Goal: Task Accomplishment & Management: Manage account settings

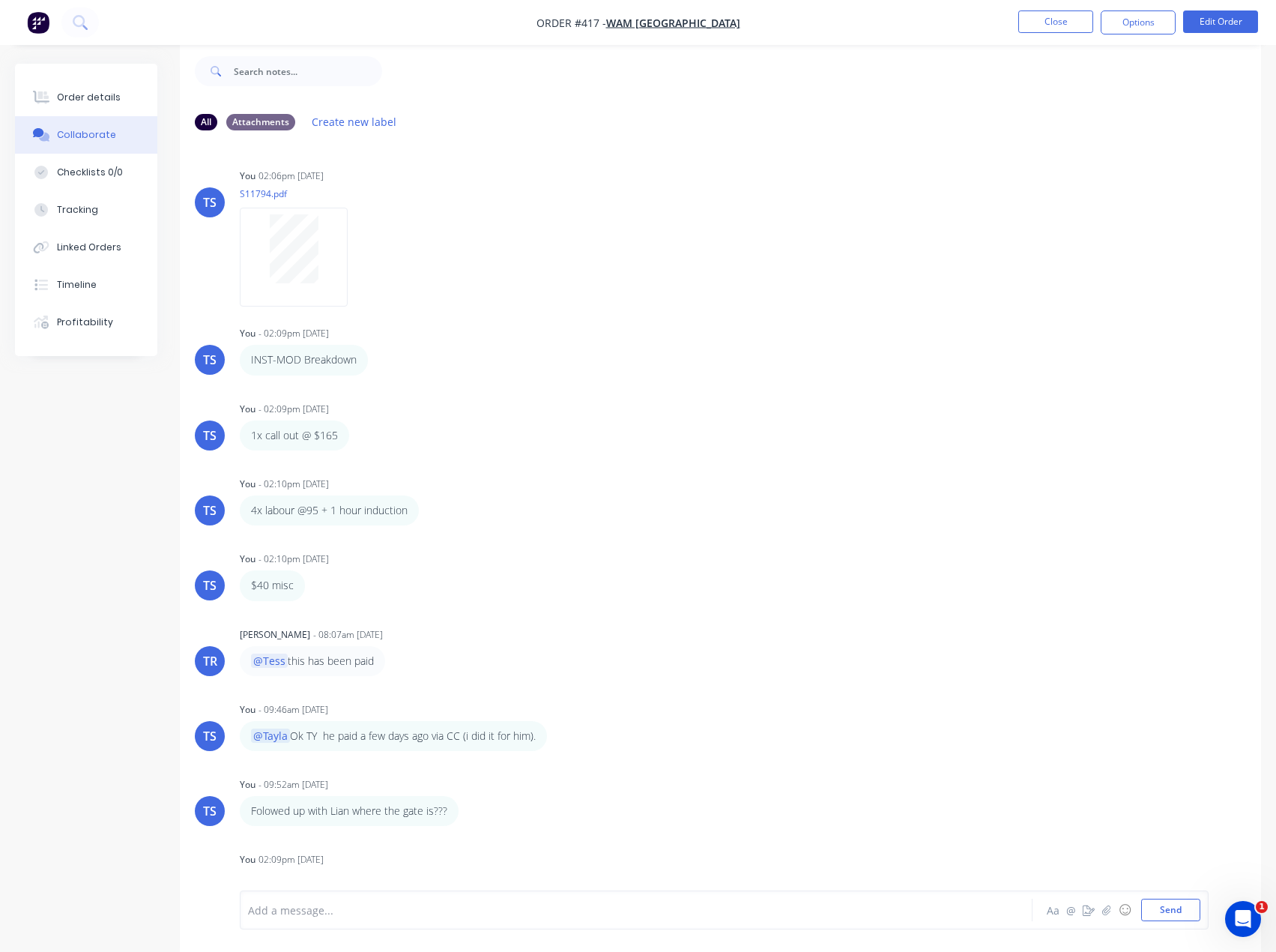
scroll to position [655, 0]
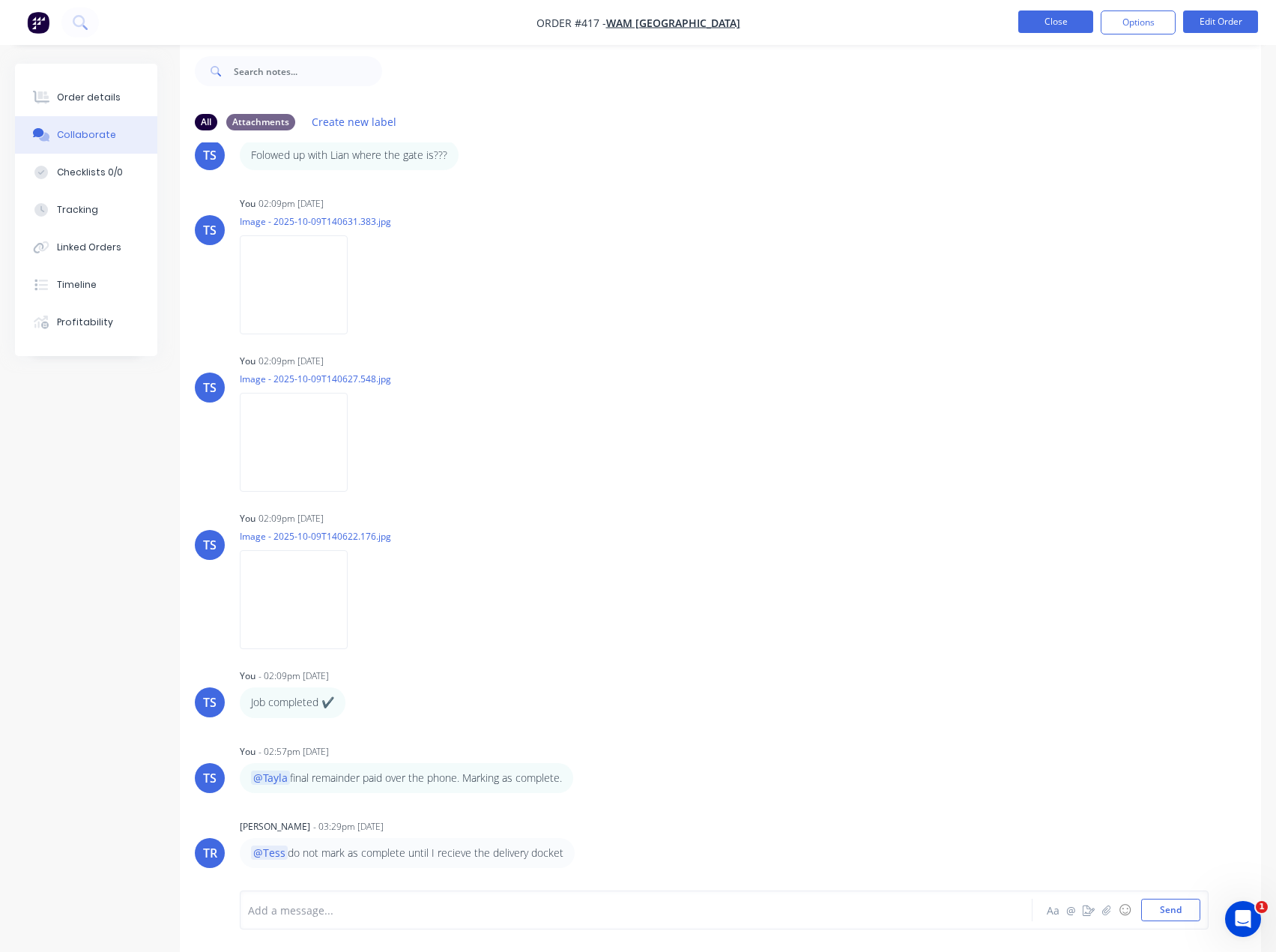
click at [1045, 21] on button "Close" at bounding box center [1056, 22] width 75 height 23
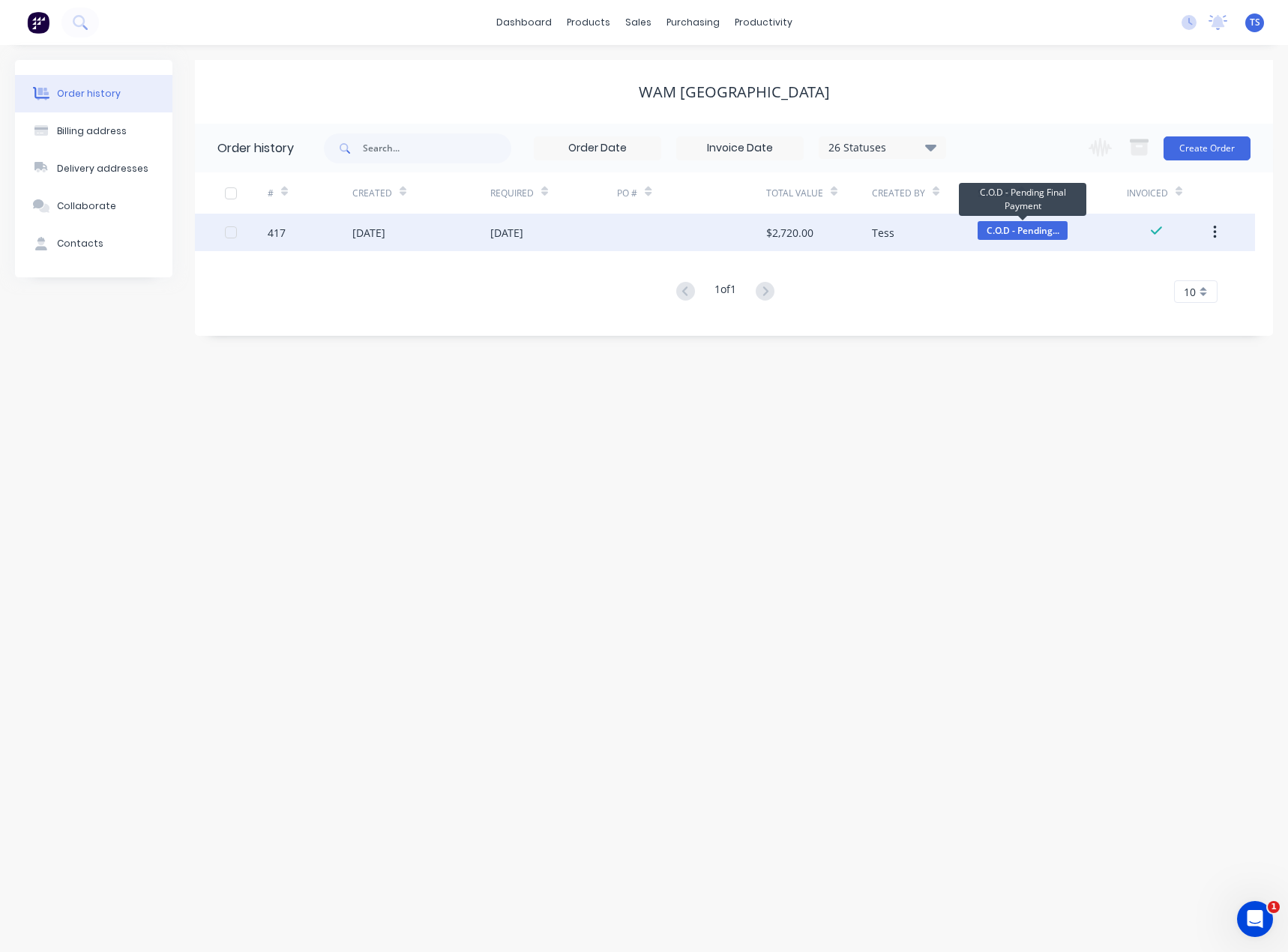
click at [1016, 227] on span "C.O.D - Pending..." at bounding box center [1023, 231] width 90 height 19
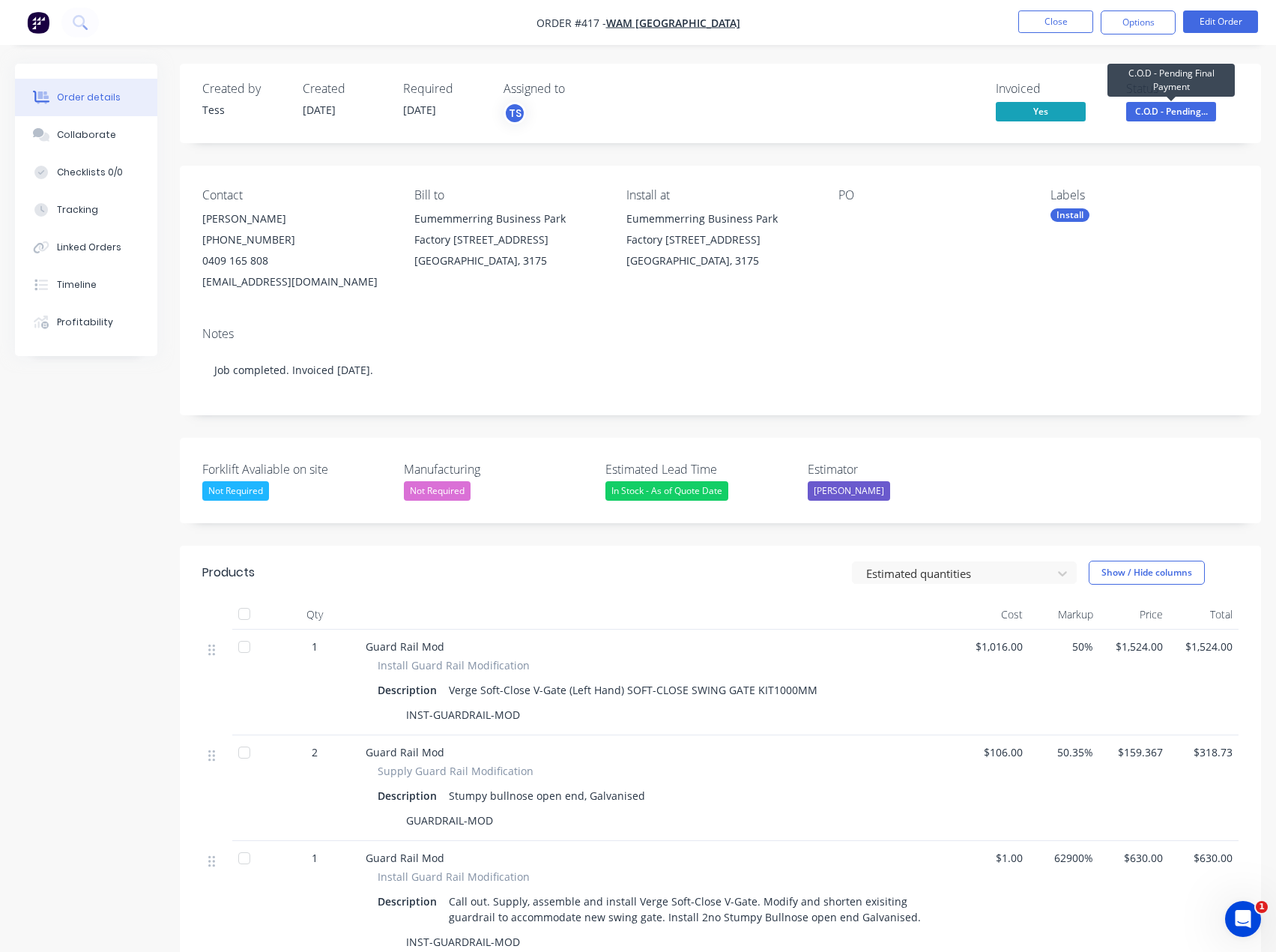
click at [1152, 114] on span "C.O.D - Pending..." at bounding box center [1171, 112] width 90 height 19
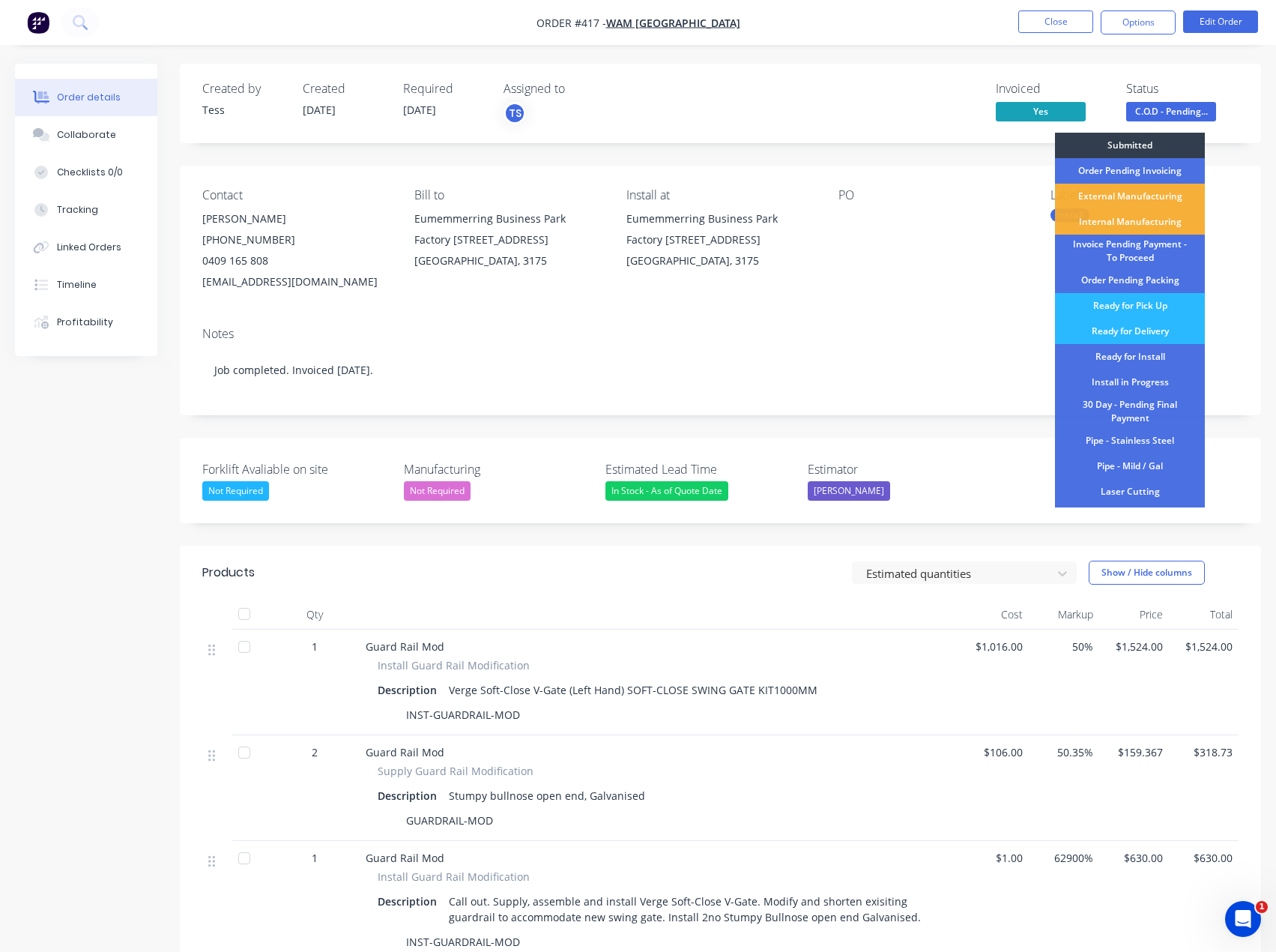
click at [982, 150] on div "Created by Tess Created [DATE] Required [DATE] Assigned to TS Invoiced Yes Stat…" at bounding box center [719, 635] width 1081 height 1143
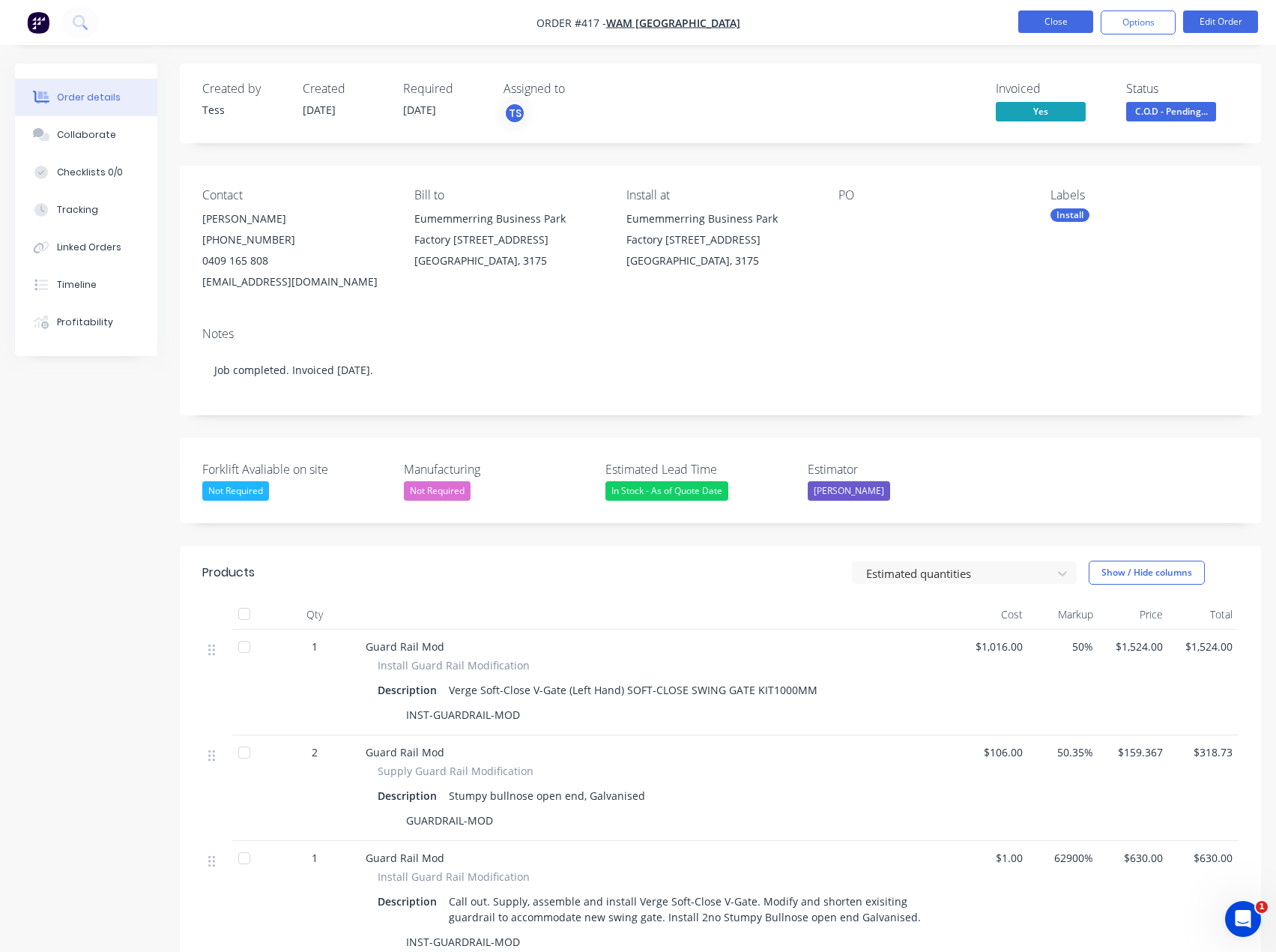
click at [1072, 20] on button "Close" at bounding box center [1056, 22] width 75 height 23
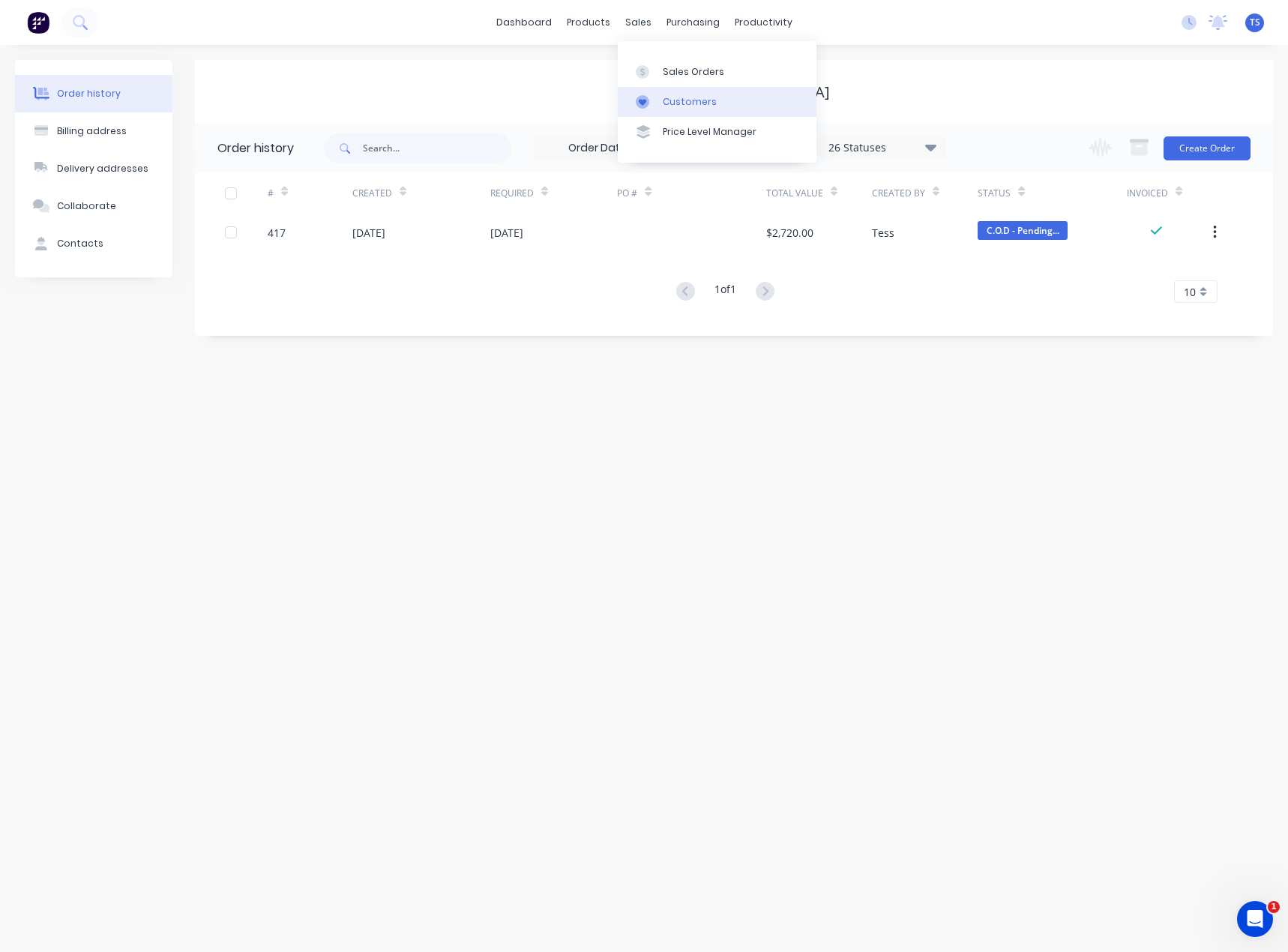
click at [657, 101] on div at bounding box center [647, 102] width 23 height 14
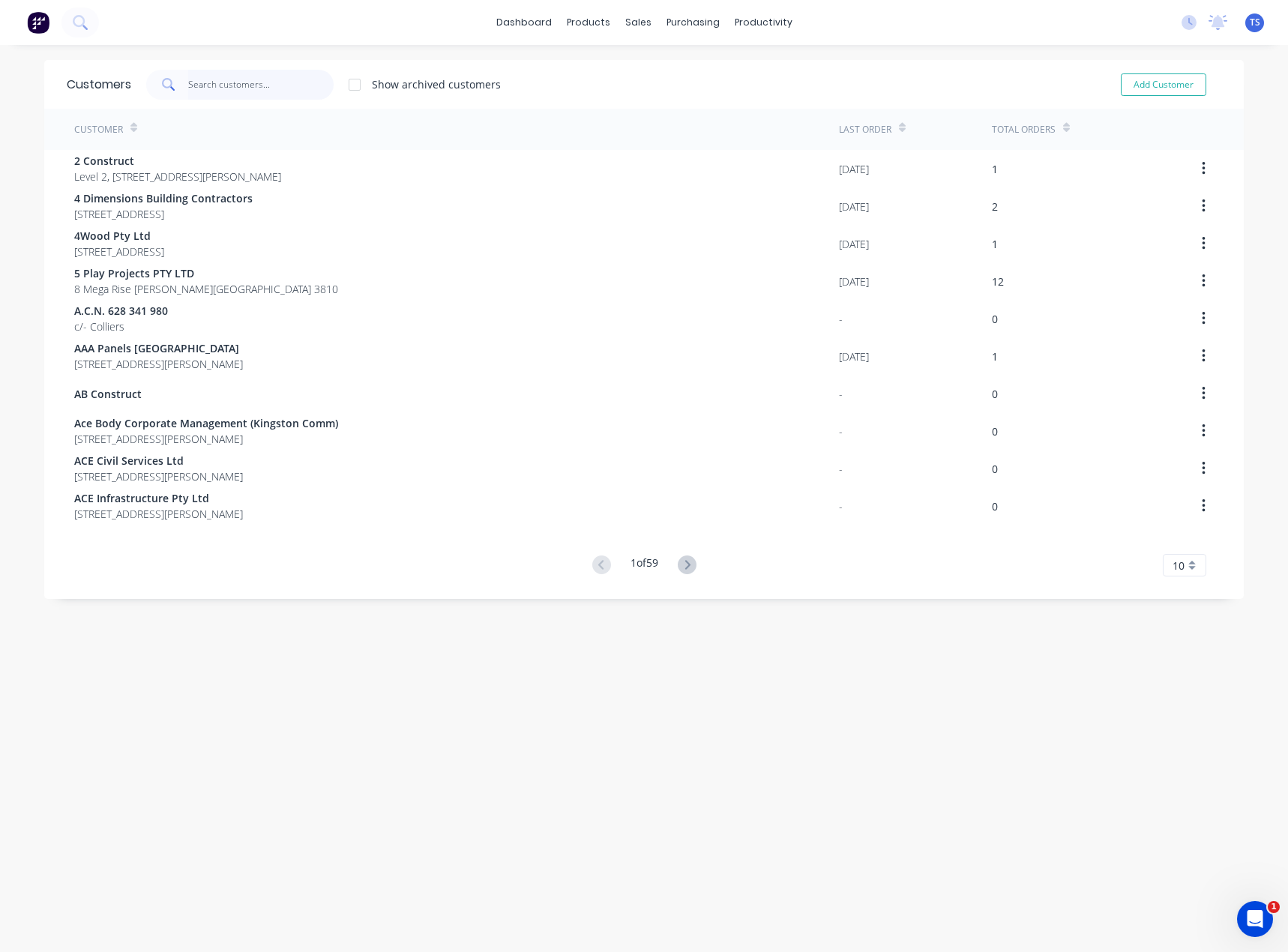
click at [226, 79] on input "text" at bounding box center [261, 84] width 147 height 30
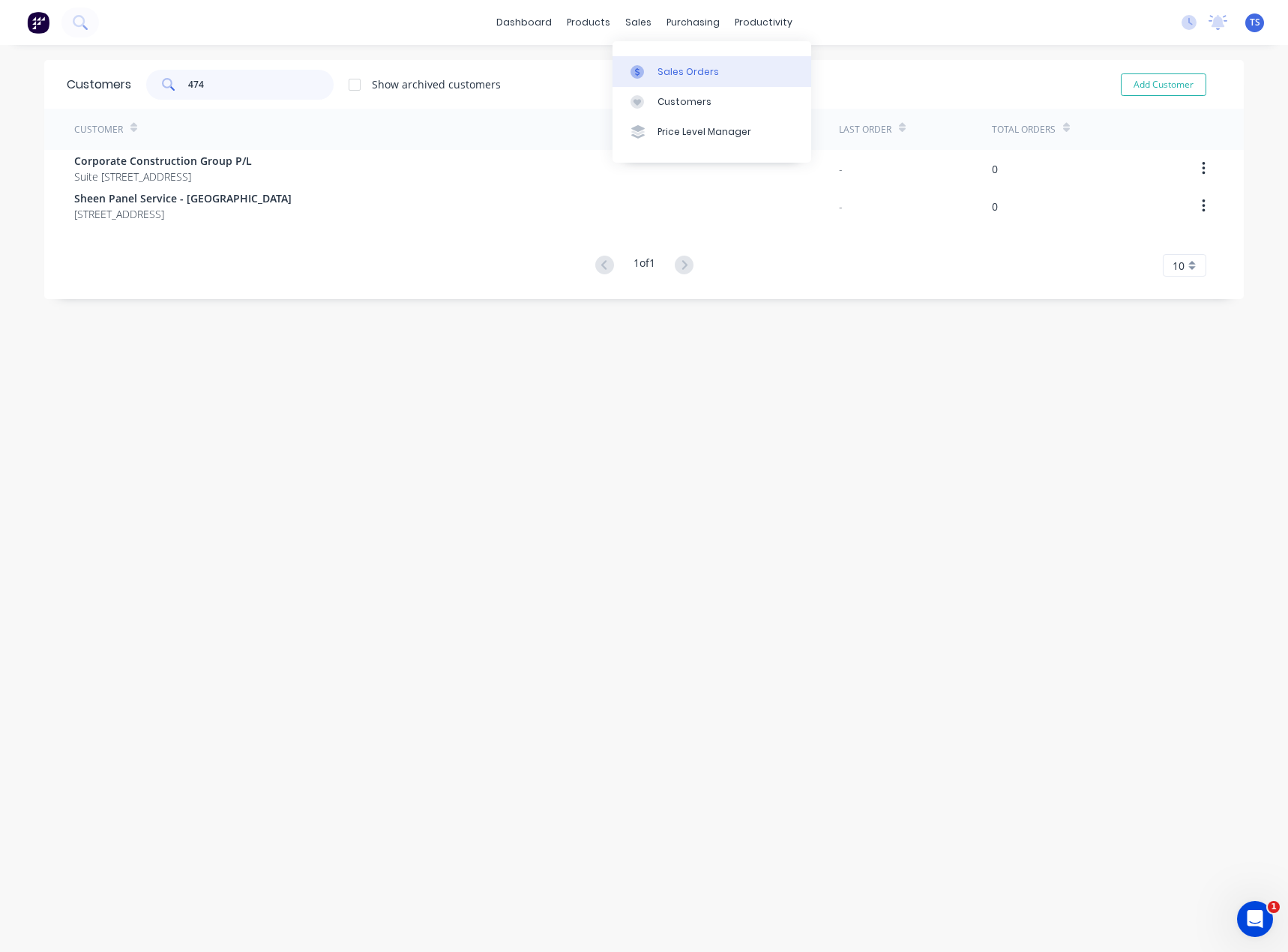
type input "474"
click at [656, 65] on link "Sales Orders" at bounding box center [711, 71] width 199 height 30
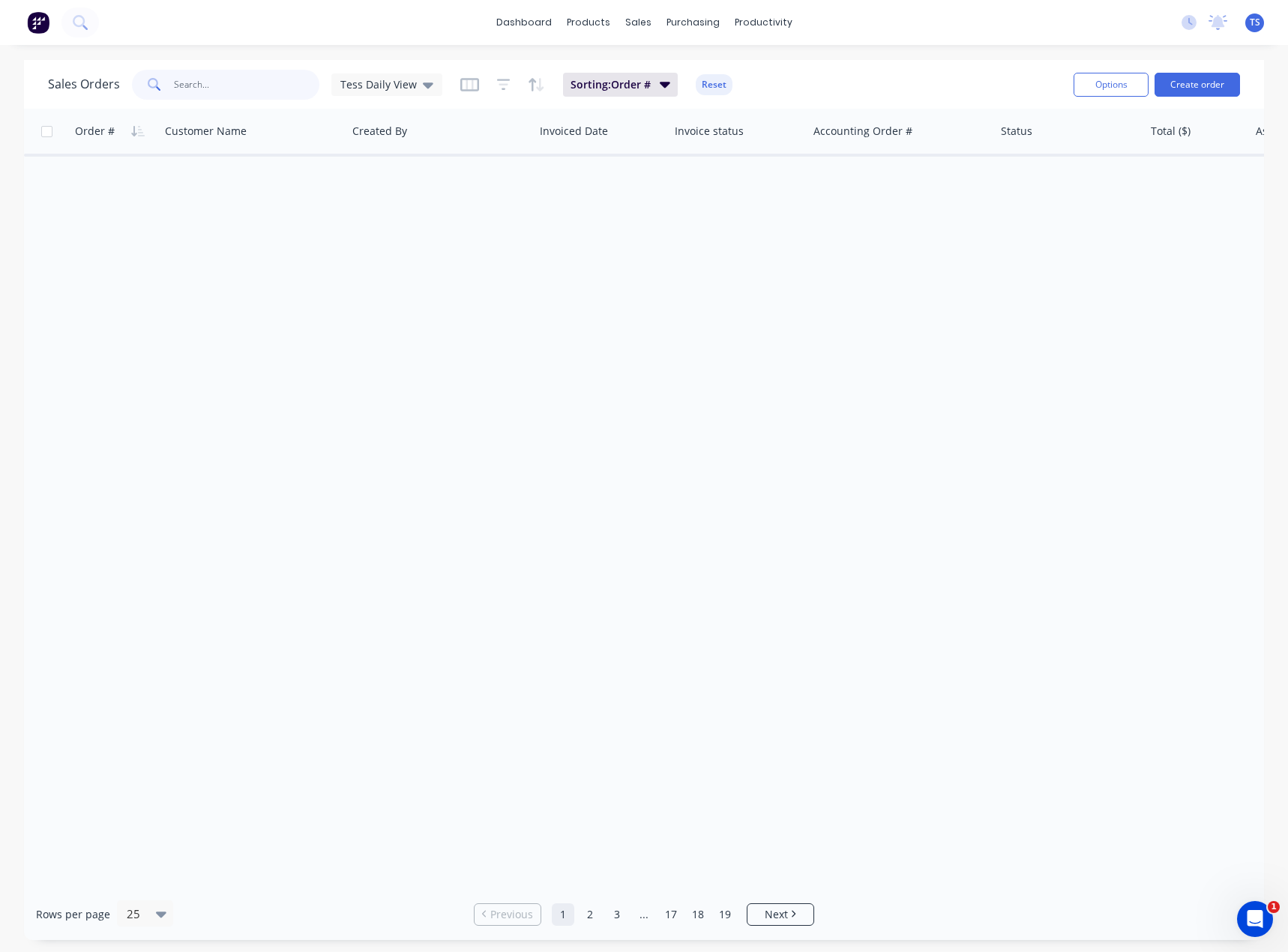
click at [176, 82] on input "text" at bounding box center [247, 84] width 147 height 30
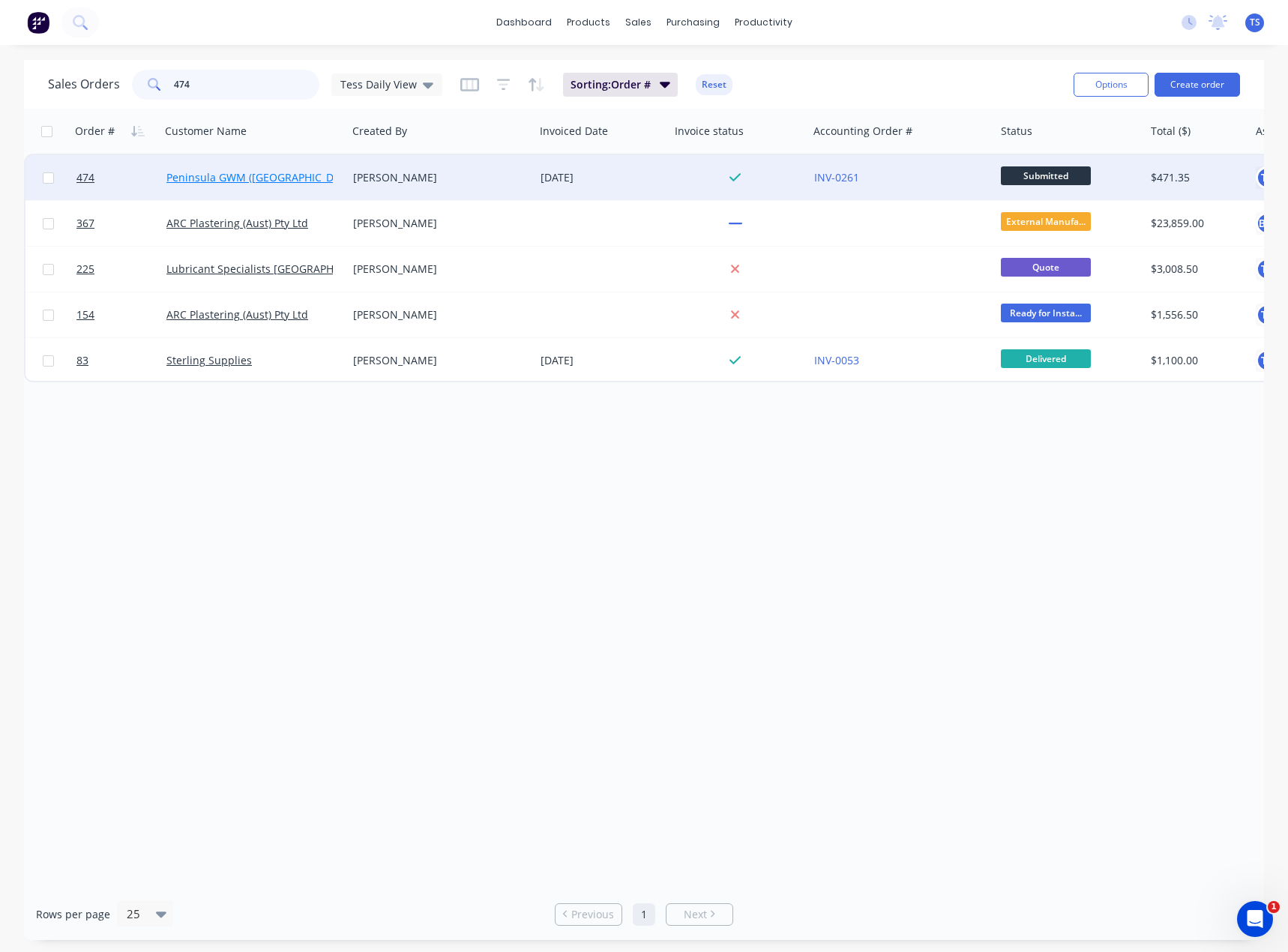
type input "474"
click at [199, 178] on link "Peninsula GWM ([GEOGRAPHIC_DATA])" at bounding box center [262, 177] width 192 height 14
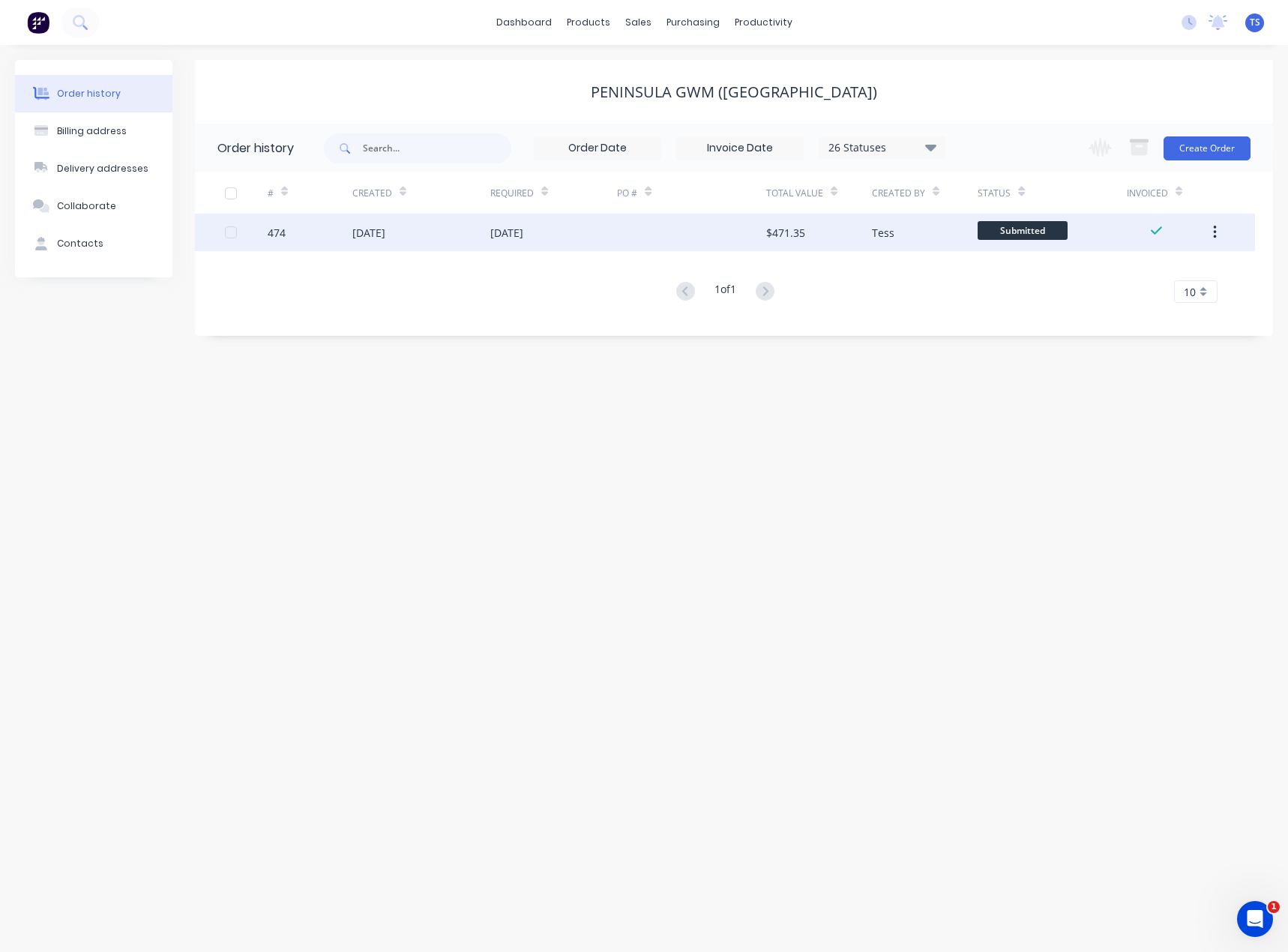
click at [418, 226] on div "[DATE]" at bounding box center [421, 231] width 138 height 37
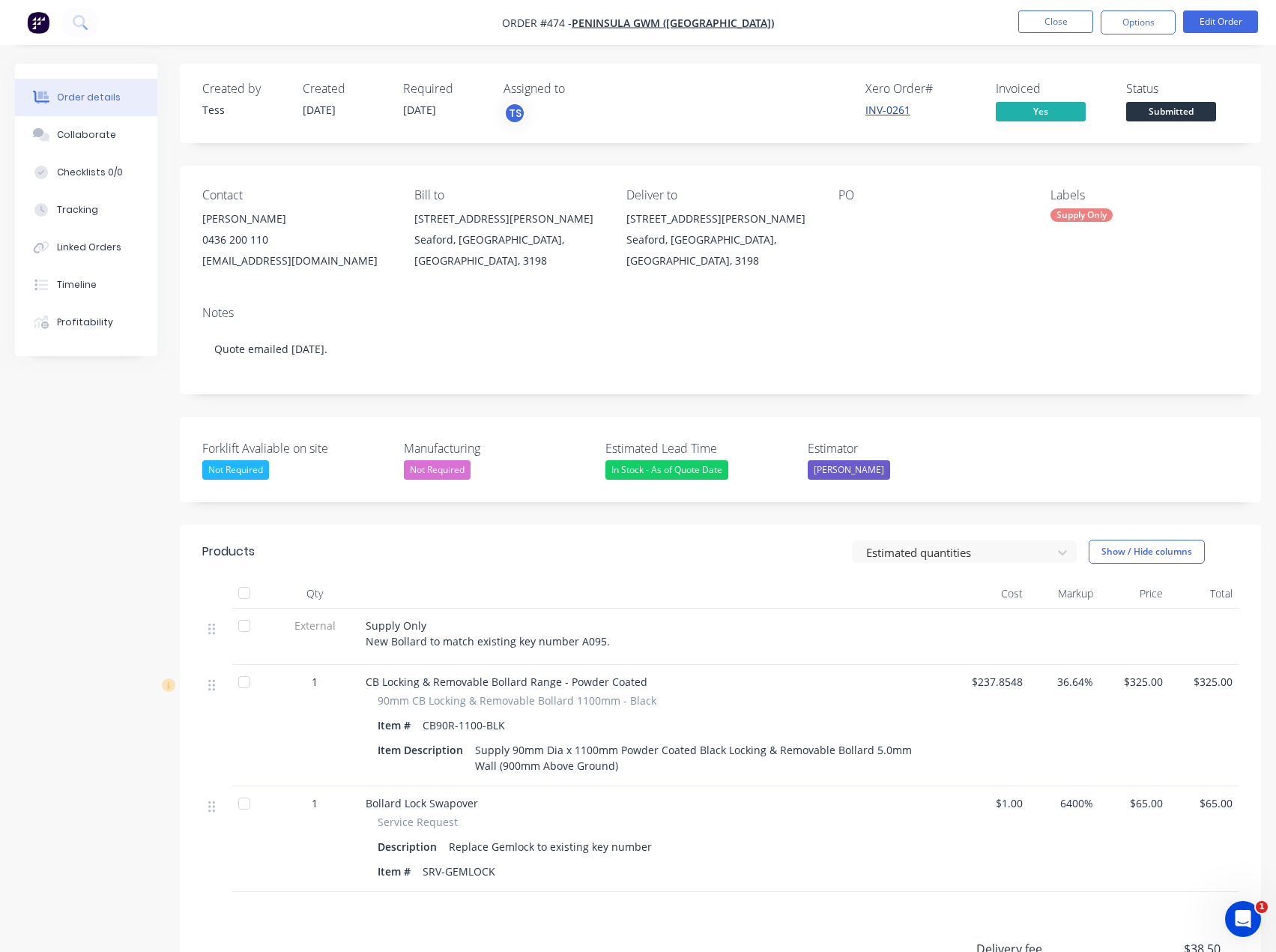
click at [872, 111] on link "INV-0261" at bounding box center [888, 109] width 45 height 14
click at [1057, 23] on button "Close" at bounding box center [1056, 22] width 75 height 23
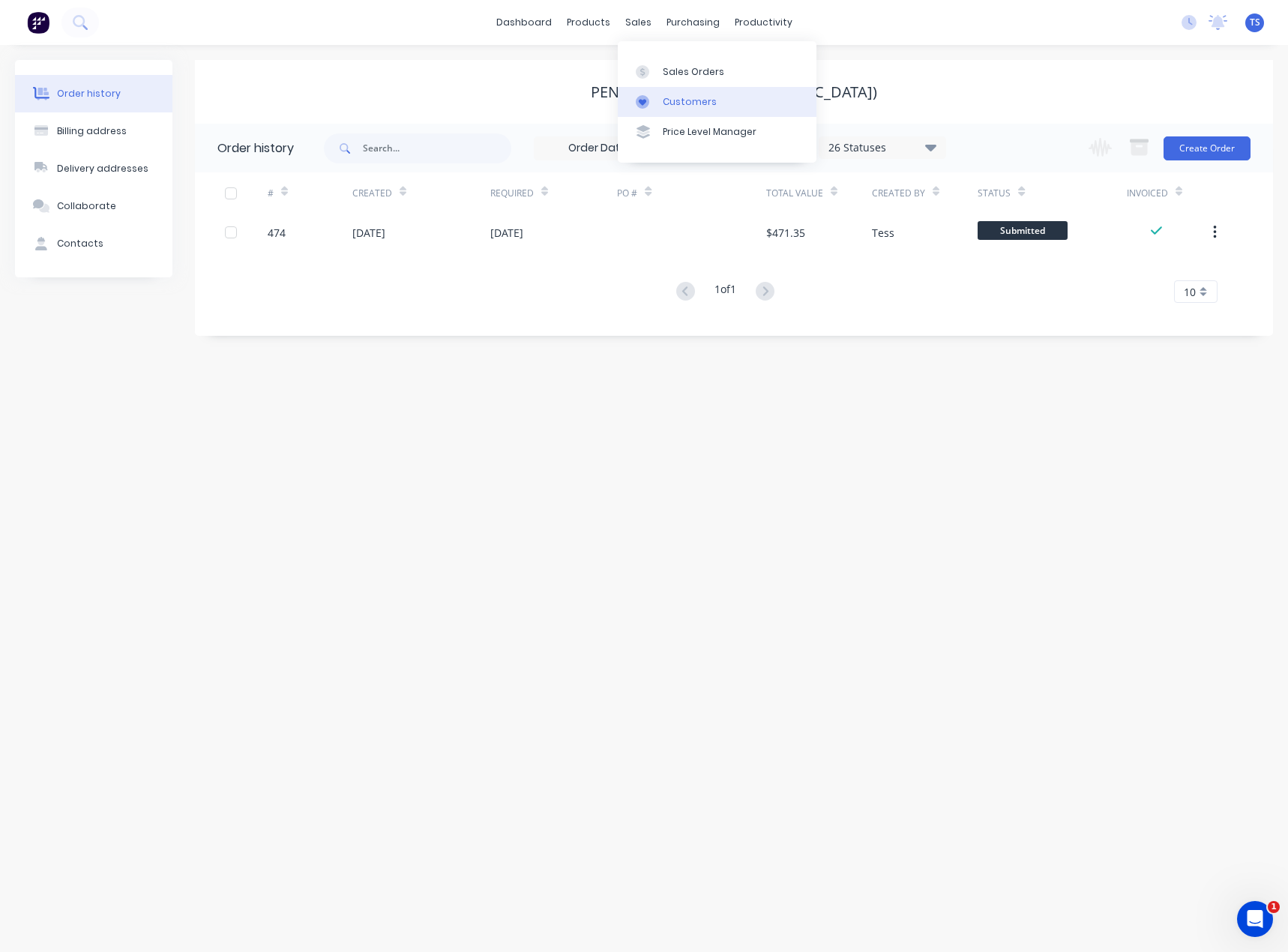
click at [672, 102] on div "Customers" at bounding box center [690, 102] width 54 height 14
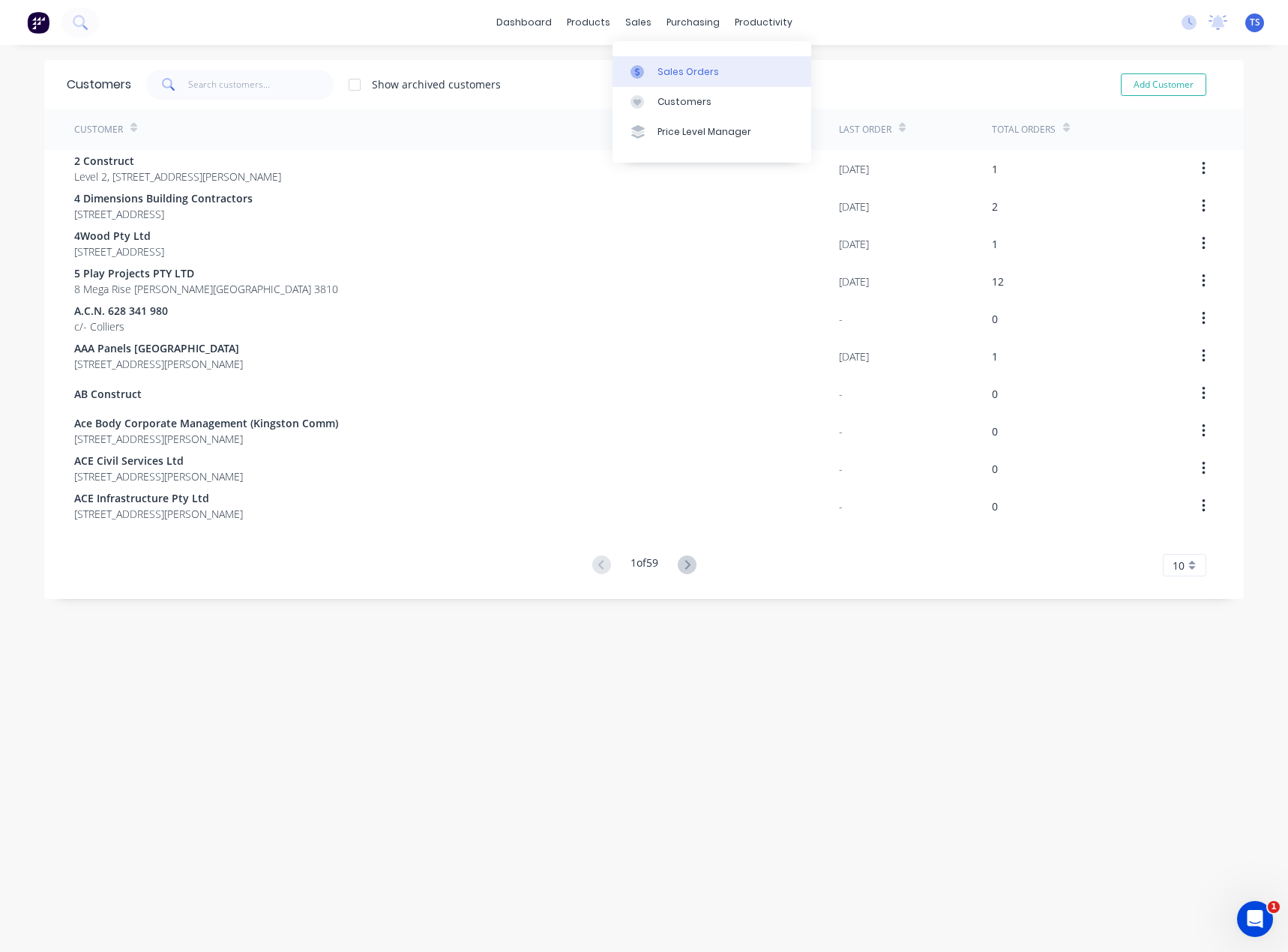
click at [667, 77] on div "Sales Orders" at bounding box center [688, 72] width 62 height 14
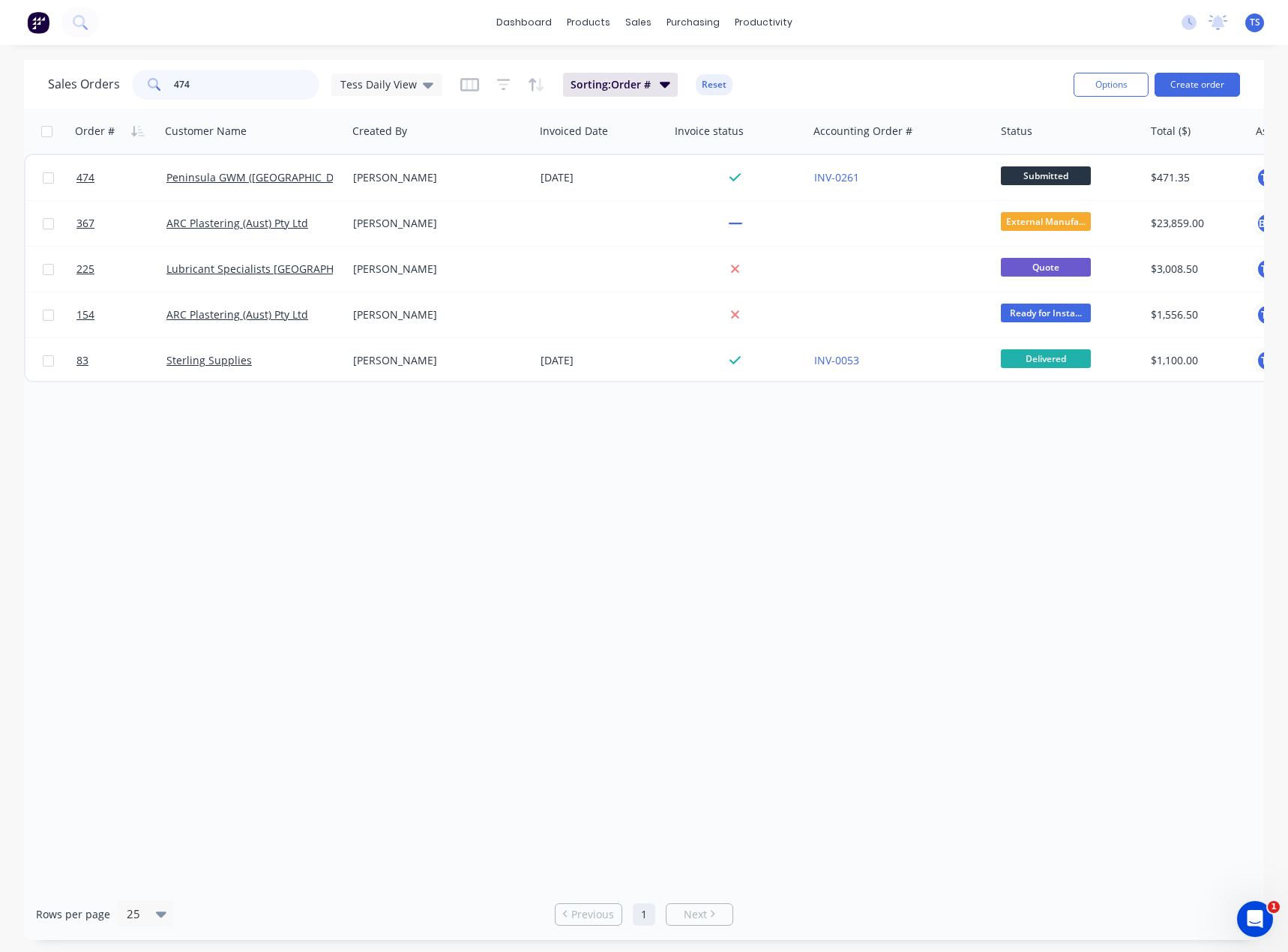
drag, startPoint x: 222, startPoint y: 87, endPoint x: 107, endPoint y: 89, distance: 115.0
click at [107, 89] on div "Sales Orders 474 Tess Daily View" at bounding box center [245, 84] width 395 height 30
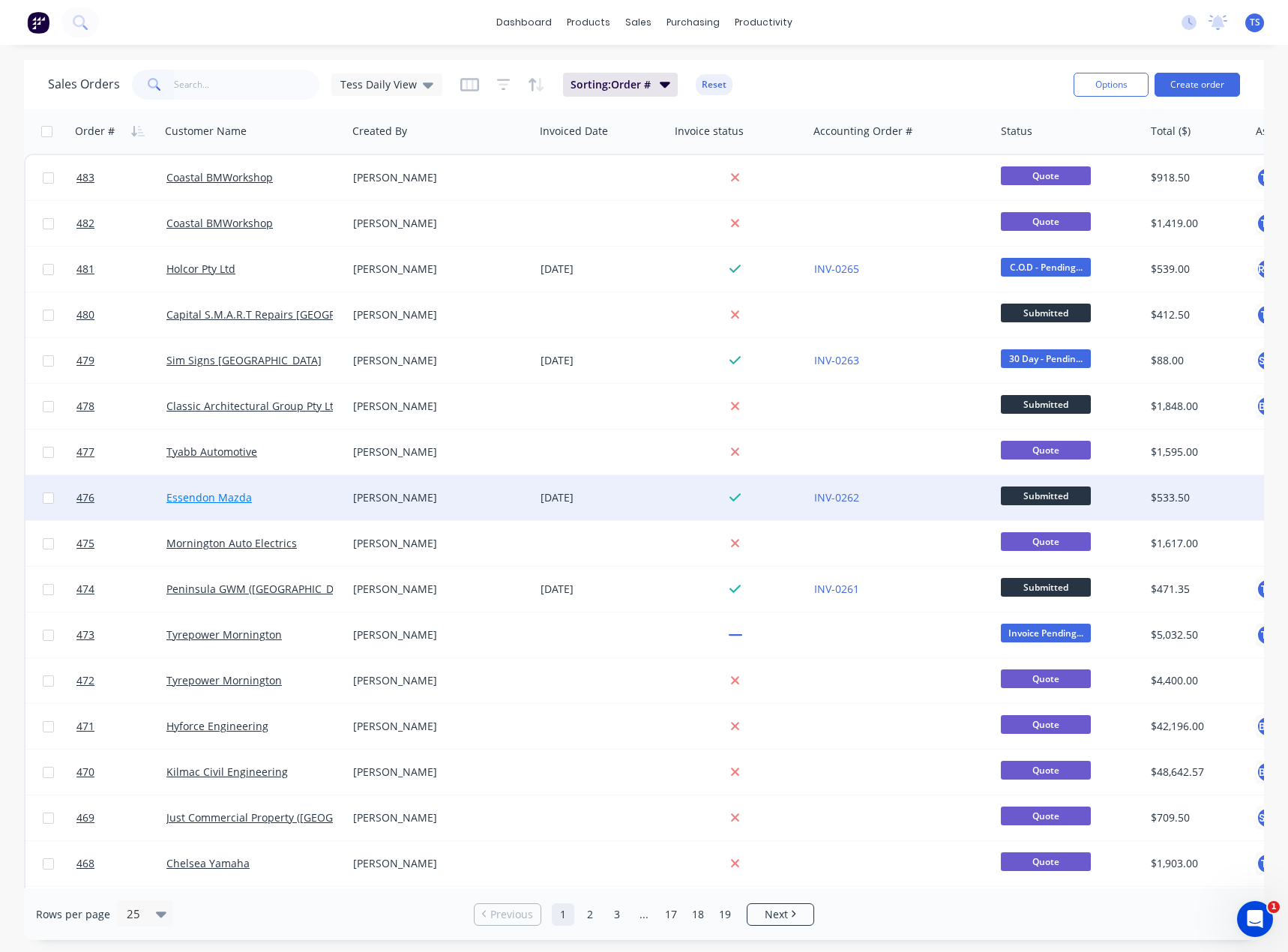
click at [219, 498] on link "Essendon Mazda" at bounding box center [209, 497] width 86 height 14
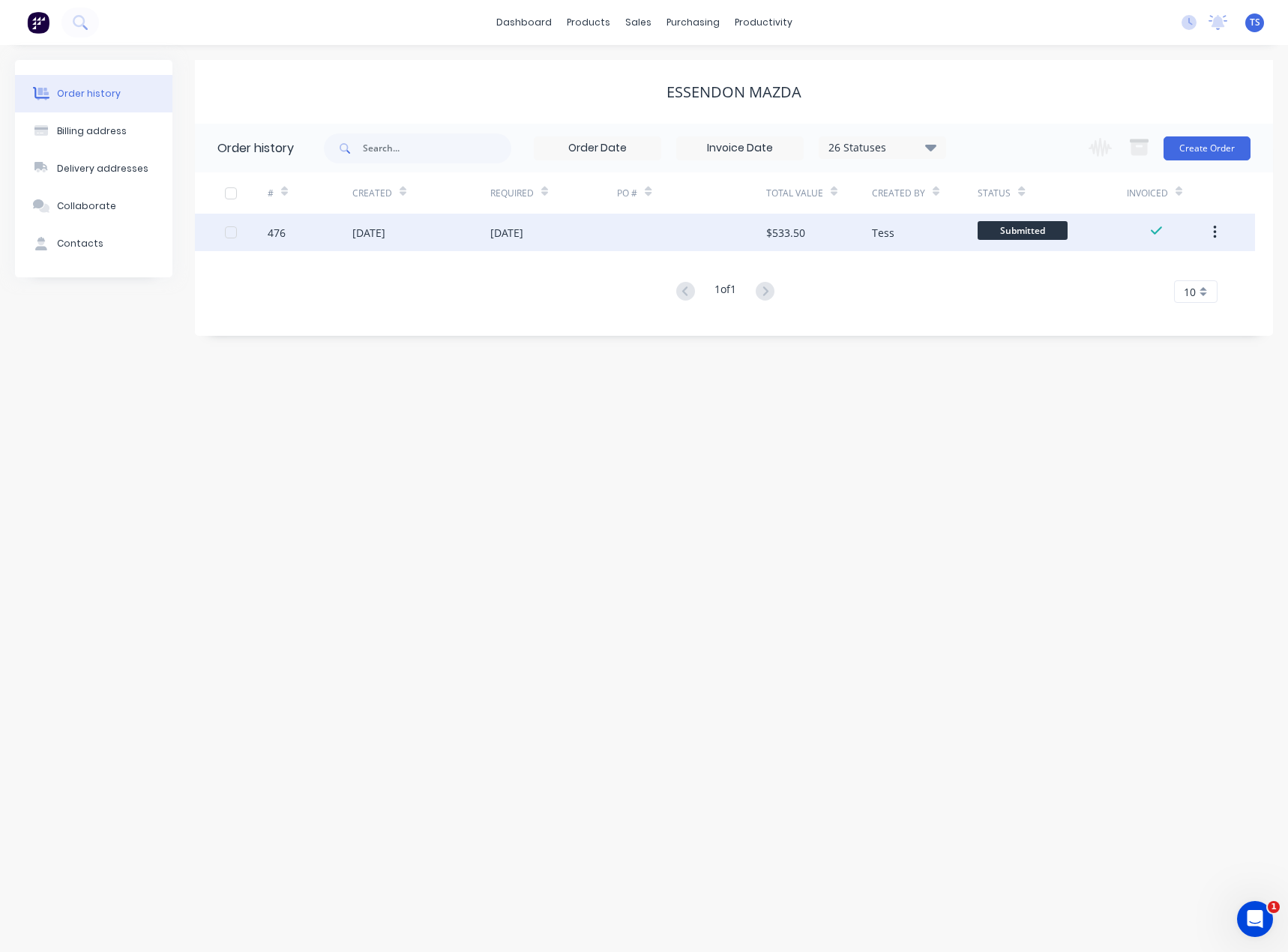
click at [515, 231] on div "[DATE]" at bounding box center [507, 232] width 33 height 16
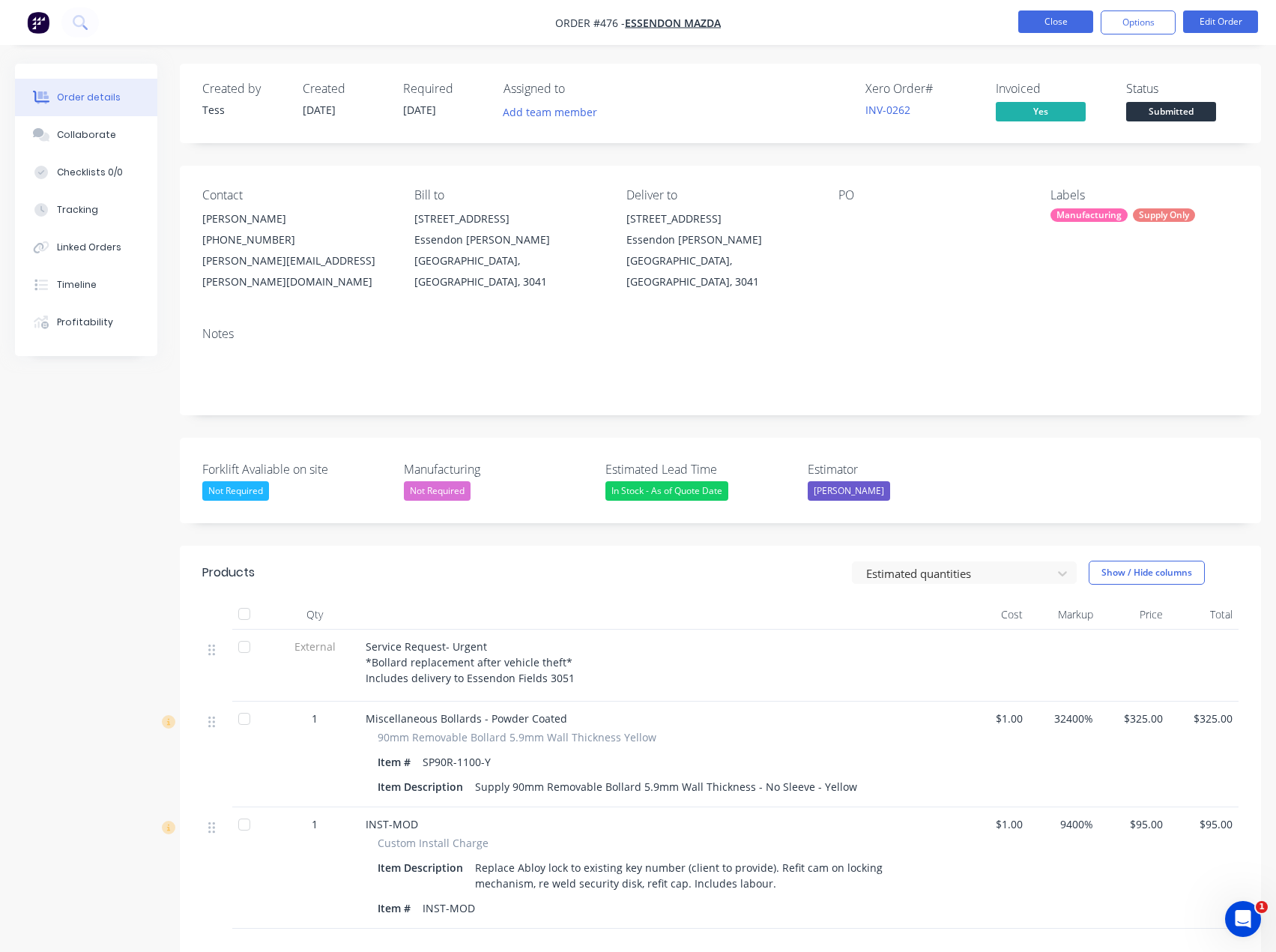
click at [1053, 24] on button "Close" at bounding box center [1056, 22] width 75 height 23
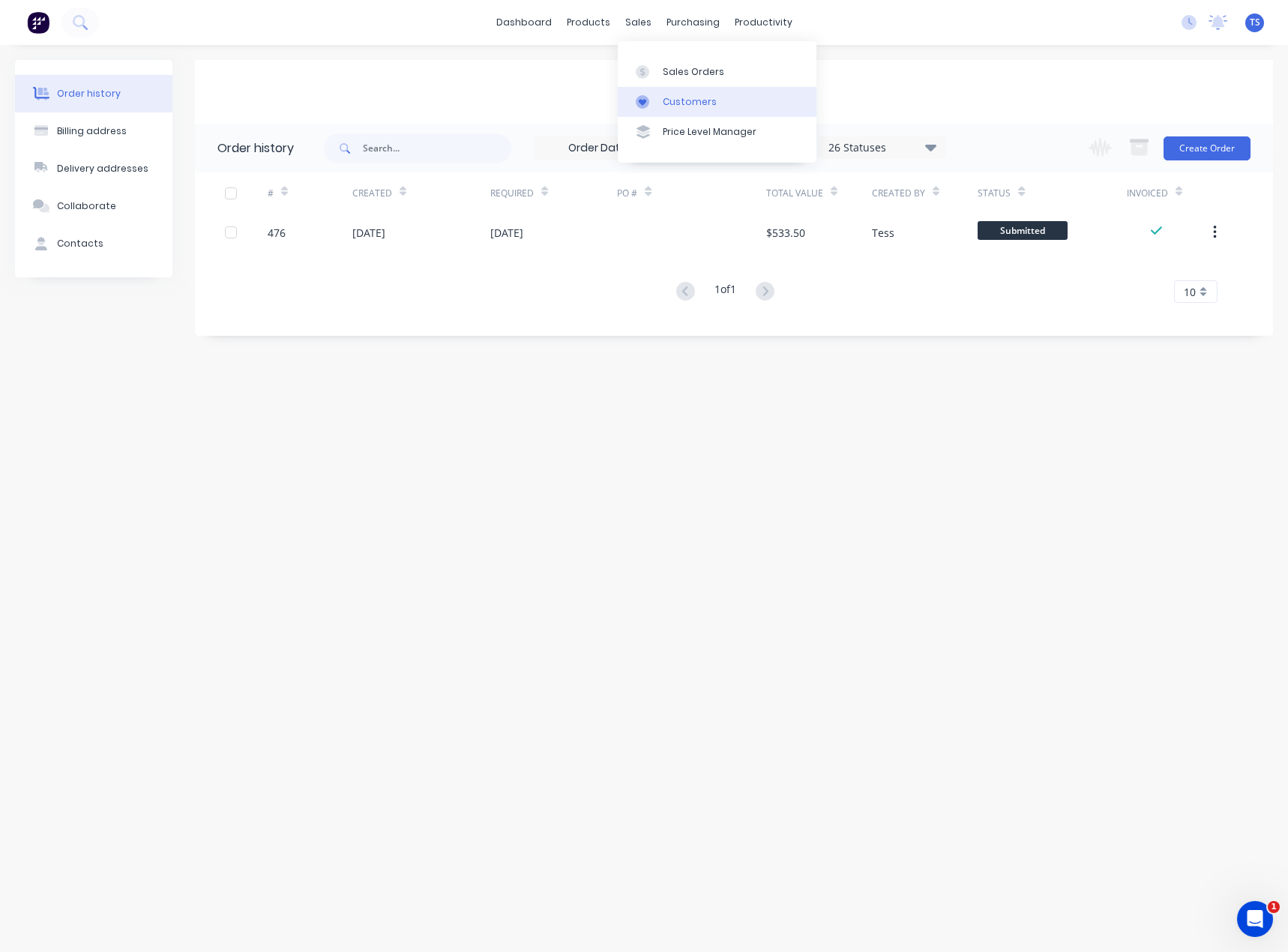
click at [689, 108] on div "Customers" at bounding box center [690, 102] width 54 height 14
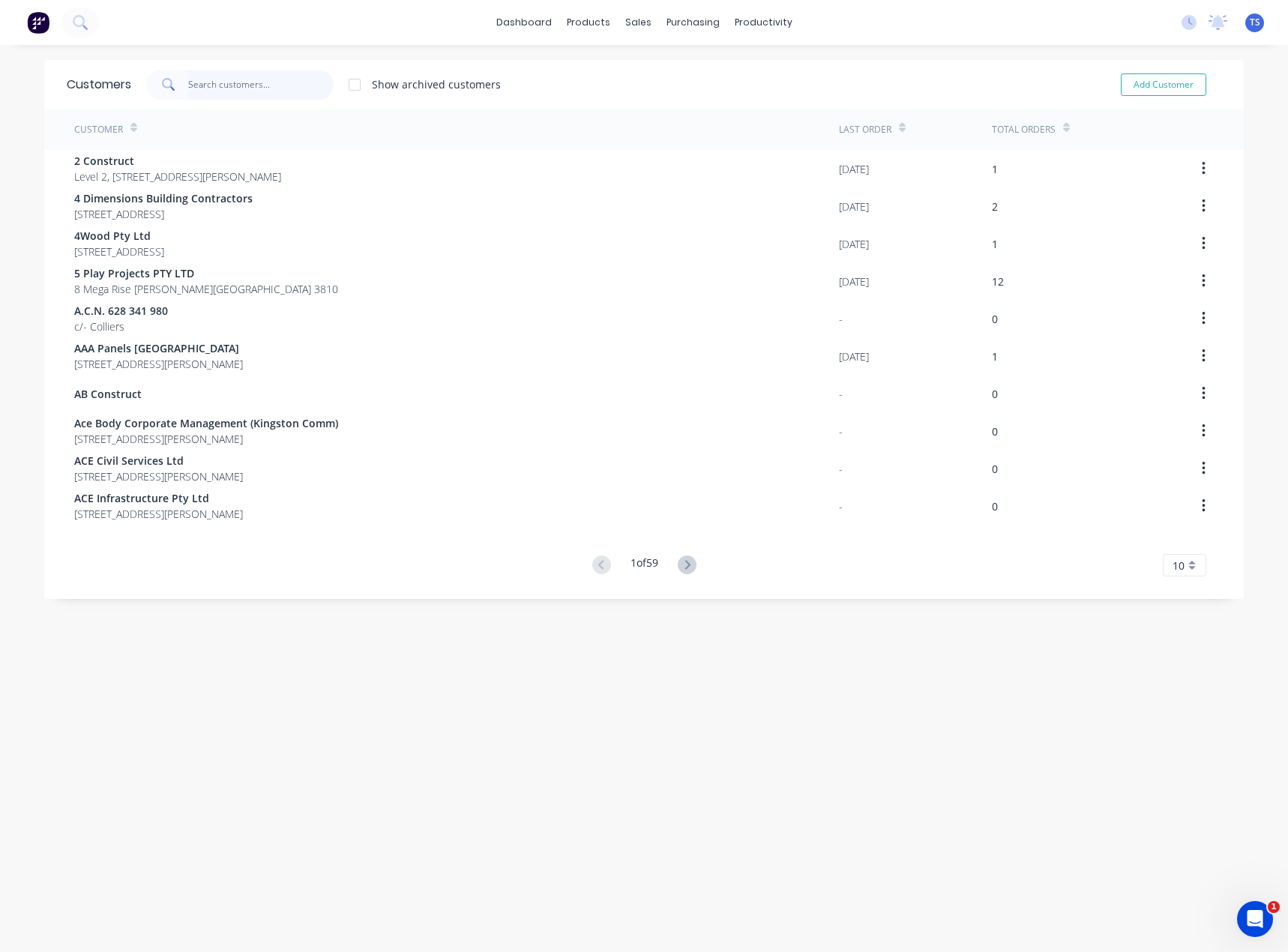
click at [292, 82] on input "text" at bounding box center [261, 84] width 147 height 30
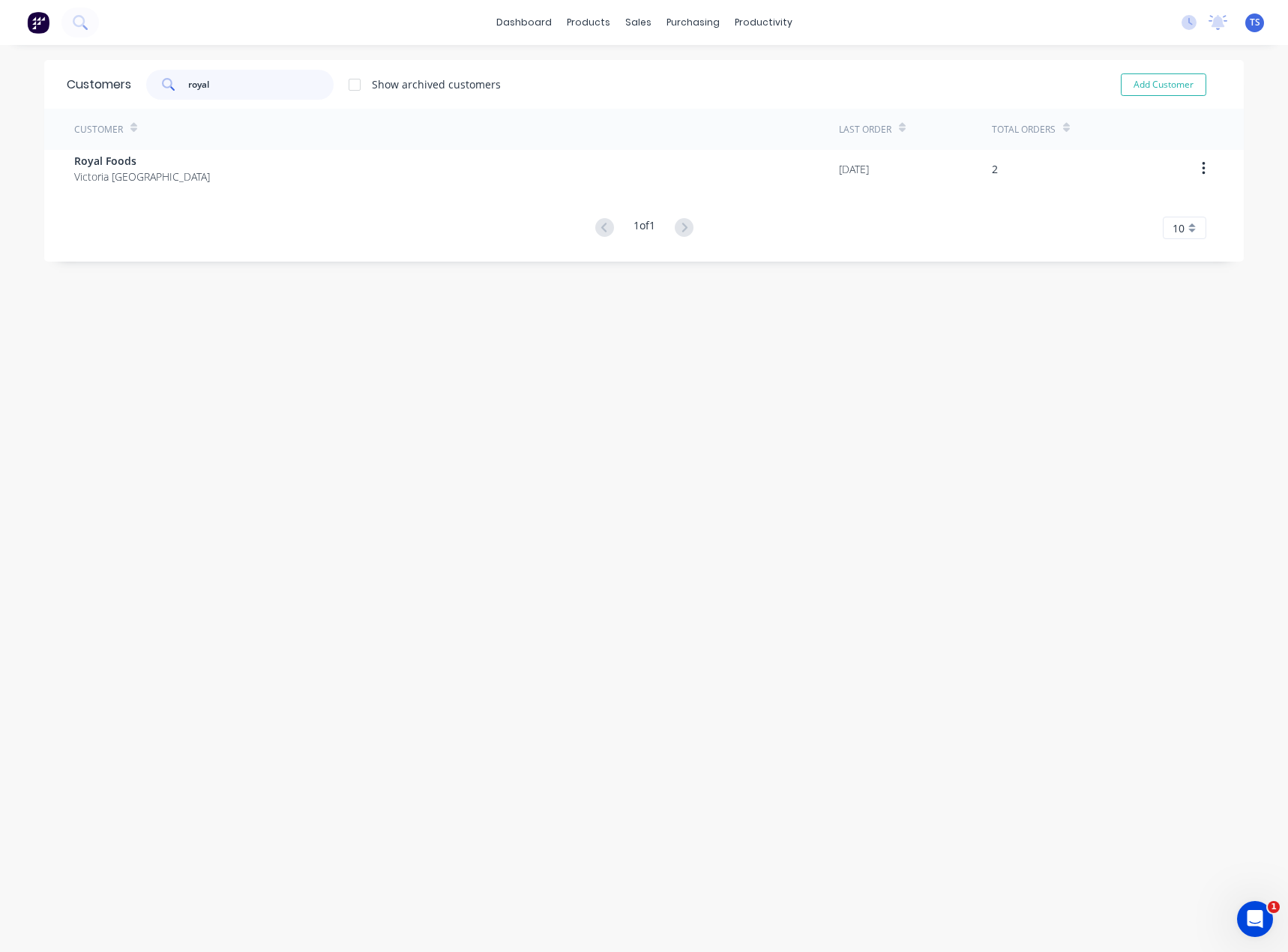
type input "royal"
click at [139, 192] on div "Customer Last Order Total Orders Royal Foods [GEOGRAPHIC_DATA] [GEOGRAPHIC_DATA…" at bounding box center [644, 173] width 1200 height 130
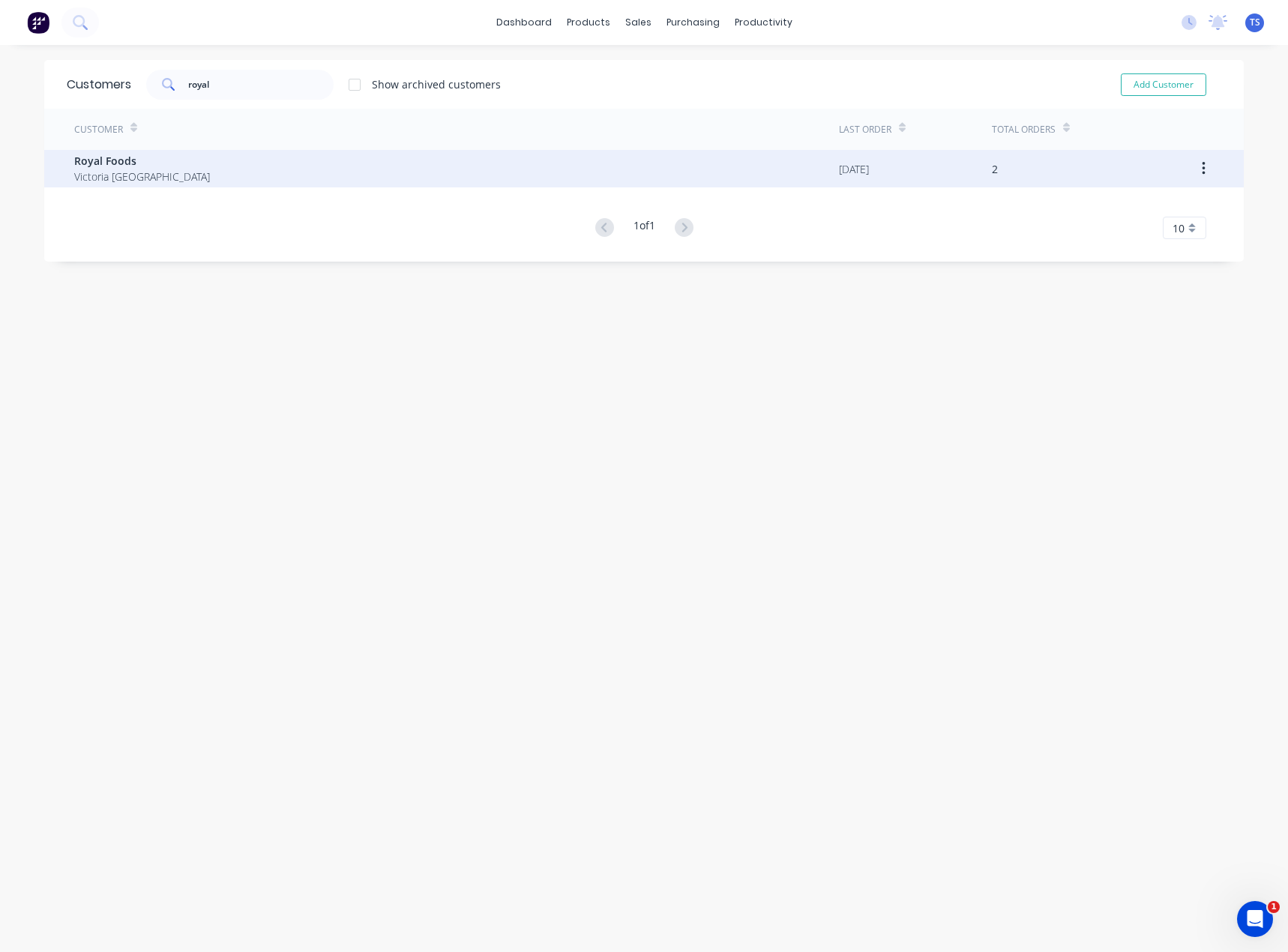
click at [141, 183] on span "Victoria [GEOGRAPHIC_DATA]" at bounding box center [142, 177] width 135 height 16
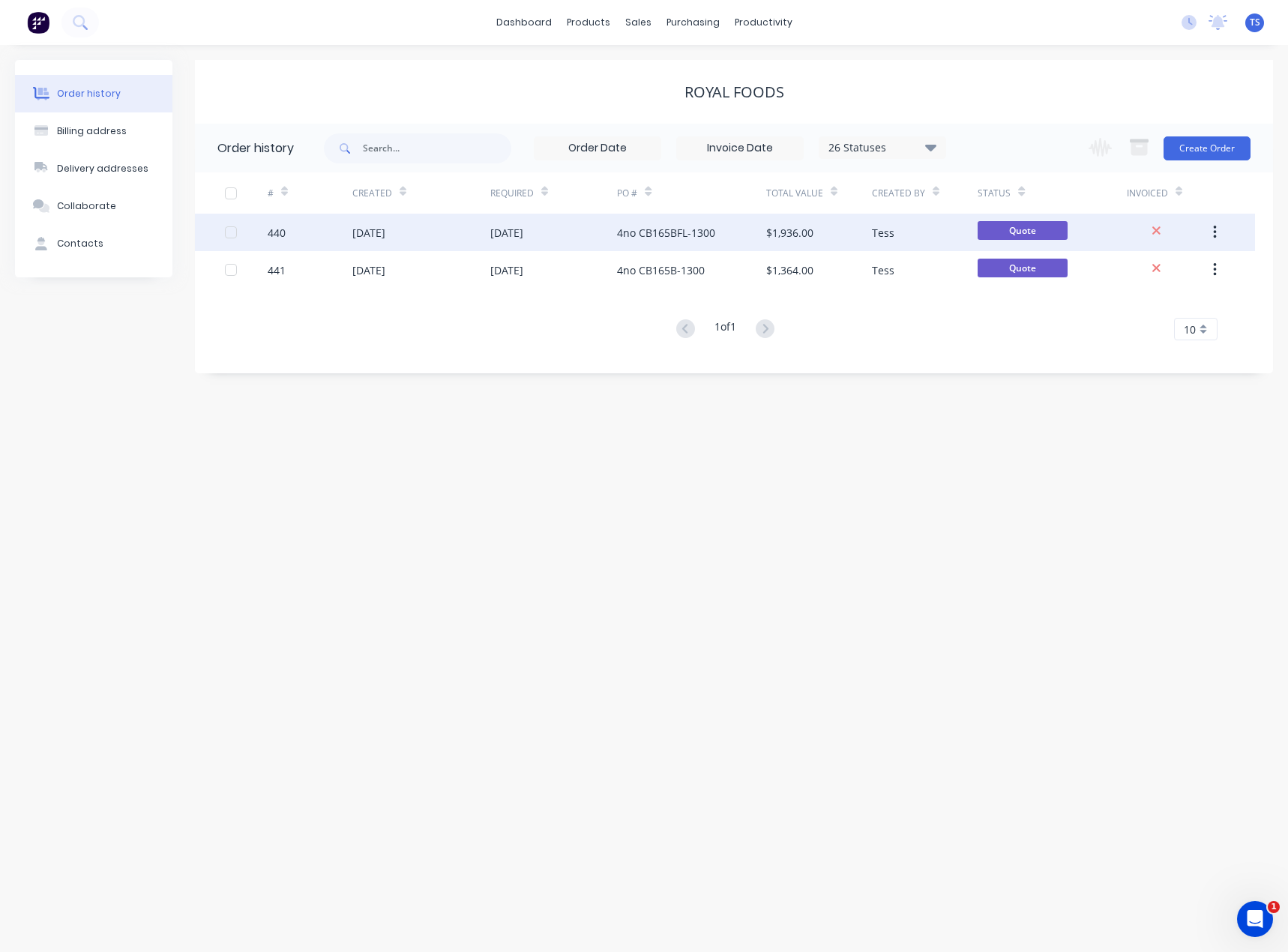
click at [523, 235] on div "[DATE]" at bounding box center [507, 232] width 33 height 16
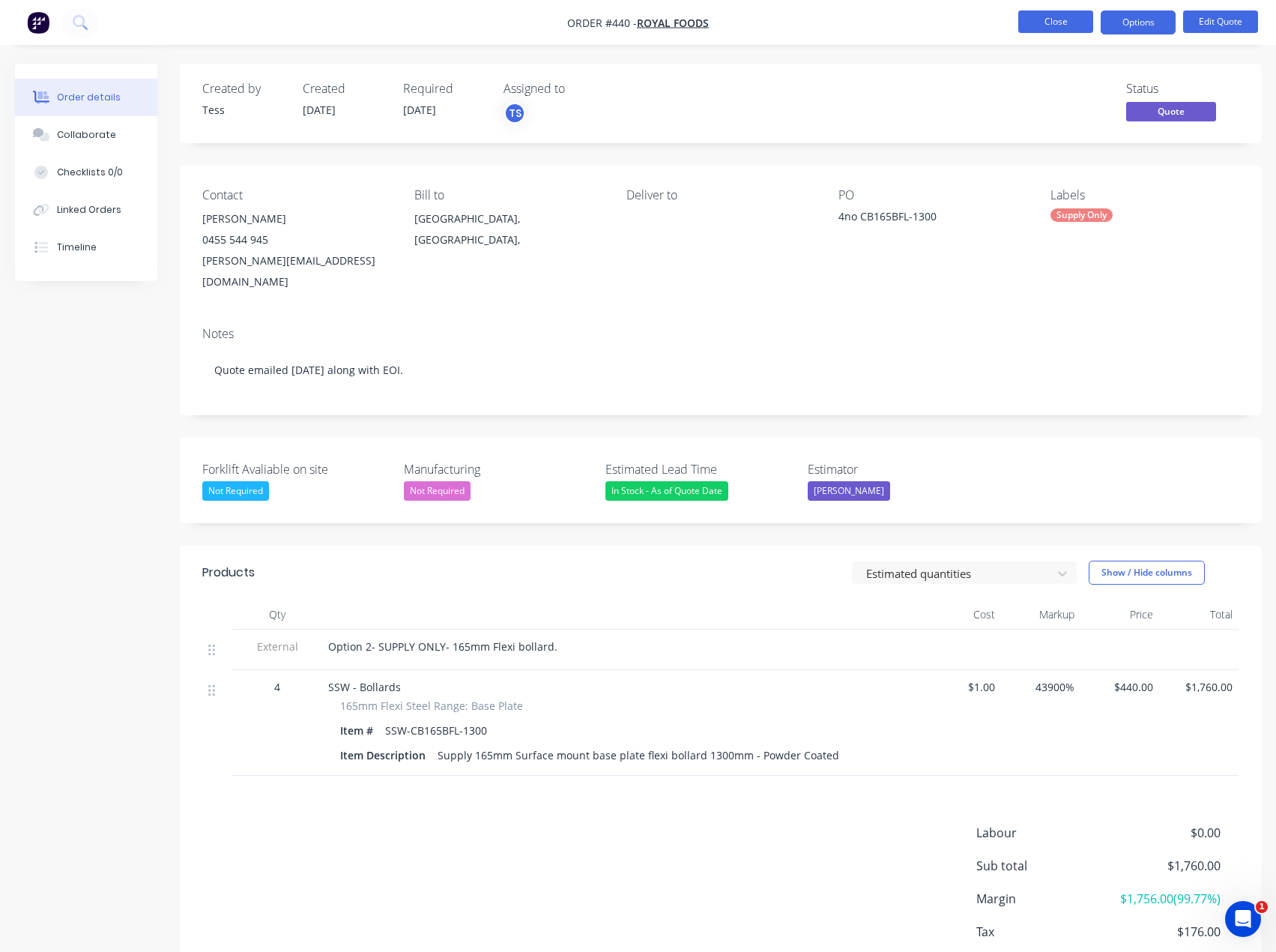
click at [1053, 23] on button "Close" at bounding box center [1056, 22] width 75 height 23
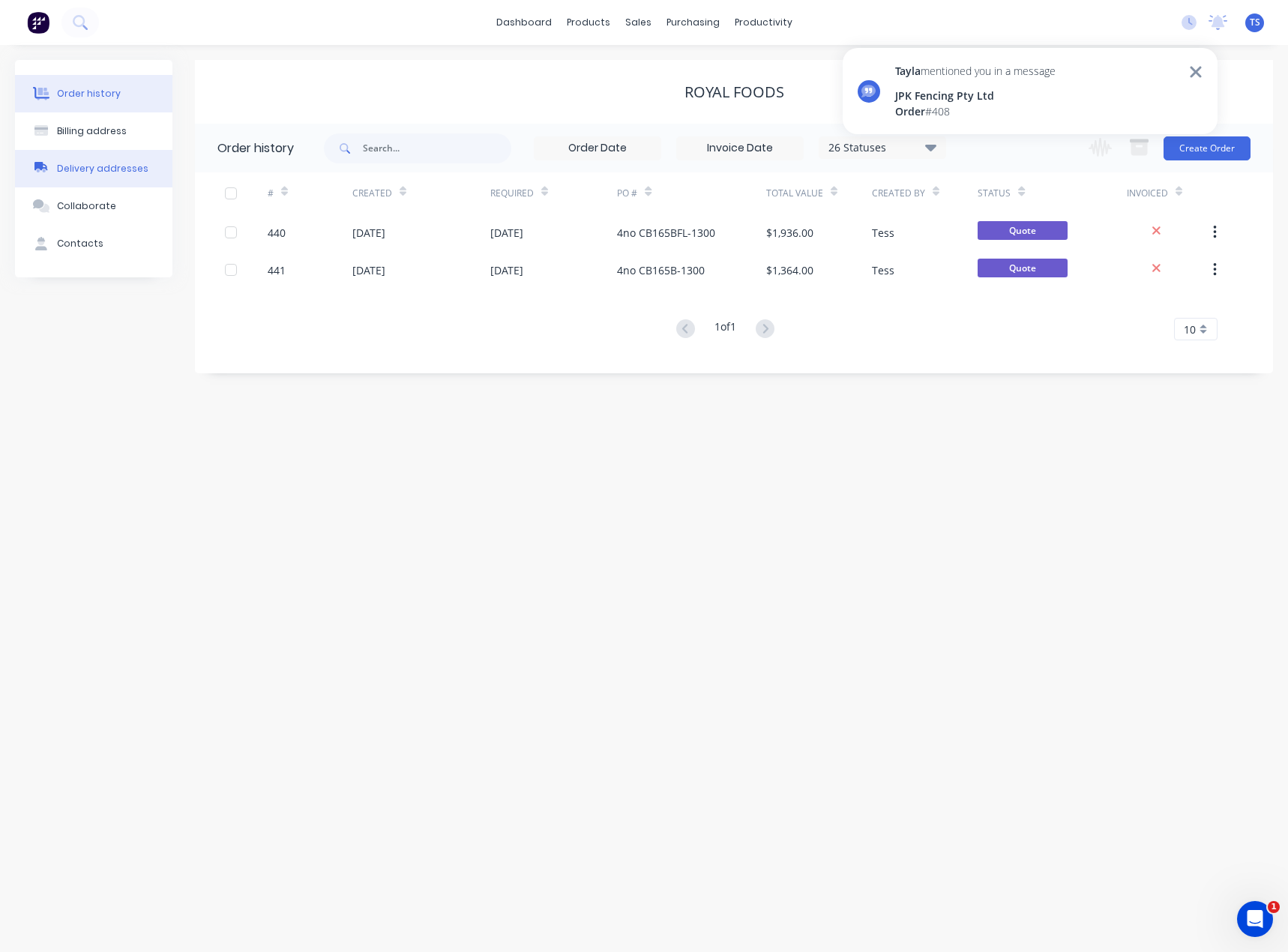
click at [77, 173] on div "Delivery addresses" at bounding box center [102, 169] width 91 height 14
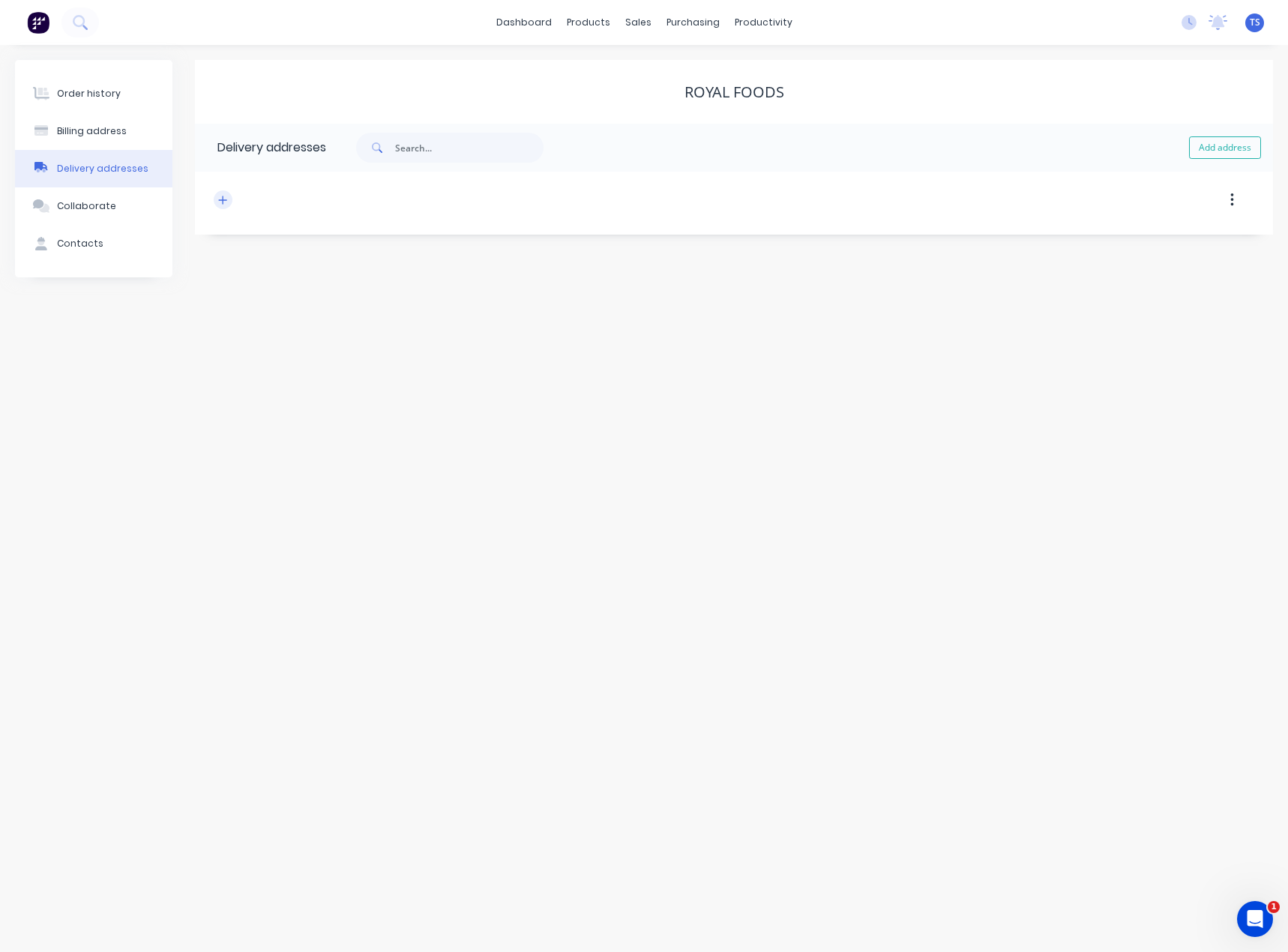
click at [224, 199] on icon "button" at bounding box center [223, 200] width 9 height 10
drag, startPoint x: 282, startPoint y: 264, endPoint x: 296, endPoint y: 268, distance: 14.6
click at [282, 264] on input "text" at bounding box center [351, 258] width 245 height 23
click at [344, 258] on input "text" at bounding box center [351, 258] width 245 height 23
type input "120 A"
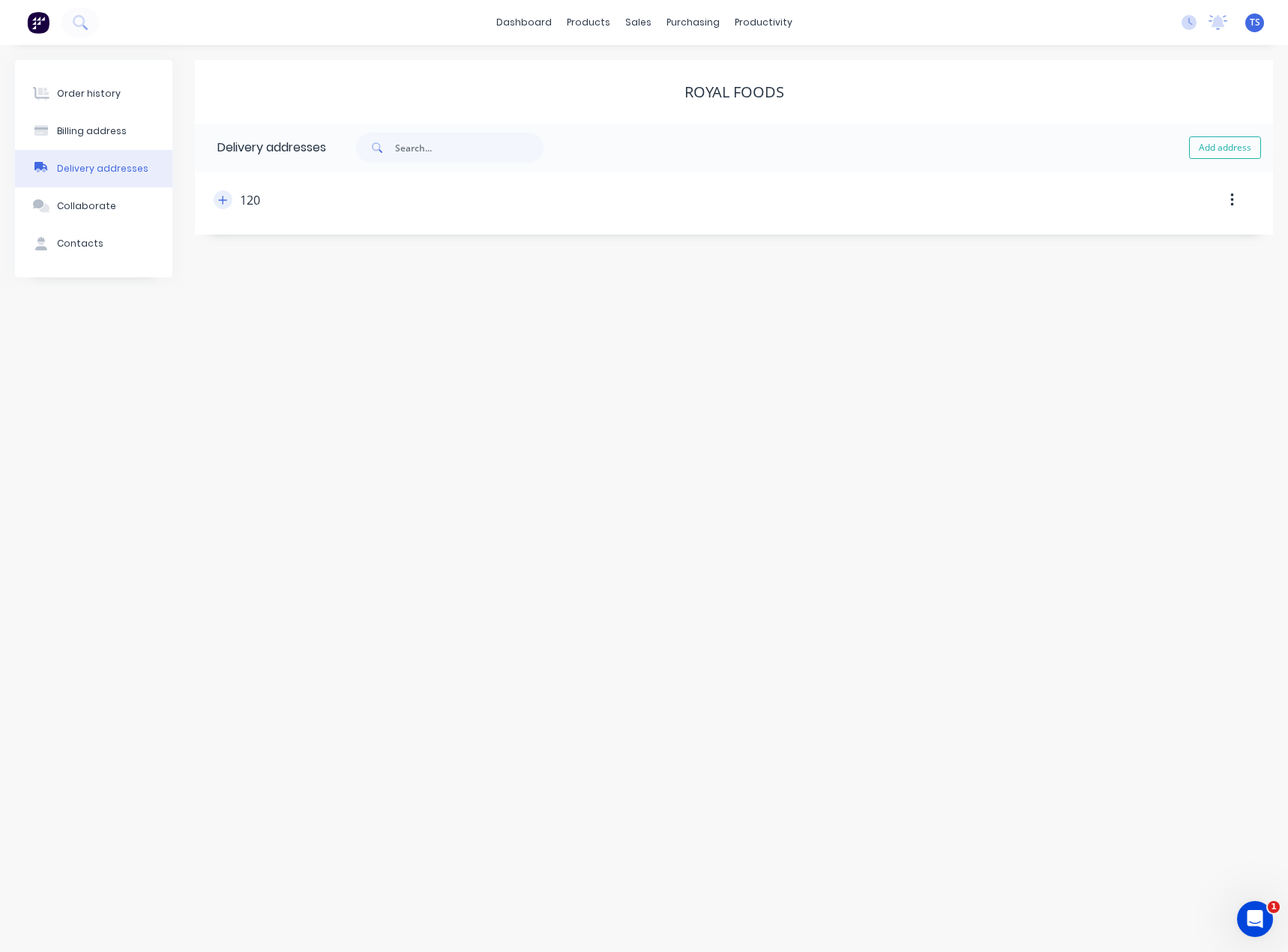
click at [219, 199] on icon "button" at bounding box center [223, 200] width 9 height 10
drag, startPoint x: 263, startPoint y: 257, endPoint x: 254, endPoint y: 299, distance: 43.0
click at [263, 257] on input "120" at bounding box center [351, 258] width 245 height 23
type input "[STREET_ADDRESS][PERSON_NAME]"
click at [226, 203] on icon "button" at bounding box center [223, 200] width 9 height 10
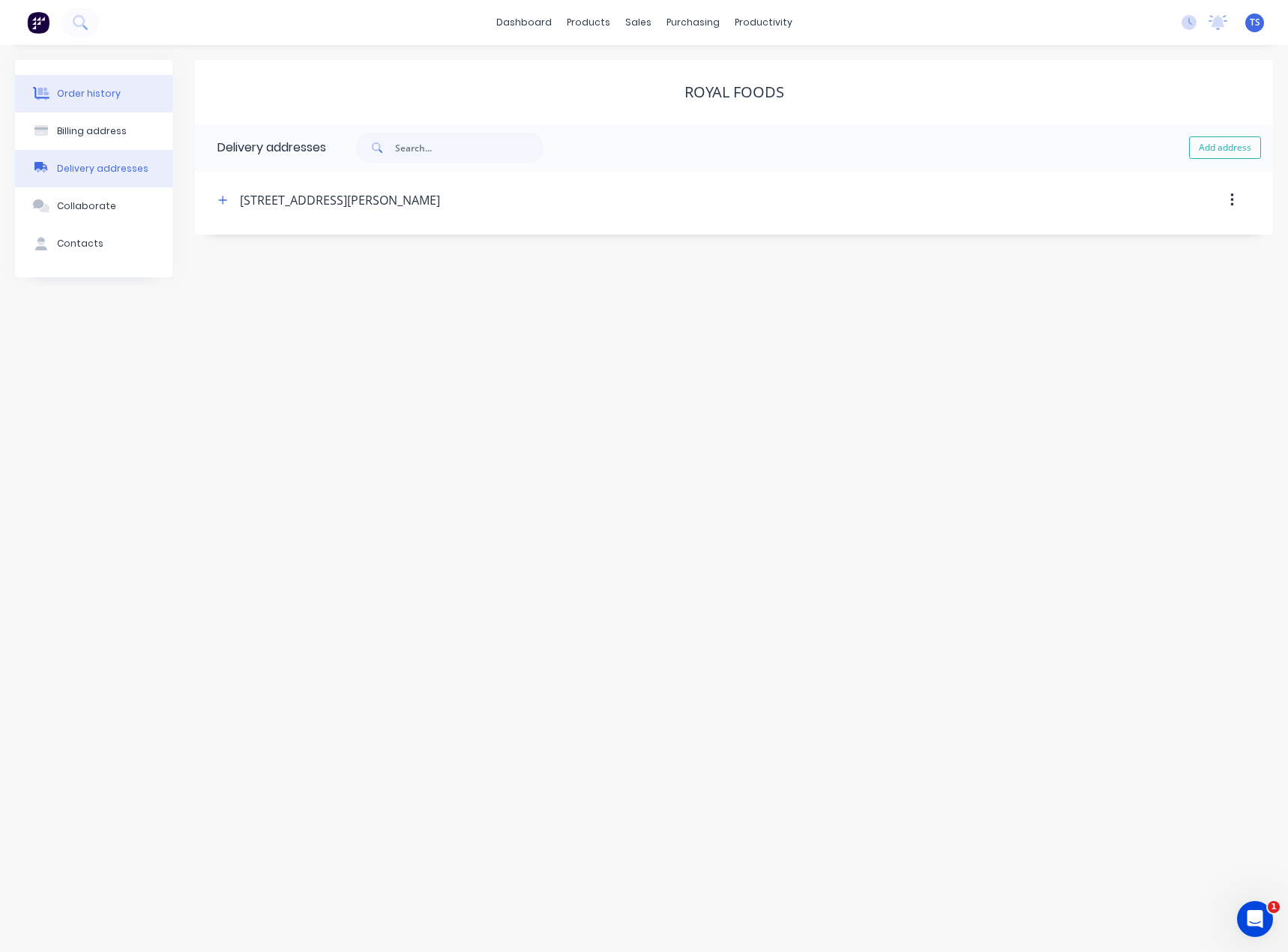
click at [96, 106] on button "Order history" at bounding box center [94, 93] width 158 height 37
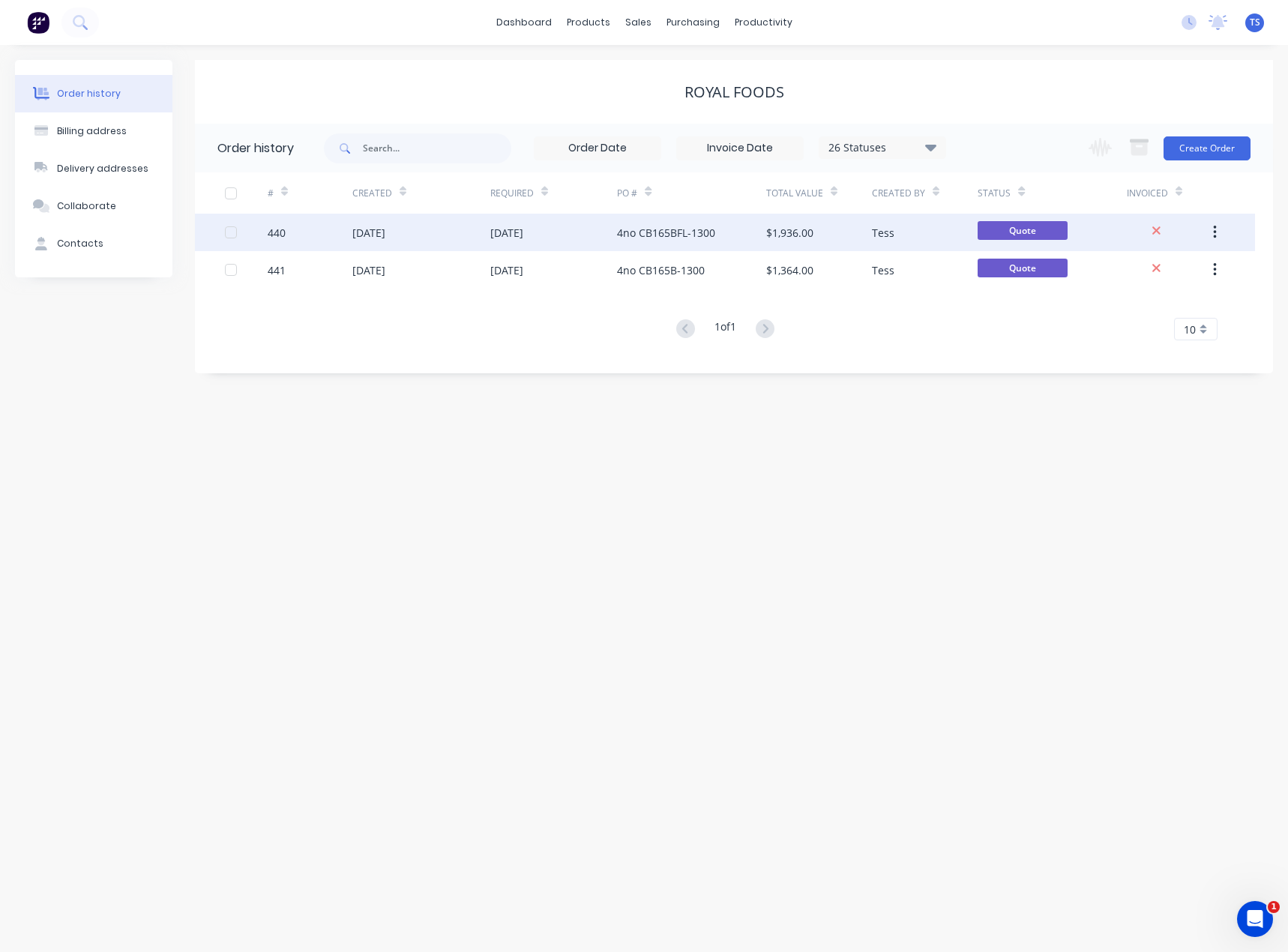
click at [500, 234] on div "[DATE]" at bounding box center [507, 232] width 33 height 16
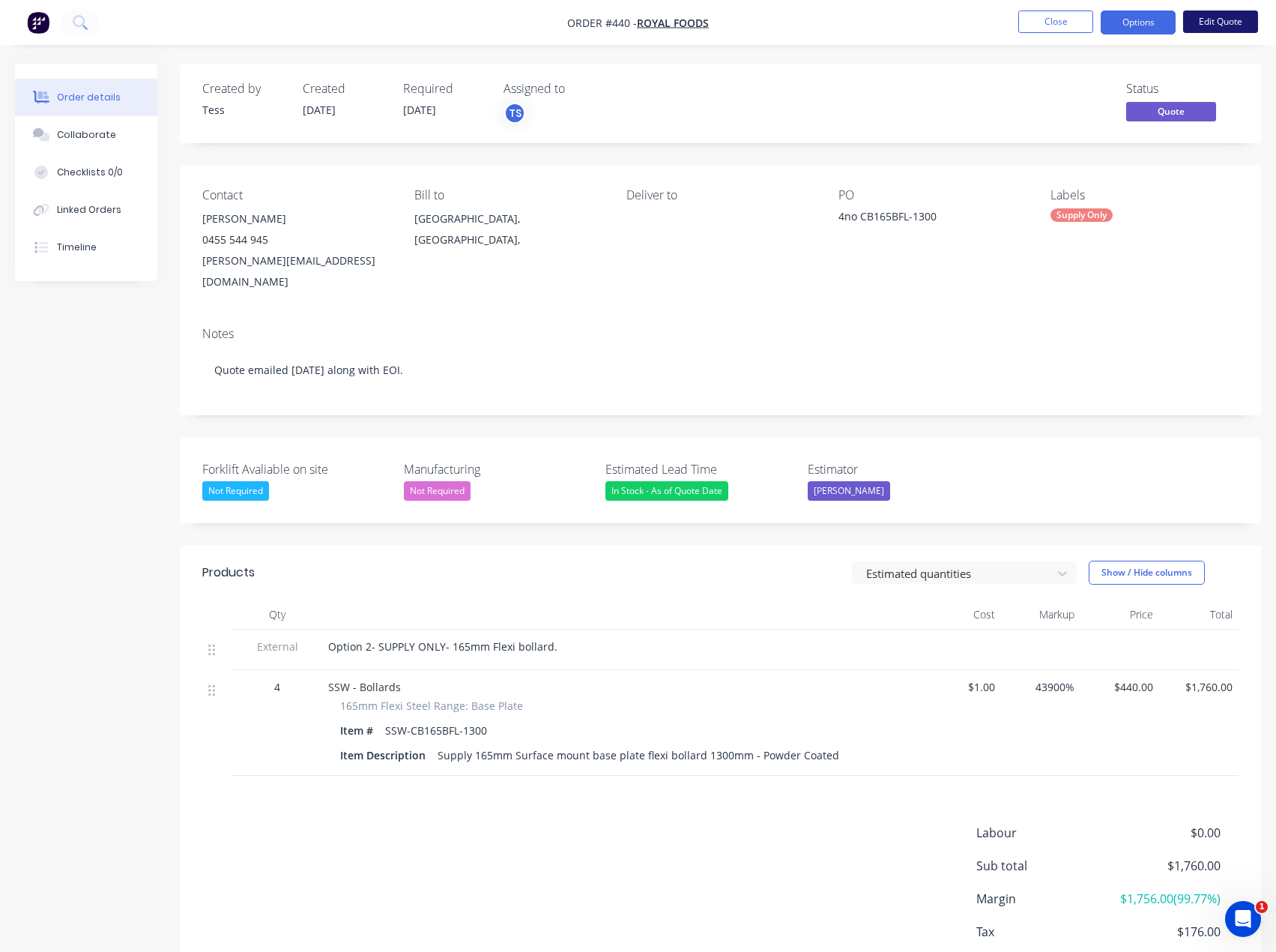
click at [1234, 23] on button "Edit Quote" at bounding box center [1221, 22] width 75 height 23
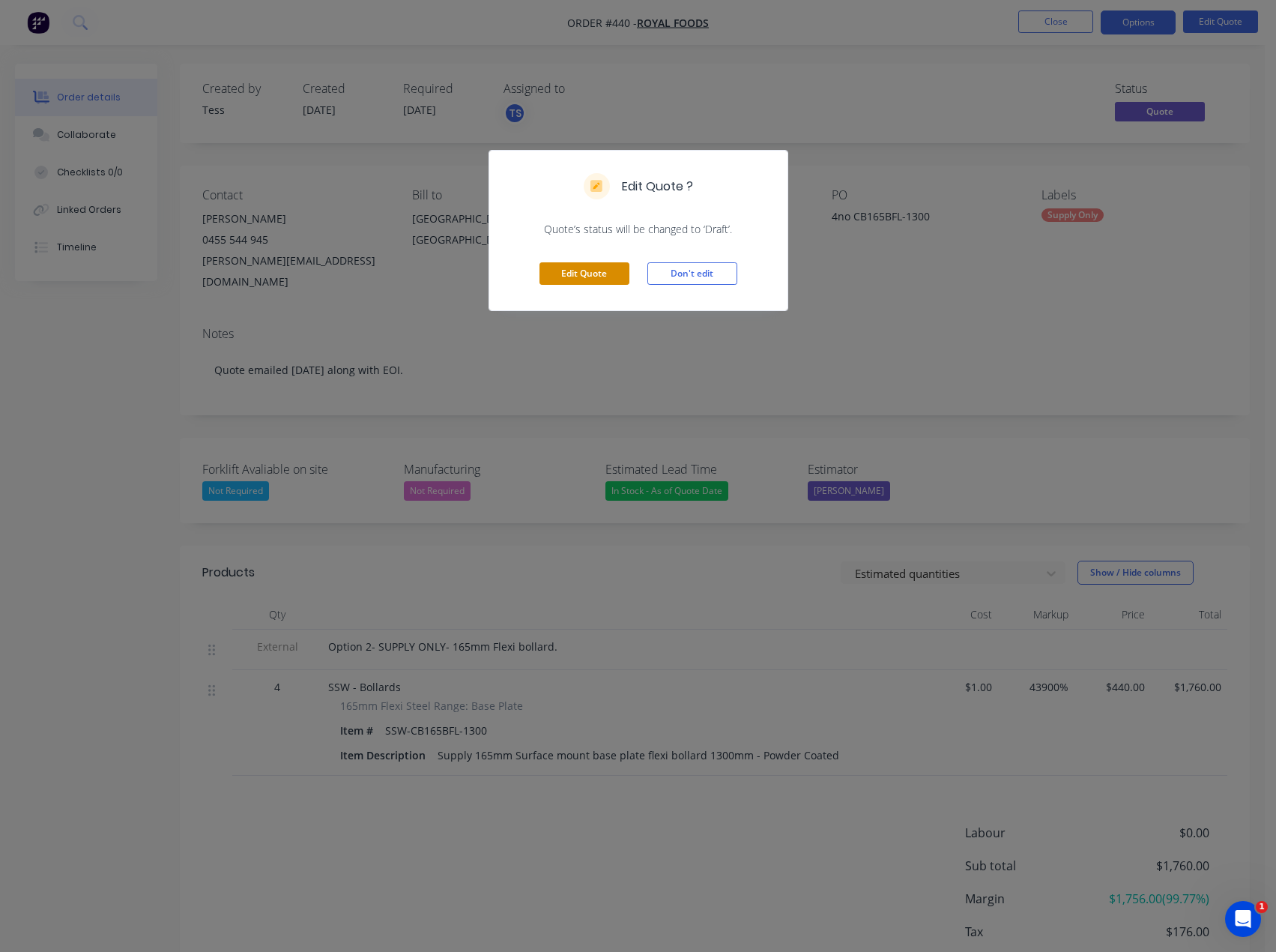
click at [609, 268] on button "Edit Quote" at bounding box center [584, 274] width 90 height 23
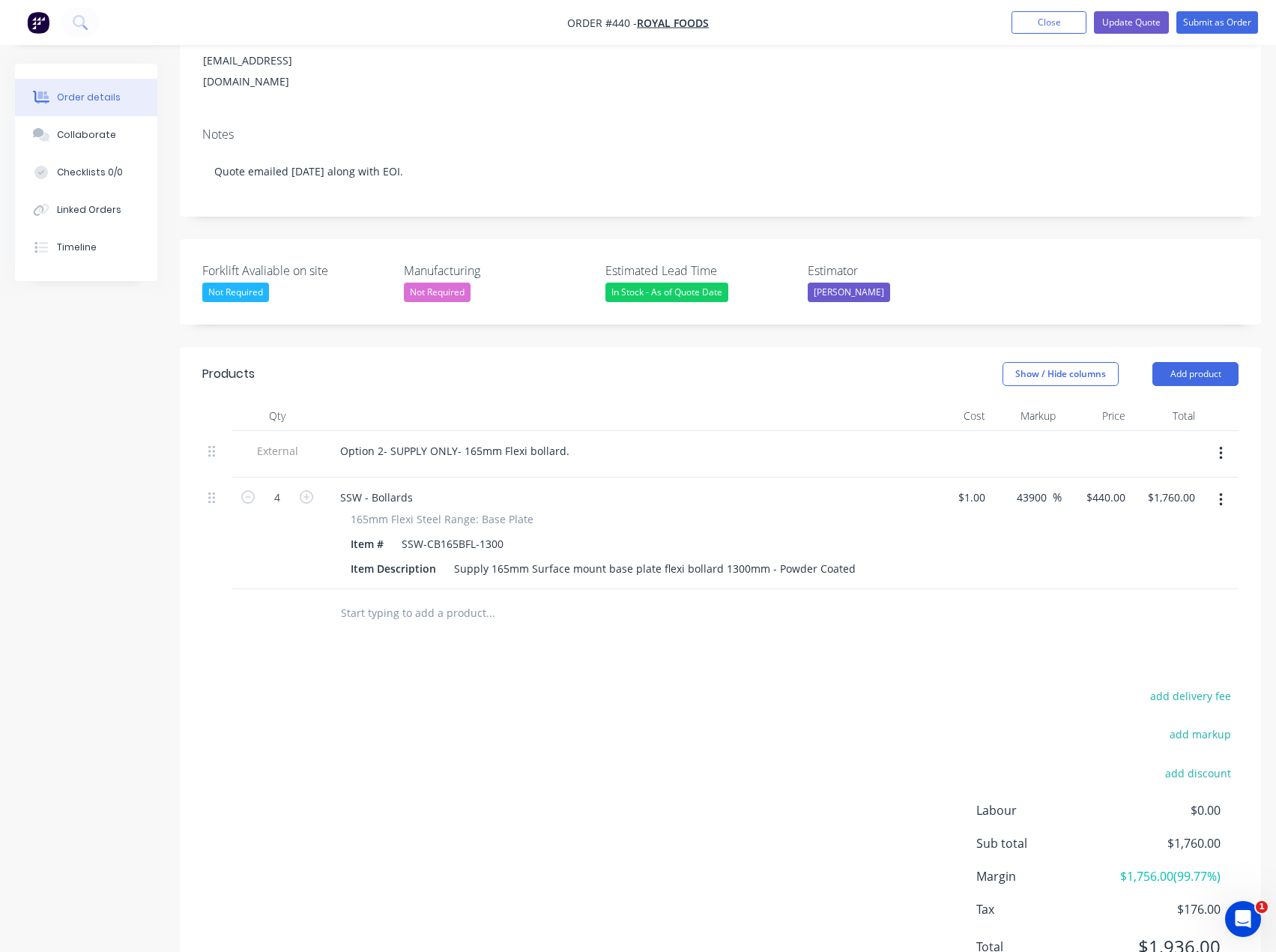
scroll to position [225, 0]
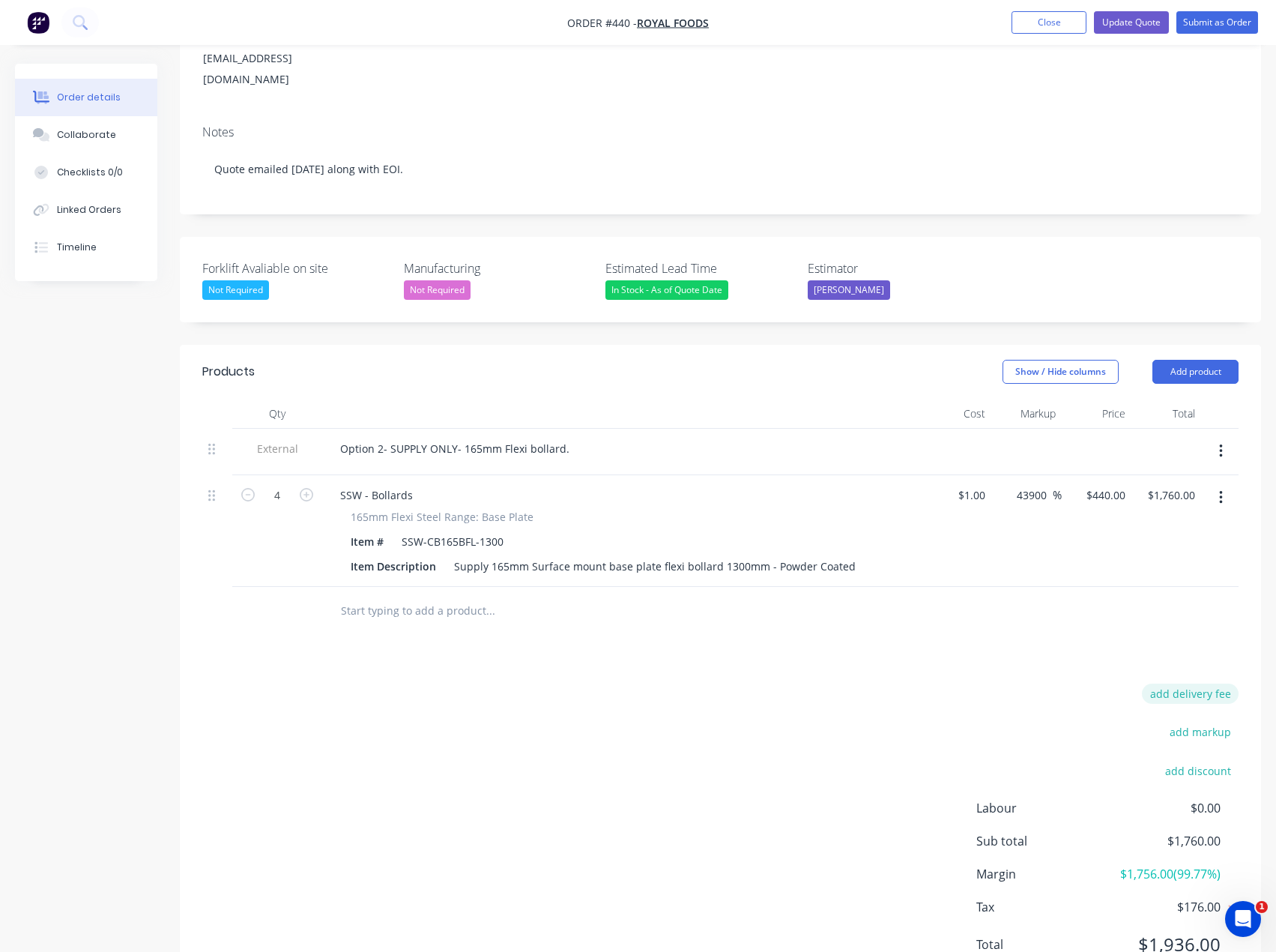
click at [1184, 683] on button "add delivery fee" at bounding box center [1190, 693] width 97 height 20
click at [1063, 14] on button "Close" at bounding box center [1049, 23] width 75 height 23
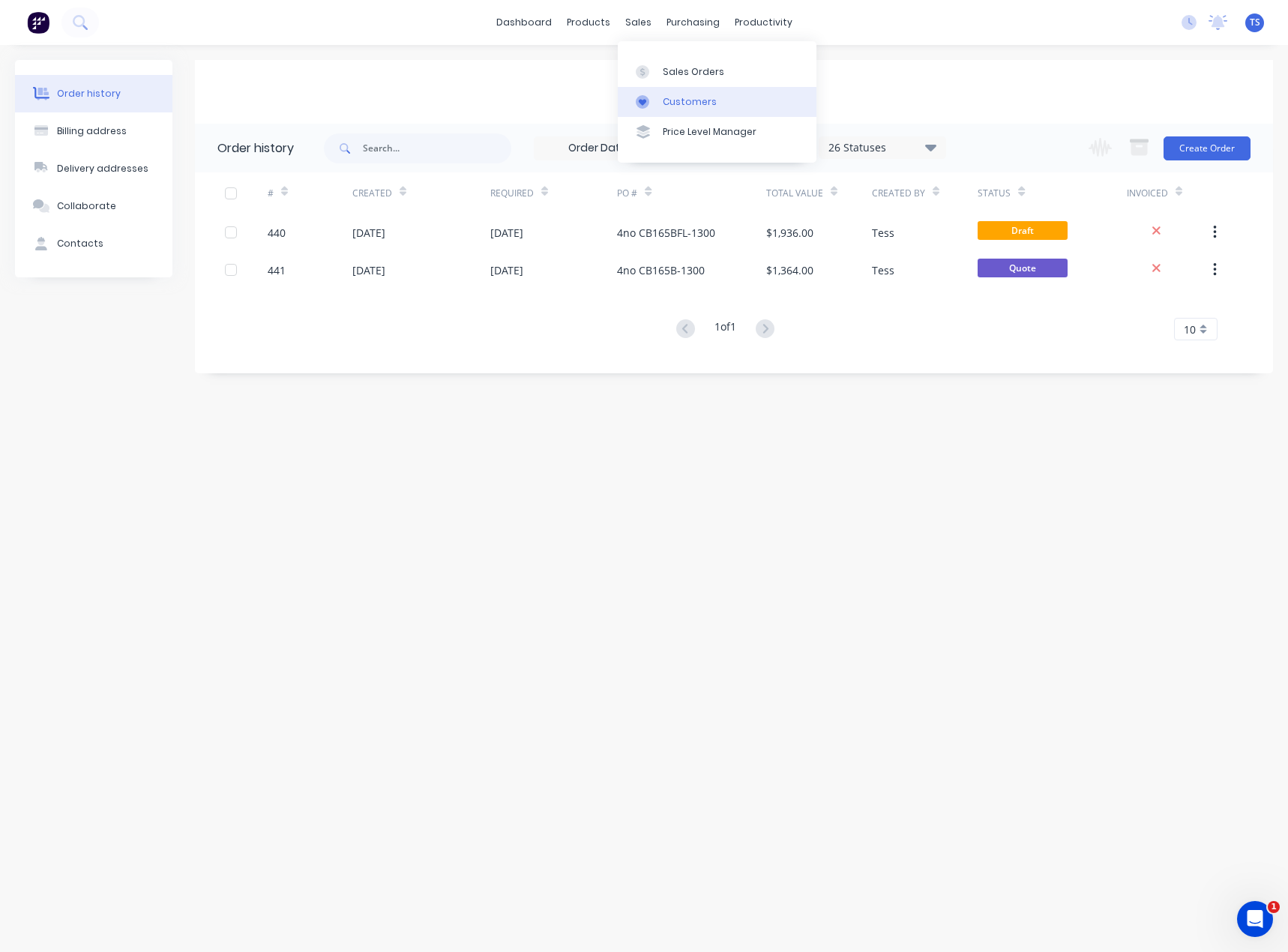
click at [675, 97] on div "Customers" at bounding box center [690, 102] width 54 height 14
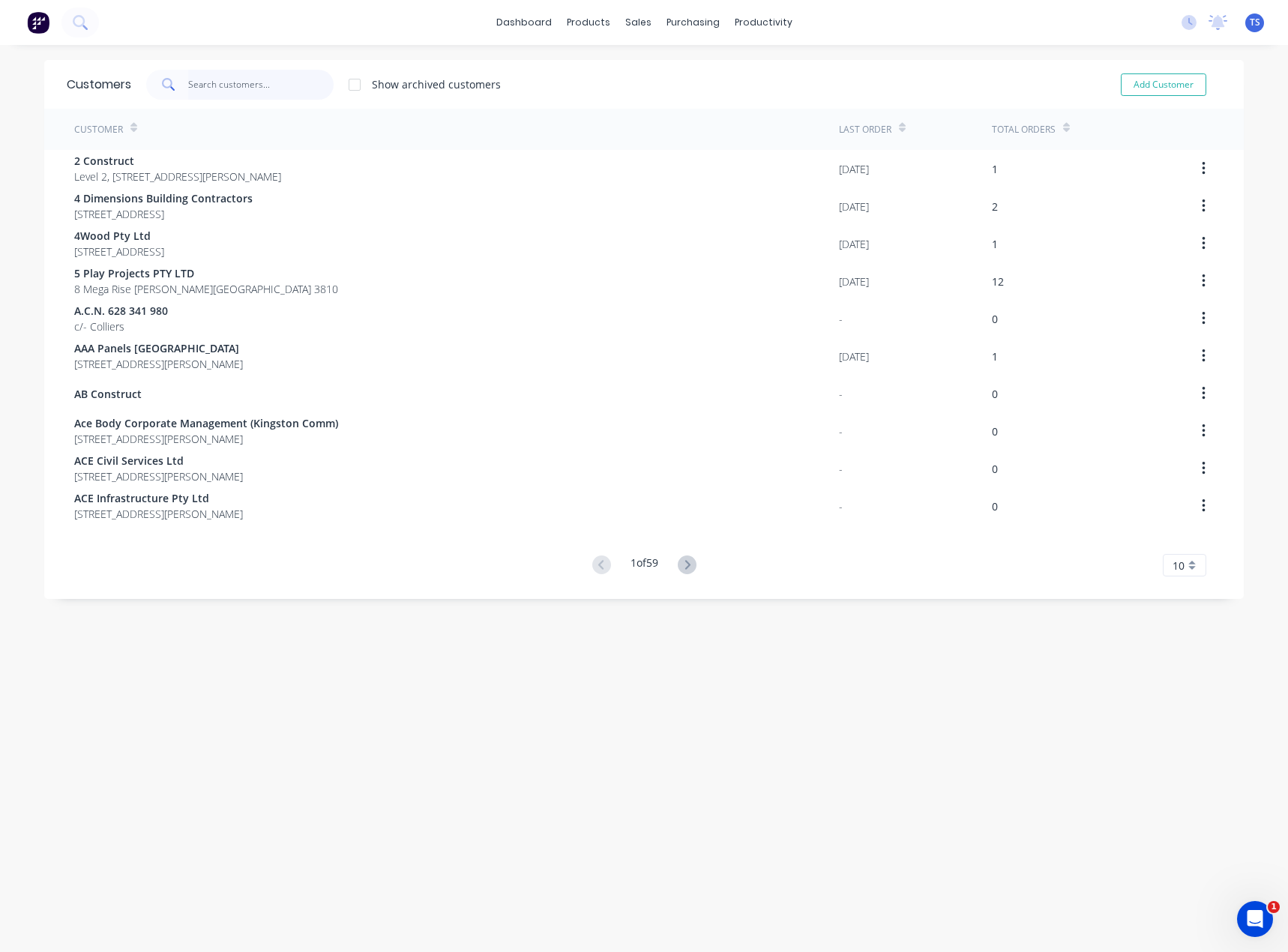
click at [215, 91] on input "text" at bounding box center [261, 84] width 147 height 30
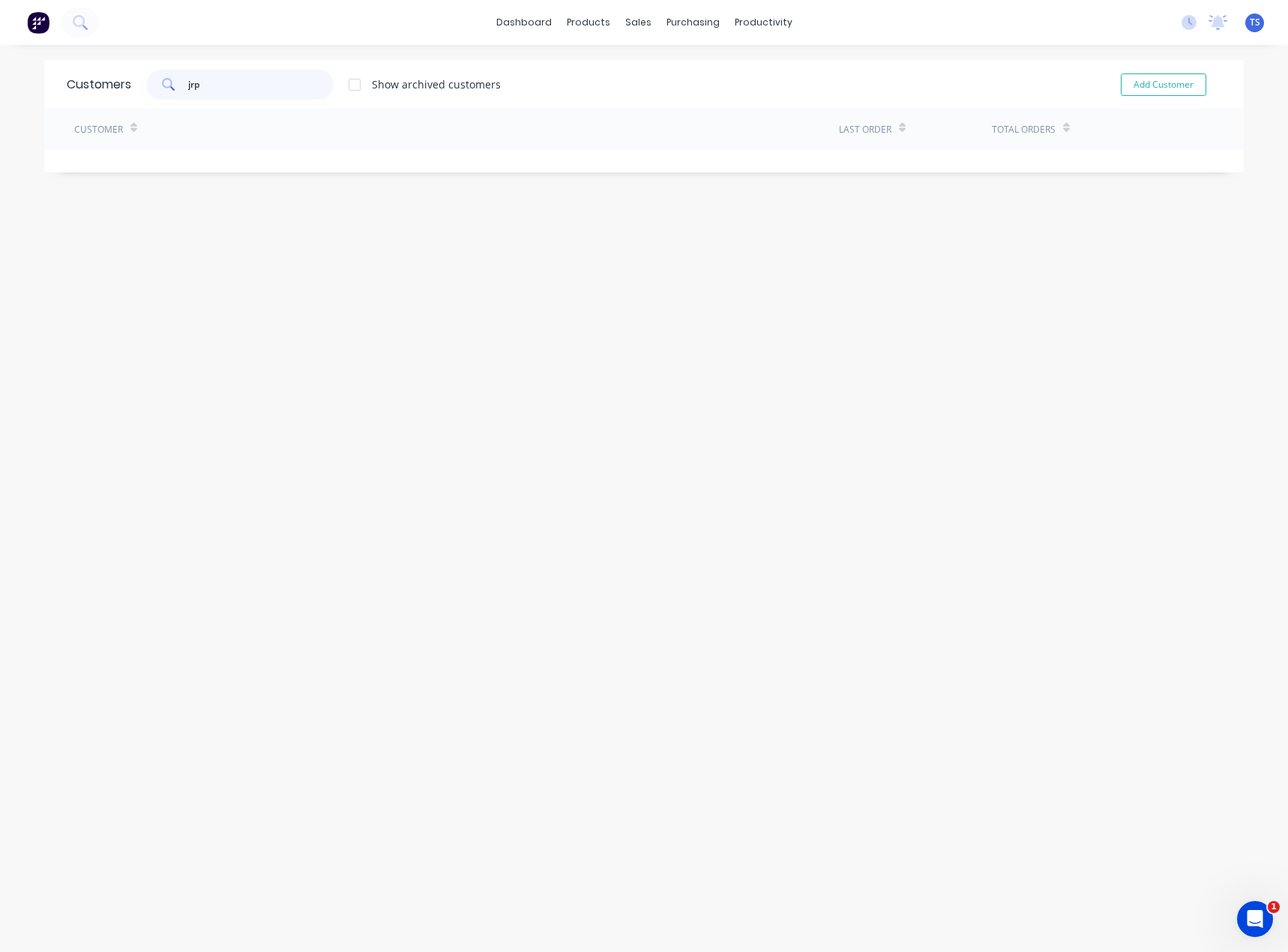
drag, startPoint x: 226, startPoint y: 86, endPoint x: 186, endPoint y: 86, distance: 40.0
click at [188, 86] on input "jrp" at bounding box center [261, 84] width 147 height 30
type input "jrp"
drag, startPoint x: 217, startPoint y: 84, endPoint x: 169, endPoint y: 92, distance: 48.7
click at [170, 91] on div "jrp" at bounding box center [240, 84] width 187 height 30
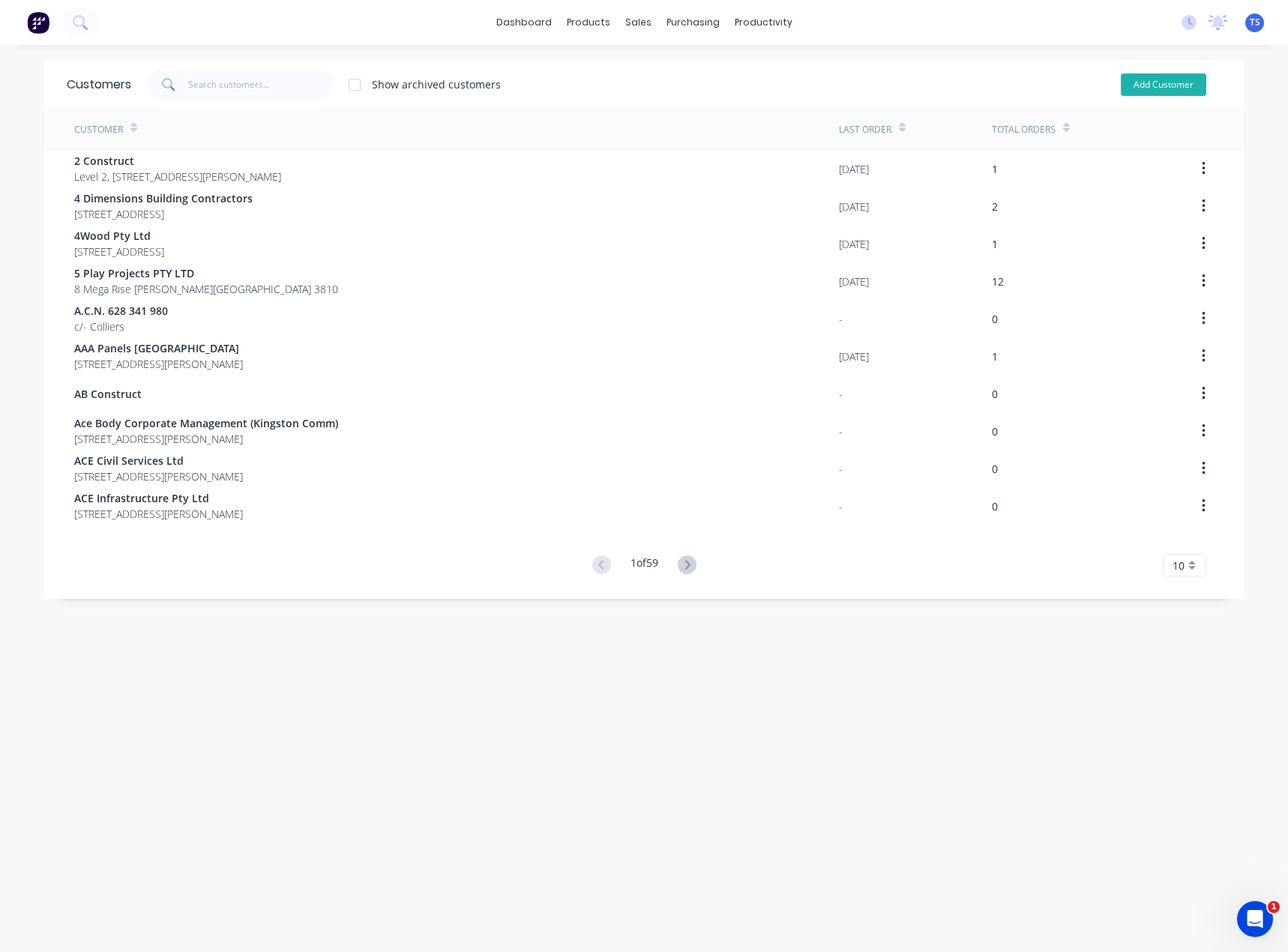
click at [1160, 84] on button "Add Customer" at bounding box center [1163, 85] width 86 height 23
select select "AU"
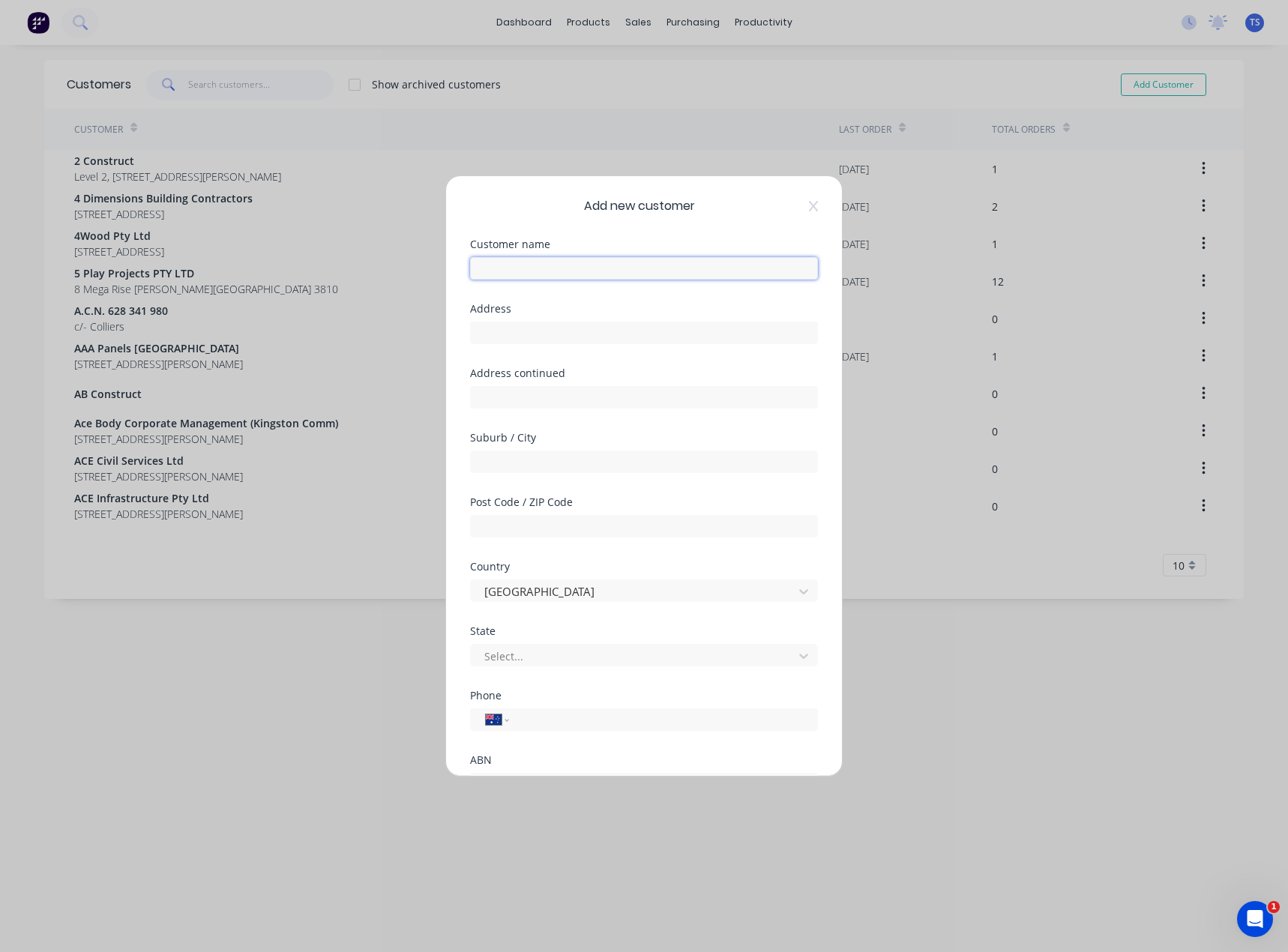
click at [545, 274] on input "text" at bounding box center [644, 269] width 348 height 23
type input "JRP Constructions"
click at [500, 325] on input "text" at bounding box center [644, 333] width 348 height 23
click at [497, 659] on div at bounding box center [634, 656] width 303 height 19
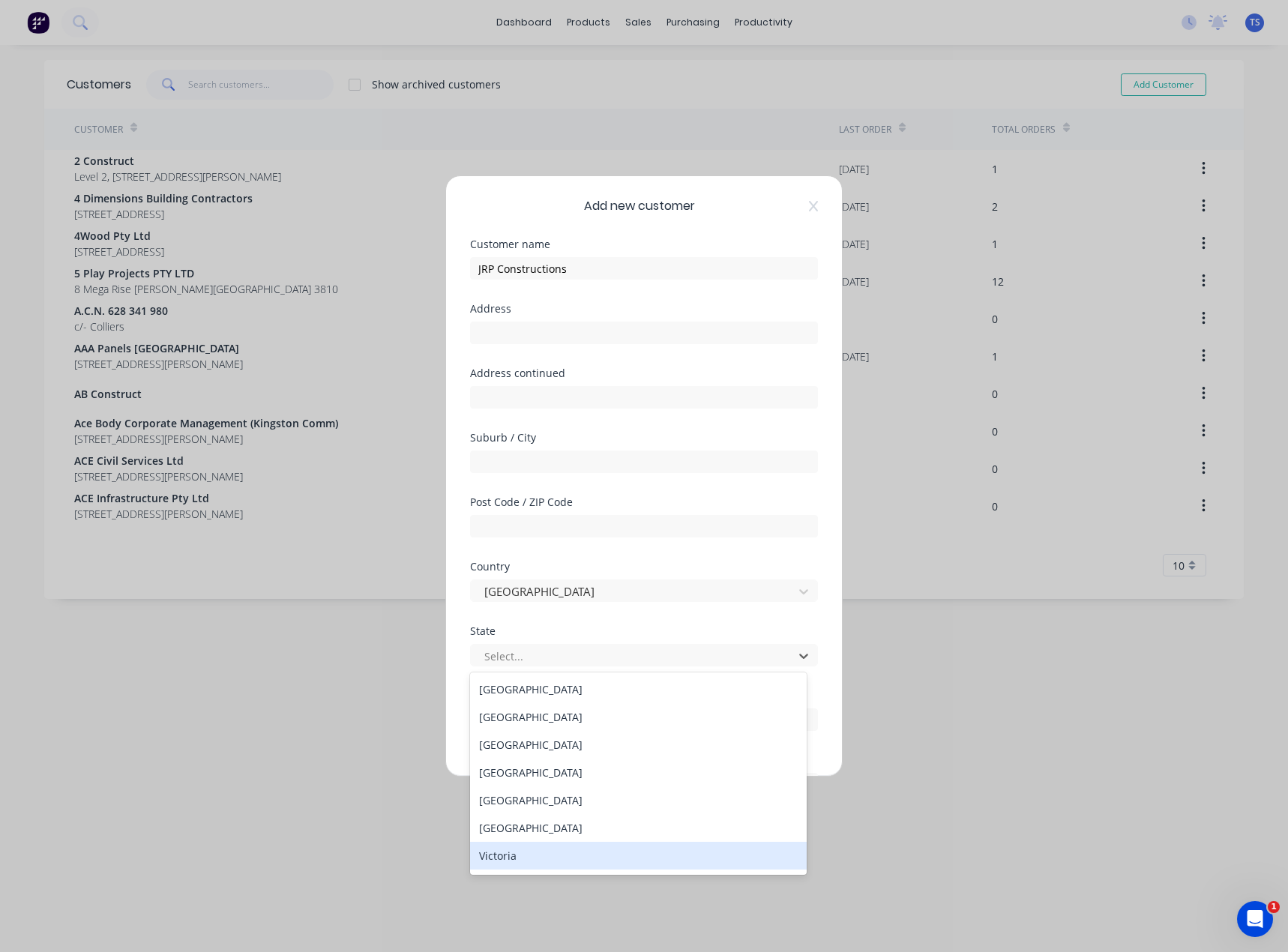
click at [519, 852] on div "Victoria" at bounding box center [638, 856] width 337 height 28
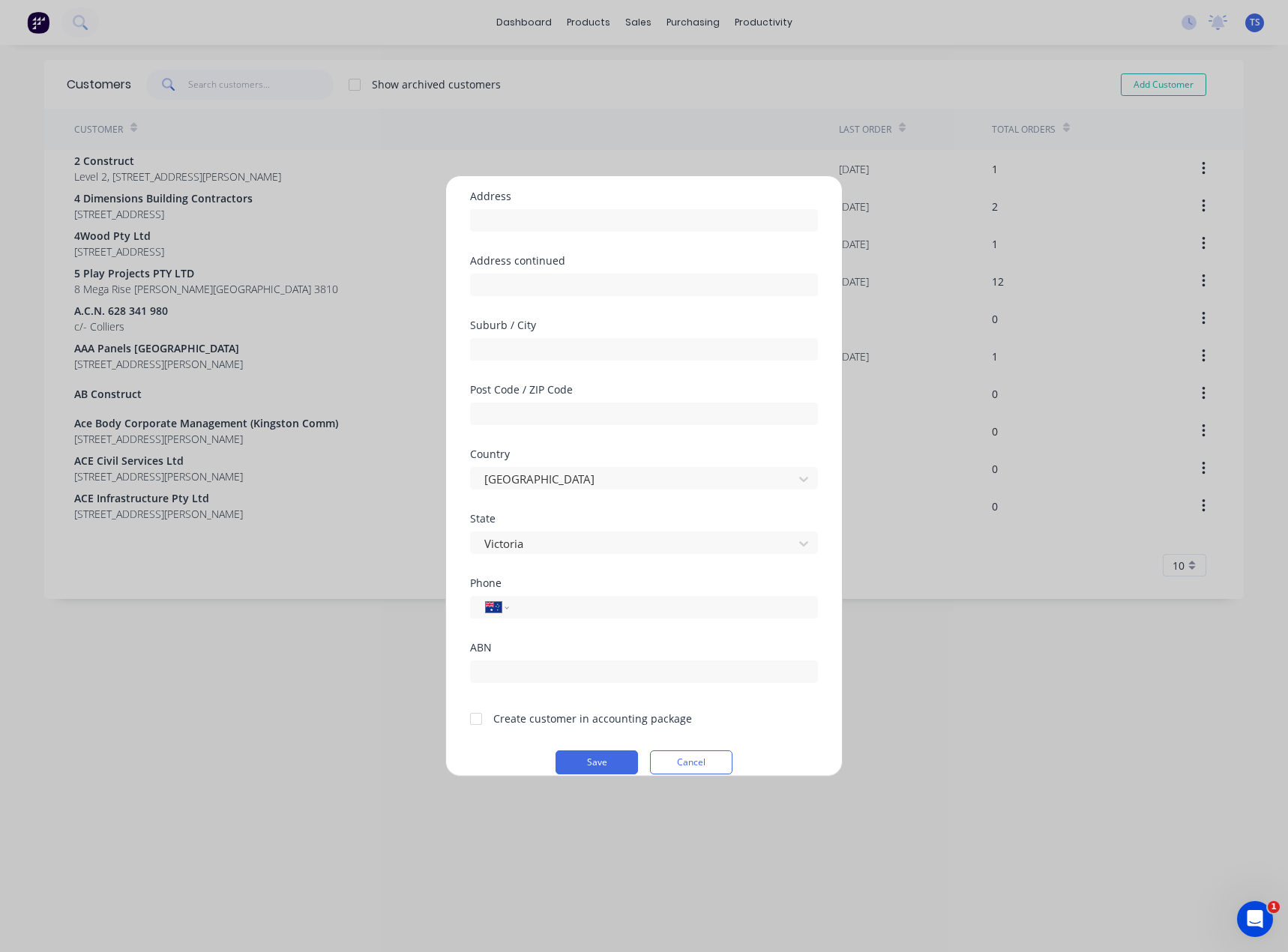
scroll to position [132, 0]
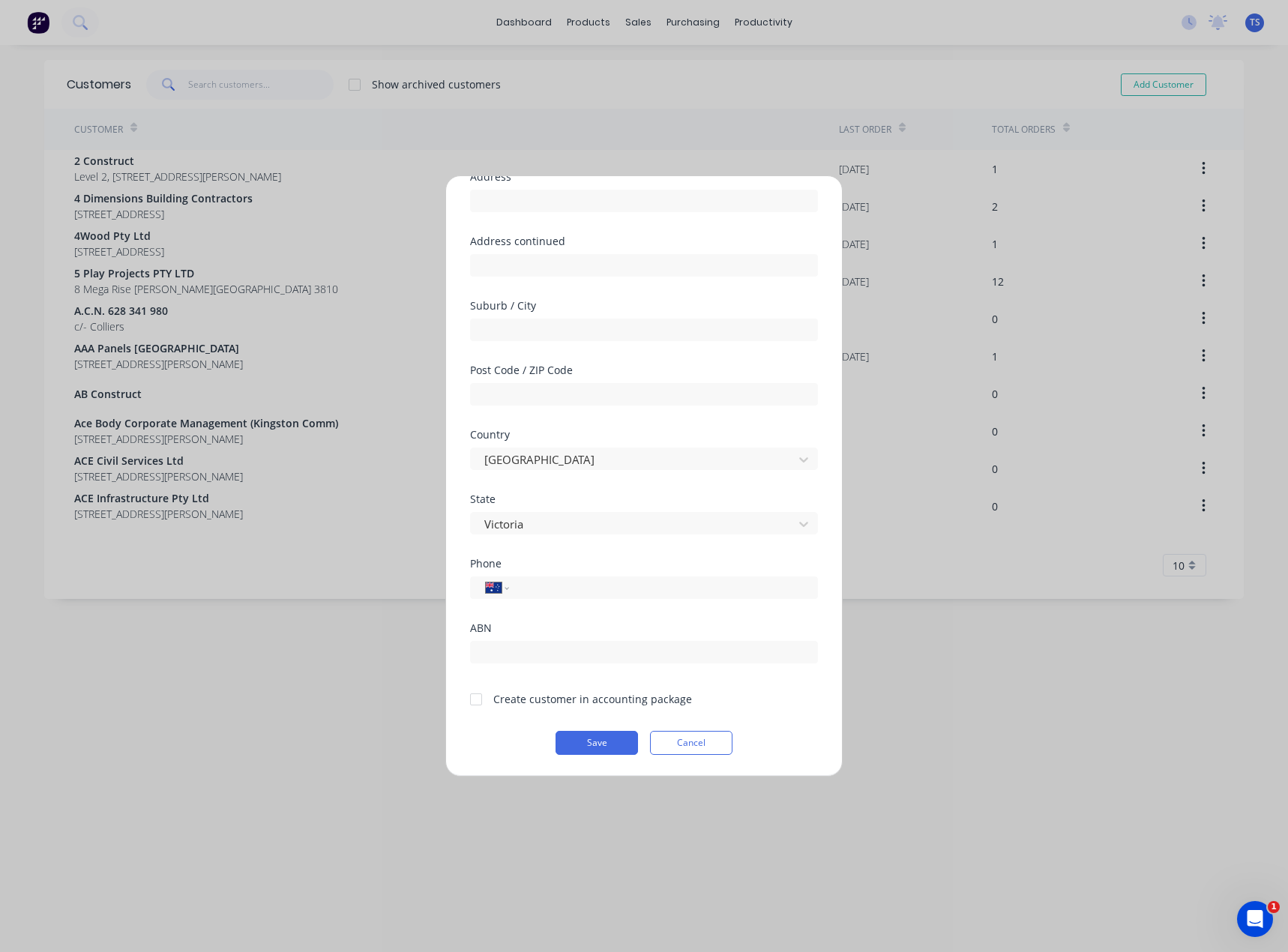
click at [475, 699] on div at bounding box center [476, 699] width 30 height 30
click at [618, 746] on button "Save" at bounding box center [597, 743] width 82 height 24
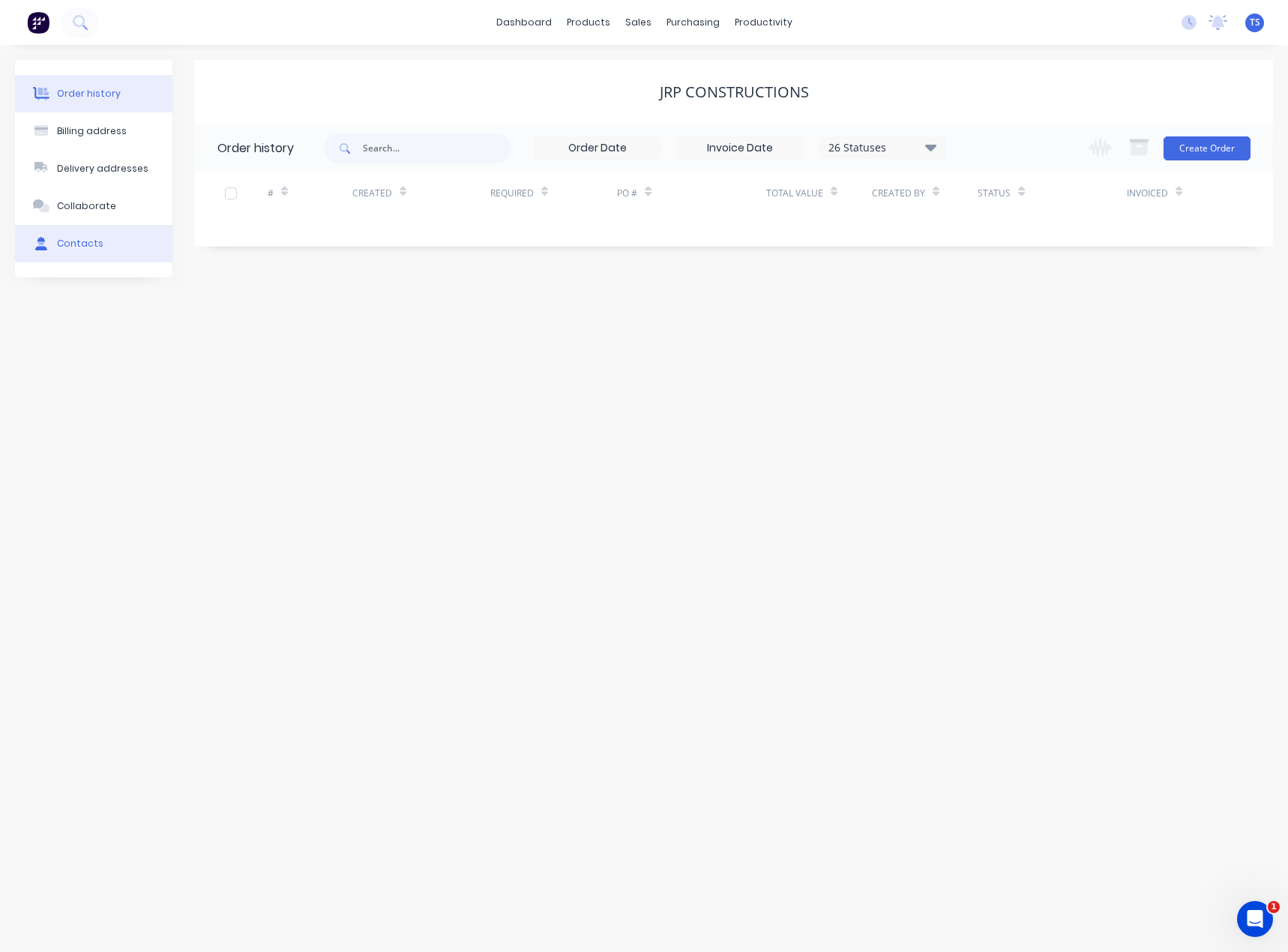
click at [58, 244] on div "Contacts" at bounding box center [81, 244] width 47 height 14
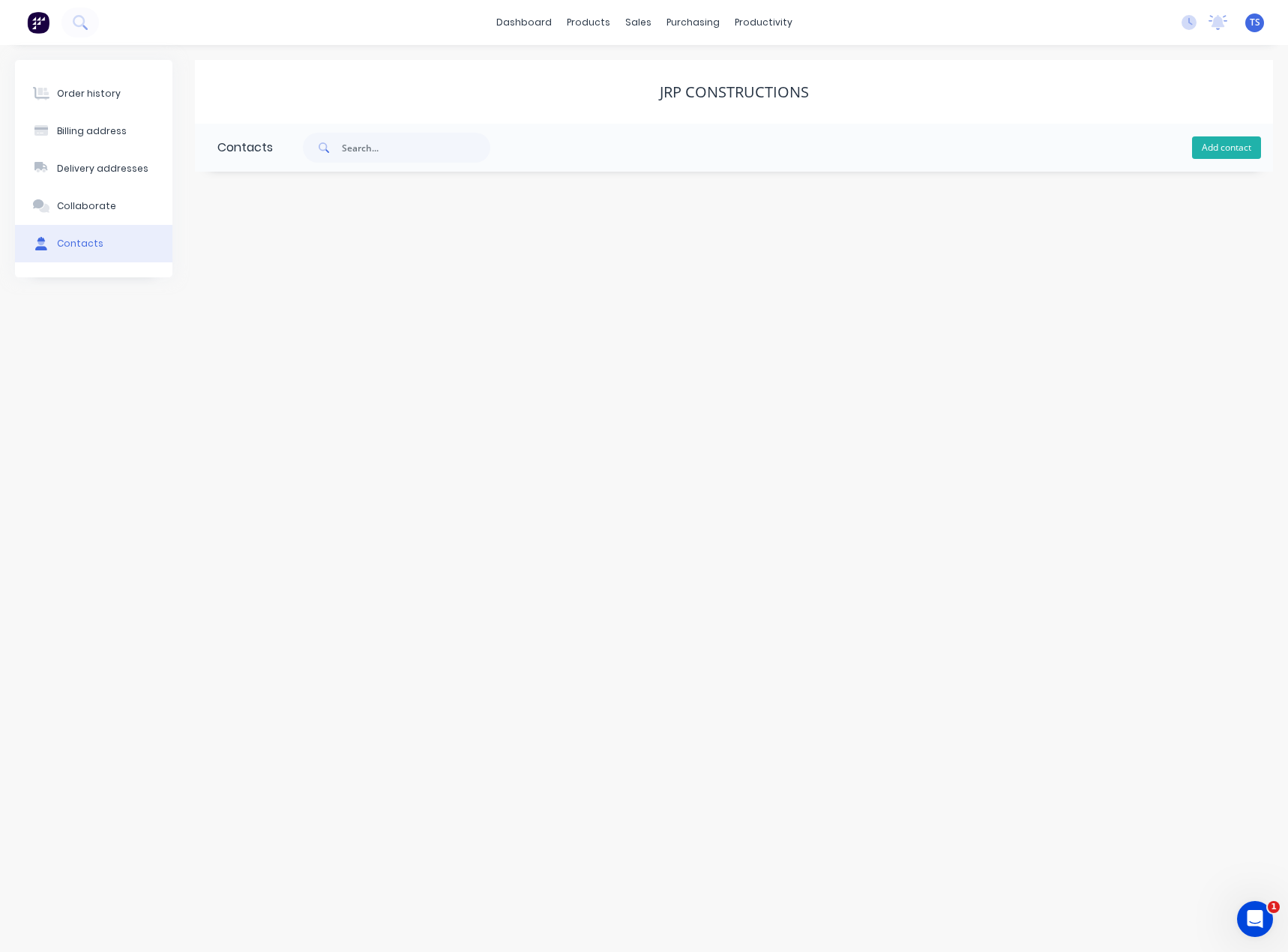
click at [1250, 147] on button "Add contact" at bounding box center [1227, 147] width 69 height 23
select select "AU"
click at [256, 259] on input "text" at bounding box center [340, 258] width 245 height 23
type input "[PERSON_NAME]"
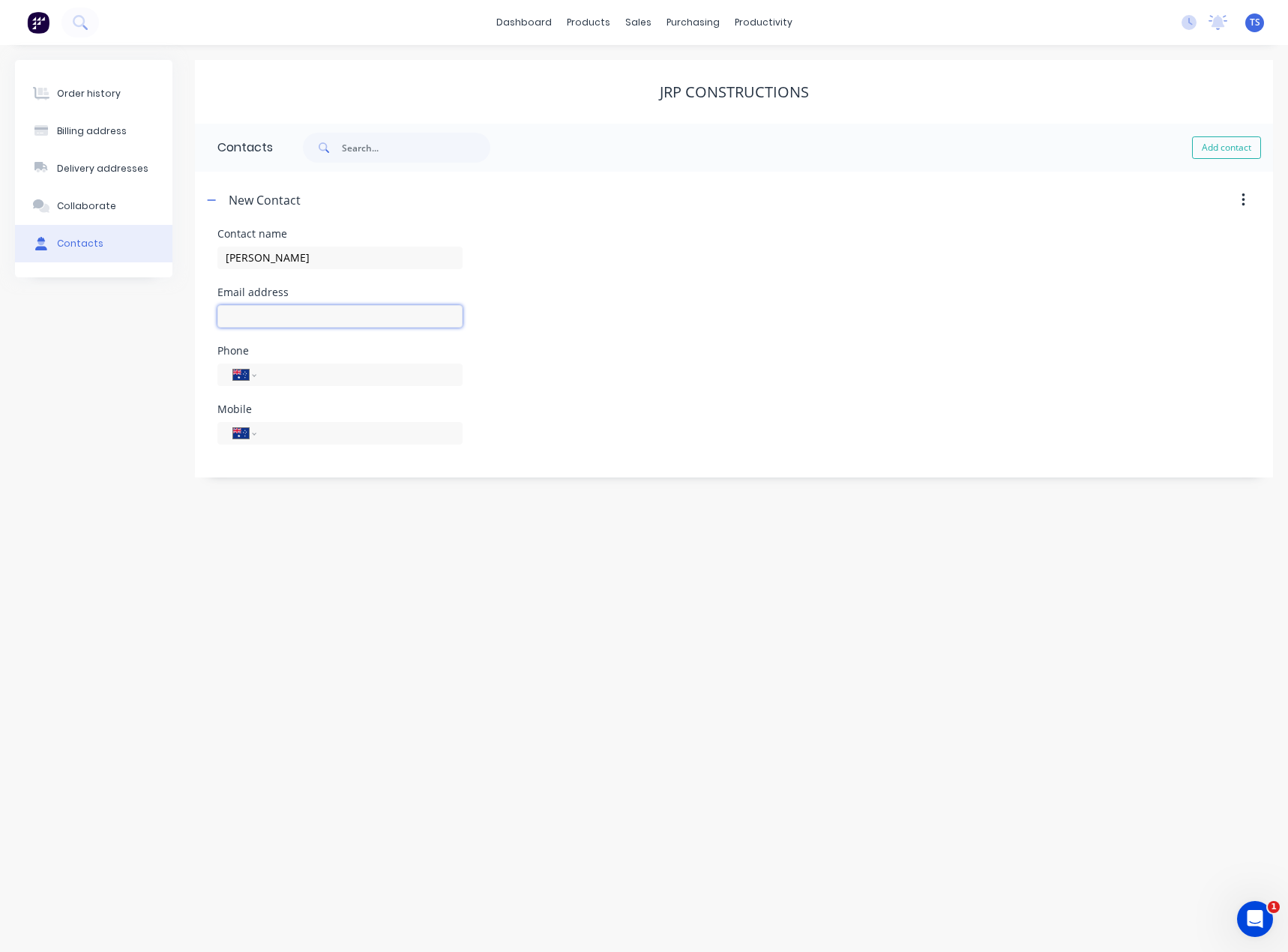
click at [231, 316] on input "text" at bounding box center [340, 316] width 245 height 23
select select "AU"
click at [232, 315] on input "text" at bounding box center [340, 316] width 245 height 23
type input "[EMAIL_ADDRESS][DOMAIN_NAME]"
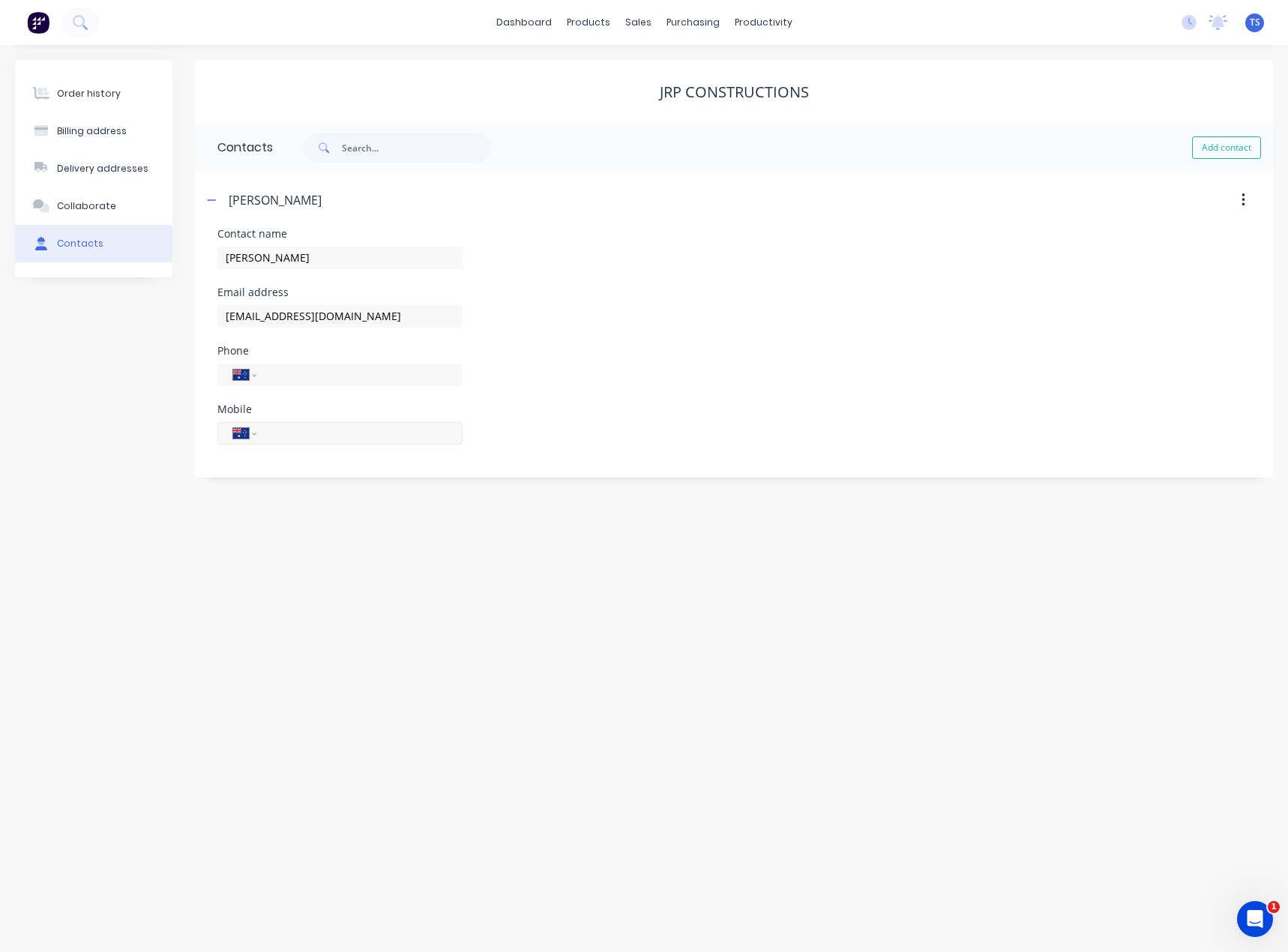
click at [279, 435] on input "tel" at bounding box center [356, 433] width 180 height 17
type input "0429 387 453"
click at [327, 661] on div "Order history Billing address Delivery addresses Collaborate Contacts JRP Const…" at bounding box center [644, 499] width 1288 height 907
click at [207, 199] on icon "button" at bounding box center [212, 200] width 9 height 10
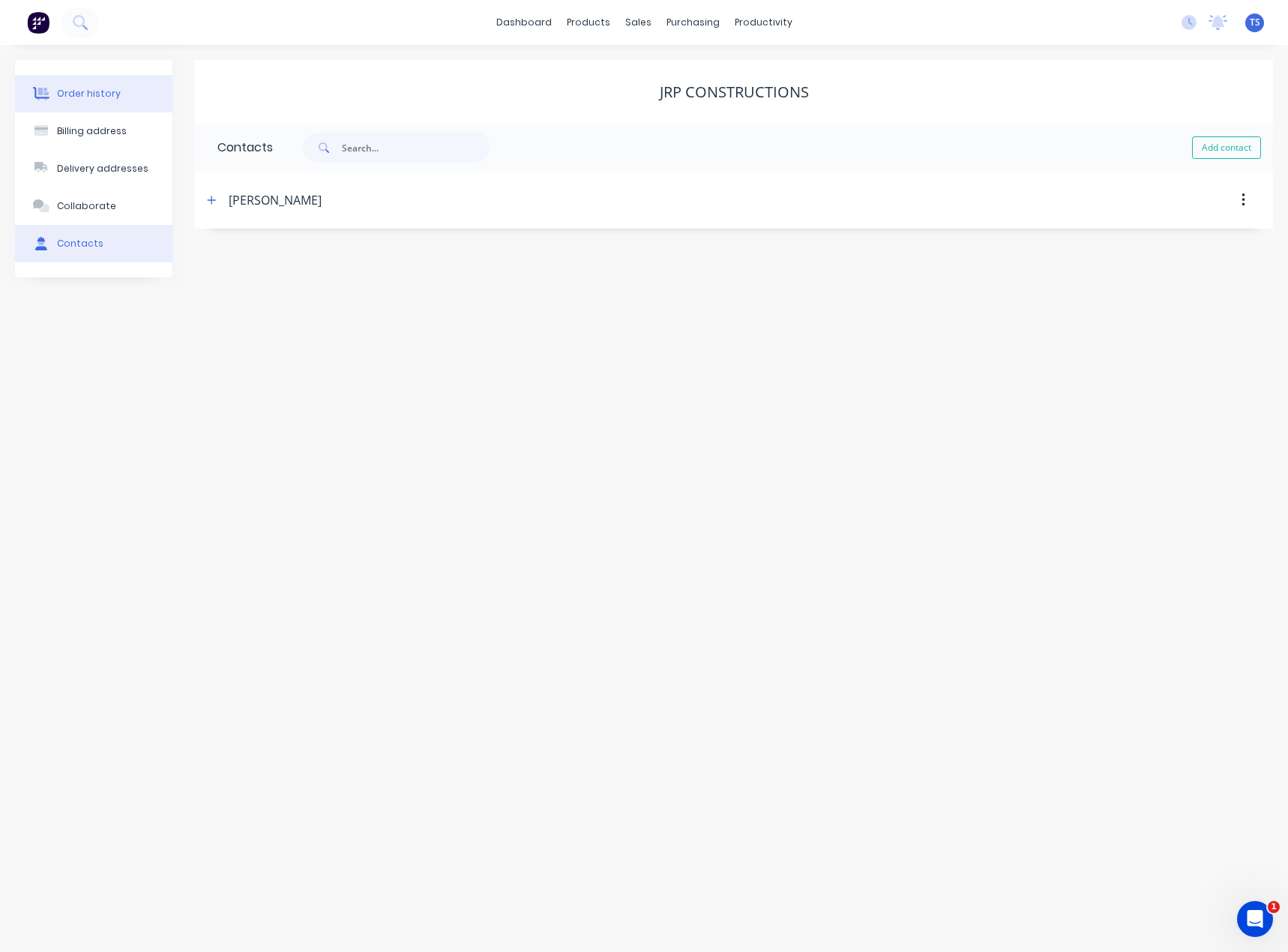
click at [79, 102] on button "Order history" at bounding box center [94, 93] width 158 height 37
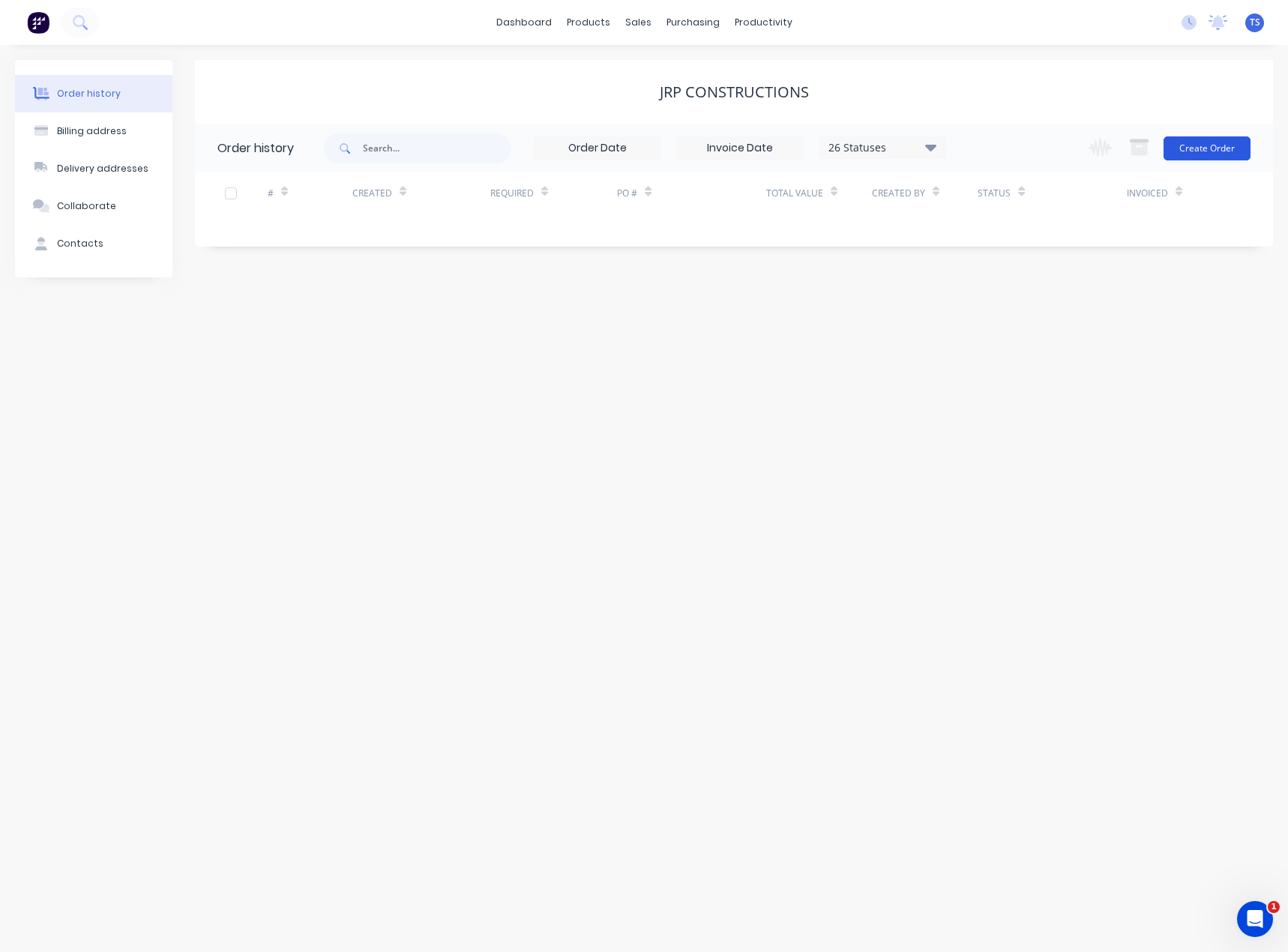
click at [1213, 143] on button "Create Order" at bounding box center [1207, 148] width 87 height 24
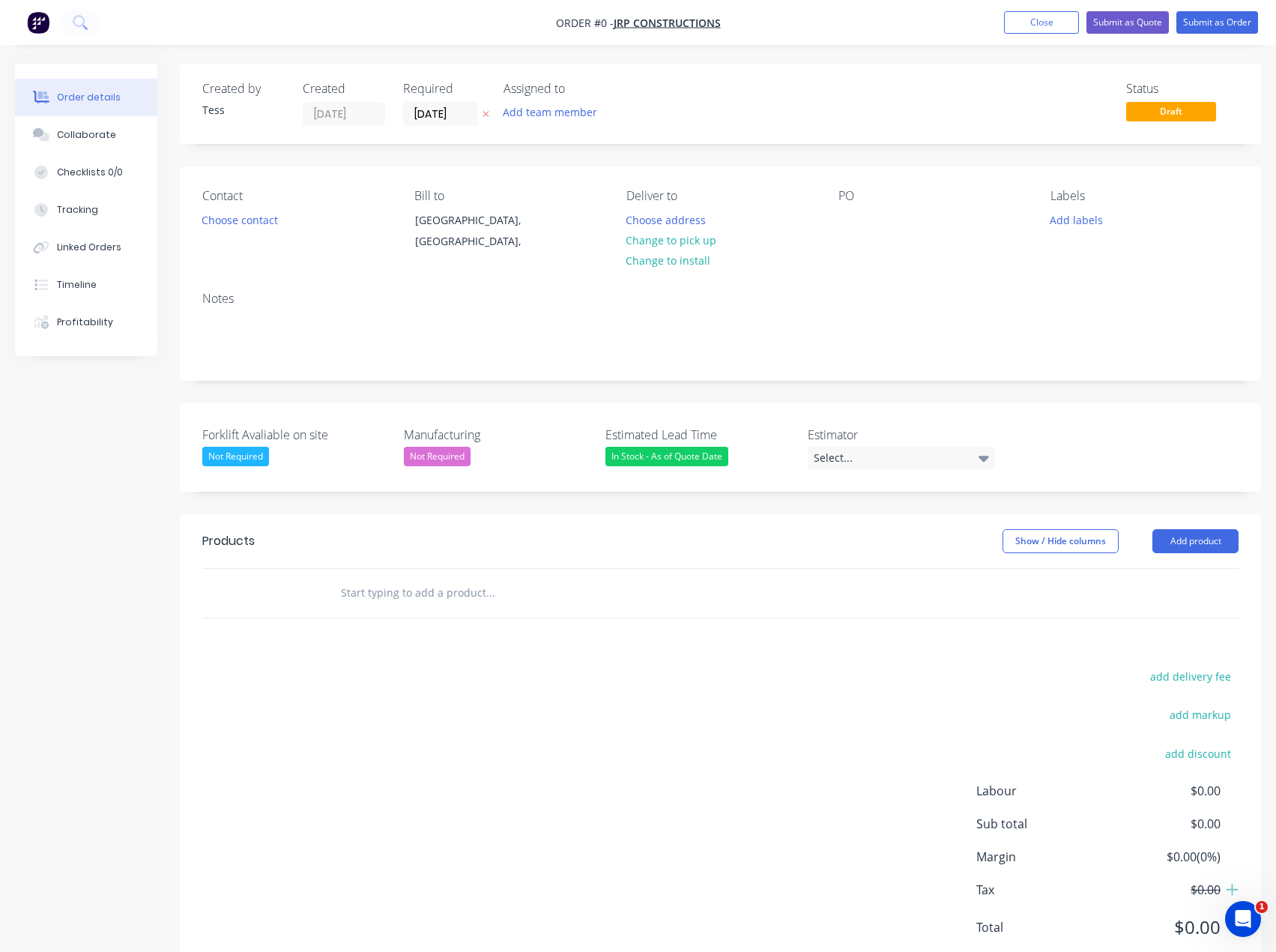
click at [378, 600] on input "text" at bounding box center [490, 593] width 300 height 30
click at [1201, 539] on button "Add product" at bounding box center [1195, 541] width 86 height 24
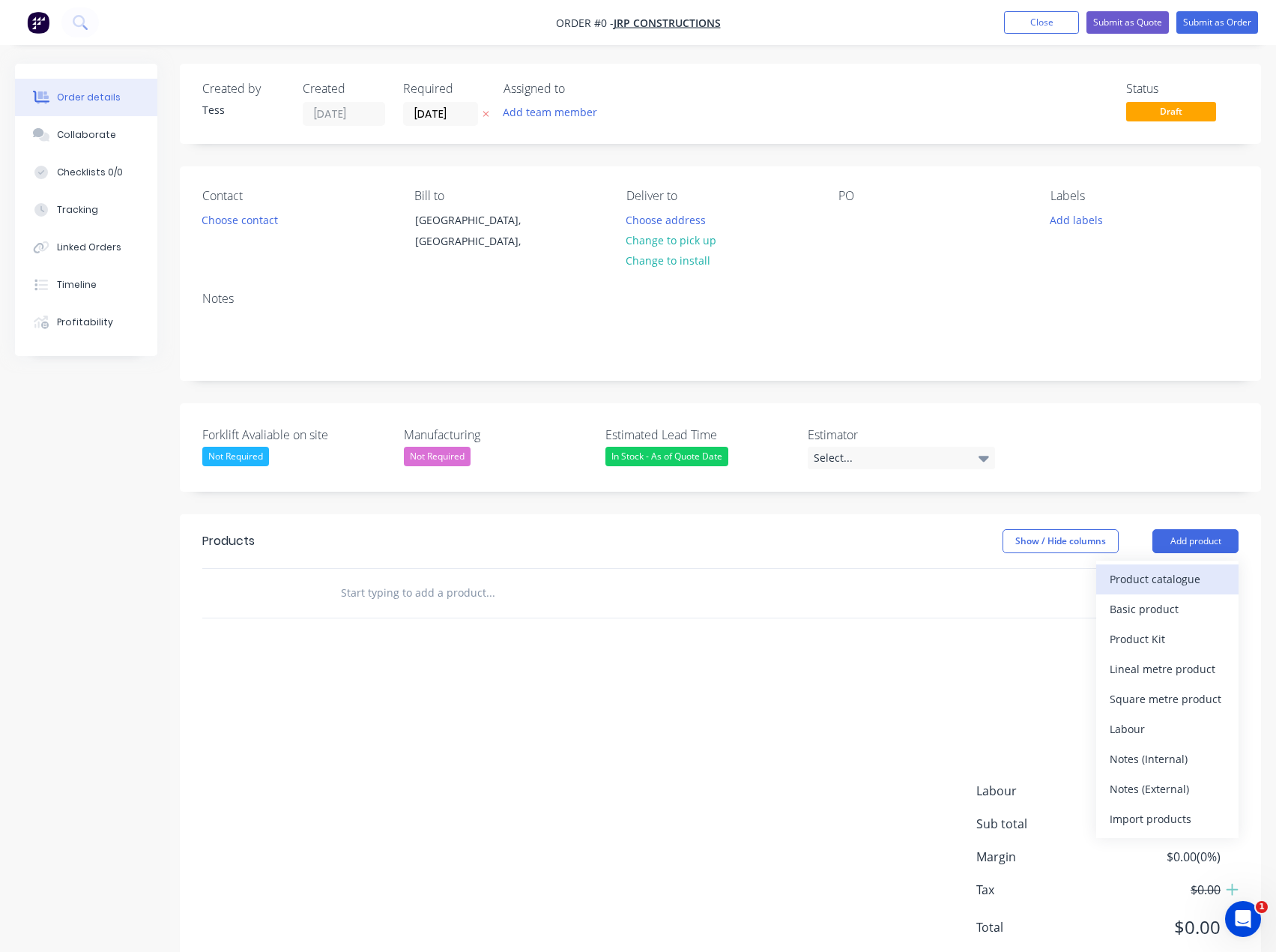
click at [1156, 590] on button "Product catalogue" at bounding box center [1168, 579] width 142 height 30
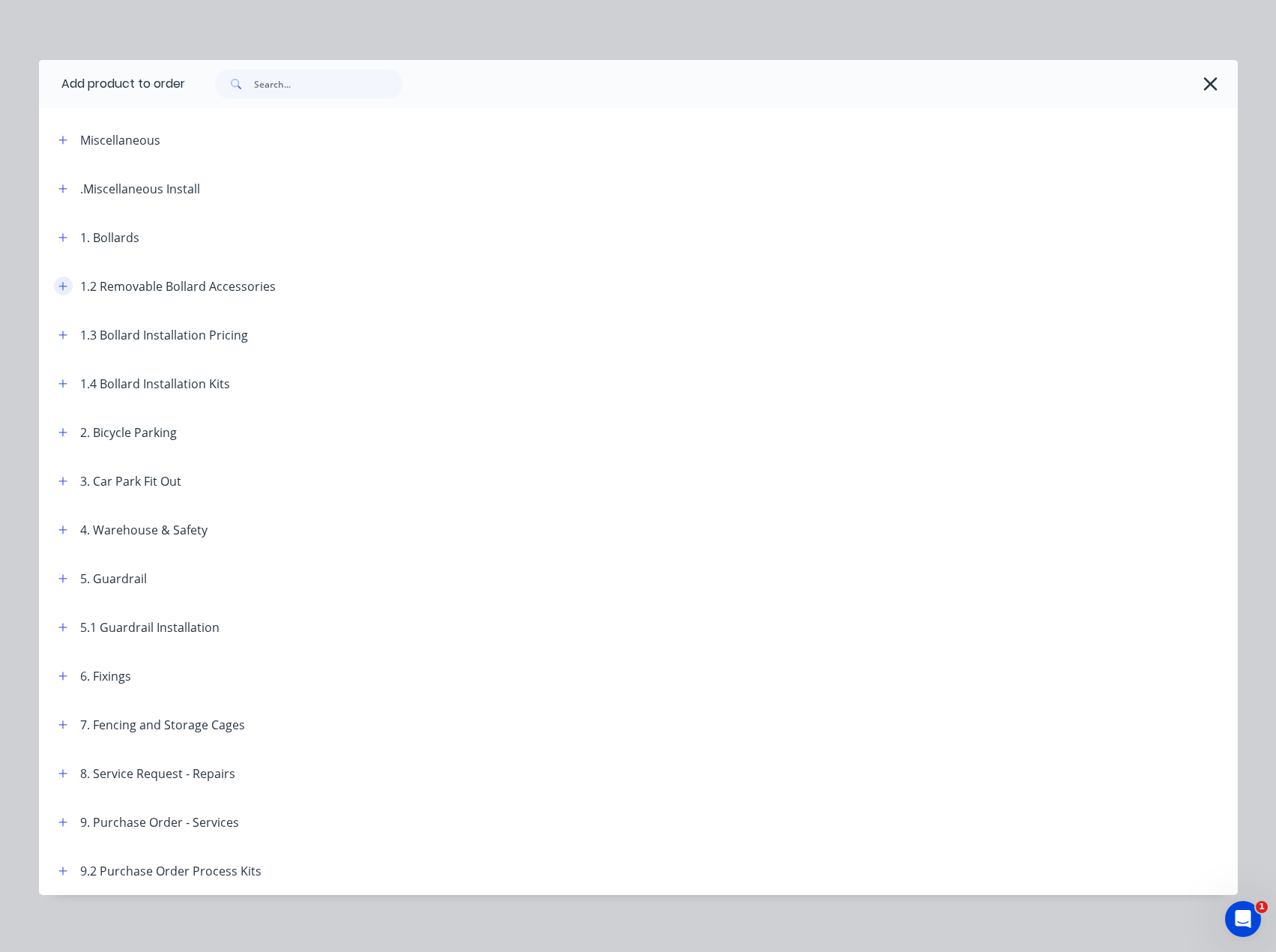
click at [58, 284] on icon "button" at bounding box center [62, 286] width 9 height 9
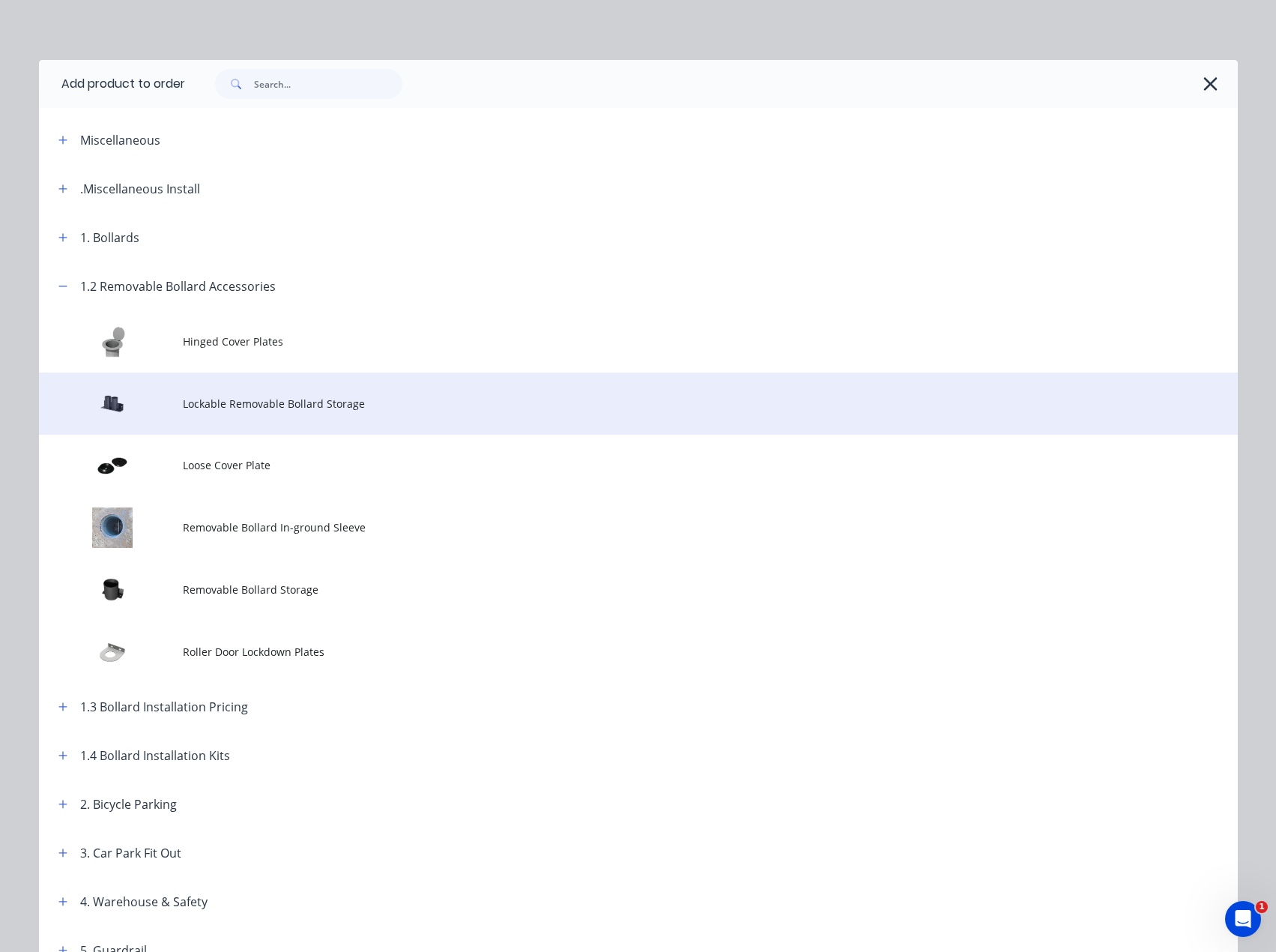
click at [224, 406] on span "Lockable Removable Bollard Storage" at bounding box center [604, 403] width 843 height 16
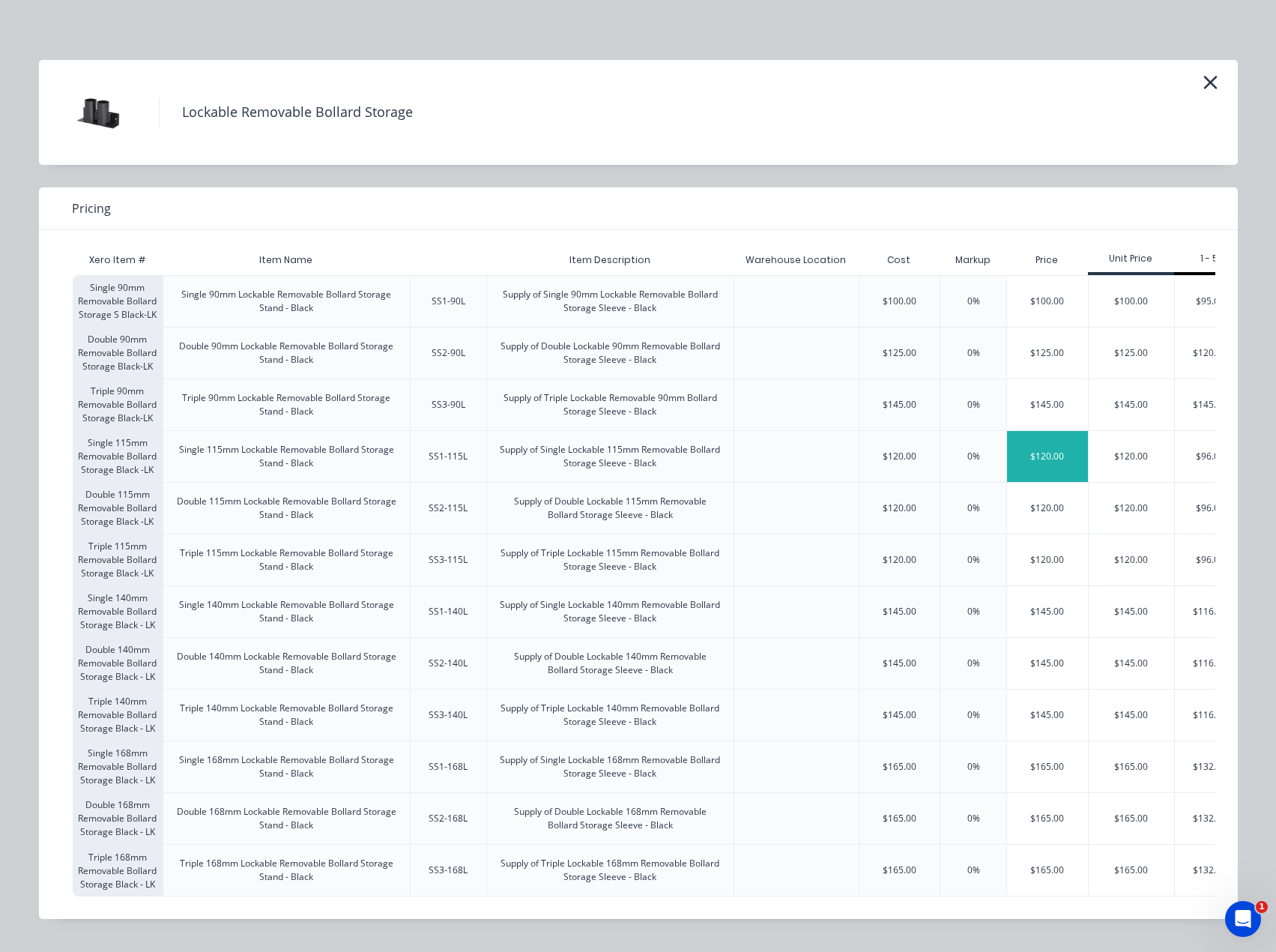
click at [1051, 461] on div "$120.00" at bounding box center [1047, 456] width 81 height 51
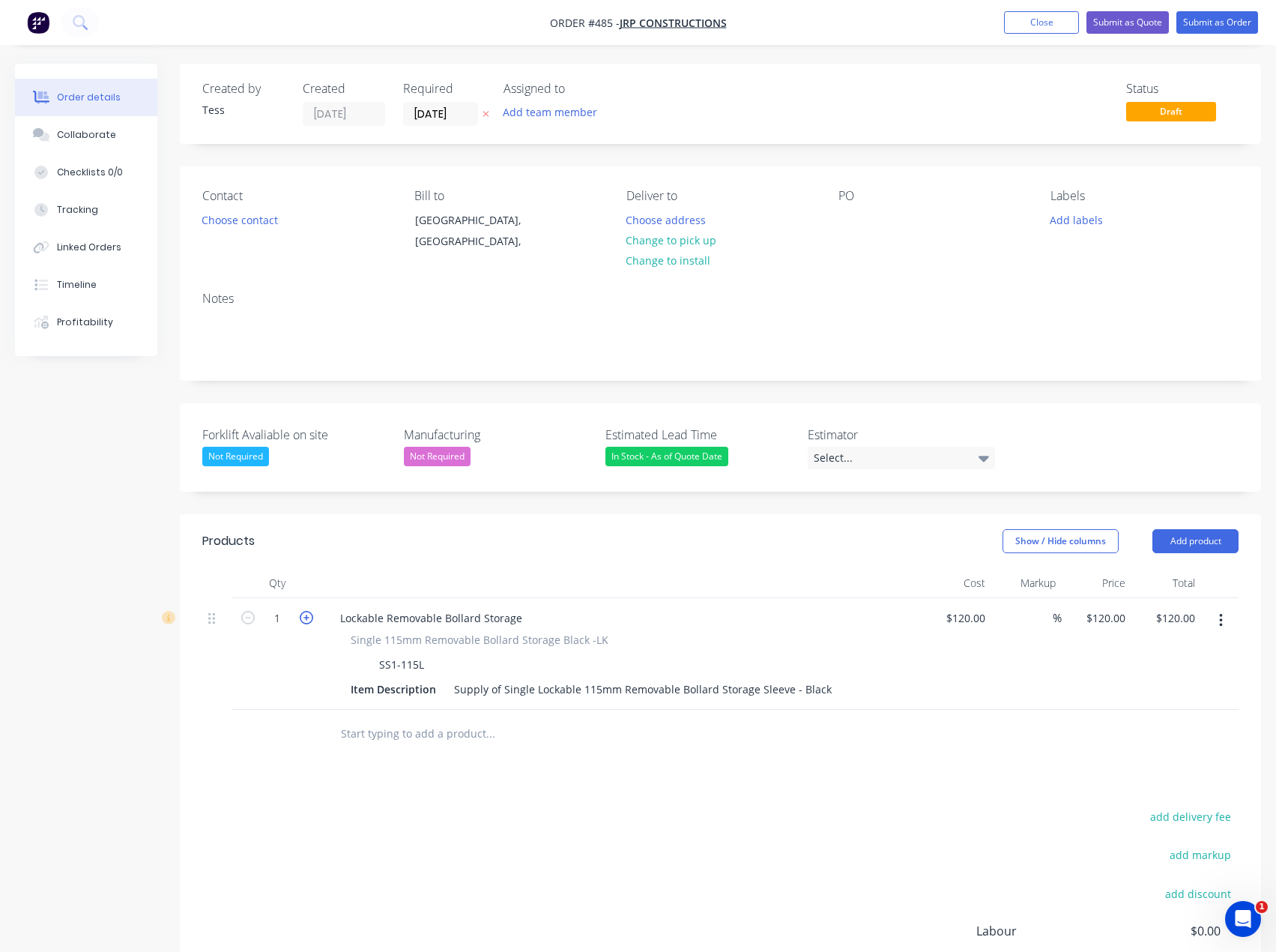
click at [305, 623] on icon "button" at bounding box center [307, 618] width 14 height 14
type input "2"
type input "$240.00"
click at [305, 623] on icon "button" at bounding box center [307, 618] width 14 height 14
type input "3"
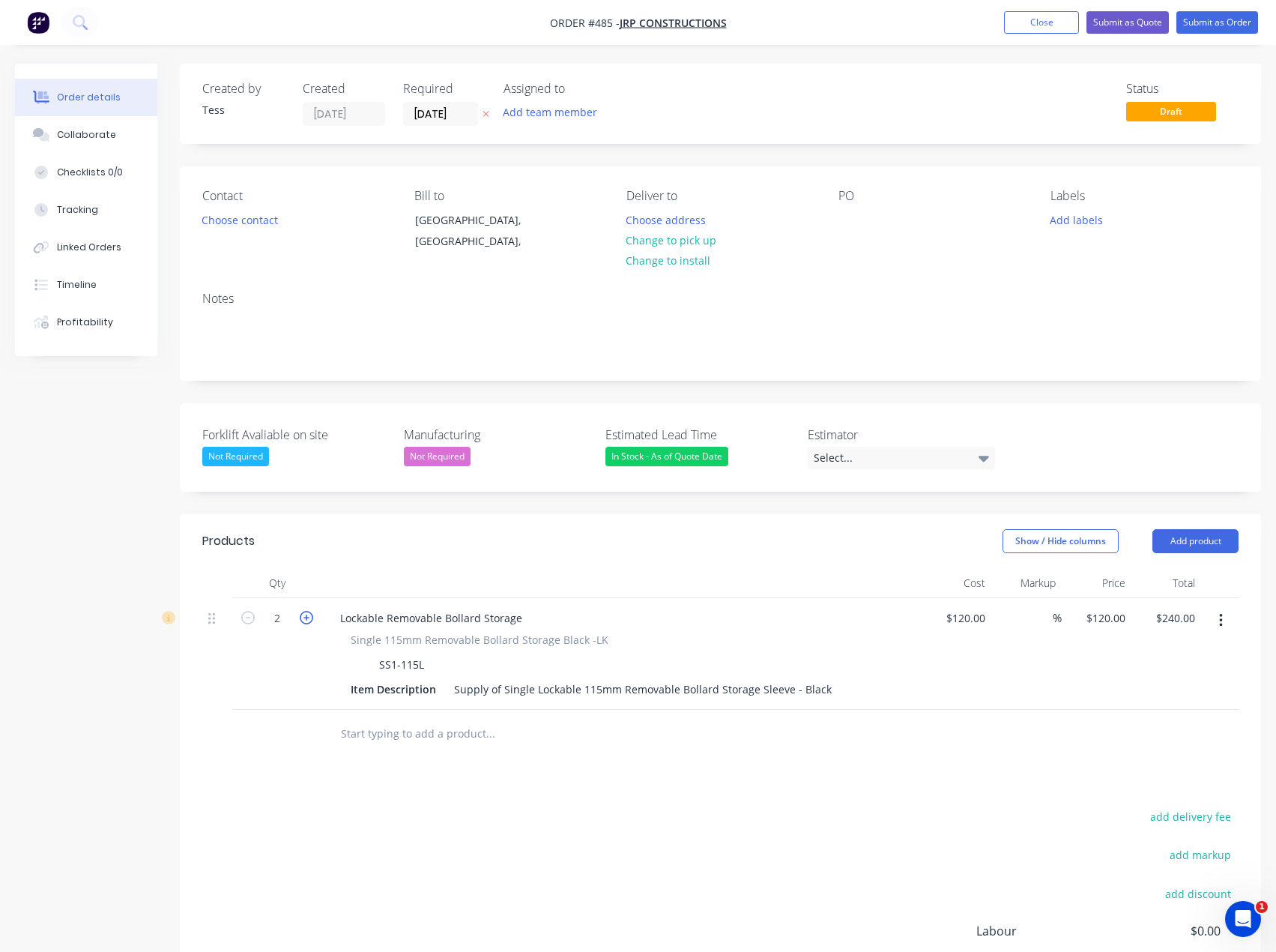
type input "$360.00"
click at [305, 623] on icon "button" at bounding box center [307, 618] width 14 height 14
type input "4"
type input "$480.00"
click at [962, 618] on div "120 $120.00" at bounding box center [965, 617] width 53 height 22
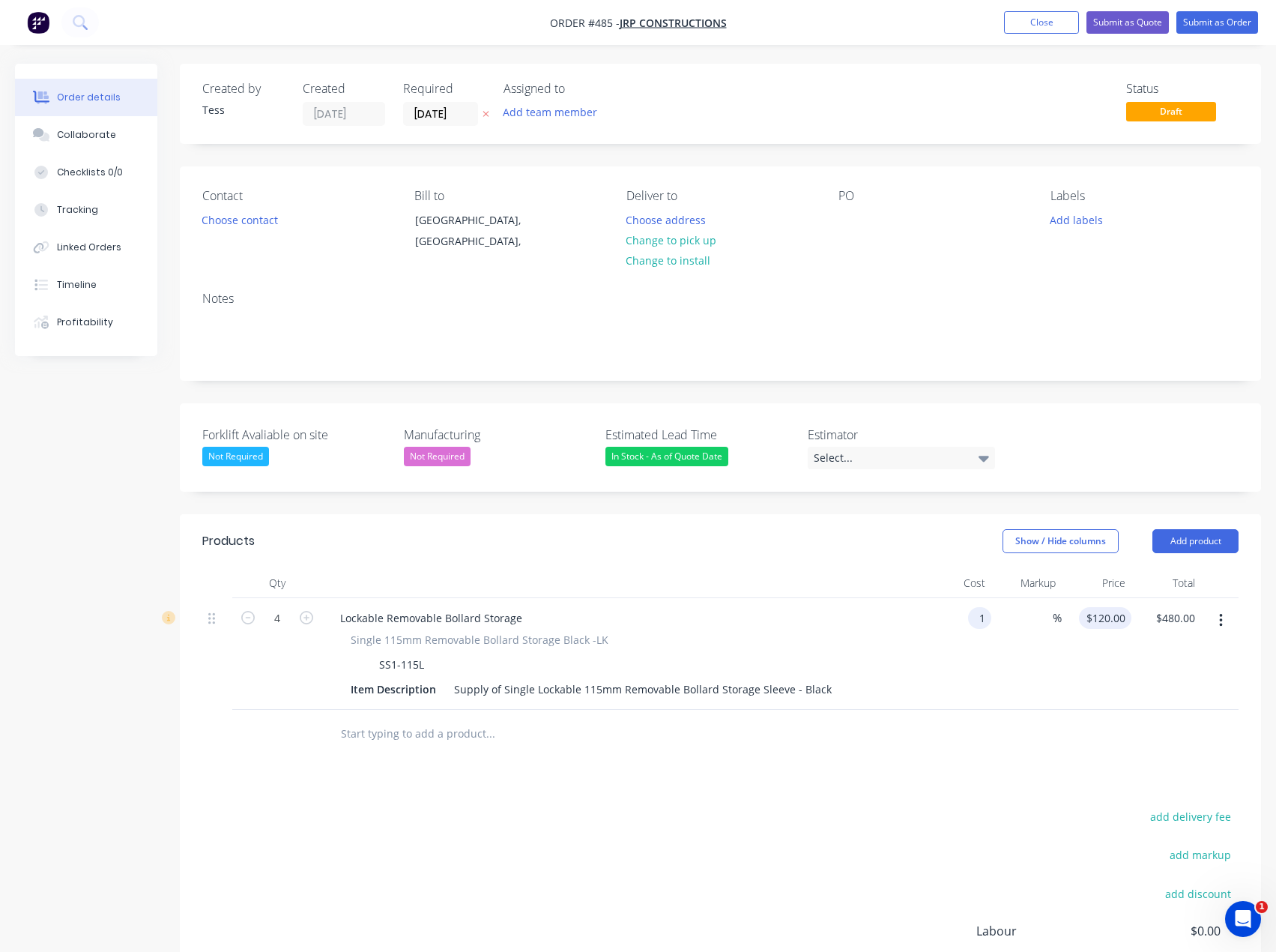
type input "$1.00"
type input "1"
type input "$4.00"
click at [1116, 621] on input "1" at bounding box center [1109, 617] width 47 height 22
type input "80"
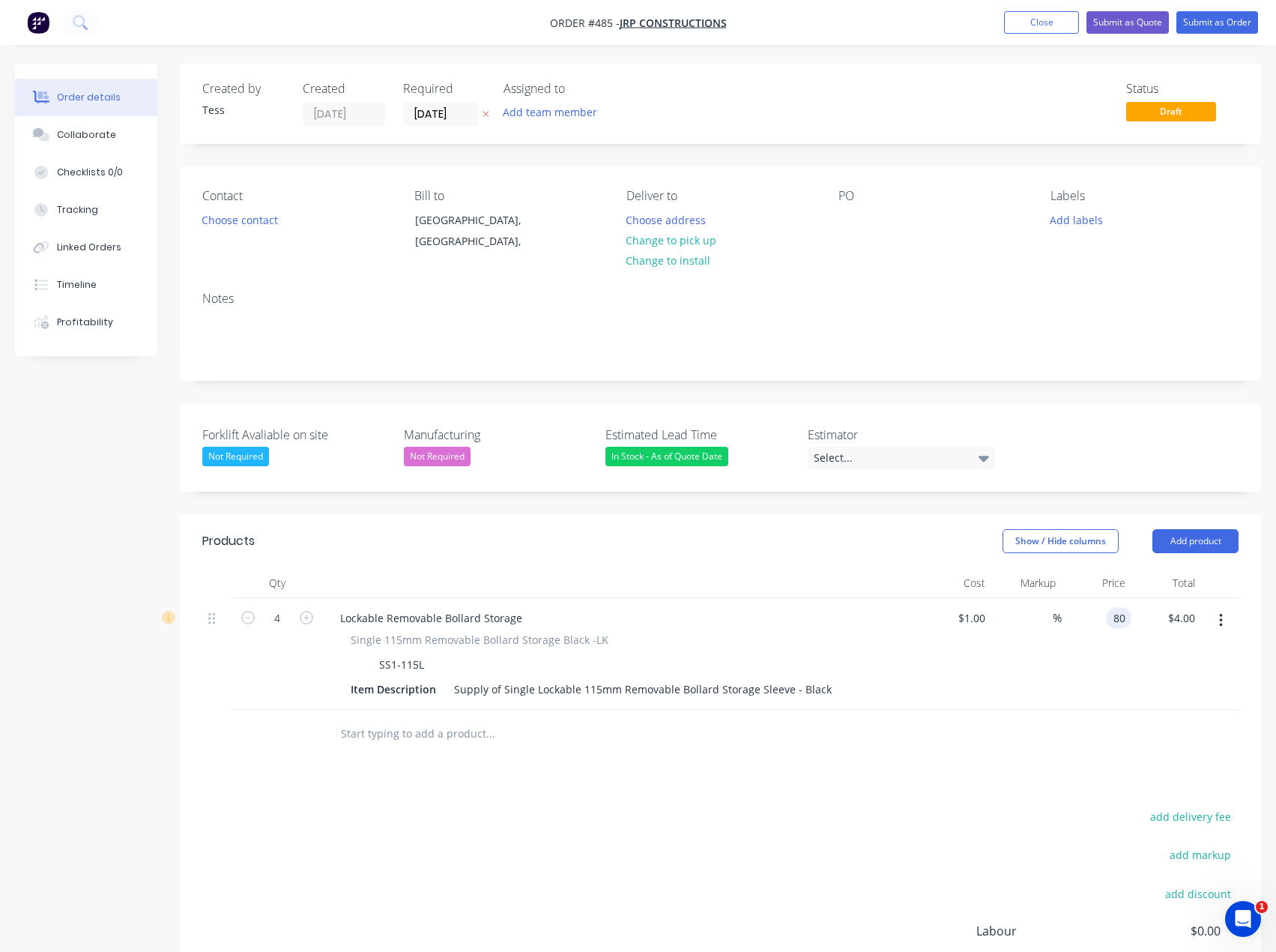
type input "7900"
type input "$80.00"
type input "$320.00"
click at [771, 805] on div "Products Show / Hide columns Add product Qty Cost Markup Price Total 4 Lockable…" at bounding box center [719, 816] width 1081 height 604
click at [904, 460] on div "Select..." at bounding box center [902, 458] width 187 height 23
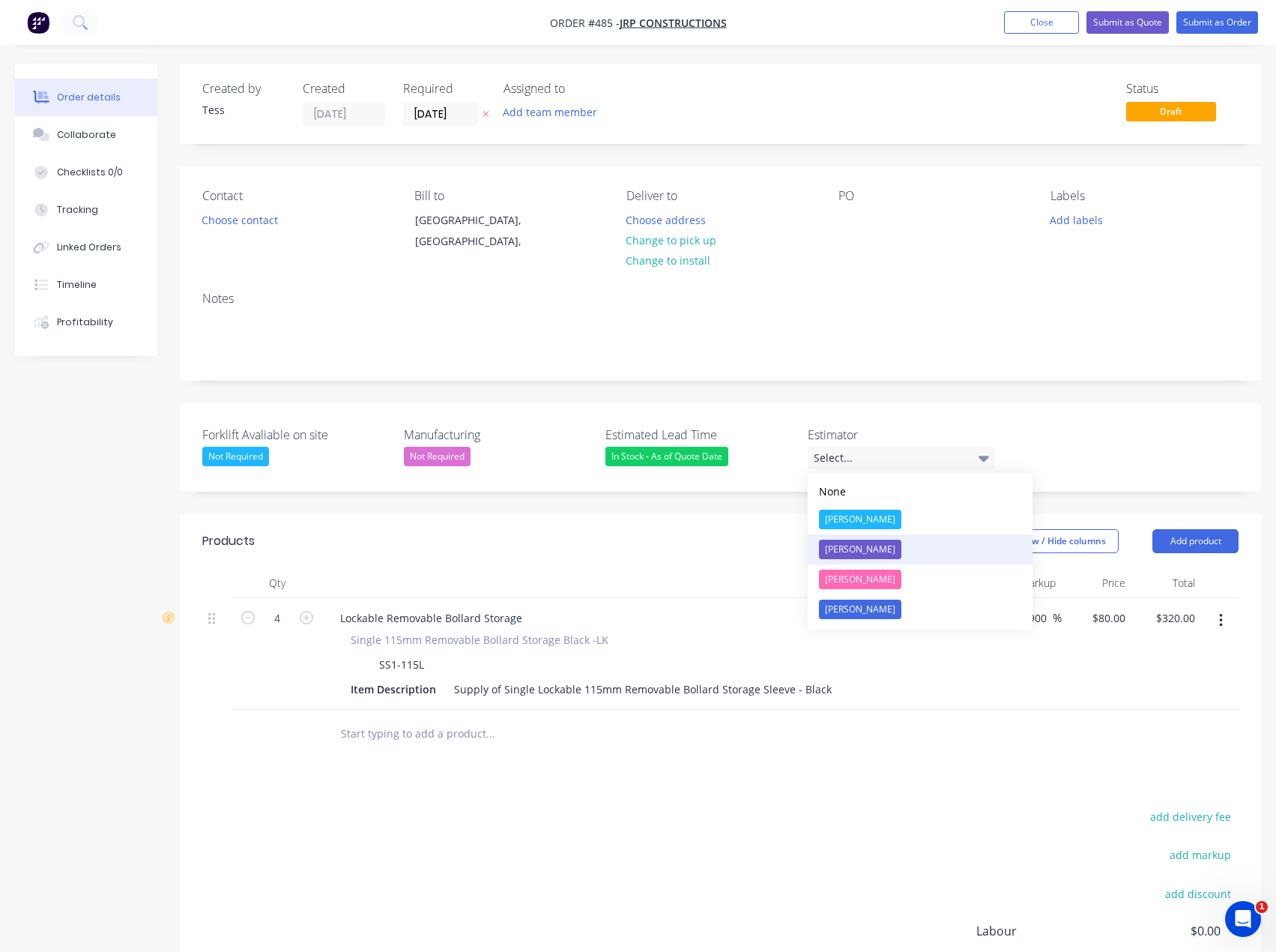
click at [839, 547] on div "[PERSON_NAME]" at bounding box center [860, 549] width 82 height 19
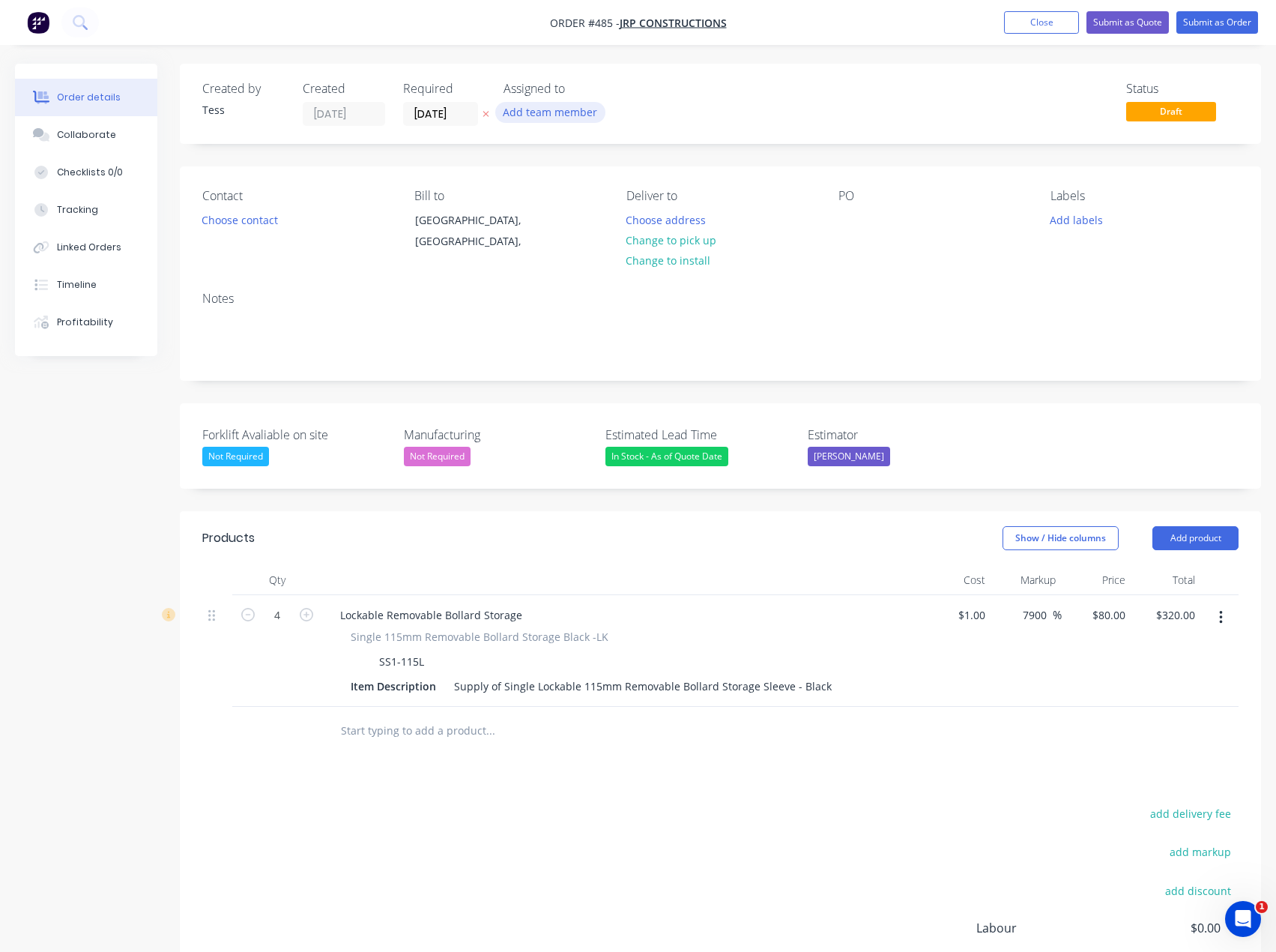
click at [548, 114] on button "Add team member" at bounding box center [550, 112] width 110 height 20
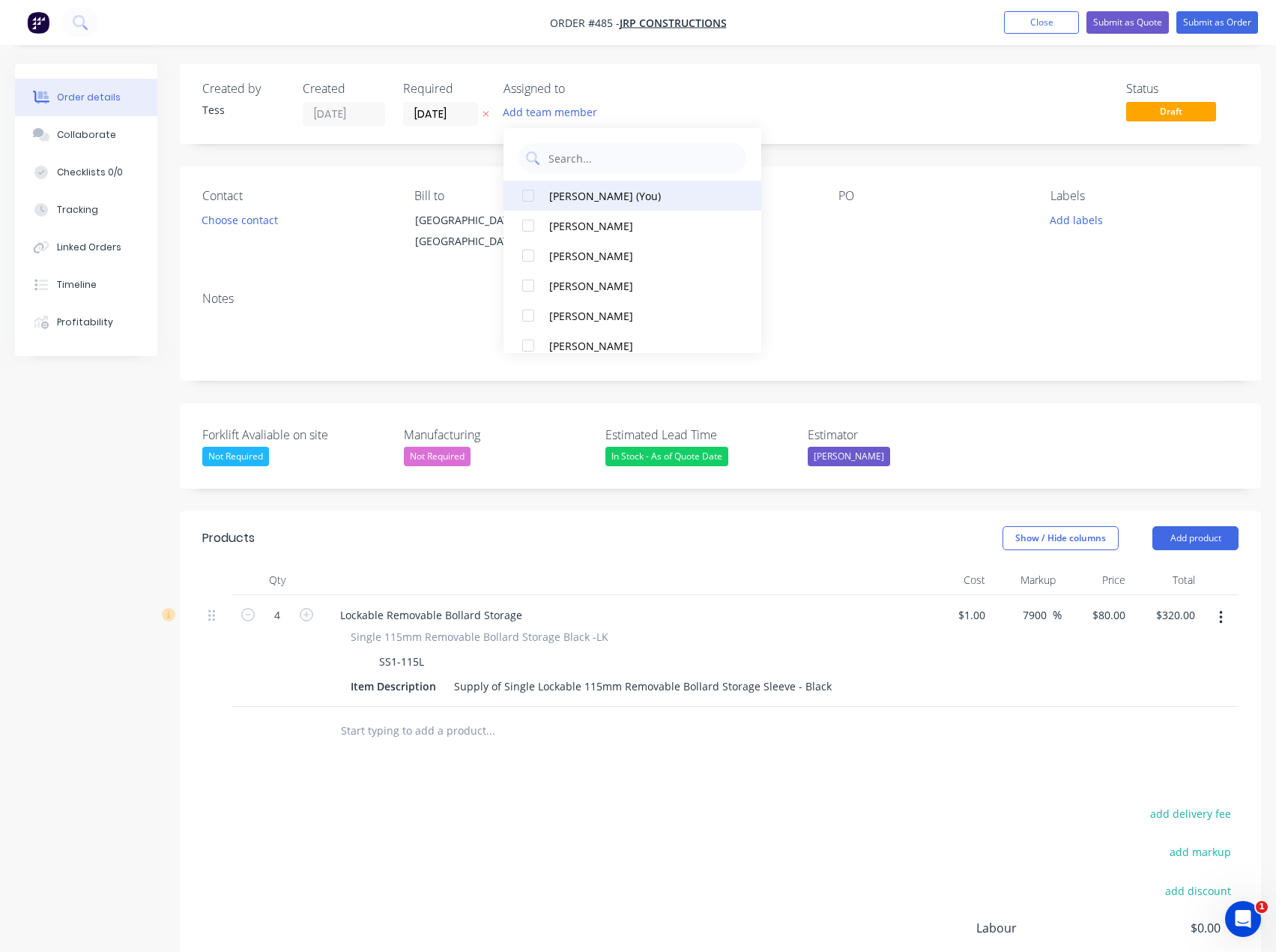
click at [557, 196] on div "[PERSON_NAME] (You)" at bounding box center [637, 196] width 176 height 16
click at [606, 108] on div "TS" at bounding box center [578, 114] width 150 height 23
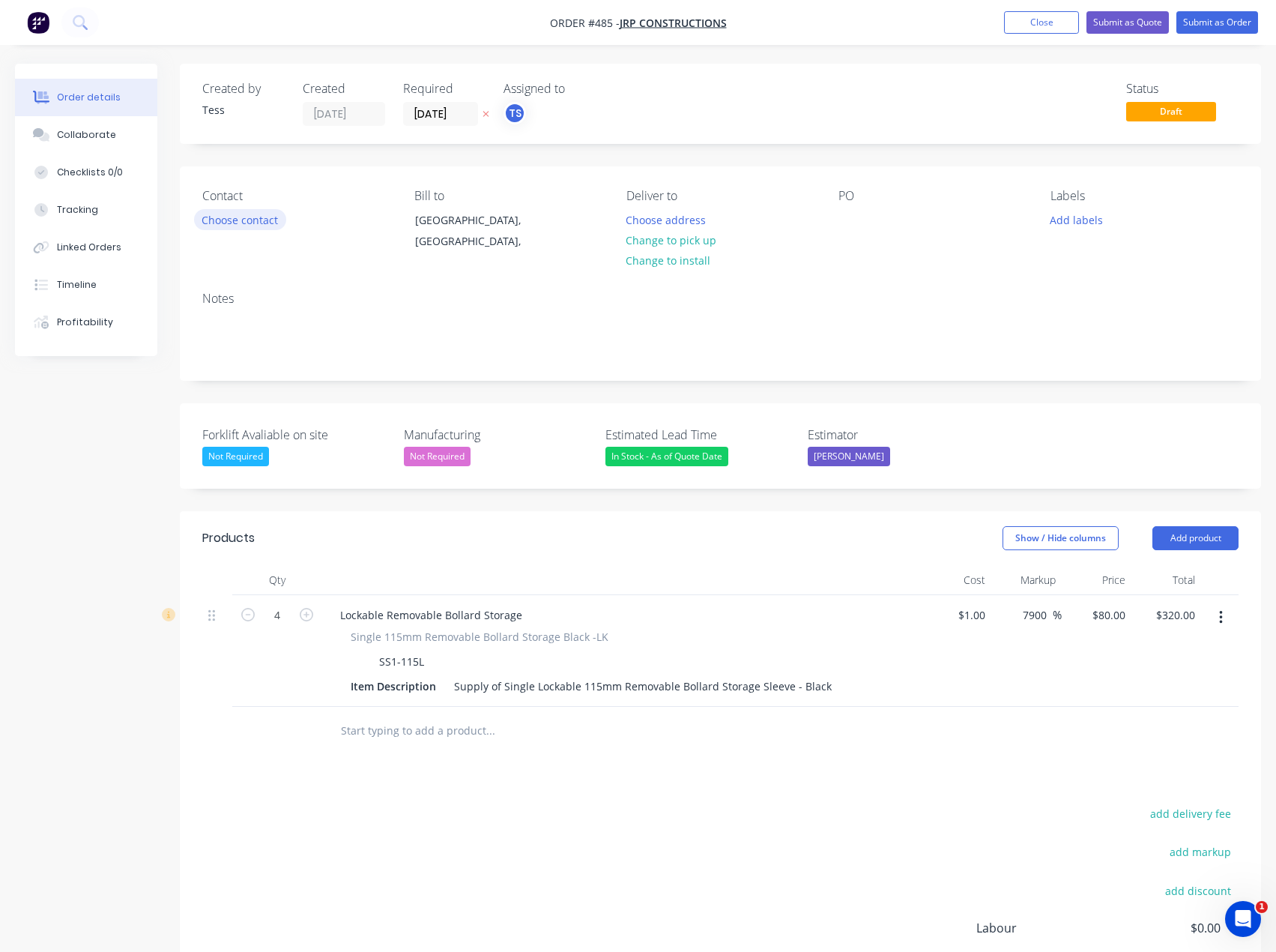
click at [235, 222] on button "Choose contact" at bounding box center [240, 218] width 92 height 20
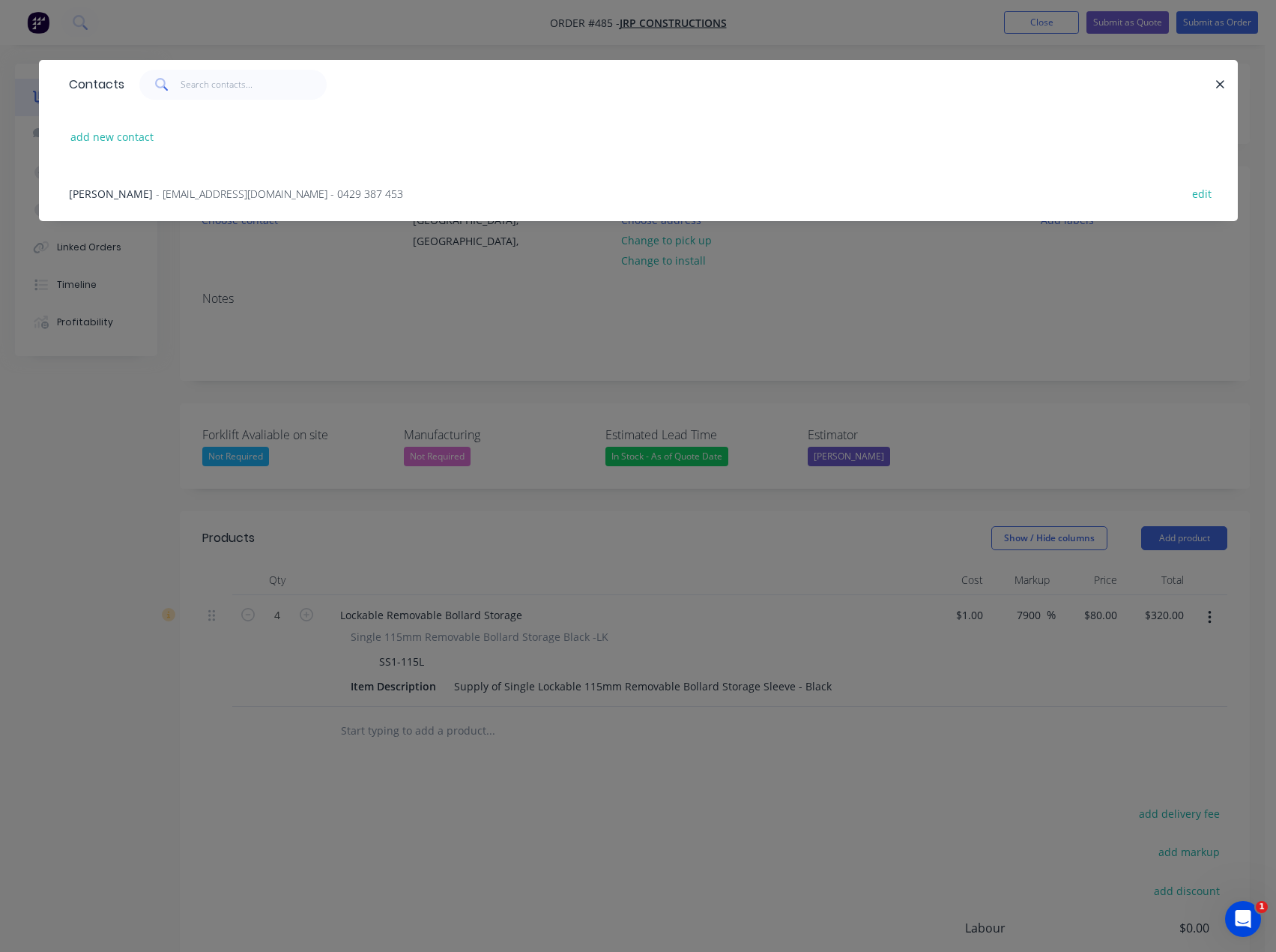
click at [185, 191] on span "- [EMAIL_ADDRESS][DOMAIN_NAME] - 0429 387 453" at bounding box center [279, 193] width 247 height 14
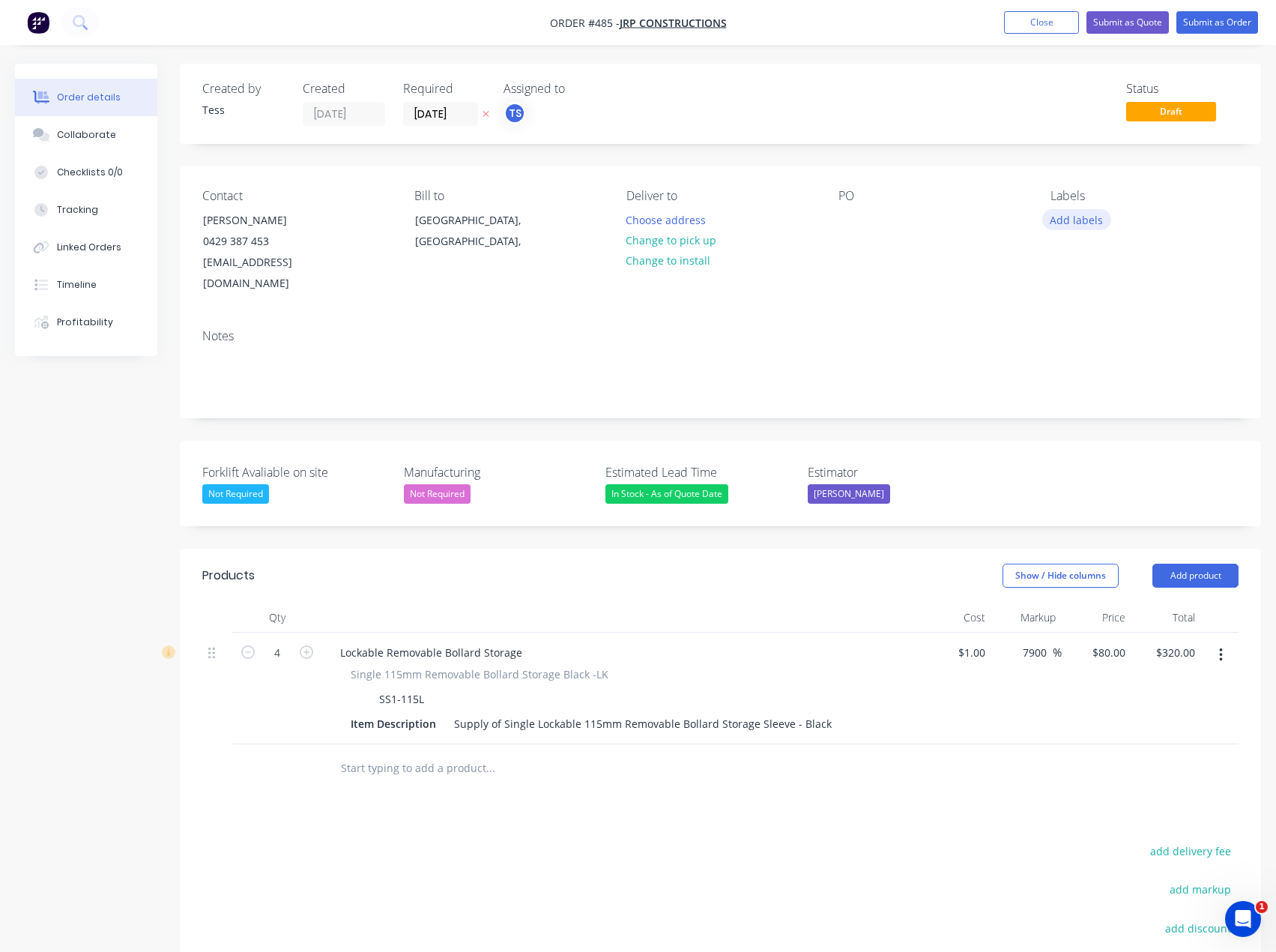
click at [1076, 221] on button "Add labels" at bounding box center [1077, 218] width 69 height 20
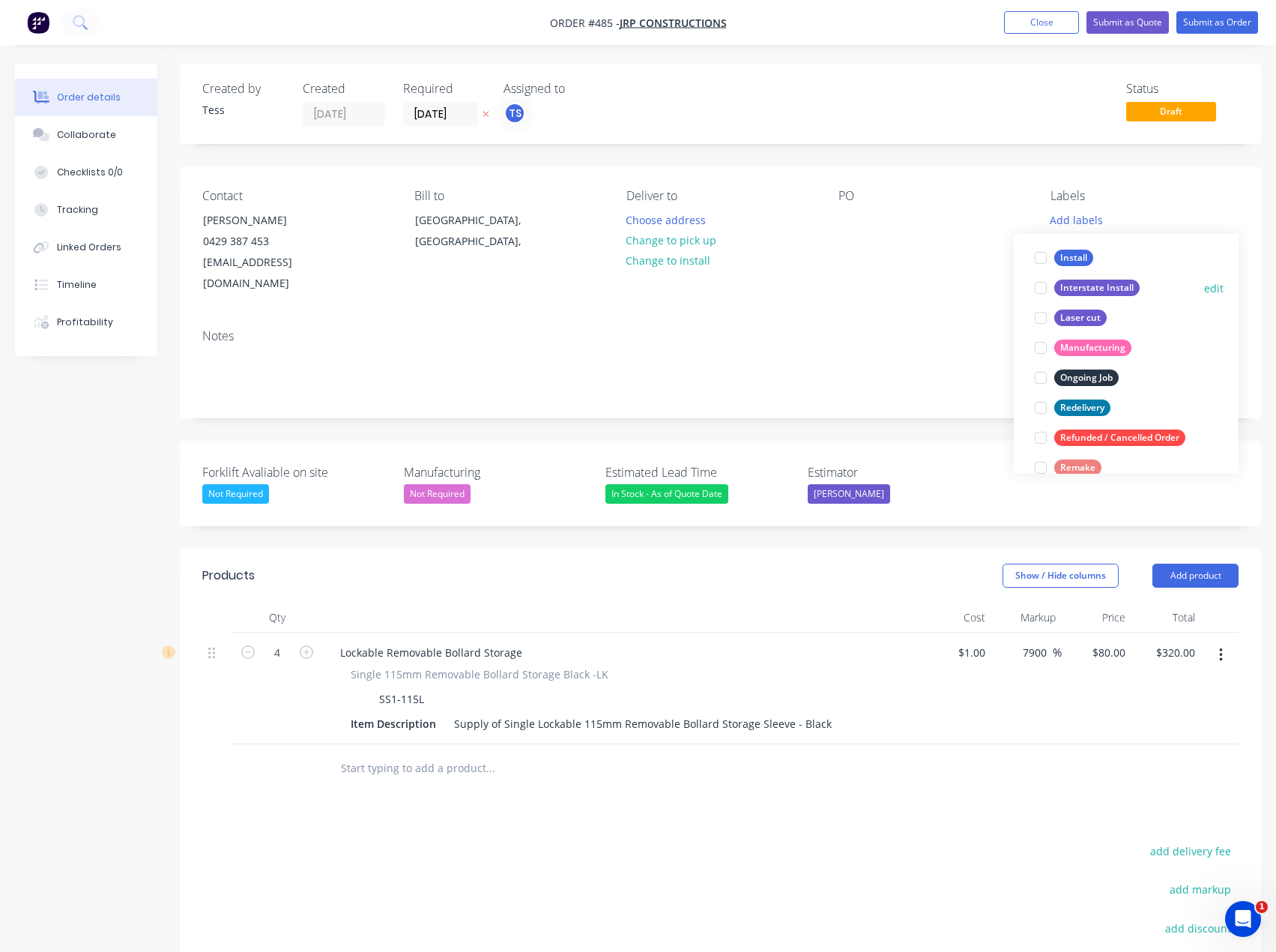
scroll to position [225, 0]
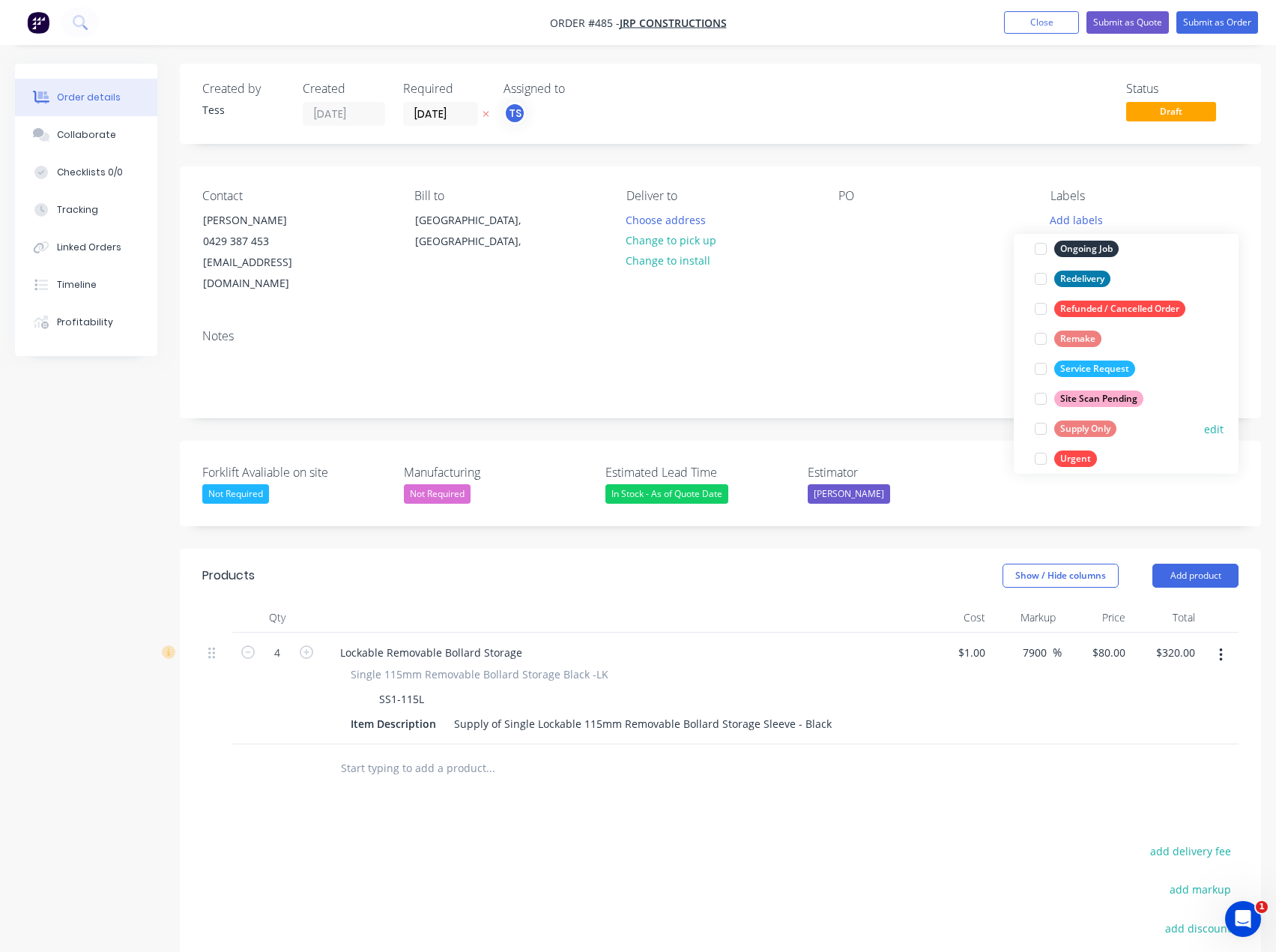
click at [1043, 430] on div at bounding box center [1040, 428] width 30 height 30
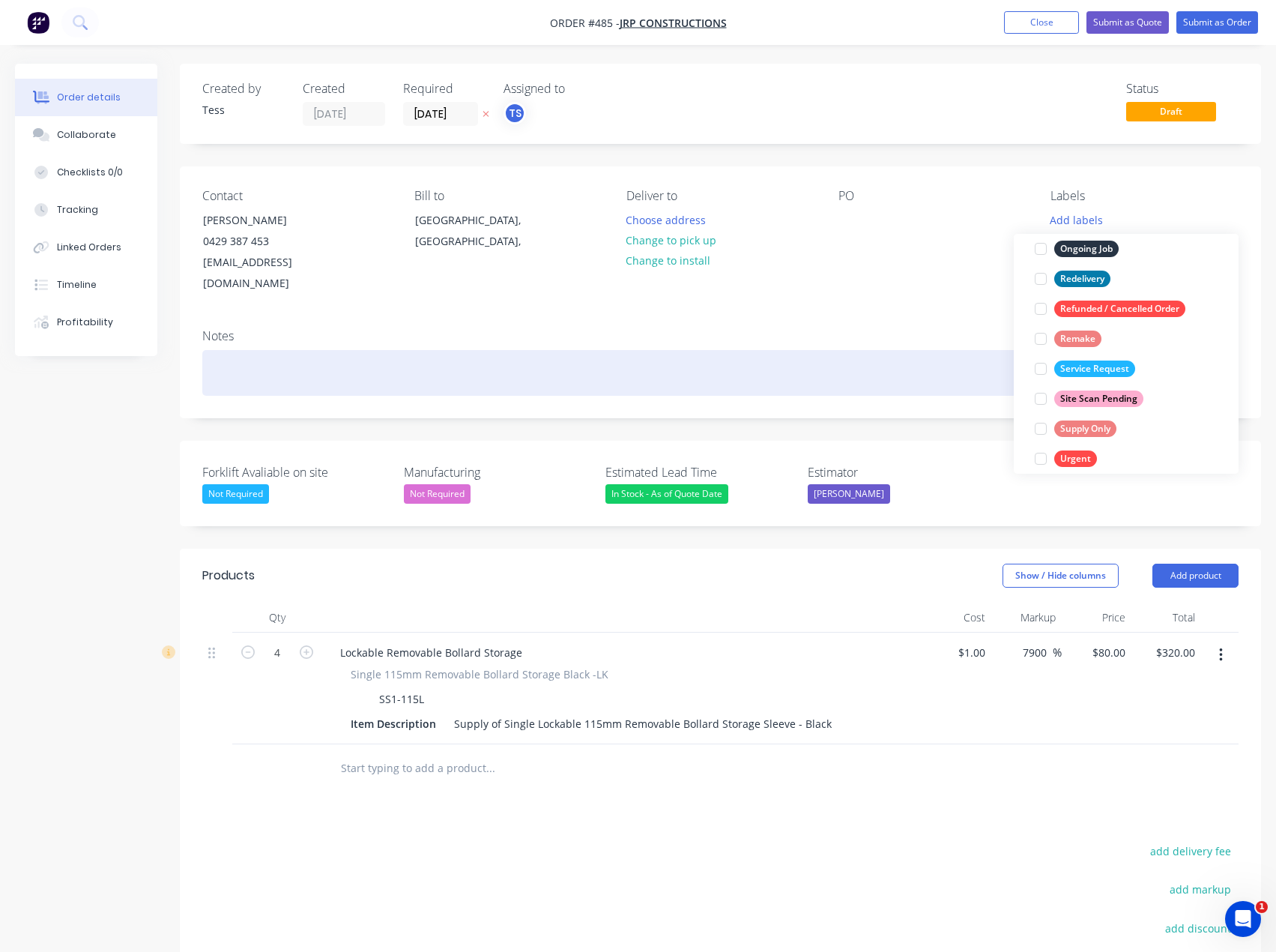
scroll to position [0, 0]
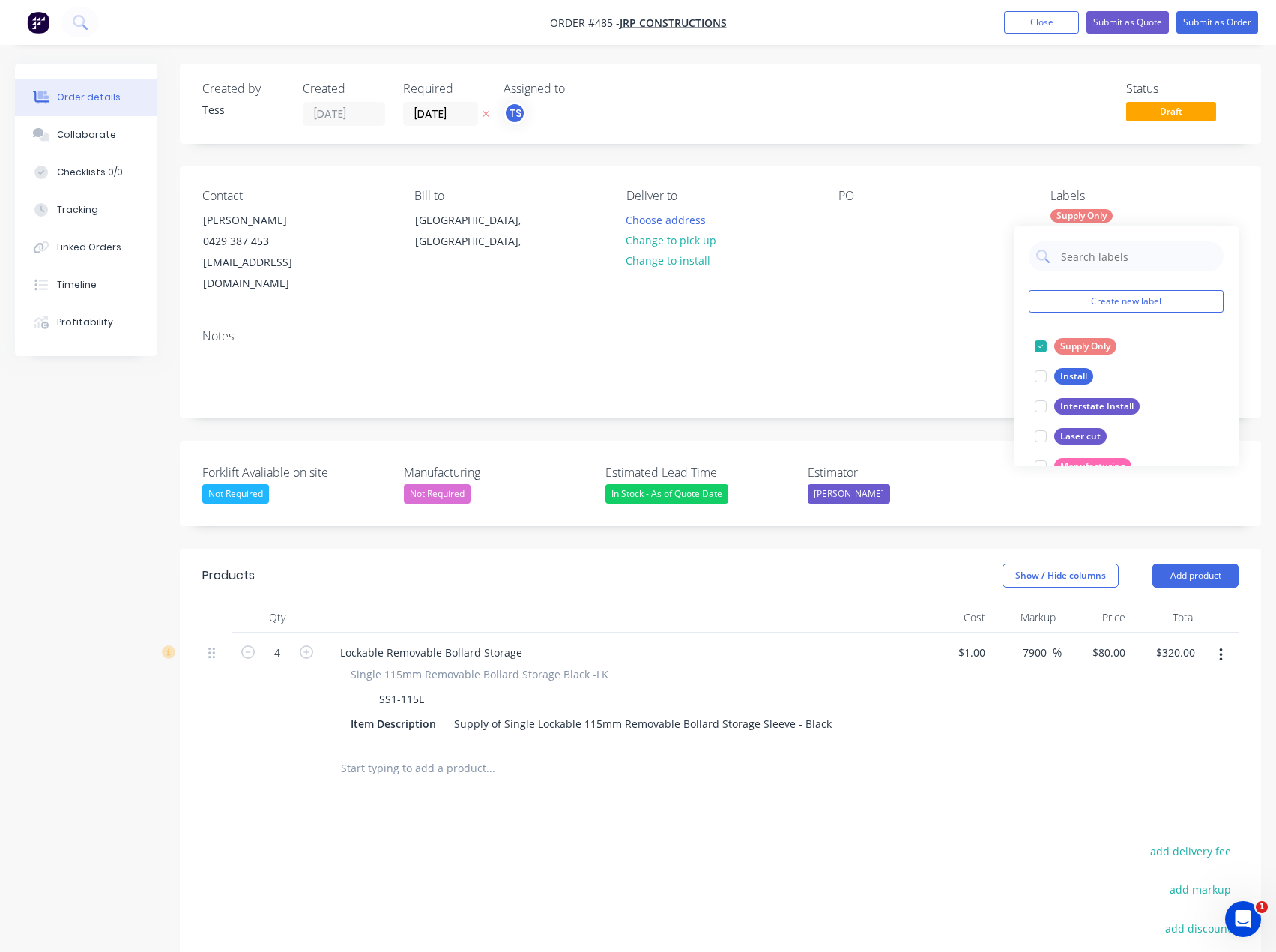
click at [980, 317] on div "Notes" at bounding box center [719, 368] width 1081 height 101
click at [659, 241] on button "Change to pick up" at bounding box center [671, 239] width 107 height 20
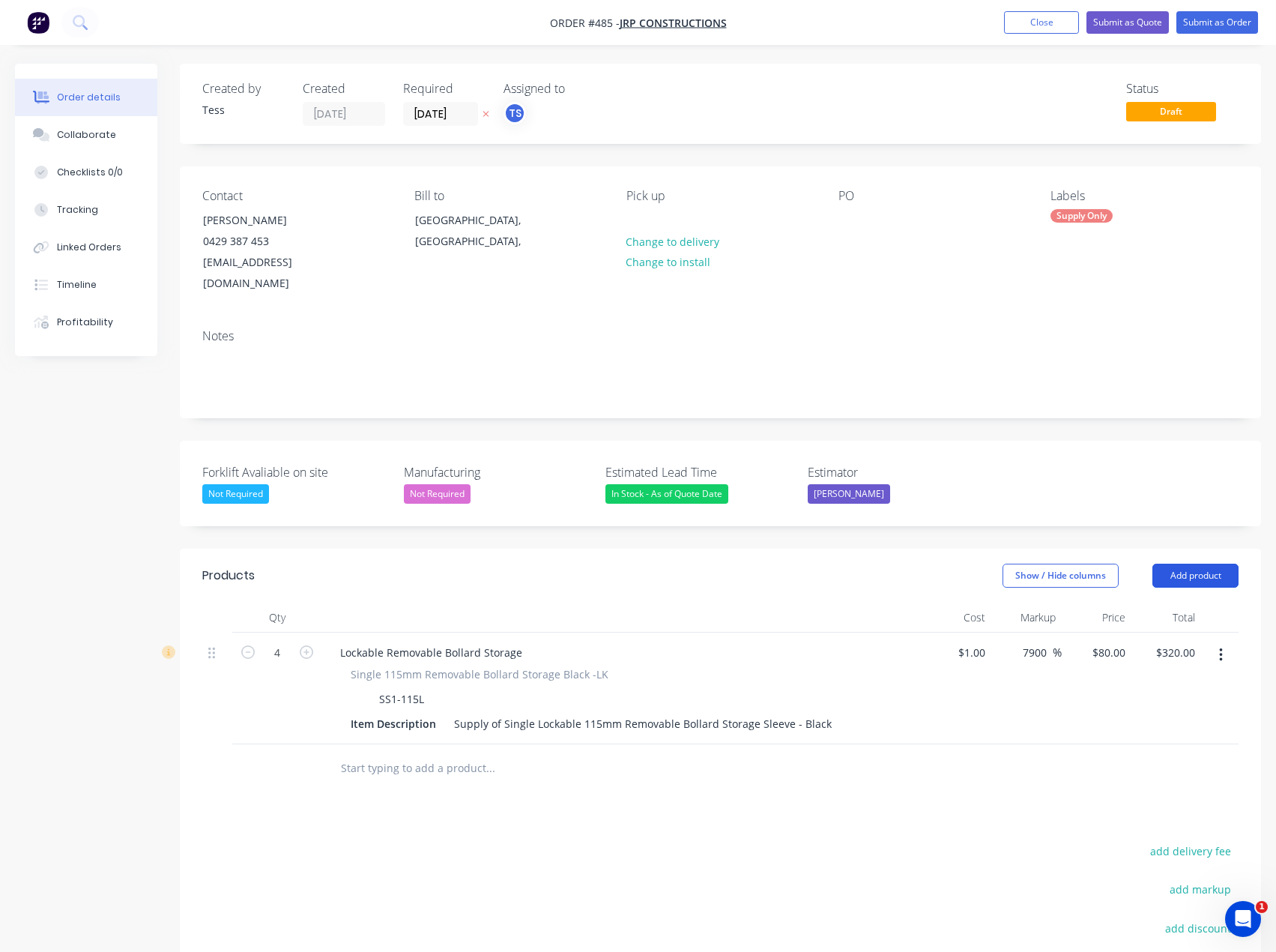
click at [1191, 564] on button "Add product" at bounding box center [1195, 576] width 86 height 24
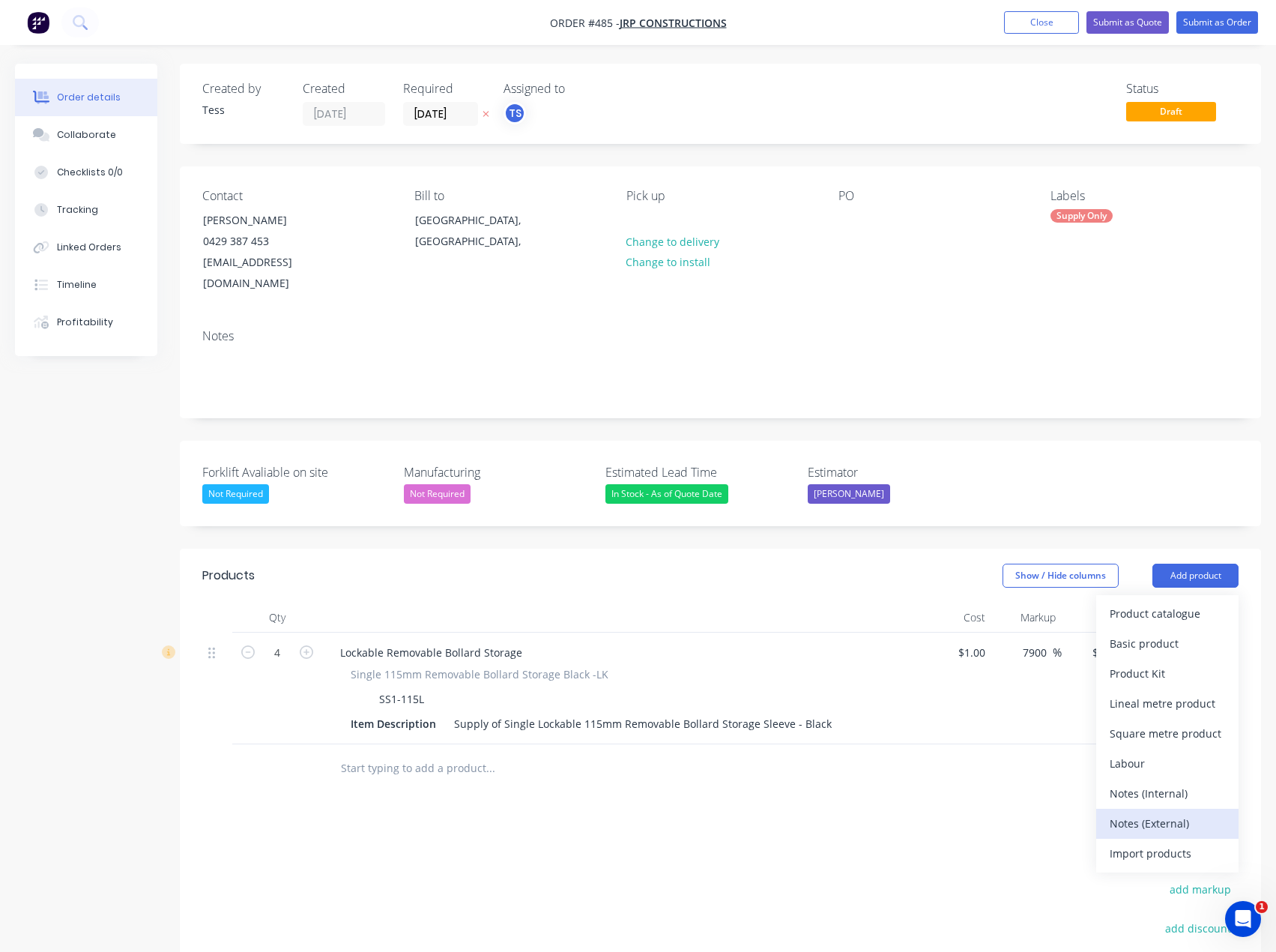
click at [1148, 812] on div "Notes (External)" at bounding box center [1167, 823] width 115 height 22
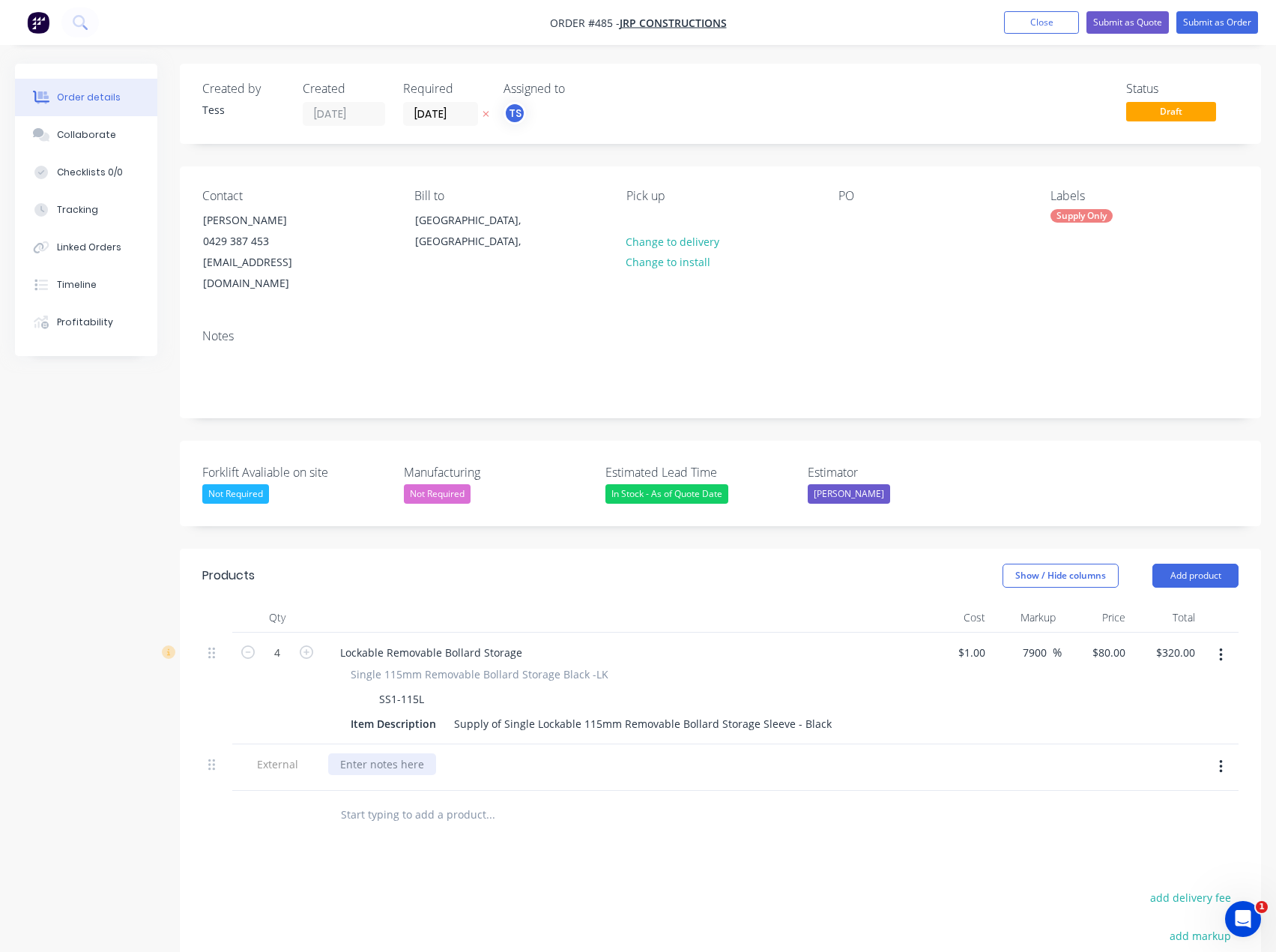
click at [387, 753] on div at bounding box center [382, 764] width 107 height 22
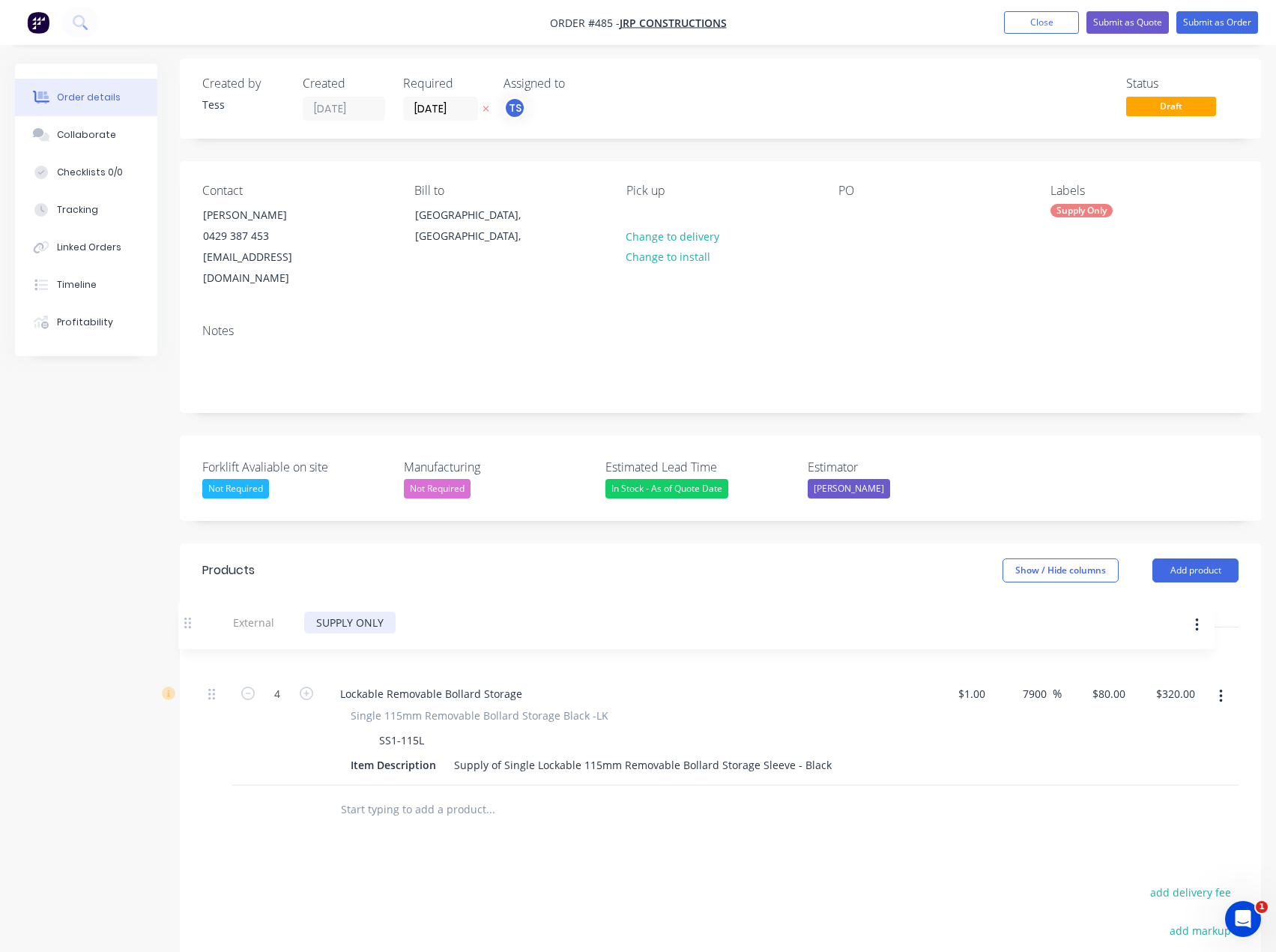
drag, startPoint x: 215, startPoint y: 744, endPoint x: 191, endPoint y: 620, distance: 126.3
click at [191, 620] on div "Qty Cost Markup Price Total 4 Lockable Removable Bollard Storage Single 115mm R…" at bounding box center [719, 715] width 1081 height 237
click at [368, 823] on div "Products Show / Hide columns Add product Qty Cost Markup Price Total External S…" at bounding box center [719, 869] width 1081 height 650
click at [1136, 22] on button "Submit as Quote" at bounding box center [1128, 23] width 82 height 23
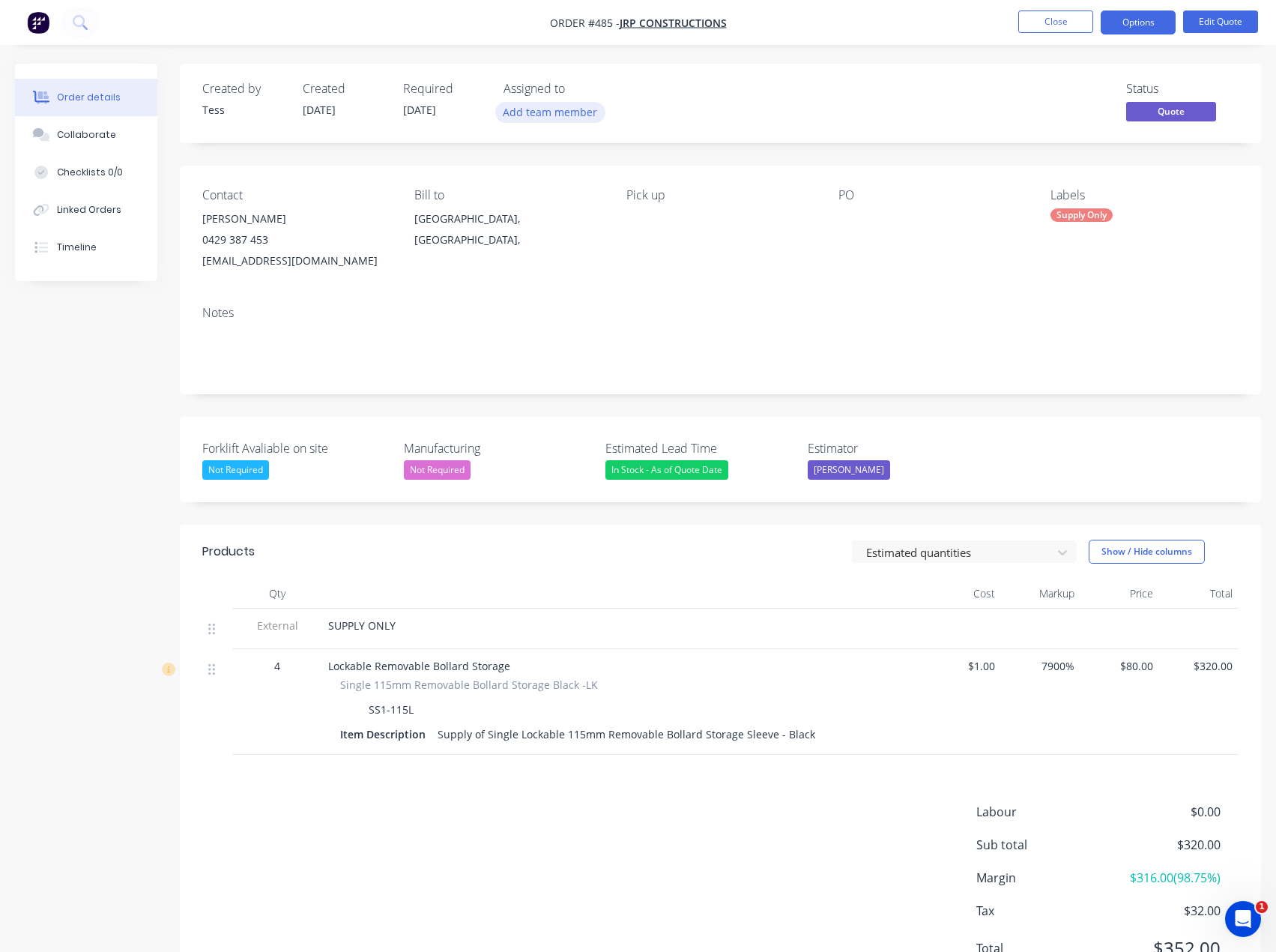
click at [552, 111] on button "Add team member" at bounding box center [550, 112] width 110 height 20
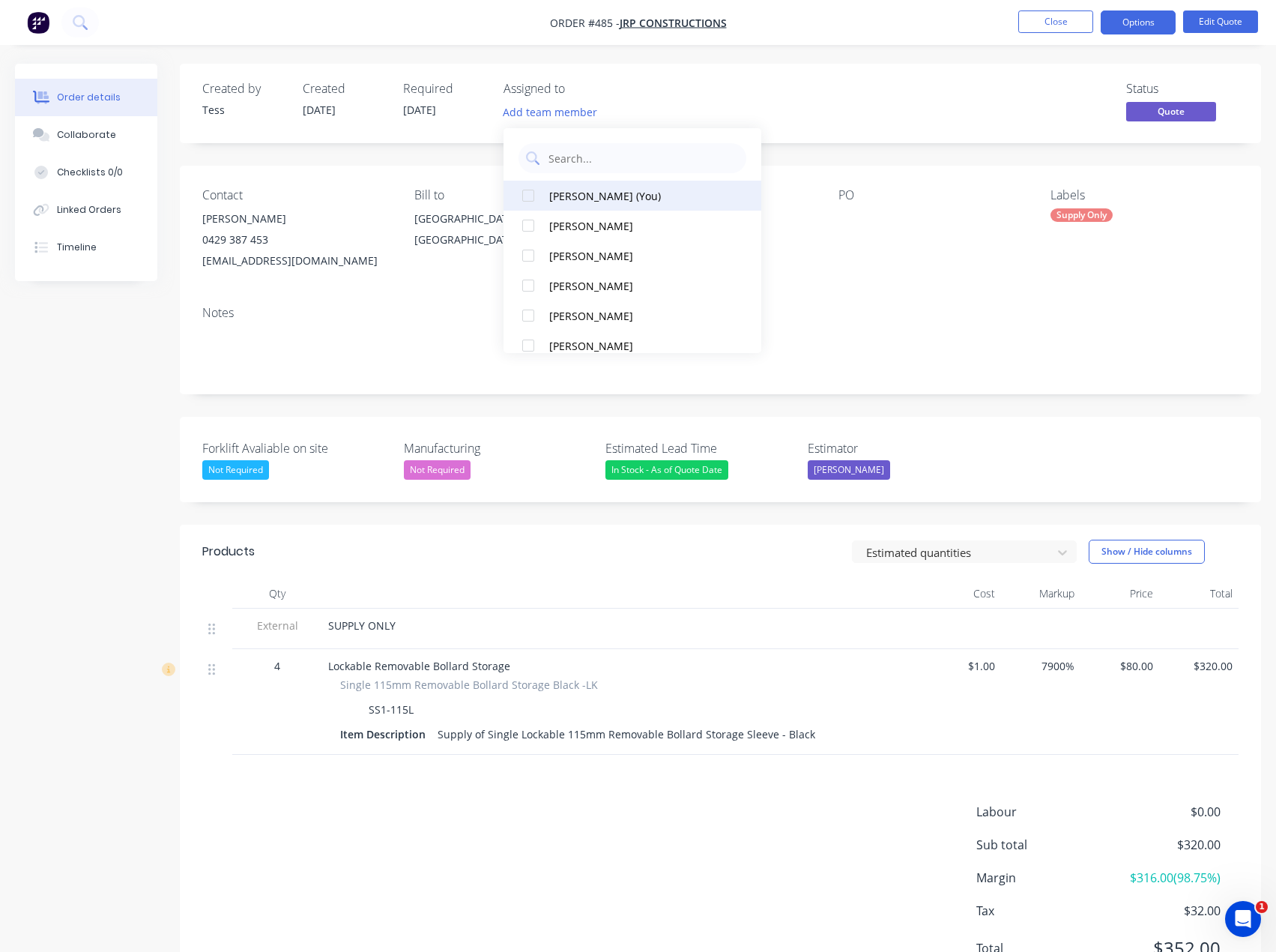
click at [555, 200] on div "[PERSON_NAME] (You)" at bounding box center [637, 196] width 176 height 16
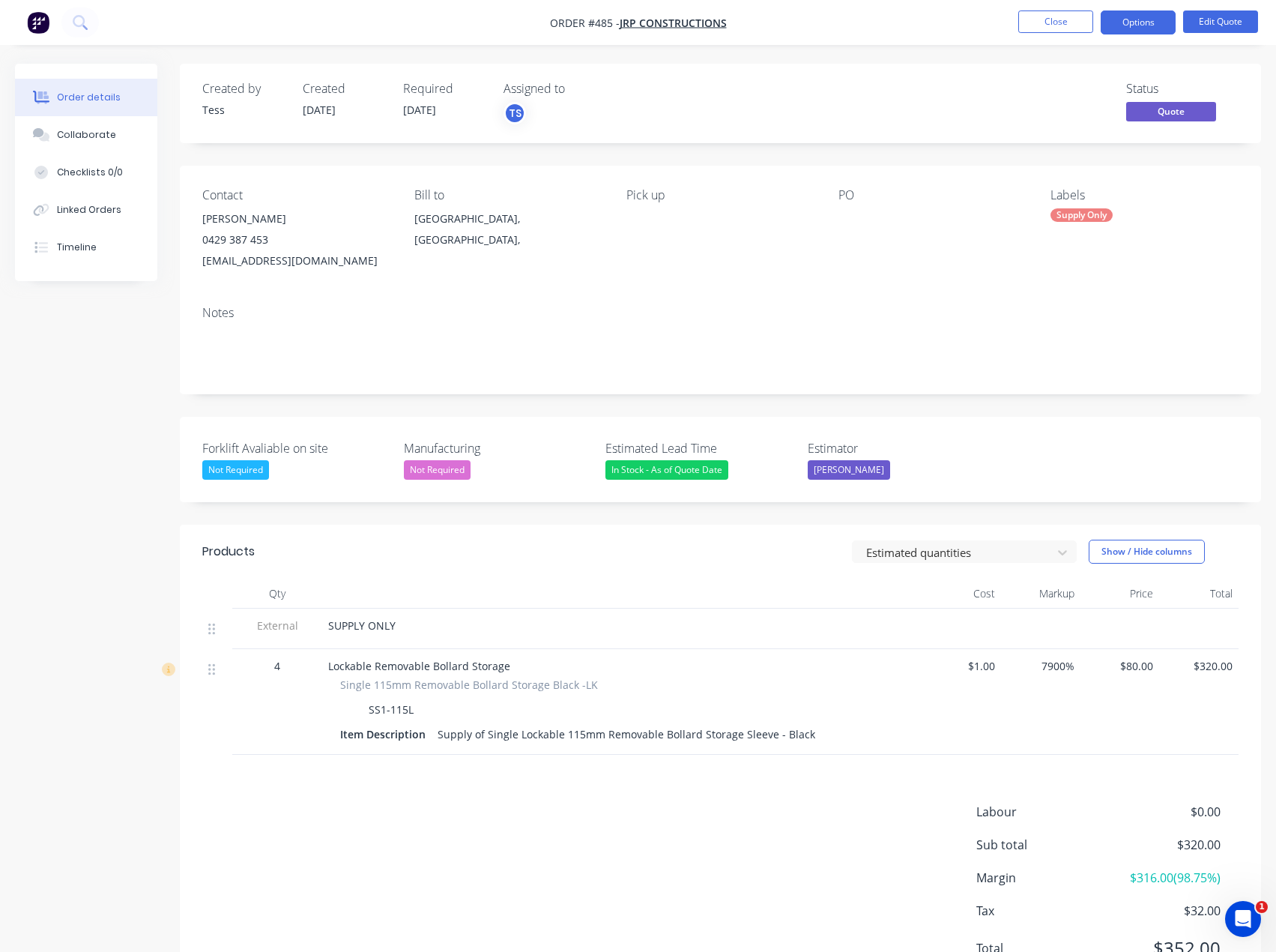
click at [672, 79] on div "Created by Tess Created [DATE] Required [DATE] Assigned to TS Status Quote" at bounding box center [719, 103] width 1081 height 80
click at [864, 222] on div at bounding box center [932, 218] width 187 height 21
click at [1208, 16] on button "Edit Quote" at bounding box center [1221, 22] width 75 height 23
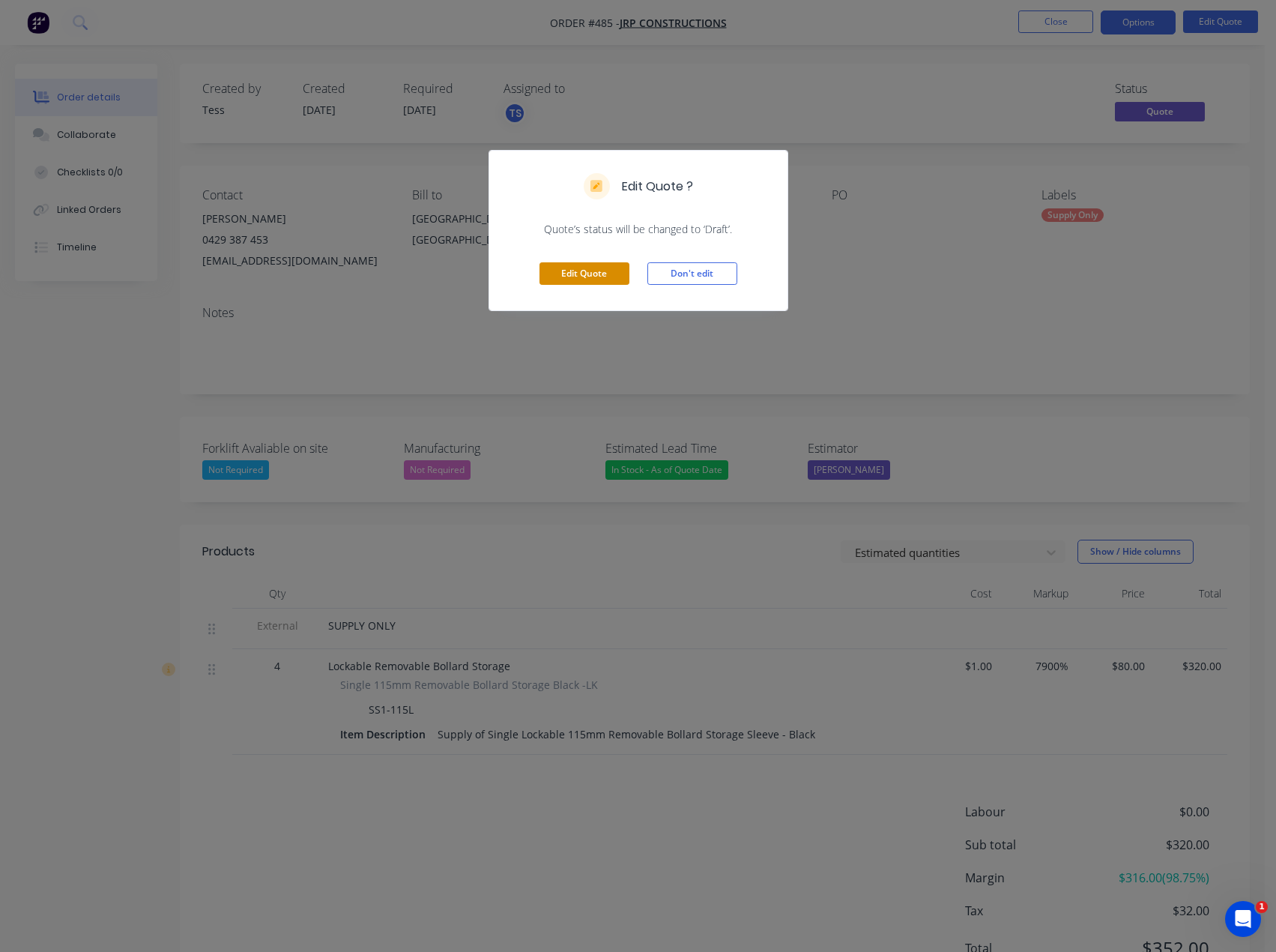
click at [571, 270] on button "Edit Quote" at bounding box center [584, 274] width 90 height 23
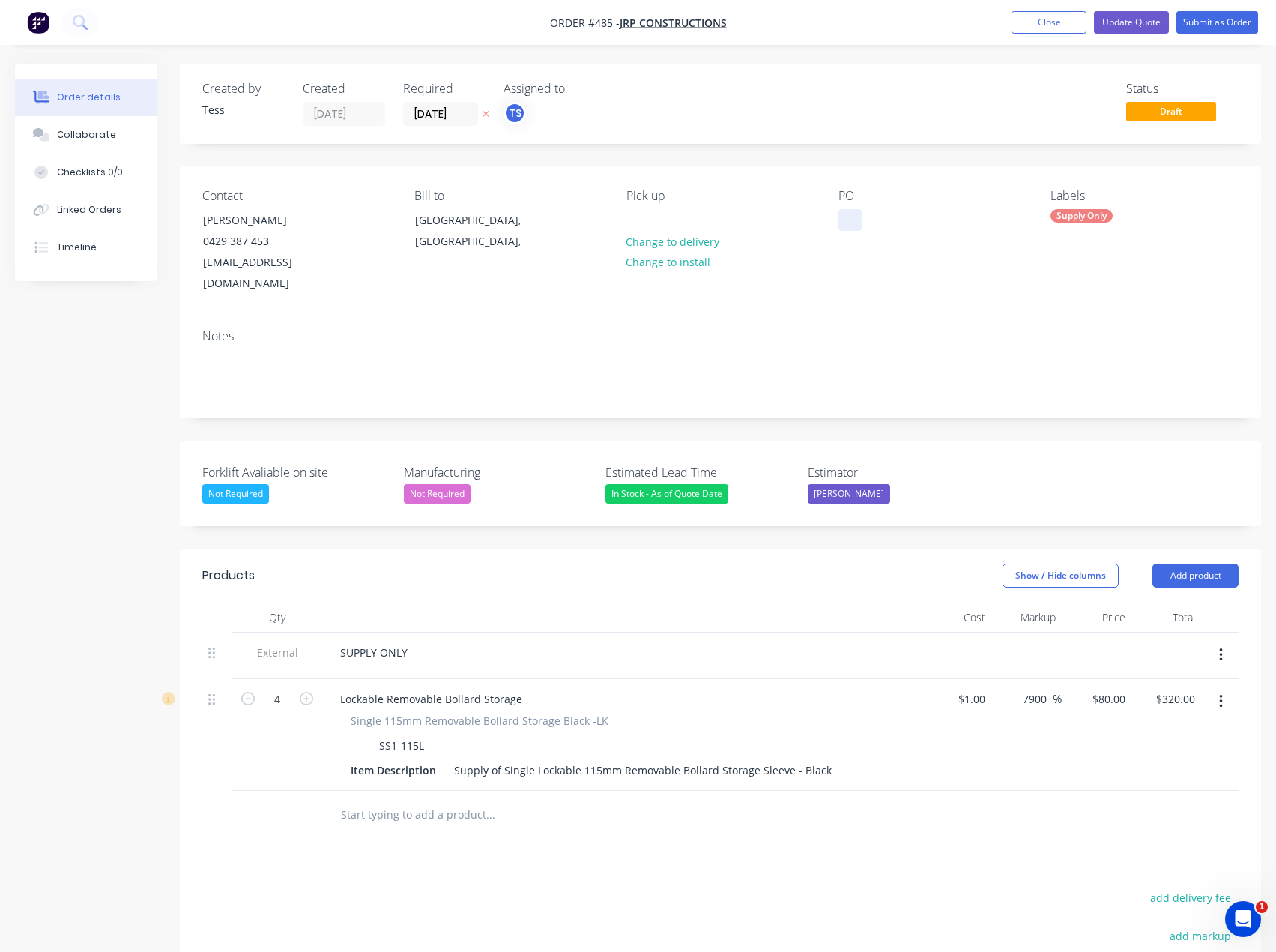
click at [854, 220] on div at bounding box center [850, 219] width 24 height 22
click at [1184, 564] on button "Add product" at bounding box center [1195, 576] width 86 height 24
click at [1162, 603] on div "Product catalogue" at bounding box center [1167, 613] width 115 height 22
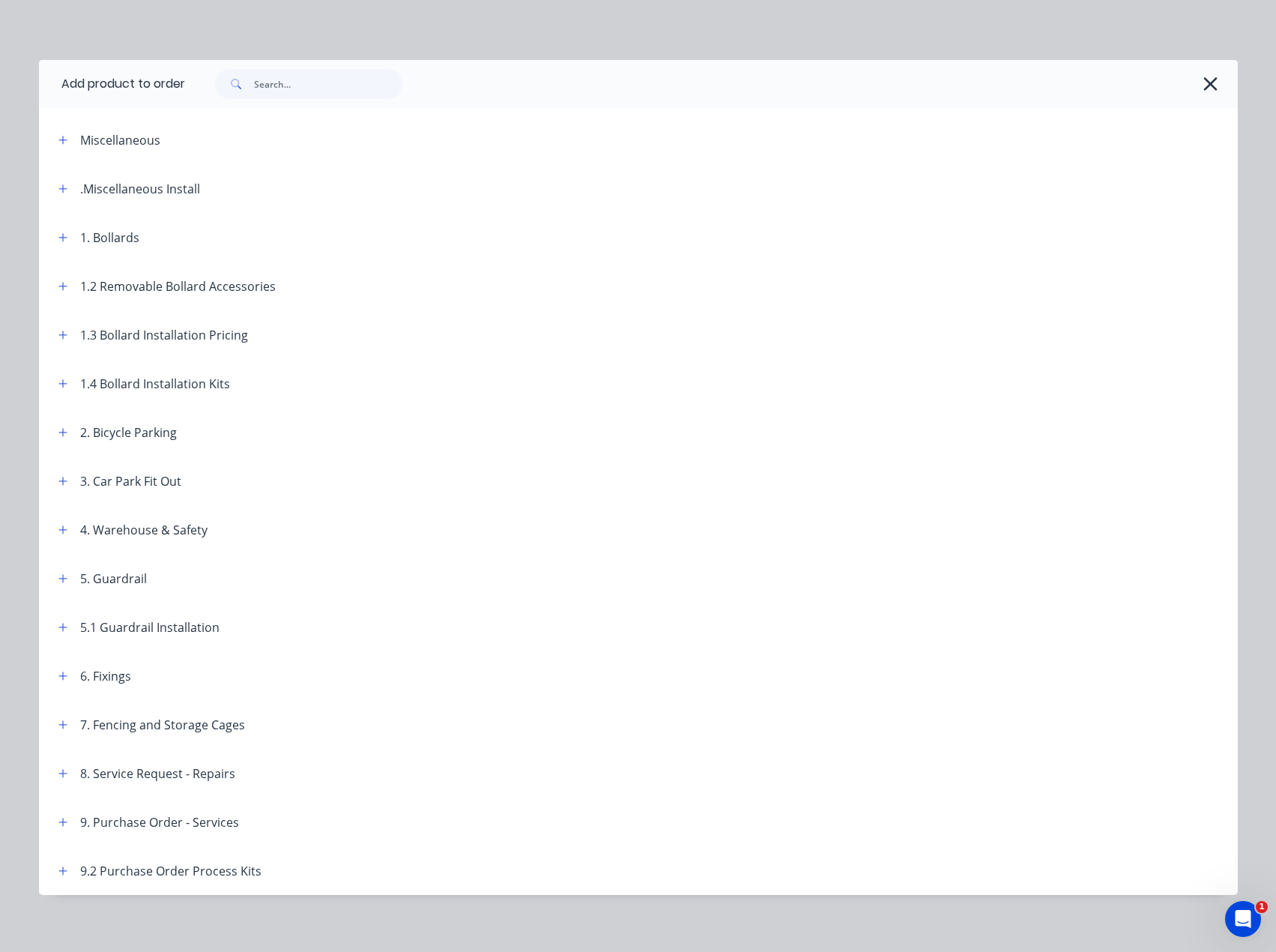
click at [67, 286] on div "1.2 Removable Bollard Accessories" at bounding box center [161, 286] width 230 height 19
click at [54, 284] on button "button" at bounding box center [63, 286] width 19 height 19
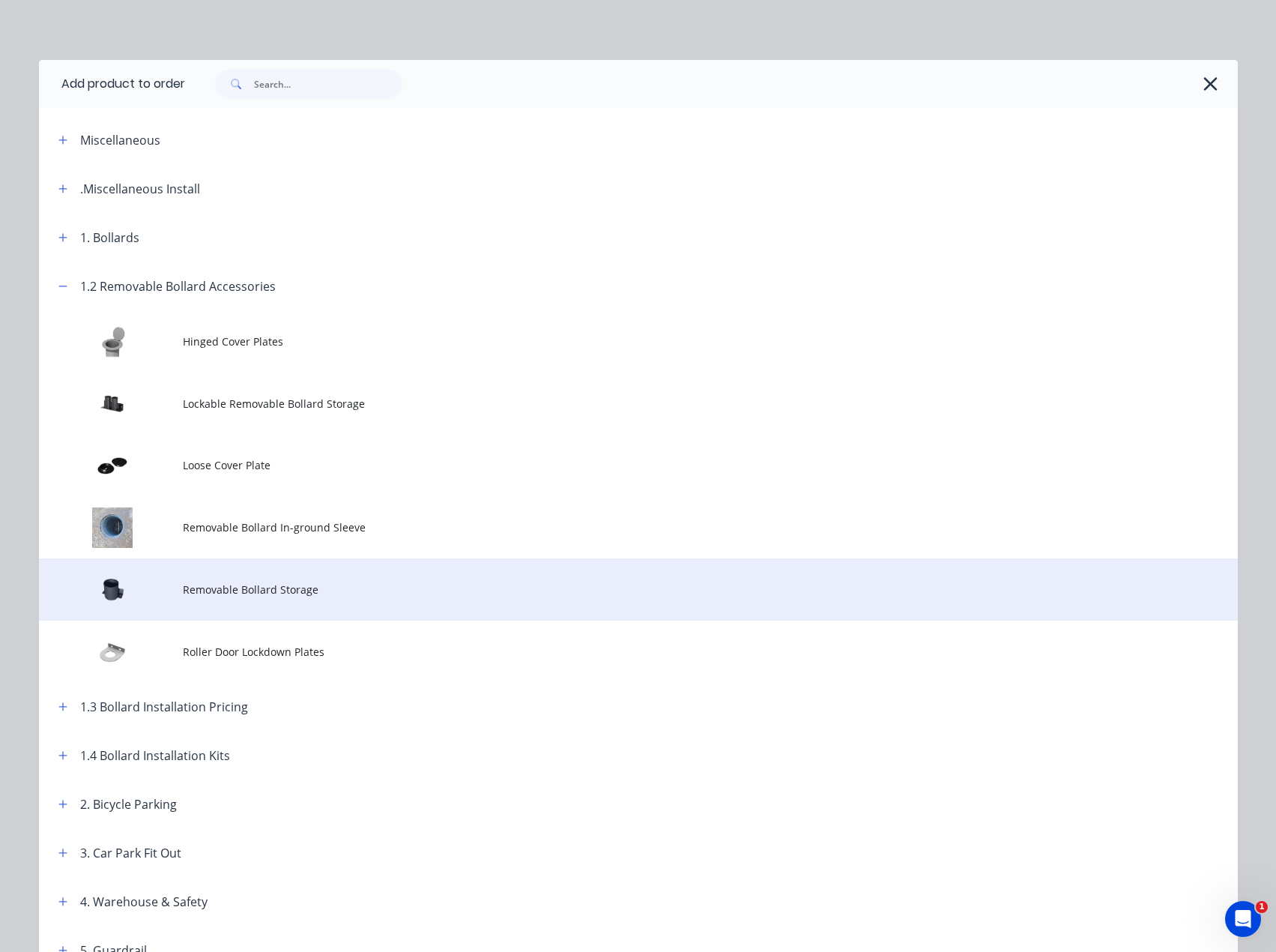
click at [212, 587] on span "Removable Bollard Storage" at bounding box center [604, 590] width 843 height 16
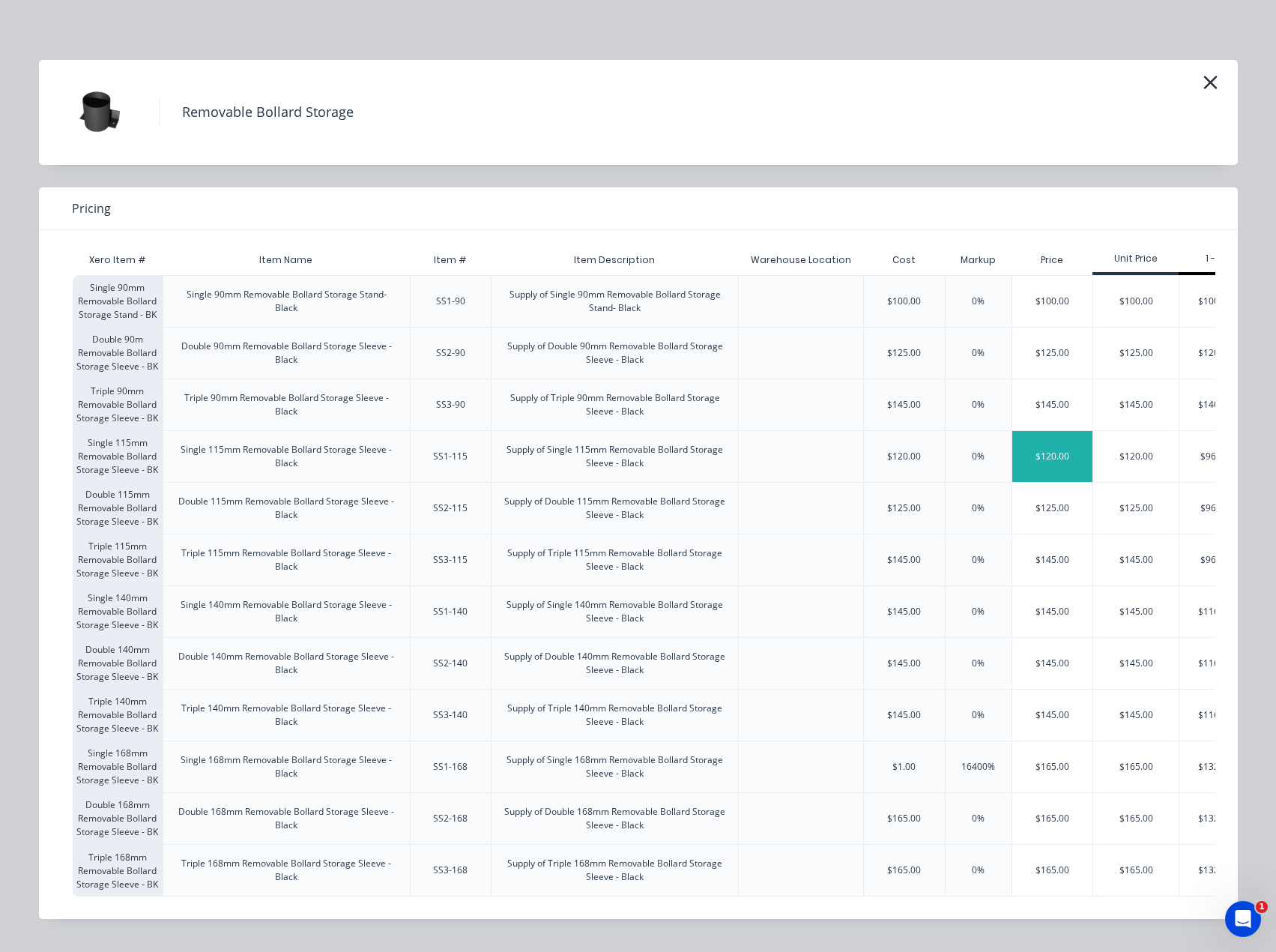
click at [1081, 466] on div "$120.00" at bounding box center [1052, 456] width 81 height 51
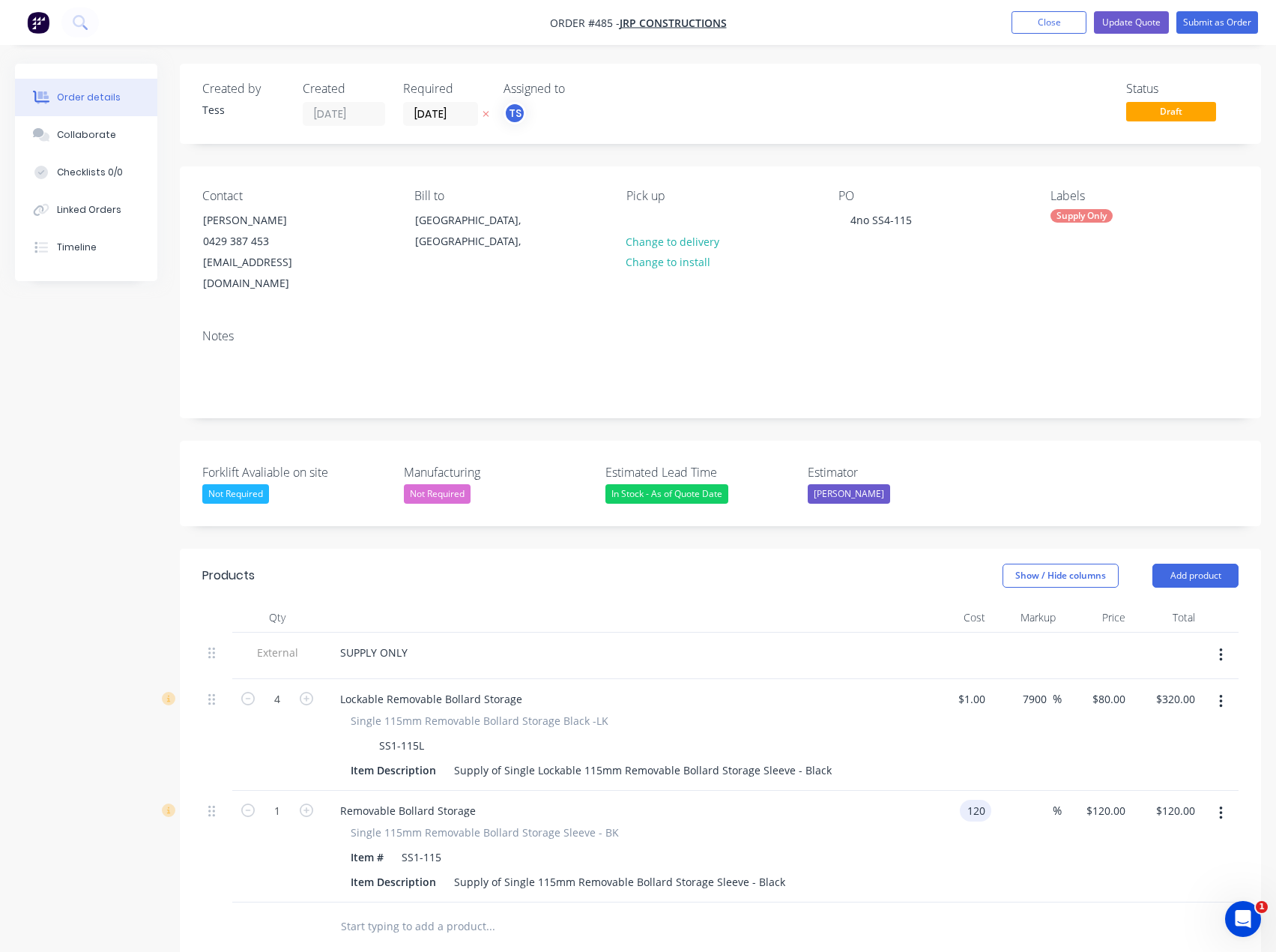
click at [980, 799] on input "120" at bounding box center [978, 810] width 25 height 22
type input "$1.00"
type input "1"
type input "$1.00"
click at [1105, 791] on div "1 $120.00" at bounding box center [1097, 846] width 69 height 112
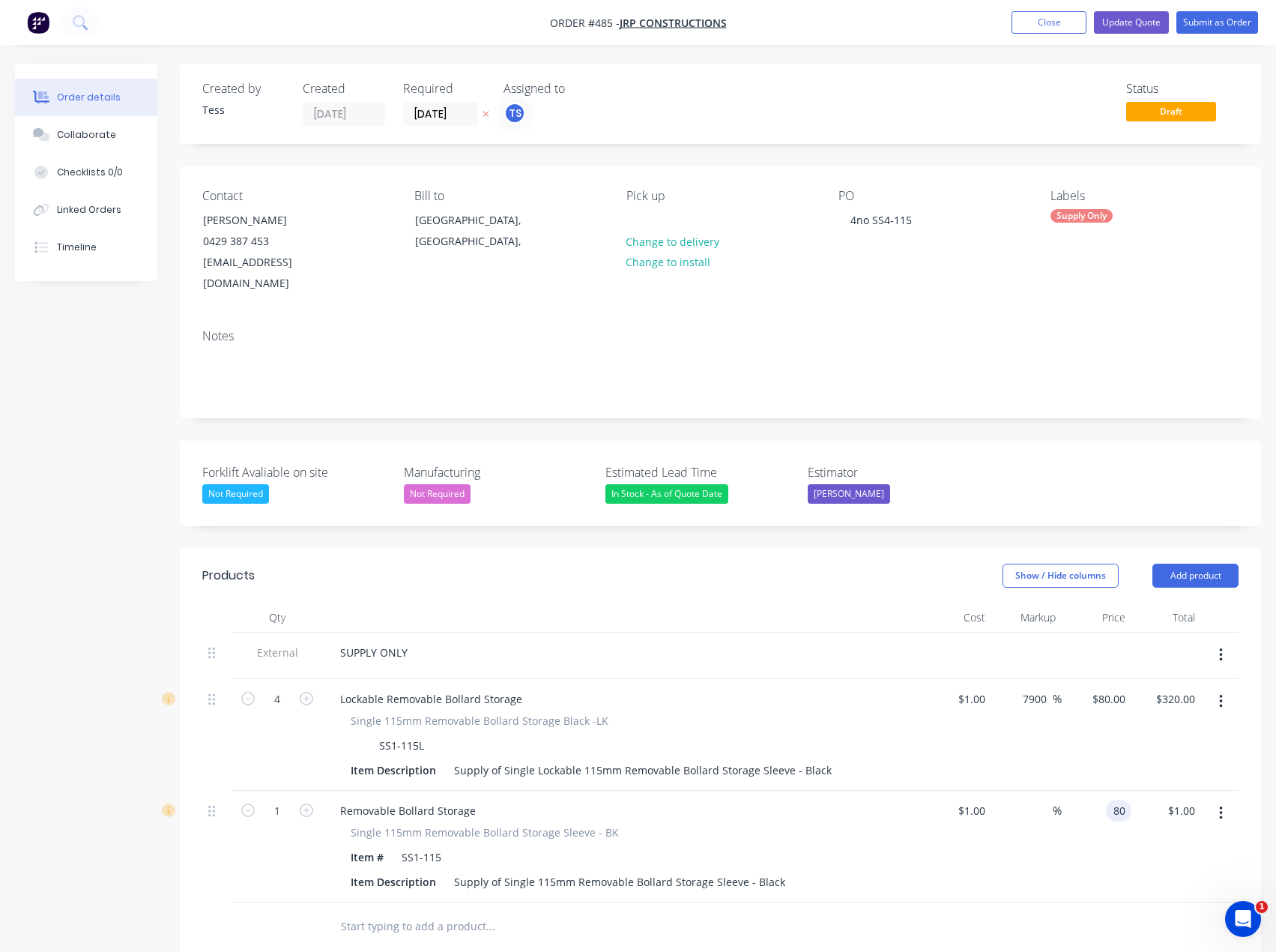
type input "80"
type input "7900"
type input "$80.00"
click at [932, 910] on div at bounding box center [720, 927] width 1037 height 49
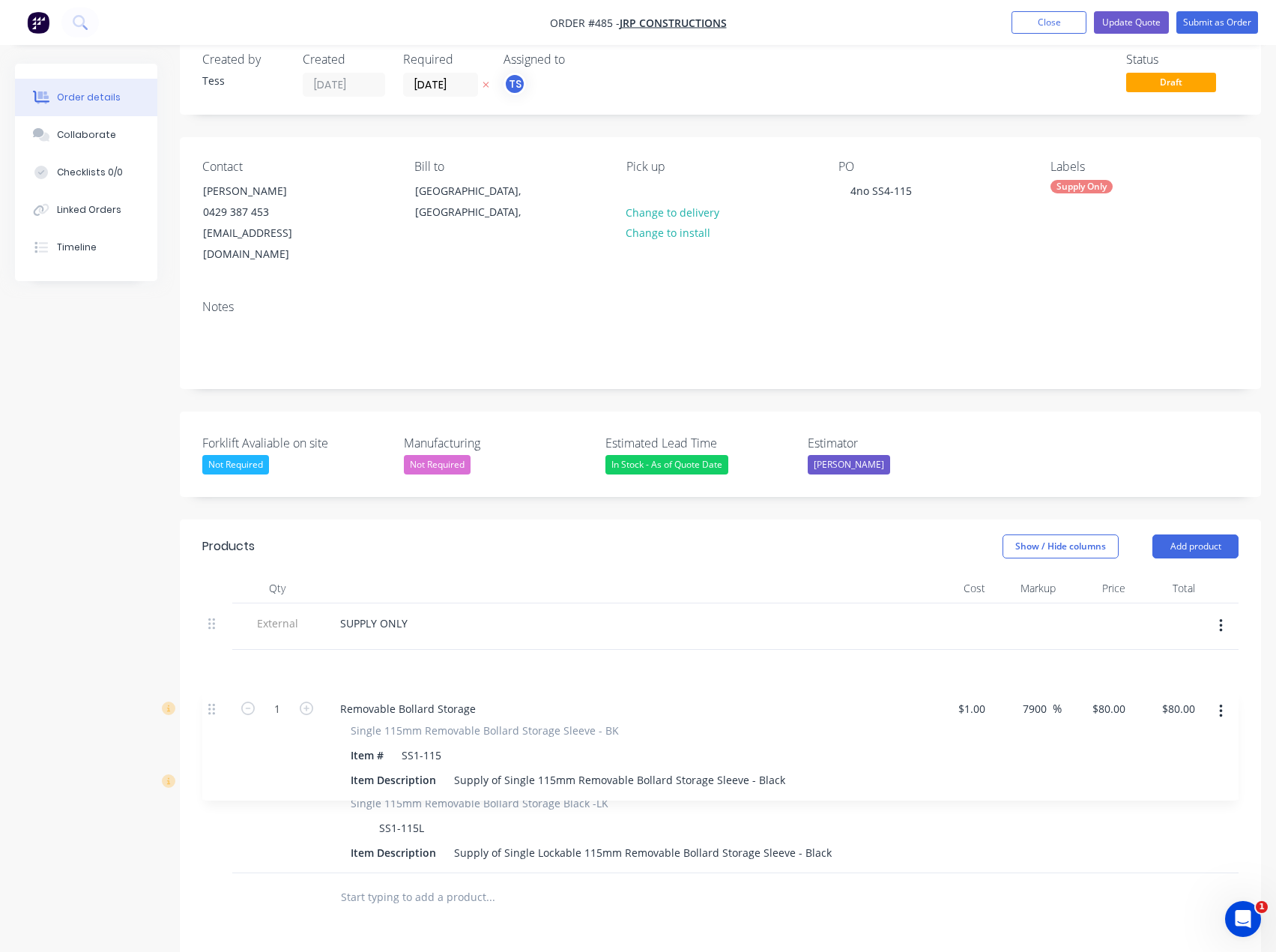
scroll to position [36, 0]
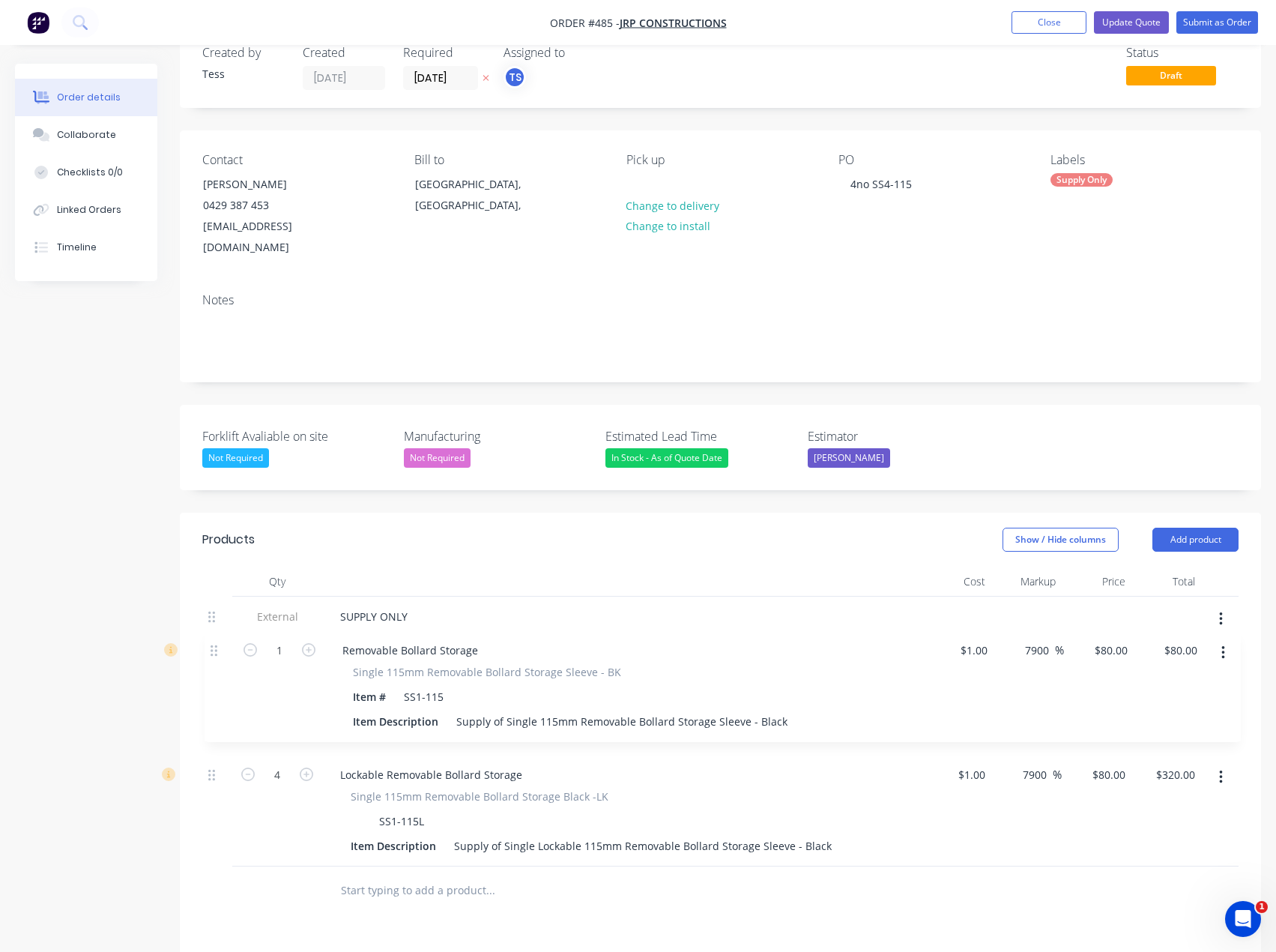
drag, startPoint x: 213, startPoint y: 791, endPoint x: 215, endPoint y: 642, distance: 149.0
click at [215, 642] on div "External SUPPLY ONLY 4 Lockable Removable Bollard Storage Single 115mm Removabl…" at bounding box center [720, 731] width 1037 height 270
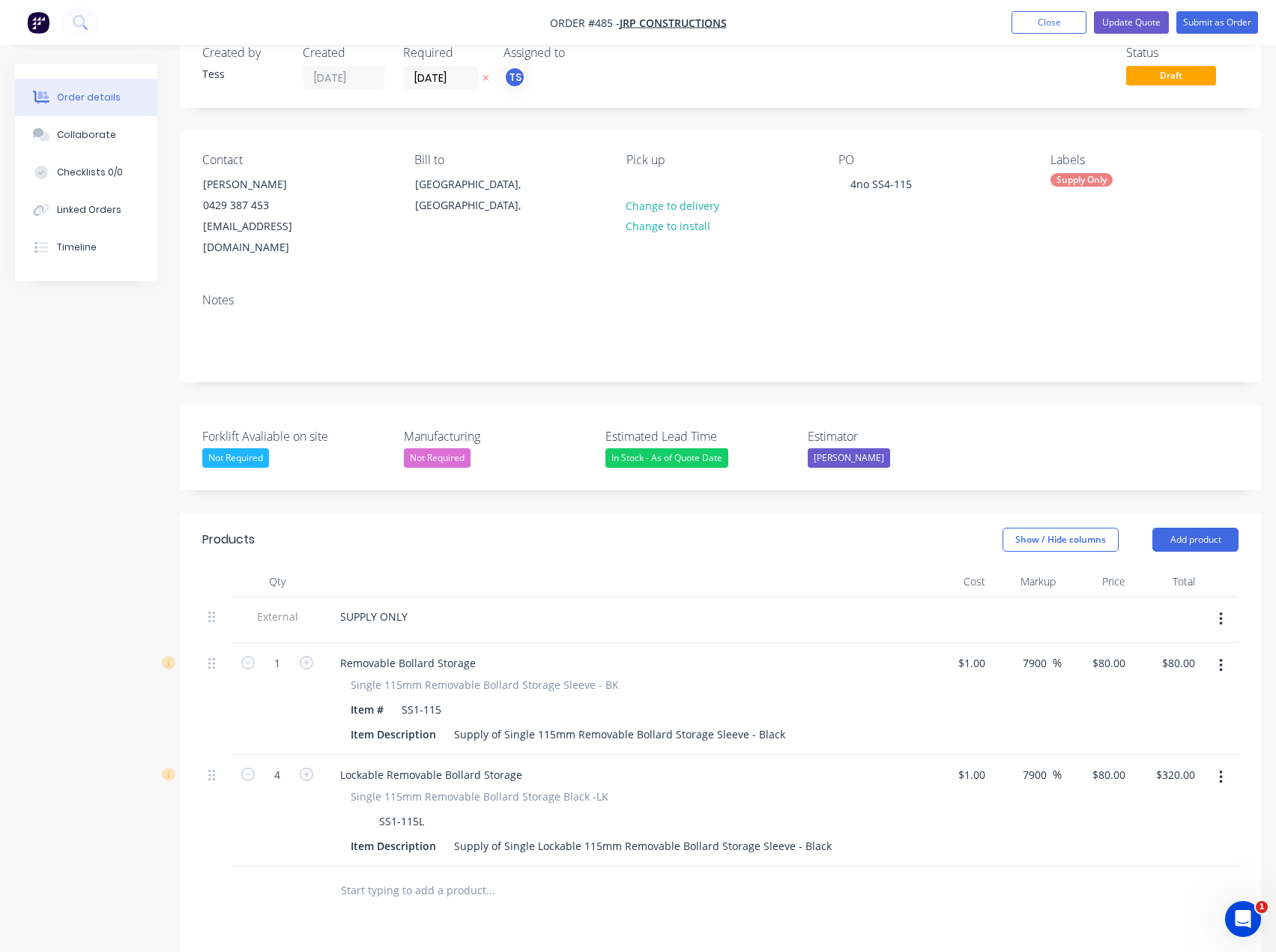
click at [1221, 659] on icon "button" at bounding box center [1221, 666] width 3 height 14
click at [1208, 528] on button "Add product" at bounding box center [1195, 540] width 86 height 24
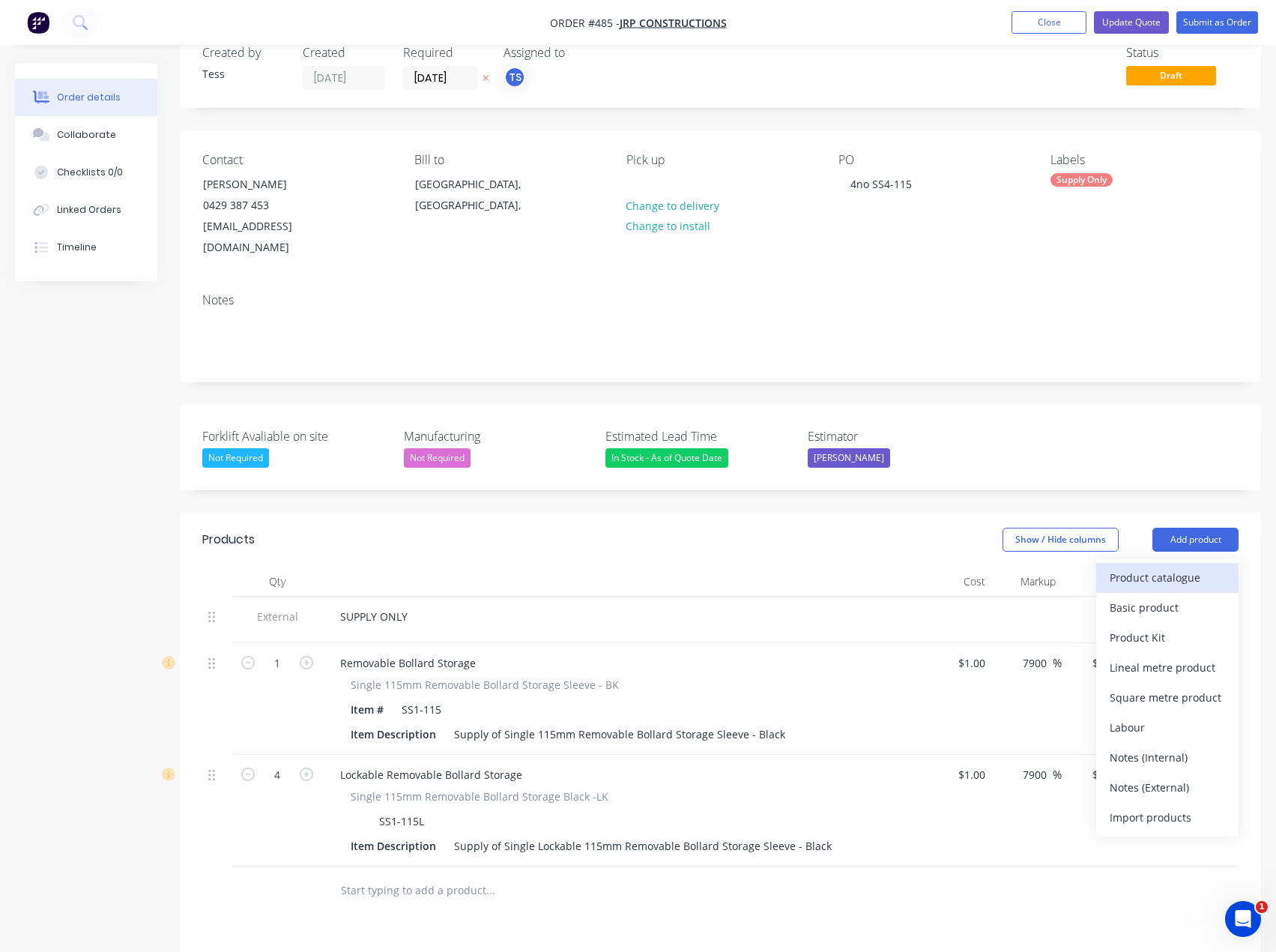
click at [1179, 567] on div "Product catalogue" at bounding box center [1167, 577] width 115 height 22
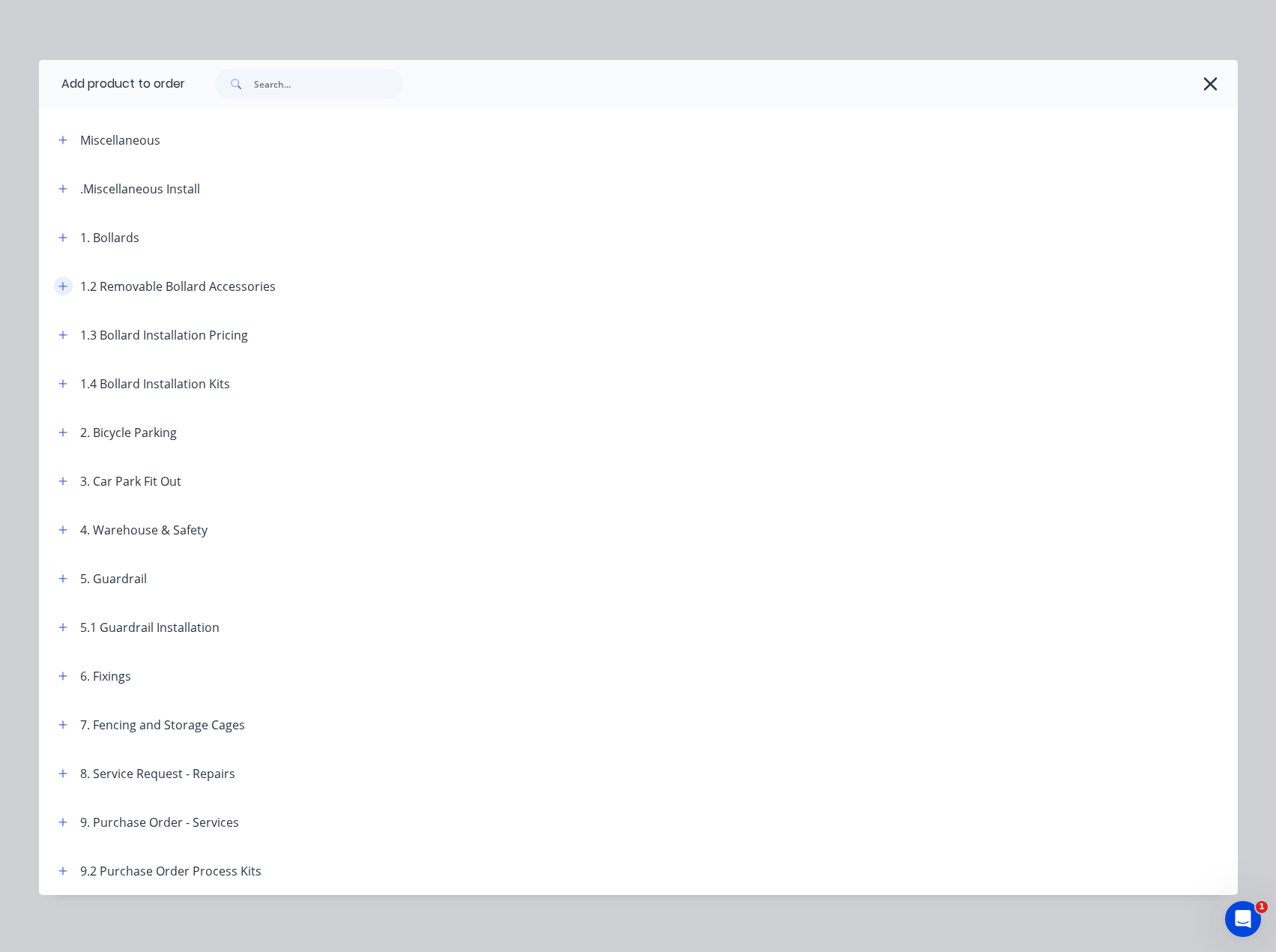
click at [58, 284] on icon "button" at bounding box center [62, 286] width 9 height 10
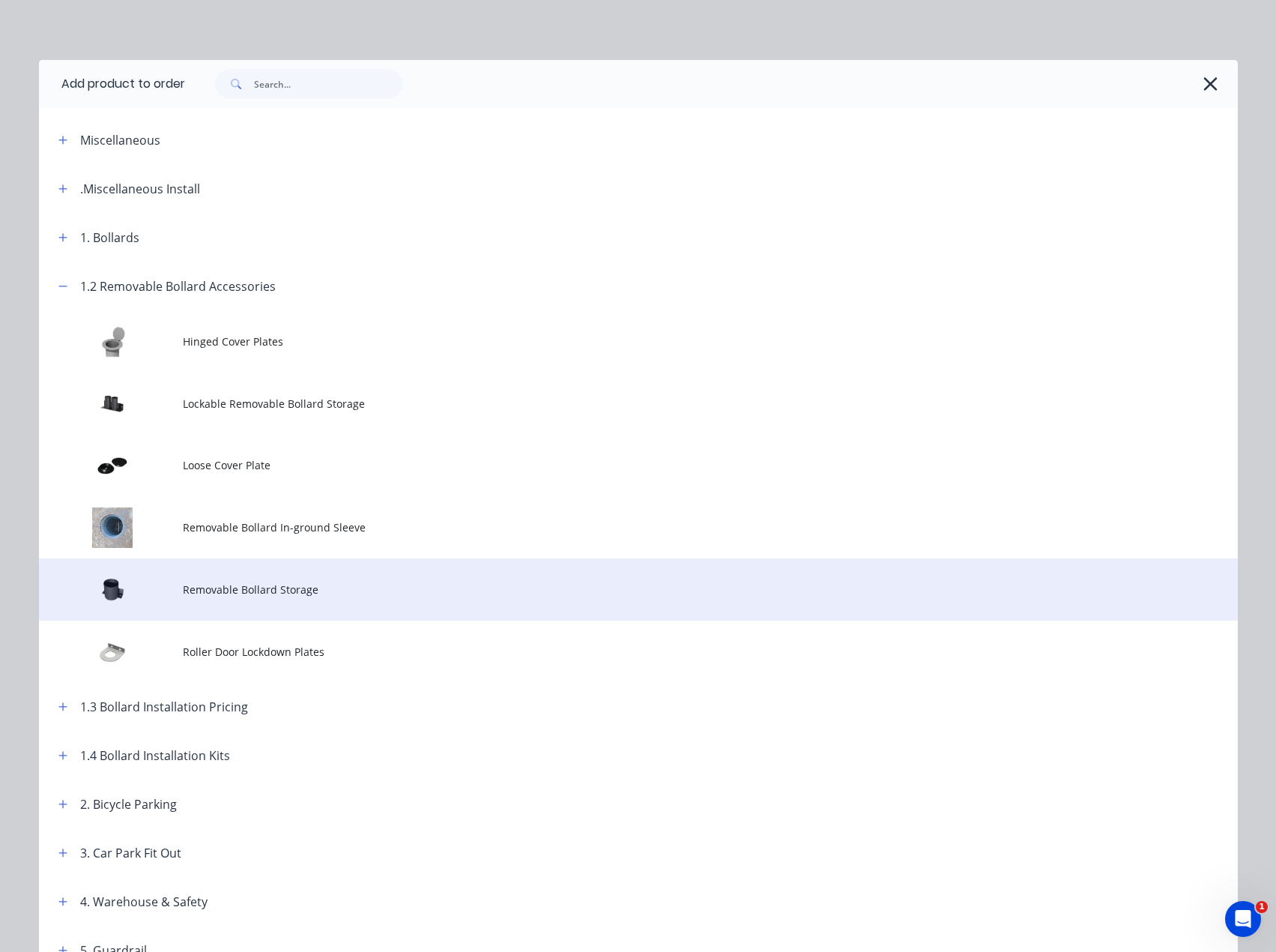
click at [200, 594] on span "Removable Bollard Storage" at bounding box center [604, 590] width 843 height 16
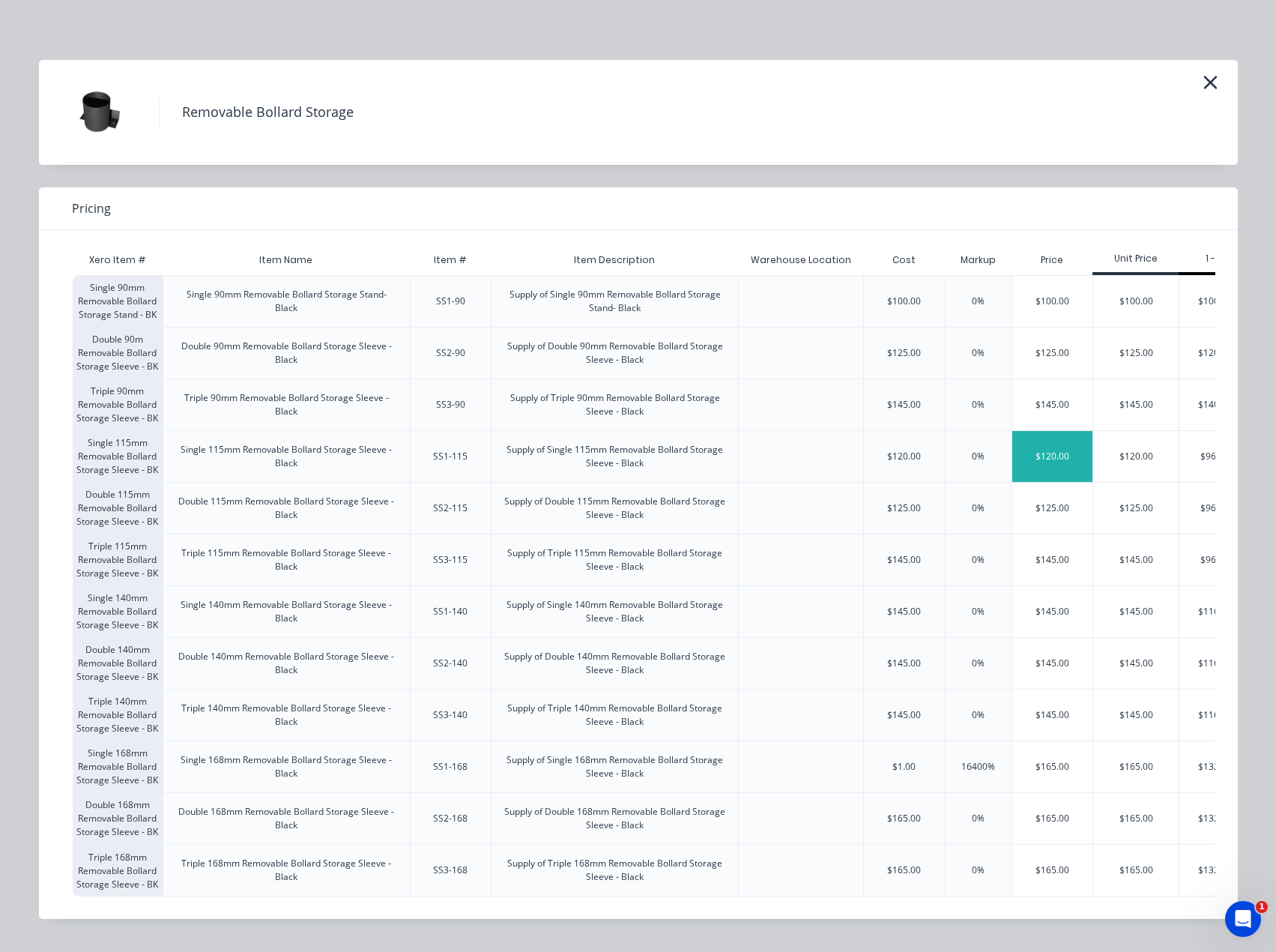
click at [1059, 454] on div "$120.00" at bounding box center [1052, 456] width 81 height 51
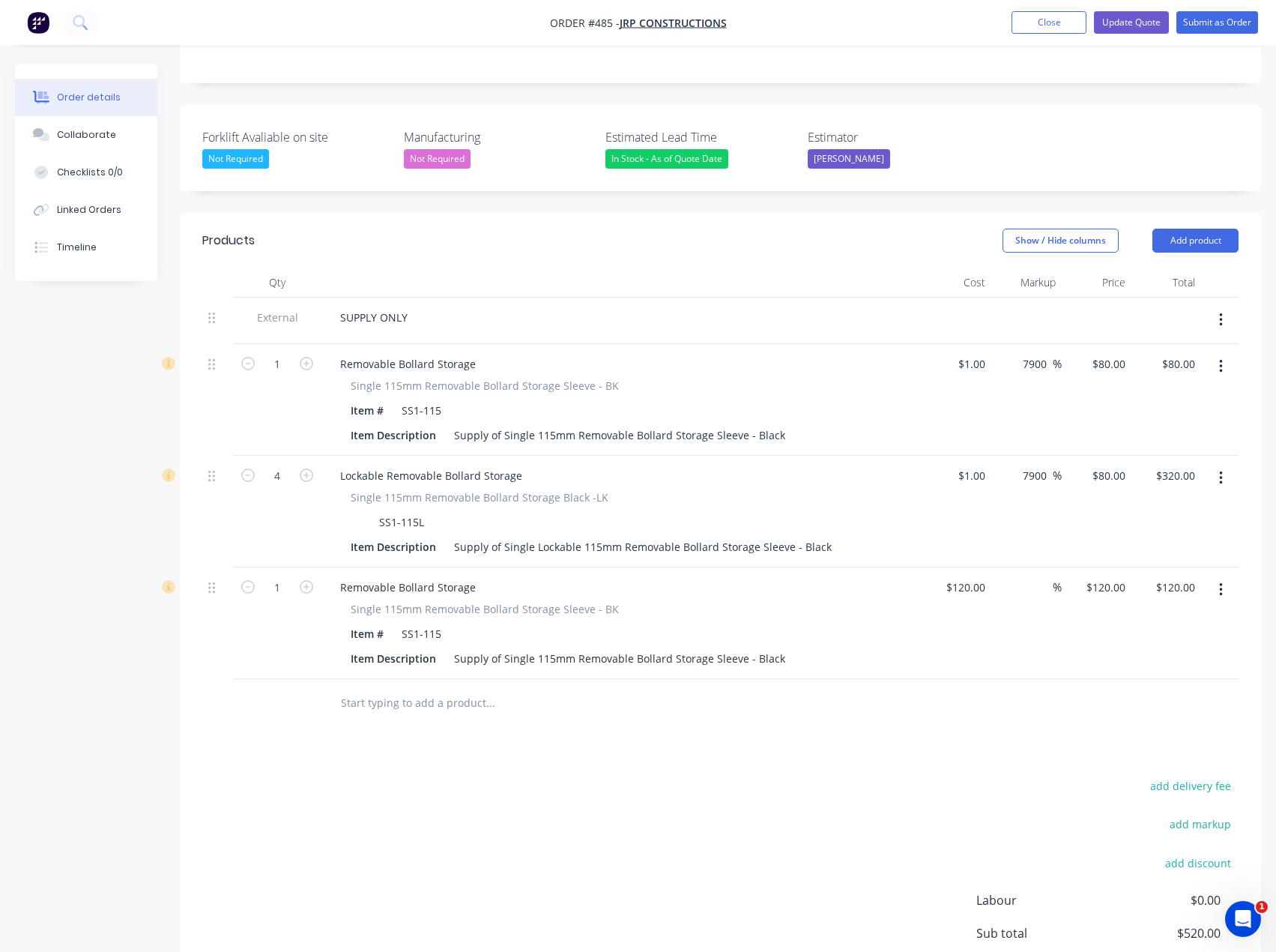
scroll to position [336, 0]
click at [309, 579] on icon "button" at bounding box center [307, 586] width 14 height 14
type input "2"
type input "$240.00"
click at [309, 579] on icon "button" at bounding box center [307, 586] width 14 height 14
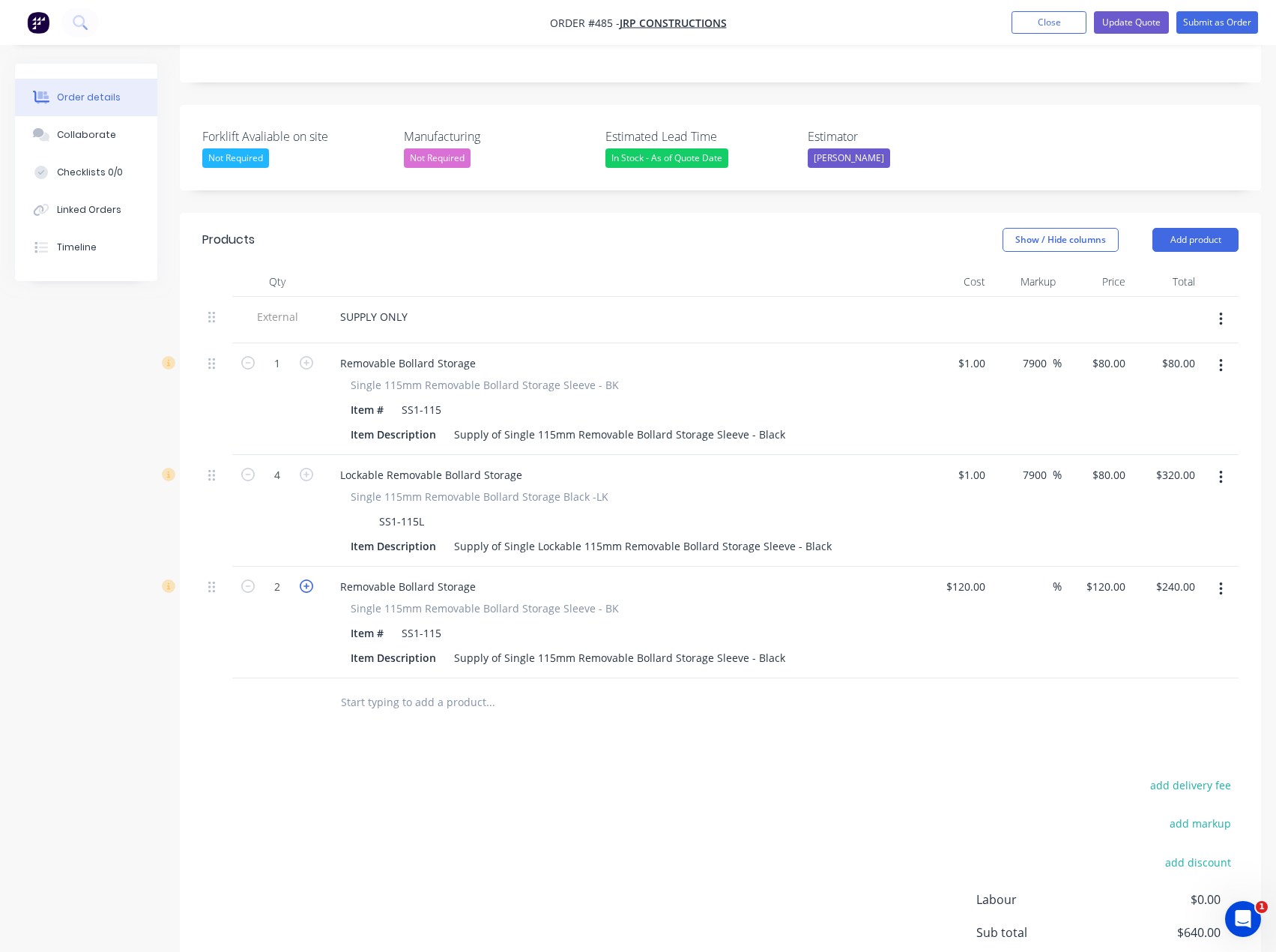
type input "3"
type input "$360.00"
click at [307, 579] on icon "button" at bounding box center [307, 586] width 14 height 14
type input "4"
type input "$480.00"
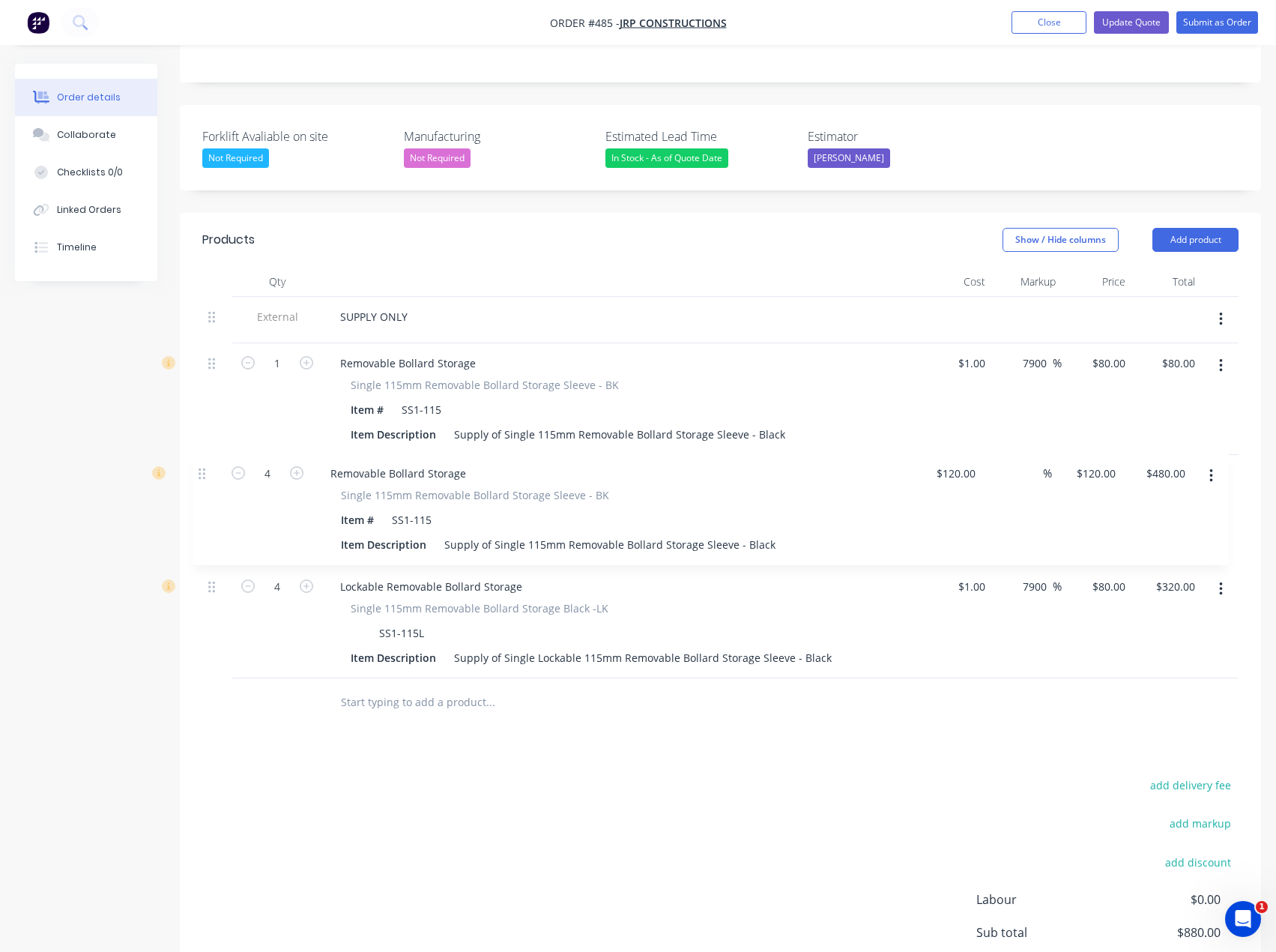
drag, startPoint x: 216, startPoint y: 568, endPoint x: 207, endPoint y: 462, distance: 106.4
click at [206, 462] on div "External SUPPLY ONLY 1 Removable Bollard Storage Single 115mm Removable Bollard…" at bounding box center [720, 487] width 1037 height 381
click at [973, 464] on input "120" at bounding box center [968, 474] width 47 height 22
type input "$1.00"
type input "1"
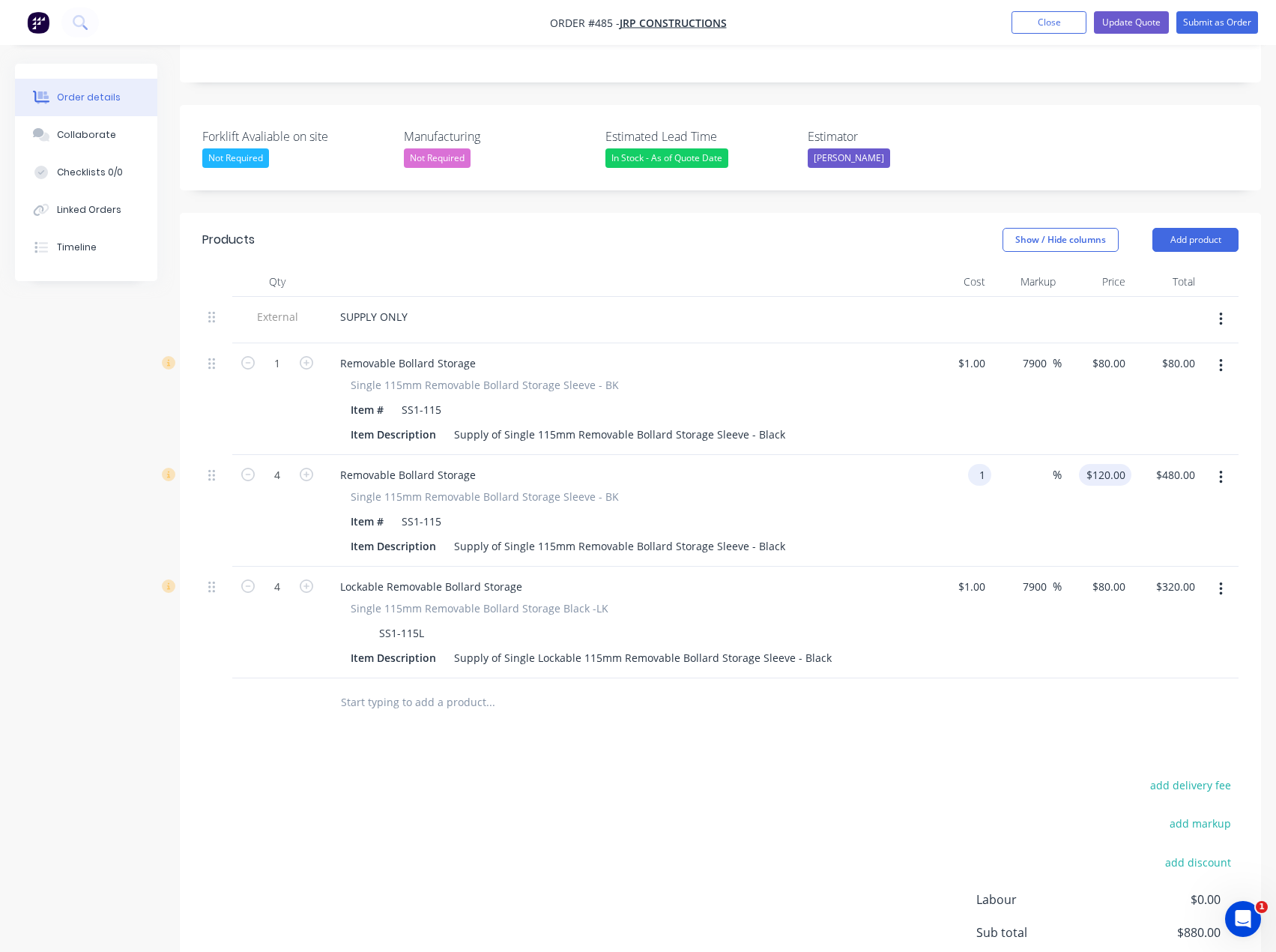
type input "$4.00"
click at [1108, 455] on div "1 $120.00" at bounding box center [1097, 511] width 69 height 112
type input "80"
type input "7900"
type input "$80.00"
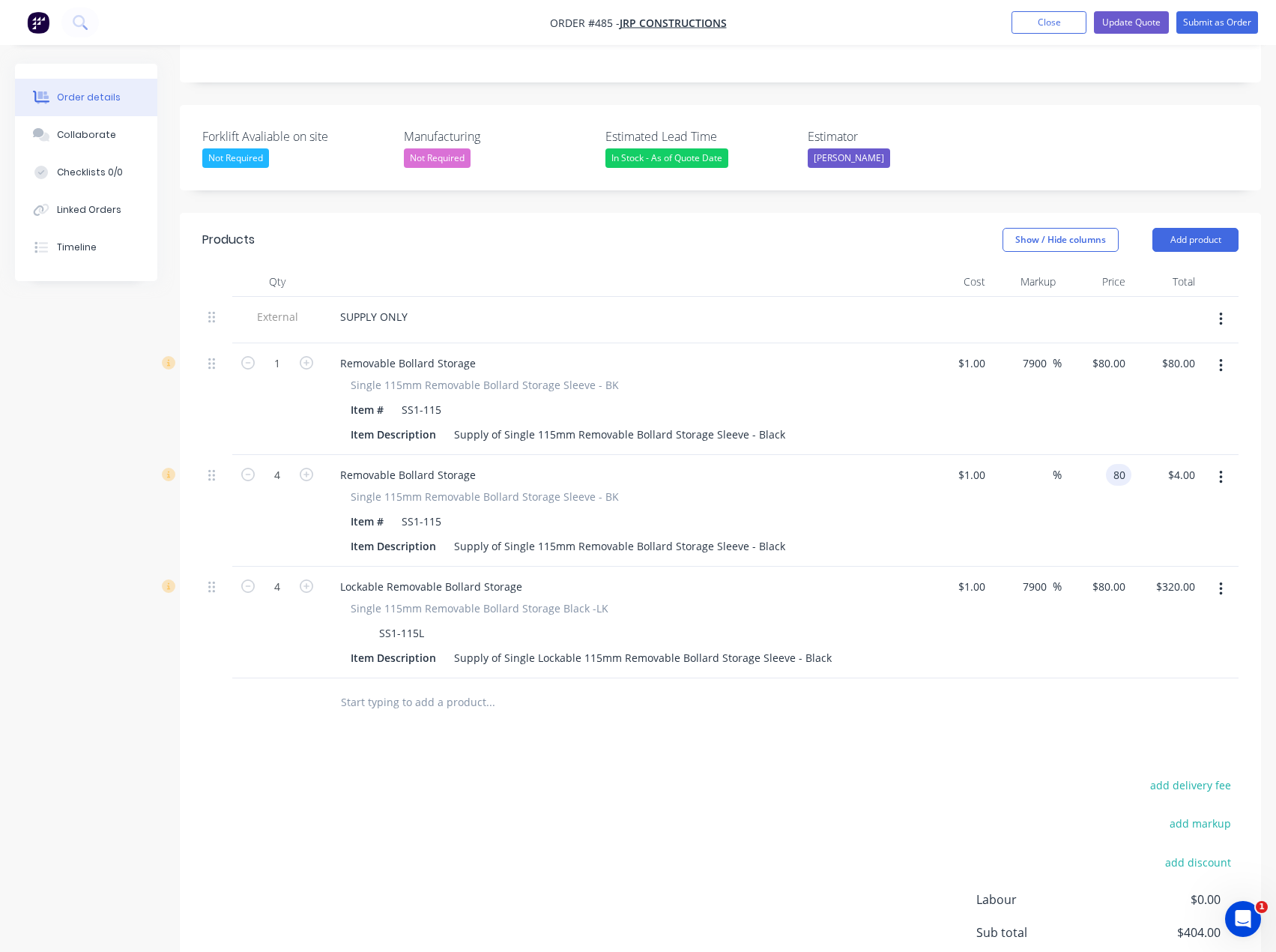
type input "$320.00"
drag, startPoint x: 907, startPoint y: 784, endPoint x: 969, endPoint y: 744, distance: 73.8
click at [908, 784] on div "add delivery fee add markup add discount Labour $0.00 Sub total $720.00 Margin …" at bounding box center [720, 920] width 1037 height 290
click at [1222, 581] on icon "button" at bounding box center [1221, 589] width 3 height 16
click at [1119, 707] on div "Delete" at bounding box center [1167, 718] width 115 height 22
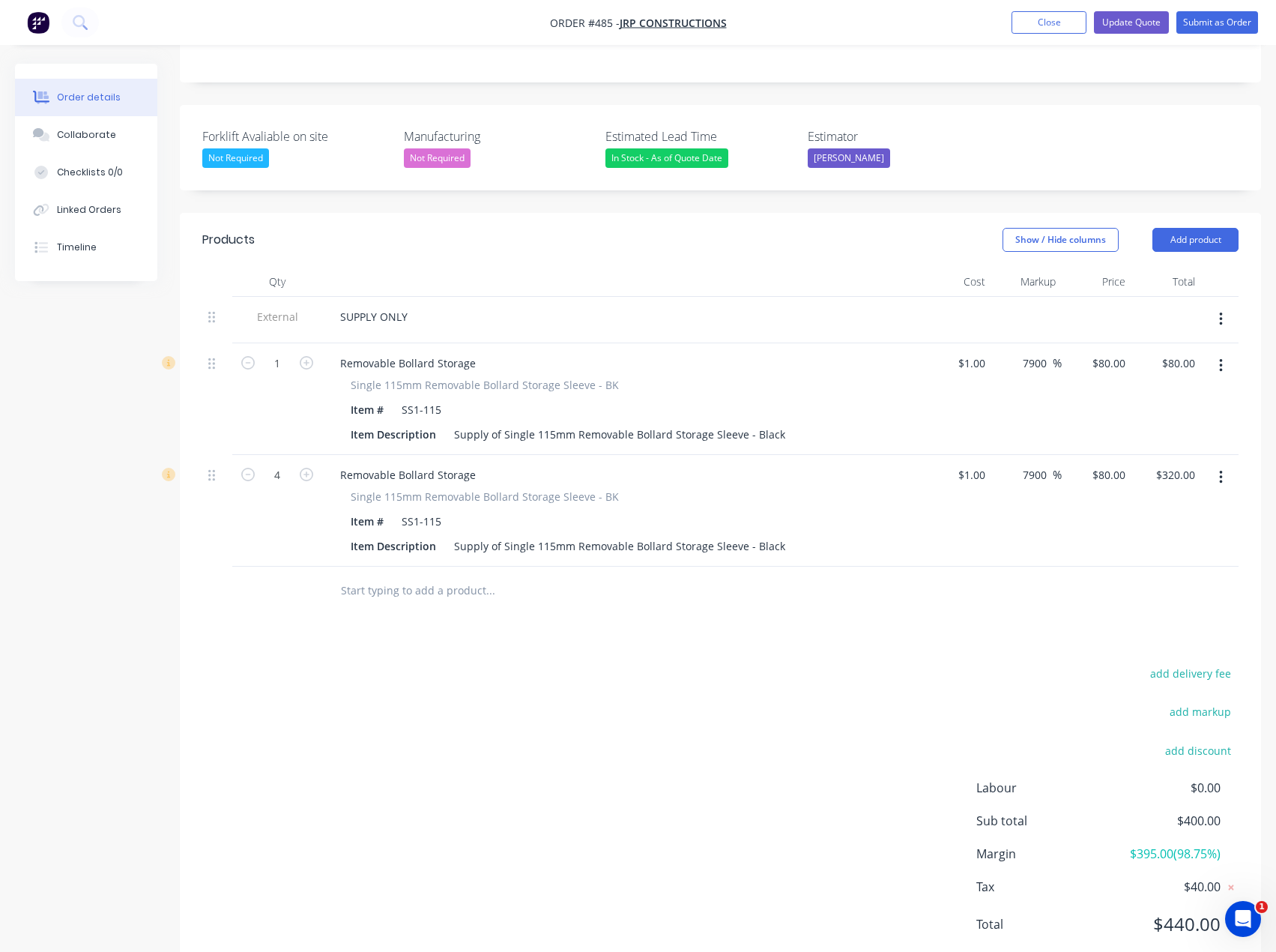
click at [1221, 359] on icon "button" at bounding box center [1221, 366] width 3 height 14
click at [1130, 484] on div "Delete" at bounding box center [1167, 494] width 115 height 22
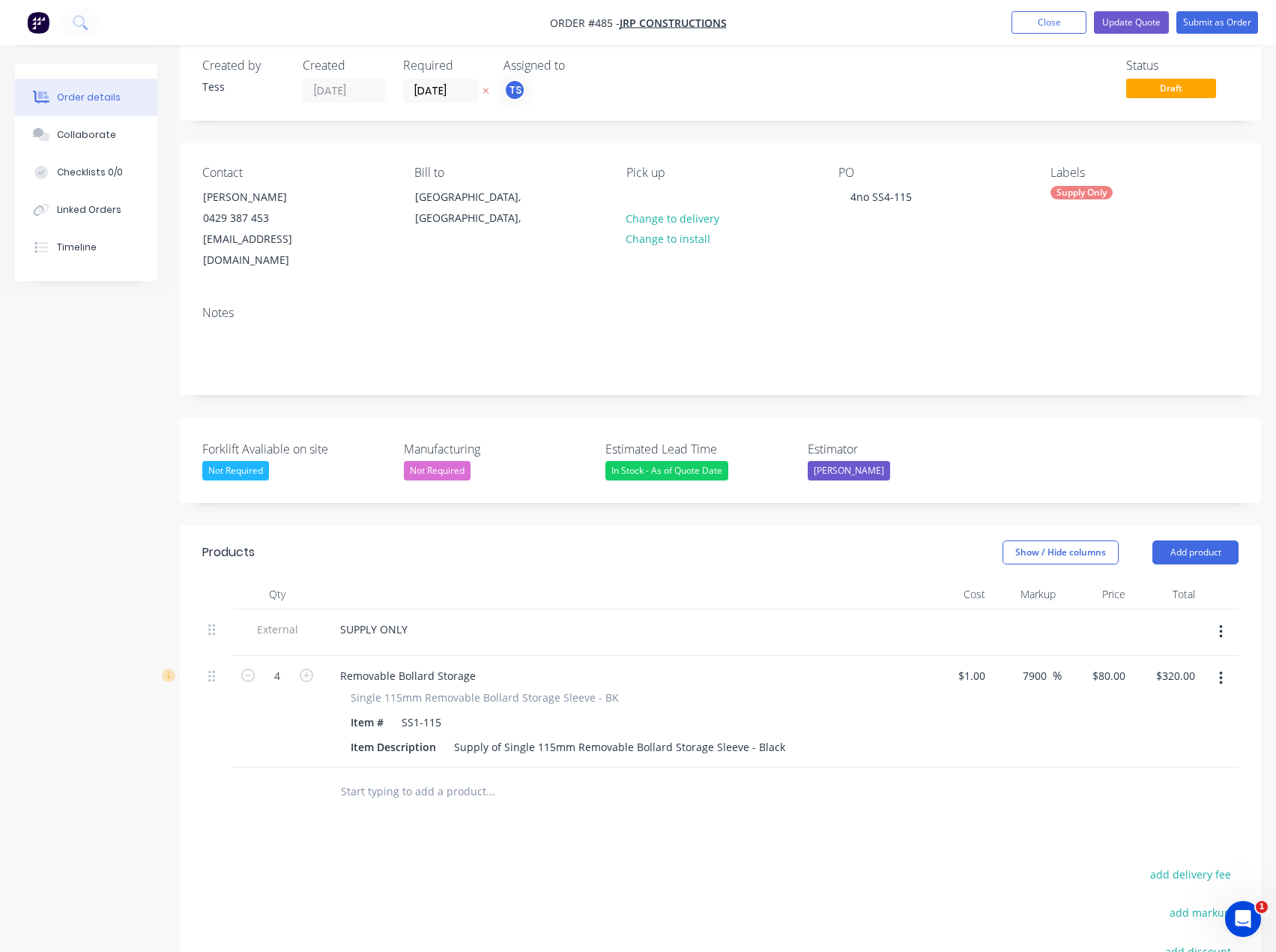
scroll to position [0, 0]
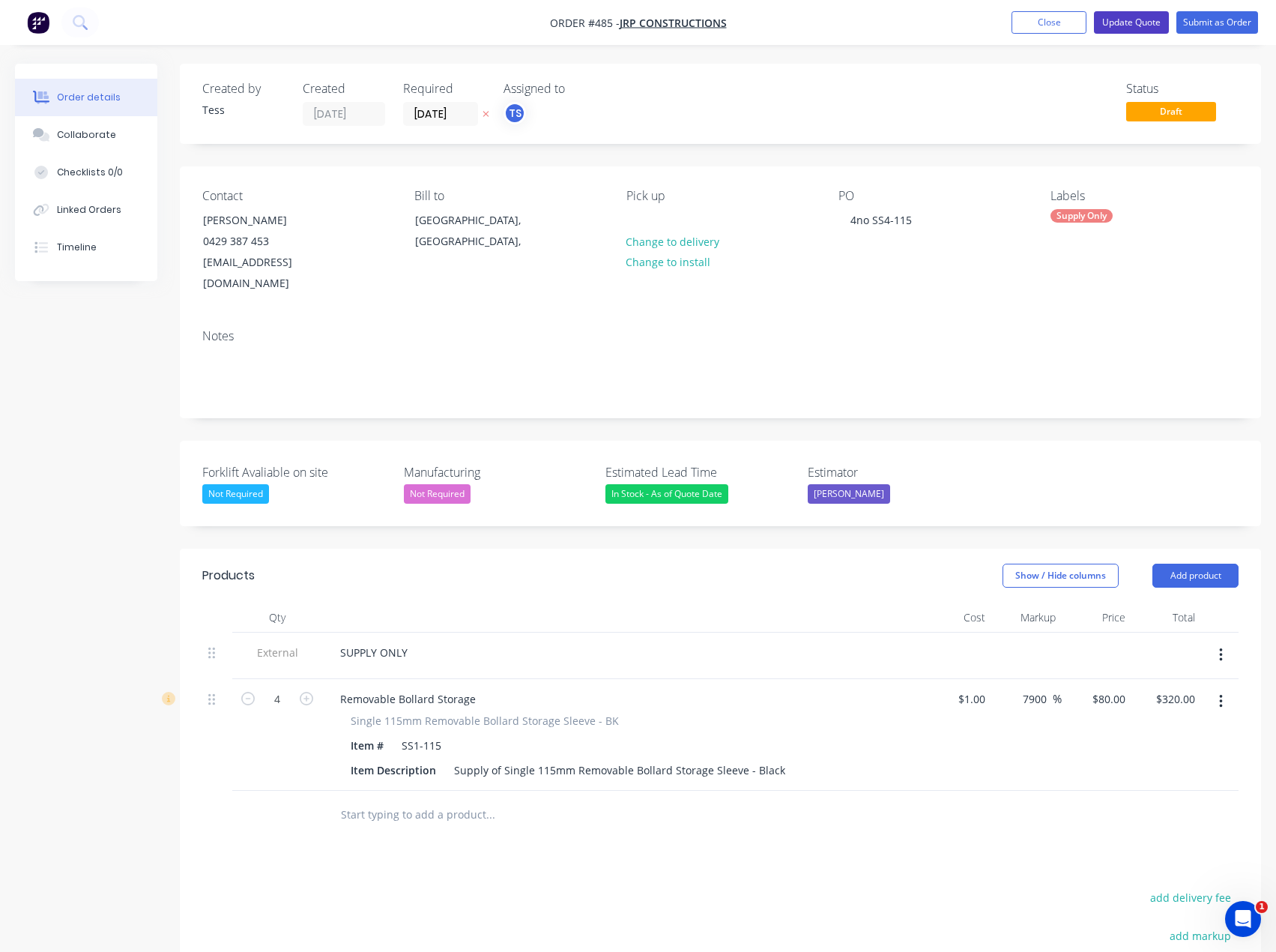
click at [1141, 17] on button "Update Quote" at bounding box center [1131, 23] width 75 height 23
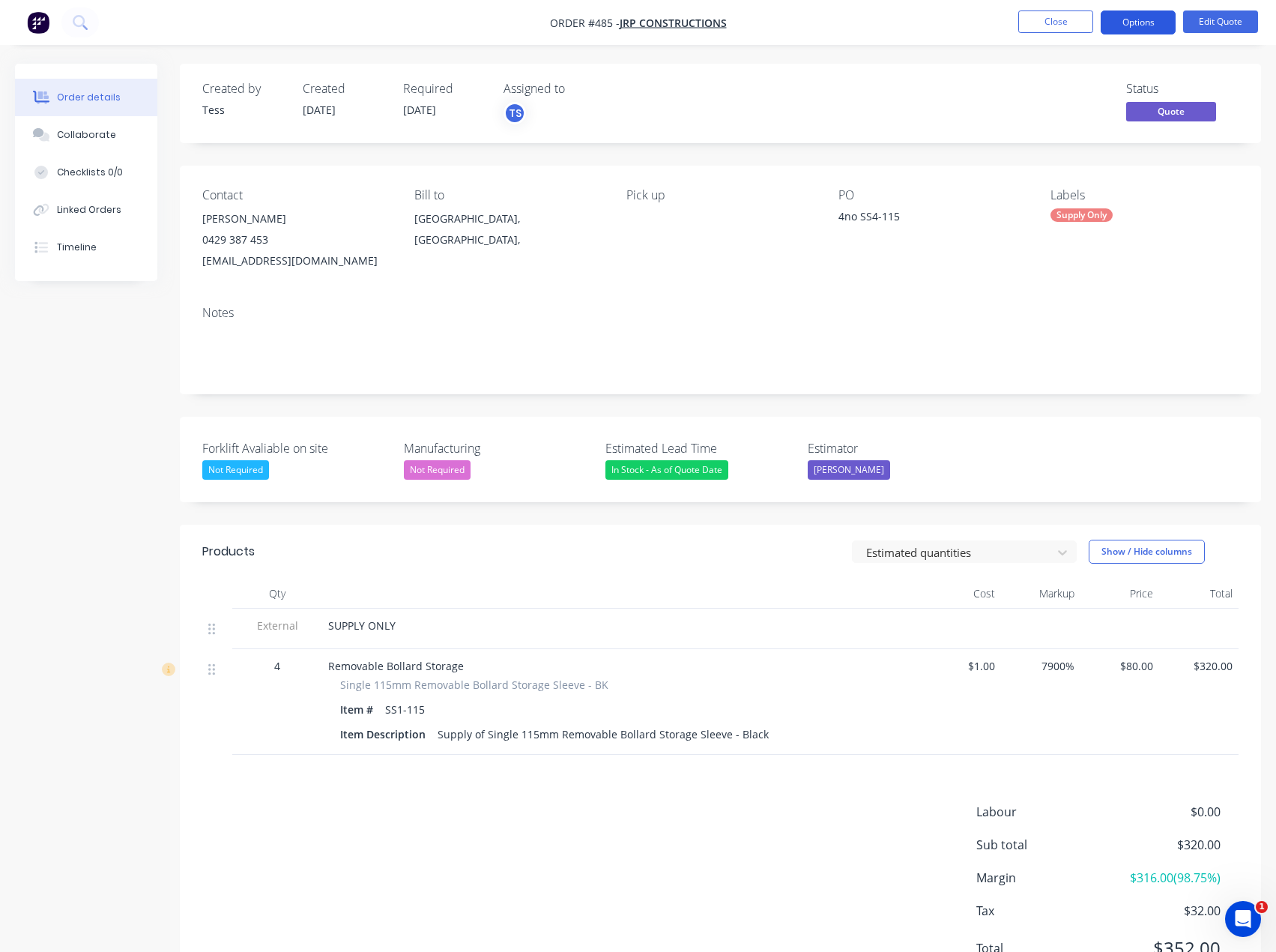
click at [1148, 22] on button "Options" at bounding box center [1138, 23] width 75 height 24
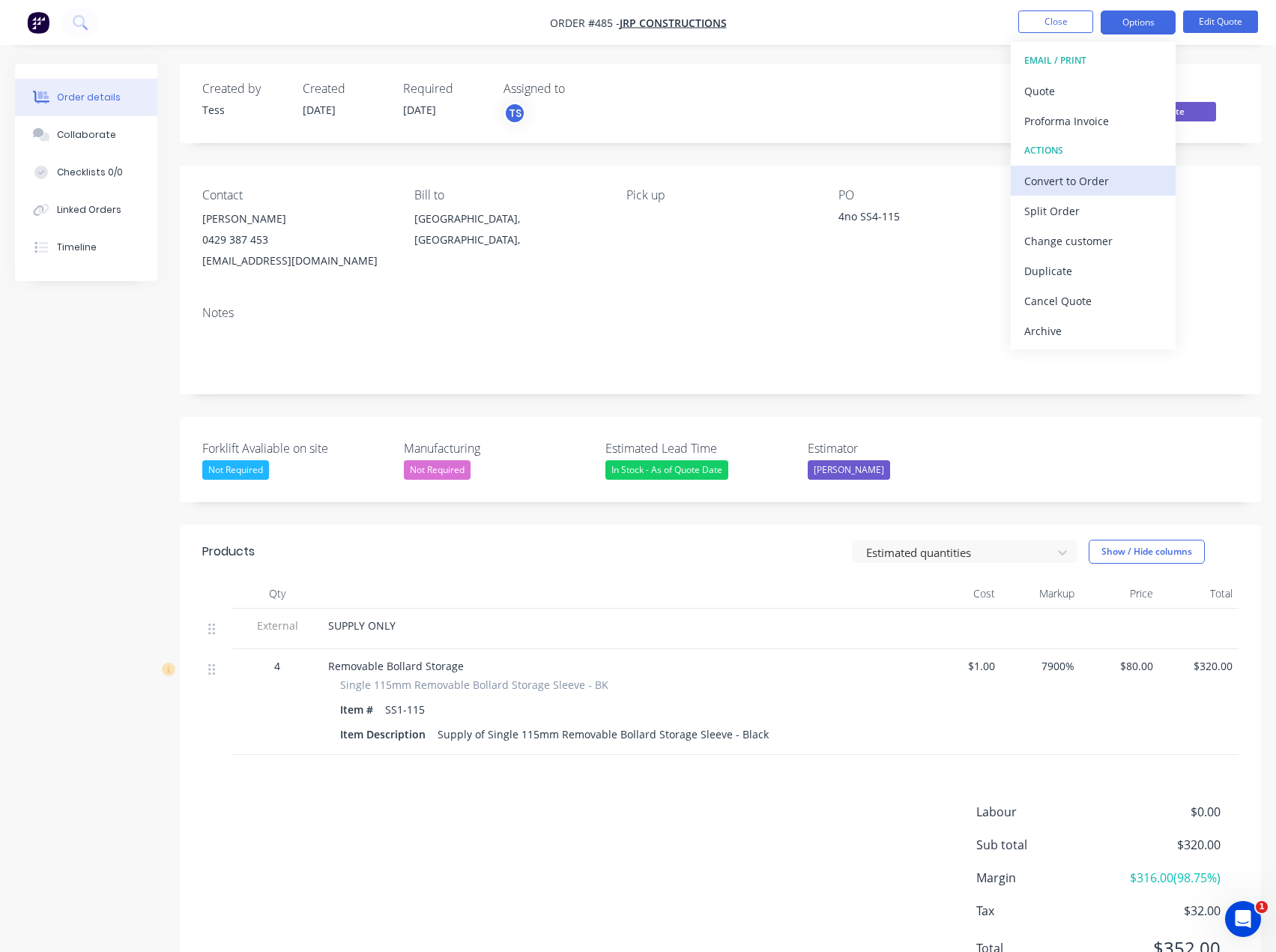
click at [1057, 176] on div "Convert to Order" at bounding box center [1093, 180] width 138 height 22
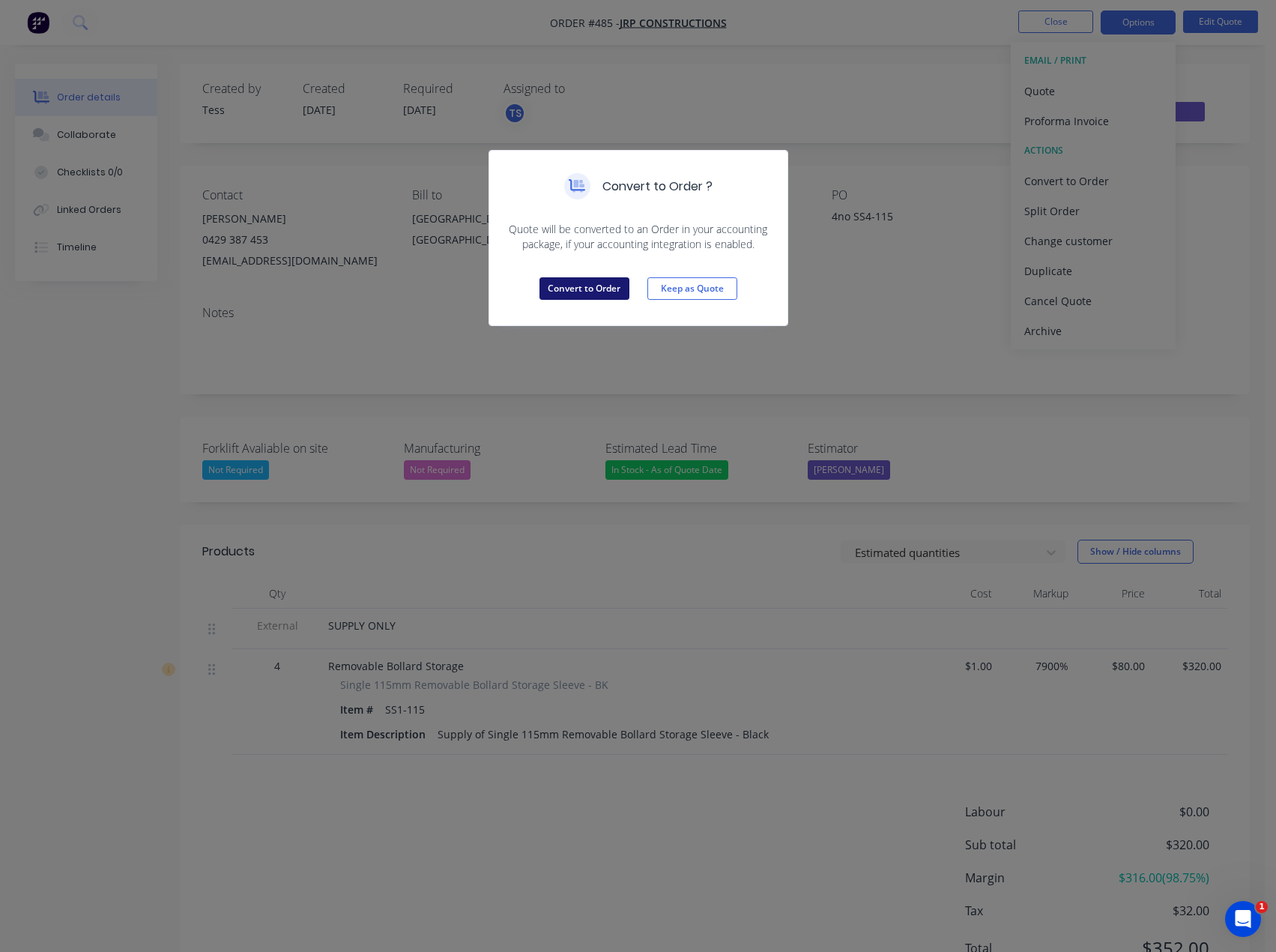
click at [588, 291] on button "Convert to Order" at bounding box center [584, 289] width 90 height 23
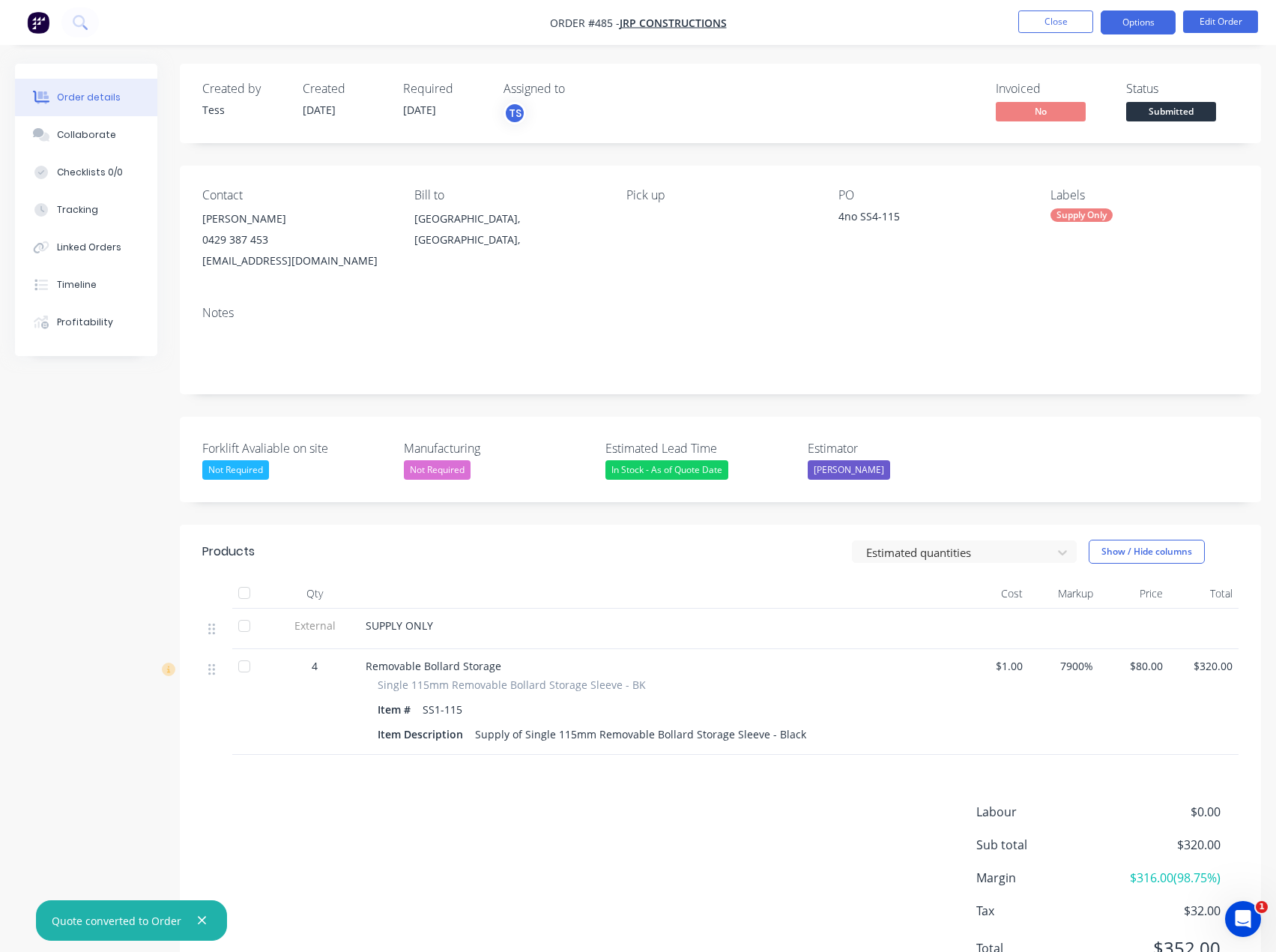
click at [1151, 23] on button "Options" at bounding box center [1138, 23] width 75 height 24
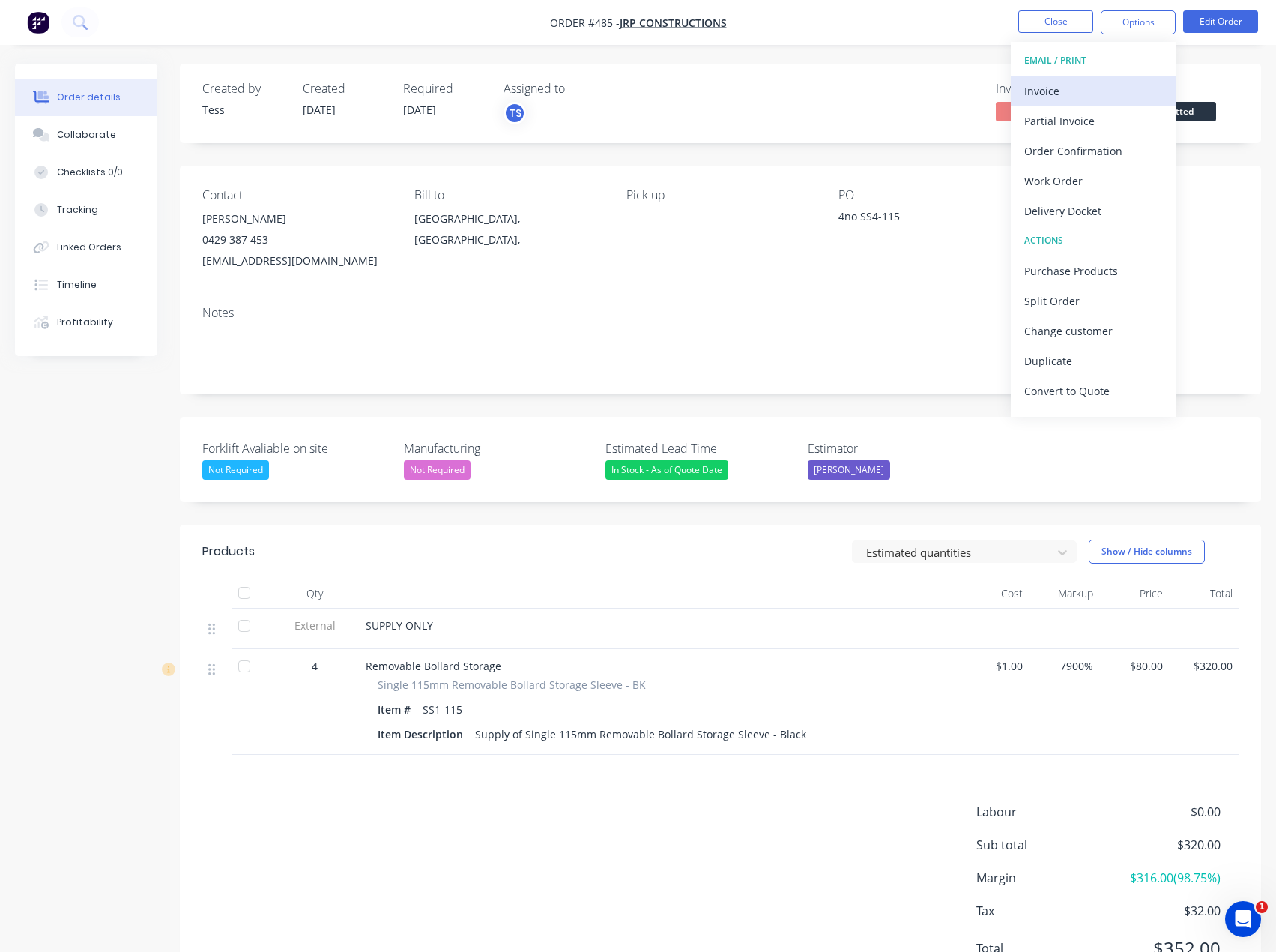
click at [1055, 89] on div "Invoice" at bounding box center [1093, 91] width 138 height 22
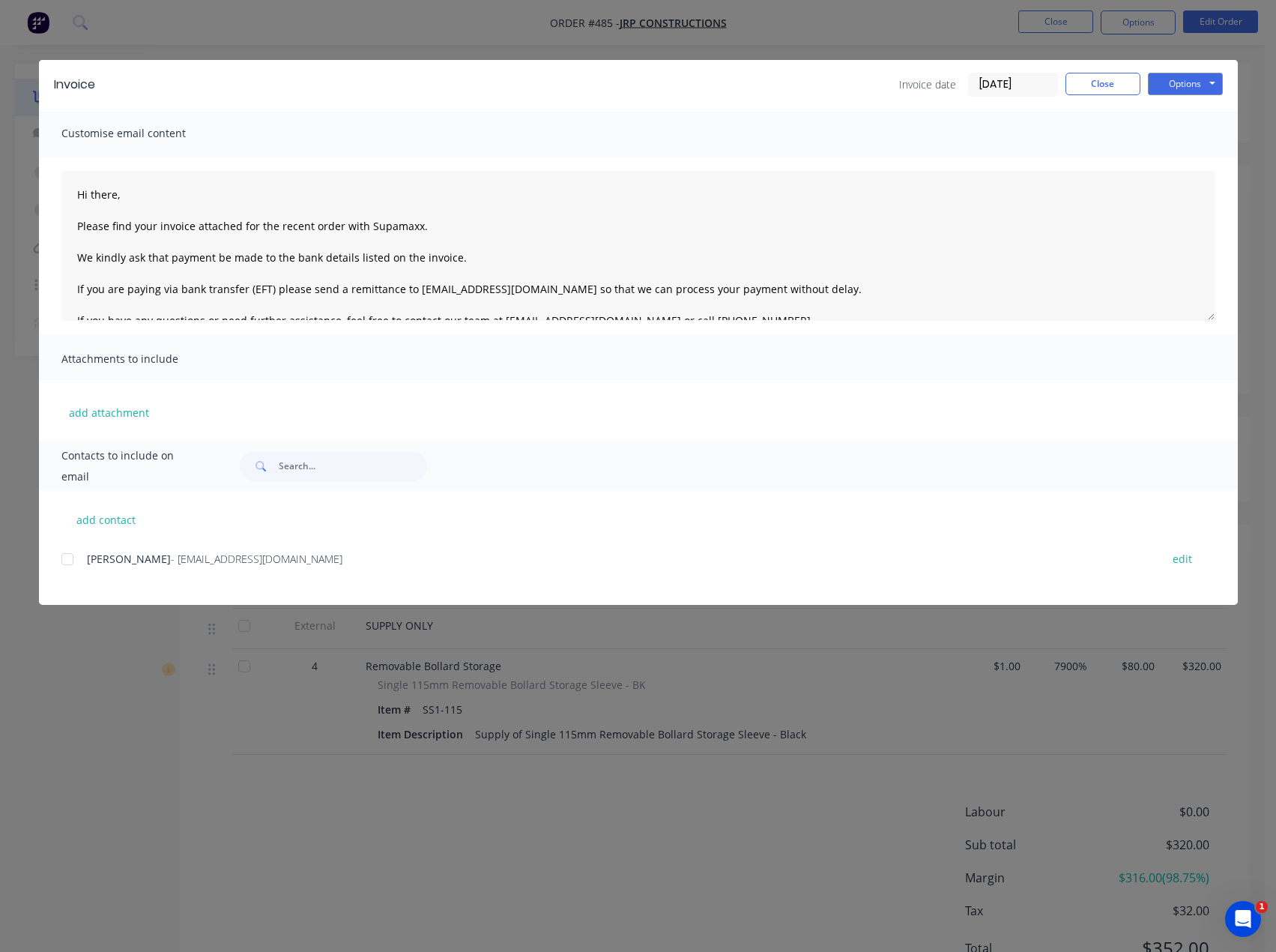
click at [62, 561] on div at bounding box center [68, 559] width 30 height 30
click at [132, 201] on textarea "Hi there, Please find your invoice attached for the recent order with Supamaxx.…" at bounding box center [638, 245] width 1154 height 150
drag, startPoint x: 421, startPoint y: 228, endPoint x: 463, endPoint y: 227, distance: 42.0
click at [421, 227] on textarea "Hi [PERSON_NAME], Please find your invoice attached for the recent order with S…" at bounding box center [638, 245] width 1154 height 150
type textarea "Hi [PERSON_NAME], Please find your invoice attached for the recent order with S…"
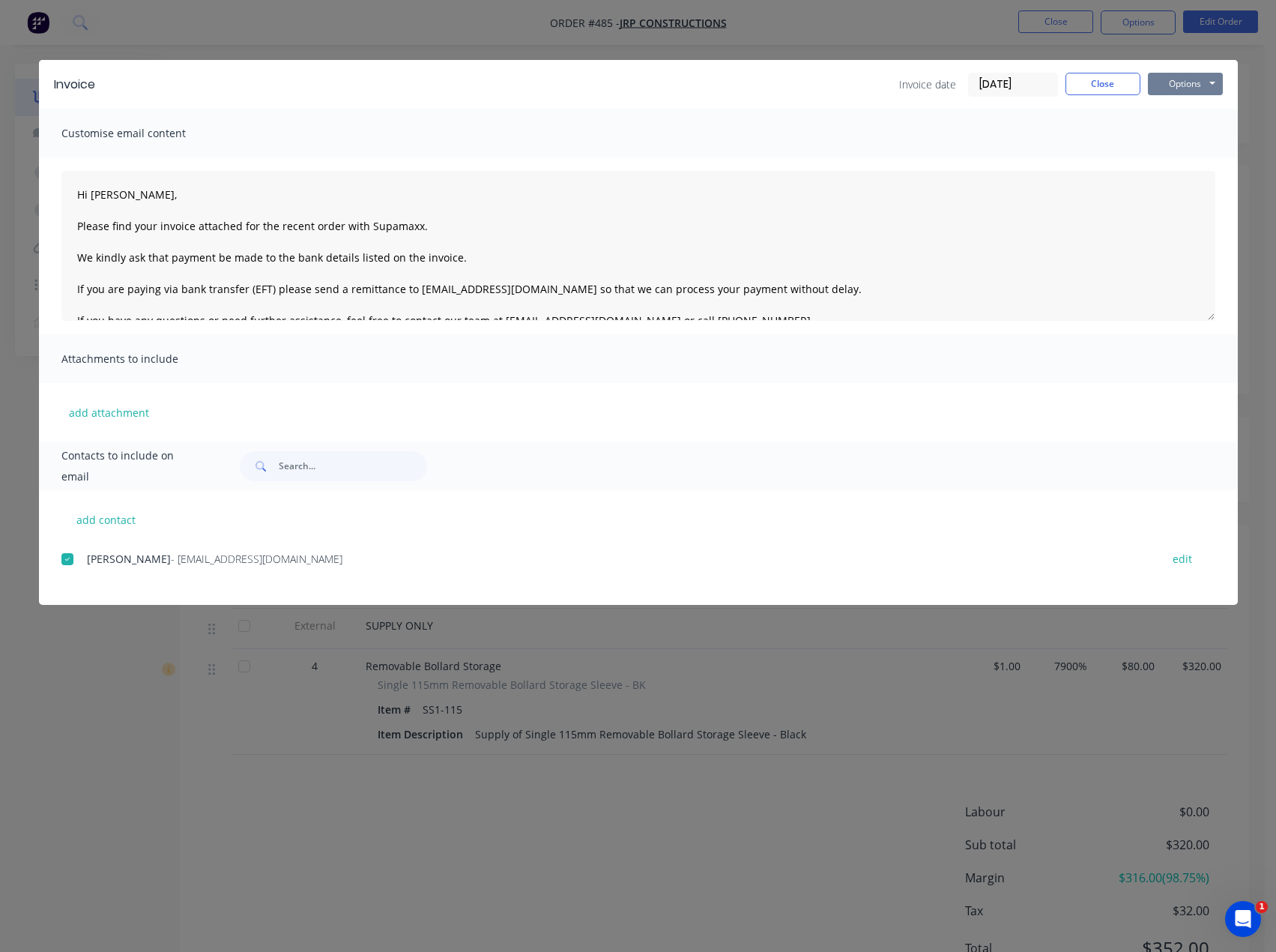
click at [1179, 81] on button "Options" at bounding box center [1185, 84] width 75 height 23
click at [1175, 159] on button "Email" at bounding box center [1195, 160] width 96 height 25
click at [1112, 84] on button "Close" at bounding box center [1103, 84] width 75 height 23
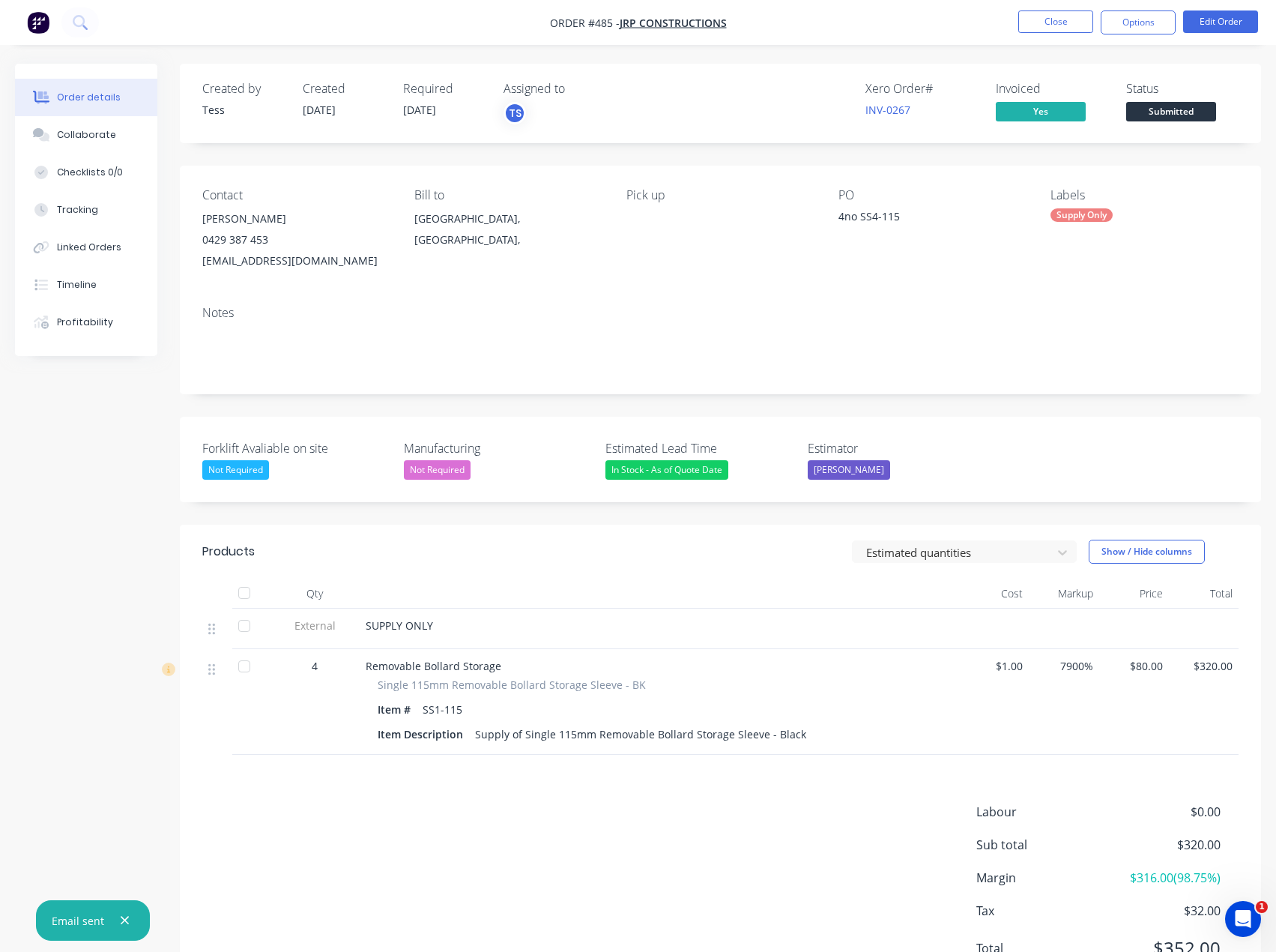
click at [1156, 108] on span "Submitted" at bounding box center [1171, 112] width 90 height 19
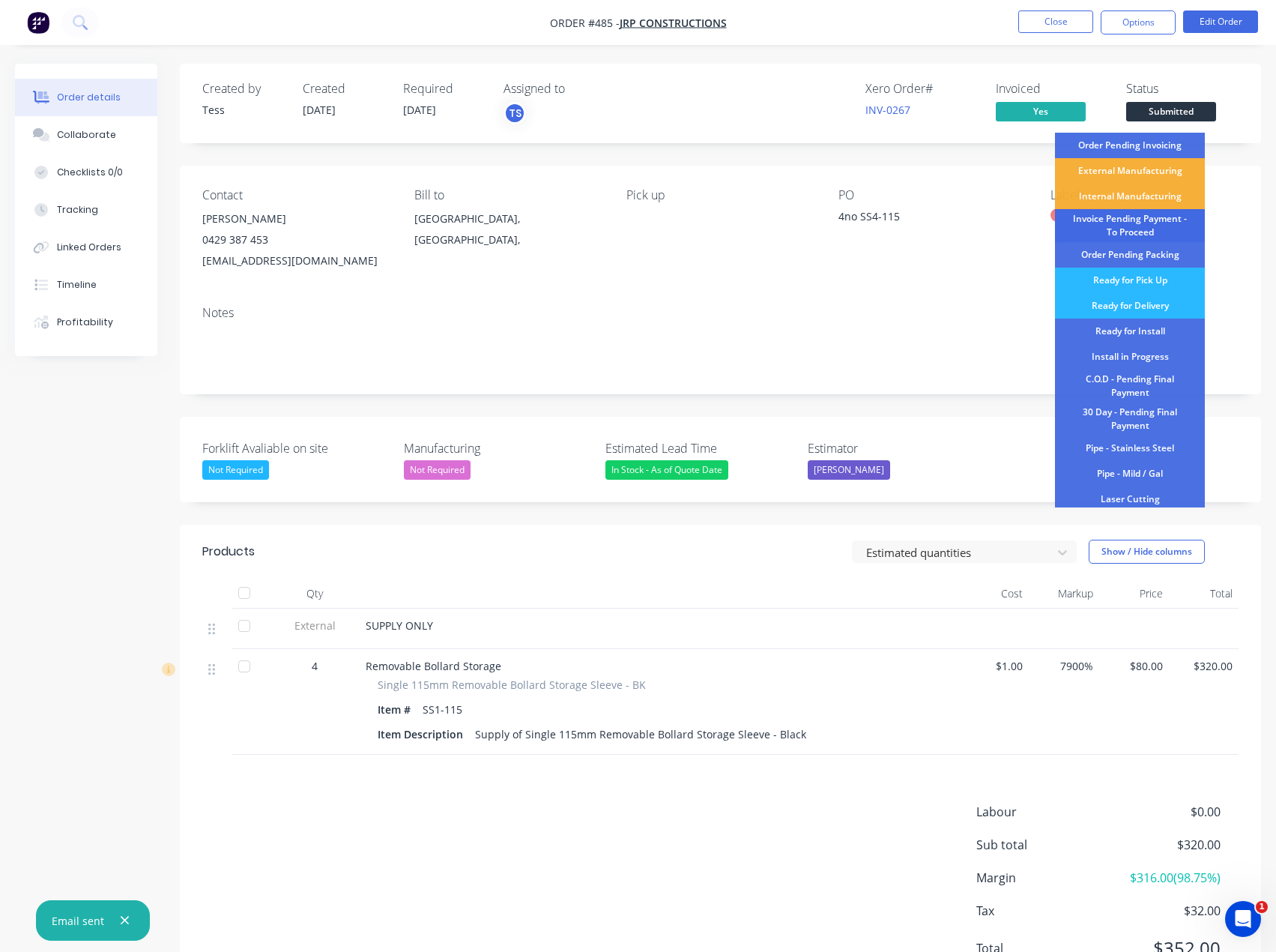
click at [1146, 220] on div "Invoice Pending Payment - To Proceed" at bounding box center [1130, 225] width 150 height 33
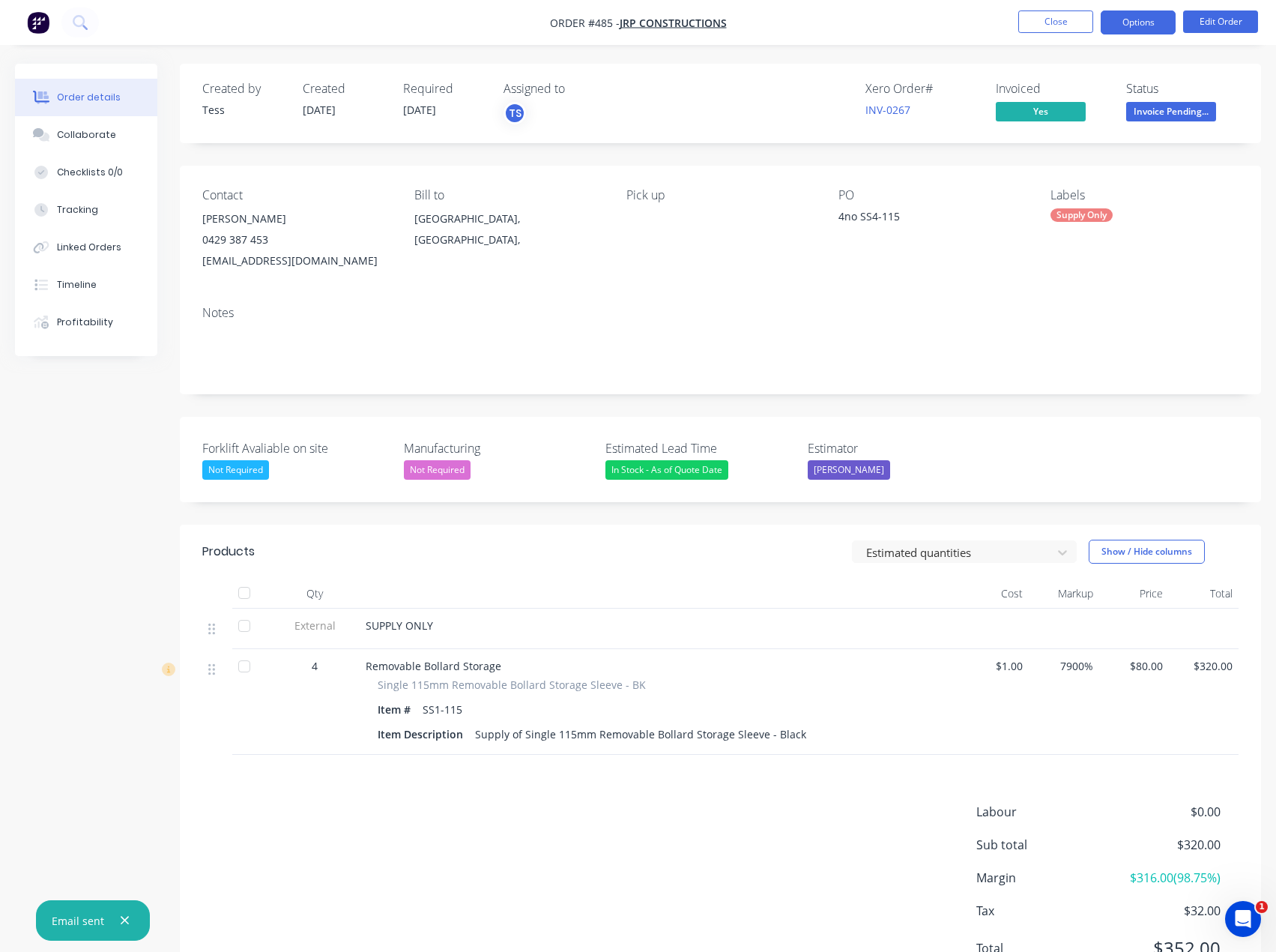
click at [1158, 18] on button "Options" at bounding box center [1138, 23] width 75 height 24
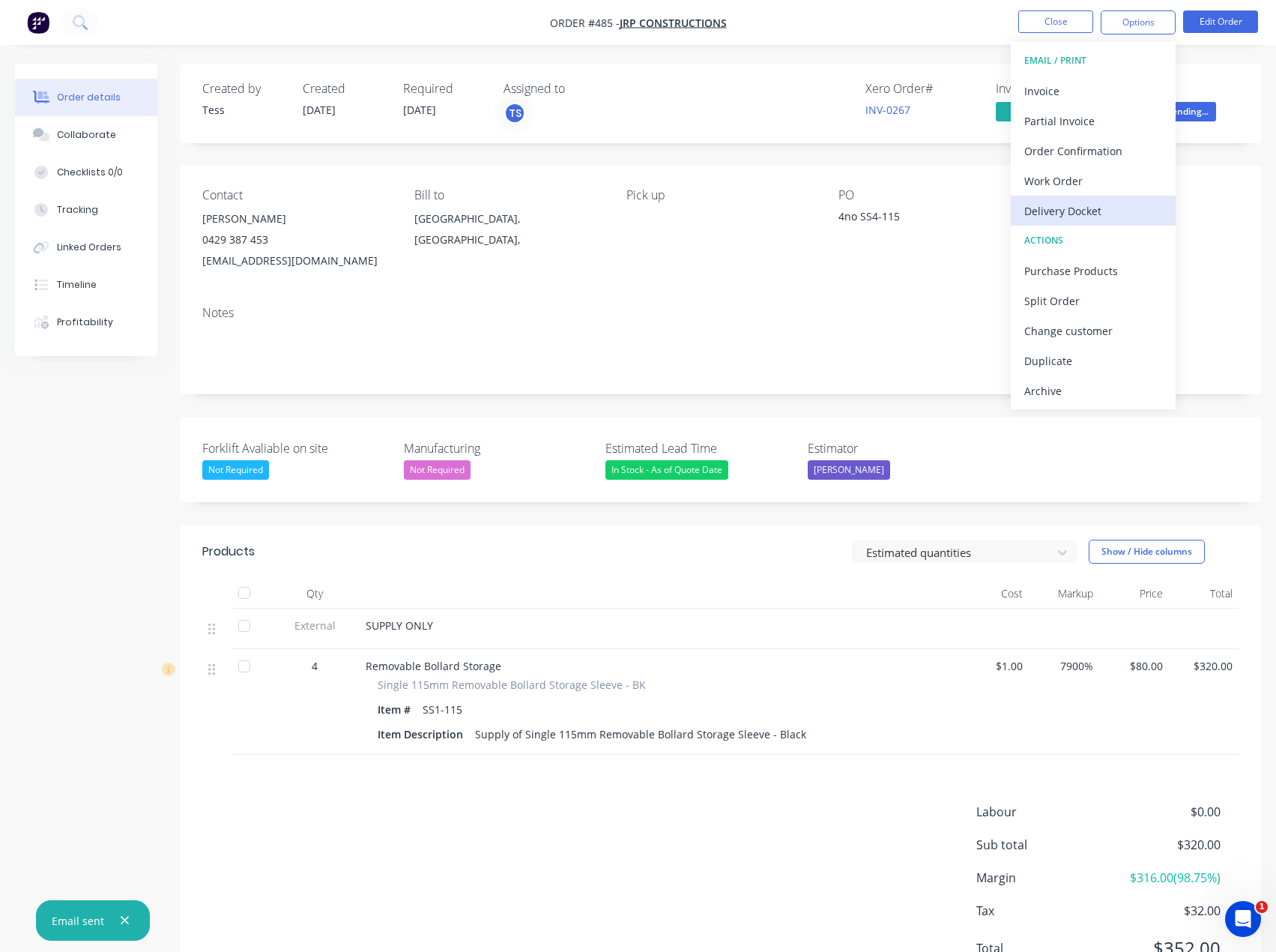
click at [1074, 217] on div "Delivery Docket" at bounding box center [1093, 211] width 138 height 22
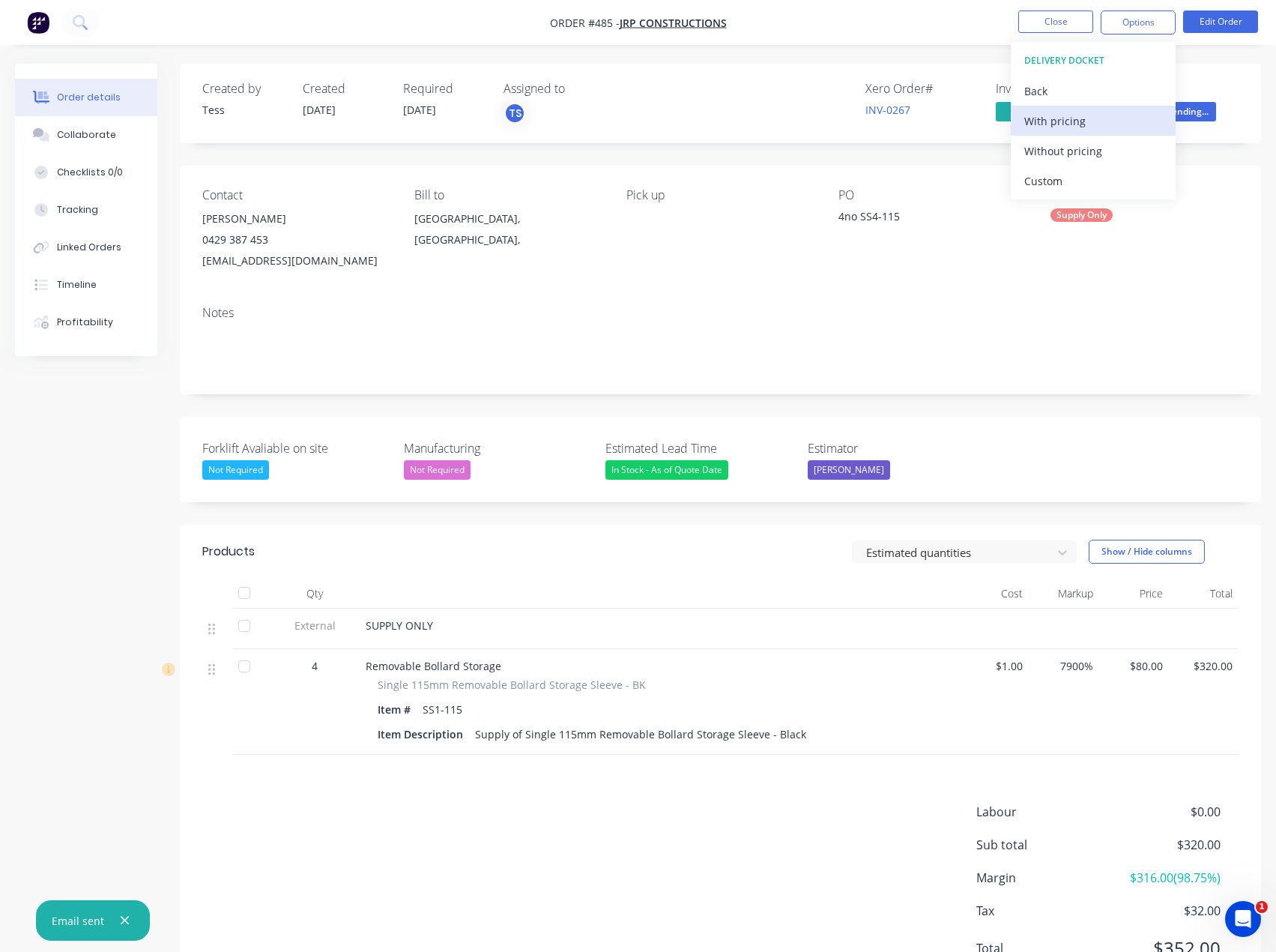
click at [1055, 123] on div "With pricing" at bounding box center [1093, 121] width 138 height 22
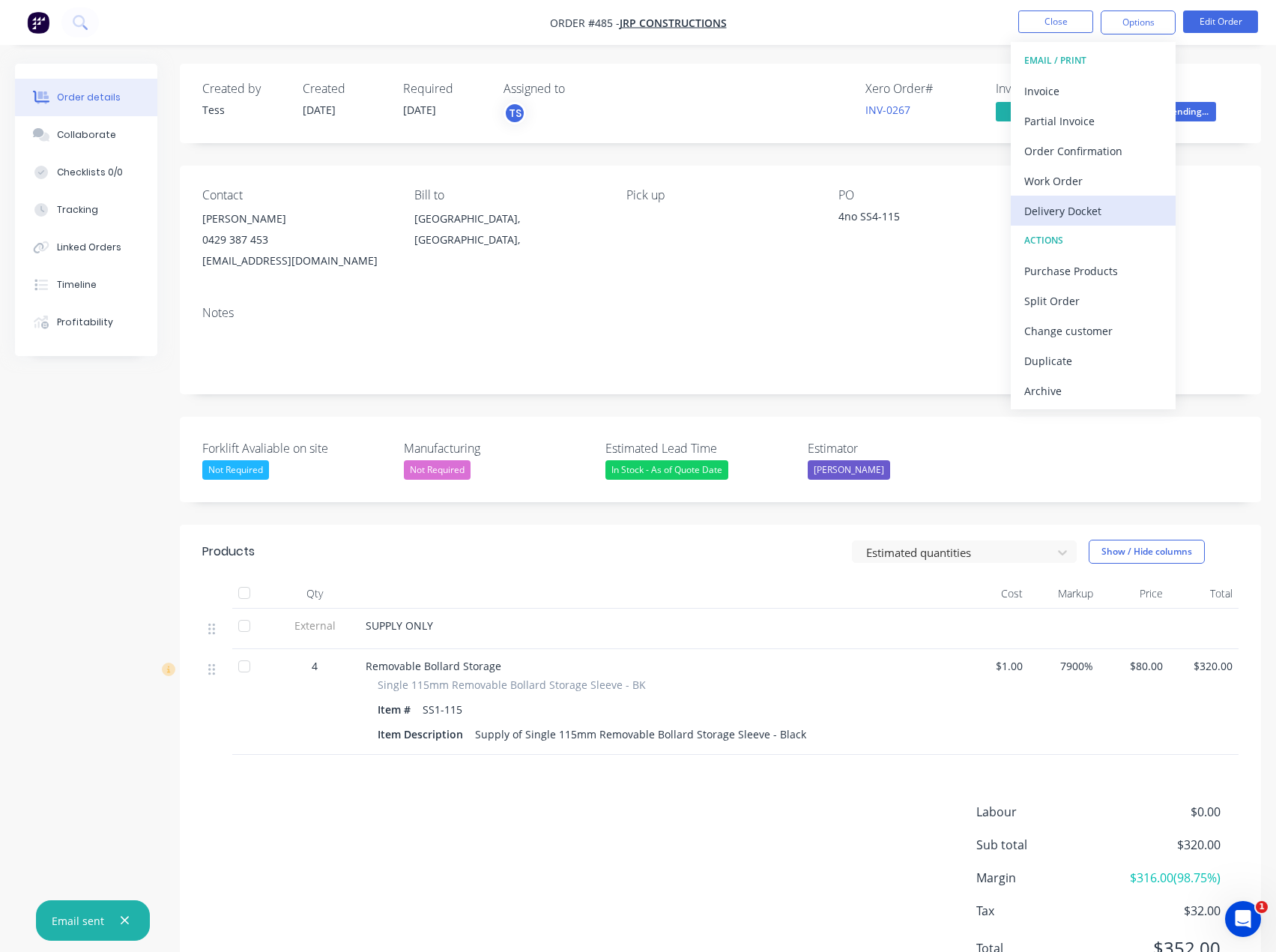
click at [1054, 209] on div "Delivery Docket" at bounding box center [1093, 211] width 138 height 22
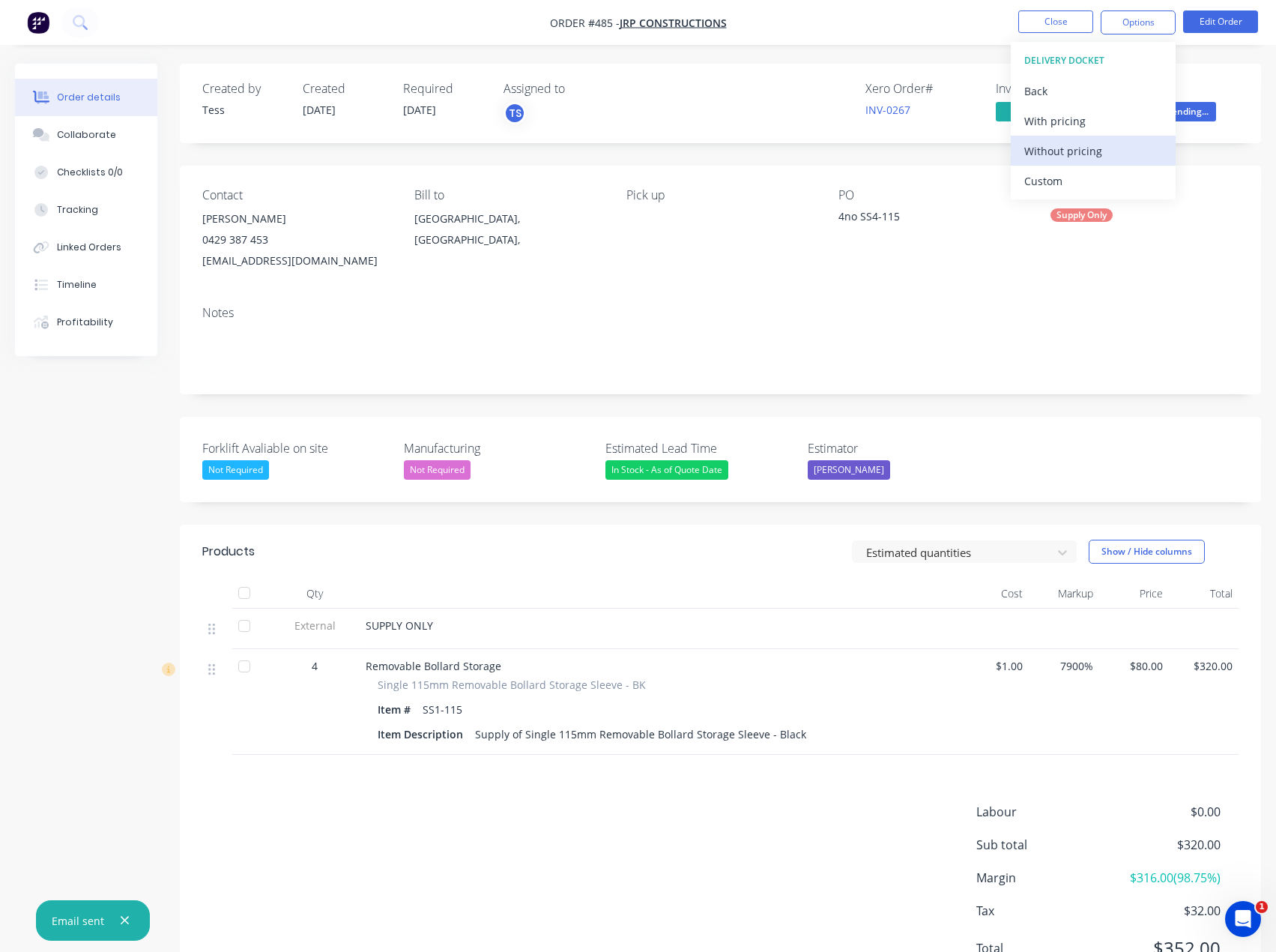
click at [1059, 152] on div "Without pricing" at bounding box center [1093, 151] width 138 height 22
click at [937, 158] on div "Created by Tess Created [DATE] Required [DATE] Assigned to TS Xero Order # INV-…" at bounding box center [719, 531] width 1081 height 936
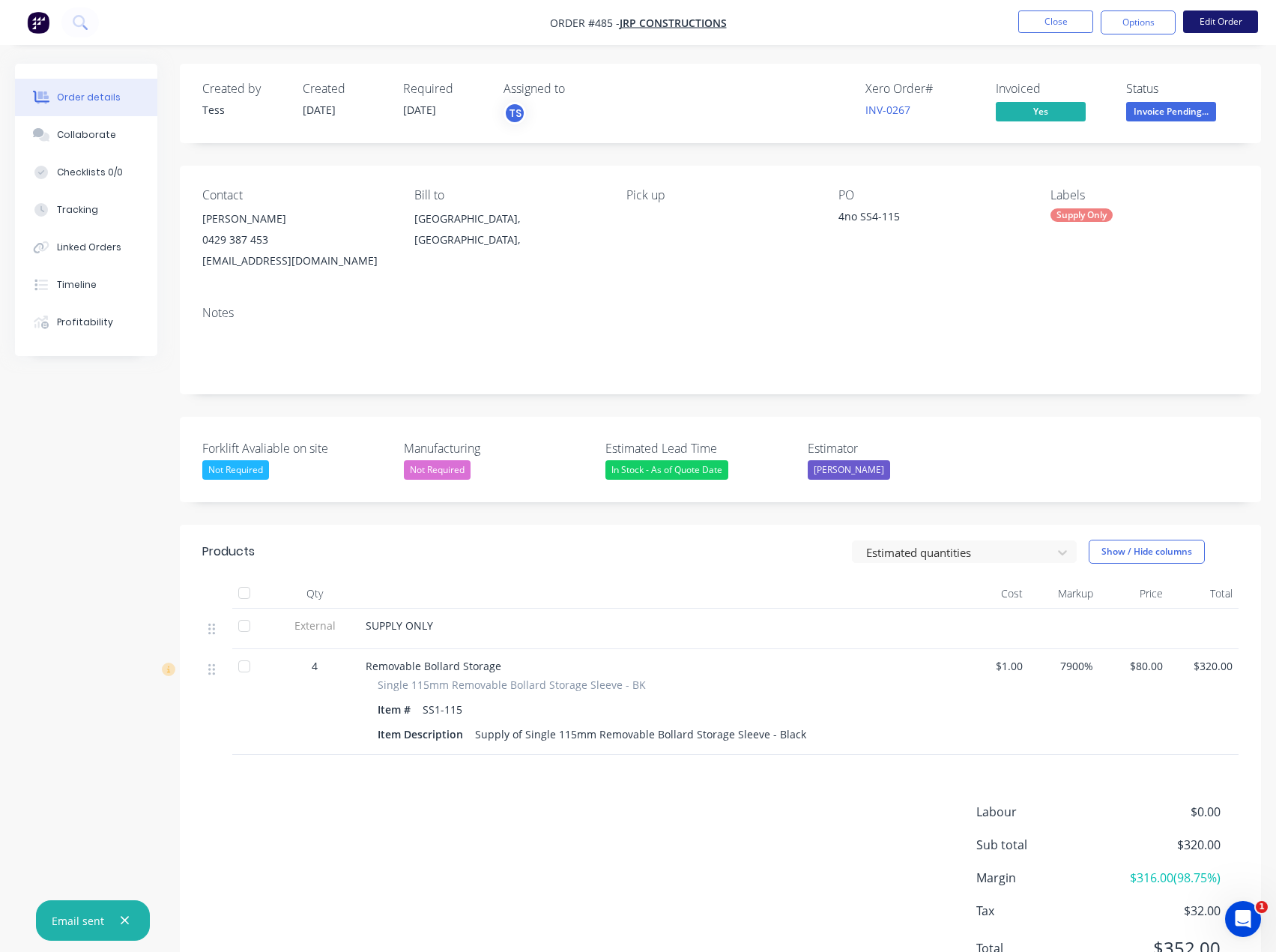
click at [1216, 17] on button "Edit Order" at bounding box center [1221, 22] width 75 height 23
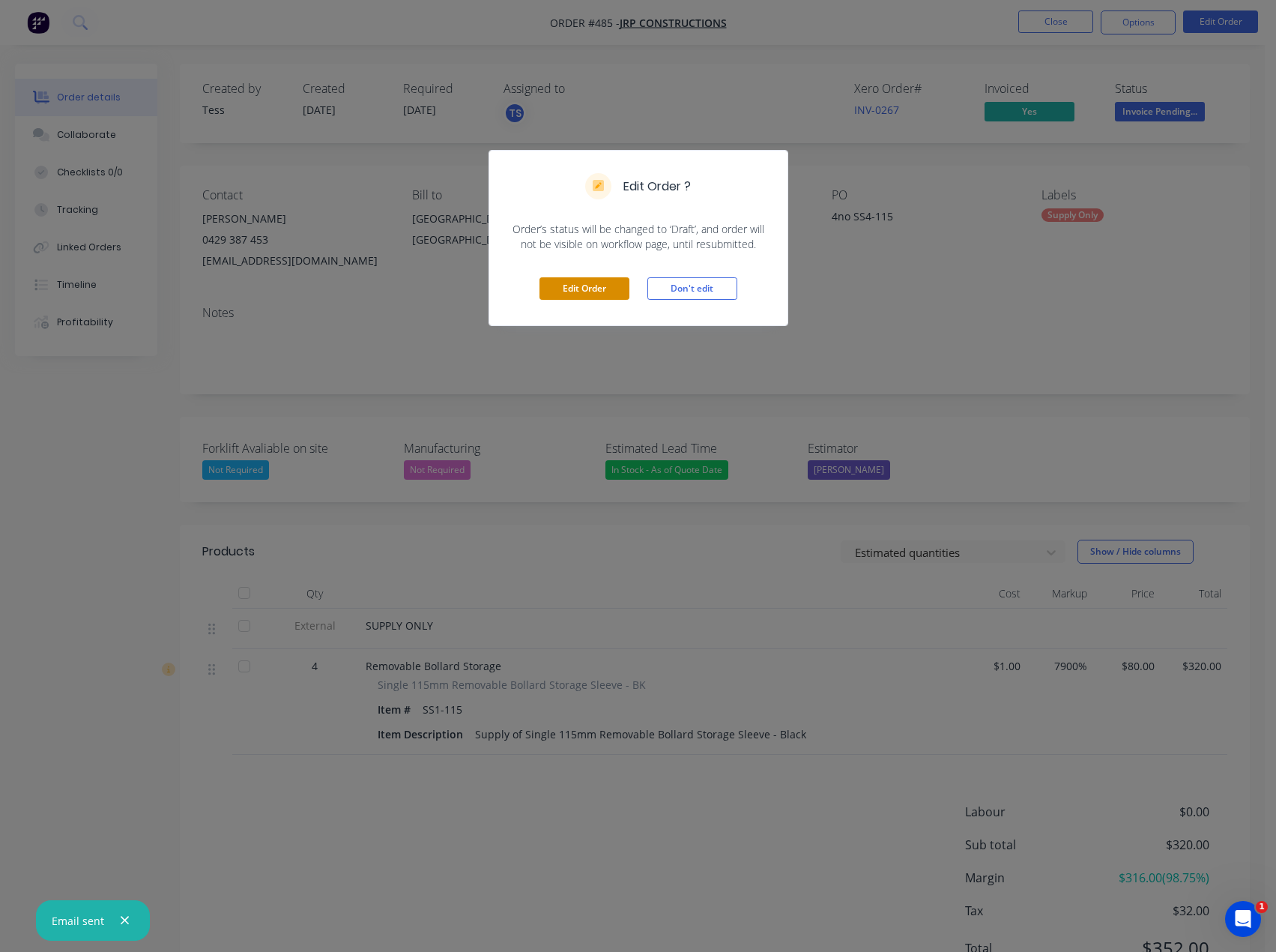
click at [590, 285] on button "Edit Order" at bounding box center [584, 289] width 90 height 23
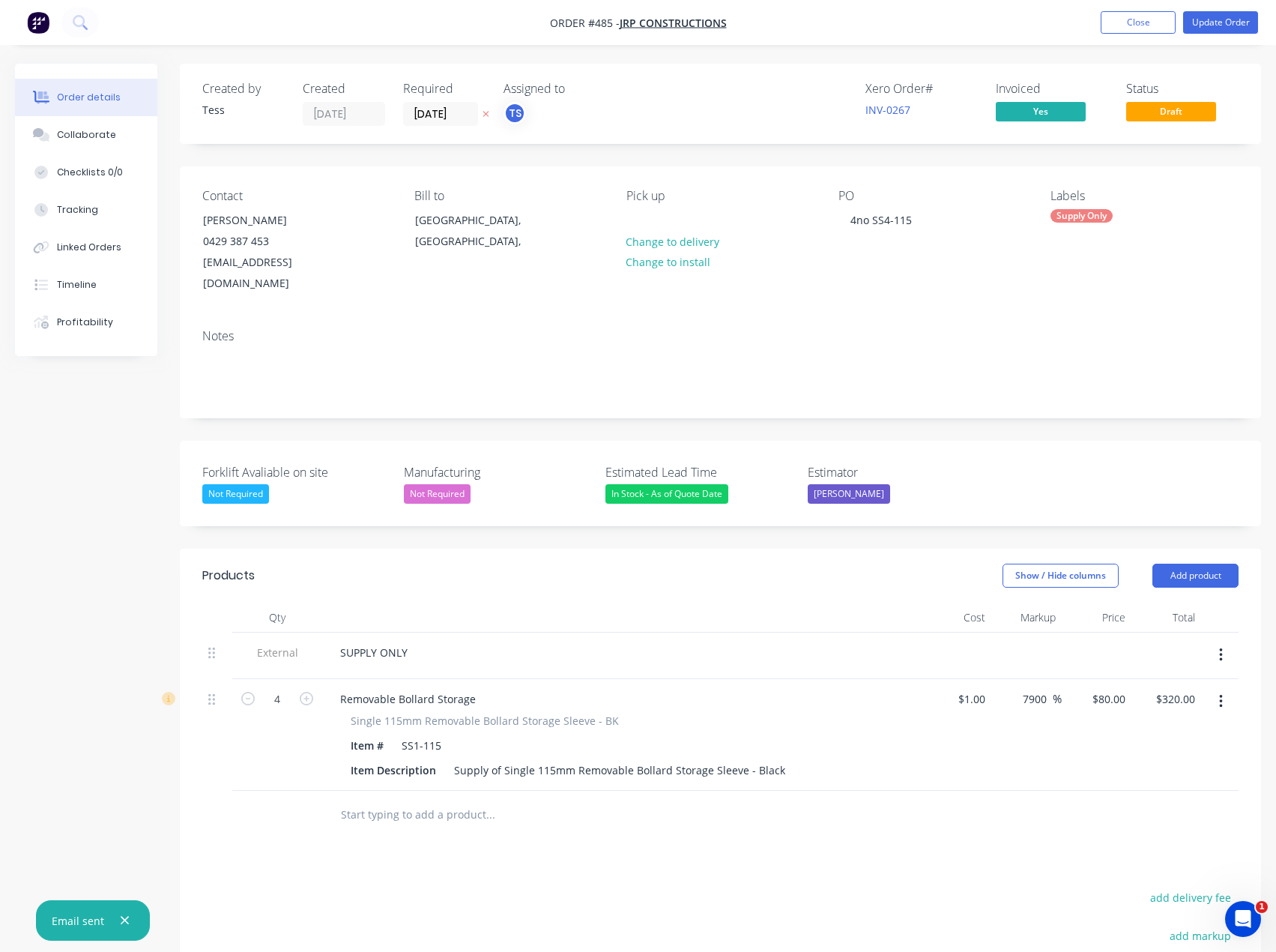
click at [672, 484] on div "In Stock - As of Quote Date" at bounding box center [667, 493] width 123 height 19
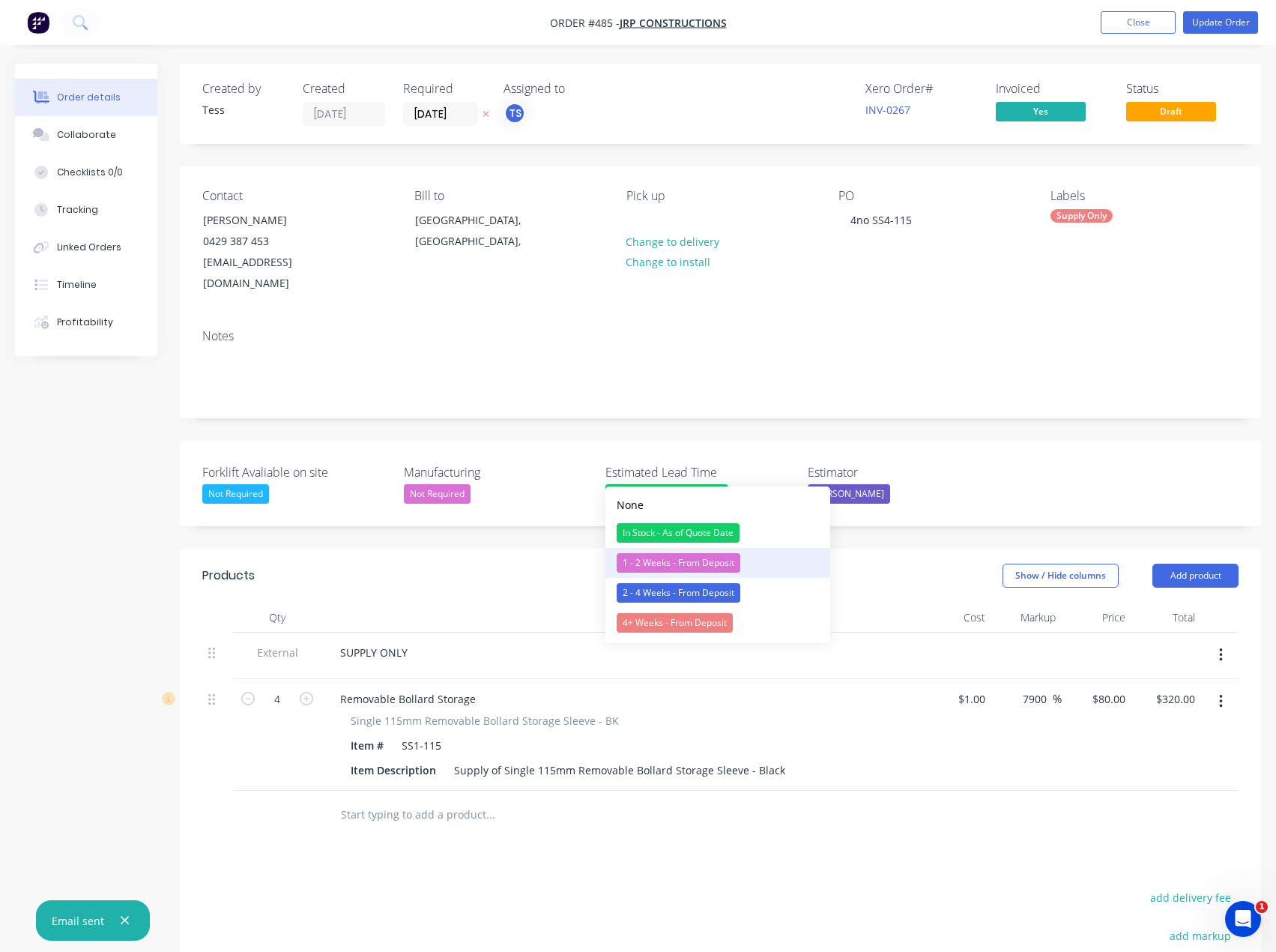
click at [666, 564] on div "1 - 2 Weeks - From Deposit" at bounding box center [678, 563] width 124 height 19
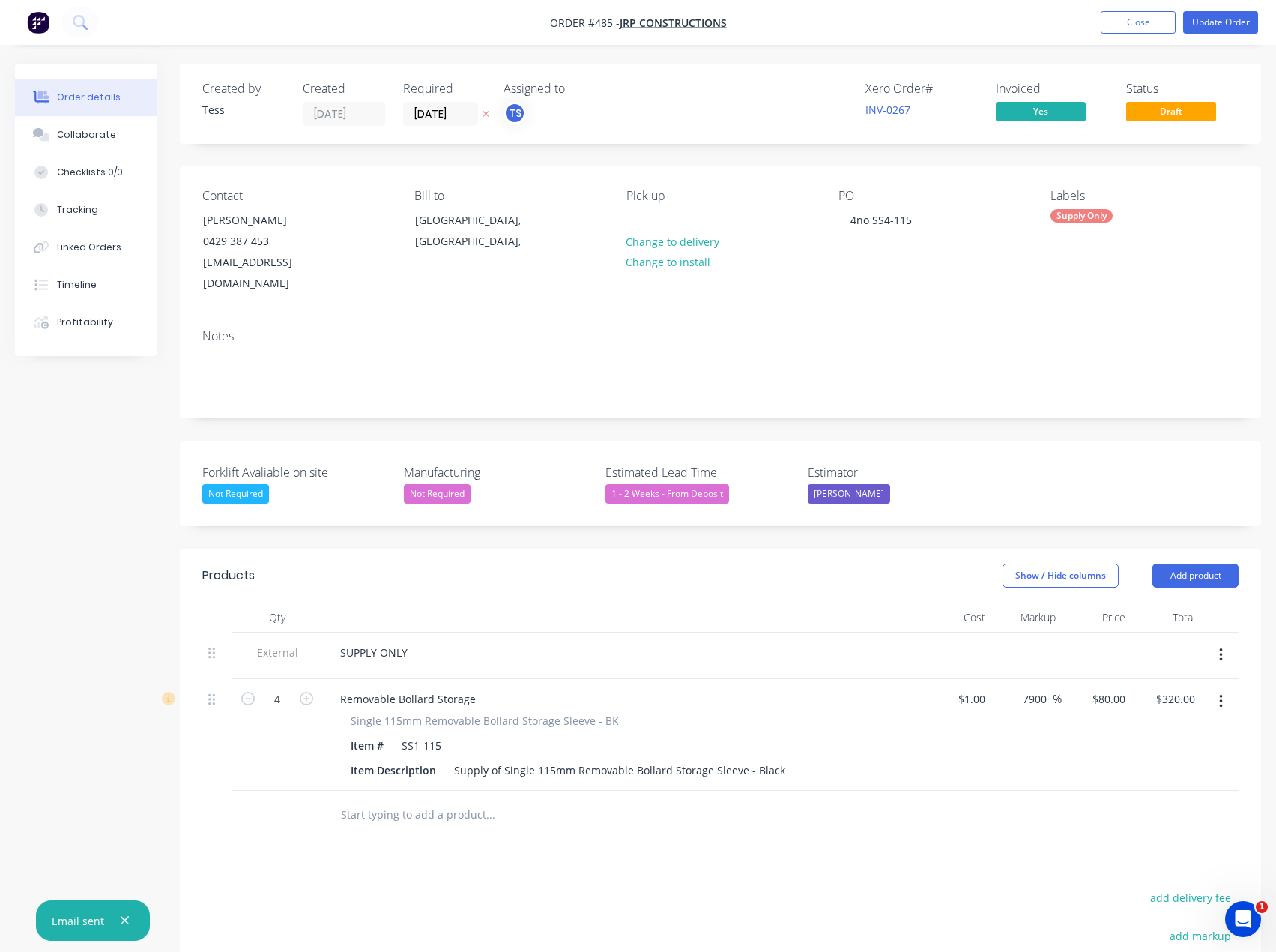
click at [971, 388] on div "Notes" at bounding box center [719, 368] width 1081 height 101
click at [1127, 26] on button "Close" at bounding box center [1138, 23] width 75 height 23
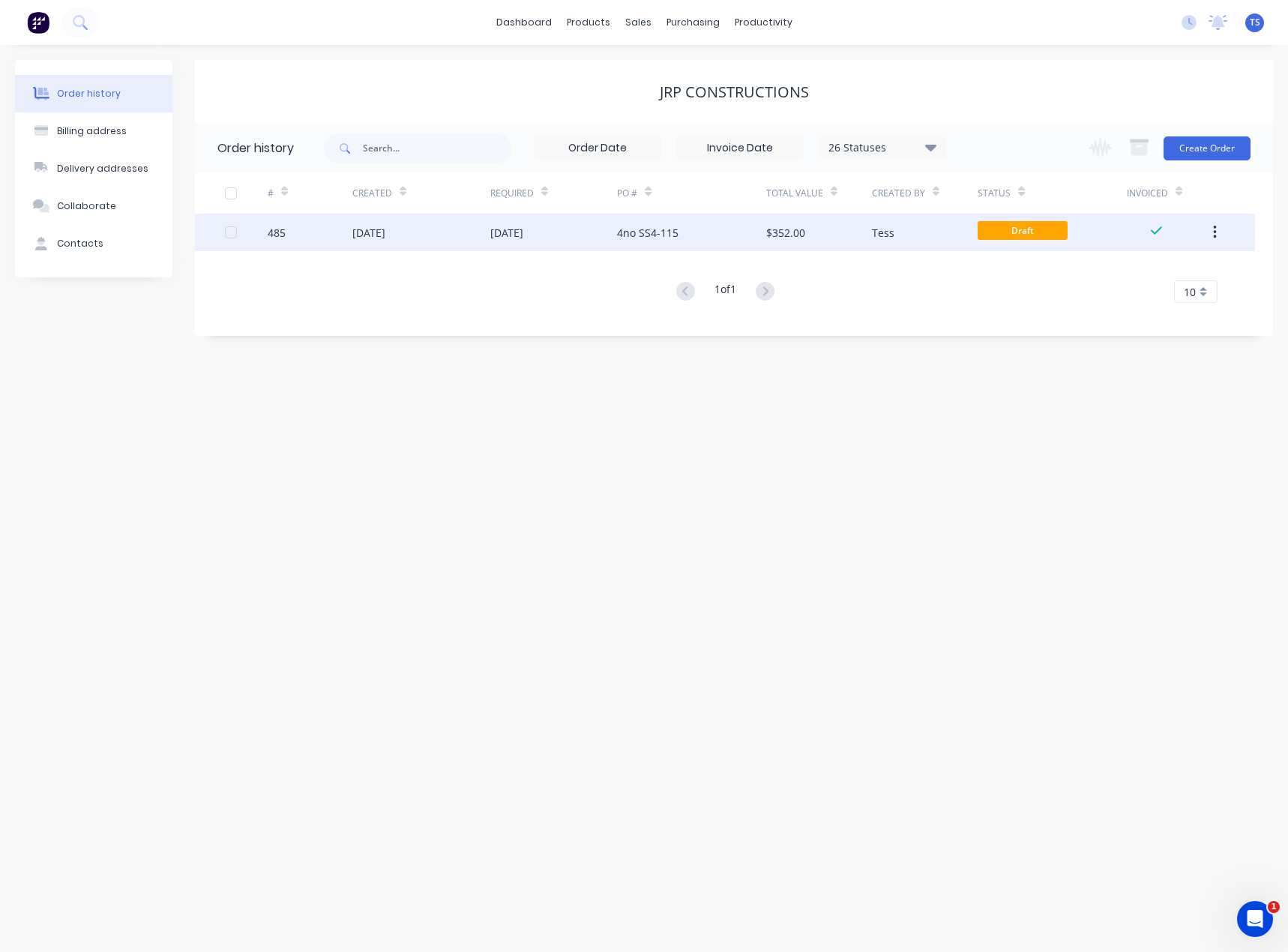
click at [638, 245] on div "4no SS4-115" at bounding box center [690, 231] width 148 height 37
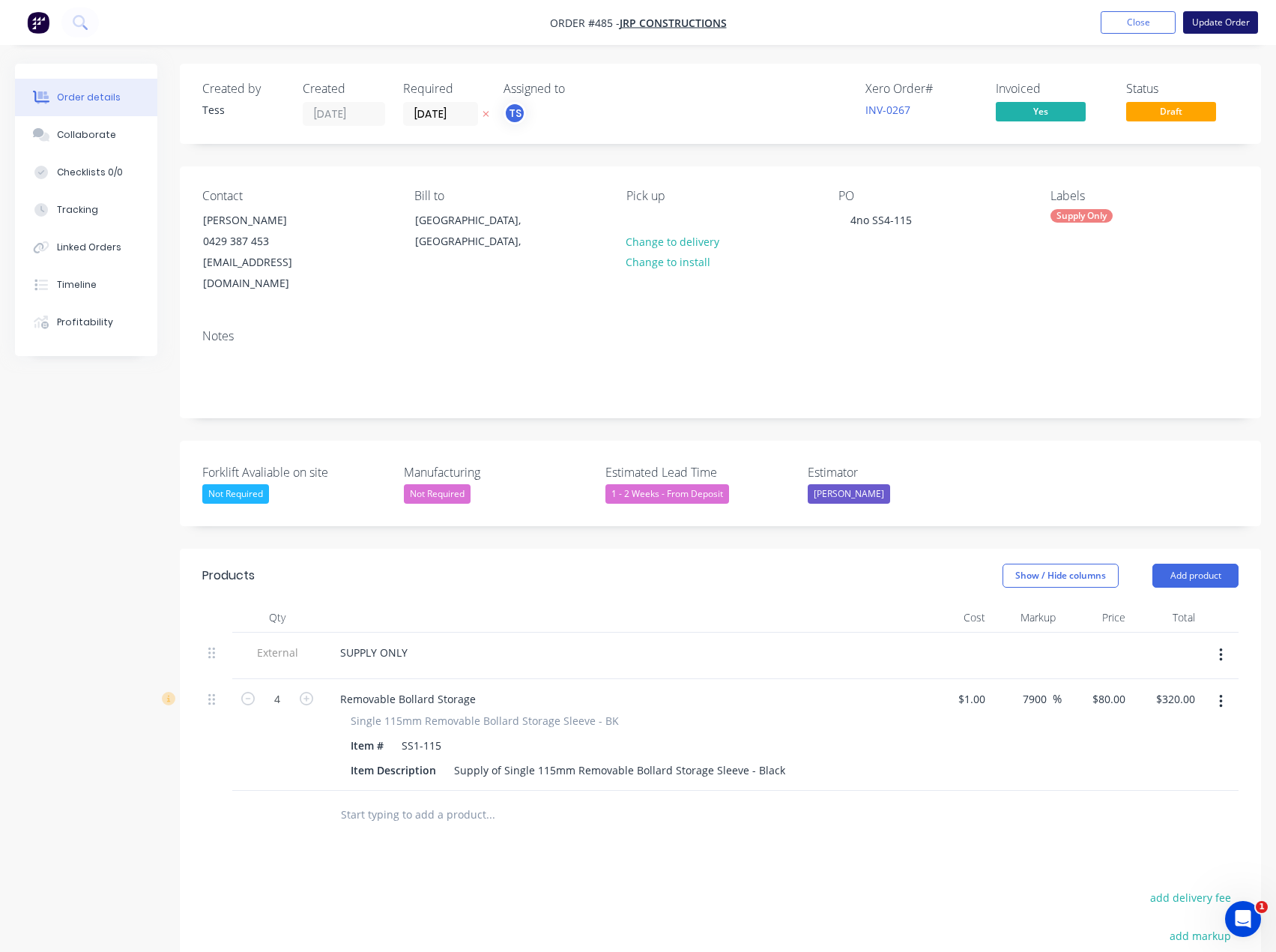
click at [1214, 24] on button "Update Order" at bounding box center [1221, 23] width 75 height 23
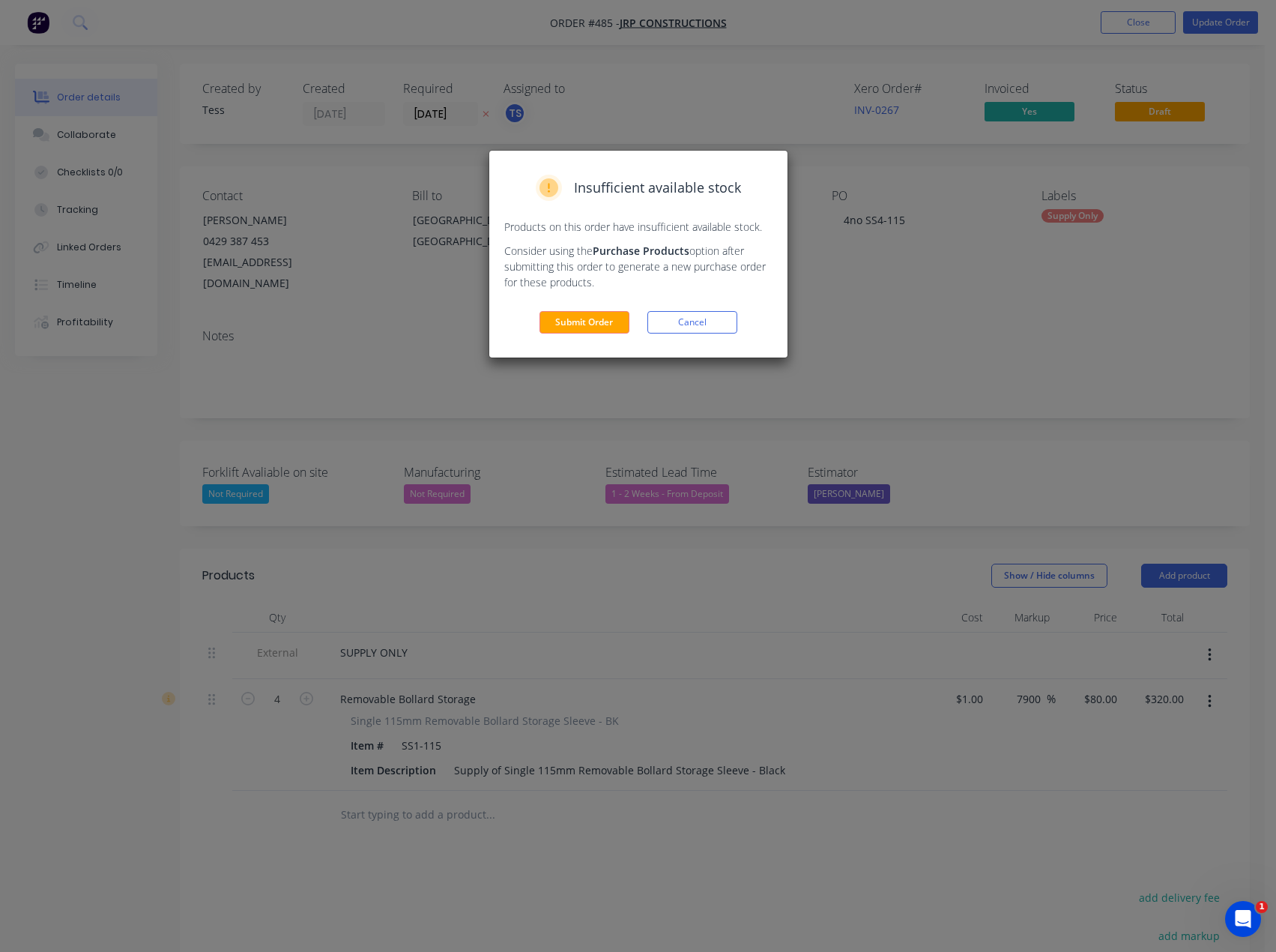
click at [615, 322] on button "Submit Order" at bounding box center [584, 323] width 90 height 23
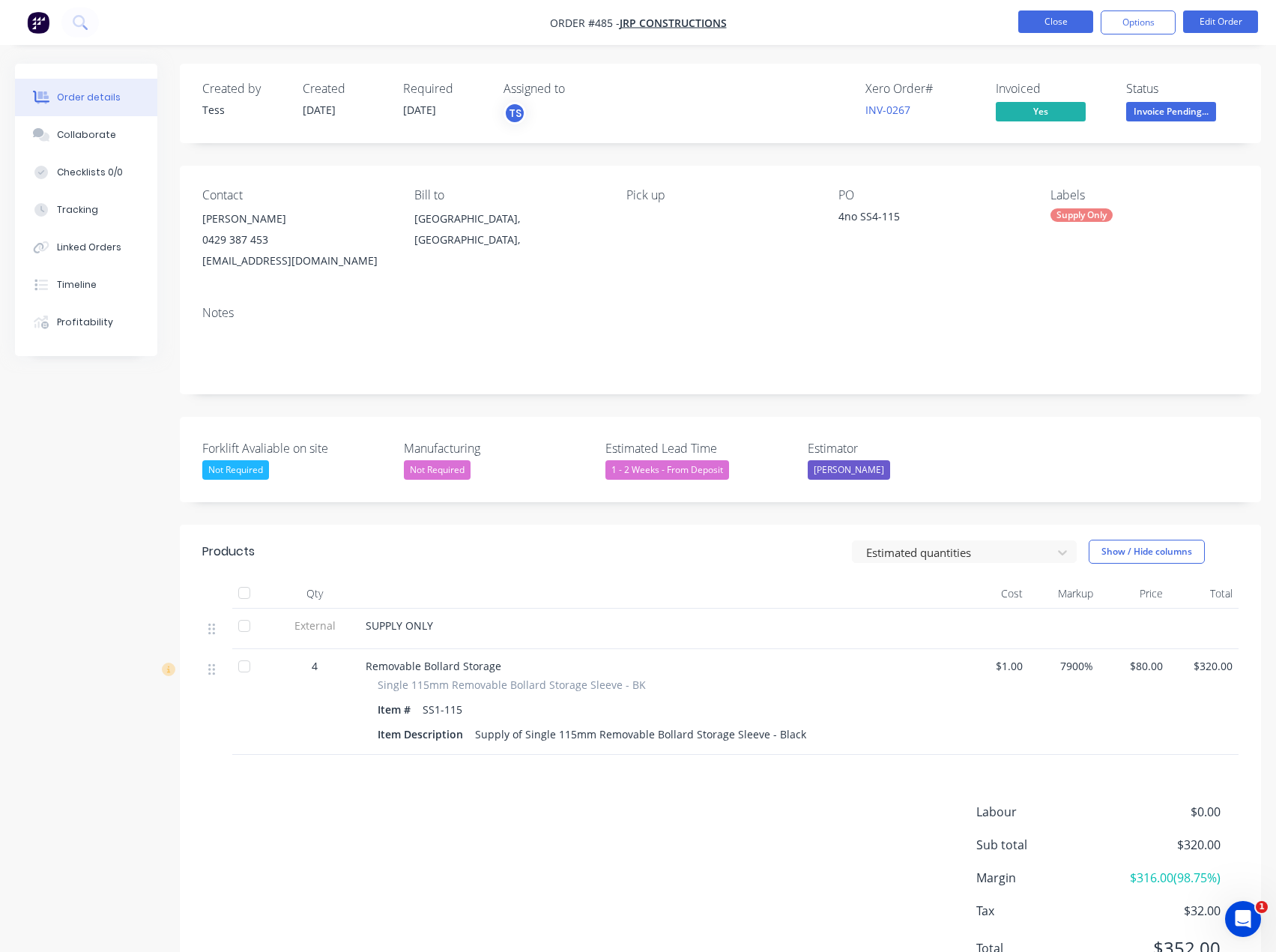
click at [1073, 24] on button "Close" at bounding box center [1056, 22] width 75 height 23
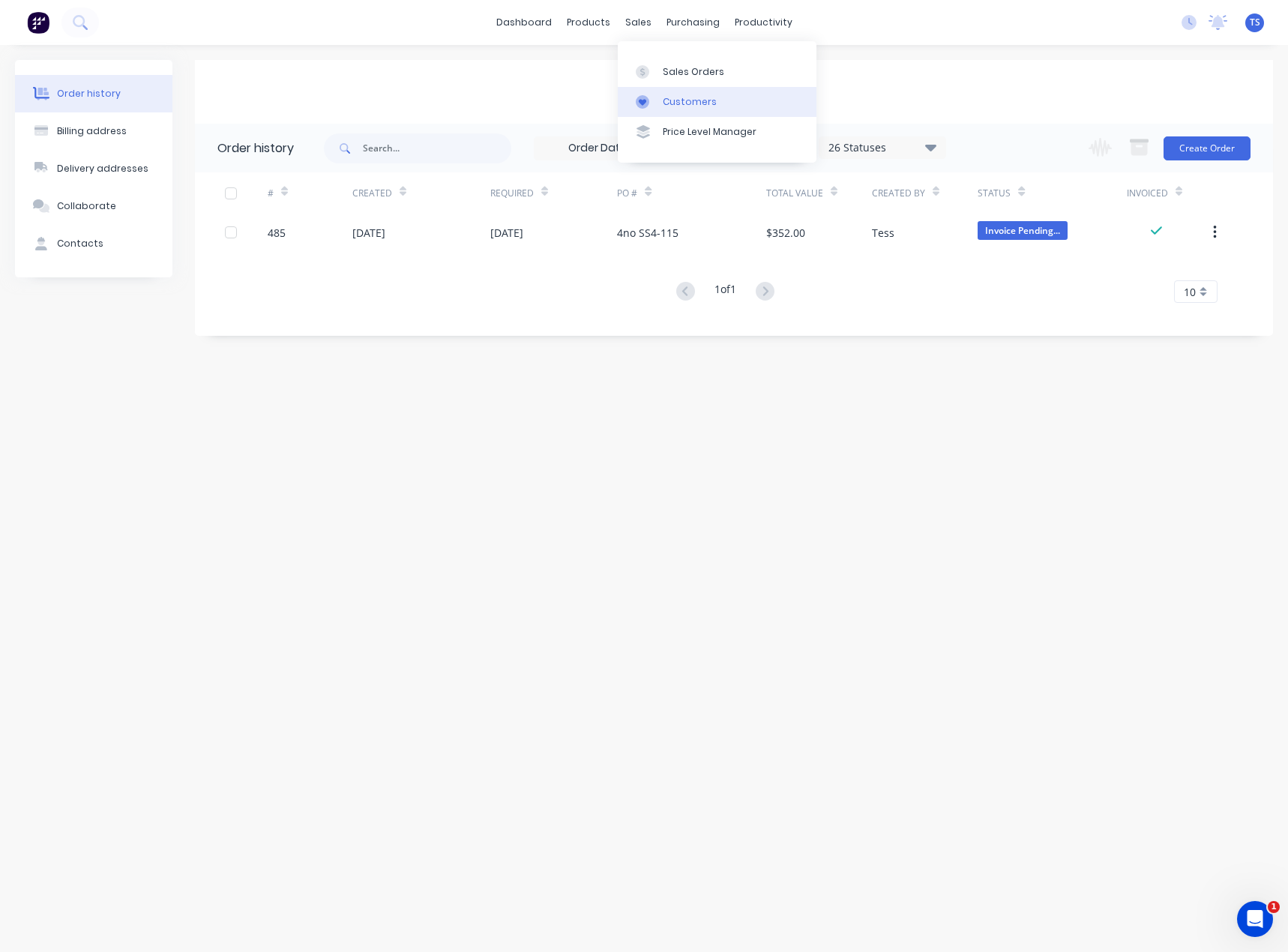
click at [672, 98] on div "Customers" at bounding box center [690, 102] width 54 height 14
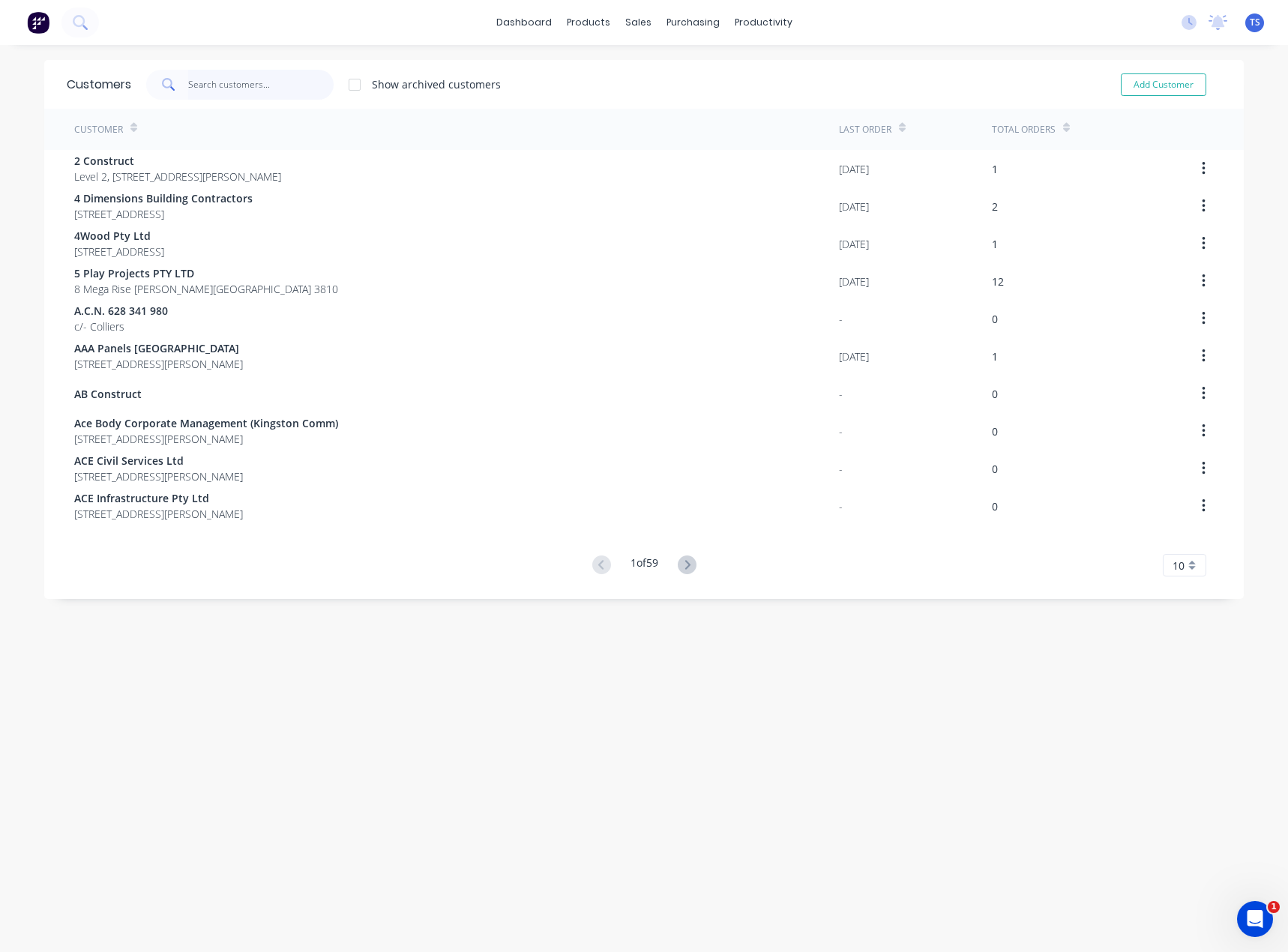
click at [226, 92] on input "text" at bounding box center [261, 84] width 147 height 30
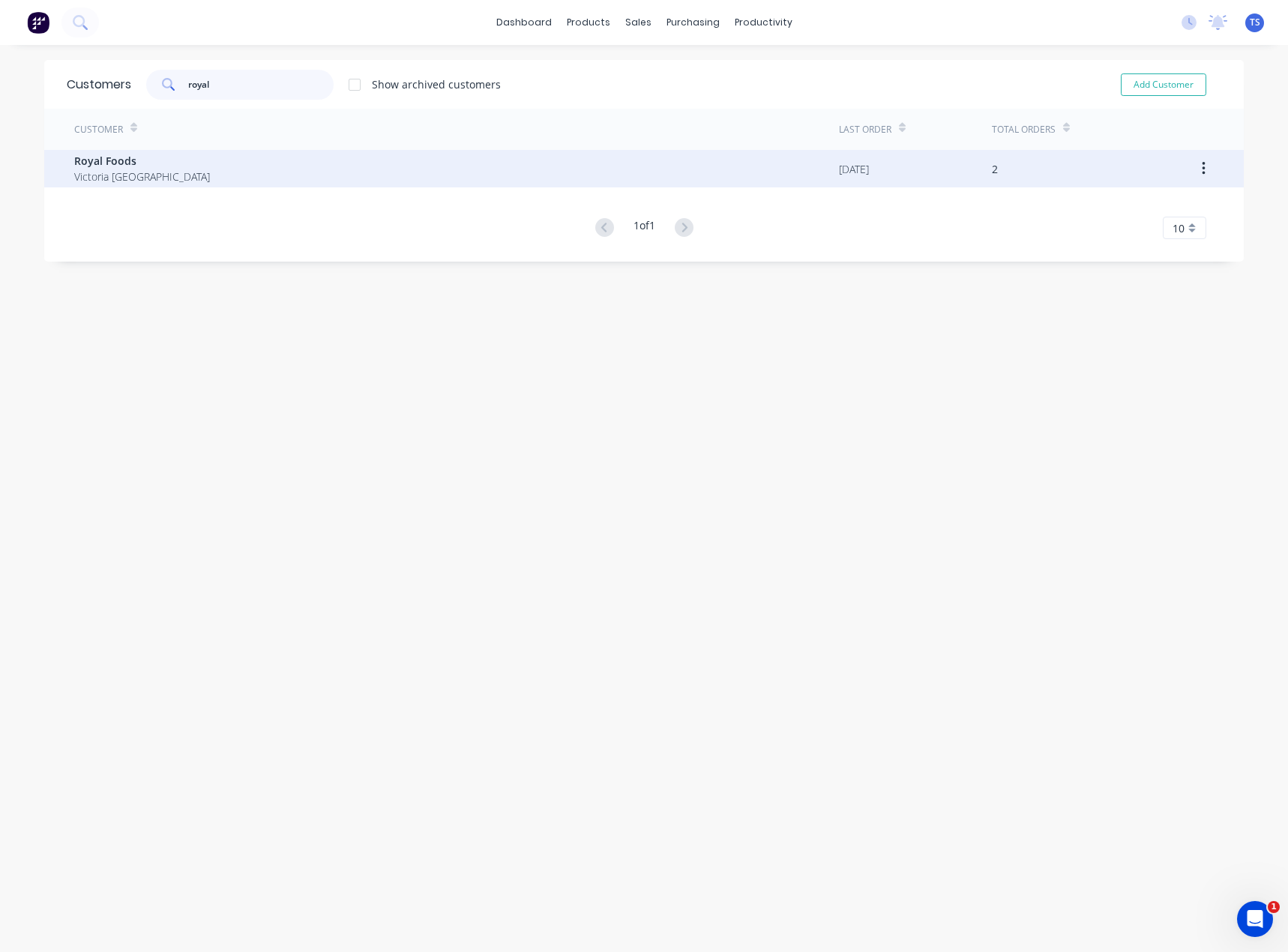
type input "royal"
click at [129, 158] on span "Royal Foods" at bounding box center [142, 160] width 135 height 16
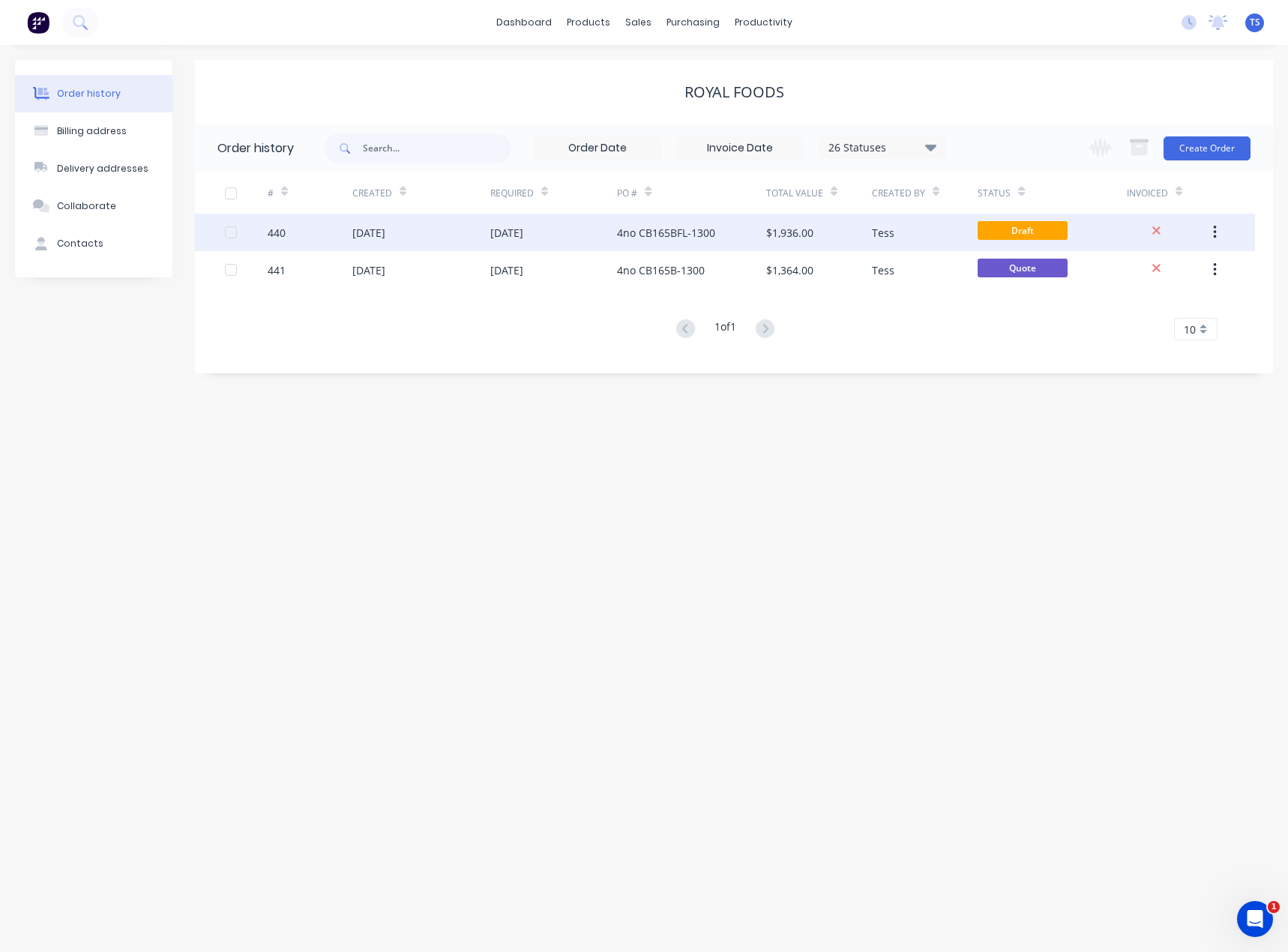
click at [611, 235] on div "[DATE]" at bounding box center [553, 231] width 127 height 37
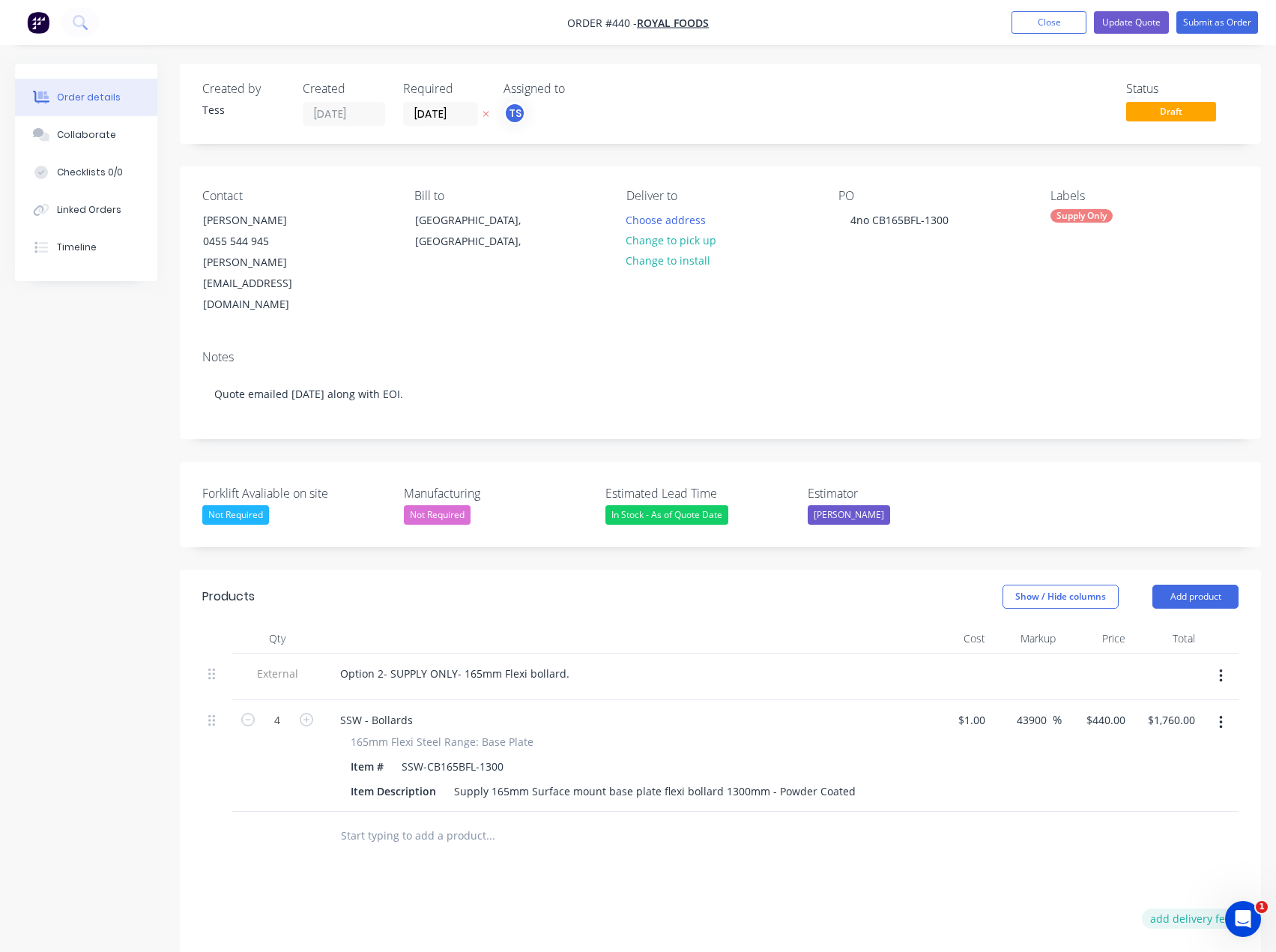
click at [1190, 909] on button "add delivery fee" at bounding box center [1190, 918] width 97 height 20
type input "46.5"
drag, startPoint x: 507, startPoint y: 726, endPoint x: 400, endPoint y: 727, distance: 107.0
click at [400, 755] on div "SSW-CB165BFL-1300" at bounding box center [452, 766] width 114 height 22
drag, startPoint x: 400, startPoint y: 727, endPoint x: 504, endPoint y: 725, distance: 104.0
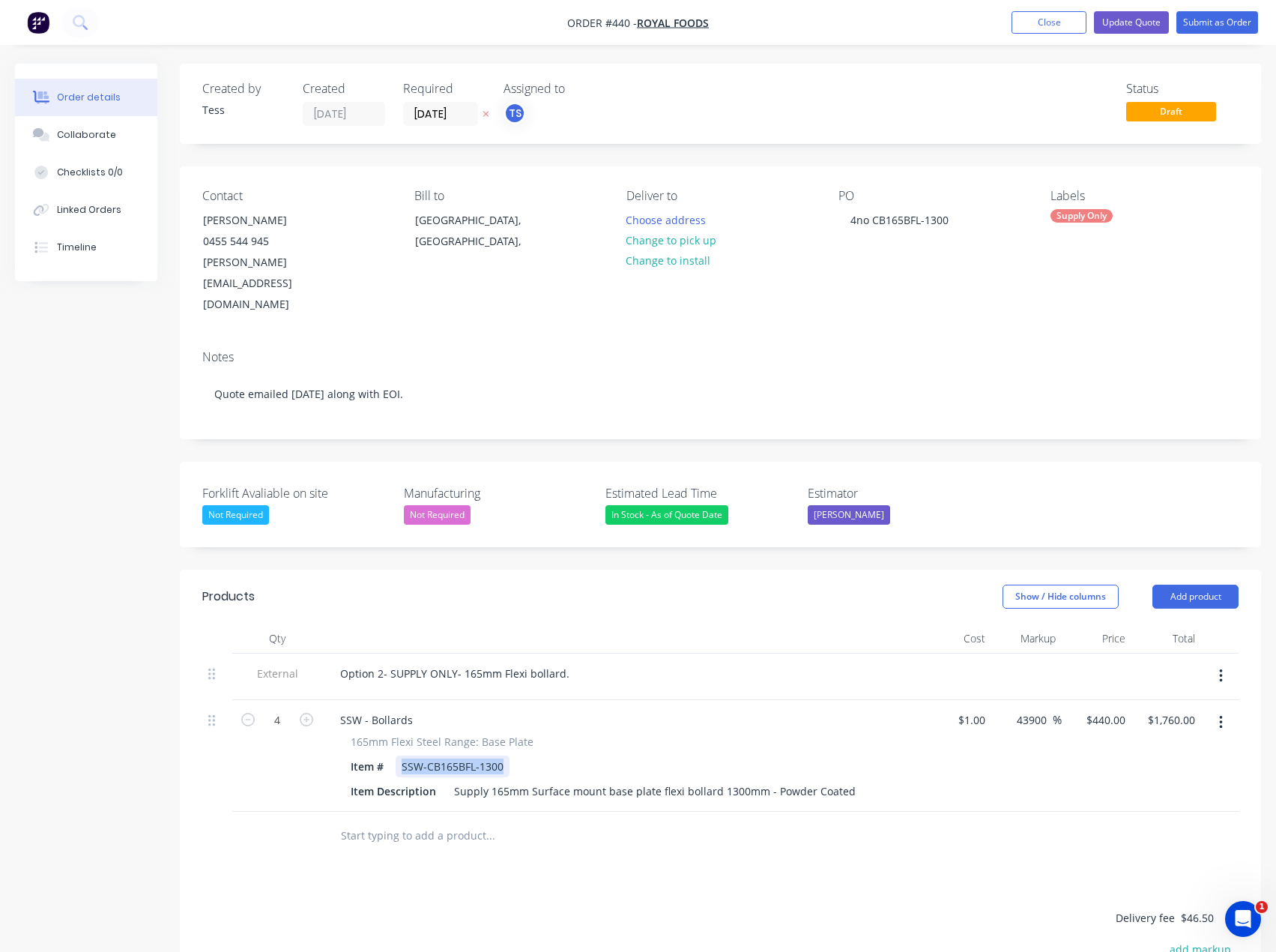
click at [510, 755] on div "Item # SSW-CB165BFL-1300" at bounding box center [619, 766] width 549 height 22
copy div "SSW-CB165BFL-1300"
click at [628, 812] on div at bounding box center [592, 836] width 539 height 49
click at [666, 219] on button "Choose address" at bounding box center [666, 218] width 96 height 20
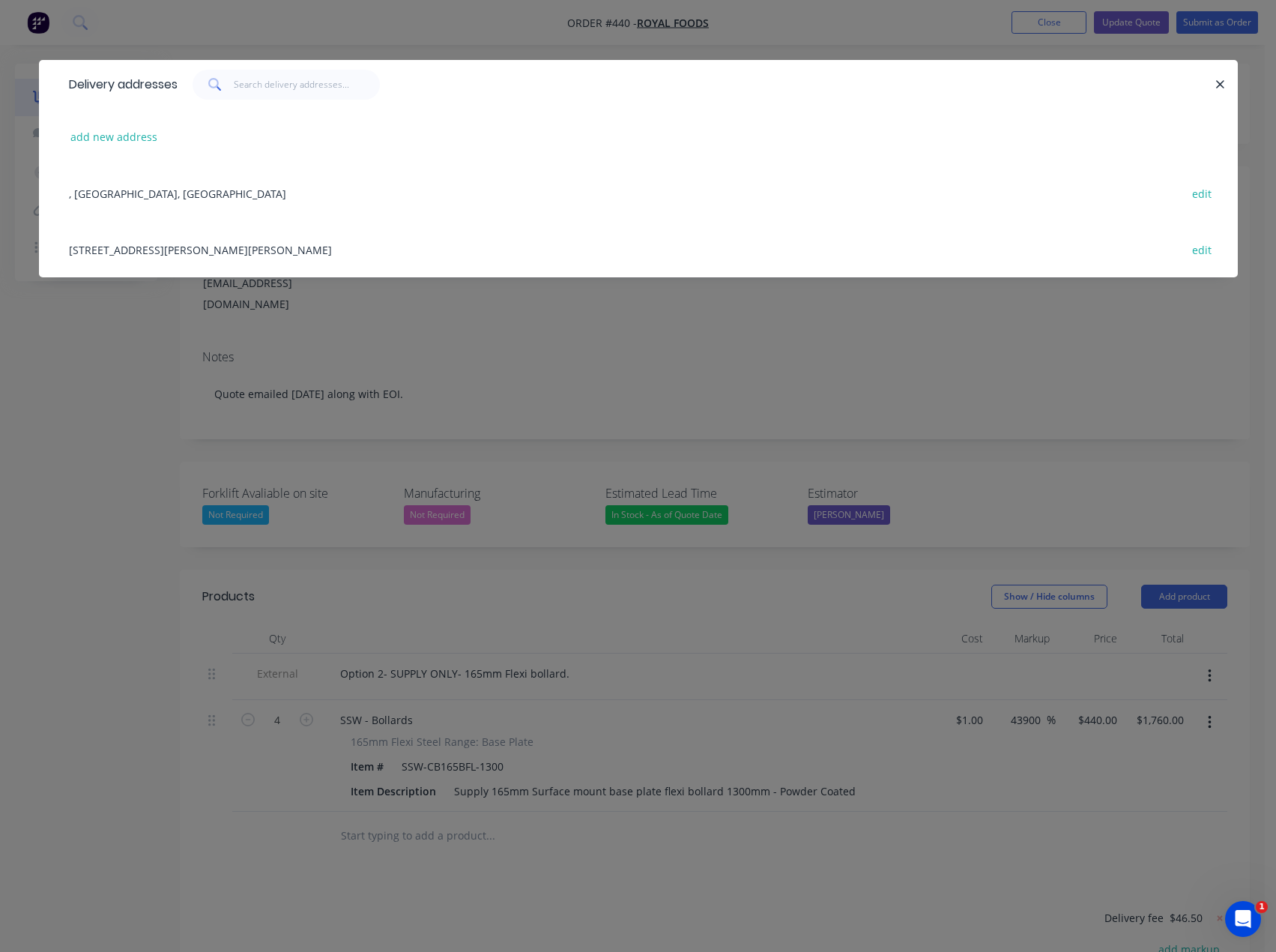
click at [93, 248] on div "[STREET_ADDRESS][PERSON_NAME][PERSON_NAME] edit" at bounding box center [638, 249] width 1154 height 56
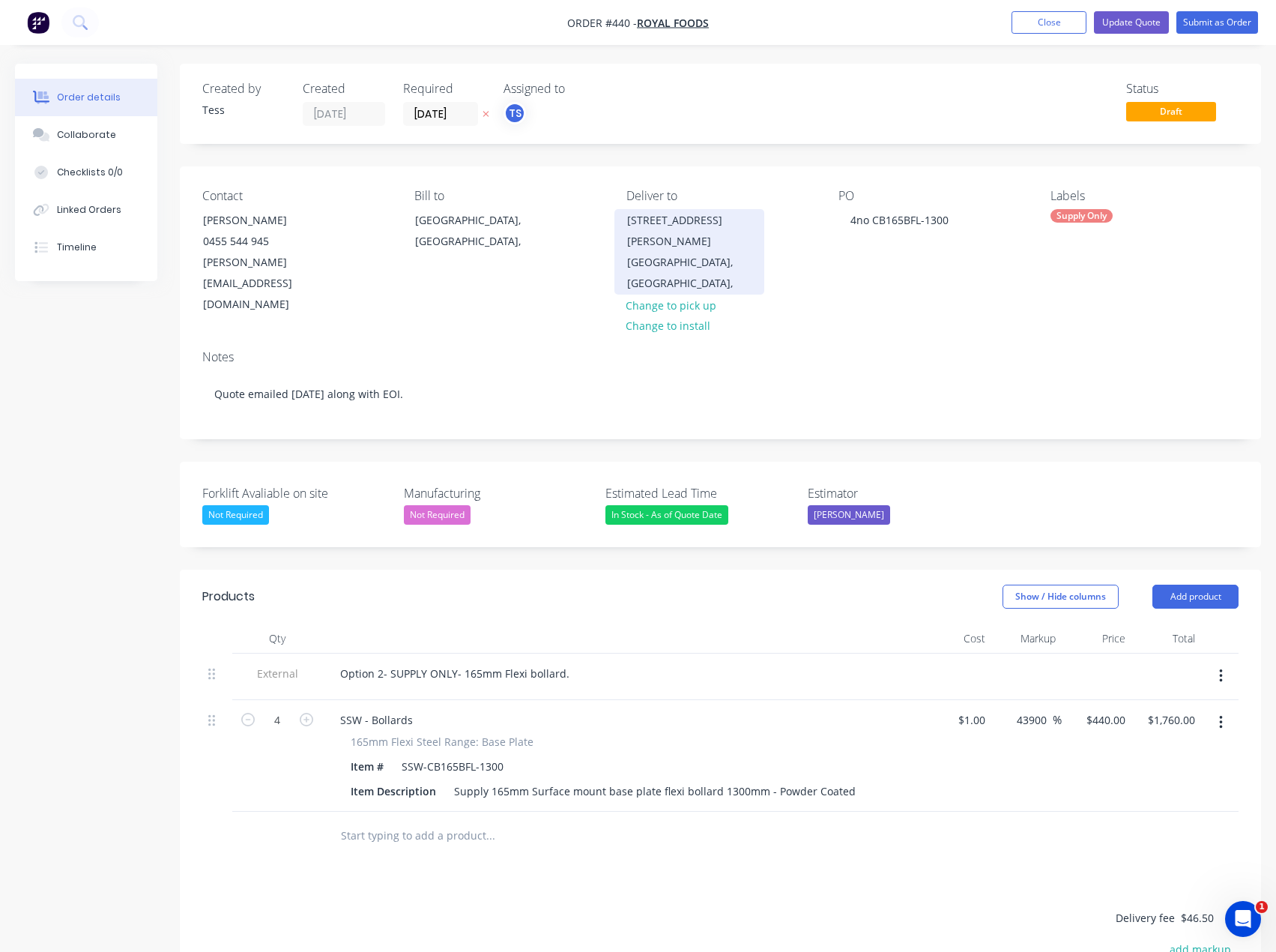
click at [683, 224] on div "[STREET_ADDRESS][PERSON_NAME]" at bounding box center [690, 231] width 125 height 42
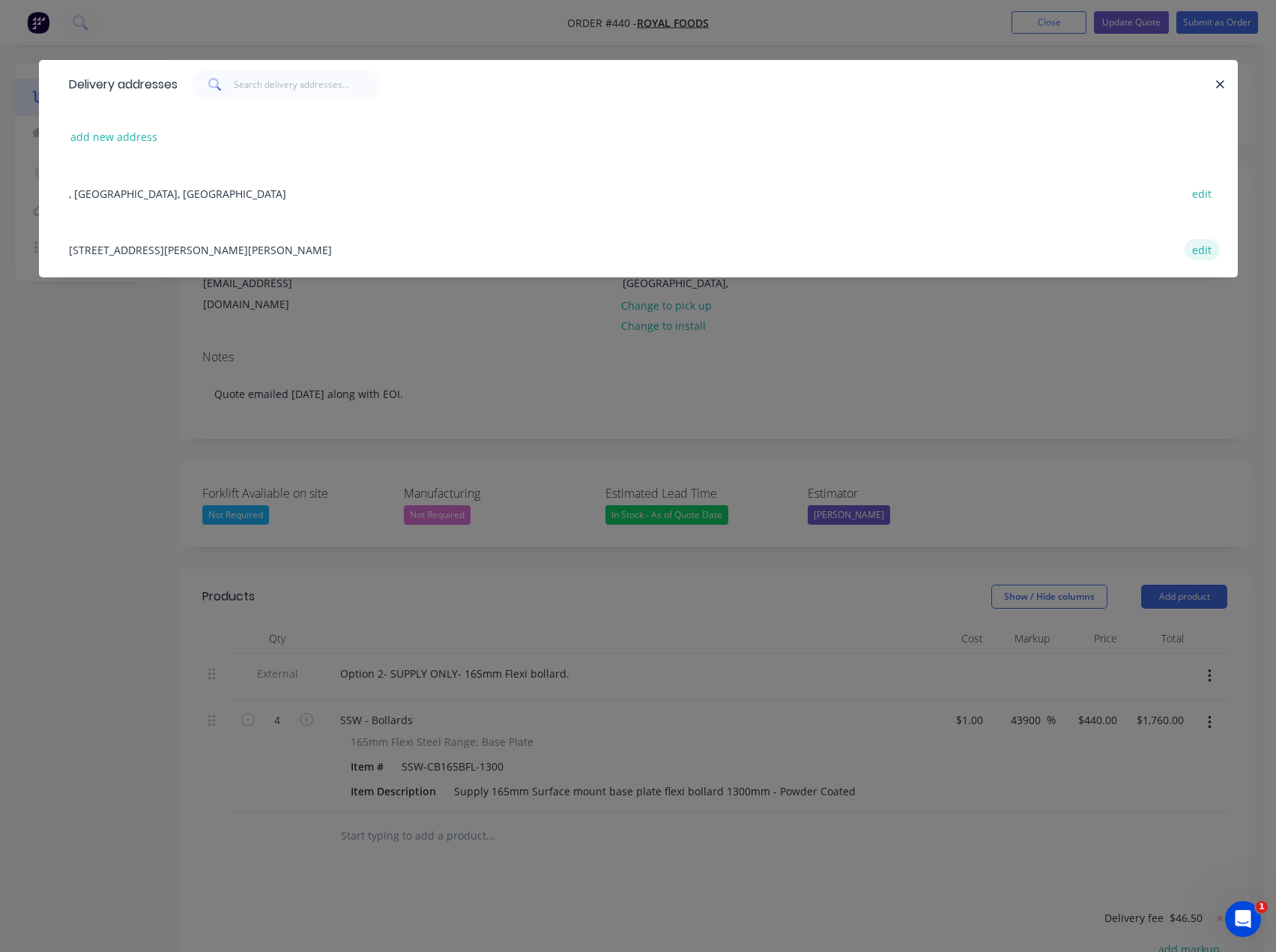
click at [1205, 251] on button "edit" at bounding box center [1202, 249] width 36 height 20
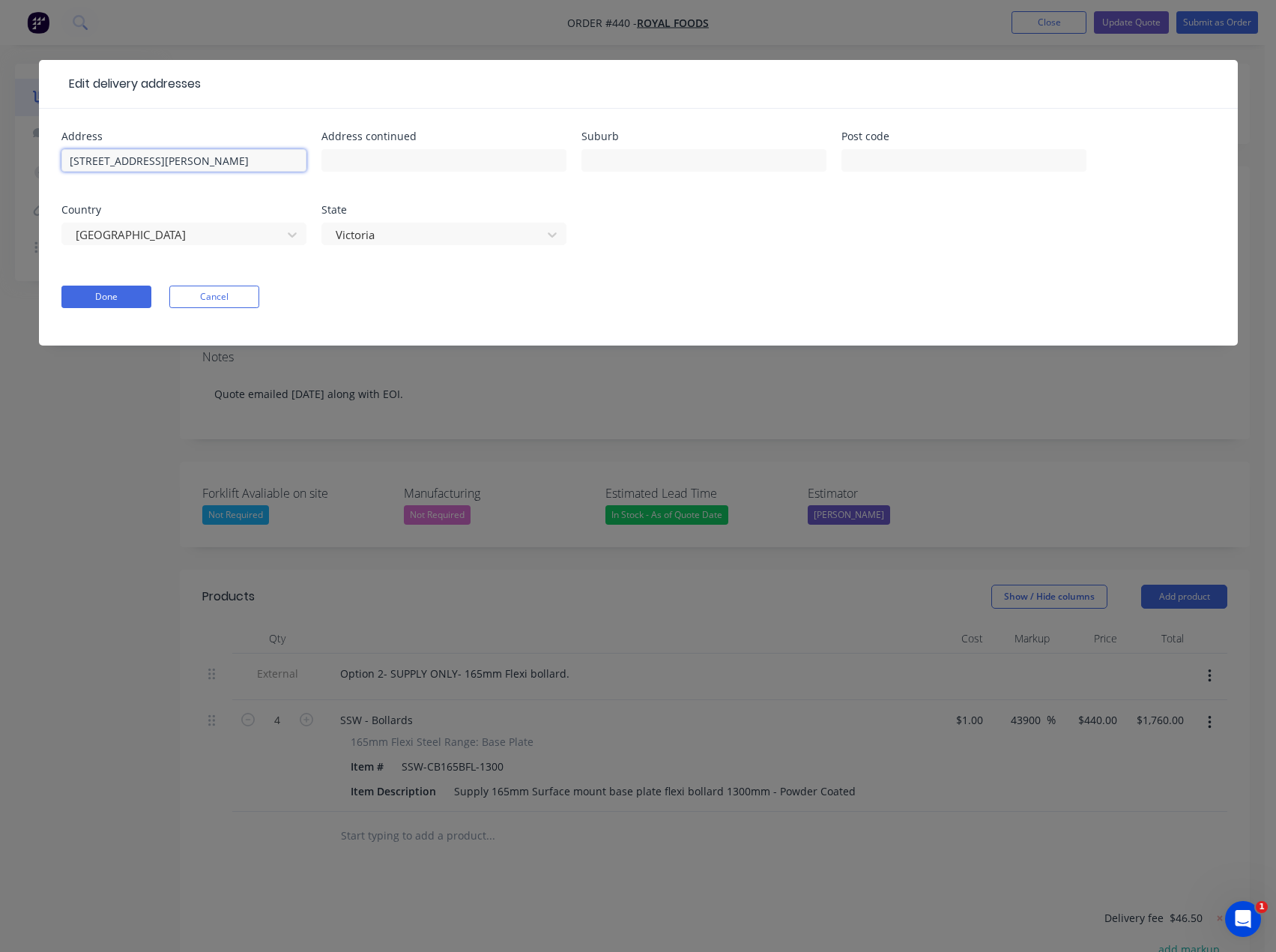
drag, startPoint x: 221, startPoint y: 163, endPoint x: 3, endPoint y: 168, distance: 218.1
click at [3, 168] on div "Edit delivery addresses Address [STREET_ADDRESS][PERSON_NAME] Address continued…" at bounding box center [638, 476] width 1276 height 952
click at [604, 158] on input "text" at bounding box center [704, 160] width 245 height 23
type input "Hallam"
drag, startPoint x: 170, startPoint y: 155, endPoint x: -78, endPoint y: 152, distance: 248.0
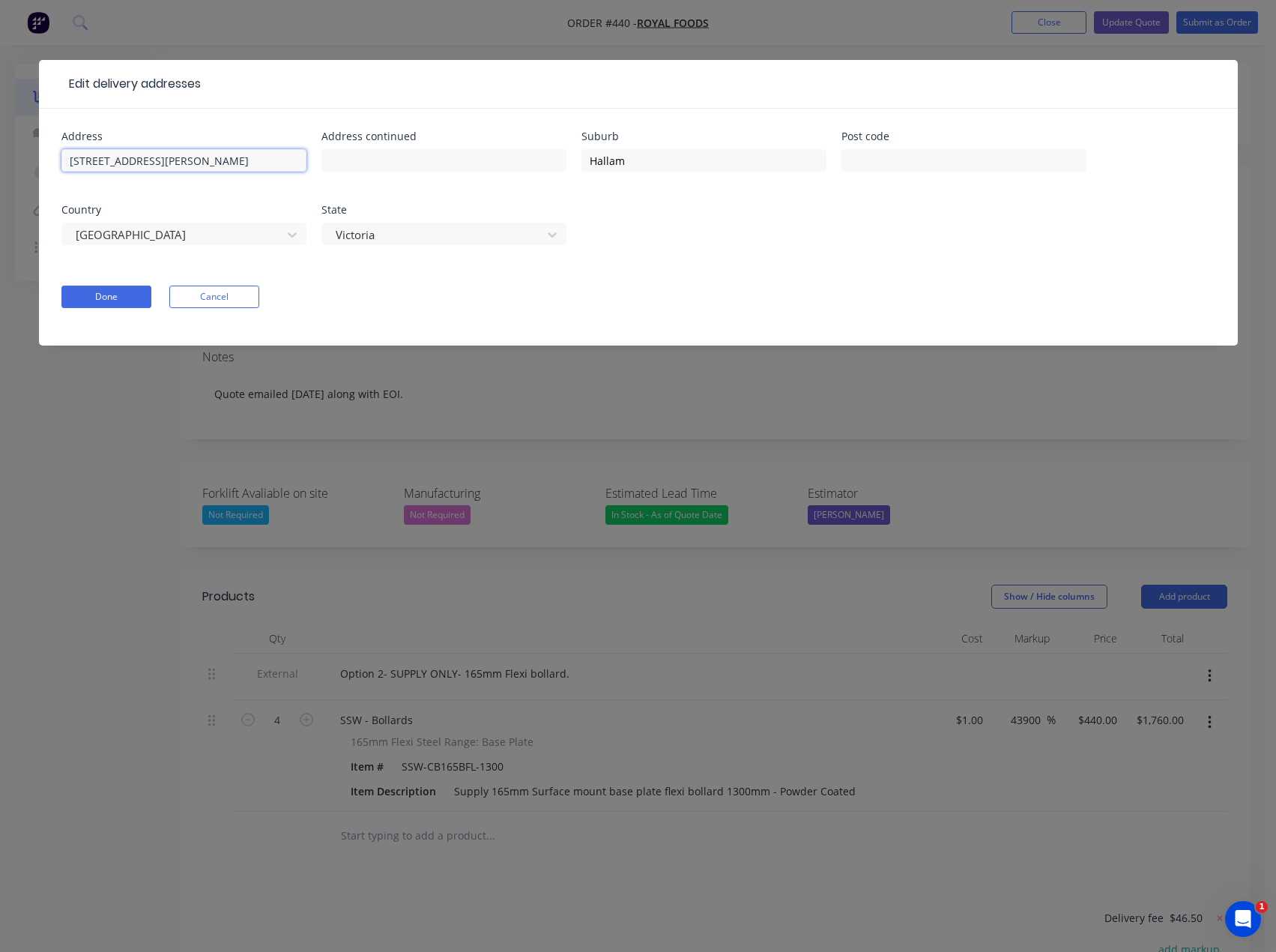
click at [0, 152] on html "Order #440 - Royal Foods Add product Close Update Quote Submit as Order Order d…" at bounding box center [638, 617] width 1276 height 1236
paste input ", [PERSON_NAME] 3803"
type input "[STREET_ADDRESS][PERSON_NAME][PERSON_NAME]"
click at [878, 159] on input "text" at bounding box center [964, 160] width 245 height 23
type input "3803"
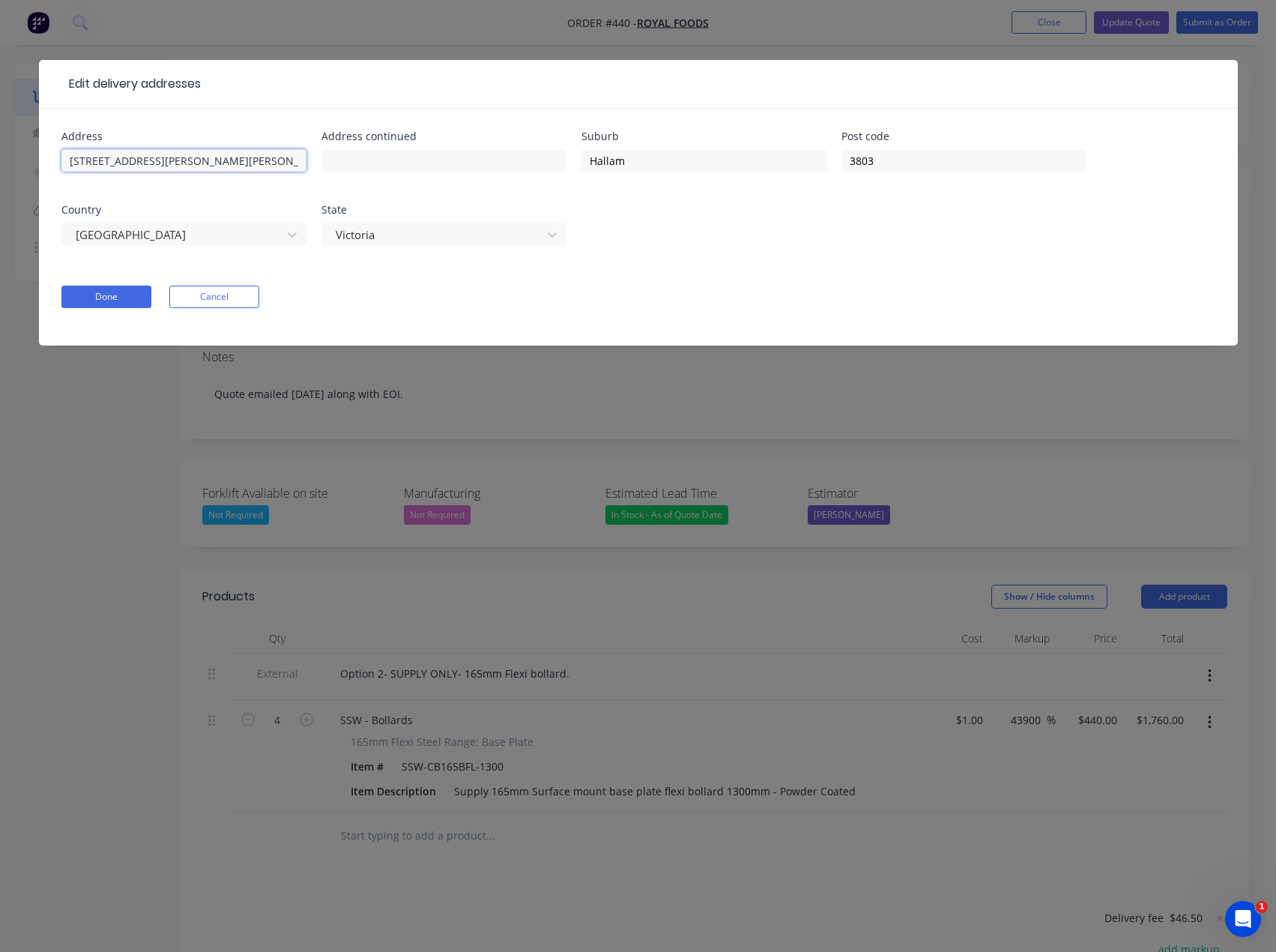
drag, startPoint x: 238, startPoint y: 159, endPoint x: 146, endPoint y: 161, distance: 92.0
click at [146, 161] on input "[STREET_ADDRESS][PERSON_NAME][PERSON_NAME]" at bounding box center [184, 160] width 245 height 23
click at [166, 161] on input "[STREET_ADDRESS][PERSON_NAME]," at bounding box center [184, 160] width 245 height 23
type input "[STREET_ADDRESS][PERSON_NAME],"
click at [908, 161] on input "3803" at bounding box center [964, 160] width 245 height 23
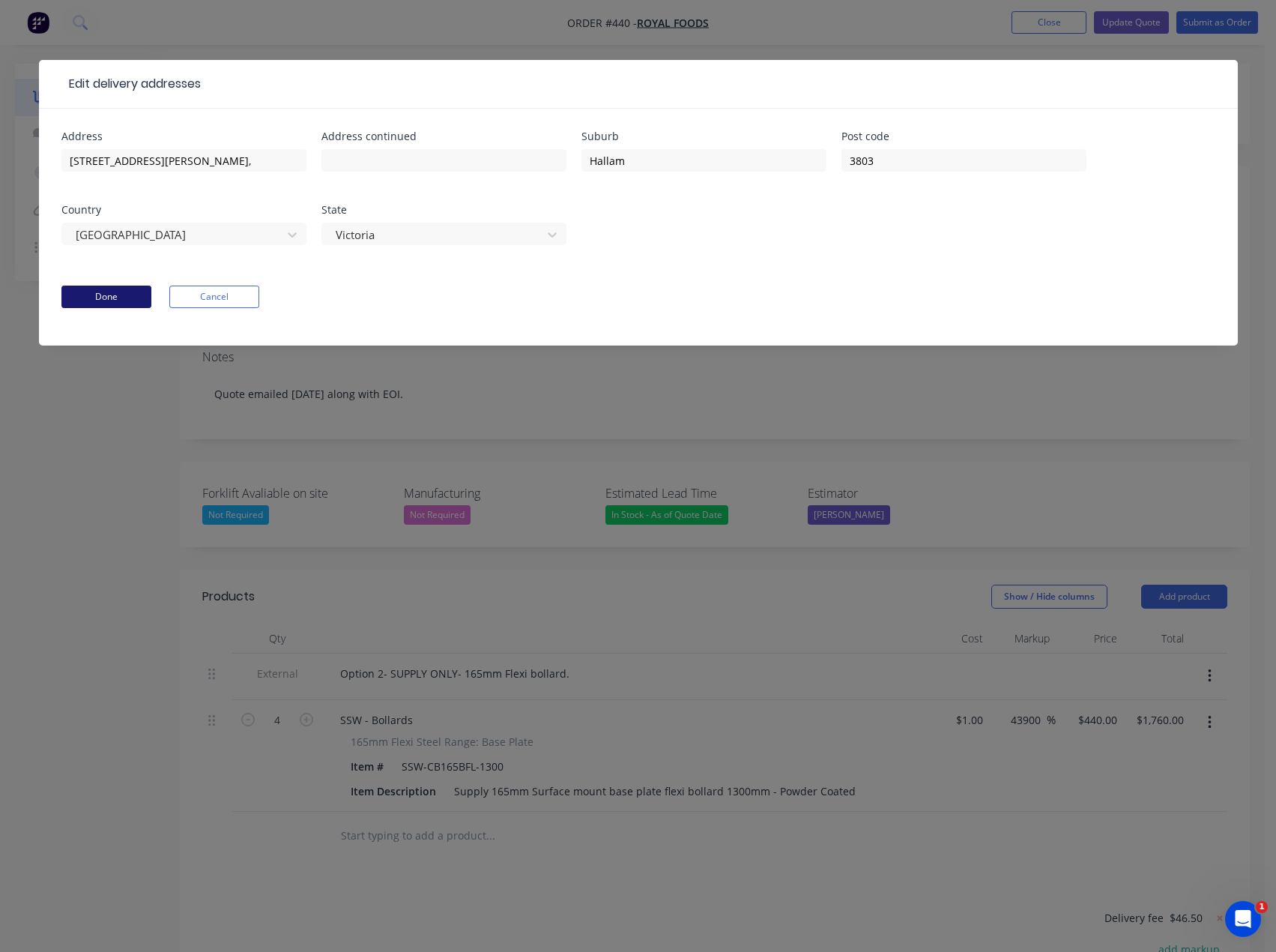
click at [101, 297] on button "Done" at bounding box center [107, 297] width 90 height 23
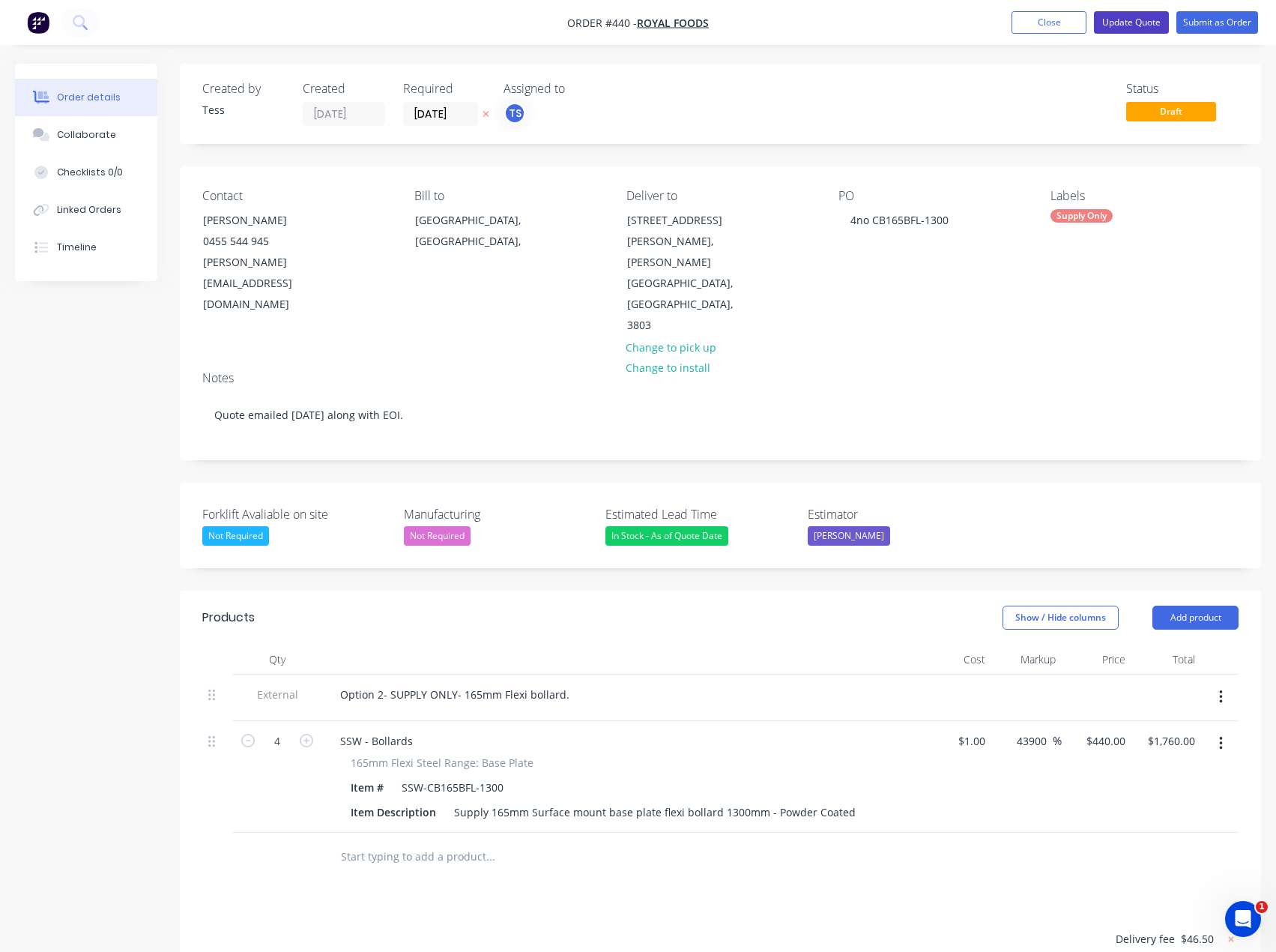
click at [1117, 23] on button "Update Quote" at bounding box center [1131, 23] width 75 height 23
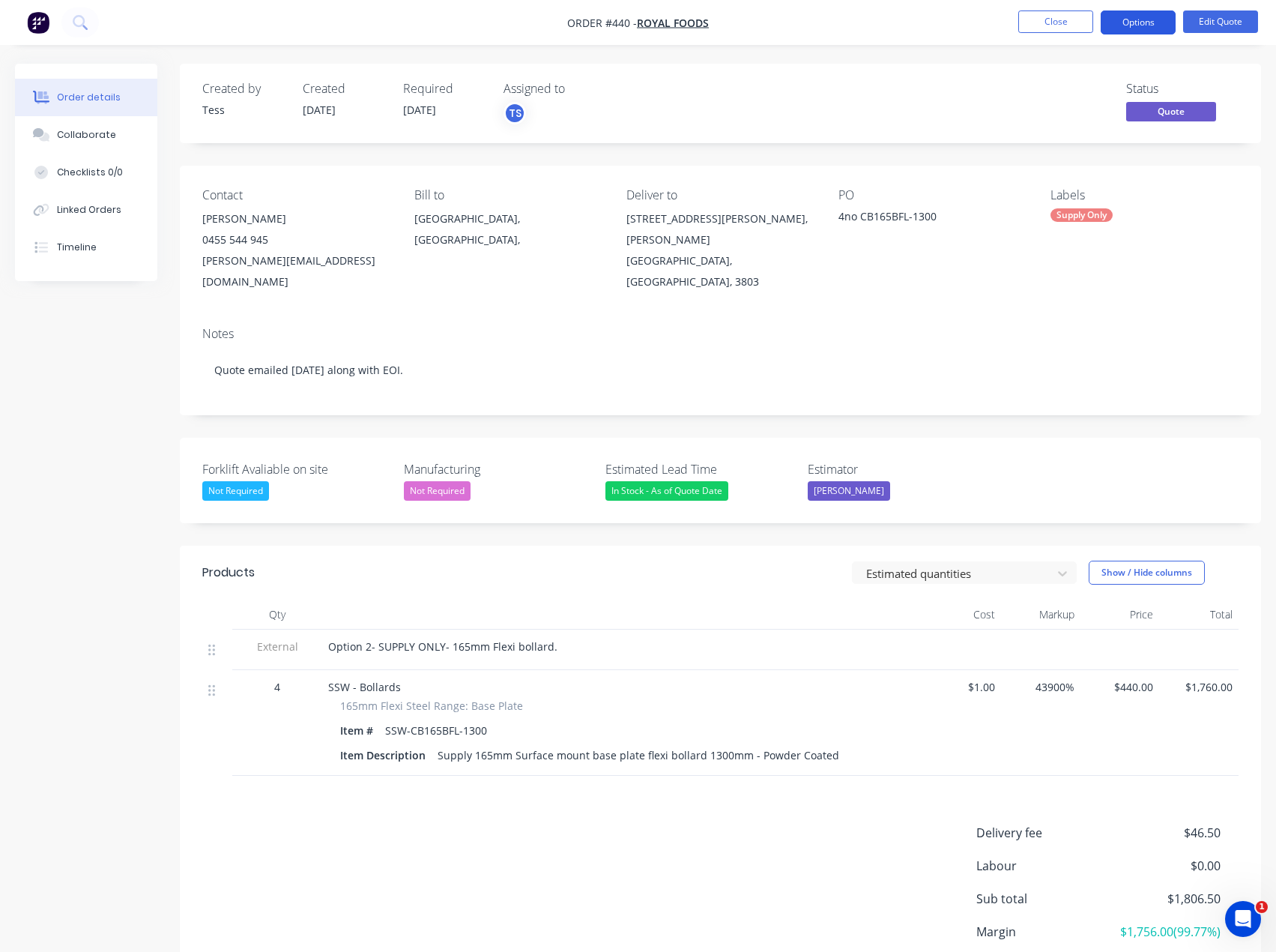
click at [1133, 29] on button "Options" at bounding box center [1138, 23] width 75 height 24
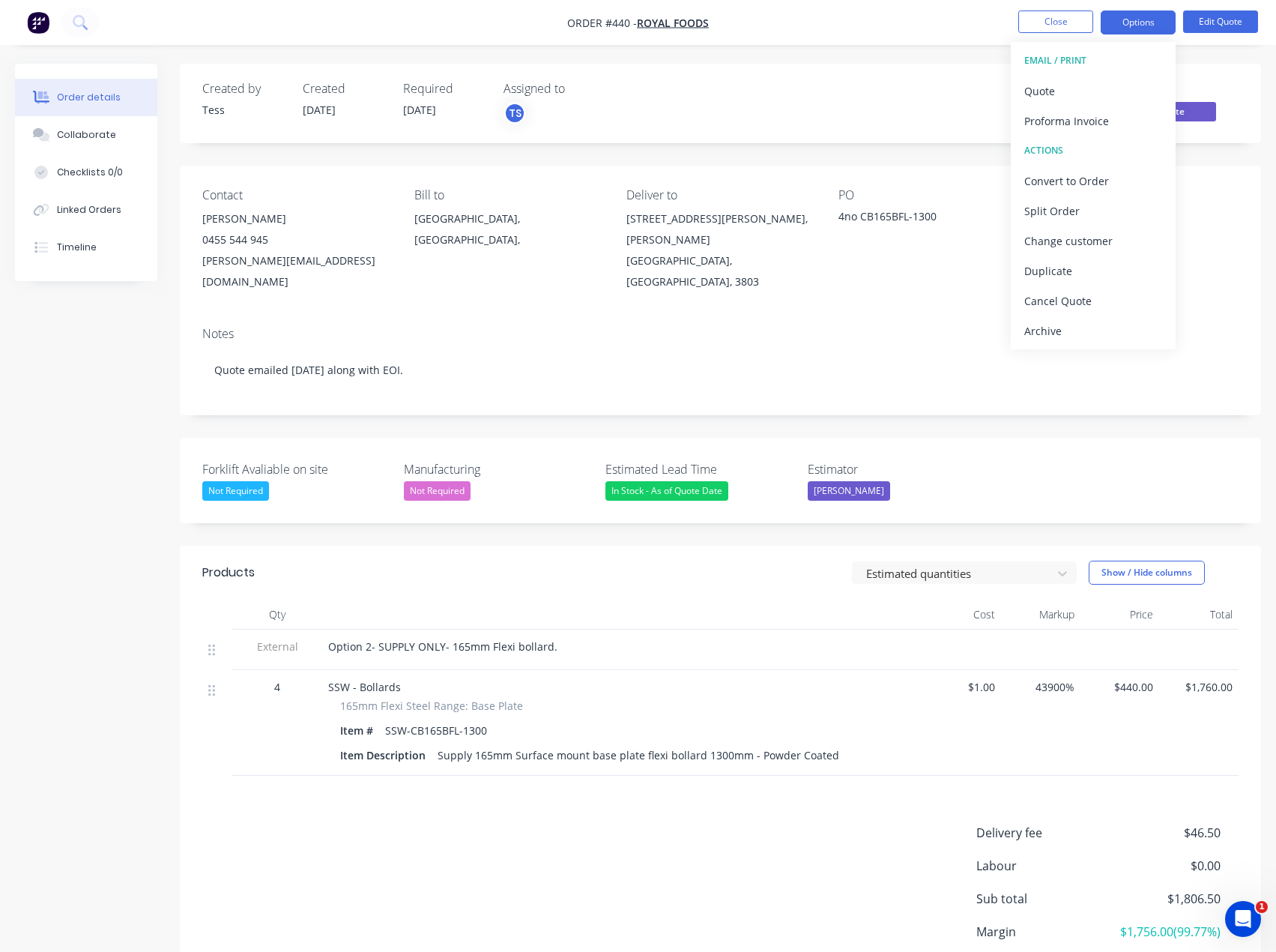
click at [958, 155] on div "Created by Tess Created [DATE] Required [DATE] Assigned to TS Status Quote Cont…" at bounding box center [719, 558] width 1081 height 989
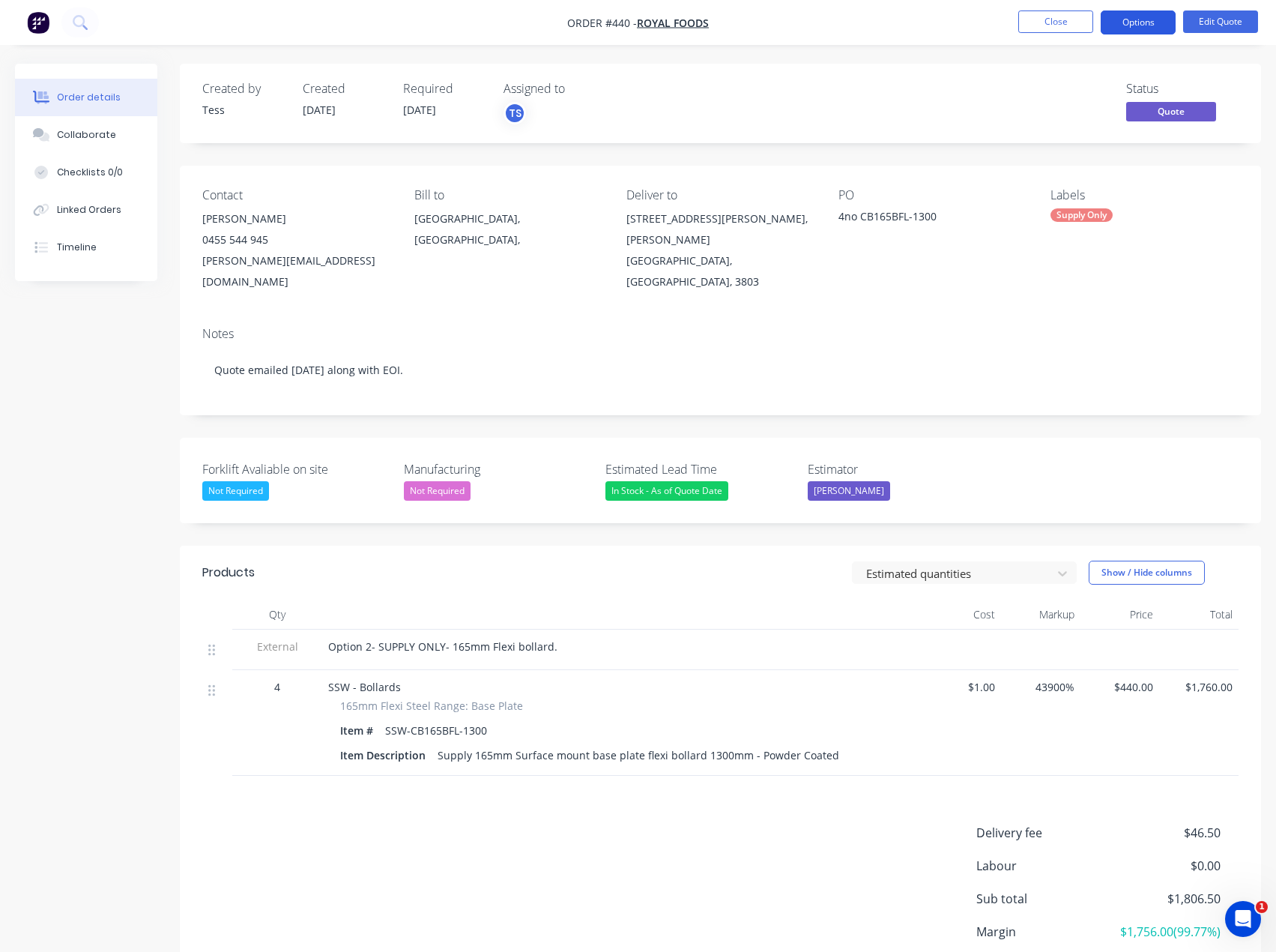
click at [1123, 18] on button "Options" at bounding box center [1138, 23] width 75 height 24
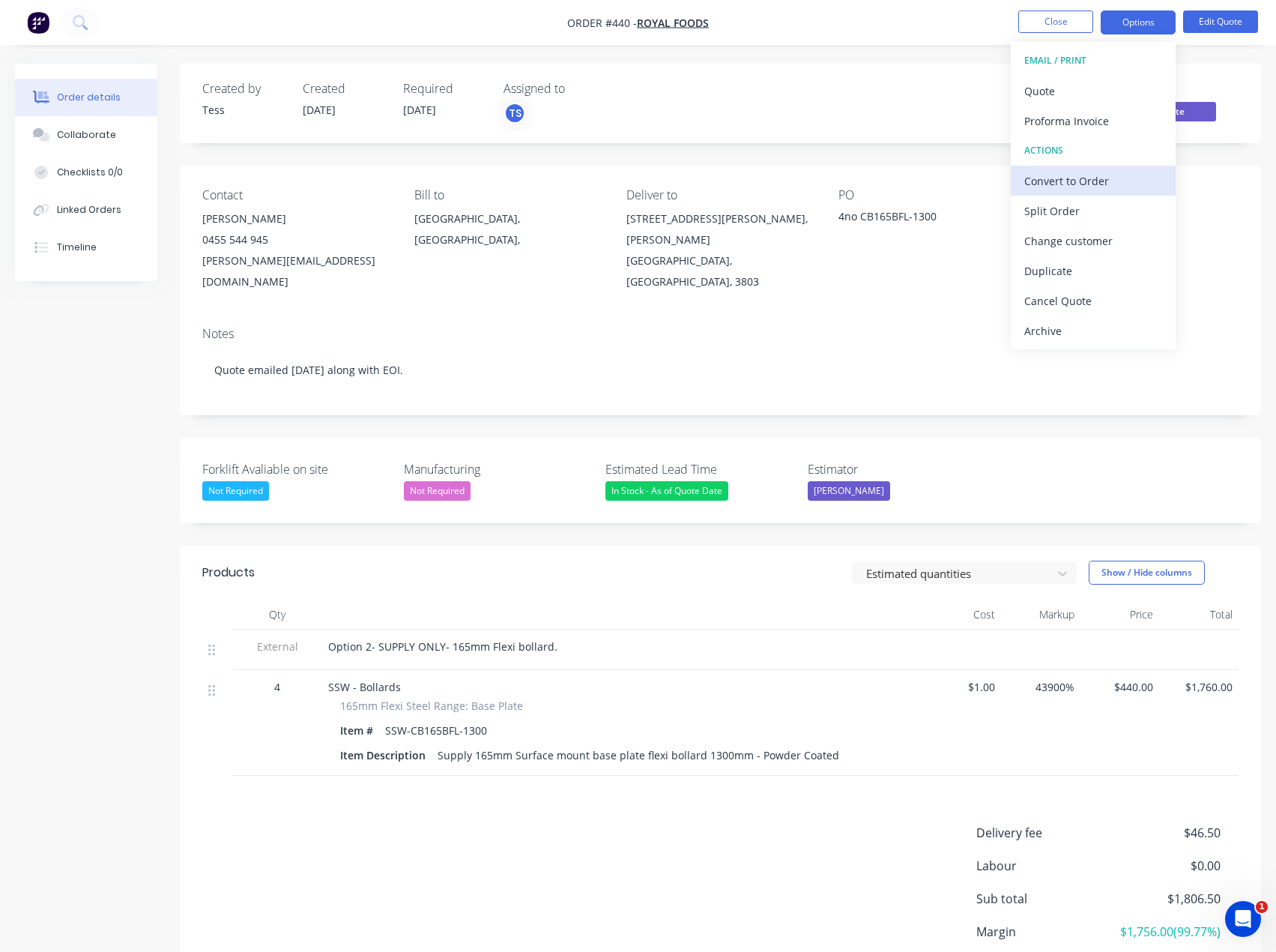
click at [1058, 185] on div "Convert to Order" at bounding box center [1093, 180] width 138 height 22
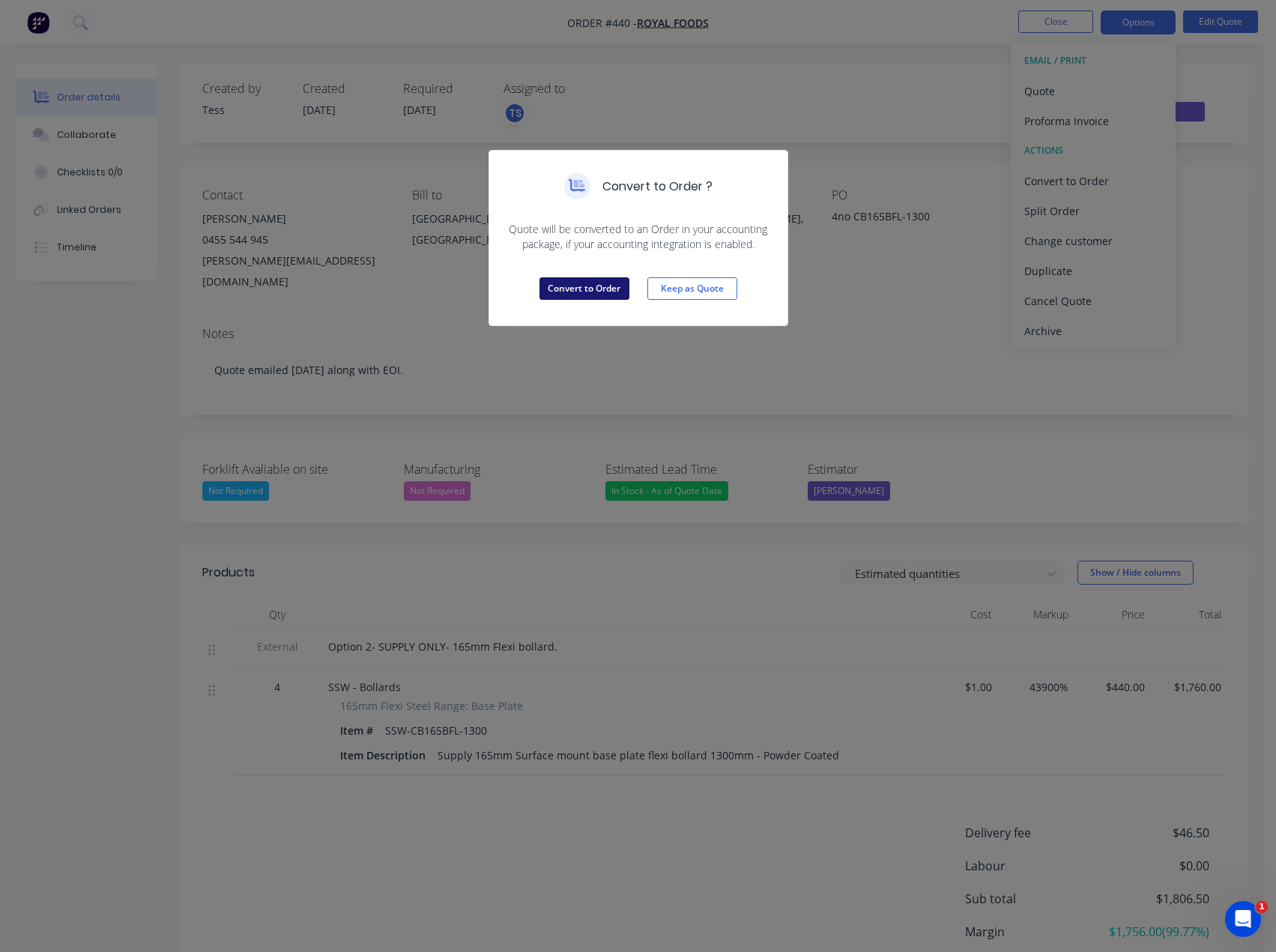
click at [597, 288] on button "Convert to Order" at bounding box center [584, 289] width 90 height 23
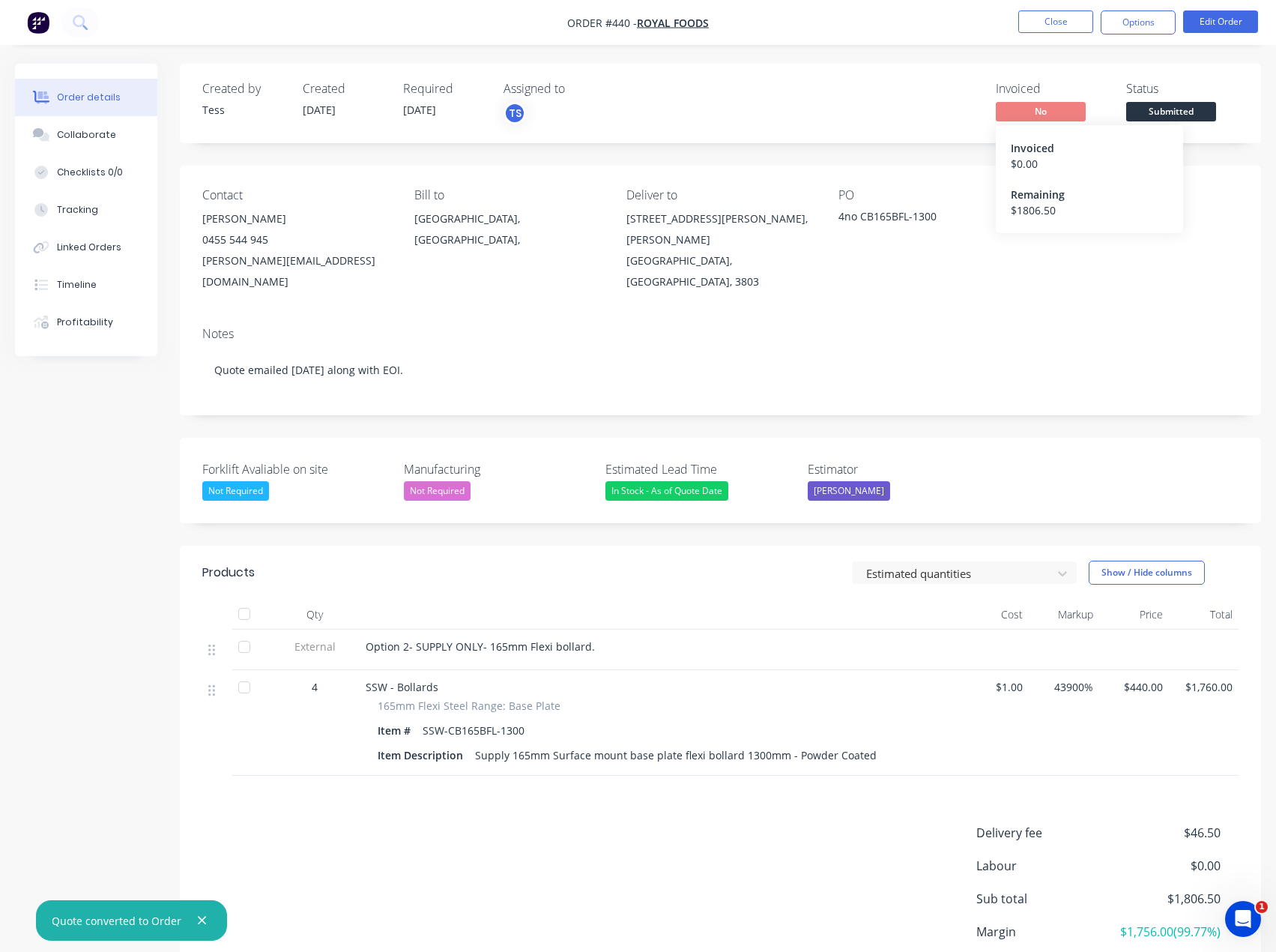
click at [1049, 116] on span "No" at bounding box center [1041, 112] width 90 height 19
click at [1037, 109] on span "No" at bounding box center [1041, 112] width 90 height 19
click at [1121, 17] on button "Options" at bounding box center [1138, 23] width 75 height 24
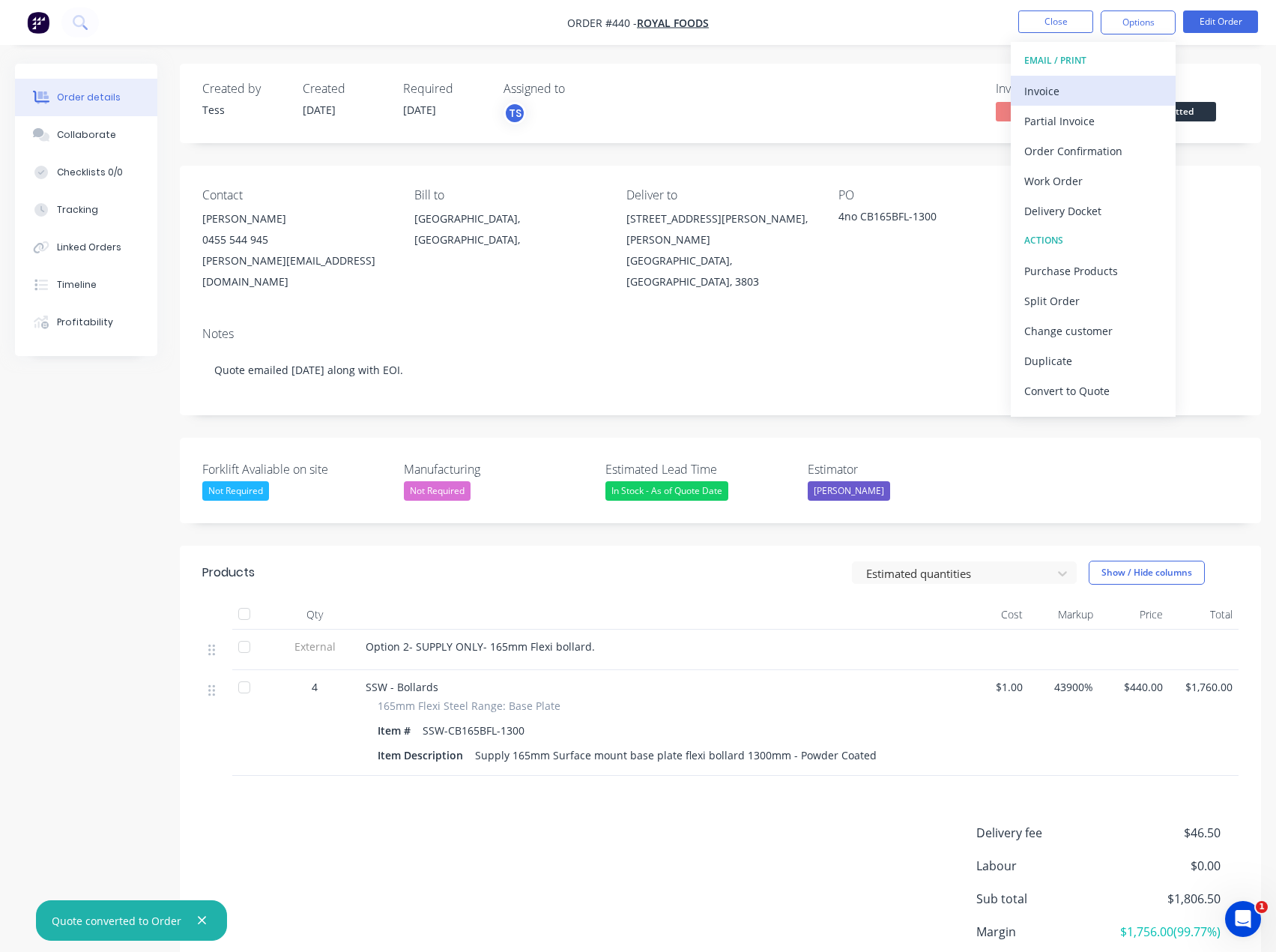
click at [1054, 96] on div "Invoice" at bounding box center [1093, 91] width 138 height 22
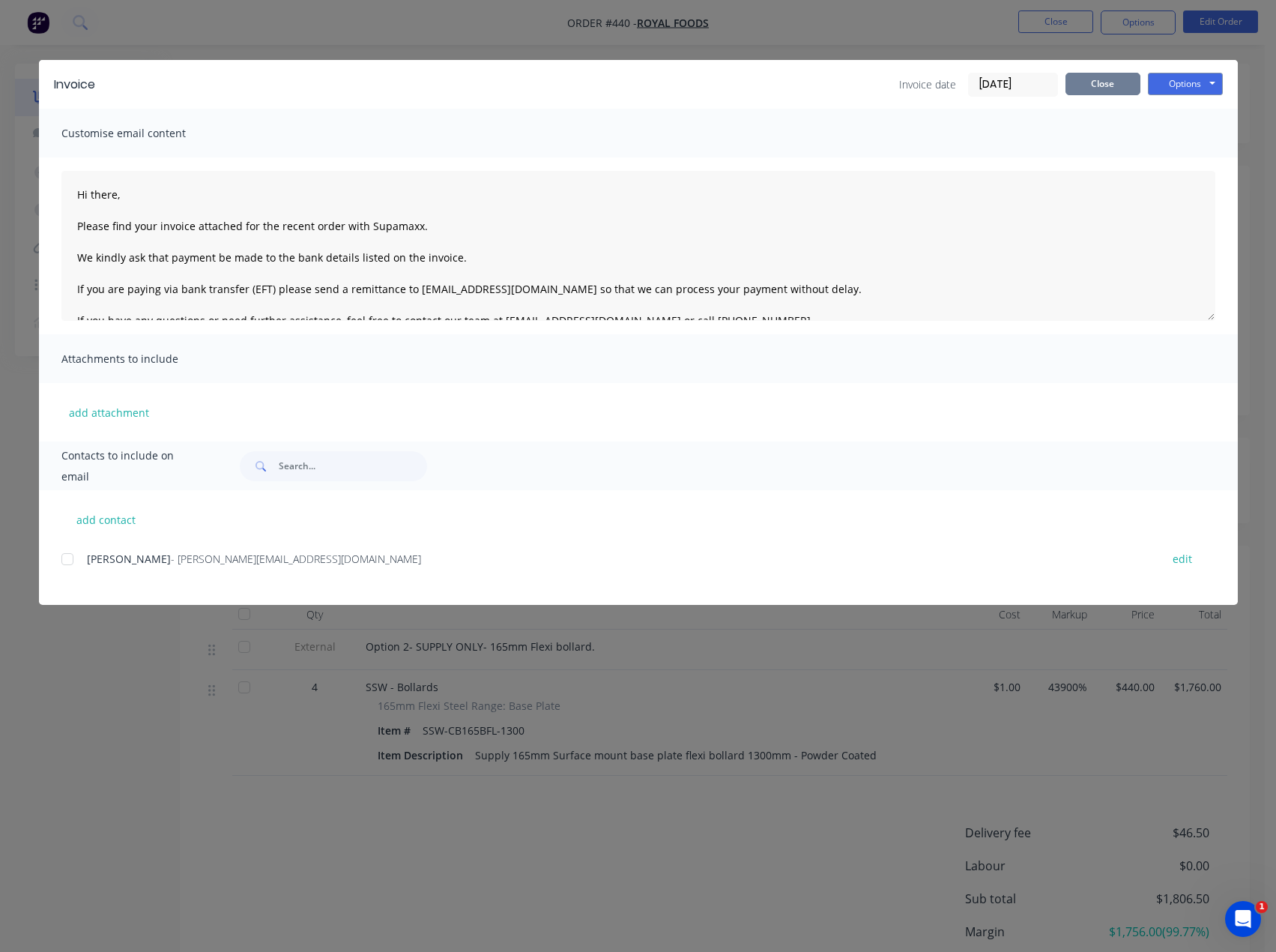
click at [1085, 82] on button "Close" at bounding box center [1103, 84] width 75 height 23
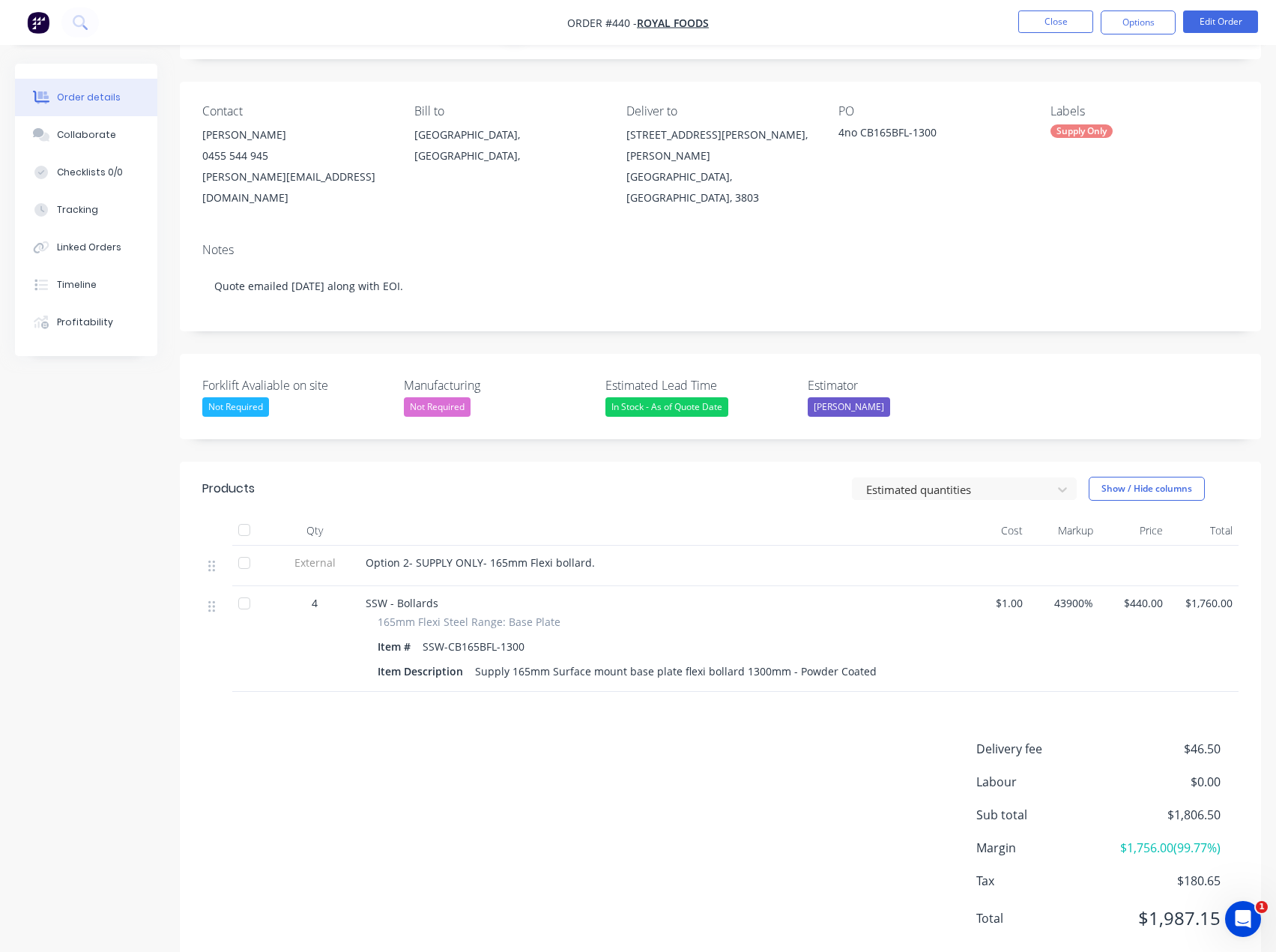
scroll to position [102, 0]
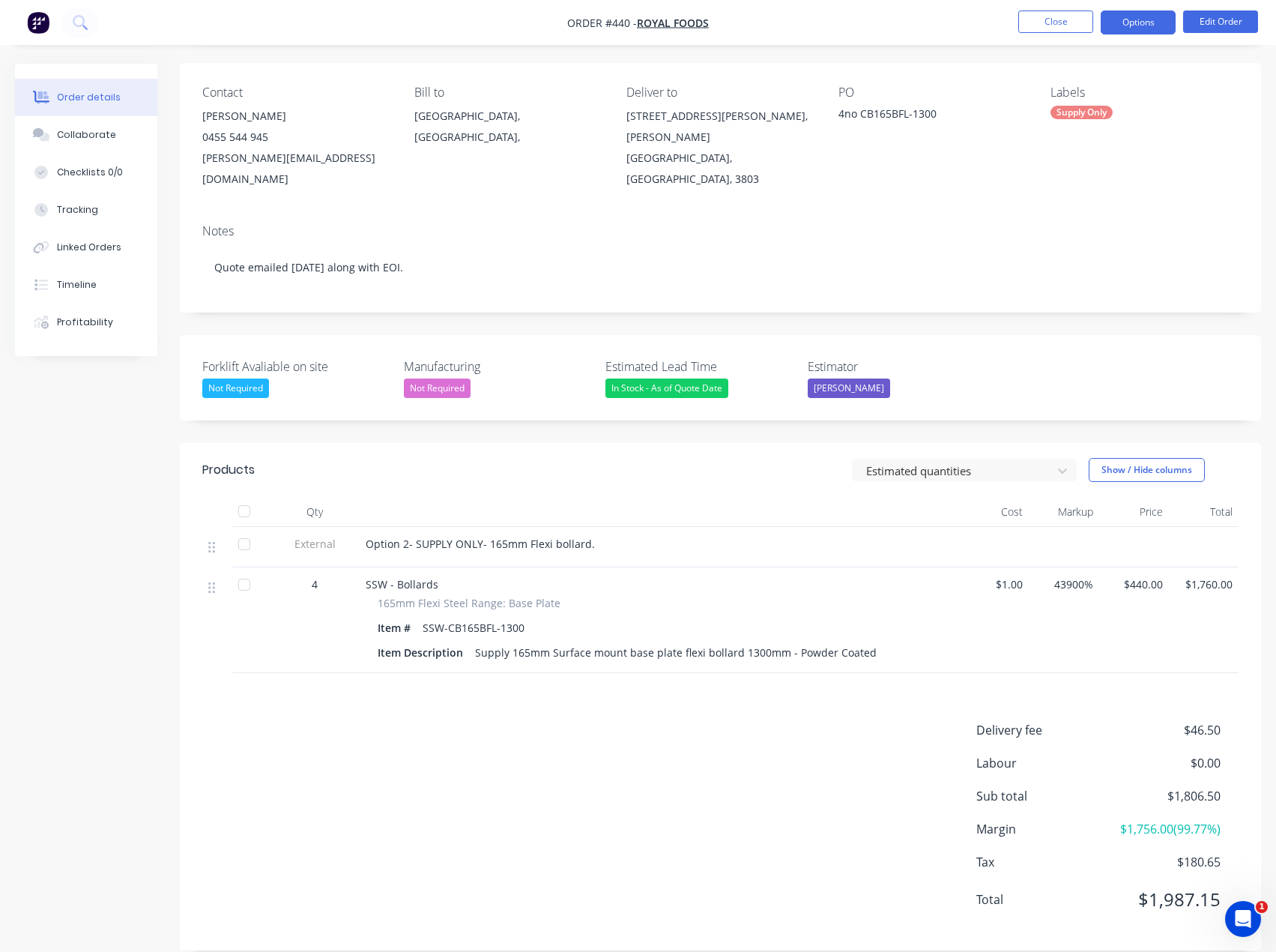
click at [1132, 22] on button "Options" at bounding box center [1138, 23] width 75 height 24
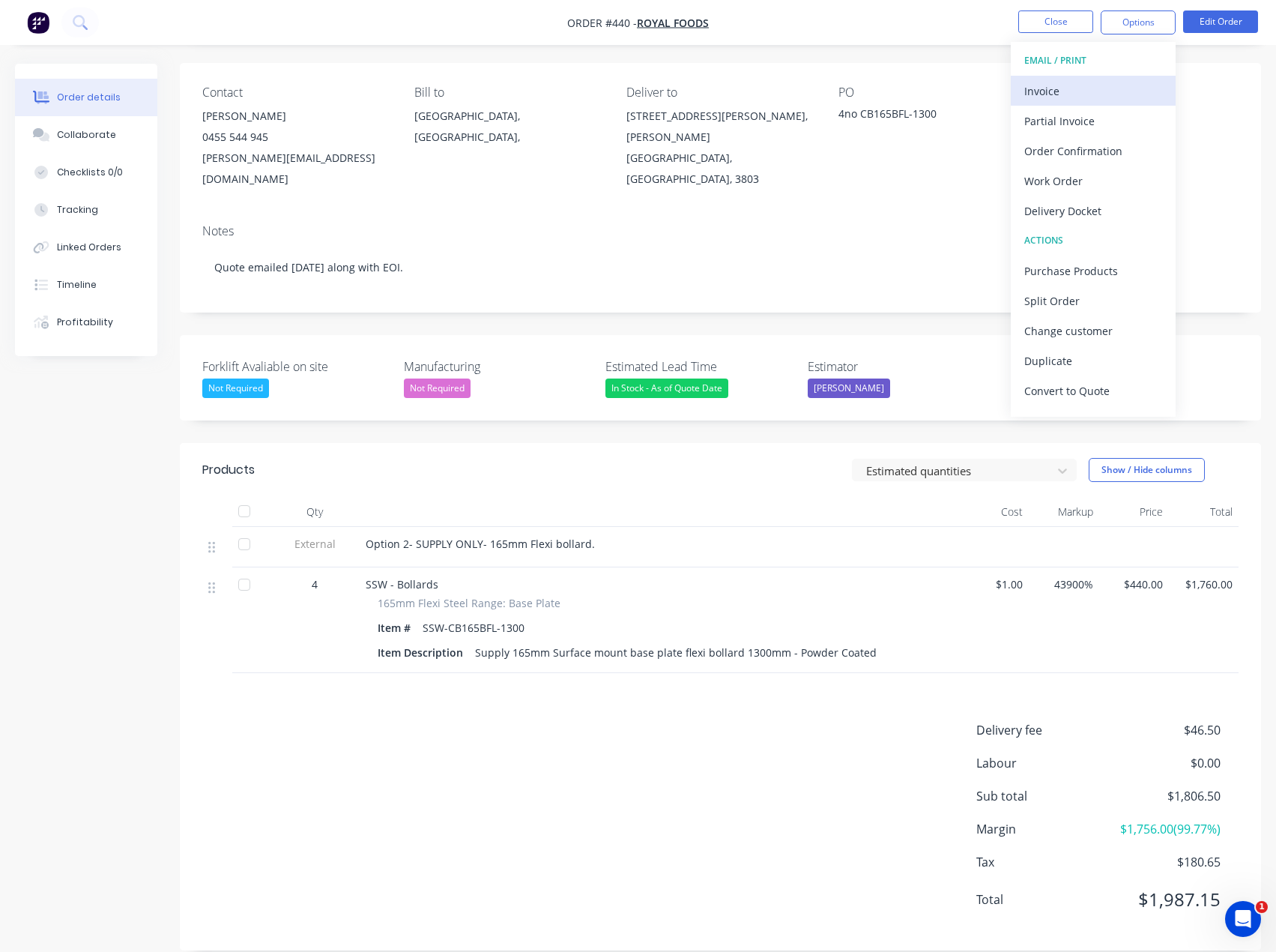
click at [1064, 94] on div "Invoice" at bounding box center [1093, 91] width 138 height 22
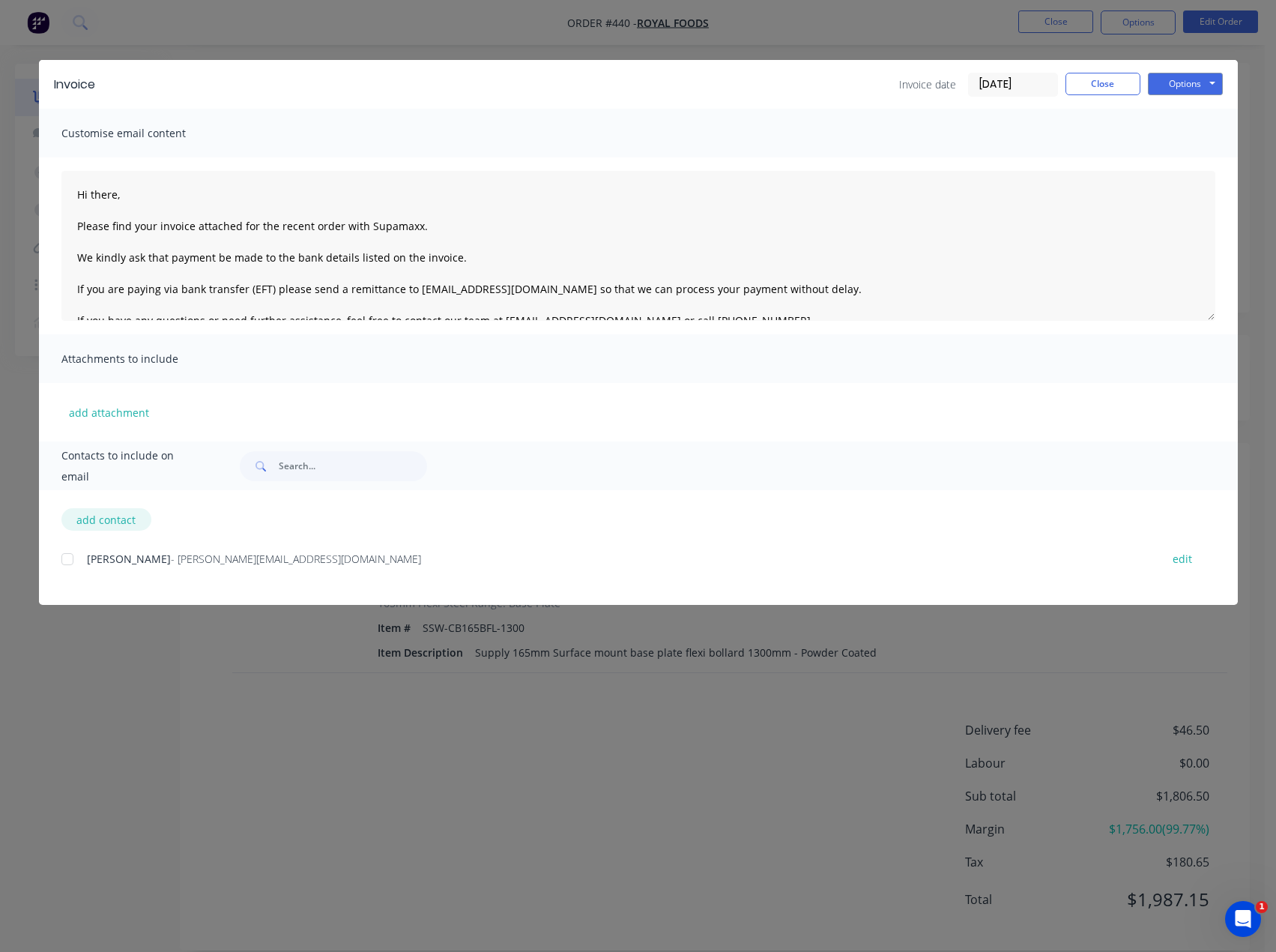
click at [92, 523] on button "add contact" at bounding box center [107, 519] width 90 height 23
select select "AU"
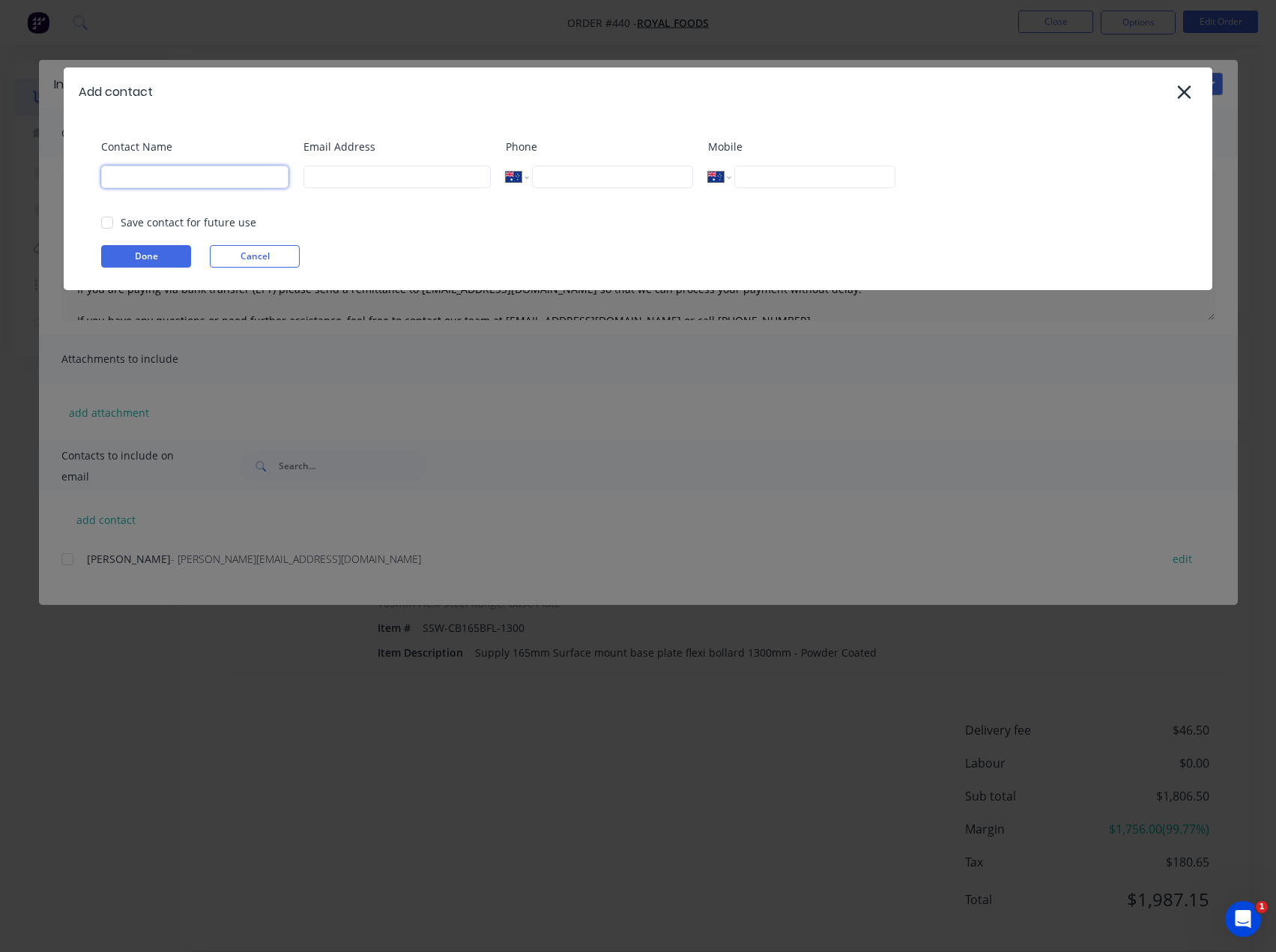
click at [166, 174] on input at bounding box center [195, 177] width 187 height 23
click at [357, 173] on input at bounding box center [397, 177] width 187 height 23
type input "[PERSON_NAME][EMAIL_ADDRESS][DOMAIN_NAME]"
click at [166, 176] on input at bounding box center [195, 177] width 187 height 23
click at [107, 220] on div at bounding box center [107, 222] width 30 height 30
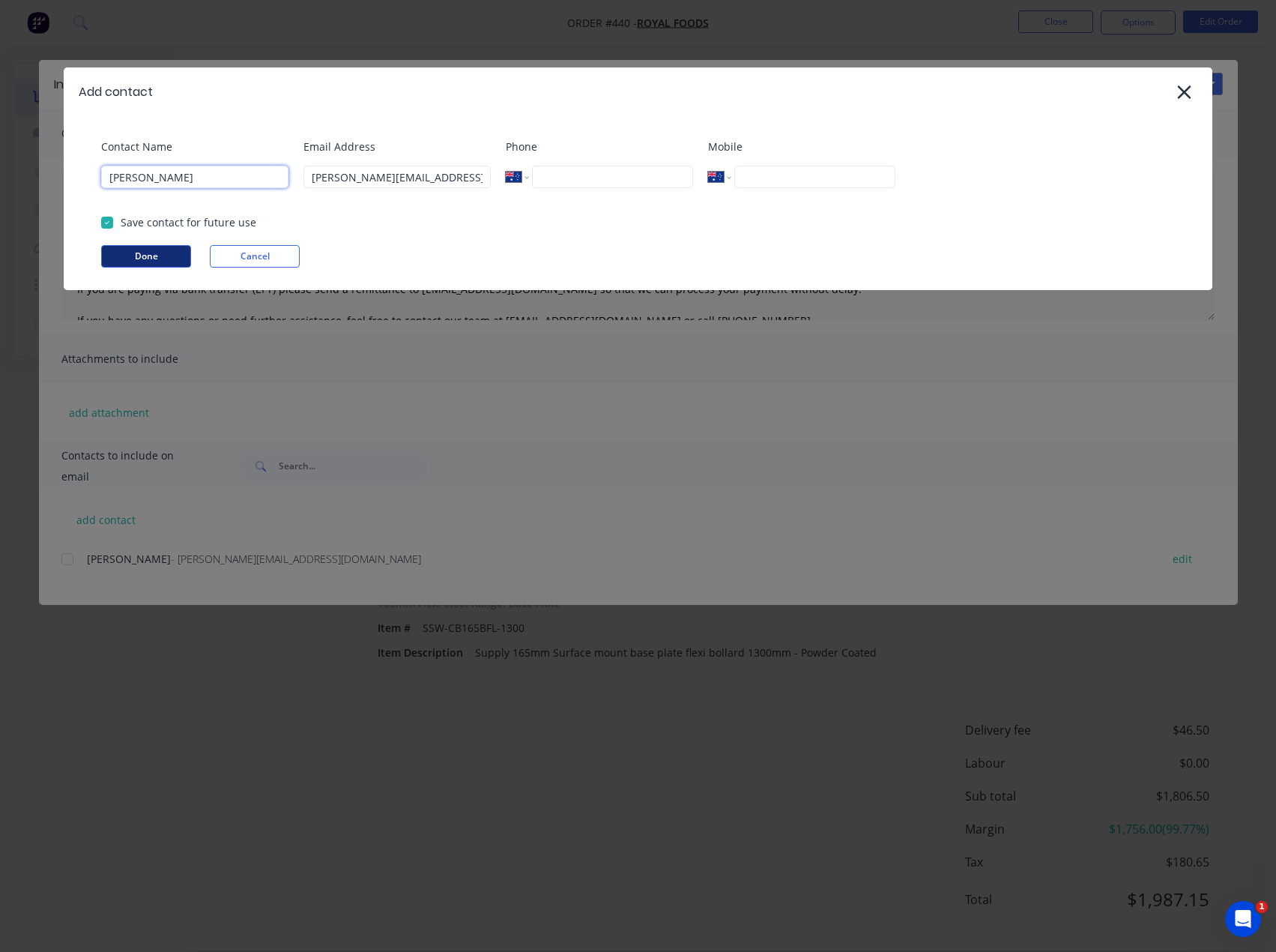
type input "[PERSON_NAME]"
click at [145, 257] on button "Done" at bounding box center [146, 257] width 90 height 23
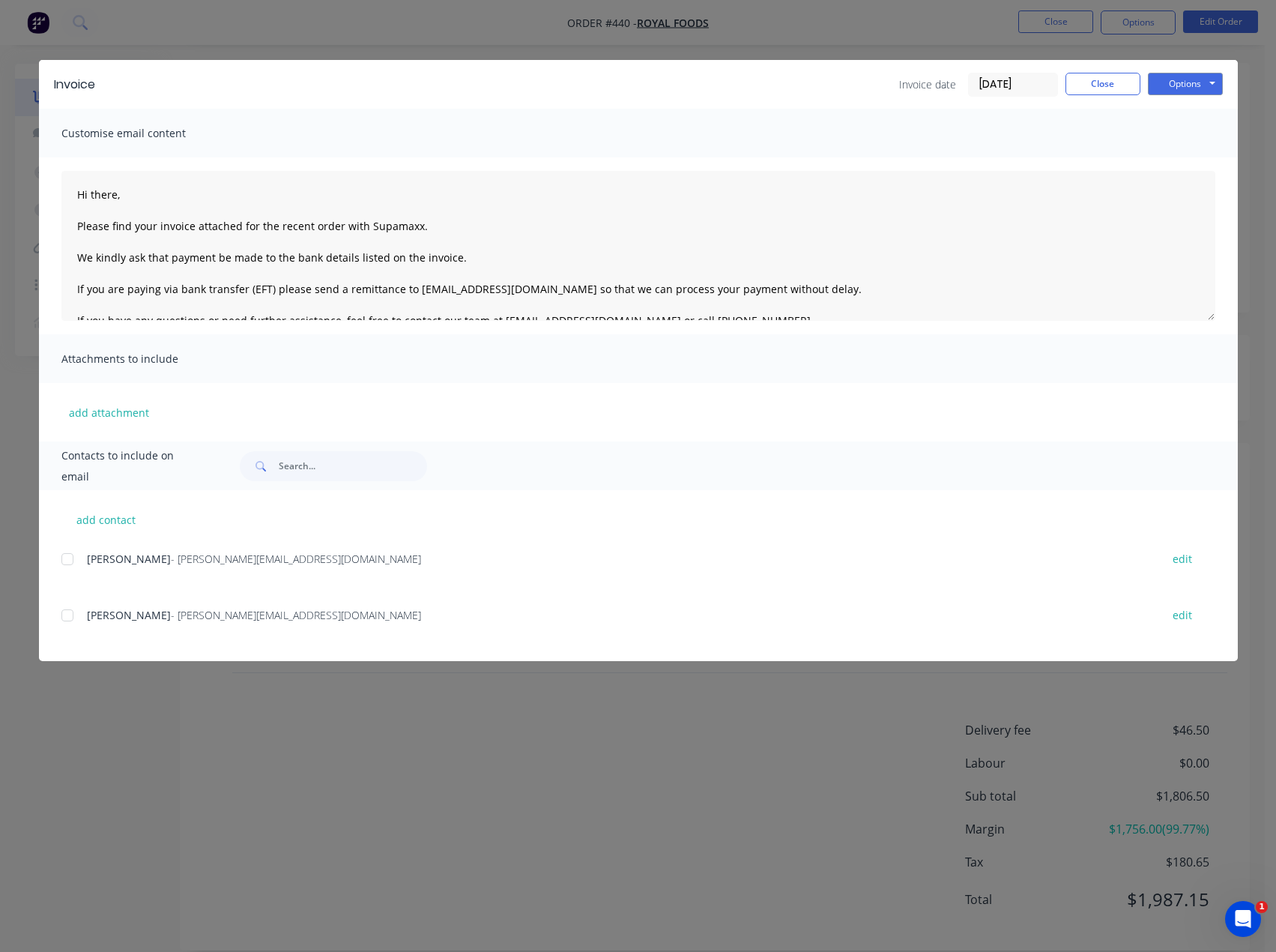
click at [65, 614] on div at bounding box center [68, 615] width 30 height 30
click at [124, 196] on textarea "Hi there, Please find your invoice attached for the recent order with Supamaxx.…" at bounding box center [638, 245] width 1154 height 150
click at [439, 228] on textarea "Hi [PERSON_NAME], Please find your invoice attached for the recent order with S…" at bounding box center [638, 245] width 1154 height 150
type textarea "Hi [PERSON_NAME], Please find your invoice attached for the recent order with S…"
click at [1195, 85] on button "Options" at bounding box center [1185, 84] width 75 height 23
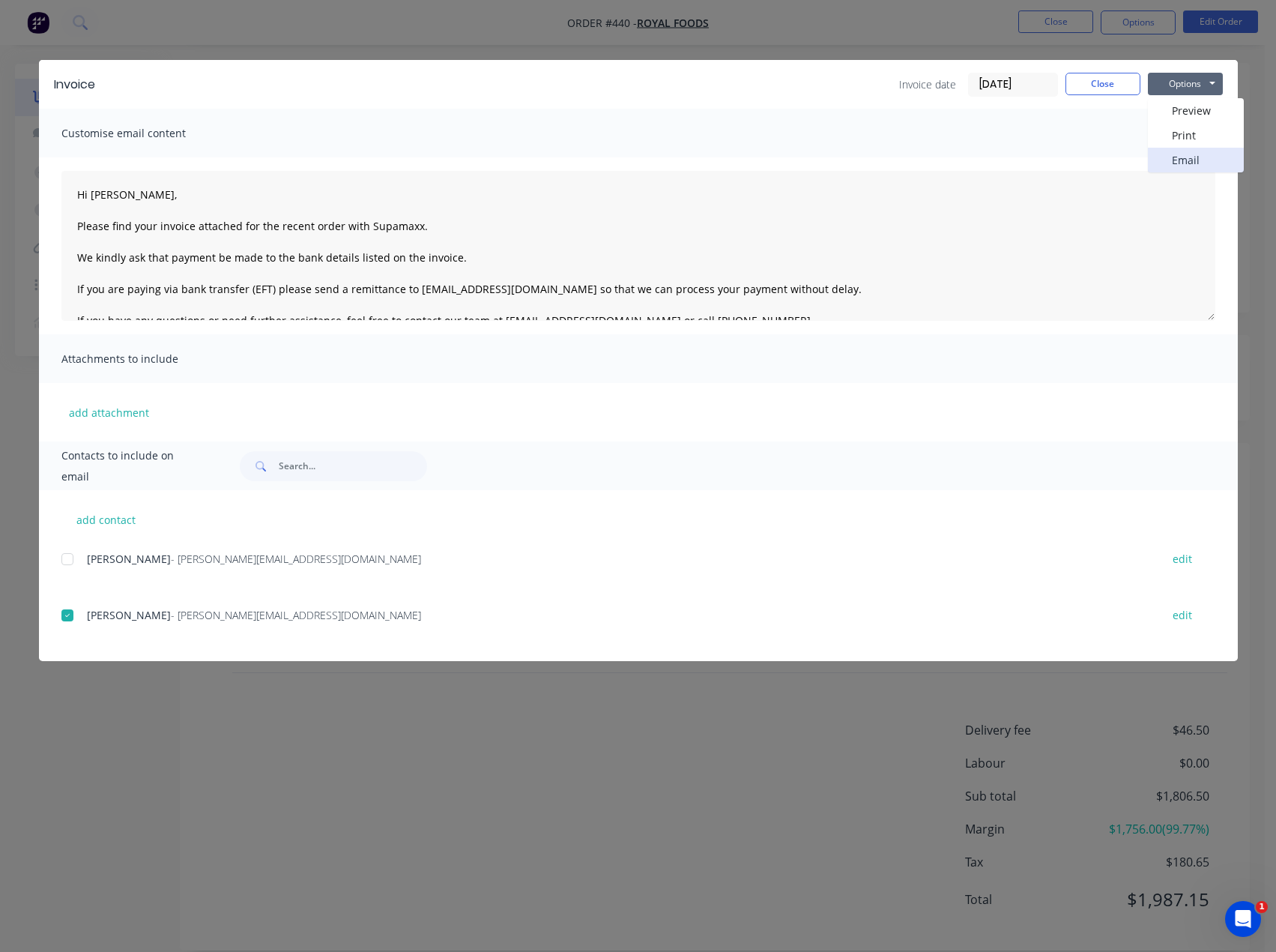
click at [1188, 158] on button "Email" at bounding box center [1195, 160] width 96 height 25
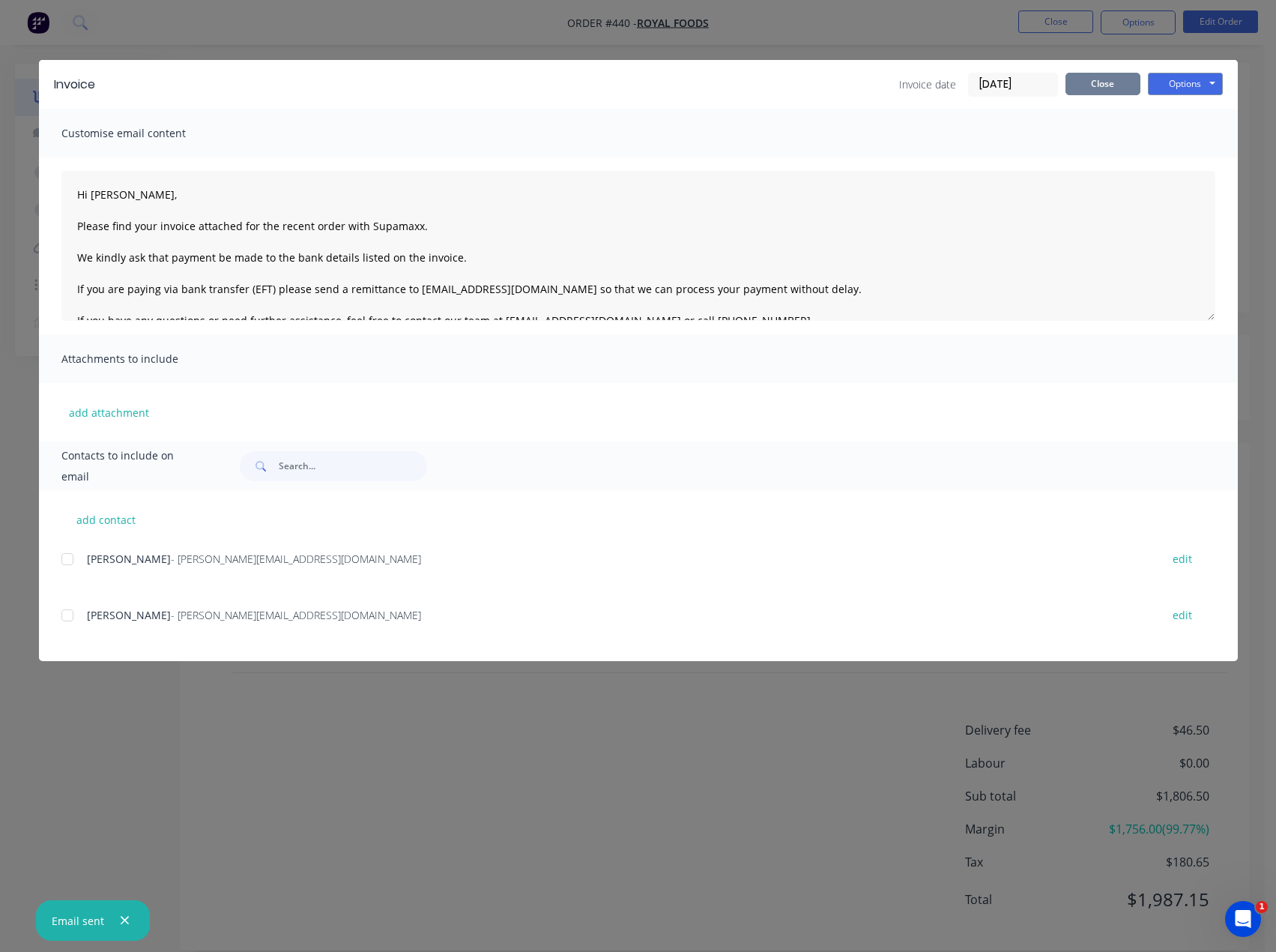
click at [1103, 87] on button "Close" at bounding box center [1103, 84] width 75 height 23
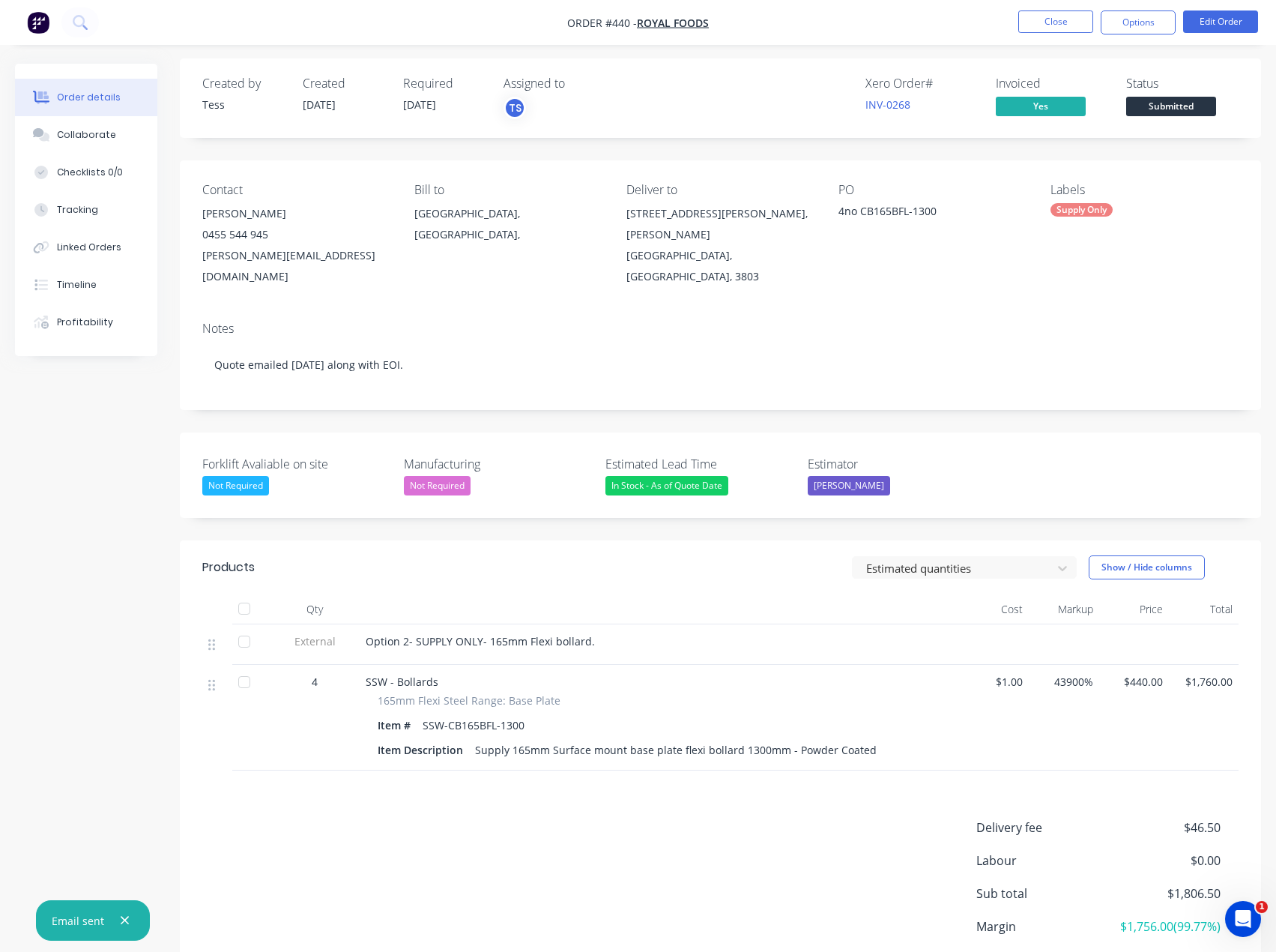
scroll to position [0, 0]
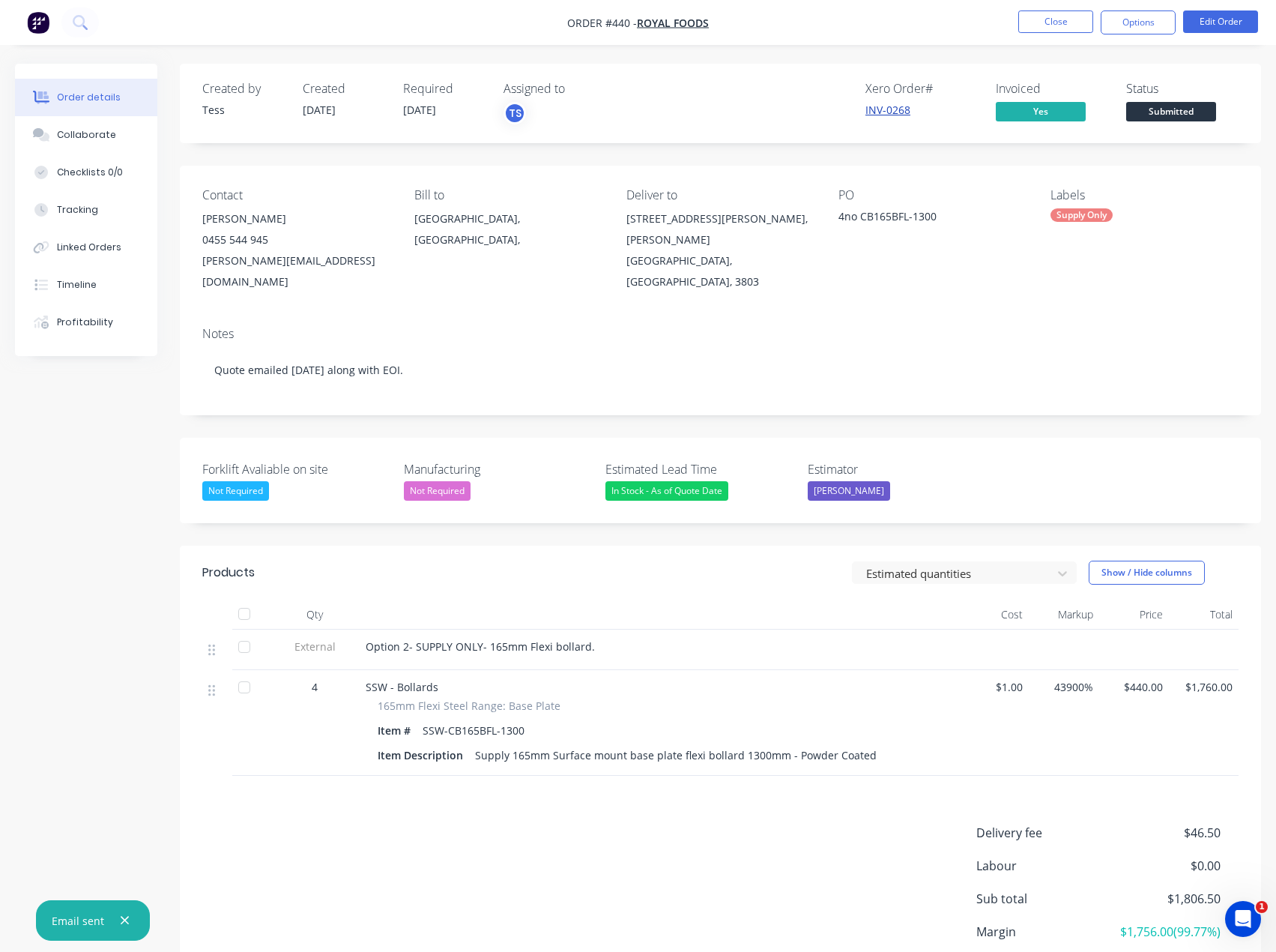
click at [902, 109] on link "INV-0268" at bounding box center [888, 109] width 45 height 14
click at [1136, 22] on button "Options" at bounding box center [1138, 23] width 75 height 24
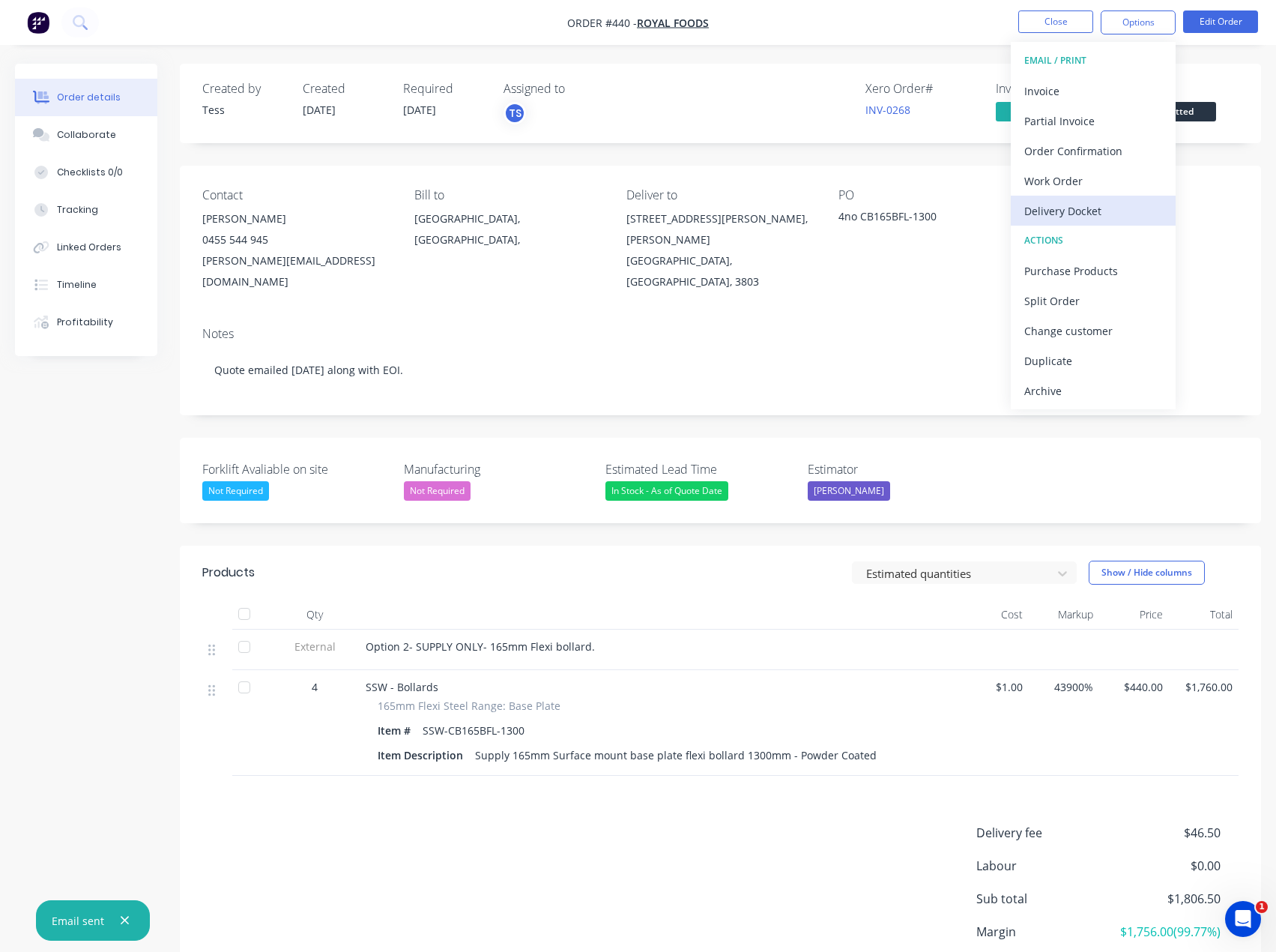
click at [1070, 207] on div "Delivery Docket" at bounding box center [1093, 211] width 138 height 22
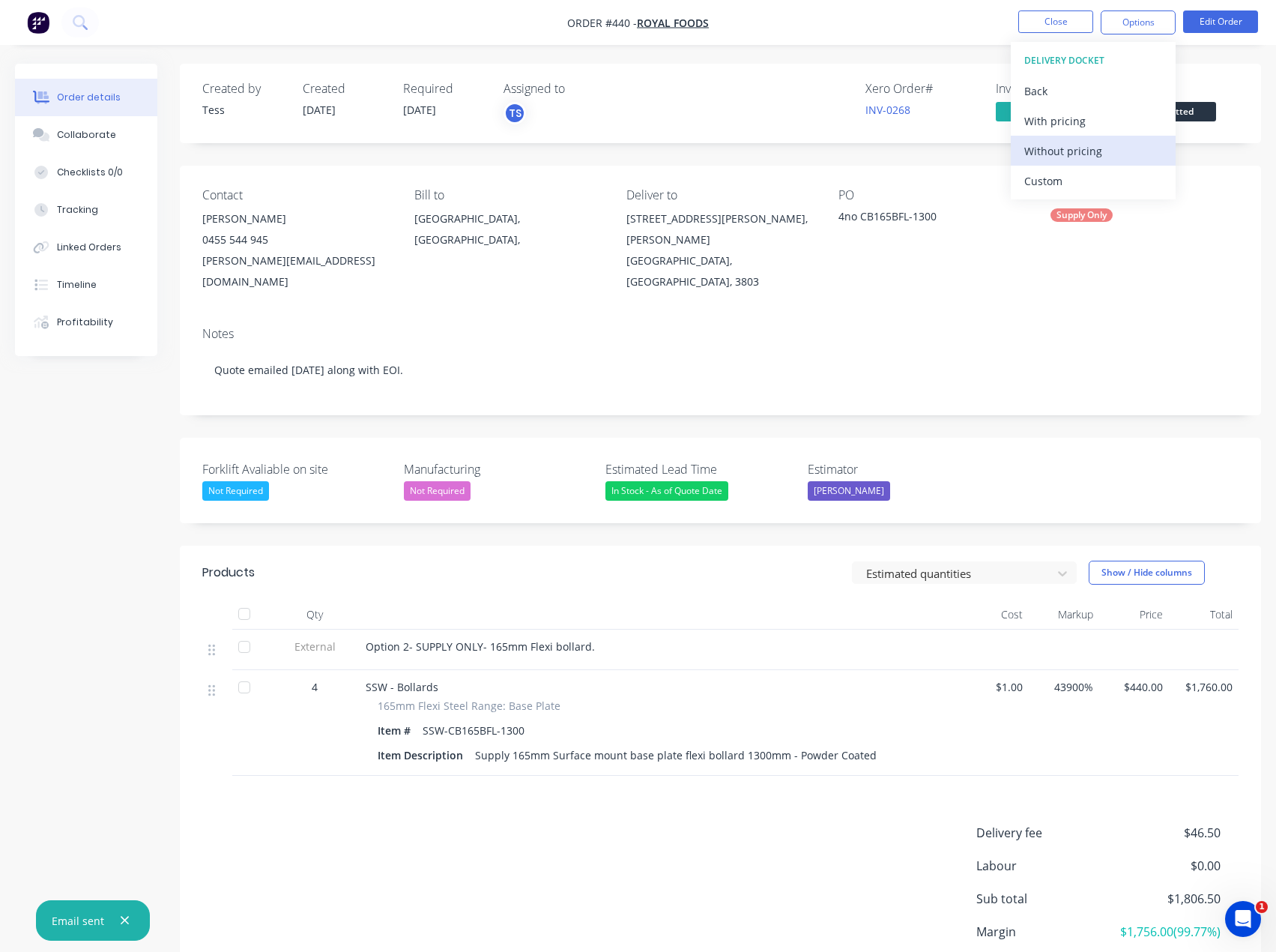
click at [1053, 152] on div "Without pricing" at bounding box center [1093, 151] width 138 height 22
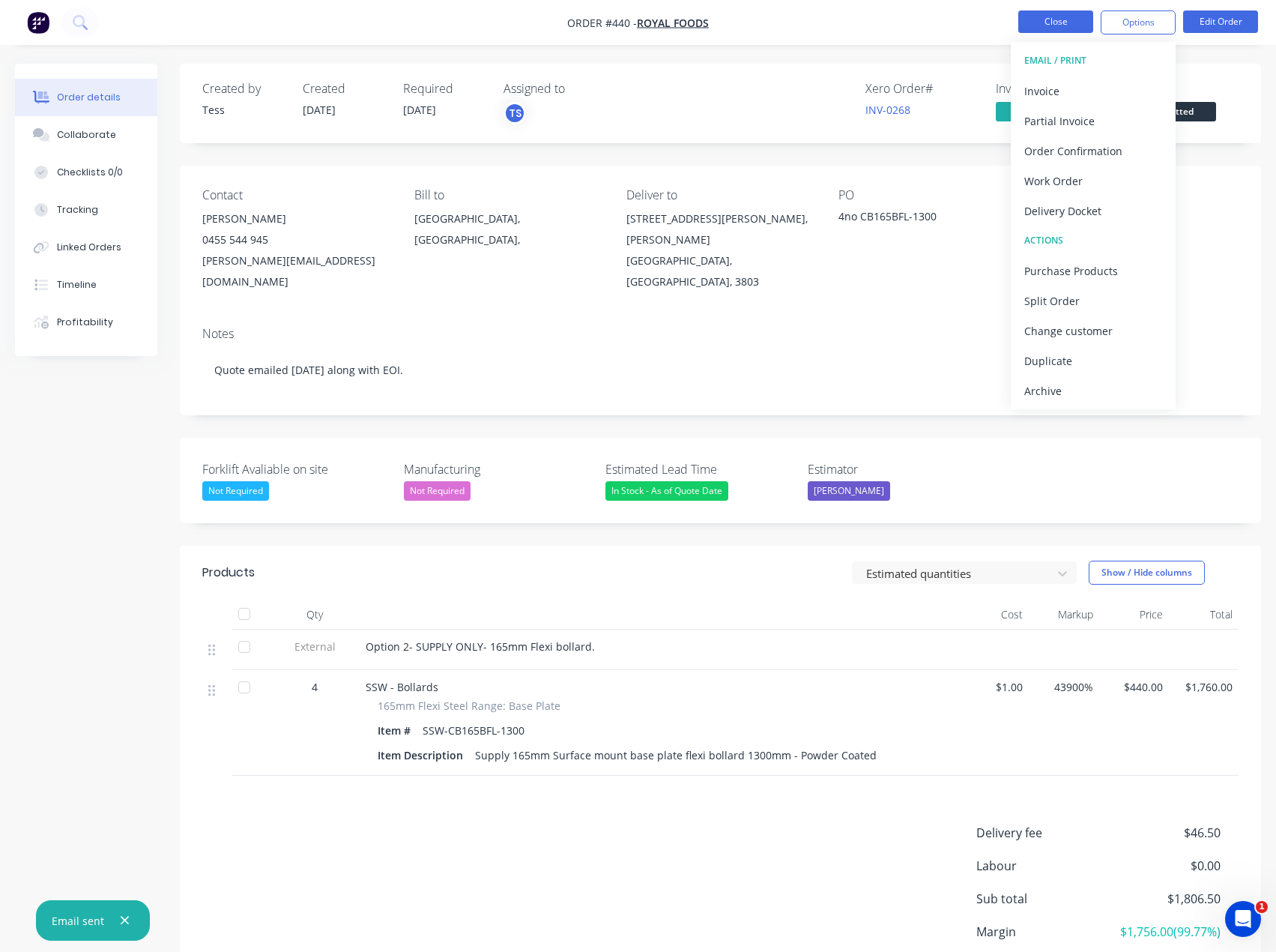
click at [1055, 27] on button "Close" at bounding box center [1056, 22] width 75 height 23
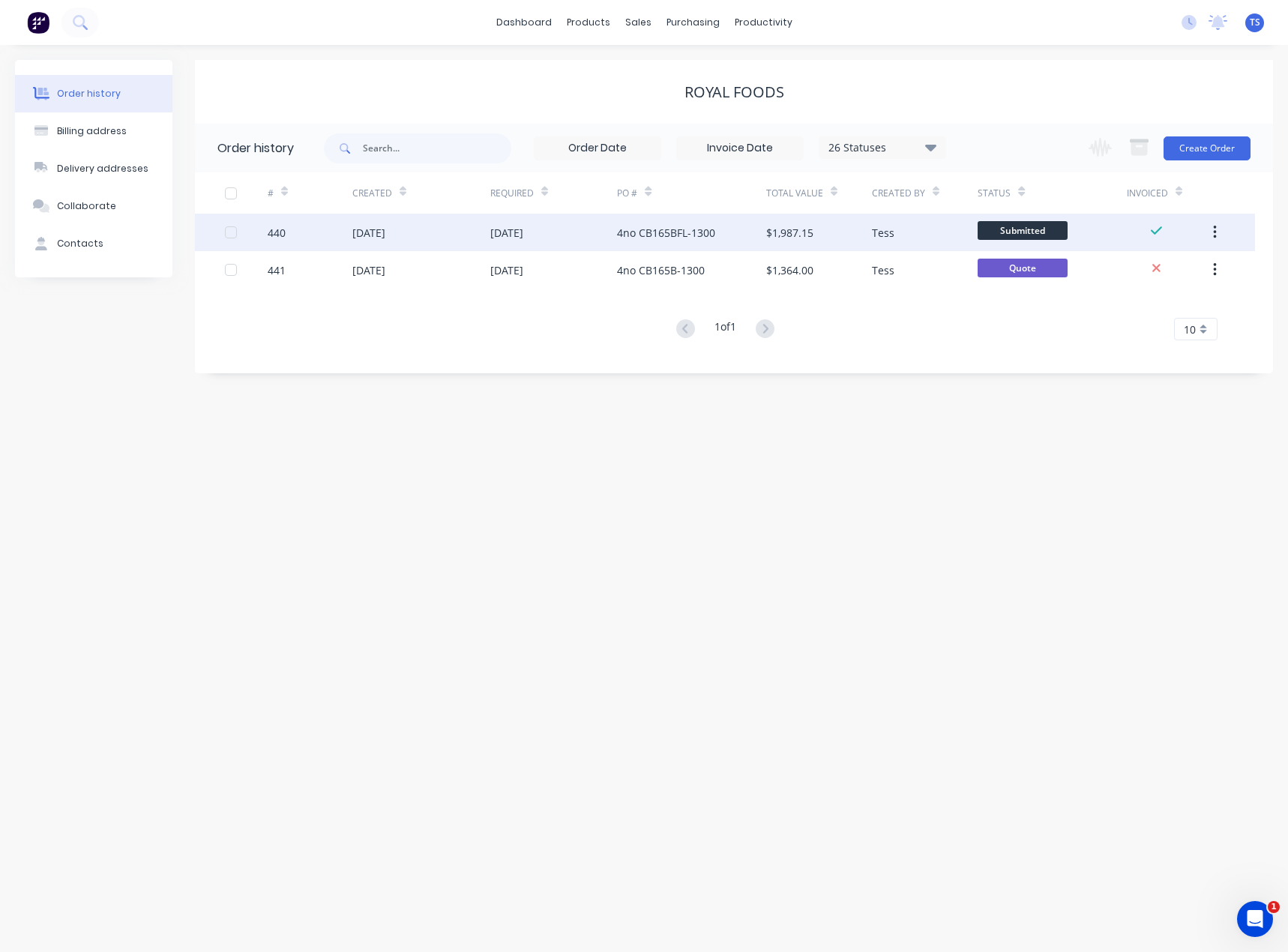
click at [667, 238] on div "4no CB165BFL-1300" at bounding box center [665, 232] width 98 height 16
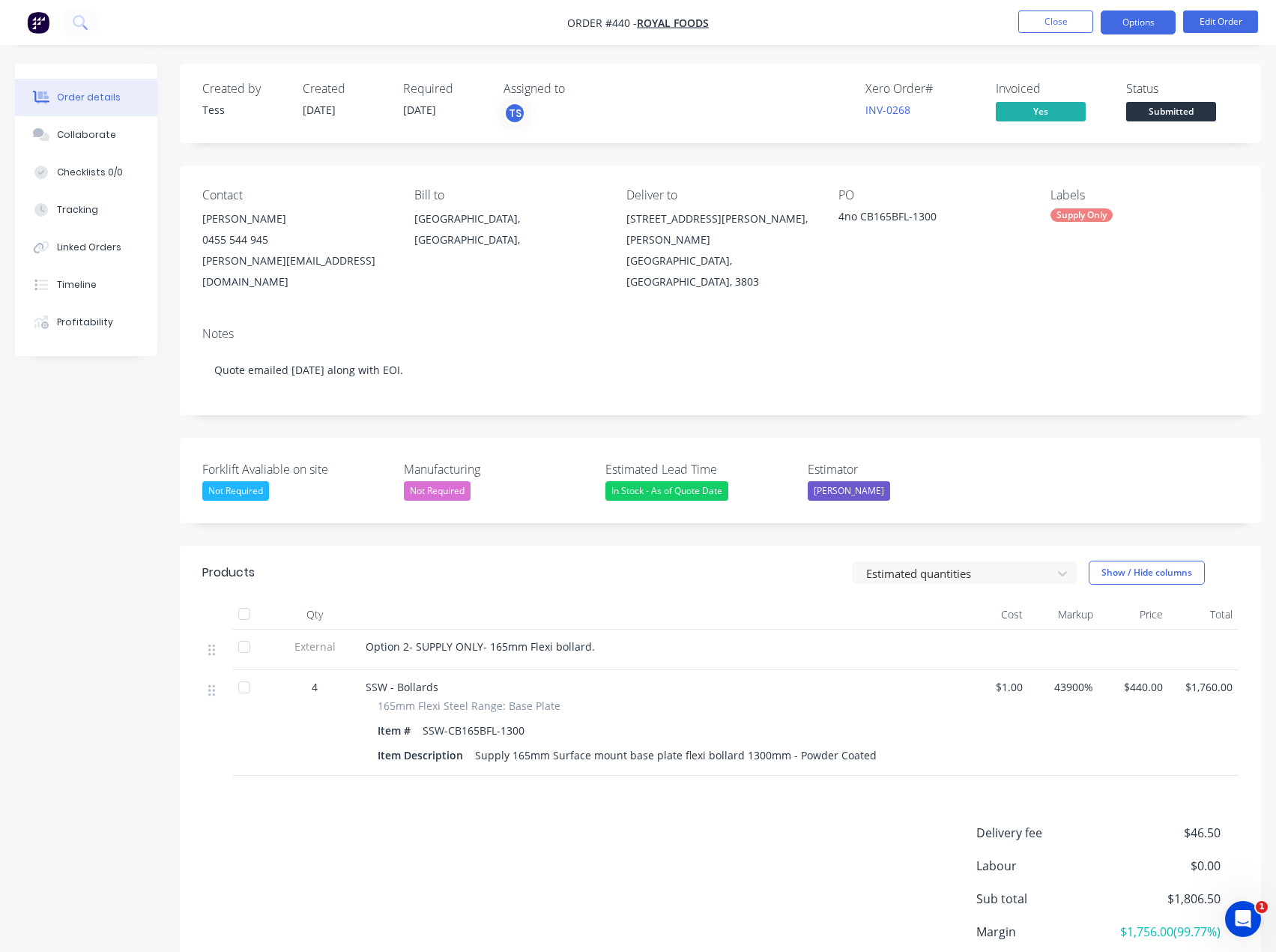
click at [1153, 27] on button "Options" at bounding box center [1138, 23] width 75 height 24
click at [991, 51] on div "Order details Collaborate Checklists 0/0 Tracking Linked Orders Timeline Profit…" at bounding box center [638, 538] width 1276 height 1076
click at [1188, 110] on span "Submitted" at bounding box center [1171, 112] width 90 height 19
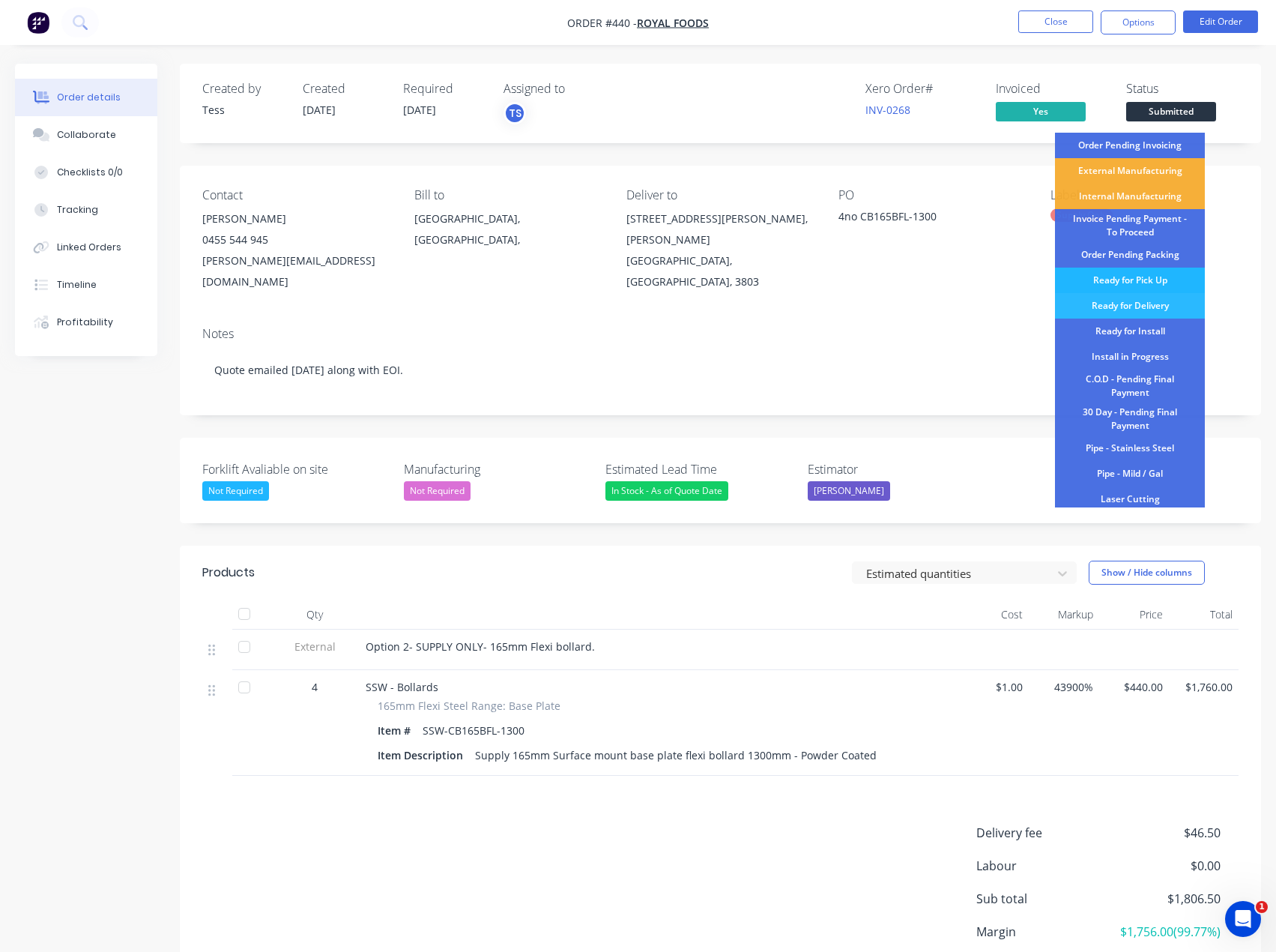
click at [1132, 277] on div "Ready for Pick Up" at bounding box center [1130, 280] width 150 height 25
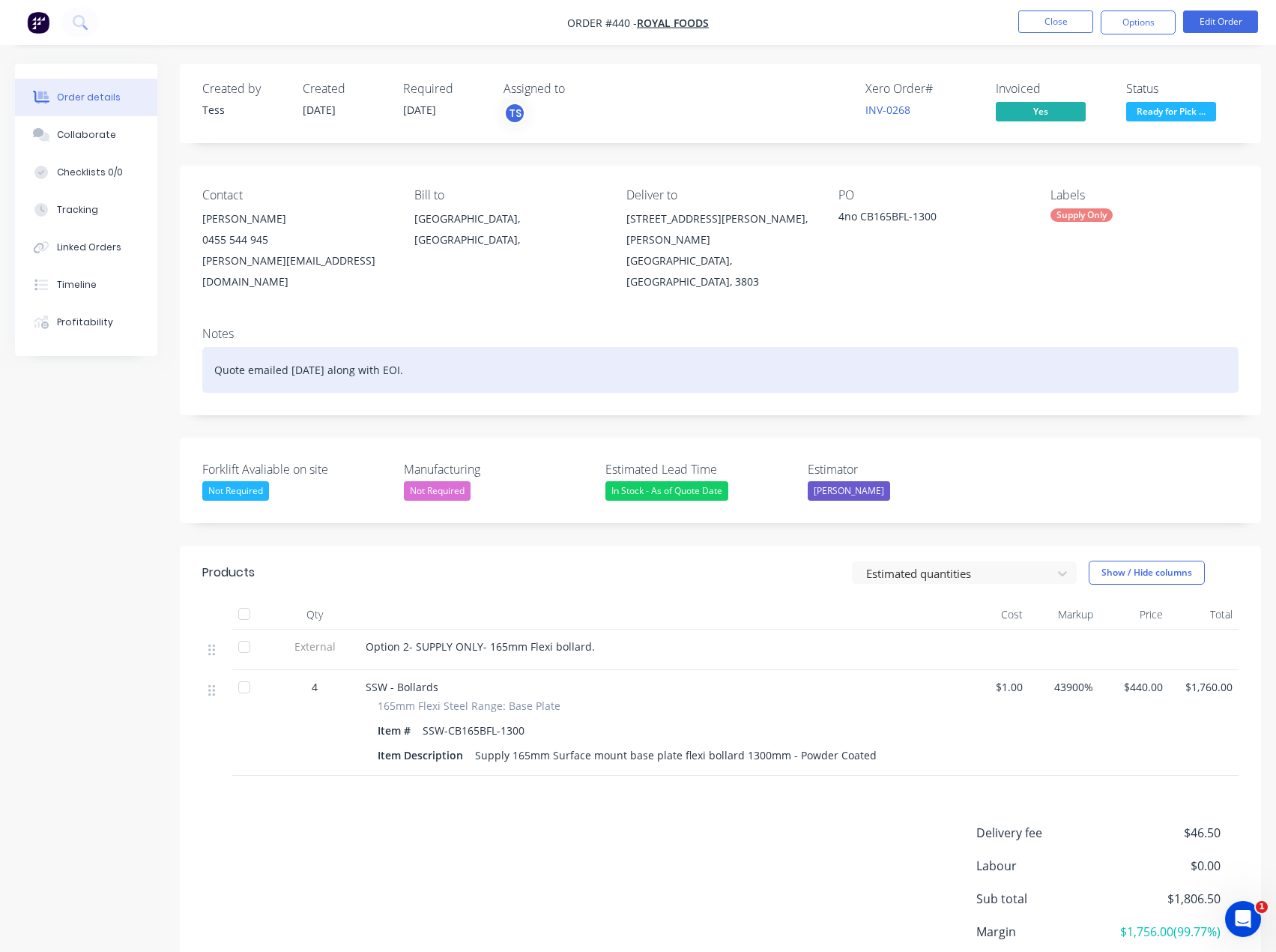
click at [360, 353] on div "Quote emailed [DATE] along with EOI." at bounding box center [720, 369] width 1037 height 46
drag, startPoint x: 433, startPoint y: 350, endPoint x: 209, endPoint y: 354, distance: 224.0
click at [209, 354] on div "Quote emailed [DATE] along with EOI." at bounding box center [720, 369] width 1037 height 46
click at [538, 352] on div "Accepted, paperwork printed and [PERSON_NAME] picking [DATE]." at bounding box center [720, 369] width 1037 height 46
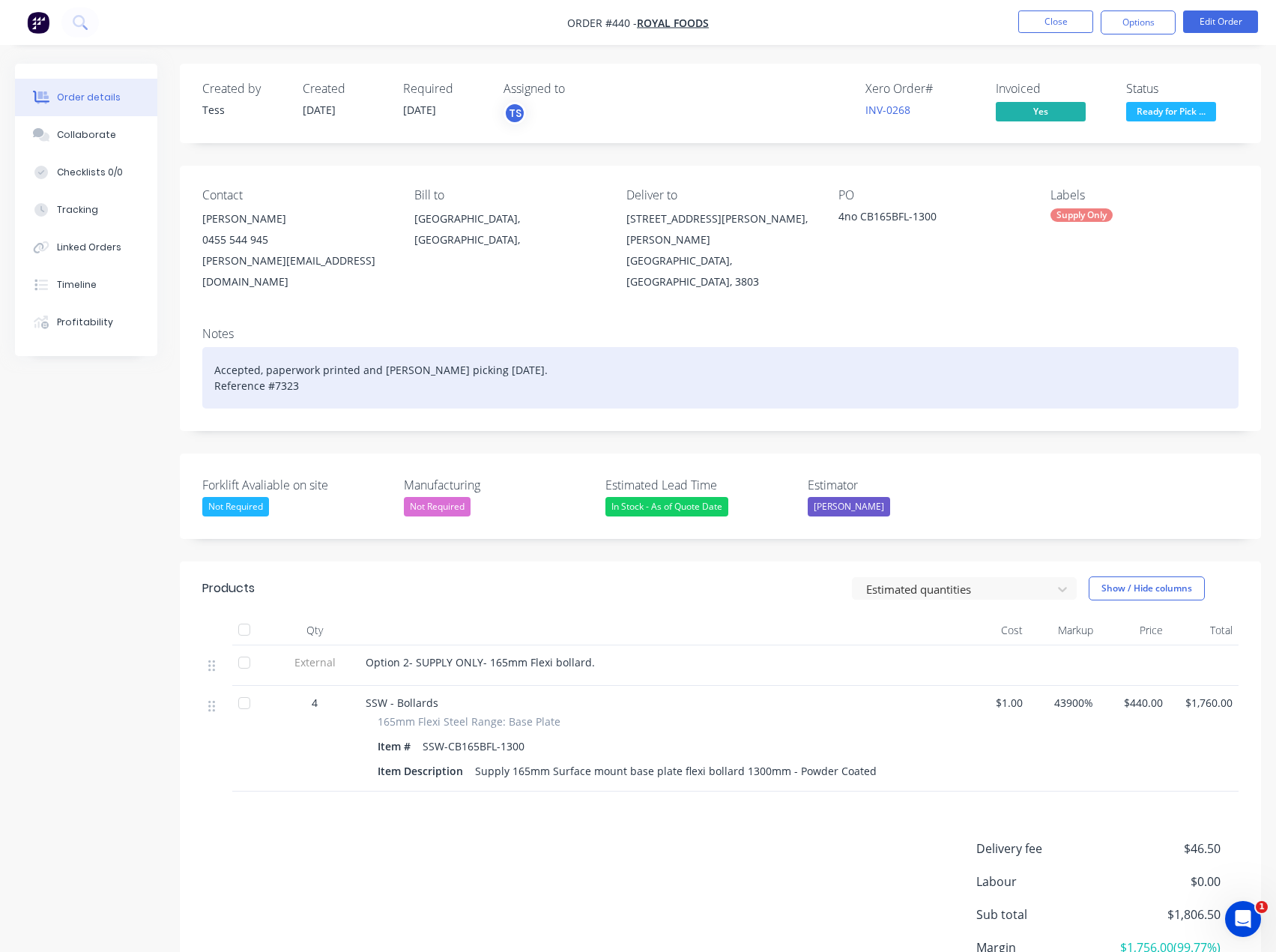
click at [209, 366] on div "Accepted, paperwork printed and [PERSON_NAME] picking [DATE]. Reference #7323" at bounding box center [720, 377] width 1037 height 62
click at [326, 375] on div "Accepted, paperwork printed and [PERSON_NAME] picking [DATE]. Jet Reference #73…" at bounding box center [720, 377] width 1037 height 62
click at [531, 353] on div "Accepted, paperwork printed and [PERSON_NAME] picking [DATE]. Jet Reference #73…" at bounding box center [720, 377] width 1037 height 62
drag, startPoint x: 332, startPoint y: 364, endPoint x: 215, endPoint y: 349, distance: 118.0
click at [215, 349] on div "Accepted, paperwork printed and [PERSON_NAME] picking [DATE]. Jet Reference #73…" at bounding box center [720, 377] width 1037 height 62
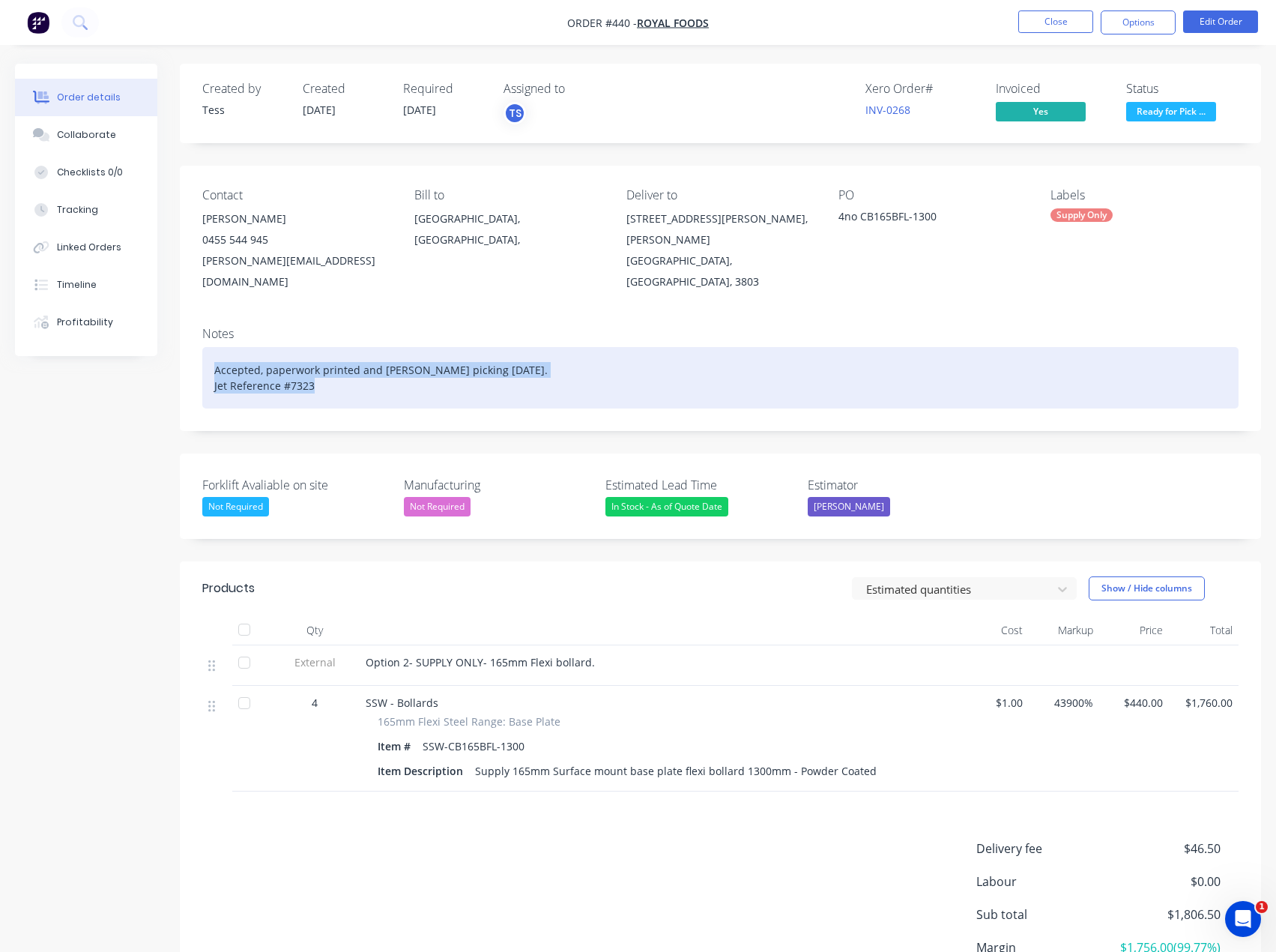
click at [647, 379] on div "Accepted, paperwork printed and [PERSON_NAME] picking [DATE]. Jet Reference #73…" at bounding box center [720, 377] width 1037 height 62
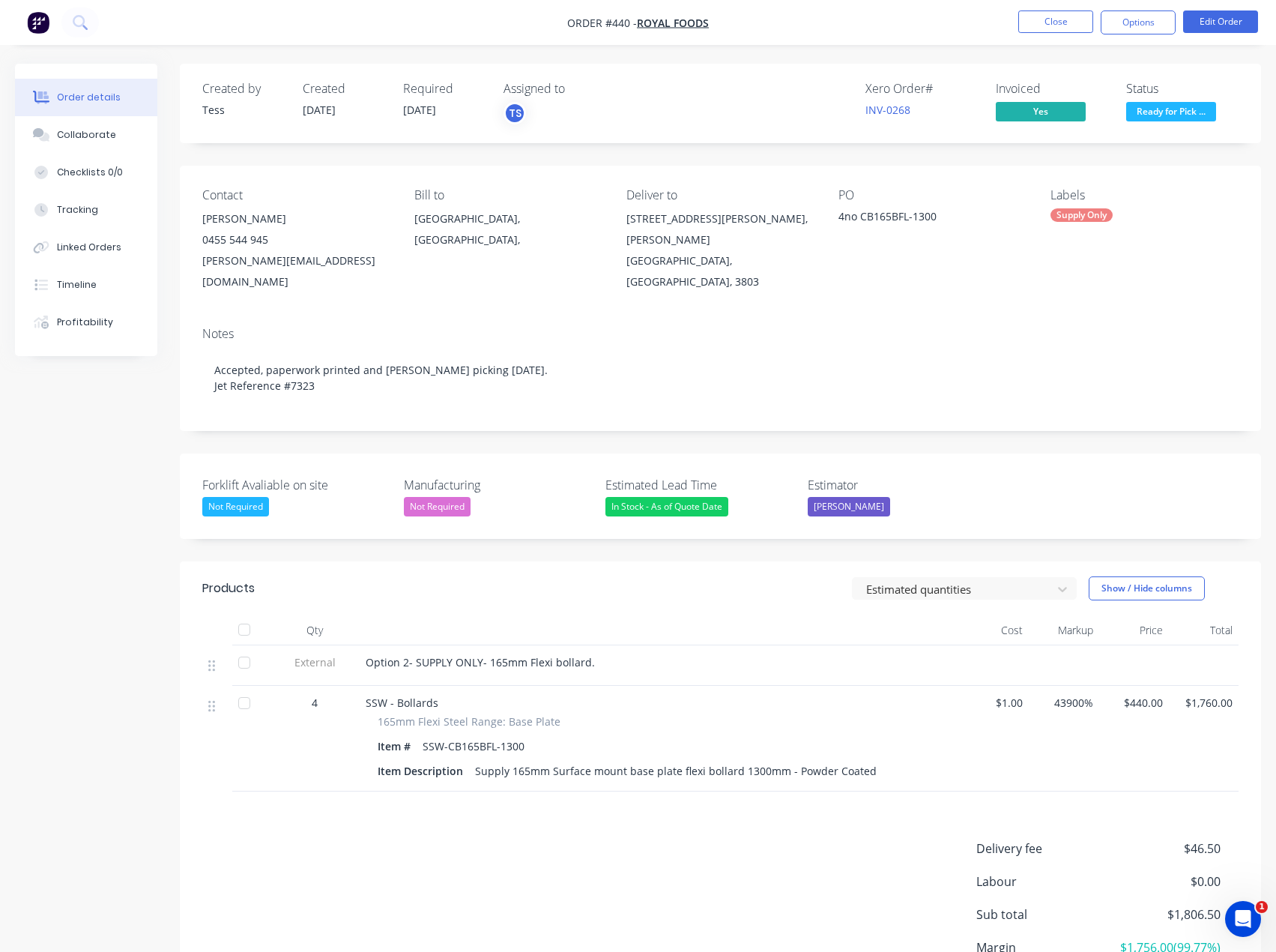
click at [240, 233] on div "0455 544 945" at bounding box center [296, 240] width 188 height 21
click at [1058, 18] on button "Close" at bounding box center [1056, 22] width 75 height 23
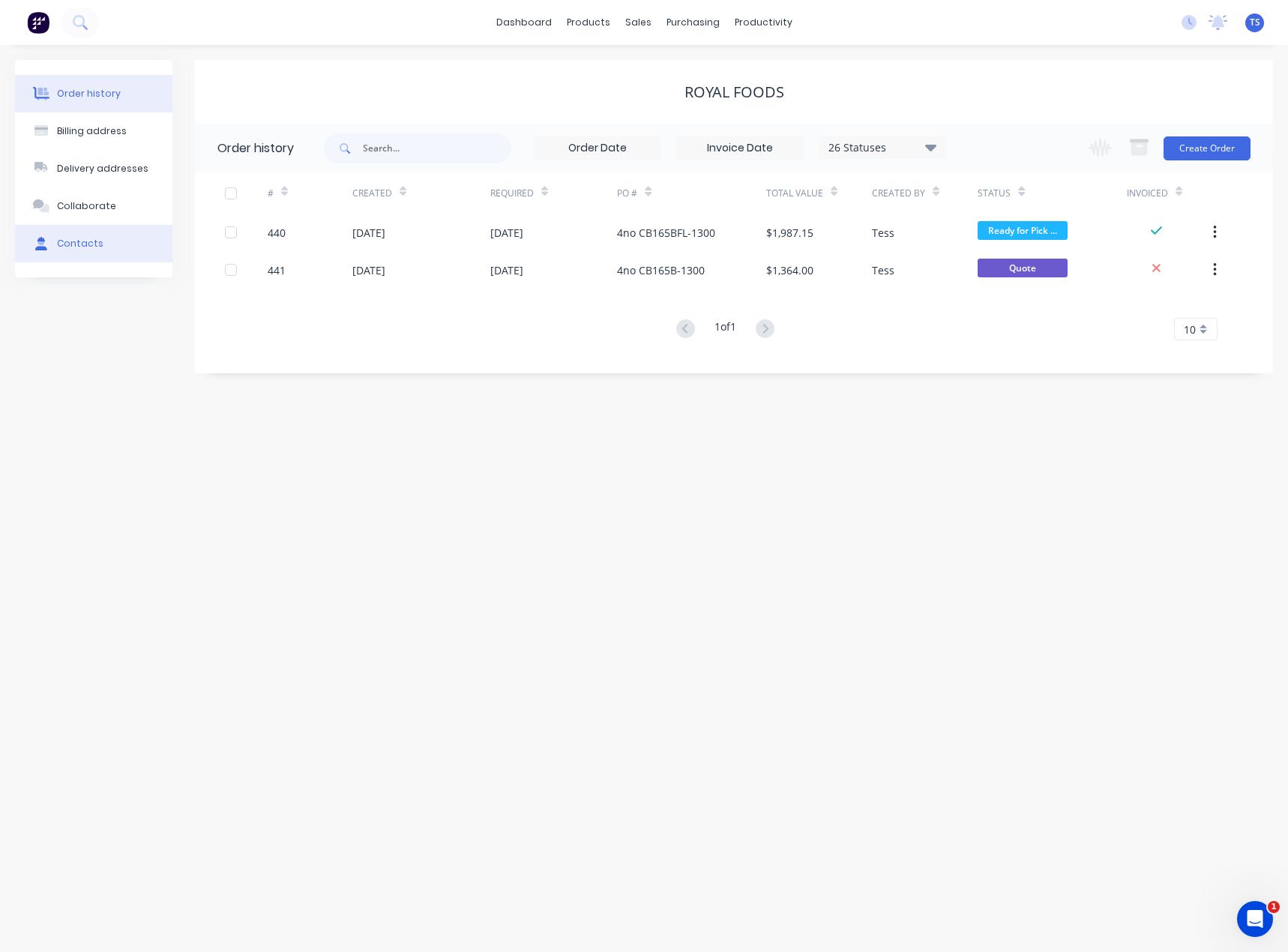
click at [67, 244] on div "Contacts" at bounding box center [81, 244] width 47 height 14
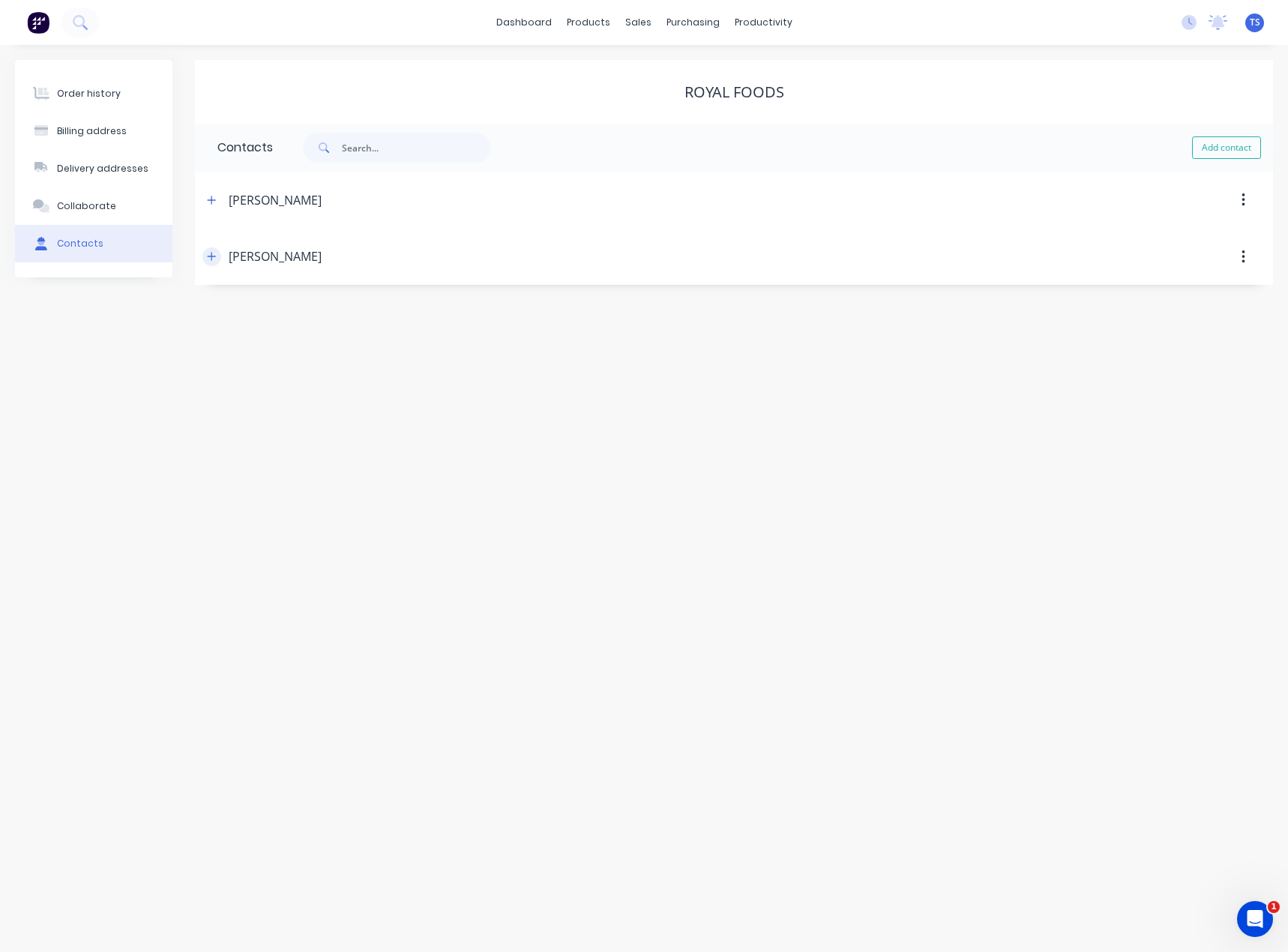
click at [212, 254] on icon "button" at bounding box center [212, 257] width 9 height 9
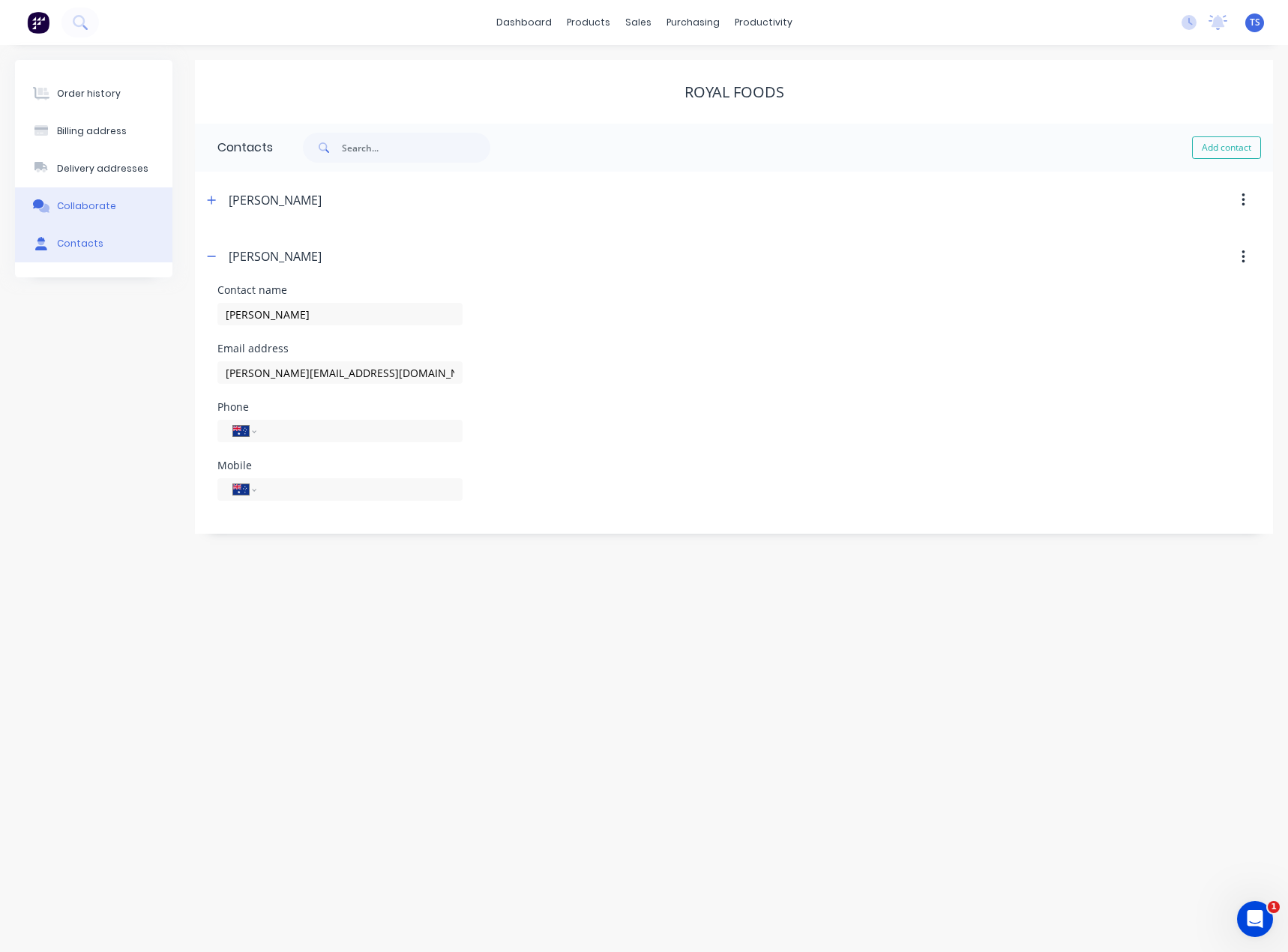
click at [63, 206] on div "Collaborate" at bounding box center [87, 206] width 59 height 14
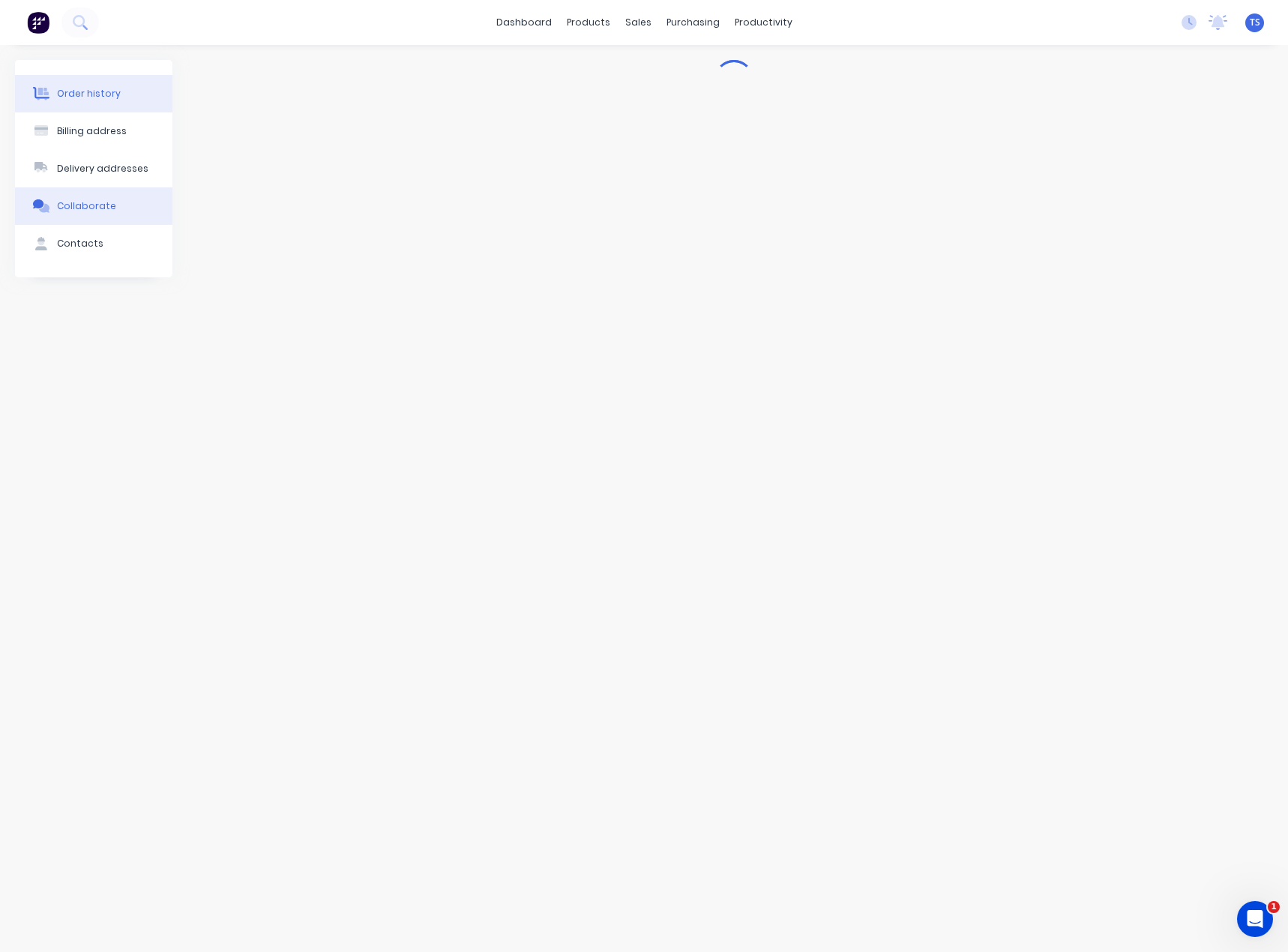
click at [76, 86] on button "Order history" at bounding box center [94, 93] width 158 height 37
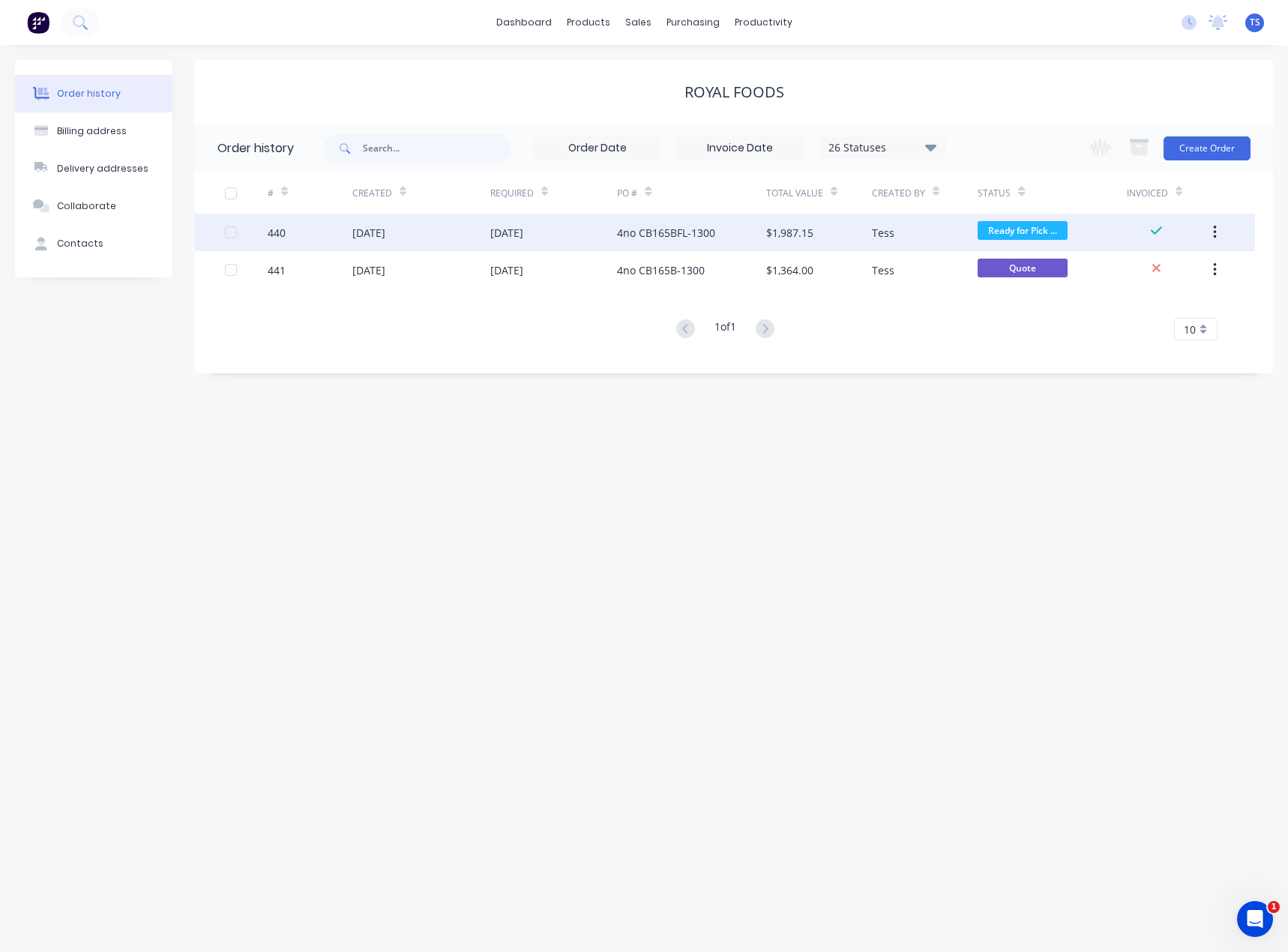
click at [385, 228] on div "[DATE]" at bounding box center [369, 232] width 33 height 16
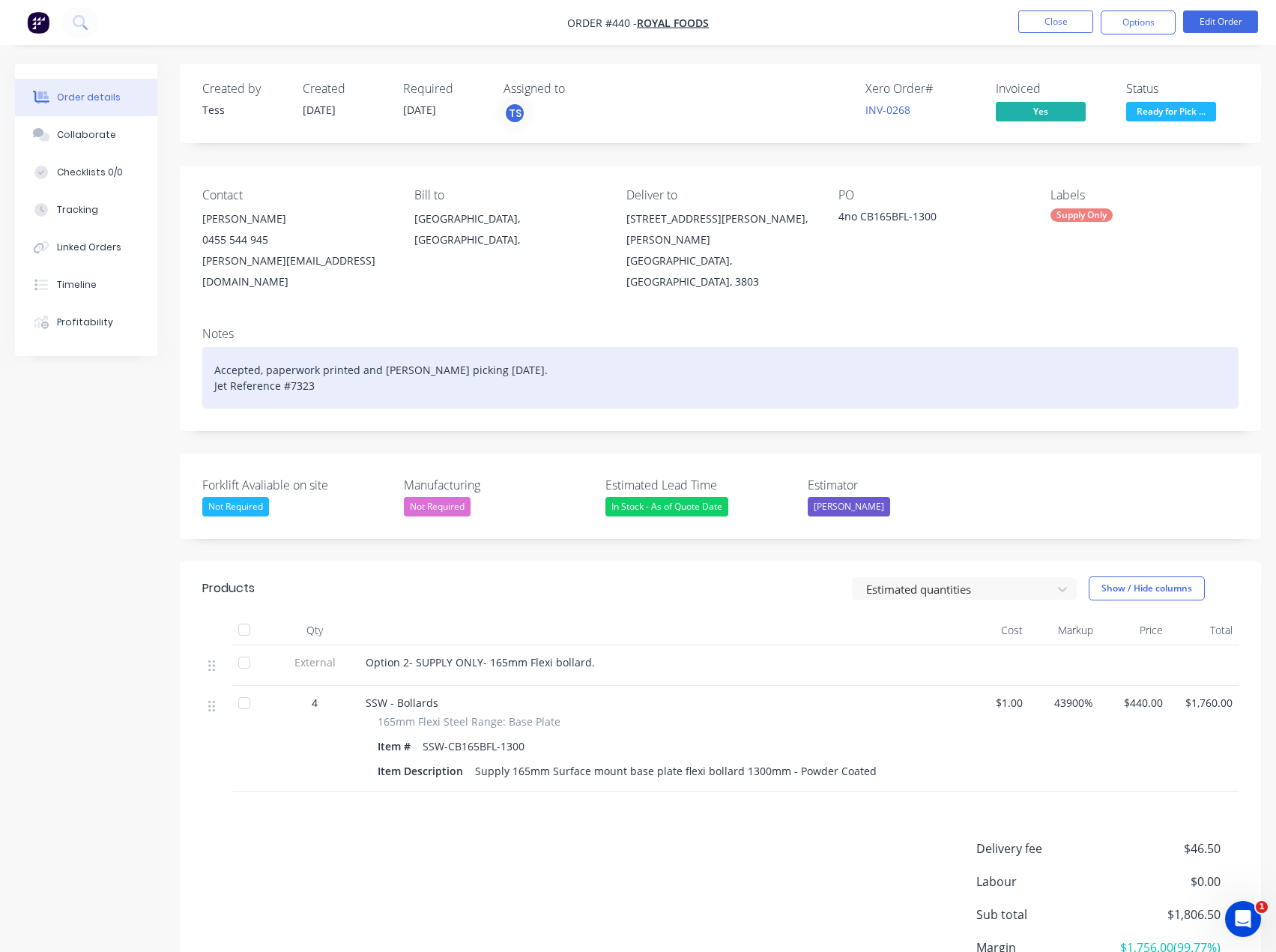
click at [322, 366] on div "Accepted, paperwork printed and [PERSON_NAME] picking [DATE]. Jet Reference #73…" at bounding box center [720, 377] width 1037 height 62
click at [365, 367] on div "Accepted, paperwork printed and [PERSON_NAME] picking [DATE]. Jet Reference #73…" at bounding box center [720, 377] width 1037 height 62
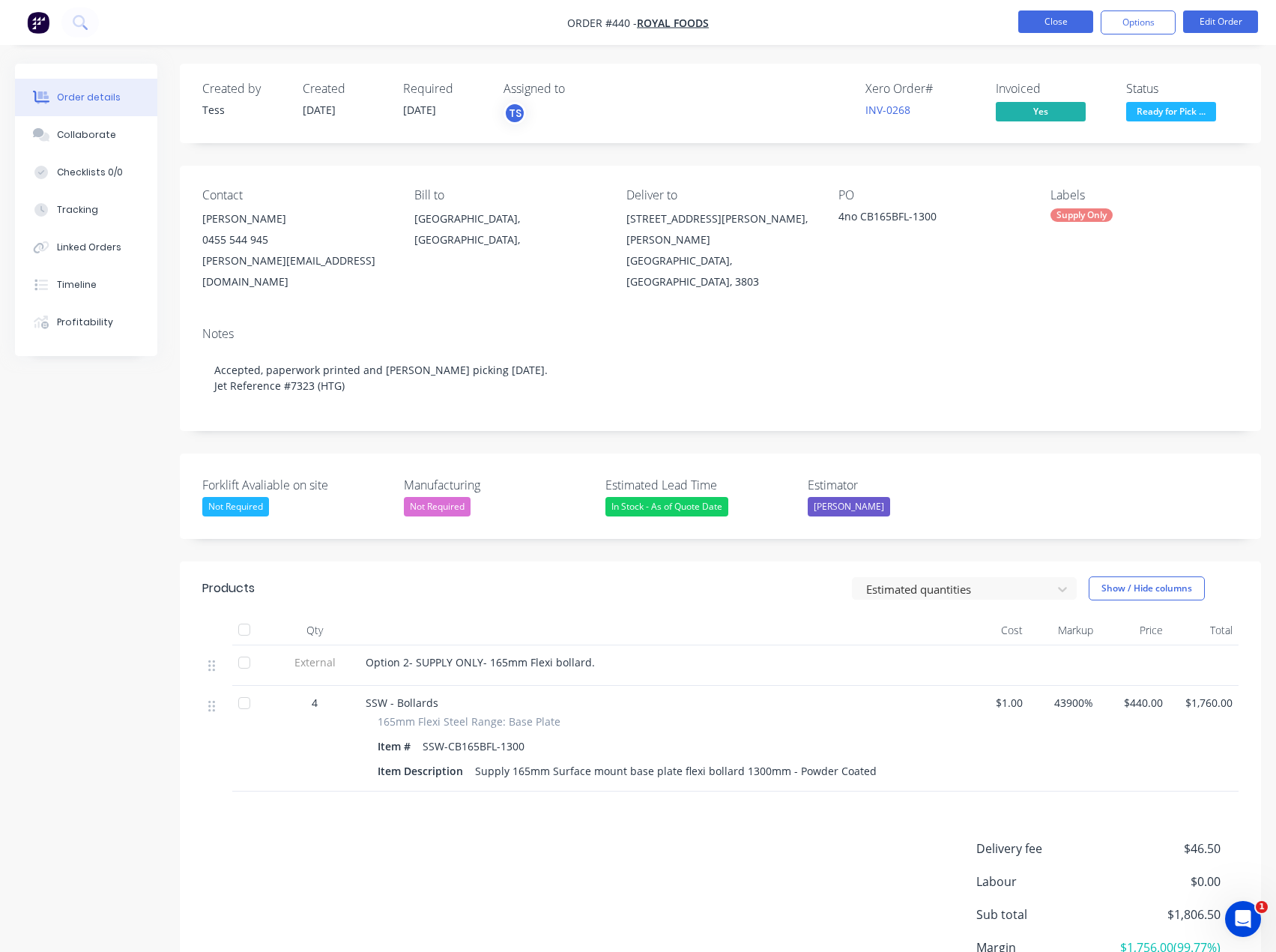
click at [1064, 22] on button "Close" at bounding box center [1056, 22] width 75 height 23
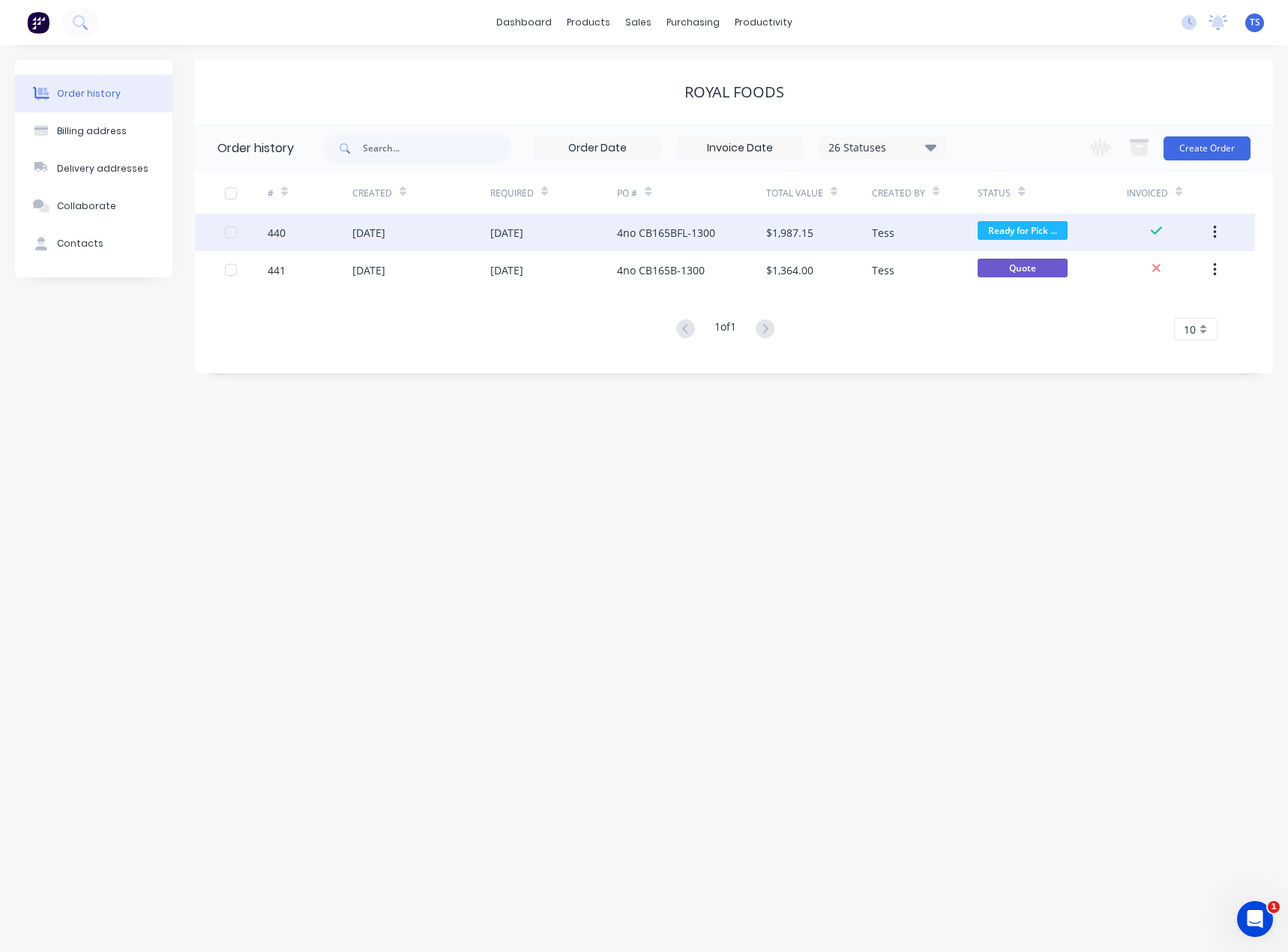
click at [653, 232] on div "4no CB165BFL-1300" at bounding box center [665, 232] width 98 height 16
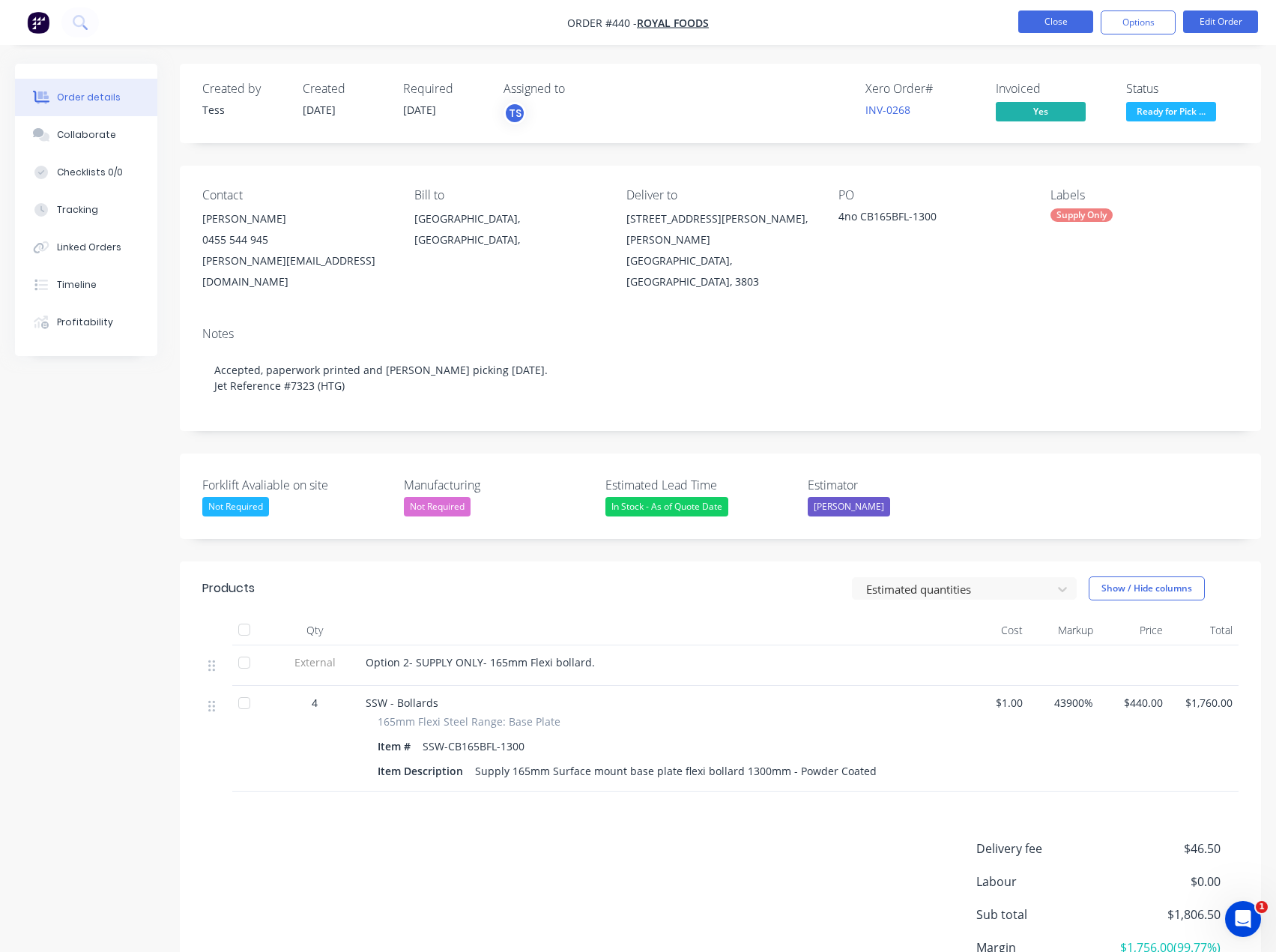
click at [1069, 16] on button "Close" at bounding box center [1056, 22] width 75 height 23
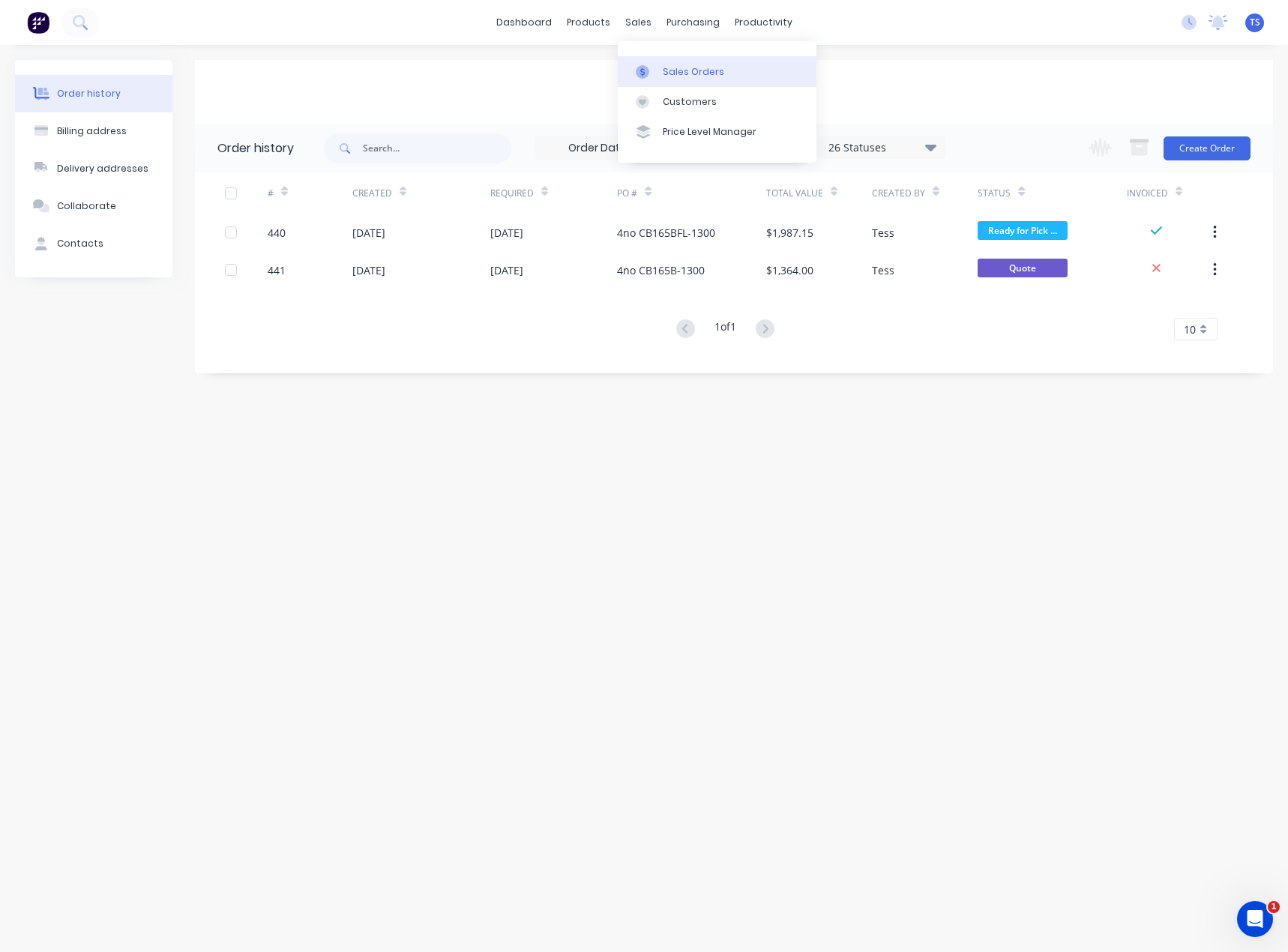
click at [660, 70] on link "Sales Orders" at bounding box center [716, 71] width 199 height 30
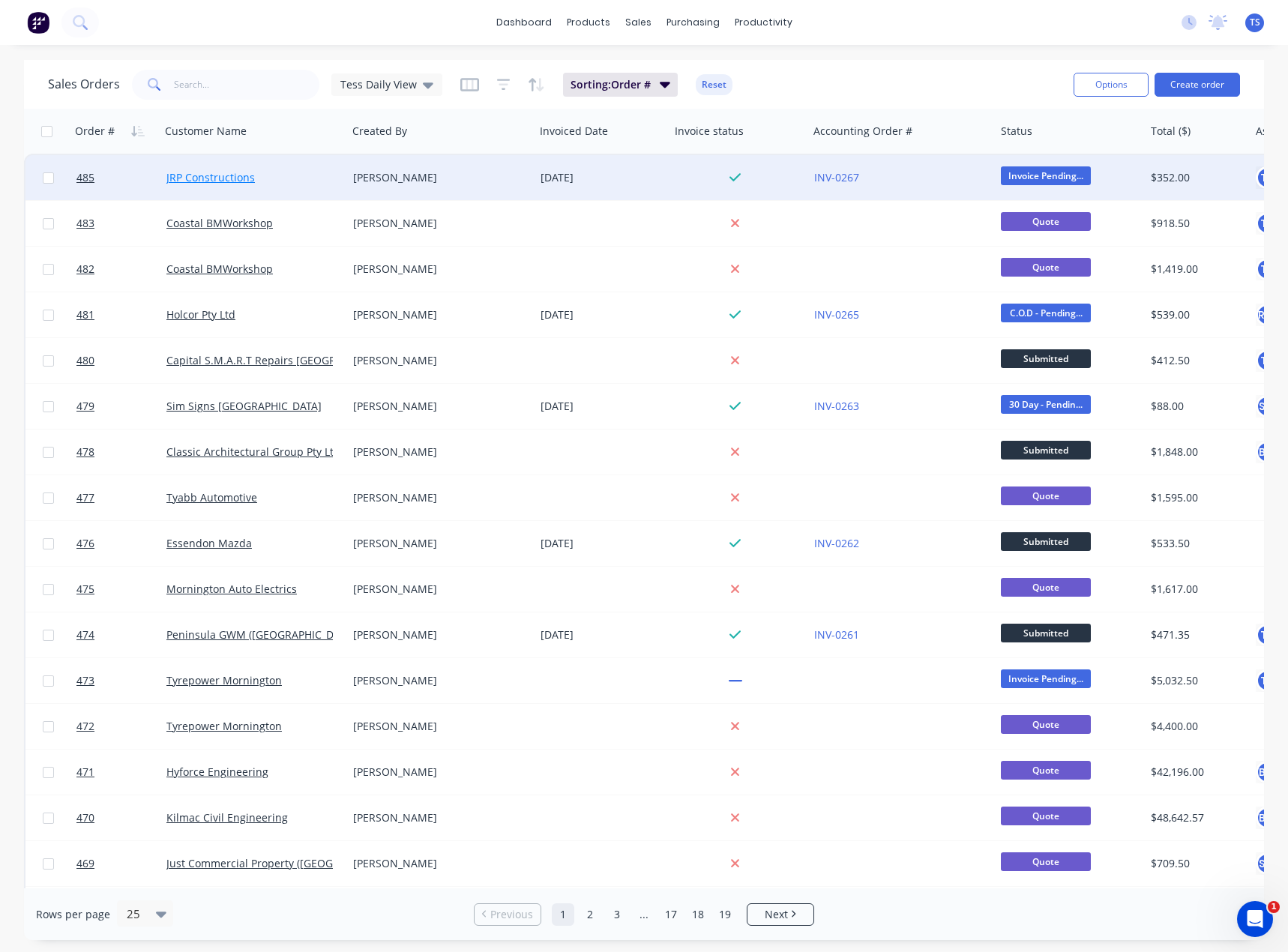
click at [210, 179] on link "JRP Constructions" at bounding box center [211, 177] width 88 height 14
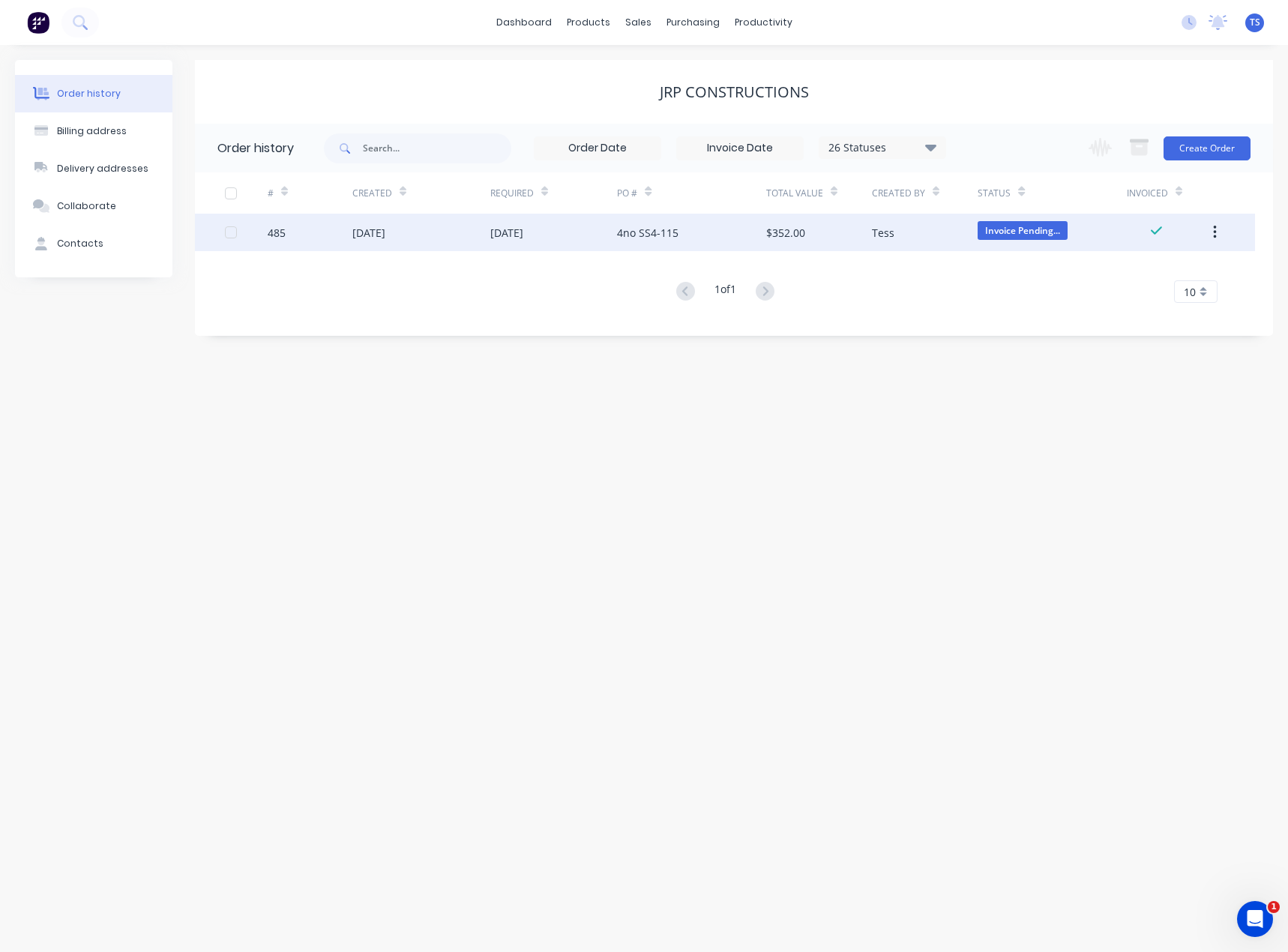
click at [385, 235] on div "[DATE]" at bounding box center [369, 232] width 33 height 16
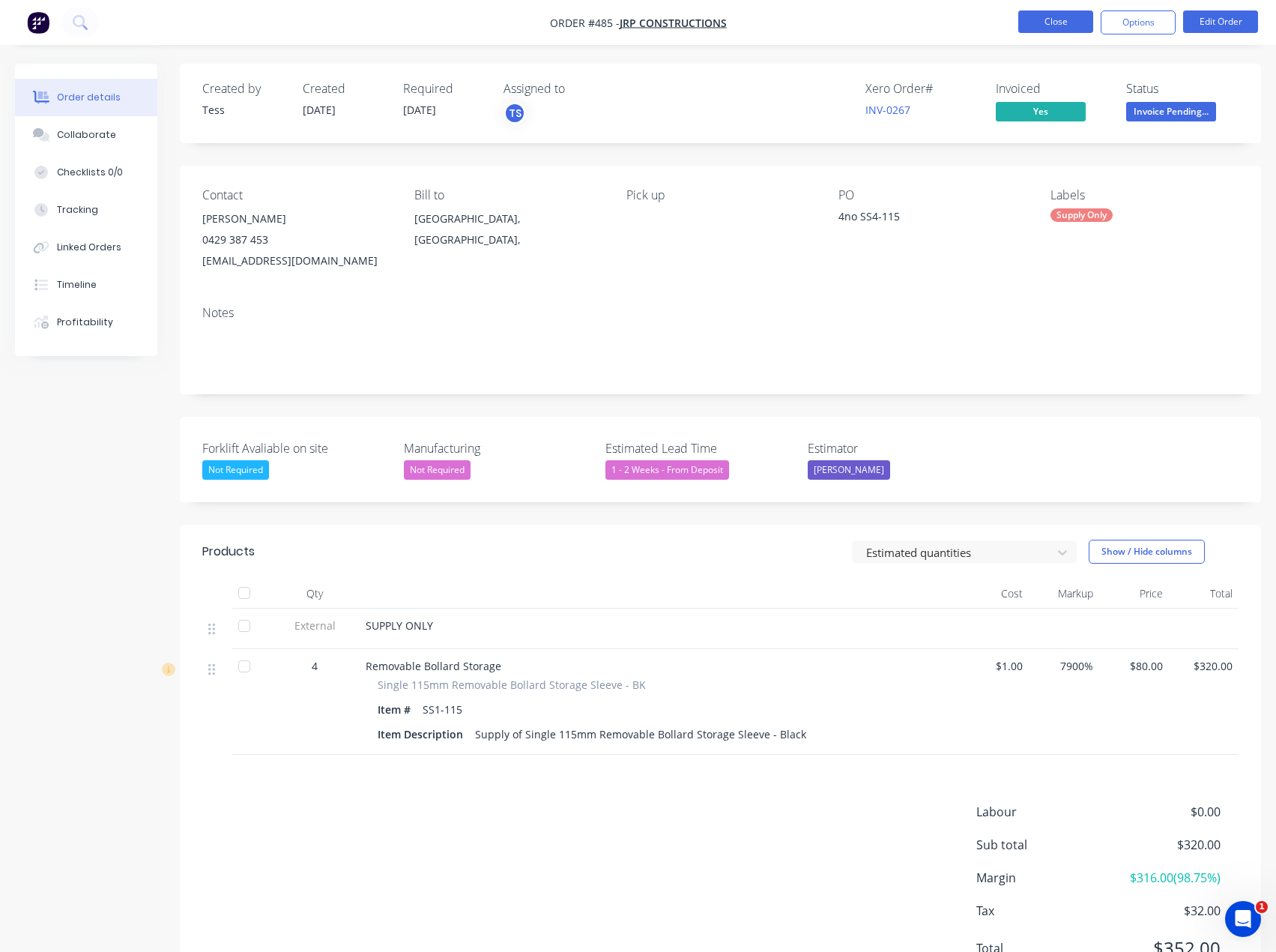
click at [1038, 22] on button "Close" at bounding box center [1056, 22] width 75 height 23
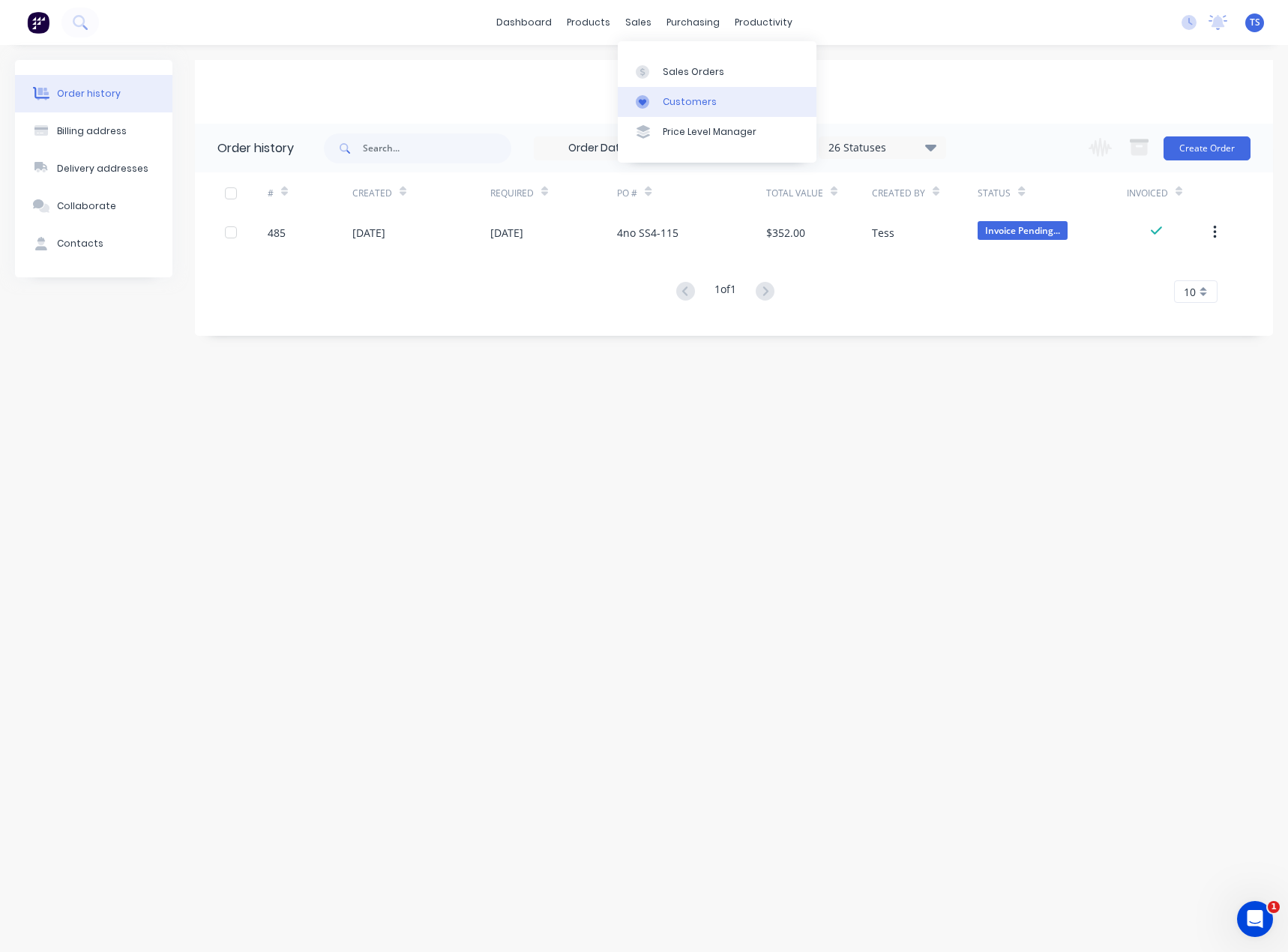
click at [657, 99] on div at bounding box center [647, 102] width 23 height 14
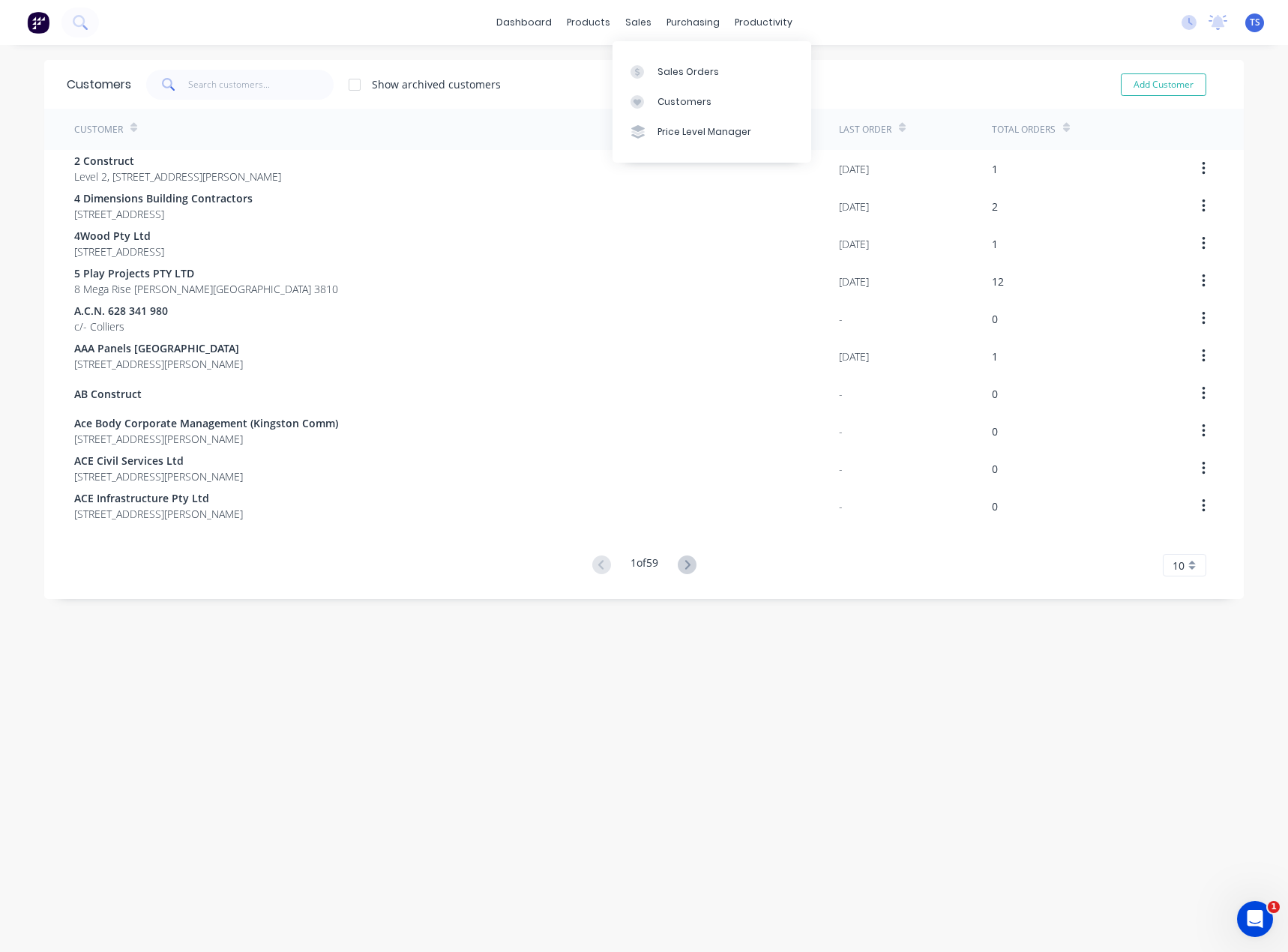
drag, startPoint x: 658, startPoint y: 102, endPoint x: 208, endPoint y: 99, distance: 450.0
click at [658, 102] on div "Customers" at bounding box center [684, 102] width 54 height 14
click at [657, 97] on div "Customers" at bounding box center [684, 102] width 54 height 14
click at [658, 73] on div "Sales Orders" at bounding box center [688, 72] width 62 height 14
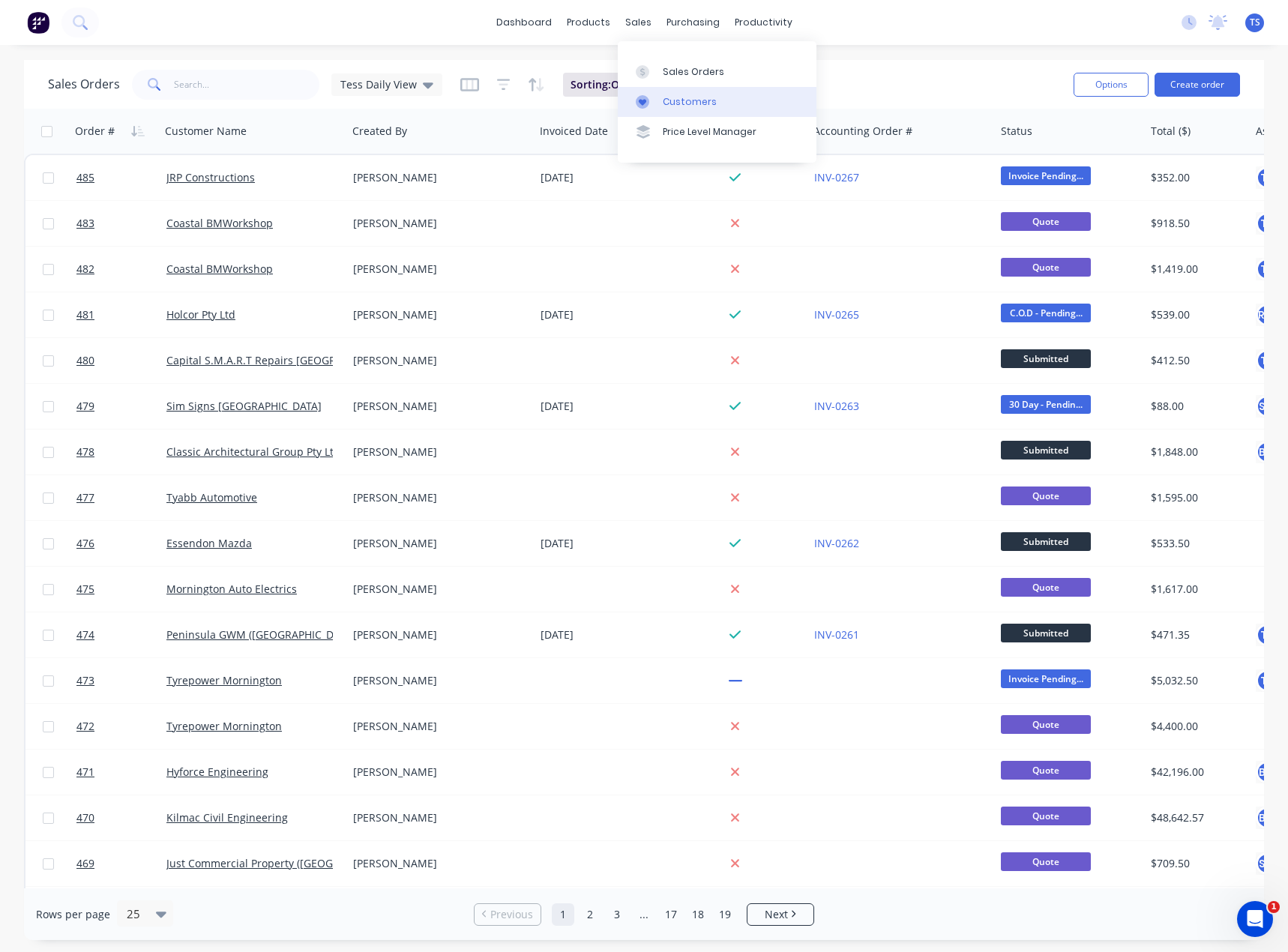
click at [655, 98] on div at bounding box center [647, 102] width 23 height 14
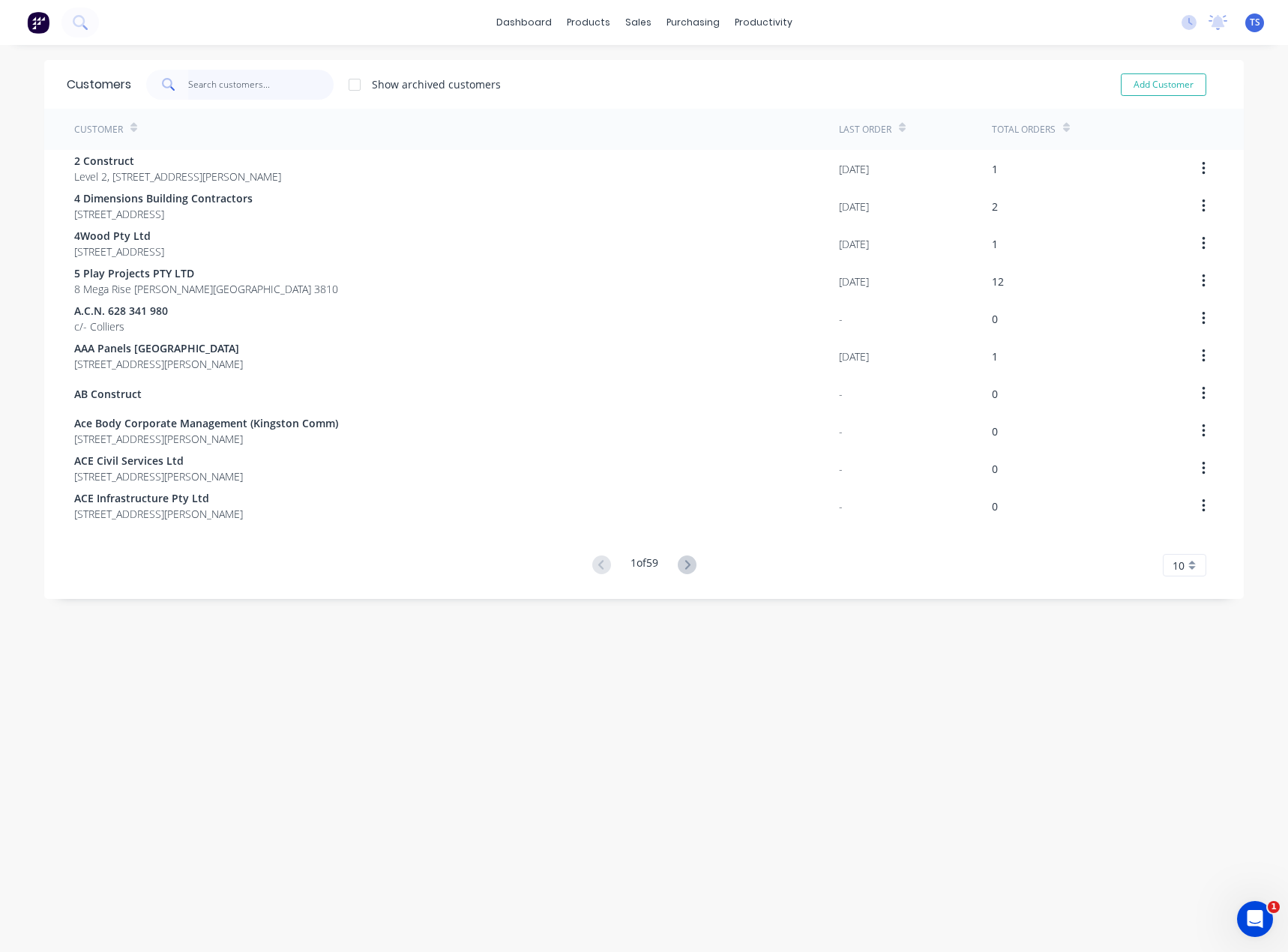
click at [231, 85] on input "text" at bounding box center [261, 84] width 147 height 30
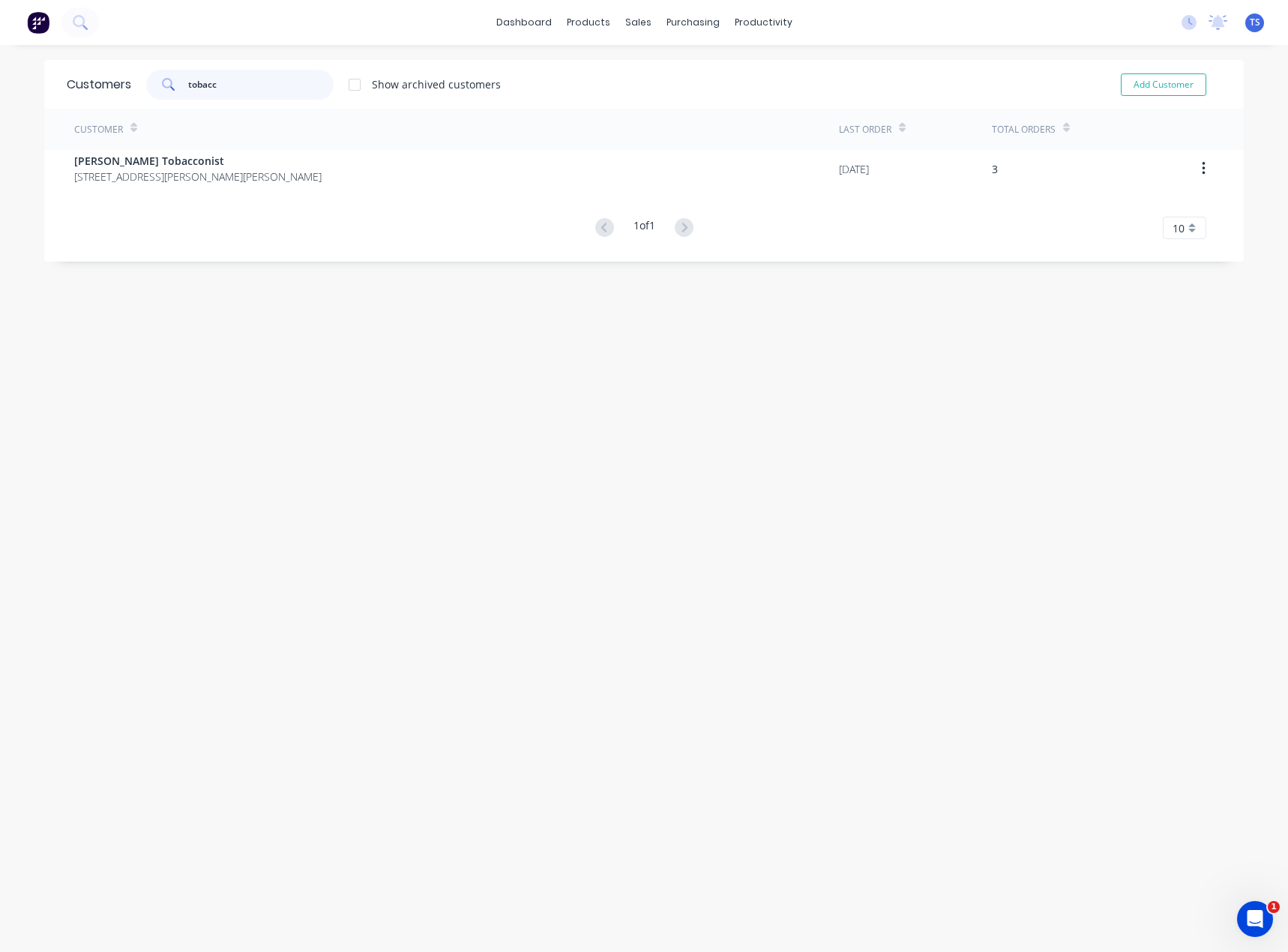
type input "tobacc"
drag, startPoint x: 691, startPoint y: 99, endPoint x: 363, endPoint y: 73, distance: 329.0
click at [691, 99] on div "Customers" at bounding box center [684, 102] width 54 height 14
click at [260, 81] on input "tobacc" at bounding box center [261, 84] width 147 height 30
drag, startPoint x: 260, startPoint y: 81, endPoint x: 164, endPoint y: 90, distance: 96.4
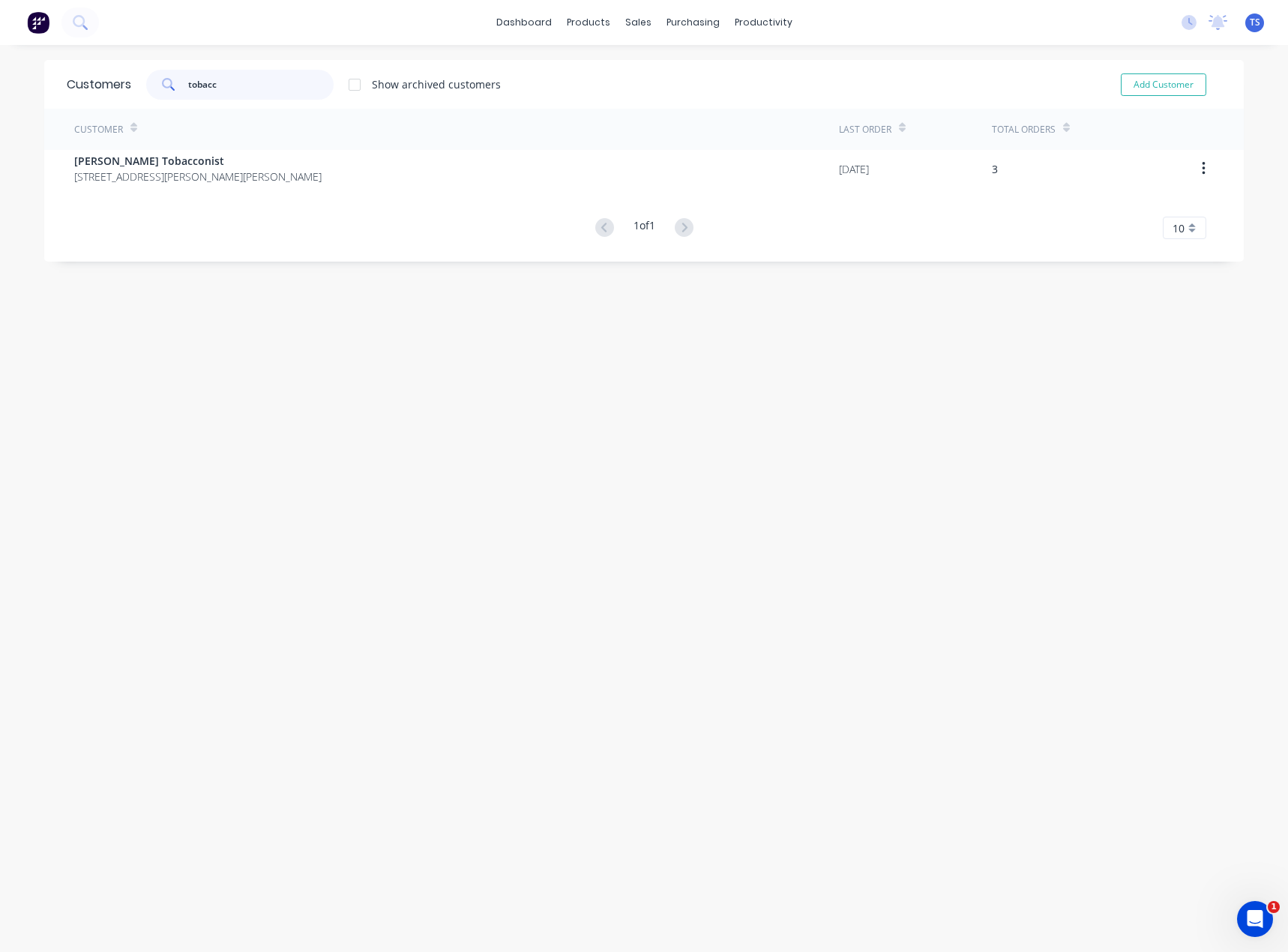
click at [164, 88] on div "tobacc" at bounding box center [240, 84] width 187 height 30
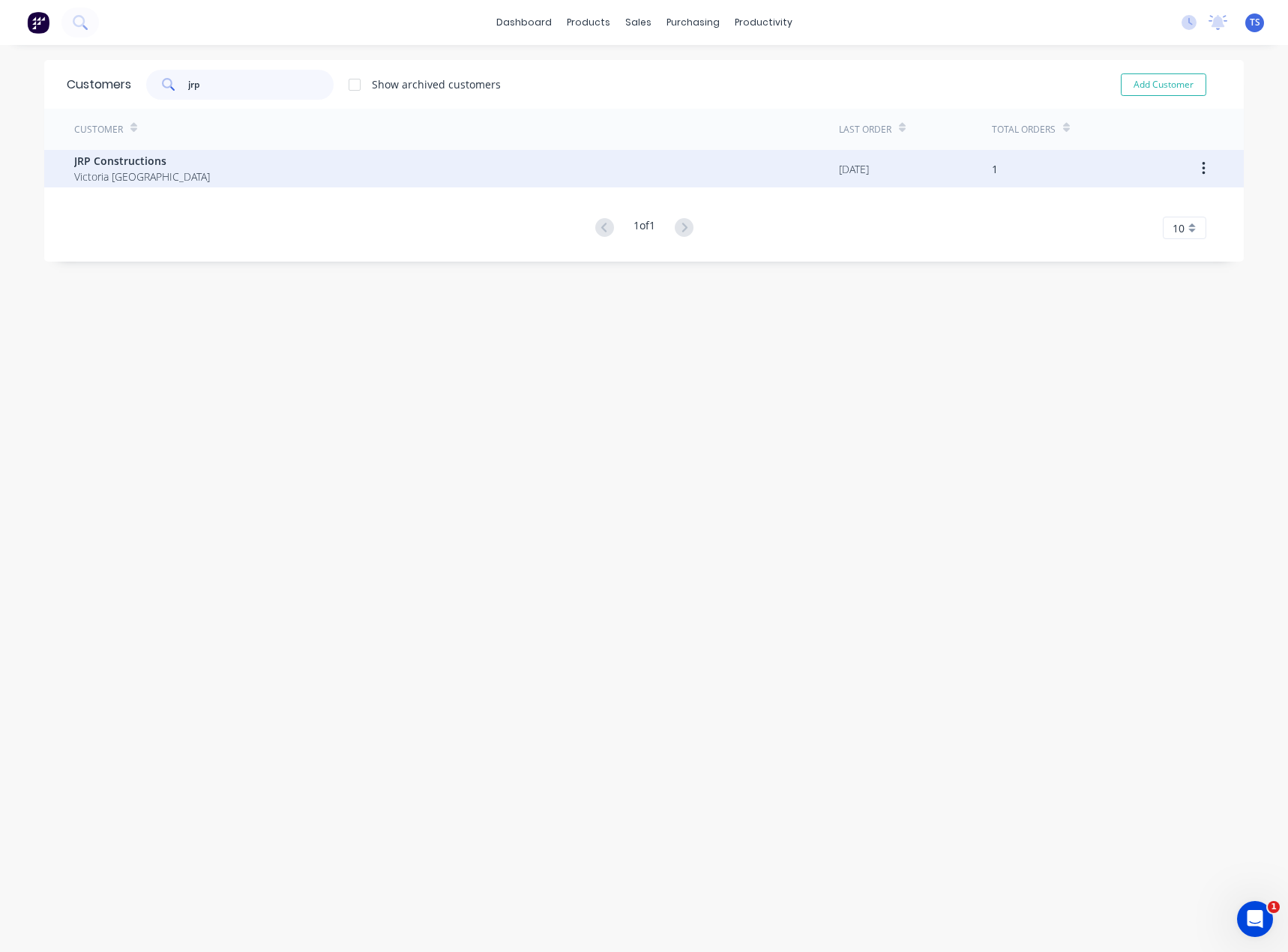
type input "jrp"
click at [188, 159] on div "JRP Constructions [GEOGRAPHIC_DATA]" at bounding box center [457, 168] width 765 height 37
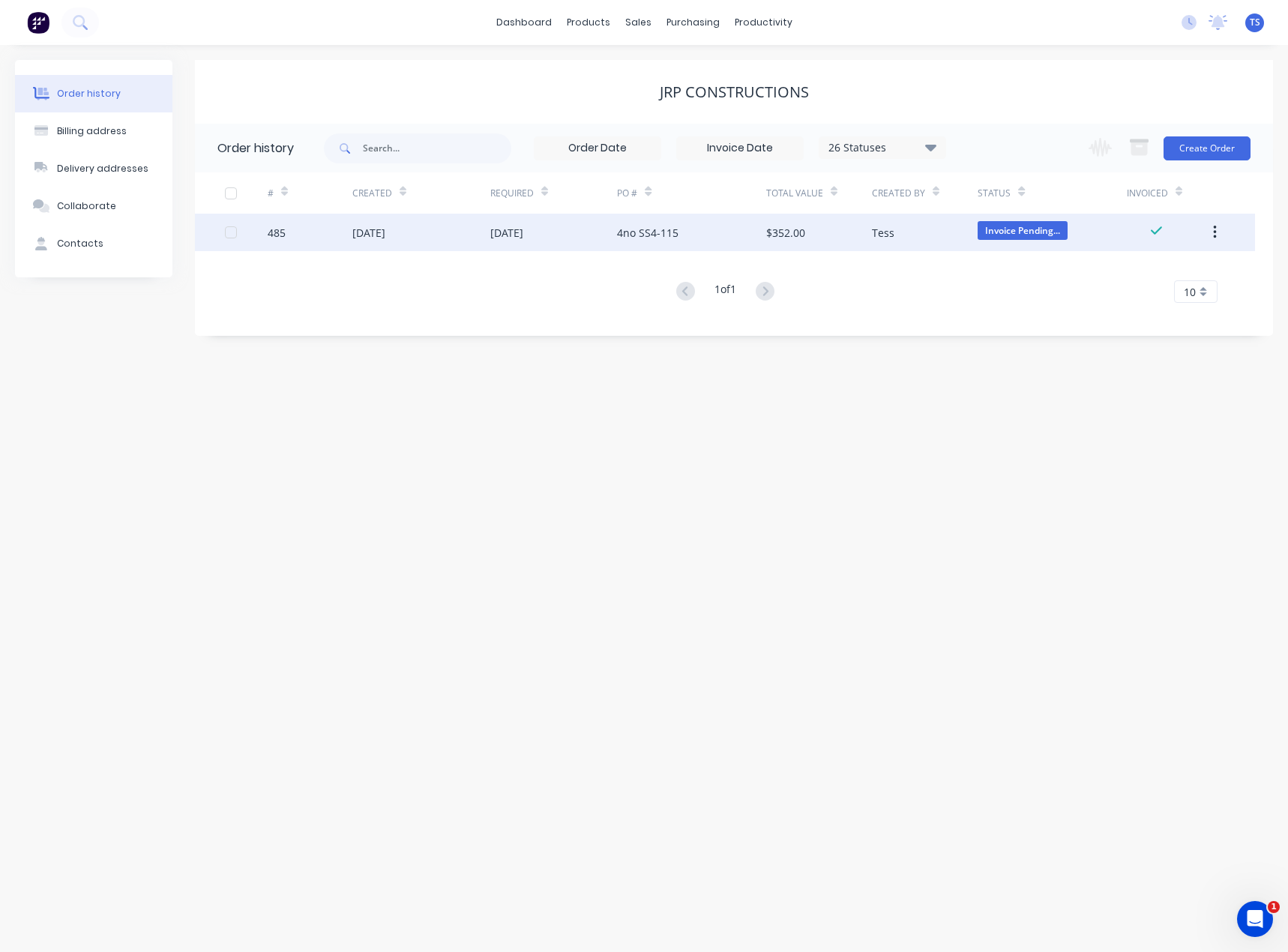
click at [508, 231] on div "[DATE]" at bounding box center [507, 232] width 33 height 16
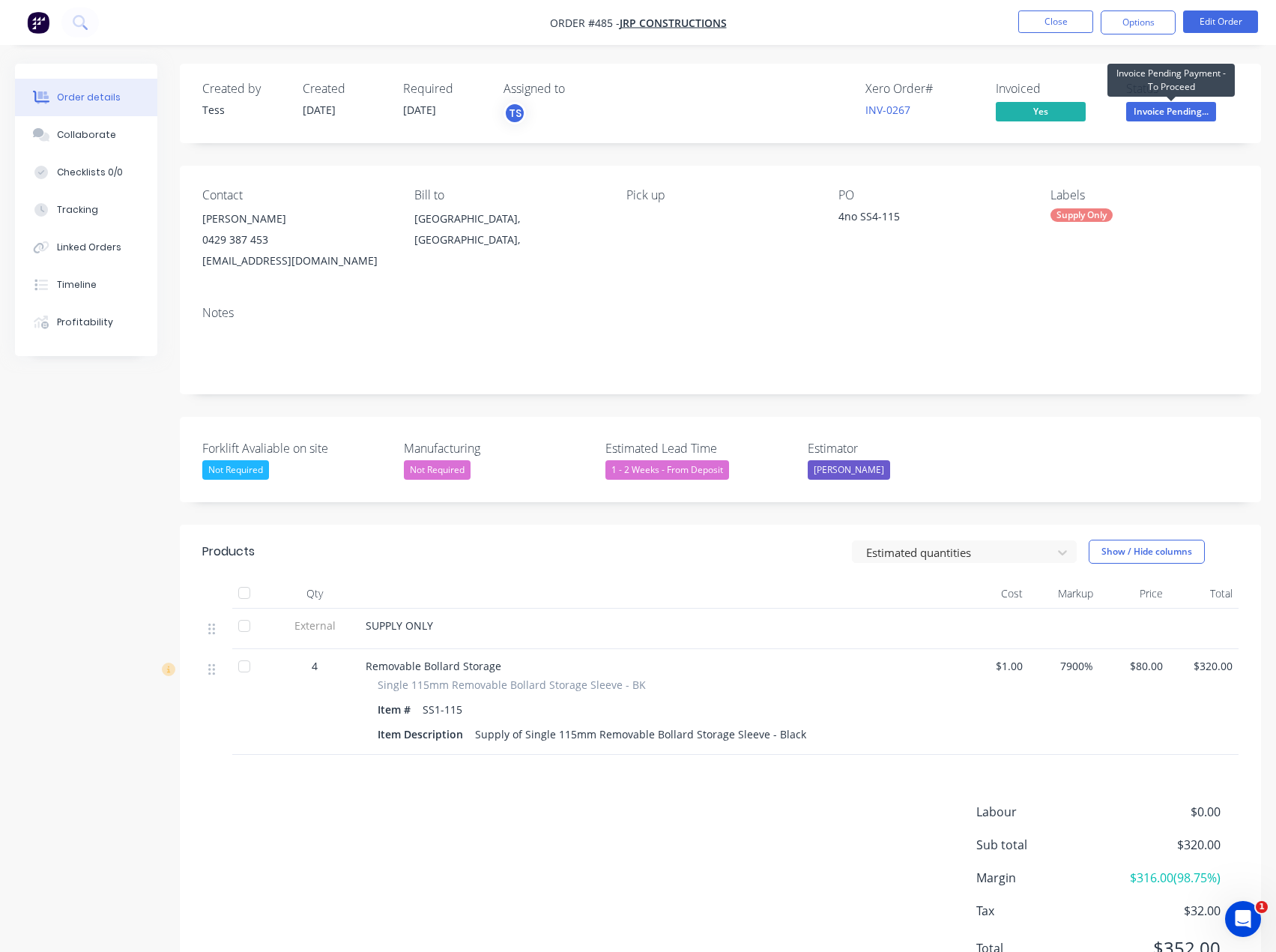
click at [1175, 109] on span "Invoice Pending..." at bounding box center [1171, 112] width 90 height 19
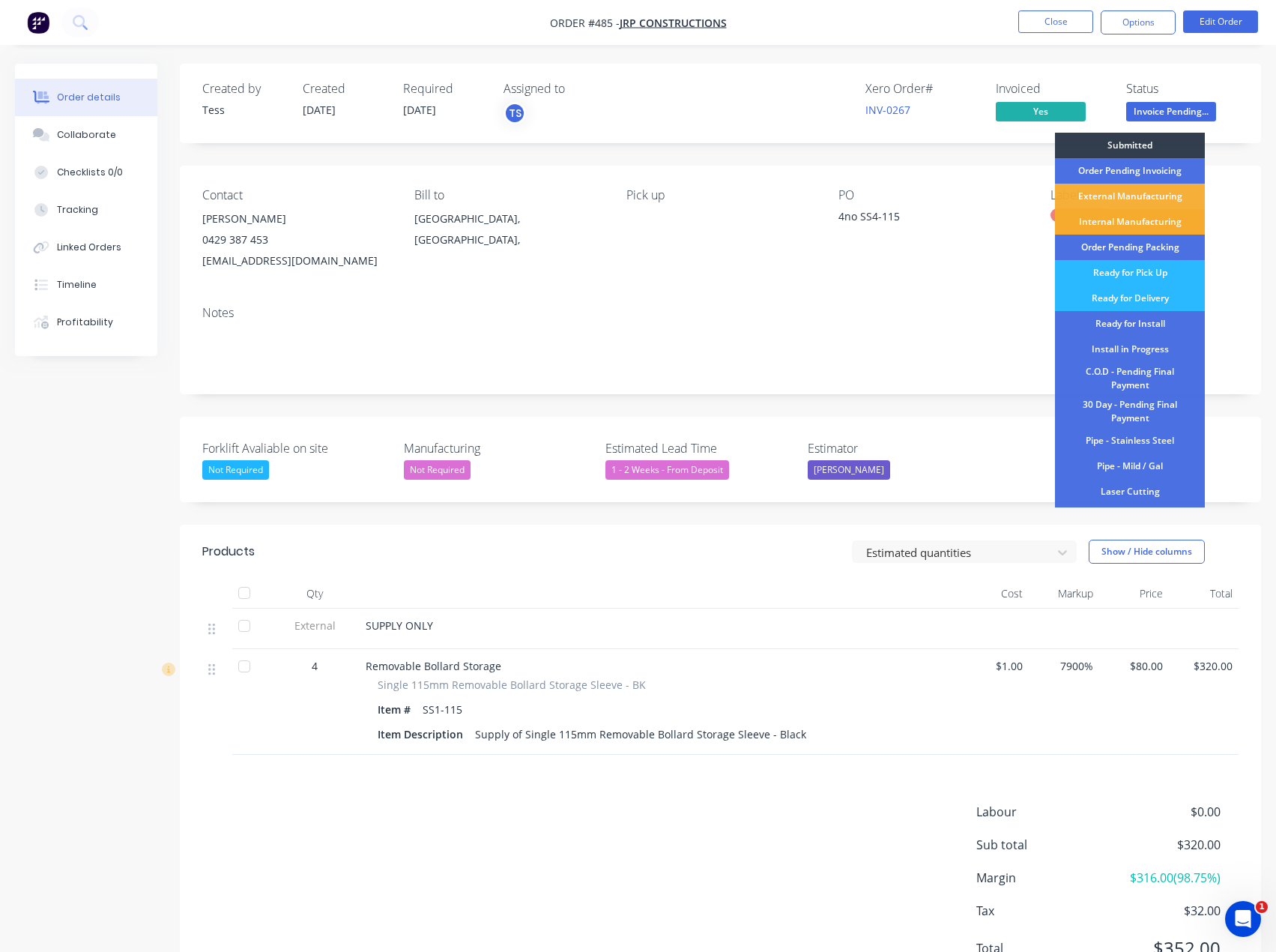
click at [1120, 225] on div "Internal Manufacturing" at bounding box center [1130, 221] width 150 height 25
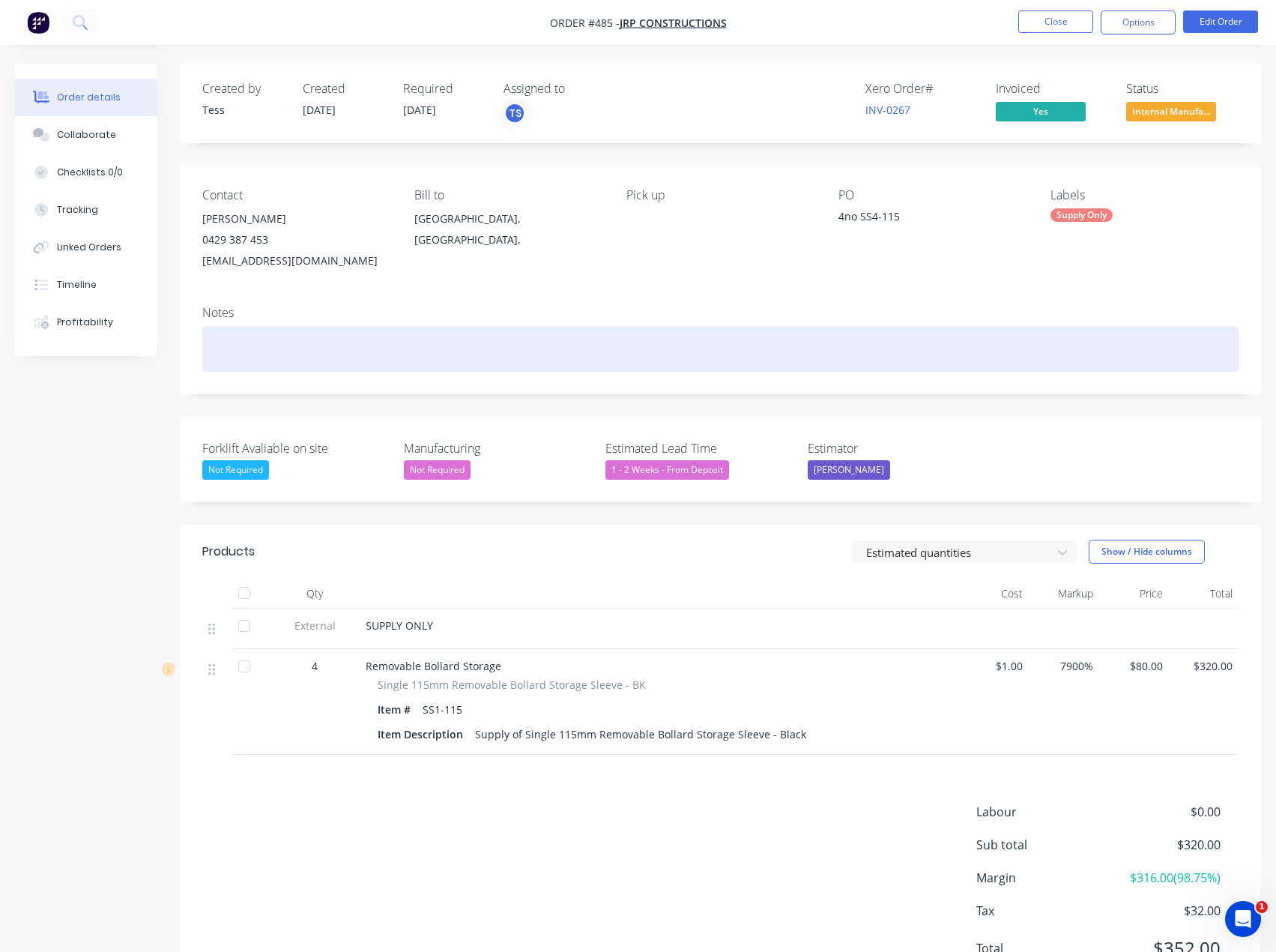
click at [271, 342] on div at bounding box center [720, 349] width 1037 height 46
click at [312, 351] on div "Invoice paid. Eden yto make a custom SS4-115 Storage stand" at bounding box center [720, 349] width 1037 height 46
click at [513, 348] on div "Invoice paid. Eden to make a custom SS4-115 Storage stand" at bounding box center [720, 349] width 1037 height 46
click at [440, 350] on div "Invoice paid. Eden to make a custom SS4-115 Storage stand" at bounding box center [720, 349] width 1037 height 46
click at [580, 355] on div "Invoice paid. Eden to make a custom SS4-115 storage stand" at bounding box center [720, 349] width 1037 height 46
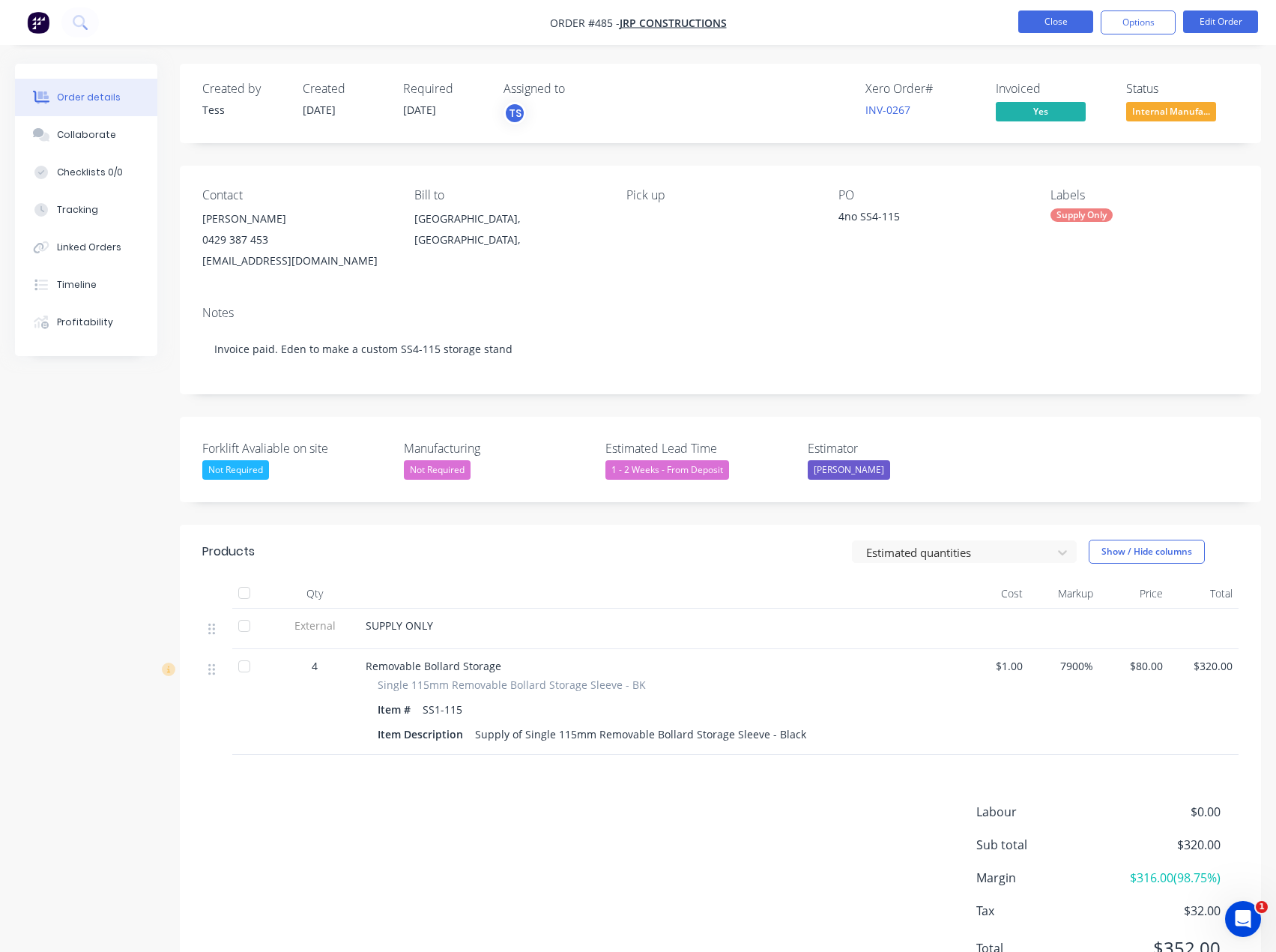
click at [1055, 21] on button "Close" at bounding box center [1056, 22] width 75 height 23
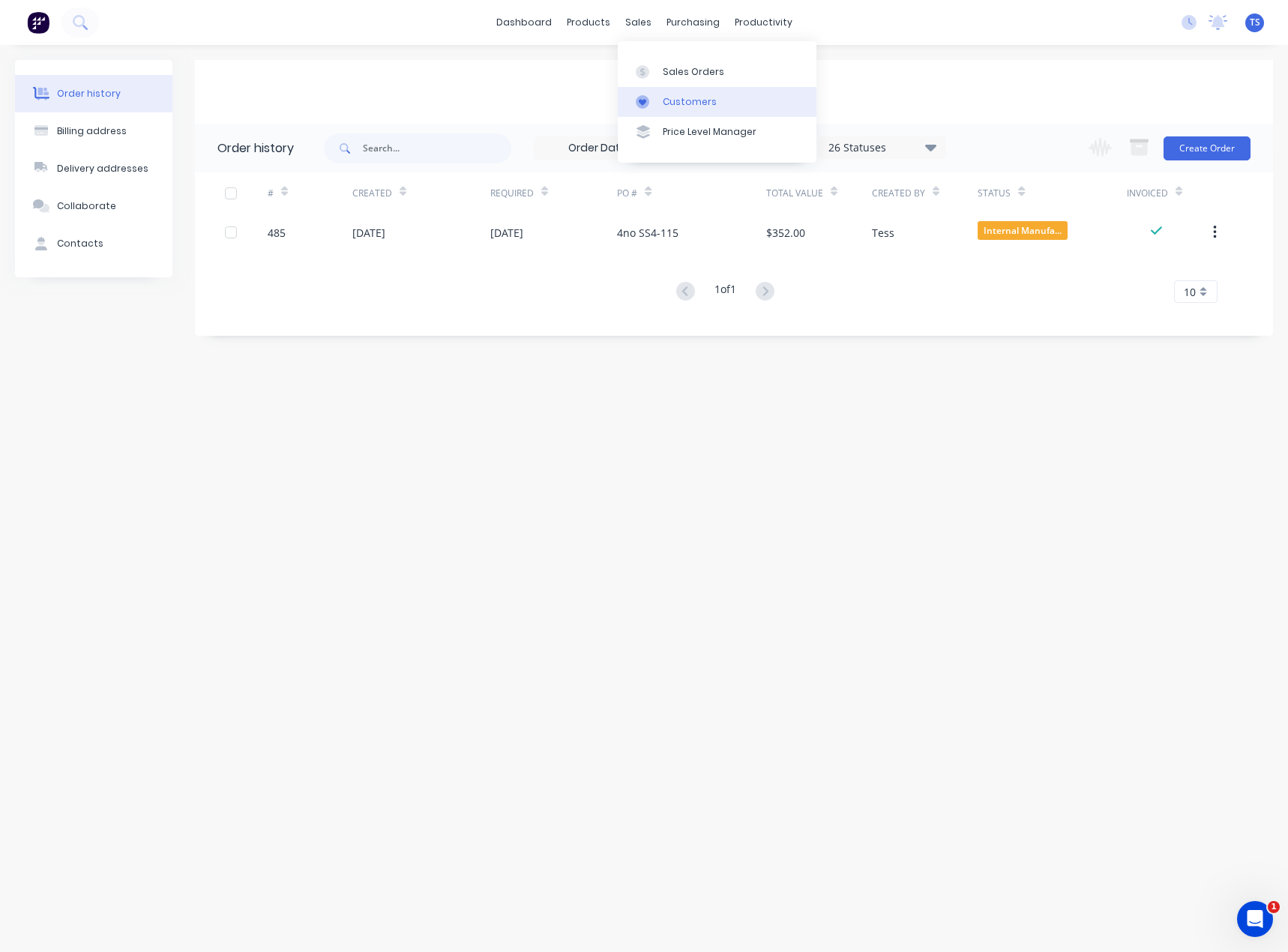
click at [659, 112] on link "Customers" at bounding box center [716, 101] width 199 height 30
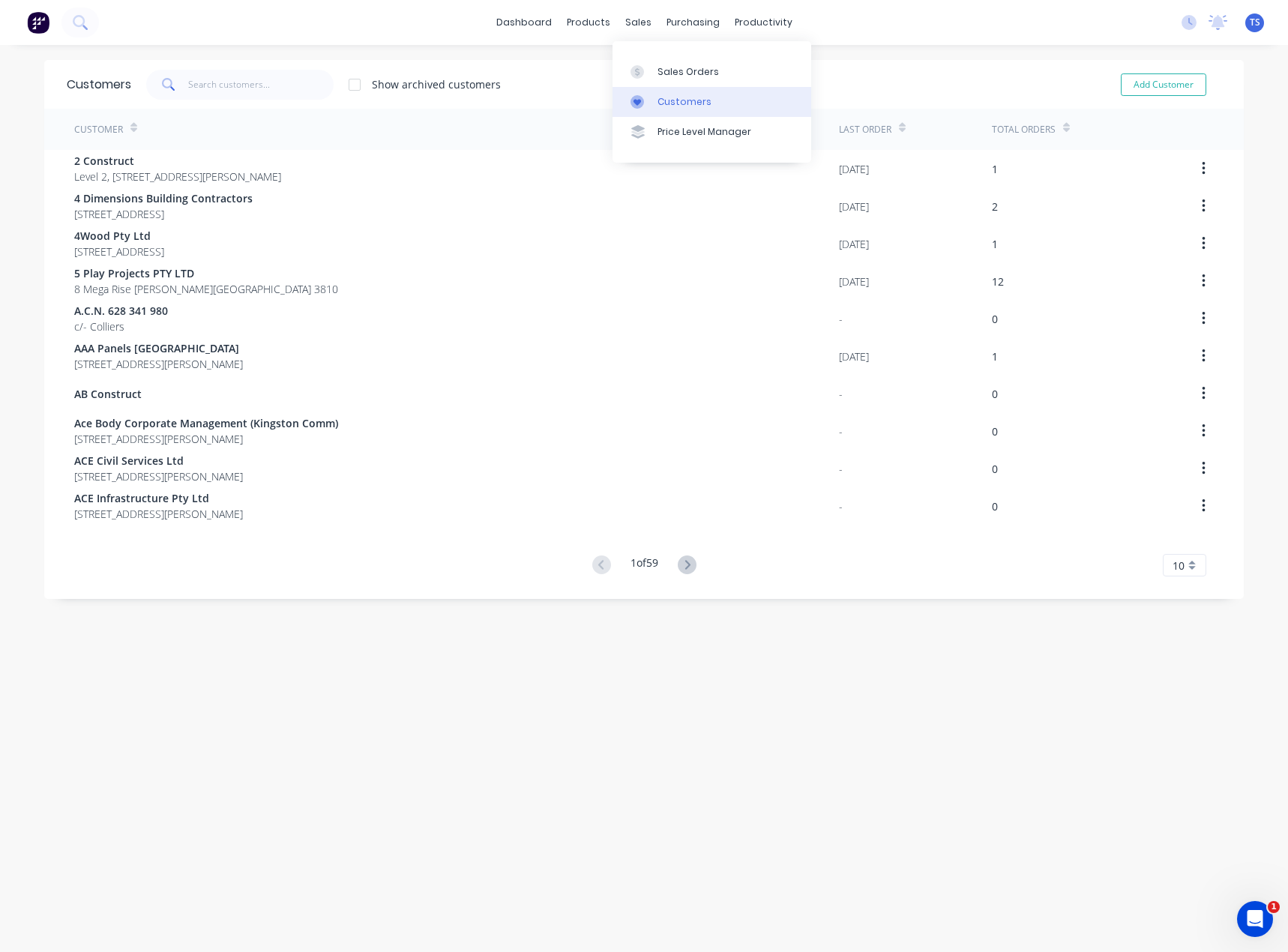
click at [667, 106] on div "Customers" at bounding box center [684, 102] width 54 height 14
click at [222, 86] on input "text" at bounding box center [261, 84] width 147 height 30
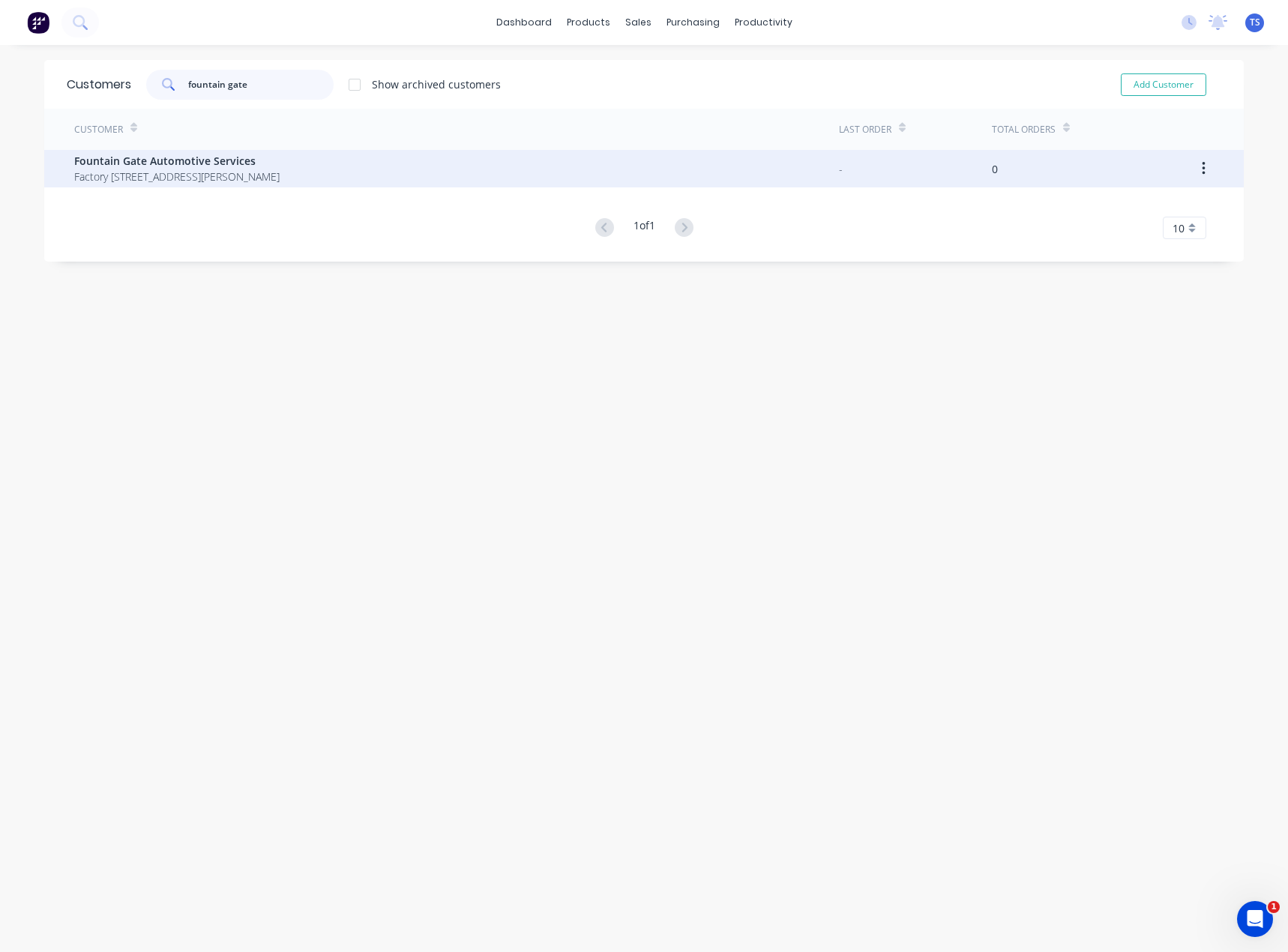
type input "fountain gate"
click at [223, 170] on span "Factory [STREET_ADDRESS][PERSON_NAME]" at bounding box center [177, 177] width 206 height 16
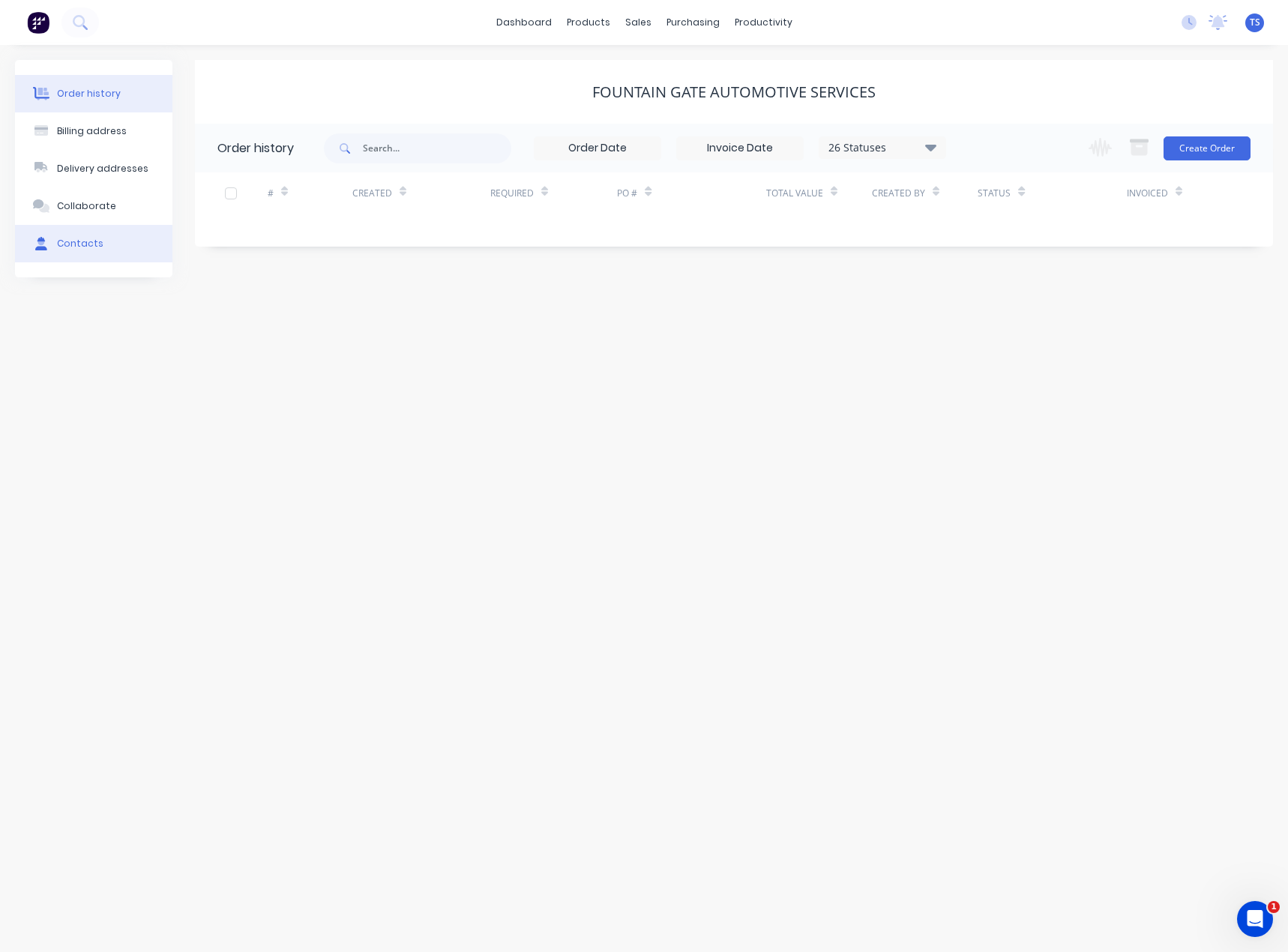
click at [81, 240] on div "Contacts" at bounding box center [81, 244] width 47 height 14
click at [100, 98] on div "Order history" at bounding box center [88, 94] width 63 height 14
click at [98, 247] on button "Contacts" at bounding box center [94, 243] width 158 height 37
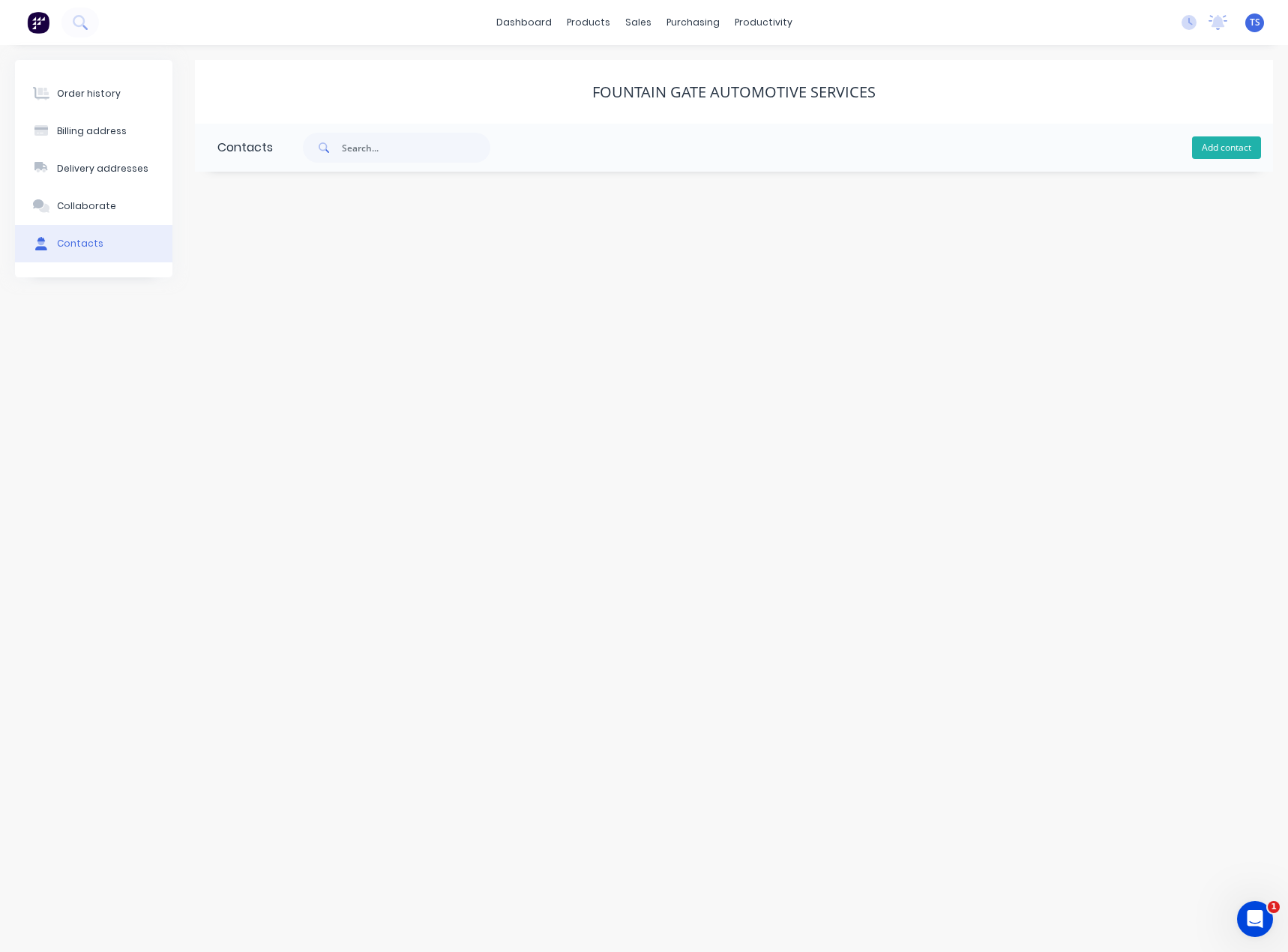
drag, startPoint x: 1236, startPoint y: 142, endPoint x: 1268, endPoint y: 501, distance: 360.4
click at [1235, 143] on button "Add contact" at bounding box center [1227, 147] width 69 height 23
select select "AU"
click at [263, 251] on input "text" at bounding box center [340, 258] width 245 height 23
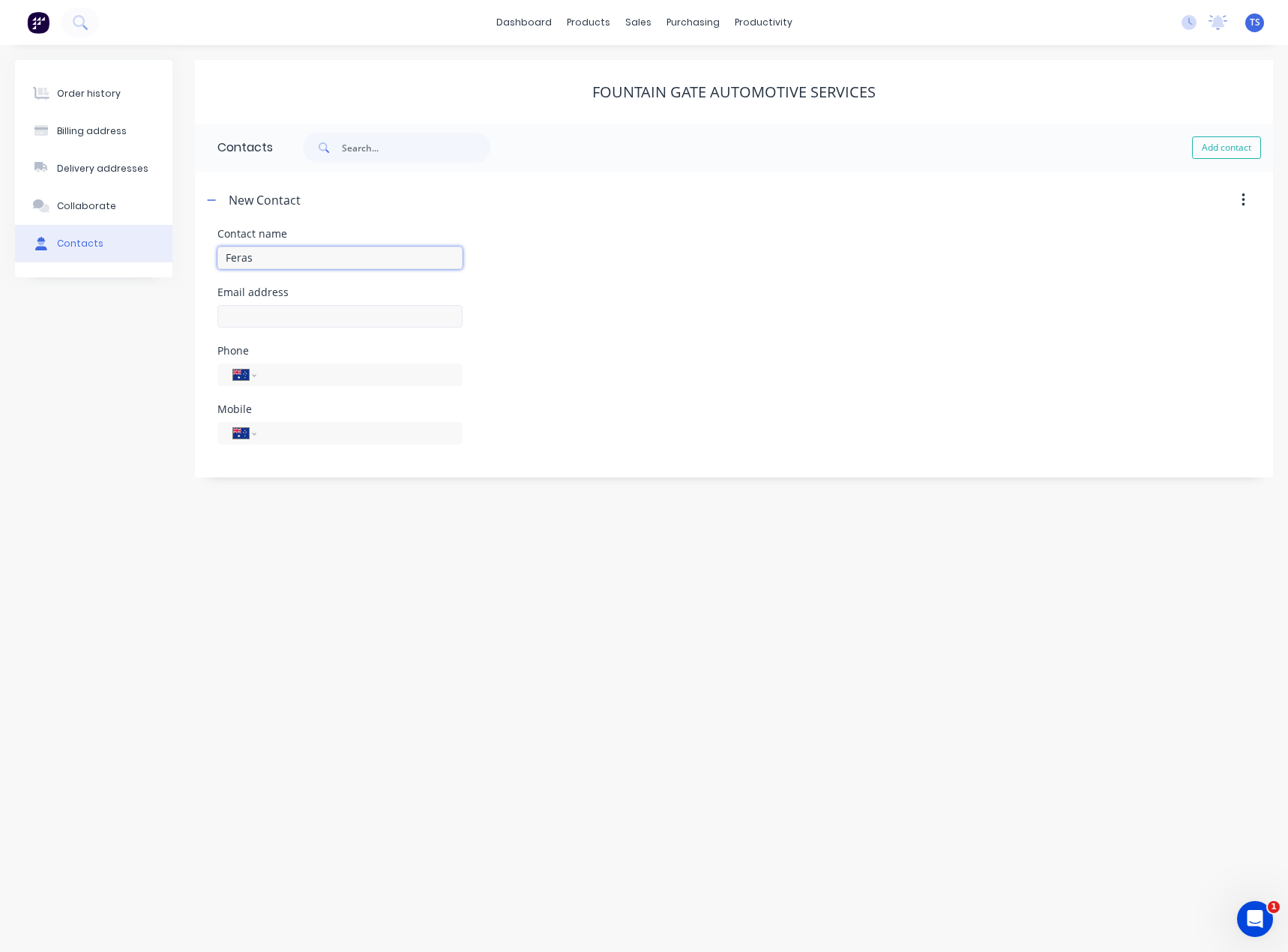
type input "Feras"
click at [255, 314] on input "text" at bounding box center [340, 316] width 245 height 23
select select "AU"
click at [255, 314] on input "text" at bounding box center [340, 316] width 245 height 23
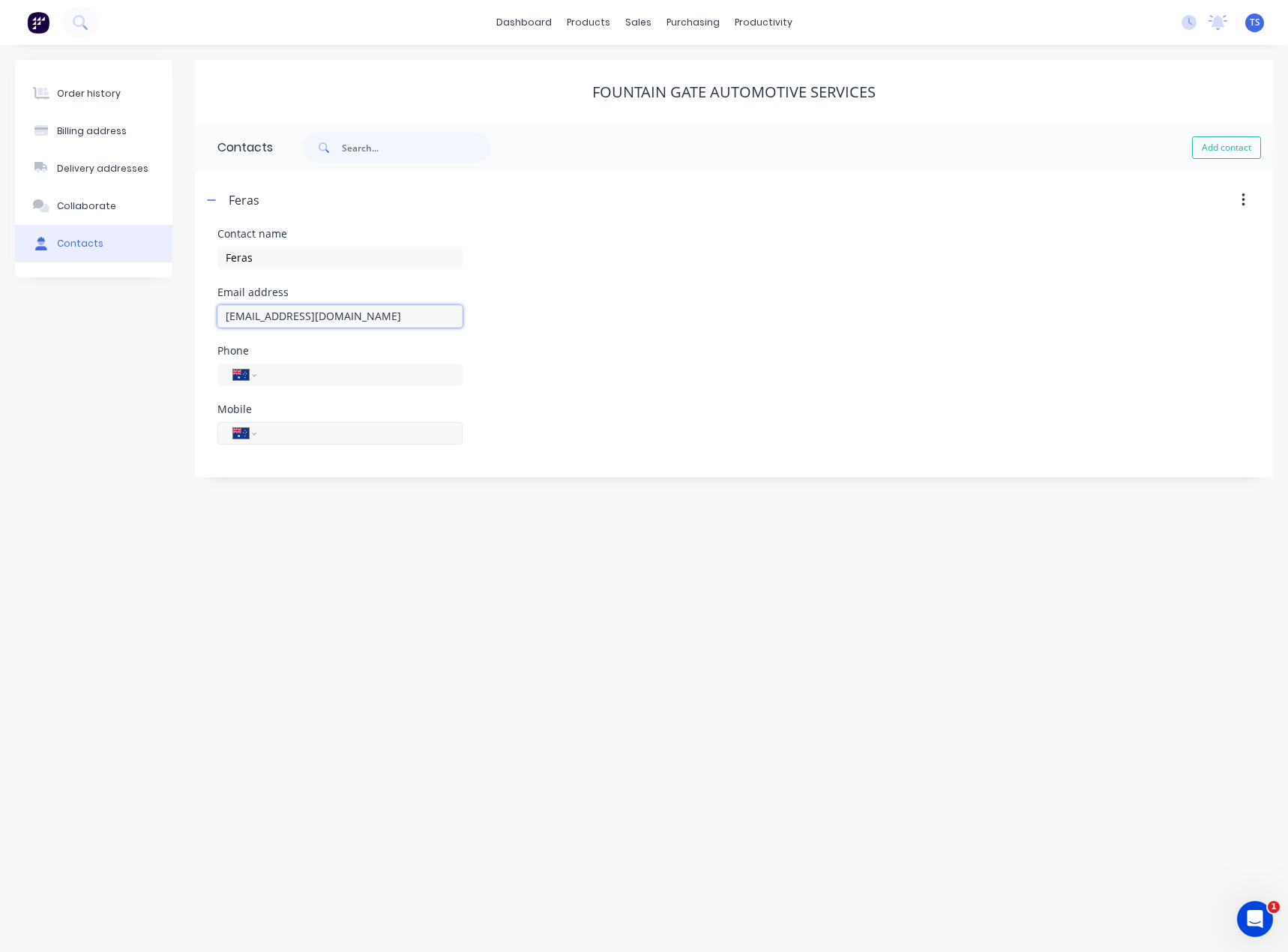
type input "[EMAIL_ADDRESS][DOMAIN_NAME]"
click at [278, 436] on input "tel" at bounding box center [356, 433] width 180 height 17
click at [296, 372] on input "tel" at bounding box center [356, 375] width 180 height 17
type input "[PHONE_NUMBER]"
click at [246, 511] on div "Order history Billing address Delivery addresses Collaborate Contacts Fountain …" at bounding box center [644, 499] width 1288 height 907
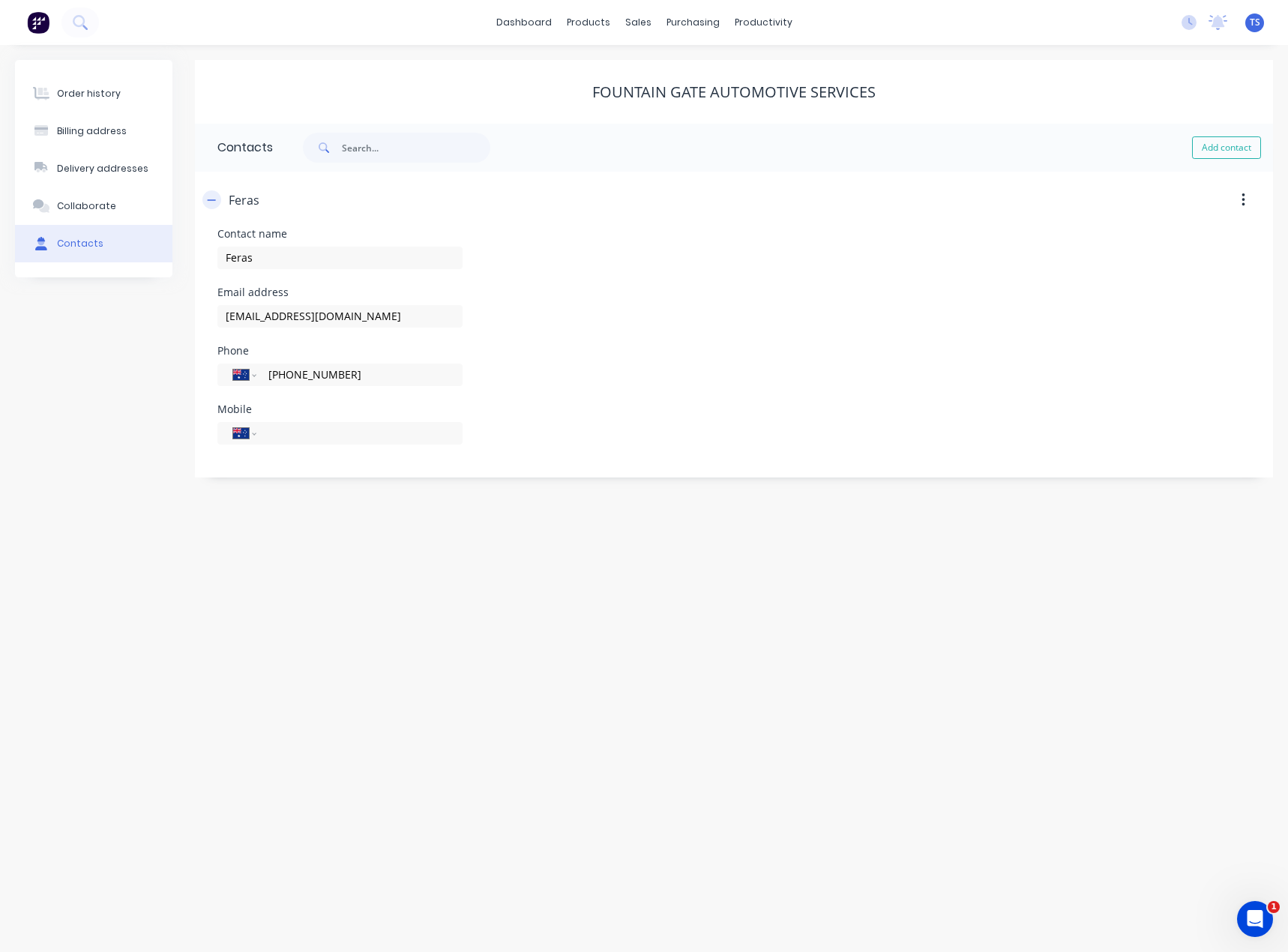
click at [213, 199] on icon "button" at bounding box center [212, 200] width 9 height 10
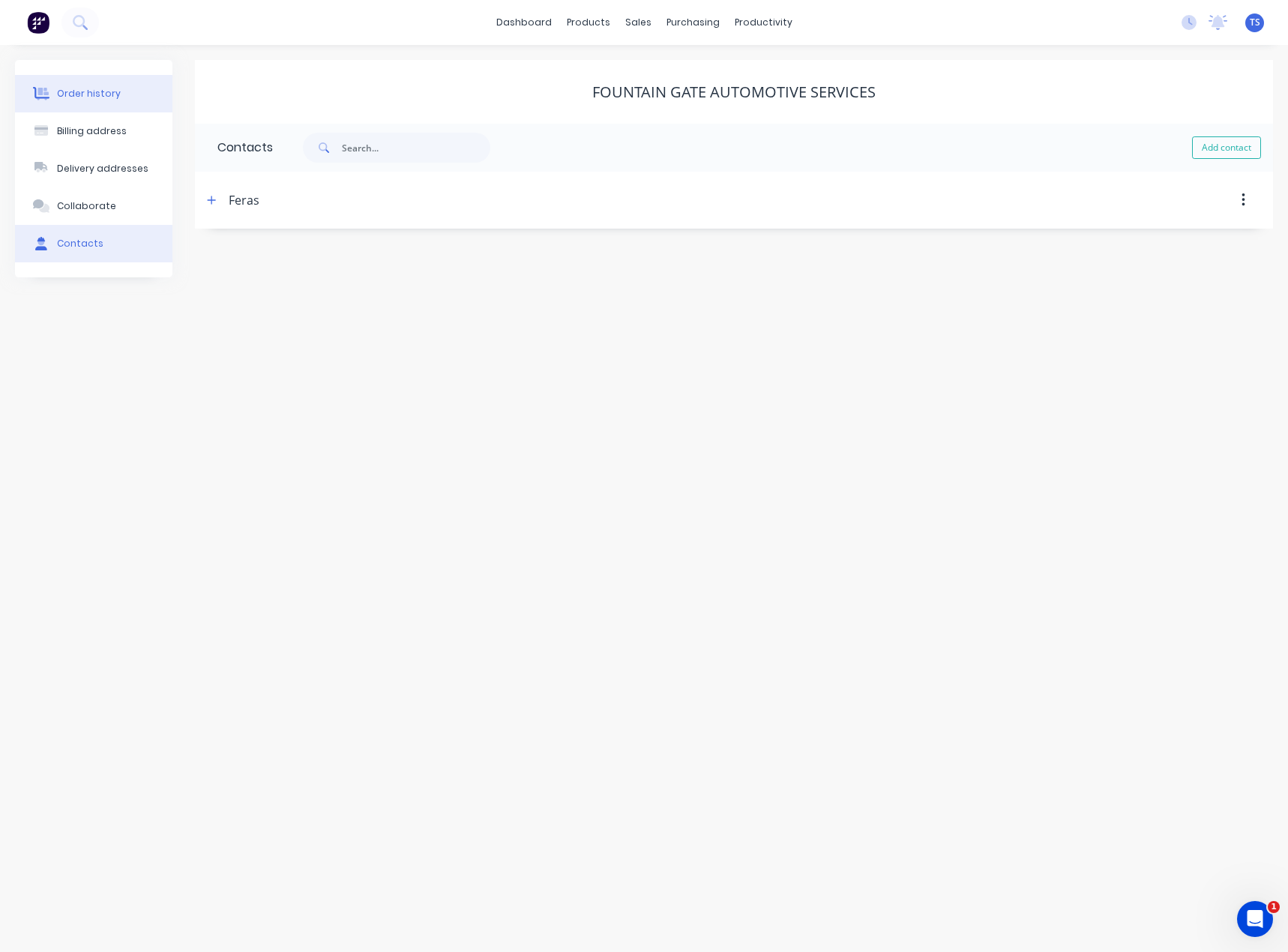
click at [109, 97] on div "Order history" at bounding box center [88, 94] width 63 height 14
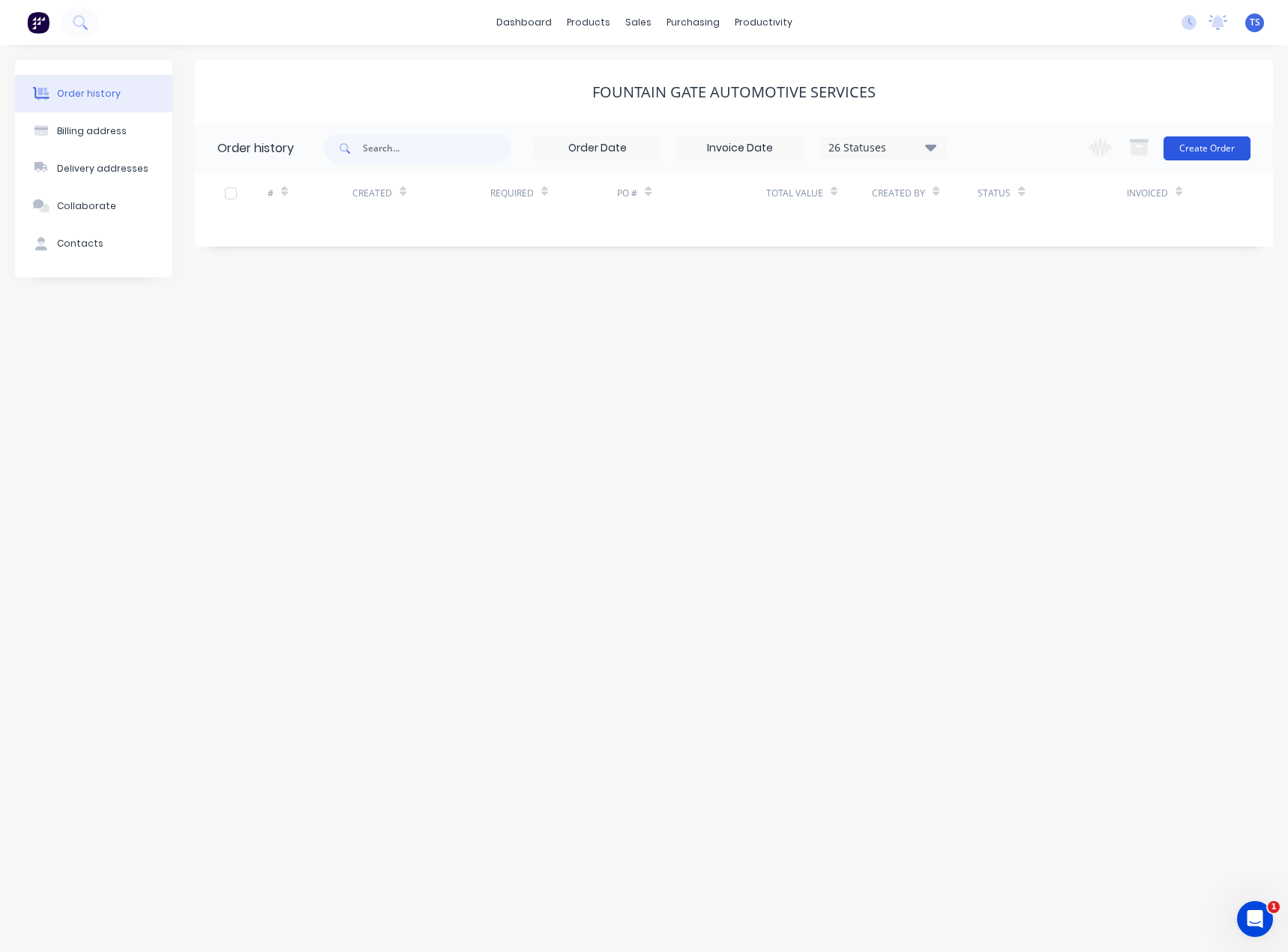
click at [1190, 147] on button "Create Order" at bounding box center [1207, 148] width 87 height 24
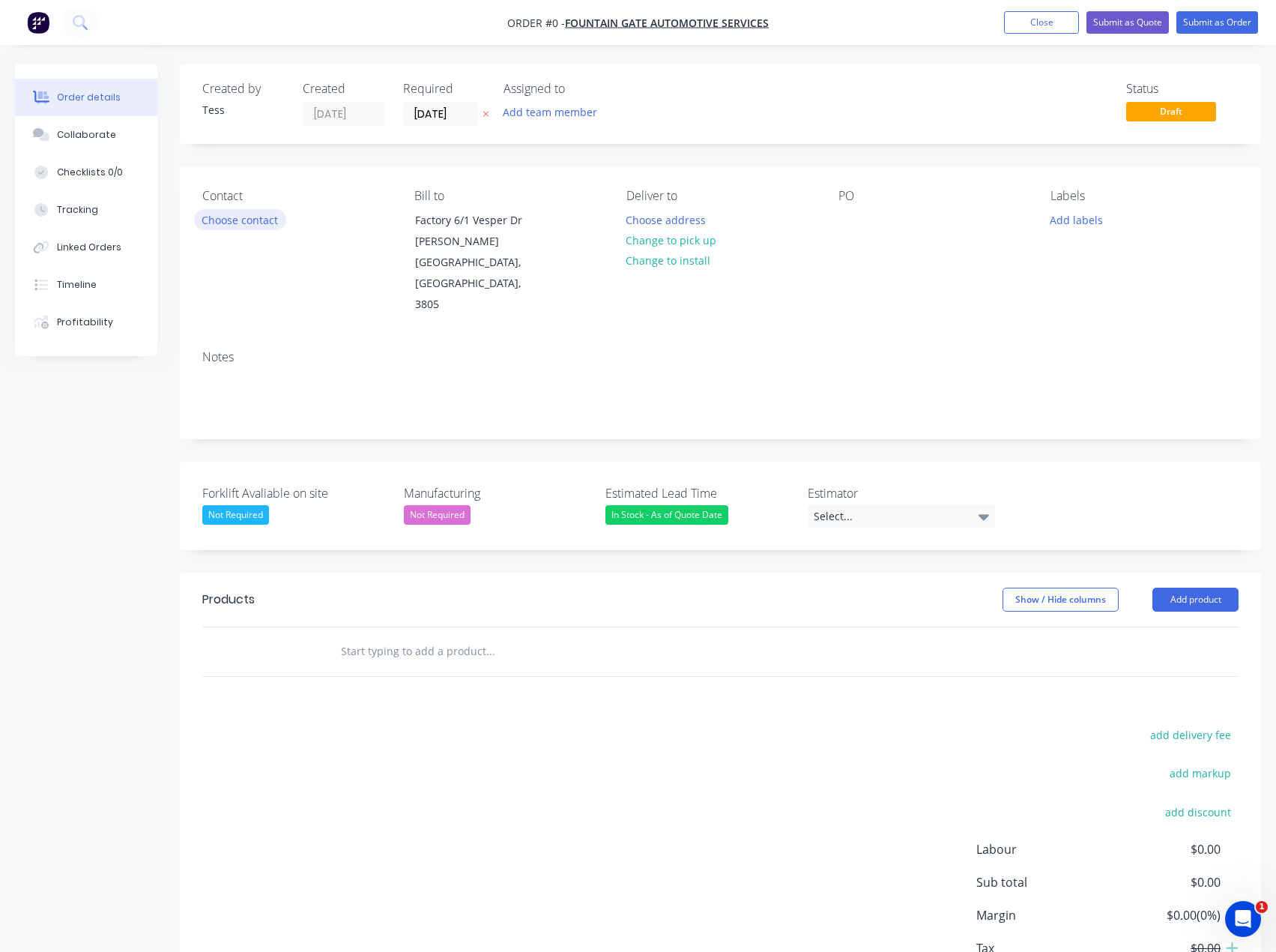
click at [235, 214] on button "Choose contact" at bounding box center [240, 218] width 92 height 20
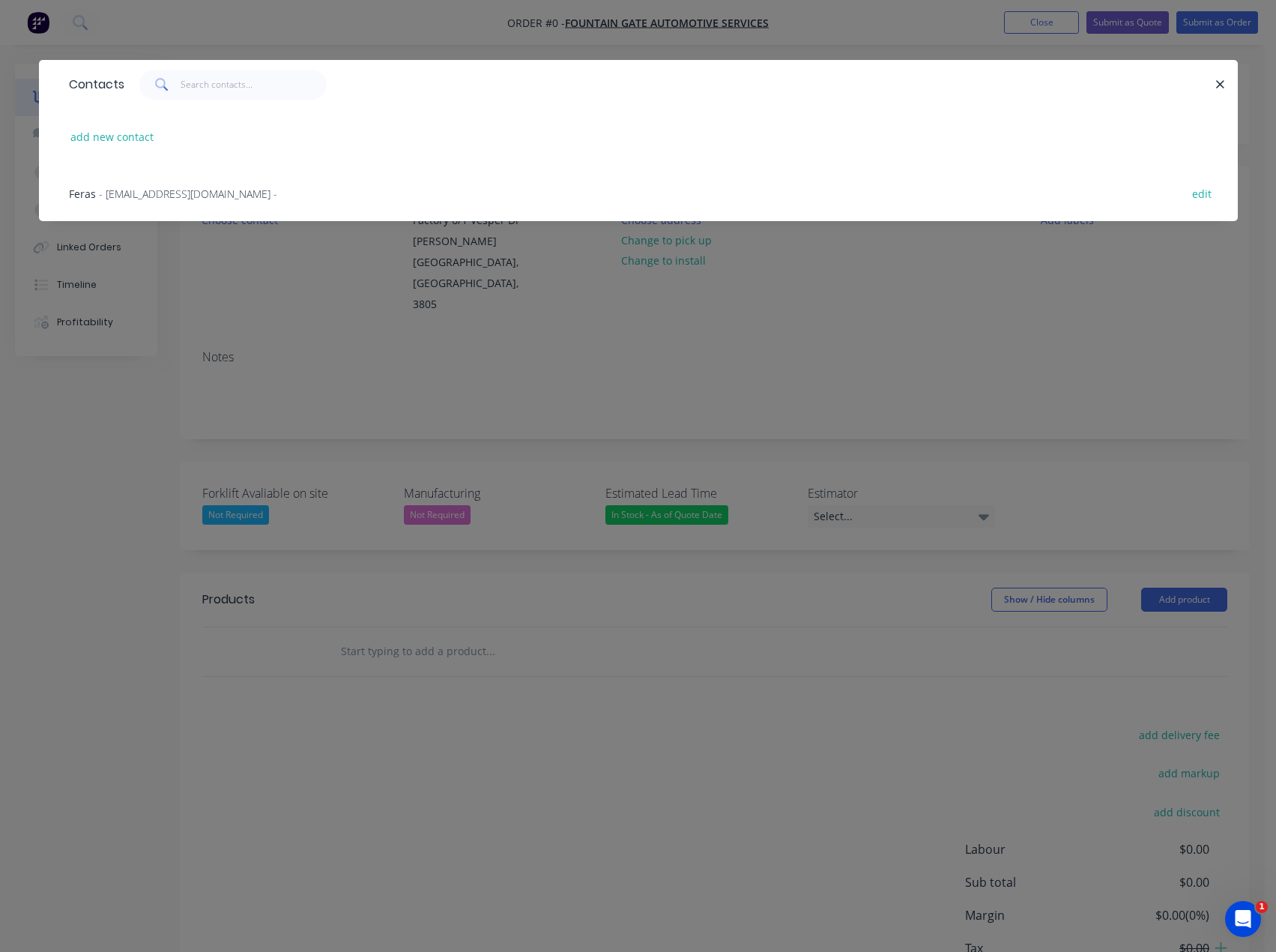
click at [154, 192] on span "- [EMAIL_ADDRESS][DOMAIN_NAME] -" at bounding box center [188, 193] width 179 height 14
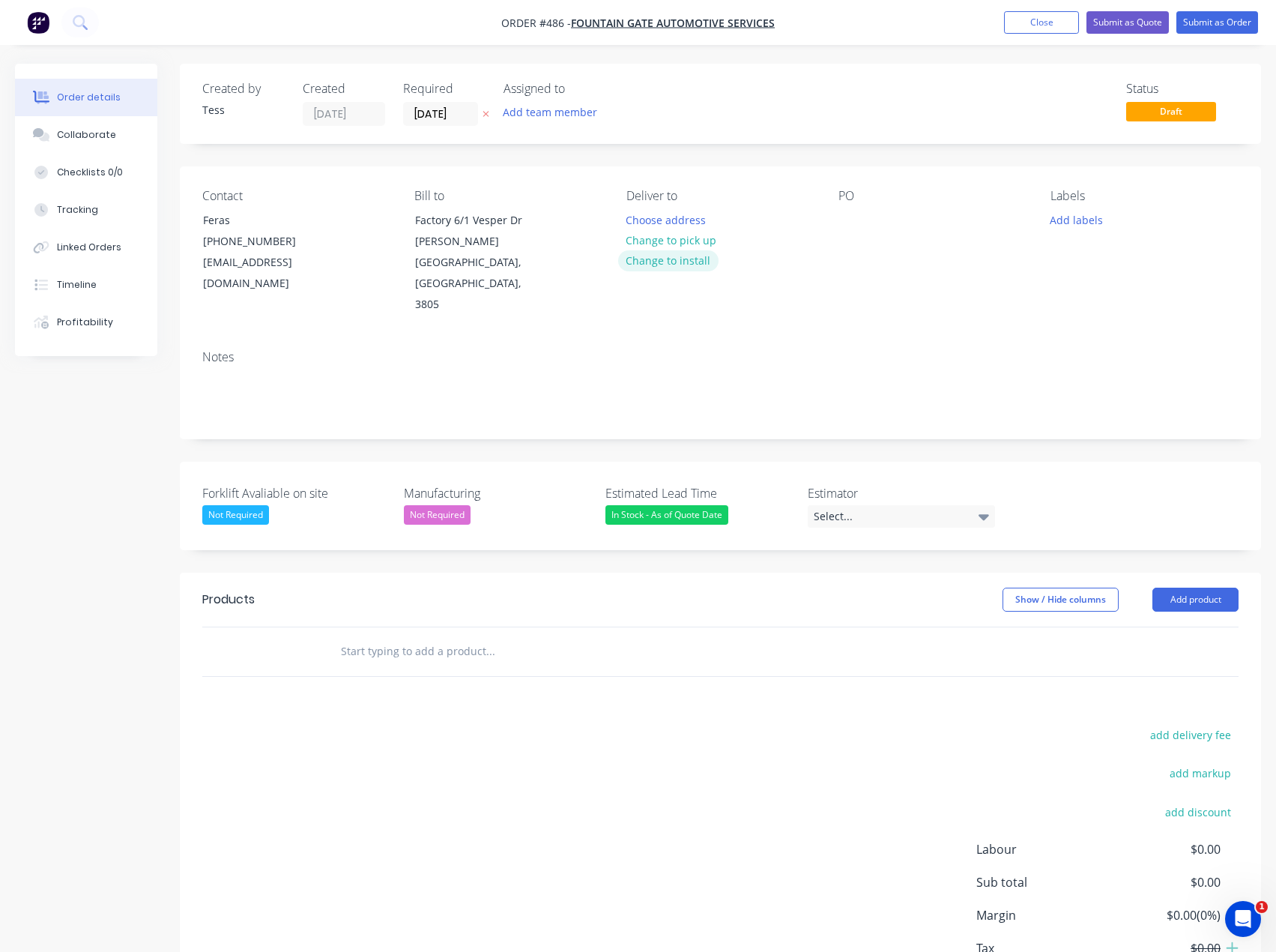
click at [659, 265] on button "Change to install" at bounding box center [668, 260] width 101 height 20
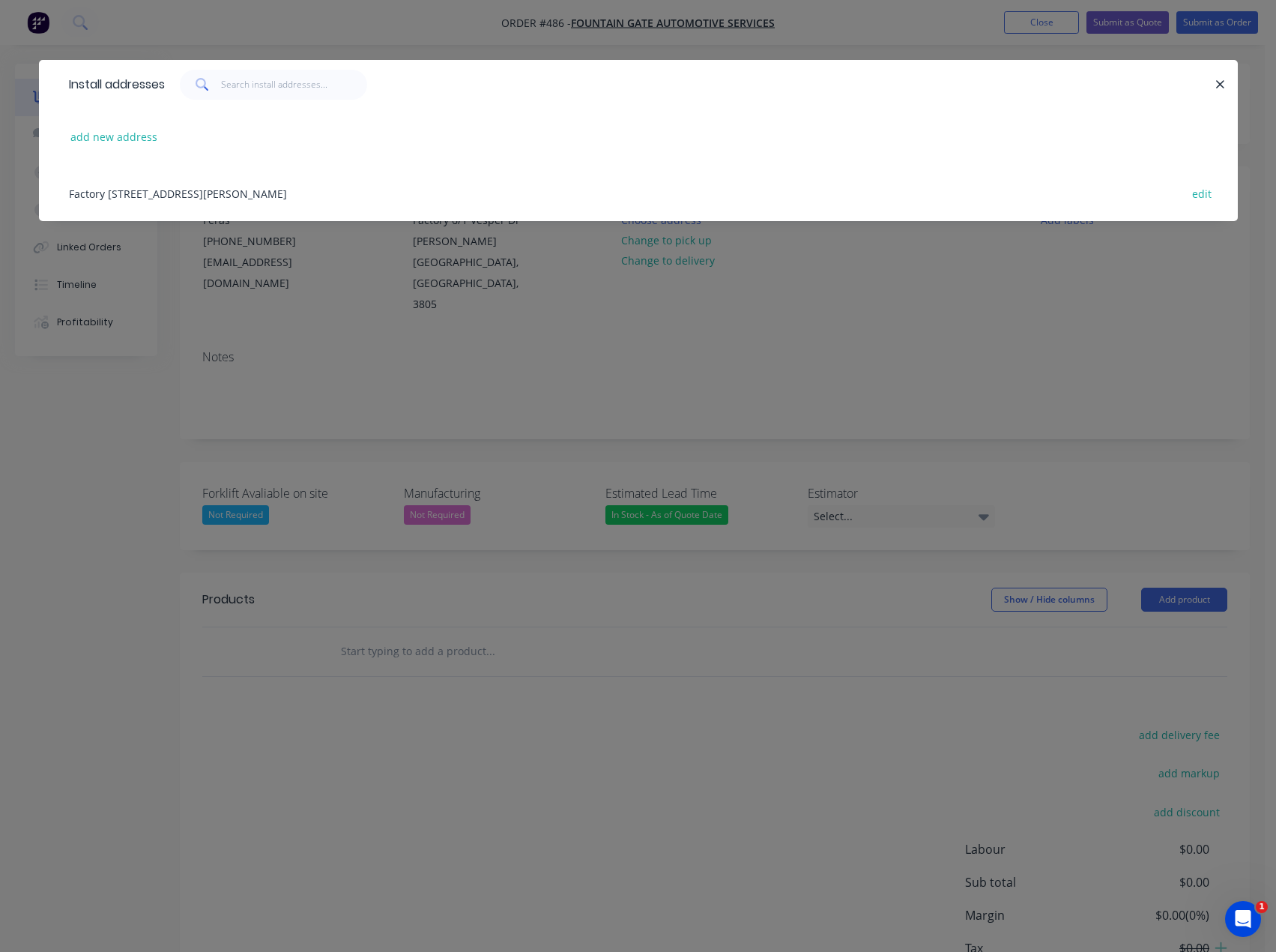
click at [256, 198] on div "Factory [STREET_ADDRESS][PERSON_NAME] edit" at bounding box center [638, 192] width 1154 height 56
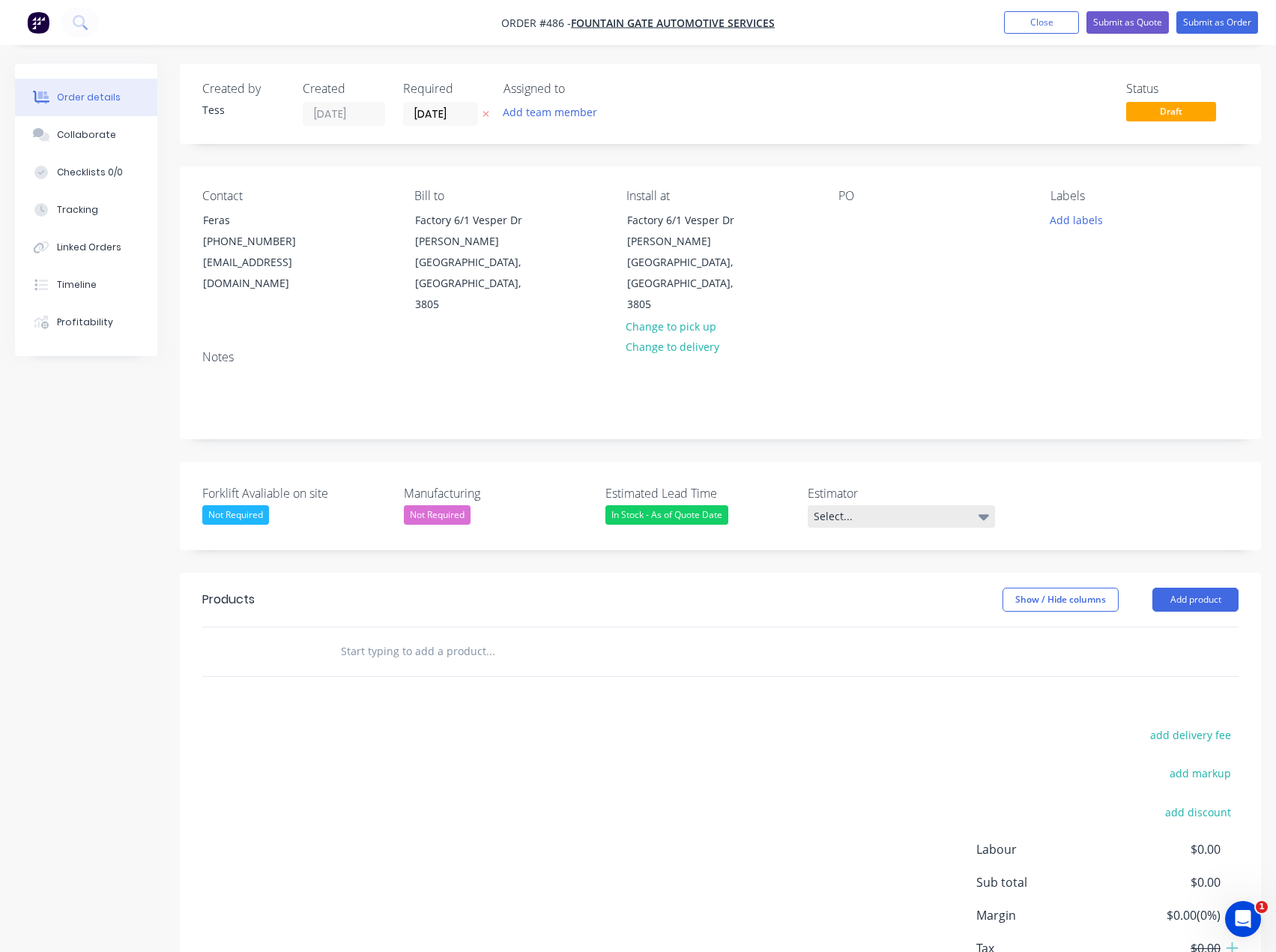
click at [902, 505] on div "Select..." at bounding box center [902, 517] width 187 height 23
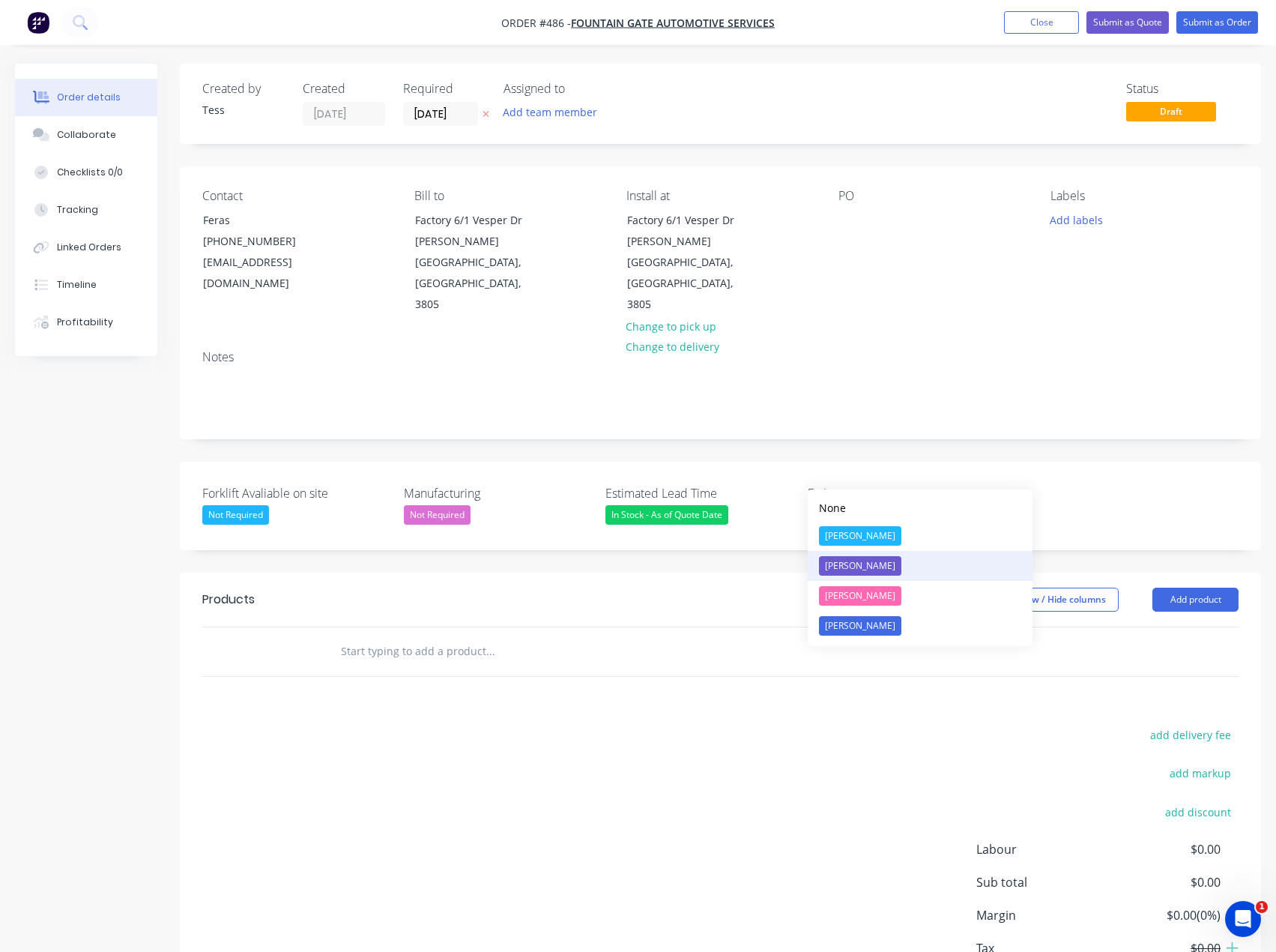
click at [853, 563] on div "[PERSON_NAME]" at bounding box center [860, 565] width 82 height 19
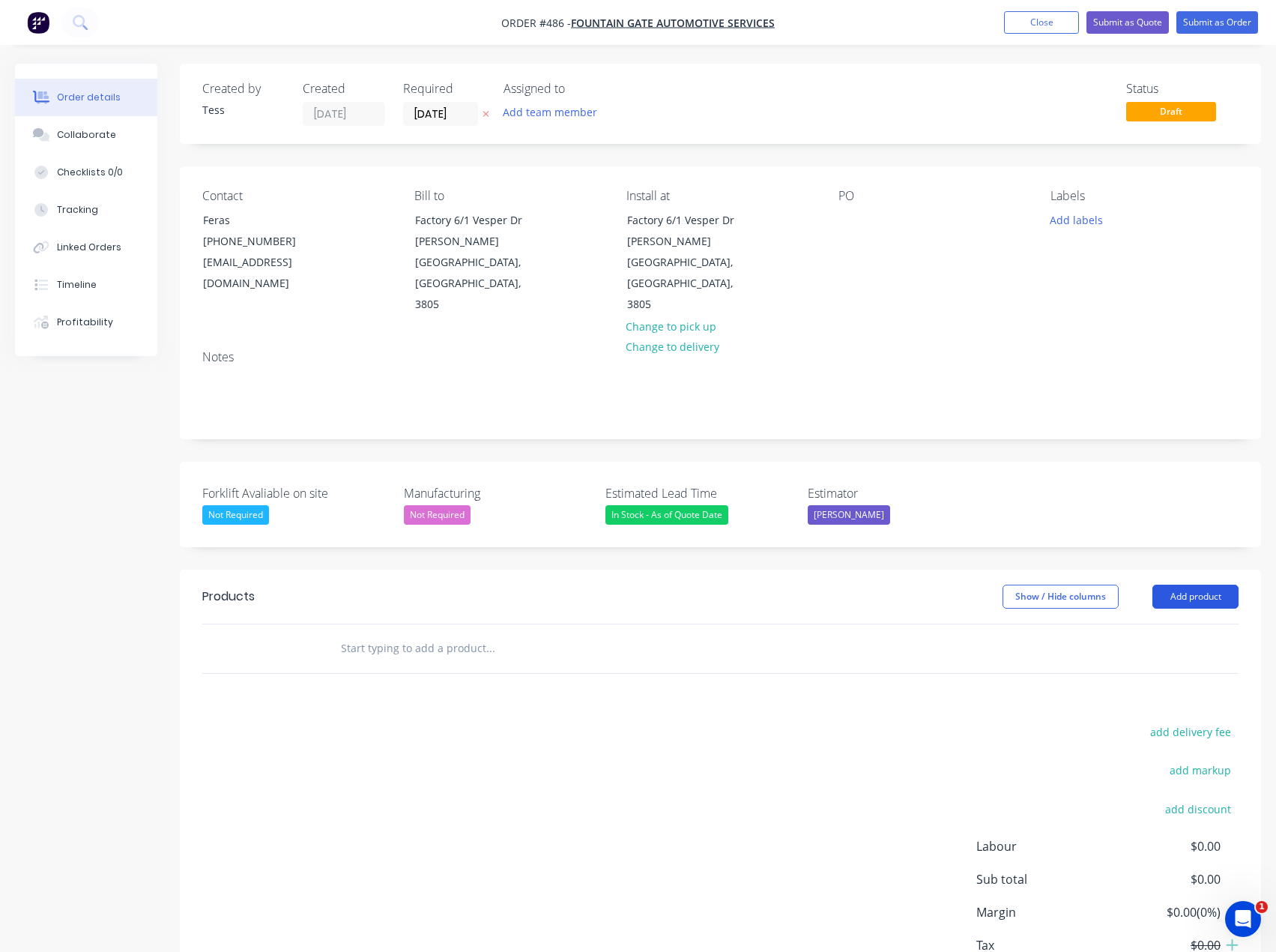
click at [1180, 584] on button "Add product" at bounding box center [1195, 597] width 86 height 24
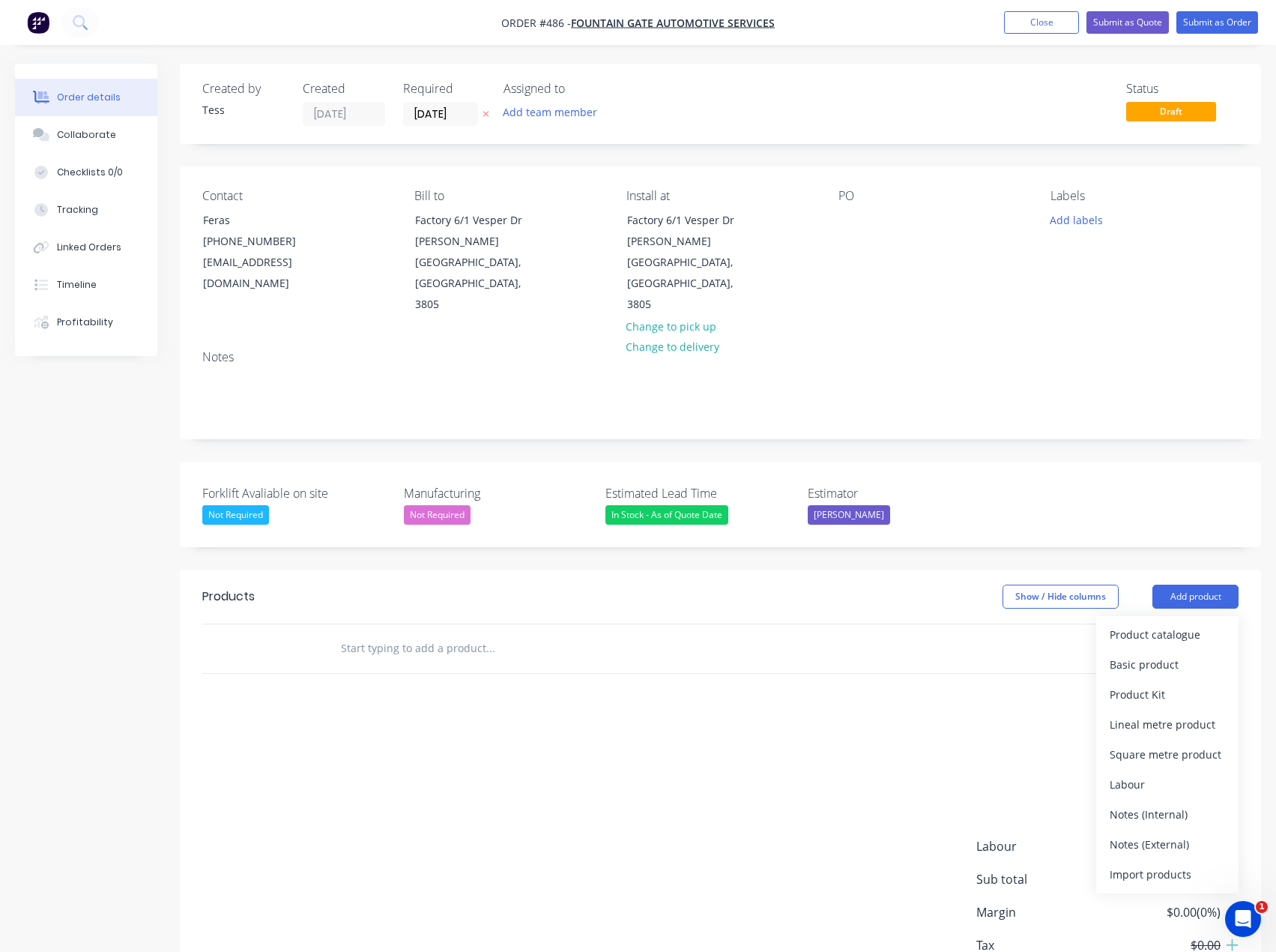
click at [383, 633] on input "text" at bounding box center [490, 648] width 300 height 30
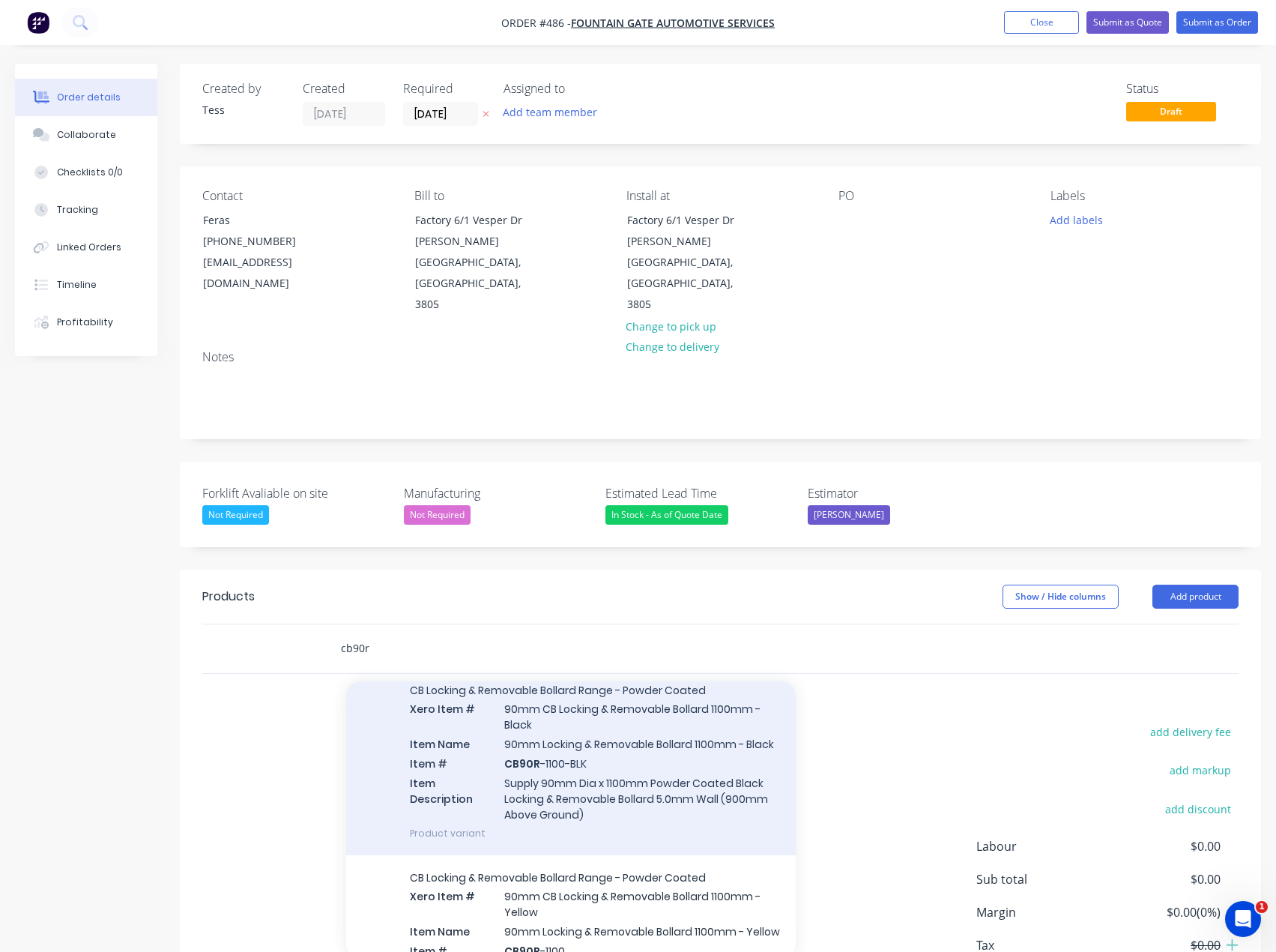
scroll to position [150, 0]
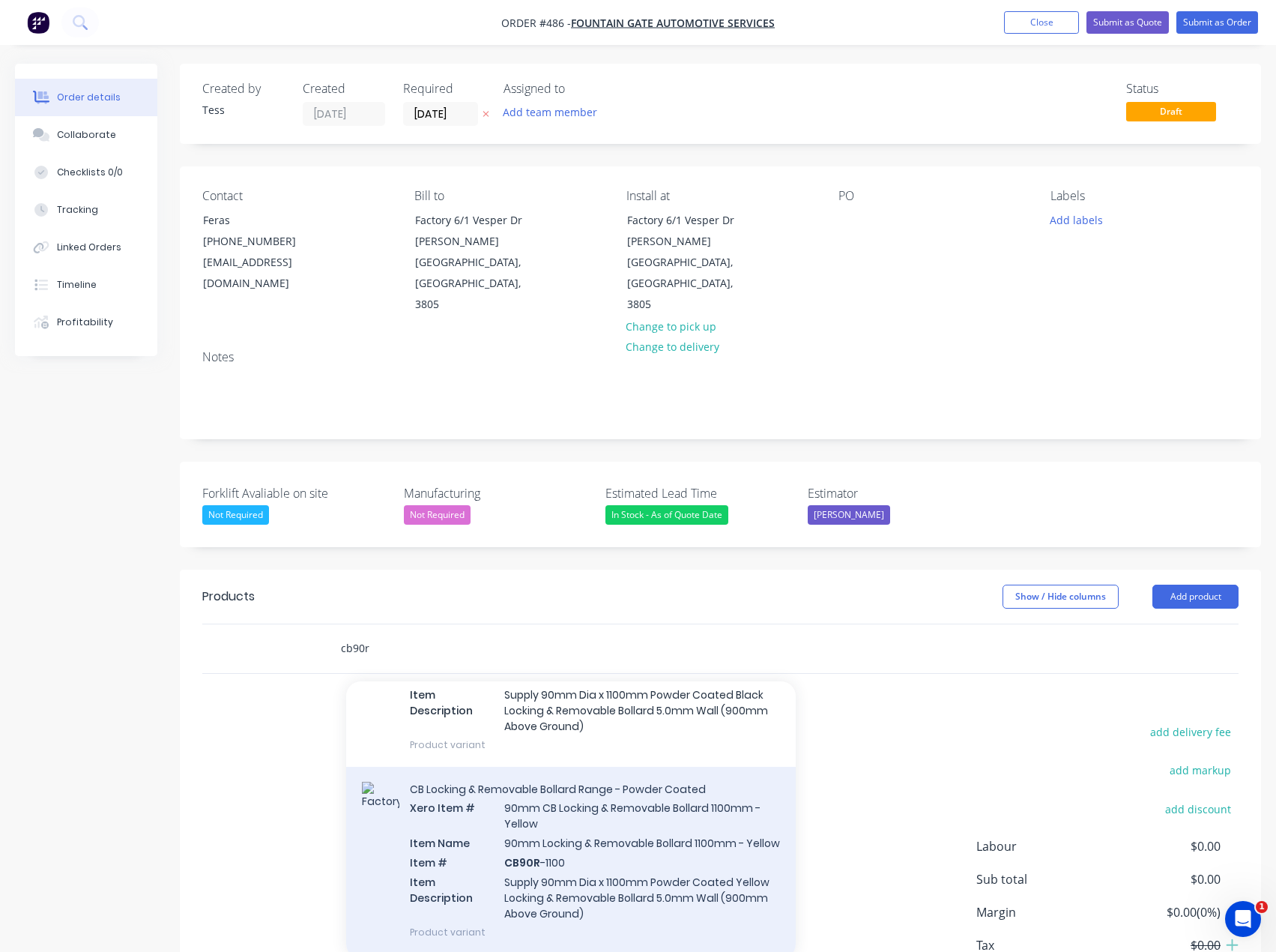
type input "cb90r"
click at [557, 805] on div "CB Locking & Removable Bollard Range - Powder Coated Xero Item # 90mm CB Lockin…" at bounding box center [570, 860] width 450 height 187
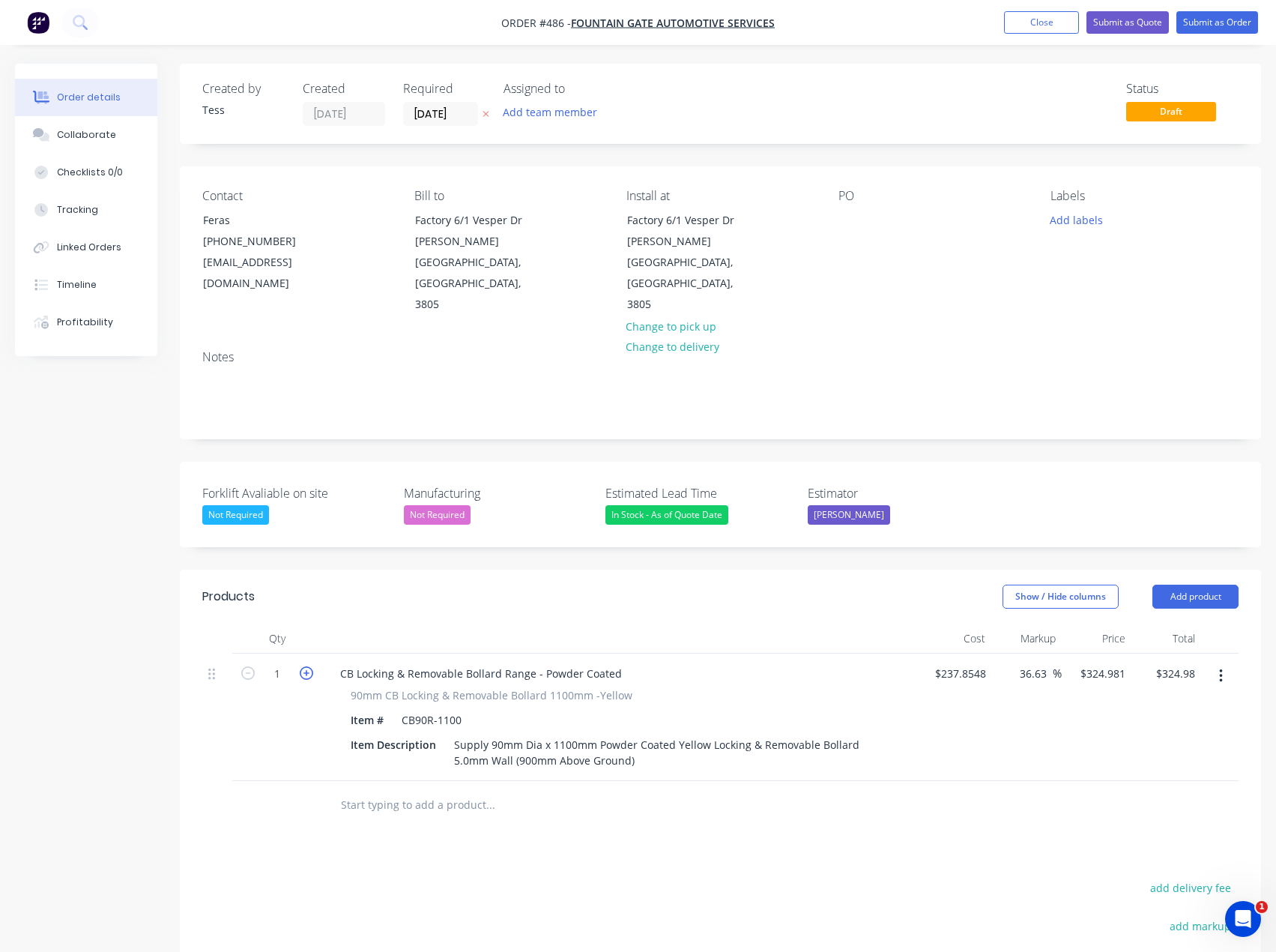
click at [309, 667] on icon "button" at bounding box center [307, 674] width 14 height 14
type input "2"
type input "$649.96"
click at [374, 790] on input "text" at bounding box center [490, 805] width 300 height 30
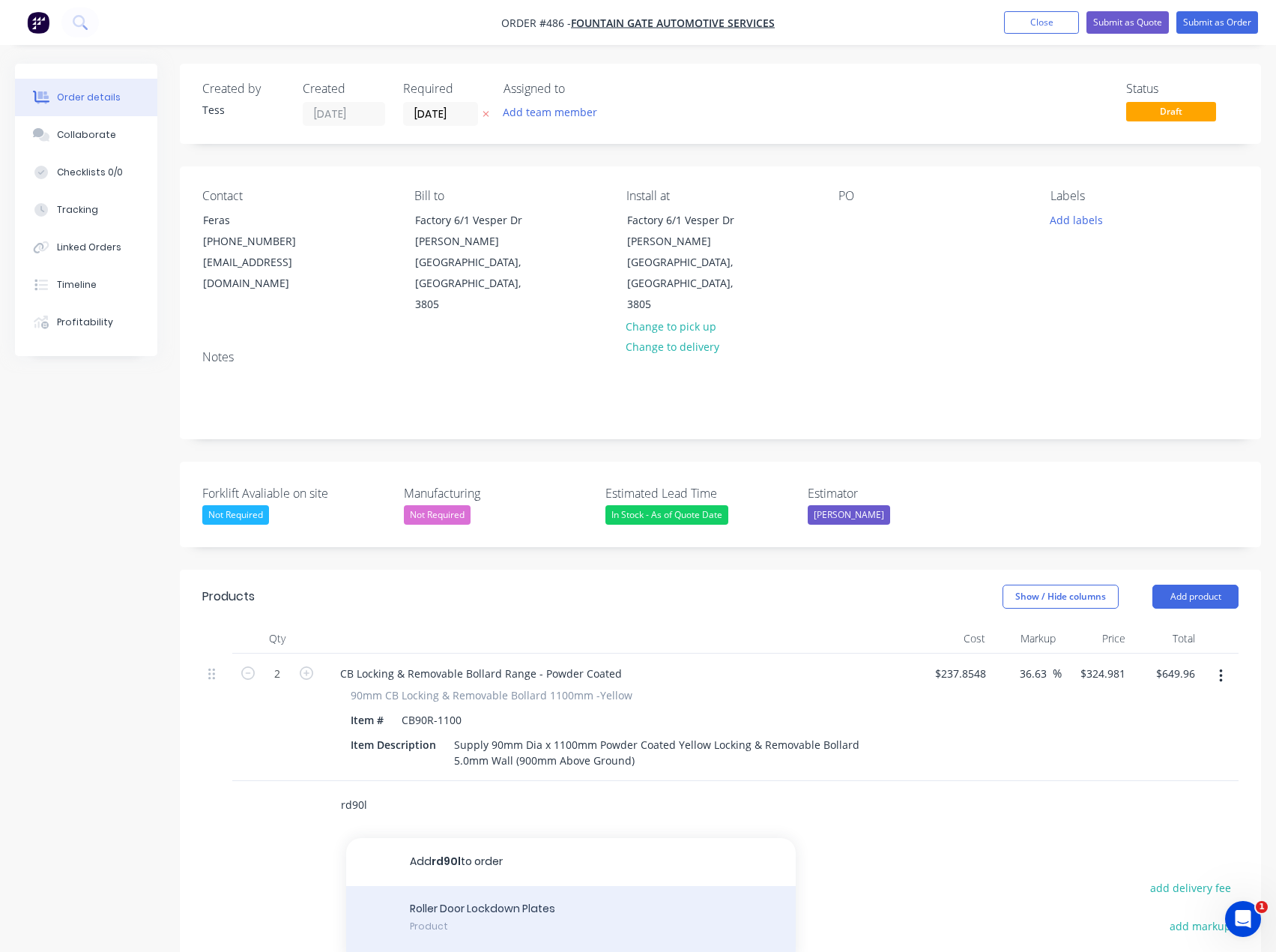
type input "rd90l"
click at [498, 886] on div "Roller Door Lockdown Plates Product" at bounding box center [570, 920] width 450 height 68
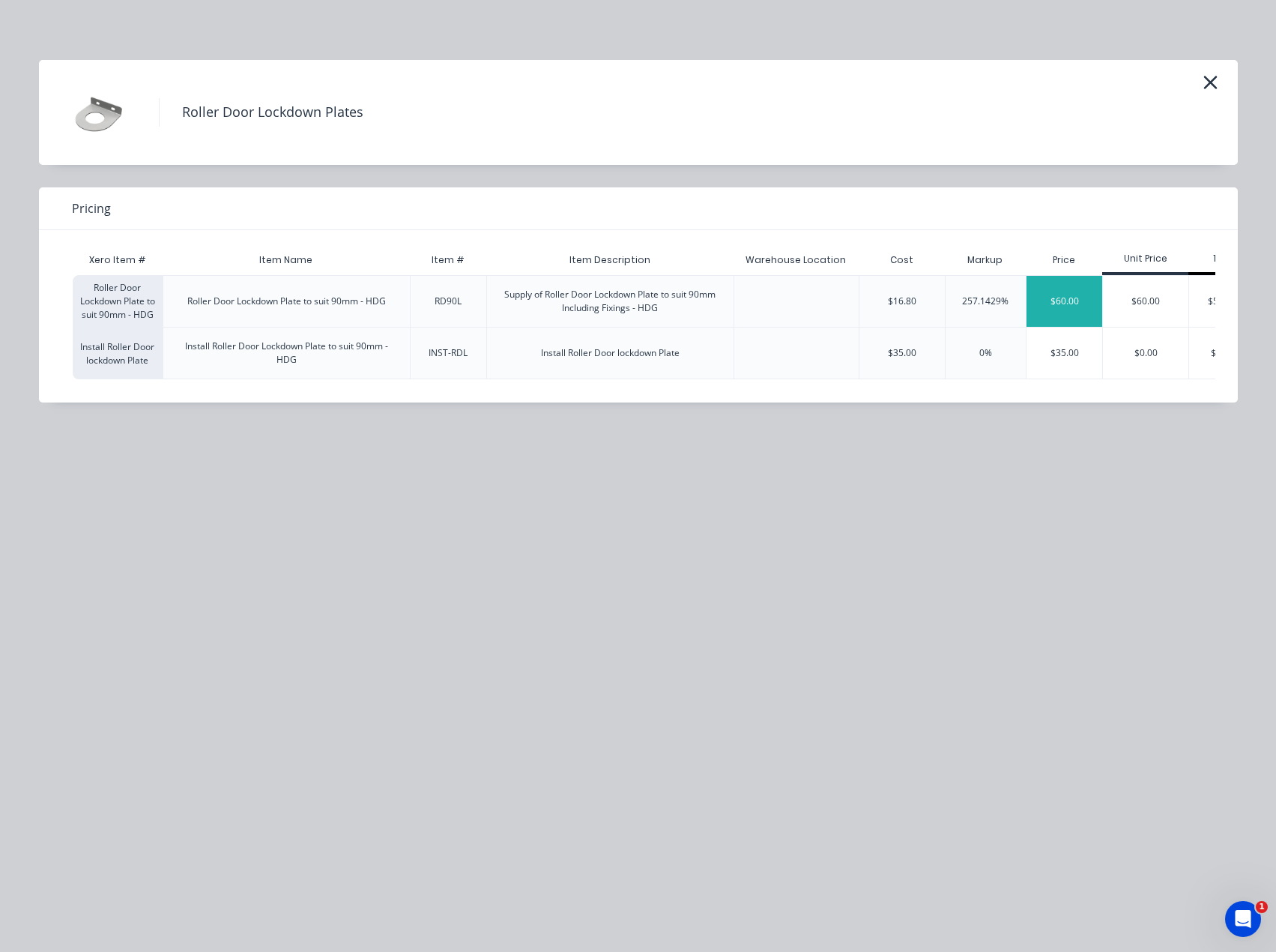
click at [1053, 307] on div "$60.00" at bounding box center [1064, 301] width 75 height 51
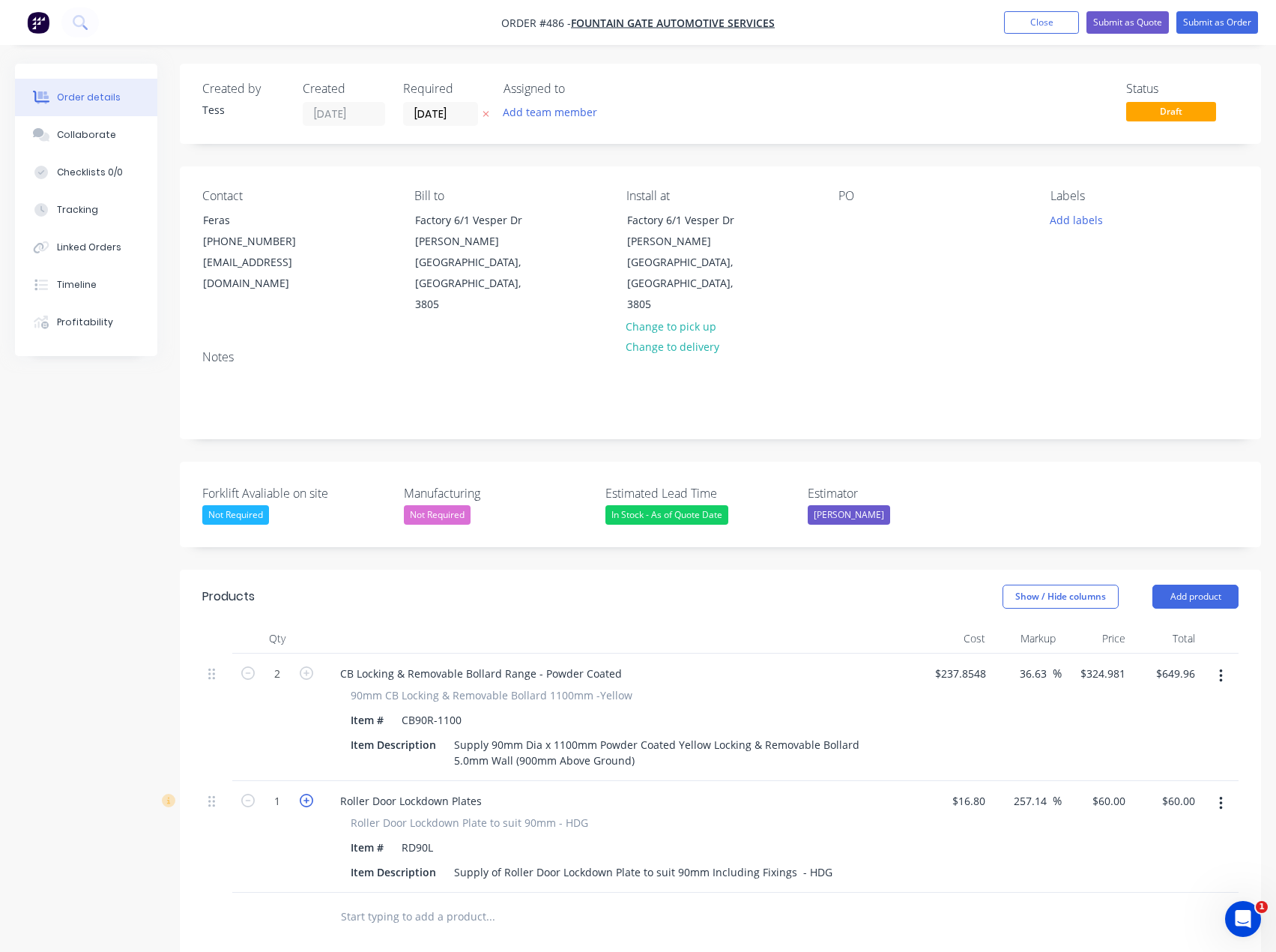
click at [307, 793] on icon "button" at bounding box center [307, 800] width 14 height 14
type input "2"
type input "$120.00"
click at [1114, 790] on input "60" at bounding box center [1122, 800] width 19 height 22
type input "55"
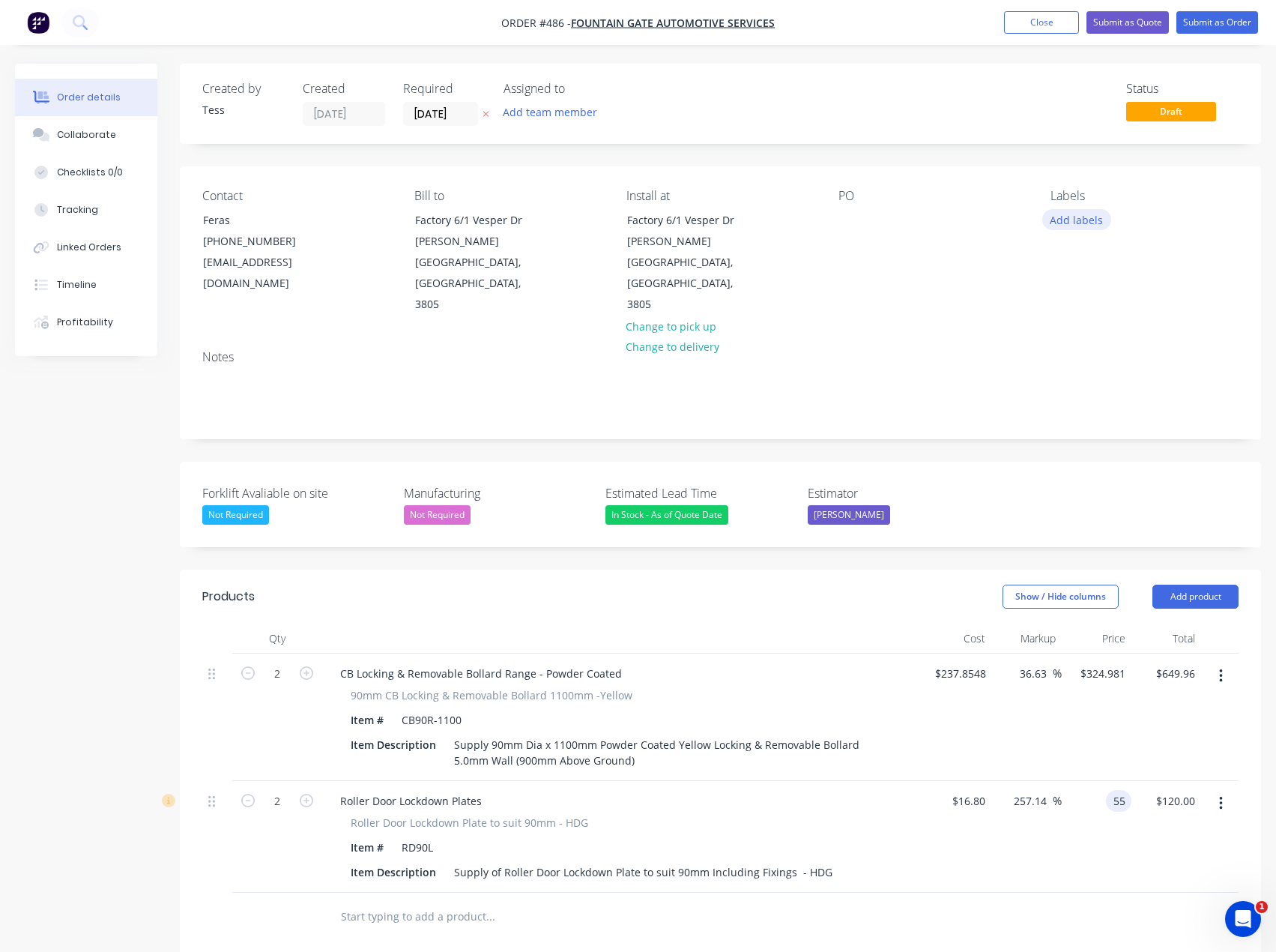
type input "227.38"
type input "$55.00"
type input "$110.00"
click at [1081, 220] on button "Add labels" at bounding box center [1077, 218] width 69 height 20
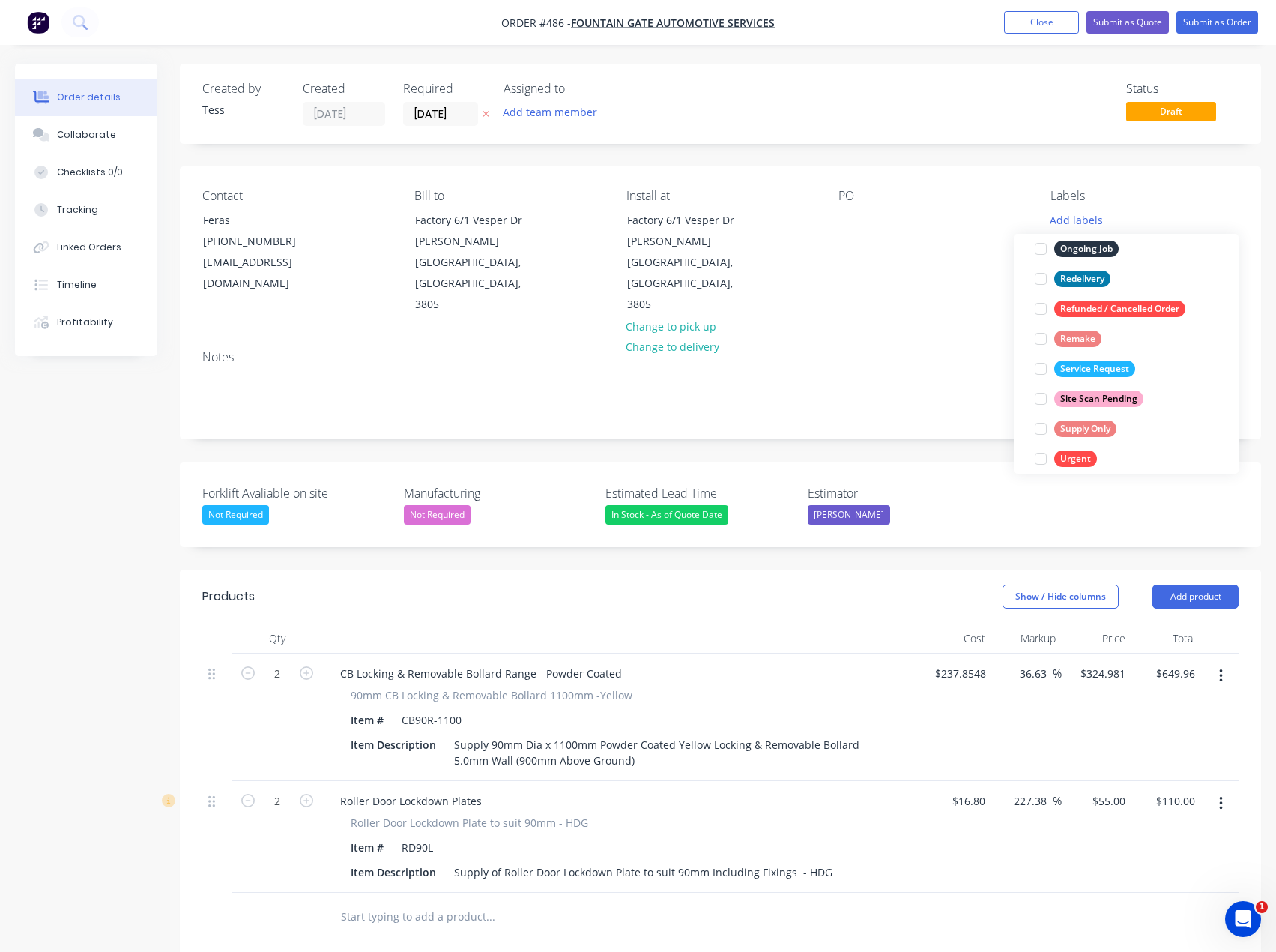
scroll to position [0, 0]
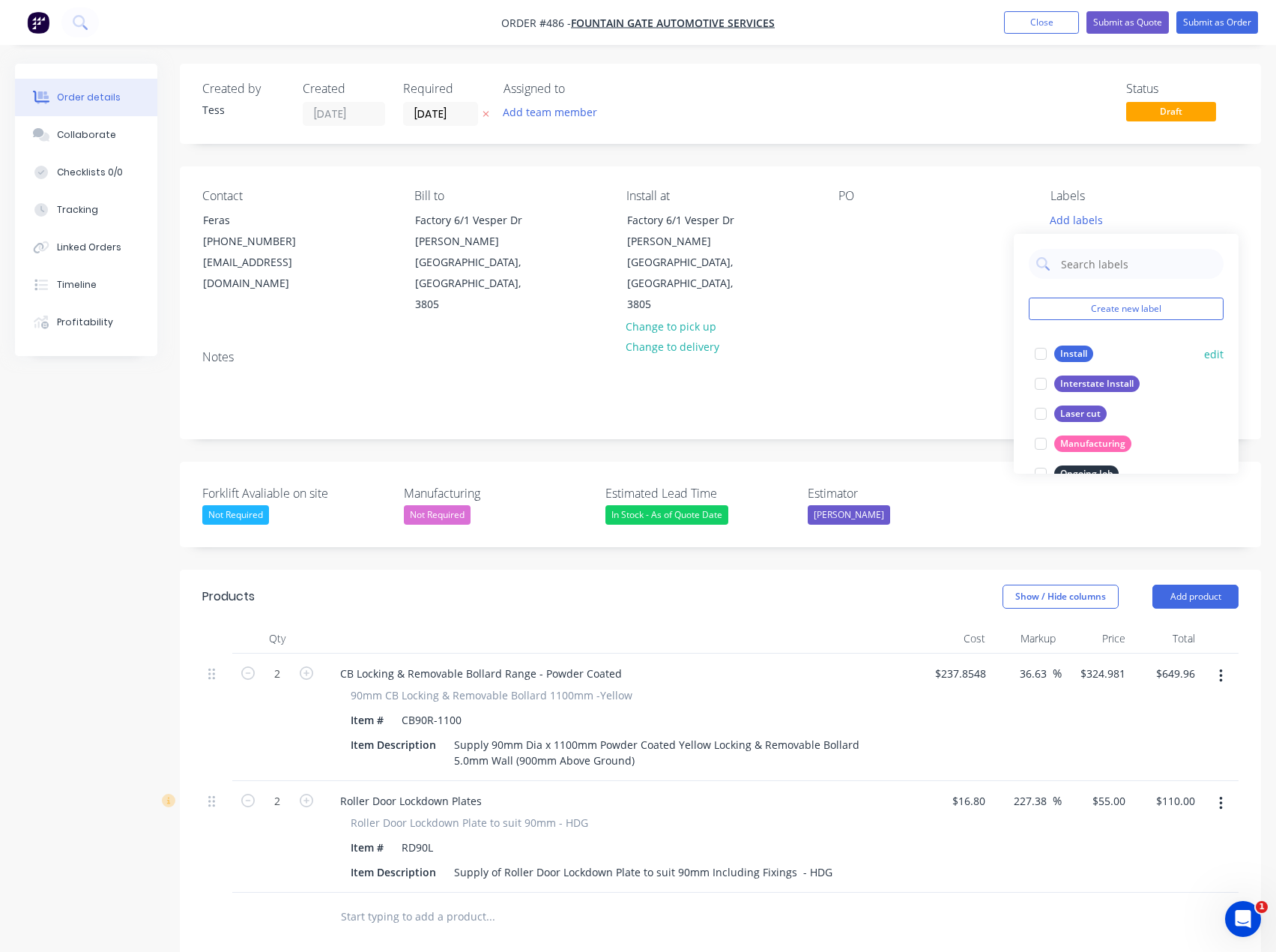
click at [1042, 349] on div at bounding box center [1040, 354] width 30 height 30
click at [901, 254] on div "PO" at bounding box center [932, 252] width 188 height 127
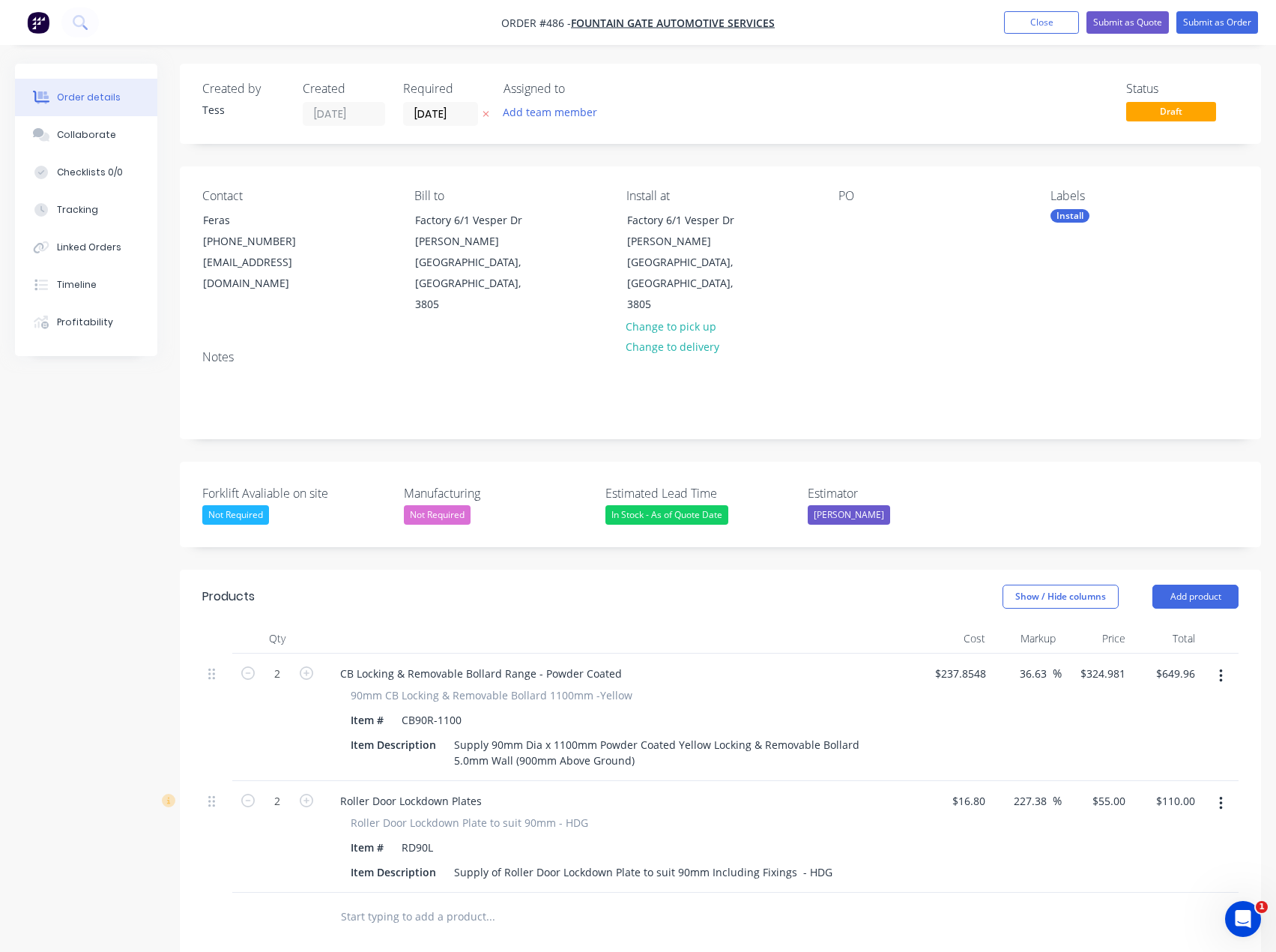
click at [387, 902] on input "text" at bounding box center [490, 916] width 300 height 30
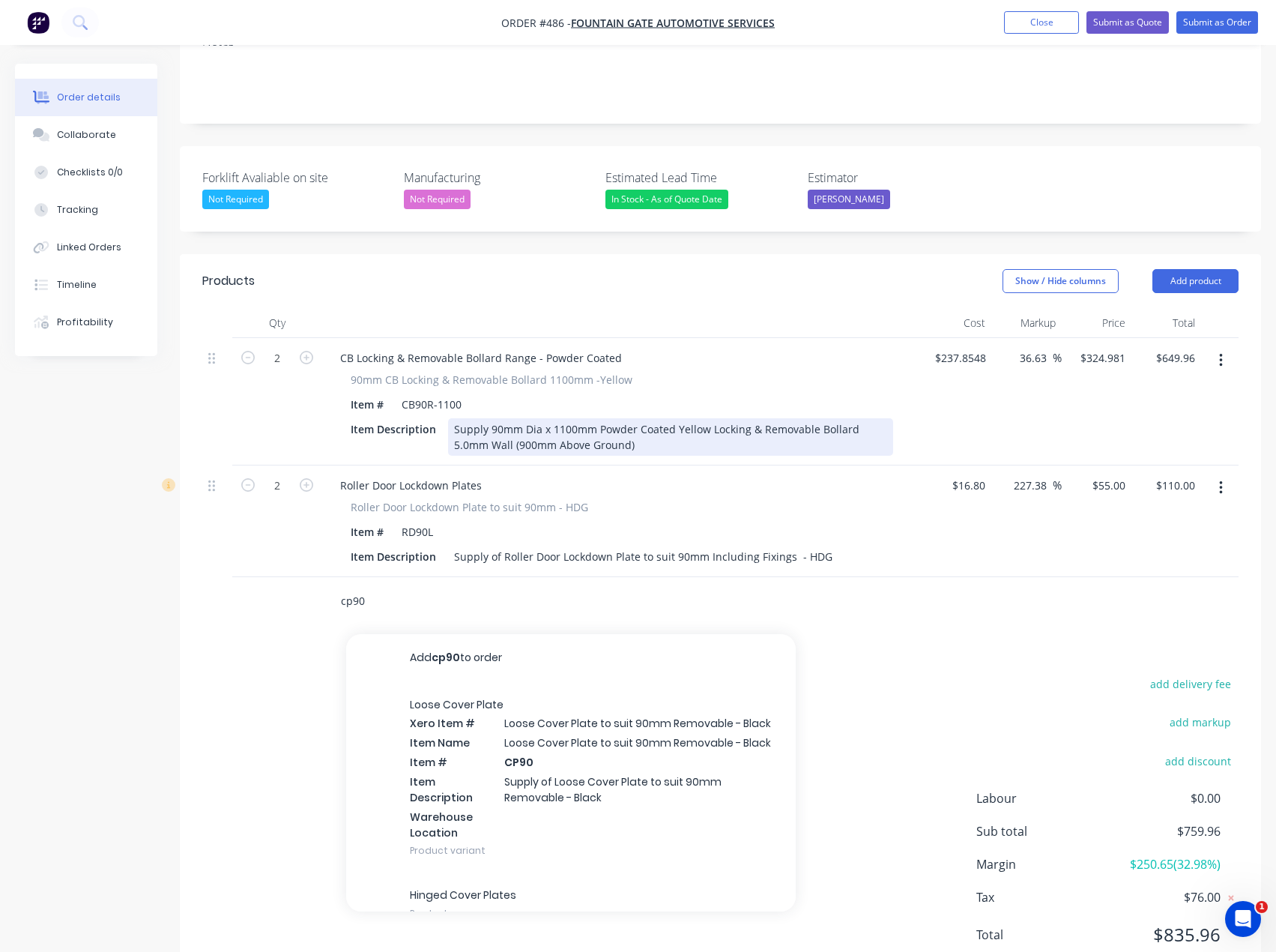
scroll to position [329, 0]
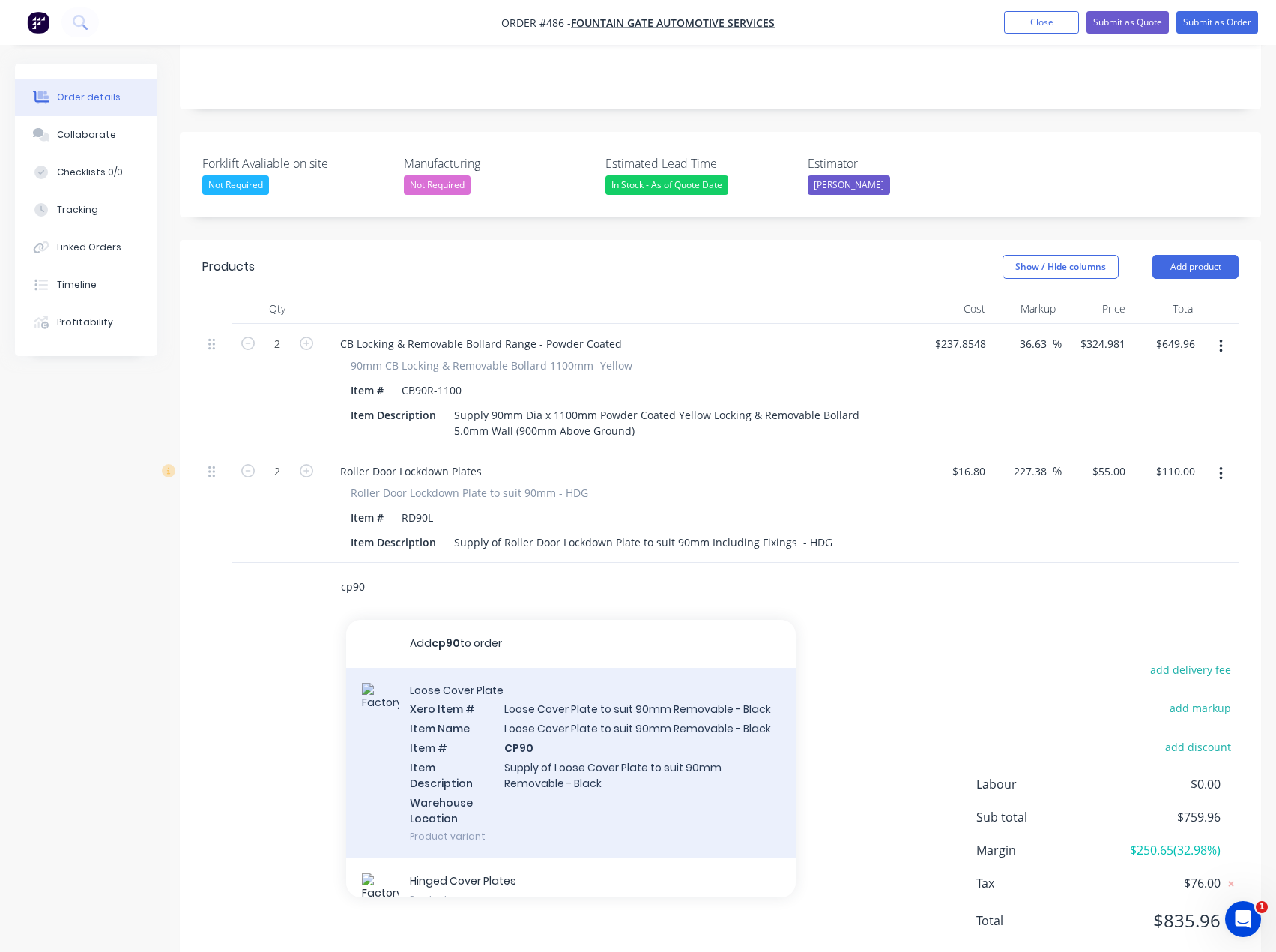
type input "cp90"
click at [542, 729] on div "Loose Cover Plate Xero Item # Loose Cover Plate to suit 90mm Removable - Black …" at bounding box center [570, 763] width 450 height 191
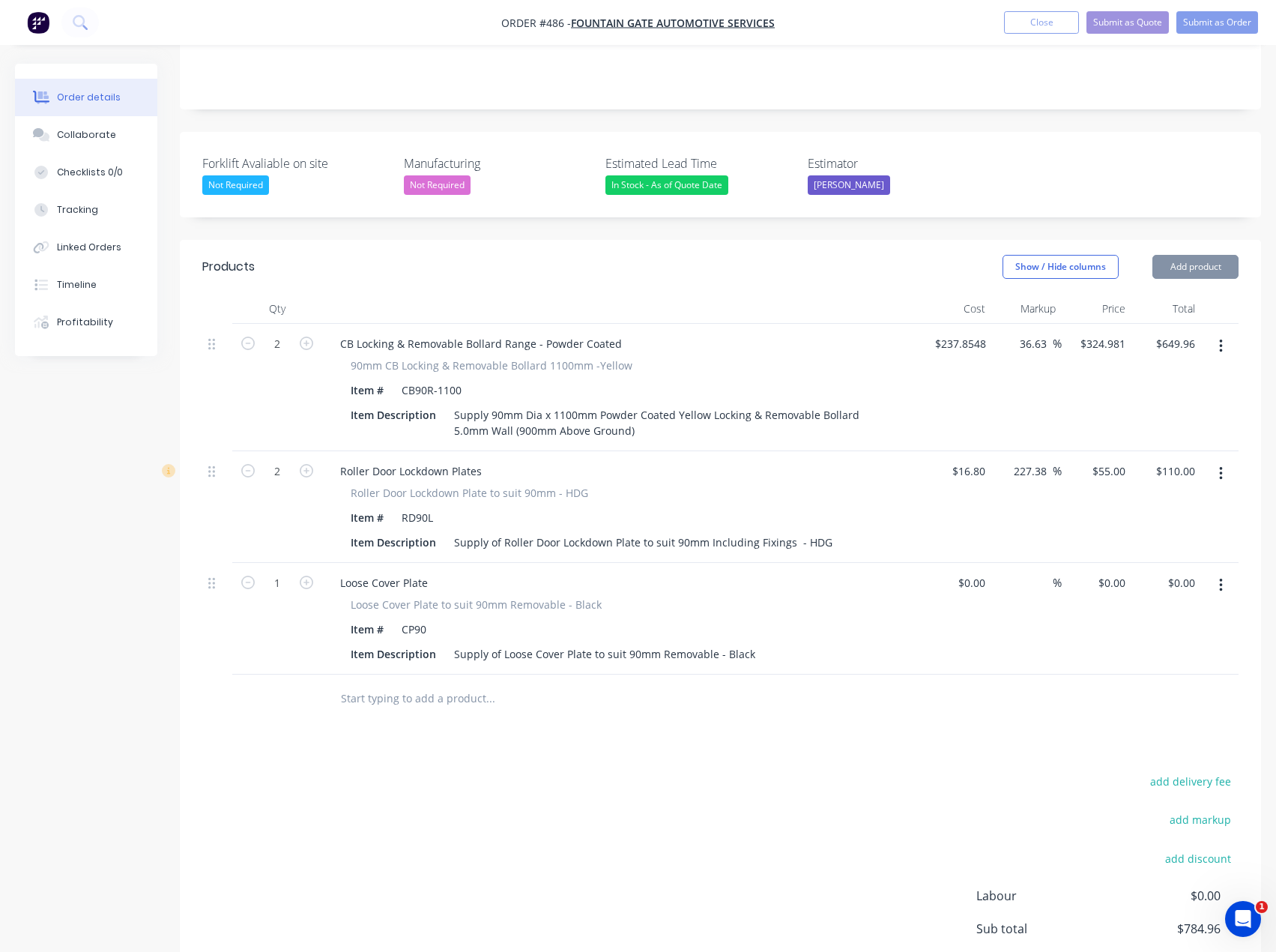
type input "$25.00"
click at [304, 576] on icon "button" at bounding box center [307, 583] width 14 height 14
type input "2"
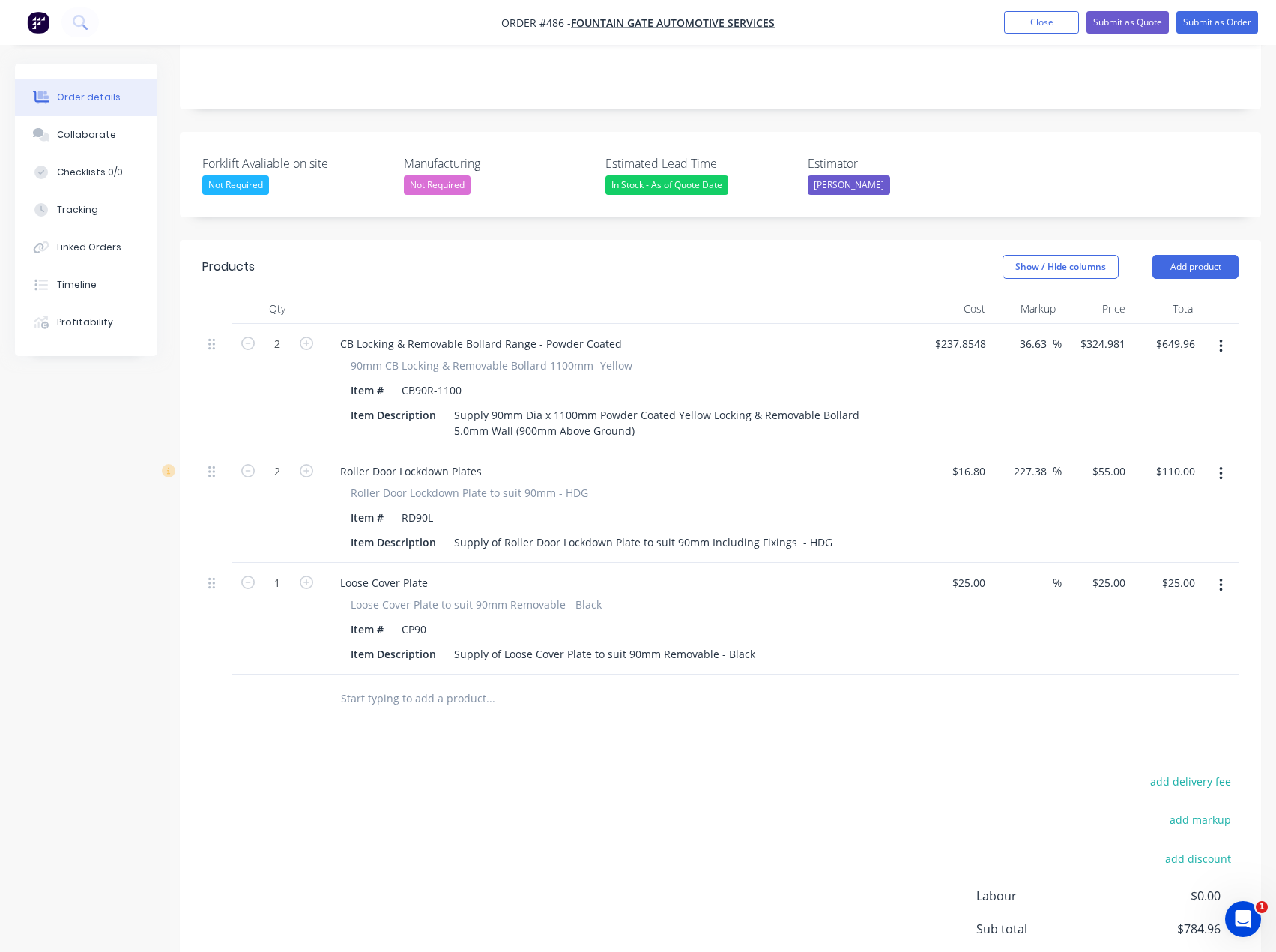
type input "$50.00"
click at [376, 683] on input "text" at bounding box center [490, 698] width 300 height 30
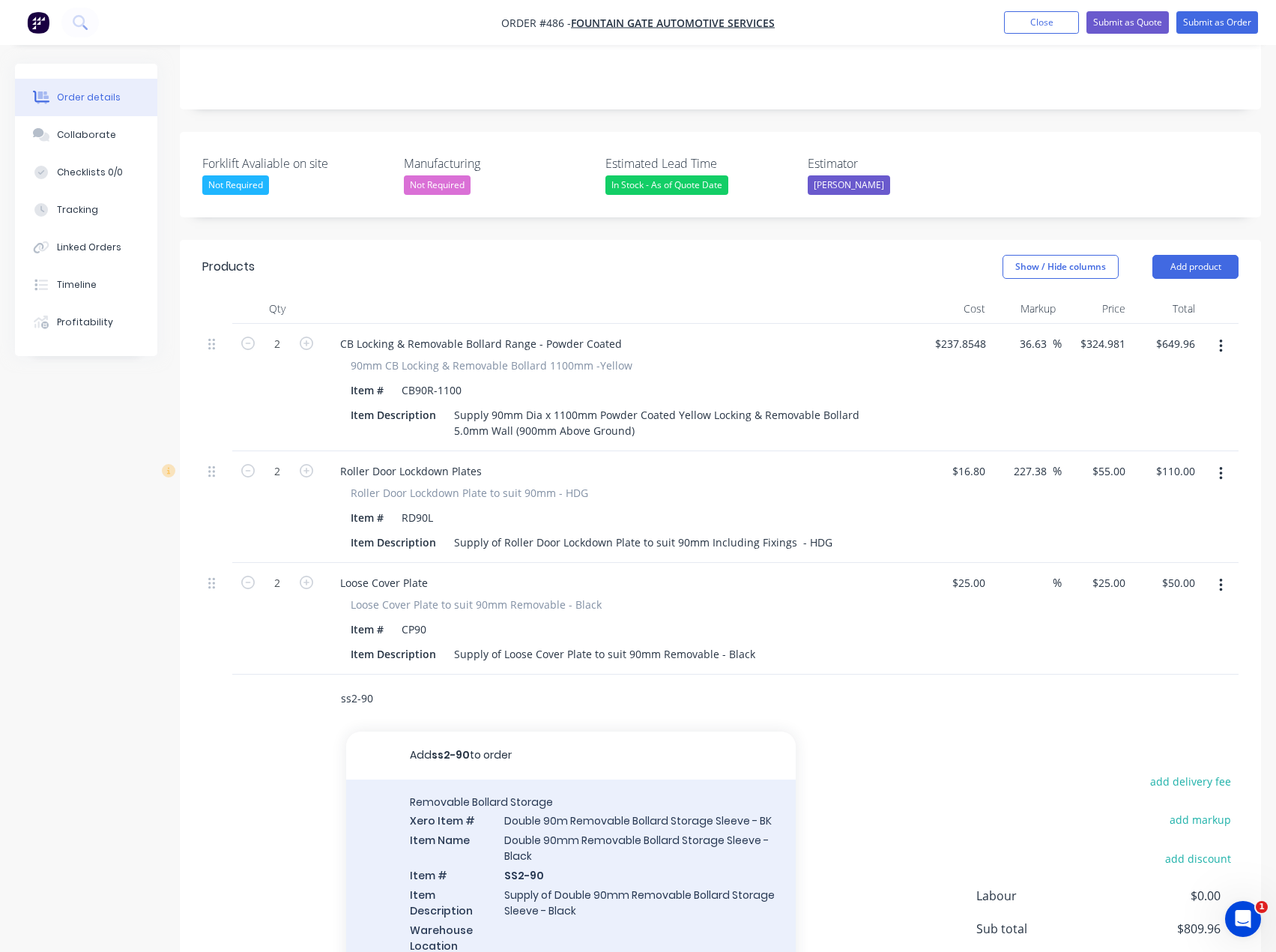
type input "ss2-90"
click at [555, 879] on div "Removable Bollard Storage Xero Item # Double 90m Removable Bollard Storage Slee…" at bounding box center [570, 883] width 450 height 207
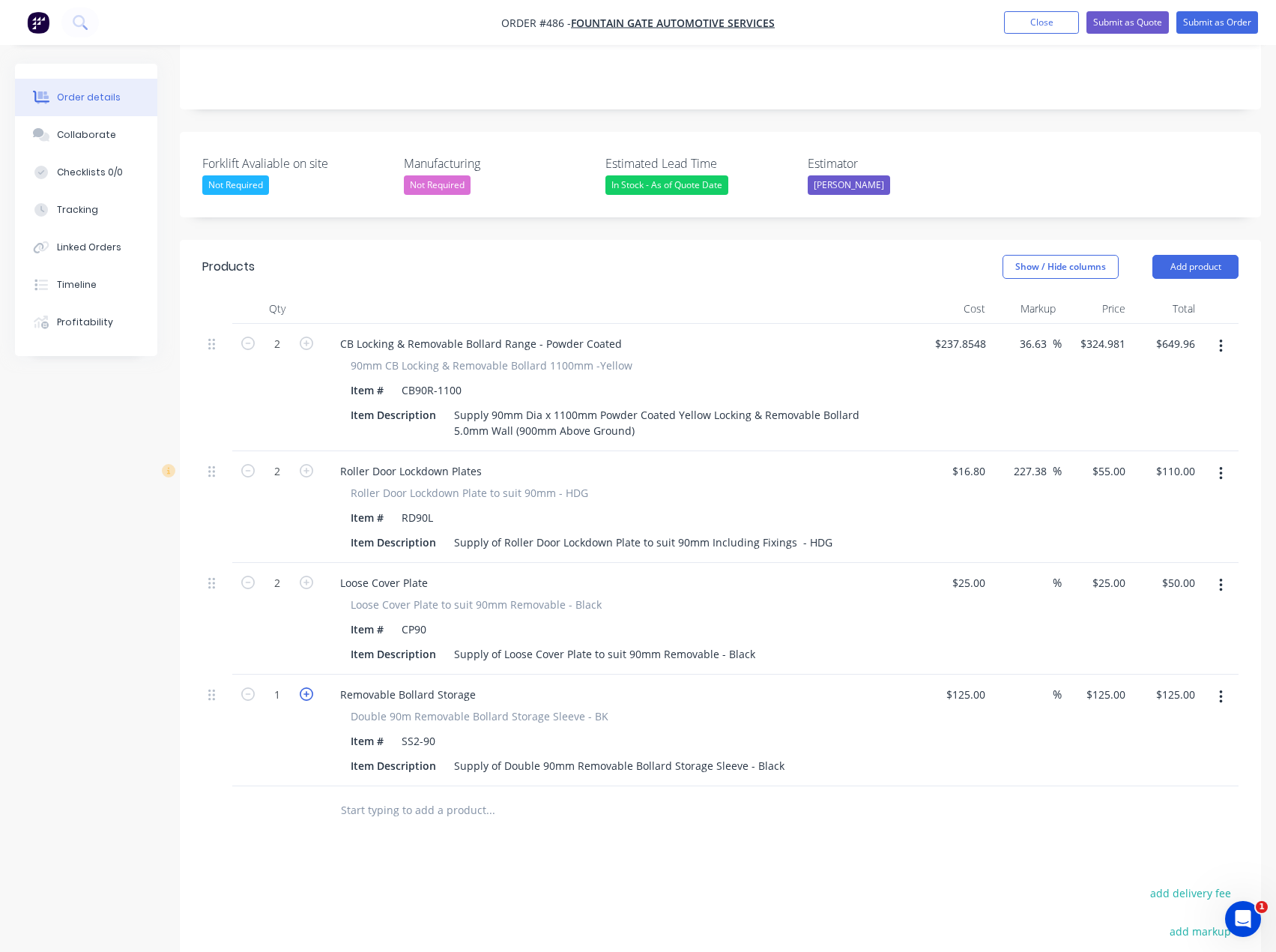
click at [305, 688] on icon "button" at bounding box center [307, 694] width 14 height 14
type input "2"
type input "$250.00"
click at [250, 688] on icon "button" at bounding box center [248, 694] width 14 height 14
type input "1"
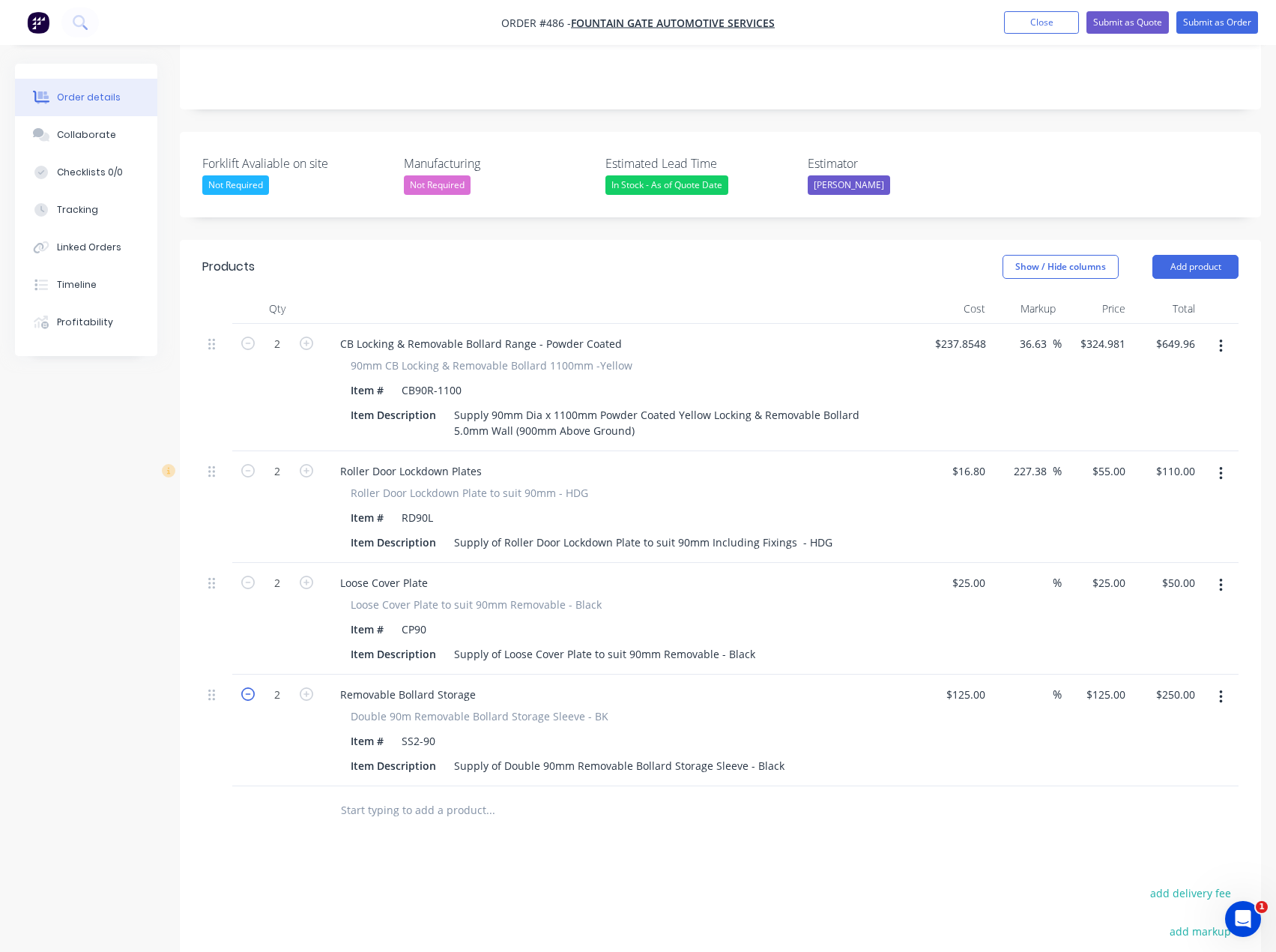
type input "$125.00"
click at [1187, 255] on button "Add product" at bounding box center [1195, 267] width 86 height 24
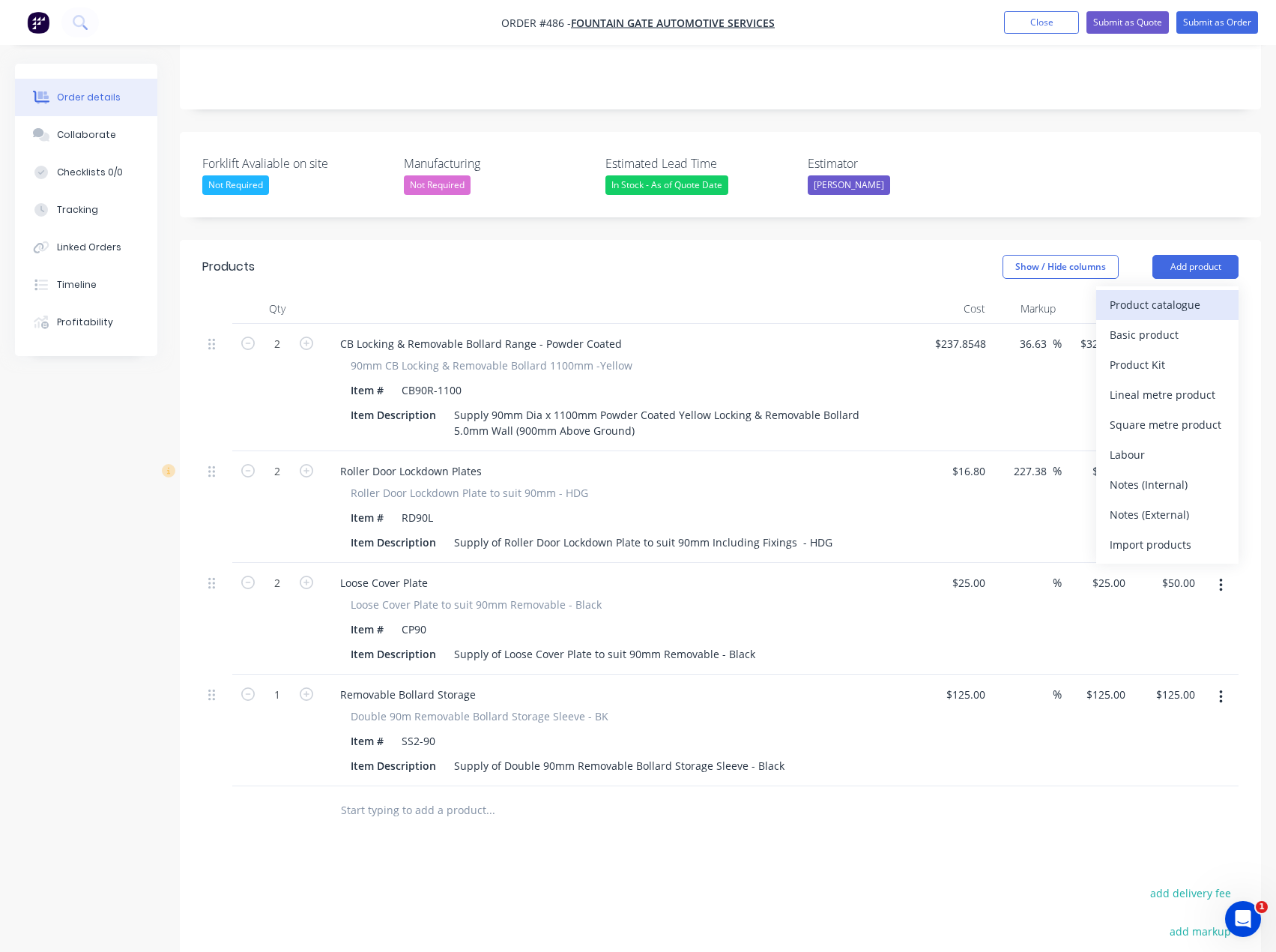
click at [1161, 294] on div "Product catalogue" at bounding box center [1167, 304] width 115 height 22
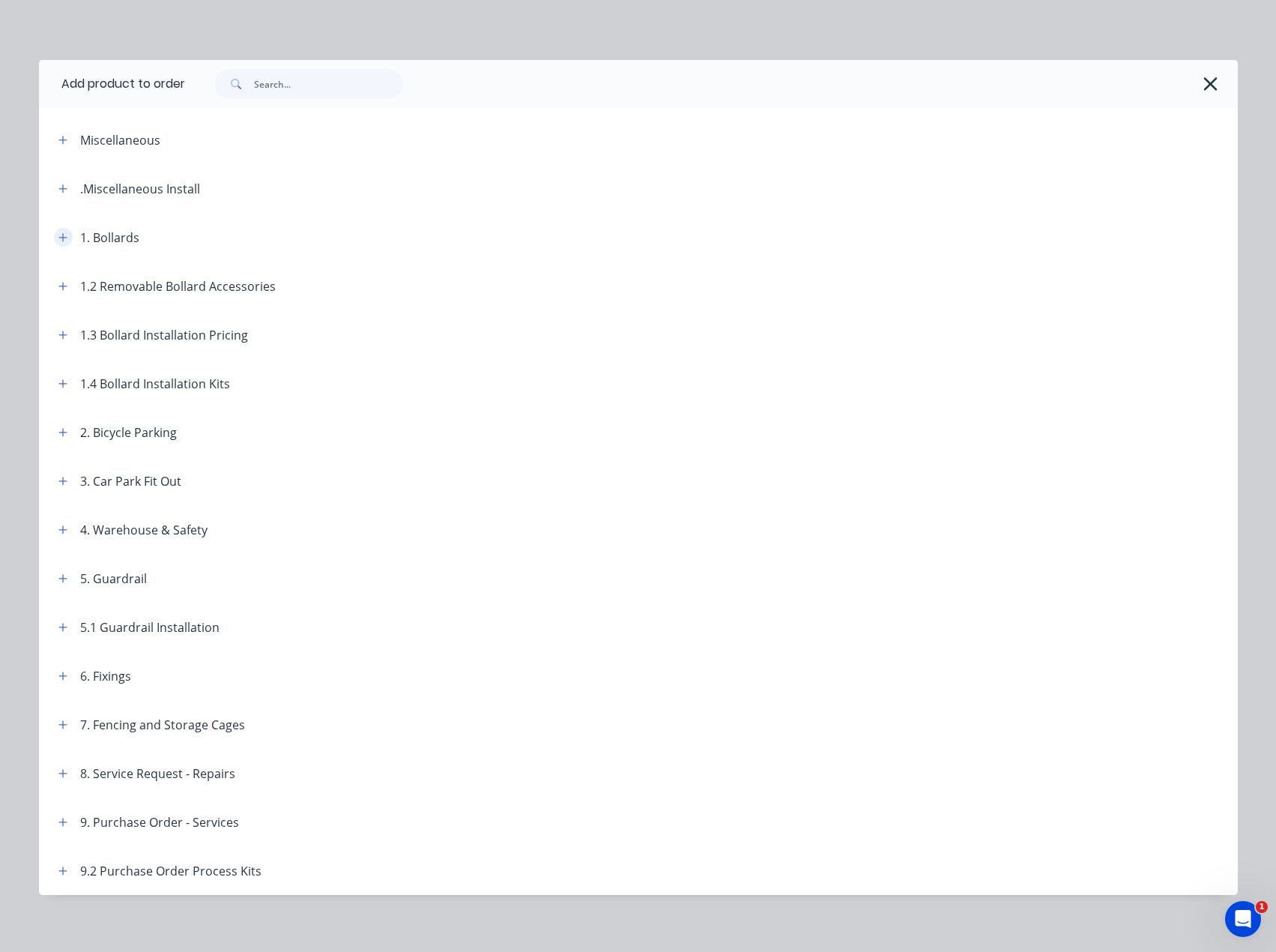
click at [58, 232] on icon "button" at bounding box center [62, 238] width 9 height 10
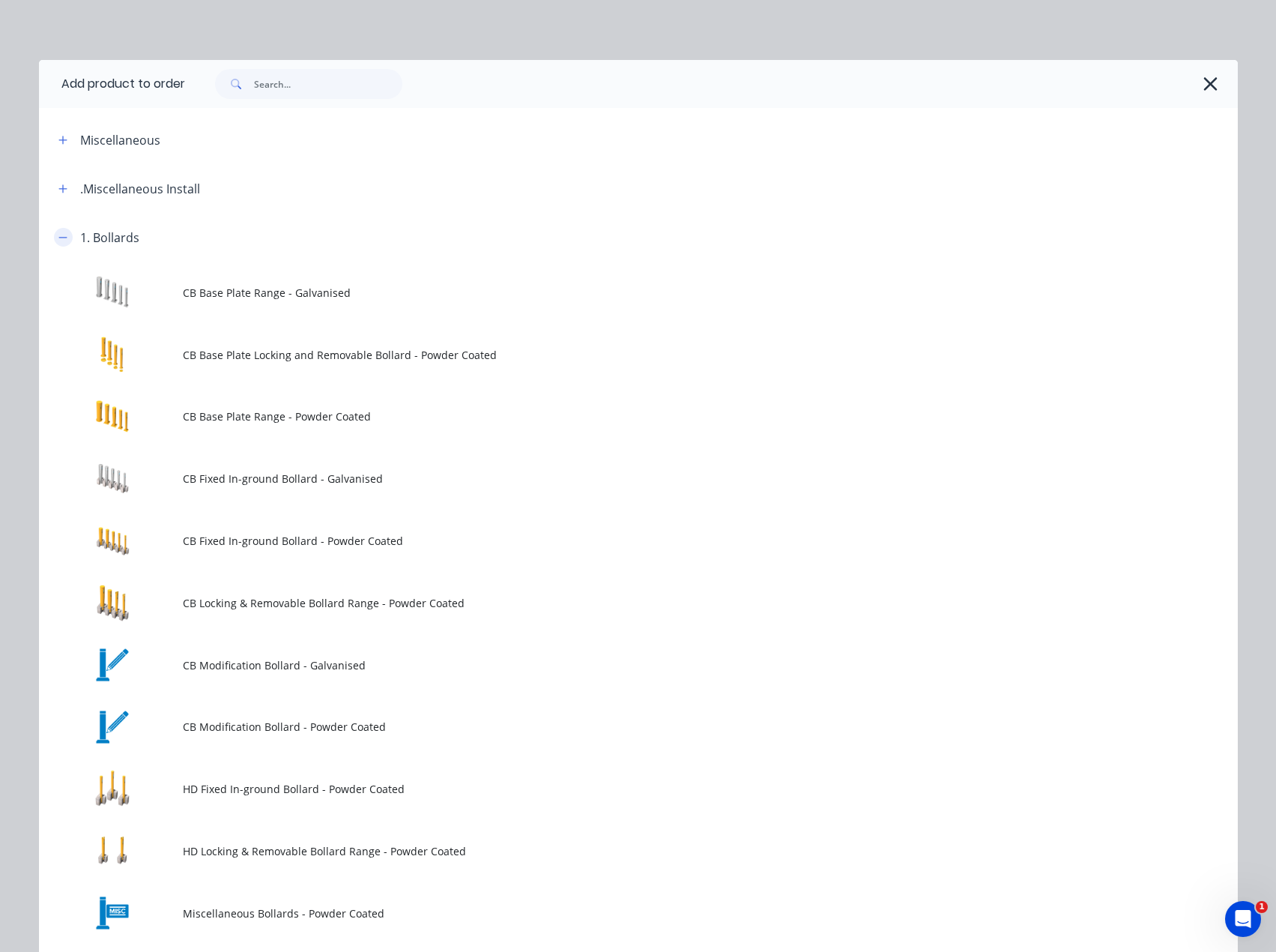
click at [54, 242] on button "button" at bounding box center [63, 238] width 19 height 19
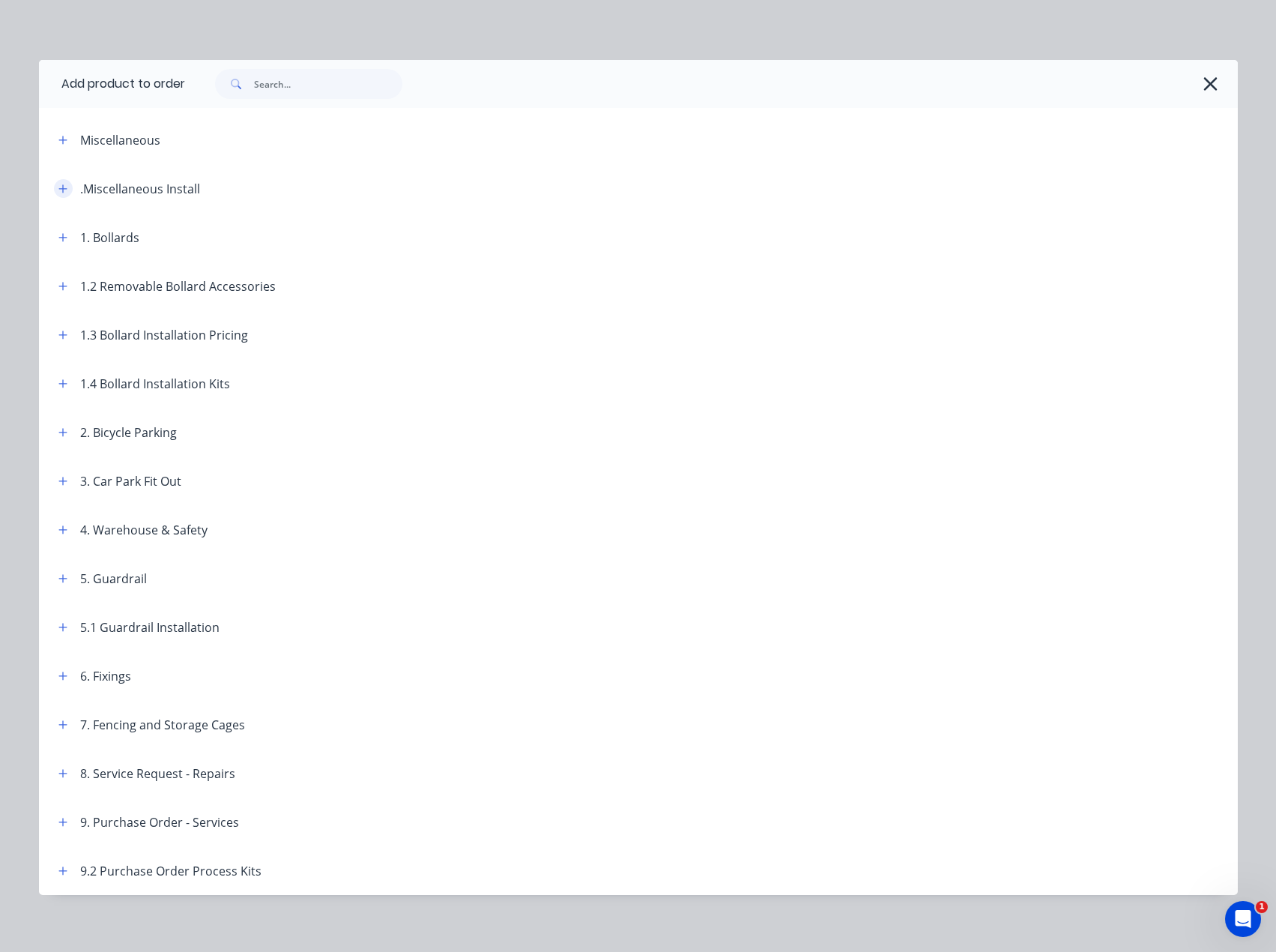
click at [54, 190] on button "button" at bounding box center [63, 189] width 19 height 19
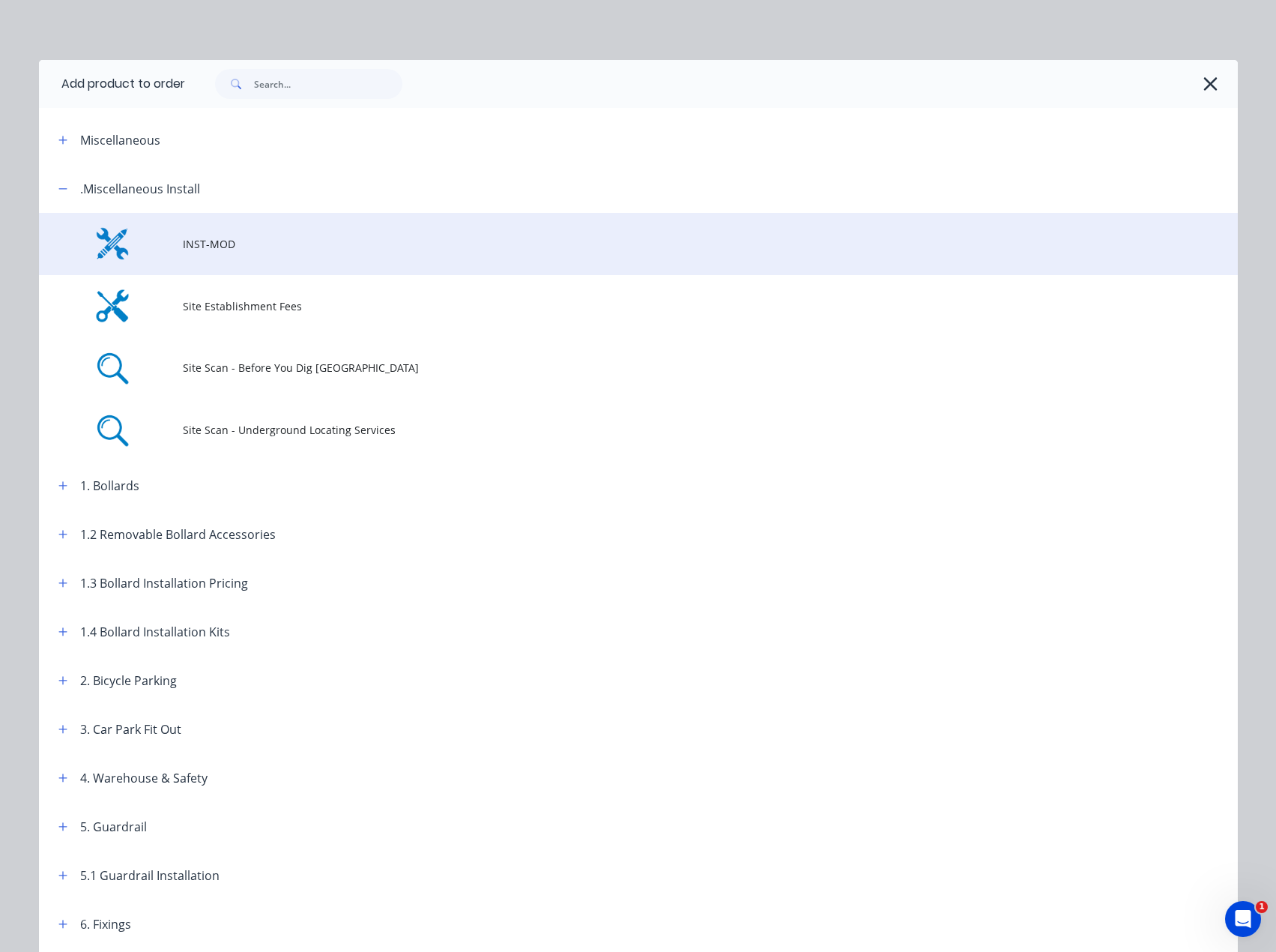
click at [186, 241] on span "INST-MOD" at bounding box center [604, 244] width 843 height 16
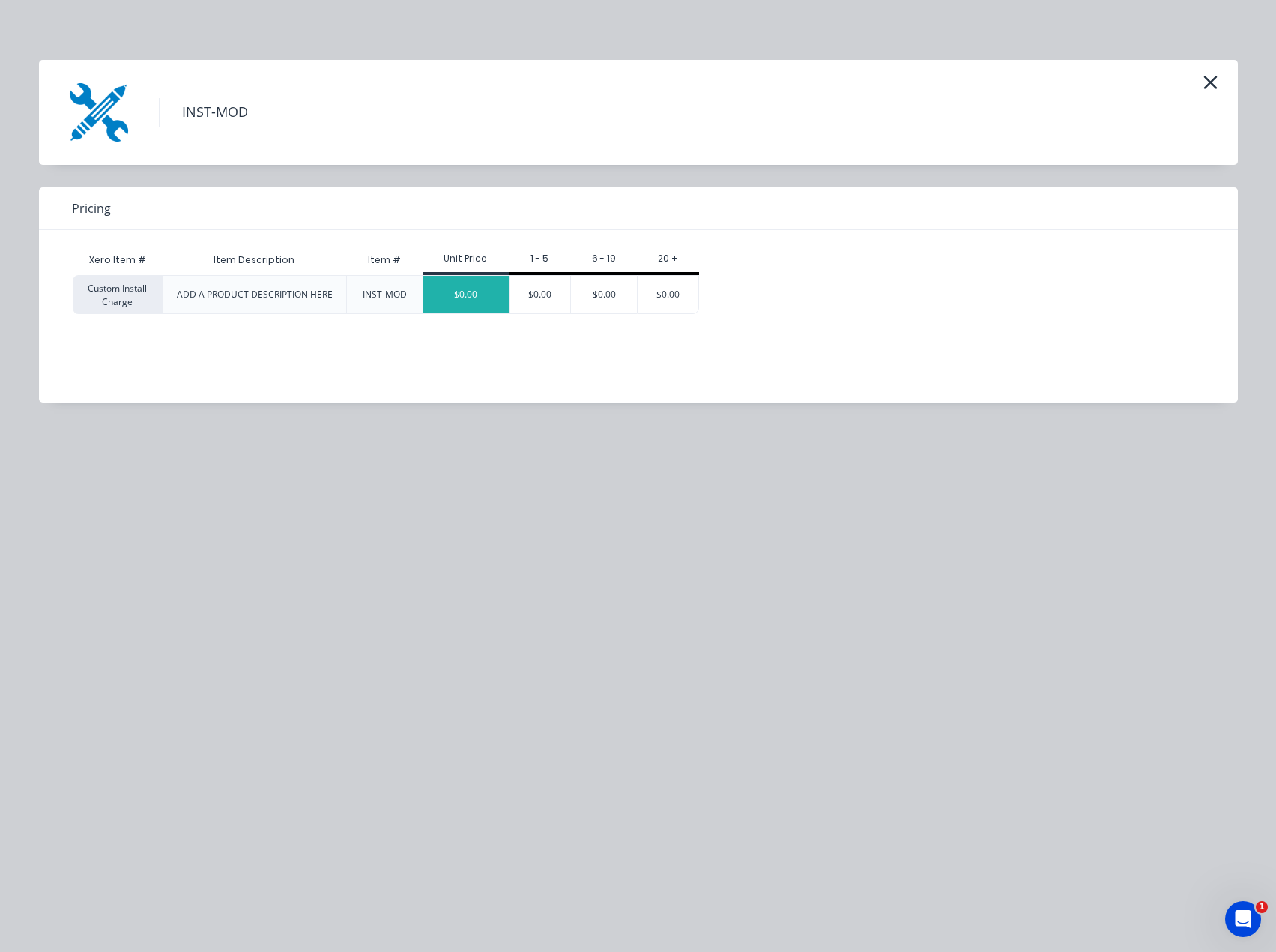
click at [456, 290] on div "$0.00" at bounding box center [465, 294] width 86 height 37
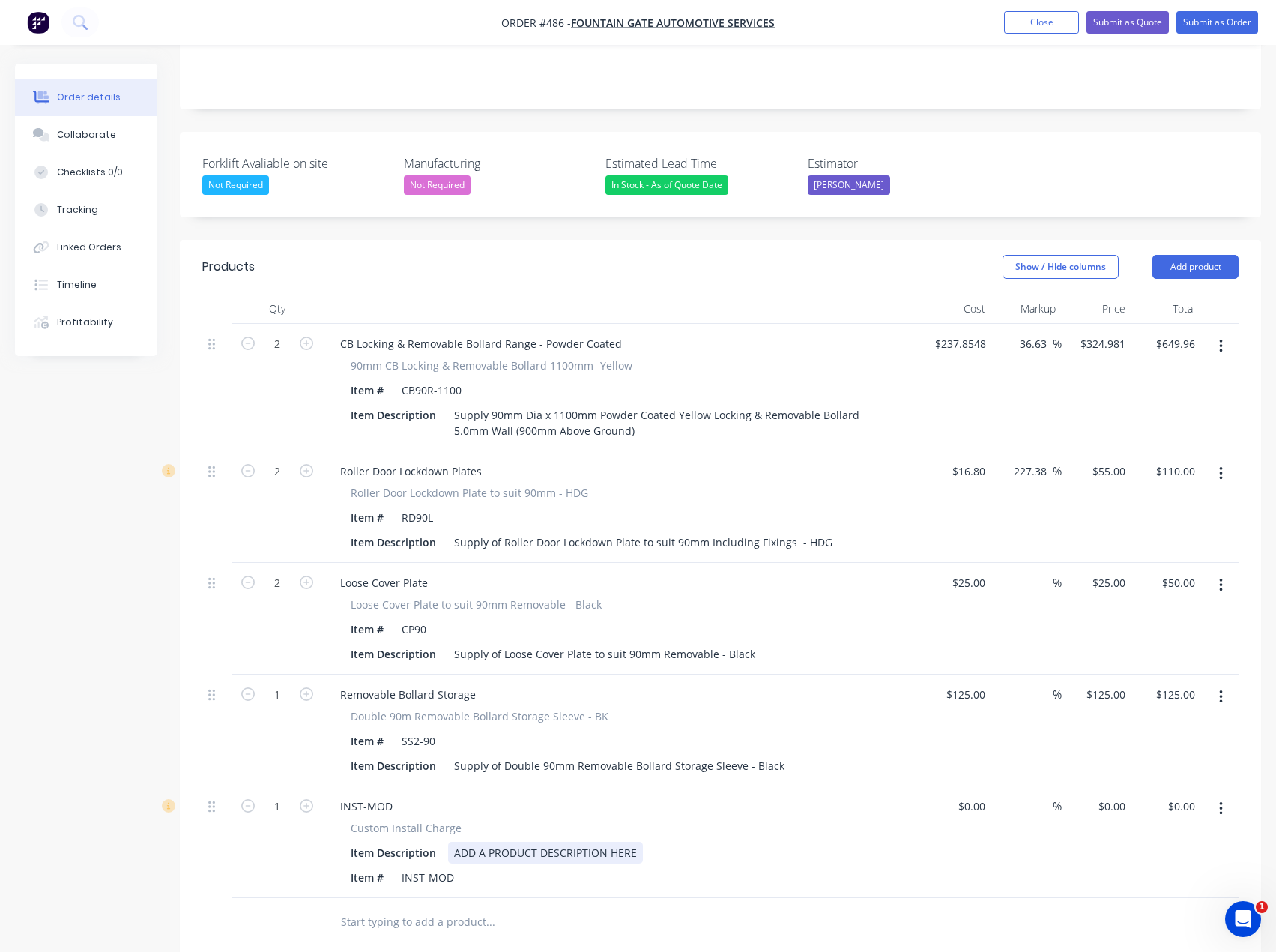
click at [503, 842] on div "ADD A PRODUCT DESCRIPTION HERE" at bounding box center [545, 852] width 195 height 22
click at [502, 842] on div "ADD A PRODUCT DESCRIPTION HERE" at bounding box center [545, 852] width 195 height 22
drag, startPoint x: 644, startPoint y: 815, endPoint x: 446, endPoint y: 817, distance: 198.0
click at [446, 842] on div "Item Description ADD A PRODUCT DESCRIPTION HERE" at bounding box center [619, 852] width 549 height 22
paste div
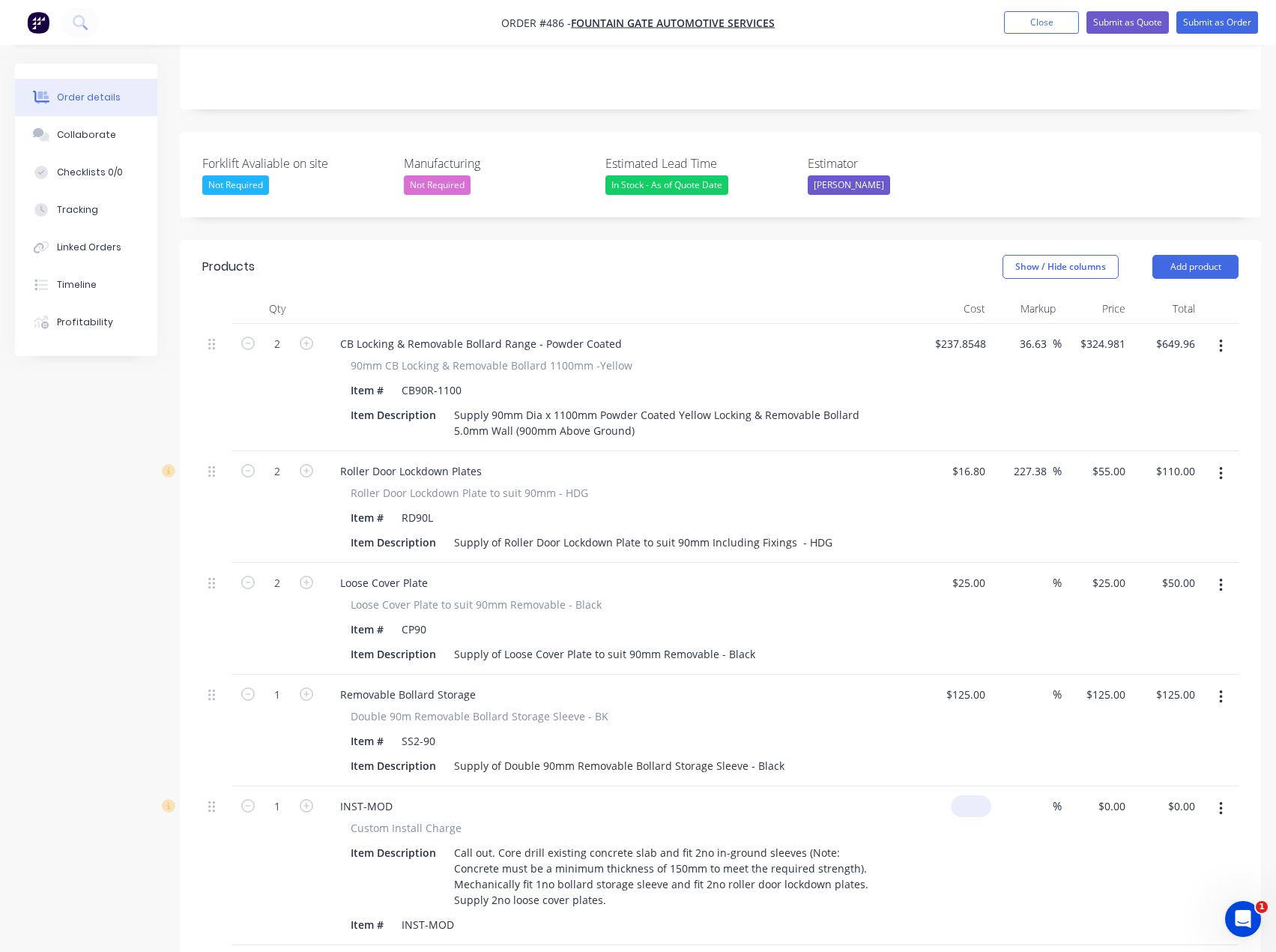
click at [977, 795] on input at bounding box center [974, 805] width 35 height 22
type input "$1.00"
type input "1"
type input "$1.00"
click at [1115, 795] on input "1" at bounding box center [1123, 805] width 17 height 22
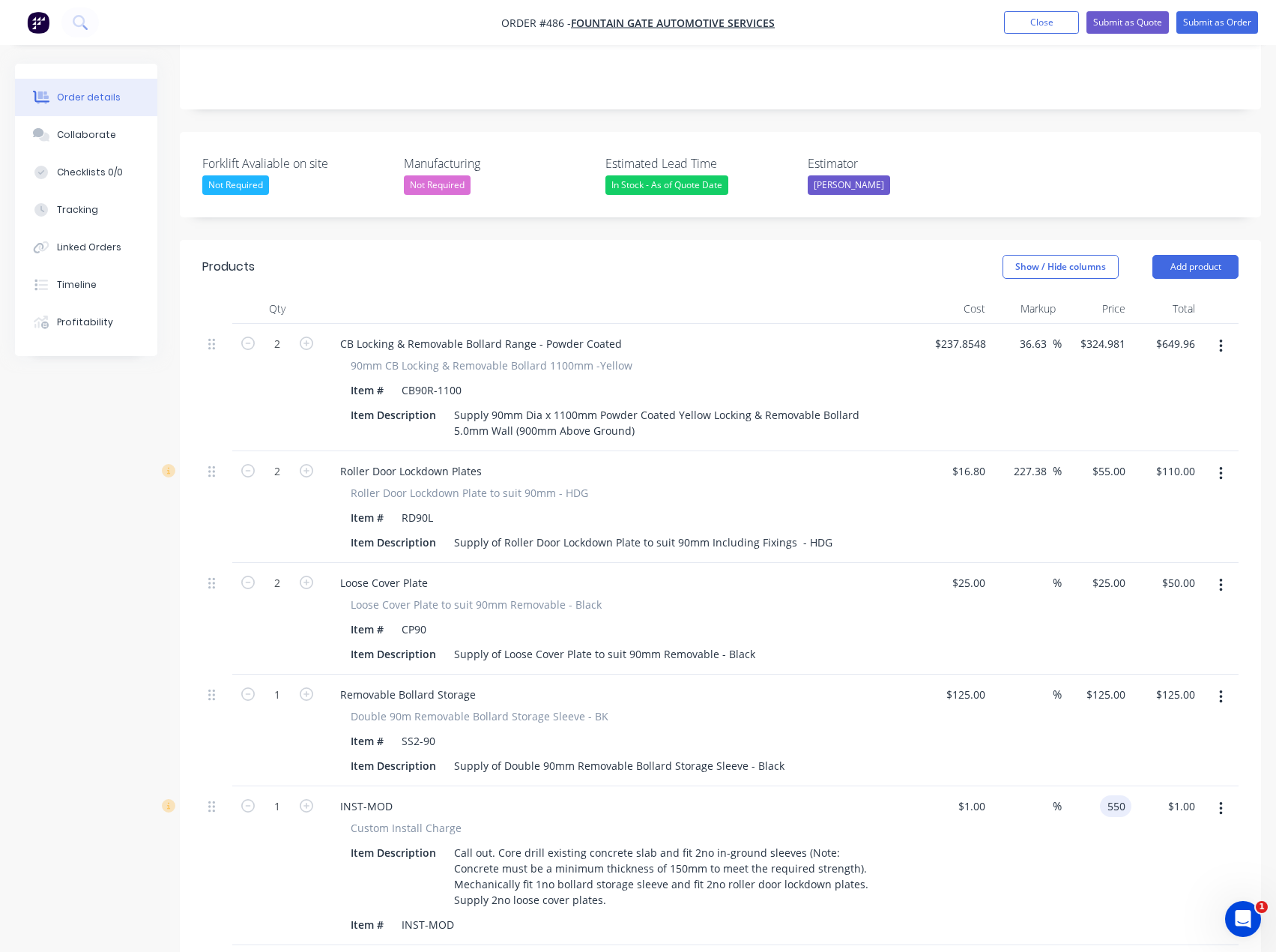
type input "550"
type input "54900"
type input "$550.00"
click at [902, 945] on div at bounding box center [720, 969] width 1037 height 49
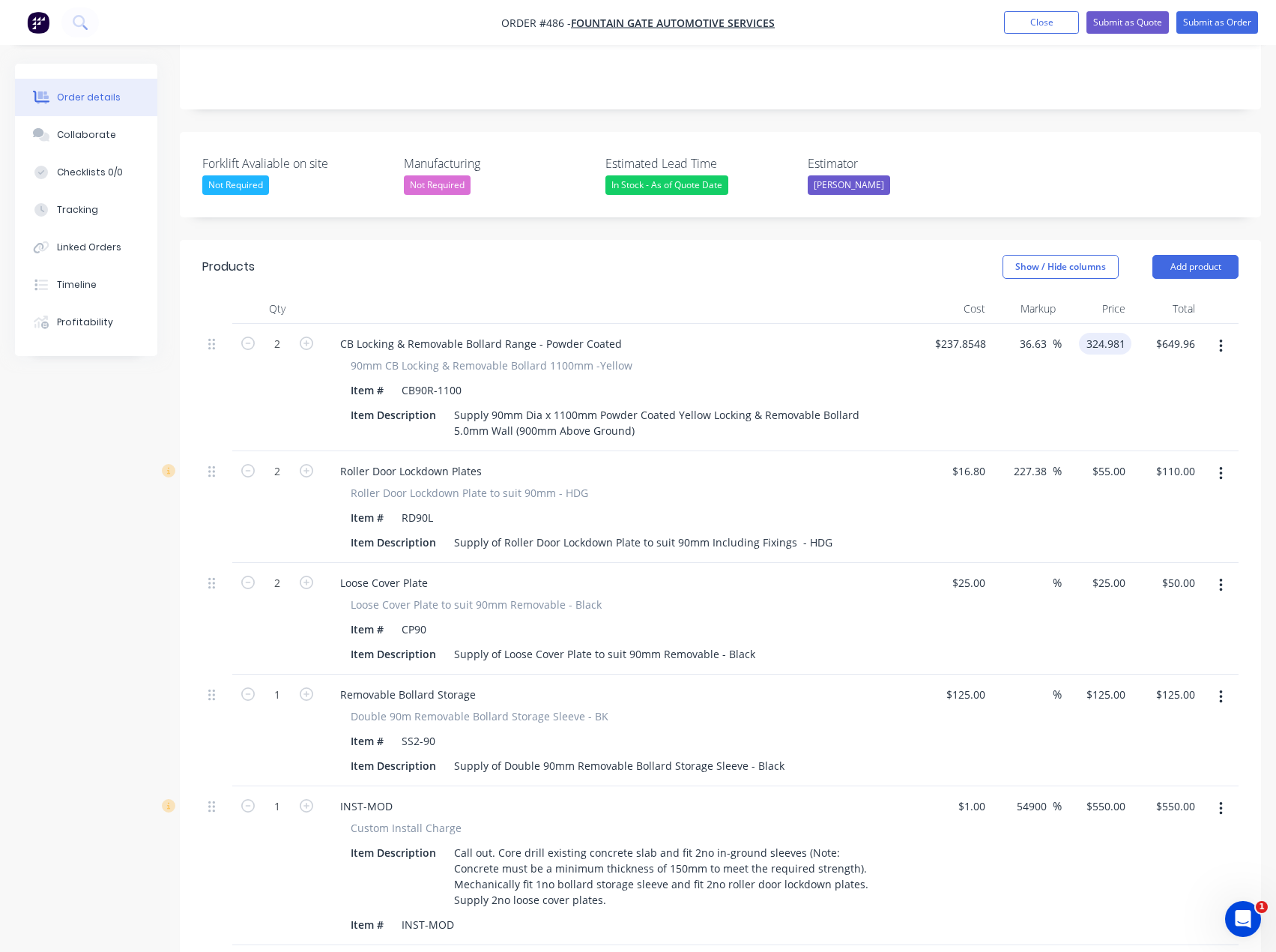
click at [1095, 333] on input "324.981" at bounding box center [1109, 343] width 47 height 22
type input "325"
type input "36.64"
type input "$325.00"
type input "$650.00"
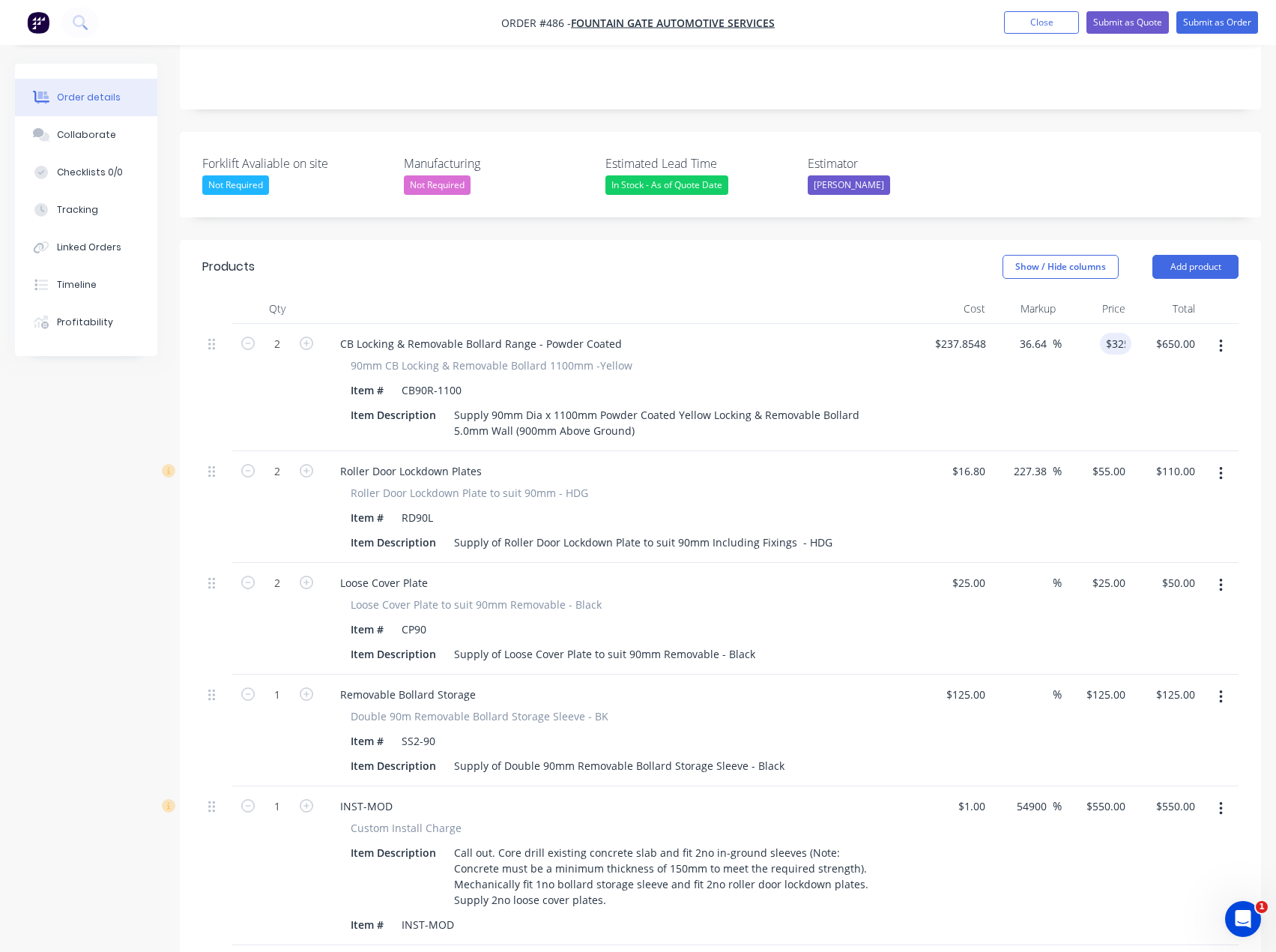
click at [829, 485] on div "Roller Door Lockdown Plate to suit 90mm - HDG" at bounding box center [622, 492] width 543 height 16
click at [965, 563] on div "25 $25.00" at bounding box center [956, 618] width 69 height 112
type input "$1.00"
type input "1"
type input "$2.00"
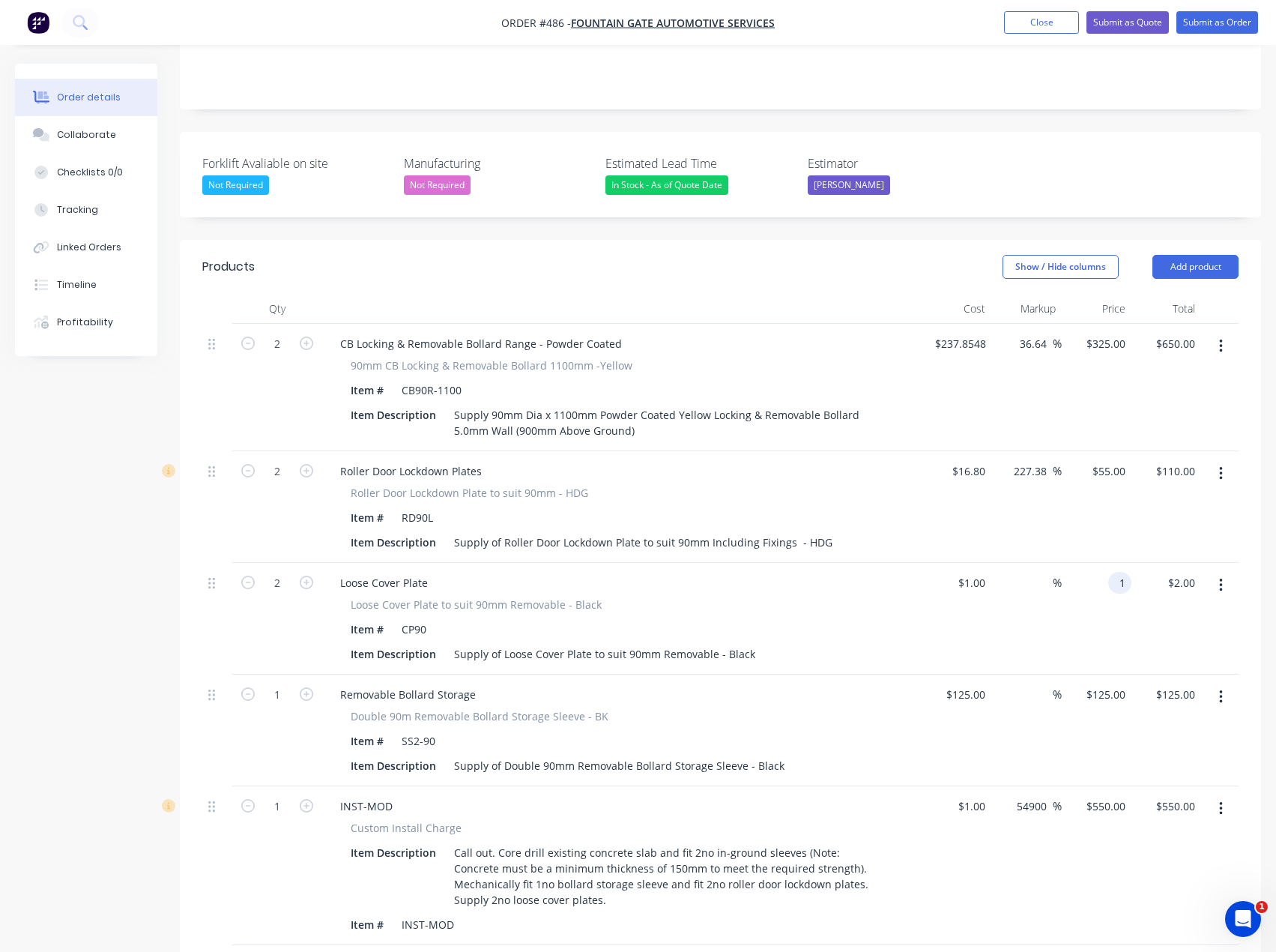
click at [1110, 563] on div "1 1" at bounding box center [1097, 618] width 69 height 112
drag, startPoint x: 1112, startPoint y: 545, endPoint x: 1100, endPoint y: 544, distance: 12.0
click at [1100, 563] on div "201 201" at bounding box center [1097, 618] width 69 height 112
drag, startPoint x: 1126, startPoint y: 539, endPoint x: 1086, endPoint y: 544, distance: 40.3
click at [1086, 563] on div "201 201" at bounding box center [1097, 618] width 69 height 112
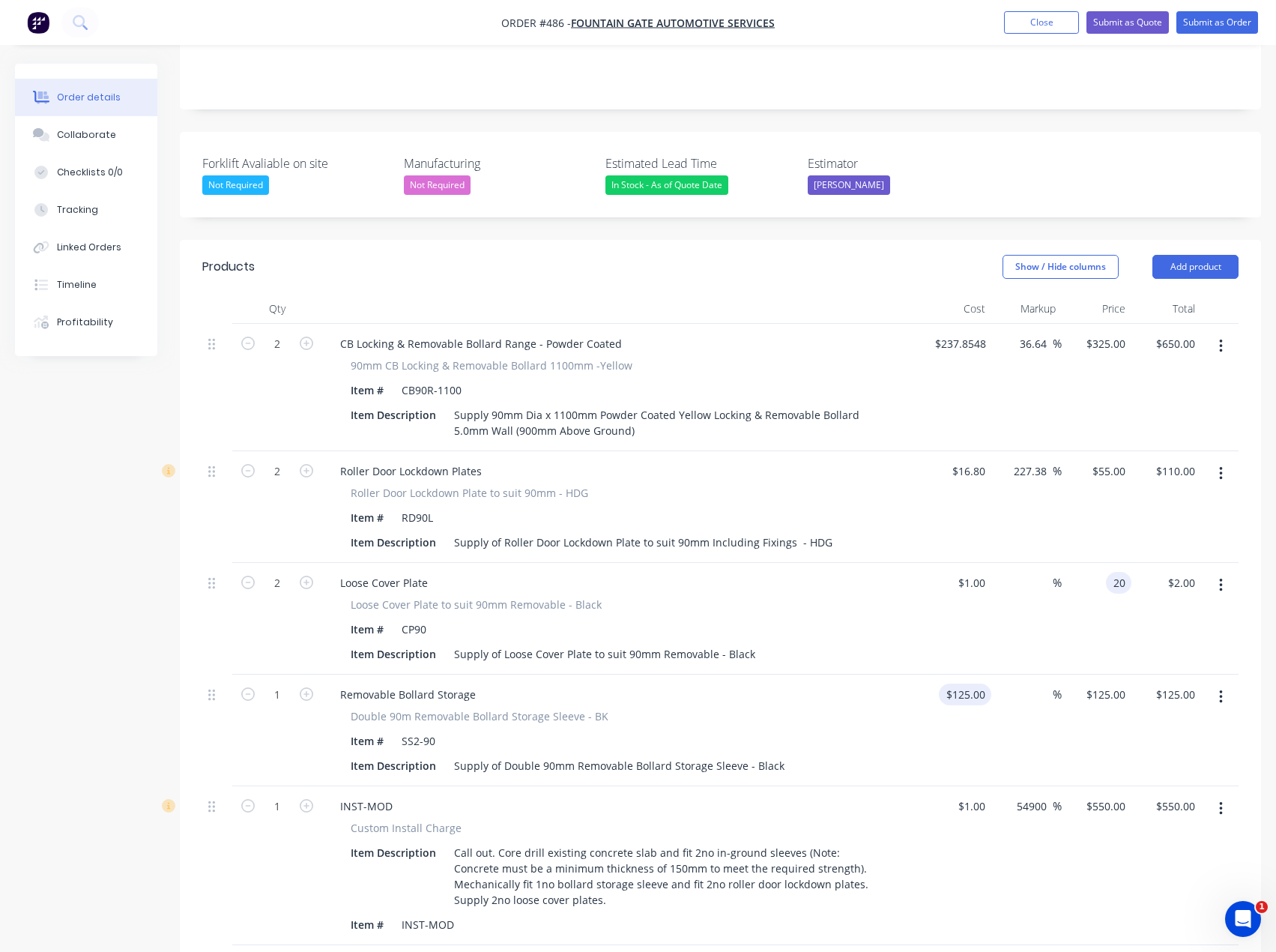
type input "20"
type input "1900"
type input "$20.00"
type input "$40.00"
click at [964, 683] on div "125 125" at bounding box center [975, 694] width 31 height 22
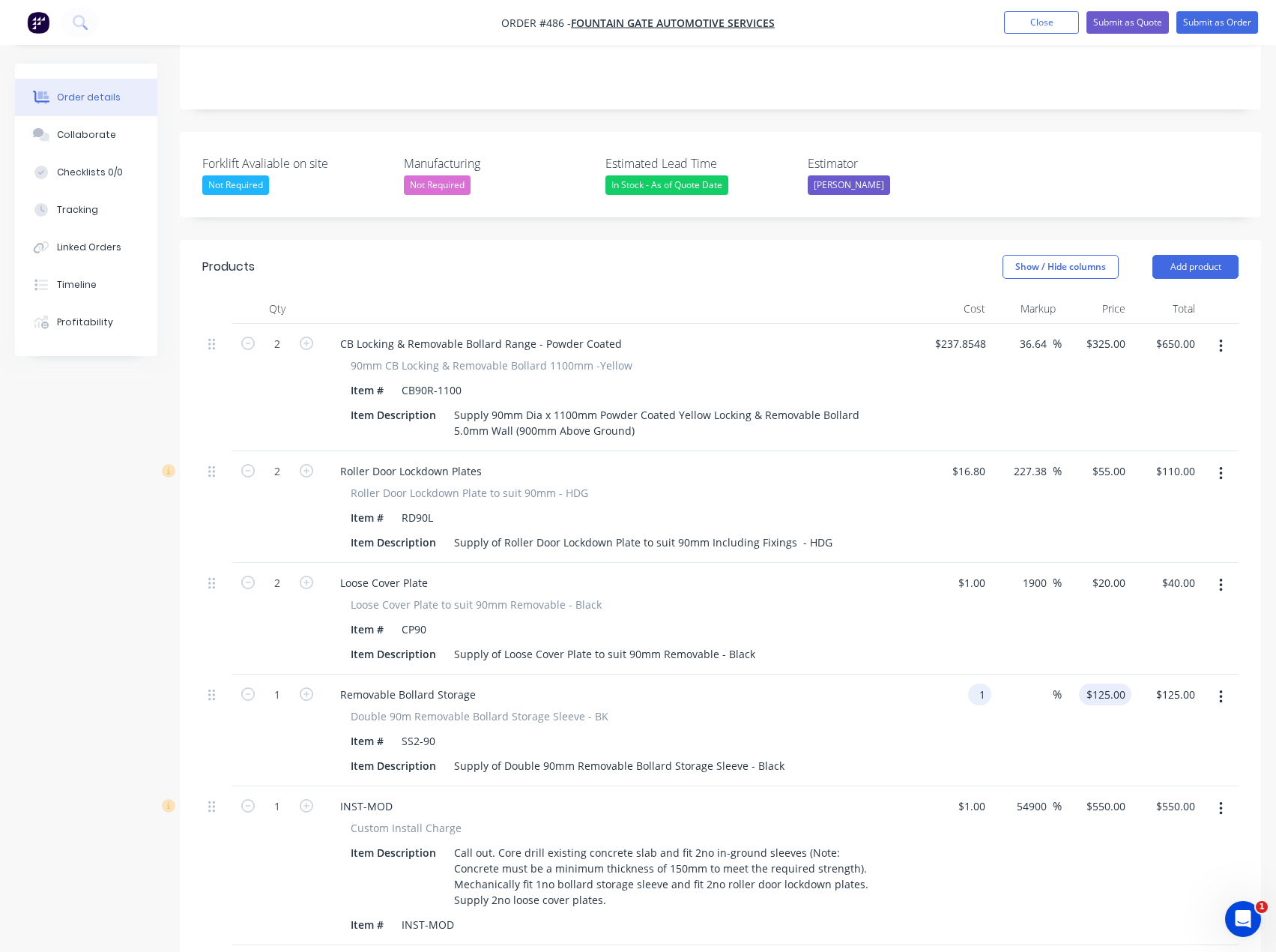
type input "$1.00"
type input "1"
type input "$1.00"
click at [1110, 683] on div "1 $125.00" at bounding box center [1105, 694] width 53 height 22
type input "120"
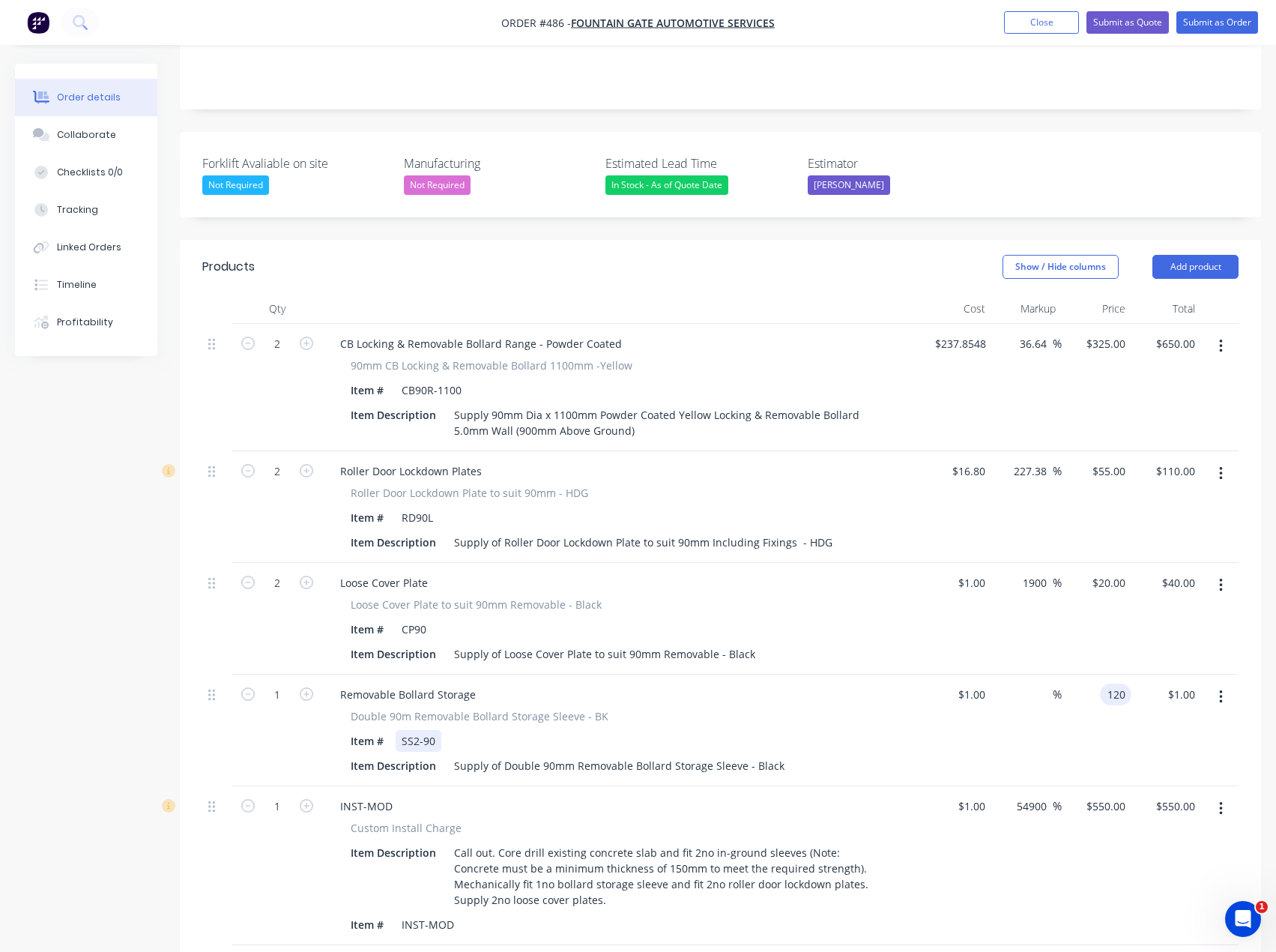
type input "11900"
type input "$120.00"
click at [870, 730] on div "Item # SS2-90" at bounding box center [619, 740] width 549 height 22
click at [1227, 255] on button "Add product" at bounding box center [1195, 267] width 86 height 24
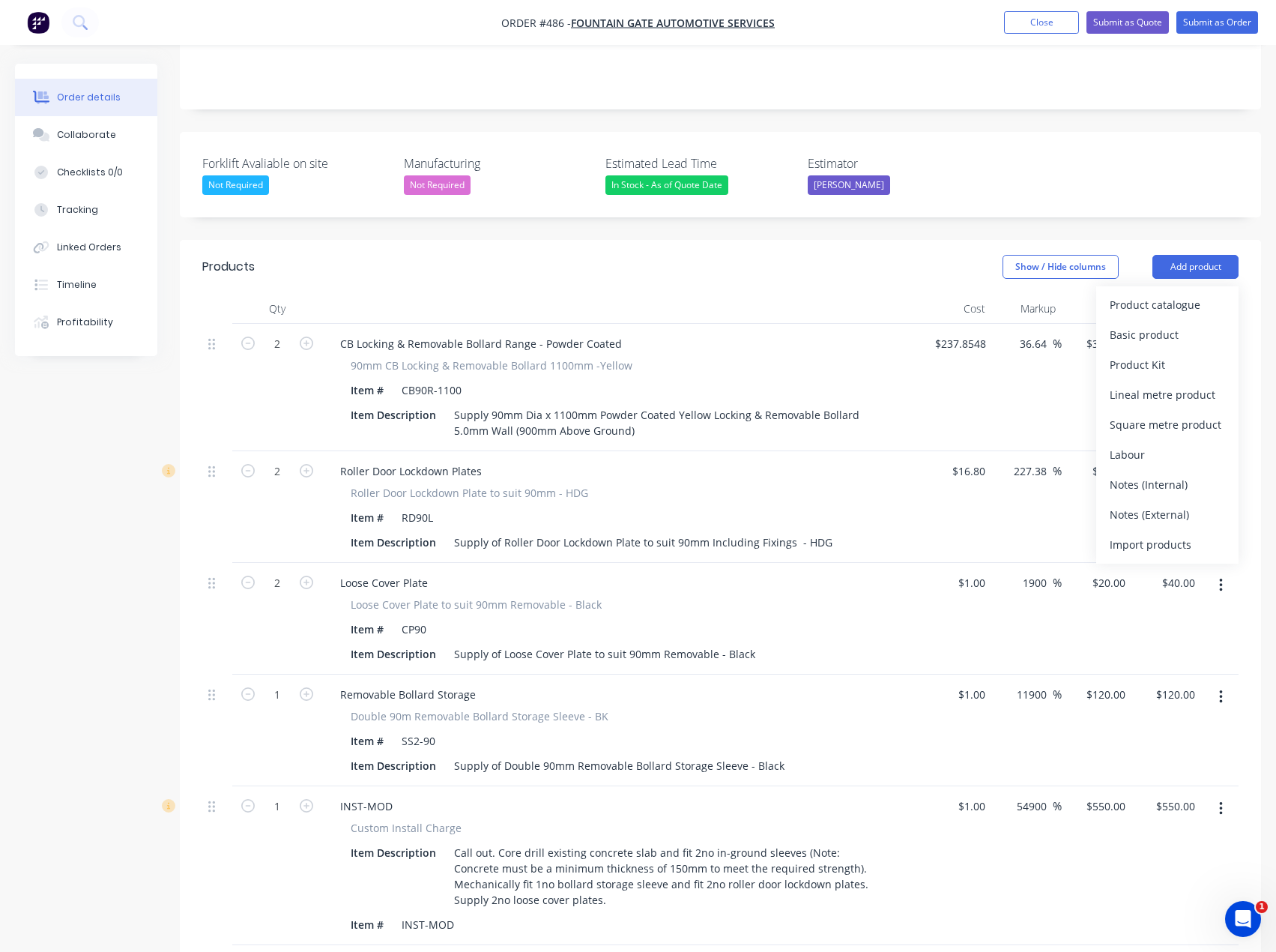
click at [1150, 504] on div "Notes (External)" at bounding box center [1167, 514] width 115 height 22
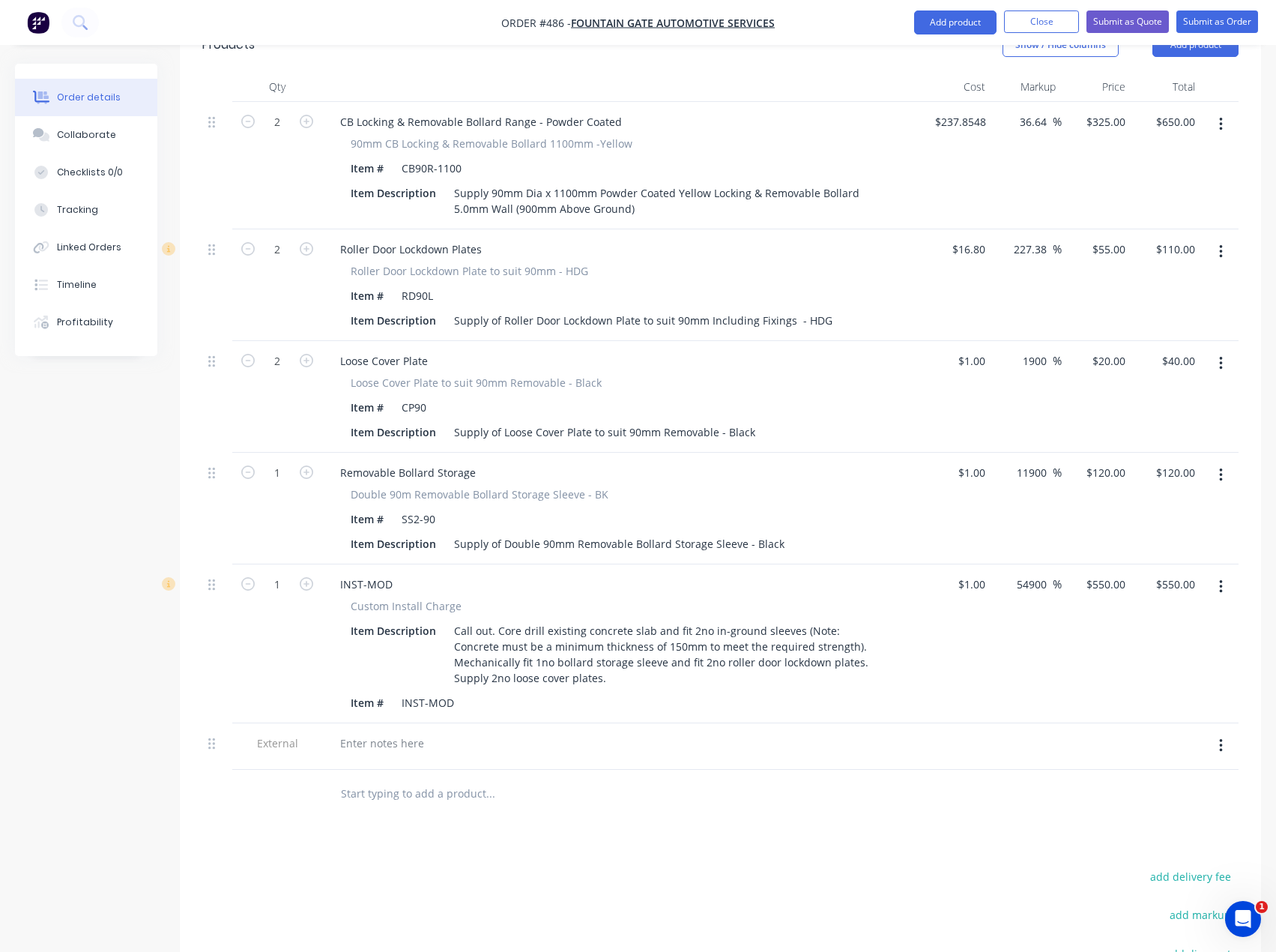
scroll to position [555, 0]
click at [364, 729] on div at bounding box center [382, 740] width 107 height 22
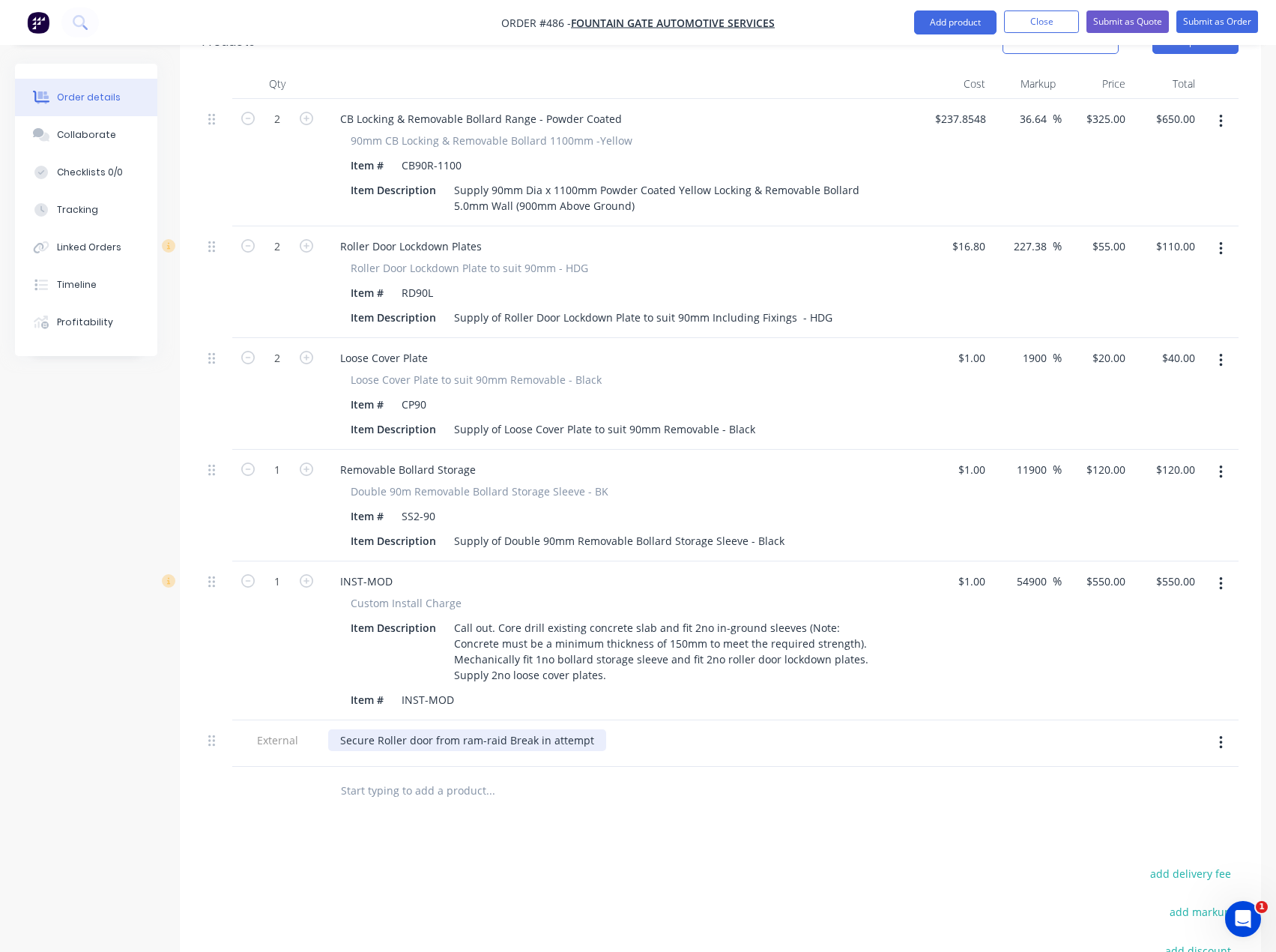
click at [511, 729] on div "Secure Roller door from ram-raid Break in attempt" at bounding box center [467, 740] width 278 height 22
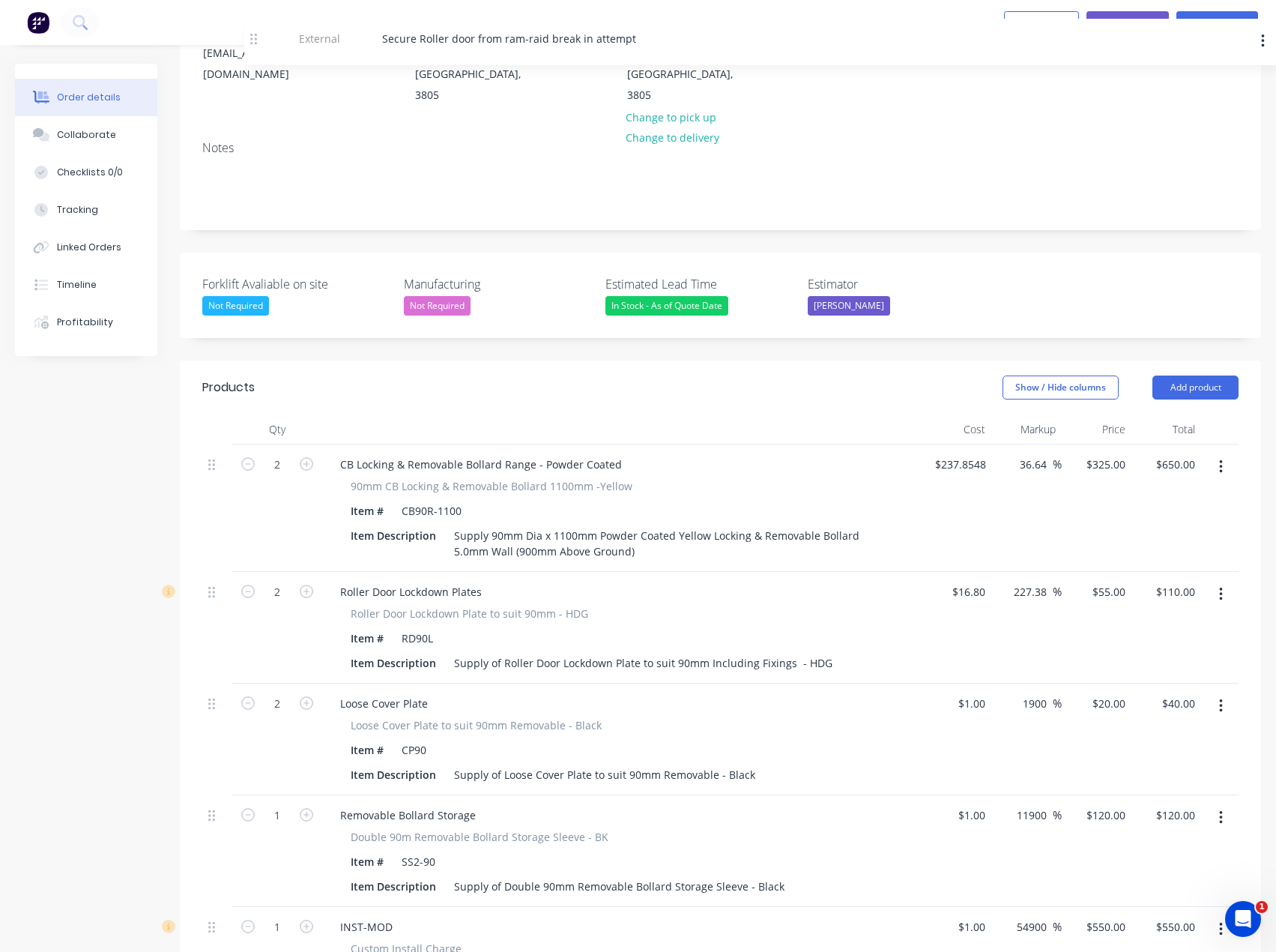
scroll to position [0, 0]
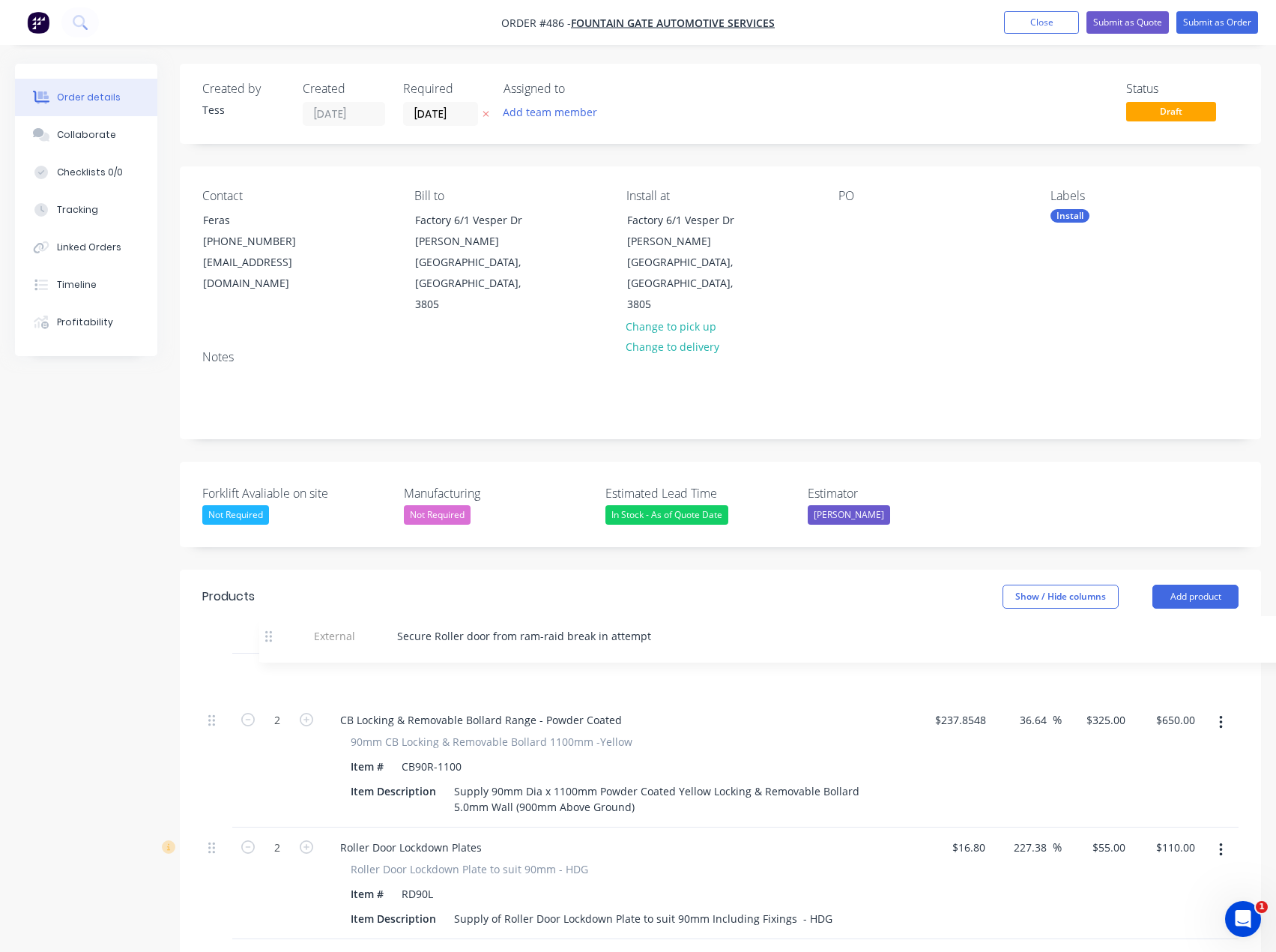
drag, startPoint x: 212, startPoint y: 705, endPoint x: 269, endPoint y: 637, distance: 88.7
click at [585, 662] on div "Secure Roller door from ram-raid break in attempt" at bounding box center [467, 673] width 278 height 22
click at [1125, 23] on button "Submit as Quote" at bounding box center [1128, 23] width 82 height 23
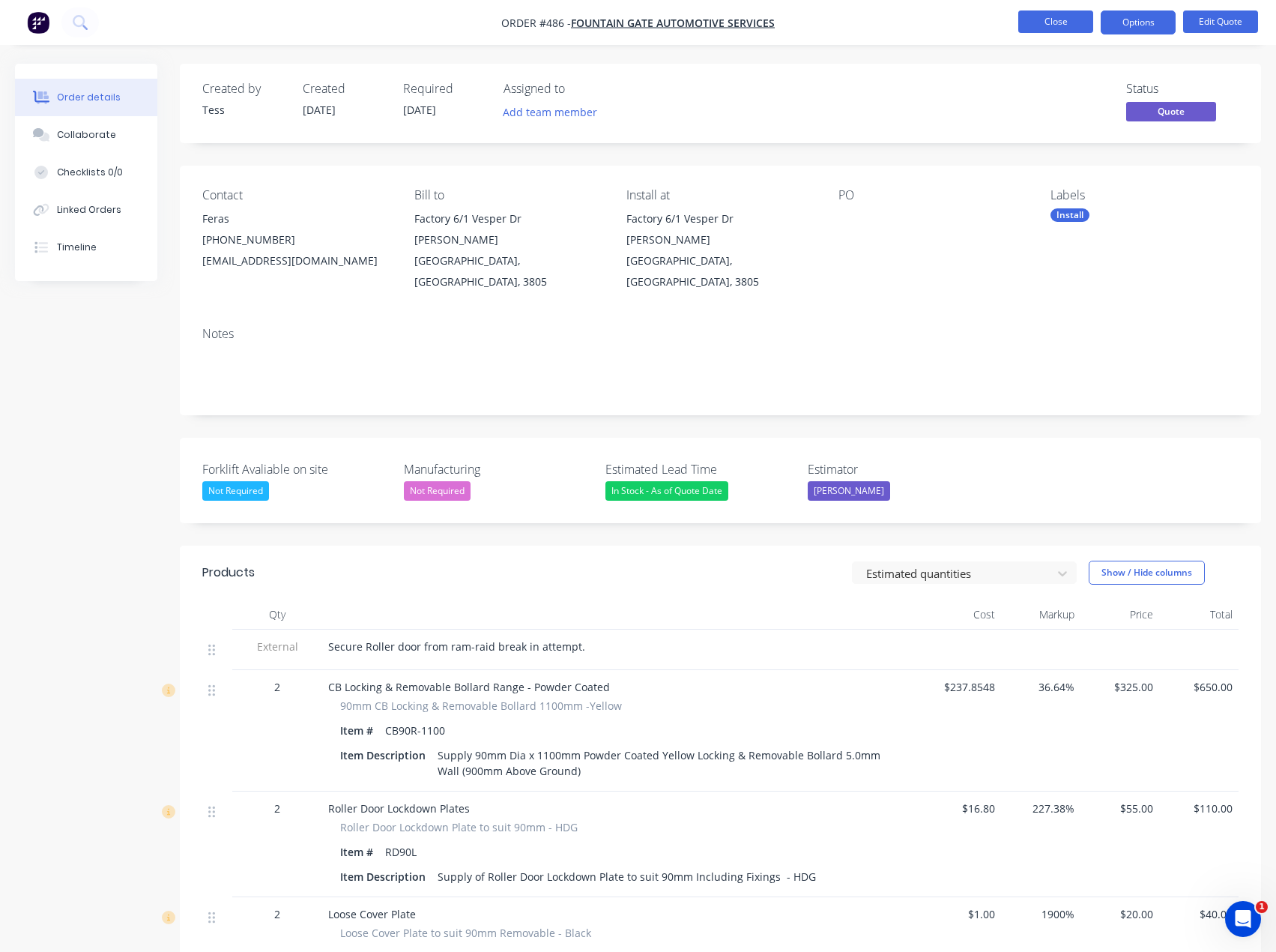
click at [1043, 26] on button "Close" at bounding box center [1056, 22] width 75 height 23
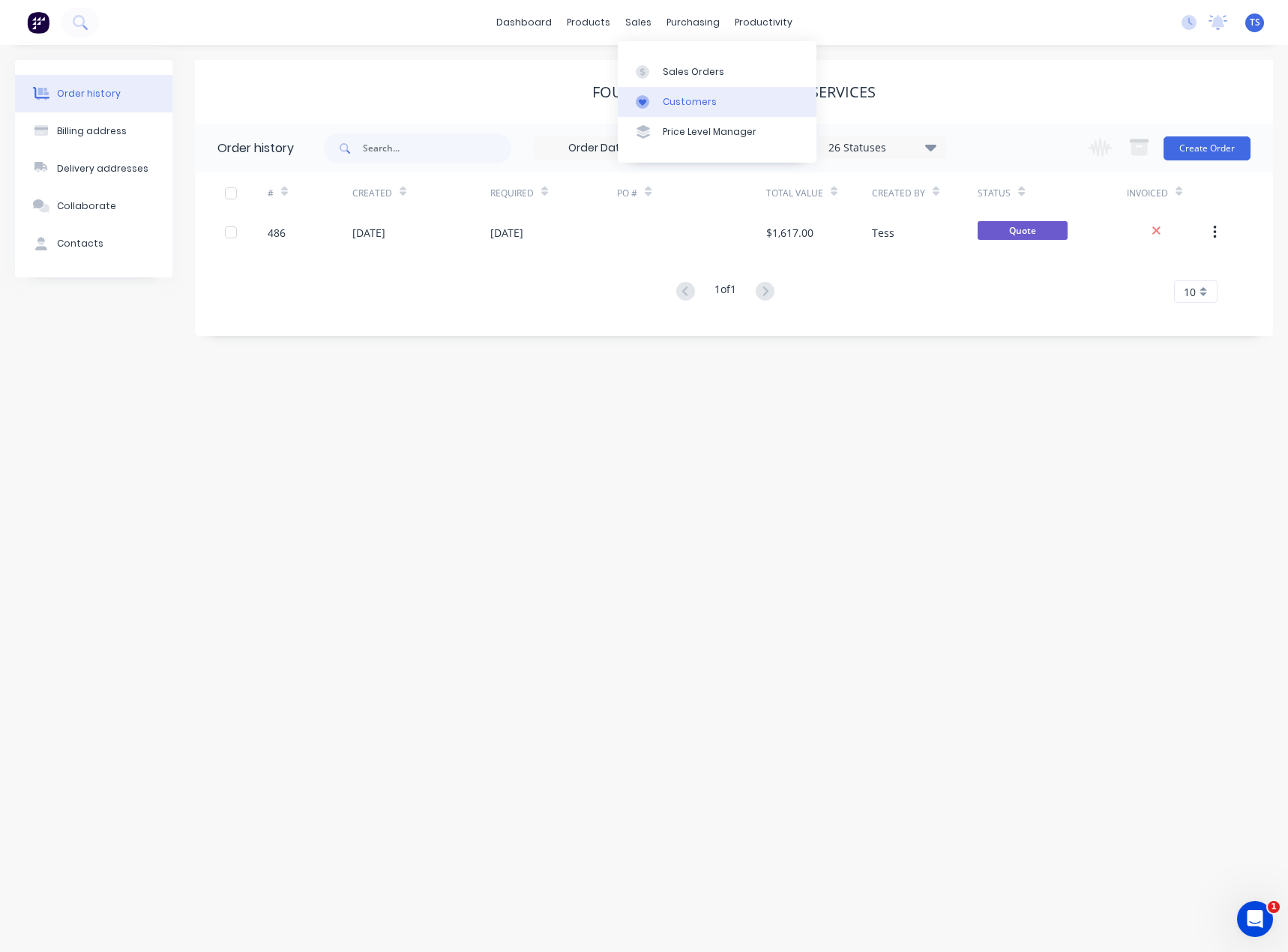
click at [669, 102] on div "Customers" at bounding box center [690, 102] width 54 height 14
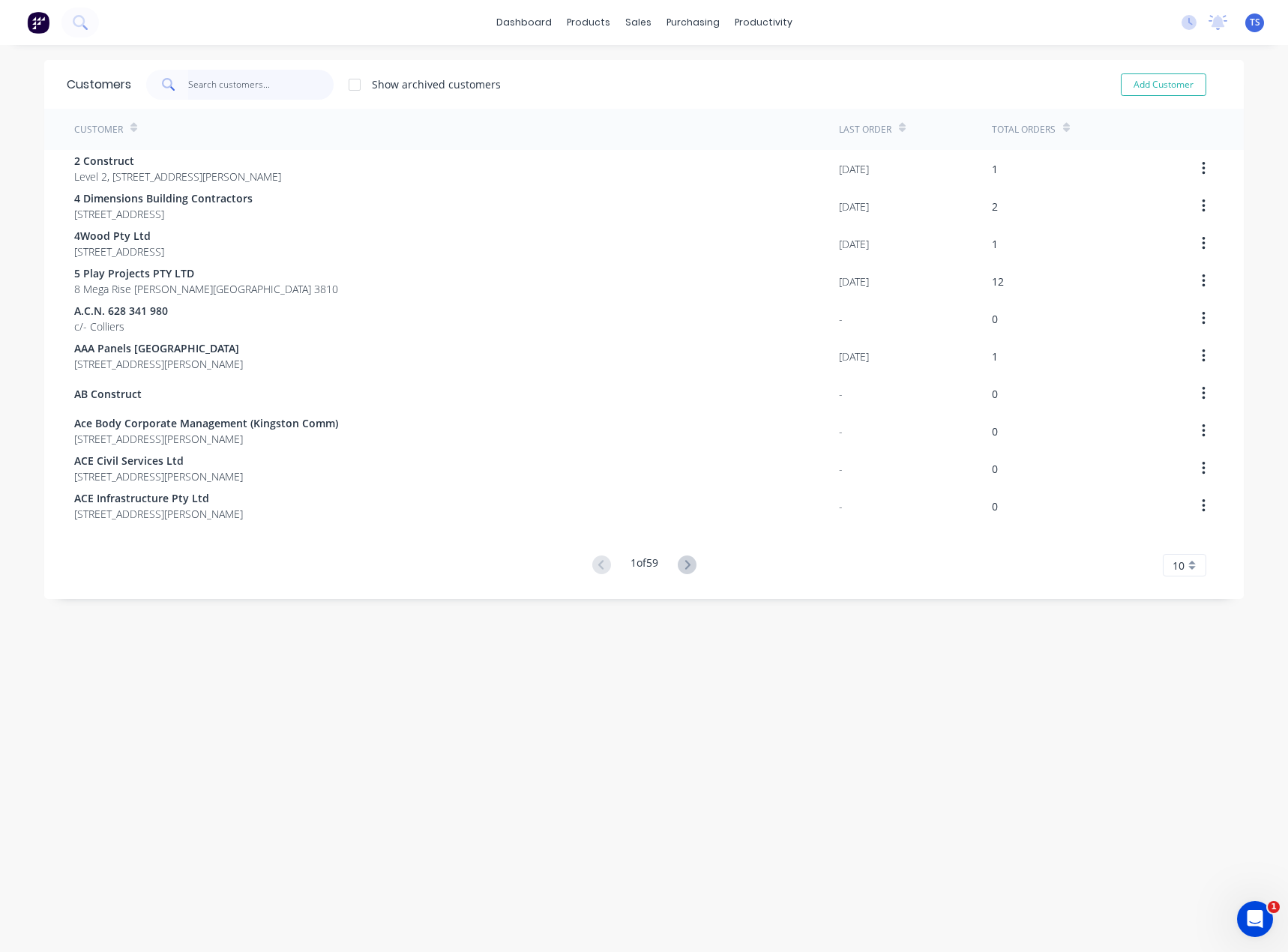
click at [278, 84] on input "text" at bounding box center [261, 84] width 147 height 30
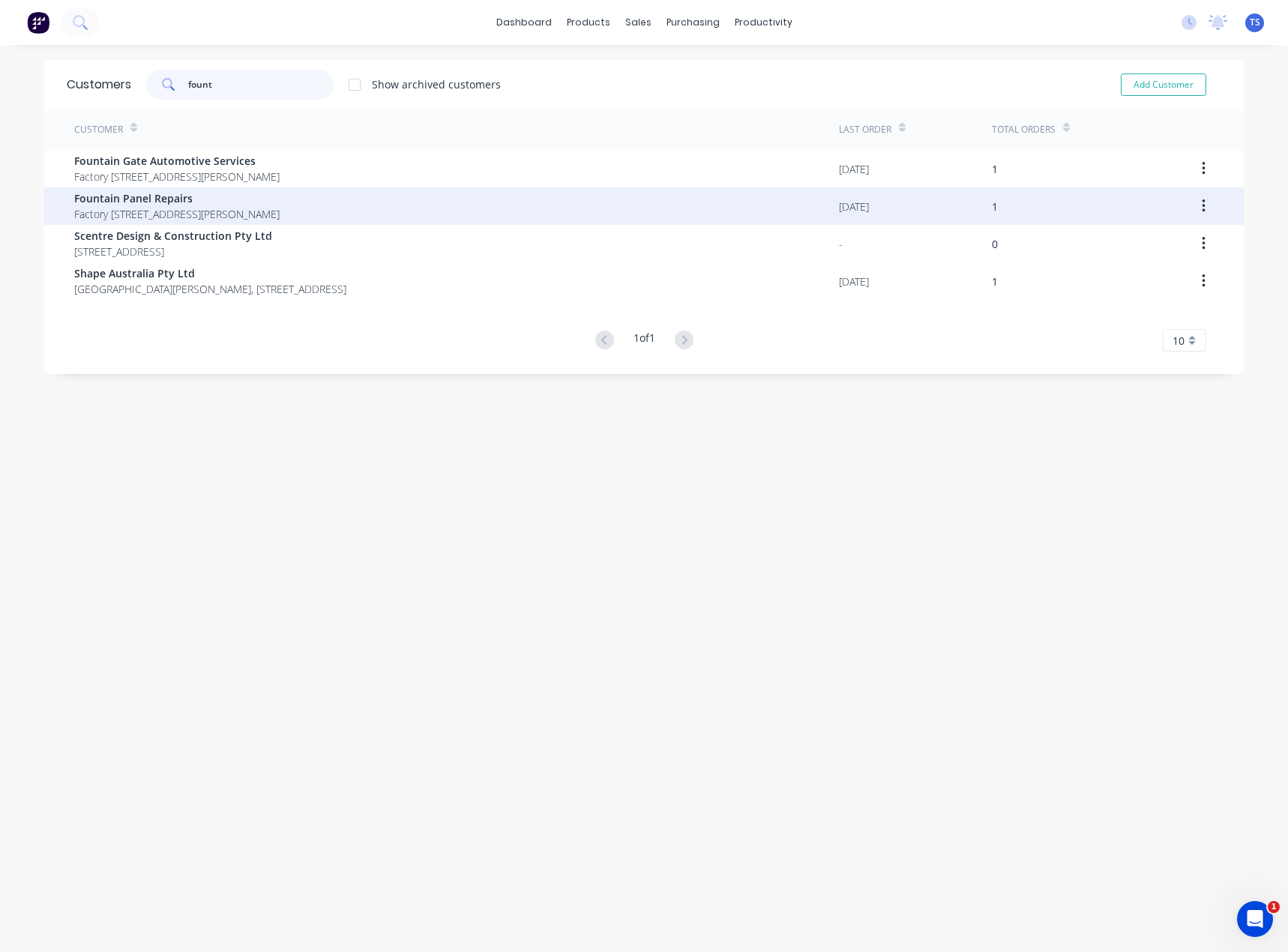
type input "fount"
click at [202, 192] on span "Fountain Panel Repairs" at bounding box center [177, 199] width 206 height 16
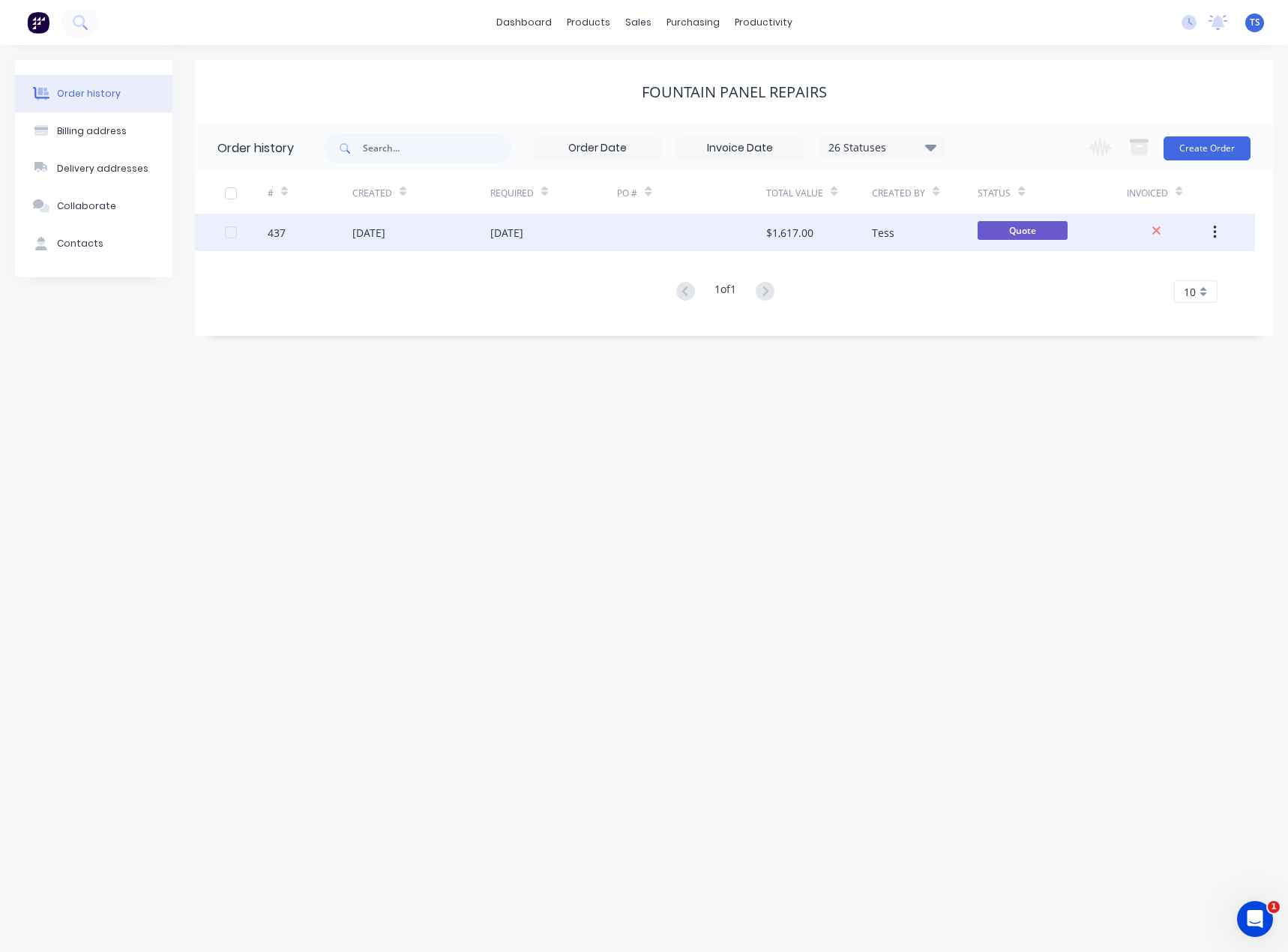
click at [523, 231] on div "[DATE]" at bounding box center [507, 232] width 33 height 16
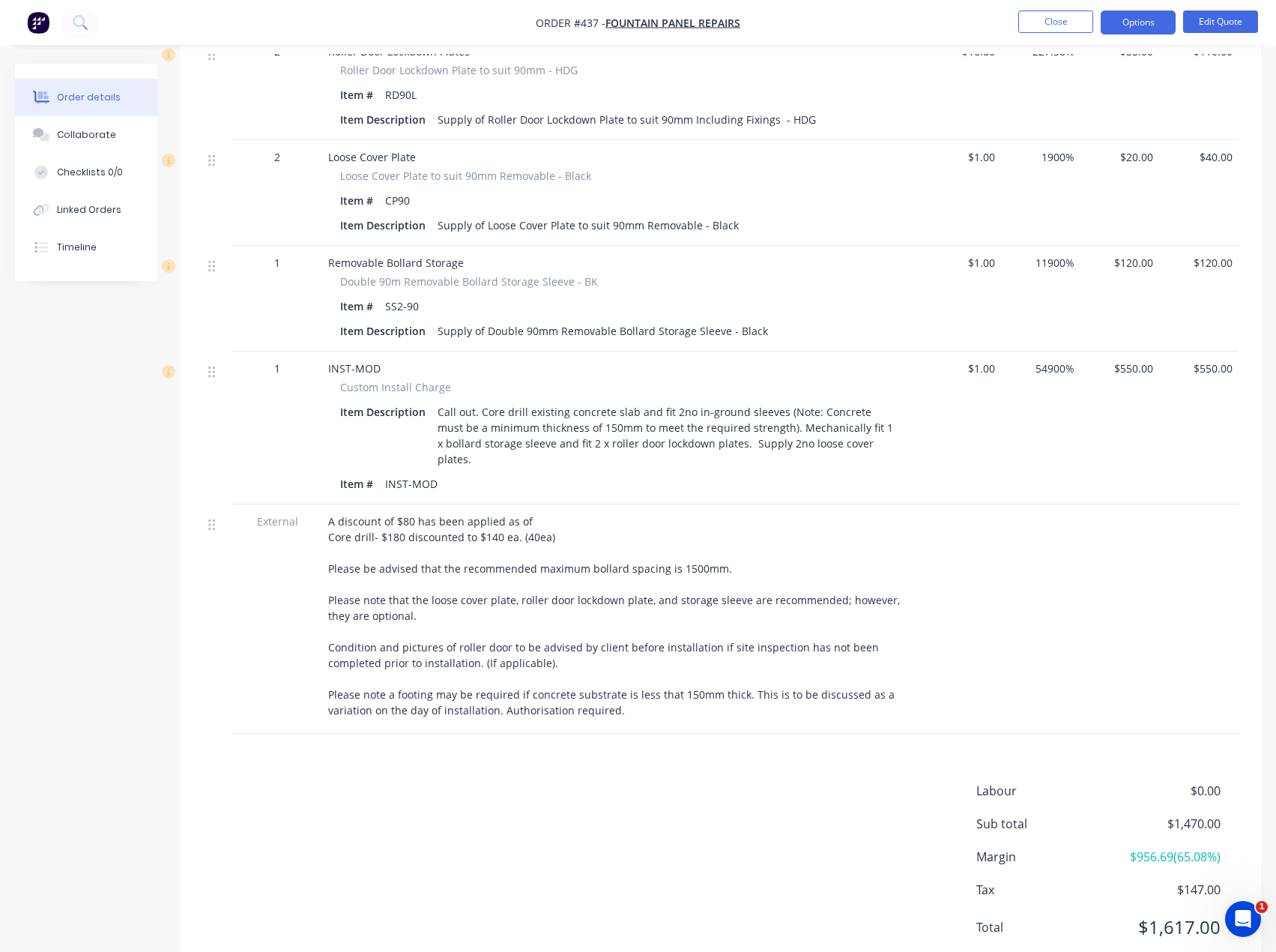
scroll to position [785, 0]
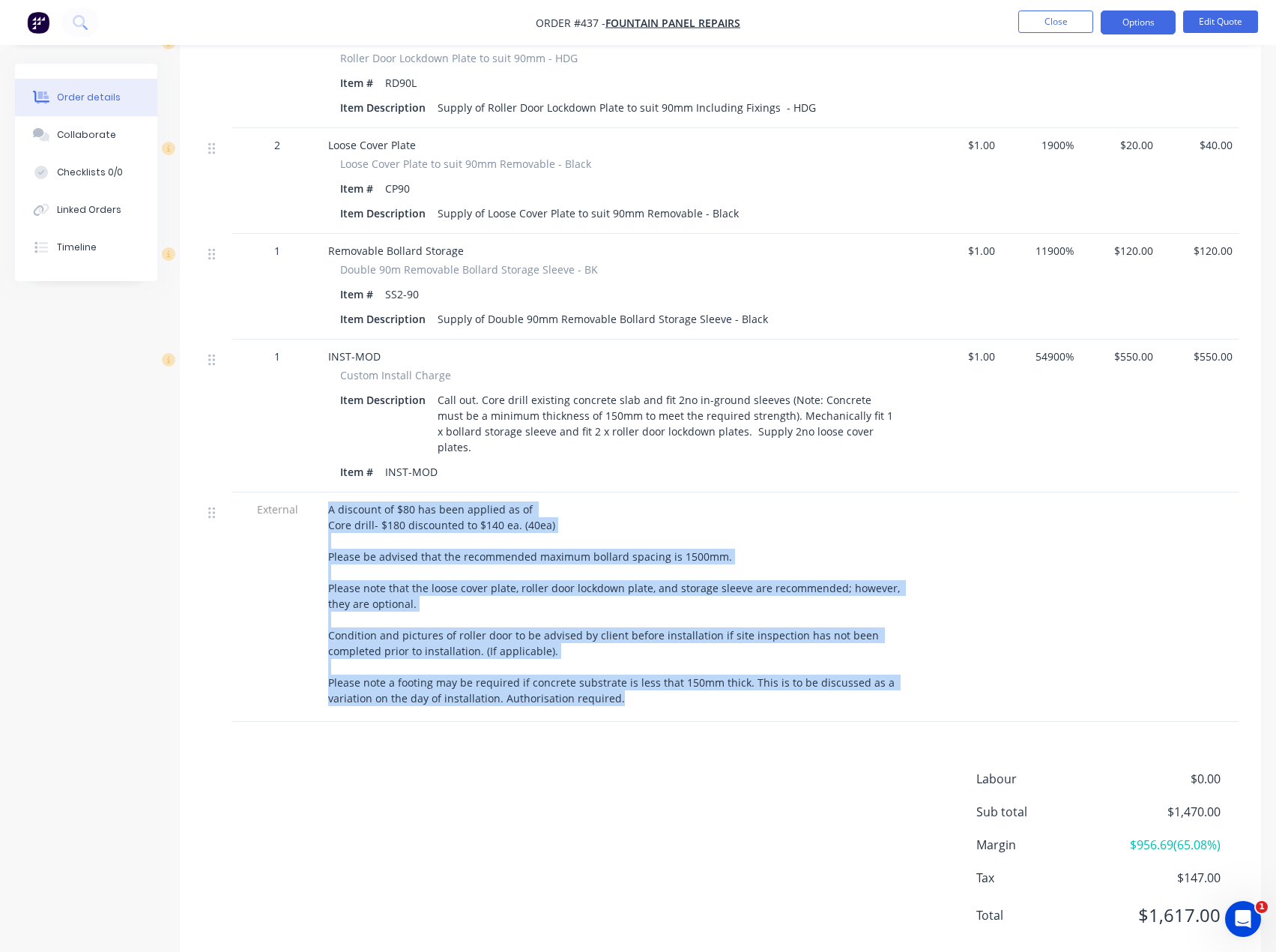
copy span "A discount of $80 has been applied as of Core drill- $180 discounted to $140 ea…"
drag, startPoint x: 622, startPoint y: 664, endPoint x: 329, endPoint y: 469, distance: 352.0
click at [329, 501] on div "A discount of $80 has been applied as of Core drill- $180 discounted to $140 ea…" at bounding box center [622, 603] width 588 height 205
click at [1048, 19] on button "Close" at bounding box center [1056, 22] width 75 height 23
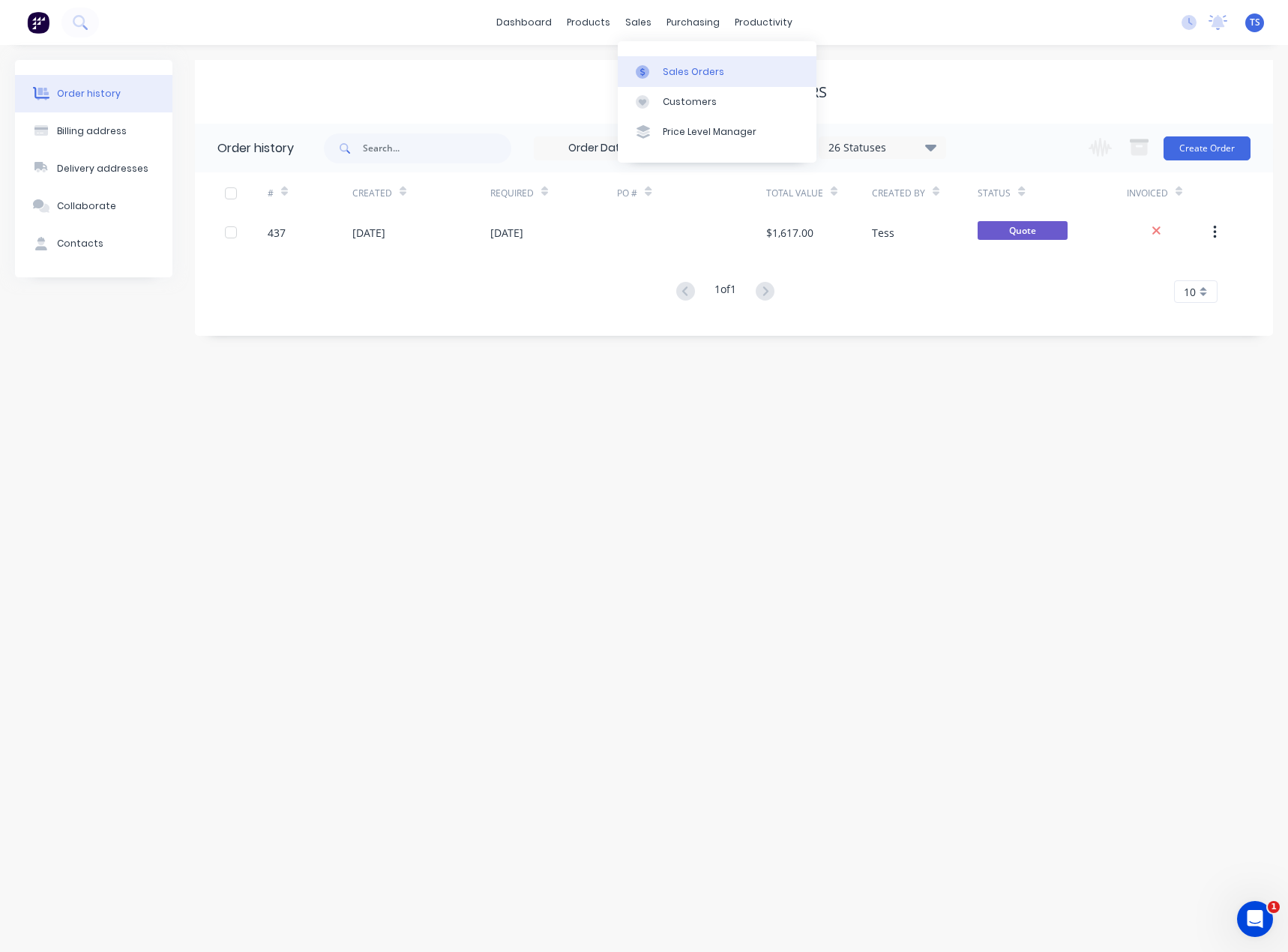
click at [655, 75] on div at bounding box center [647, 72] width 23 height 14
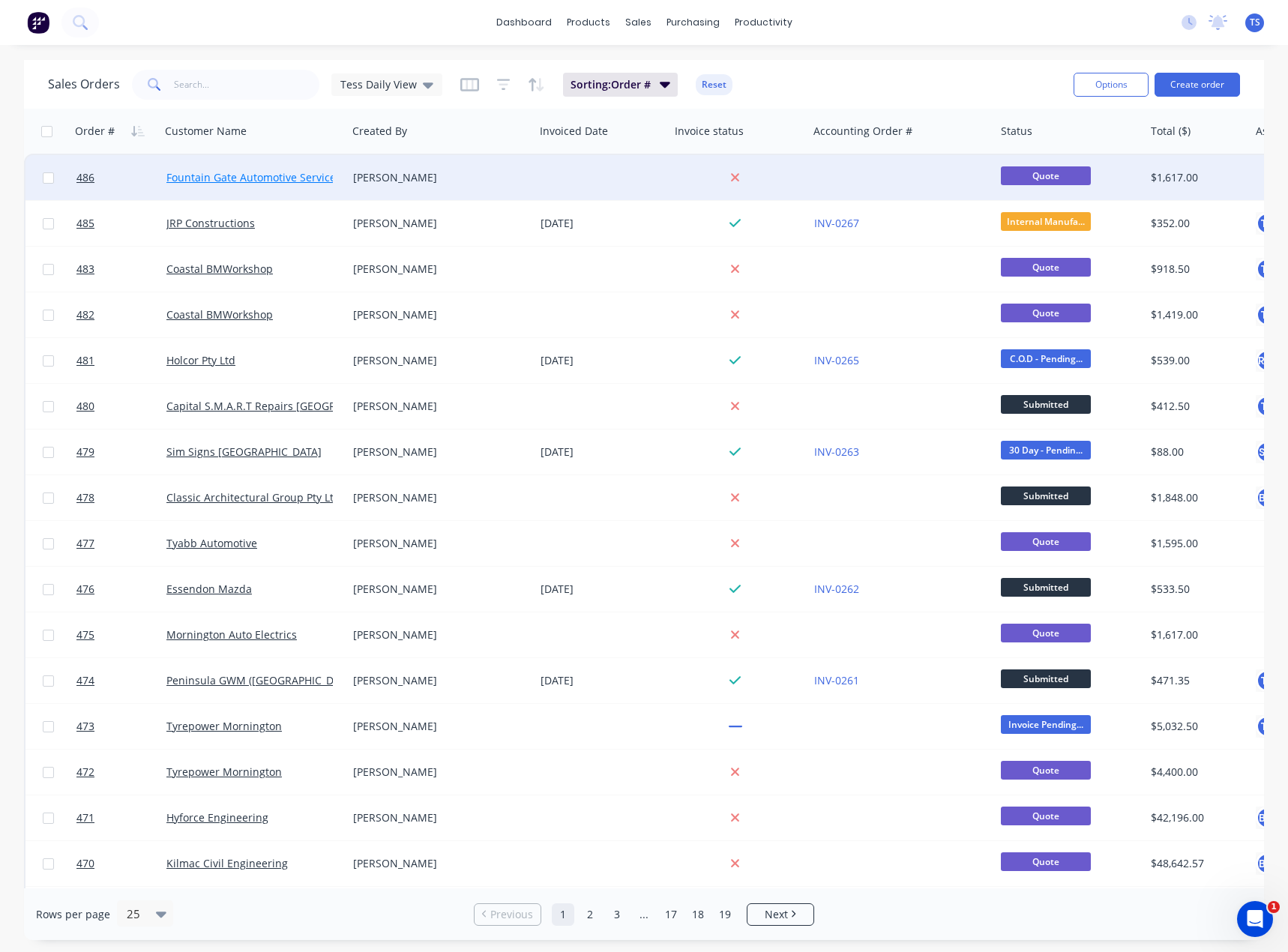
click at [207, 179] on link "Fountain Gate Automotive Services" at bounding box center [253, 177] width 174 height 14
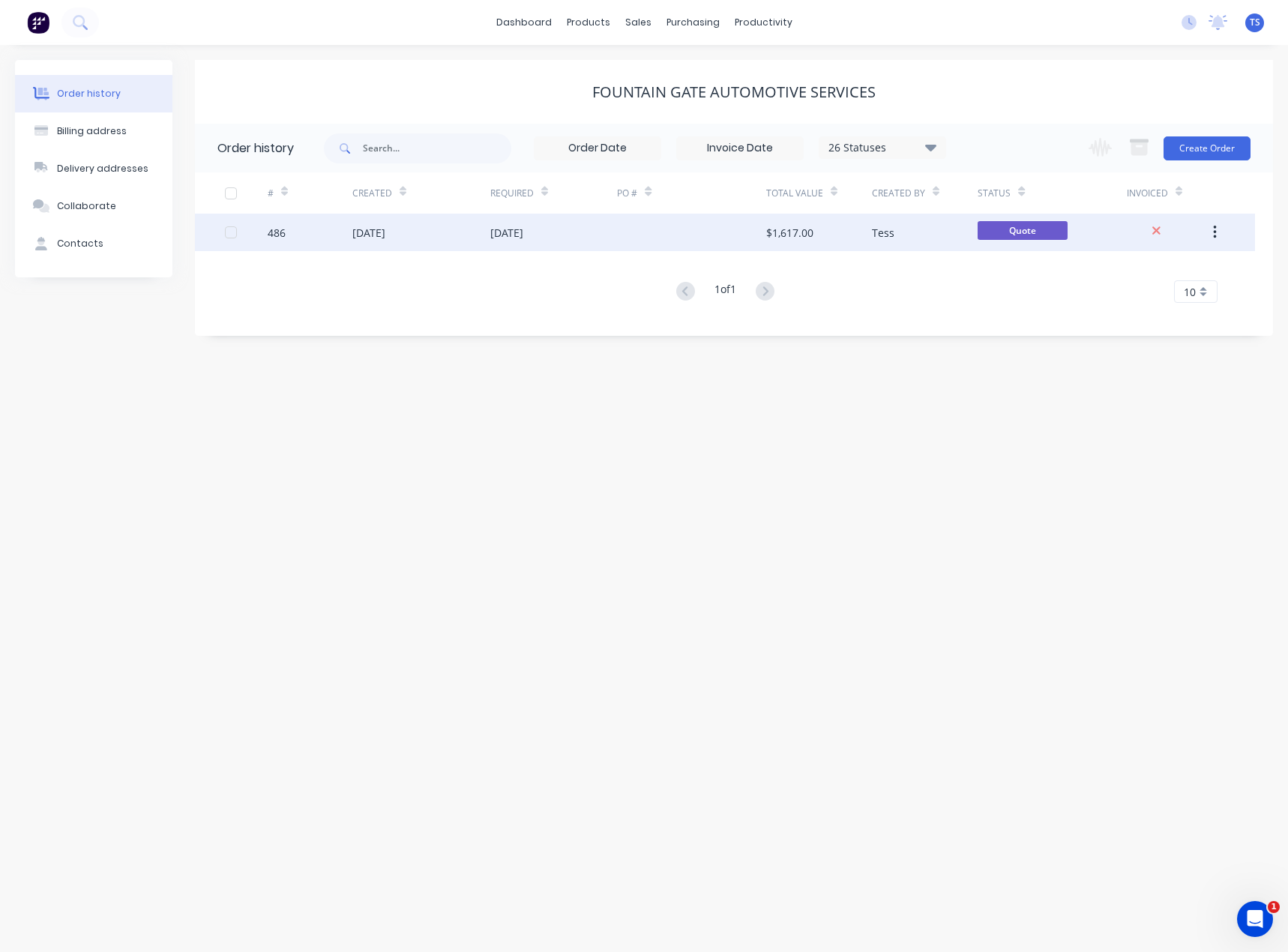
click at [495, 237] on div "[DATE]" at bounding box center [507, 232] width 33 height 16
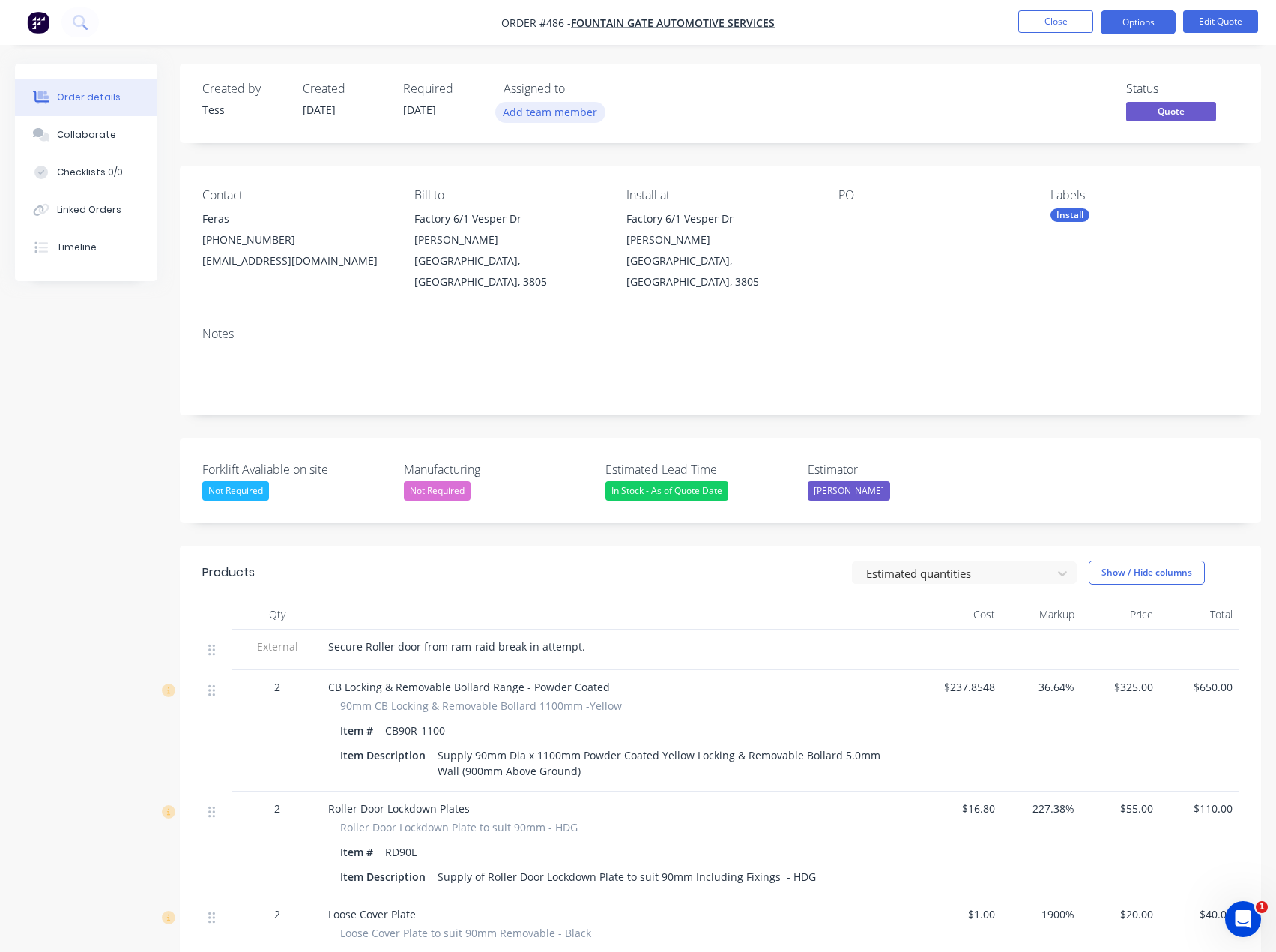
click at [548, 119] on button "Add team member" at bounding box center [550, 112] width 110 height 20
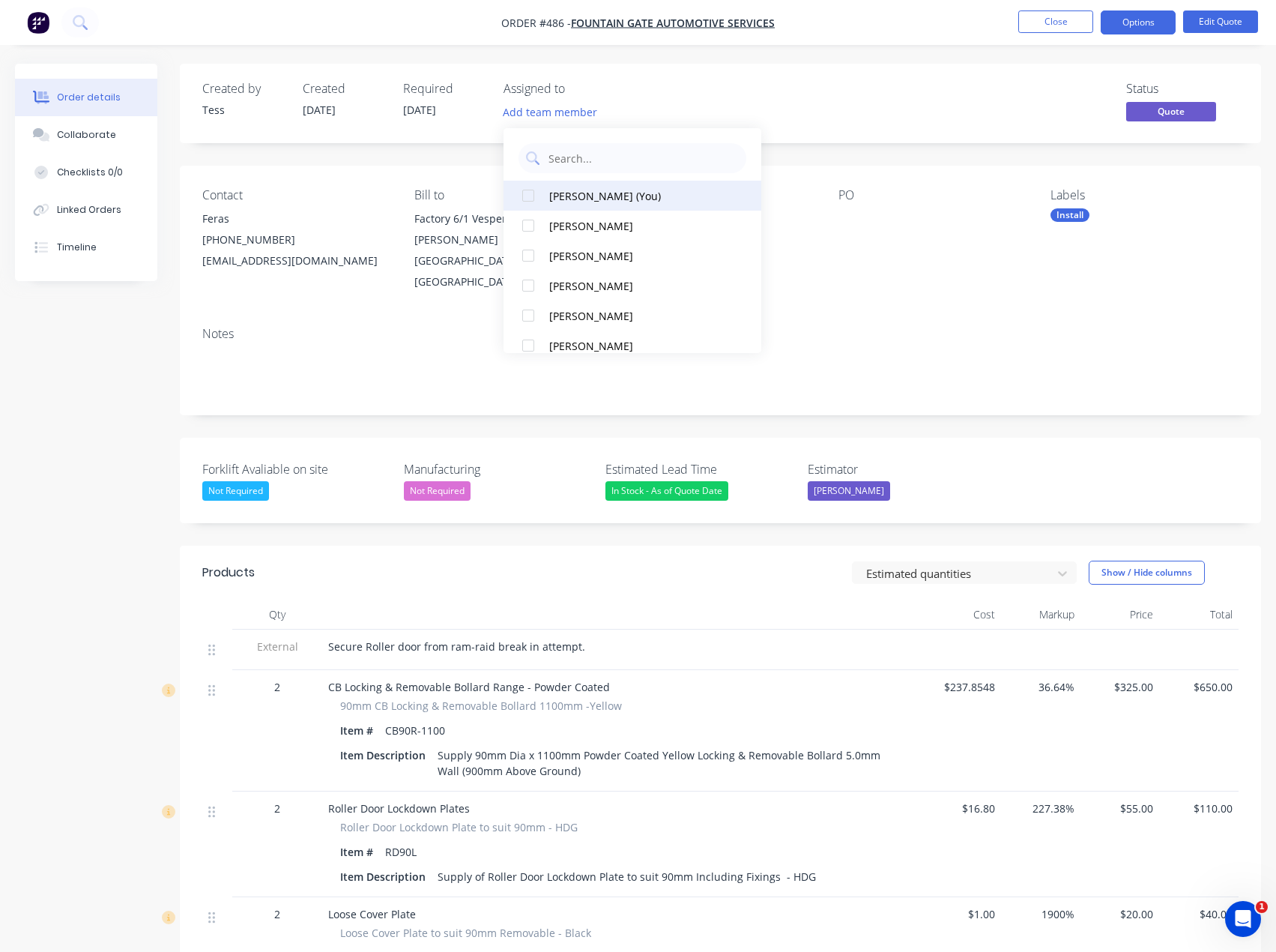
click at [567, 191] on div "[PERSON_NAME] (You)" at bounding box center [637, 196] width 176 height 16
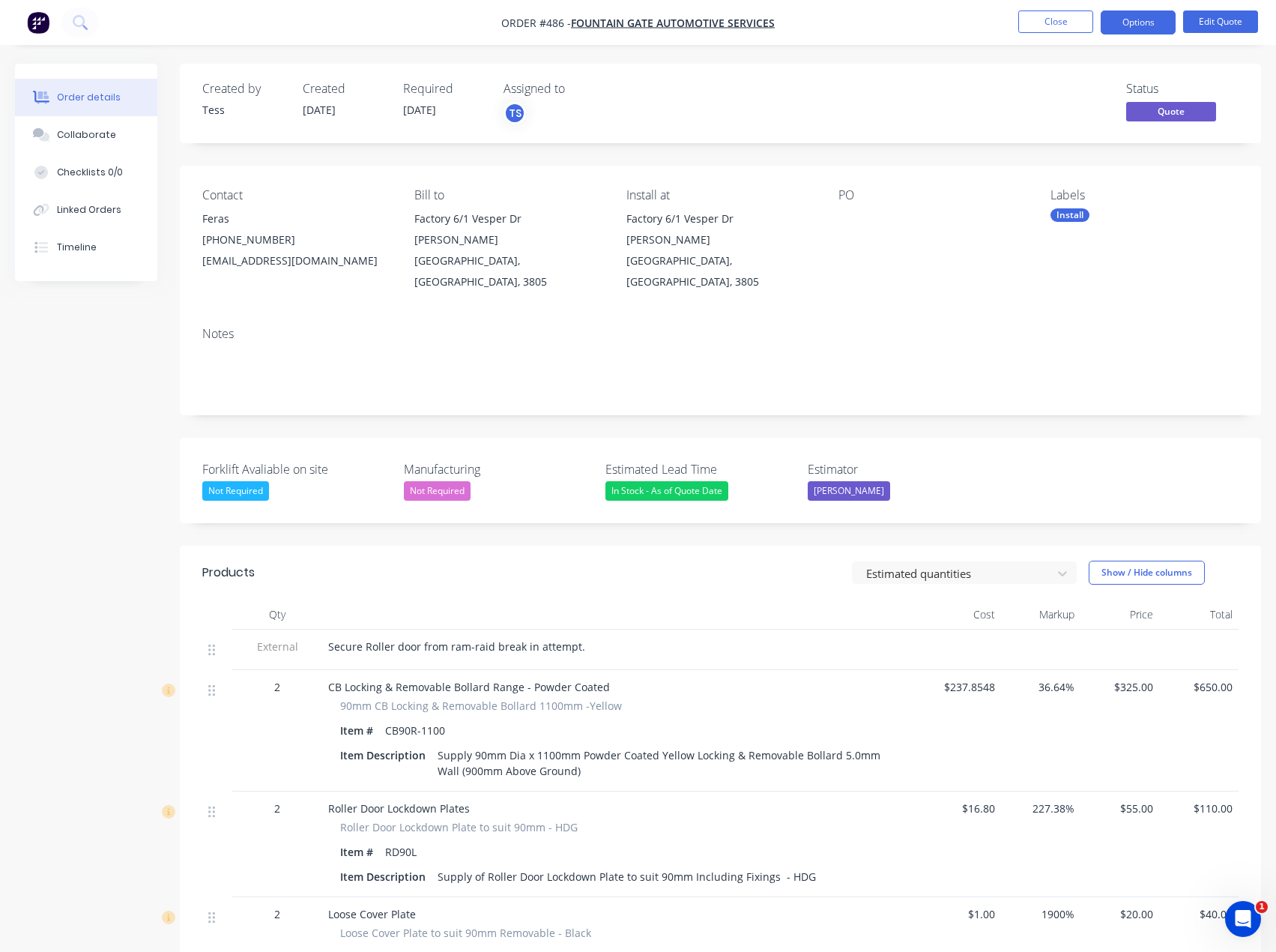
click at [643, 86] on div "Assigned to" at bounding box center [578, 88] width 150 height 14
click at [1232, 27] on button "Edit Quote" at bounding box center [1221, 22] width 75 height 23
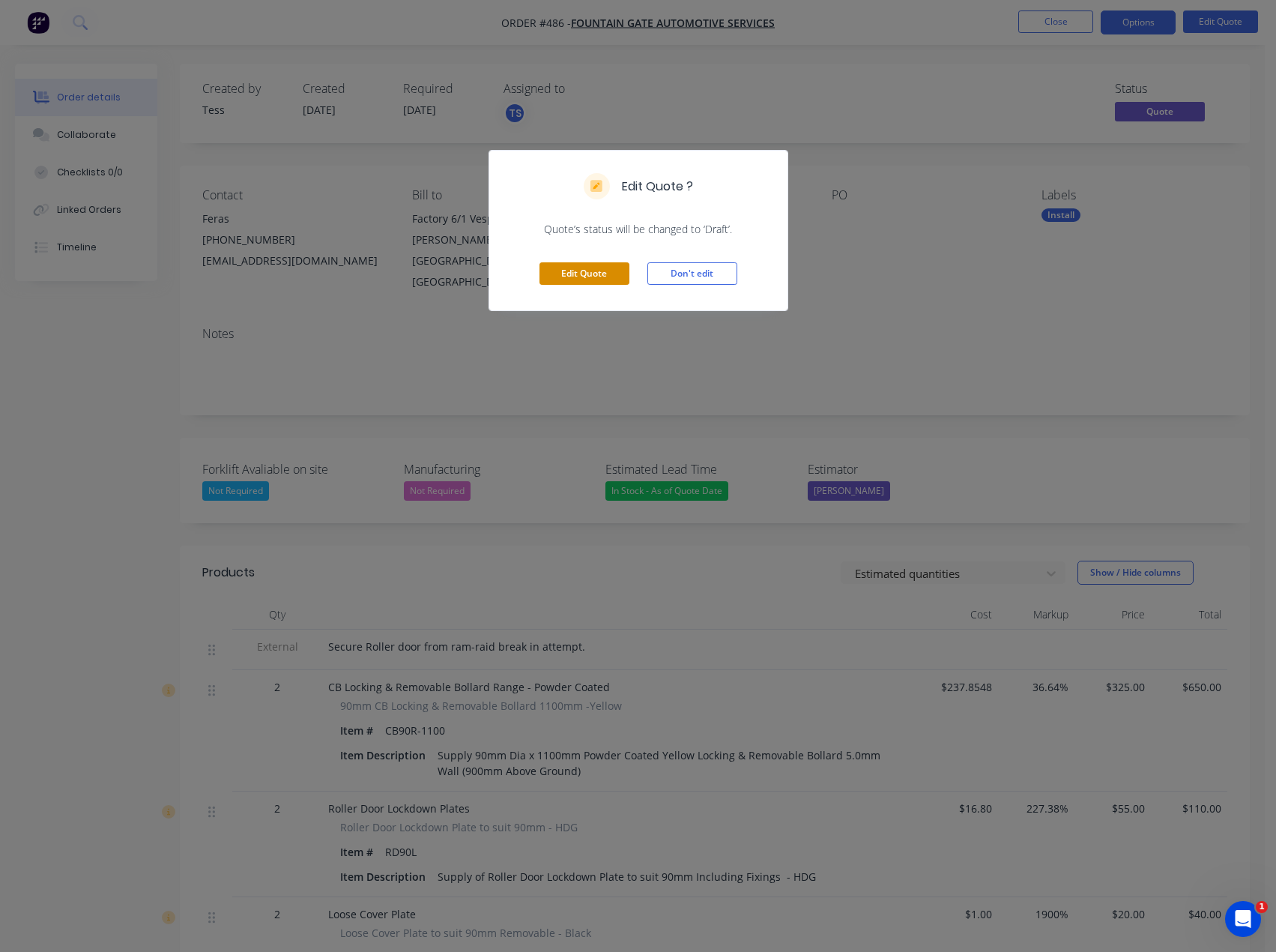
click at [550, 271] on button "Edit Quote" at bounding box center [584, 274] width 90 height 23
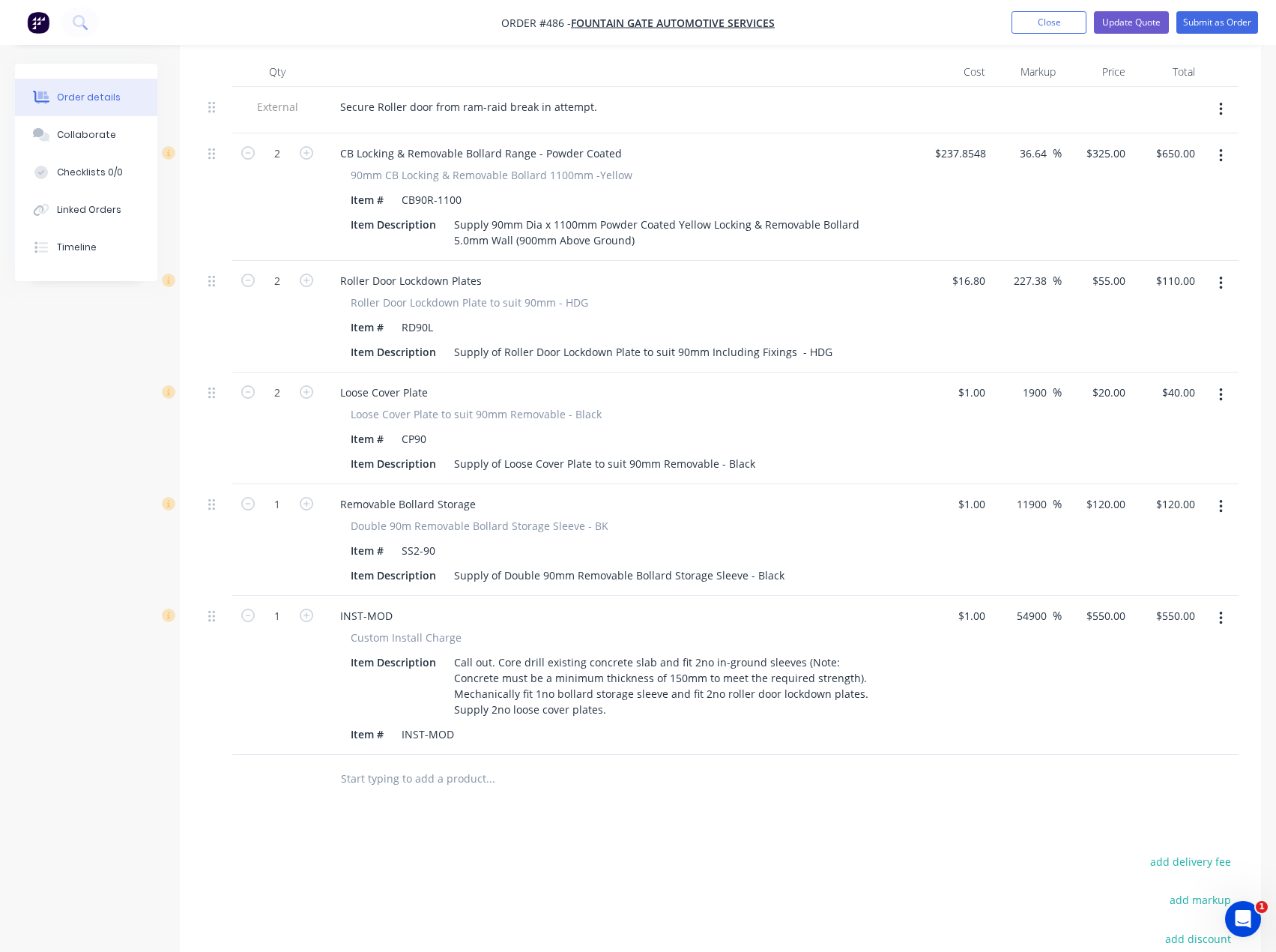
scroll to position [375, 0]
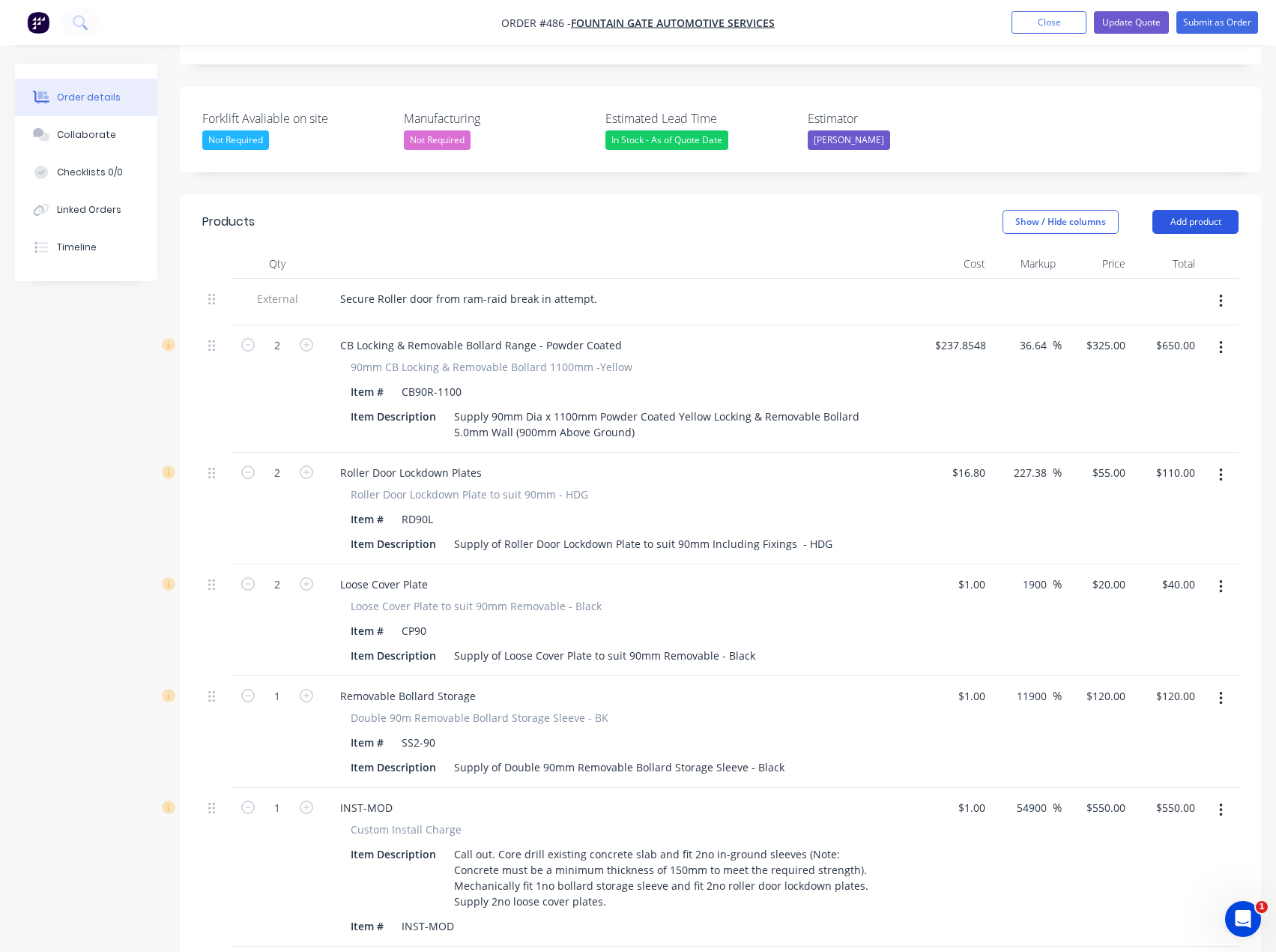
click at [1219, 210] on button "Add product" at bounding box center [1195, 222] width 86 height 24
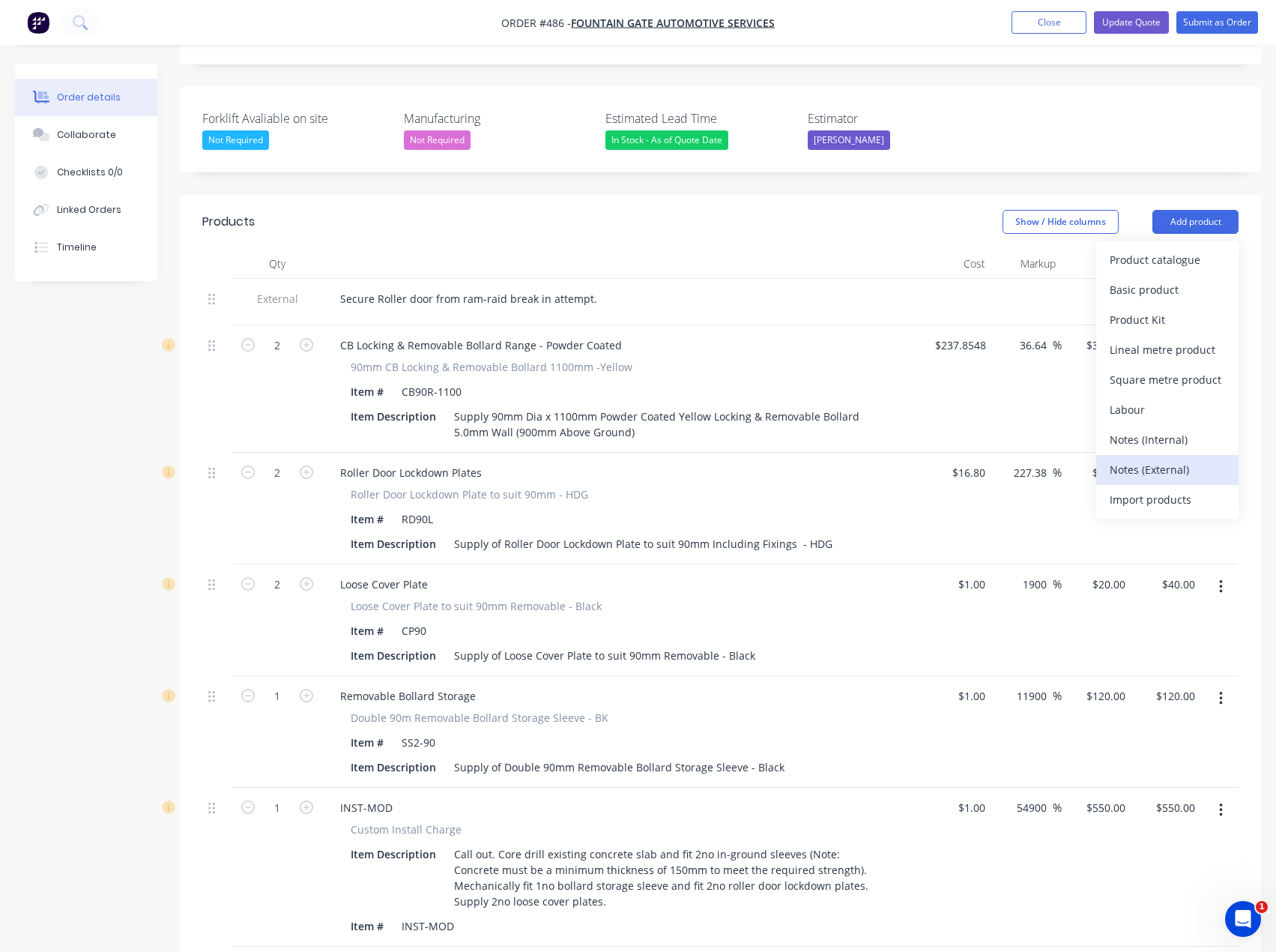
click at [1156, 459] on div "Notes (External)" at bounding box center [1167, 469] width 115 height 22
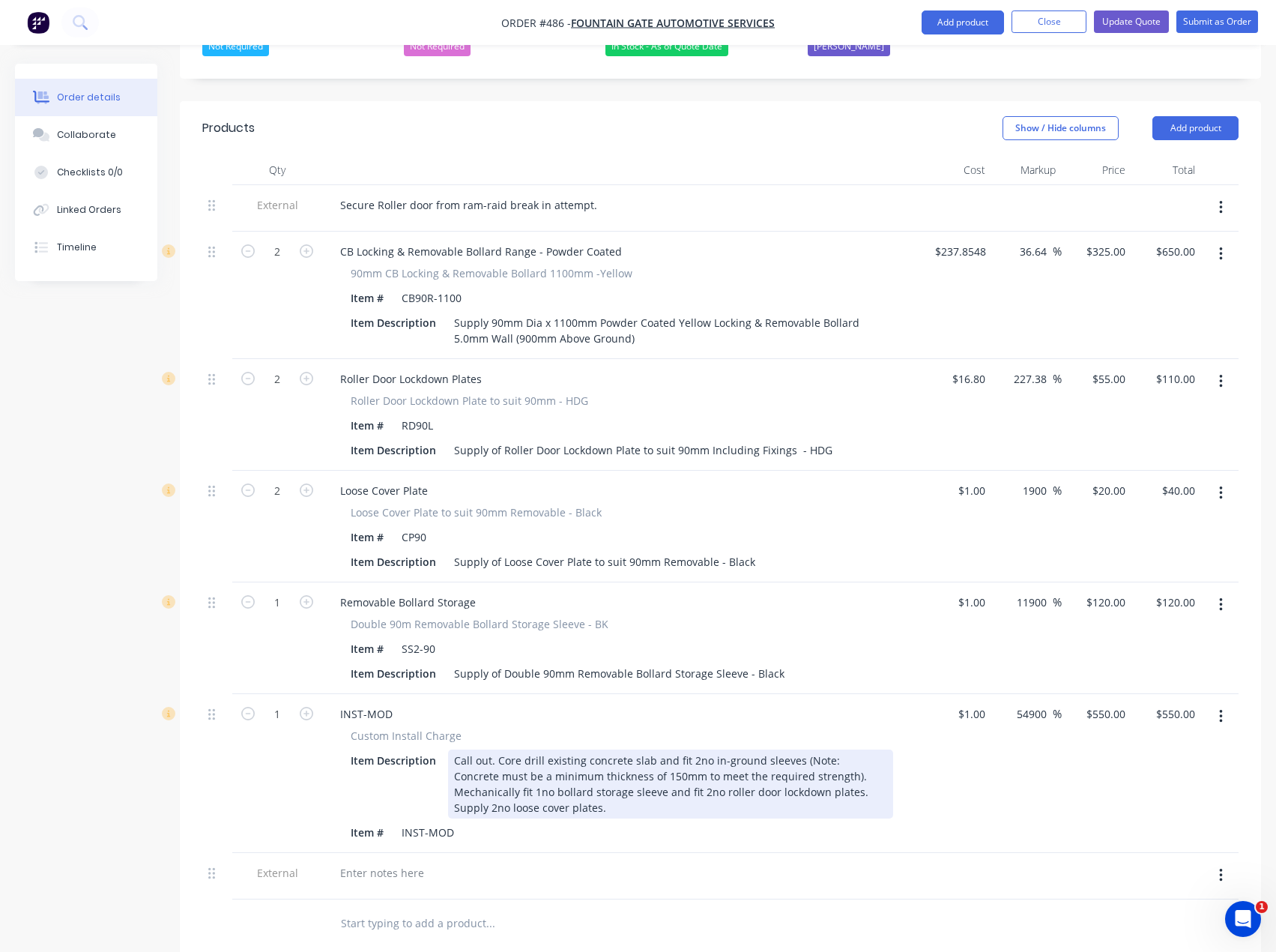
scroll to position [675, 0]
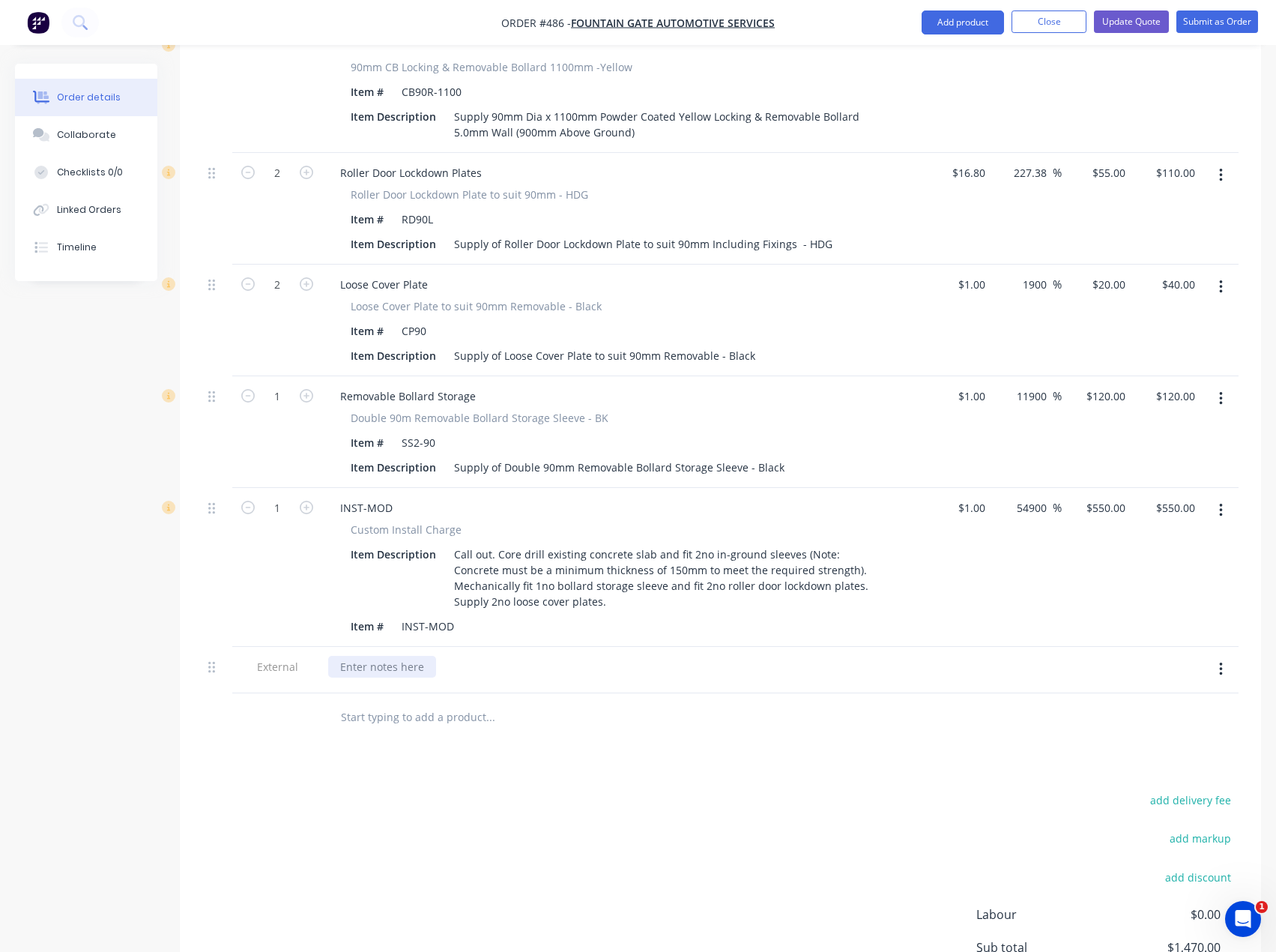
click at [363, 655] on div at bounding box center [382, 666] width 107 height 22
paste div
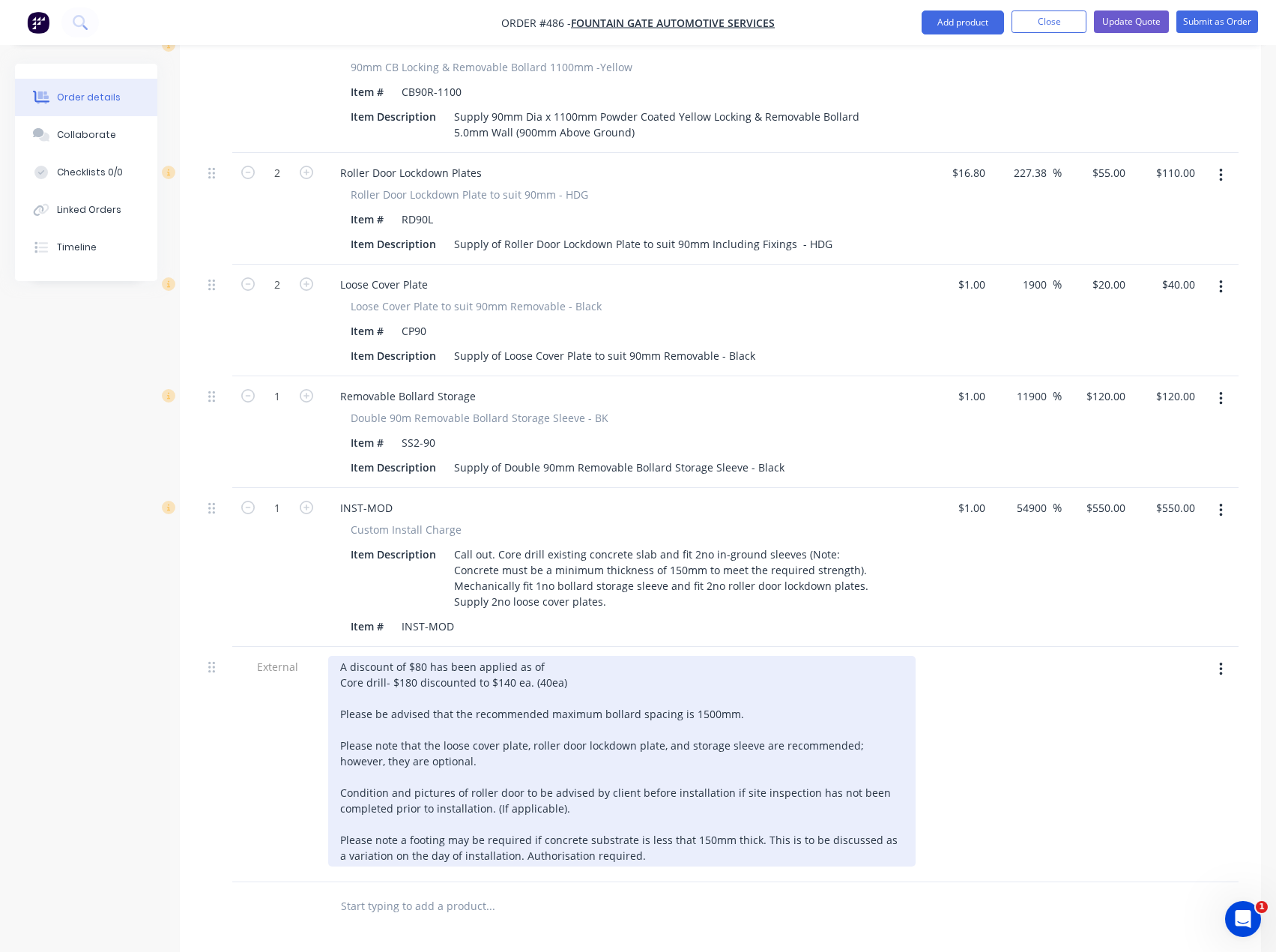
click at [556, 655] on div "A discount of $80 has been applied as of Core drill- $180 discounted to $140 ea…" at bounding box center [622, 760] width 588 height 211
click at [533, 656] on div "A discount of $80 has been applied as of [DATE]. Core drill- $180 discounted to…" at bounding box center [622, 760] width 588 height 211
click at [576, 655] on div "A discount of $80 has been applied as of [DATE]. Core drill- $180 discounted to…" at bounding box center [622, 760] width 588 height 211
click at [513, 655] on div "A discount of $80 has been applied as of [DATE]. Core drill- $180 discounted to…" at bounding box center [622, 760] width 588 height 211
click at [531, 655] on div "A discount of $80 has been applied as of [DATE]. Core drill- $180 discounted to…" at bounding box center [622, 760] width 588 height 211
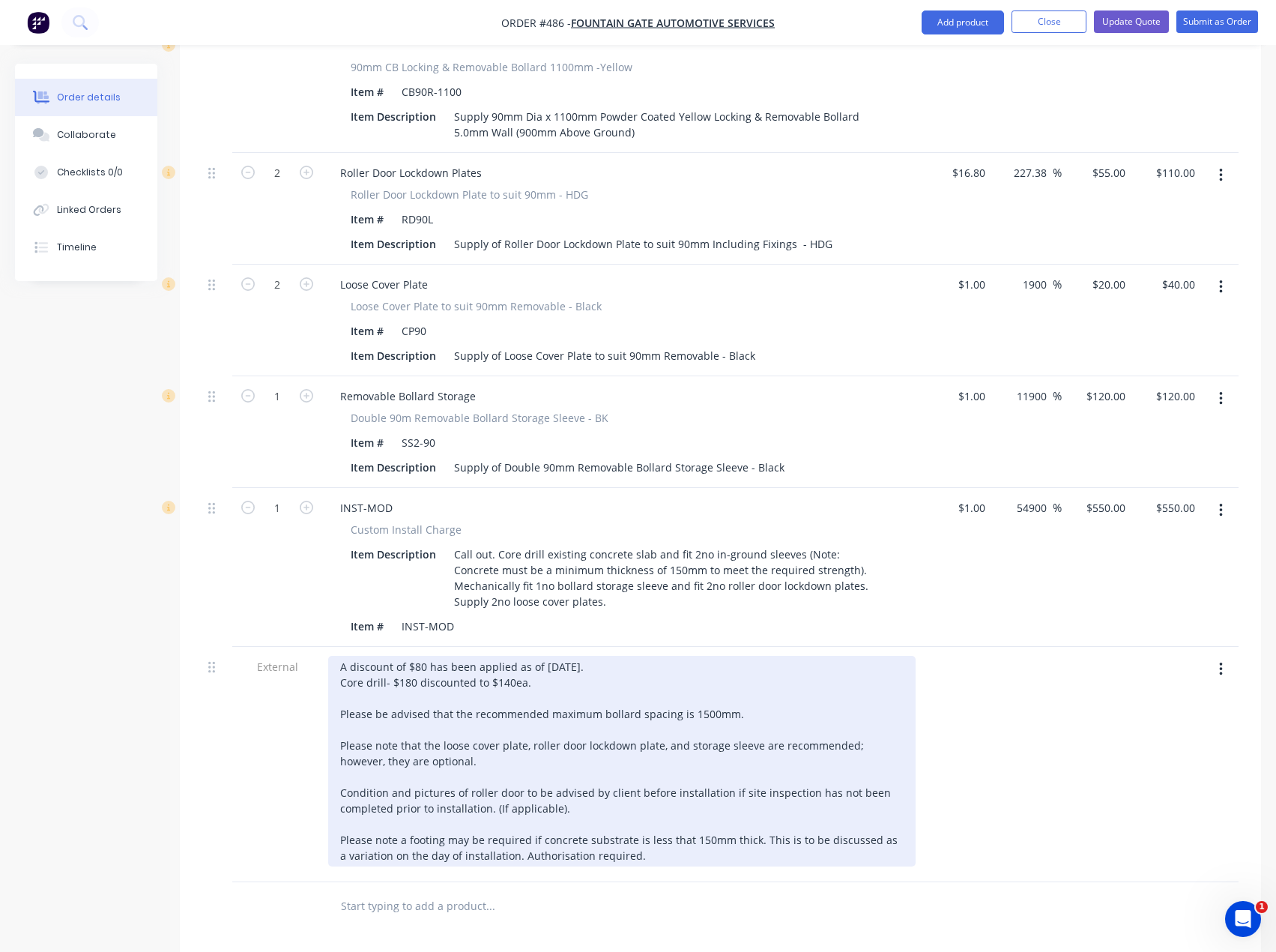
click at [625, 655] on div "A discount of $80 has been applied as of [DATE]. Core drill- $180 discounted to…" at bounding box center [622, 760] width 588 height 211
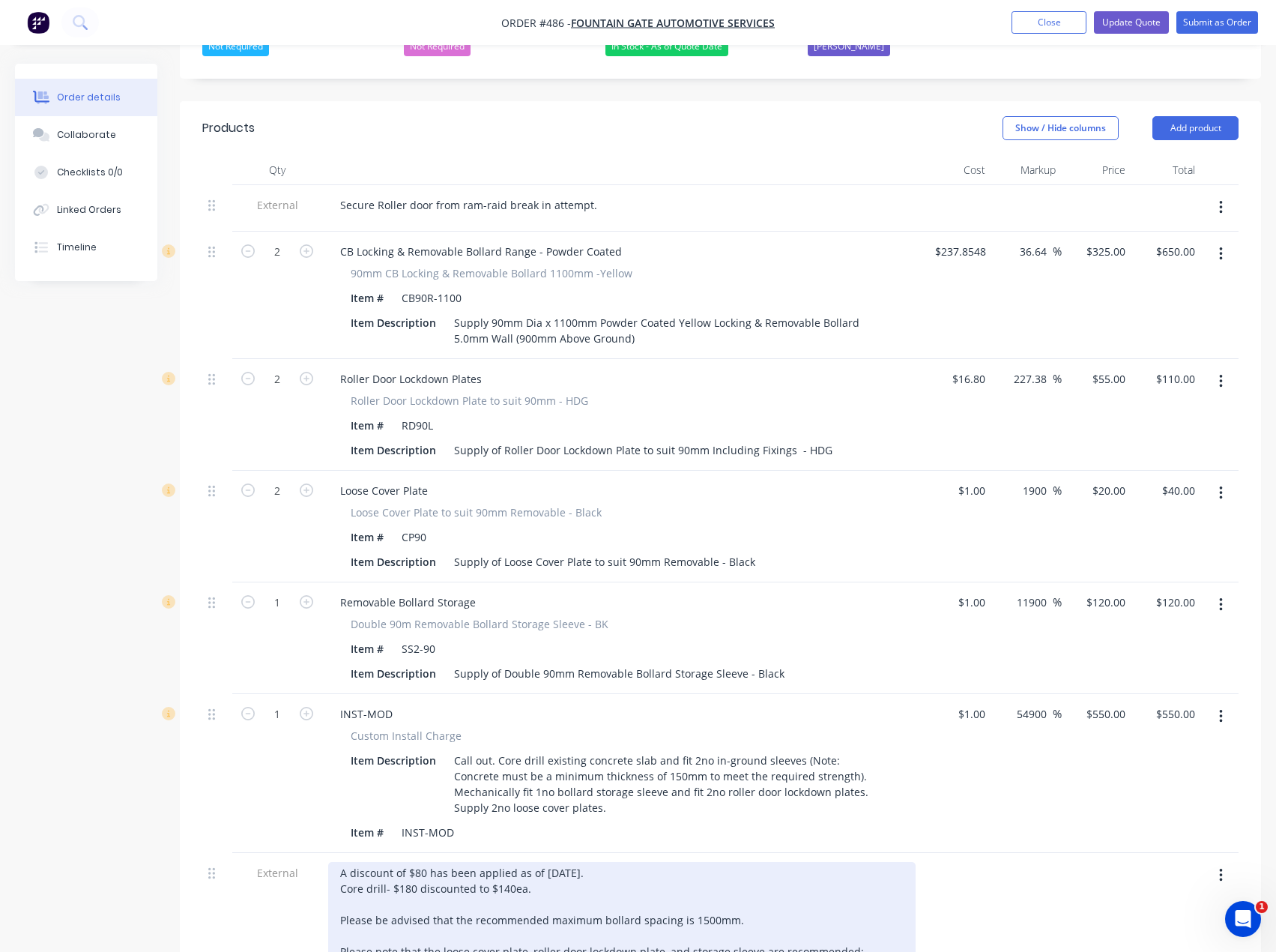
scroll to position [300, 0]
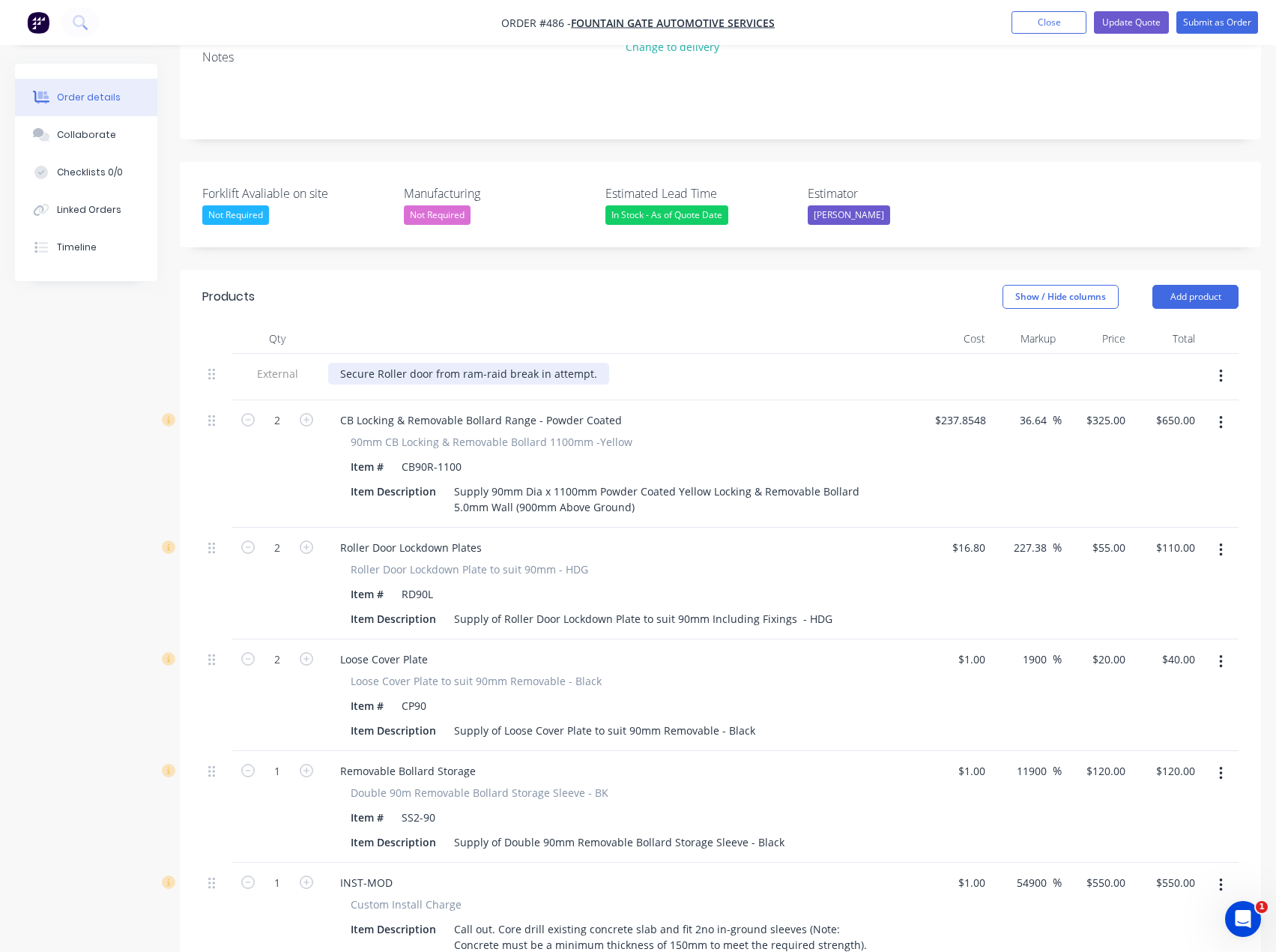
click at [595, 362] on div "Secure Roller door from ram-raid break in attempt." at bounding box center [469, 373] width 281 height 22
click at [505, 362] on div "Secure Roller door from ram-raid break in attempt." at bounding box center [469, 373] width 281 height 22
click at [594, 362] on div "Secure Roller door from ram-raid/ break in attempt." at bounding box center [471, 373] width 285 height 22
click at [1113, 21] on button "Update Quote" at bounding box center [1131, 23] width 75 height 23
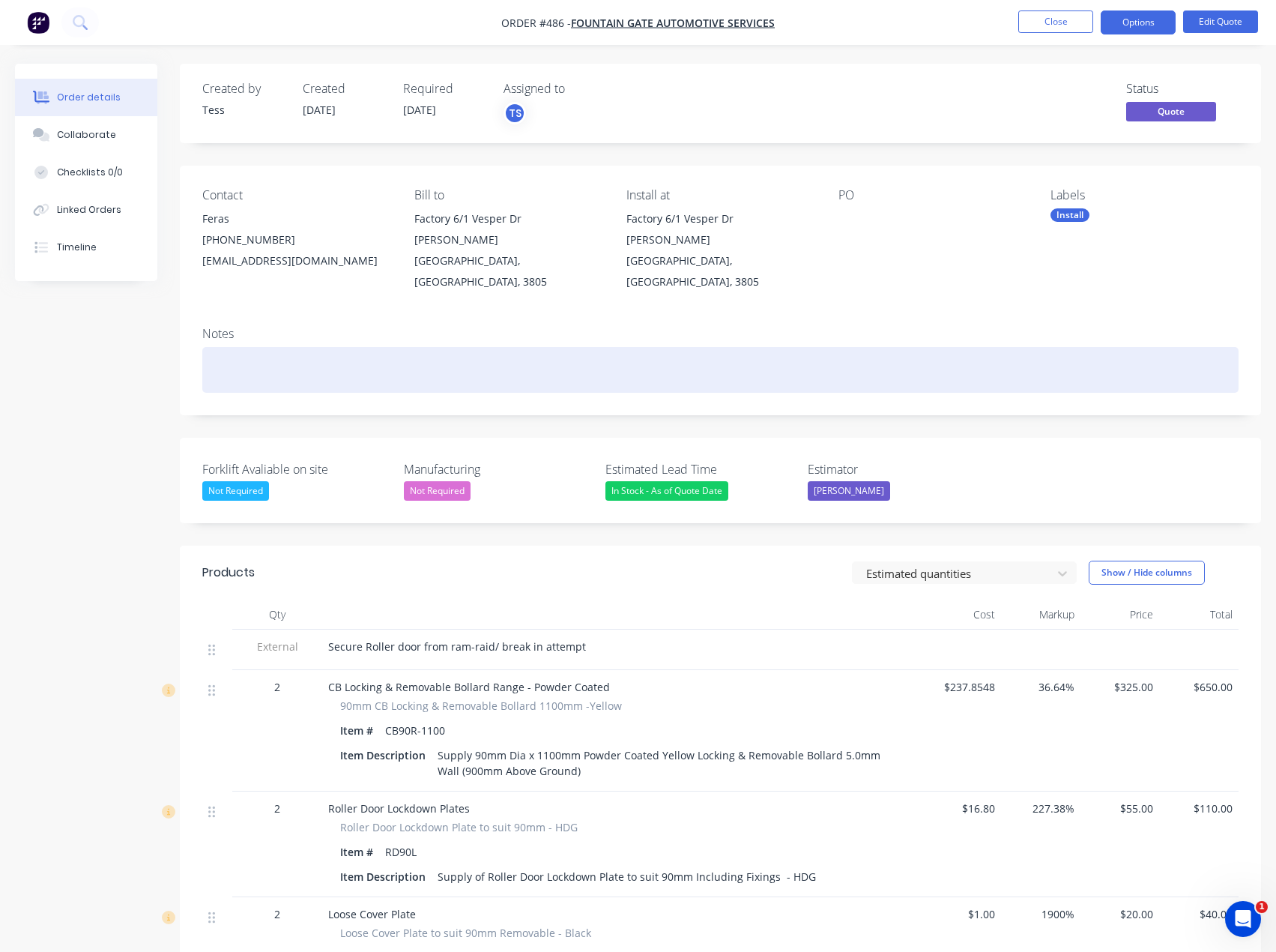
click at [244, 349] on div at bounding box center [720, 369] width 1037 height 46
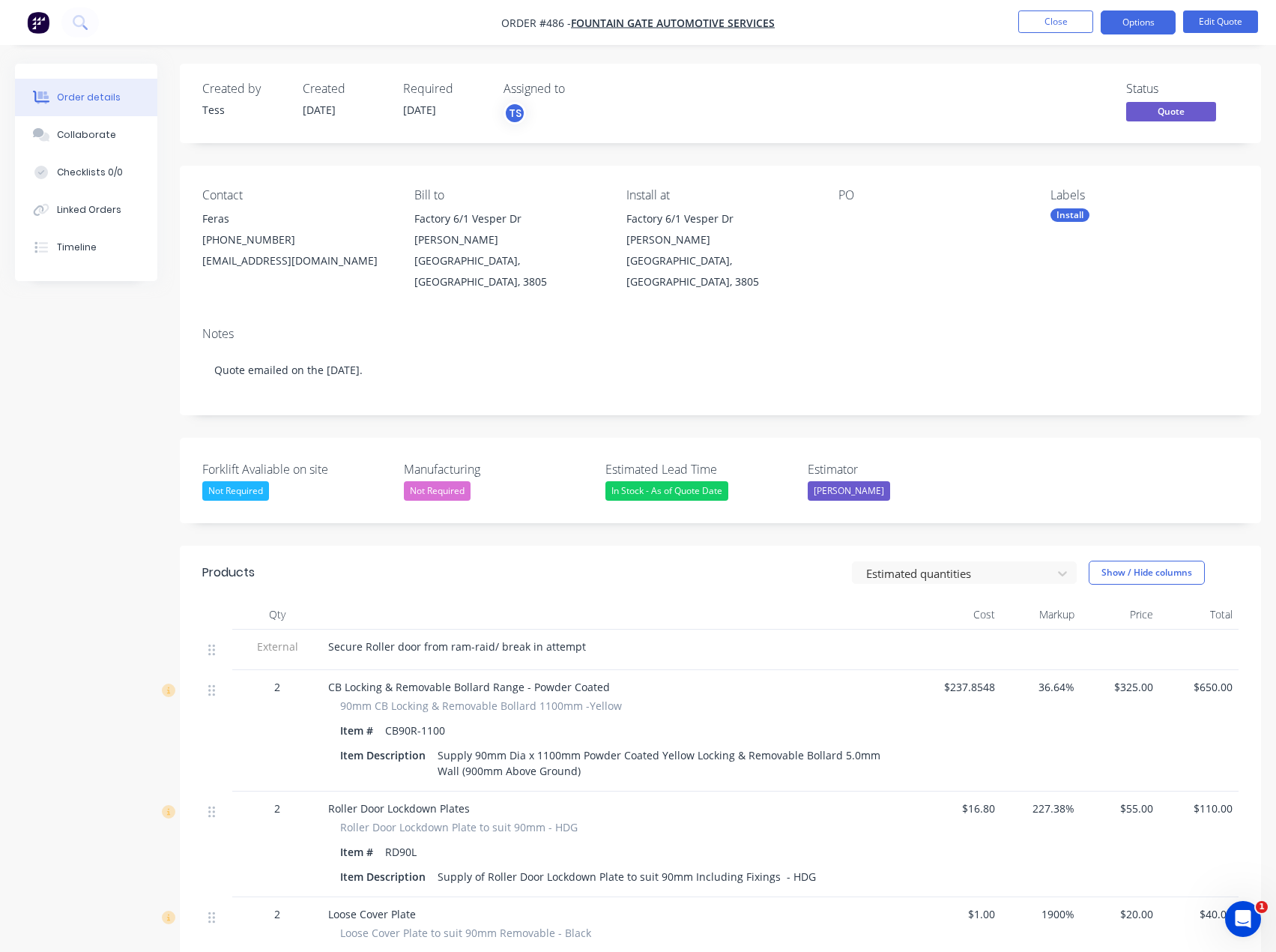
drag, startPoint x: 876, startPoint y: 258, endPoint x: 876, endPoint y: 241, distance: 17.0
click at [876, 258] on div "PO" at bounding box center [932, 240] width 188 height 104
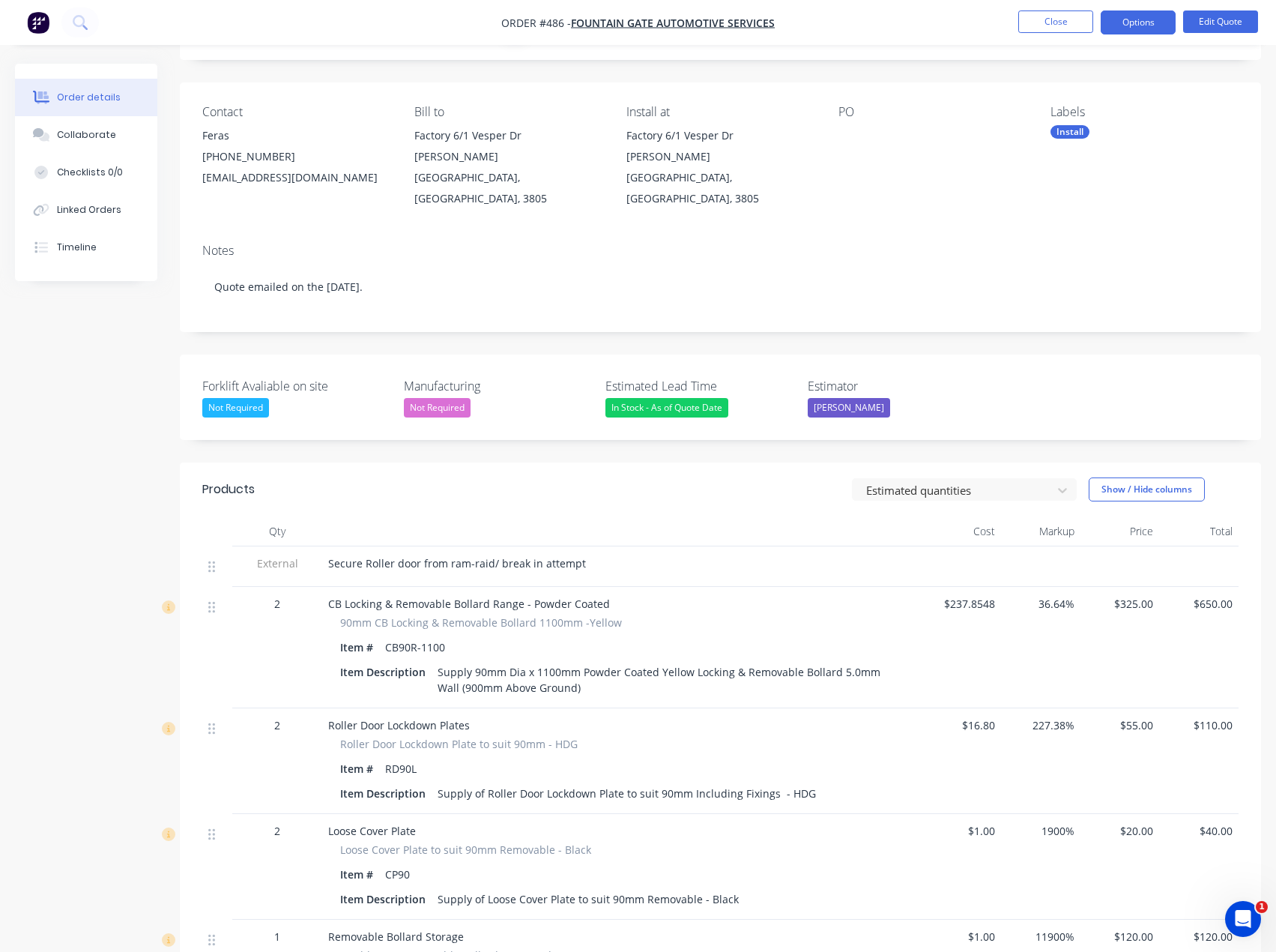
scroll to position [75, 0]
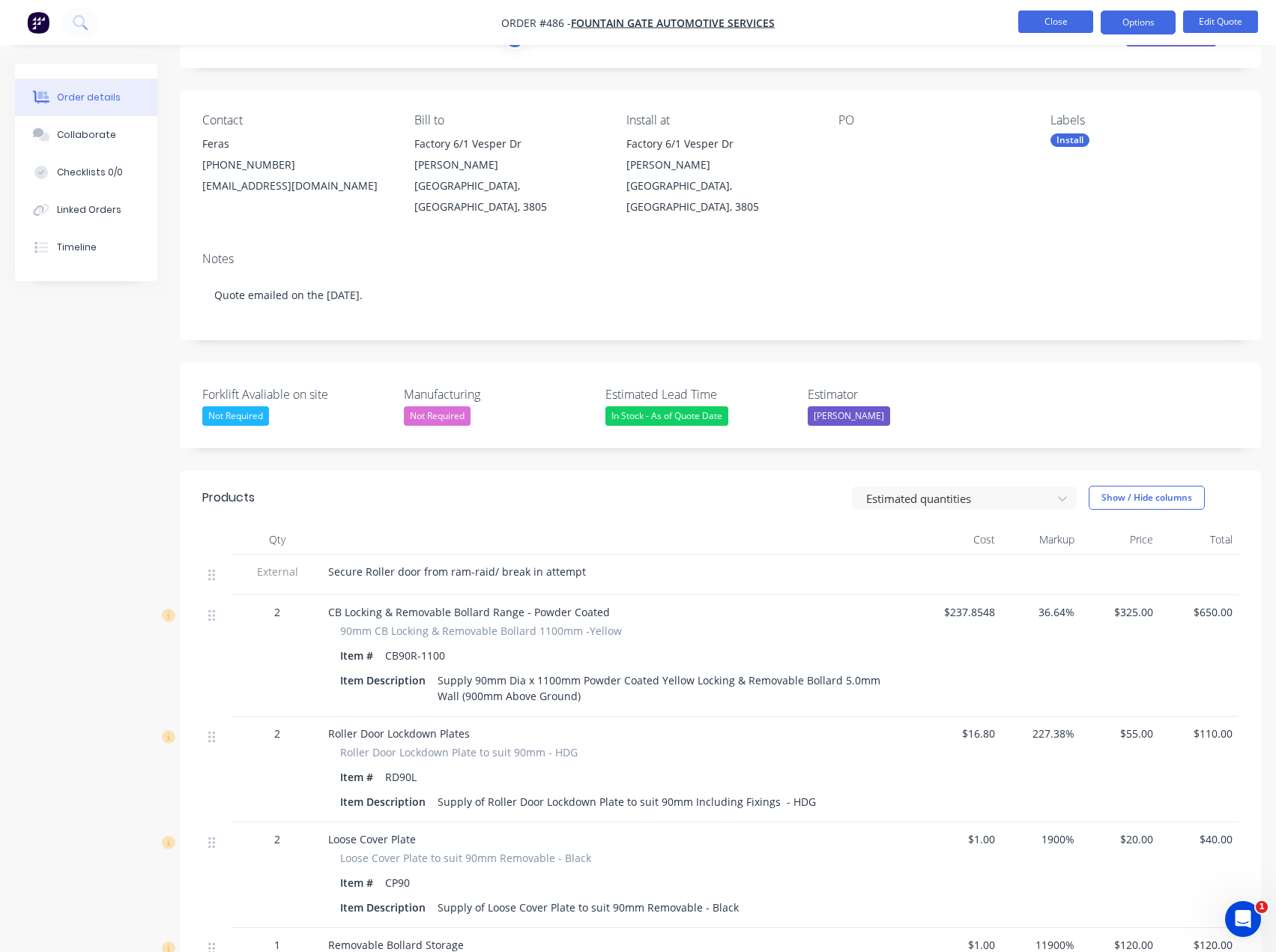
click at [1032, 15] on button "Close" at bounding box center [1056, 22] width 75 height 23
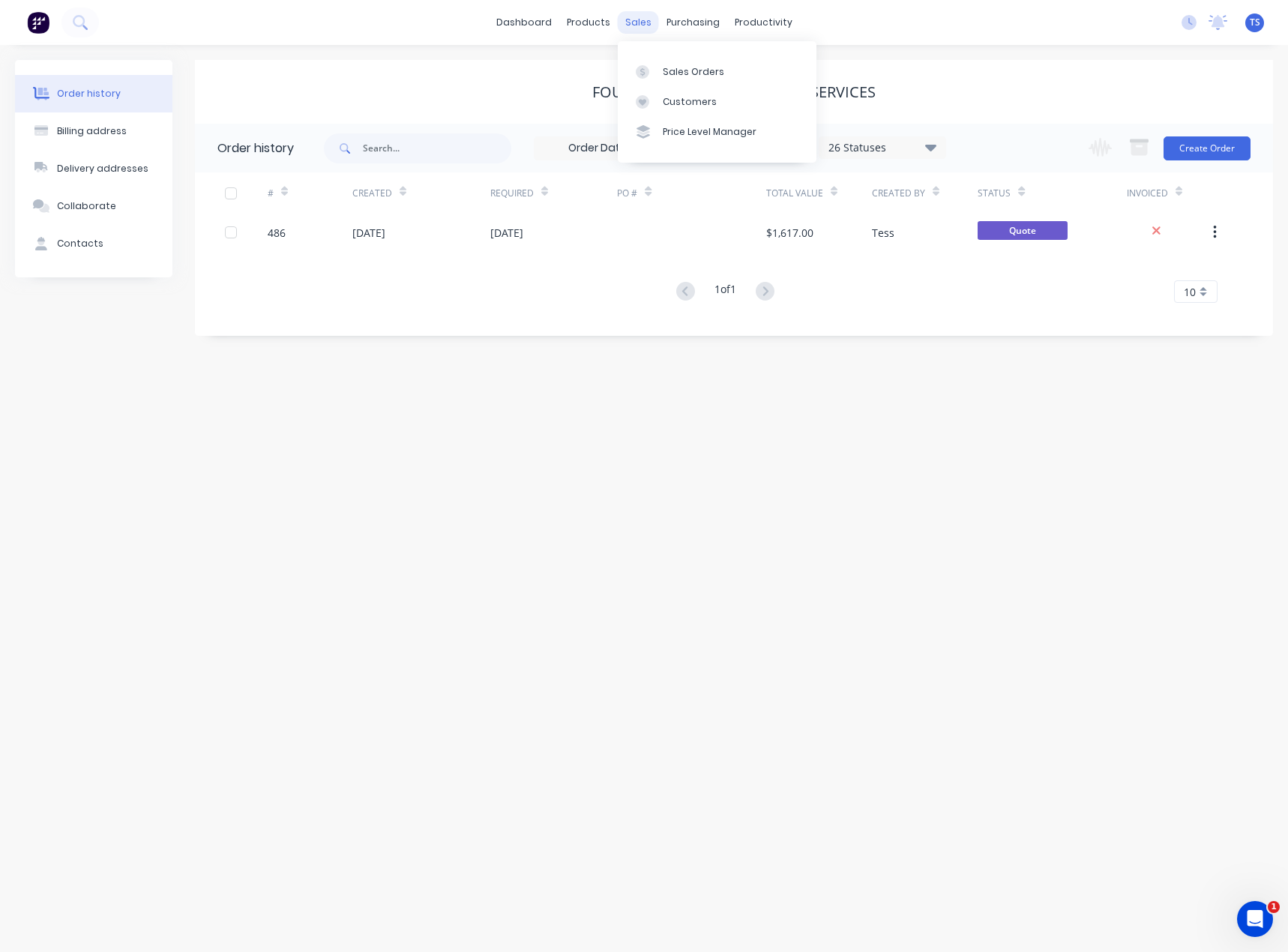
click at [639, 25] on div "sales" at bounding box center [638, 23] width 42 height 23
click at [665, 68] on div "Sales Orders" at bounding box center [693, 72] width 62 height 14
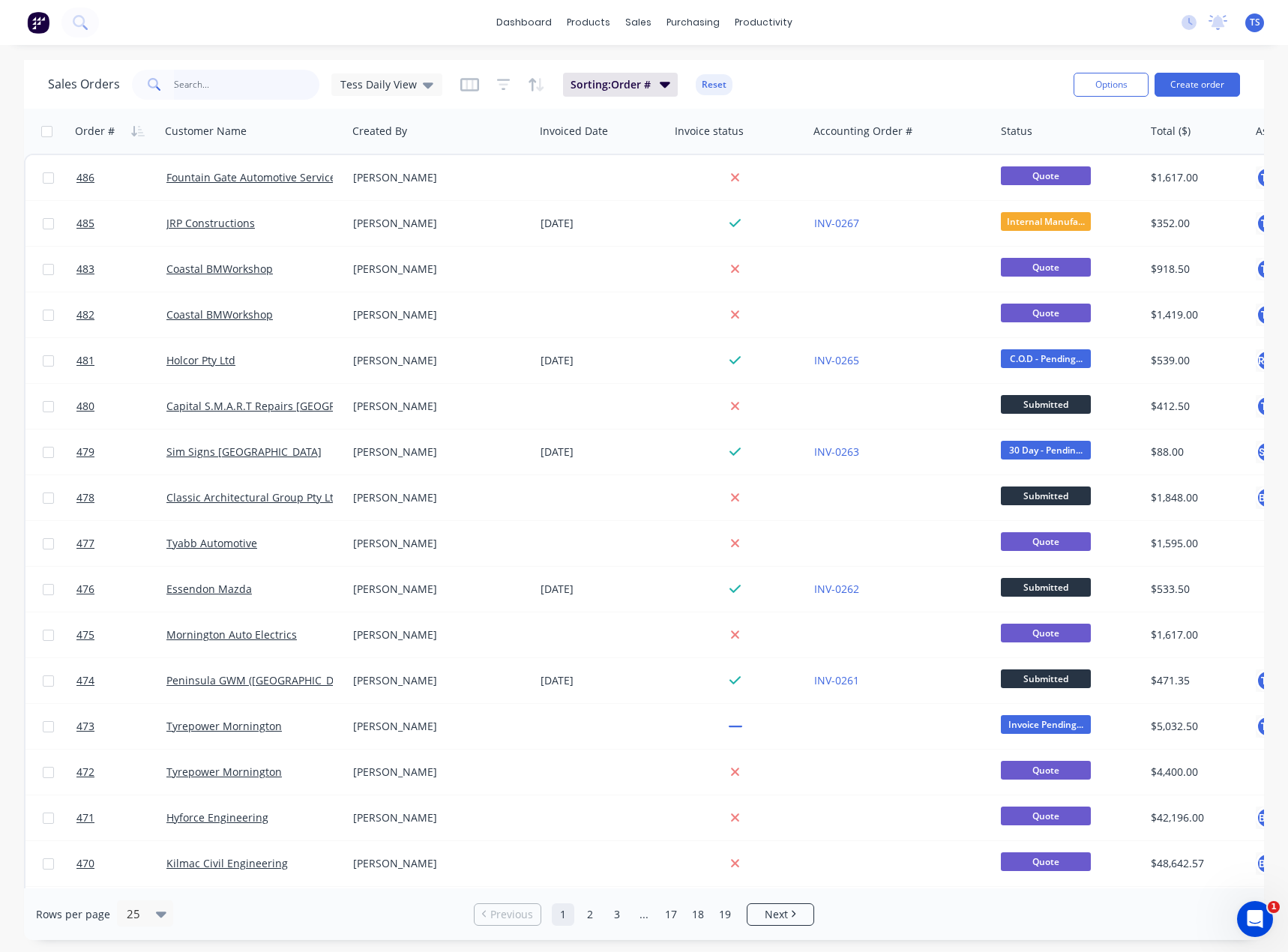
click at [205, 76] on input "text" at bounding box center [247, 84] width 147 height 30
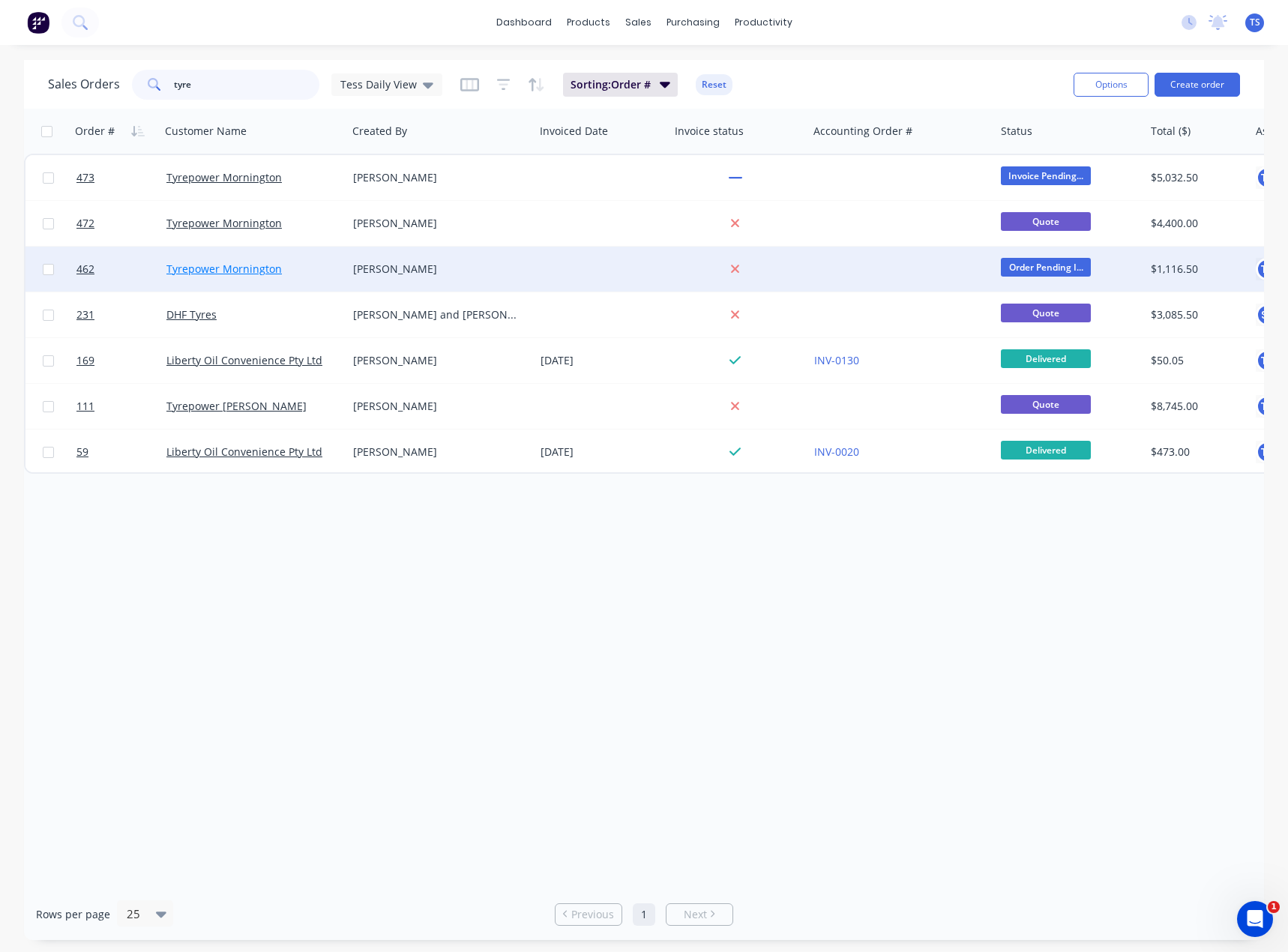
type input "tyre"
click at [207, 268] on link "Tyrepower Mornington" at bounding box center [224, 269] width 115 height 14
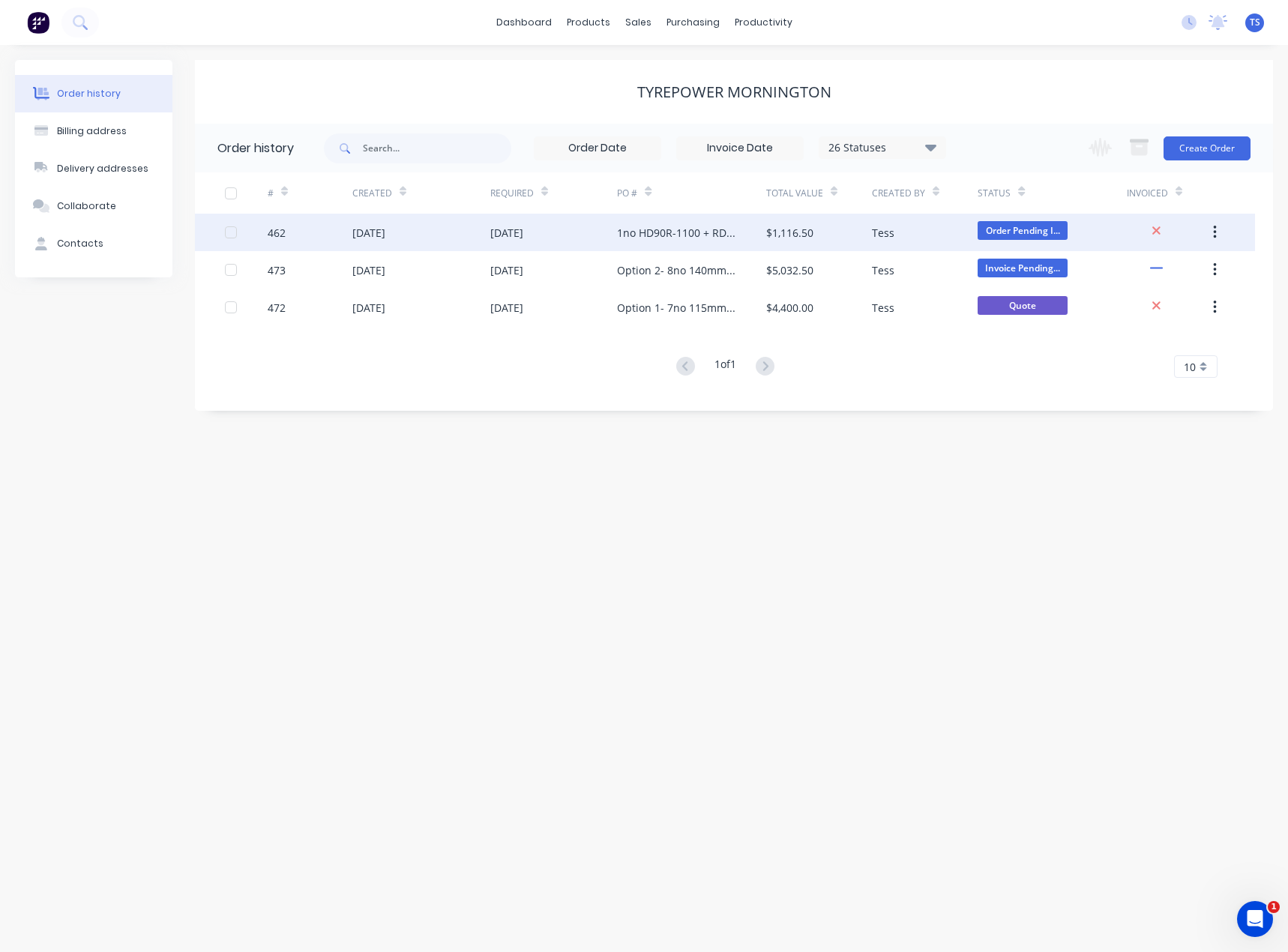
click at [672, 230] on div "1no HD90R-1100 + RD kit." at bounding box center [676, 232] width 119 height 16
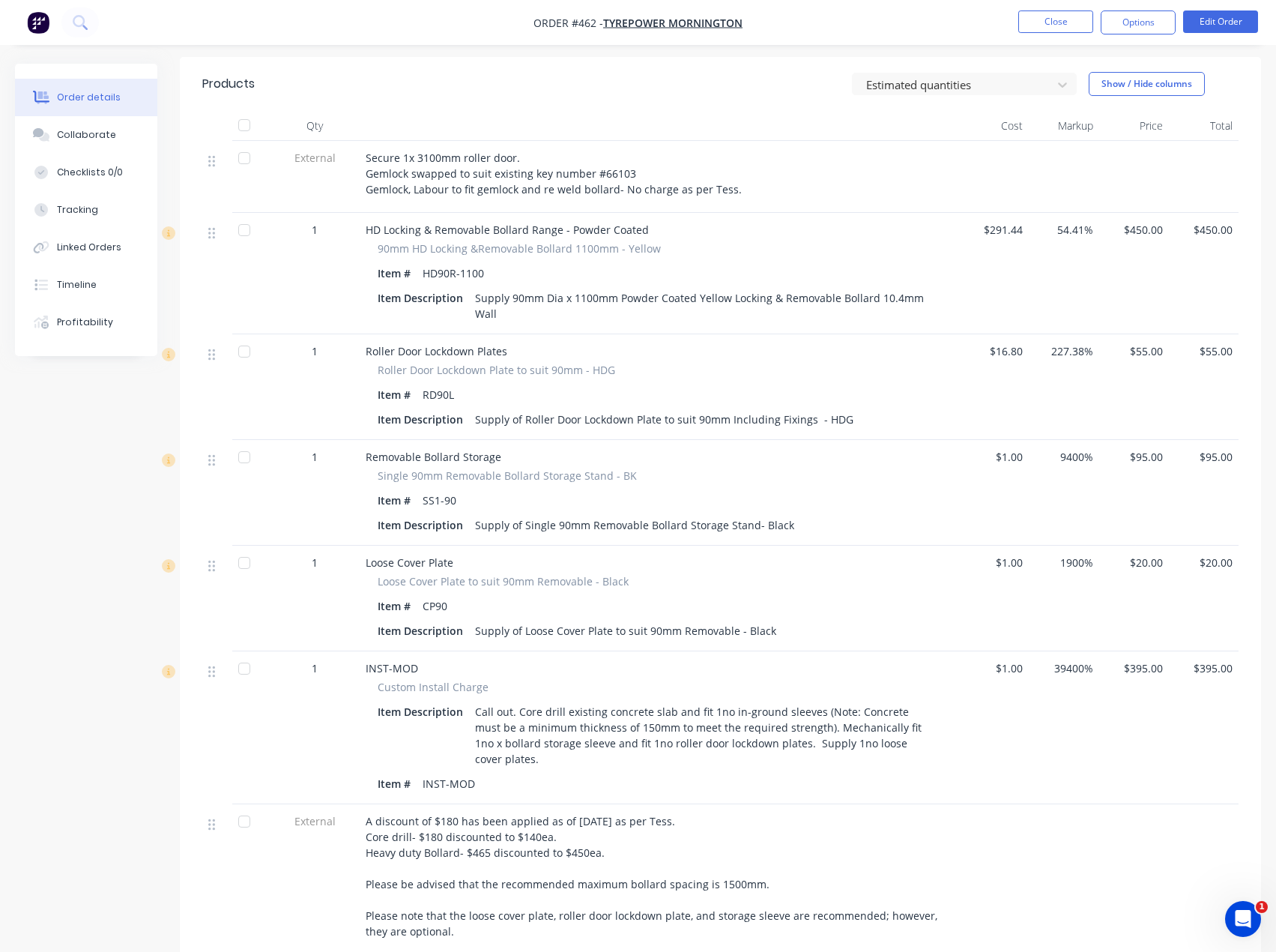
scroll to position [150, 0]
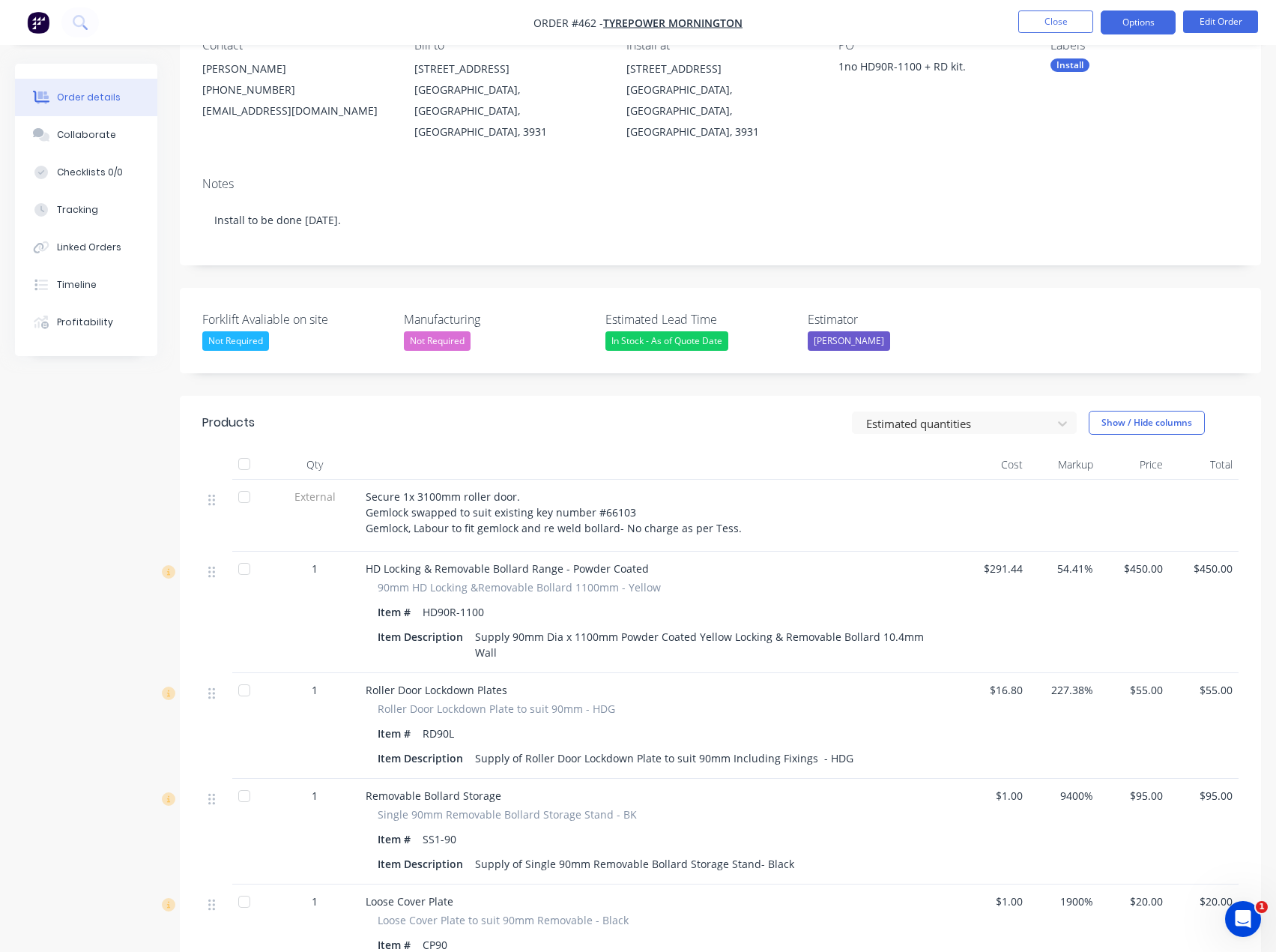
click at [1136, 28] on button "Options" at bounding box center [1138, 23] width 75 height 24
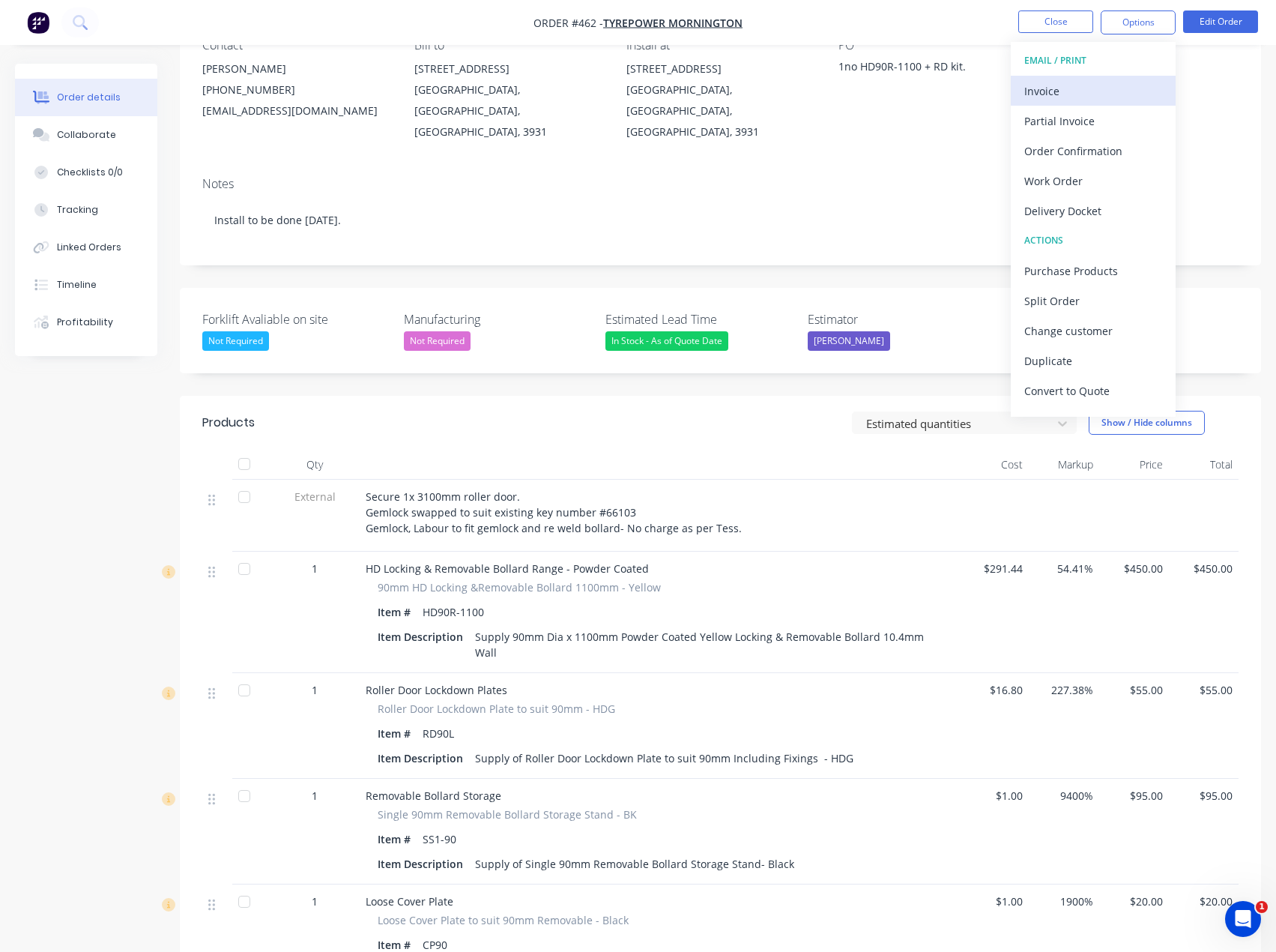
click at [1056, 94] on div "Invoice" at bounding box center [1093, 91] width 138 height 22
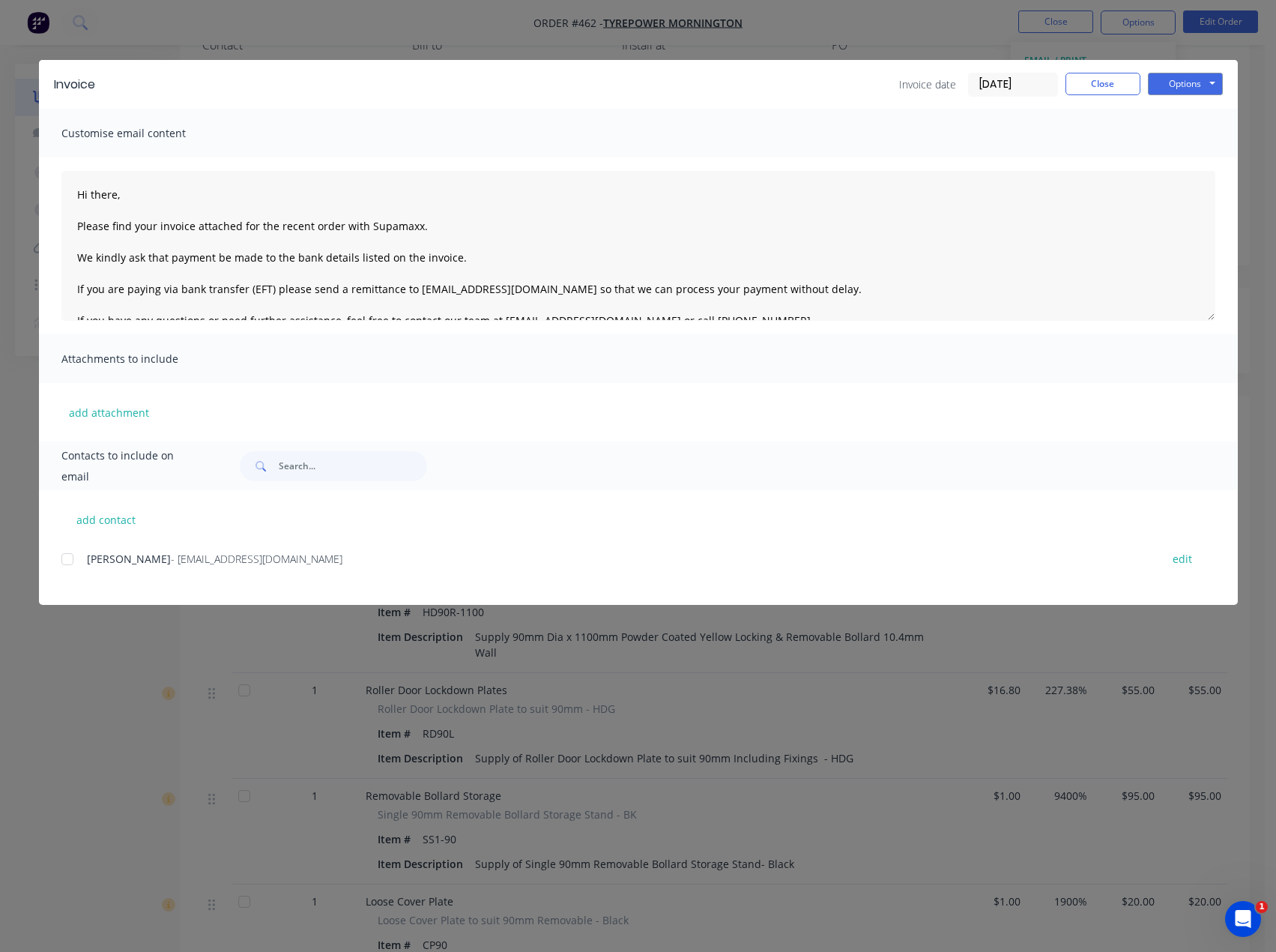
click at [68, 560] on div at bounding box center [68, 559] width 30 height 30
click at [114, 192] on textarea "Hi there, Please find your invoice attached for the recent order with Supamaxx.…" at bounding box center [638, 245] width 1154 height 150
click at [336, 224] on textarea "Hi [PERSON_NAME], Please find your invoice attached for the recent order with S…" at bounding box center [638, 245] width 1154 height 150
click at [491, 229] on textarea "Hi [PERSON_NAME], Please find your invoice attached for the recent works comple…" at bounding box center [638, 245] width 1154 height 150
click at [463, 257] on textarea "Hi [PERSON_NAME], Please find your invoice attached for the recent works comple…" at bounding box center [638, 245] width 1154 height 150
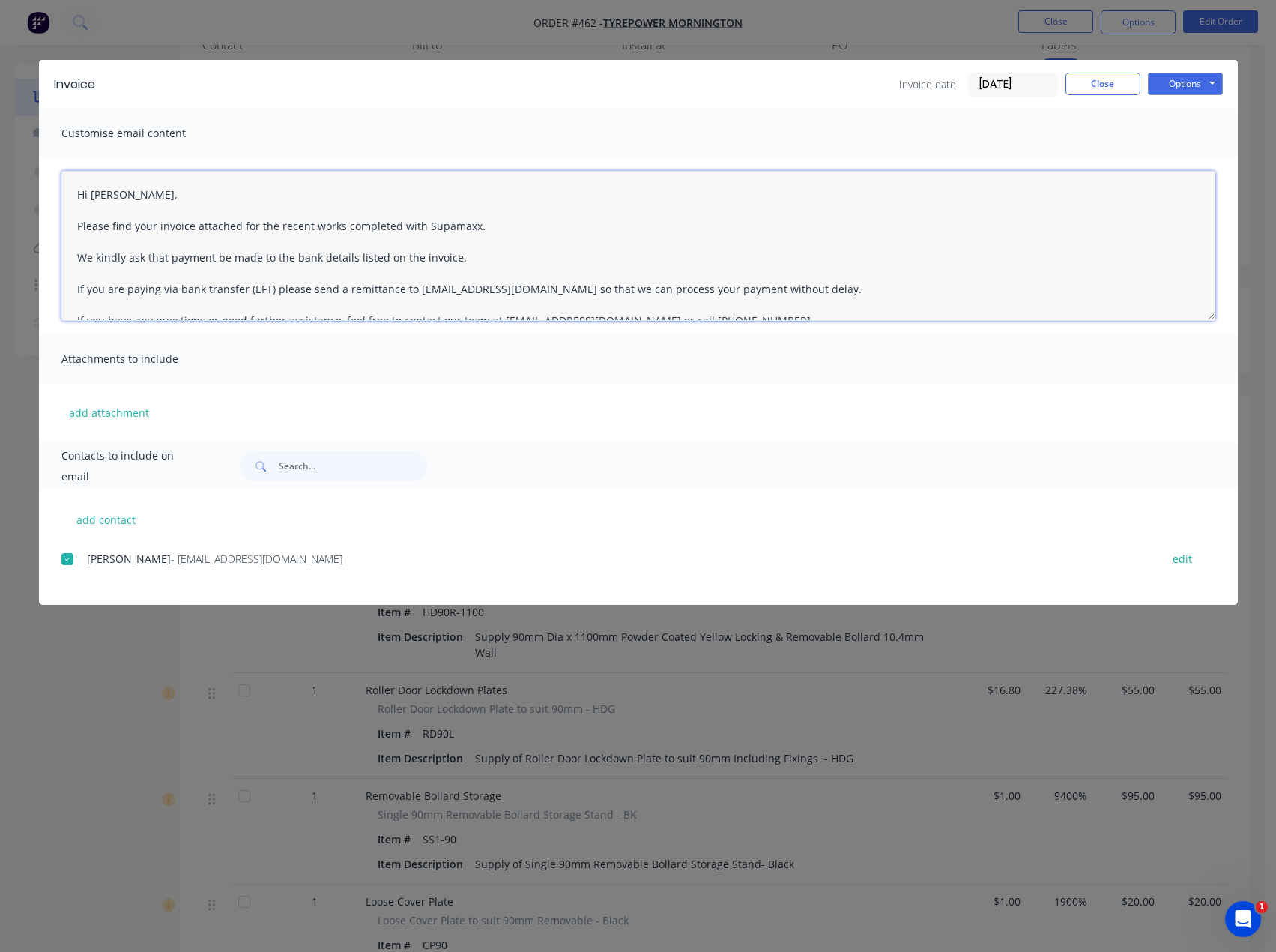
click at [455, 258] on textarea "Hi [PERSON_NAME], Please find your invoice attached for the recent works comple…" at bounding box center [638, 245] width 1154 height 150
click at [500, 259] on textarea "Hi [PERSON_NAME], Please find your invoice attached for the recent works comple…" at bounding box center [638, 245] width 1154 height 150
click at [544, 263] on textarea "Hi [PERSON_NAME], Please find your invoice attached for the recent works comple…" at bounding box center [638, 245] width 1154 height 150
click at [486, 225] on textarea "Hi [PERSON_NAME], Please find your invoice attached for the recent works comple…" at bounding box center [638, 245] width 1154 height 150
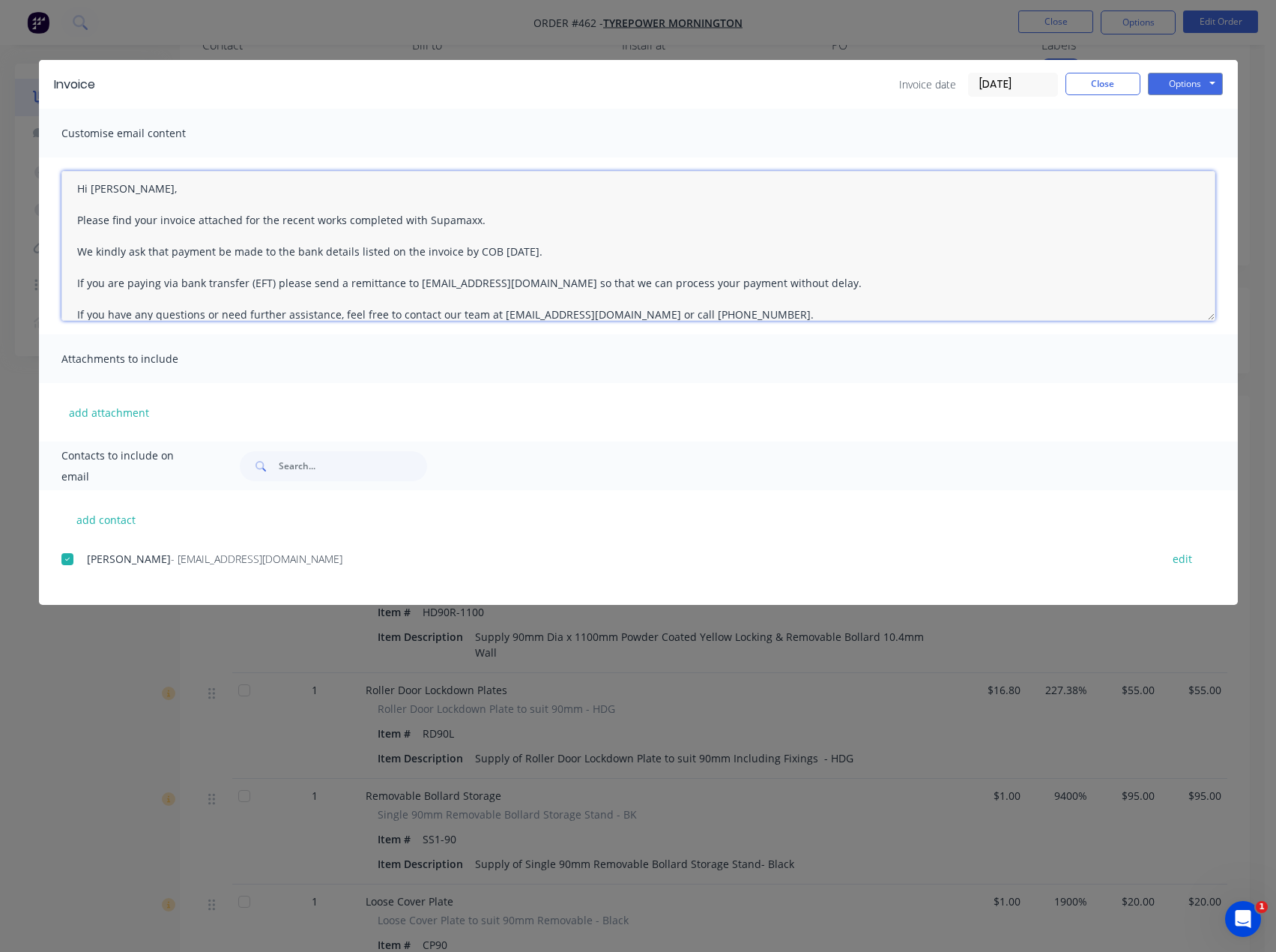
scroll to position [0, 0]
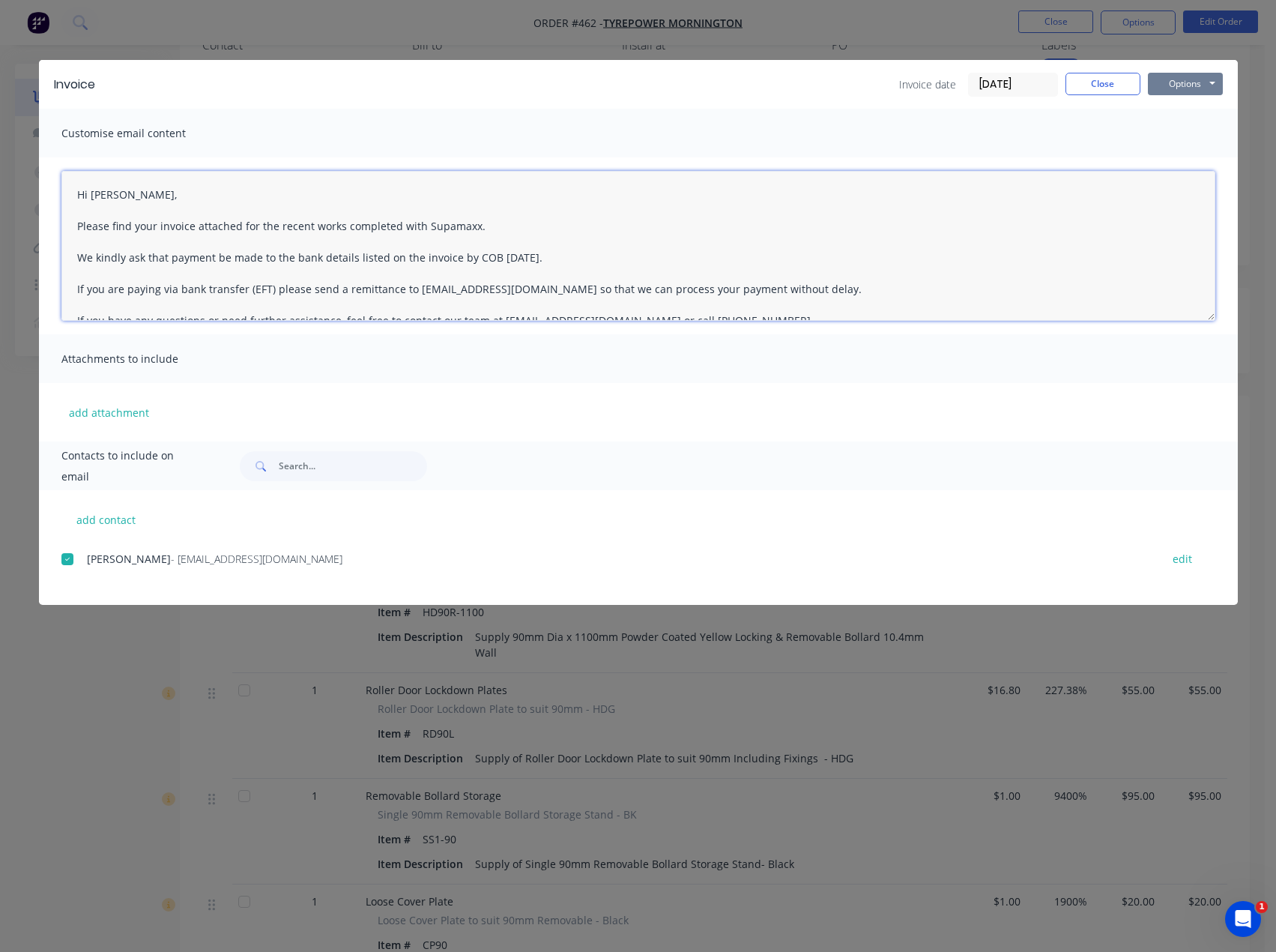
type textarea "Hi [PERSON_NAME], Please find your invoice attached for the recent works comple…"
click at [1181, 81] on button "Options" at bounding box center [1185, 84] width 75 height 23
click at [1172, 158] on button "Email" at bounding box center [1195, 160] width 96 height 25
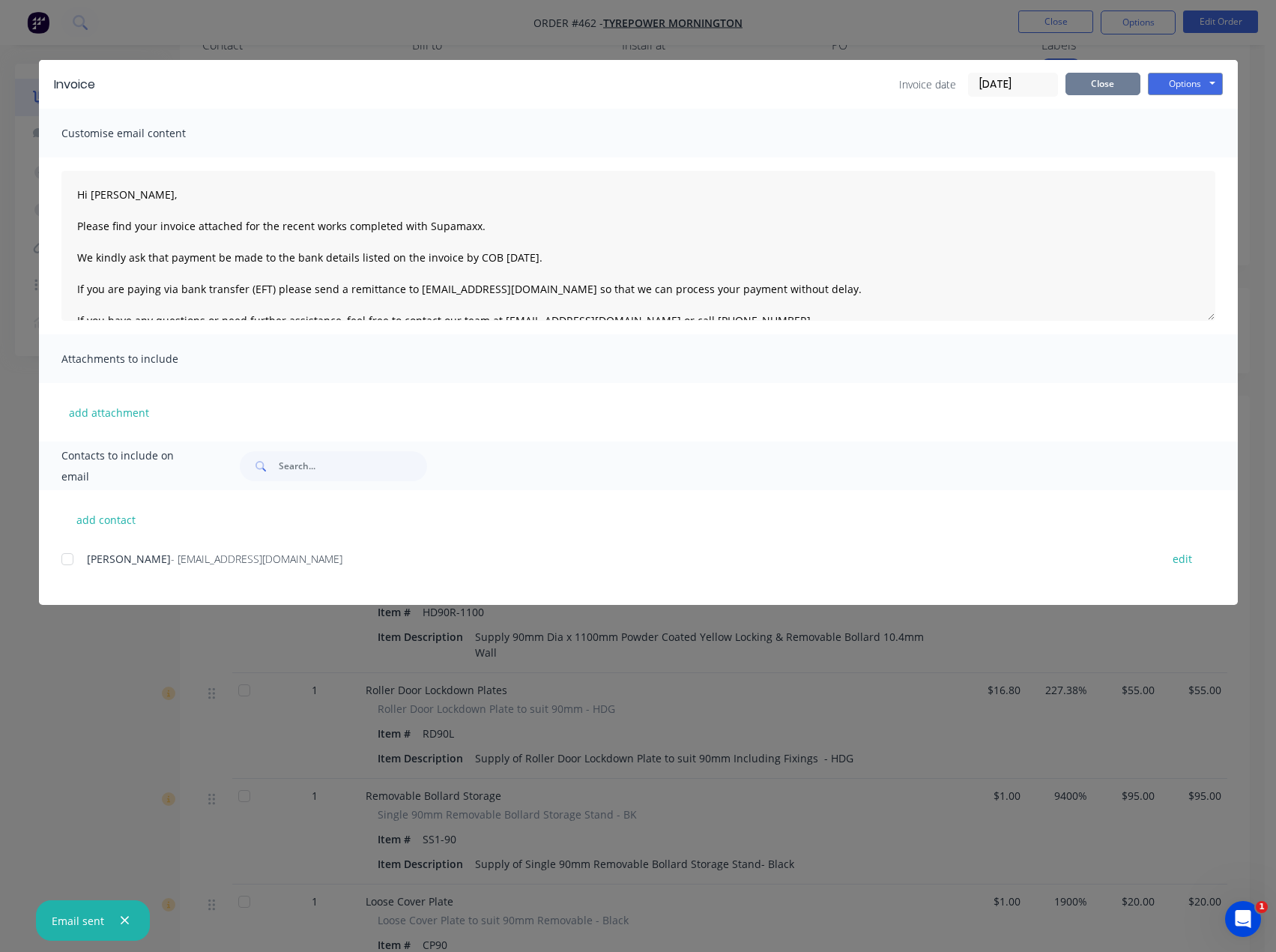
click at [1081, 80] on button "Close" at bounding box center [1103, 84] width 75 height 23
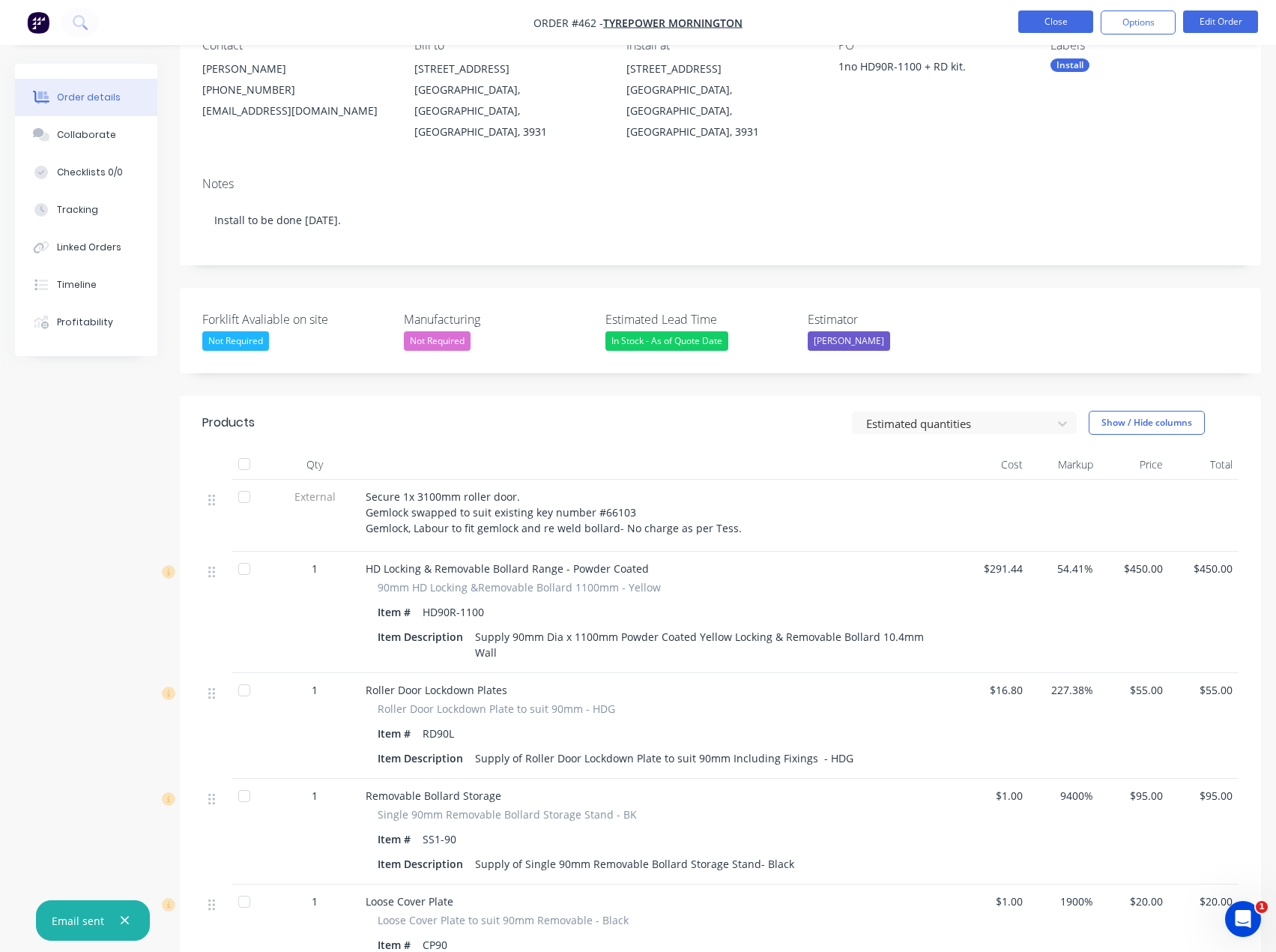
click at [1070, 17] on button "Close" at bounding box center [1056, 22] width 75 height 23
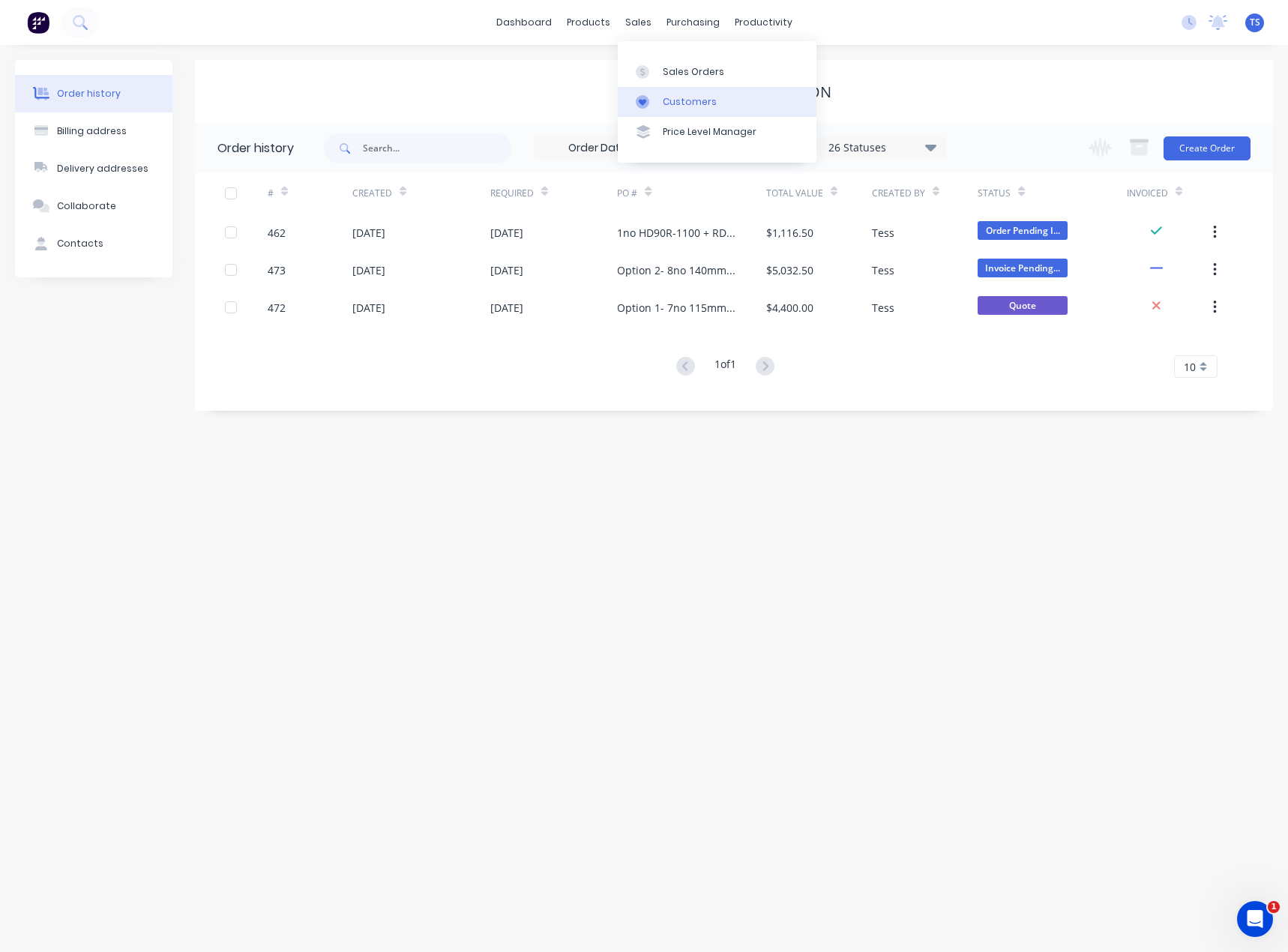
click at [664, 101] on div "Customers" at bounding box center [690, 102] width 54 height 14
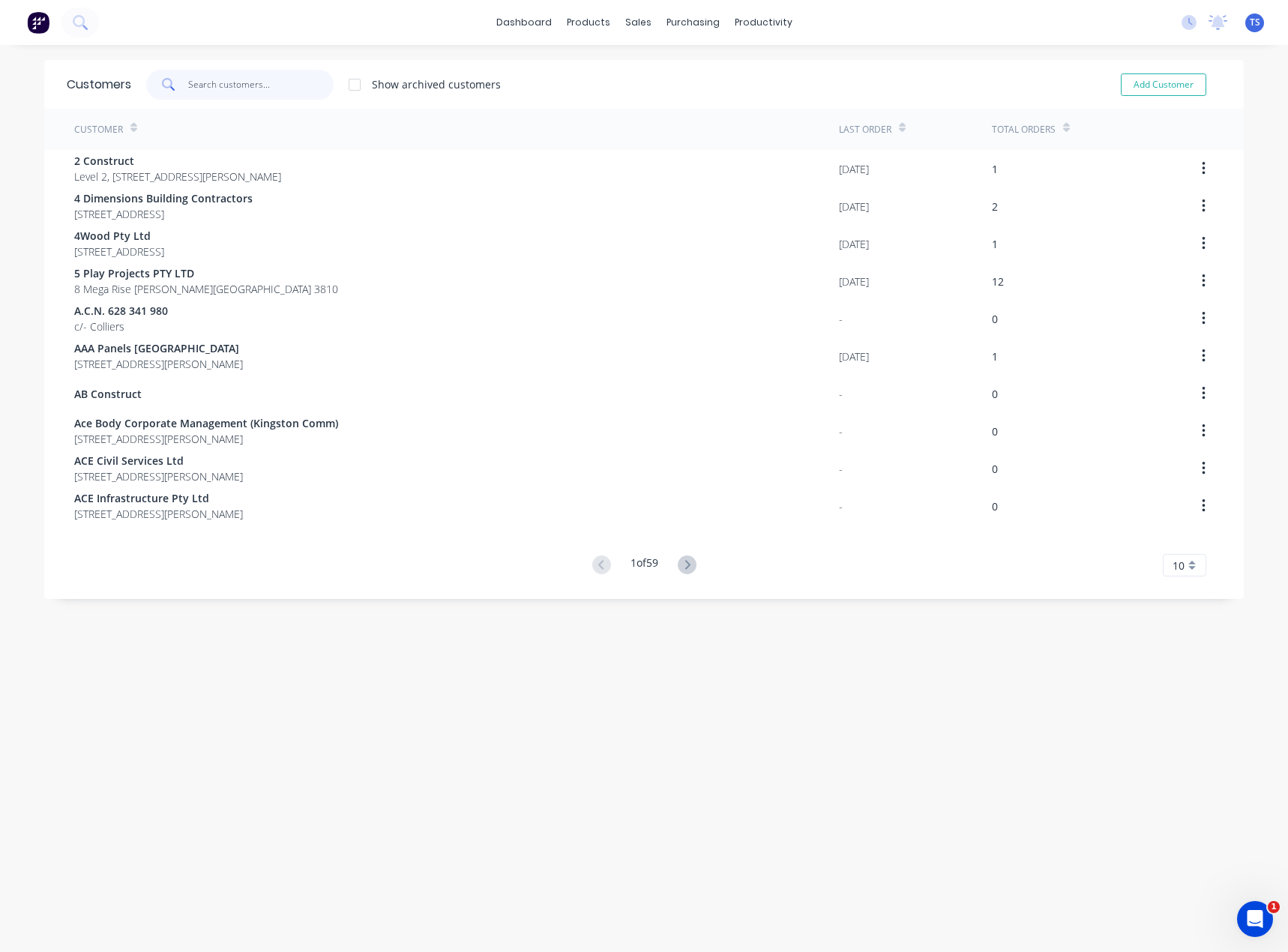
click at [224, 86] on input "text" at bounding box center [261, 84] width 147 height 30
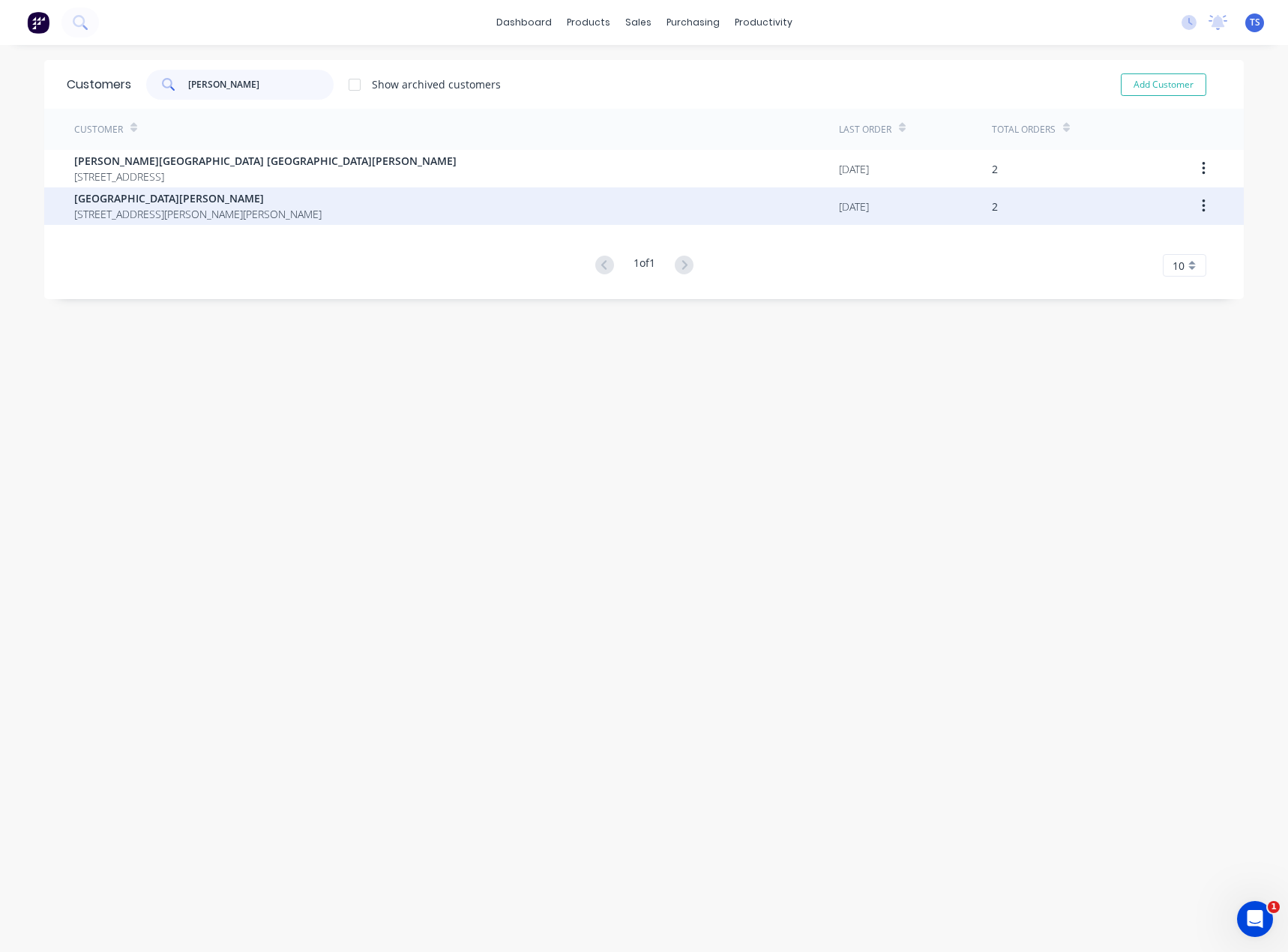
type input "[PERSON_NAME]"
click at [141, 191] on span "[GEOGRAPHIC_DATA][PERSON_NAME]" at bounding box center [198, 199] width 247 height 16
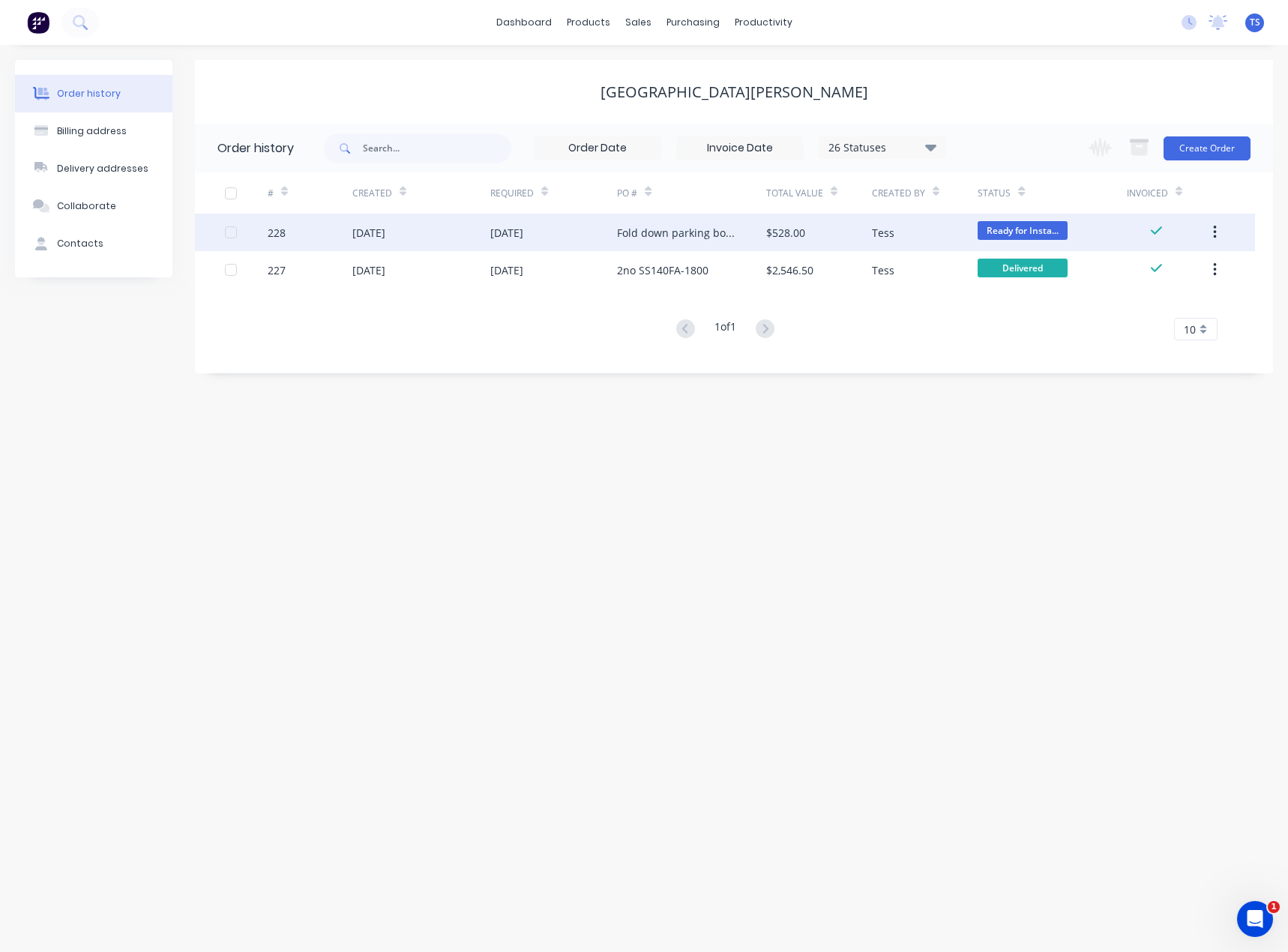
click at [467, 244] on div "[DATE]" at bounding box center [421, 231] width 138 height 37
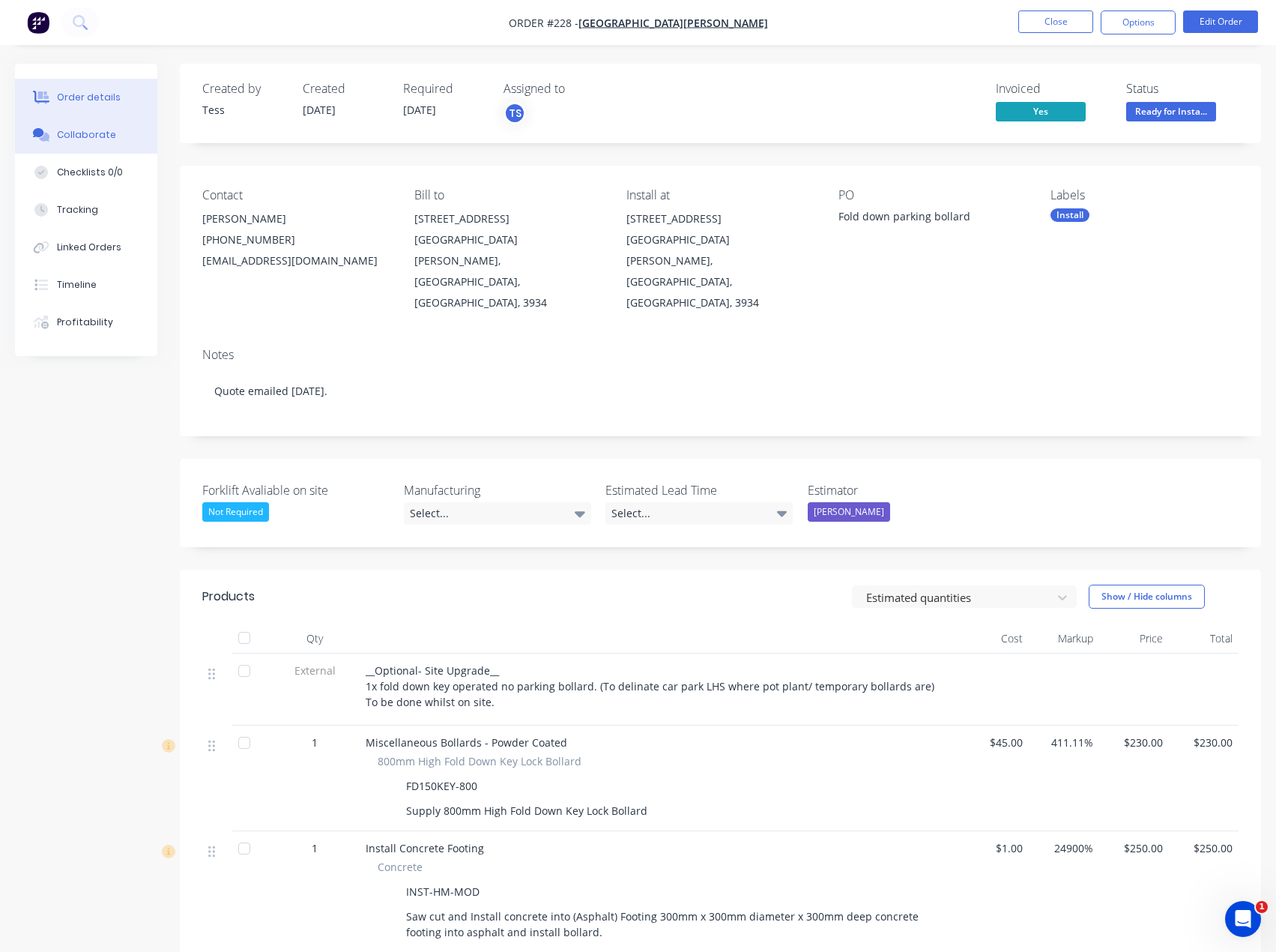
click at [72, 138] on div "Collaborate" at bounding box center [87, 135] width 59 height 14
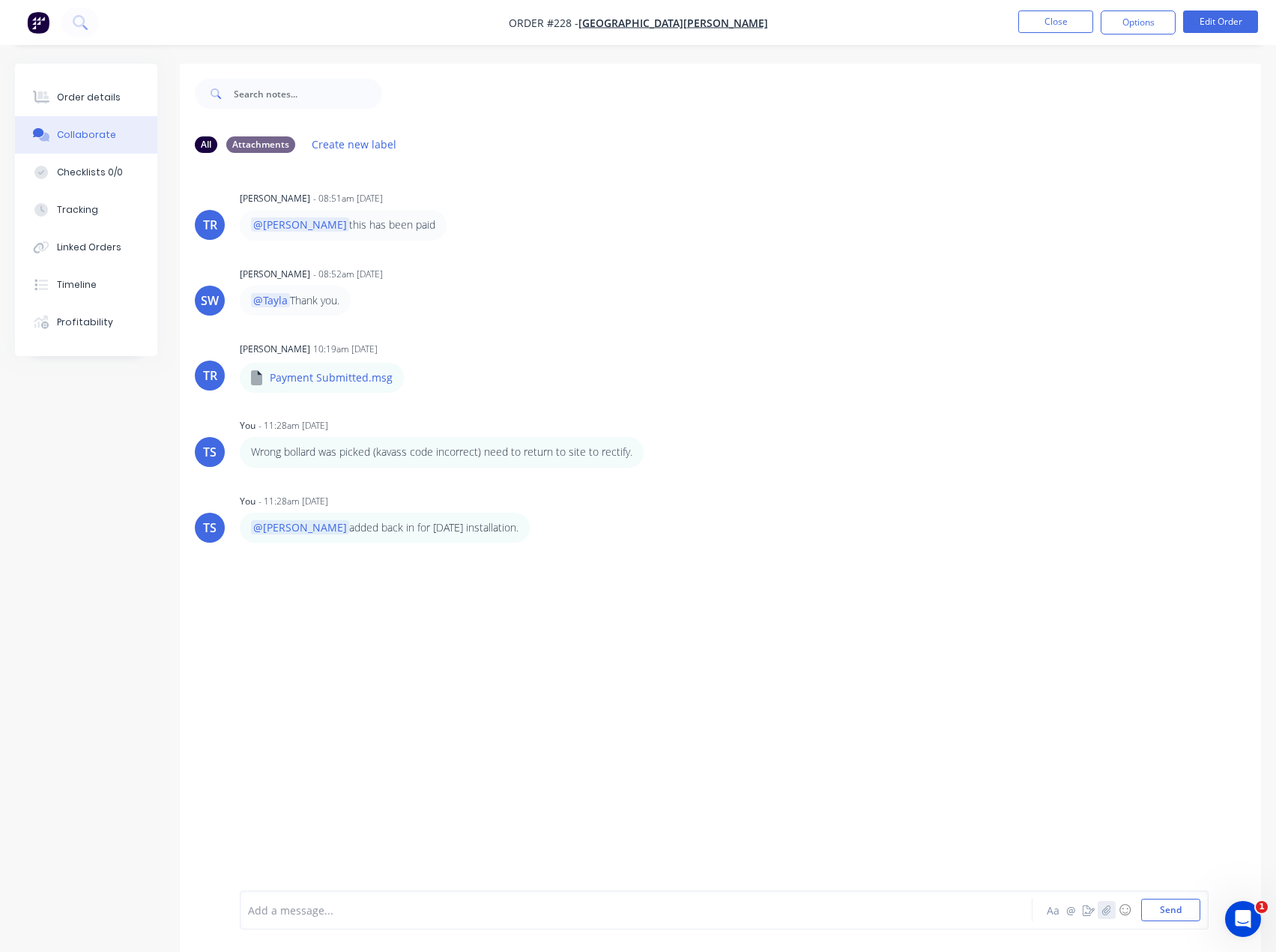
click at [1105, 914] on icon "button" at bounding box center [1107, 910] width 9 height 10
click at [1185, 916] on button "Send" at bounding box center [1171, 910] width 59 height 23
click at [291, 910] on div at bounding box center [605, 910] width 713 height 16
click at [253, 906] on span "correct bollard installed and completed." at bounding box center [349, 910] width 202 height 14
click at [499, 918] on div "Correct bollard installed and completed." at bounding box center [605, 910] width 714 height 23
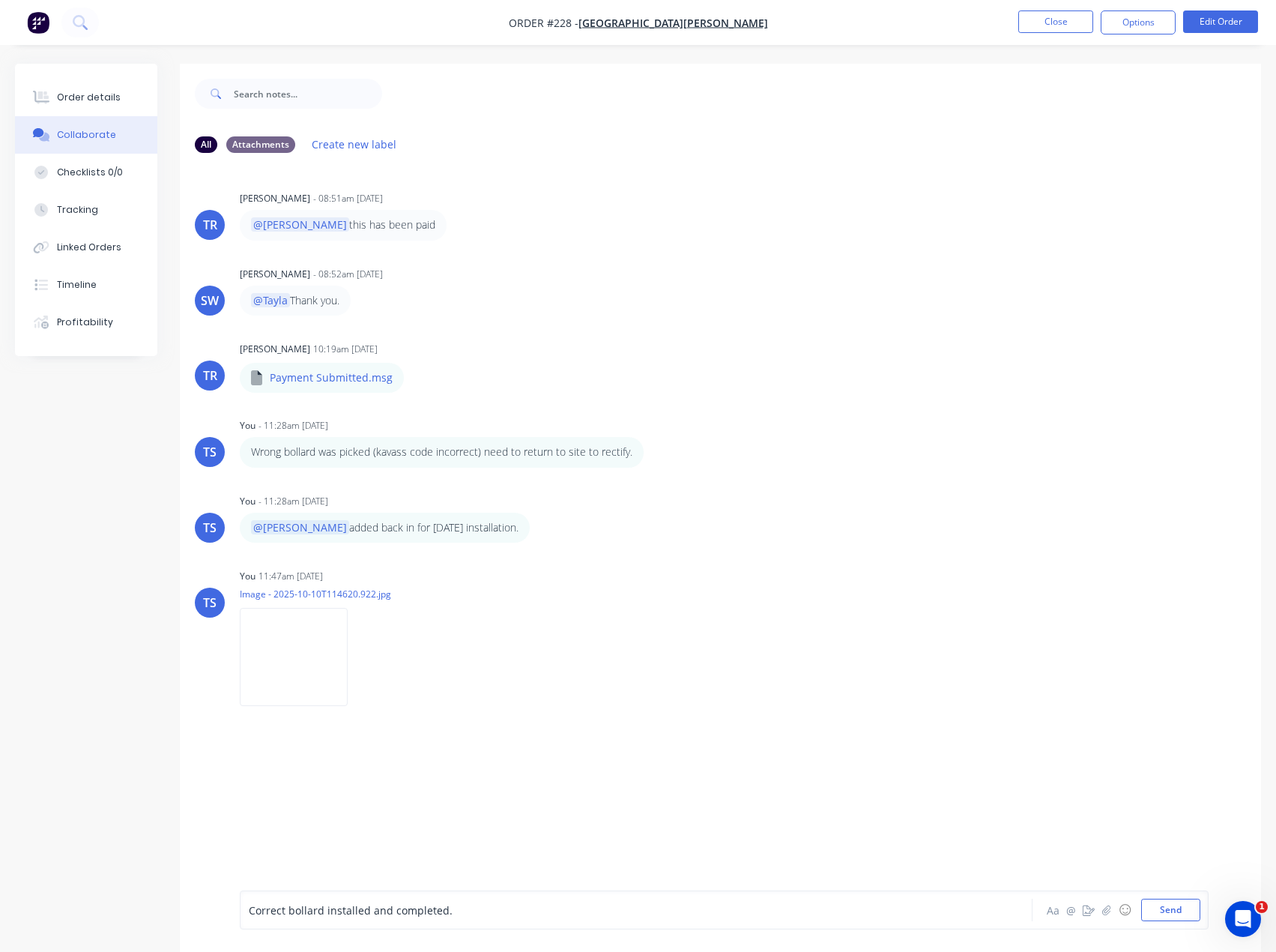
click at [470, 914] on div "Correct bollard installed and completed." at bounding box center [605, 910] width 713 height 16
click at [506, 916] on div "Correct bollard installed and completed. (key lock)" at bounding box center [605, 910] width 713 height 16
click at [492, 914] on span "Correct bollard installed and completed. (key lock)" at bounding box center [374, 910] width 251 height 14
click at [458, 913] on span "Correct bollard installed and completed. (key lock)" at bounding box center [374, 910] width 251 height 14
click at [500, 905] on div "Correct bollard installed and completed. (Key lock)" at bounding box center [605, 910] width 713 height 16
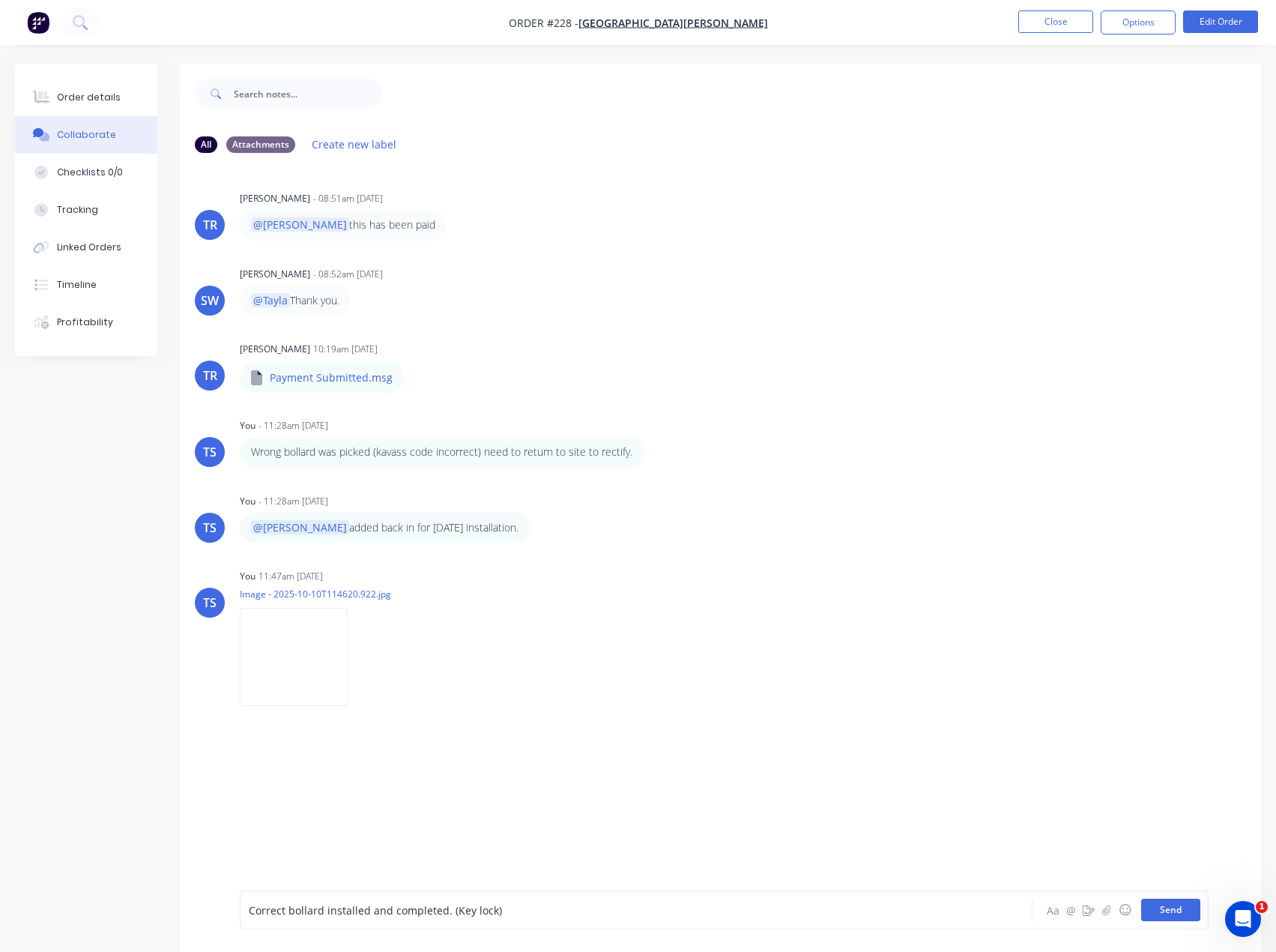
click at [1181, 910] on button "Send" at bounding box center [1171, 910] width 59 height 23
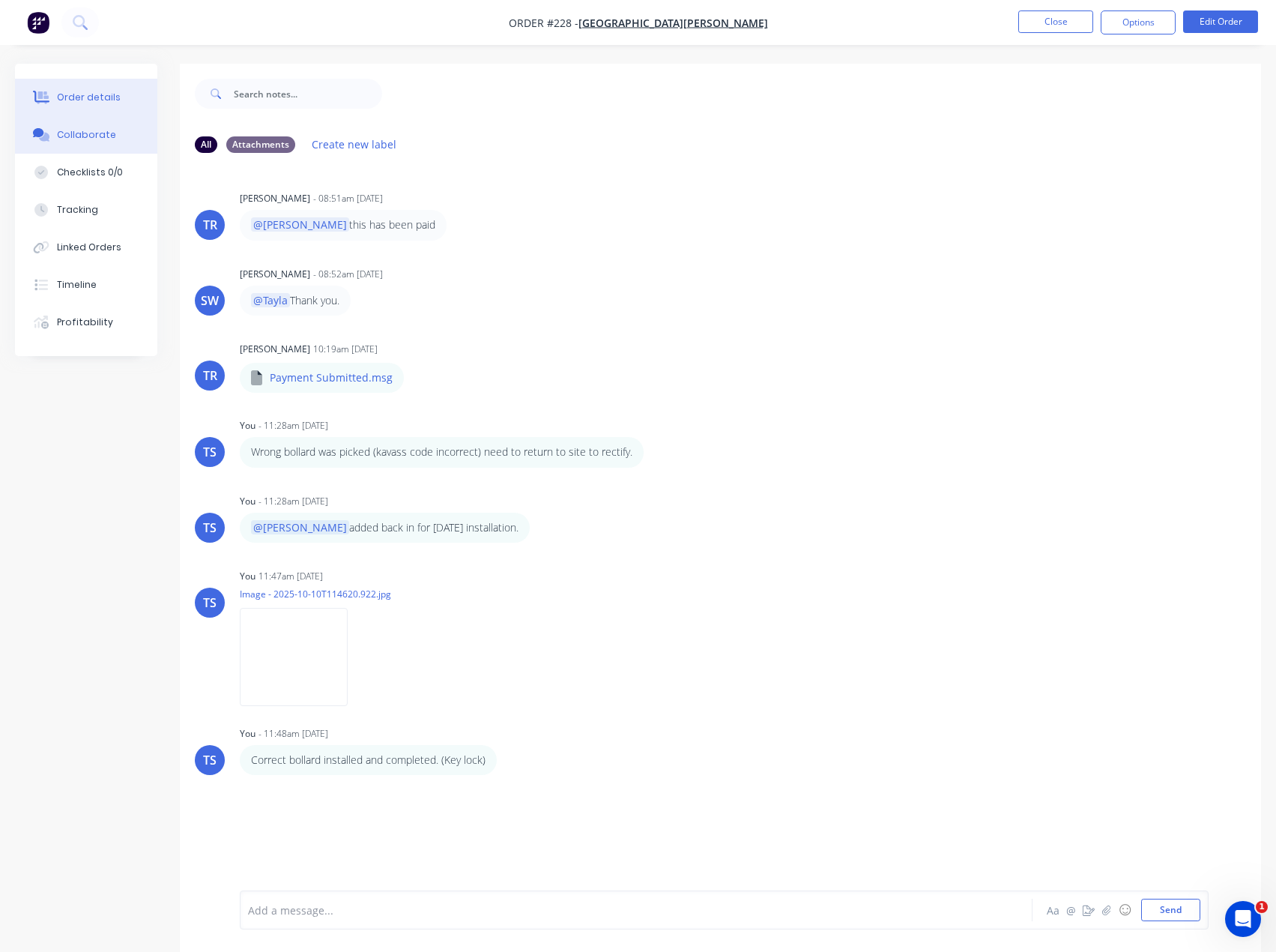
click at [69, 105] on button "Order details" at bounding box center [86, 97] width 142 height 37
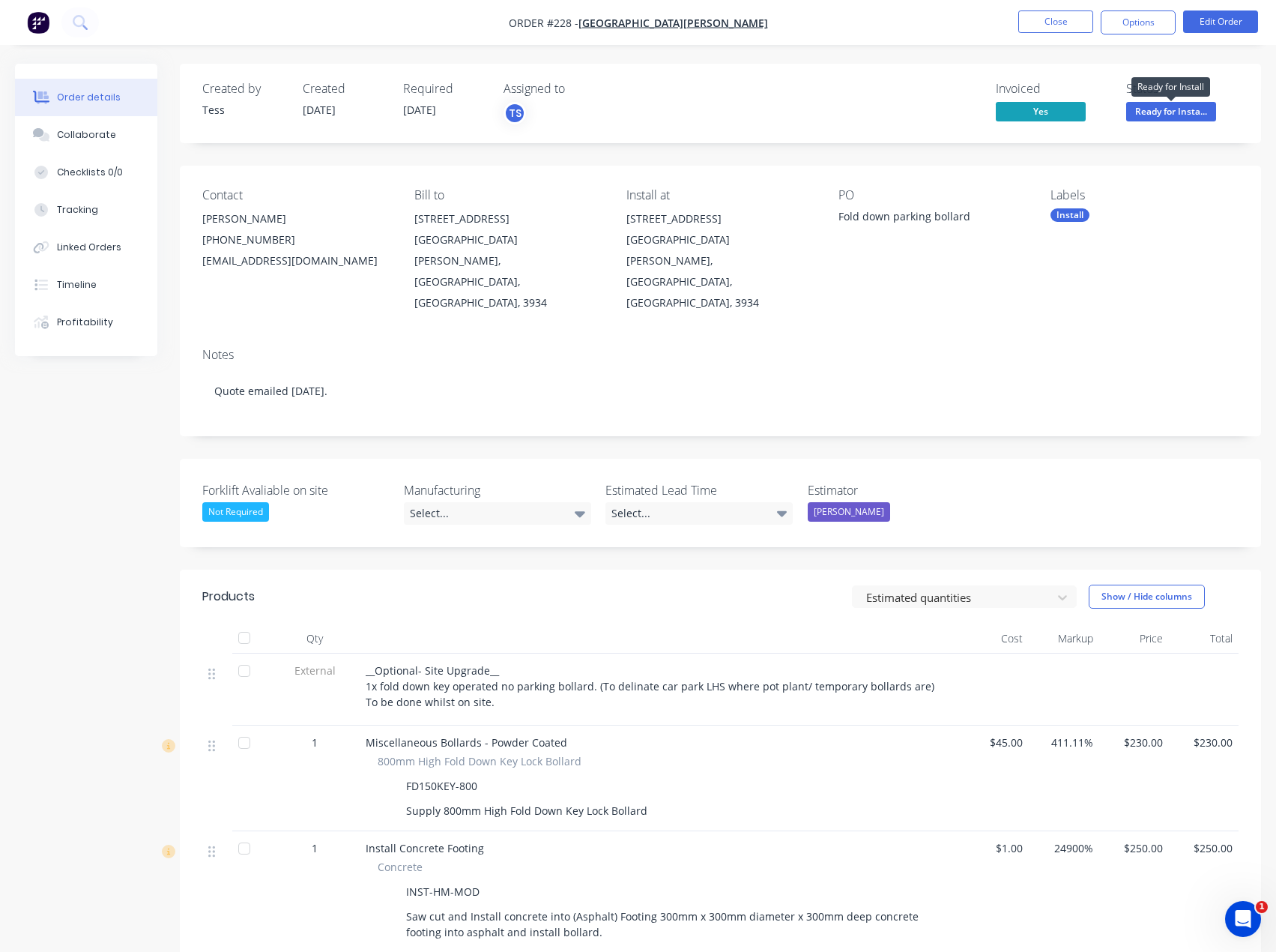
click at [1166, 108] on span "Ready for Insta..." at bounding box center [1171, 112] width 90 height 19
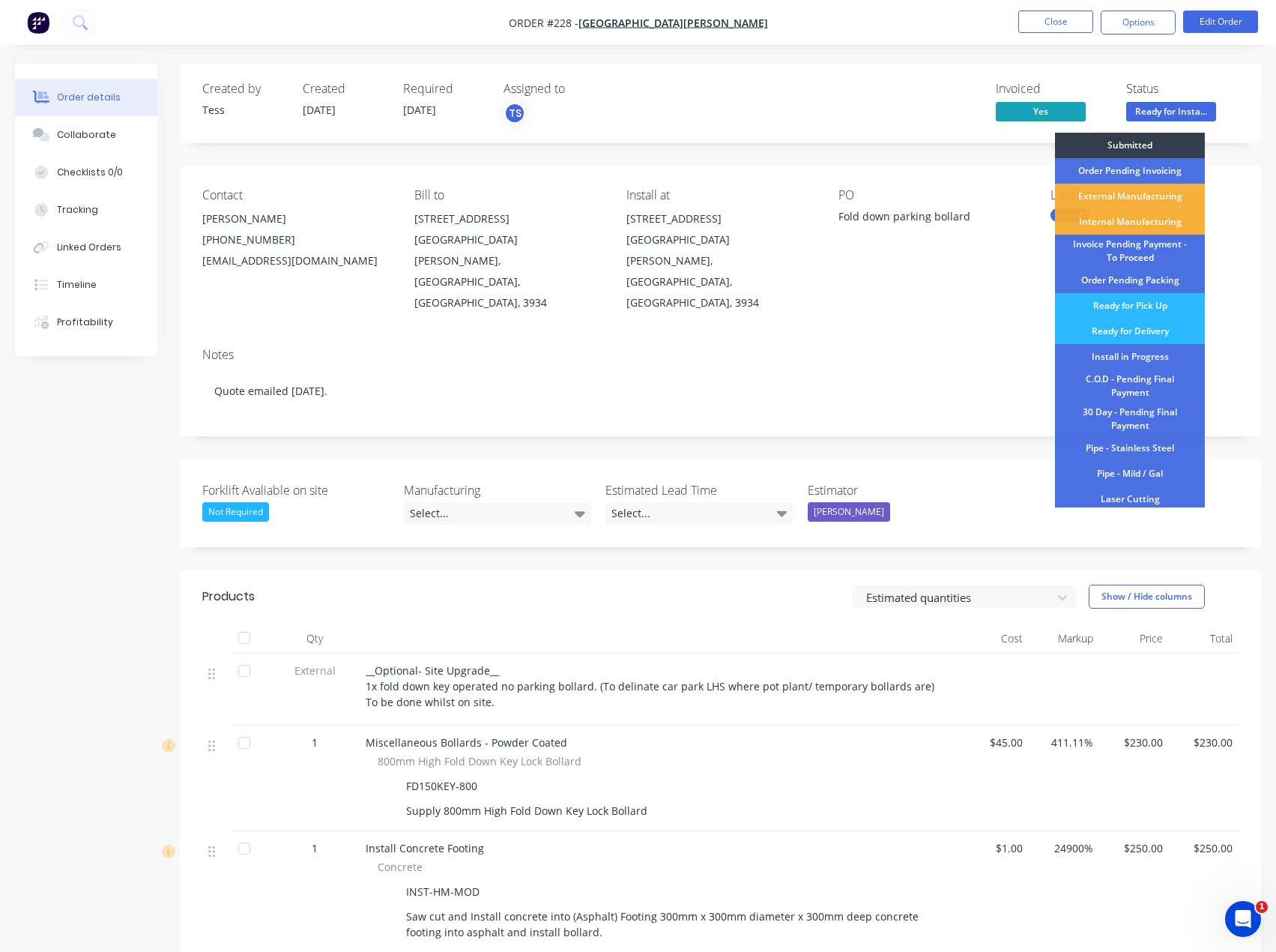
click at [1179, 74] on div "Created by Tess Created [DATE] Required [DATE] Assigned to TS Invoiced Yes Stat…" at bounding box center [719, 103] width 1081 height 80
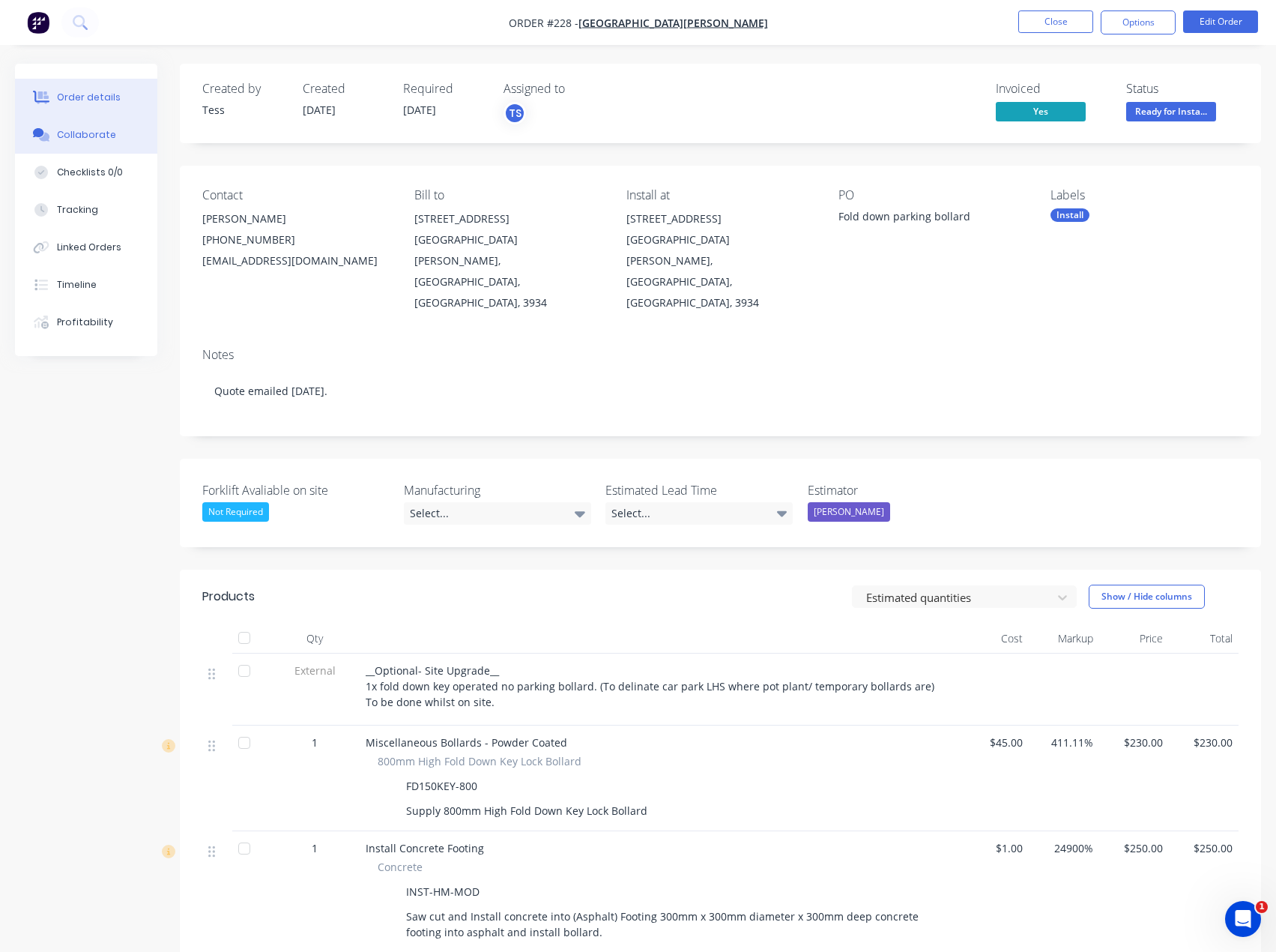
click at [76, 140] on div "Collaborate" at bounding box center [87, 135] width 59 height 14
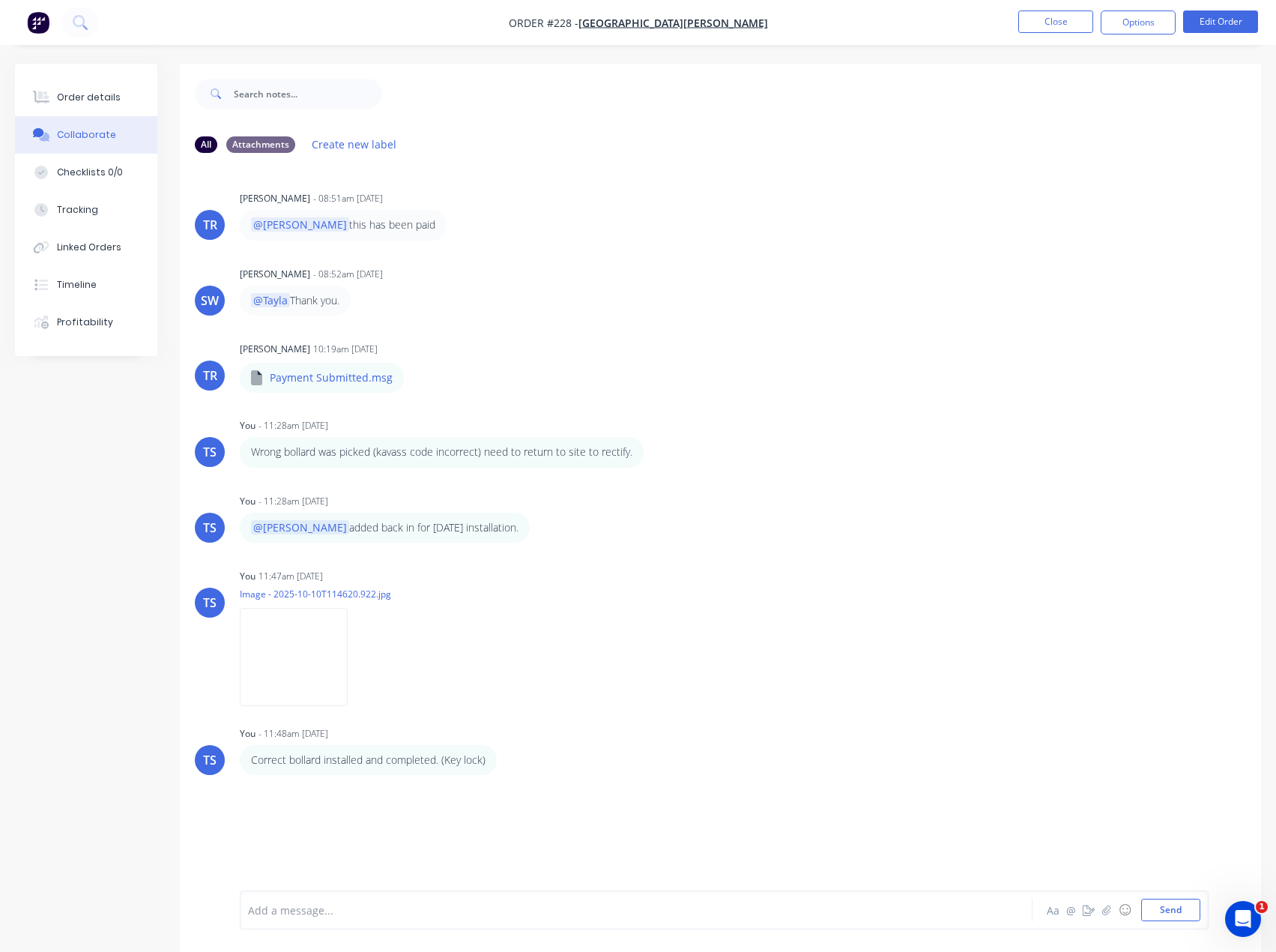
scroll to position [23, 0]
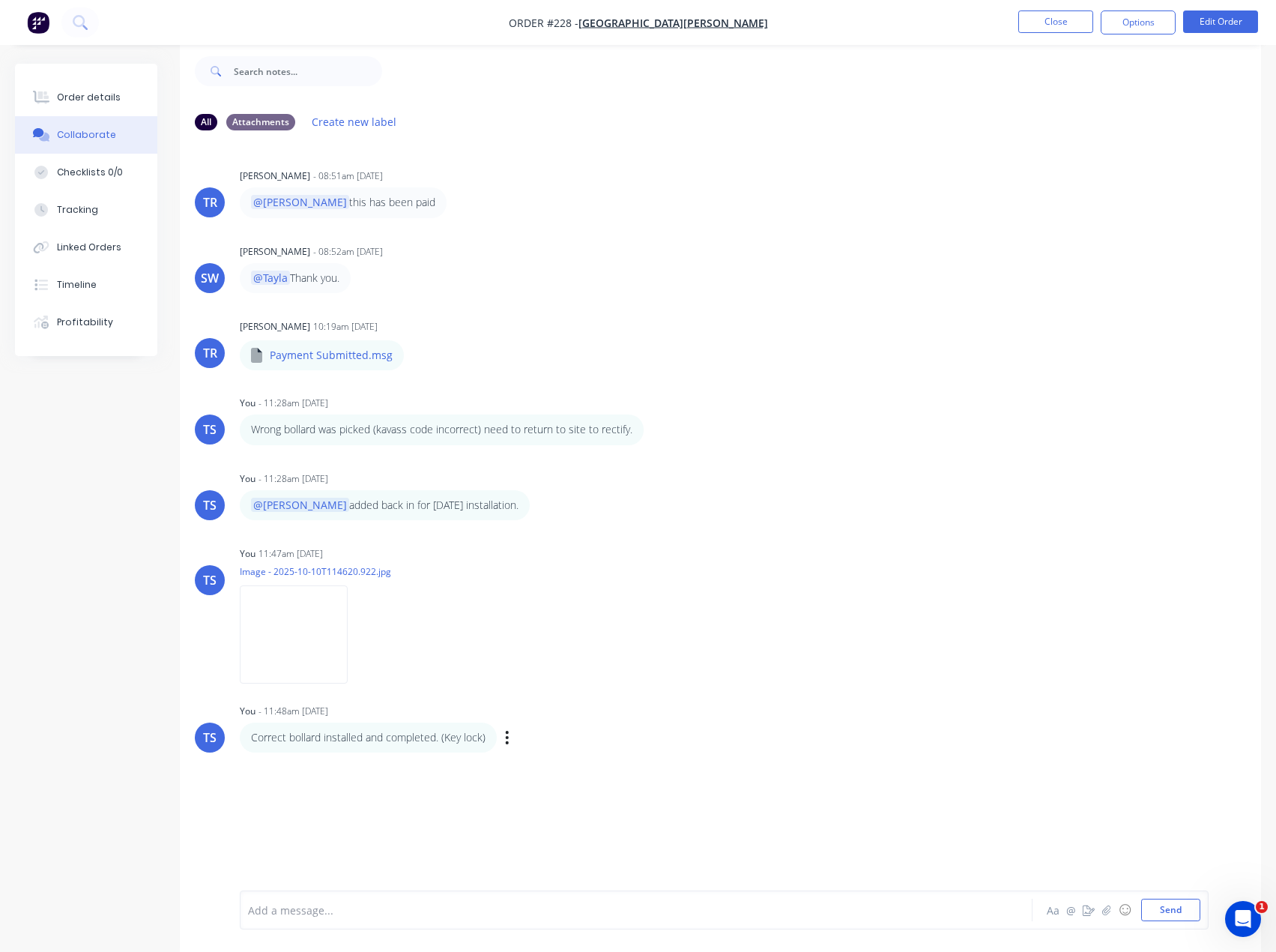
click at [479, 736] on p "Correct bollard installed and completed. (Key lock)" at bounding box center [368, 737] width 235 height 15
click at [294, 909] on div at bounding box center [605, 910] width 713 height 16
click at [583, 910] on div "@Tayla this has been swapped over and completed [DATE]" at bounding box center [605, 910] width 713 height 16
click at [1164, 914] on button "Send" at bounding box center [1171, 910] width 59 height 23
click at [1043, 28] on button "Close" at bounding box center [1056, 22] width 75 height 23
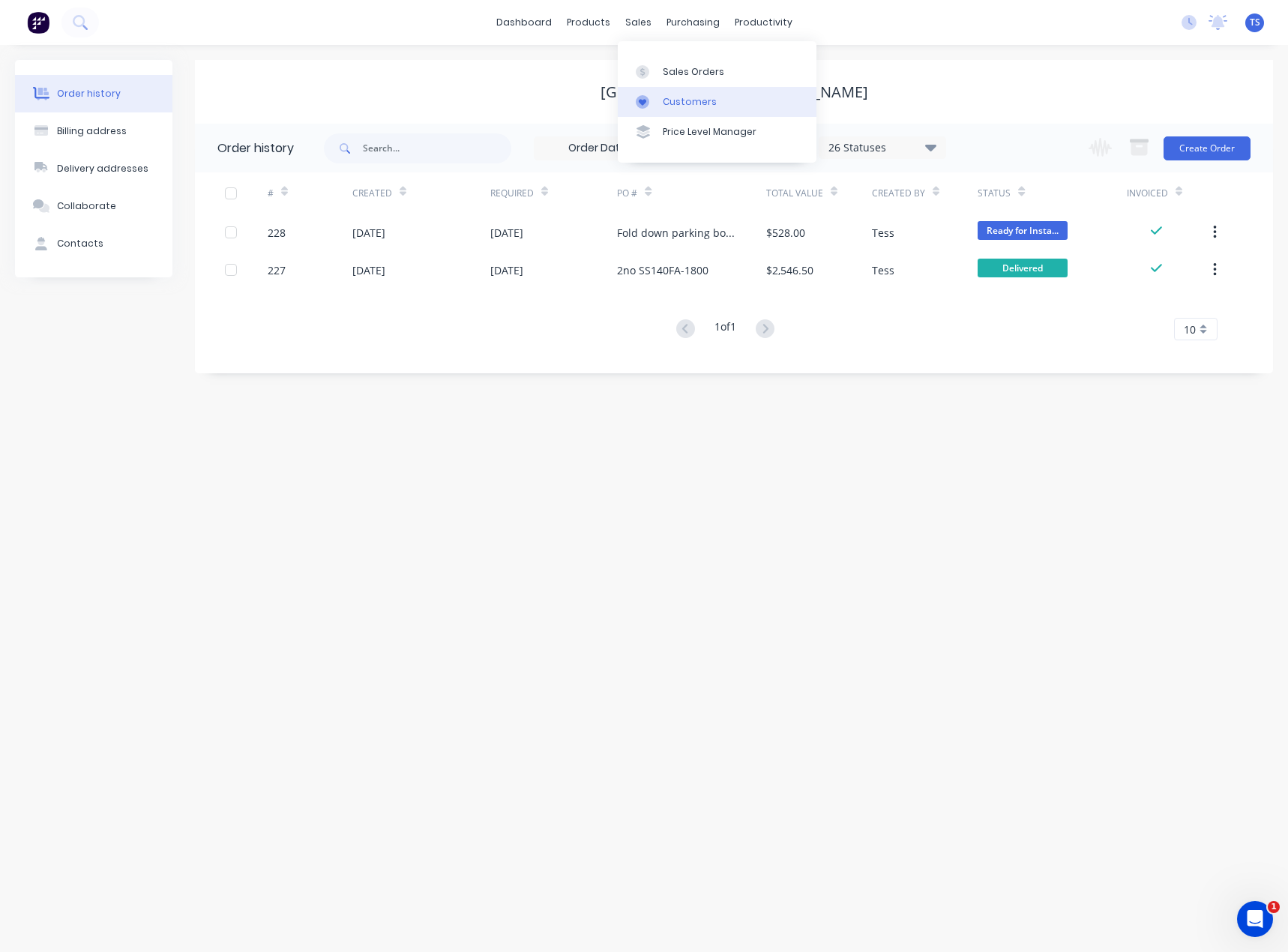
click at [670, 98] on div "Customers" at bounding box center [690, 102] width 54 height 14
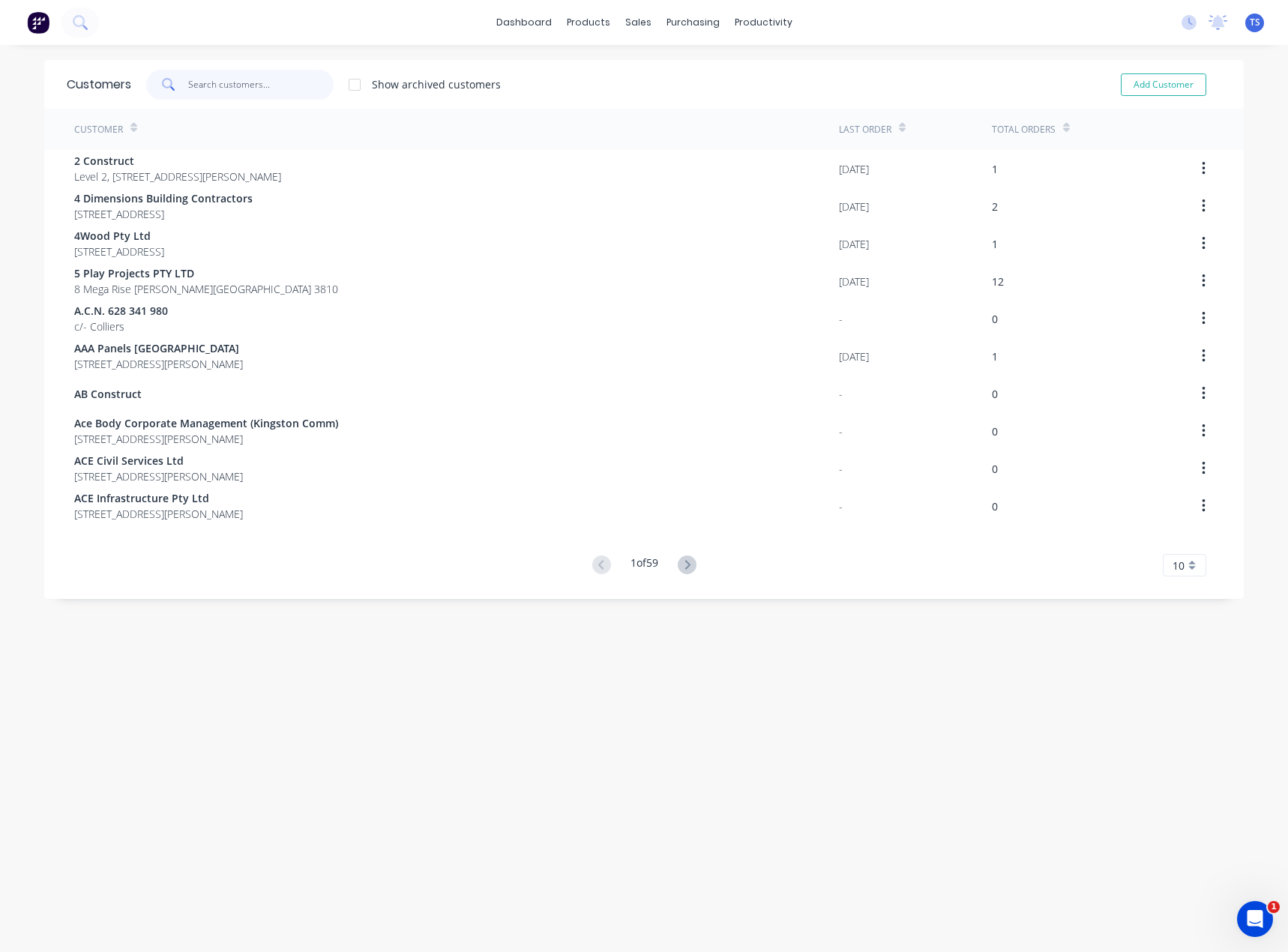
click at [270, 79] on input "text" at bounding box center [261, 84] width 147 height 30
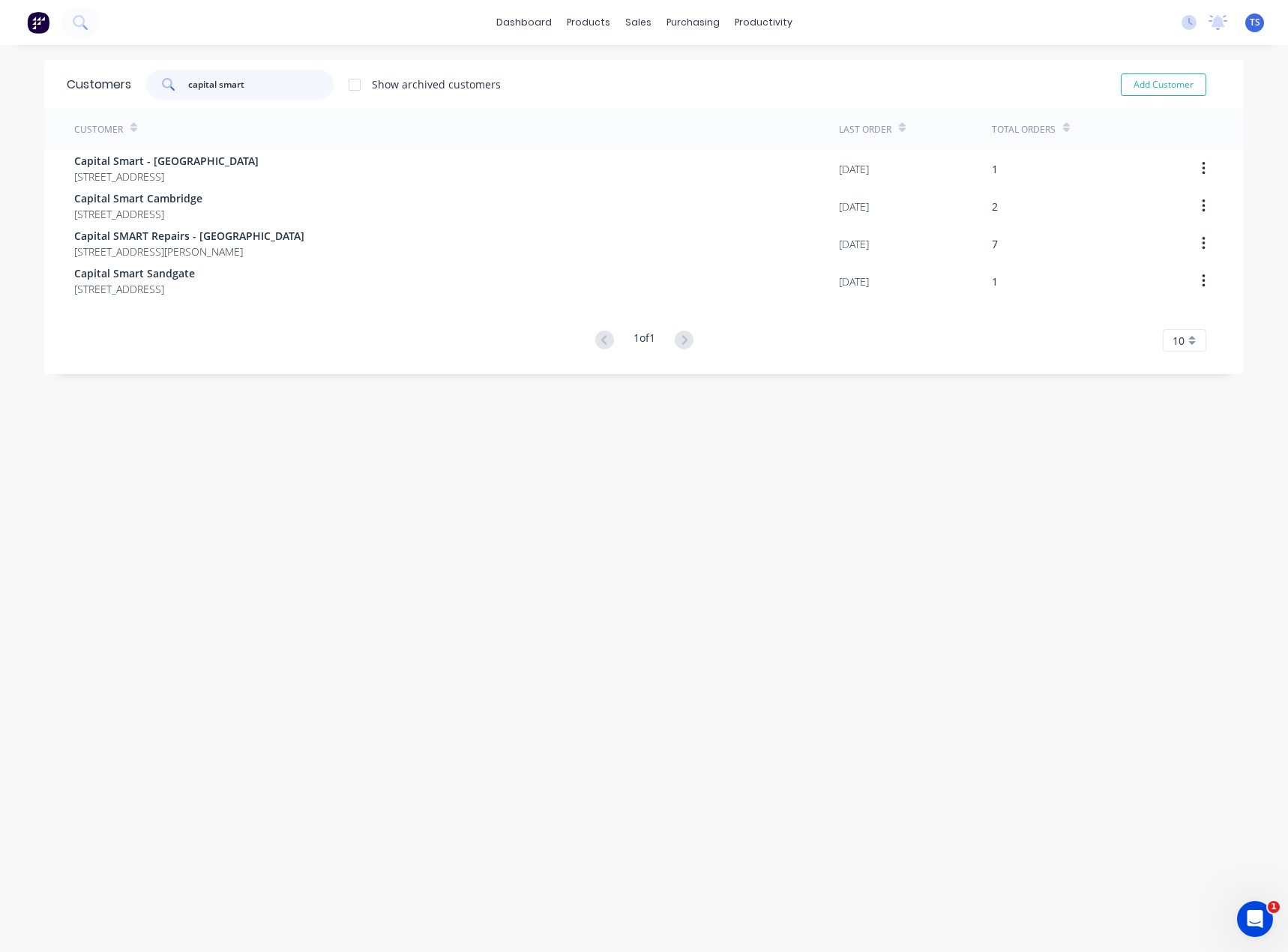
drag, startPoint x: 262, startPoint y: 82, endPoint x: 132, endPoint y: 86, distance: 130.1
click at [132, 86] on div "capital smart Show archived customers" at bounding box center [316, 84] width 369 height 30
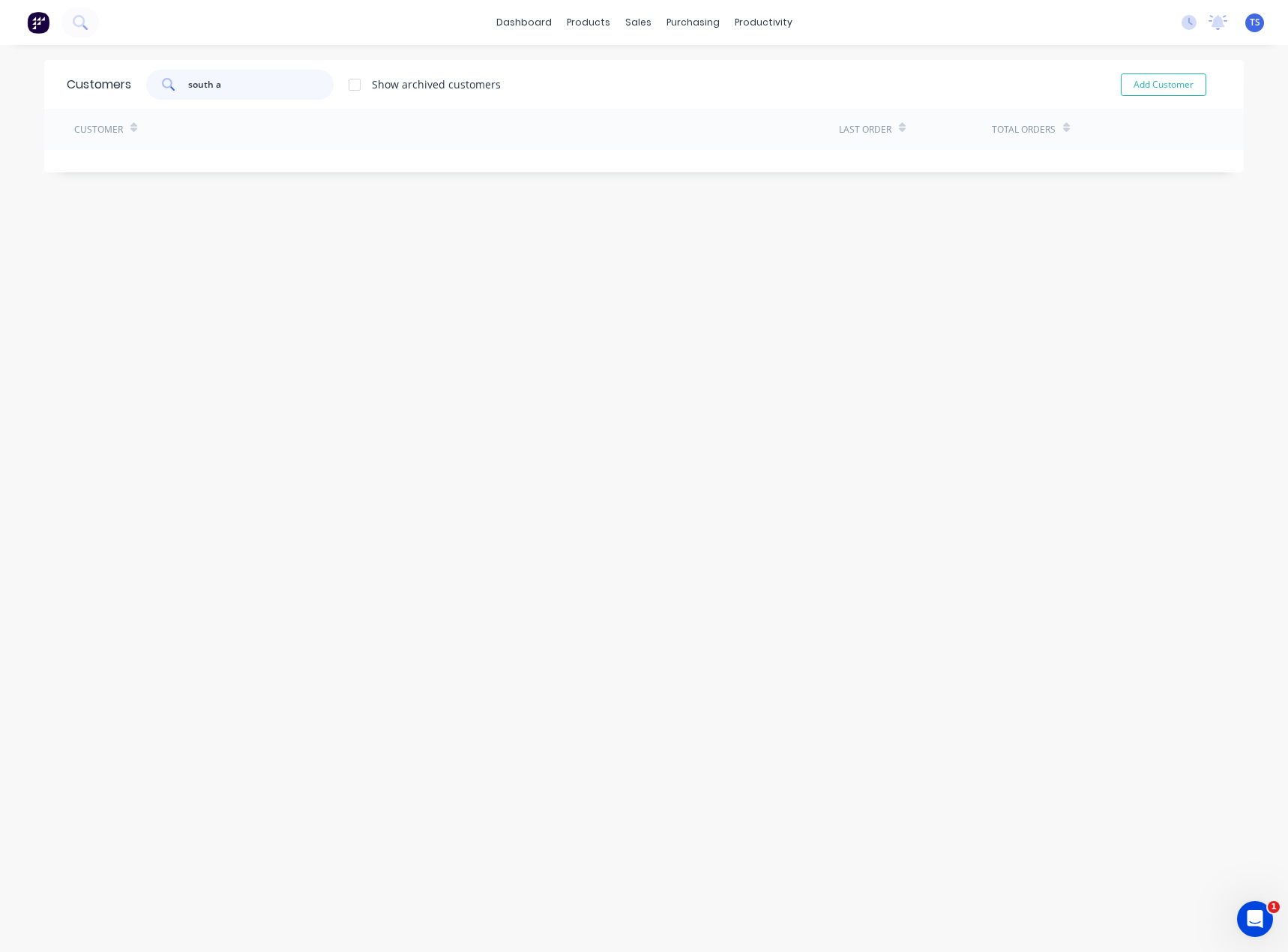
type input "south au"
drag, startPoint x: 250, startPoint y: 83, endPoint x: 156, endPoint y: 85, distance: 94.0
click at [151, 83] on div "south au" at bounding box center [240, 84] width 187 height 30
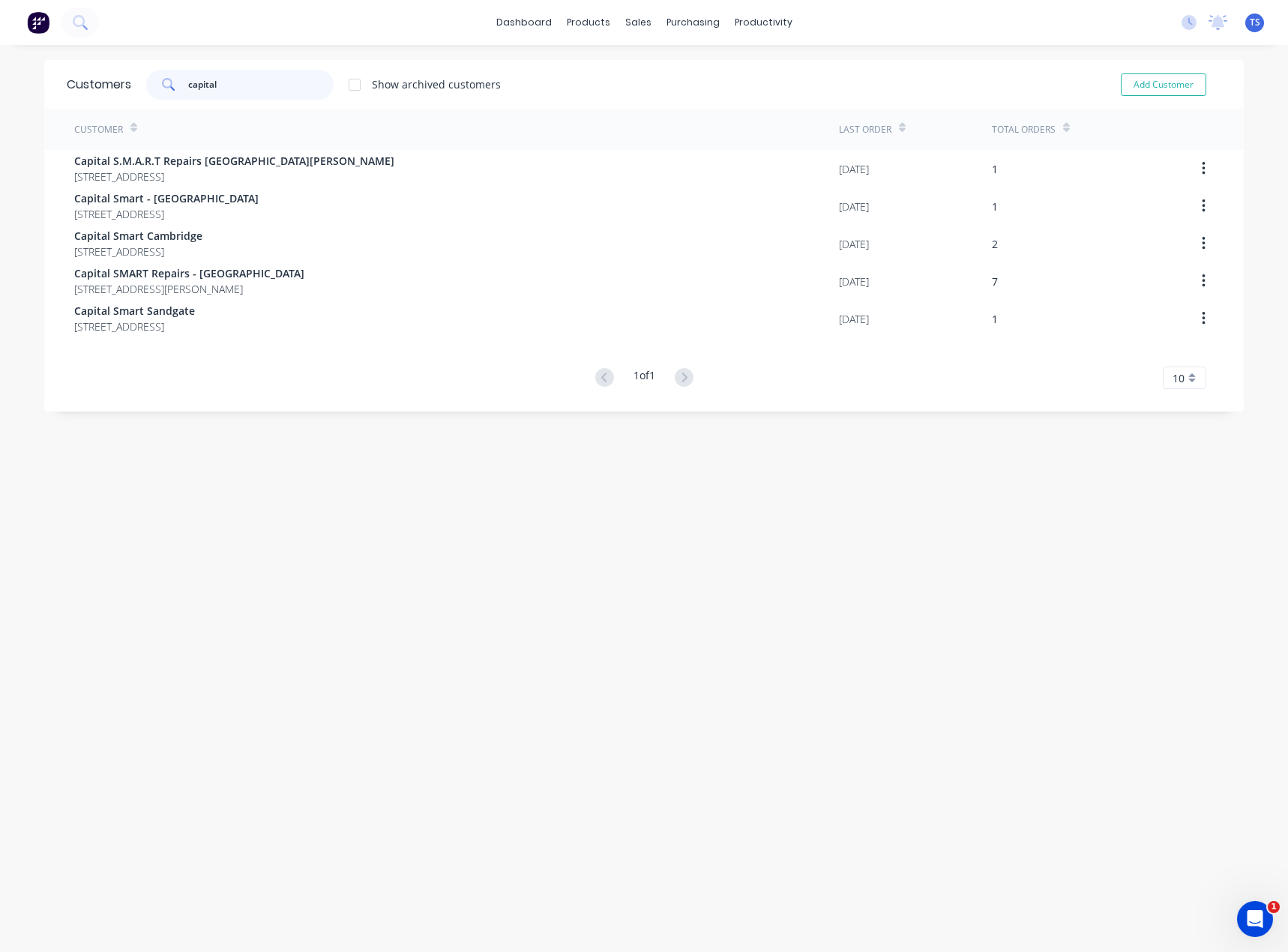
type input "capital"
drag, startPoint x: 237, startPoint y: 88, endPoint x: 172, endPoint y: 84, distance: 65.1
click at [172, 84] on div "capital" at bounding box center [240, 84] width 187 height 30
click at [307, 594] on div "Customers capital Show archived customers Add Customer Customer Last Order Tota…" at bounding box center [644, 513] width 1200 height 907
drag, startPoint x: 274, startPoint y: 88, endPoint x: 146, endPoint y: 99, distance: 128.5
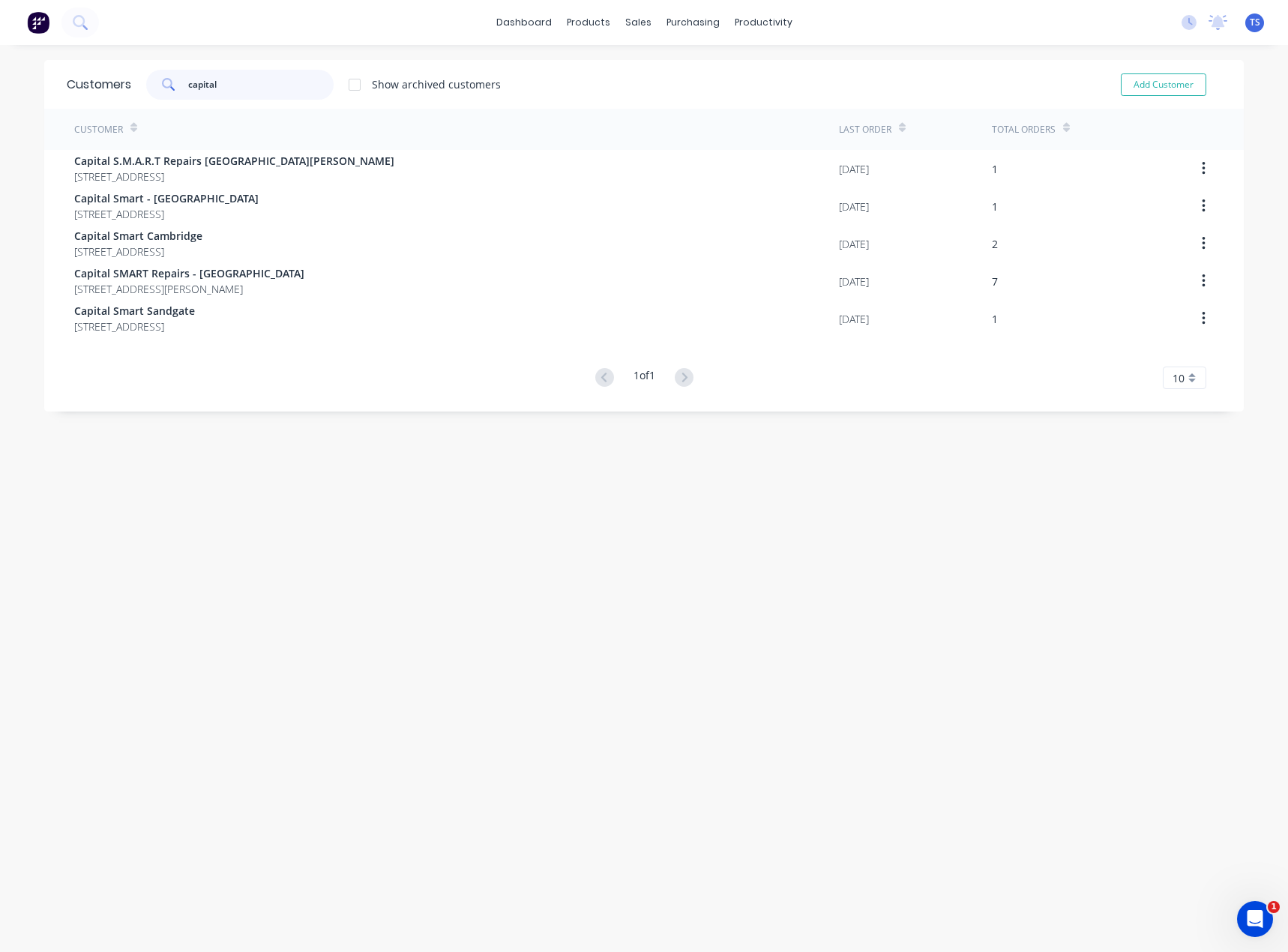
click at [140, 97] on div "capital Show archived customers" at bounding box center [316, 84] width 369 height 30
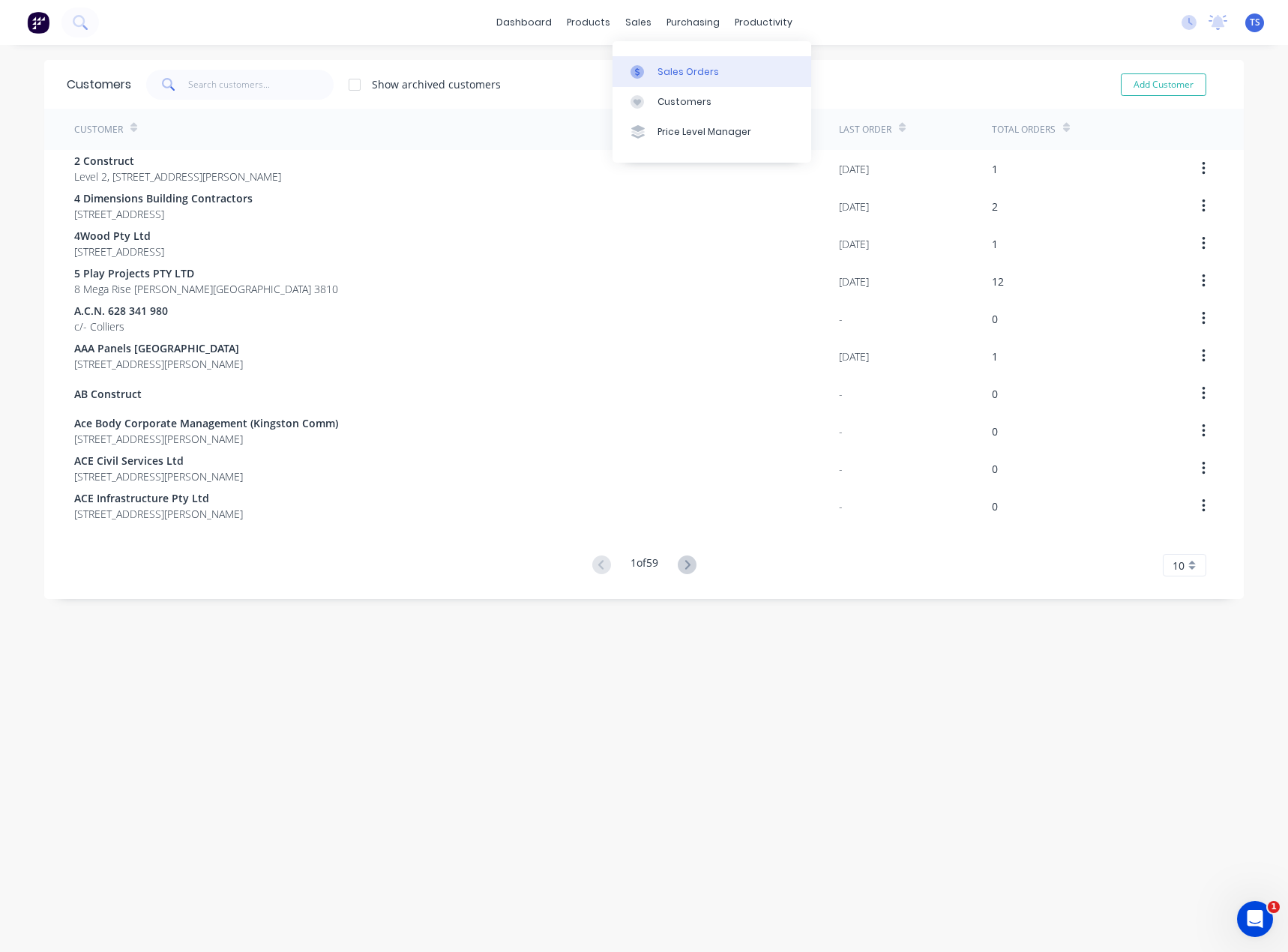
click at [675, 75] on div "Sales Orders" at bounding box center [688, 72] width 62 height 14
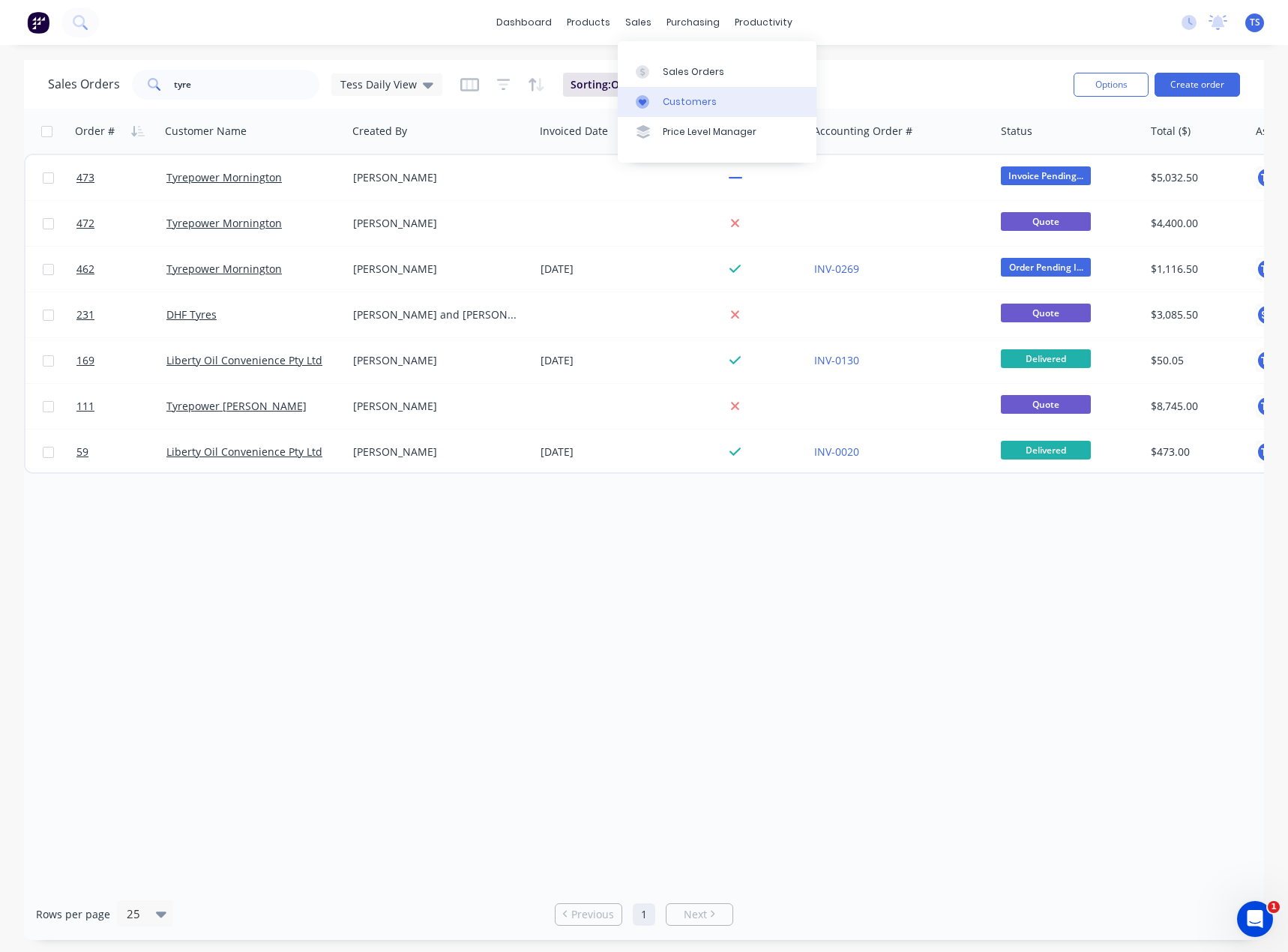
click at [672, 104] on div "Customers" at bounding box center [690, 102] width 54 height 14
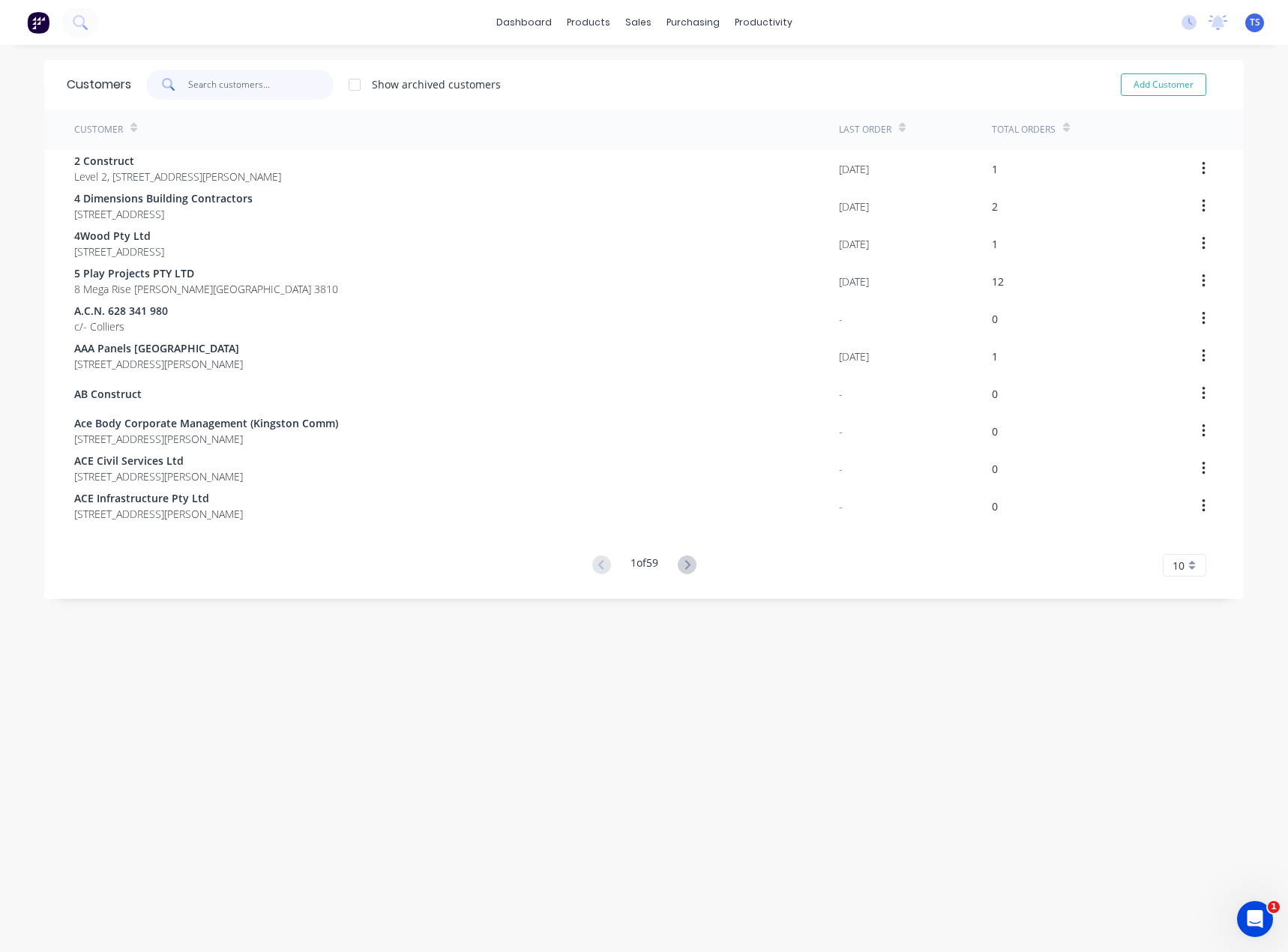
click at [199, 81] on input "text" at bounding box center [261, 84] width 147 height 30
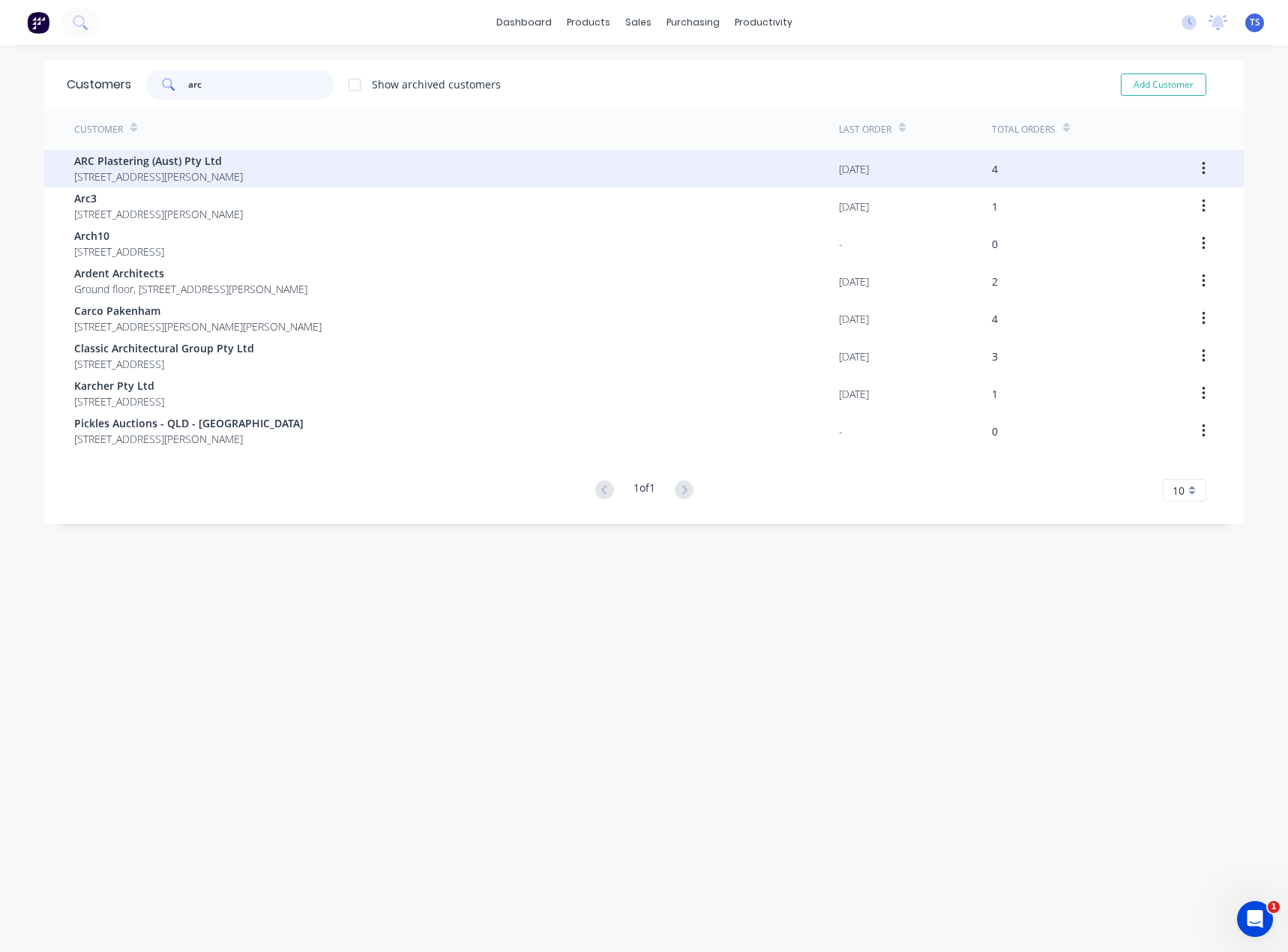
type input "arc"
click at [127, 175] on span "[STREET_ADDRESS][PERSON_NAME]" at bounding box center [159, 177] width 169 height 16
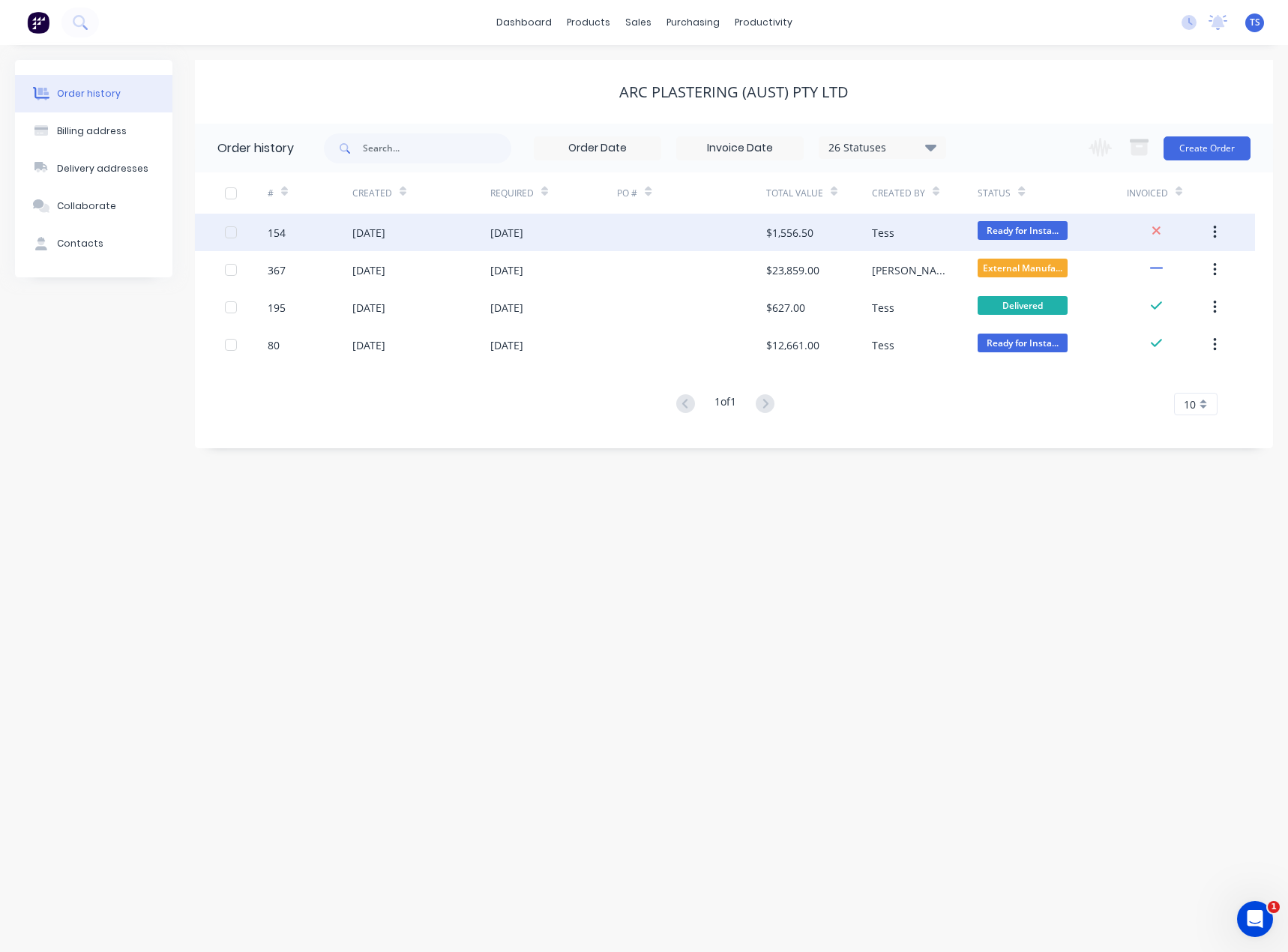
click at [385, 232] on div "[DATE]" at bounding box center [369, 232] width 33 height 16
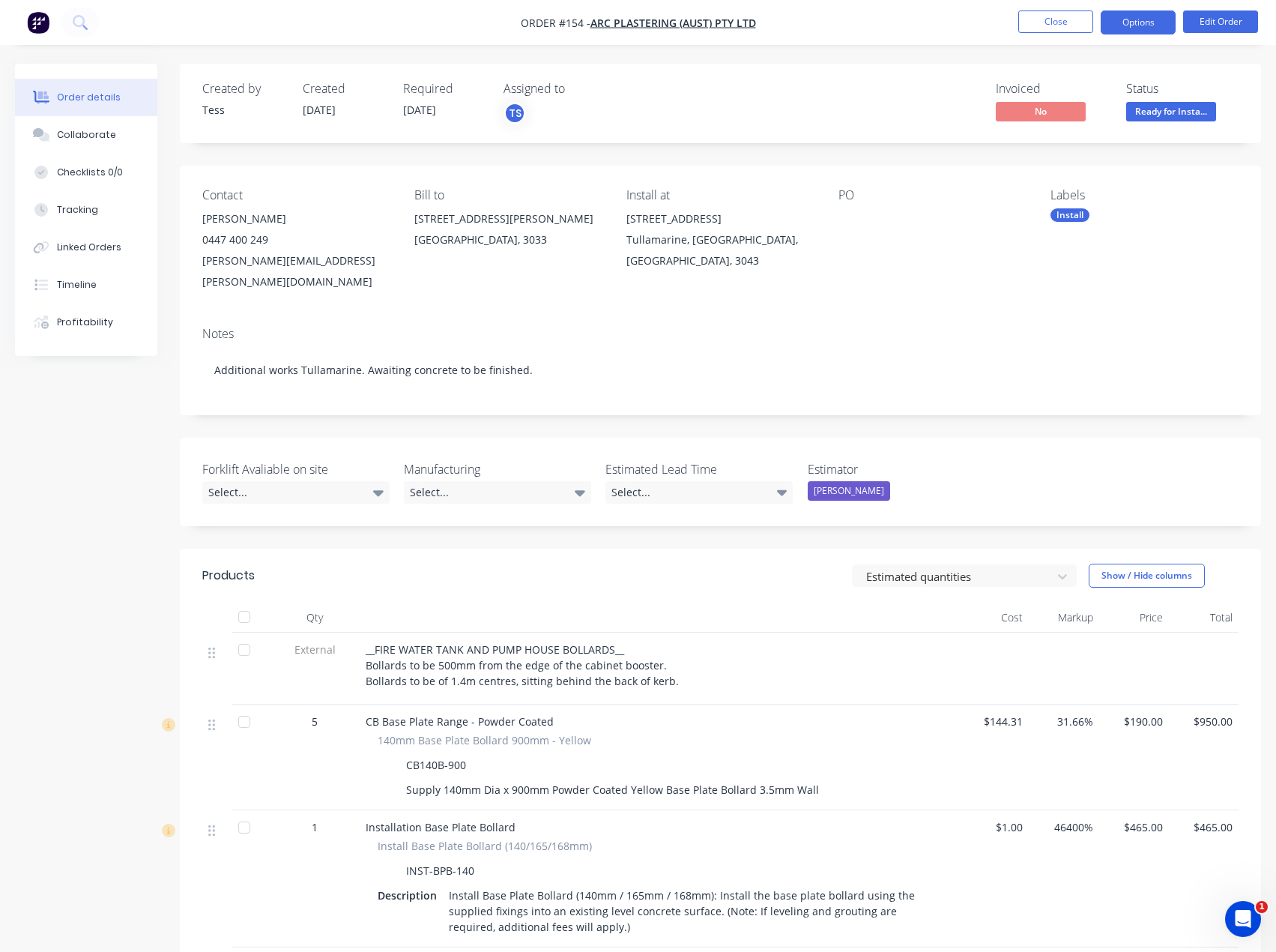
click at [1148, 21] on button "Options" at bounding box center [1138, 23] width 75 height 24
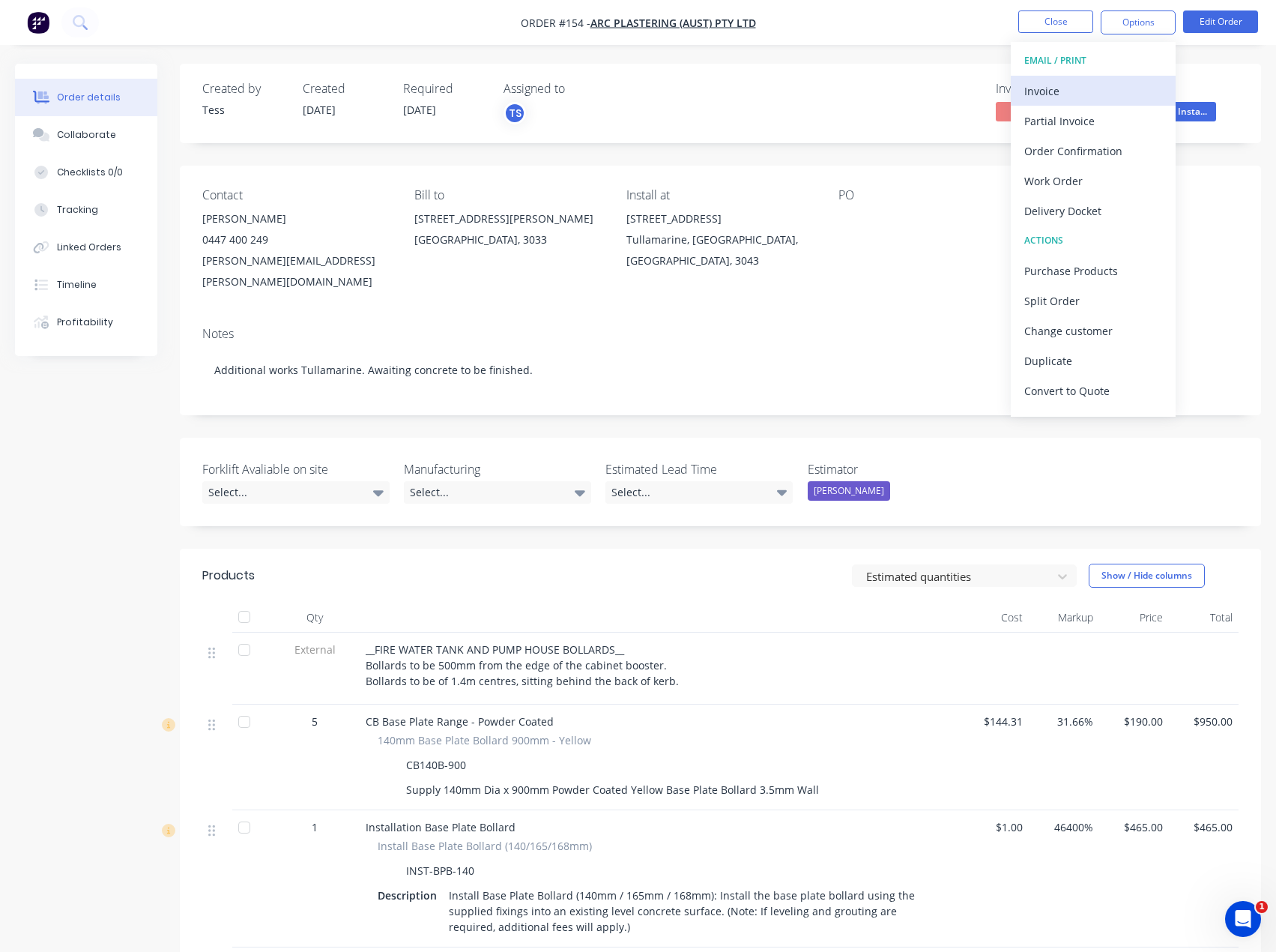
click at [1064, 85] on div "Invoice" at bounding box center [1093, 91] width 138 height 22
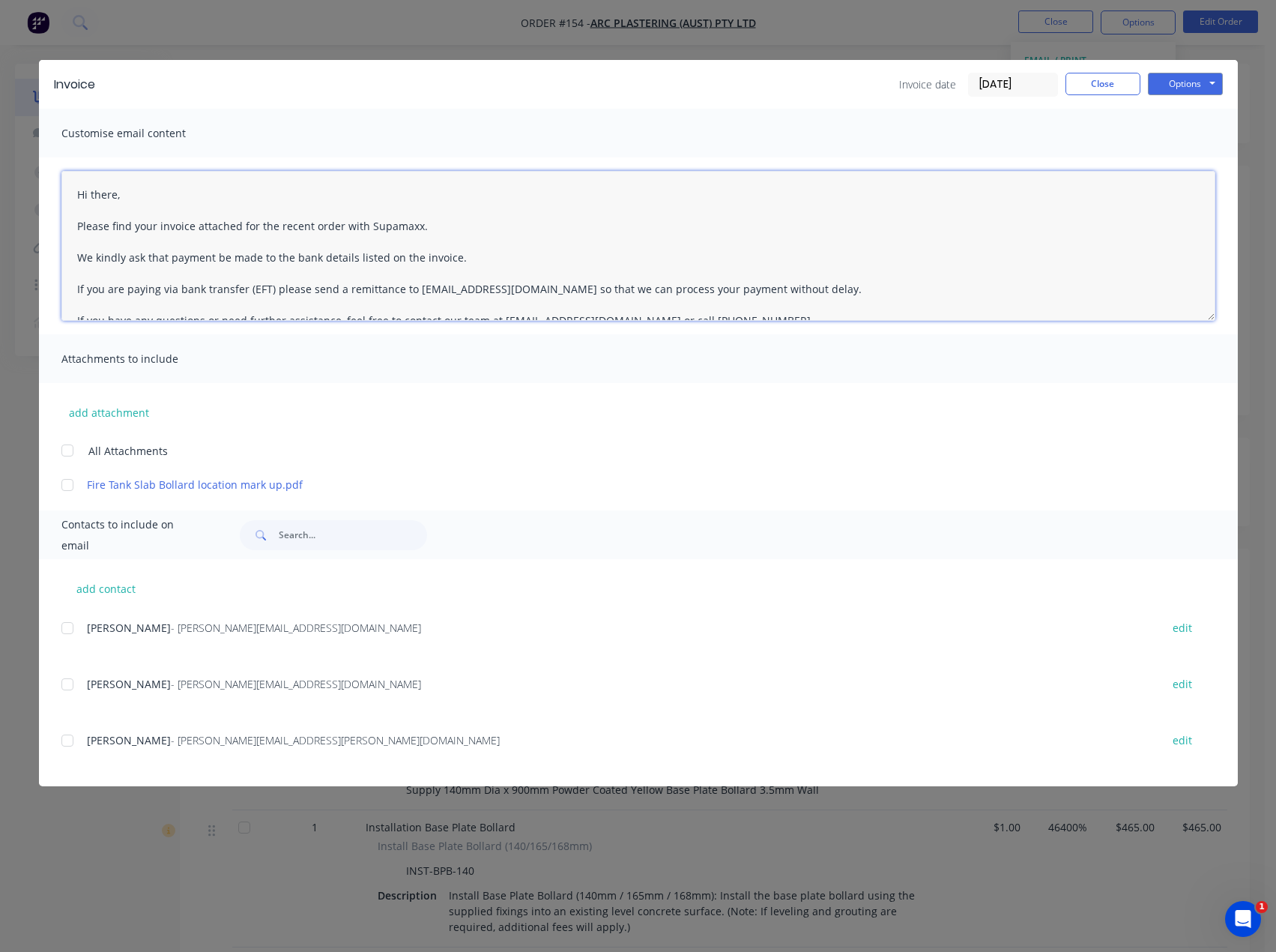
click at [133, 195] on textarea "Hi there, Please find your invoice attached for the recent order with Supamaxx.…" at bounding box center [638, 245] width 1154 height 150
type textarea "Hi [PERSON_NAME], Please find your invoice attached for the recent order with S…"
click at [1108, 85] on button "Close" at bounding box center [1103, 84] width 75 height 23
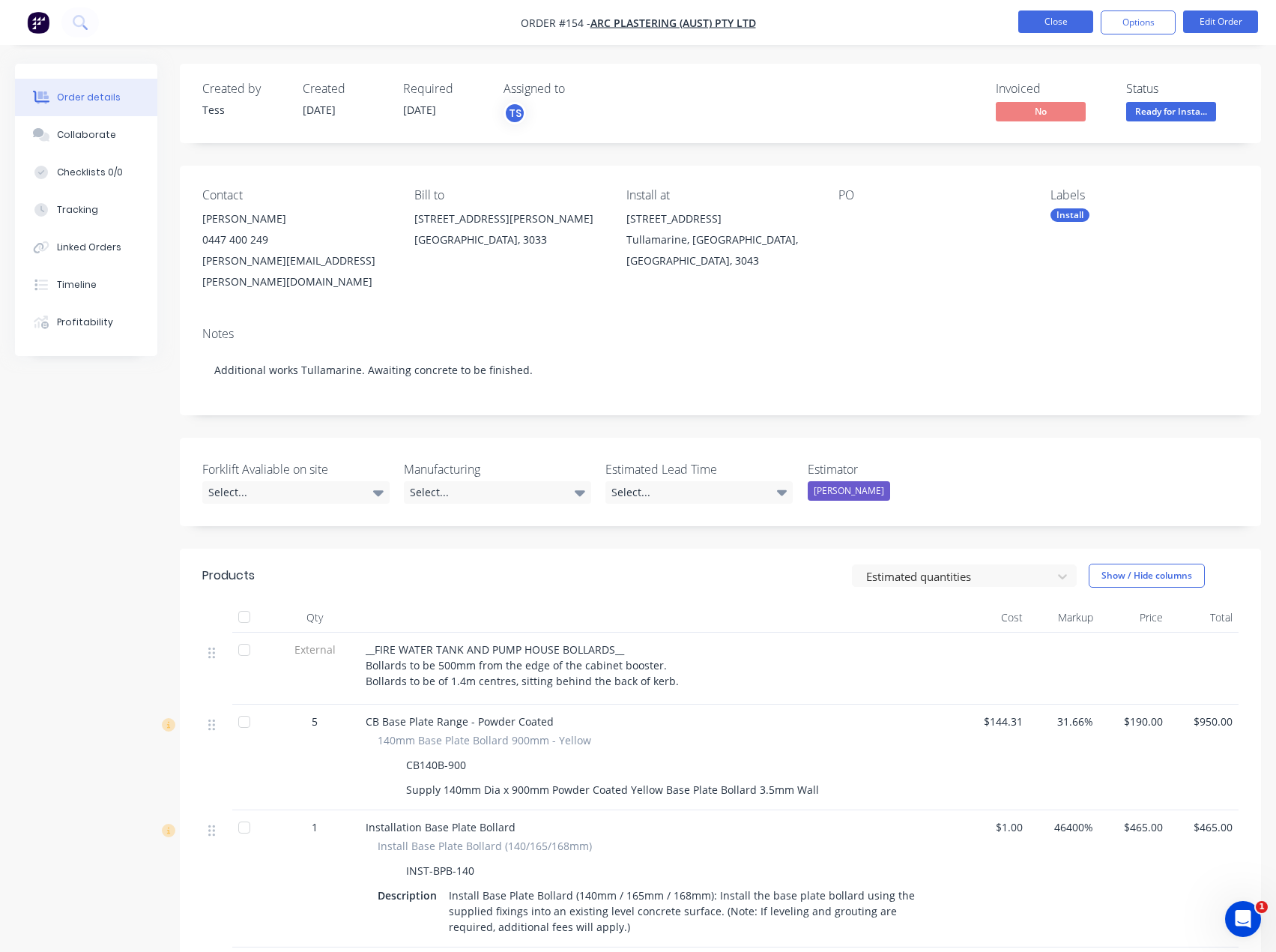
click at [1060, 22] on button "Close" at bounding box center [1056, 22] width 75 height 23
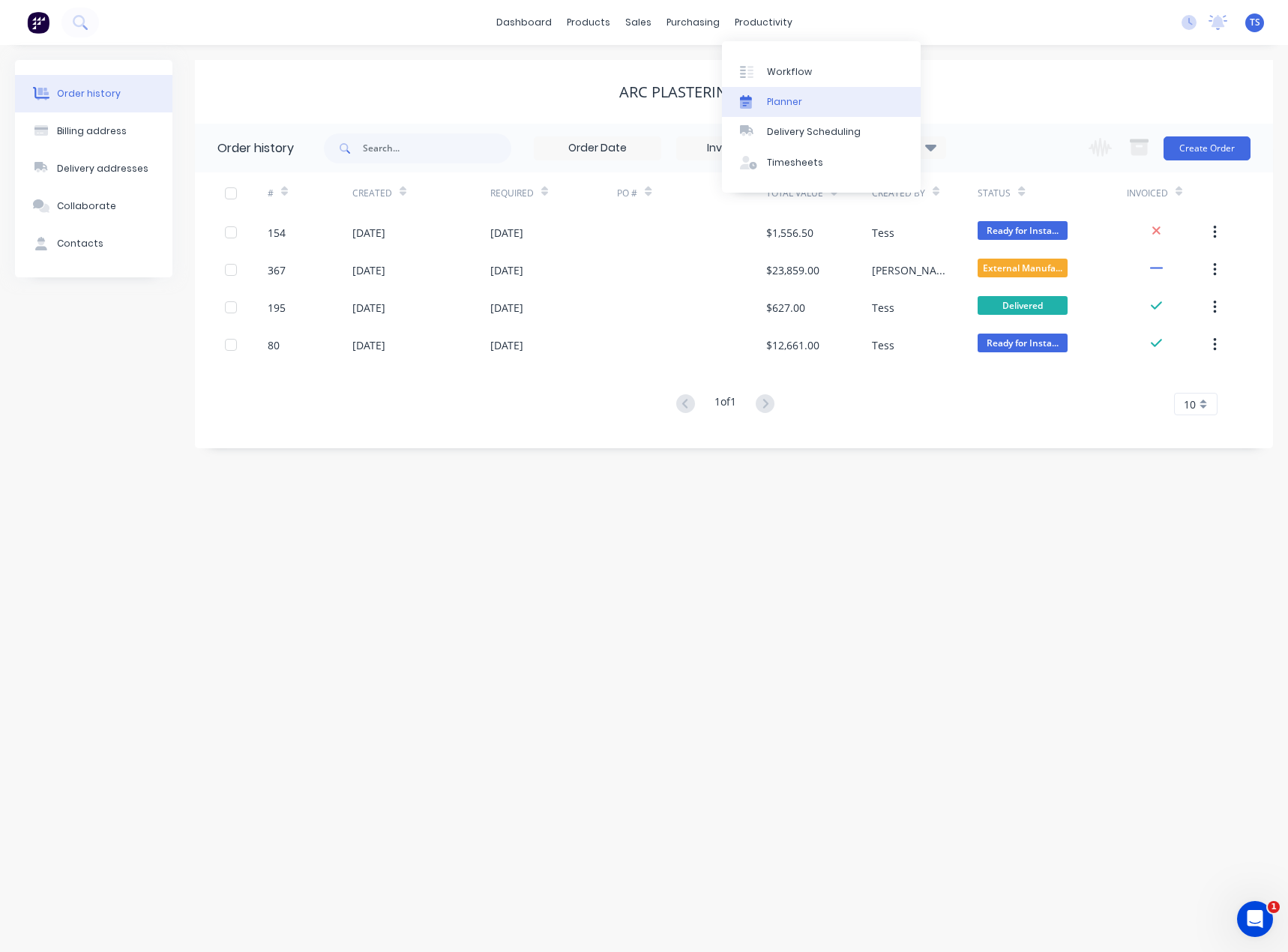
click at [772, 99] on div "Planner" at bounding box center [784, 102] width 36 height 14
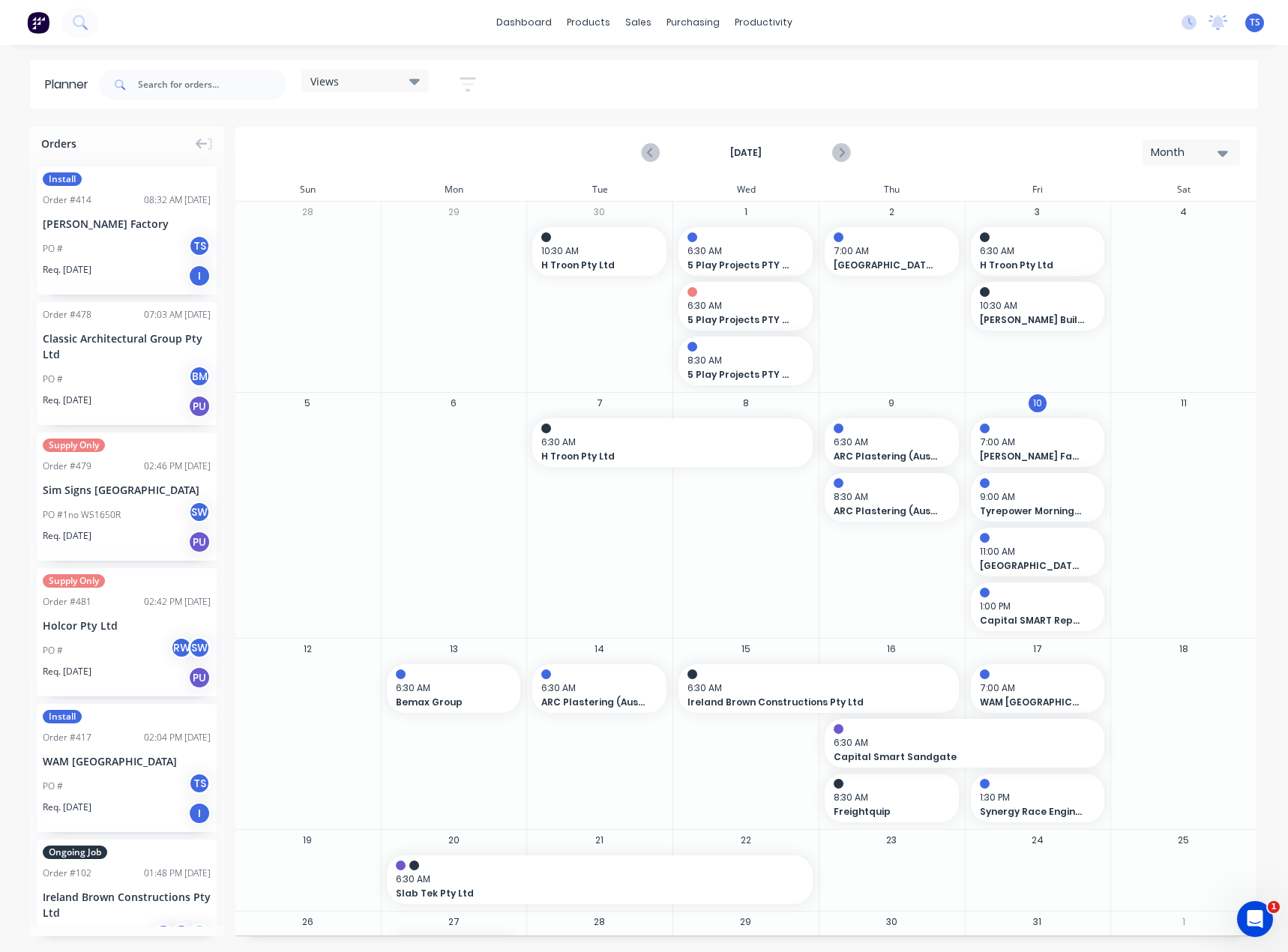
click at [1207, 154] on div "Month" at bounding box center [1186, 153] width 69 height 16
click at [1176, 248] on div "Month" at bounding box center [1164, 252] width 148 height 30
click at [654, 104] on div at bounding box center [647, 102] width 23 height 14
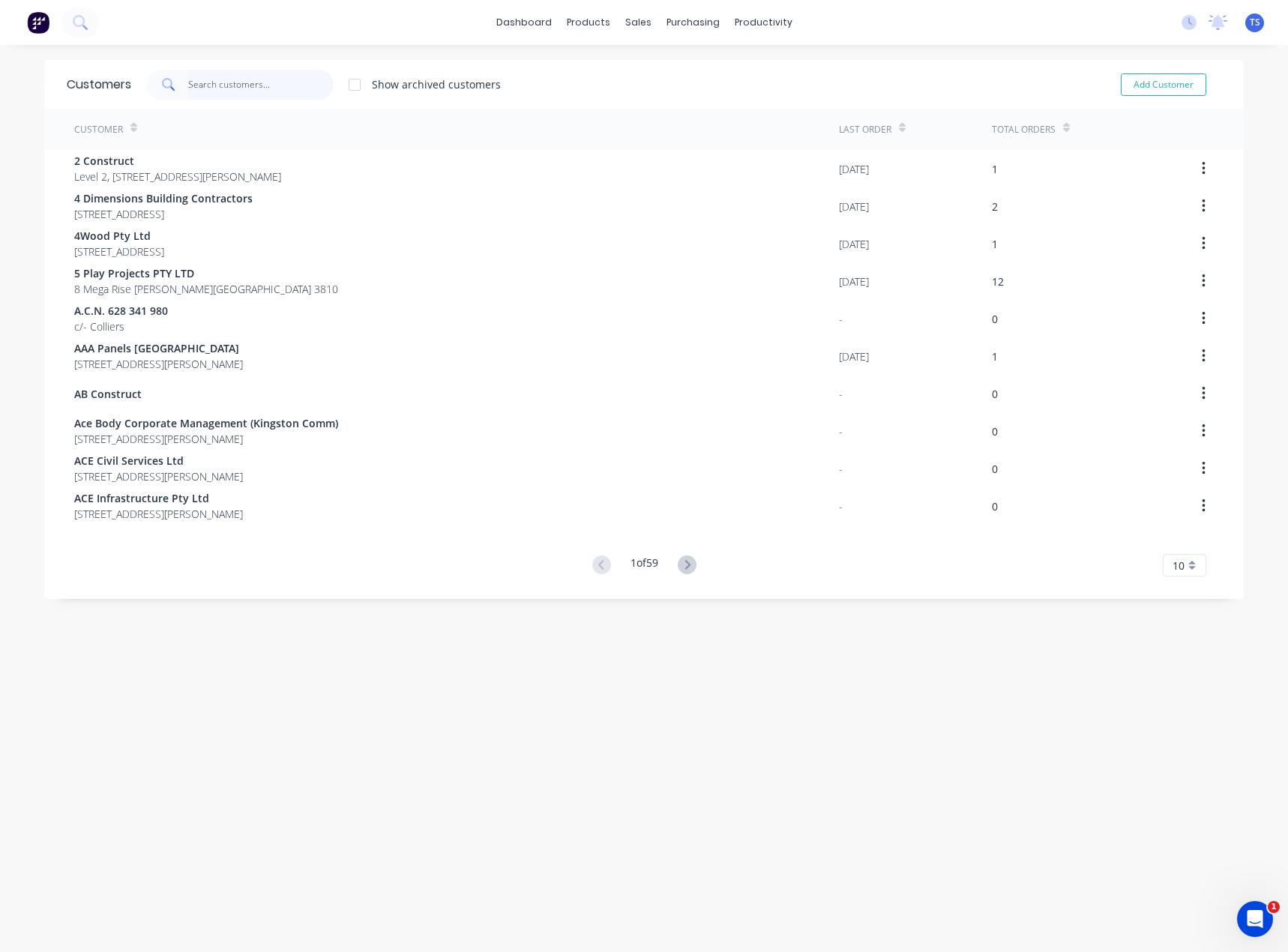
click at [200, 91] on input "text" at bounding box center [261, 84] width 147 height 30
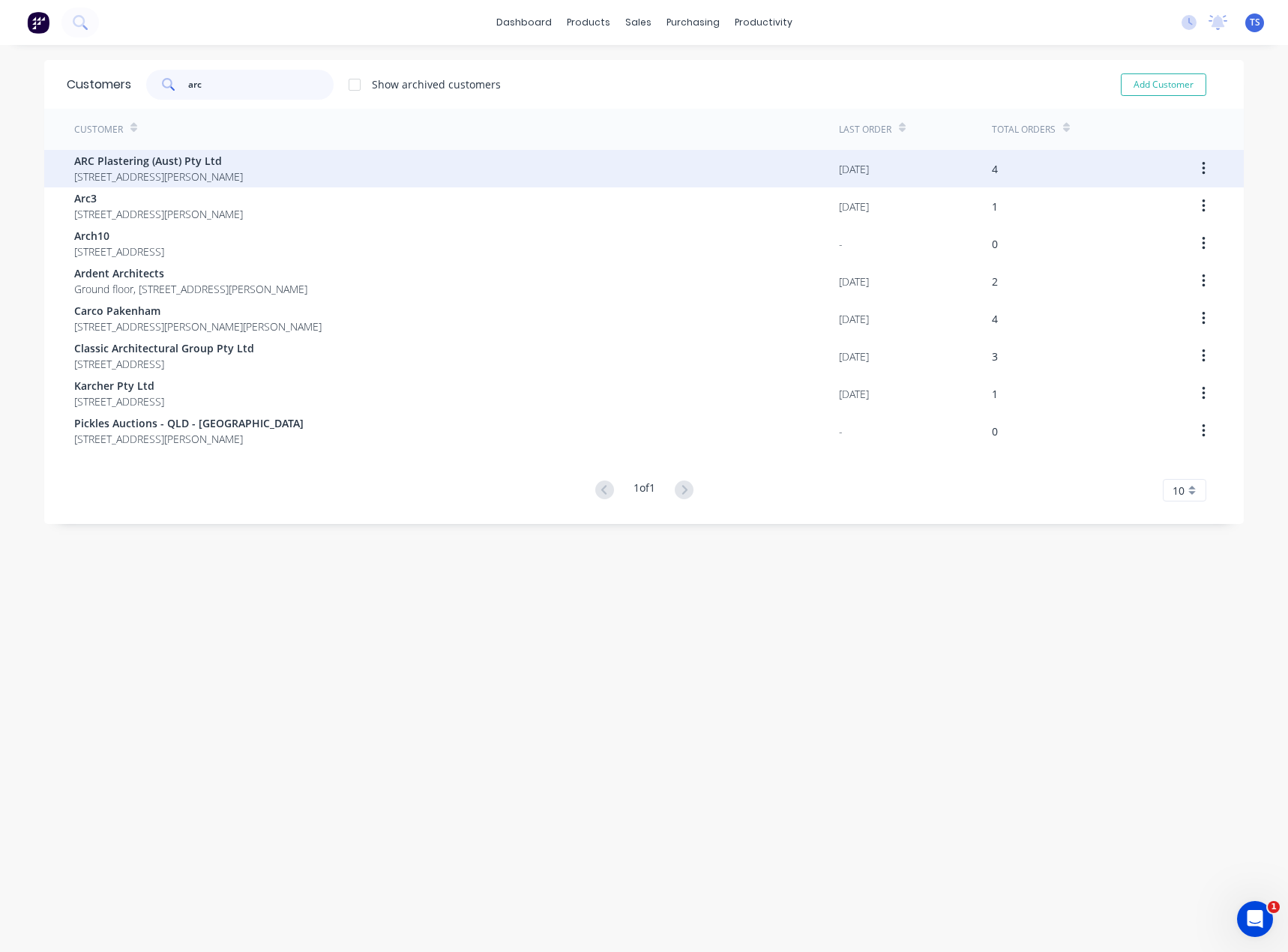
type input "arc"
click at [130, 169] on span "[STREET_ADDRESS][PERSON_NAME]" at bounding box center [159, 177] width 169 height 16
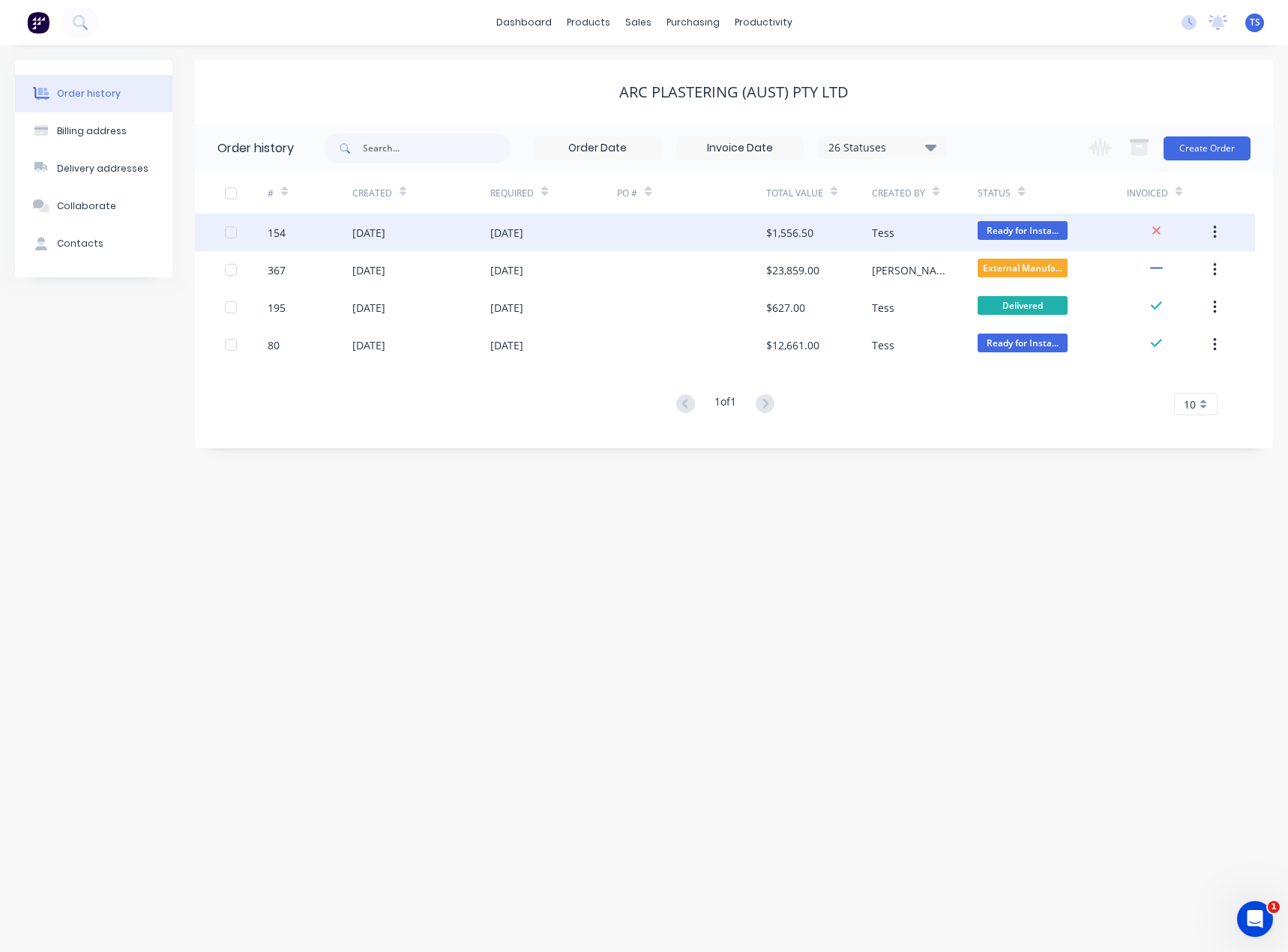
click at [517, 235] on div "[DATE]" at bounding box center [507, 232] width 33 height 16
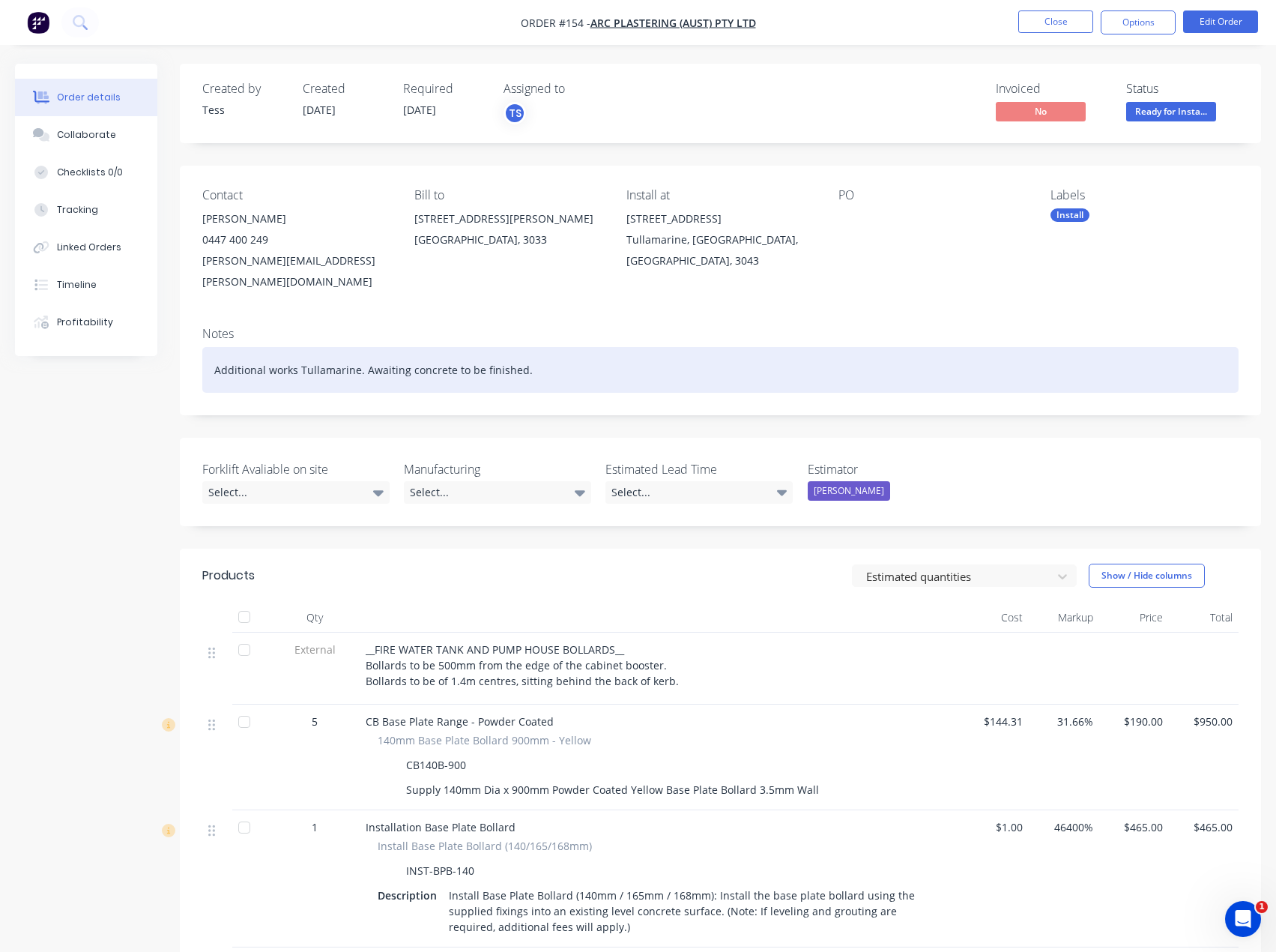
drag, startPoint x: 548, startPoint y: 349, endPoint x: 211, endPoint y: 375, distance: 338.0
click at [211, 375] on div "Notes Additional works Tullamarine. Awaiting concrete to be finished." at bounding box center [719, 365] width 1081 height 101
click at [538, 347] on div "Additional works Tullamarine. Awaiting concrete to be finished." at bounding box center [720, 369] width 1037 height 46
drag, startPoint x: 538, startPoint y: 348, endPoint x: 360, endPoint y: 341, distance: 178.1
click at [360, 347] on div "Additional works Tullamarine. Awaiting concrete to be finished." at bounding box center [720, 369] width 1037 height 46
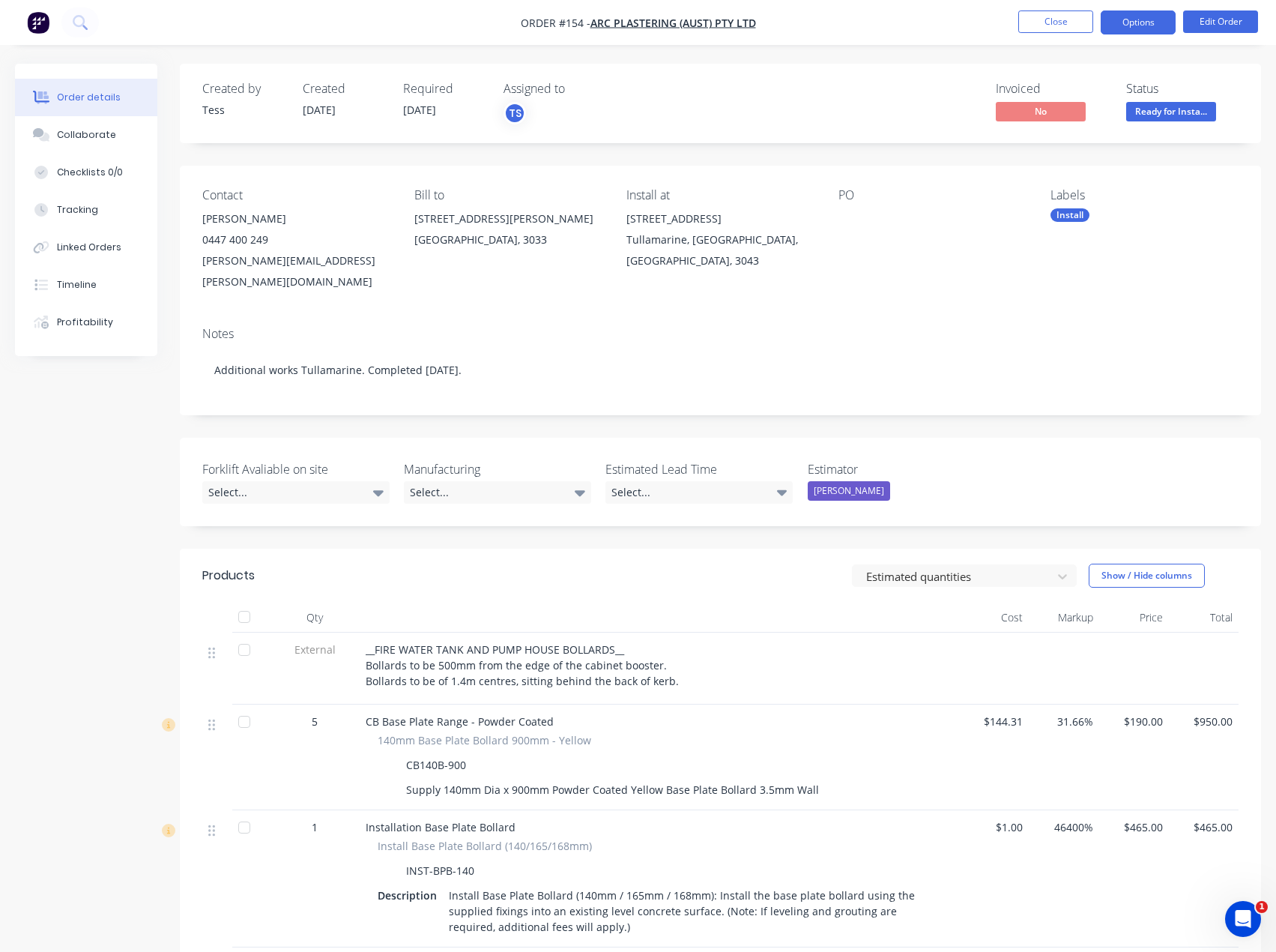
click at [1149, 24] on button "Options" at bounding box center [1138, 23] width 75 height 24
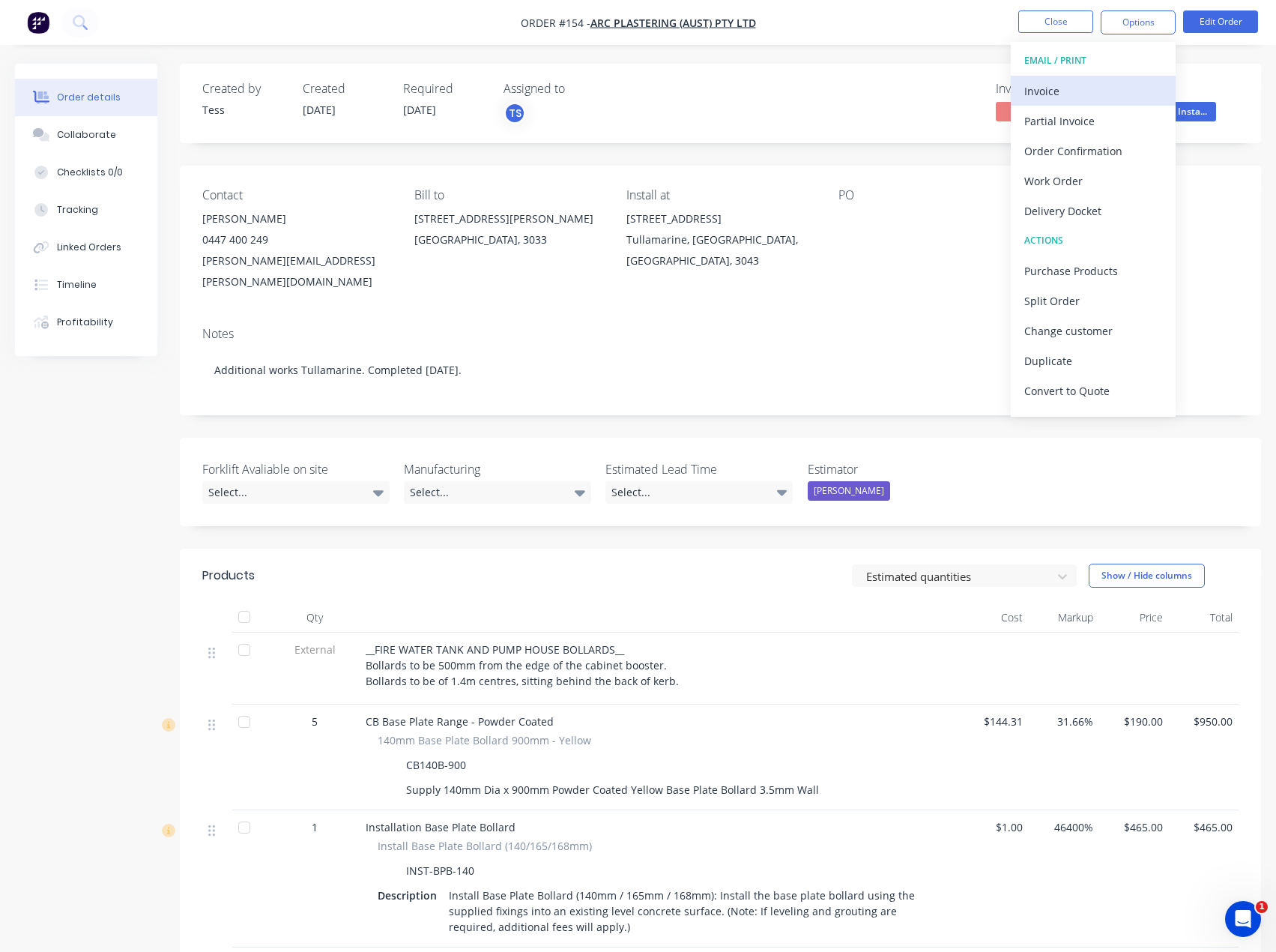
click at [1076, 90] on div "Invoice" at bounding box center [1093, 91] width 138 height 22
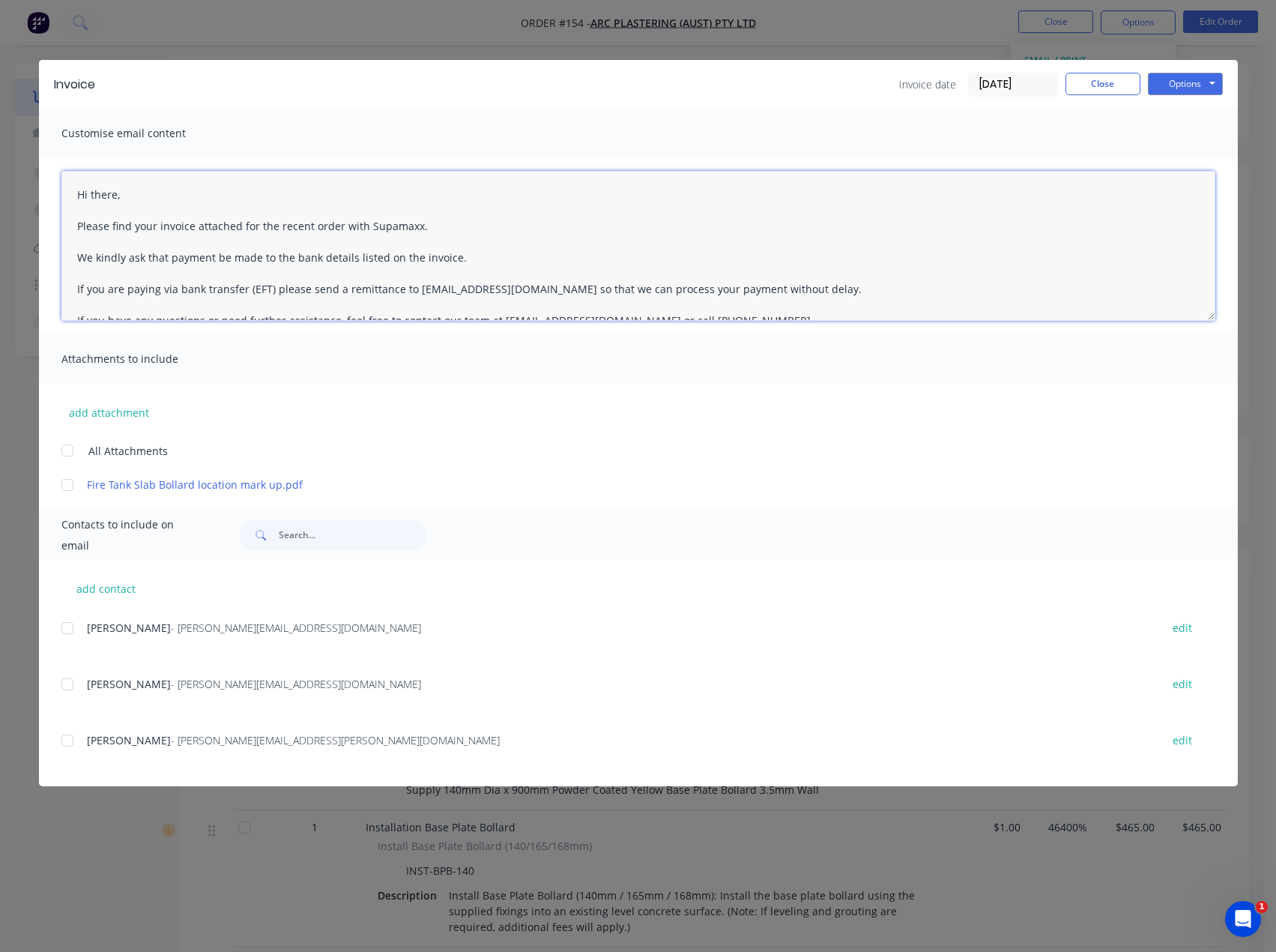
click at [134, 198] on textarea "Hi there, Please find your invoice attached for the recent order with Supamaxx.…" at bounding box center [638, 245] width 1154 height 150
click at [426, 229] on textarea "Hi [PERSON_NAME], Please find your invoice attached for the recent order with S…" at bounding box center [638, 245] width 1154 height 150
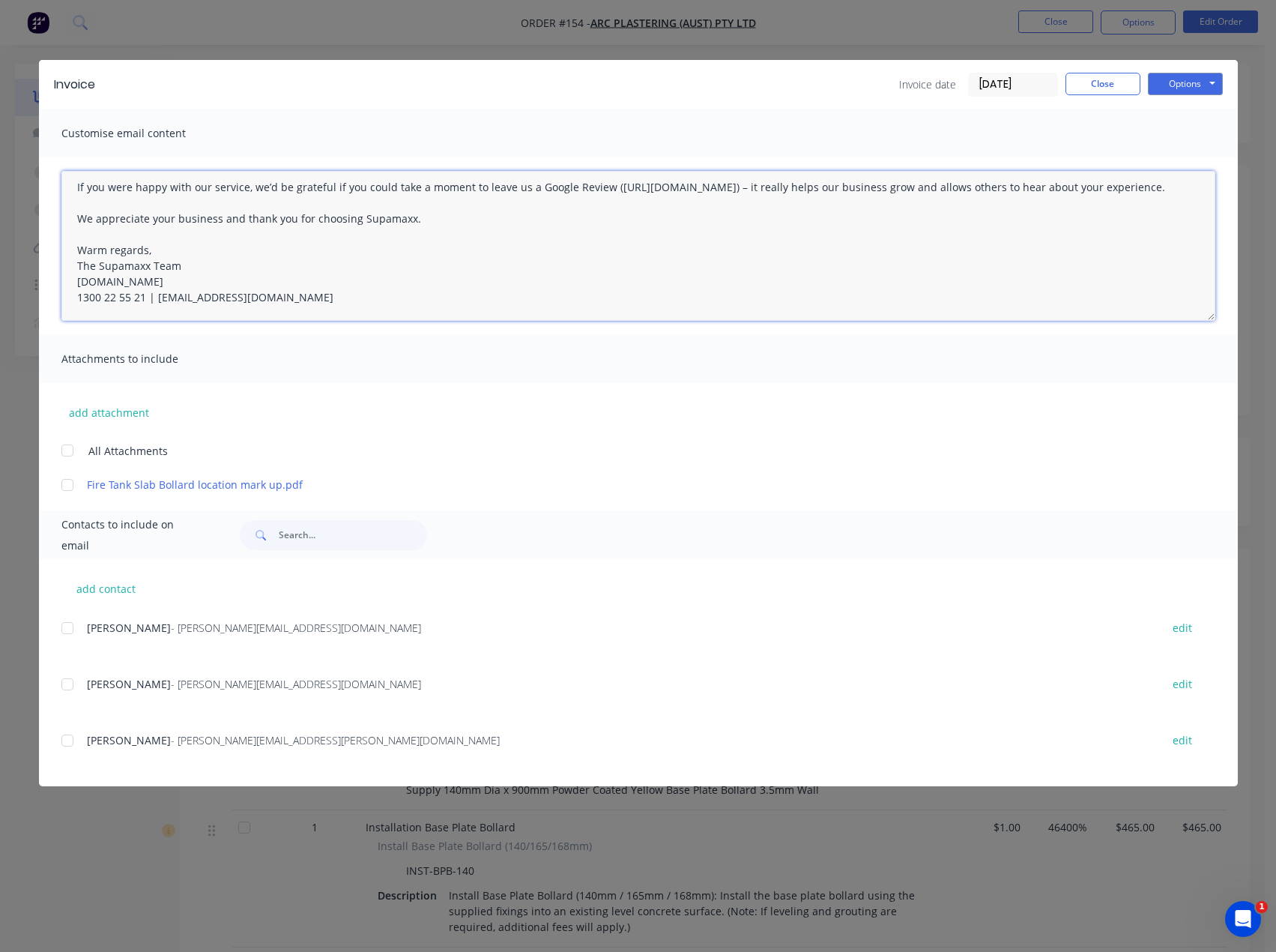
drag, startPoint x: 81, startPoint y: 196, endPoint x: 718, endPoint y: 430, distance: 678.6
click at [718, 430] on div "Customise email content Hi [PERSON_NAME], Please find your invoice attached for…" at bounding box center [638, 300] width 1199 height 384
type textarea "Hi [PERSON_NAME], Please find your invoice attached for the recent order with S…"
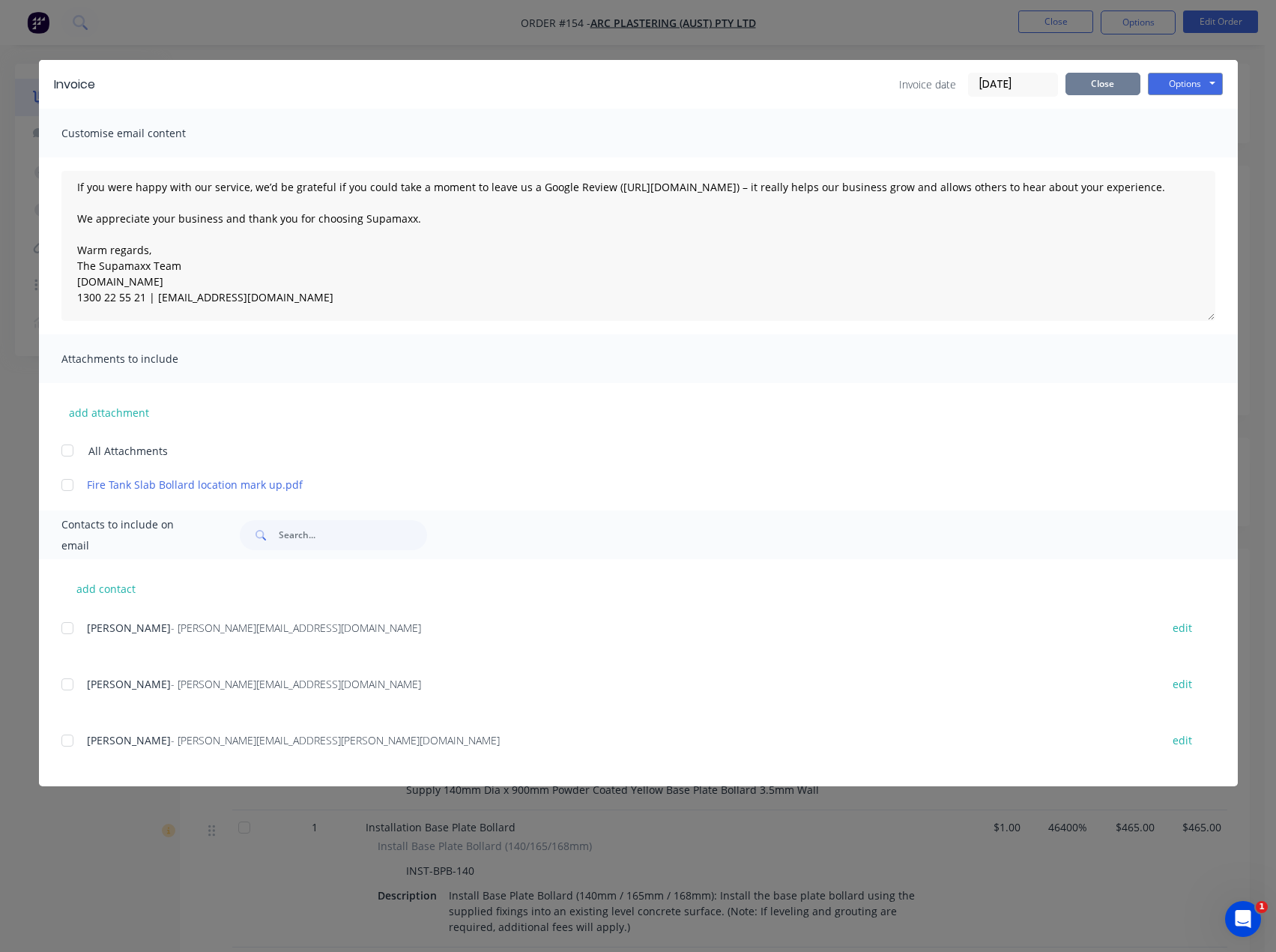
click at [1095, 82] on button "Close" at bounding box center [1103, 84] width 75 height 23
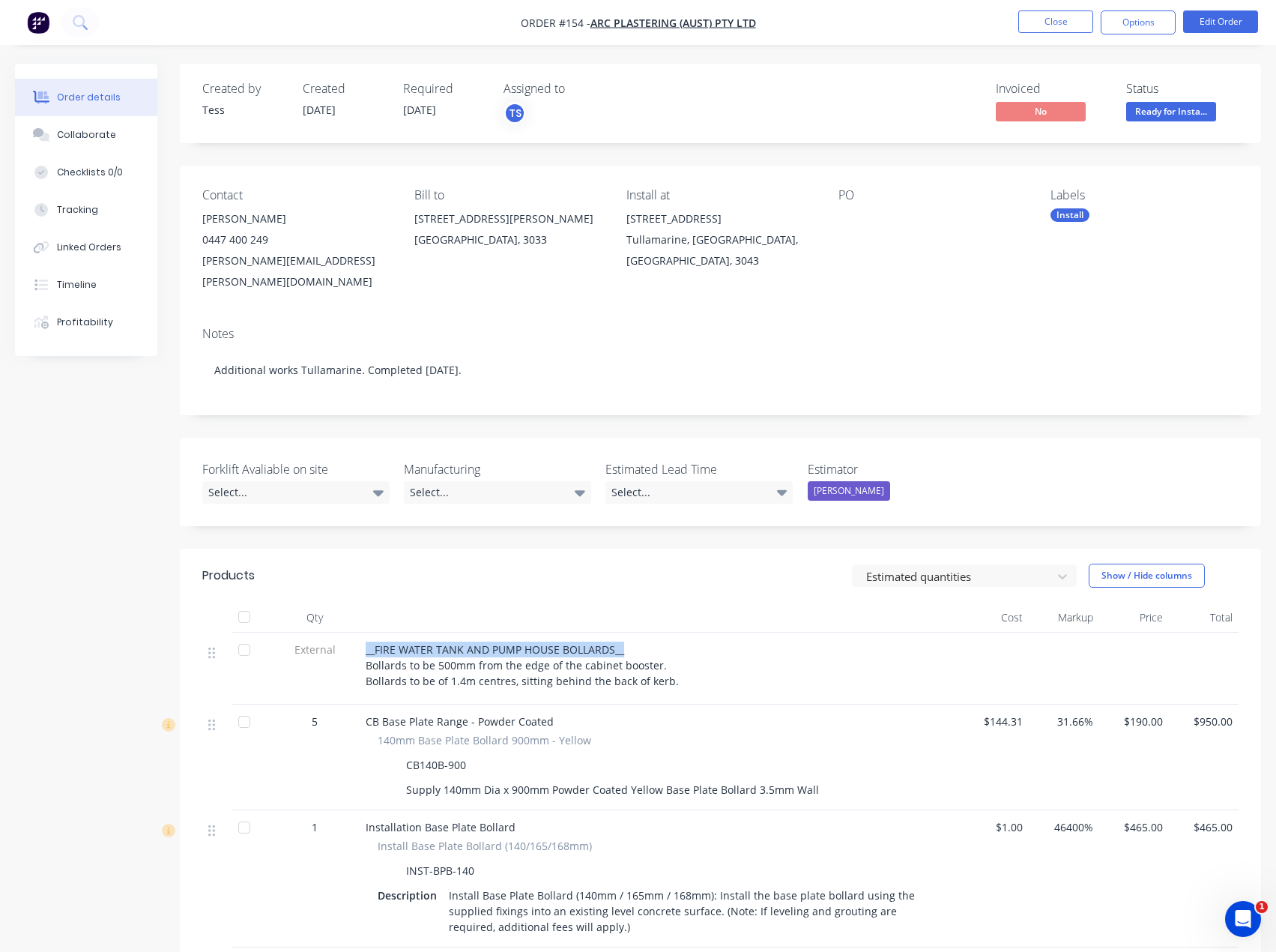
drag, startPoint x: 624, startPoint y: 629, endPoint x: 363, endPoint y: 629, distance: 261.0
click at [363, 633] on div "__FIRE WATER TANK AND PUMP HOUSE BOLLARDS__ Bollards to be 500mm from the edge …" at bounding box center [660, 668] width 600 height 72
copy span "__FIRE WATER TANK AND PUMP HOUSE BOLLARDS__"
click at [1152, 18] on button "Options" at bounding box center [1138, 23] width 75 height 24
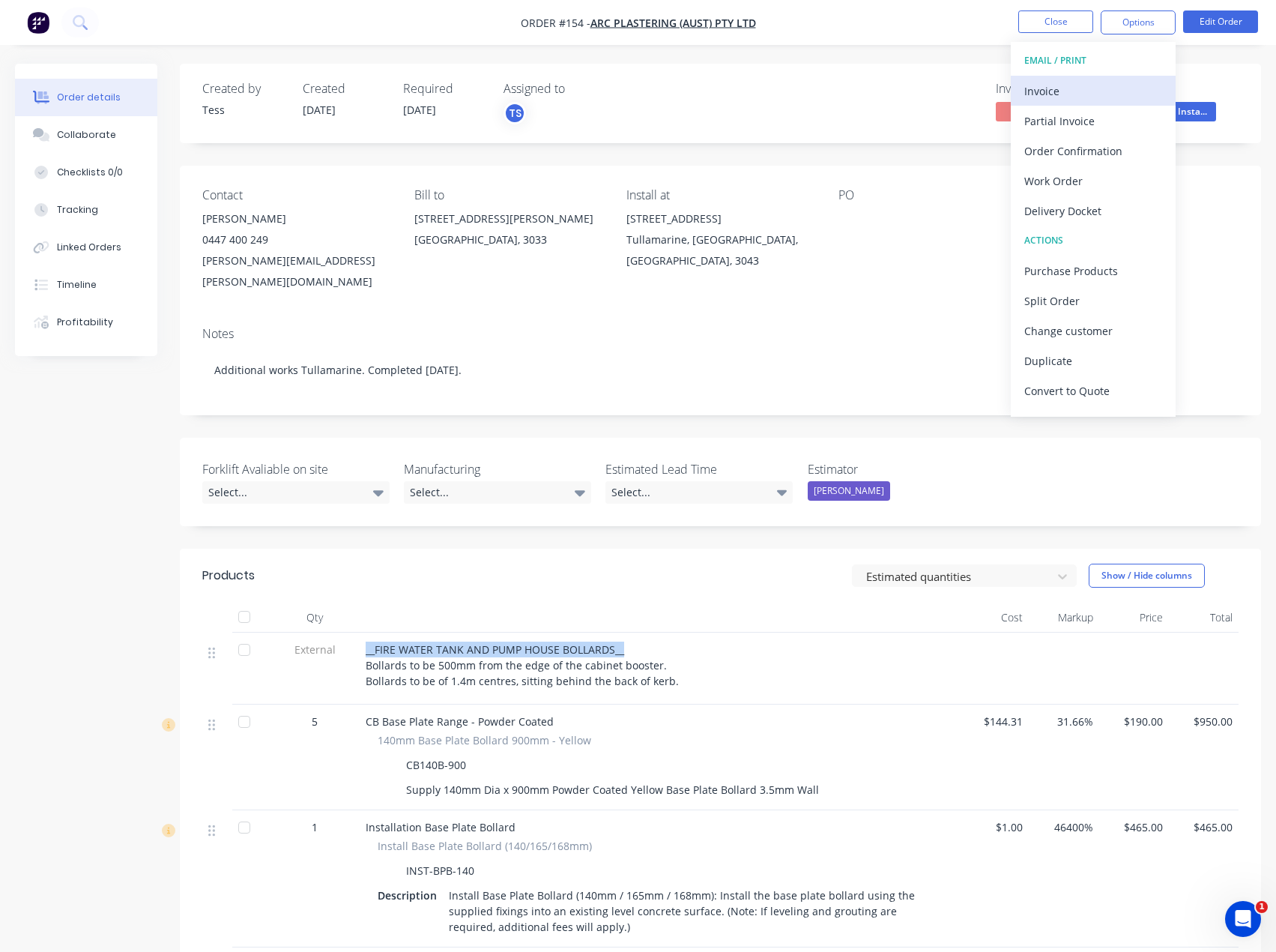
click at [1050, 89] on div "Invoice" at bounding box center [1093, 91] width 138 height 22
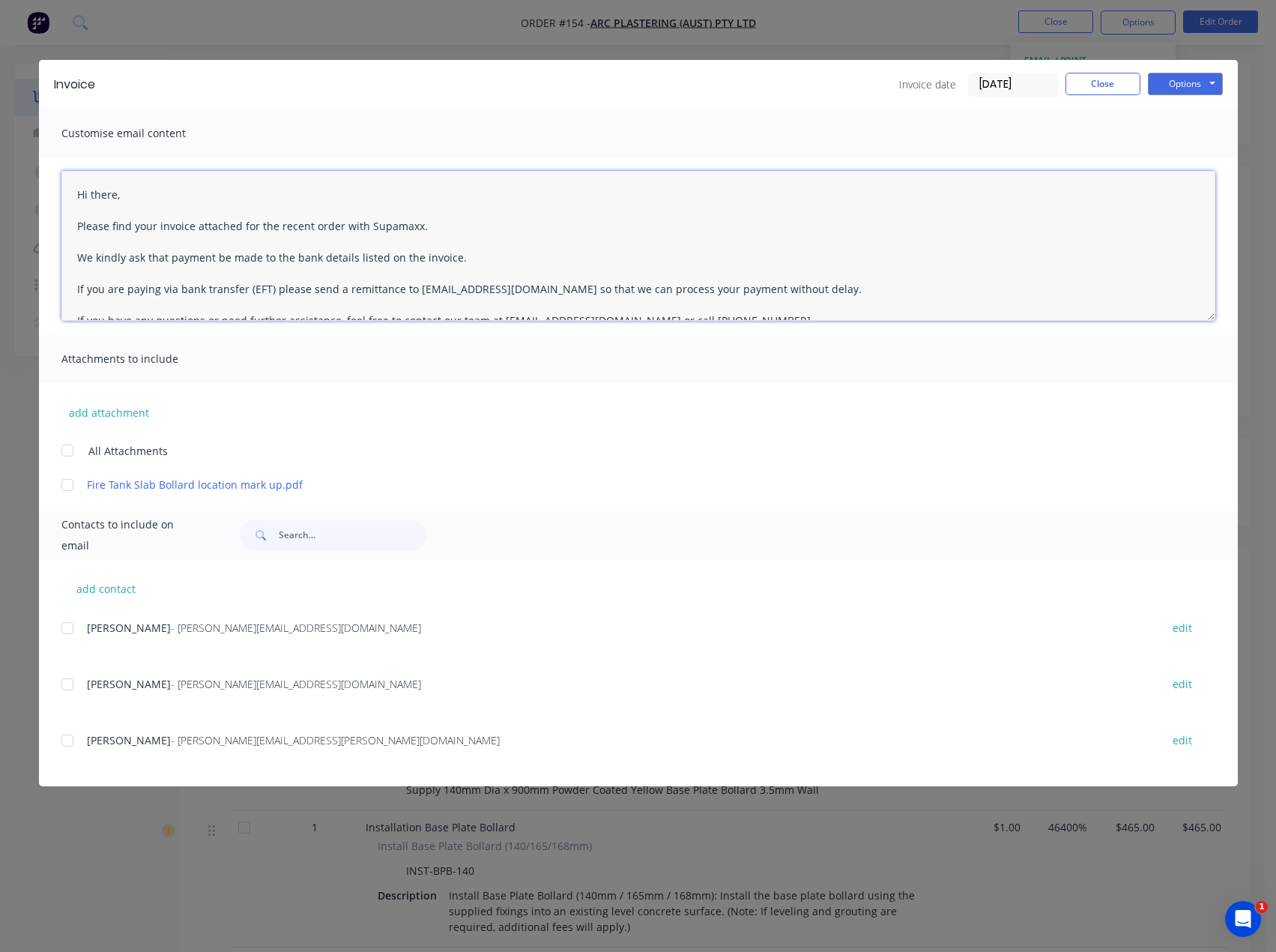
click at [125, 196] on textarea "Hi there, Please find your invoice attached for the recent order with Supamaxx.…" at bounding box center [638, 245] width 1154 height 150
click at [423, 225] on textarea "Hi [PERSON_NAME], Please find your invoice attached for the recent order with S…" at bounding box center [638, 245] width 1154 height 150
click at [339, 229] on textarea "Hi [PERSON_NAME], Please find your invoice attached for the recent order with S…" at bounding box center [638, 245] width 1154 height 150
click at [62, 625] on div at bounding box center [68, 628] width 30 height 30
click at [478, 226] on textarea "Hi [PERSON_NAME], Please find your invoice attached for the recent works comple…" at bounding box center [638, 245] width 1154 height 150
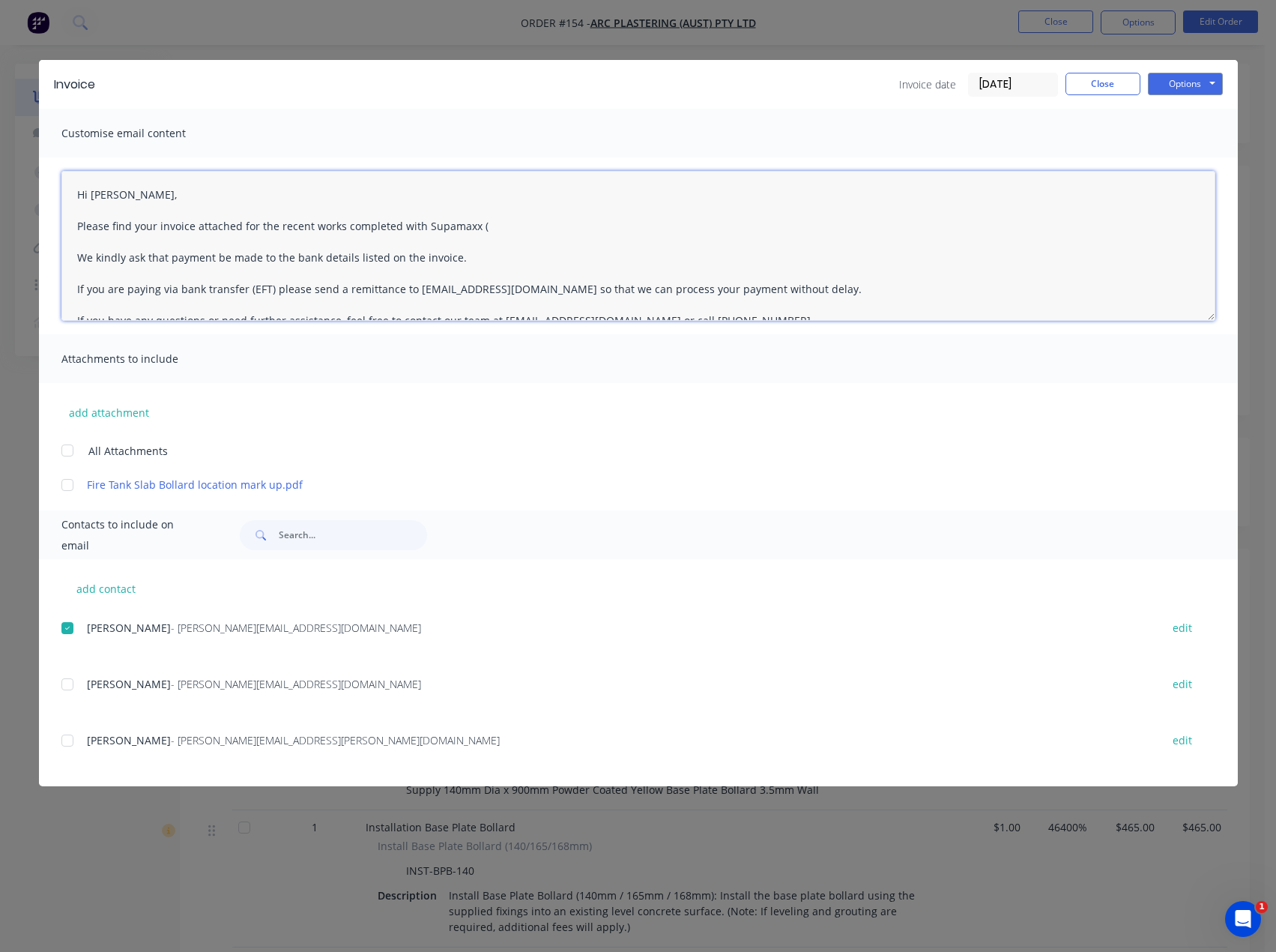
paste textarea "__FIRE WATER TANK AND PUMP HOUSE BOLLARDS__"
click at [489, 233] on textarea "Hi [PERSON_NAME], Please find your invoice attached for the recent works comple…" at bounding box center [638, 245] width 1154 height 150
click at [727, 229] on textarea "Hi [PERSON_NAME], Please find your invoice attached for the recent works comple…" at bounding box center [638, 245] width 1154 height 150
click at [130, 199] on textarea "Hi [PERSON_NAME], Please find your invoice attached for the recent works comple…" at bounding box center [638, 245] width 1154 height 150
click at [452, 262] on textarea "Hi [PERSON_NAME], Please find your invoice attached for the recent works comple…" at bounding box center [638, 245] width 1154 height 150
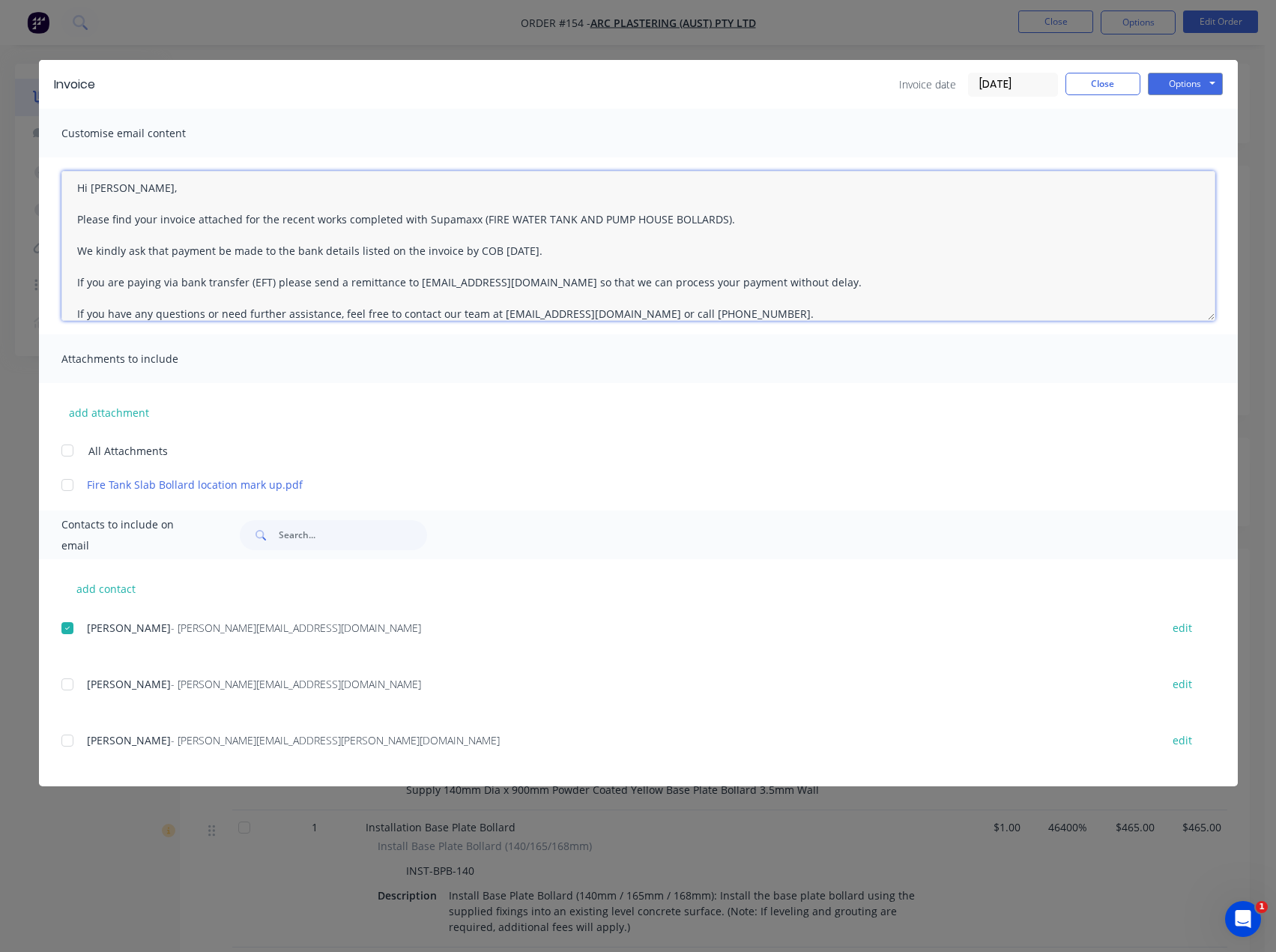
scroll to position [0, 0]
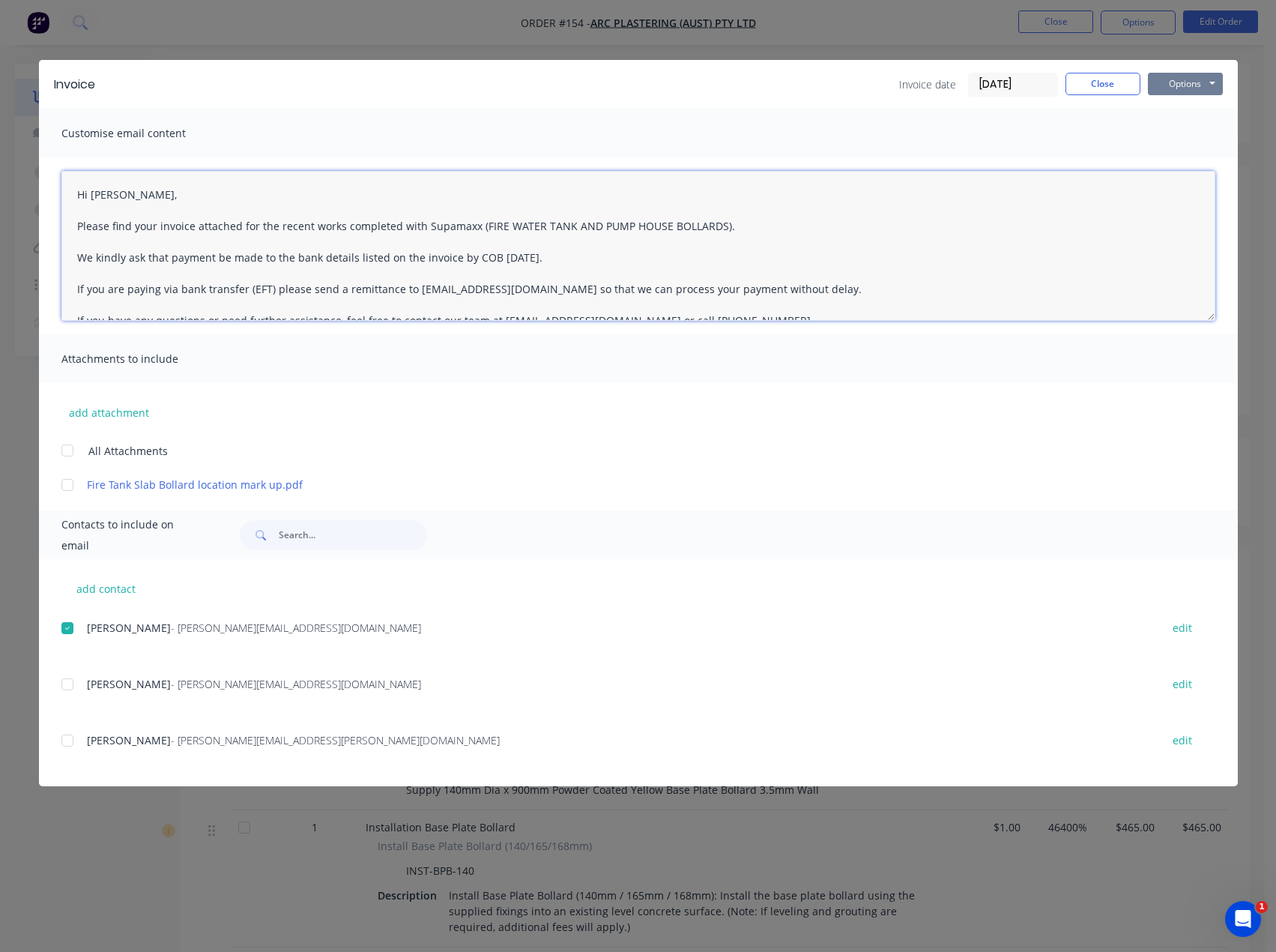
type textarea "Hi [PERSON_NAME], Please find your invoice attached for the recent works comple…"
click at [1195, 80] on button "Options" at bounding box center [1185, 84] width 75 height 23
click at [1172, 158] on button "Email" at bounding box center [1195, 160] width 96 height 25
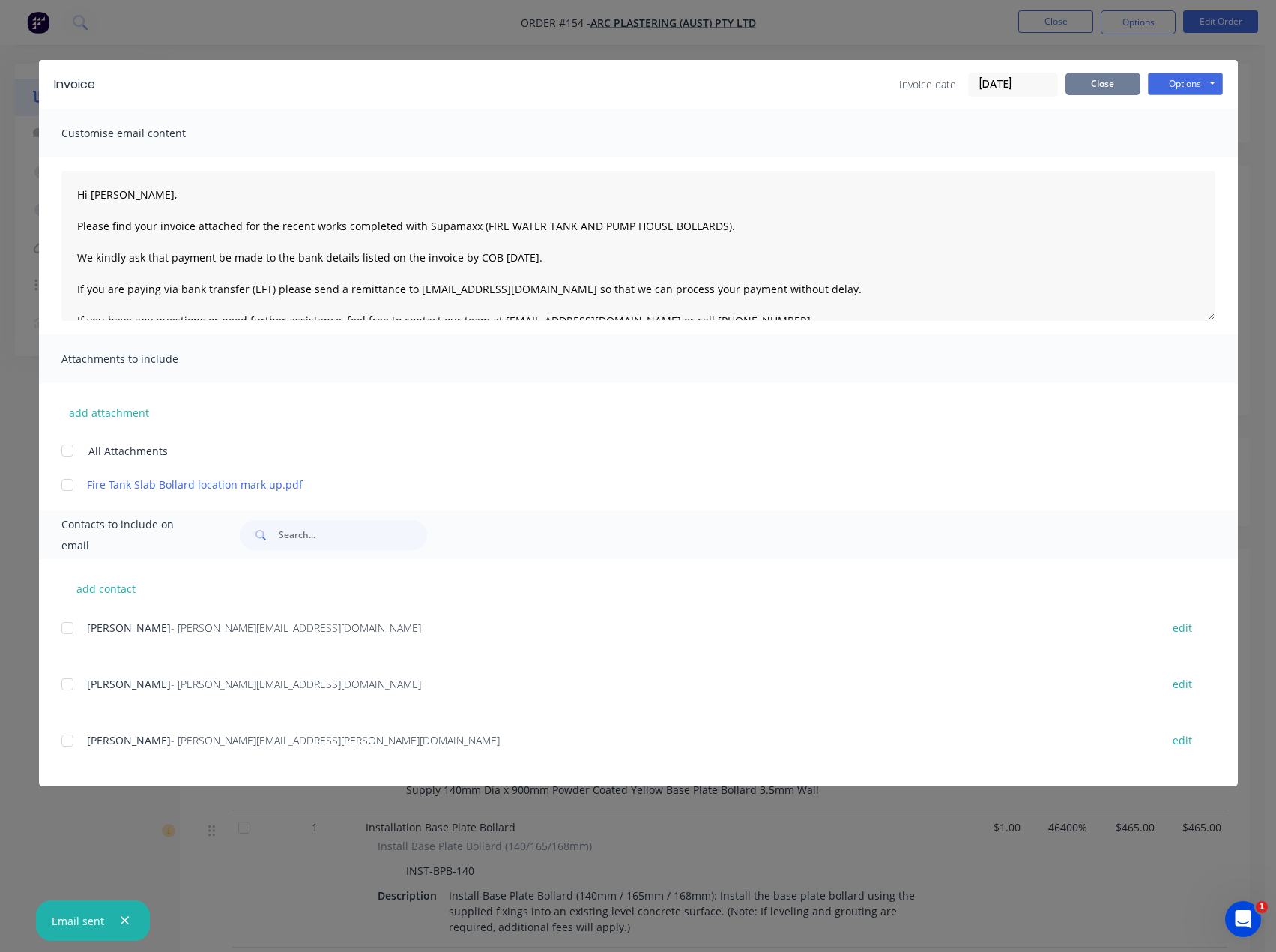
click at [1103, 81] on button "Close" at bounding box center [1103, 84] width 75 height 23
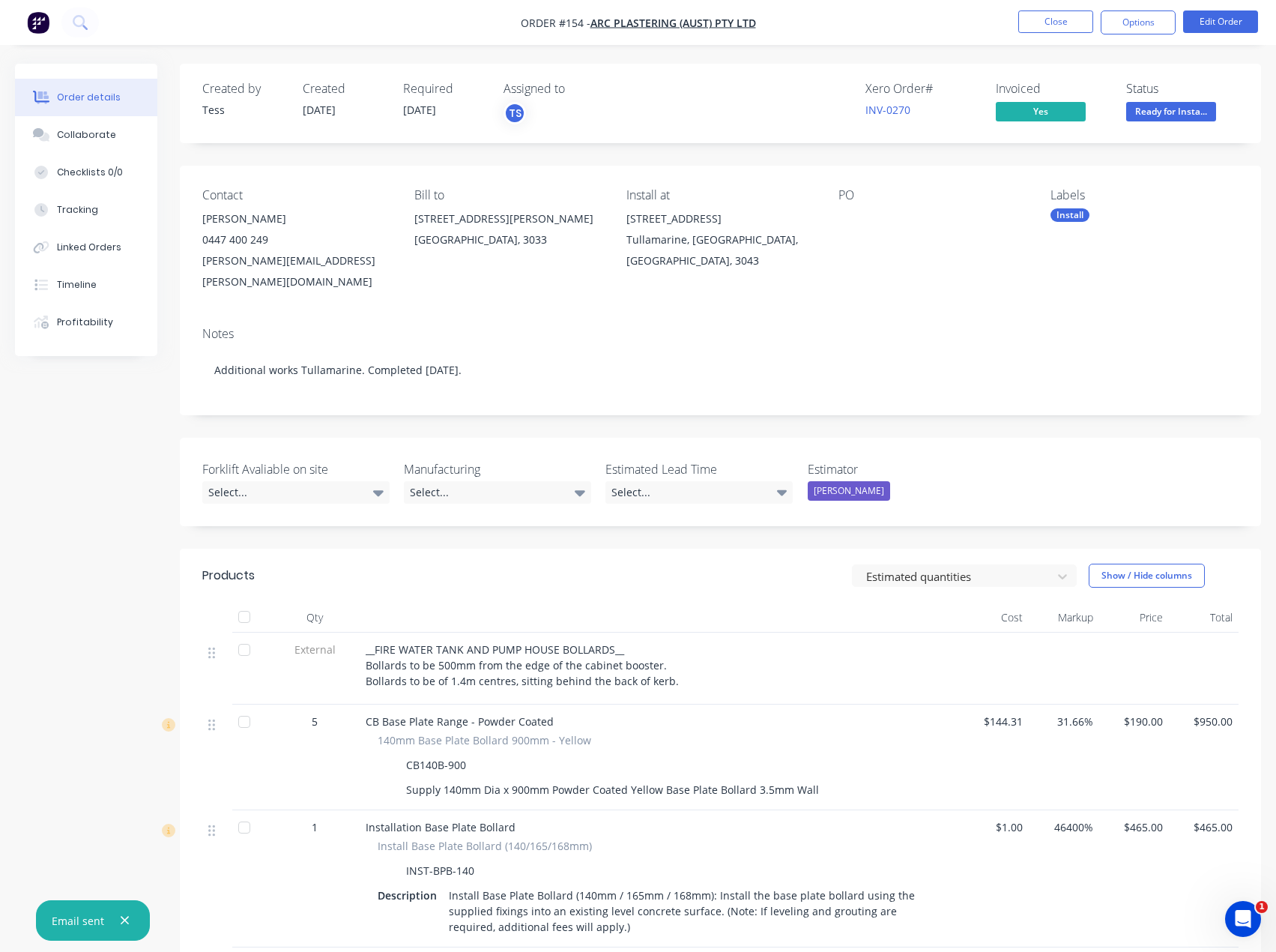
click at [1178, 114] on span "Ready for Insta..." at bounding box center [1171, 112] width 90 height 19
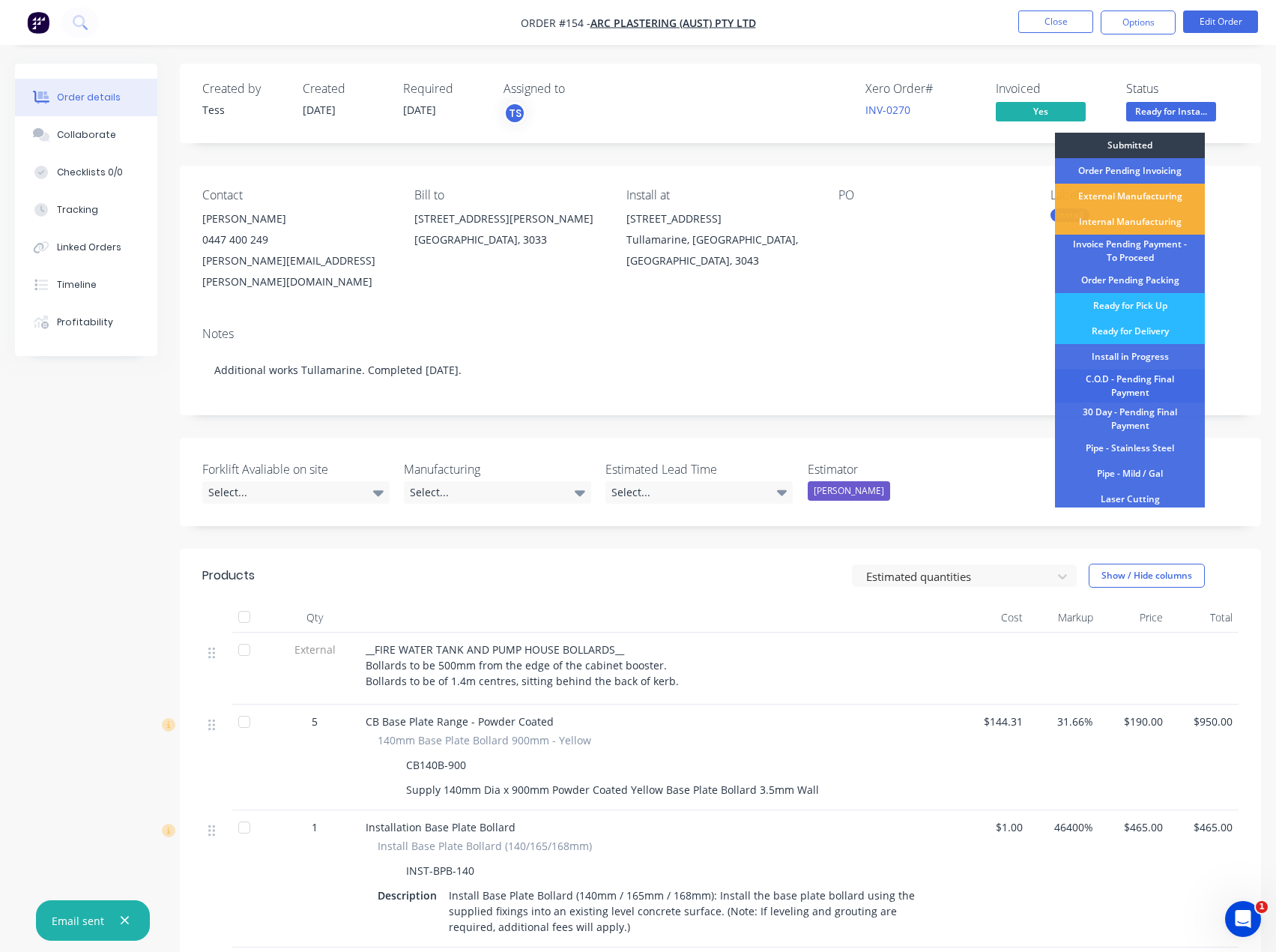
click at [1132, 381] on div "C.O.D - Pending Final Payment" at bounding box center [1130, 386] width 150 height 33
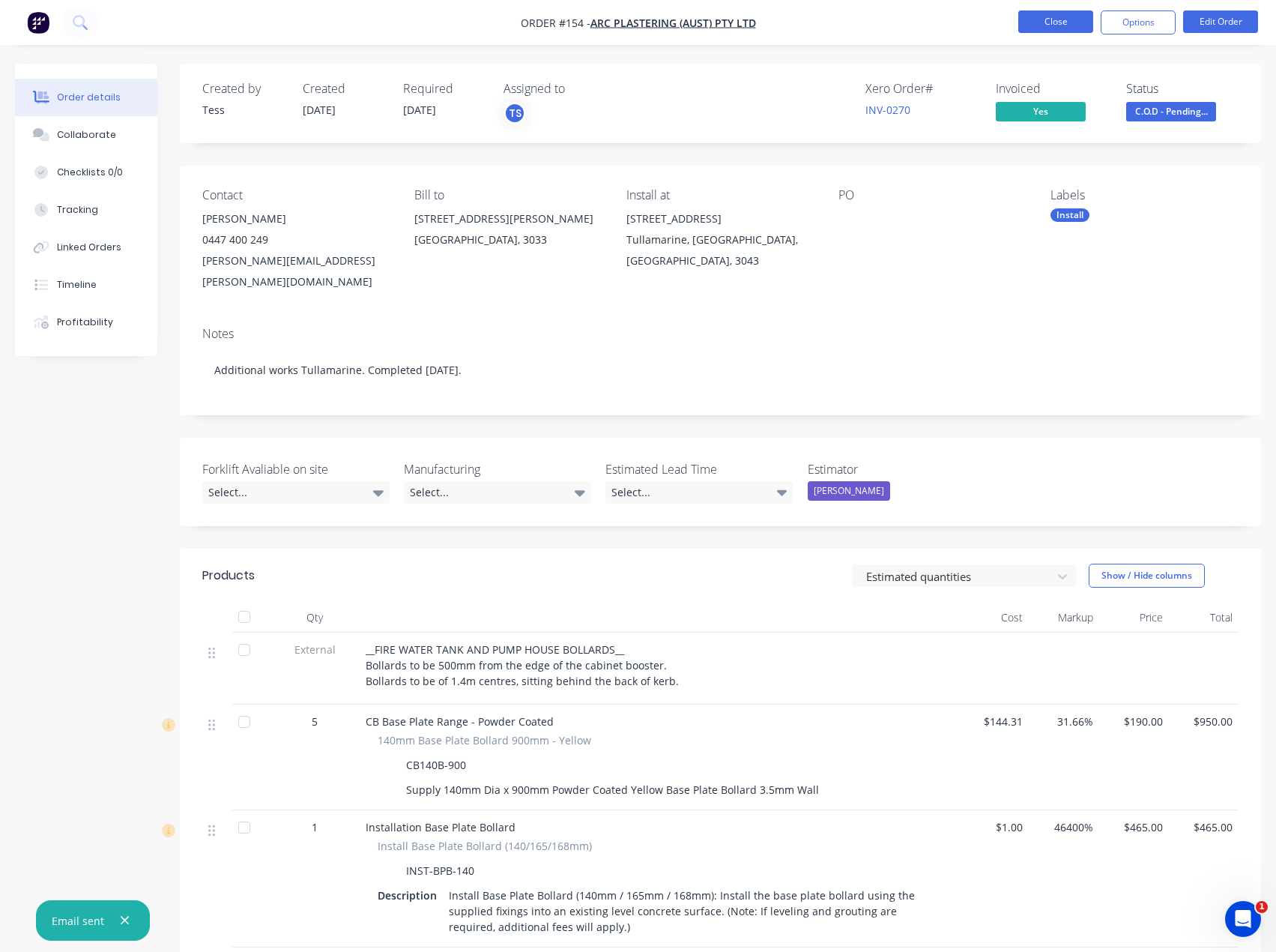
click at [1076, 25] on button "Close" at bounding box center [1056, 22] width 75 height 23
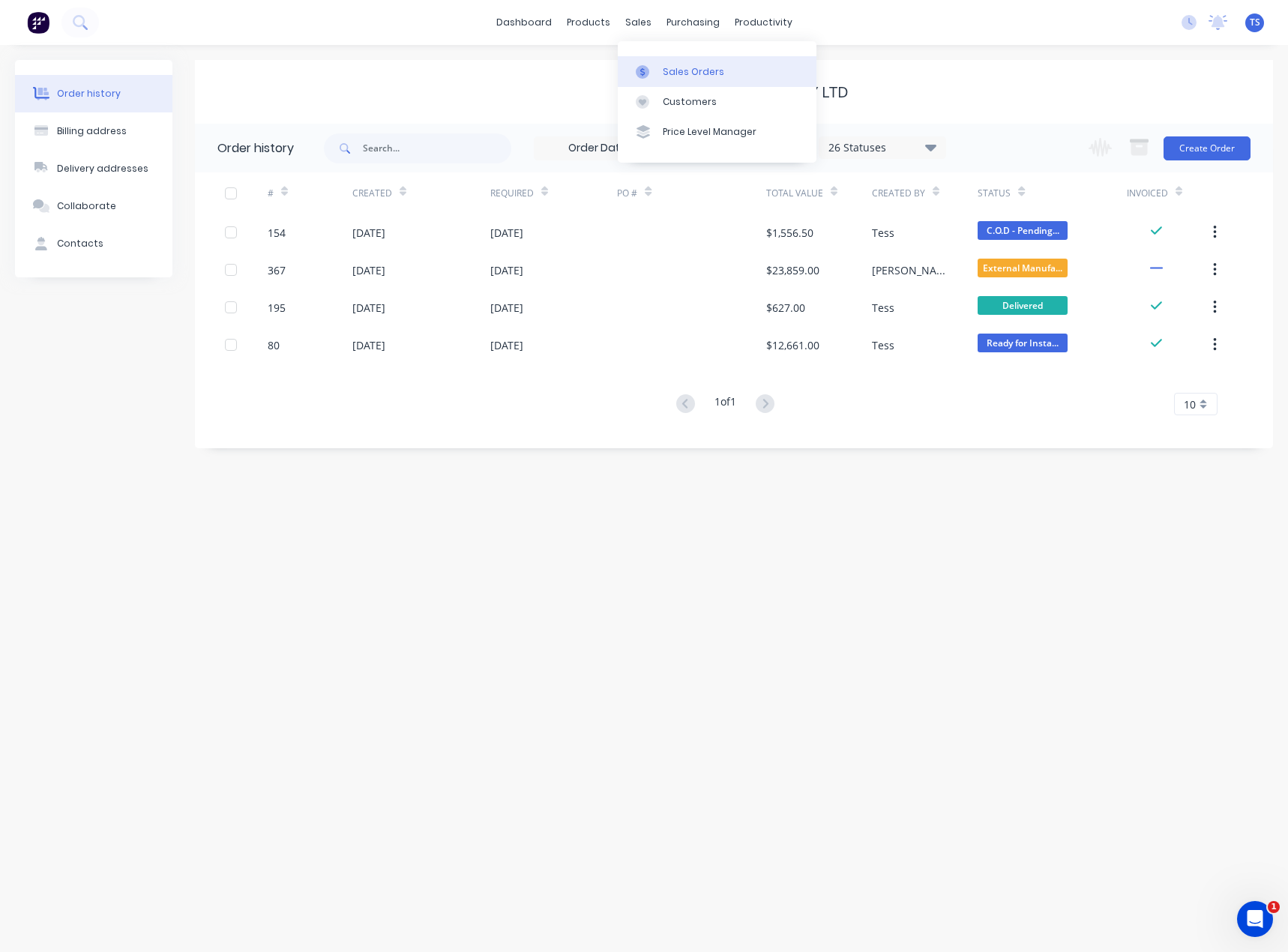
click at [672, 68] on div "Sales Orders" at bounding box center [693, 72] width 62 height 14
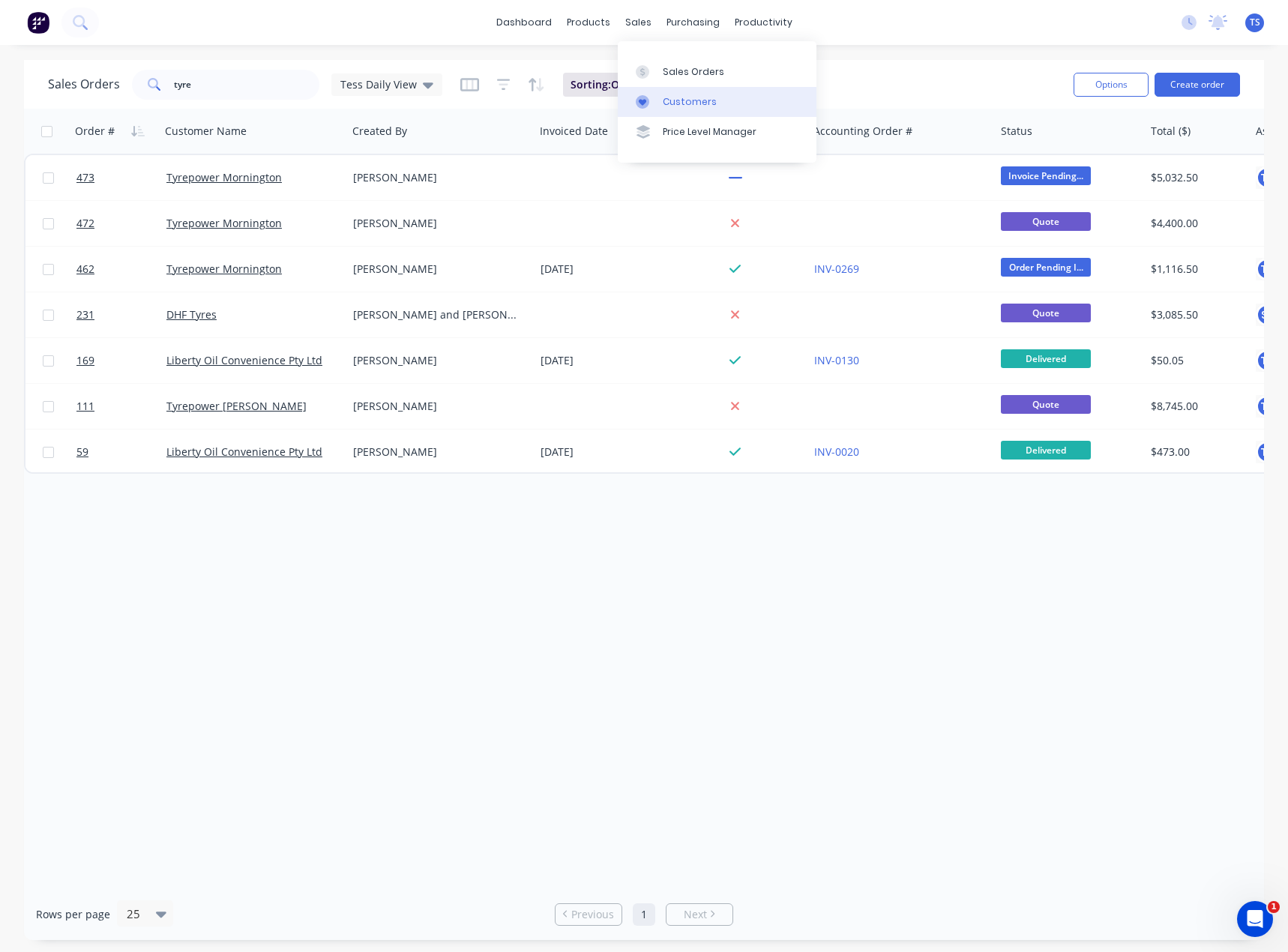
click at [675, 104] on div "Customers" at bounding box center [690, 102] width 54 height 14
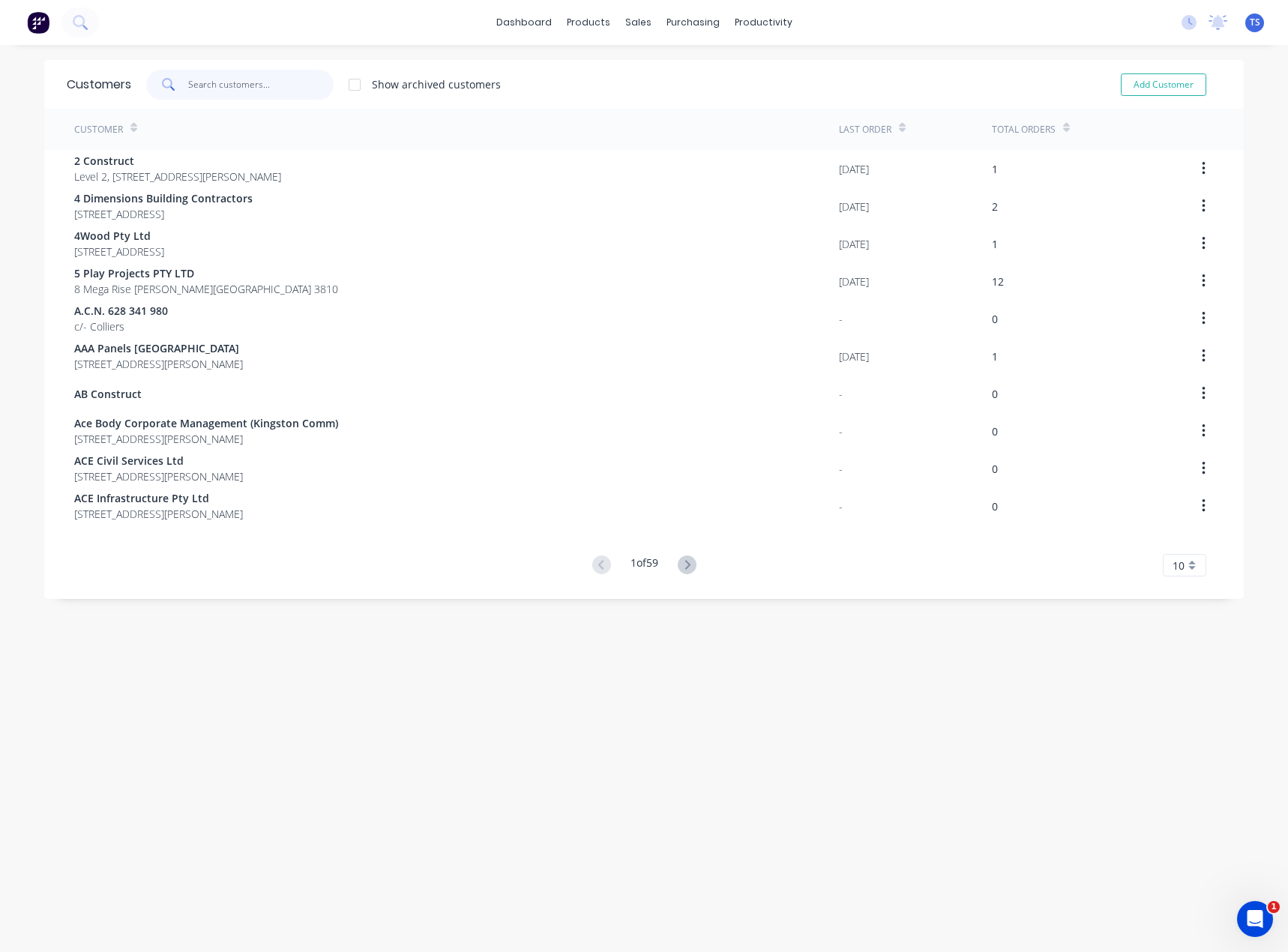
click at [237, 84] on input "text" at bounding box center [261, 84] width 147 height 30
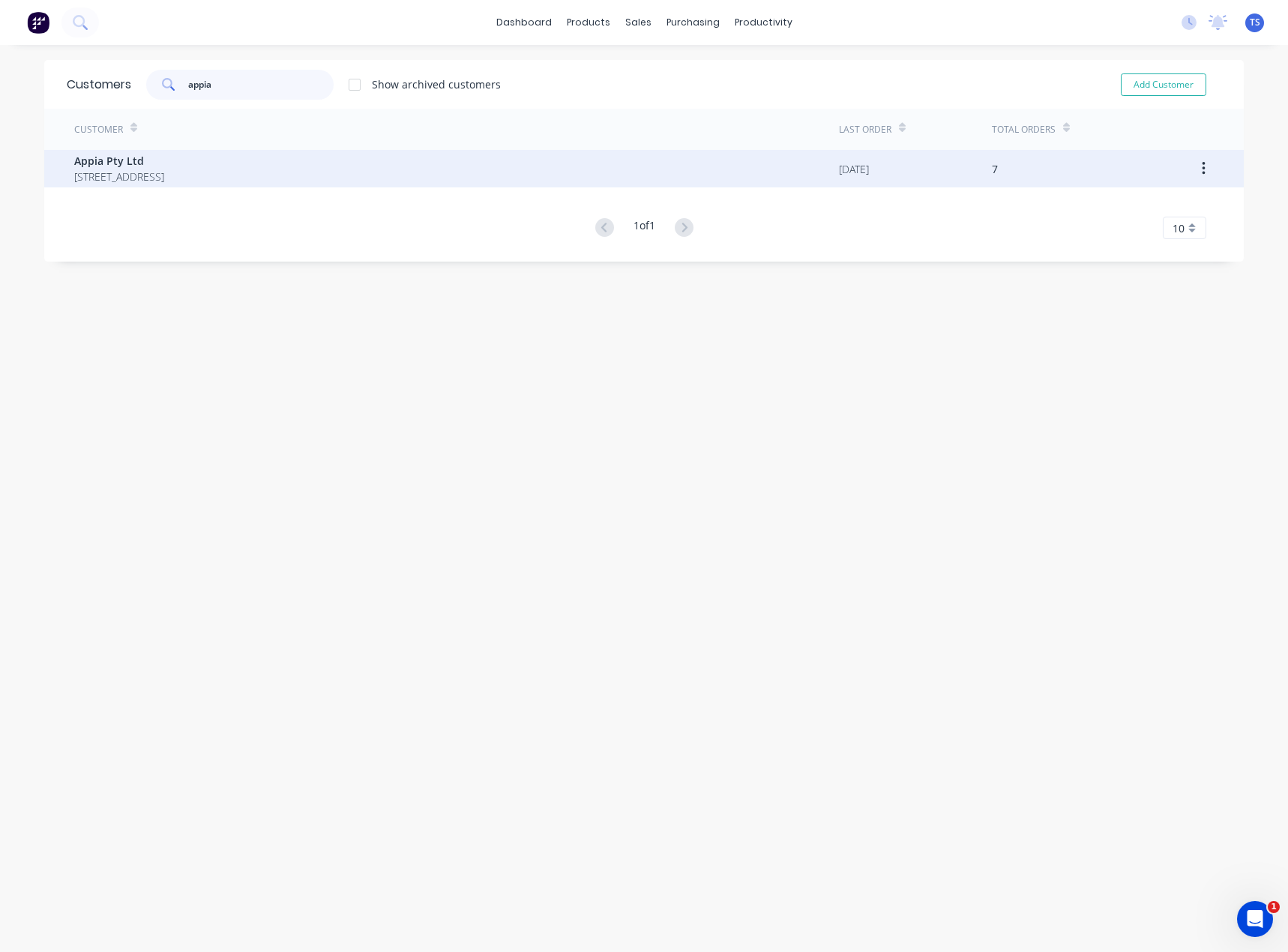
type input "appia"
click at [162, 175] on span "[STREET_ADDRESS]" at bounding box center [120, 177] width 90 height 16
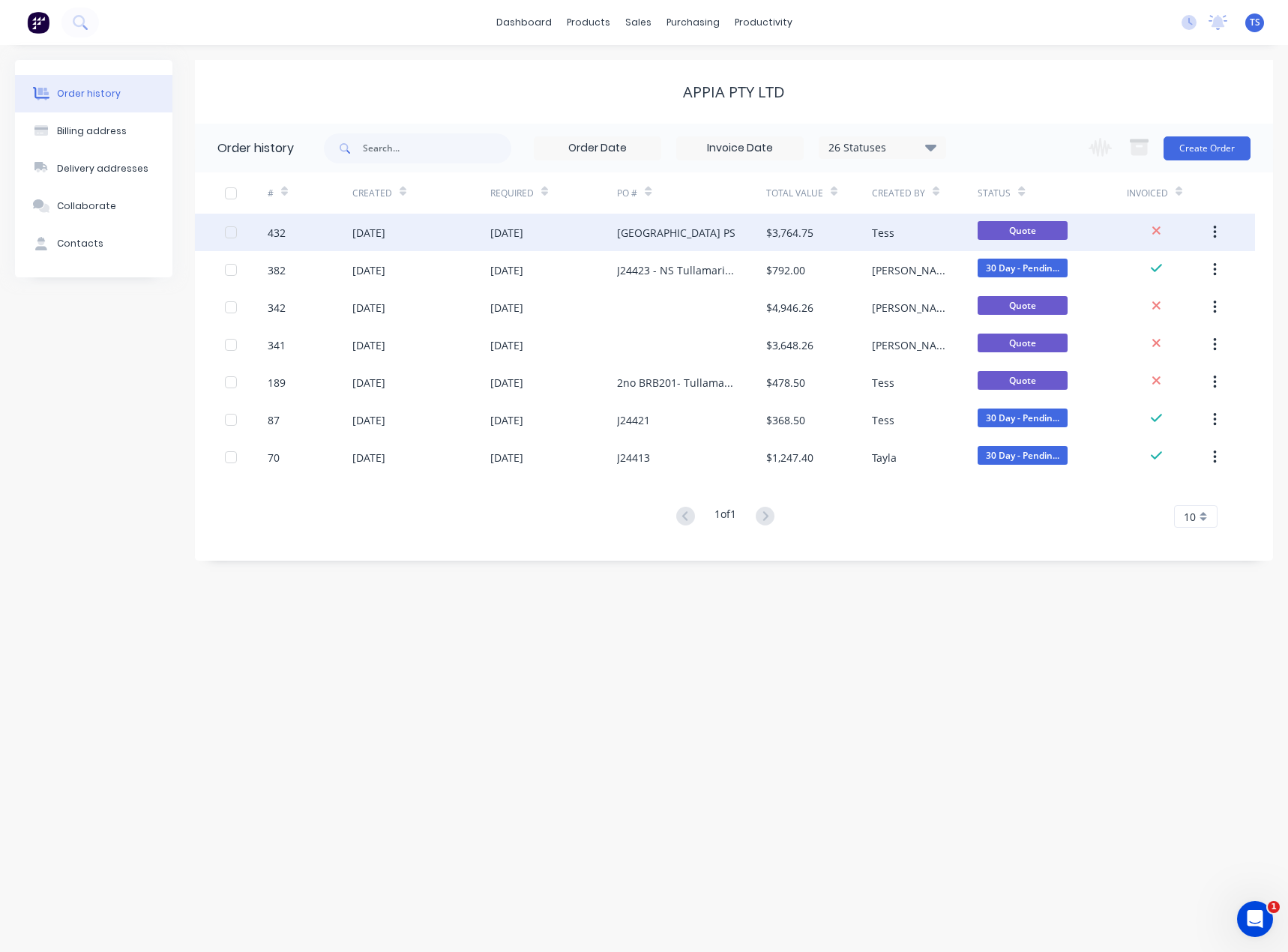
click at [674, 238] on div "[GEOGRAPHIC_DATA] PS" at bounding box center [676, 232] width 119 height 16
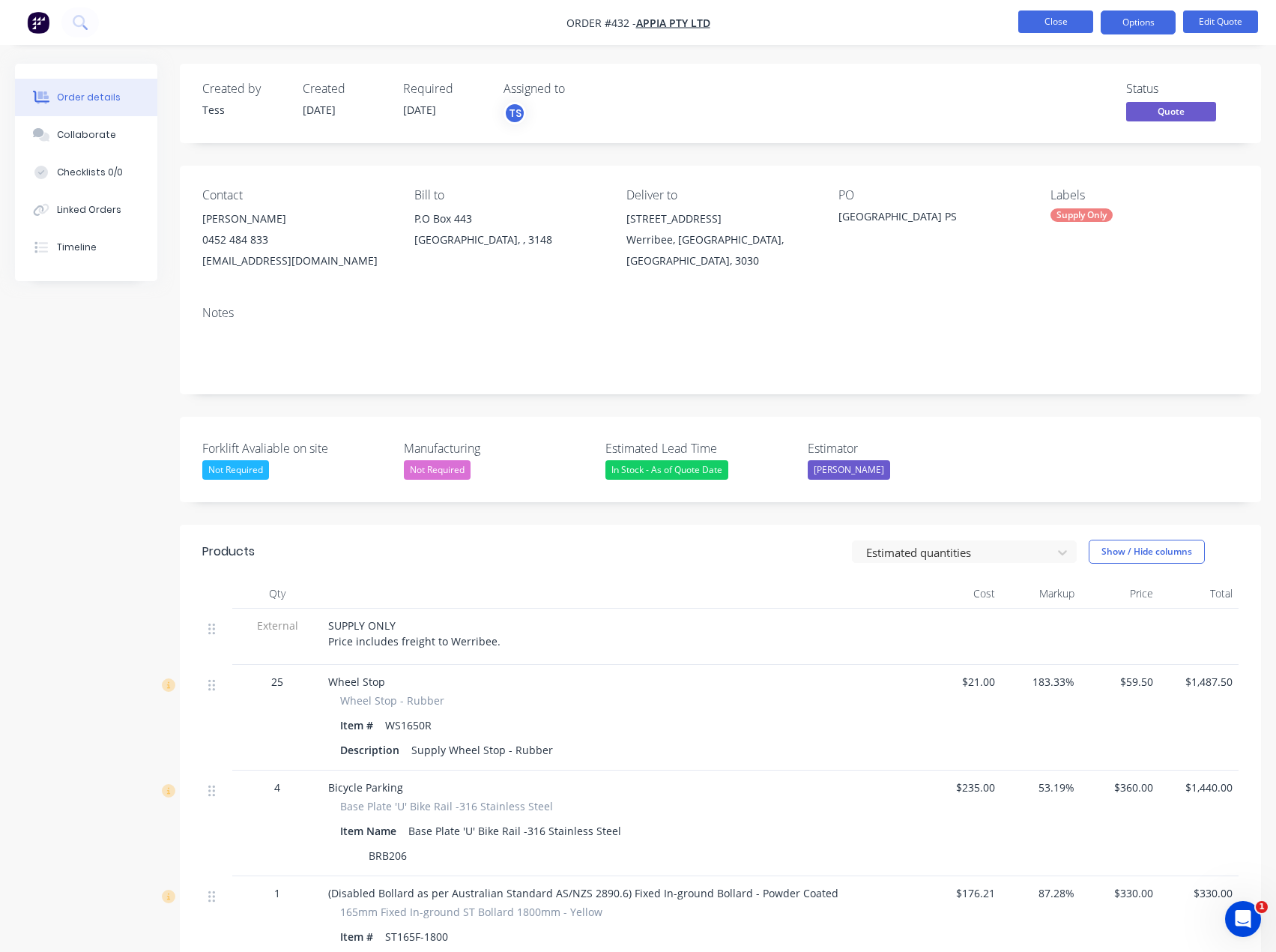
click at [1052, 25] on button "Close" at bounding box center [1056, 22] width 75 height 23
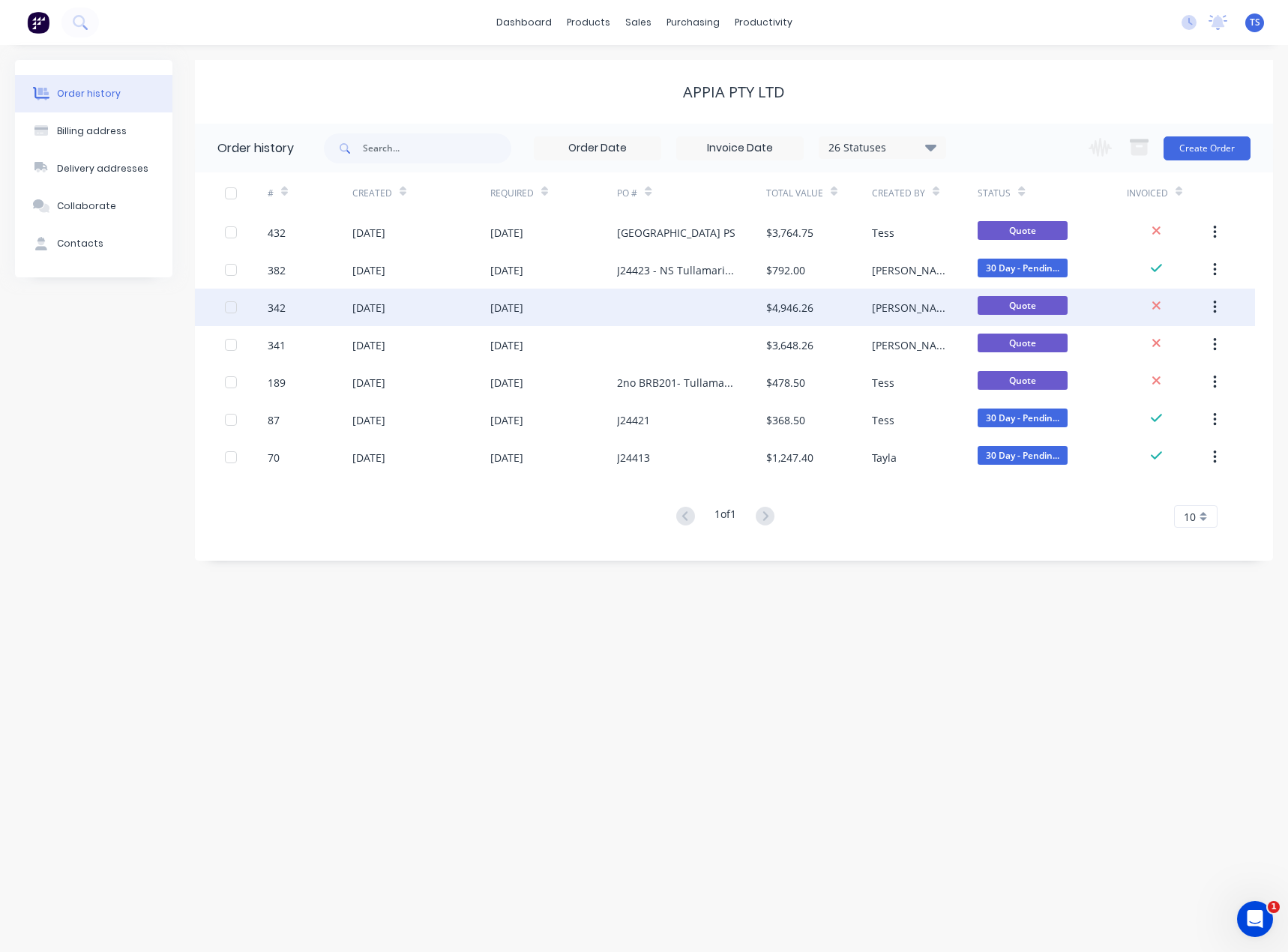
click at [669, 310] on div at bounding box center [690, 307] width 148 height 37
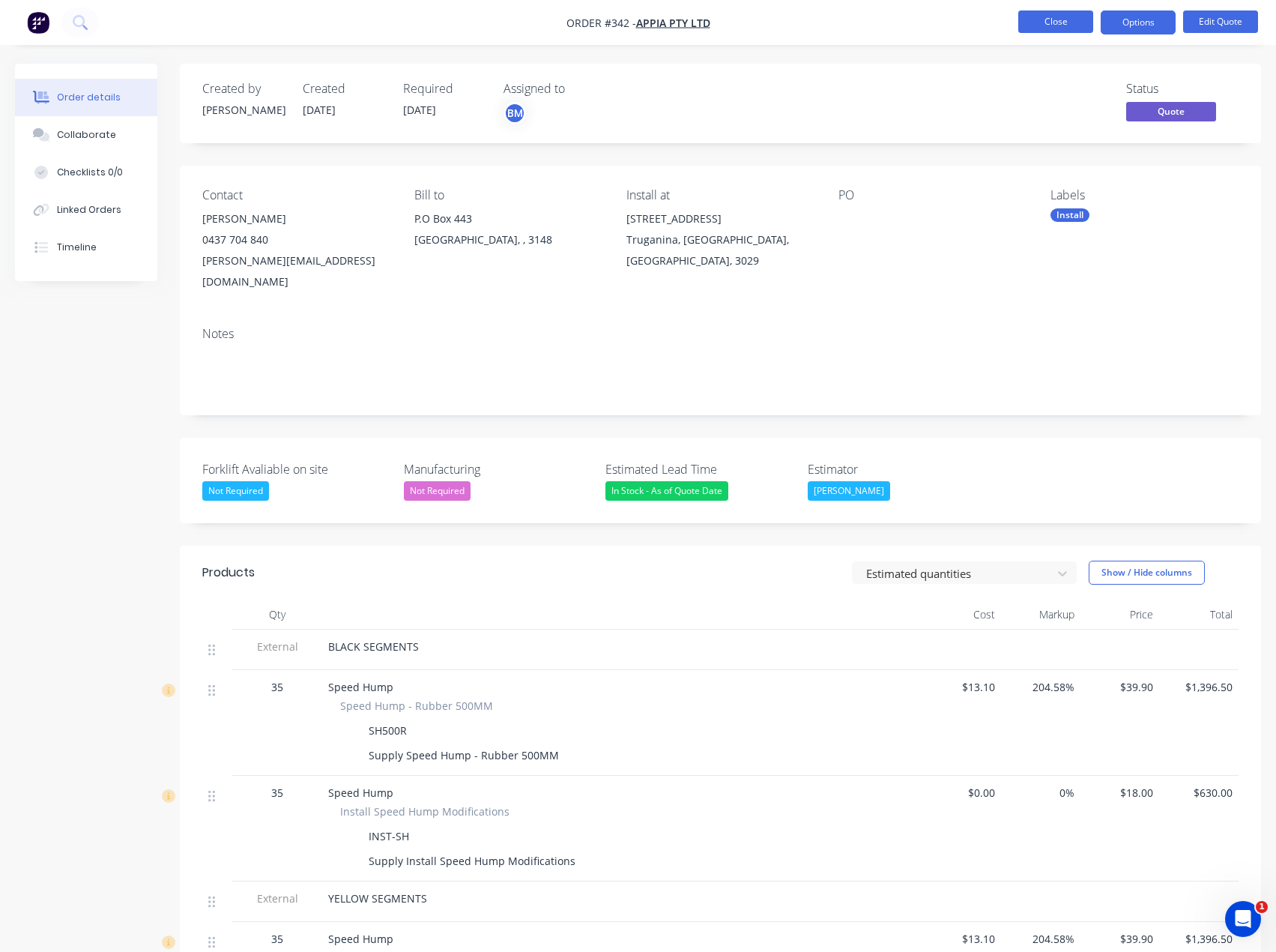
click at [1043, 22] on button "Close" at bounding box center [1056, 22] width 75 height 23
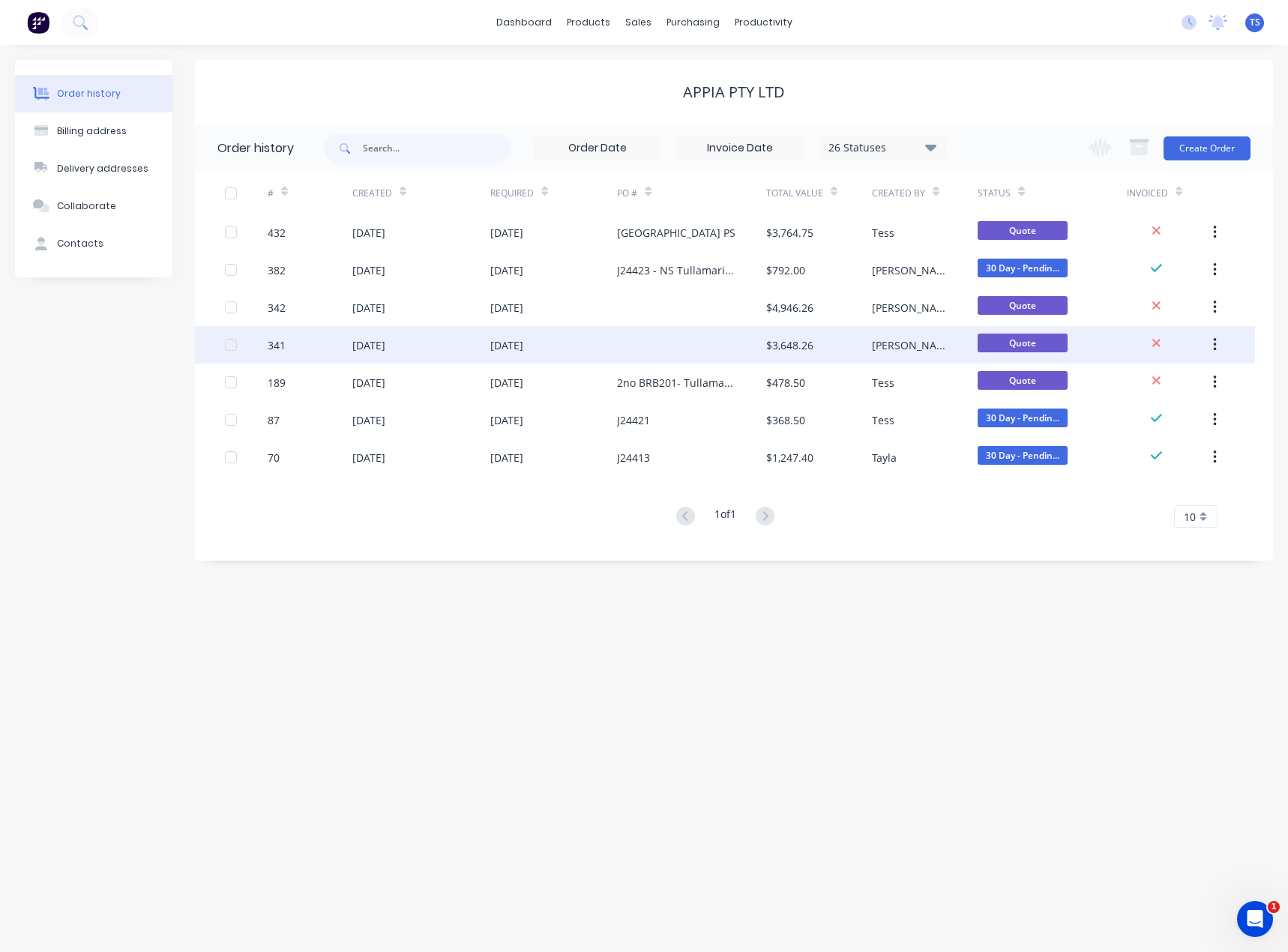
click at [603, 336] on div "[DATE]" at bounding box center [553, 344] width 127 height 37
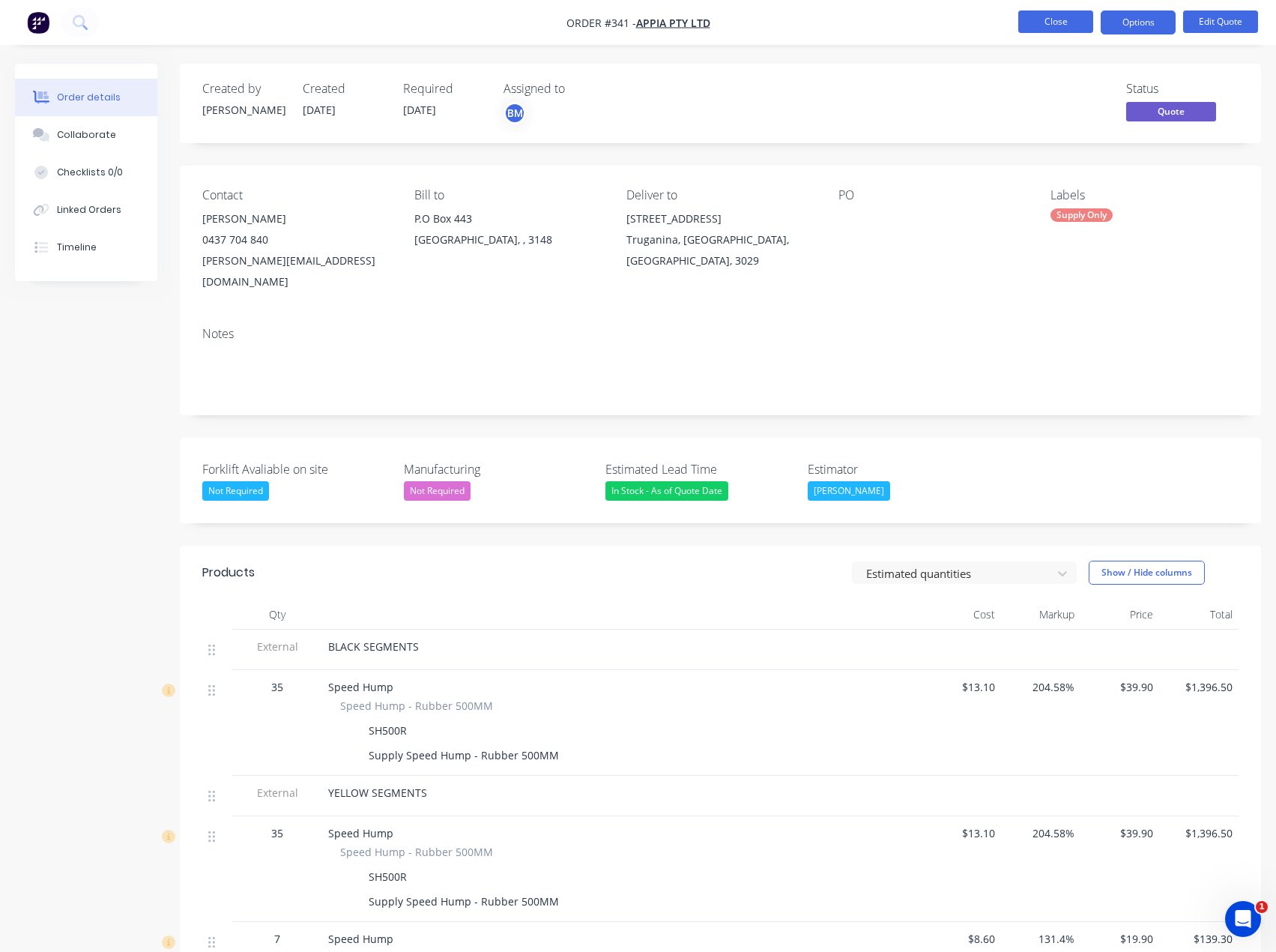
click at [1072, 27] on button "Close" at bounding box center [1056, 22] width 75 height 23
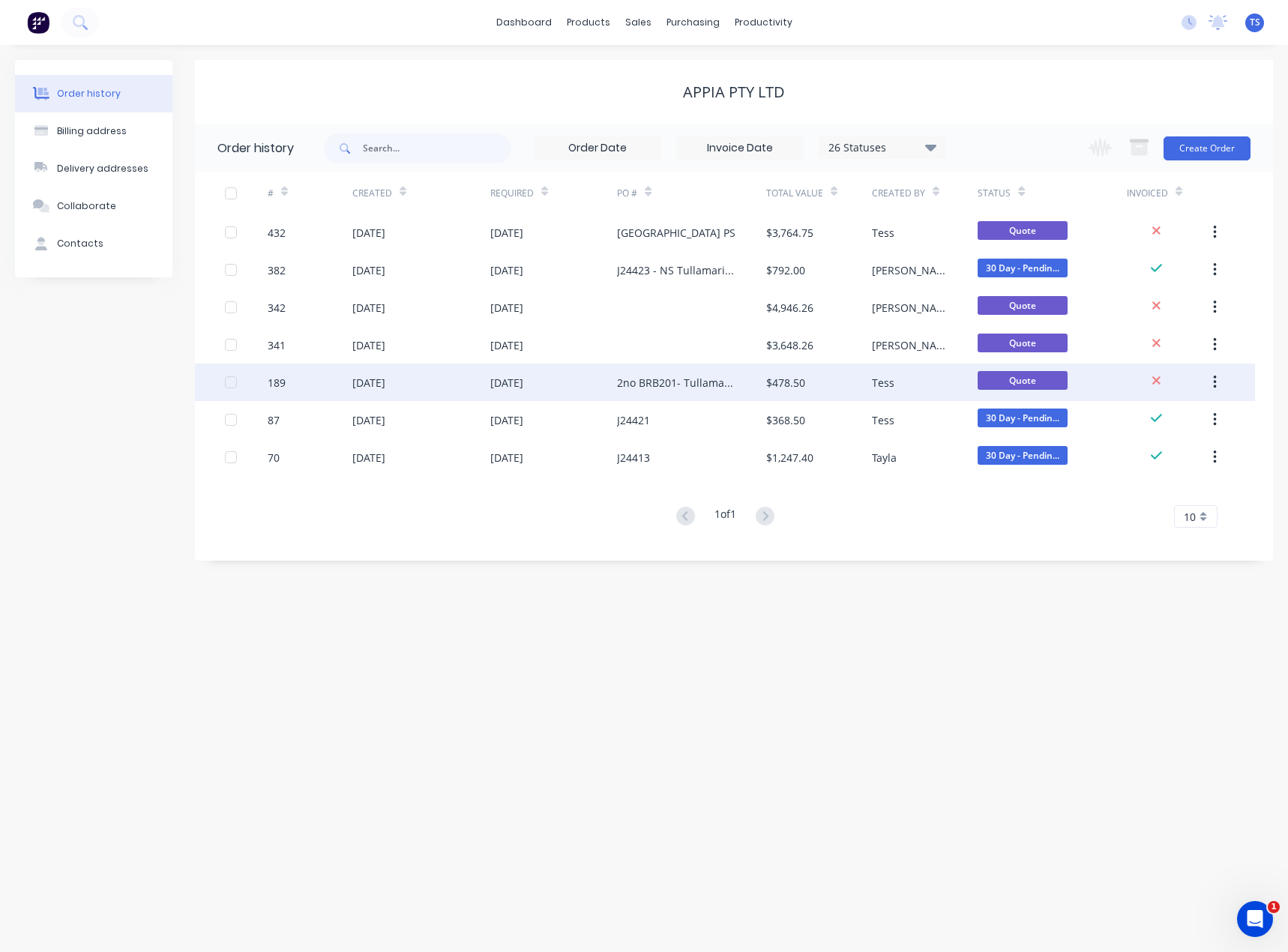
click at [506, 385] on div "[DATE]" at bounding box center [507, 382] width 33 height 16
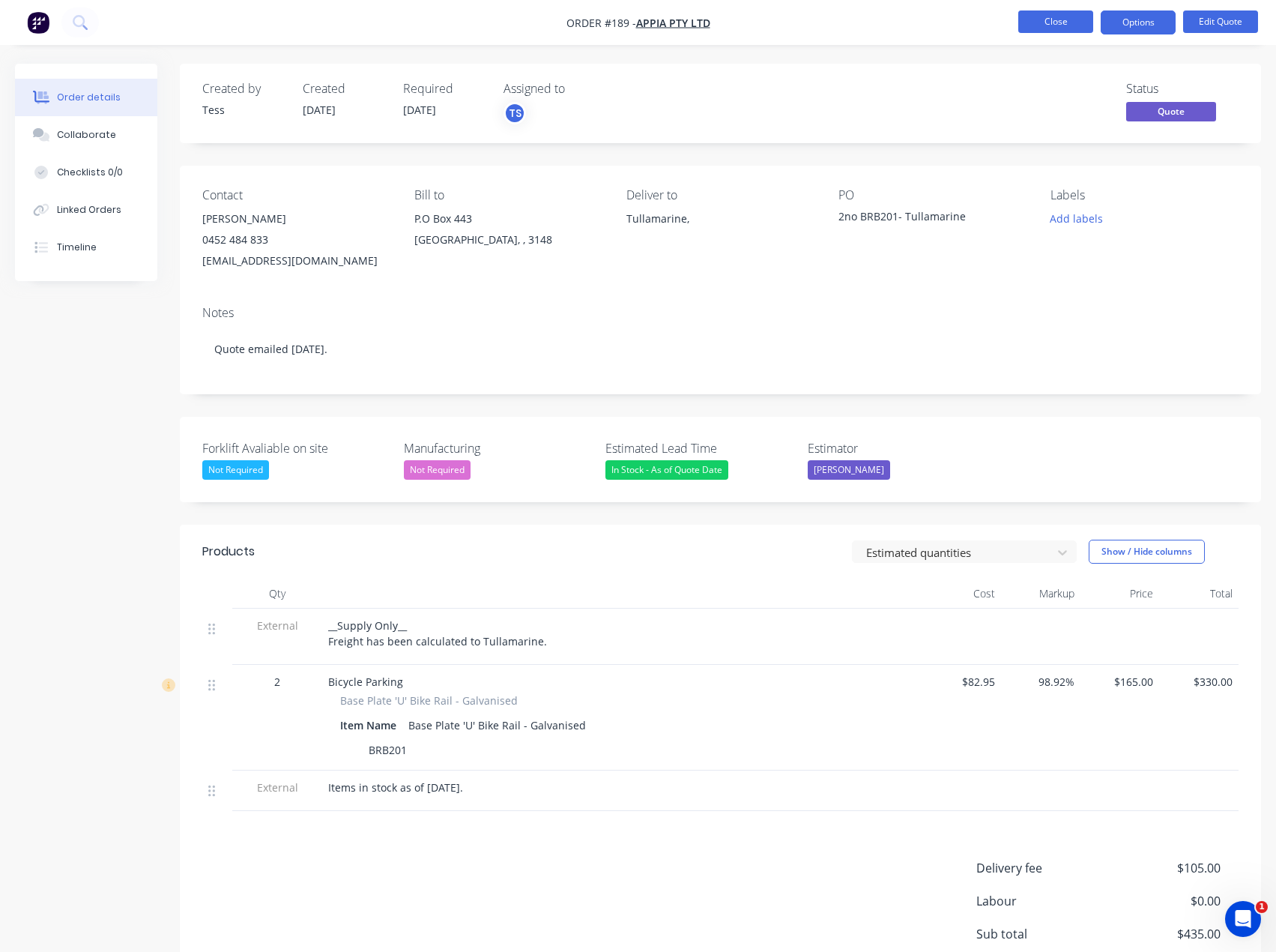
click at [1071, 22] on button "Close" at bounding box center [1056, 22] width 75 height 23
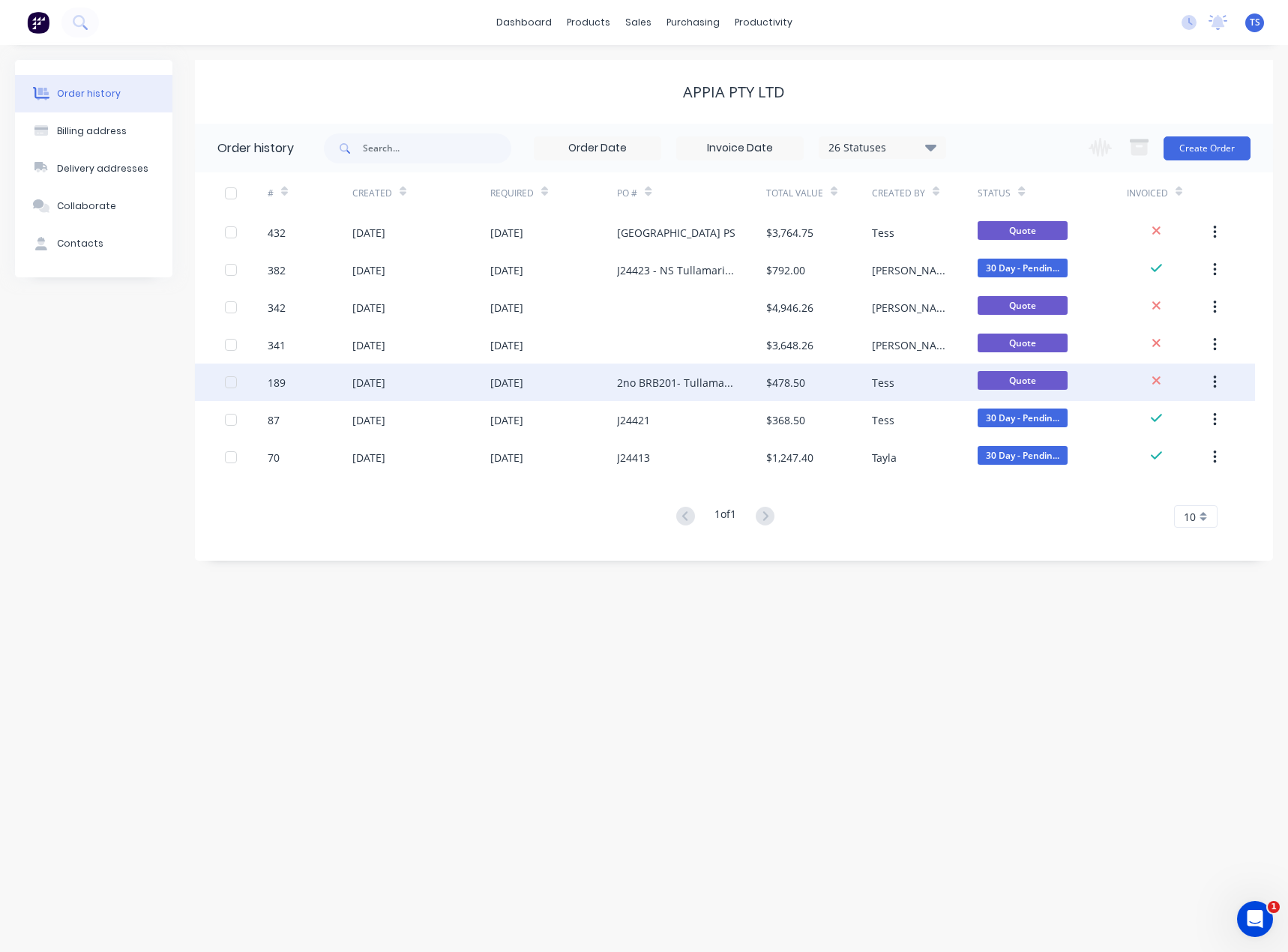
click at [510, 385] on div "[DATE]" at bounding box center [507, 382] width 33 height 16
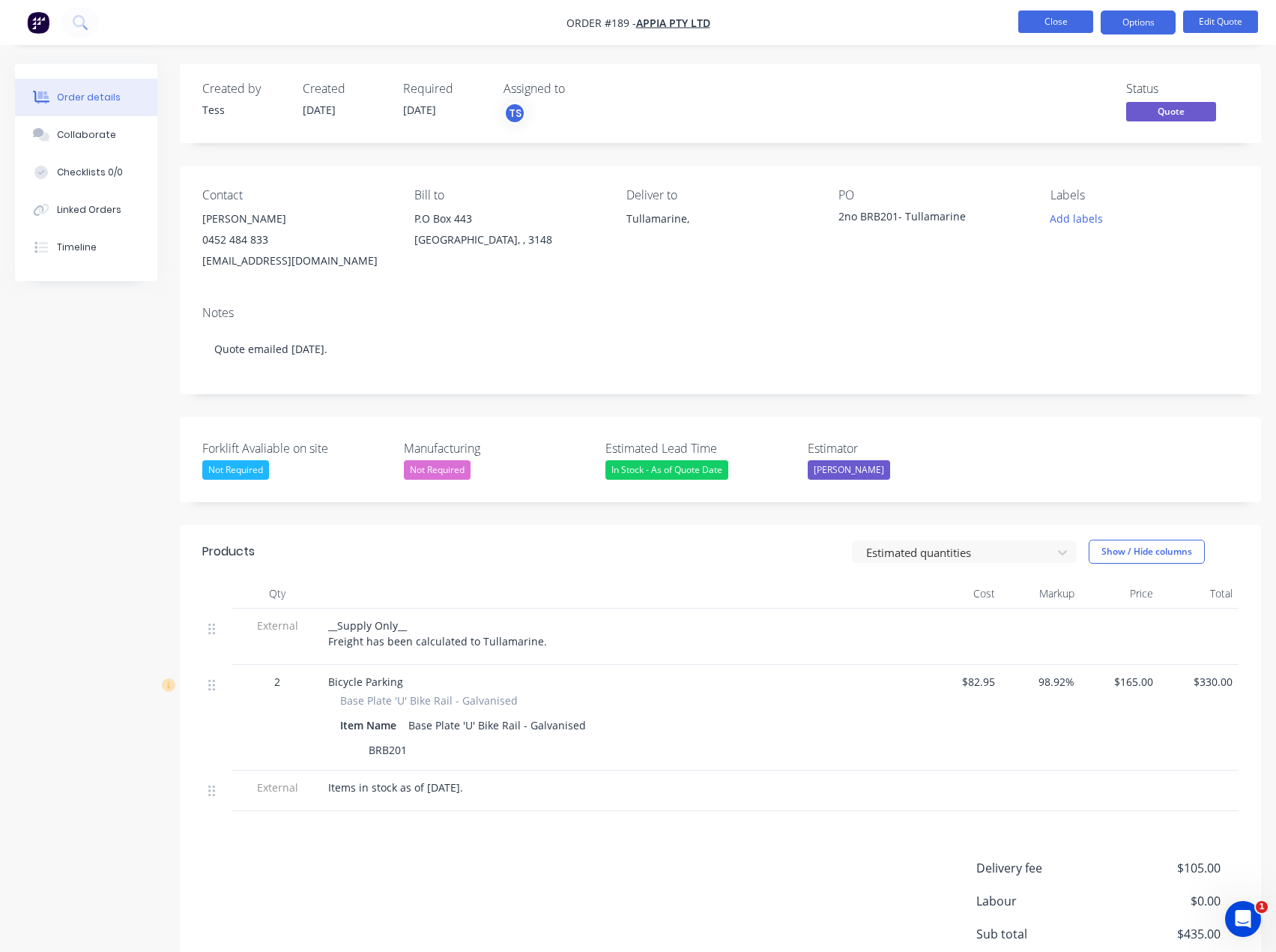
click at [1045, 10] on nav "Order #189 - Appia Pty Ltd Close Options Edit Quote" at bounding box center [638, 23] width 1276 height 45
click at [1045, 14] on button "Close" at bounding box center [1056, 22] width 75 height 23
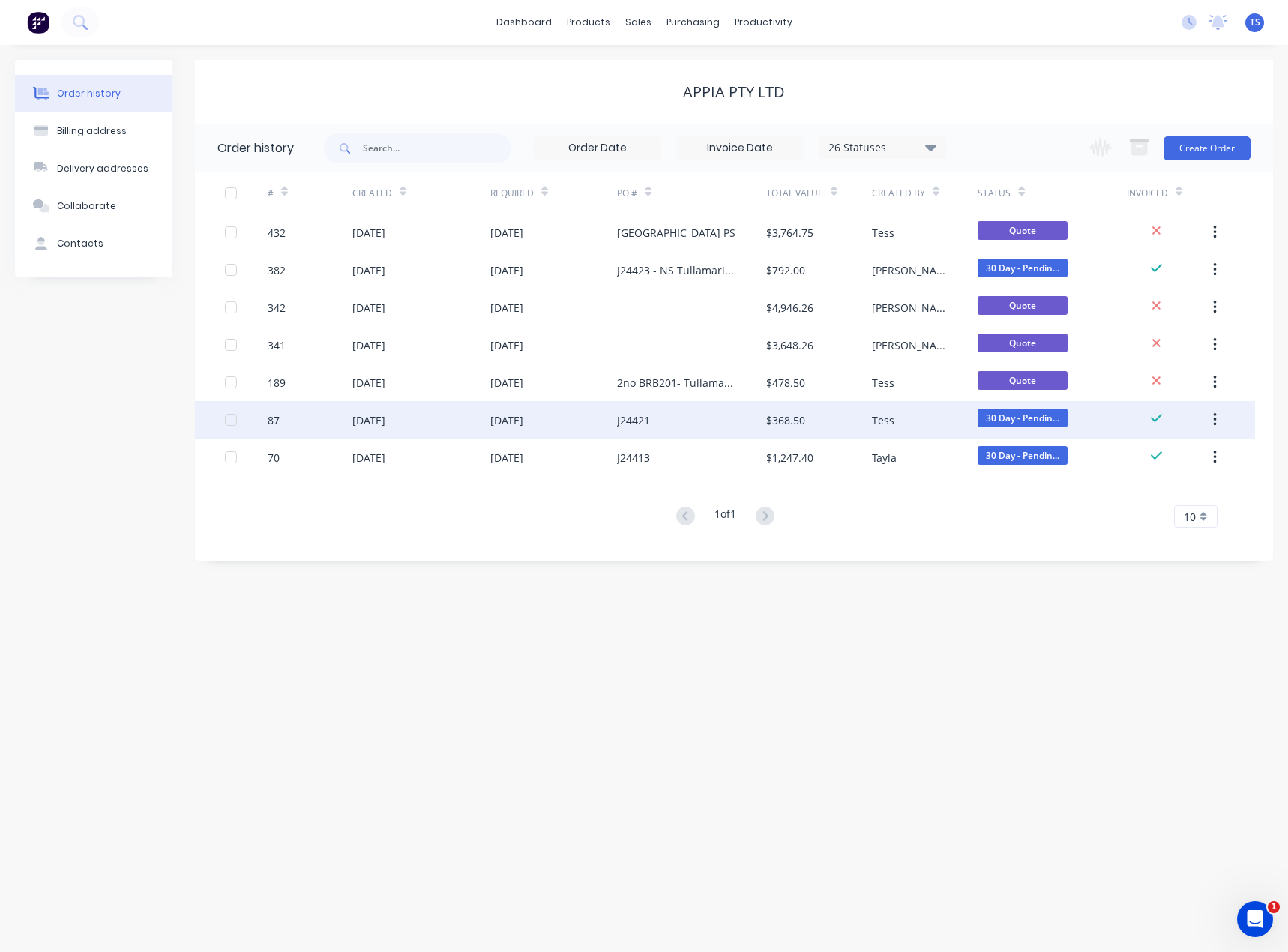
click at [372, 419] on div "[DATE]" at bounding box center [369, 420] width 33 height 16
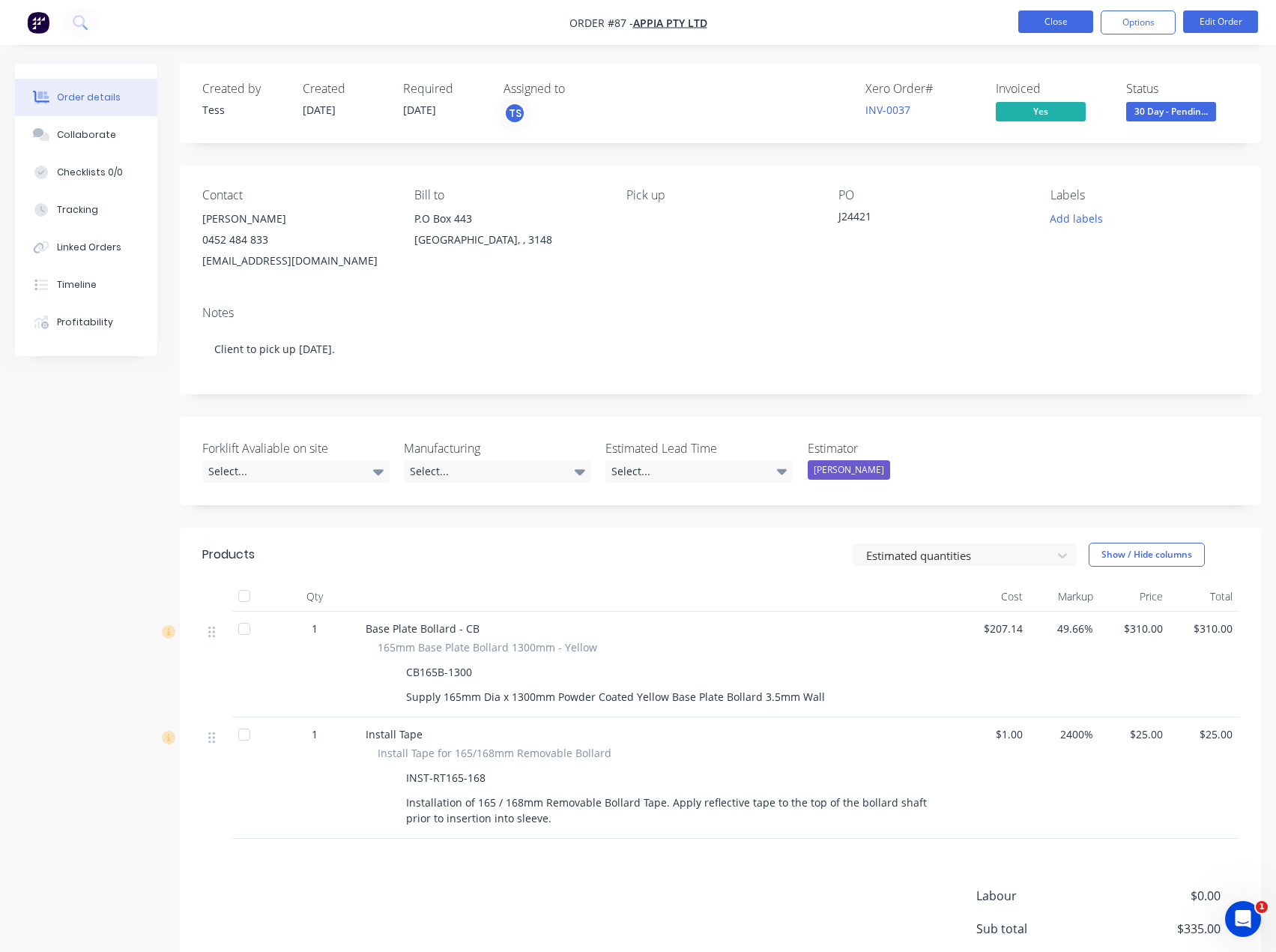
click at [1076, 21] on button "Close" at bounding box center [1056, 22] width 75 height 23
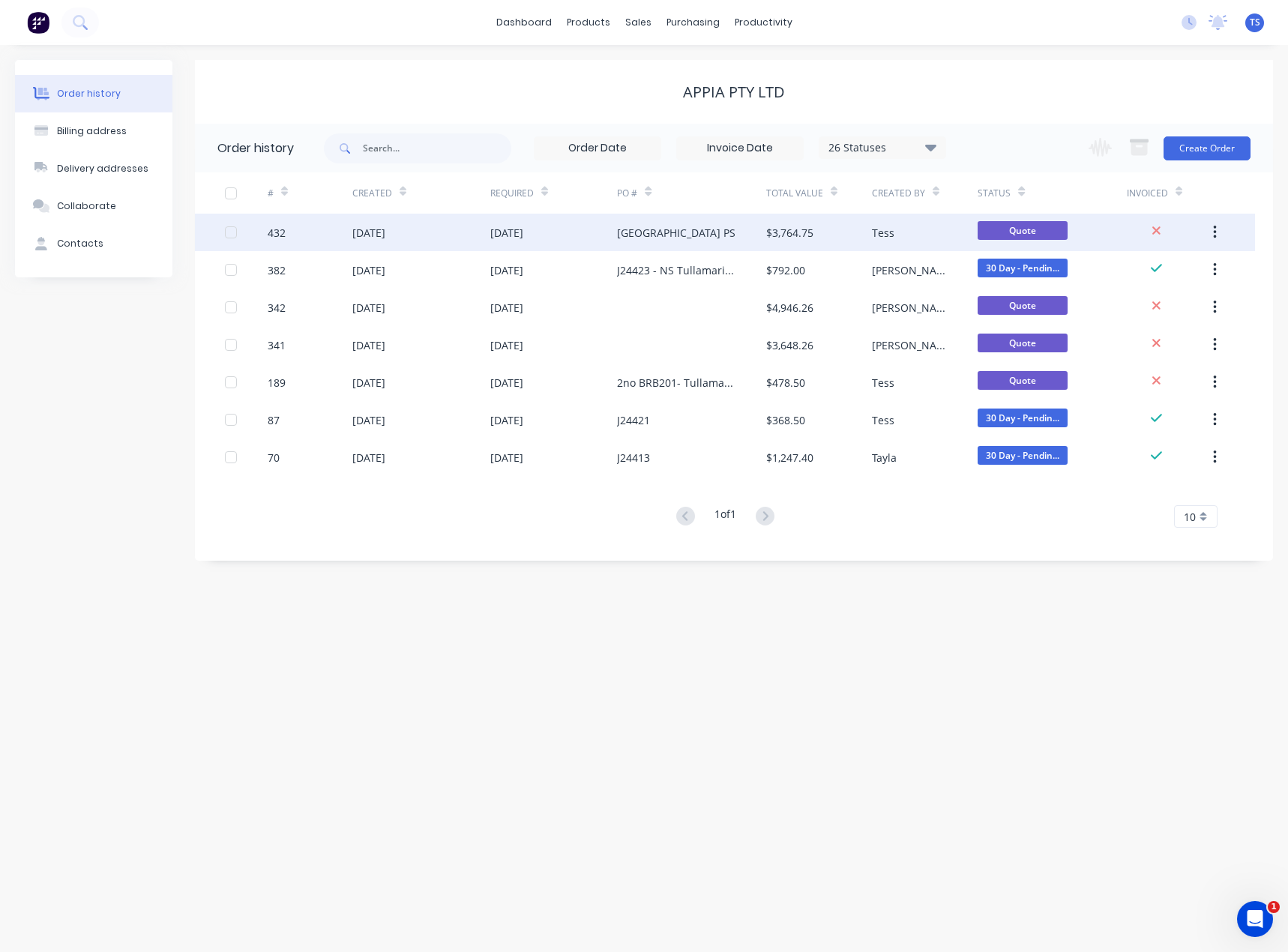
click at [381, 235] on div "[DATE]" at bounding box center [369, 232] width 33 height 16
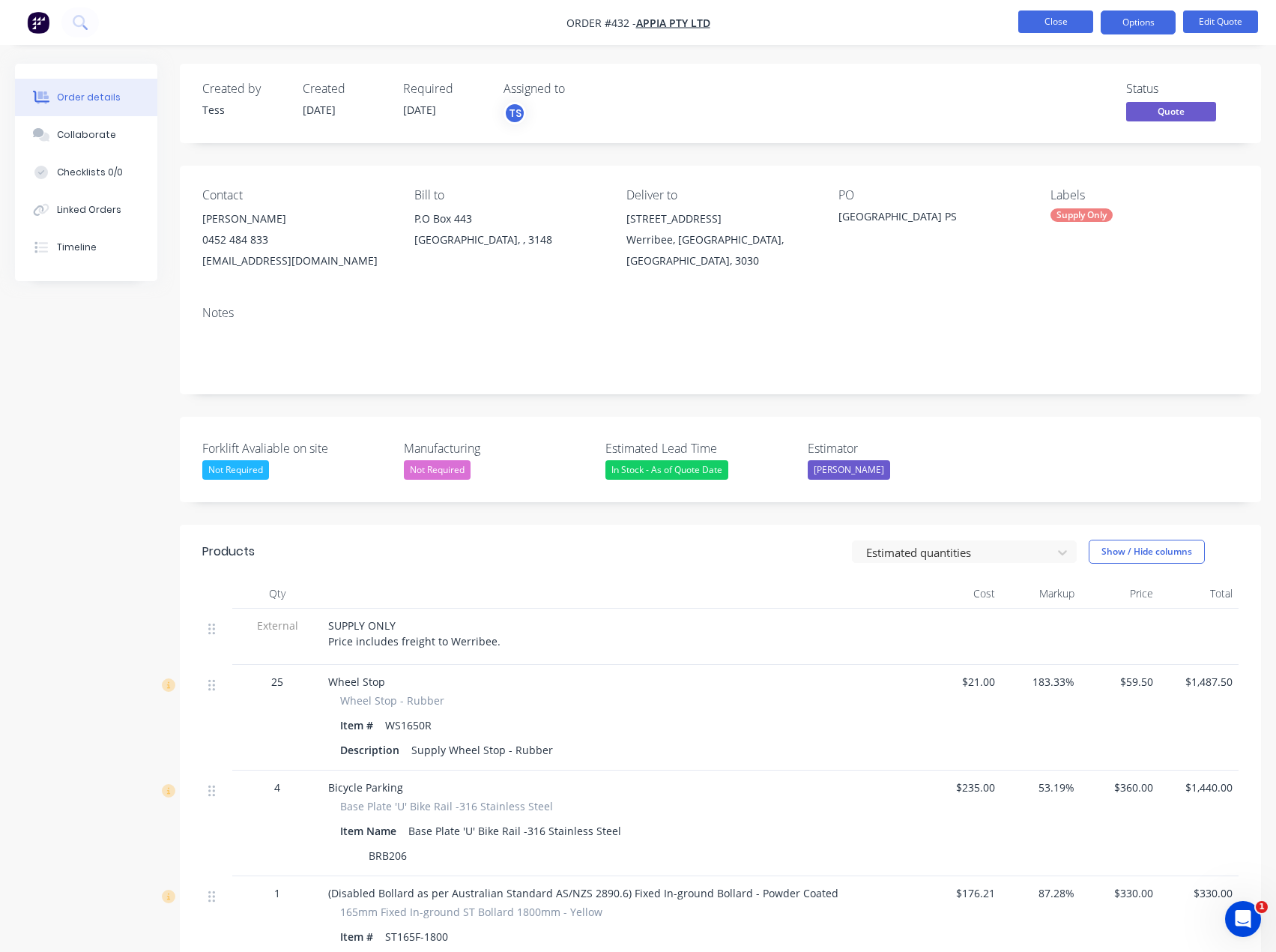
click at [1045, 23] on button "Close" at bounding box center [1056, 22] width 75 height 23
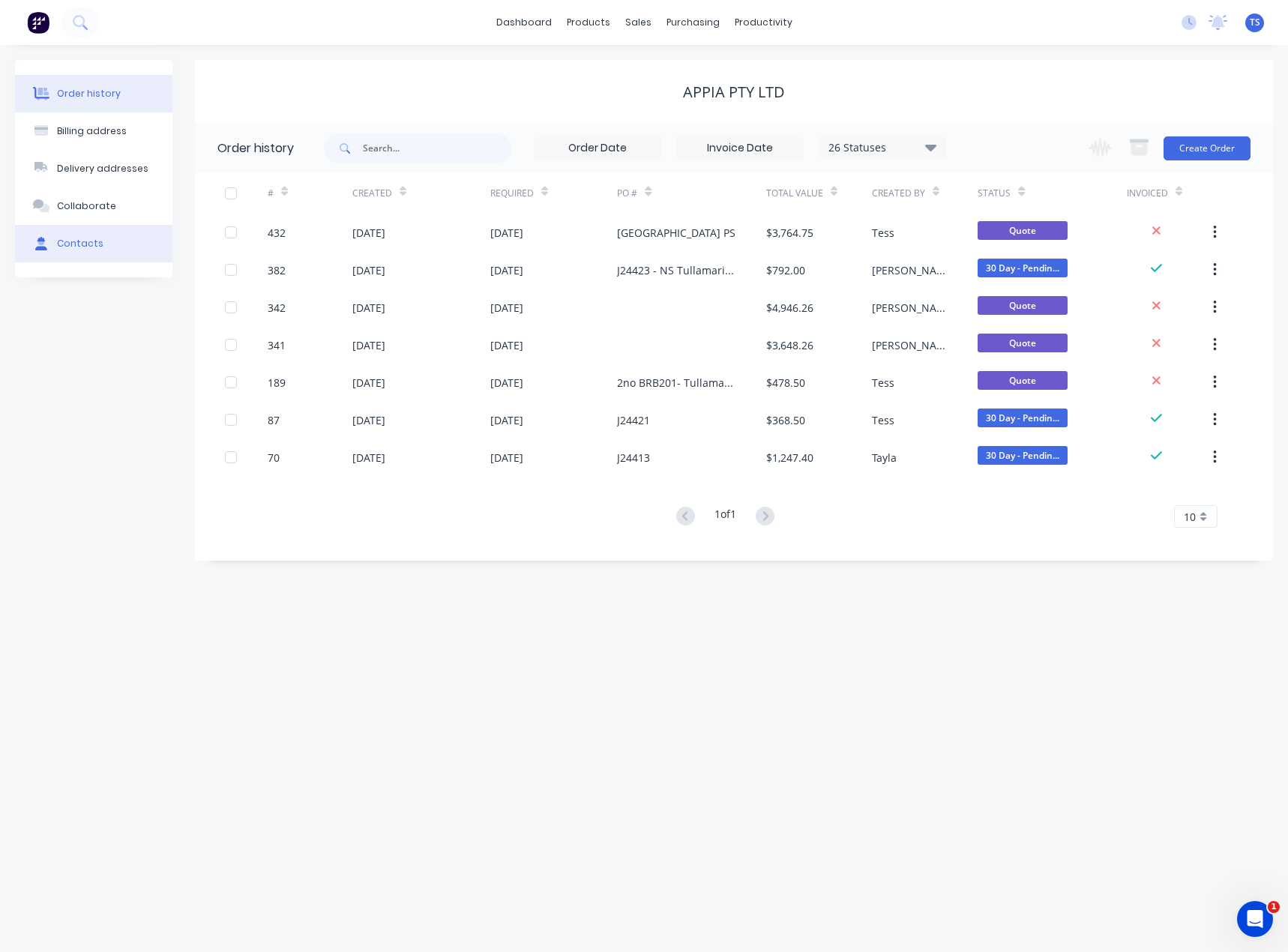
click at [84, 244] on div "Contacts" at bounding box center [81, 244] width 47 height 14
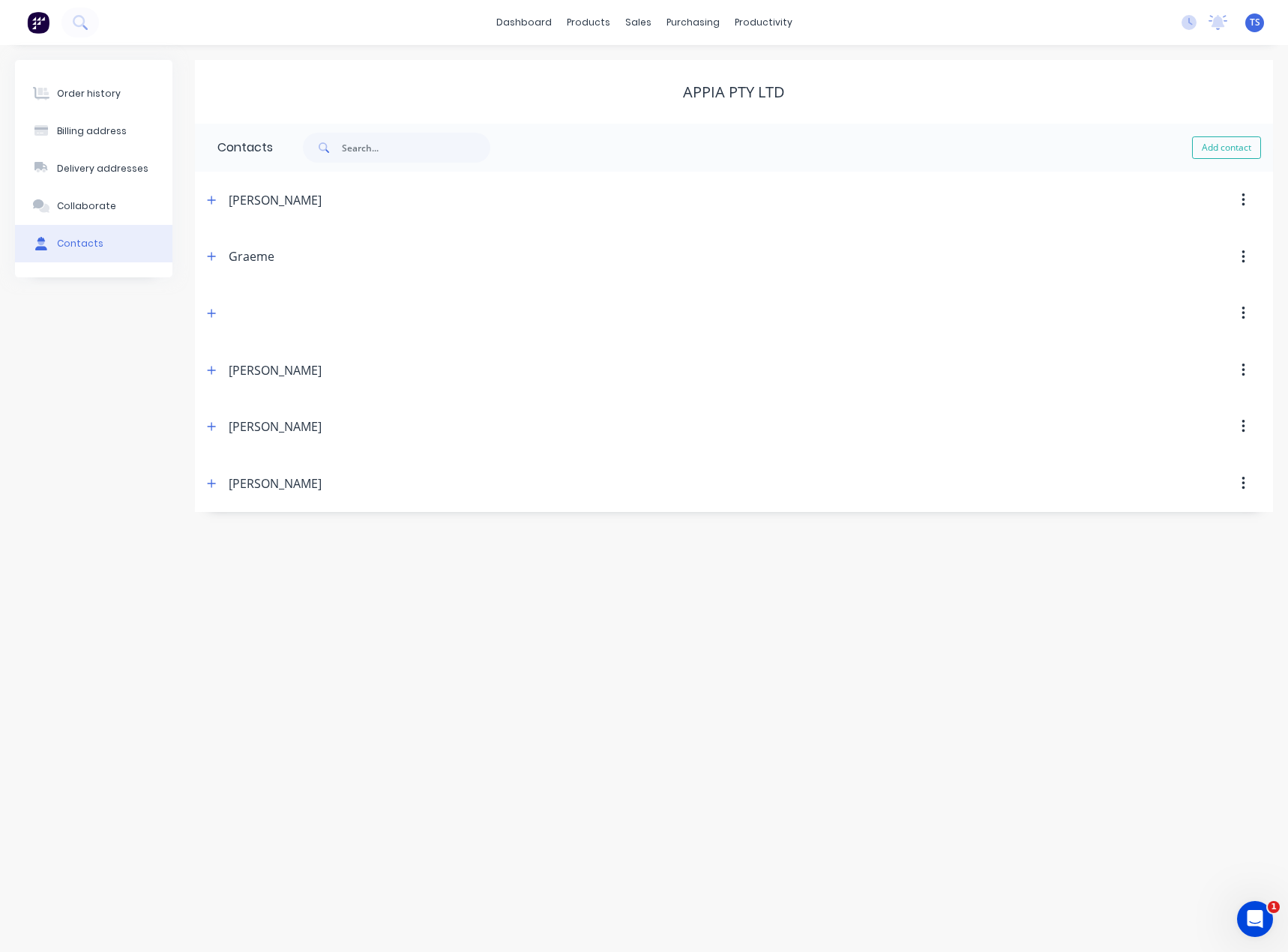
drag, startPoint x: 70, startPoint y: 96, endPoint x: 410, endPoint y: 708, distance: 700.1
click at [70, 96] on div "Order history" at bounding box center [88, 94] width 63 height 14
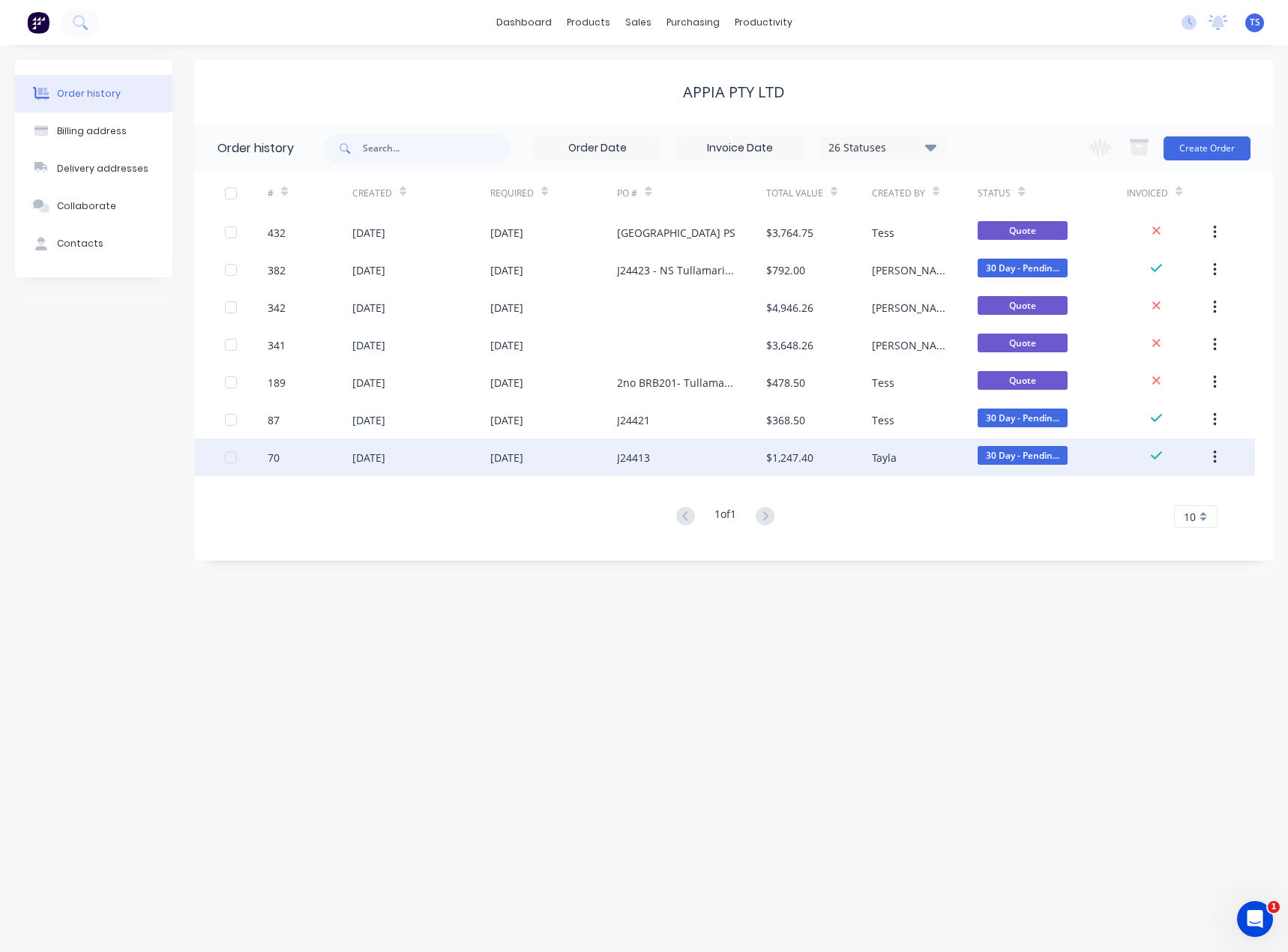
click at [523, 451] on div "[DATE]" at bounding box center [507, 458] width 33 height 16
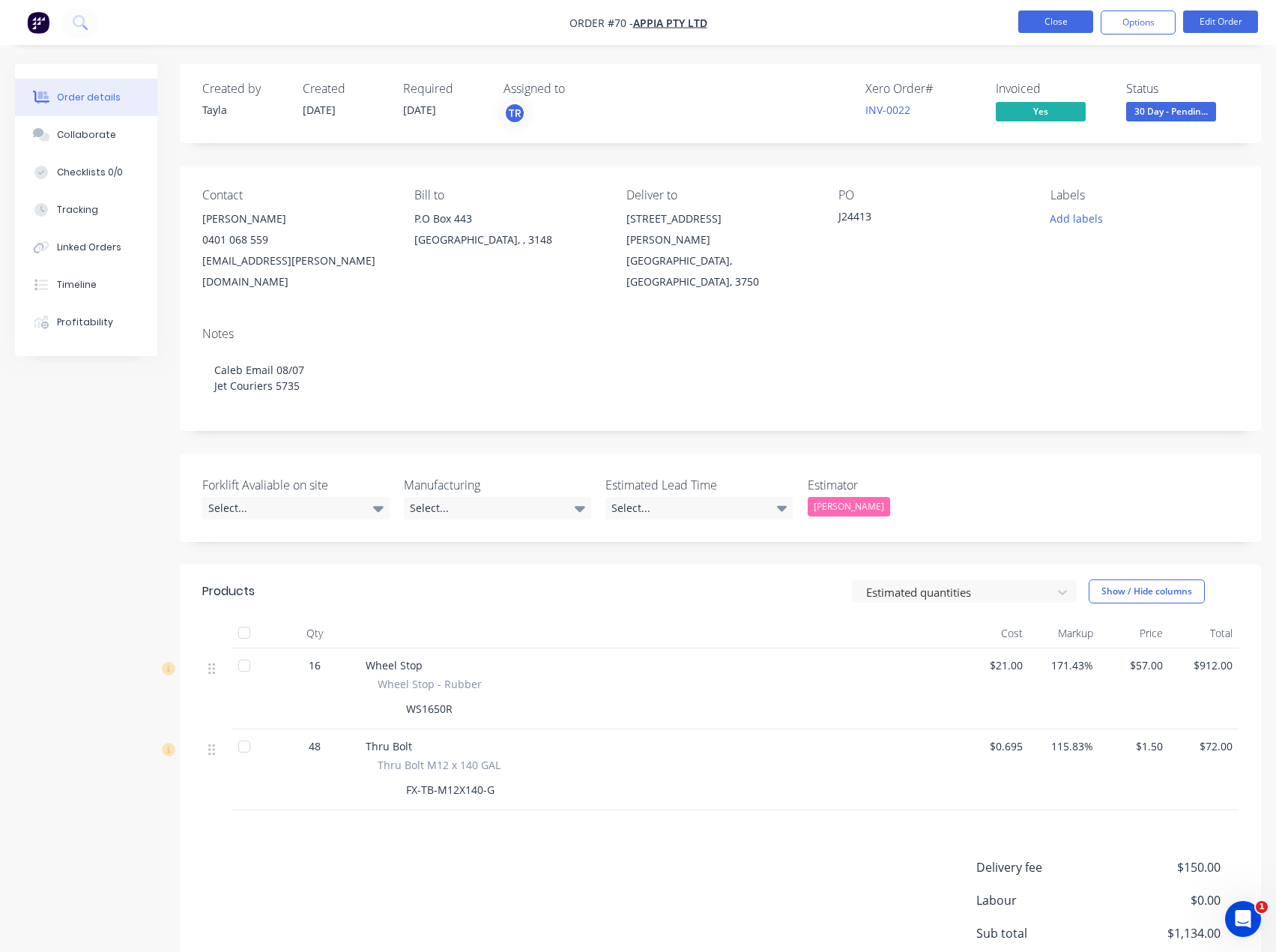
click at [1082, 25] on button "Close" at bounding box center [1056, 22] width 75 height 23
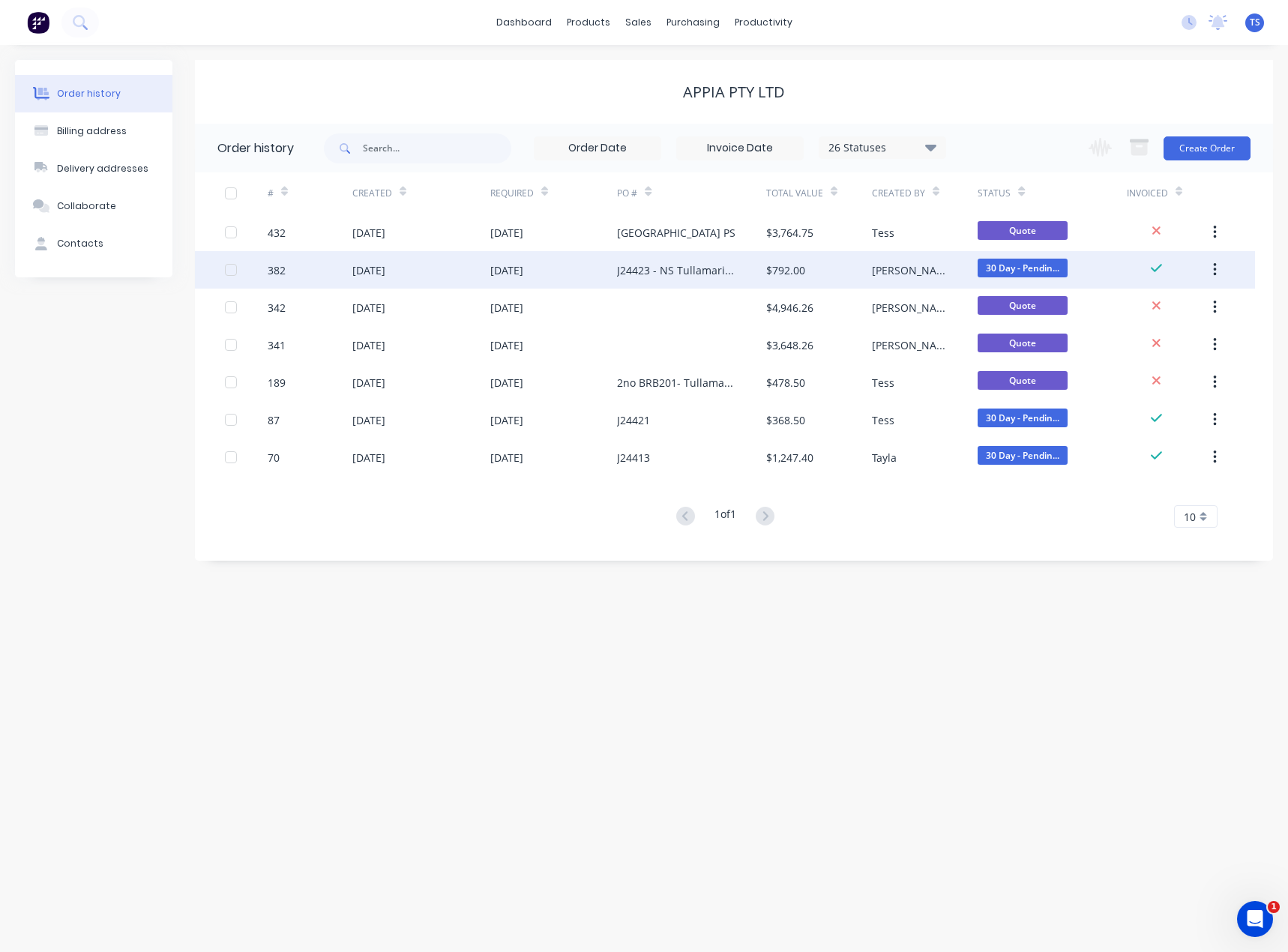
click at [523, 270] on div "[DATE]" at bounding box center [507, 271] width 33 height 16
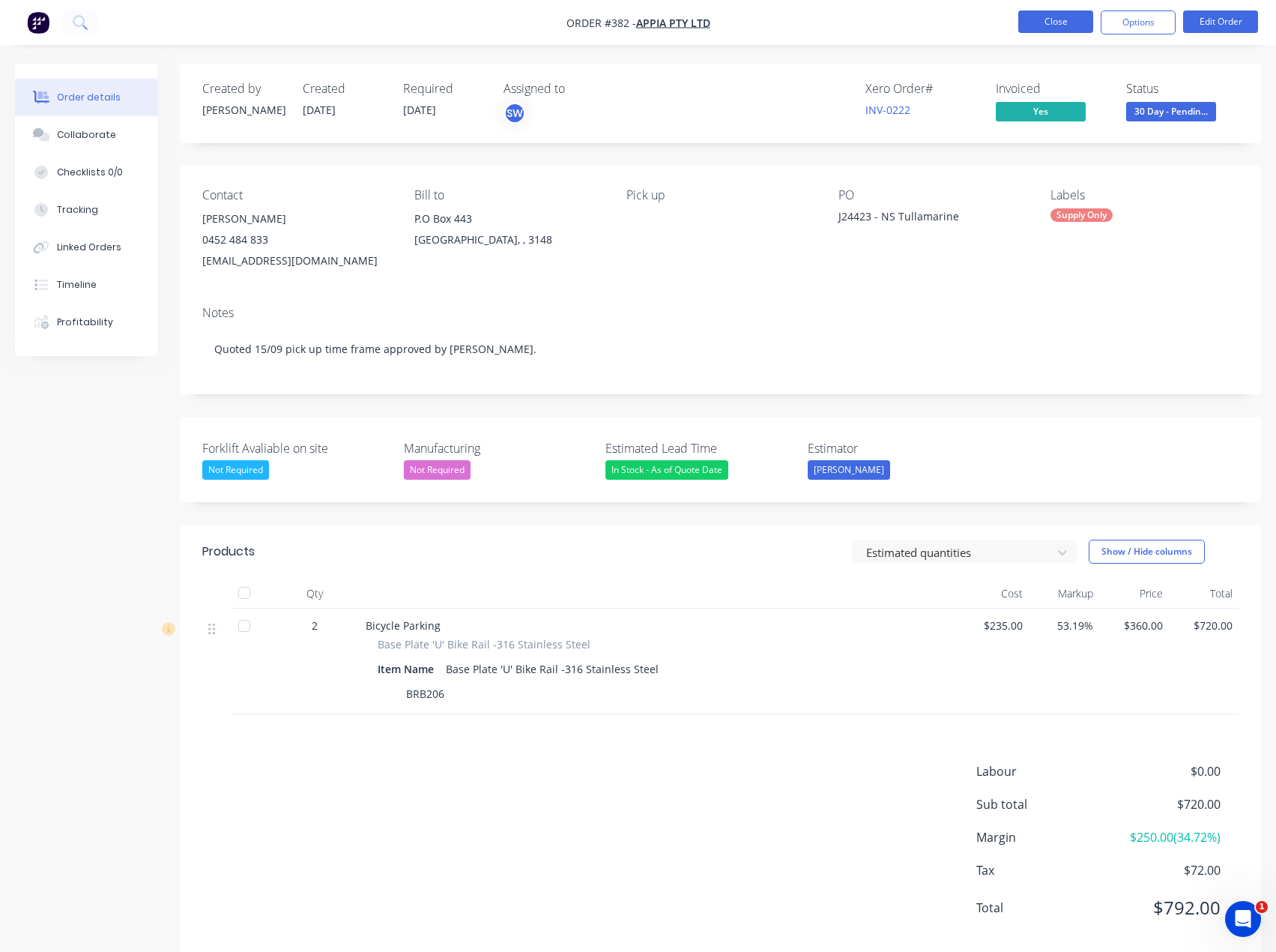
click at [1056, 22] on button "Close" at bounding box center [1056, 22] width 75 height 23
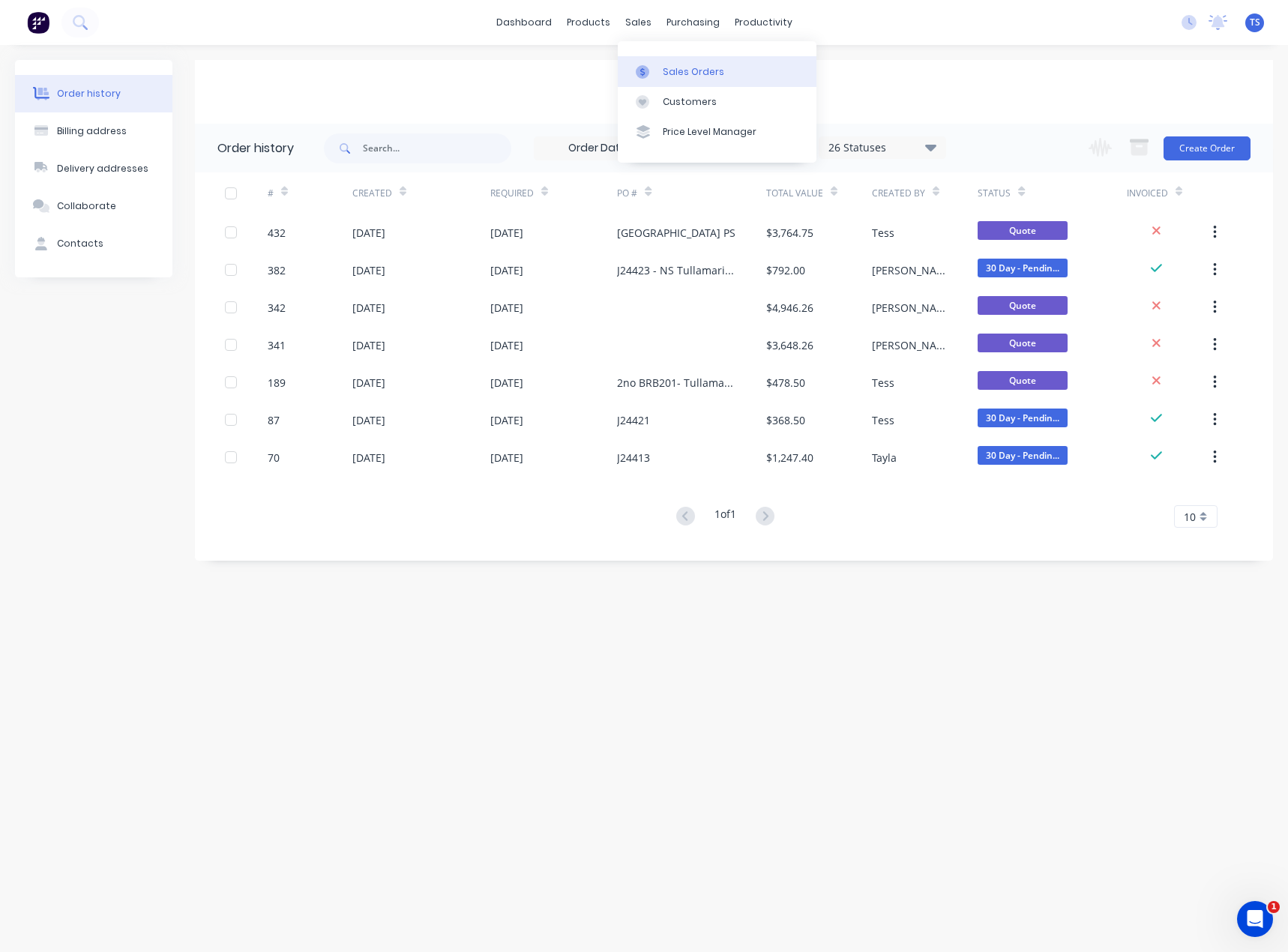
click at [663, 75] on div "Sales Orders" at bounding box center [693, 72] width 62 height 14
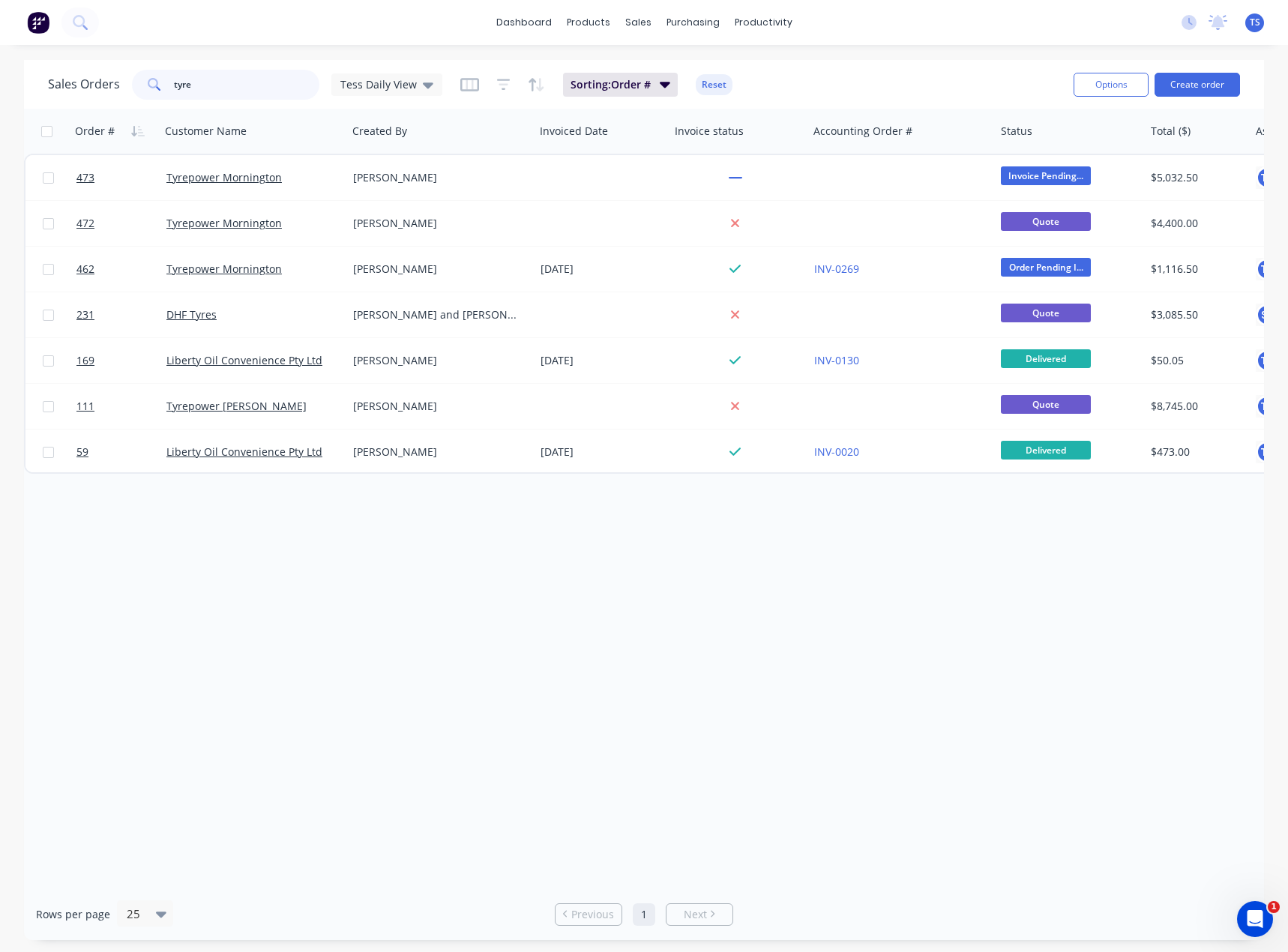
drag, startPoint x: 249, startPoint y: 85, endPoint x: 137, endPoint y: 101, distance: 113.1
click at [137, 101] on div "Sales Orders tyre Tess Daily View Sorting: Order # Reset" at bounding box center [554, 84] width 1014 height 36
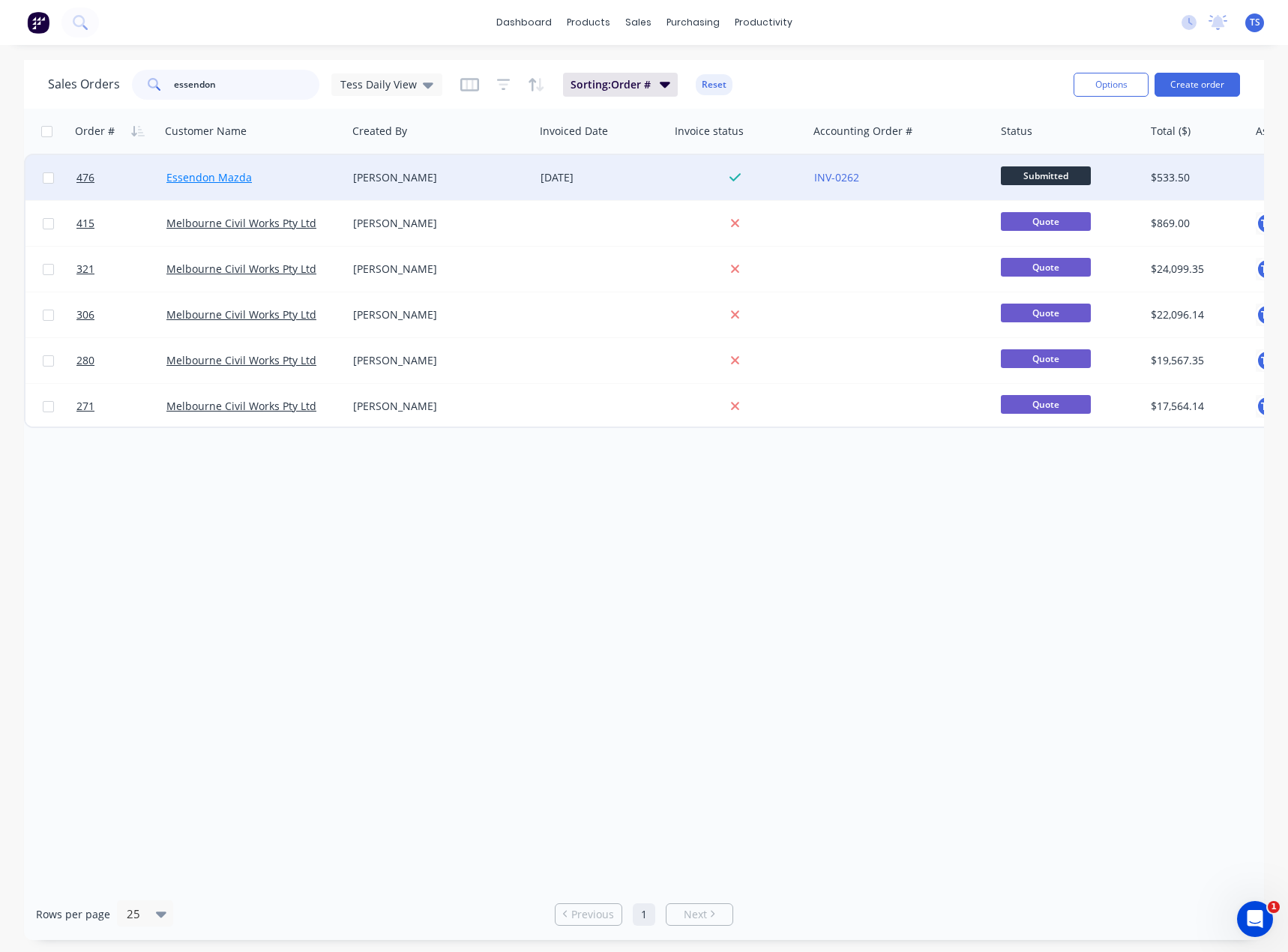
type input "essendon"
click at [206, 183] on link "Essendon Mazda" at bounding box center [209, 177] width 86 height 14
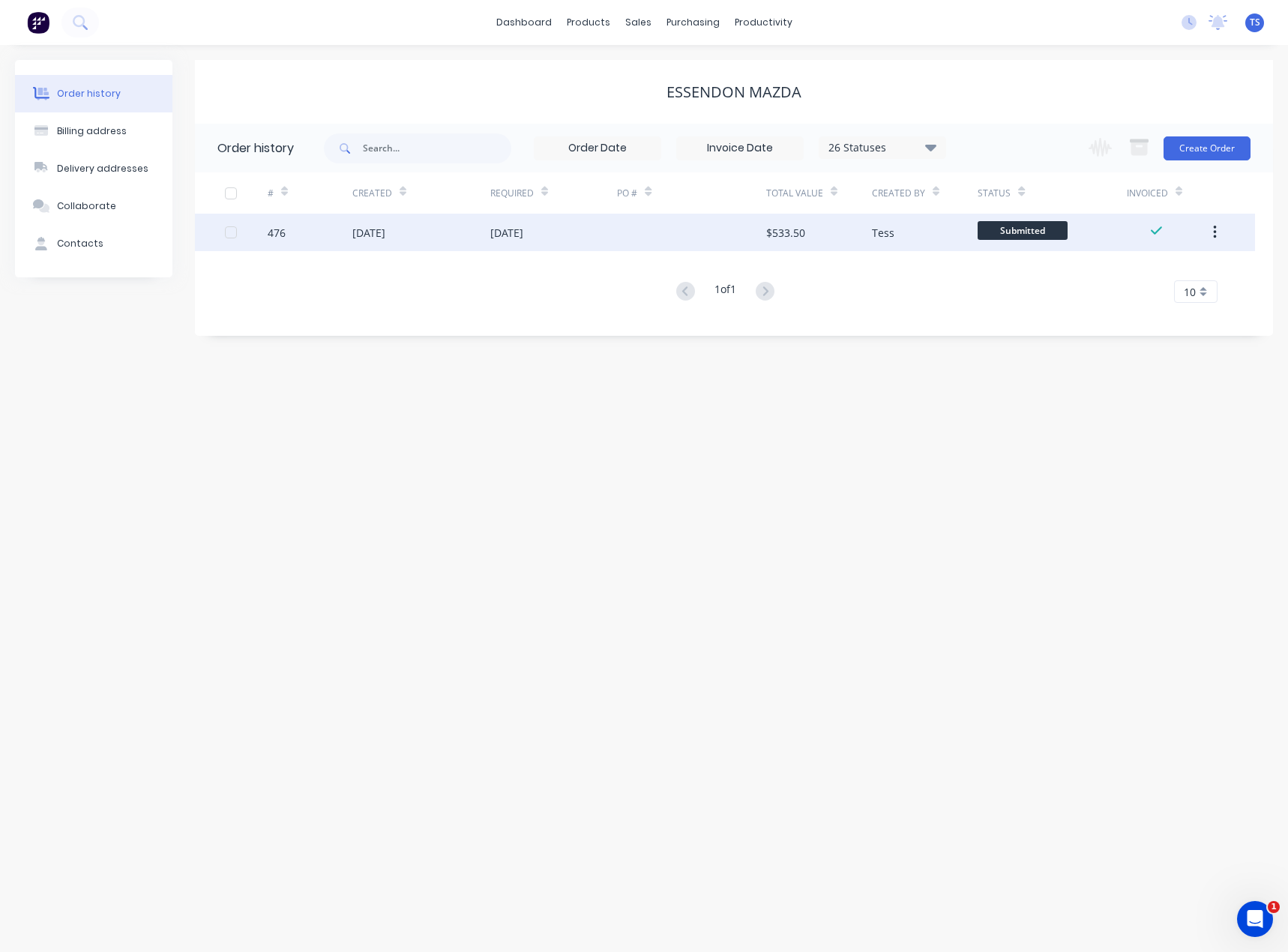
click at [801, 234] on div "$533.50" at bounding box center [786, 232] width 39 height 16
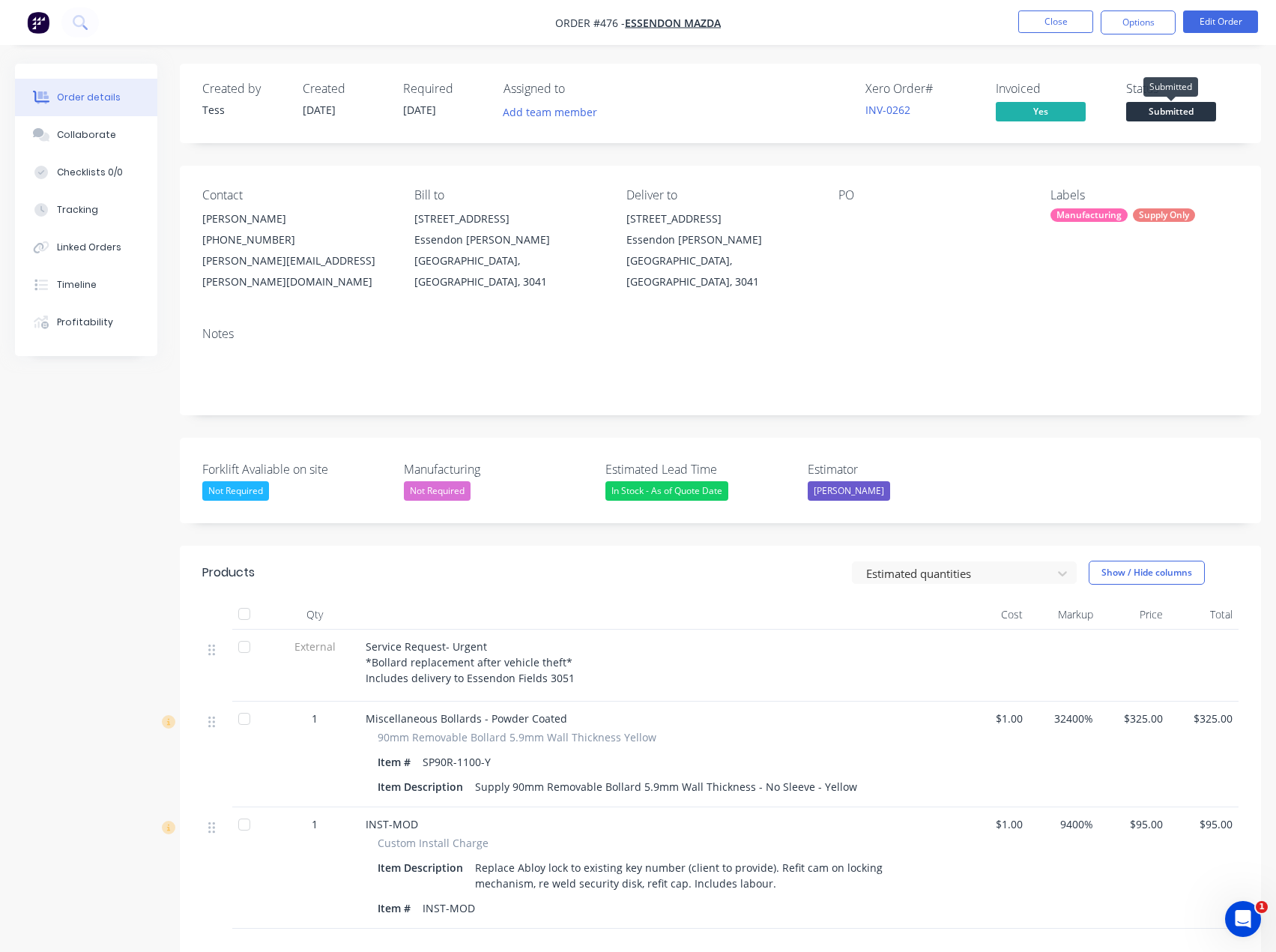
click at [1169, 114] on span "Submitted" at bounding box center [1171, 112] width 90 height 19
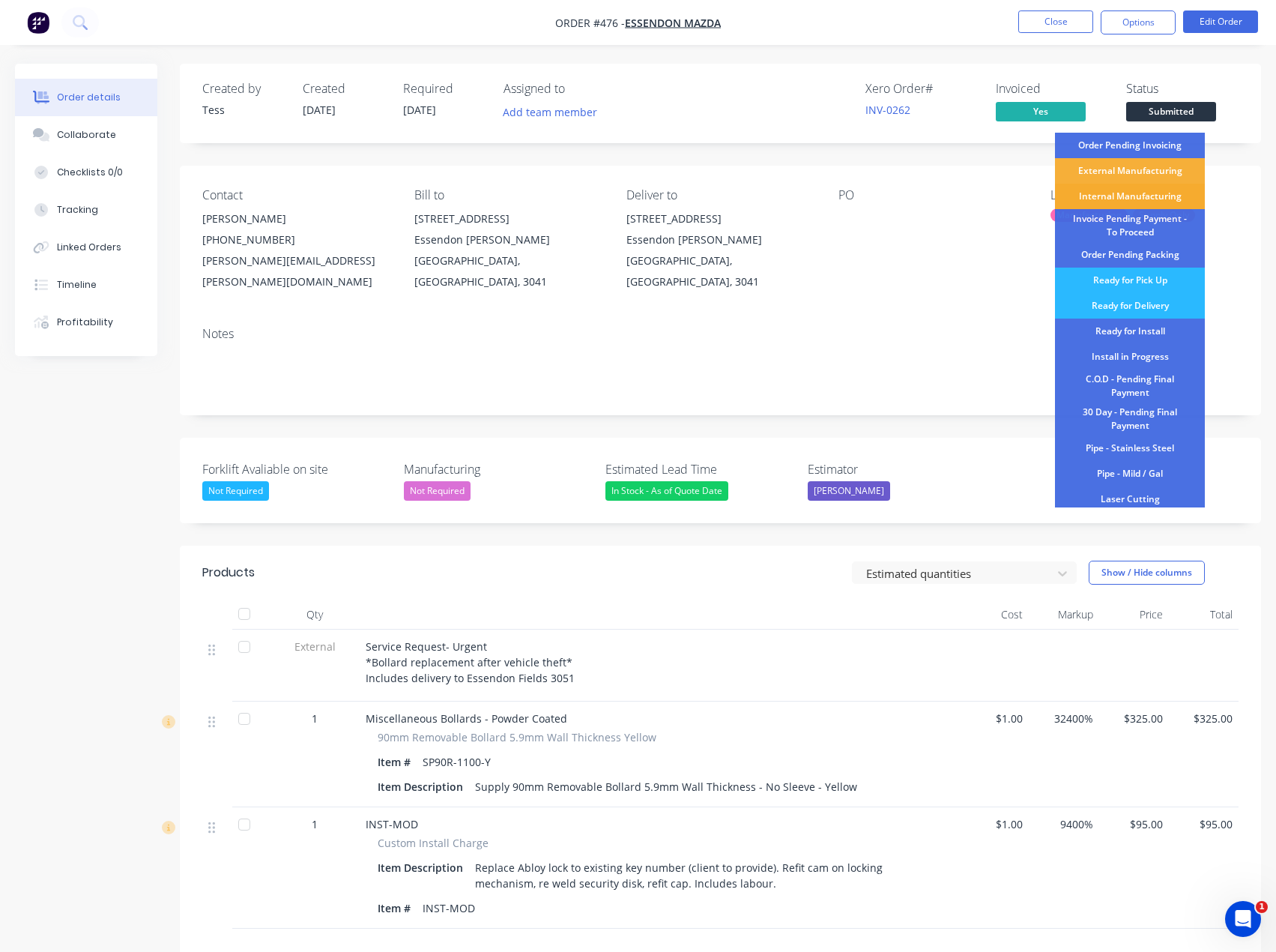
click at [1135, 195] on div "Internal Manufacturing" at bounding box center [1130, 196] width 150 height 25
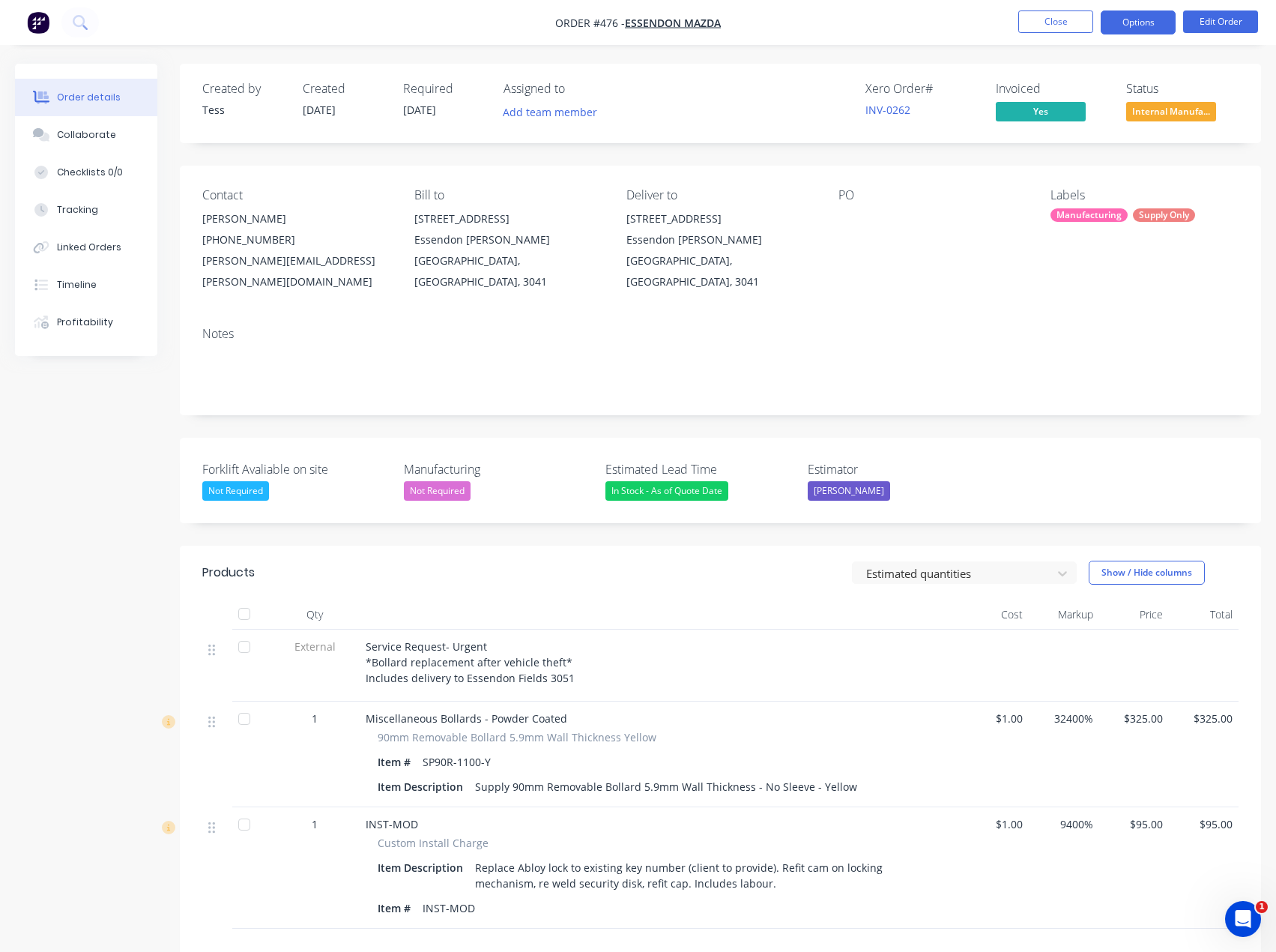
click at [1133, 23] on button "Options" at bounding box center [1138, 23] width 75 height 24
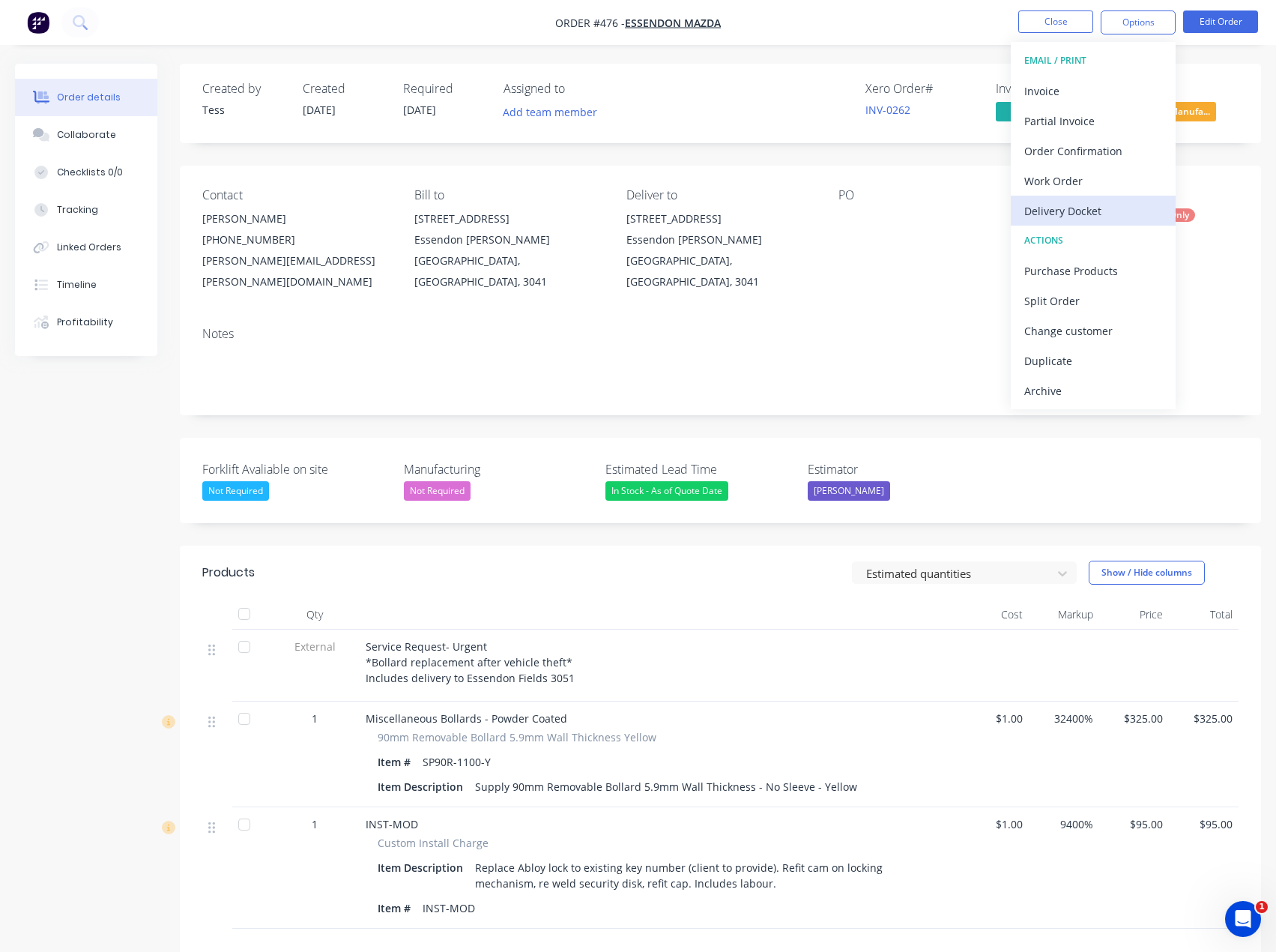
click at [1084, 213] on div "Delivery Docket" at bounding box center [1093, 211] width 138 height 22
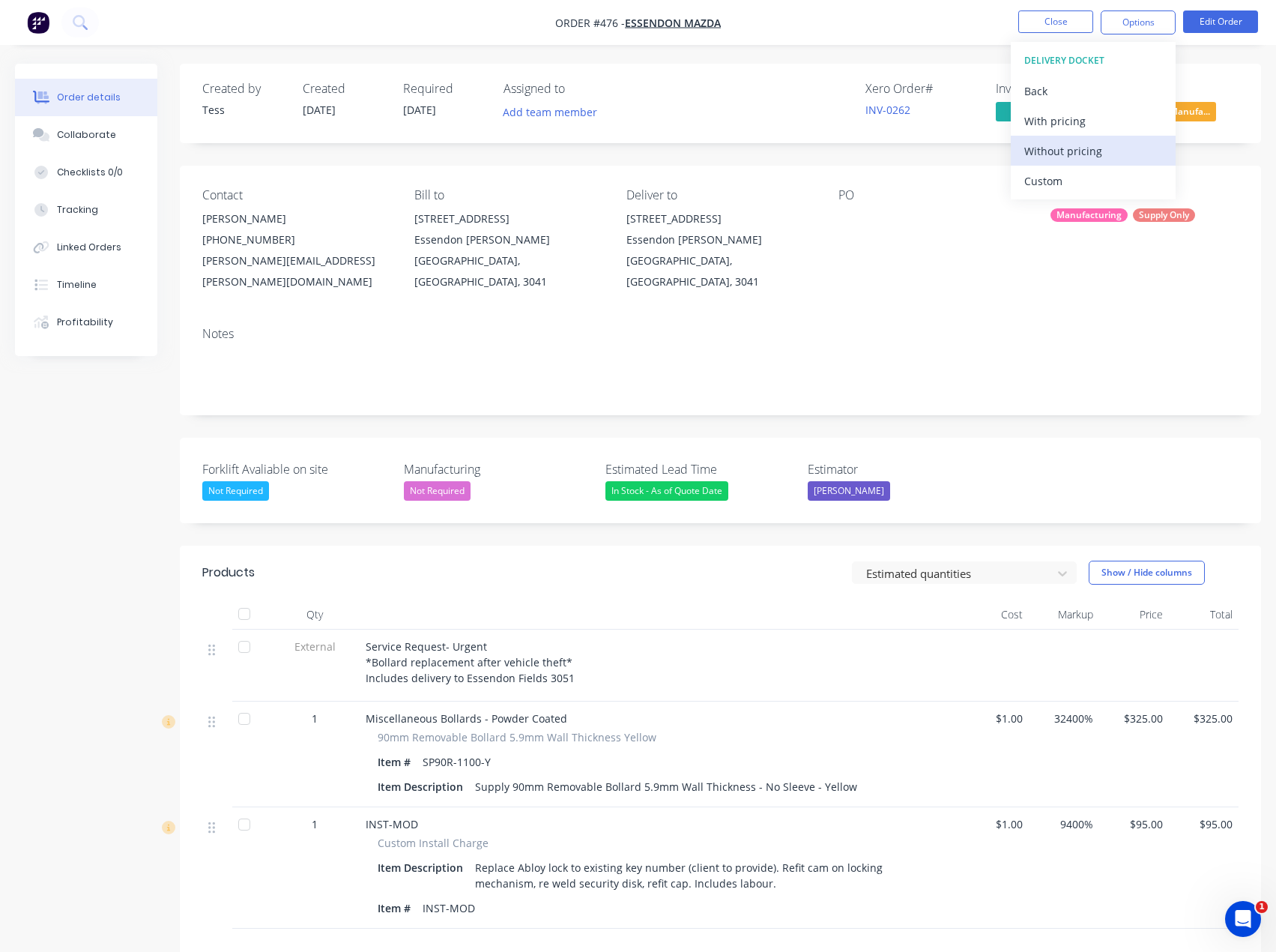
click at [1045, 147] on div "Without pricing" at bounding box center [1093, 151] width 138 height 22
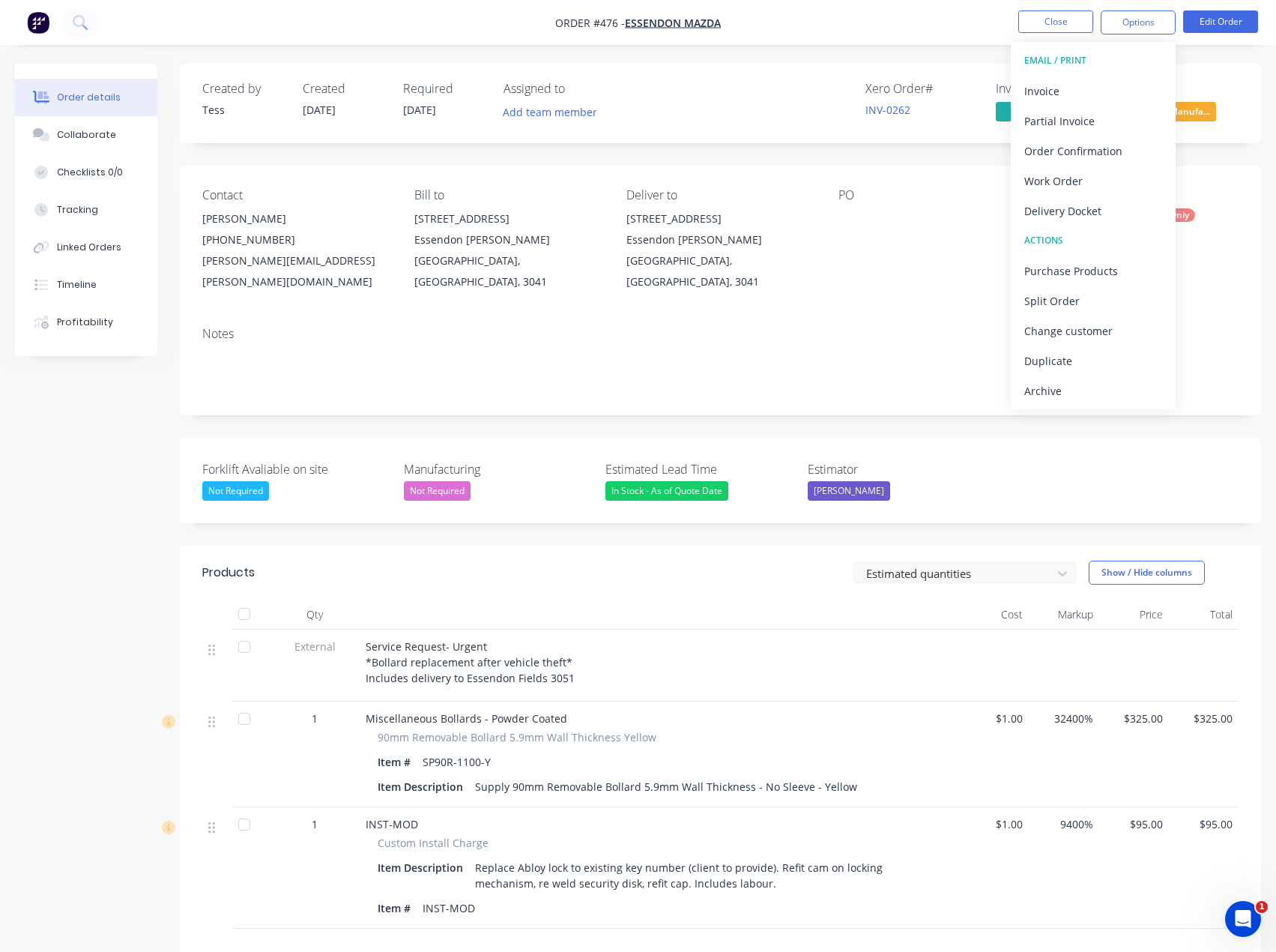
drag, startPoint x: 865, startPoint y: 162, endPoint x: 801, endPoint y: 169, distance: 64.4
click at [865, 162] on div "Created by Tess Created [DATE] Required [DATE] Assigned to Add team member Xero…" at bounding box center [719, 634] width 1081 height 1142
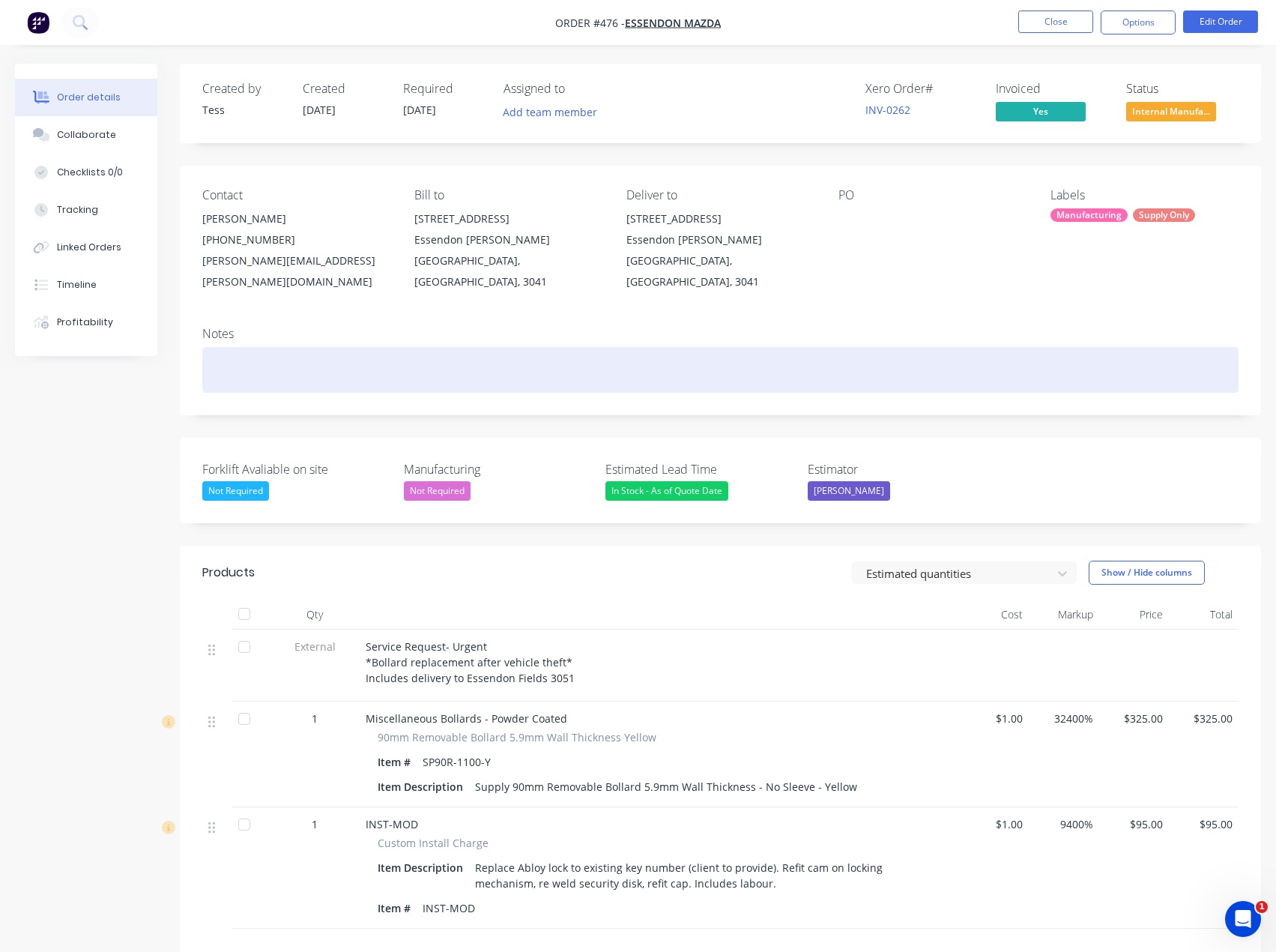
click at [284, 361] on div at bounding box center [720, 369] width 1037 height 46
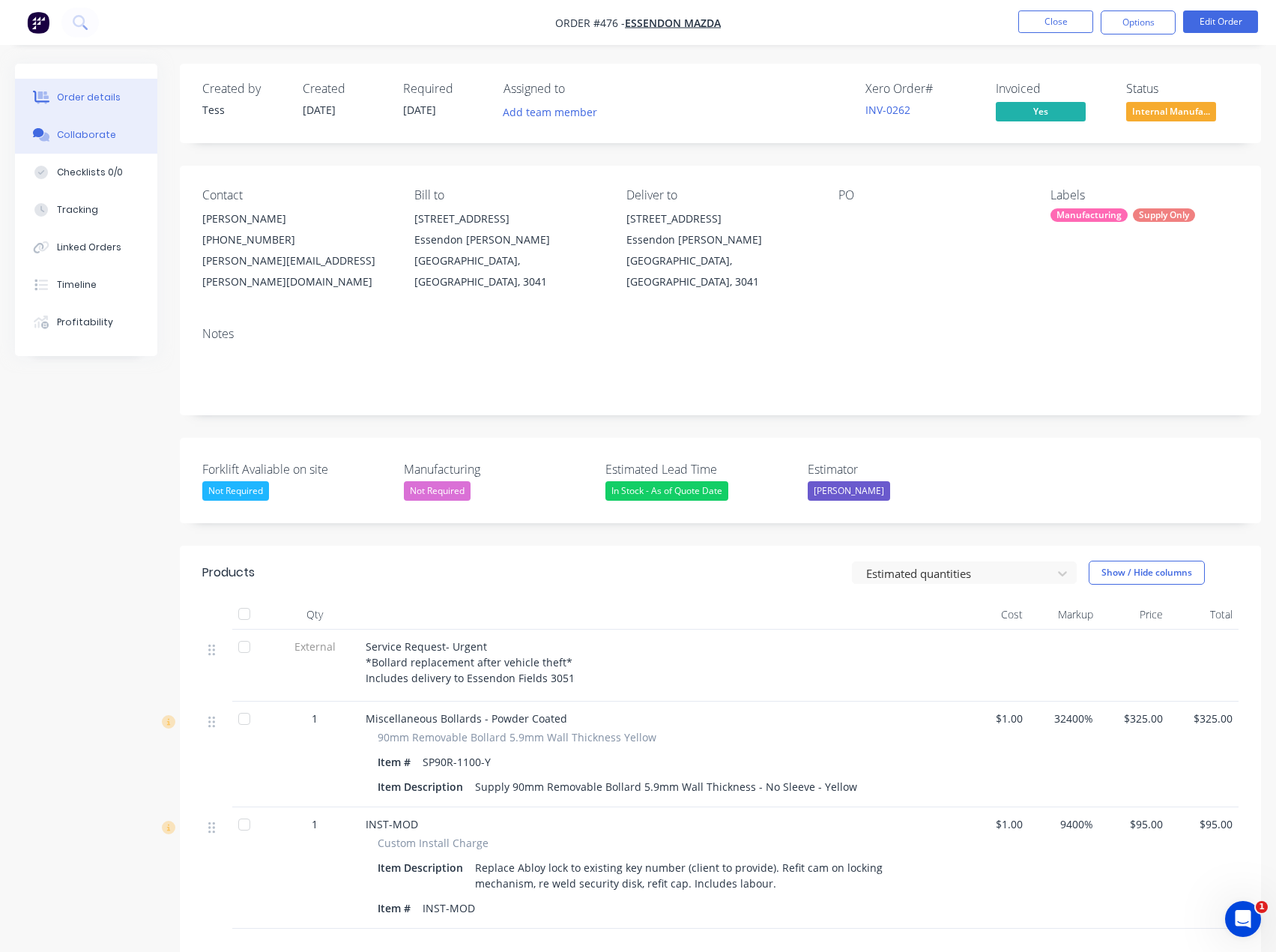
click at [74, 140] on div "Collaborate" at bounding box center [87, 135] width 59 height 14
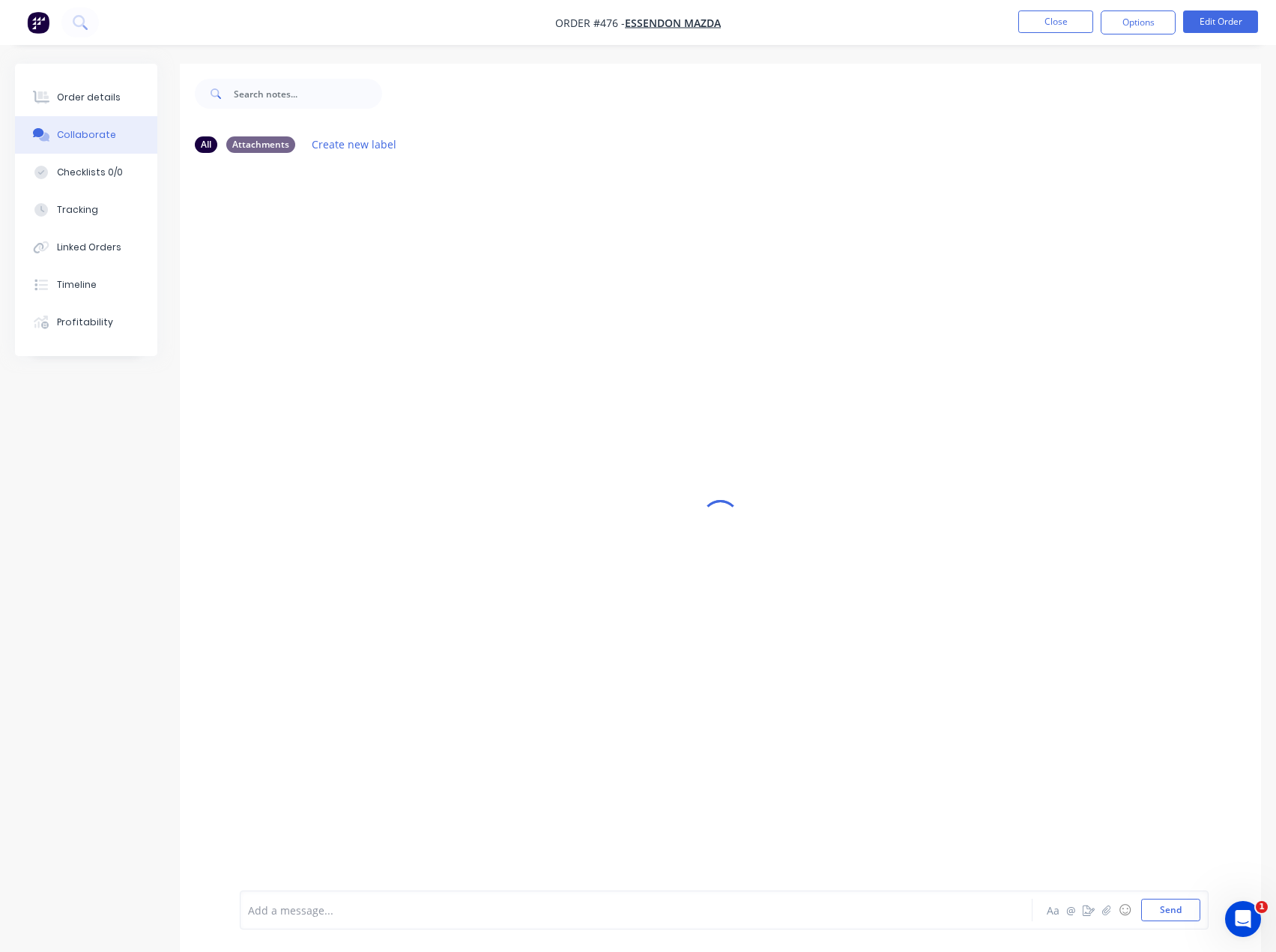
click at [335, 907] on div at bounding box center [605, 910] width 713 height 16
click at [81, 100] on div "Order details" at bounding box center [88, 98] width 63 height 14
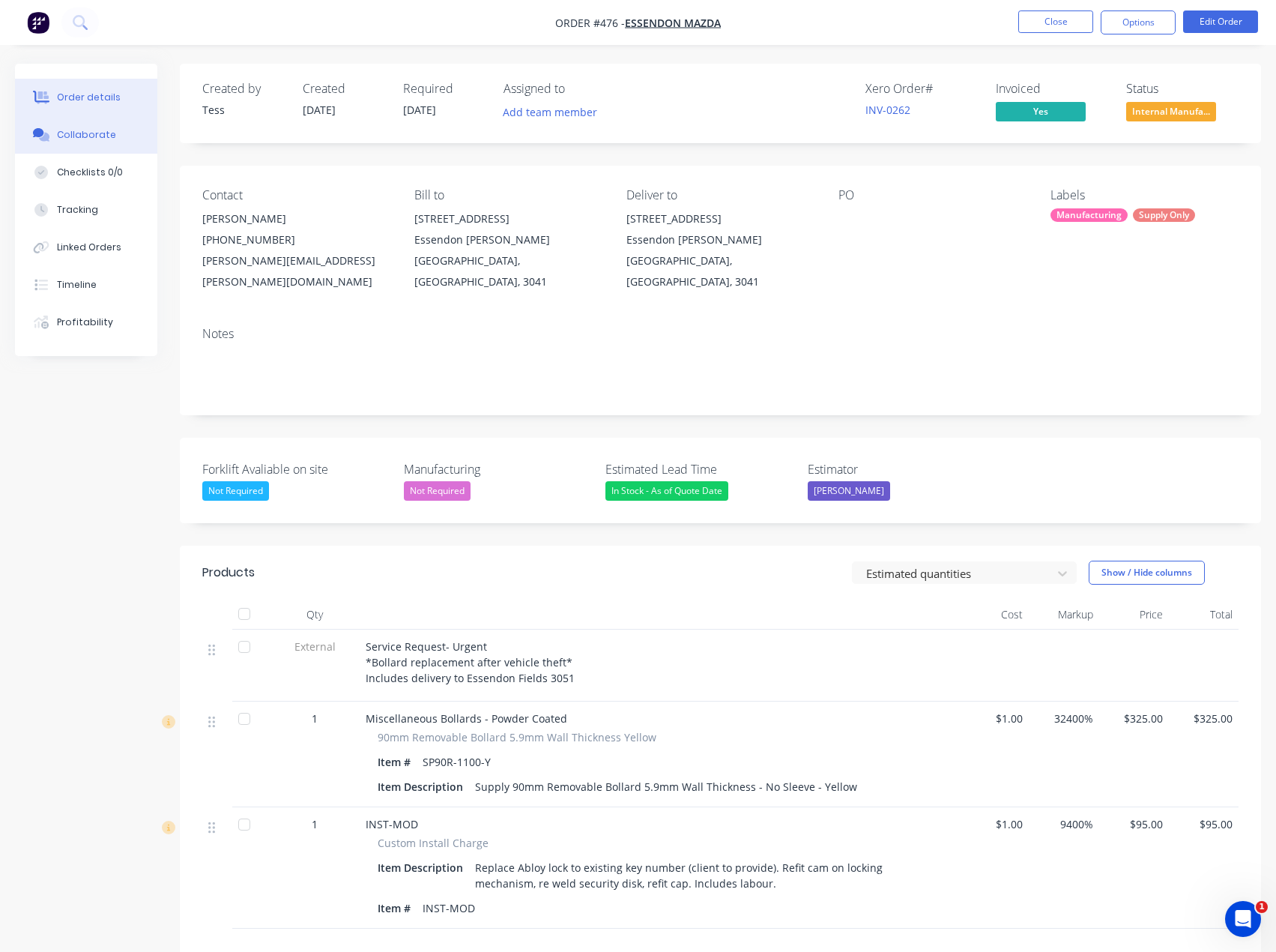
click at [85, 144] on button "Collaborate" at bounding box center [86, 134] width 142 height 37
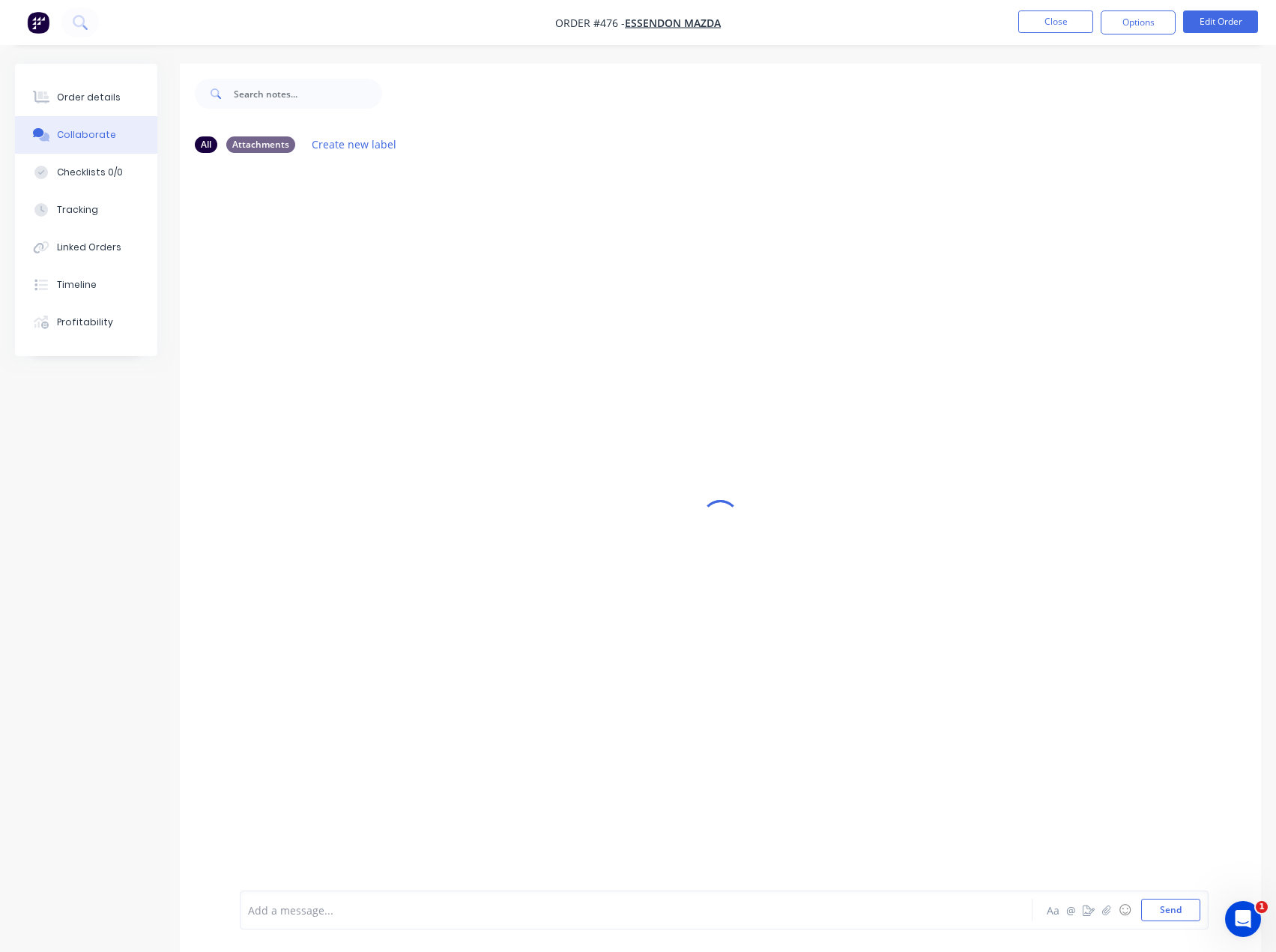
click at [354, 914] on div at bounding box center [605, 910] width 713 height 16
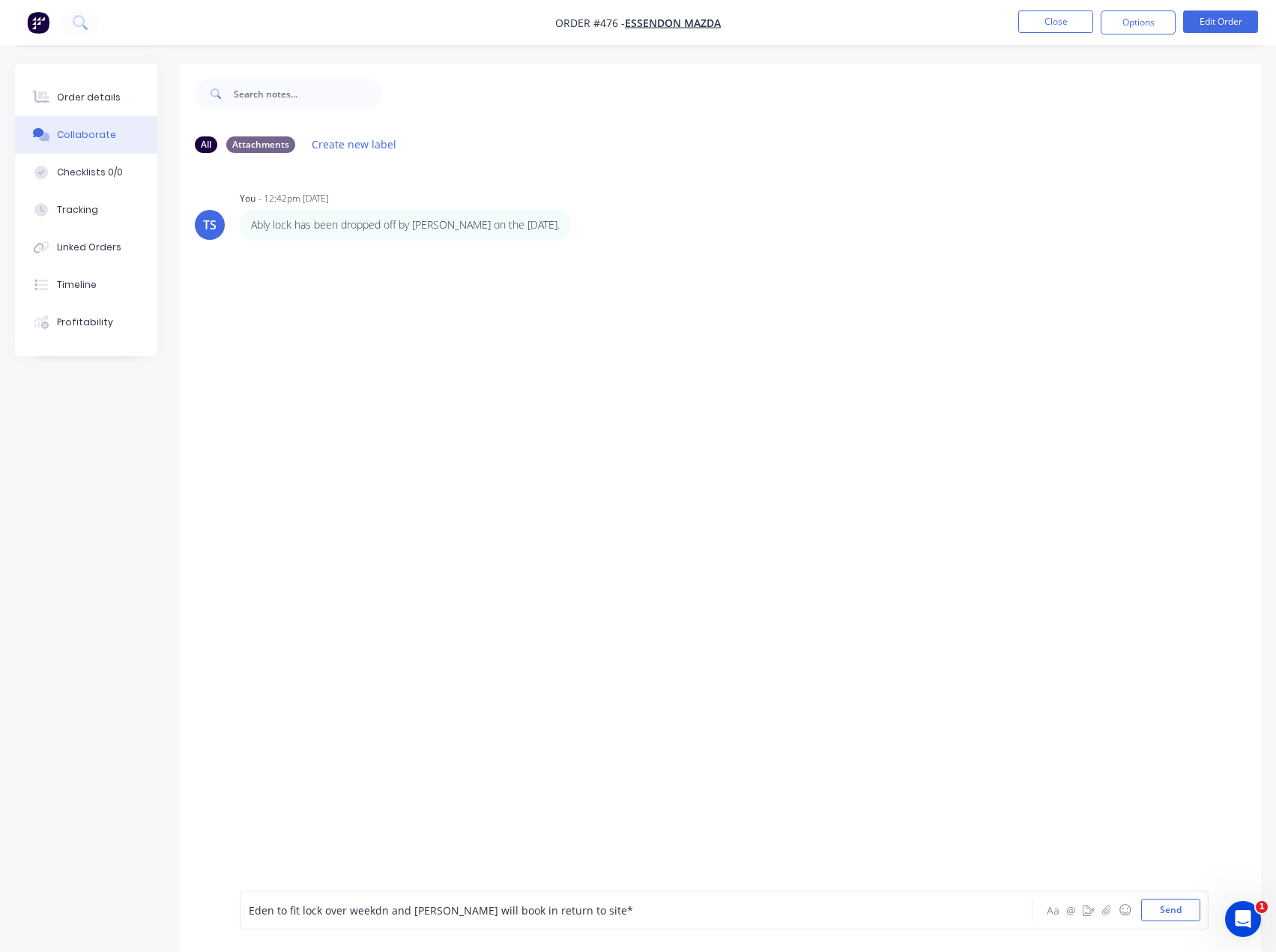
click at [374, 912] on span "Eden to fit lock over weekdn and [PERSON_NAME] will book in return to site*" at bounding box center [440, 910] width 384 height 14
click at [384, 912] on span "Eden to fit lock over weekedn and [PERSON_NAME] will book in return to site*" at bounding box center [444, 910] width 390 height 14
click at [604, 912] on div "Eden to fit lock over weekend and Tess will book in return to site*" at bounding box center [605, 910] width 713 height 16
click at [602, 911] on div "Eden to fit lock over weekend and Tess will book in return to site*" at bounding box center [605, 910] width 713 height 16
click at [1160, 905] on button "Send" at bounding box center [1171, 910] width 59 height 23
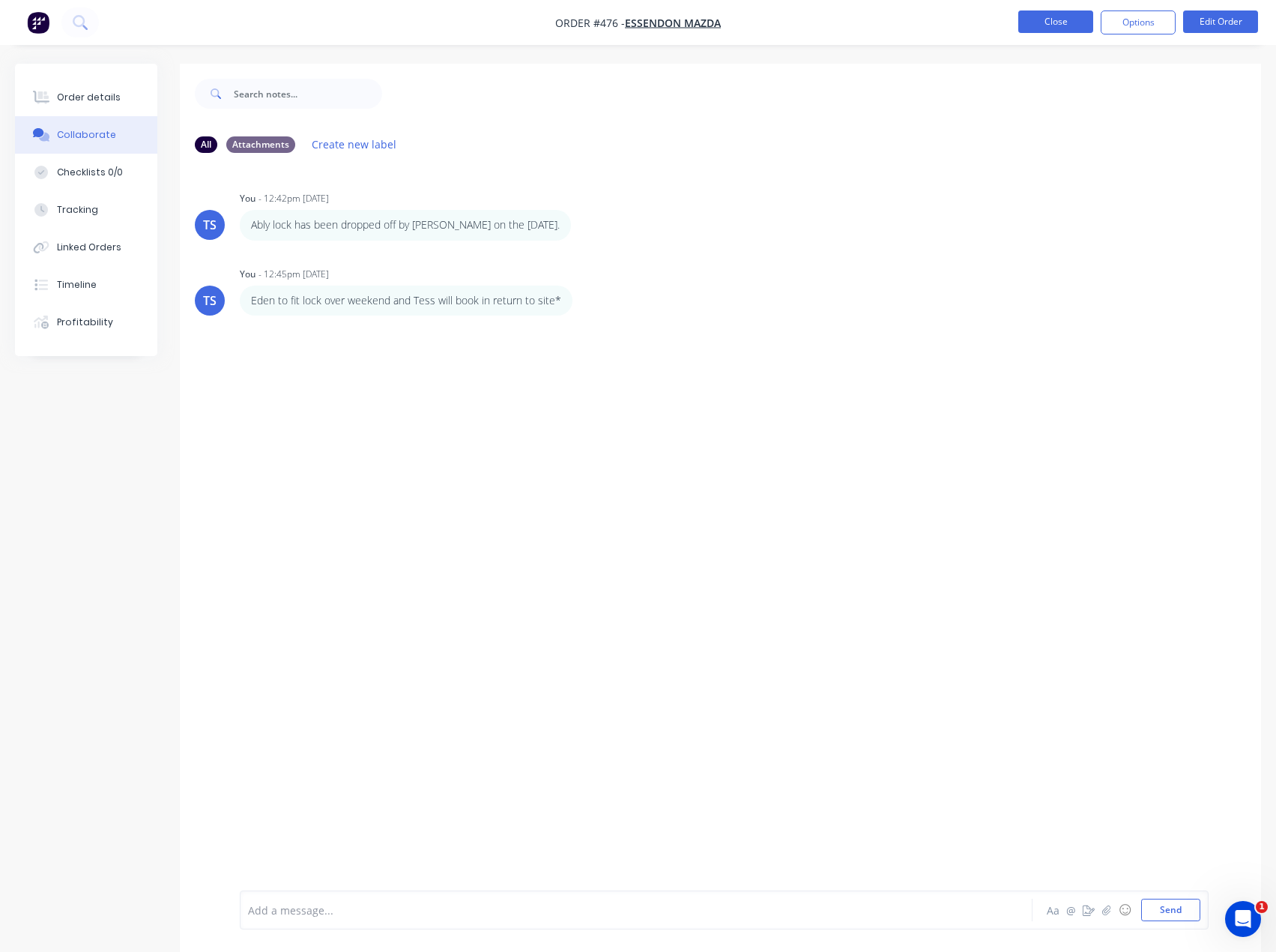
click at [1046, 18] on button "Close" at bounding box center [1056, 22] width 75 height 23
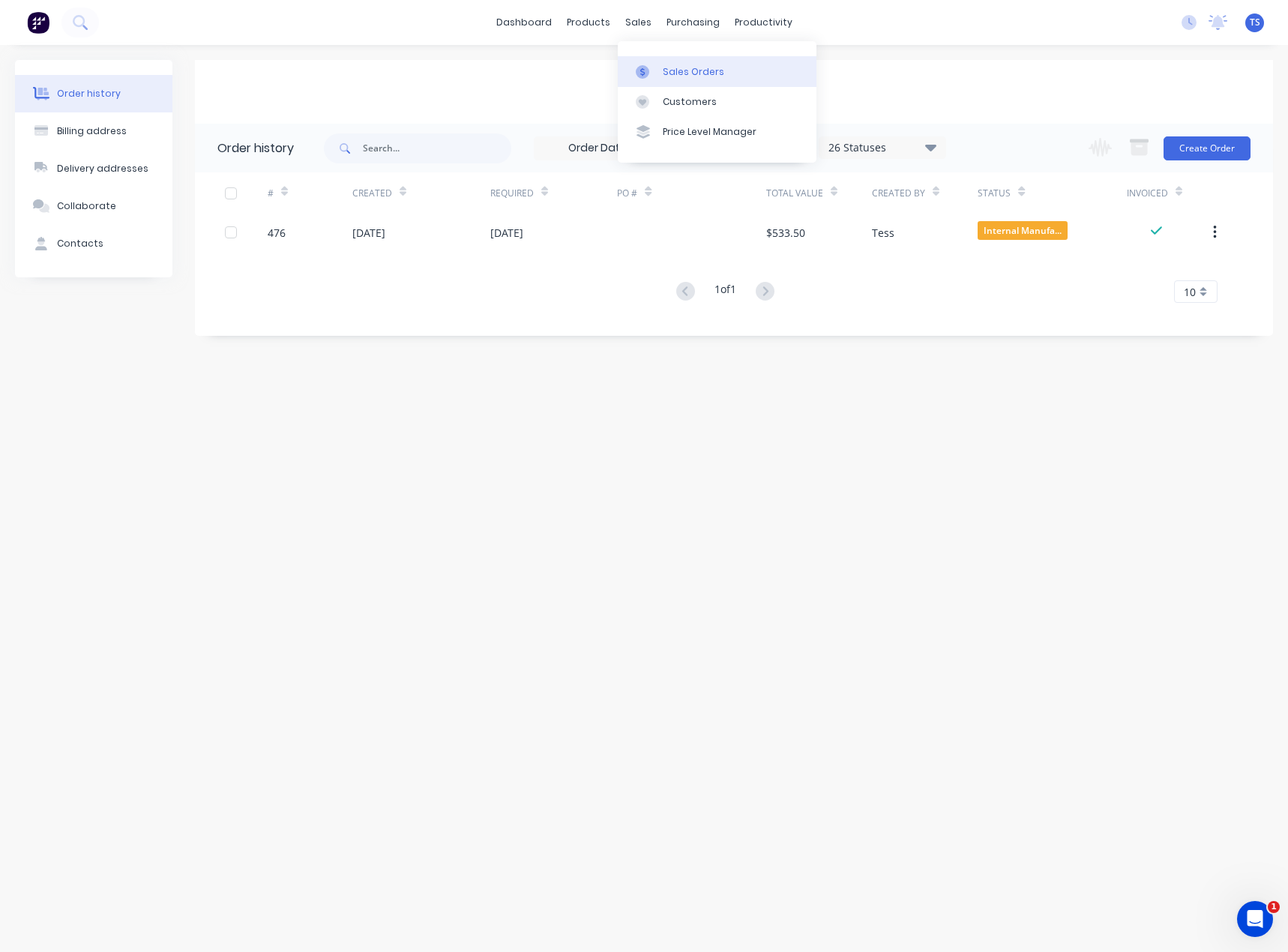
click at [664, 78] on div "Sales Orders" at bounding box center [693, 72] width 62 height 14
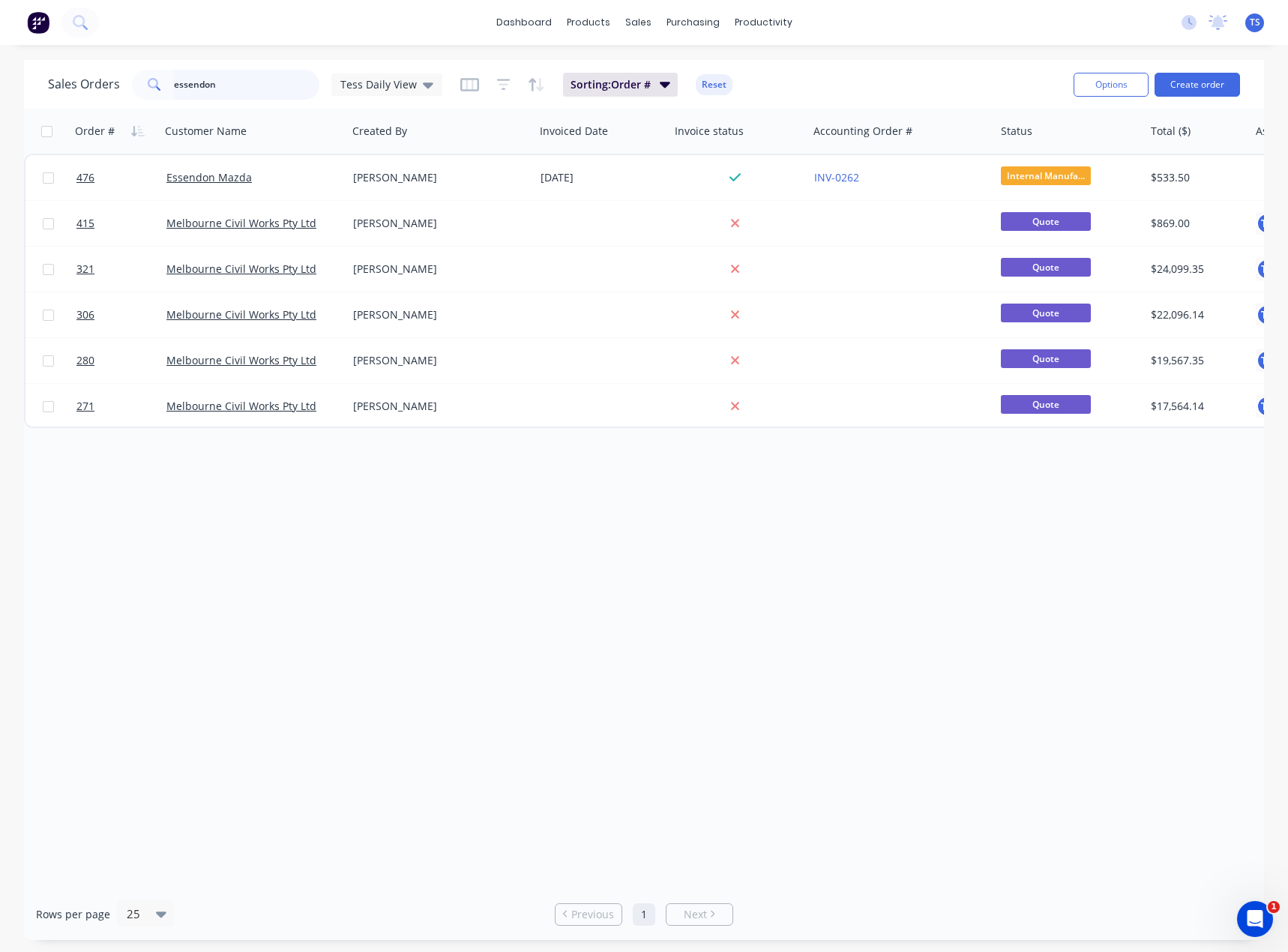
click at [205, 89] on input "essendon" at bounding box center [247, 84] width 147 height 30
drag, startPoint x: 242, startPoint y: 82, endPoint x: 120, endPoint y: 86, distance: 122.1
click at [120, 86] on div "Sales Orders essendon Tess Daily View" at bounding box center [245, 84] width 395 height 30
click at [677, 98] on div "Customers" at bounding box center [690, 102] width 54 height 14
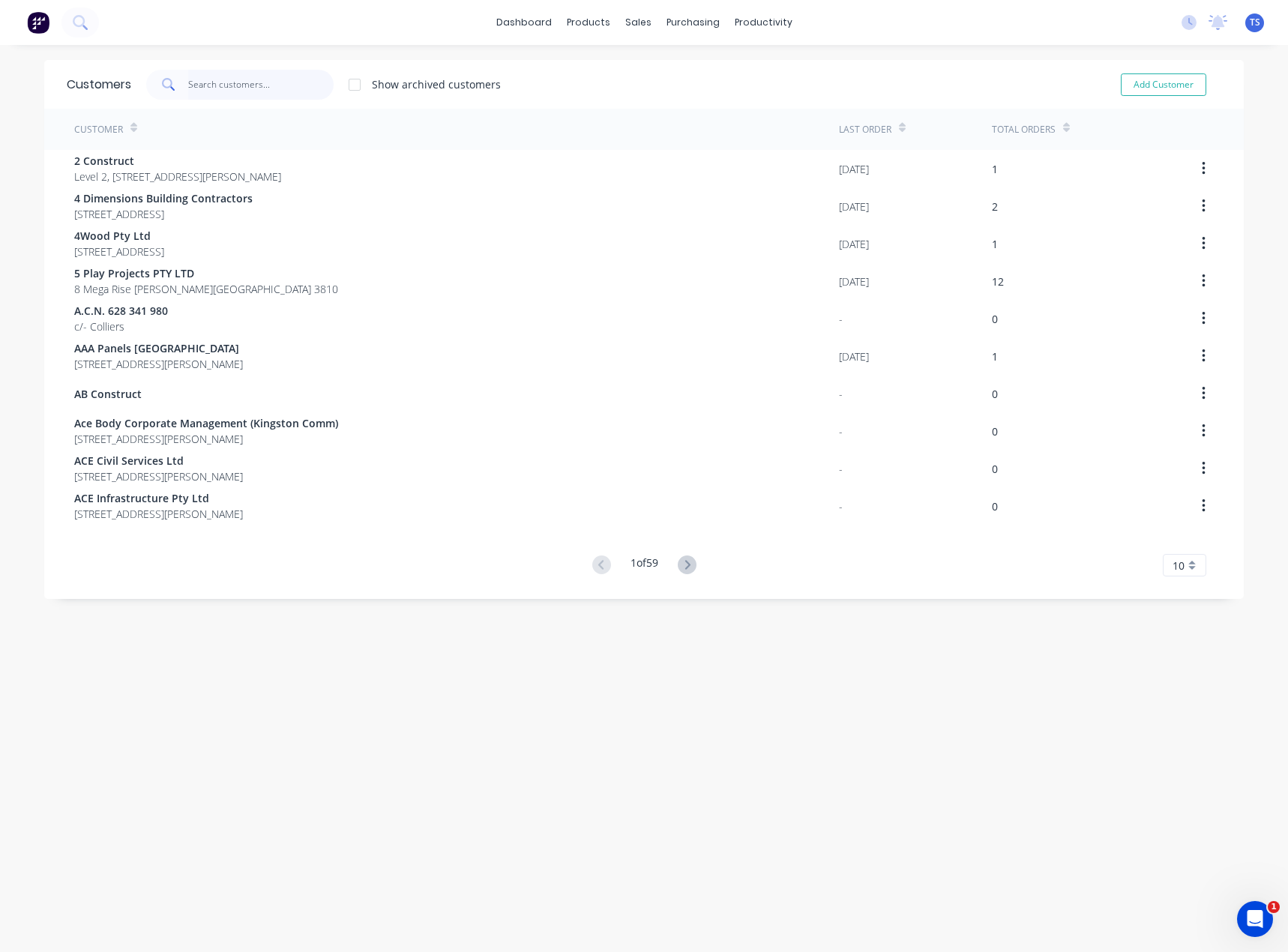
click at [269, 85] on input "text" at bounding box center [261, 84] width 147 height 30
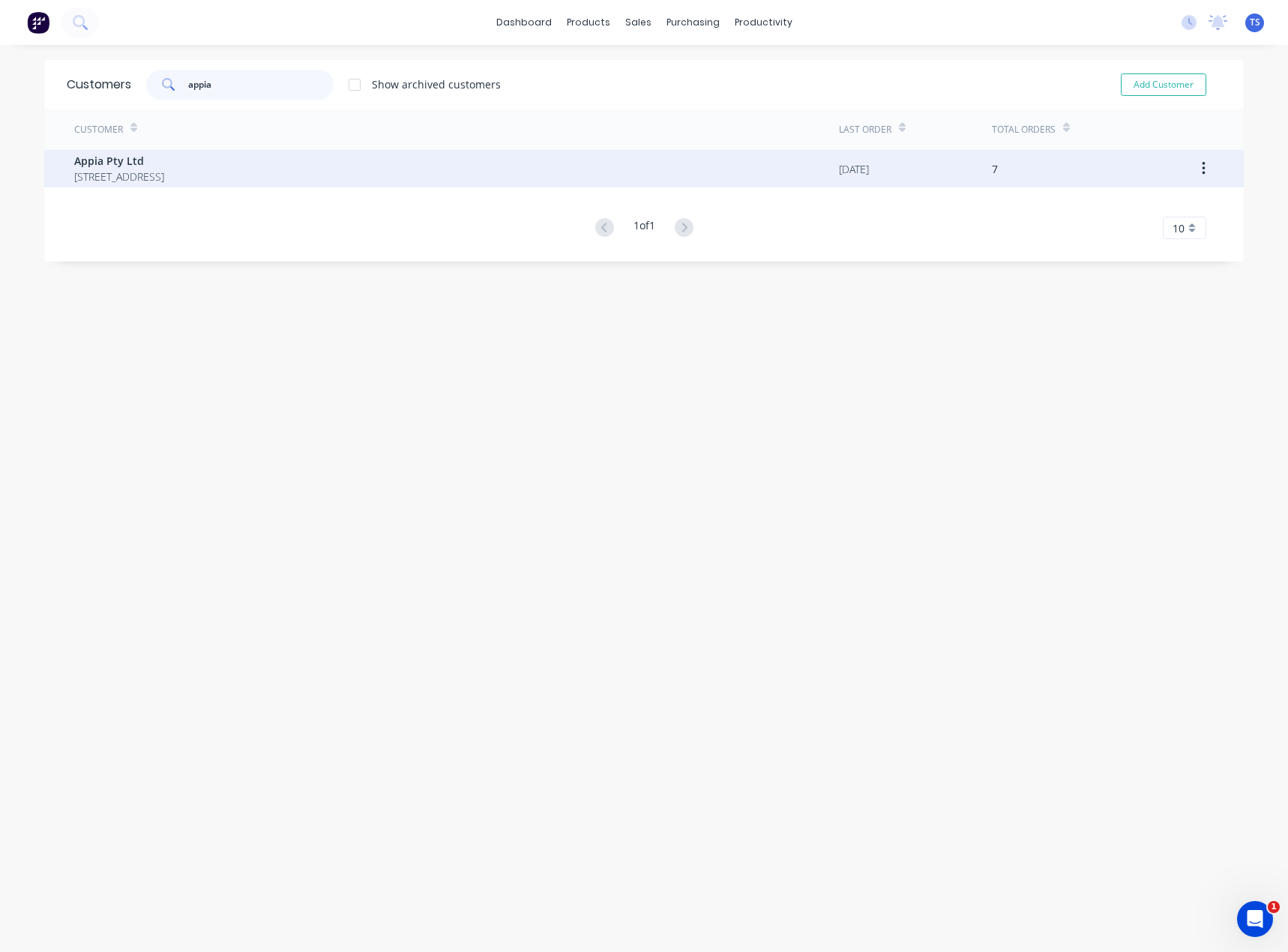
type input "appia"
click at [154, 173] on span "[STREET_ADDRESS]" at bounding box center [120, 177] width 90 height 16
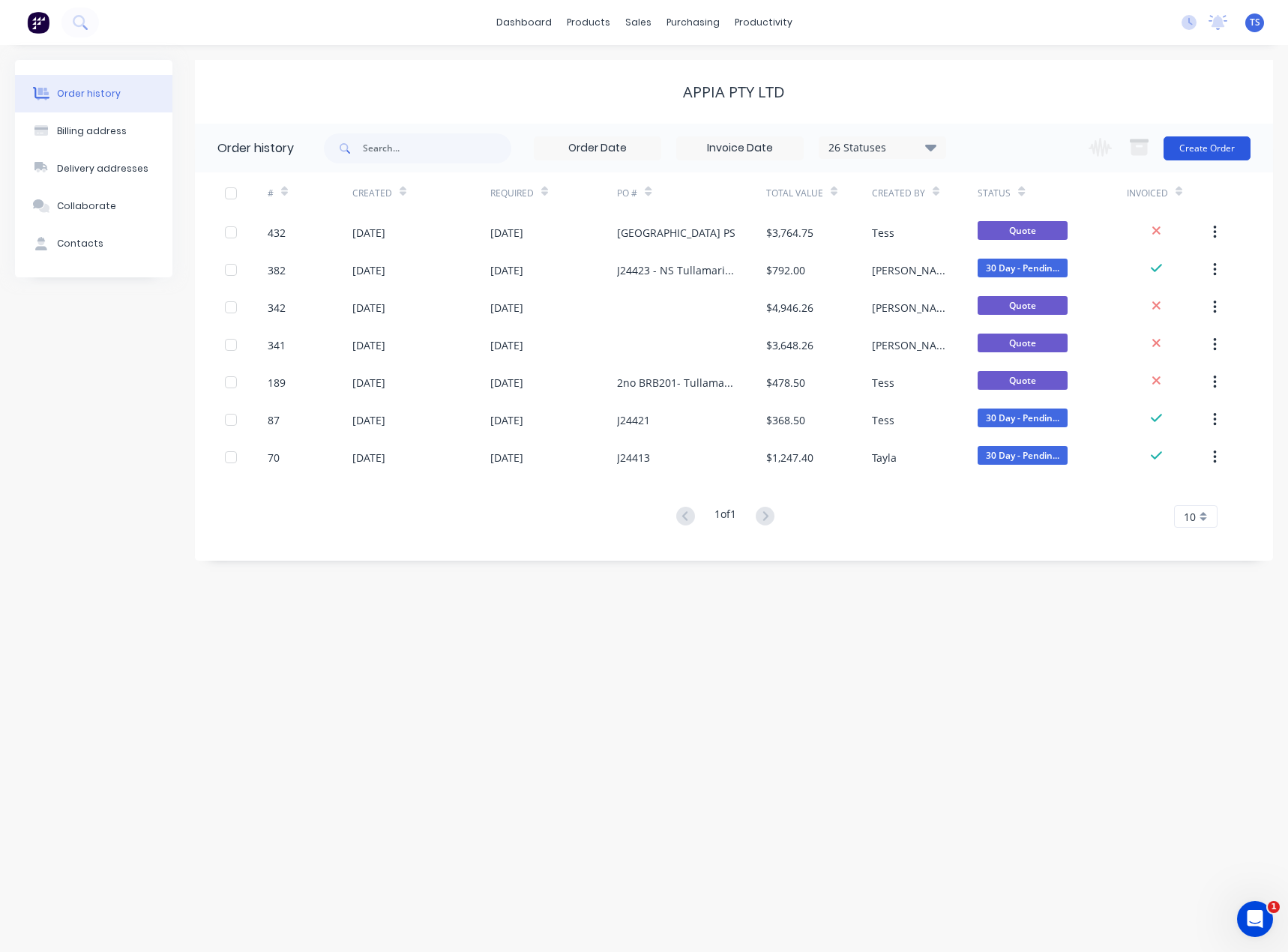
click at [1198, 146] on button "Create Order" at bounding box center [1207, 148] width 87 height 24
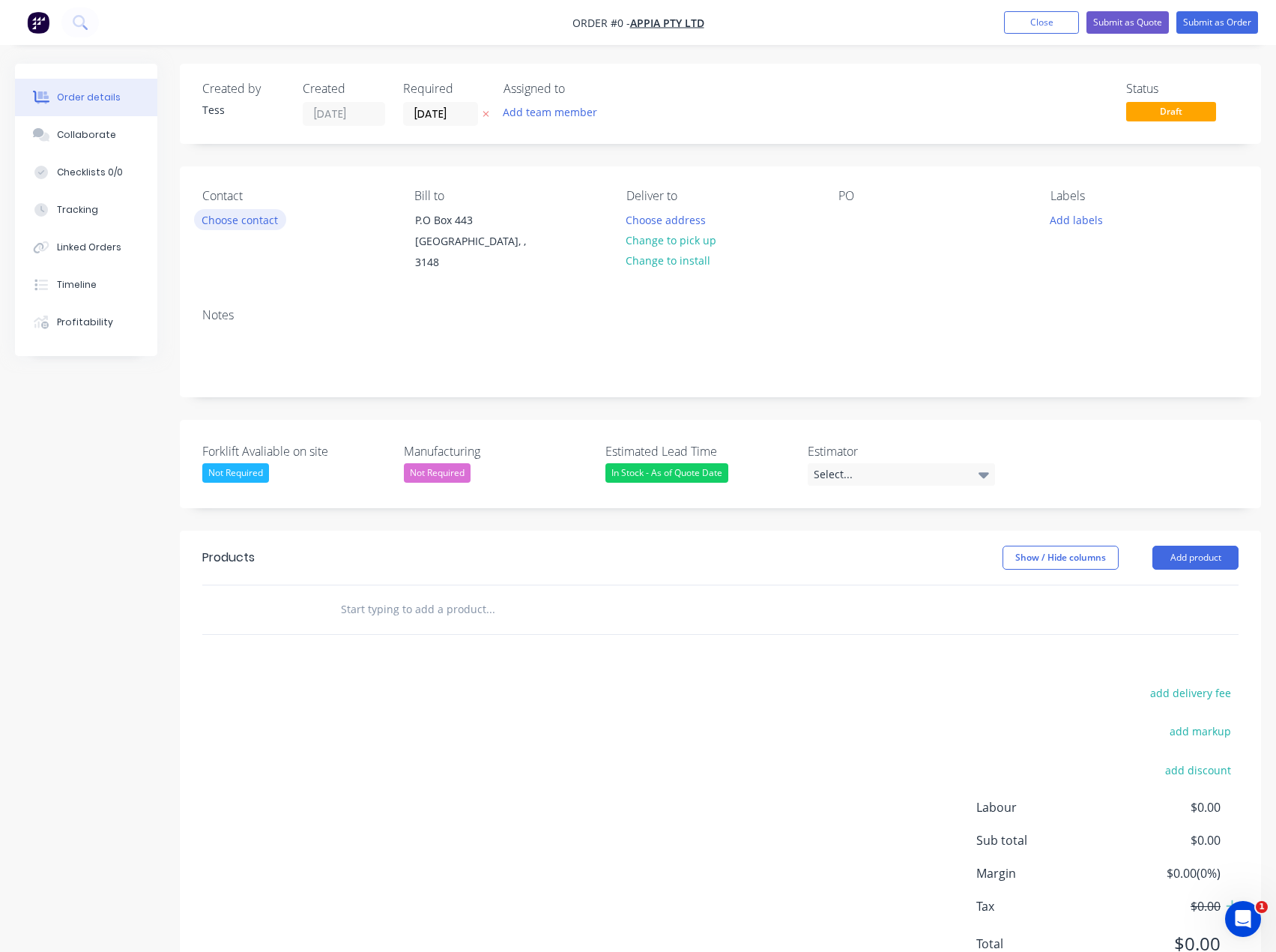
click at [230, 224] on button "Choose contact" at bounding box center [240, 218] width 92 height 20
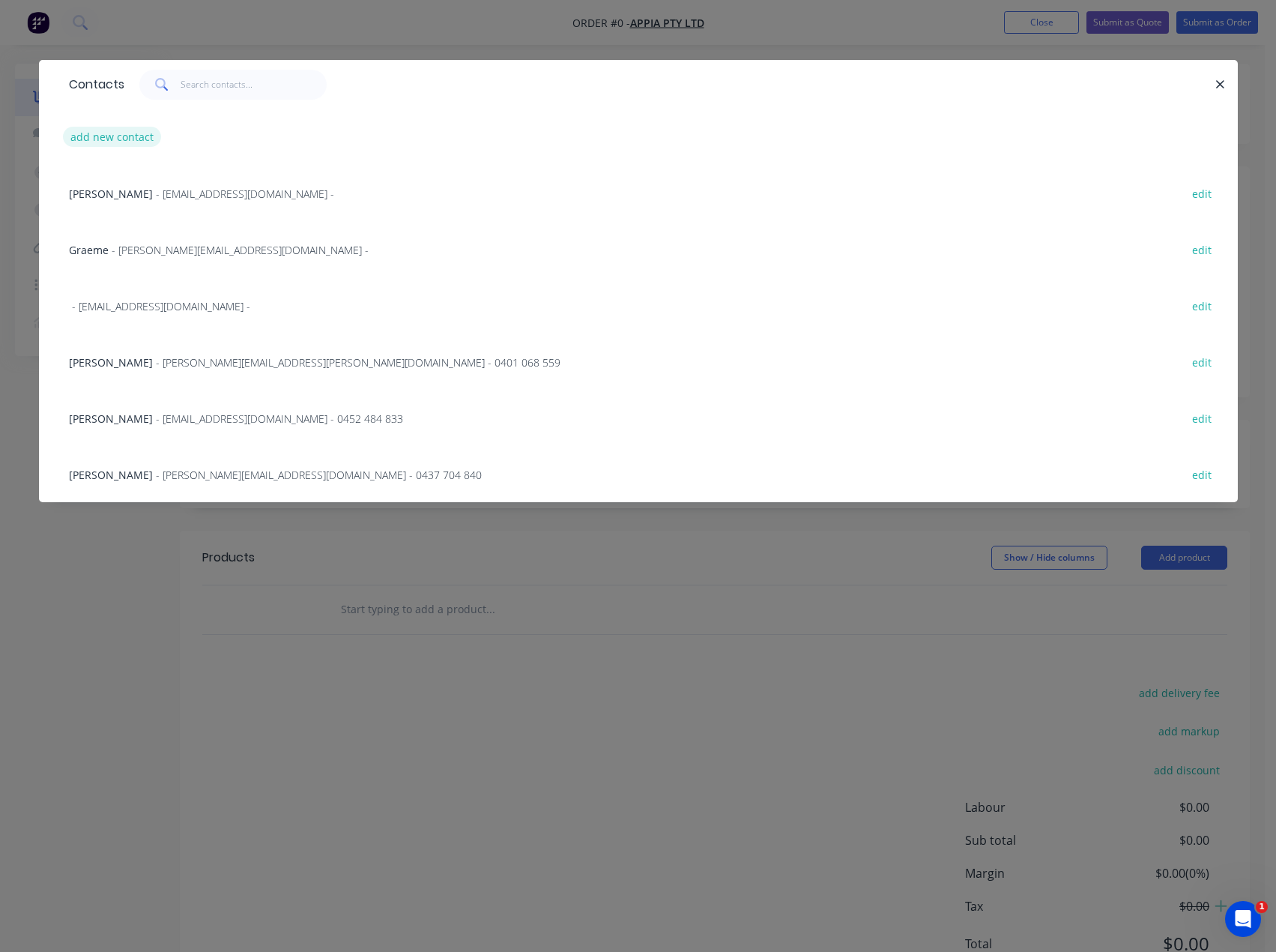
click at [127, 139] on button "add new contact" at bounding box center [113, 136] width 99 height 20
select select "AU"
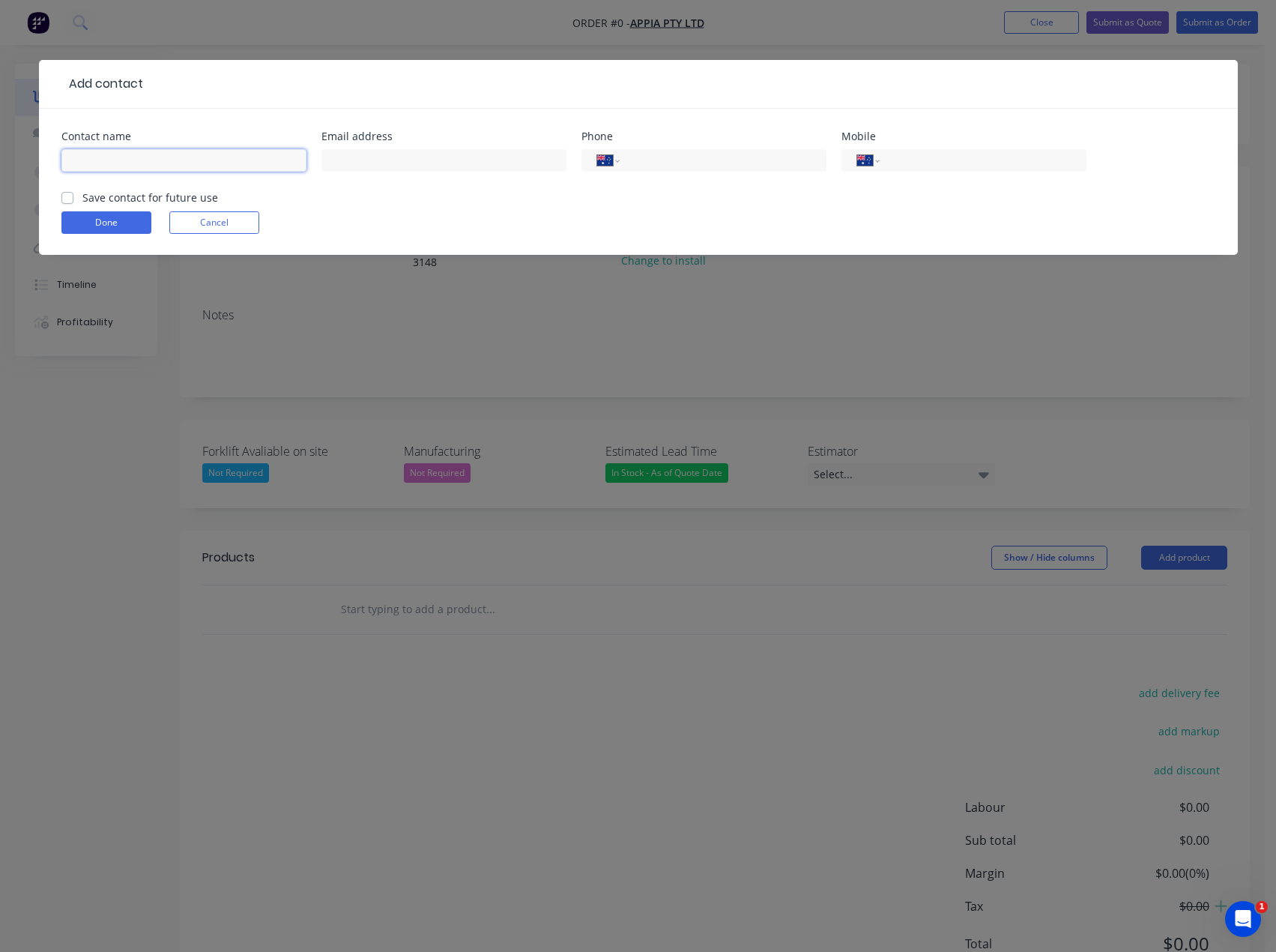
click at [146, 167] on input "text" at bounding box center [184, 160] width 245 height 23
type input "[PERSON_NAME]"
click at [82, 196] on label "Save contact for future use" at bounding box center [150, 198] width 135 height 16
click at [62, 196] on input "Save contact for future use" at bounding box center [68, 197] width 12 height 14
checkbox input "true"
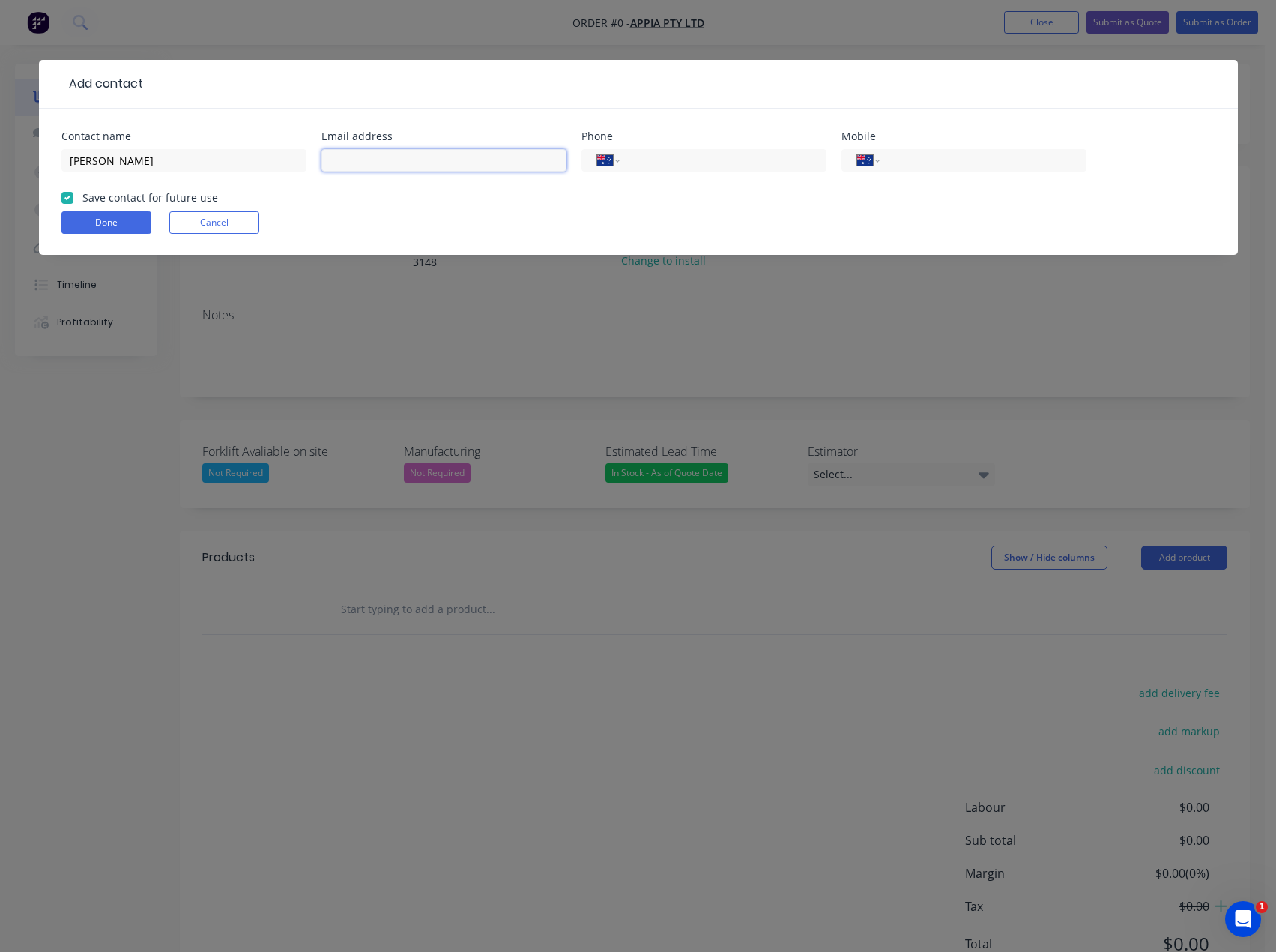
click at [387, 151] on input "text" at bounding box center [444, 160] width 245 height 23
click at [386, 158] on input "text" at bounding box center [444, 160] width 245 height 23
type input "[EMAIL_ADDRESS][DOMAIN_NAME]"
drag, startPoint x: 663, startPoint y: 162, endPoint x: 849, endPoint y: 166, distance: 186.0
click at [663, 162] on input "tel" at bounding box center [719, 160] width 179 height 17
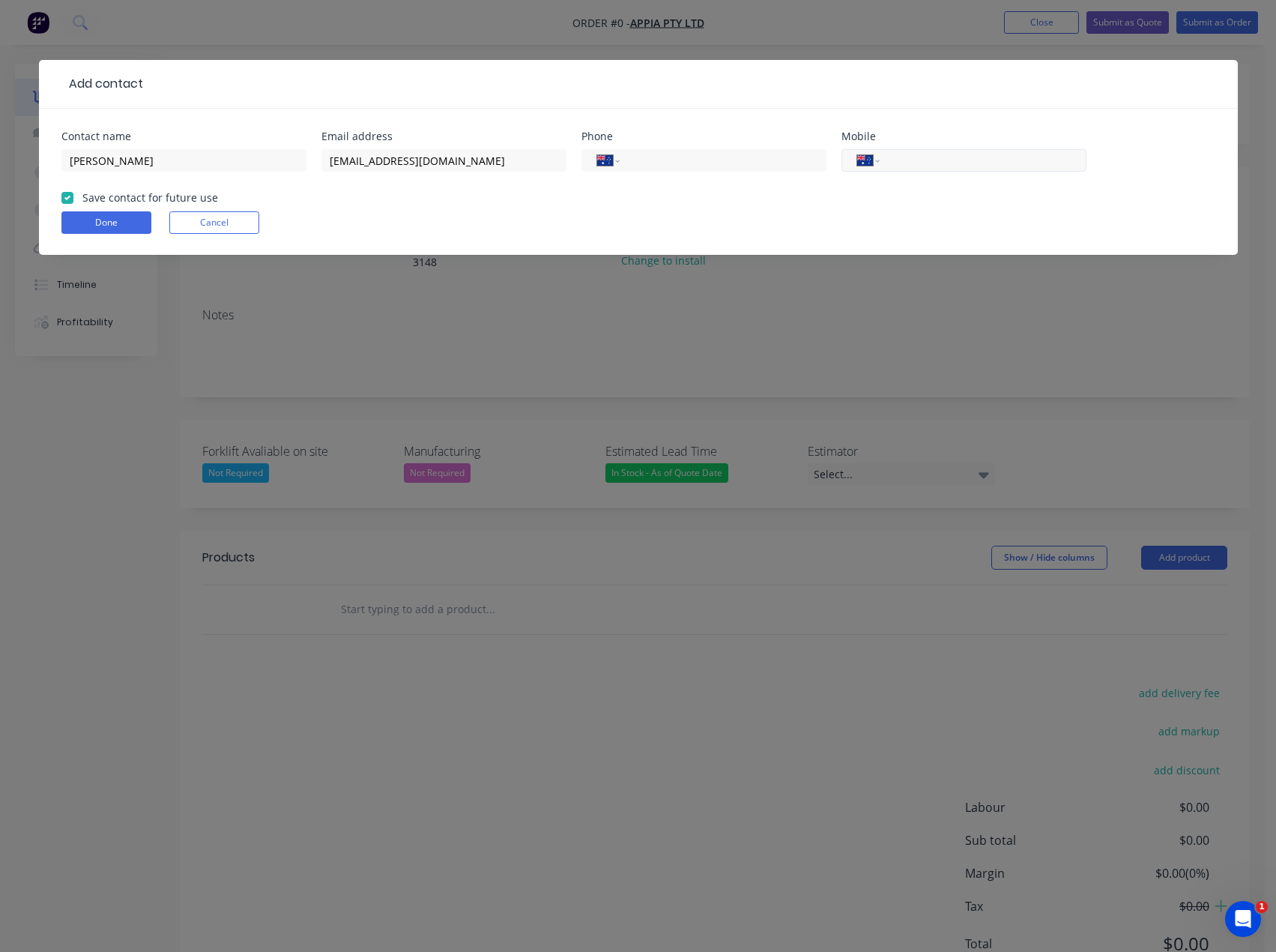
click at [958, 161] on input "tel" at bounding box center [980, 160] width 179 height 17
type input "0432 210 934"
click at [353, 213] on div "Done Cancel" at bounding box center [638, 223] width 1154 height 23
click at [129, 219] on button "Done" at bounding box center [107, 223] width 90 height 23
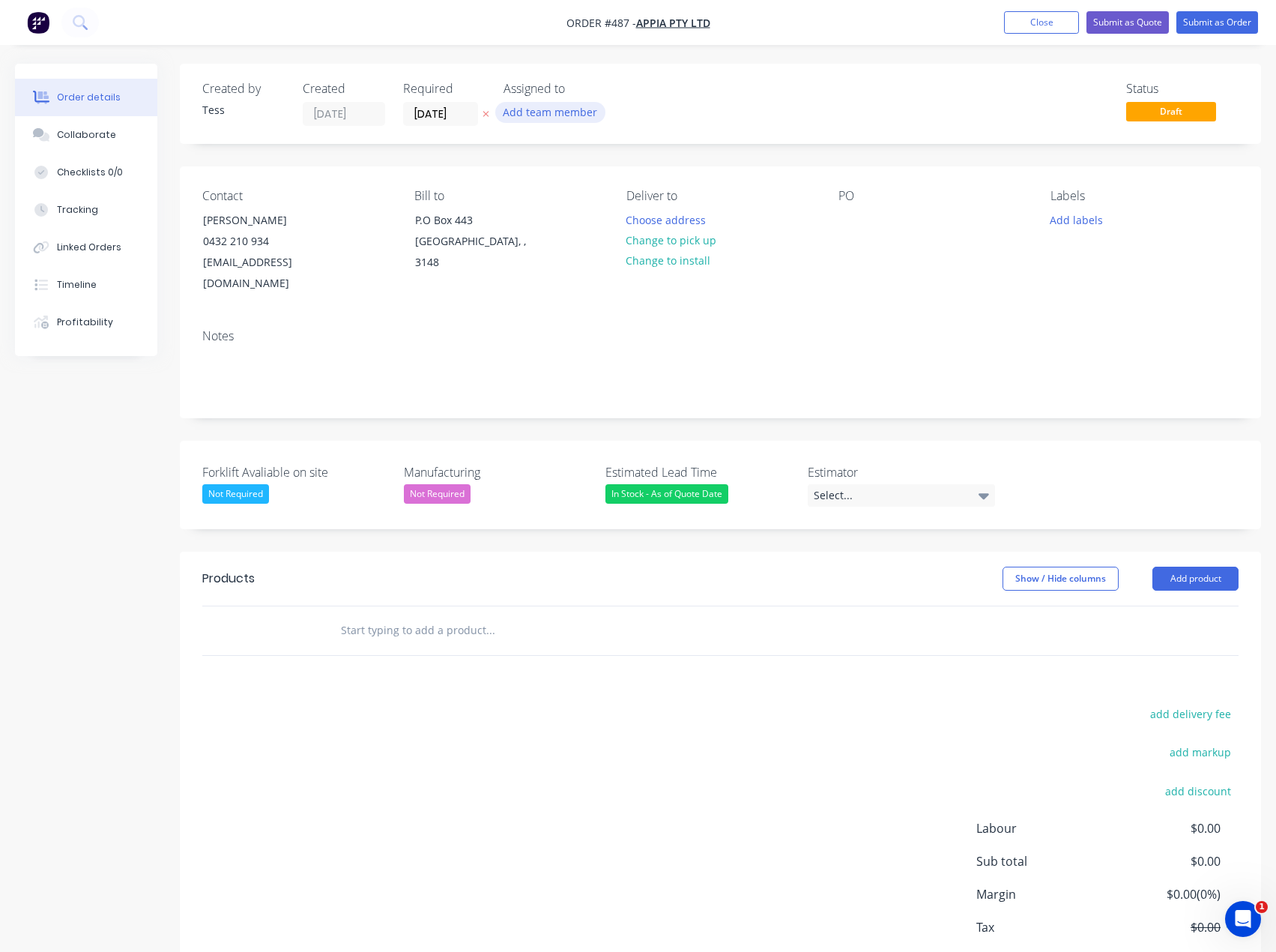
click at [531, 115] on button "Add team member" at bounding box center [550, 112] width 110 height 20
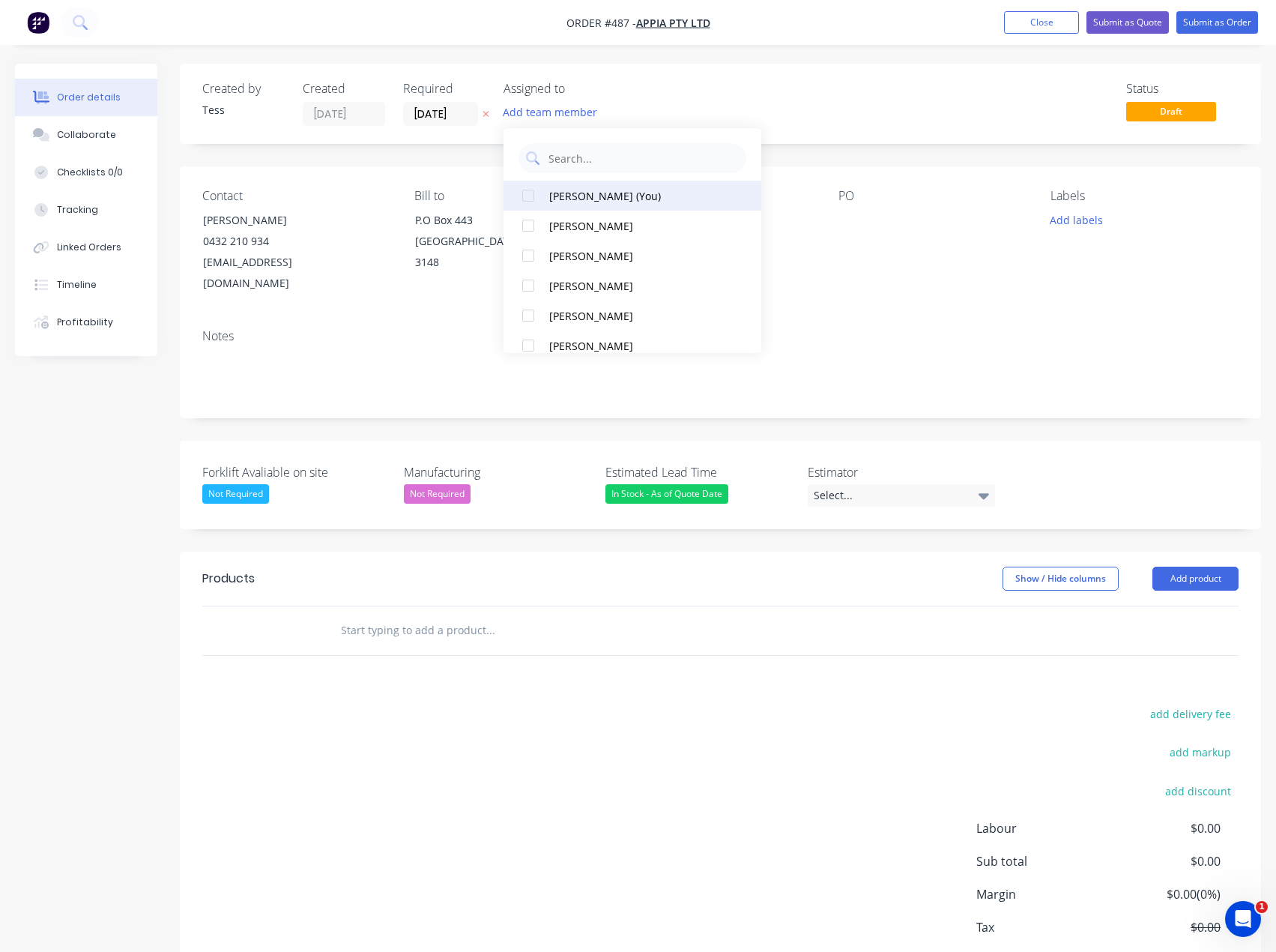
click at [550, 195] on div "[PERSON_NAME] (You)" at bounding box center [637, 196] width 176 height 16
click at [633, 106] on div "TS" at bounding box center [578, 114] width 150 height 23
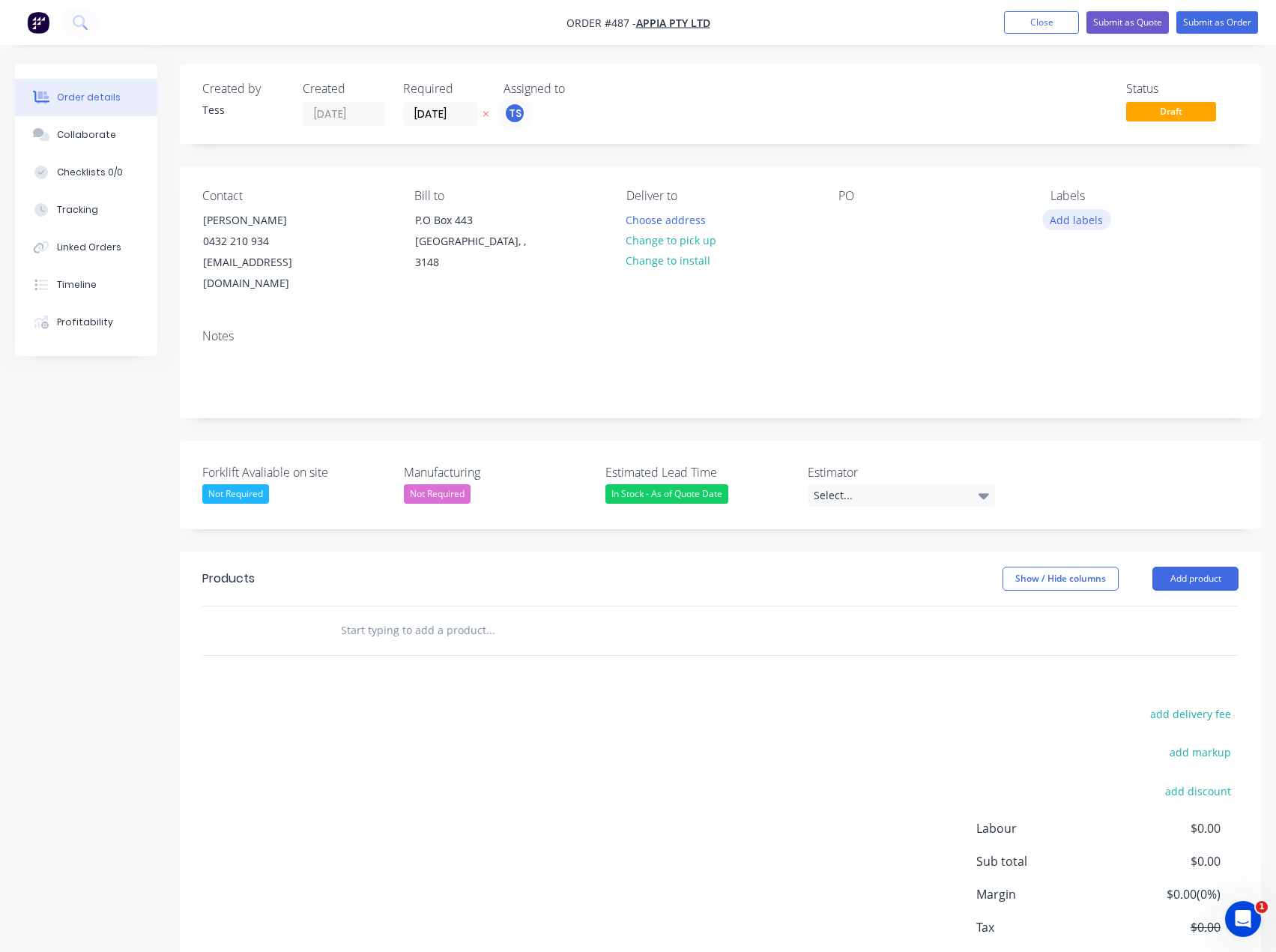
click at [1073, 224] on button "Add labels" at bounding box center [1077, 218] width 69 height 20
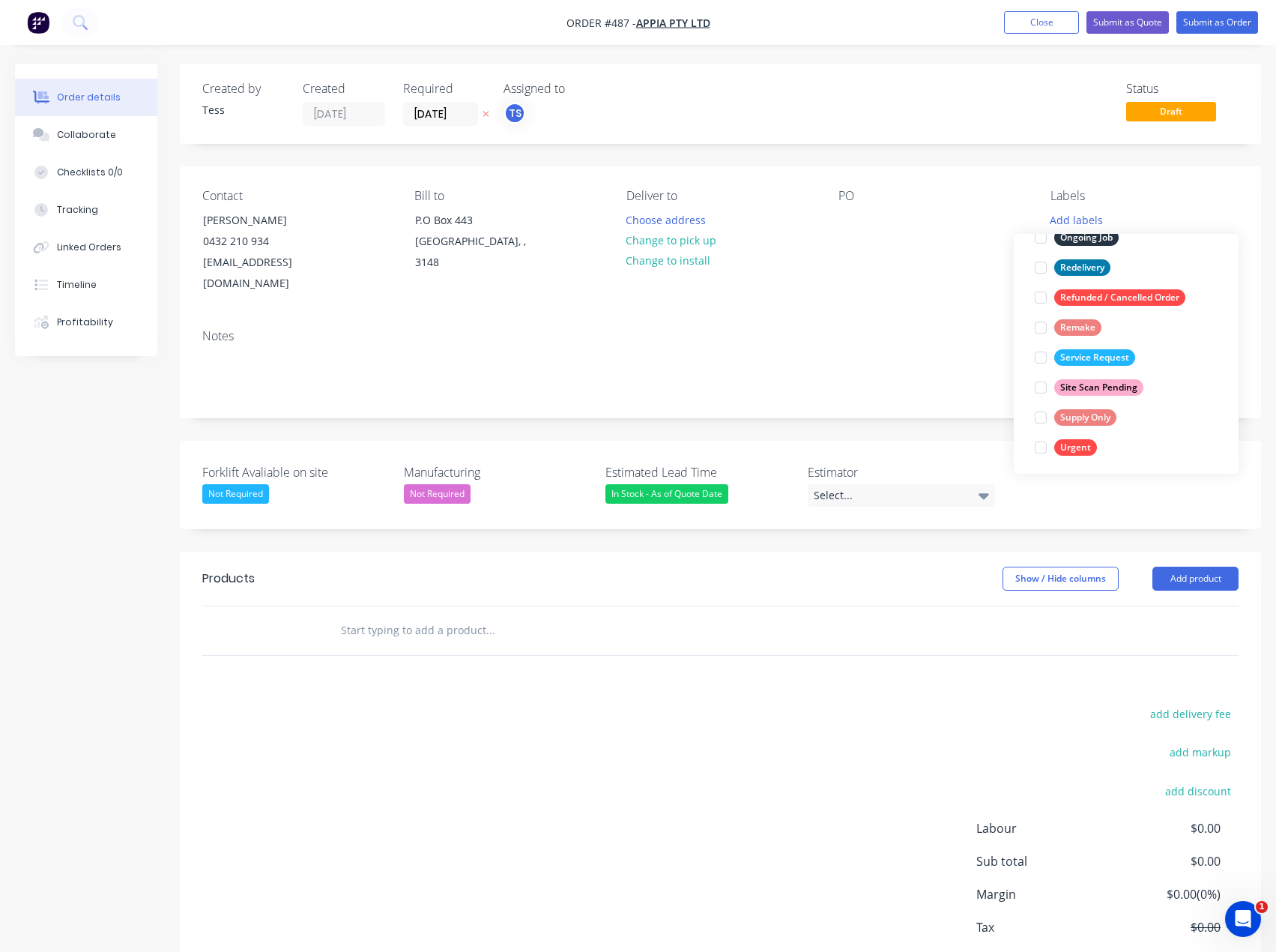
scroll to position [240, 0]
click at [1077, 416] on div "Supply Only" at bounding box center [1085, 414] width 62 height 16
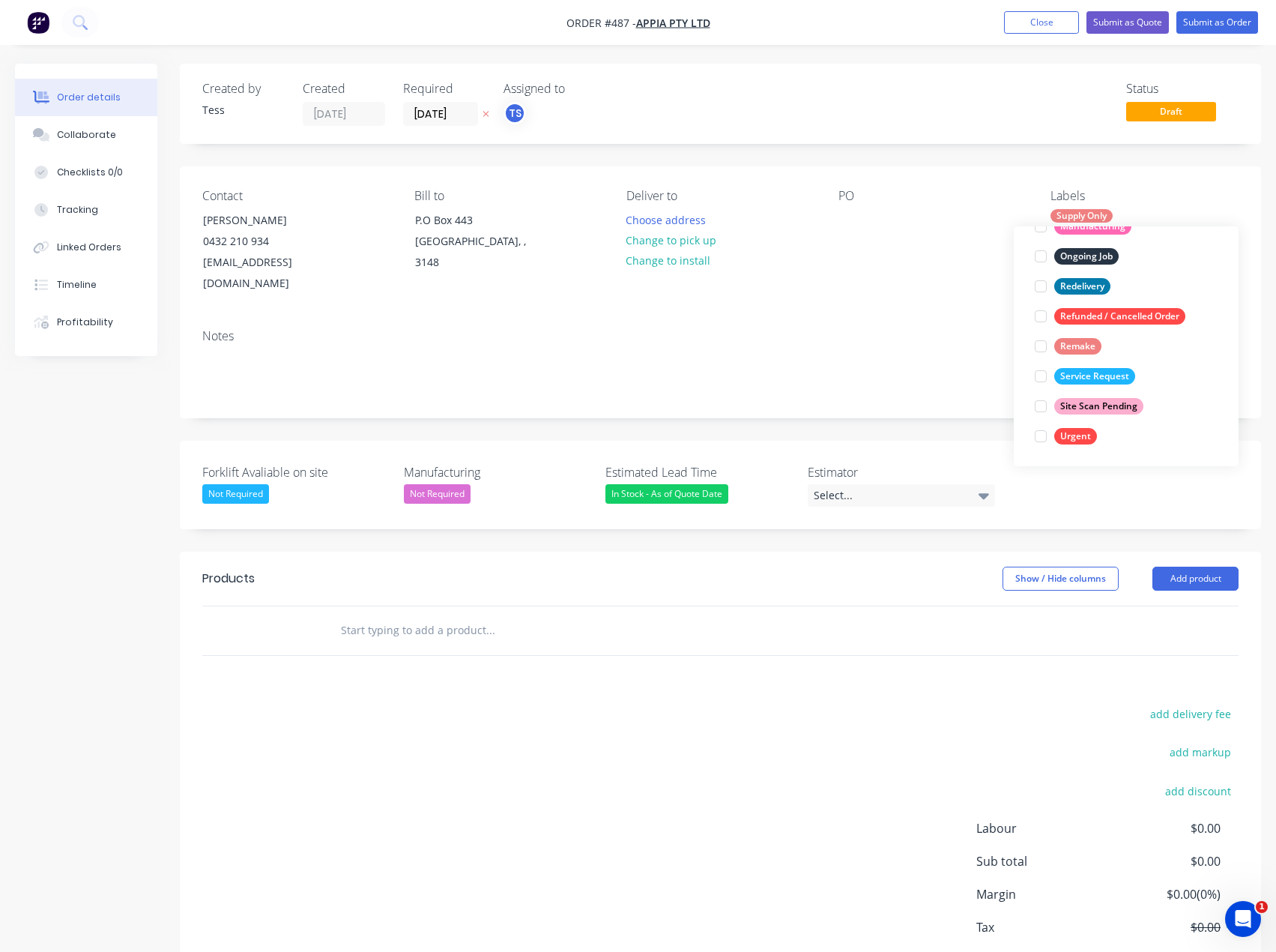
scroll to position [0, 0]
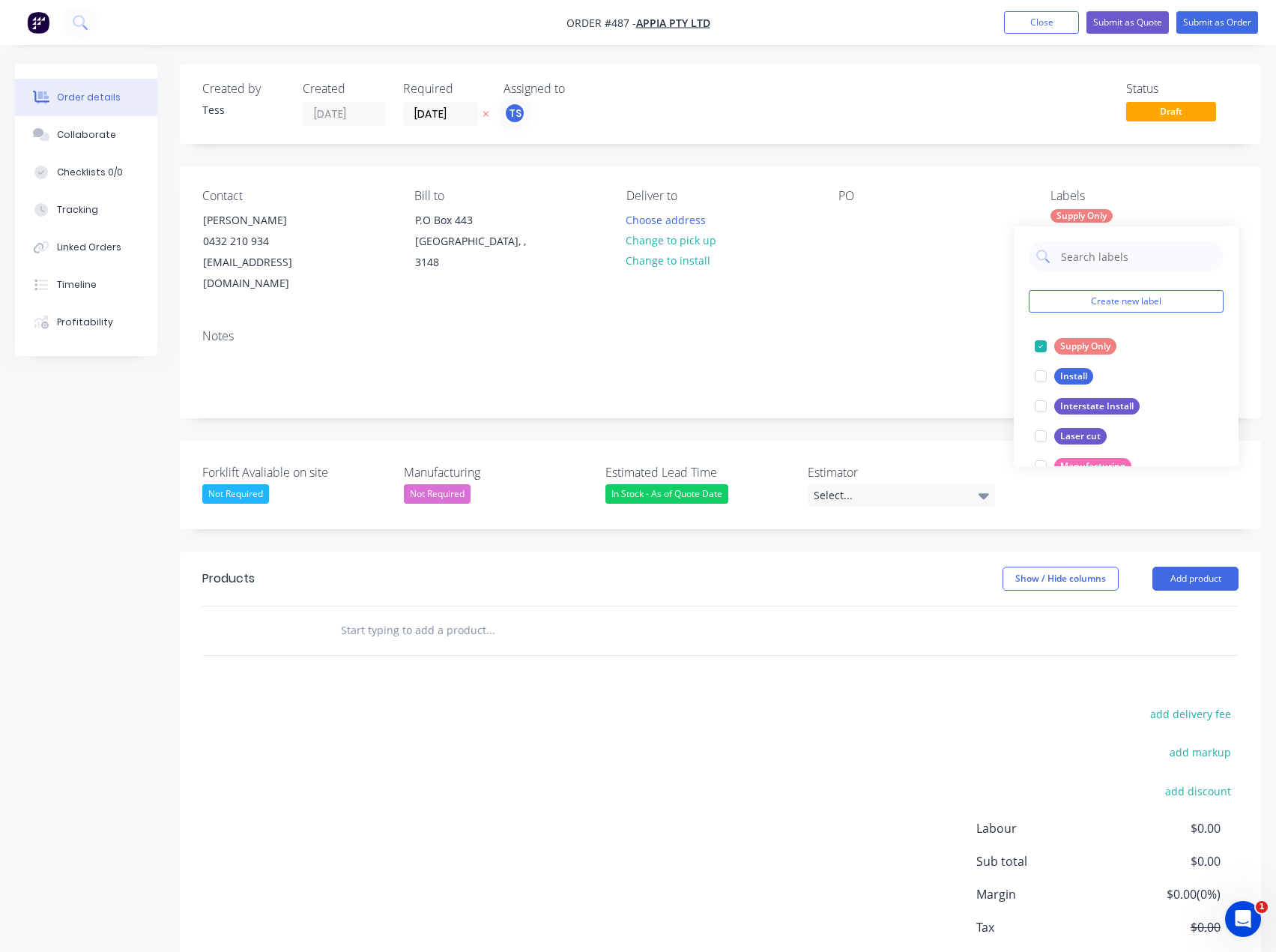
click at [990, 253] on div "PO" at bounding box center [932, 242] width 188 height 106
click at [1170, 567] on button "Add product" at bounding box center [1195, 579] width 86 height 24
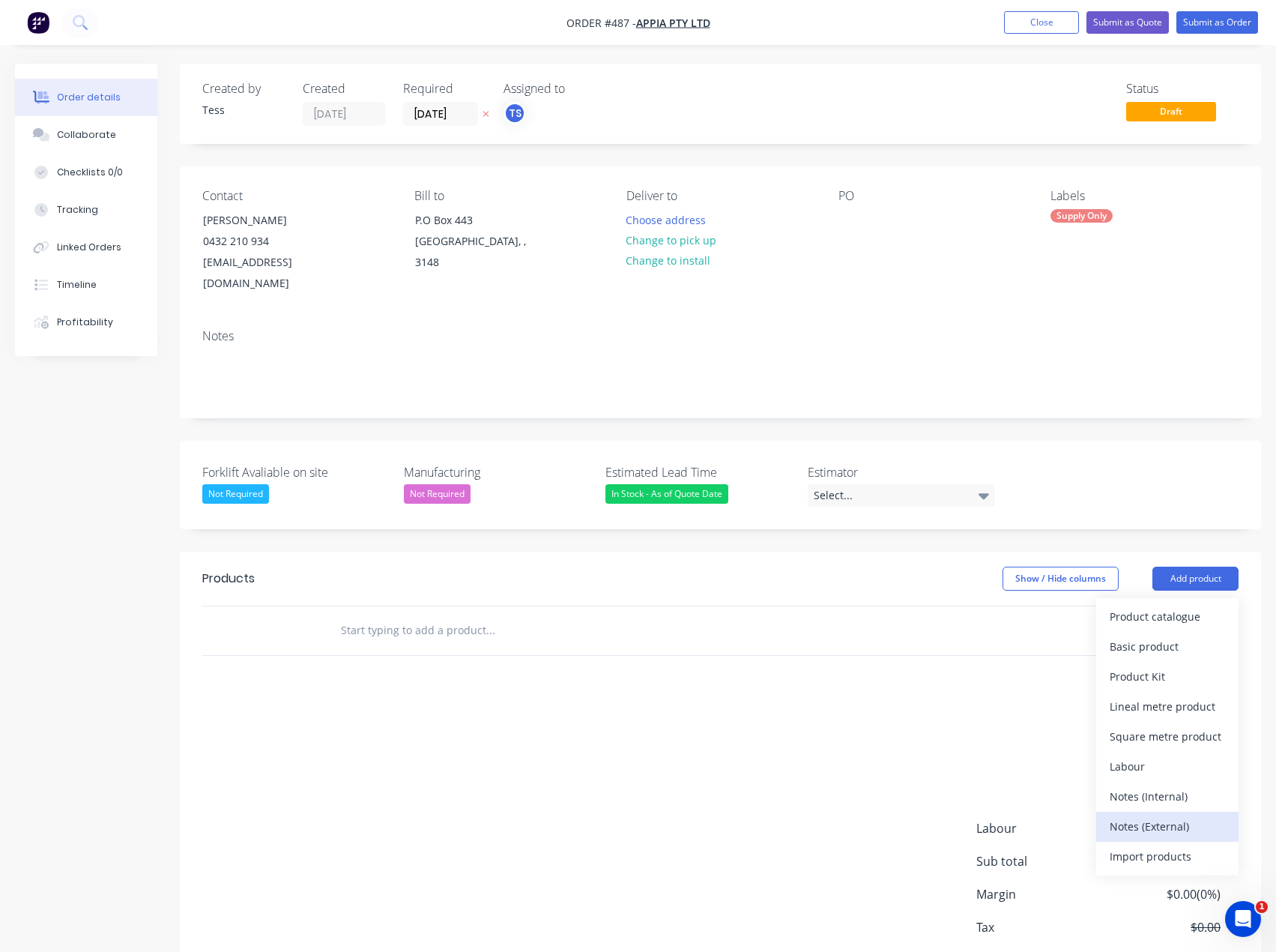
click at [1143, 816] on div "Notes (External)" at bounding box center [1167, 826] width 115 height 22
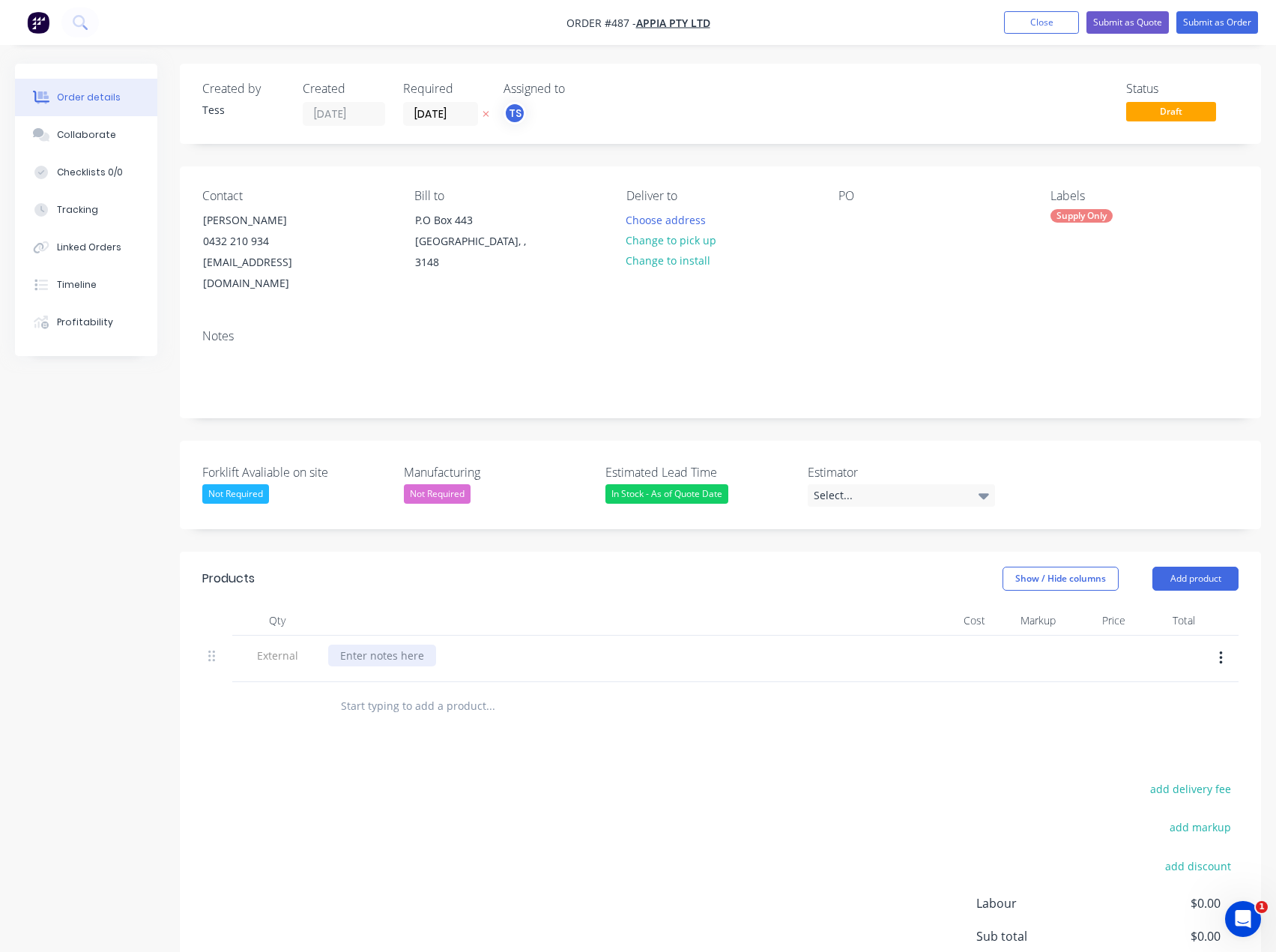
click at [385, 644] on div at bounding box center [382, 655] width 107 height 22
click at [505, 787] on div "add delivery fee add markup add discount Labour $0.00 Sub total $0.00 Margin $0…" at bounding box center [720, 923] width 1037 height 290
click at [453, 644] on div "Supply Only - Option 1 Stainless Flat Top Bollards" at bounding box center [465, 655] width 273 height 22
click at [586, 644] on div "Supply Only - Option 1 Stainless Flat Top Bollards" at bounding box center [465, 655] width 273 height 22
click at [434, 691] on input "text" at bounding box center [490, 706] width 300 height 30
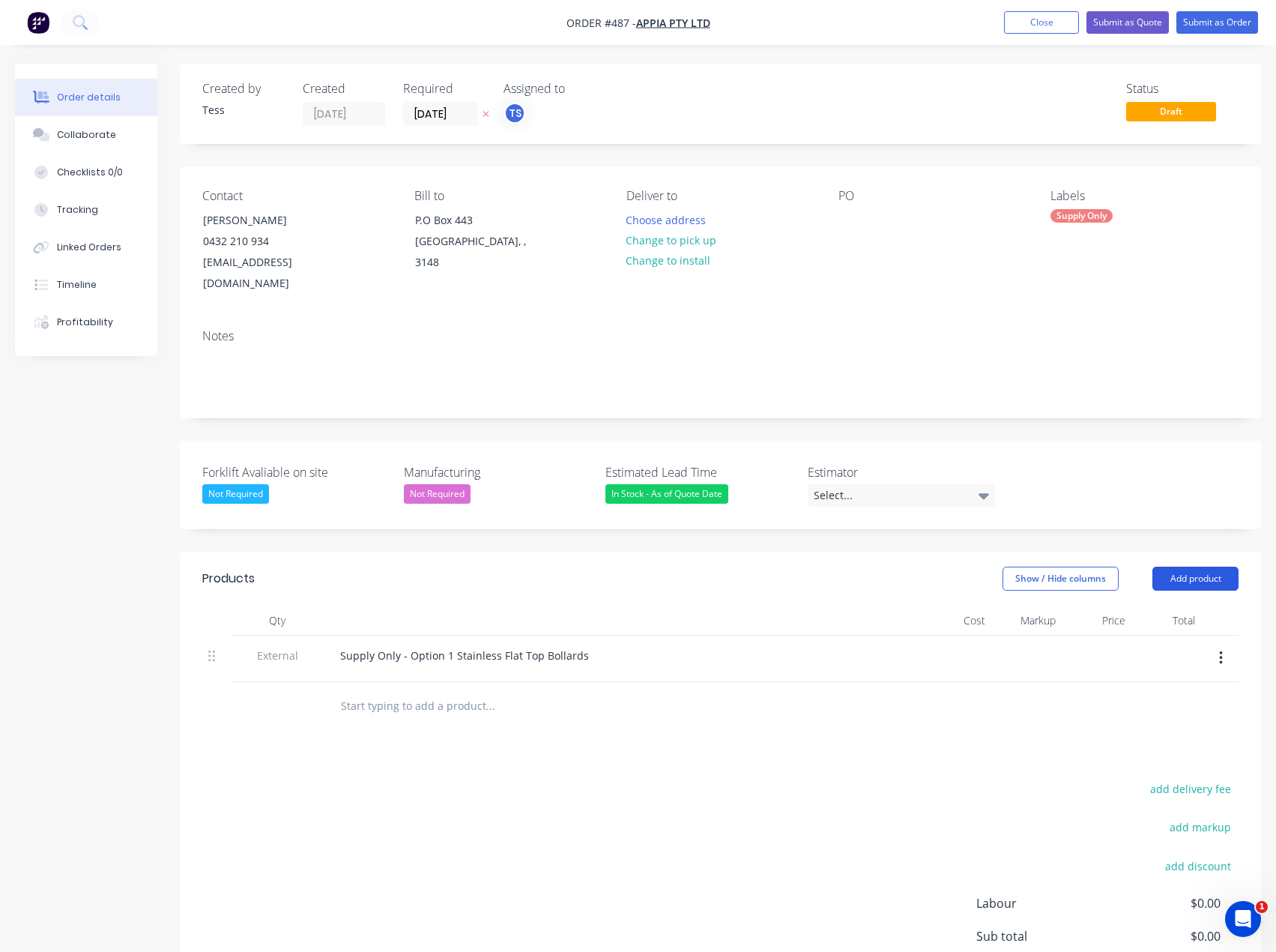
click at [1201, 567] on button "Add product" at bounding box center [1195, 579] width 86 height 24
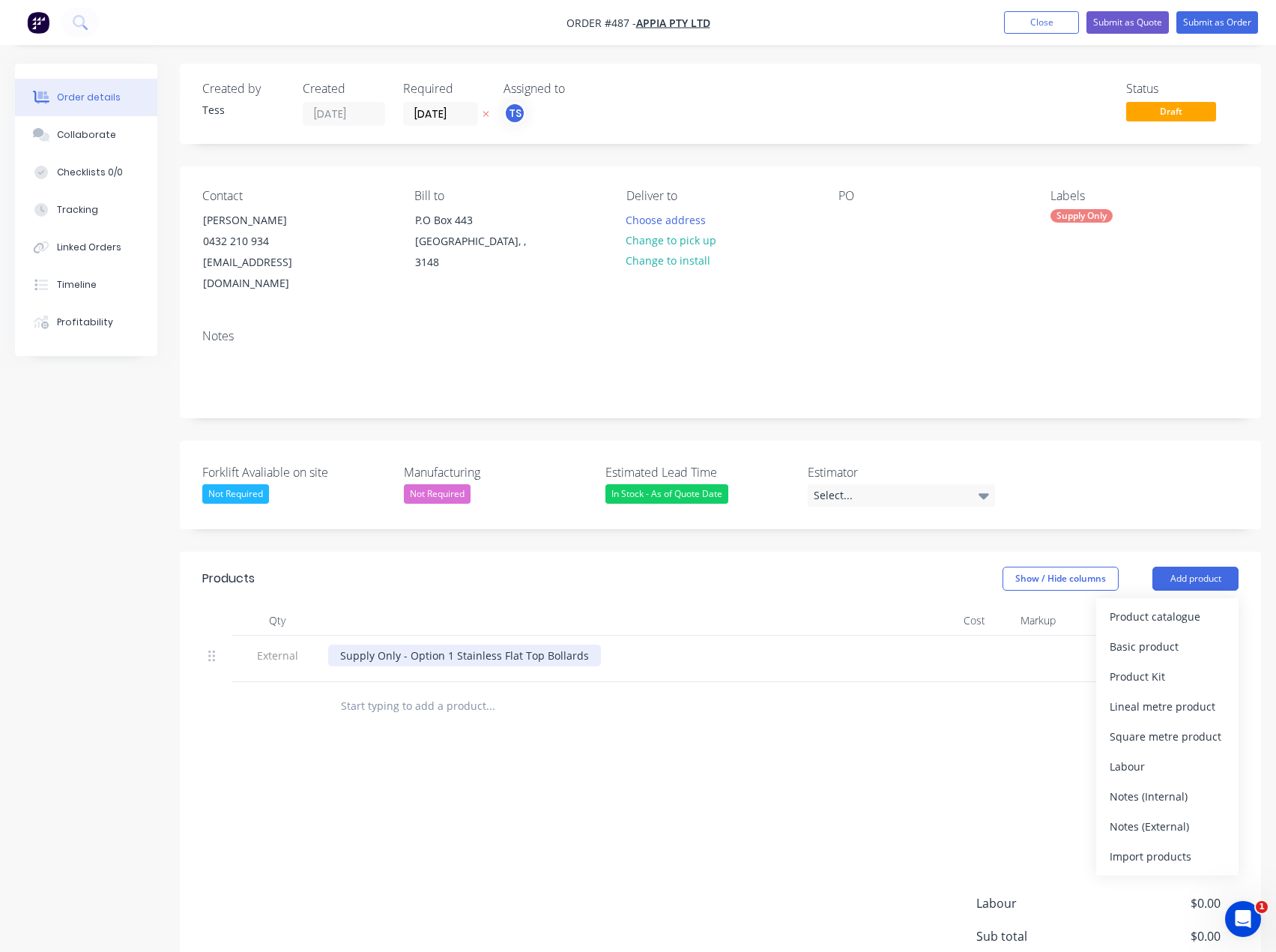
click at [446, 644] on div "Supply Only - Option 1 Stainless Flat Top Bollards" at bounding box center [465, 655] width 273 height 22
click at [453, 644] on div "Supply Only - Option 1 Stainless Flat Top Bollards" at bounding box center [465, 655] width 273 height 22
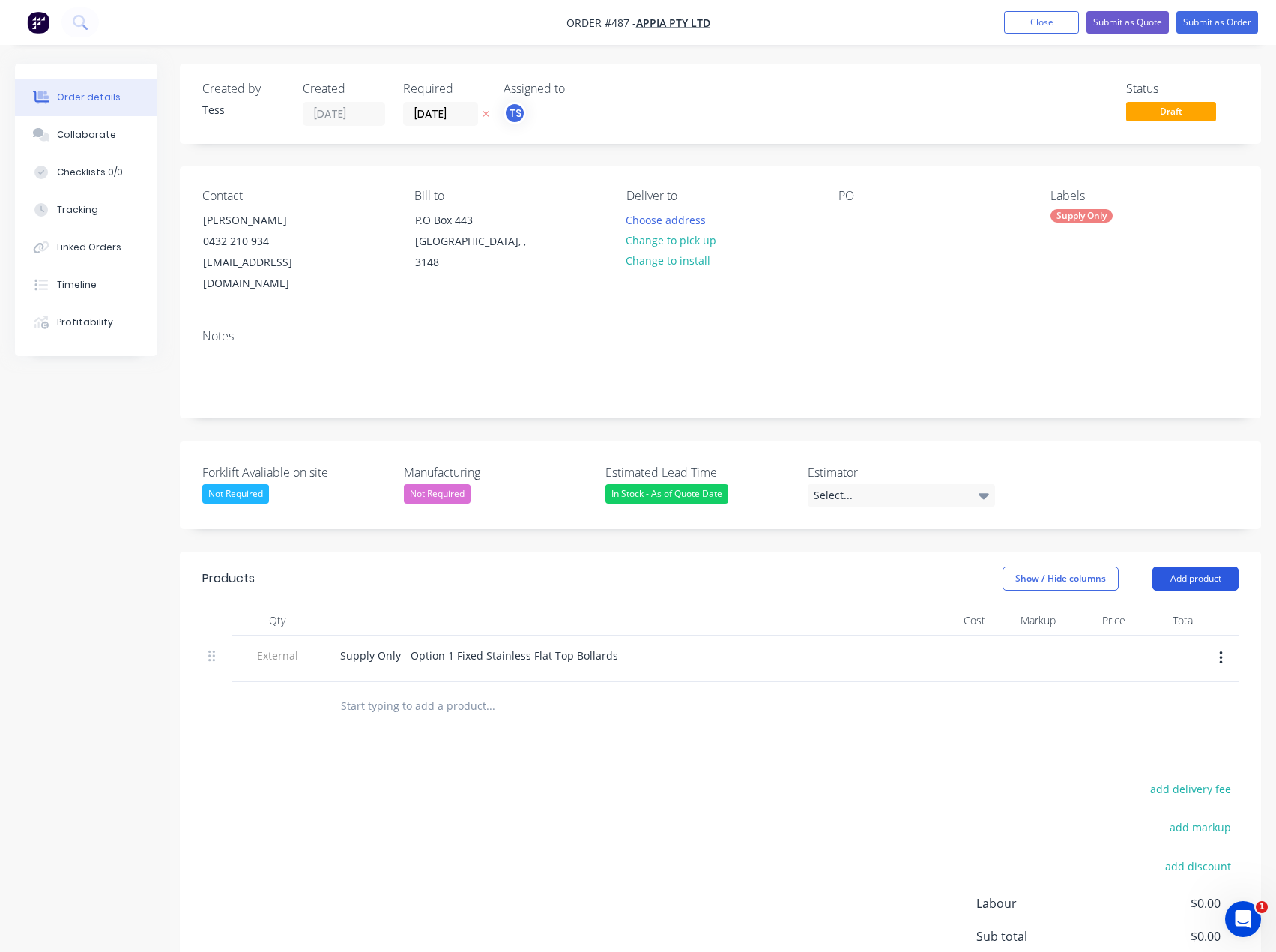
click at [1183, 567] on button "Add product" at bounding box center [1195, 579] width 86 height 24
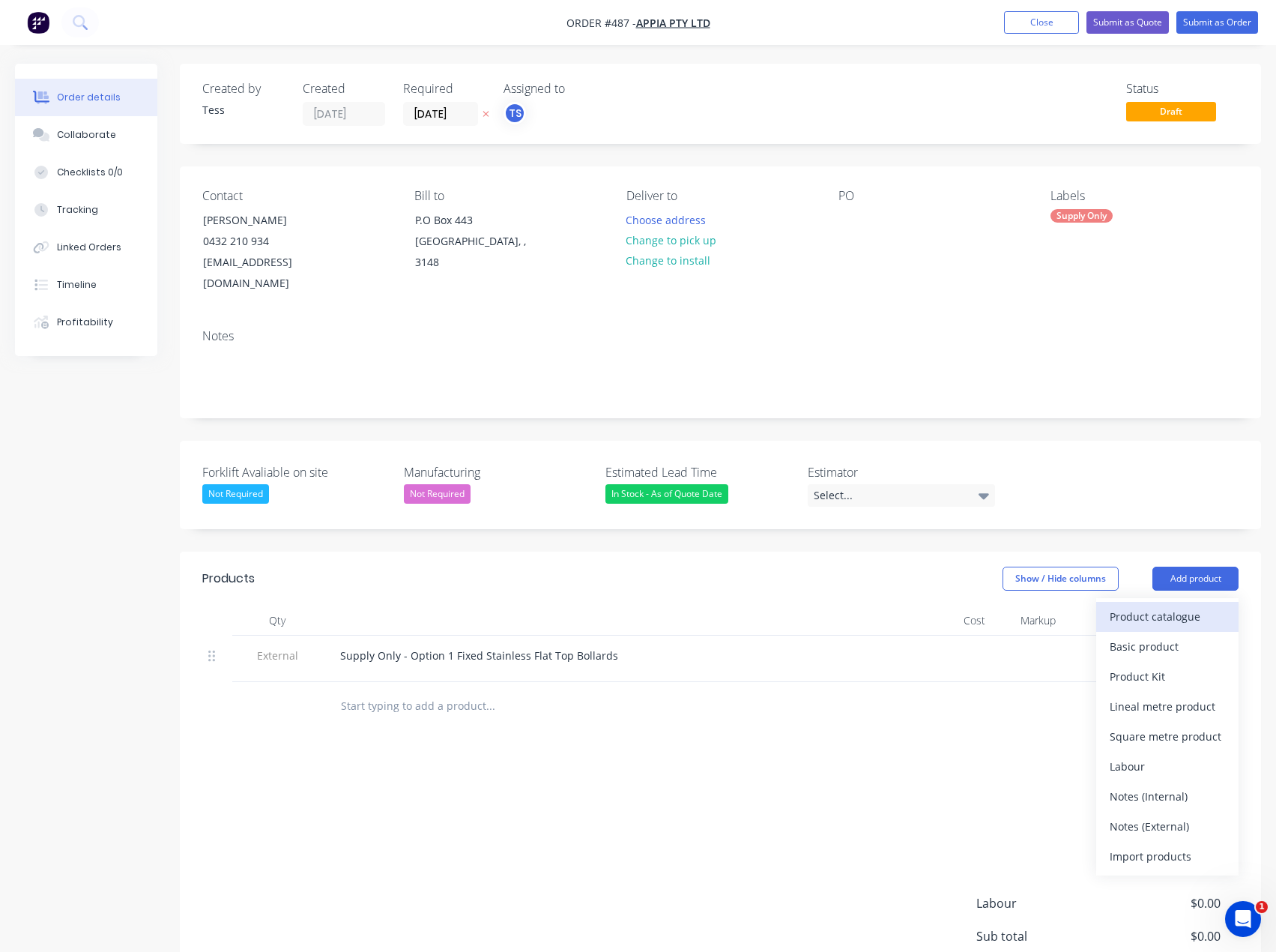
click at [1156, 606] on div "Product catalogue" at bounding box center [1167, 616] width 115 height 22
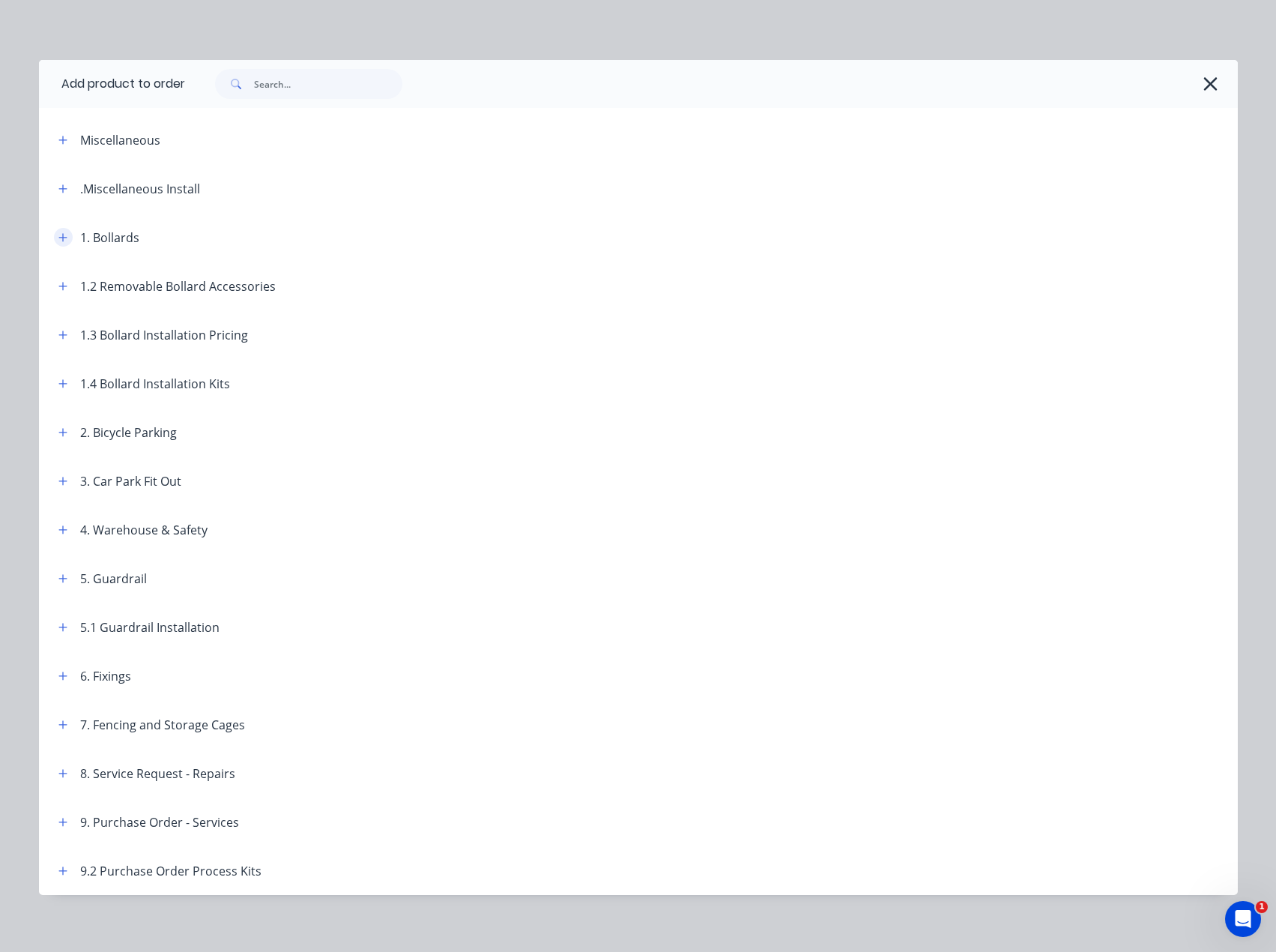
click at [58, 240] on icon "button" at bounding box center [62, 238] width 9 height 10
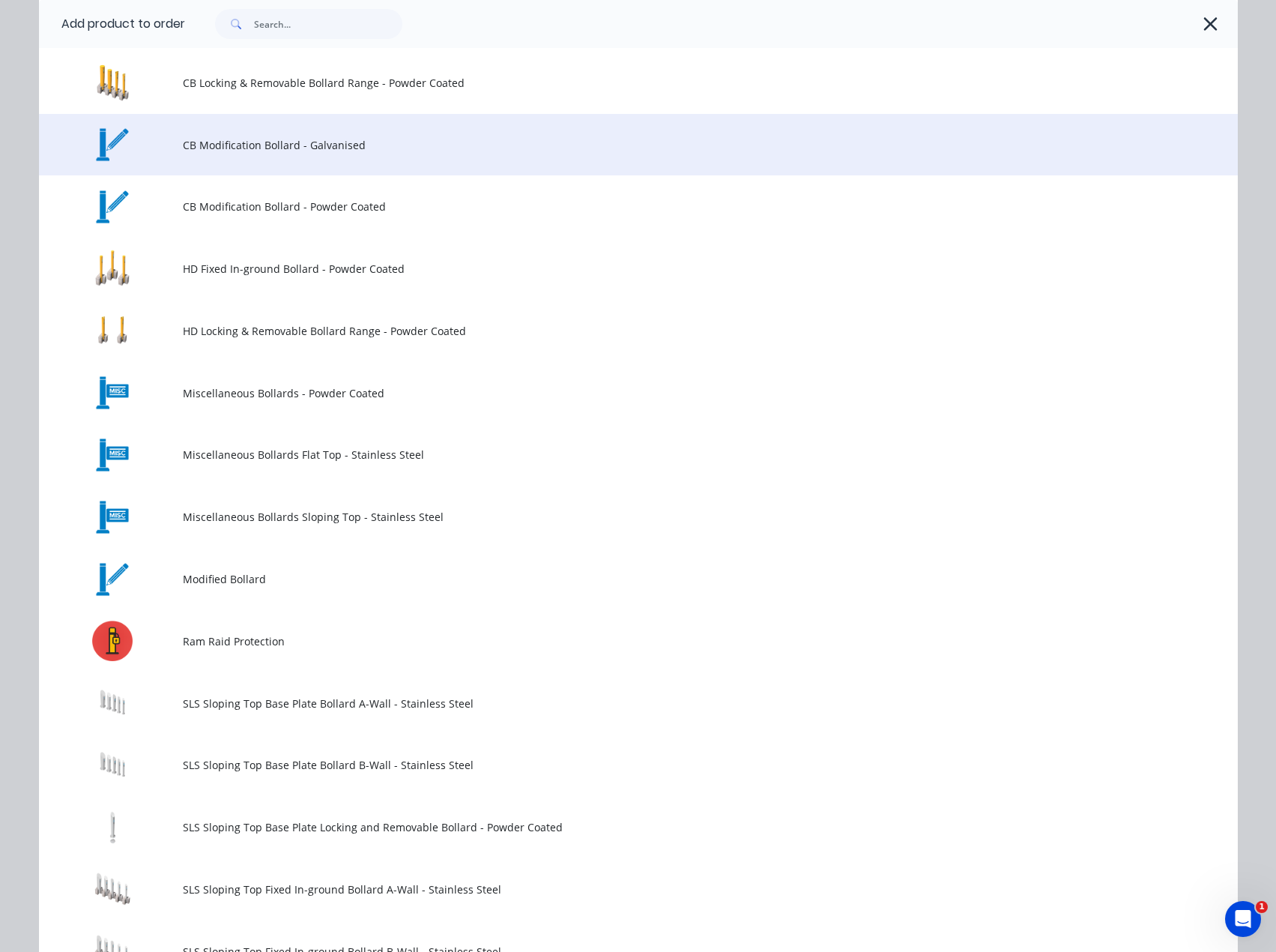
scroll to position [525, 0]
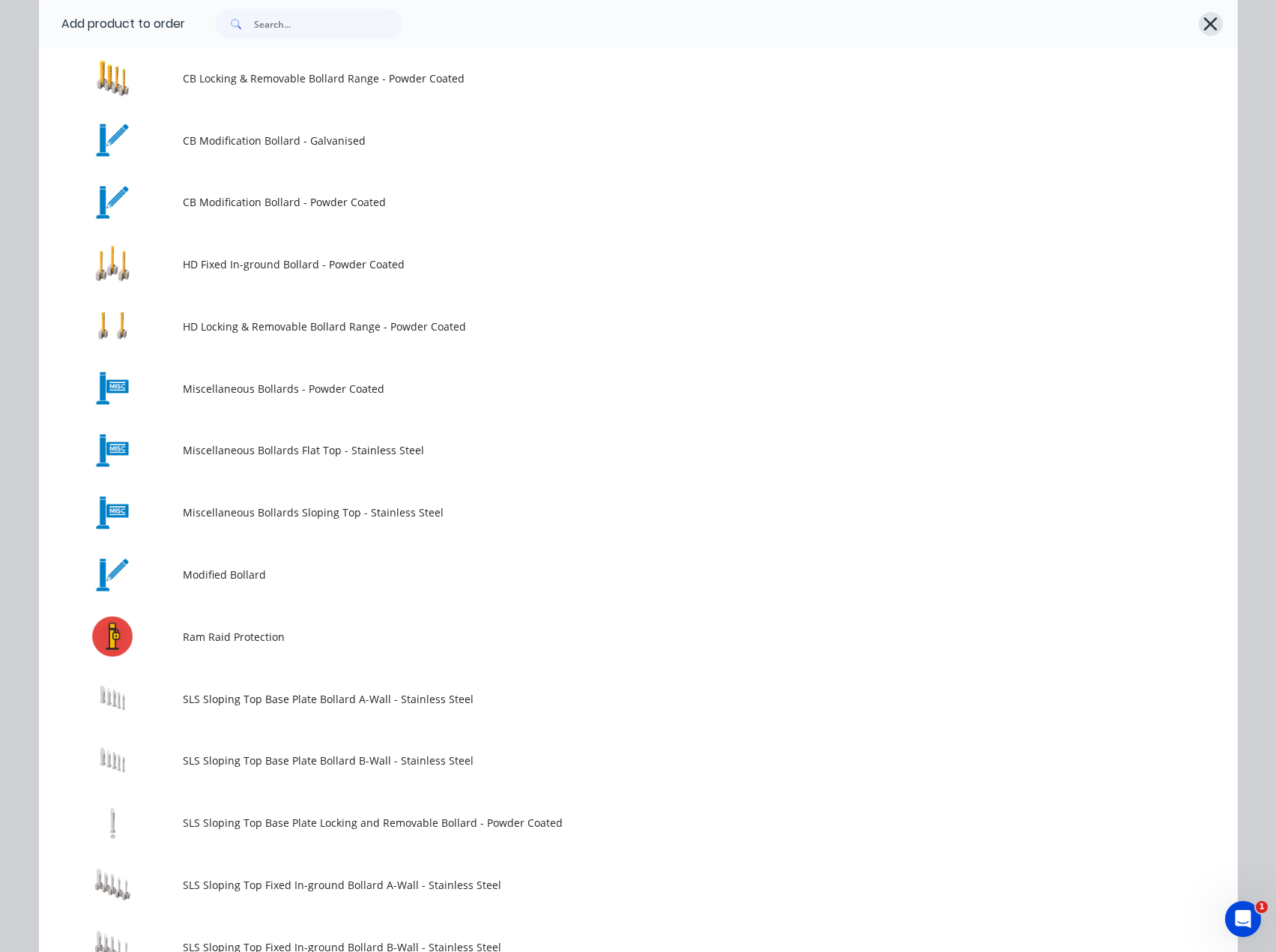
click at [1199, 23] on button "button" at bounding box center [1211, 24] width 24 height 24
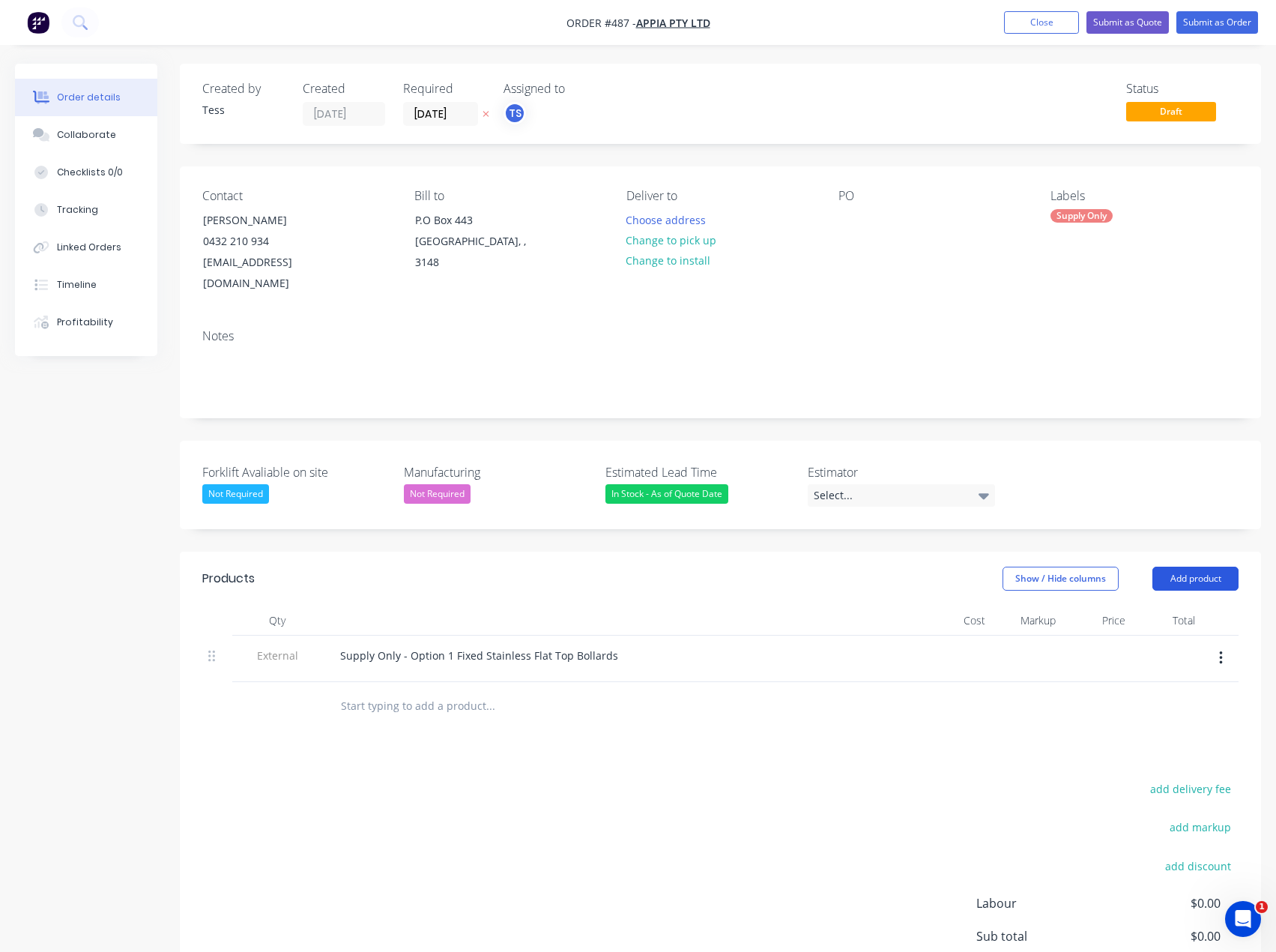
click at [1213, 567] on button "Add product" at bounding box center [1195, 579] width 86 height 24
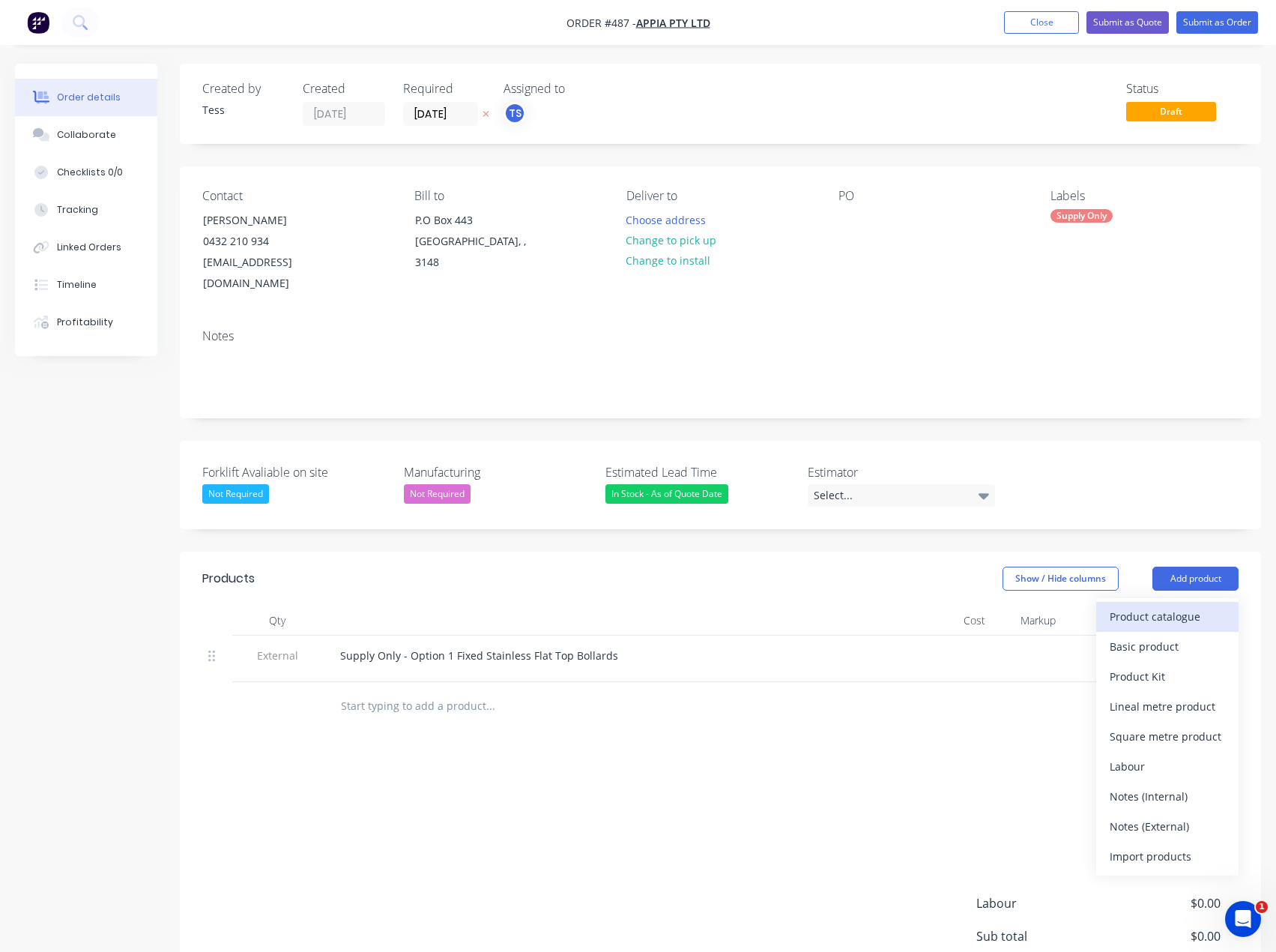
click at [1114, 606] on div "Product catalogue" at bounding box center [1167, 616] width 115 height 22
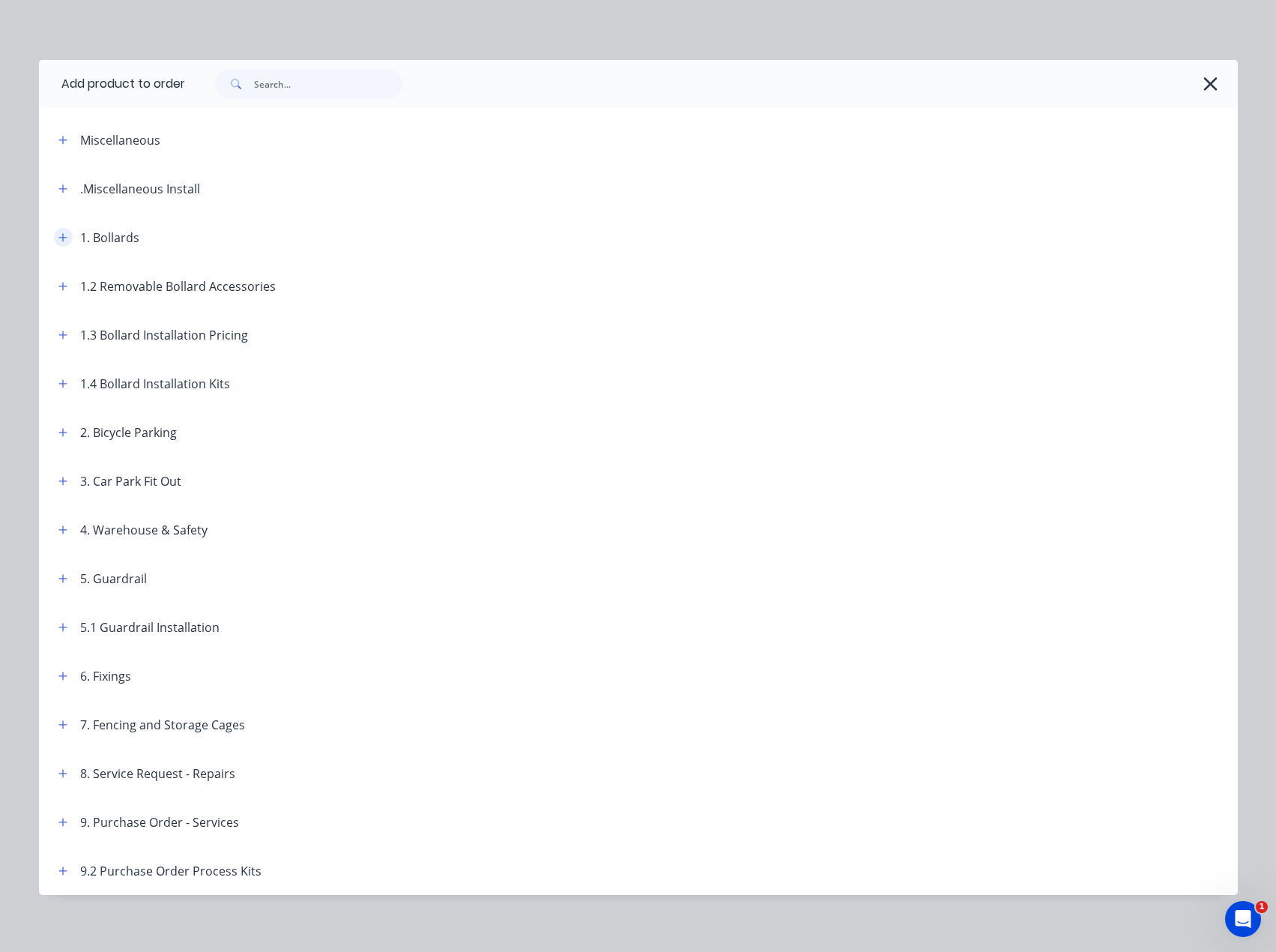
click at [58, 241] on icon "button" at bounding box center [62, 238] width 9 height 10
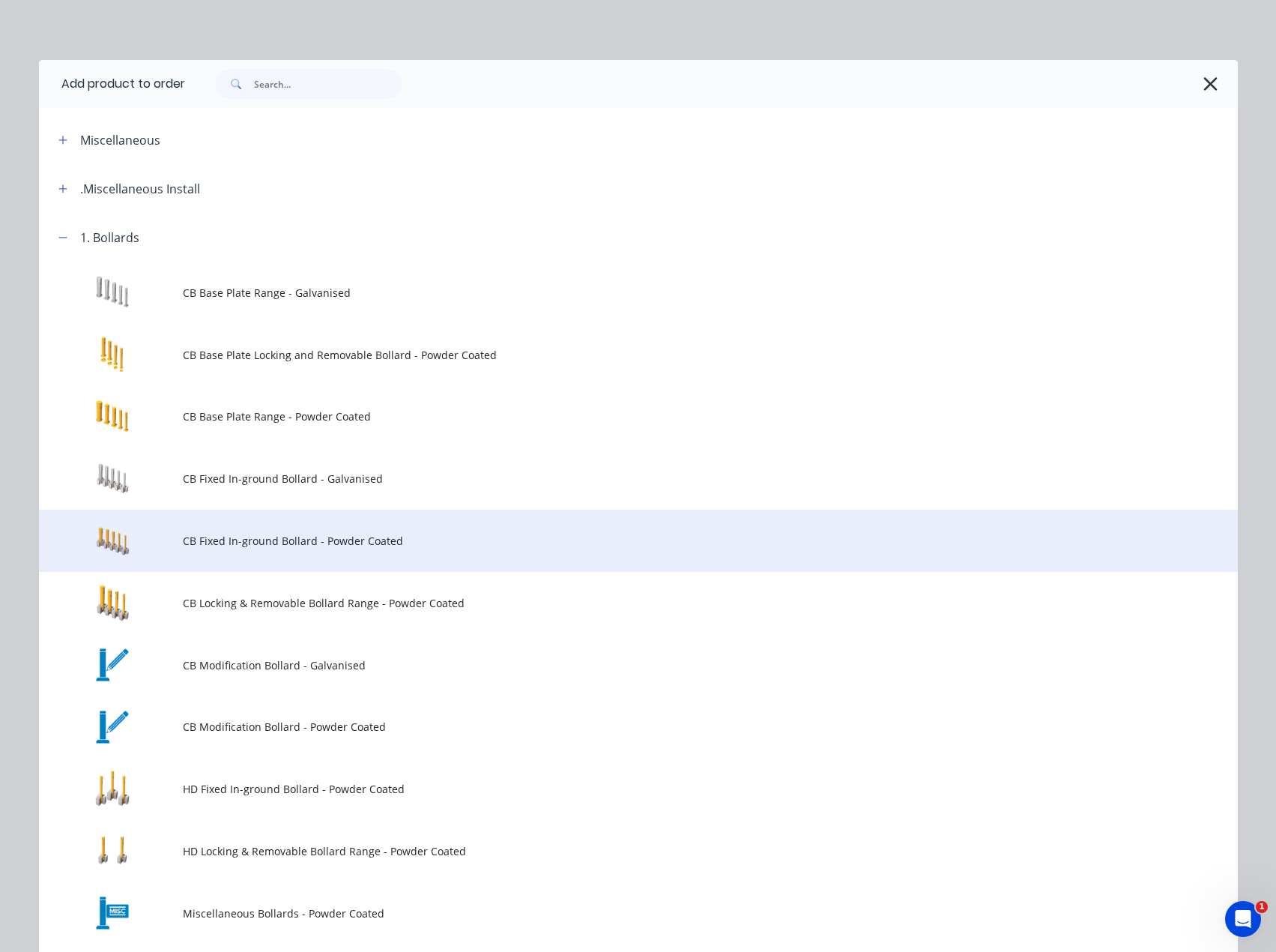
click at [225, 540] on span "CB Fixed In-ground Bollard - Powder Coated" at bounding box center [604, 541] width 843 height 16
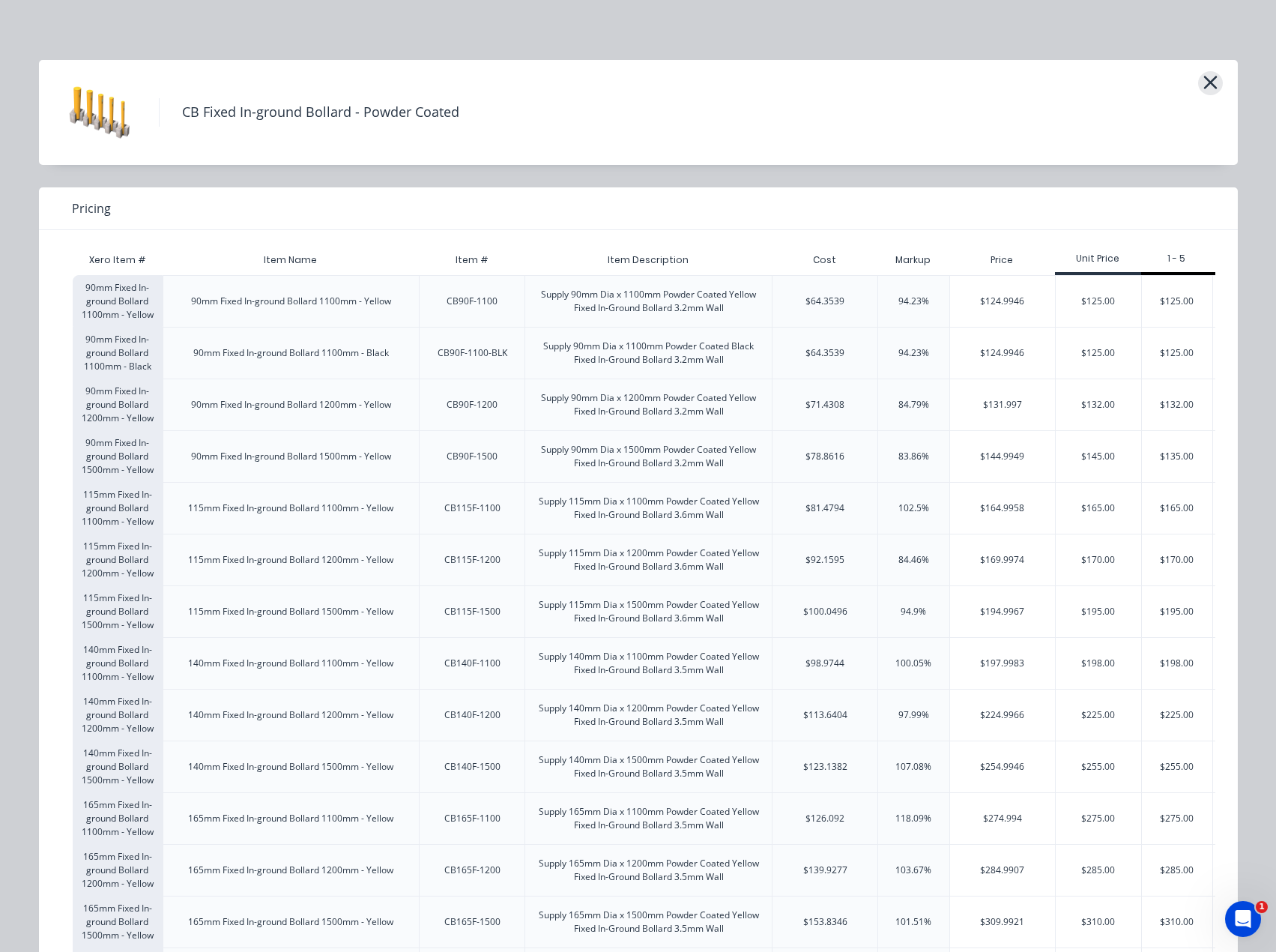
click at [1214, 84] on button "button" at bounding box center [1210, 83] width 25 height 24
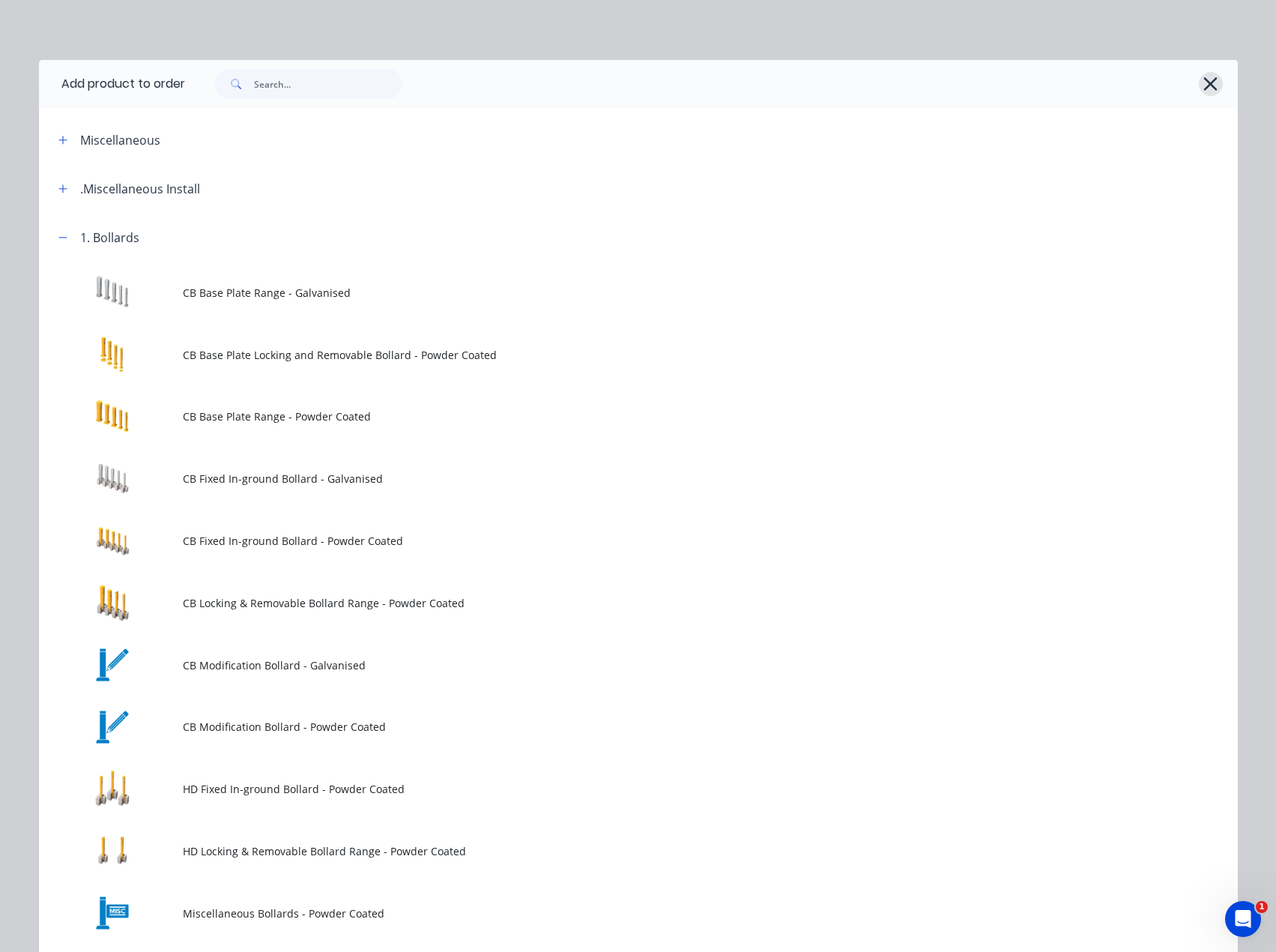
click at [1204, 81] on icon "button" at bounding box center [1211, 84] width 14 height 14
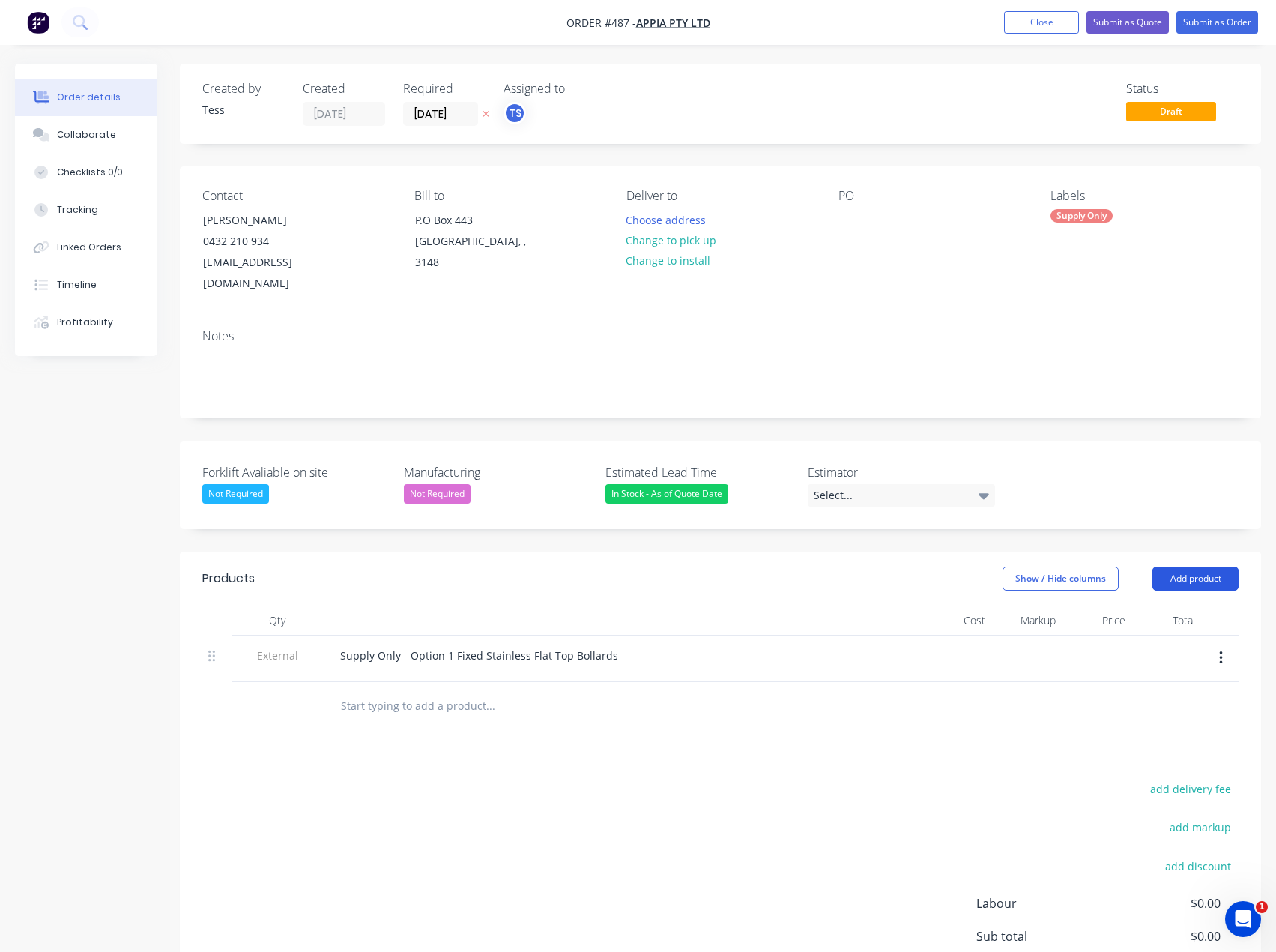
click at [1185, 567] on button "Add product" at bounding box center [1195, 579] width 86 height 24
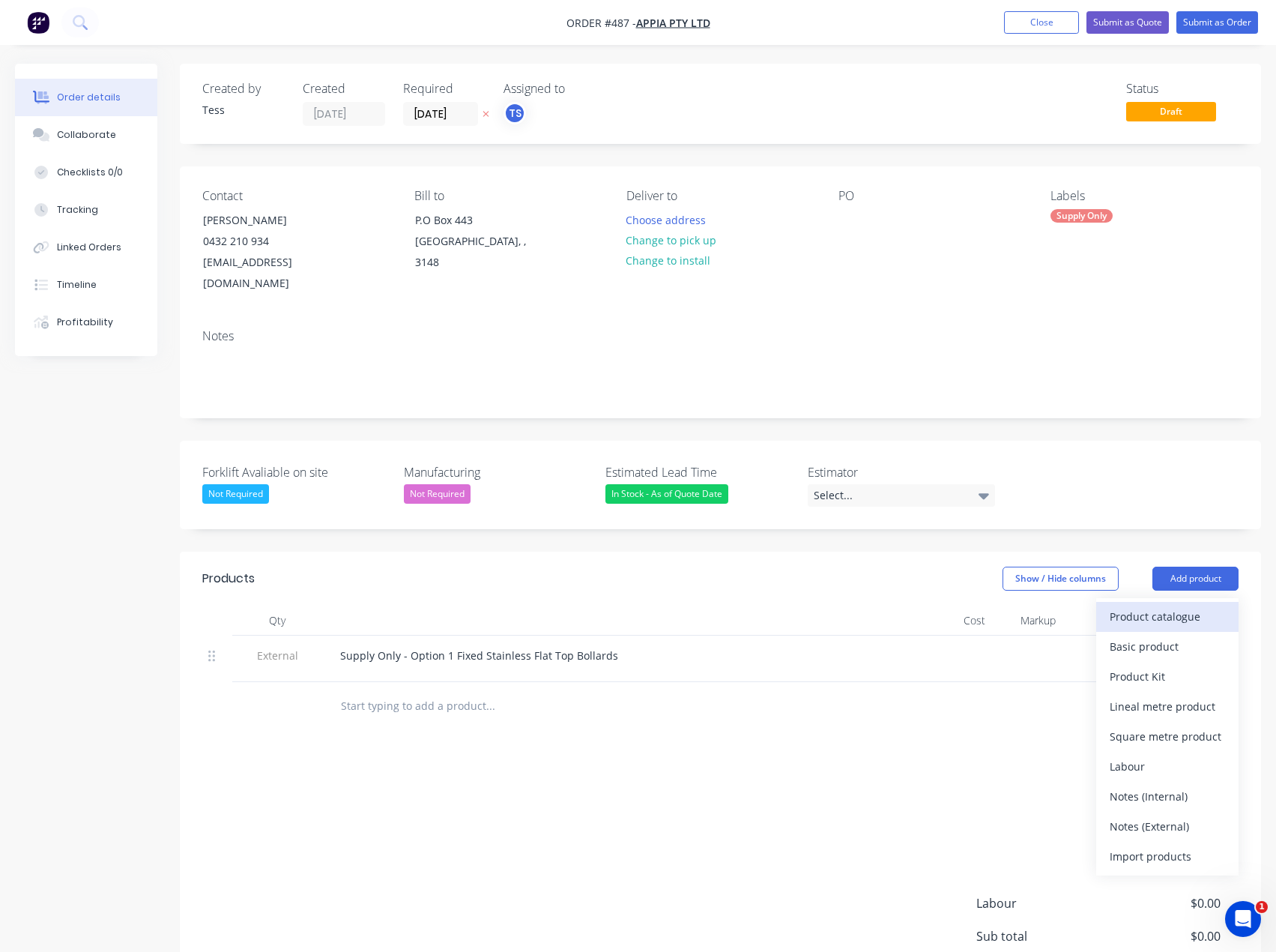
click at [1166, 606] on div "Product catalogue" at bounding box center [1167, 616] width 115 height 22
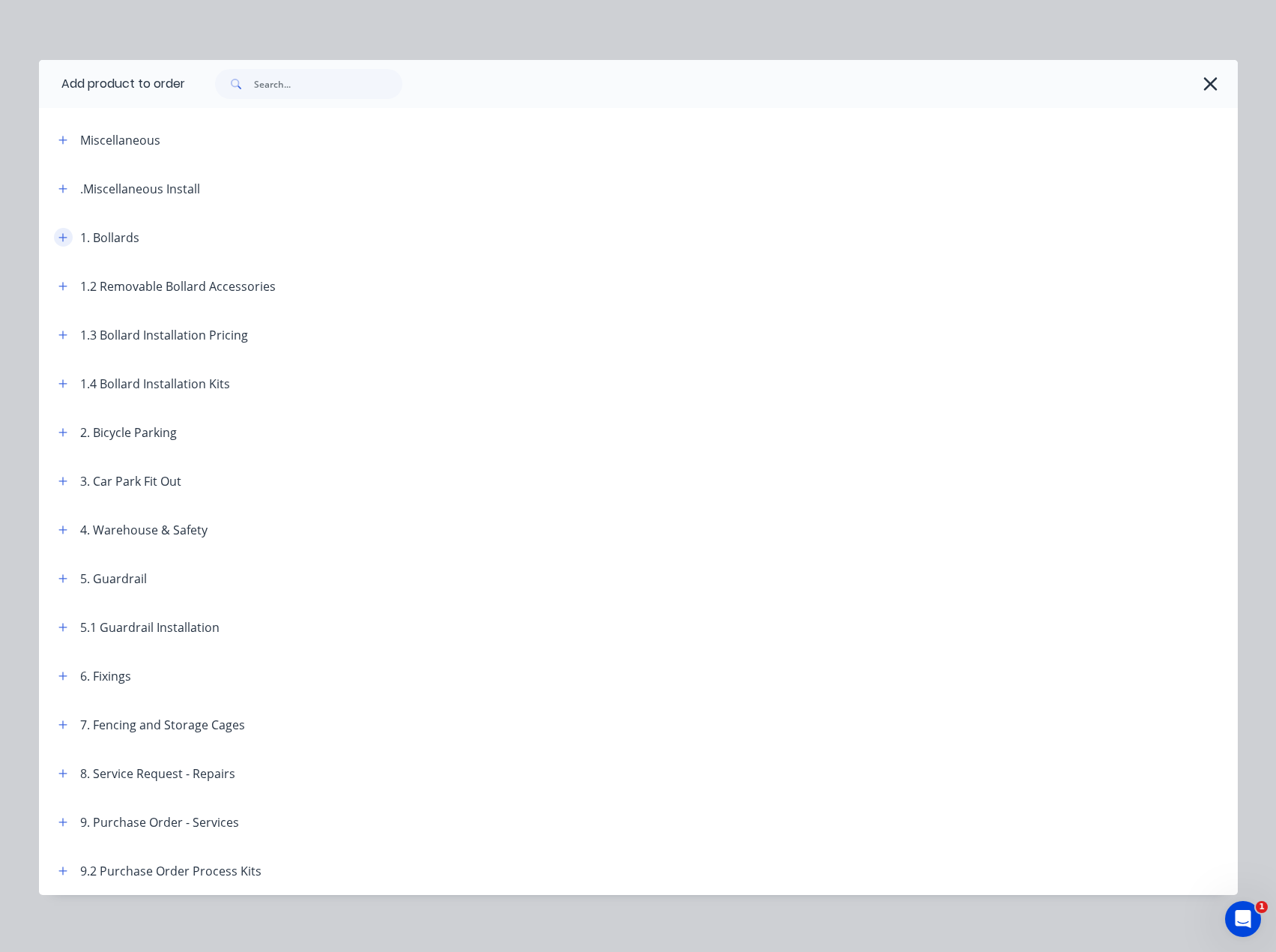
click at [58, 238] on icon "button" at bounding box center [62, 238] width 9 height 10
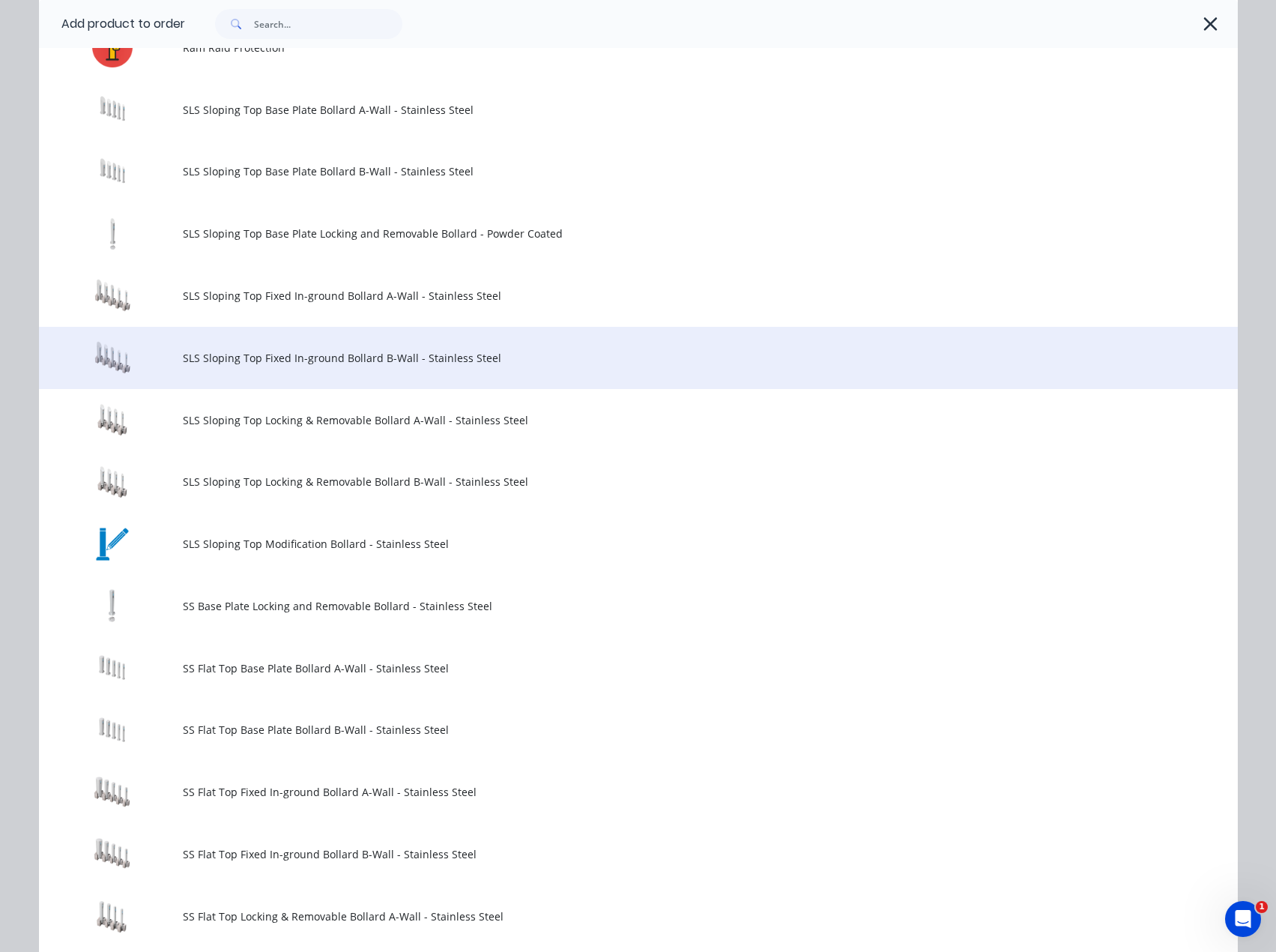
scroll to position [1125, 0]
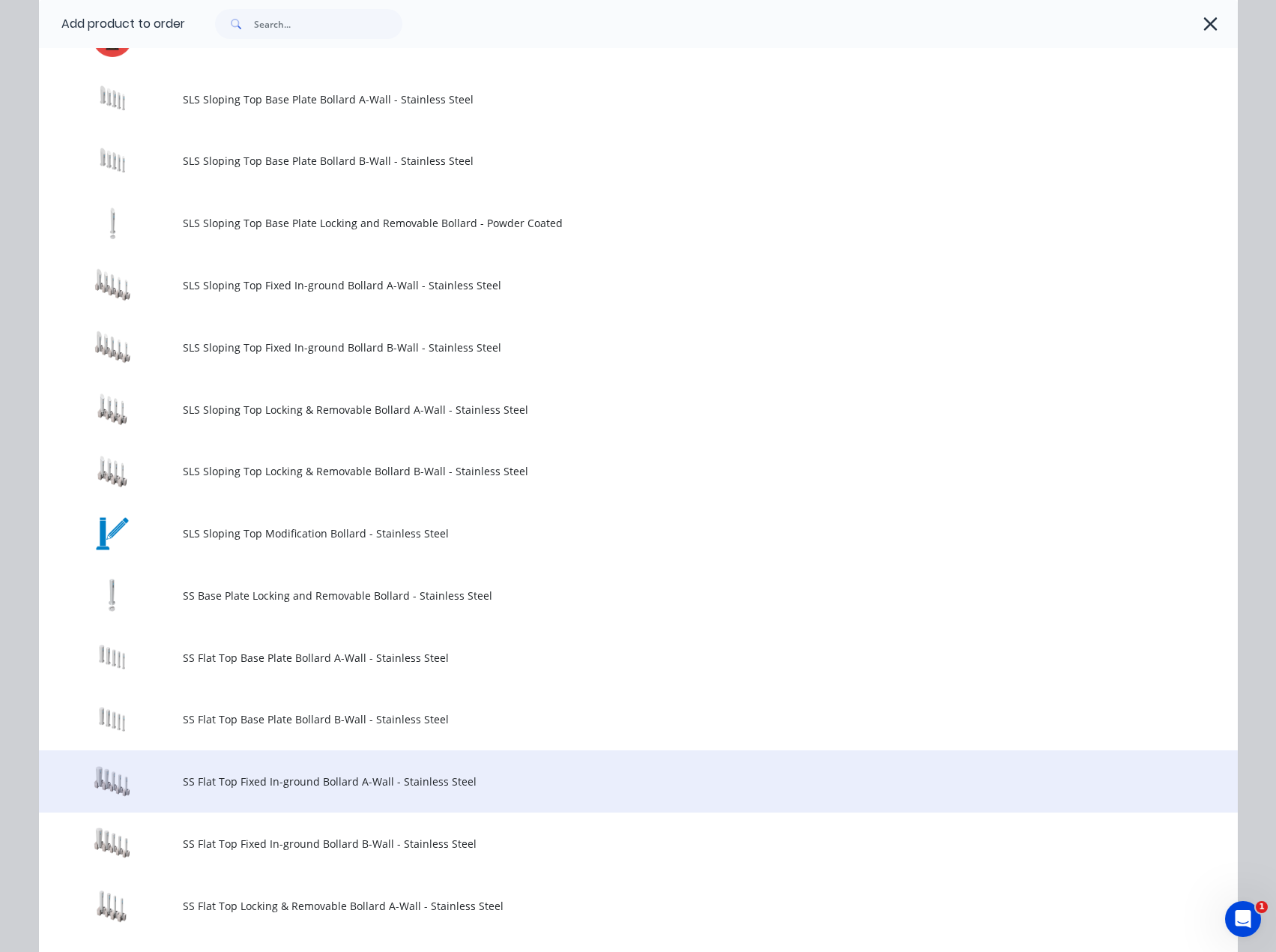
click at [241, 786] on span "SS Flat Top Fixed In-ground Bollard A-Wall - Stainless Steel" at bounding box center [604, 781] width 843 height 16
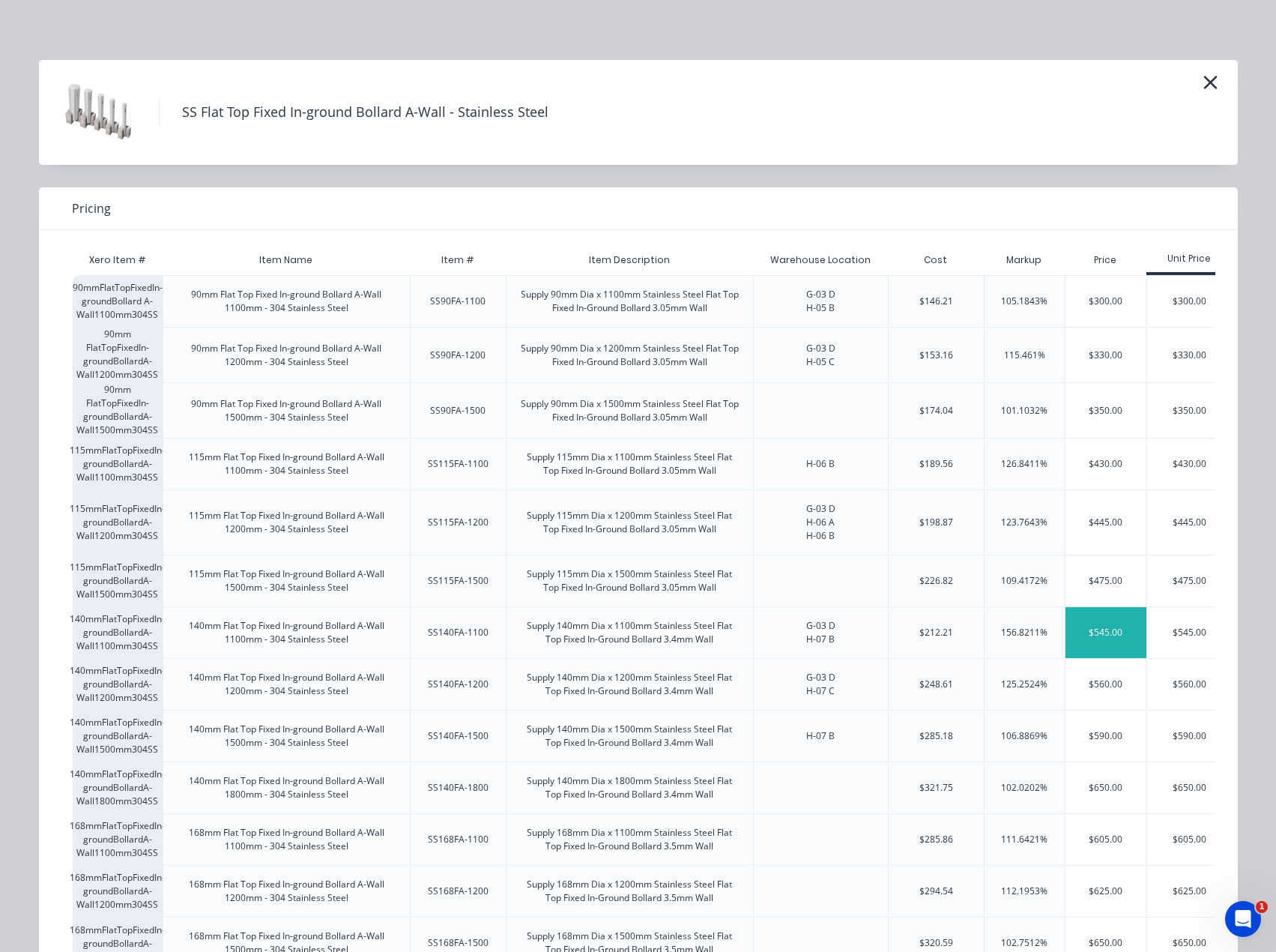
click at [1092, 627] on div "$545.00" at bounding box center [1105, 632] width 81 height 51
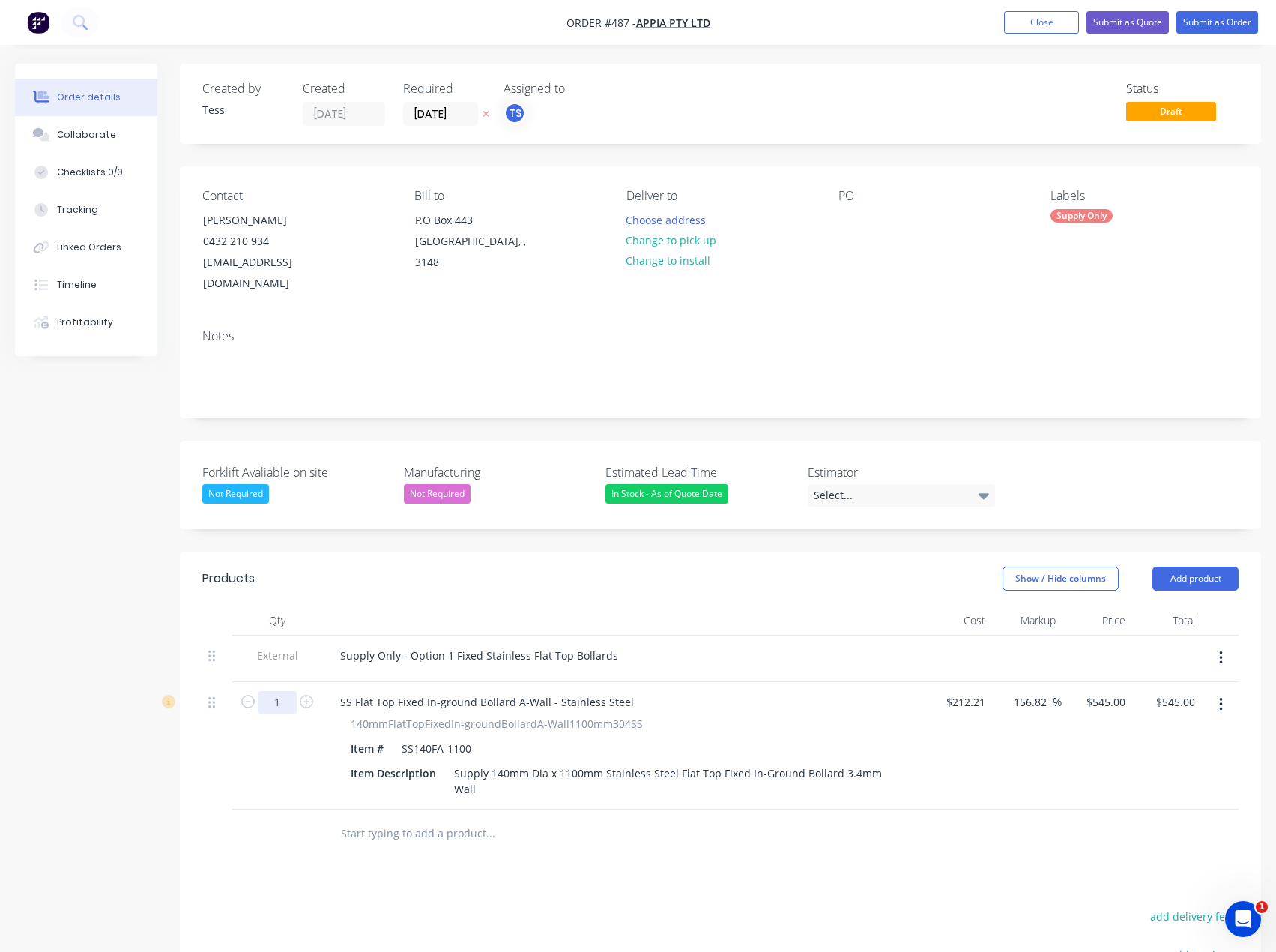
click at [277, 691] on input "1" at bounding box center [277, 702] width 39 height 23
type input "10"
type input "$5,450.00"
click at [610, 835] on div at bounding box center [592, 834] width 539 height 49
click at [1109, 691] on input "545" at bounding box center [1118, 701] width 25 height 22
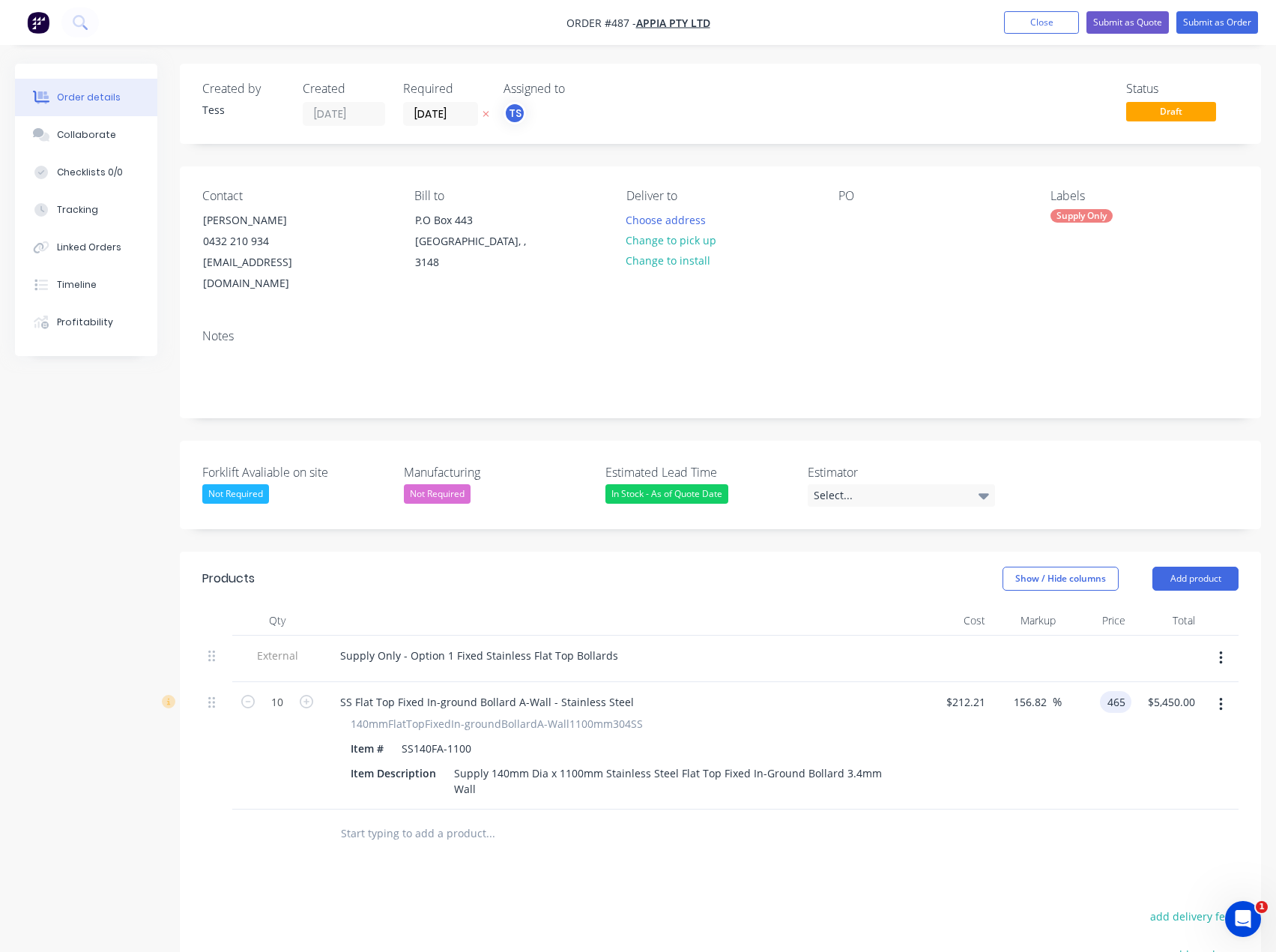
type input "465"
type input "119.12"
type input "$465.00"
type input "$4,650.00"
click at [908, 872] on div "Products Show / Hide columns Add product Qty Cost Markup Price Total External S…" at bounding box center [719, 884] width 1081 height 667
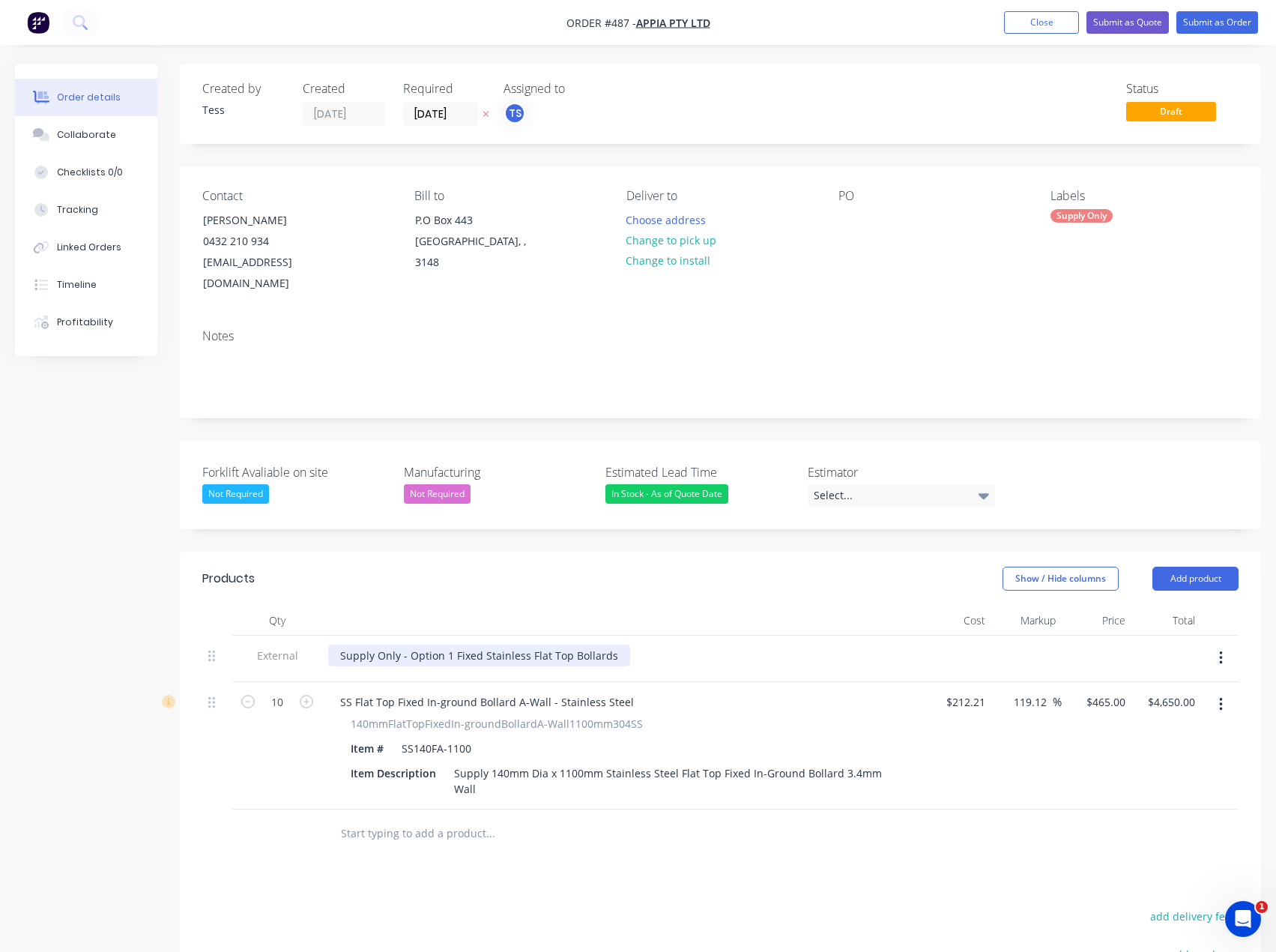
click at [611, 644] on div "Supply Only - Option 1 Fixed Stainless Flat Top Bollards" at bounding box center [479, 655] width 302 height 22
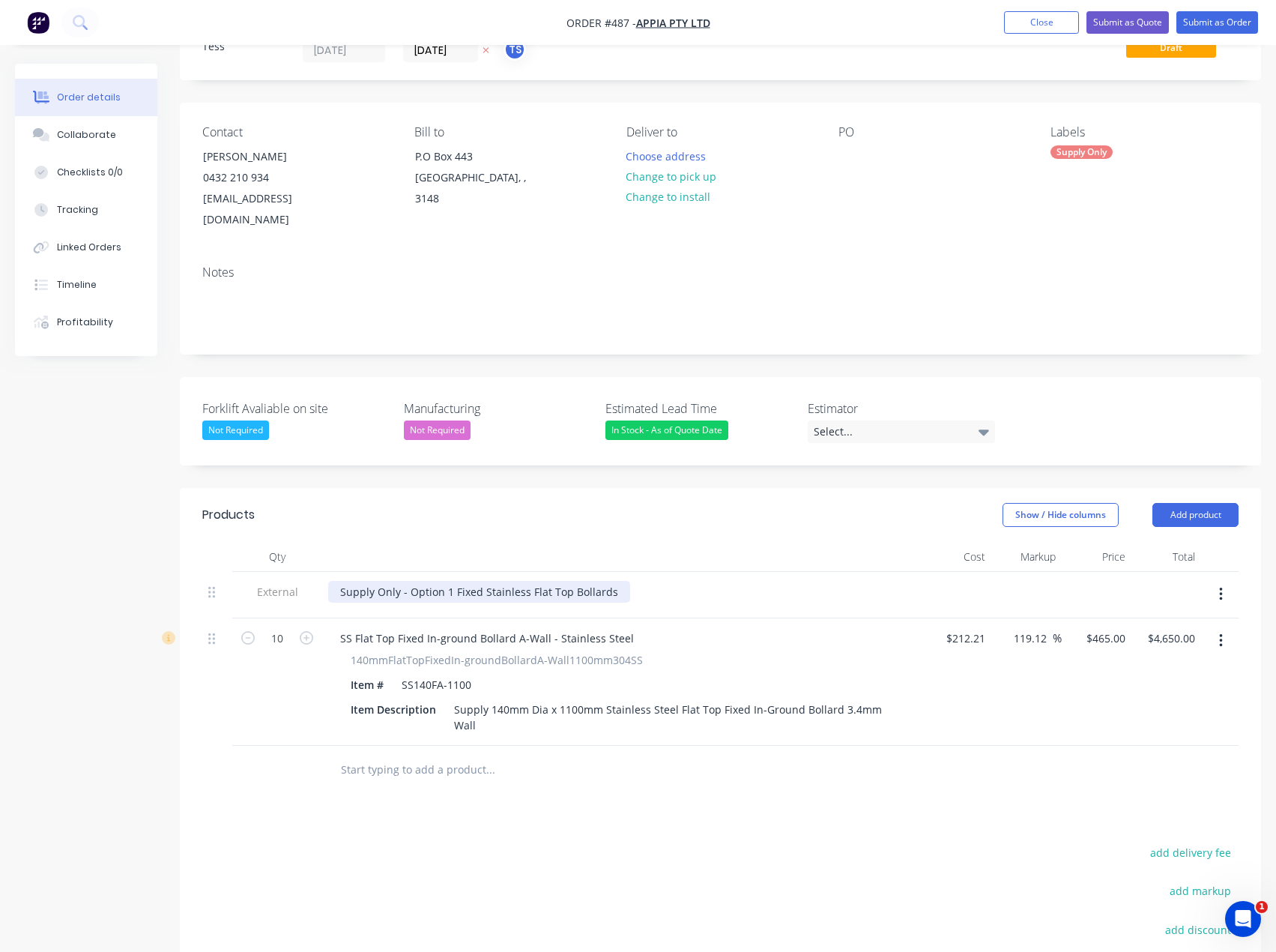
scroll to position [268, 0]
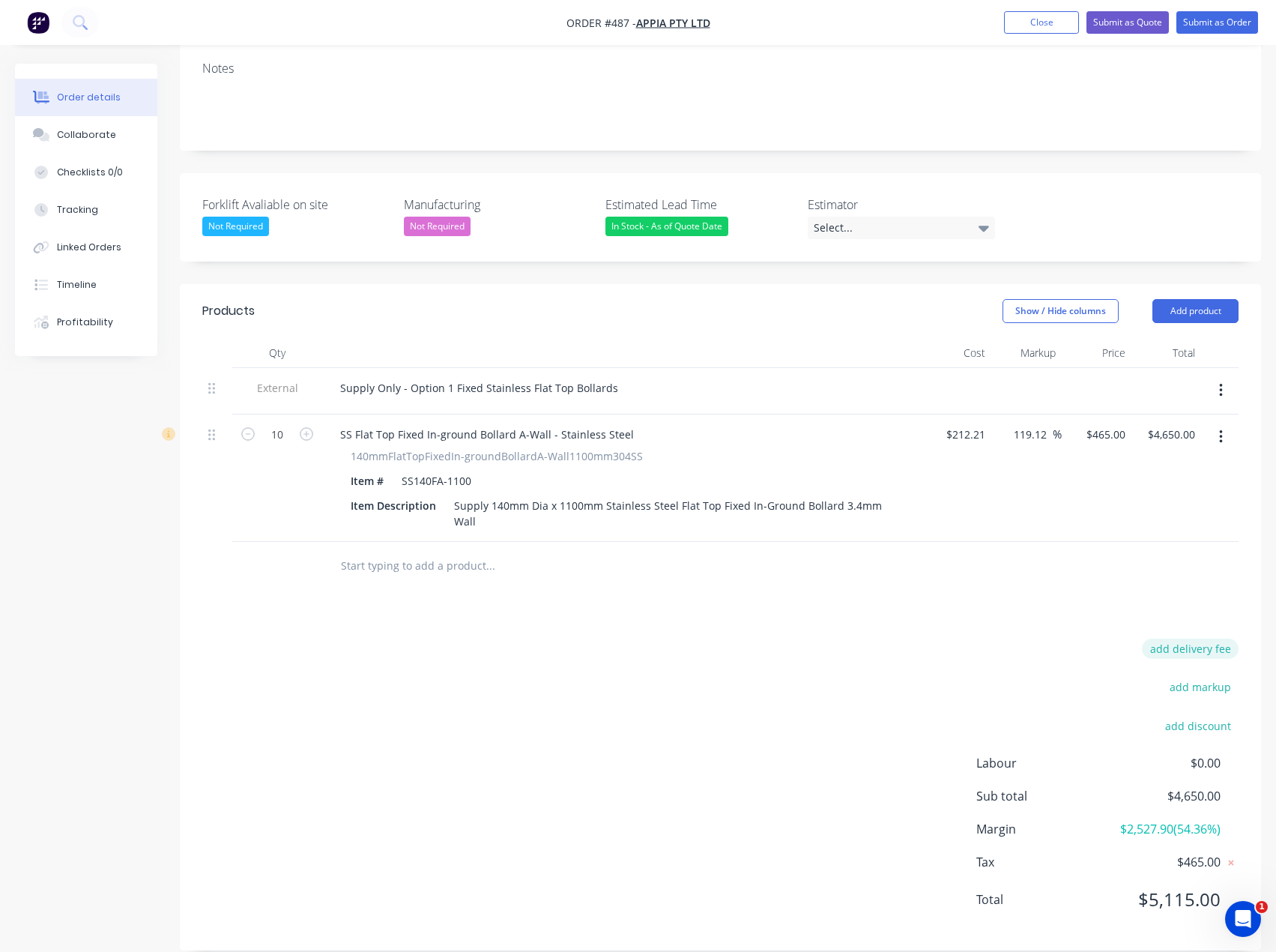
click at [1182, 639] on button "add delivery fee" at bounding box center [1190, 649] width 97 height 20
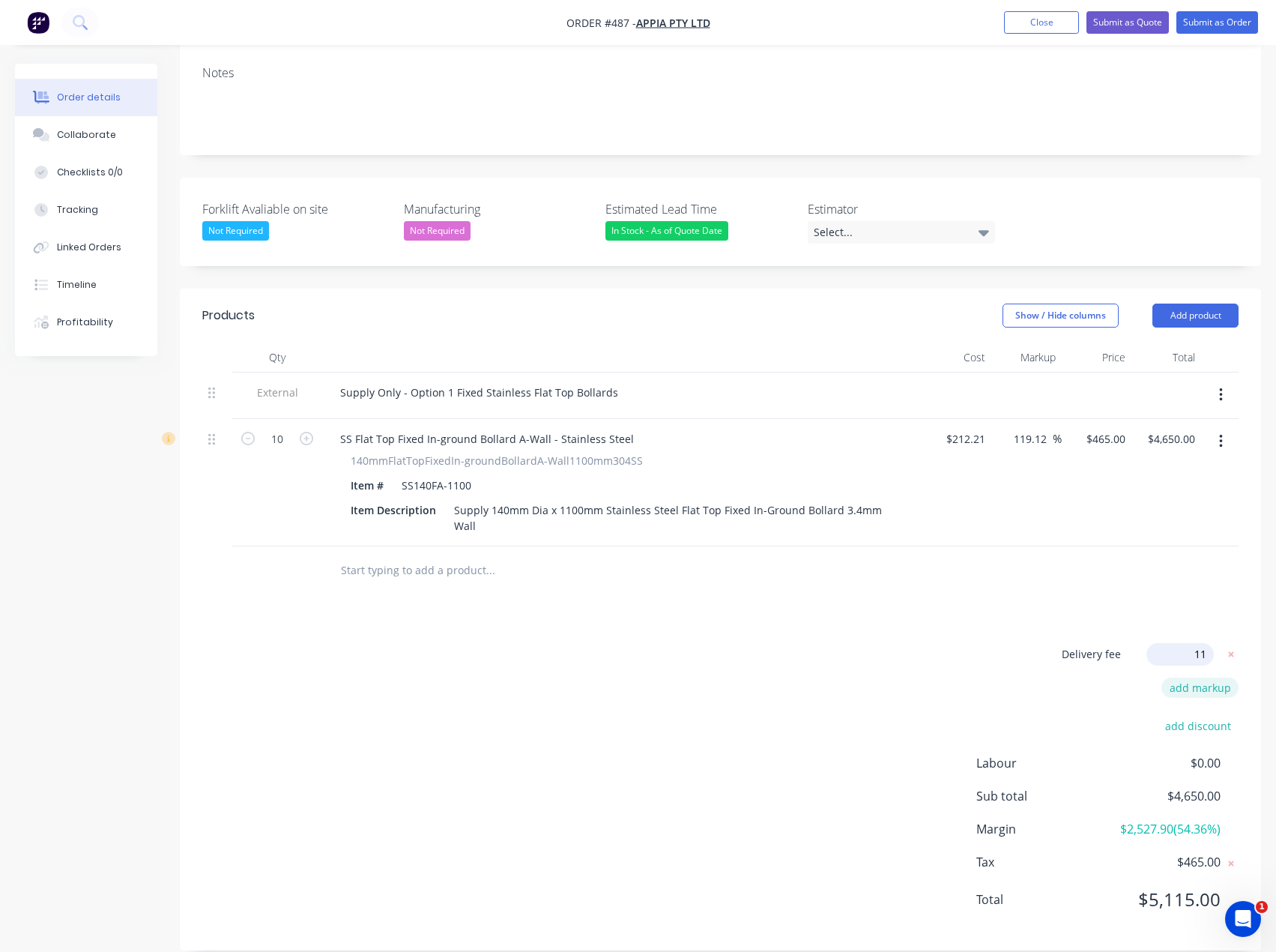
type input "1"
type input "105"
click at [457, 691] on div "Delivery fee Delivery fee Delivery fee name (Optional) 105 105 $0 add markup ad…" at bounding box center [720, 786] width 1037 height 285
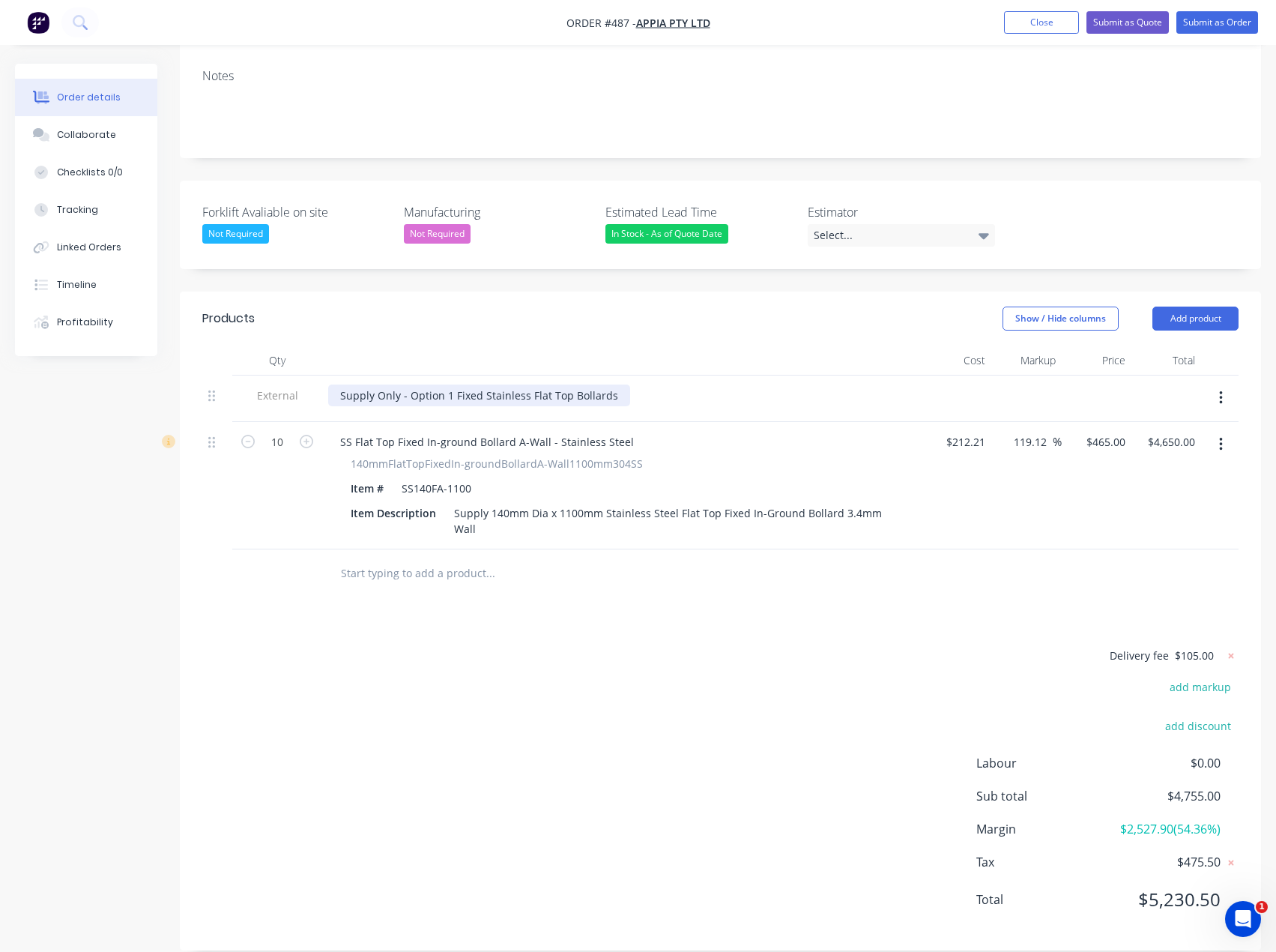
click at [614, 384] on div "Supply Only - Option 1 Fixed Stainless Flat Top Bollards" at bounding box center [479, 394] width 302 height 22
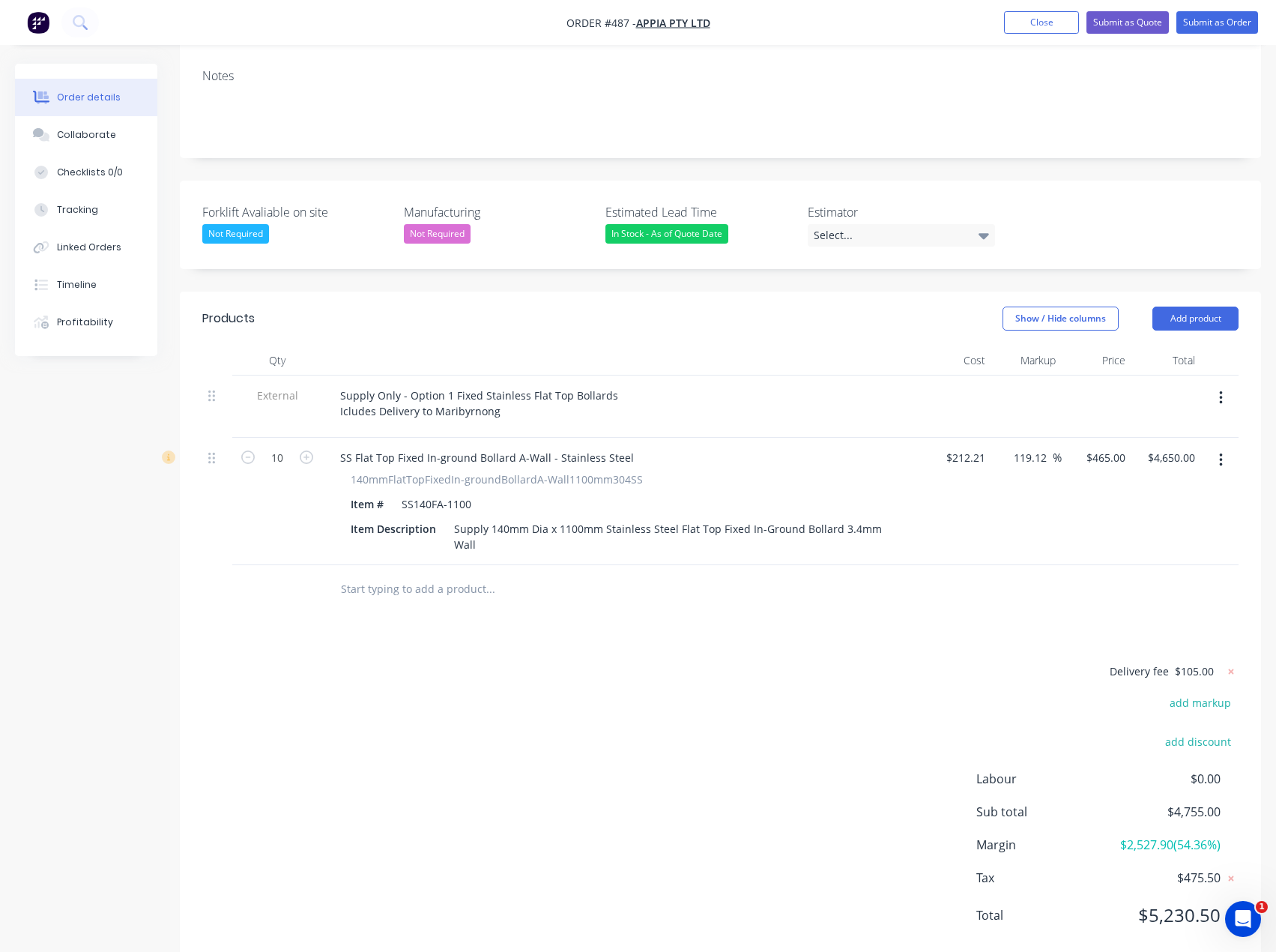
click at [506, 401] on div "Supply Only - Option 1 Fixed Stainless Flat Top Bollards Icludes Delivery to Ma…" at bounding box center [622, 407] width 600 height 62
click at [510, 395] on div "Supply Only - Option 1 Fixed Stainless Flat Top Bollards Icludes Delivery to Ma…" at bounding box center [479, 402] width 302 height 37
click at [1181, 307] on button "Add product" at bounding box center [1195, 319] width 86 height 24
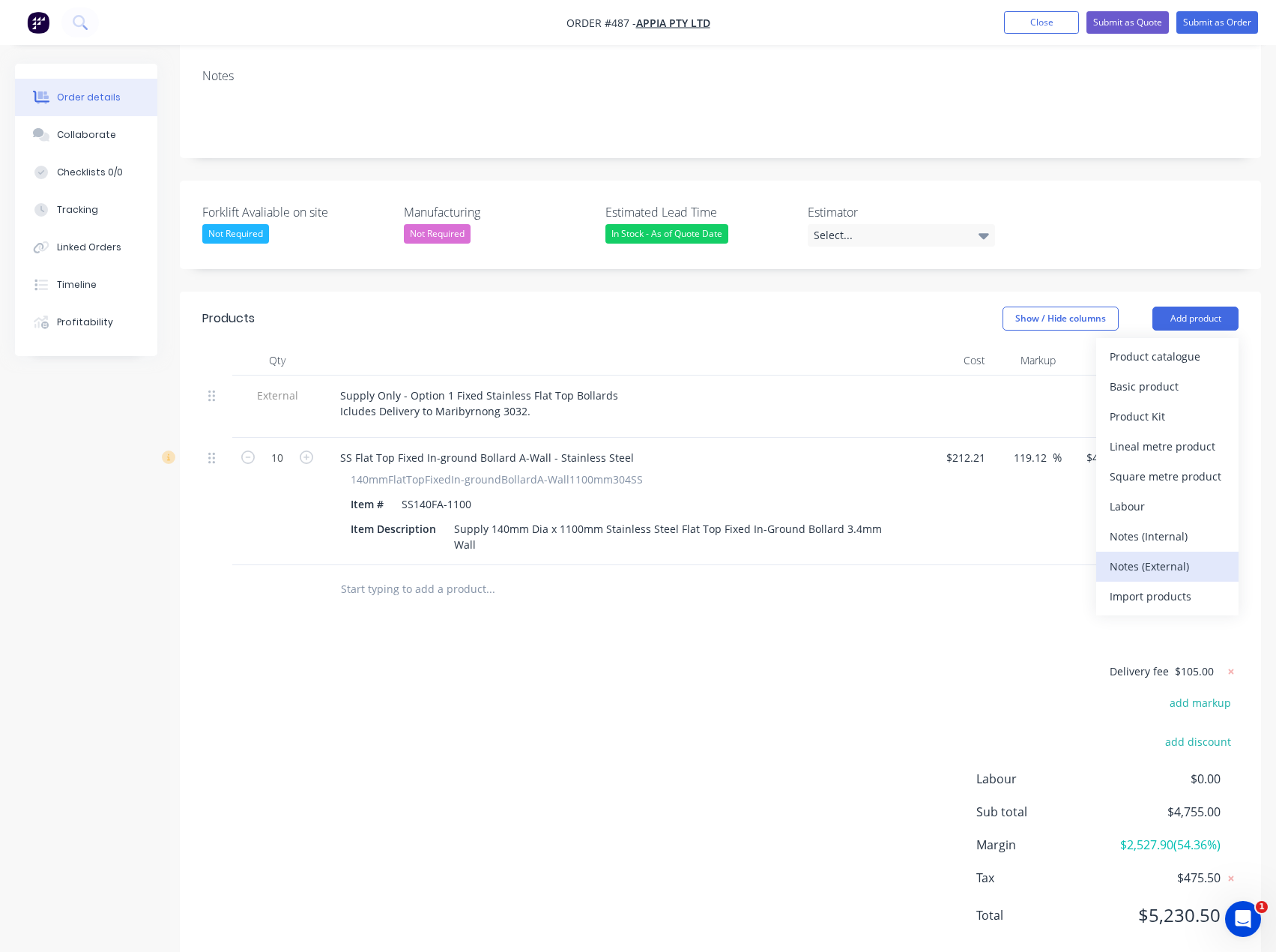
drag, startPoint x: 1154, startPoint y: 544, endPoint x: 668, endPoint y: 542, distance: 486.0
click at [1154, 556] on div "Notes (External)" at bounding box center [1167, 566] width 115 height 22
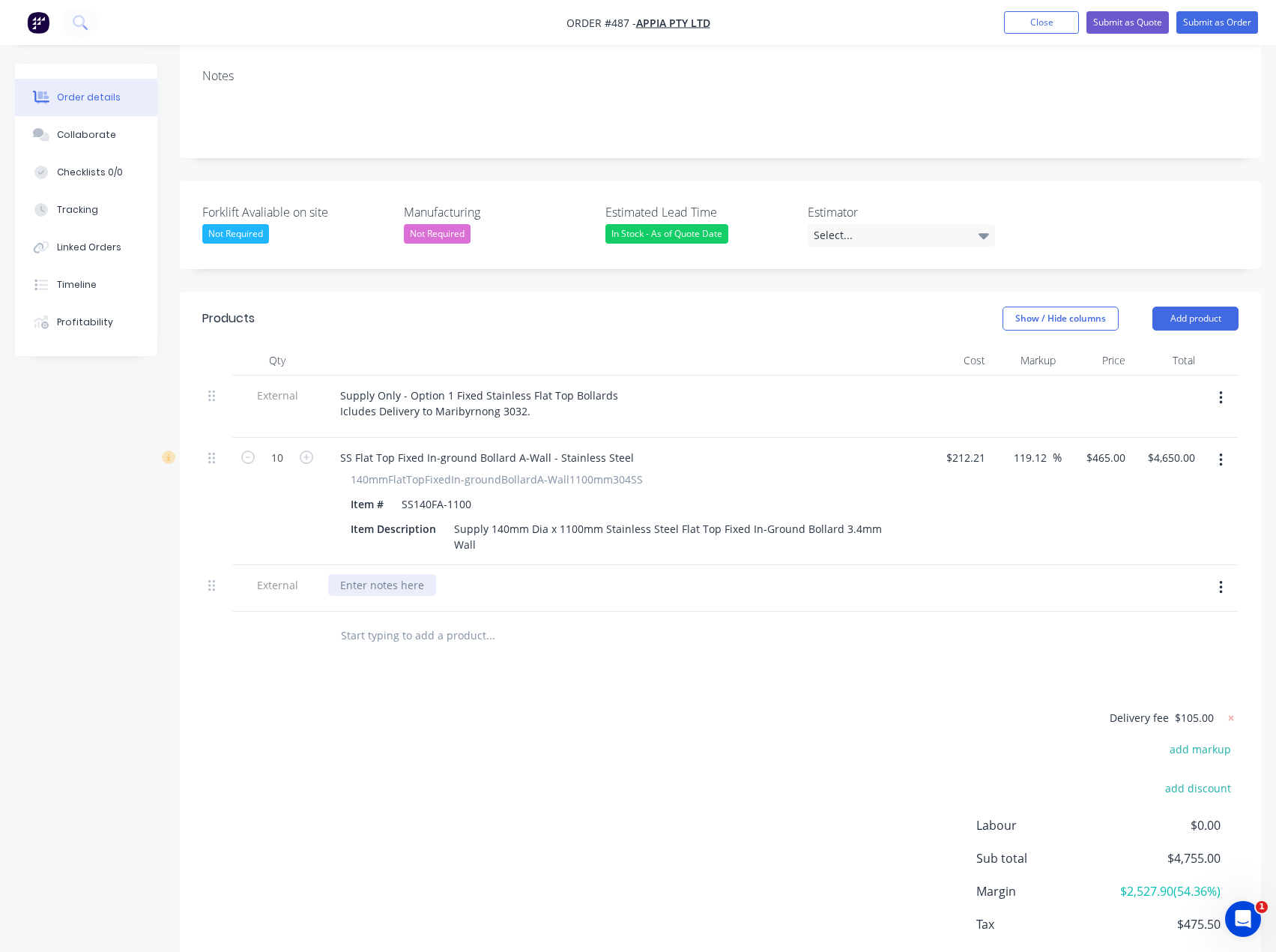
click at [401, 574] on div at bounding box center [382, 584] width 107 height 22
click at [952, 224] on div "Select..." at bounding box center [902, 235] width 187 height 23
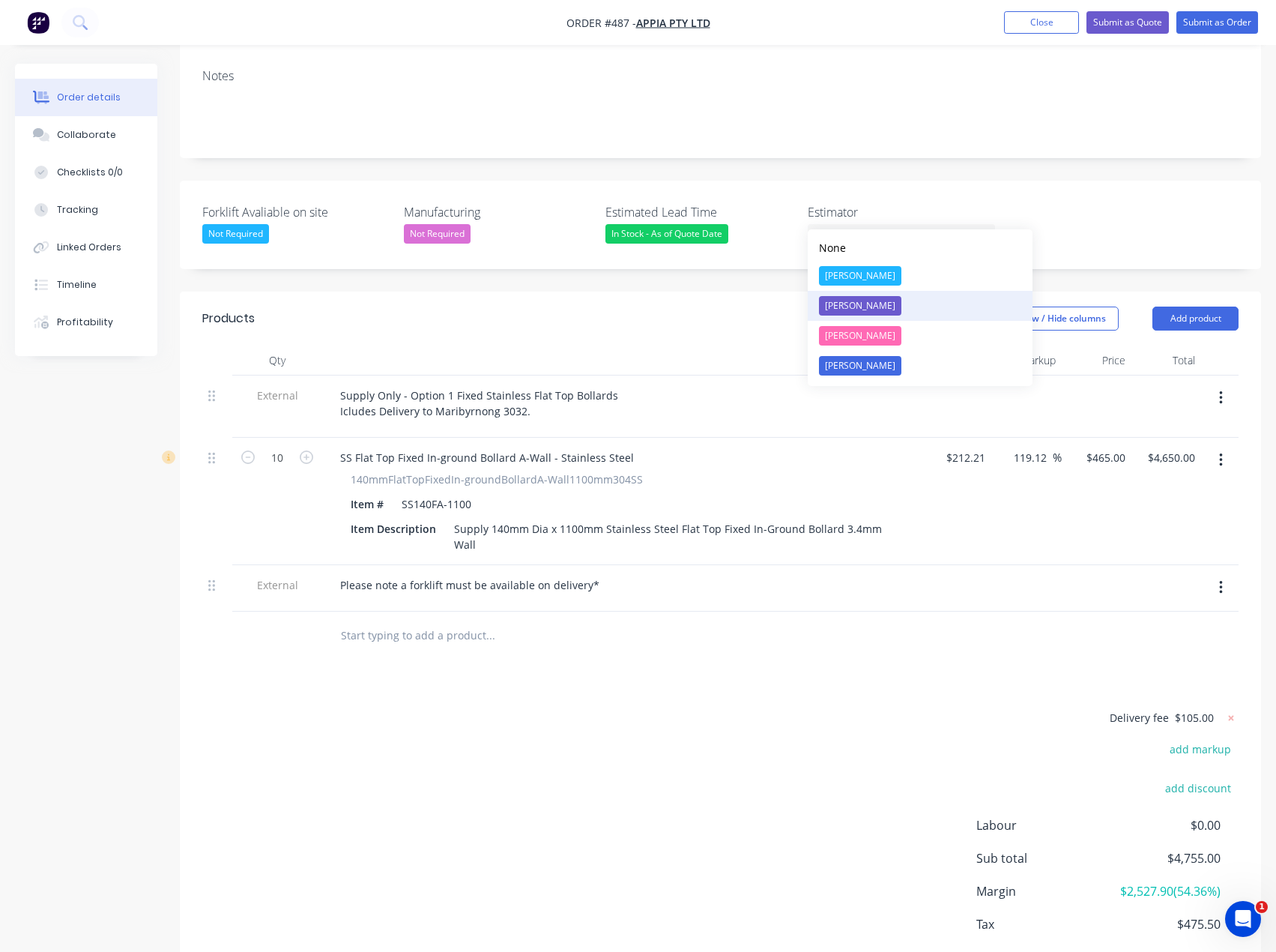
click at [856, 305] on div "[PERSON_NAME]" at bounding box center [860, 305] width 82 height 19
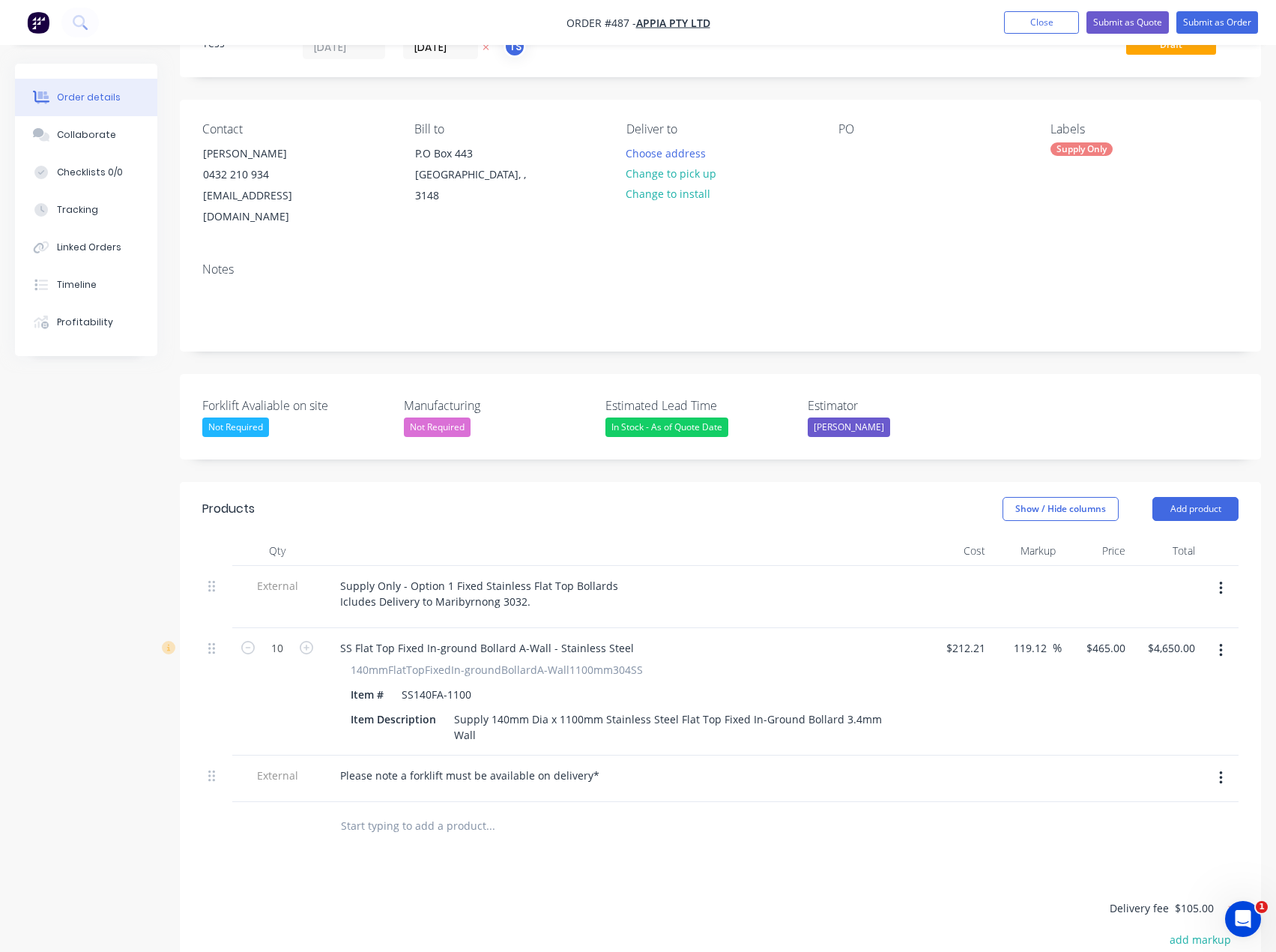
scroll to position [0, 0]
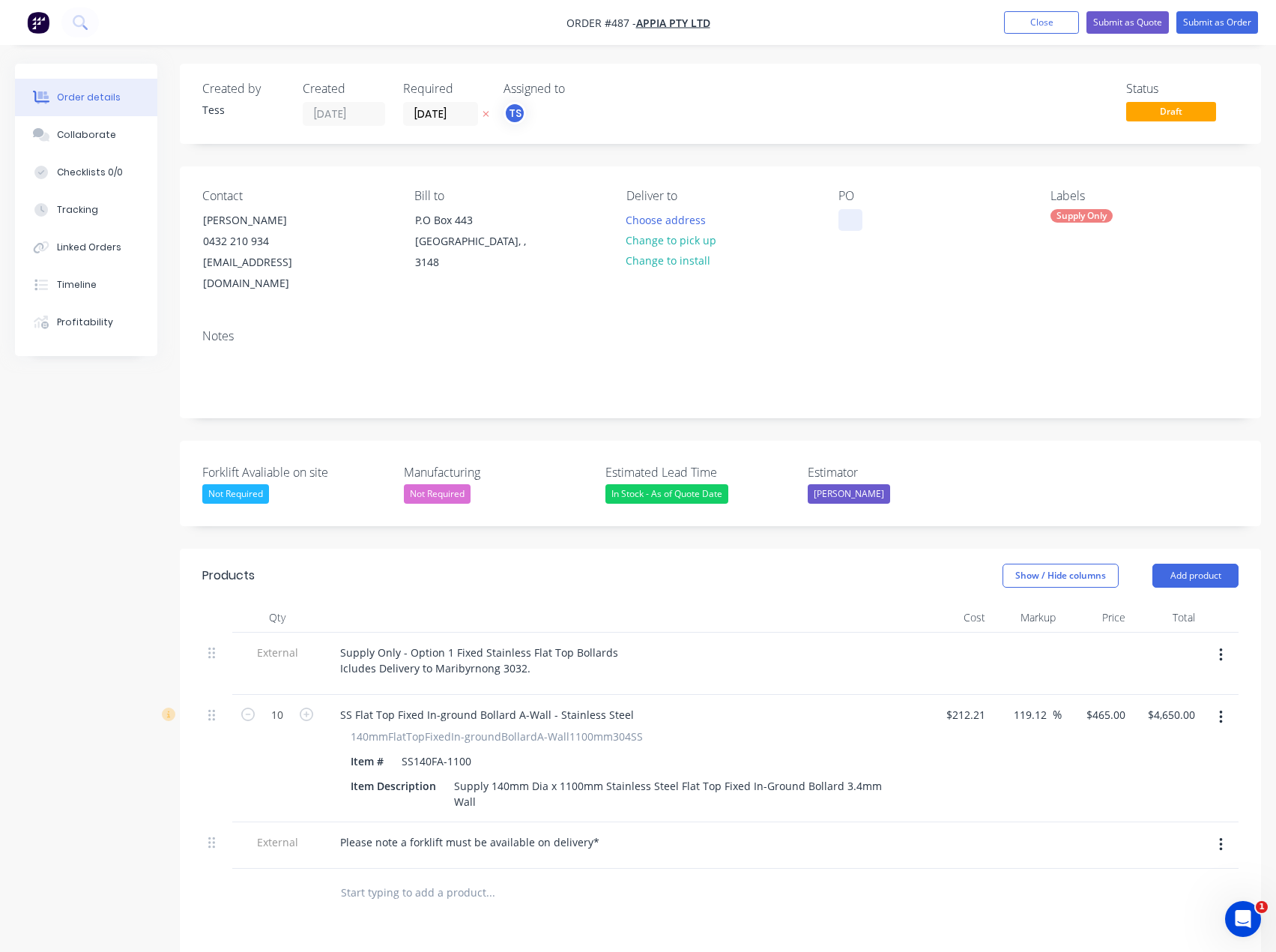
click at [853, 221] on div at bounding box center [850, 219] width 24 height 22
click at [910, 235] on div "Option 1- 10no SS140FA-1100 (supply only" at bounding box center [932, 227] width 187 height 37
click at [856, 232] on div "Option 1- 10no SS140FA-1100 (supply only" at bounding box center [932, 227] width 187 height 37
click at [915, 235] on div "Option 1- 10no SS140FA-1100 (Supply only" at bounding box center [932, 227] width 187 height 37
click at [810, 294] on div "Contact [PERSON_NAME] 0432 210 934 [EMAIL_ADDRESS][DOMAIN_NAME] Bill to [STREET…" at bounding box center [719, 242] width 1081 height 151
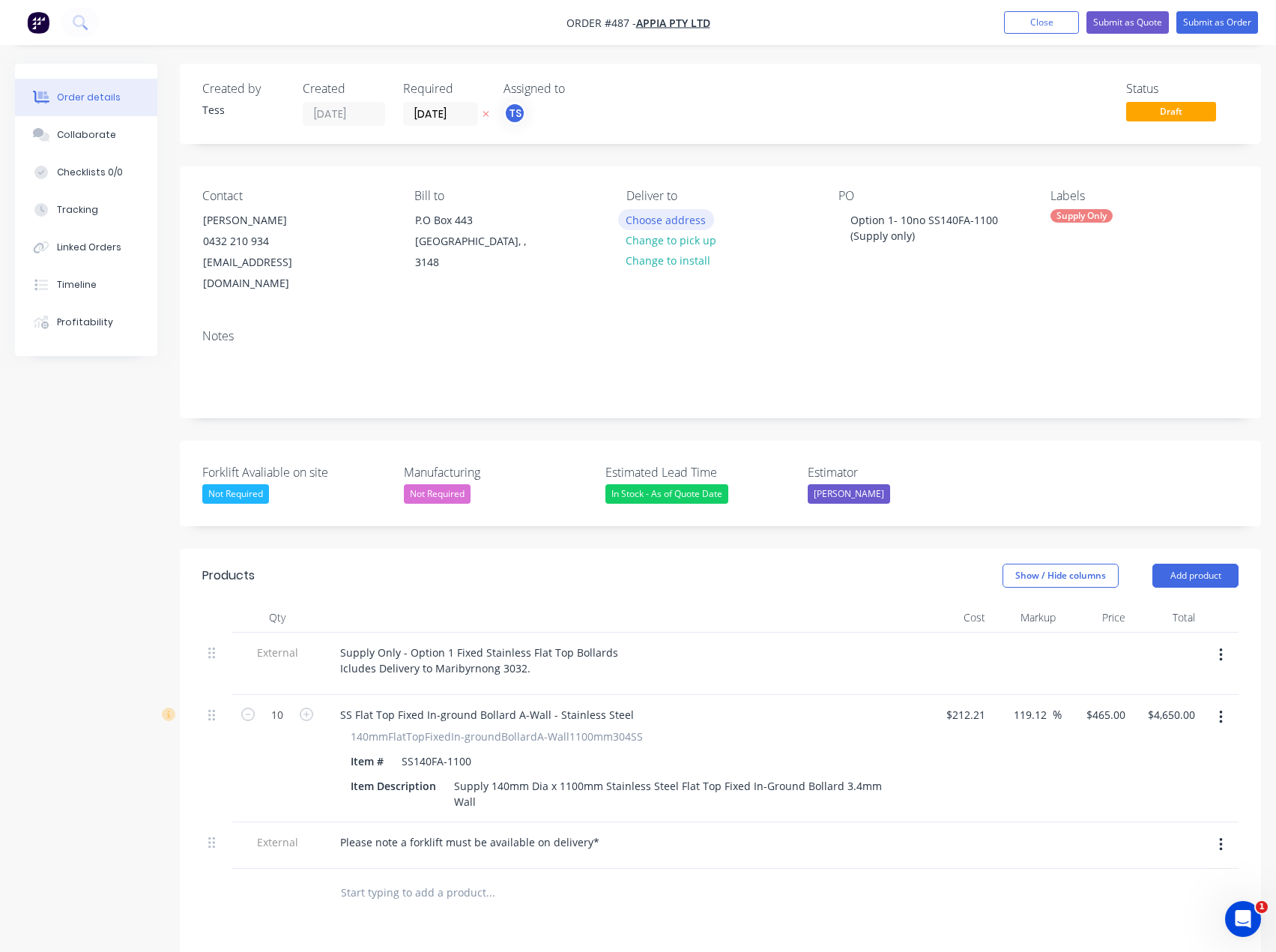
click at [687, 218] on button "Choose address" at bounding box center [666, 218] width 96 height 20
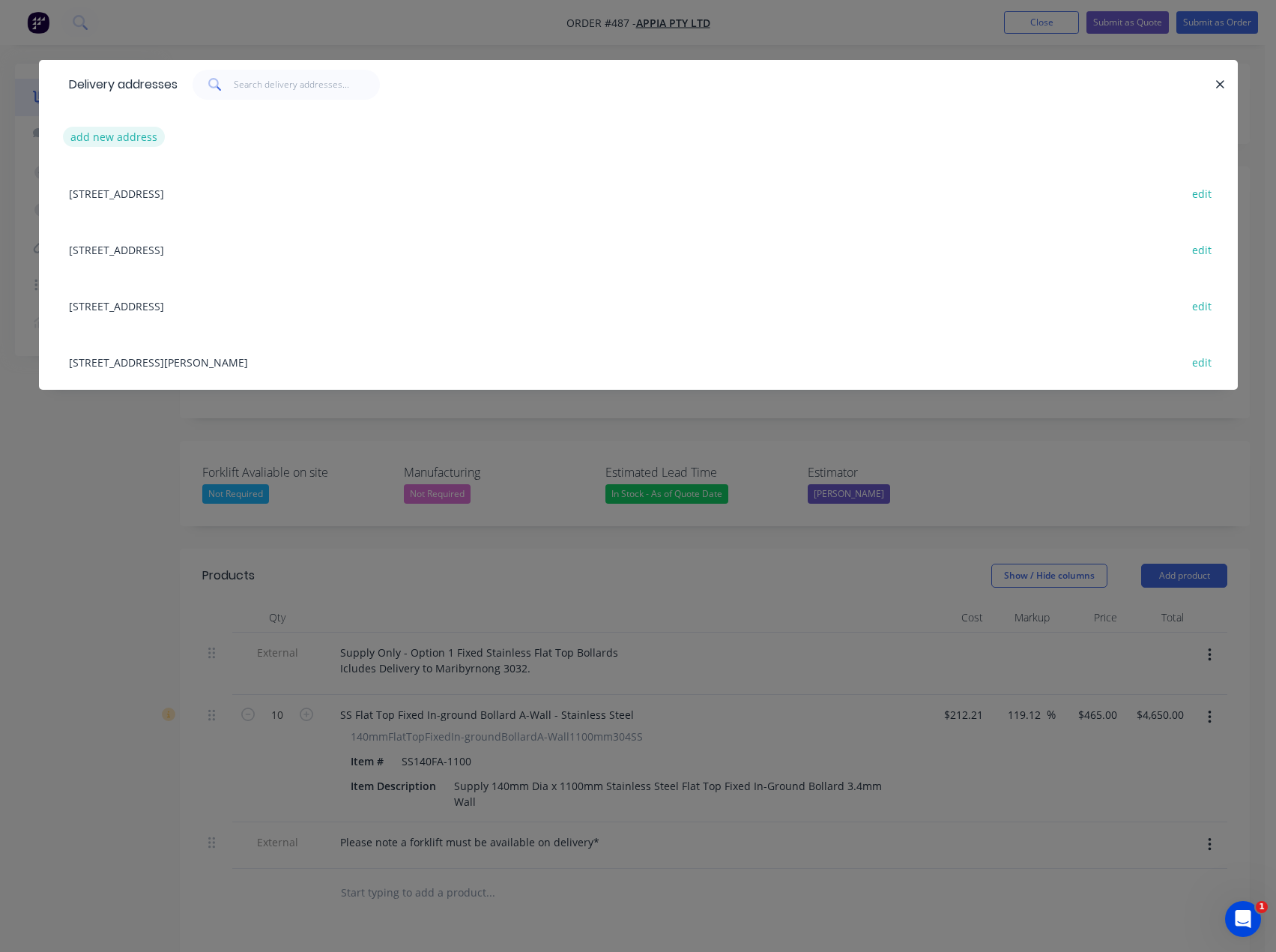
click at [115, 135] on button "add new address" at bounding box center [114, 136] width 102 height 20
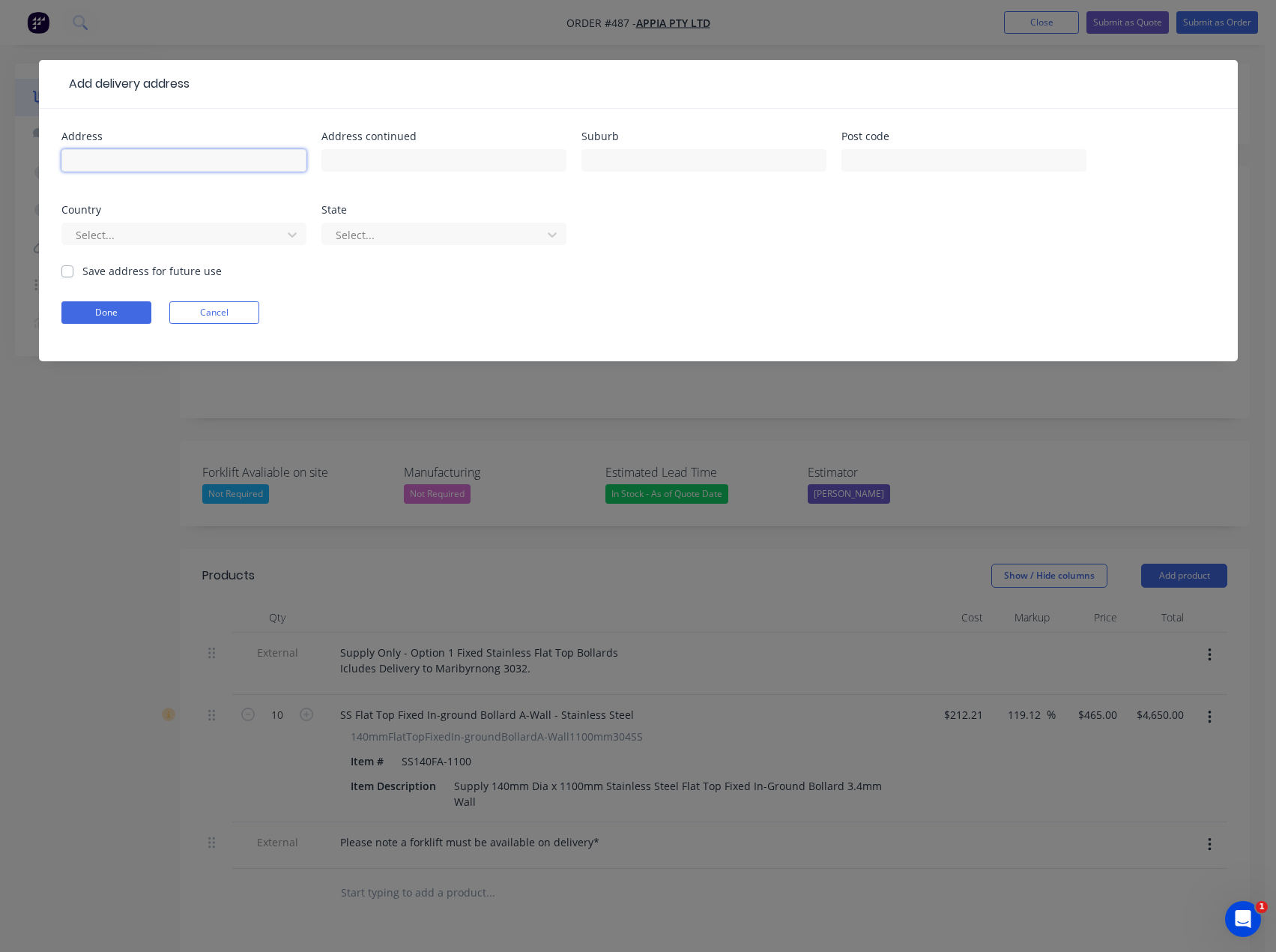
click at [170, 163] on input "text" at bounding box center [184, 160] width 245 height 23
click at [125, 154] on input "[STREET_ADDRESS][PERSON_NAME]" at bounding box center [184, 160] width 245 height 23
click at [179, 158] on input "[STREET_ADDRESS][PERSON_NAME]" at bounding box center [184, 160] width 245 height 23
type input "[STREET_ADDRESS][PERSON_NAME]"
click at [596, 158] on input "text" at bounding box center [704, 160] width 245 height 23
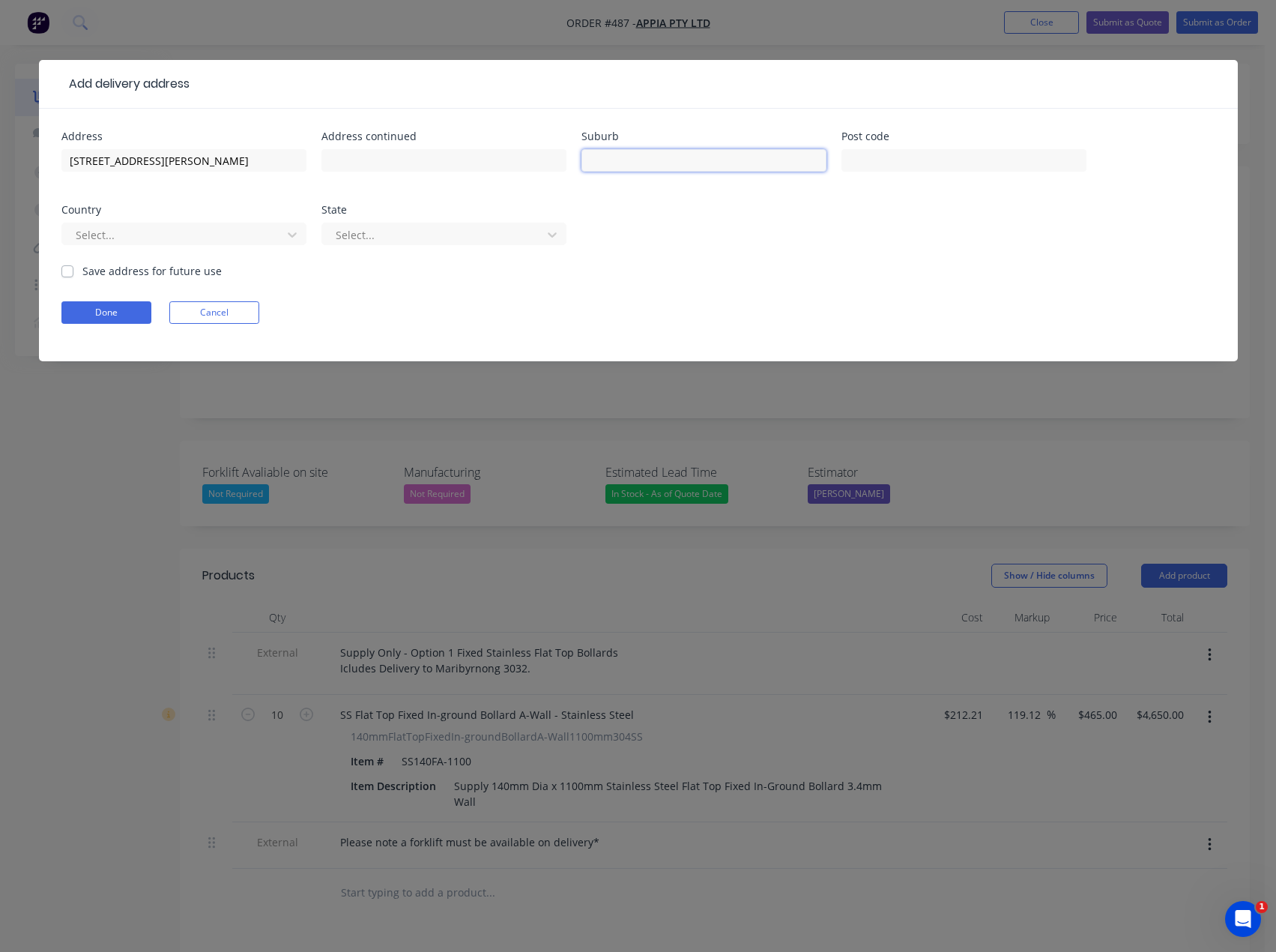
paste input "[STREET_ADDRESS][PERSON_NAME]"
drag, startPoint x: 693, startPoint y: 163, endPoint x: 554, endPoint y: 174, distance: 139.4
click at [554, 174] on div "Address [STREET_ADDRESS][PERSON_NAME] Address continued Suburb [STREET_ADDRESS]…" at bounding box center [638, 197] width 1154 height 132
click at [593, 160] on input "tMaribyrnong VIC 3032" at bounding box center [704, 160] width 245 height 23
type input "Maribyrnong VIC 3032"
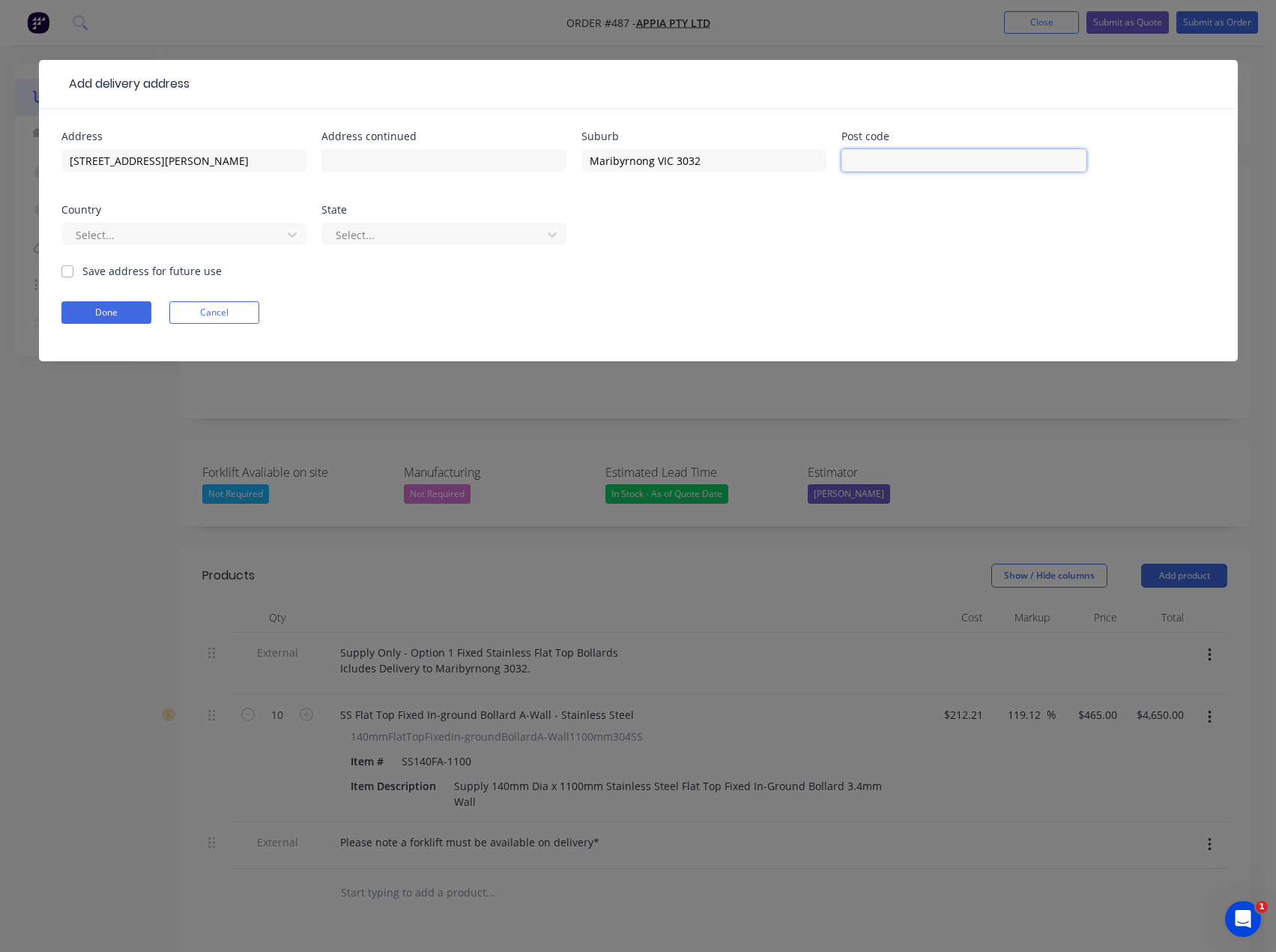
click at [886, 152] on input "text" at bounding box center [964, 160] width 245 height 23
type input "3032"
click at [711, 160] on input "Maribyrnong VIC 3032" at bounding box center [704, 160] width 245 height 23
type input "Maribyrnong"
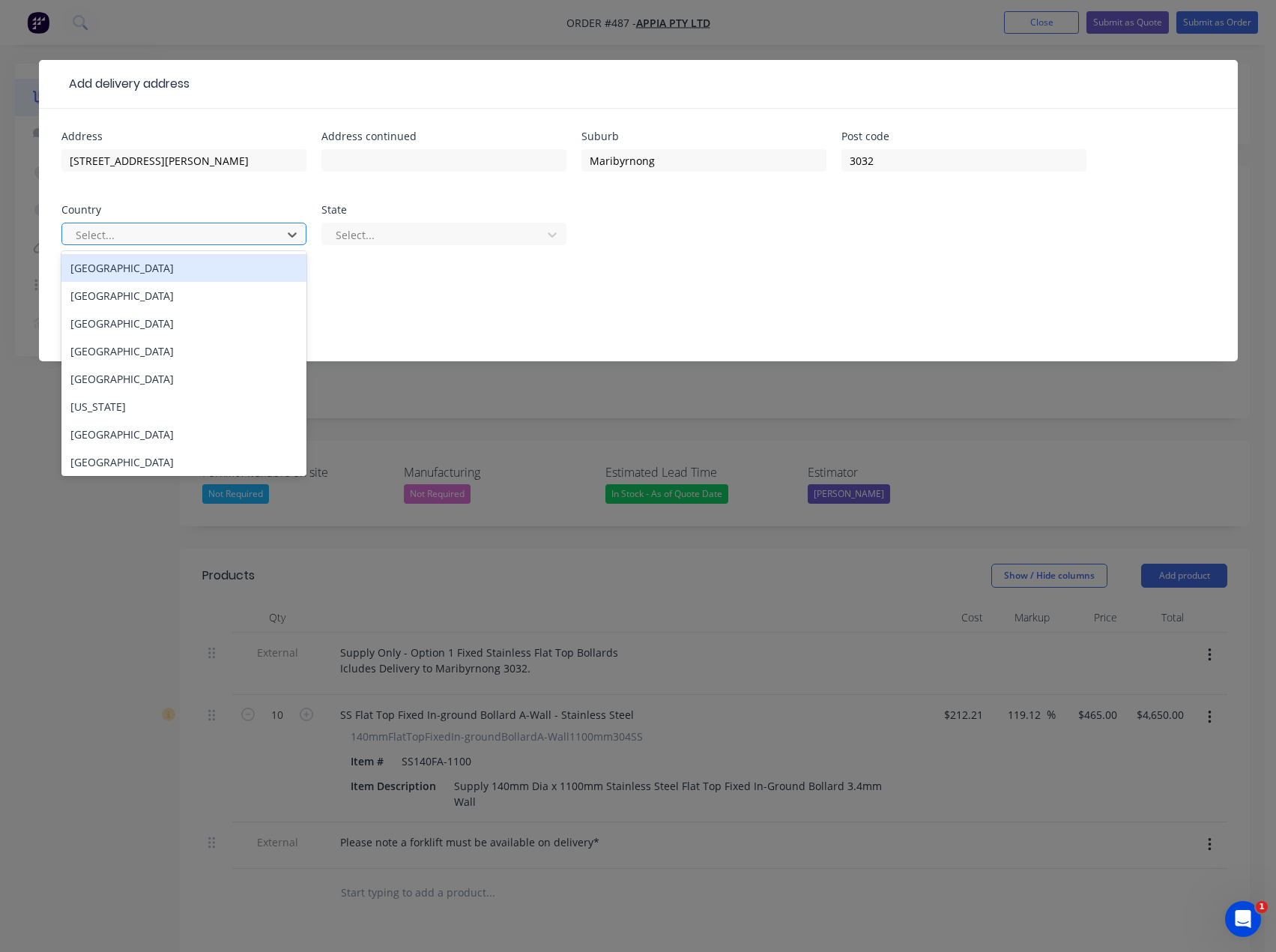
click at [229, 238] on div at bounding box center [174, 235] width 200 height 19
click at [110, 273] on div "[GEOGRAPHIC_DATA]" at bounding box center [184, 268] width 245 height 28
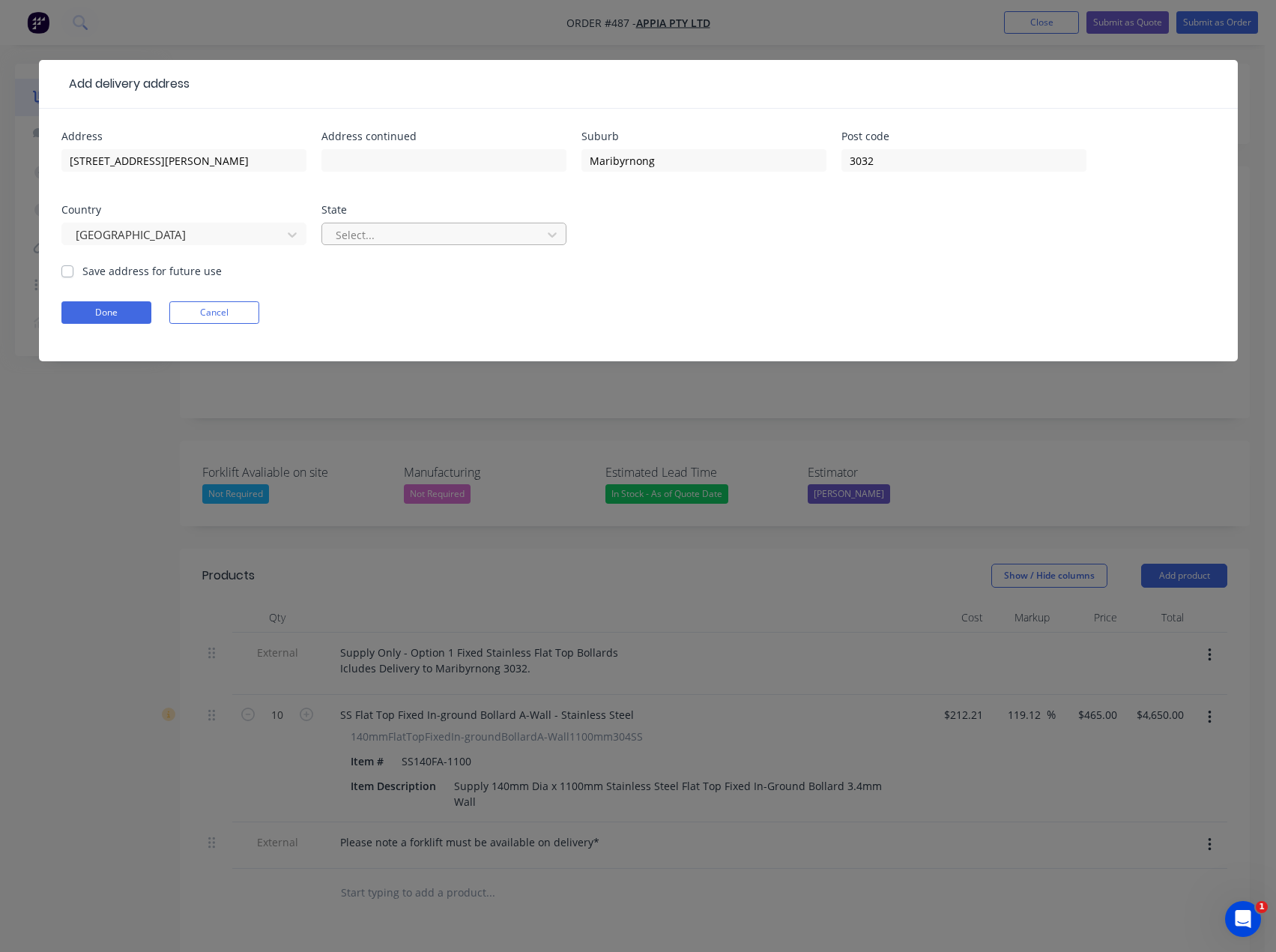
click at [365, 231] on div at bounding box center [434, 235] width 200 height 19
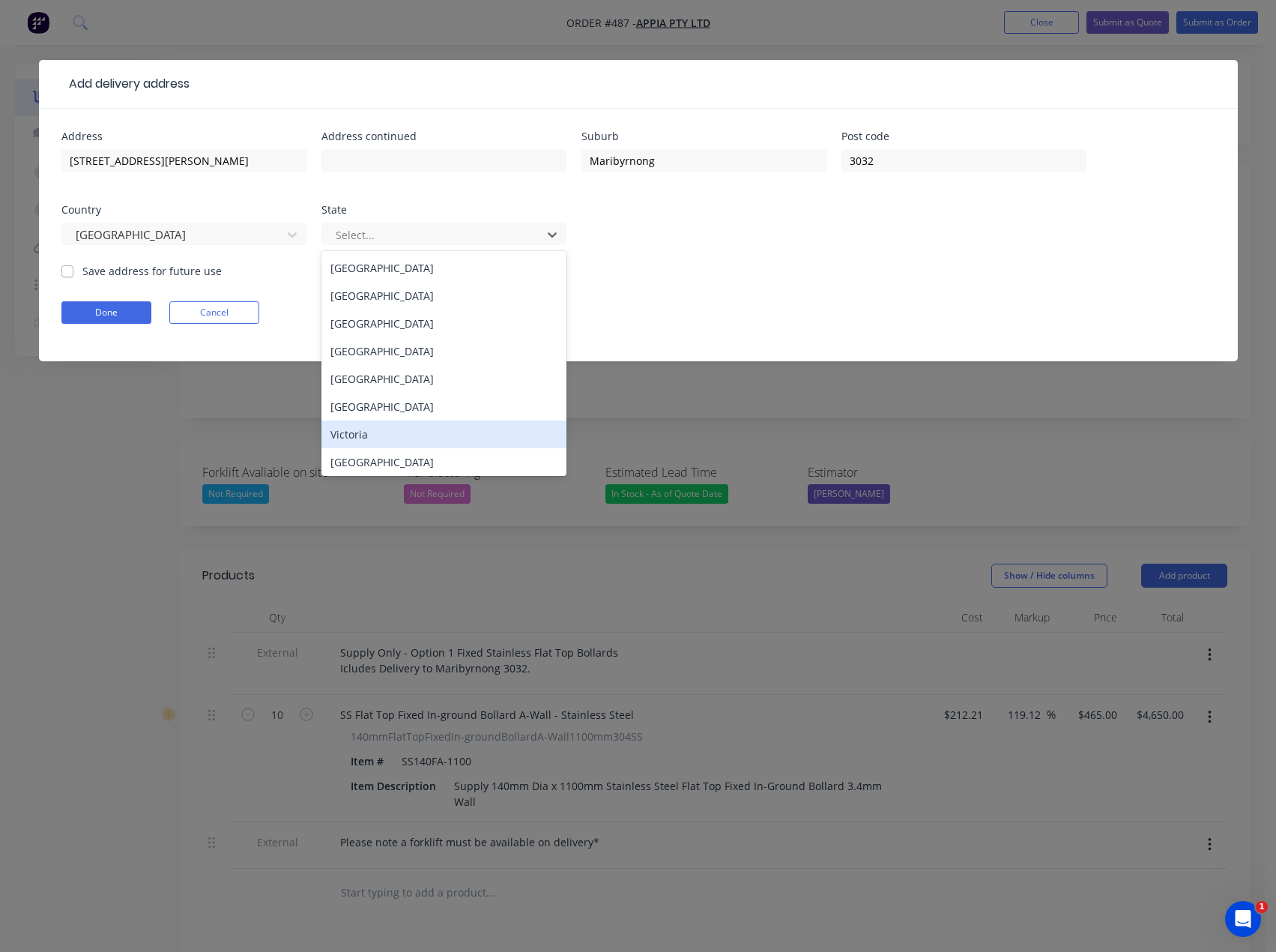
click at [374, 433] on div "Victoria" at bounding box center [444, 434] width 245 height 28
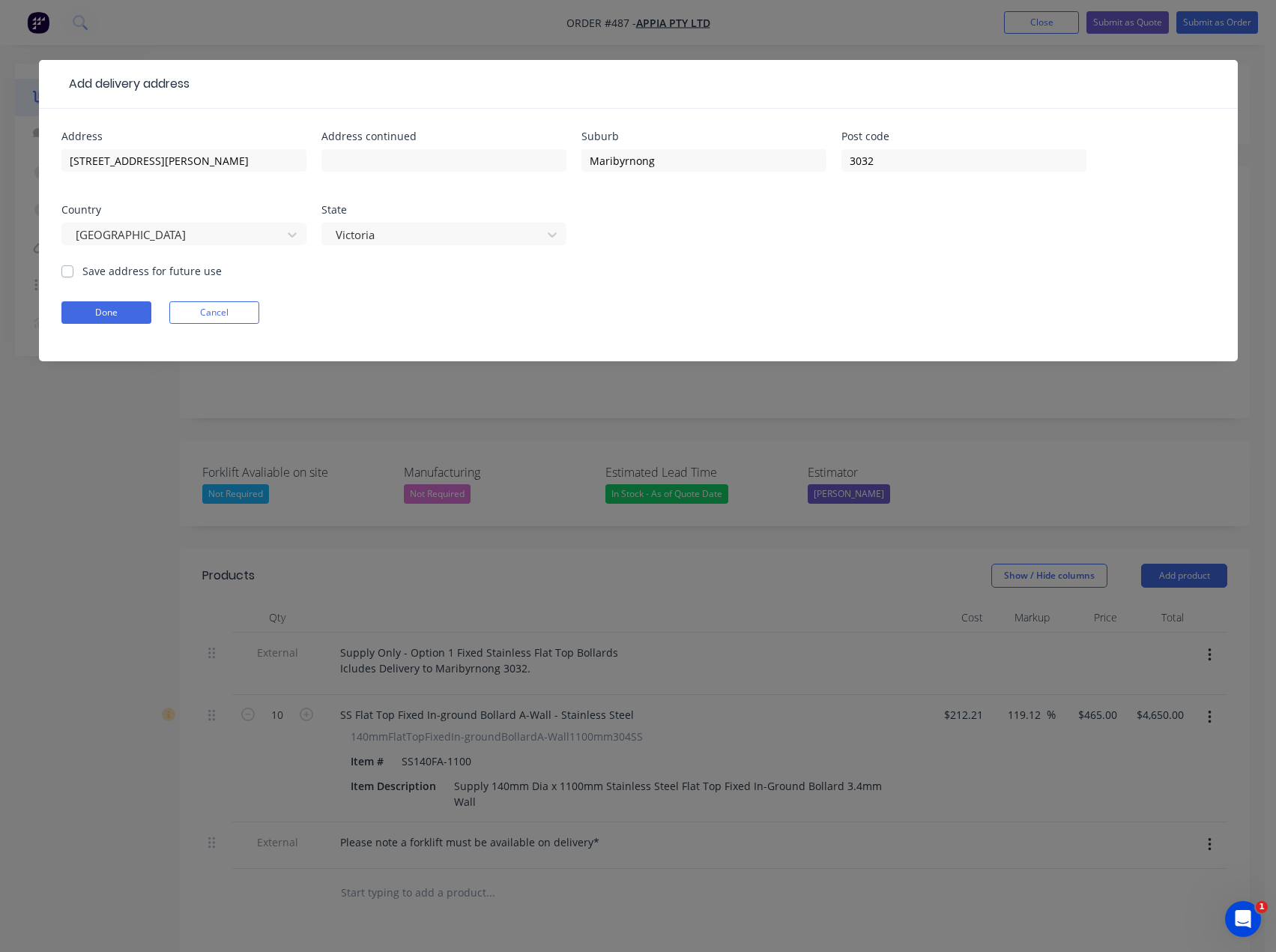
click at [82, 273] on label "Save address for future use" at bounding box center [152, 271] width 140 height 16
click at [67, 273] on input "Save address for future use" at bounding box center [68, 270] width 12 height 14
checkbox input "true"
click at [96, 312] on button "Done" at bounding box center [107, 313] width 90 height 23
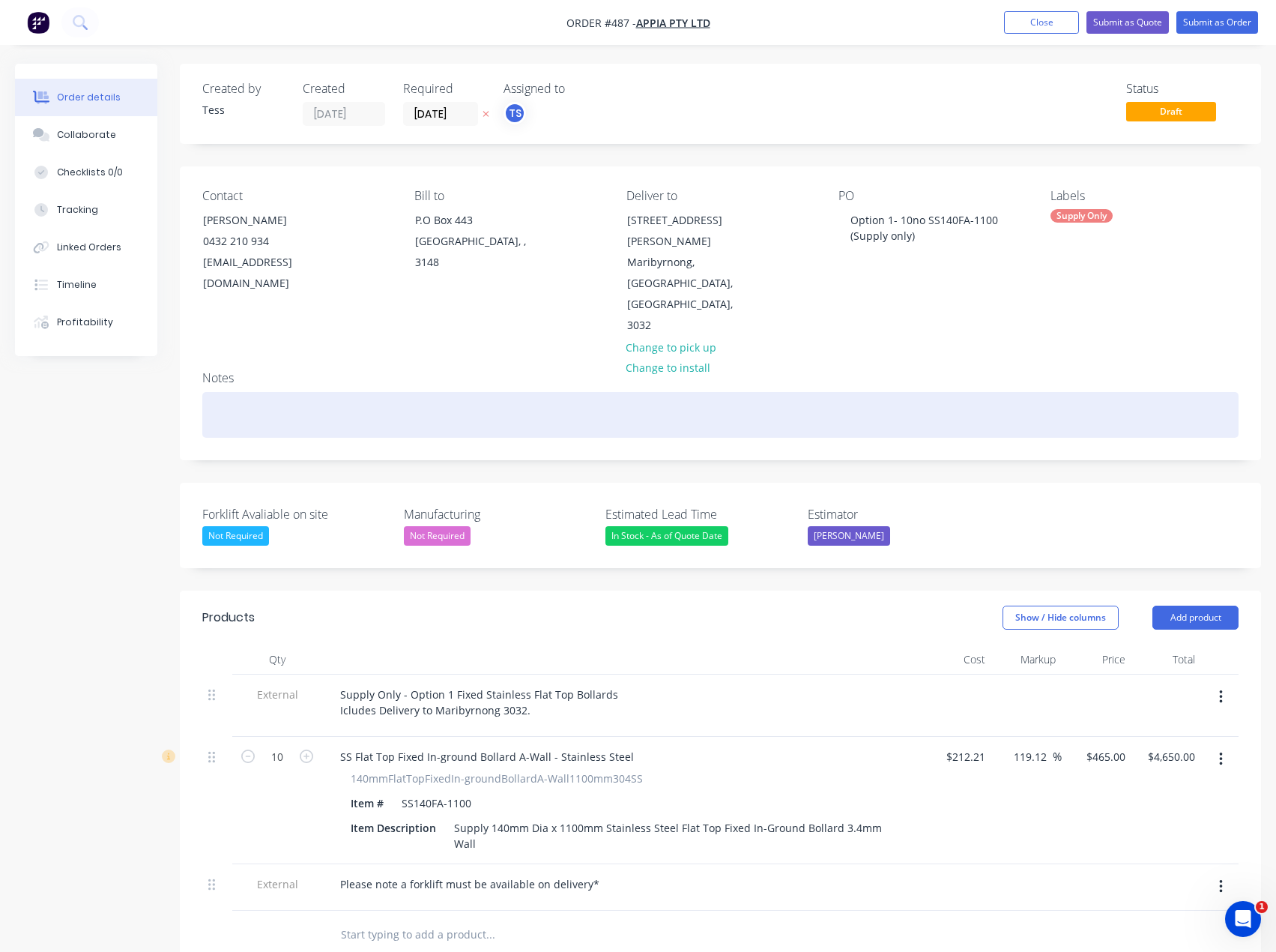
click at [235, 392] on div at bounding box center [720, 414] width 1037 height 46
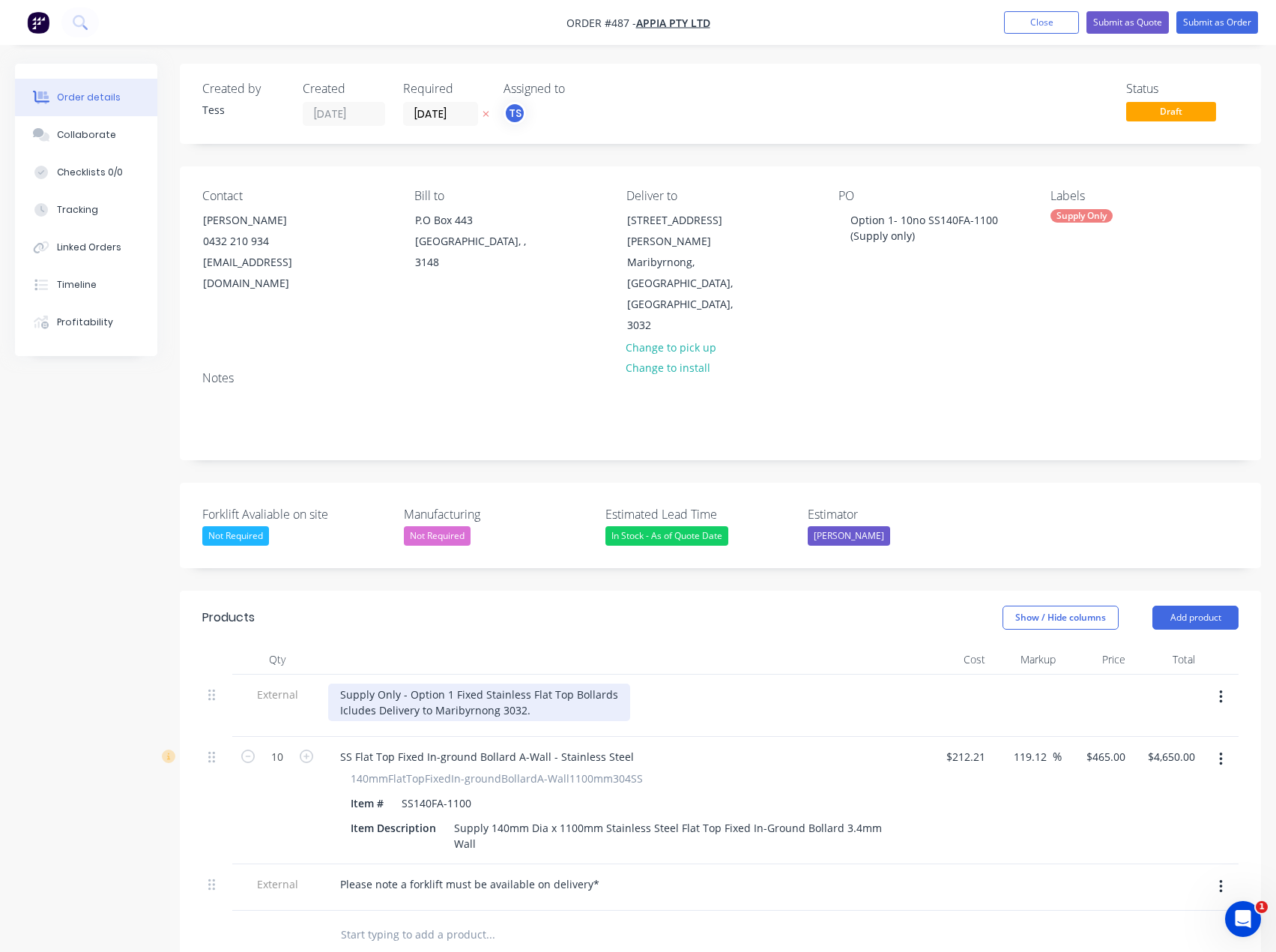
click at [346, 683] on div "Supply Only - Option 1 Fixed Stainless Flat Top Bollards Icludes Delivery to Ma…" at bounding box center [479, 701] width 302 height 37
click at [344, 683] on div "Supply Only - Option 1 Fixed Stainless Flat Top Bollards Icludes Delivery to Ma…" at bounding box center [479, 701] width 302 height 37
click at [391, 683] on div "Supply Only - Option 1 Fixed Stainless Flat Top Bollards Includes Delivery to M…" at bounding box center [479, 701] width 302 height 37
click at [540, 683] on div "Supply Only - Option 1 Fixed Stainless Flat Top Bollards Includes delivery to M…" at bounding box center [479, 701] width 302 height 37
click at [1114, 20] on button "Submit as Quote" at bounding box center [1128, 23] width 82 height 23
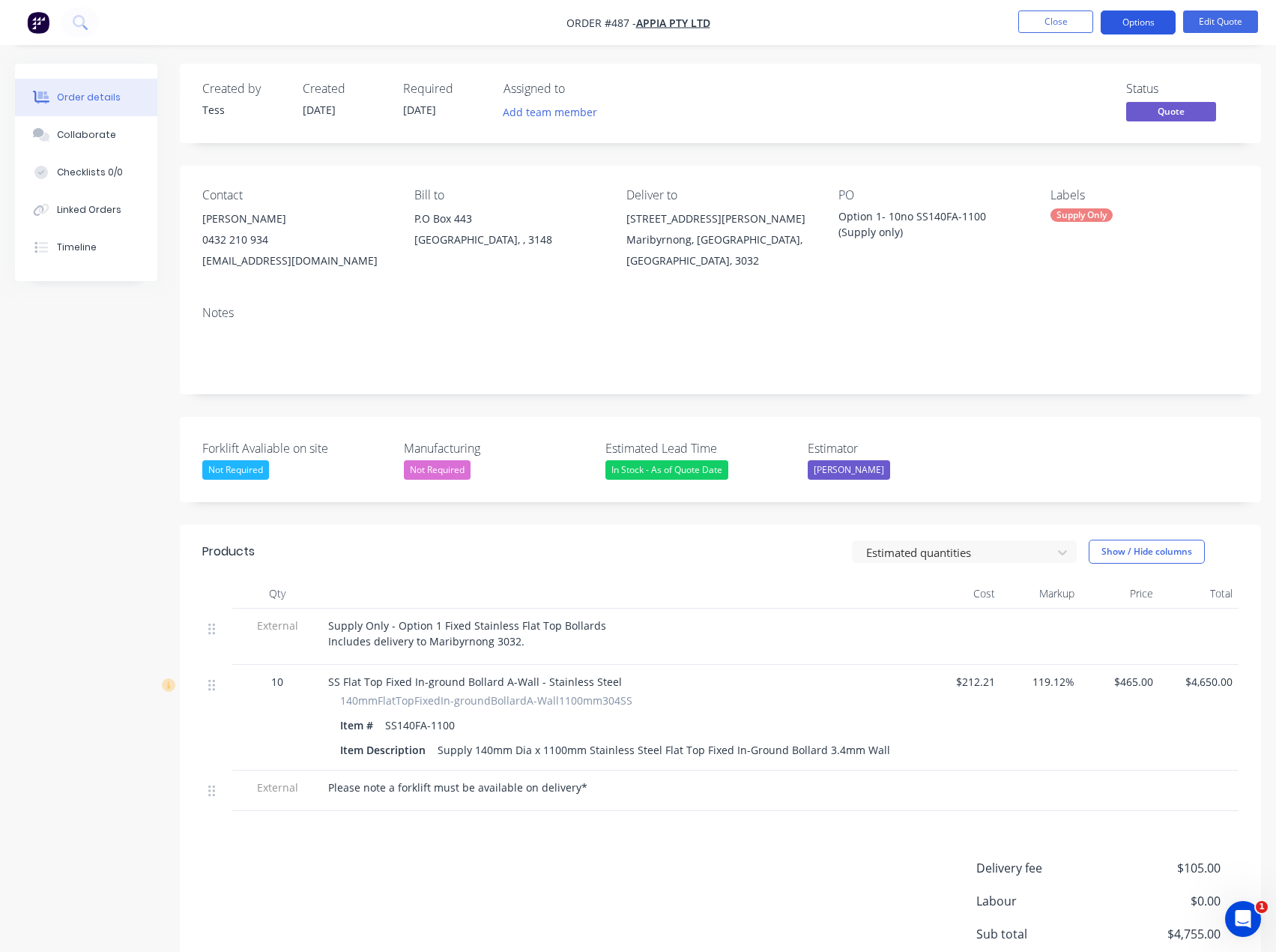
click at [1142, 19] on button "Options" at bounding box center [1138, 23] width 75 height 24
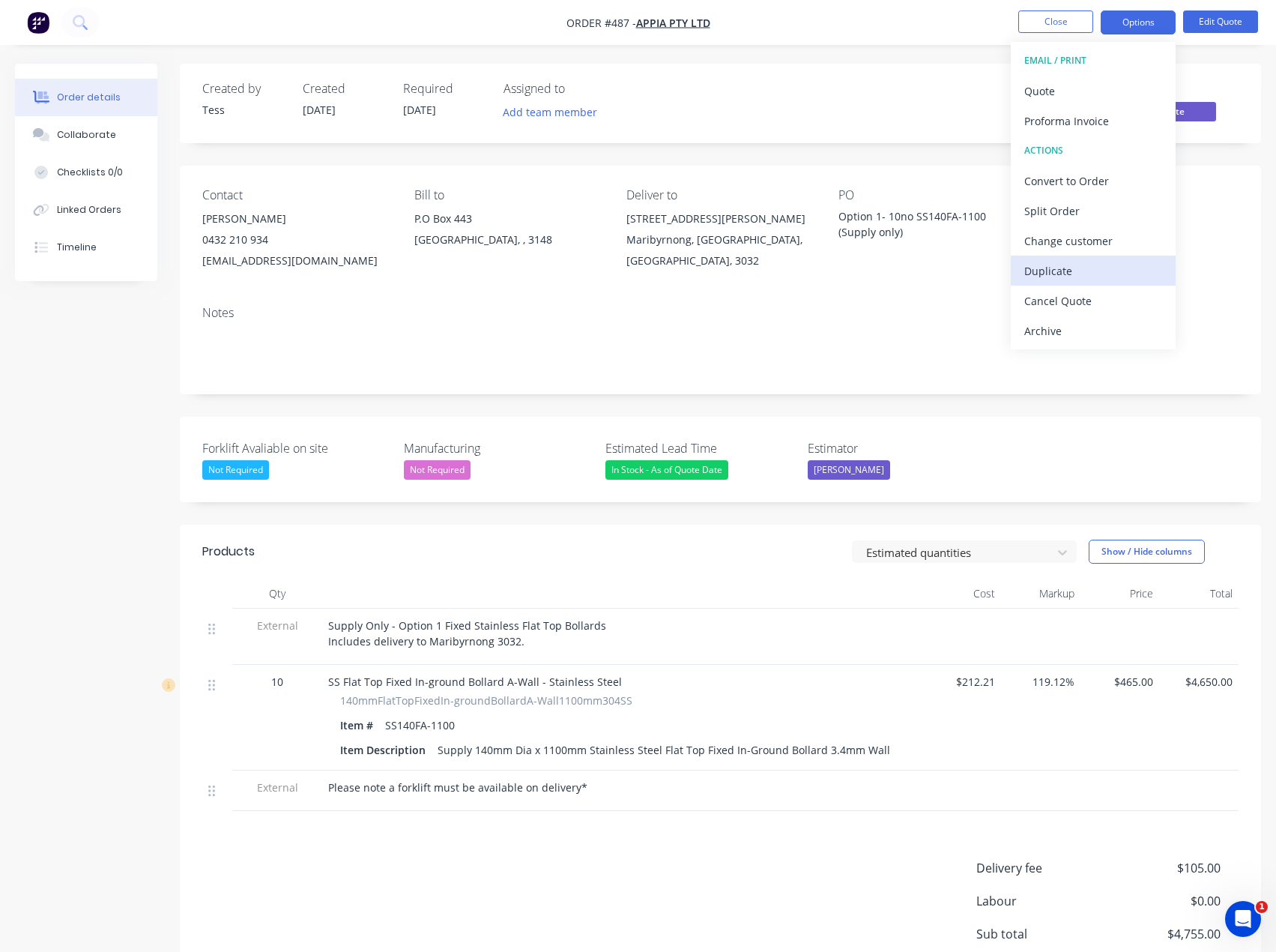
click at [1049, 276] on div "Duplicate" at bounding box center [1093, 271] width 138 height 22
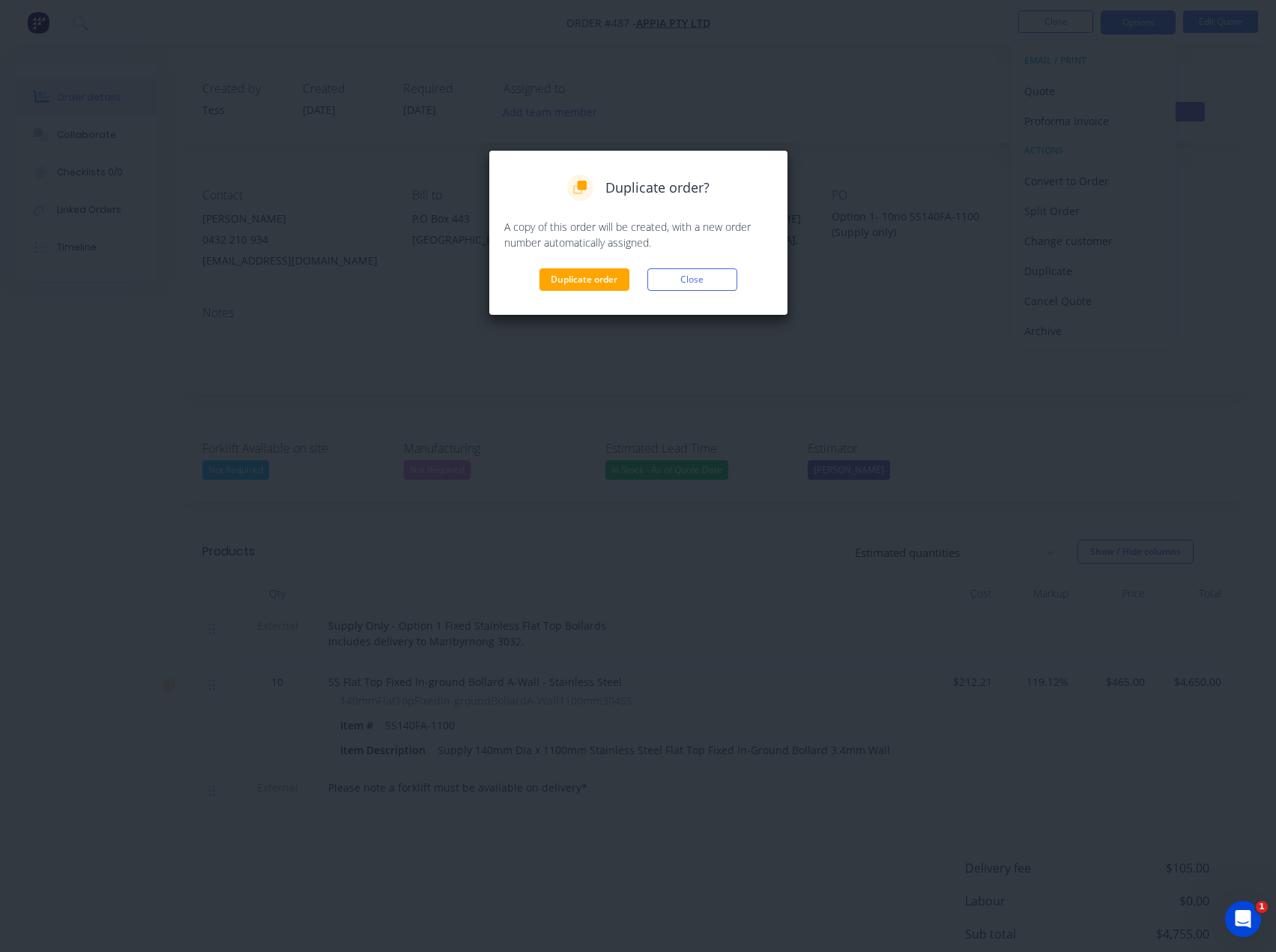
click at [601, 279] on button "Duplicate order" at bounding box center [584, 279] width 90 height 23
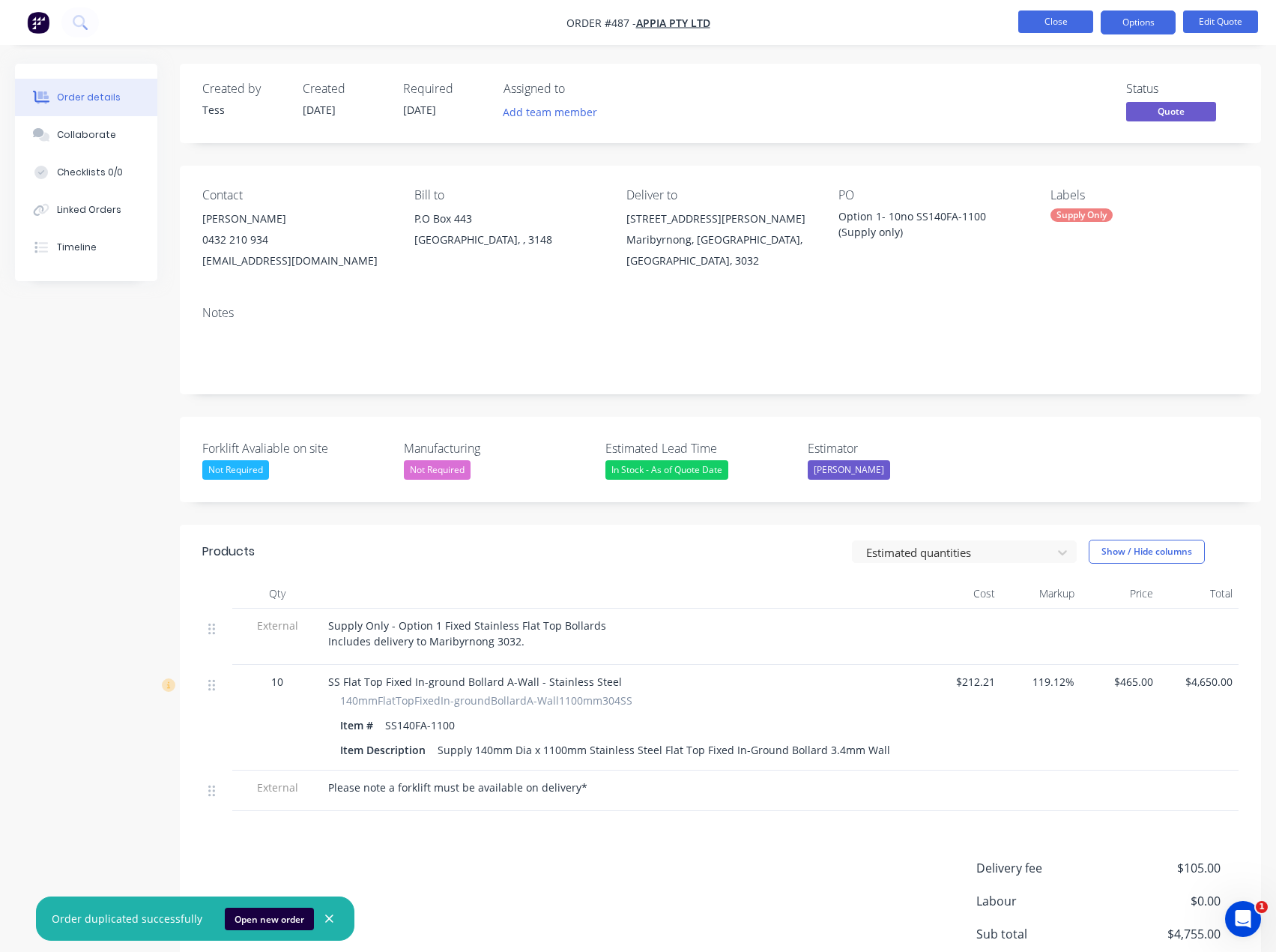
click at [1064, 19] on button "Close" at bounding box center [1056, 22] width 75 height 23
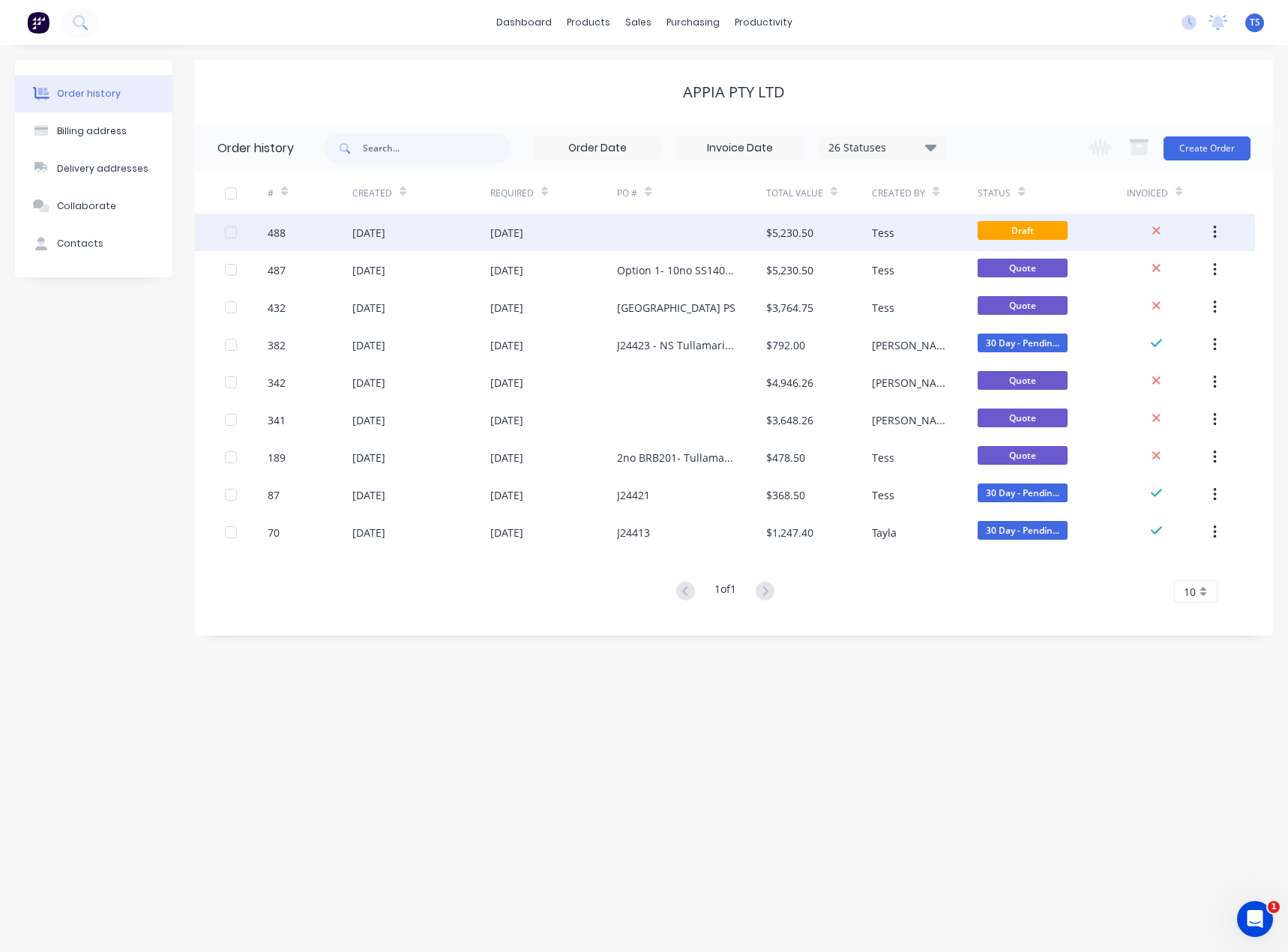
click at [657, 241] on div at bounding box center [690, 231] width 148 height 37
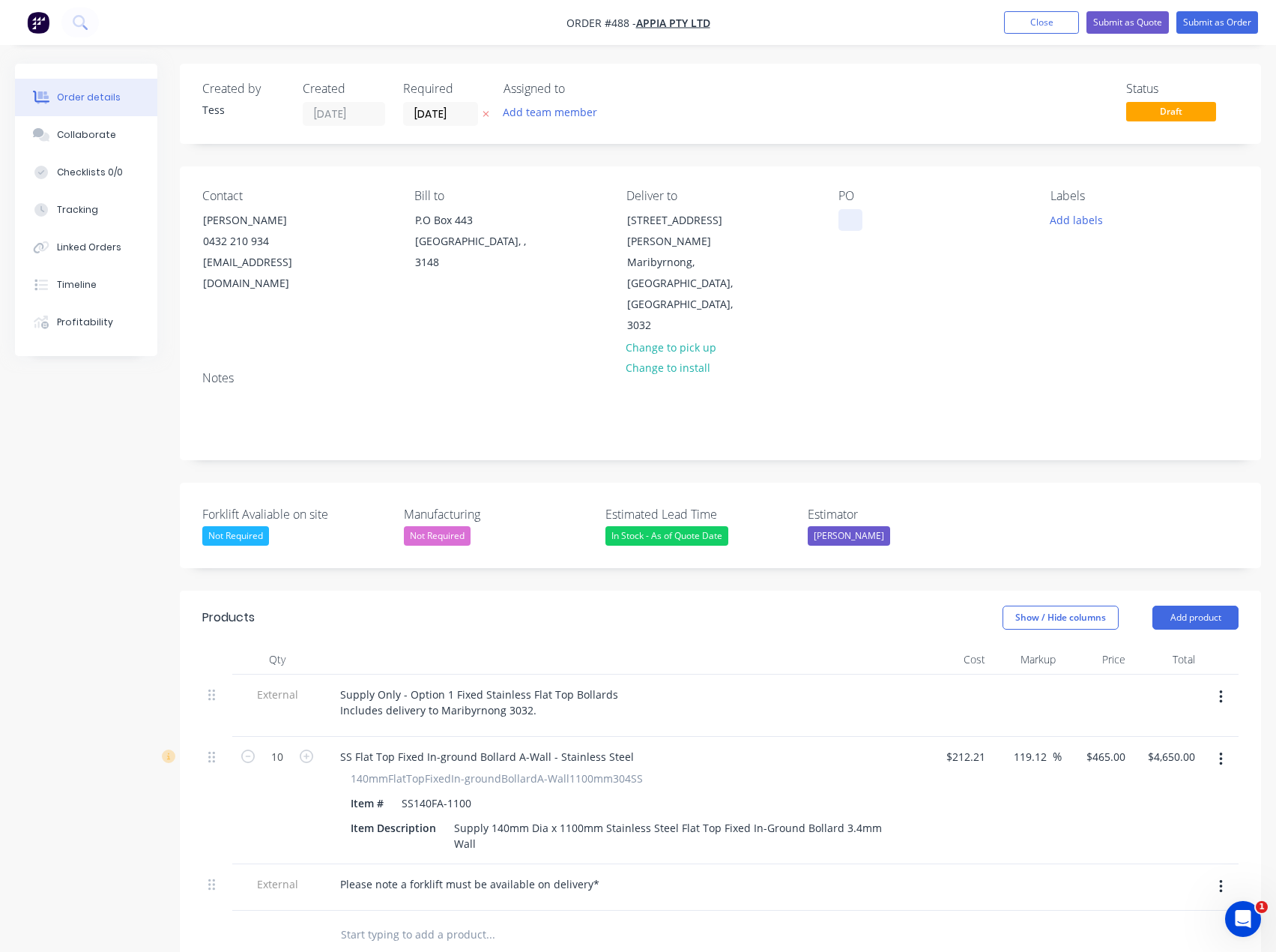
click at [852, 221] on div at bounding box center [850, 219] width 24 height 22
click at [911, 235] on div "Option 2- 10no SS140FA-1100 (Supply anmd Install)" at bounding box center [932, 227] width 187 height 37
click at [969, 235] on div "Option 2- 10no SS140FA-1100 (Supply and Install)" at bounding box center [932, 227] width 187 height 37
click at [1185, 606] on button "Add product" at bounding box center [1195, 618] width 86 height 24
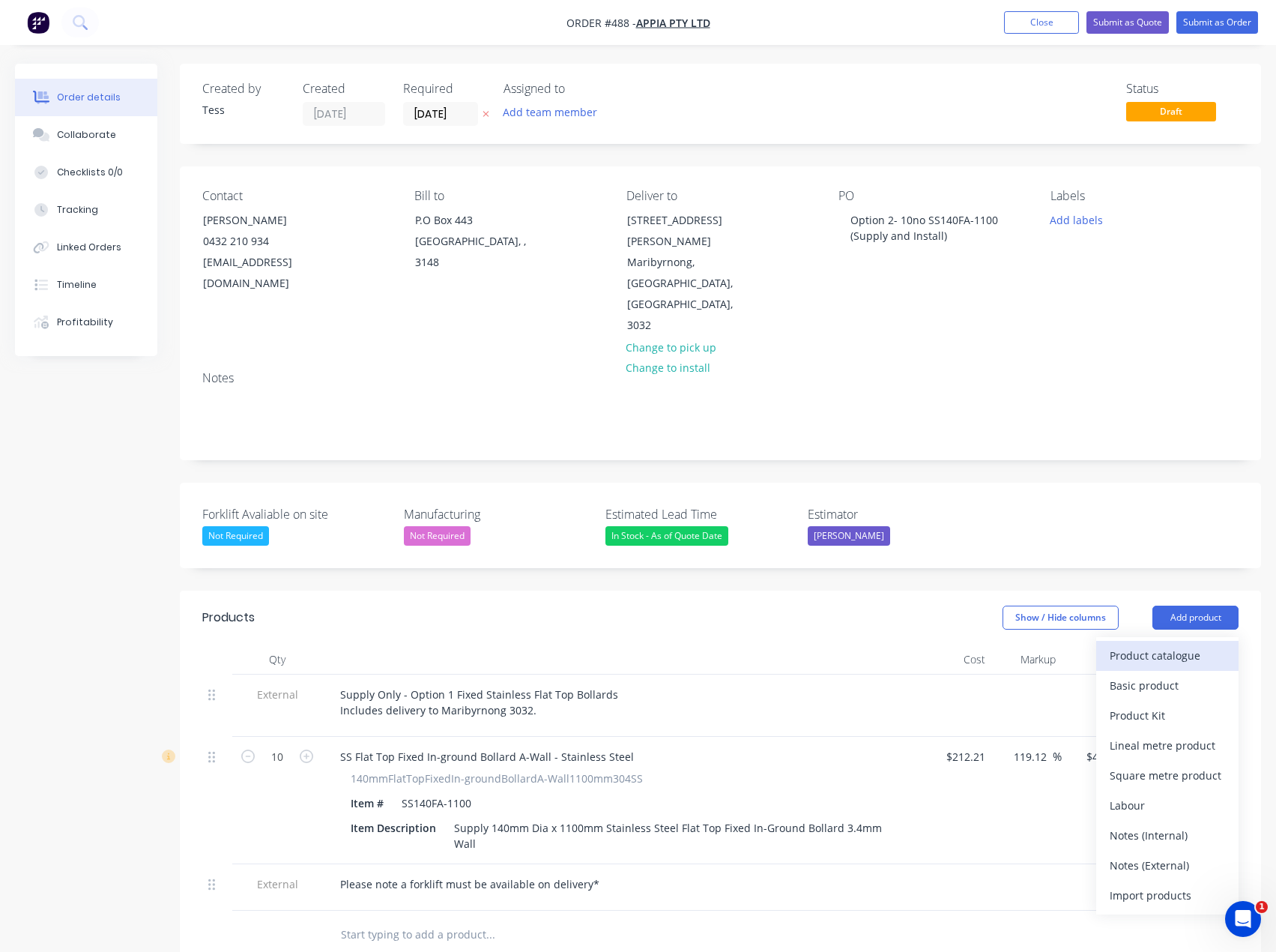
click at [1153, 644] on div "Product catalogue" at bounding box center [1167, 655] width 115 height 22
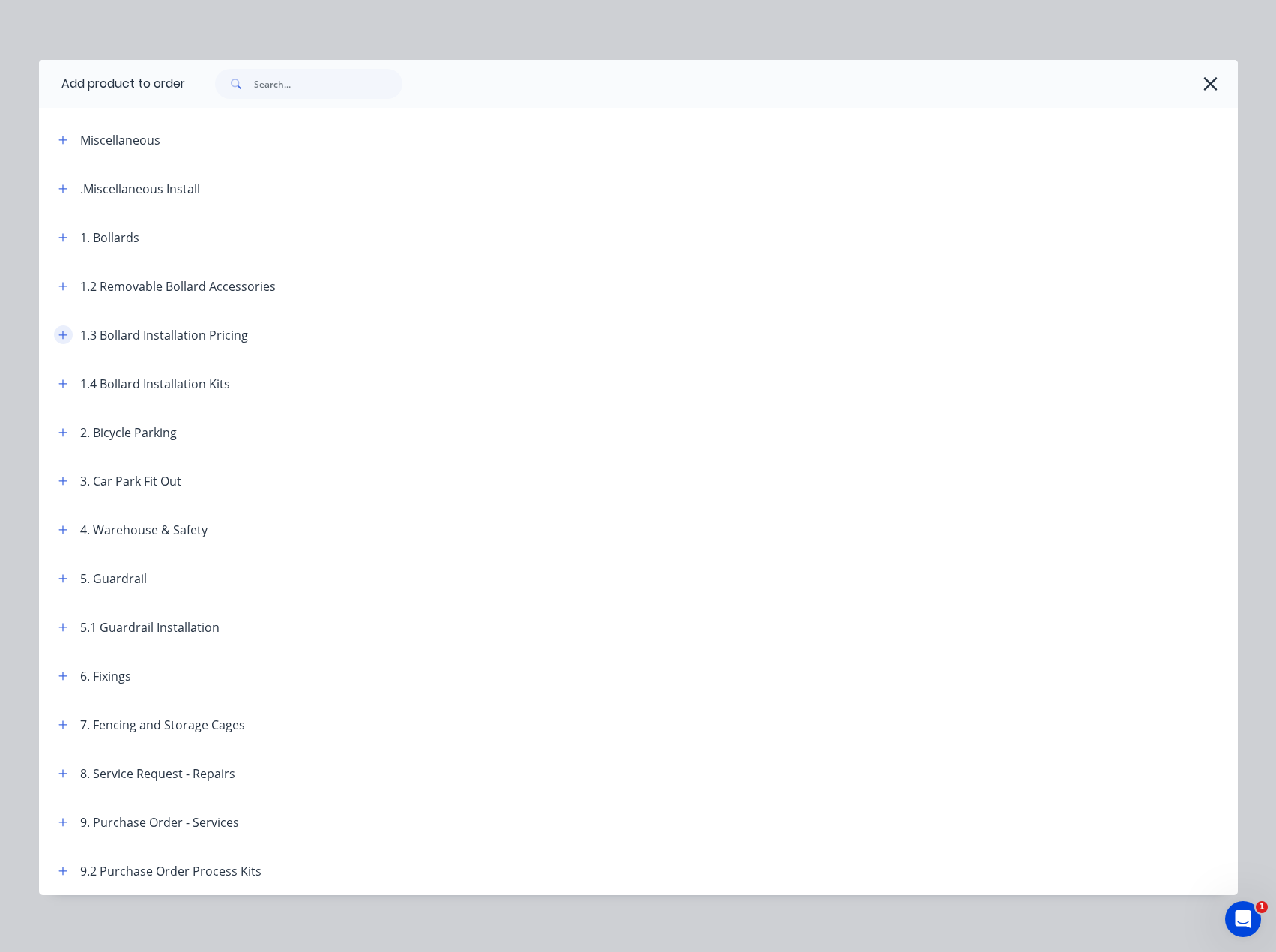
click at [58, 334] on icon "button" at bounding box center [62, 335] width 9 height 10
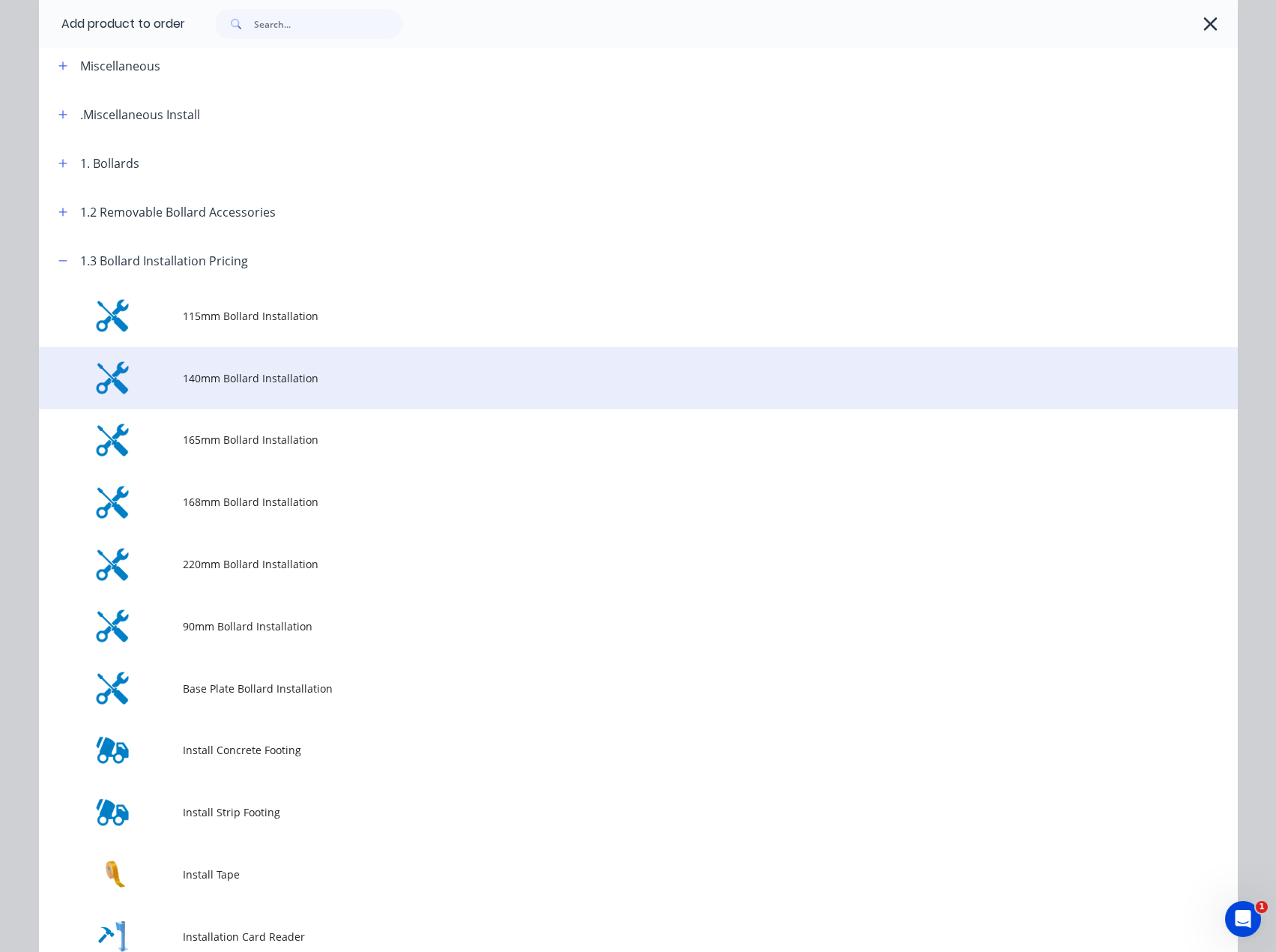
scroll to position [75, 0]
click at [246, 392] on td "140mm Bollard Installation" at bounding box center [710, 377] width 1055 height 62
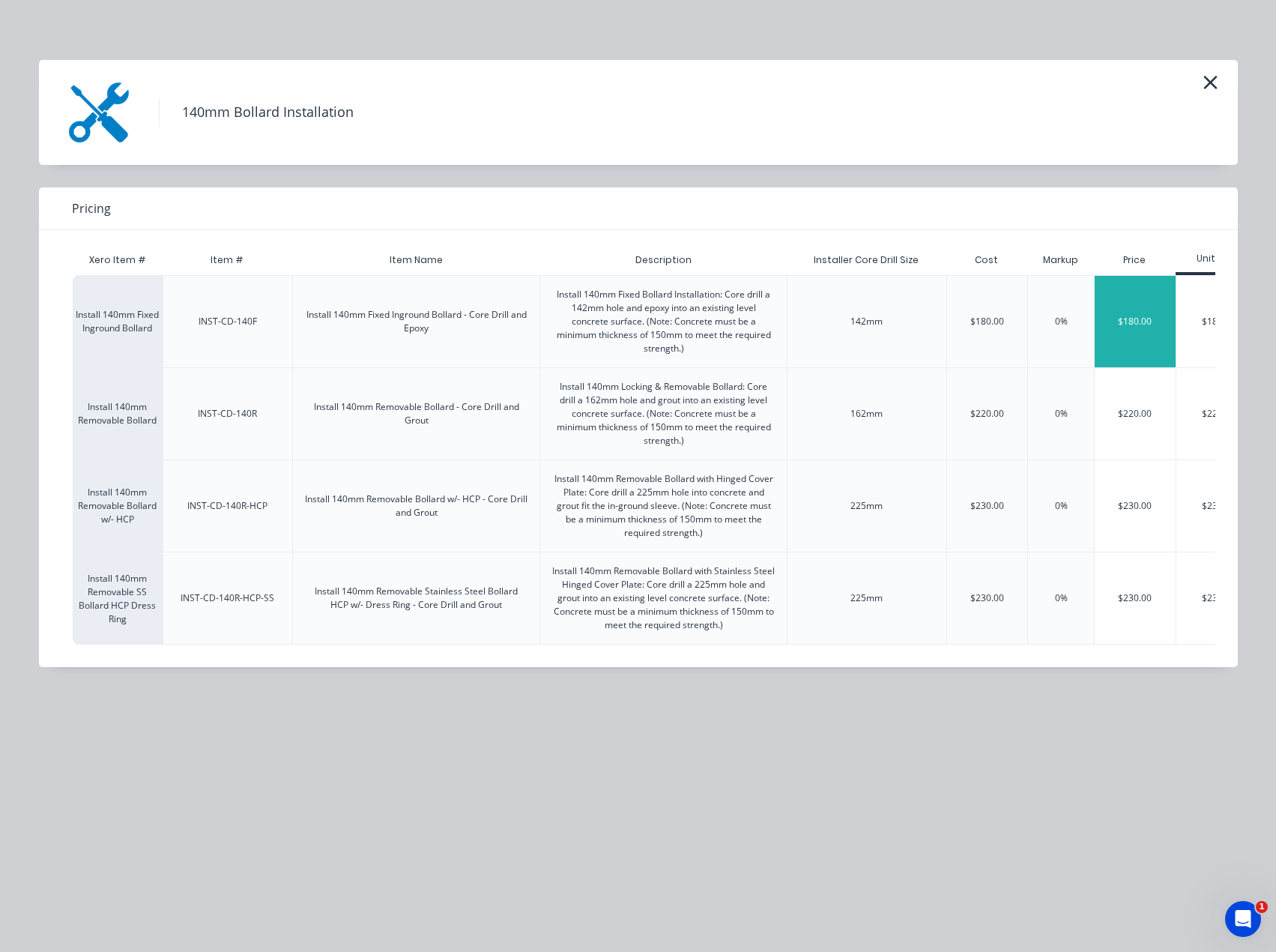
click at [1130, 322] on div "$180.00" at bounding box center [1135, 321] width 81 height 91
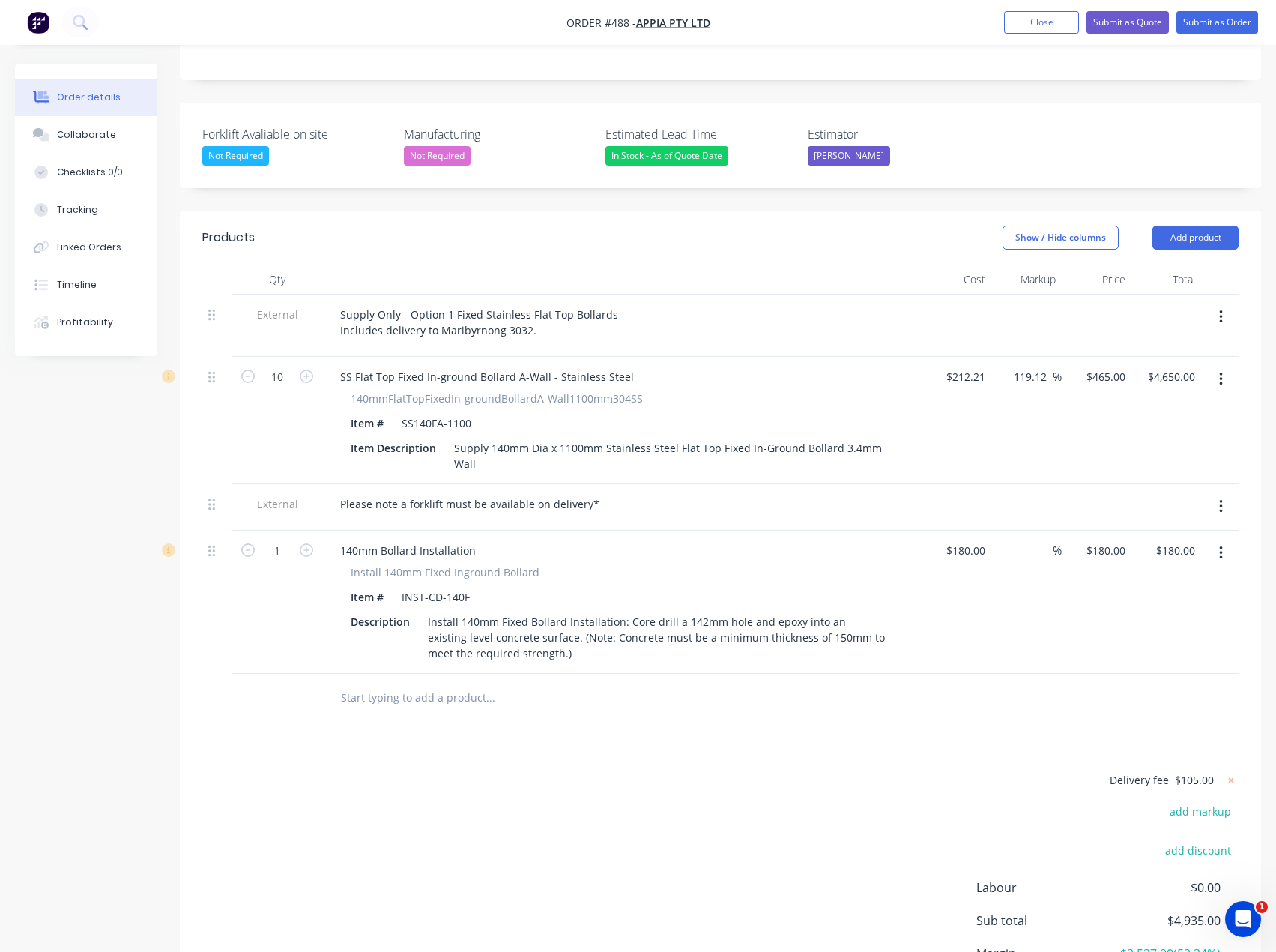
scroll to position [450, 0]
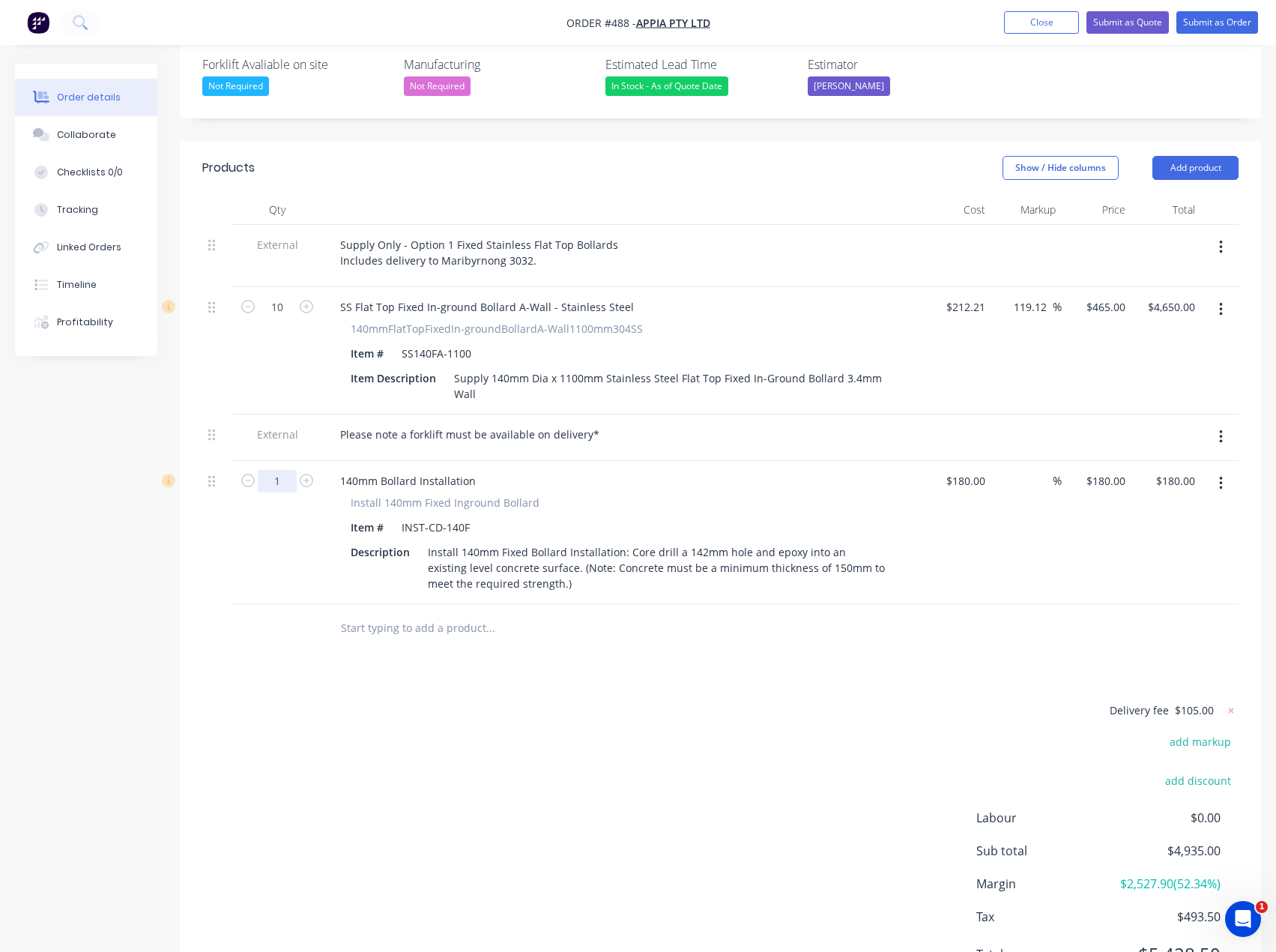
drag, startPoint x: 280, startPoint y: 438, endPoint x: 303, endPoint y: 448, distance: 25.1
click at [282, 470] on input "1" at bounding box center [277, 481] width 39 height 23
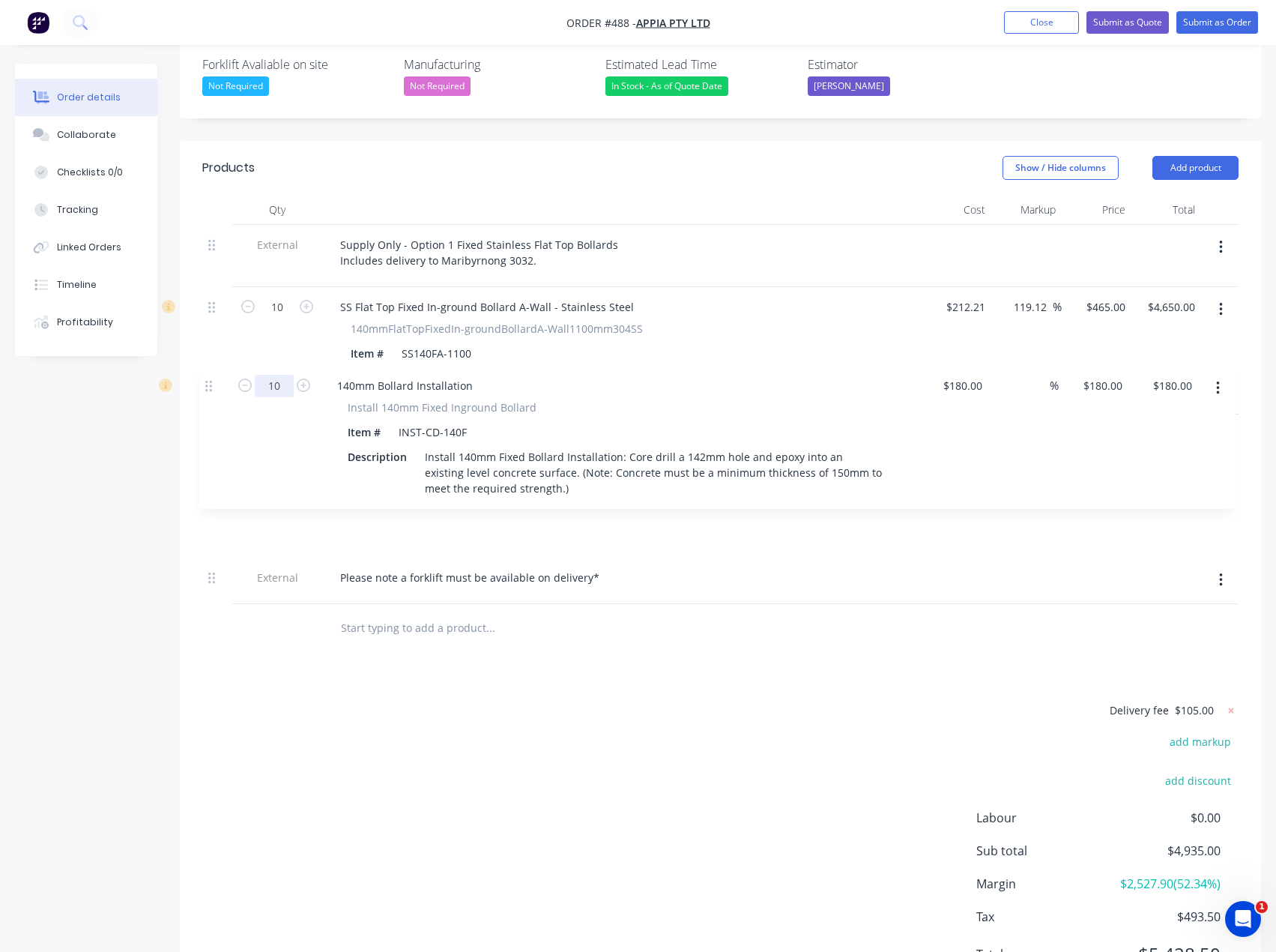
drag, startPoint x: 212, startPoint y: 441, endPoint x: 210, endPoint y: 379, distance: 62.0
click at [210, 379] on div "External Supply Only - Option 1 Fixed Stainless Flat Top Bollards Includes deli…" at bounding box center [720, 414] width 1037 height 379
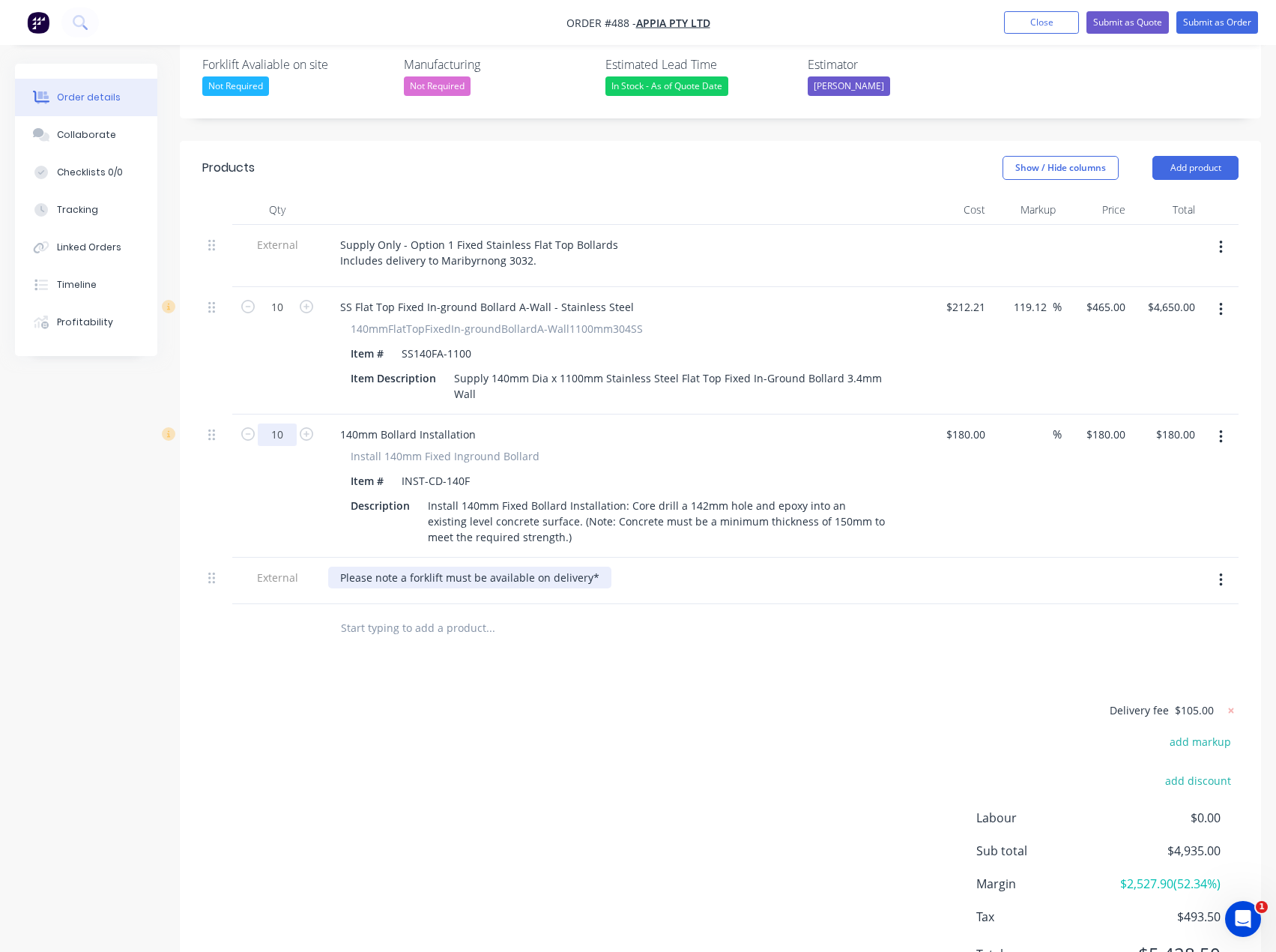
type input "10"
type input "$1,800.00"
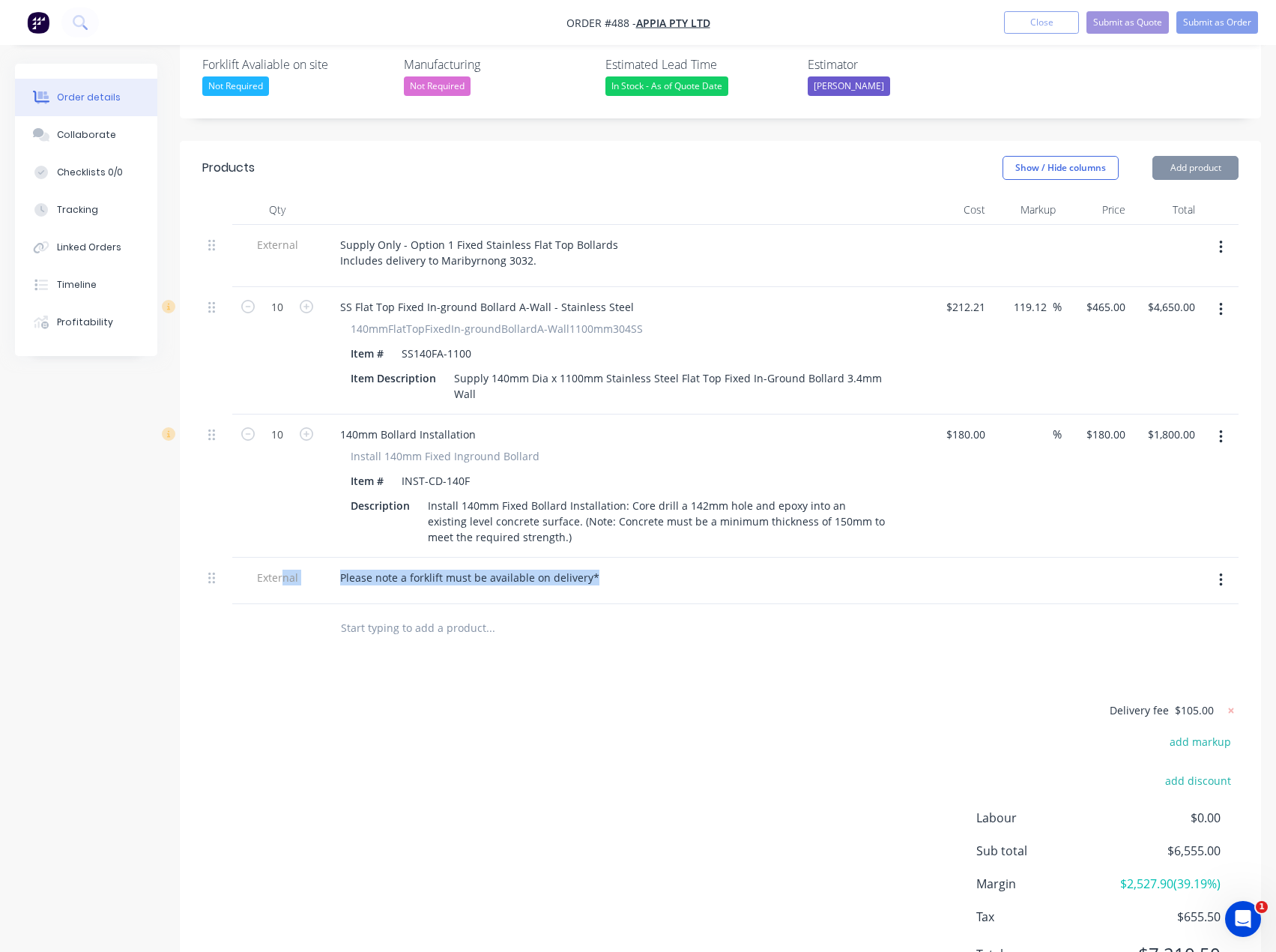
drag, startPoint x: 594, startPoint y: 535, endPoint x: 283, endPoint y: 538, distance: 311.0
click at [283, 558] on div "External Please note a forklift must be available on delivery*" at bounding box center [720, 581] width 1037 height 47
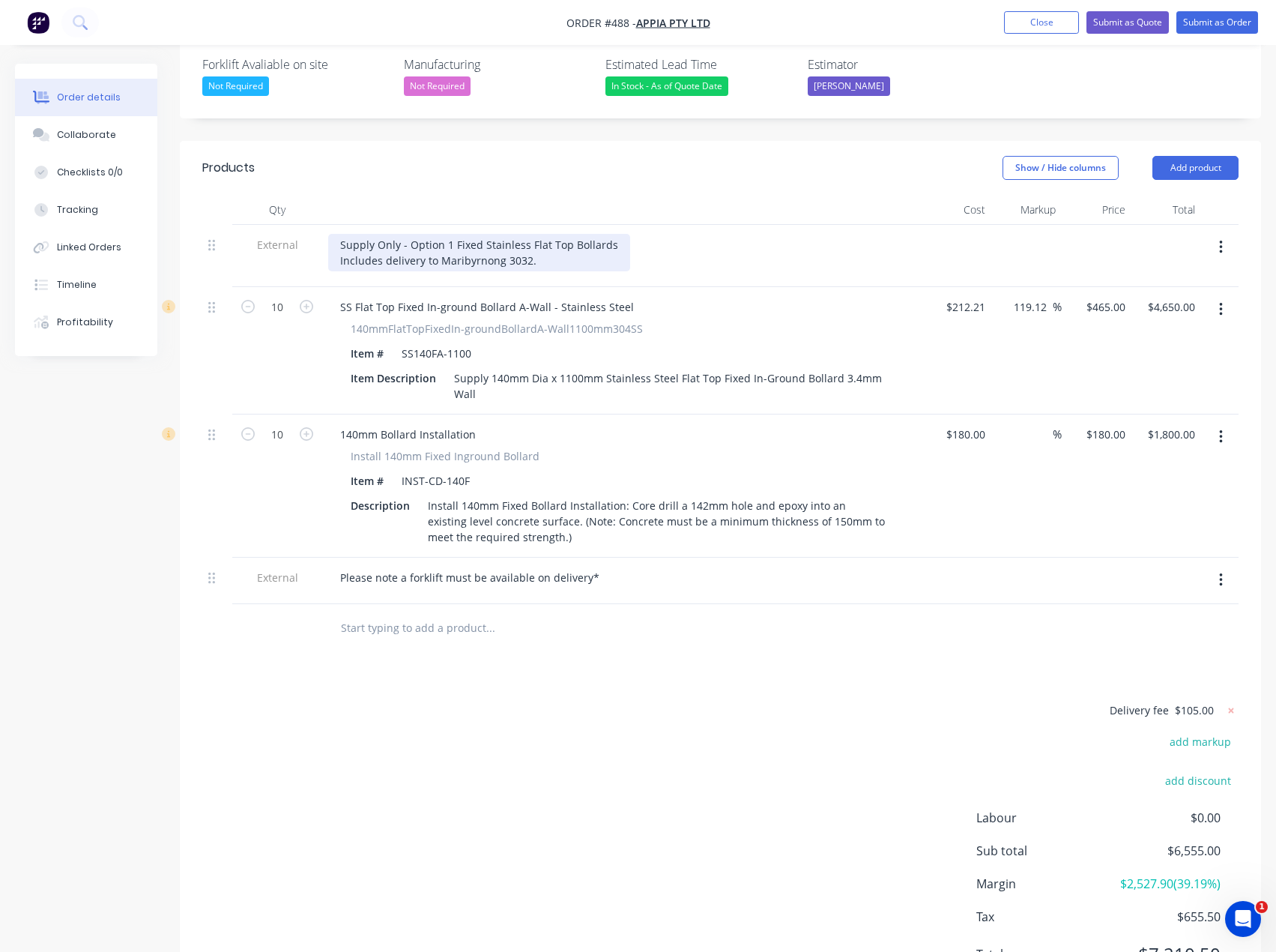
click at [472, 234] on div "Supply Only - Option 1 Fixed Stainless Flat Top Bollards Includes delivery to M…" at bounding box center [479, 252] width 302 height 37
drag, startPoint x: 539, startPoint y: 219, endPoint x: 335, endPoint y: 225, distance: 204.1
click at [335, 234] on div "Supply Only - Option 1 Fixed Stainless Flat Top Bollards Includes delivery to M…" at bounding box center [479, 252] width 302 height 37
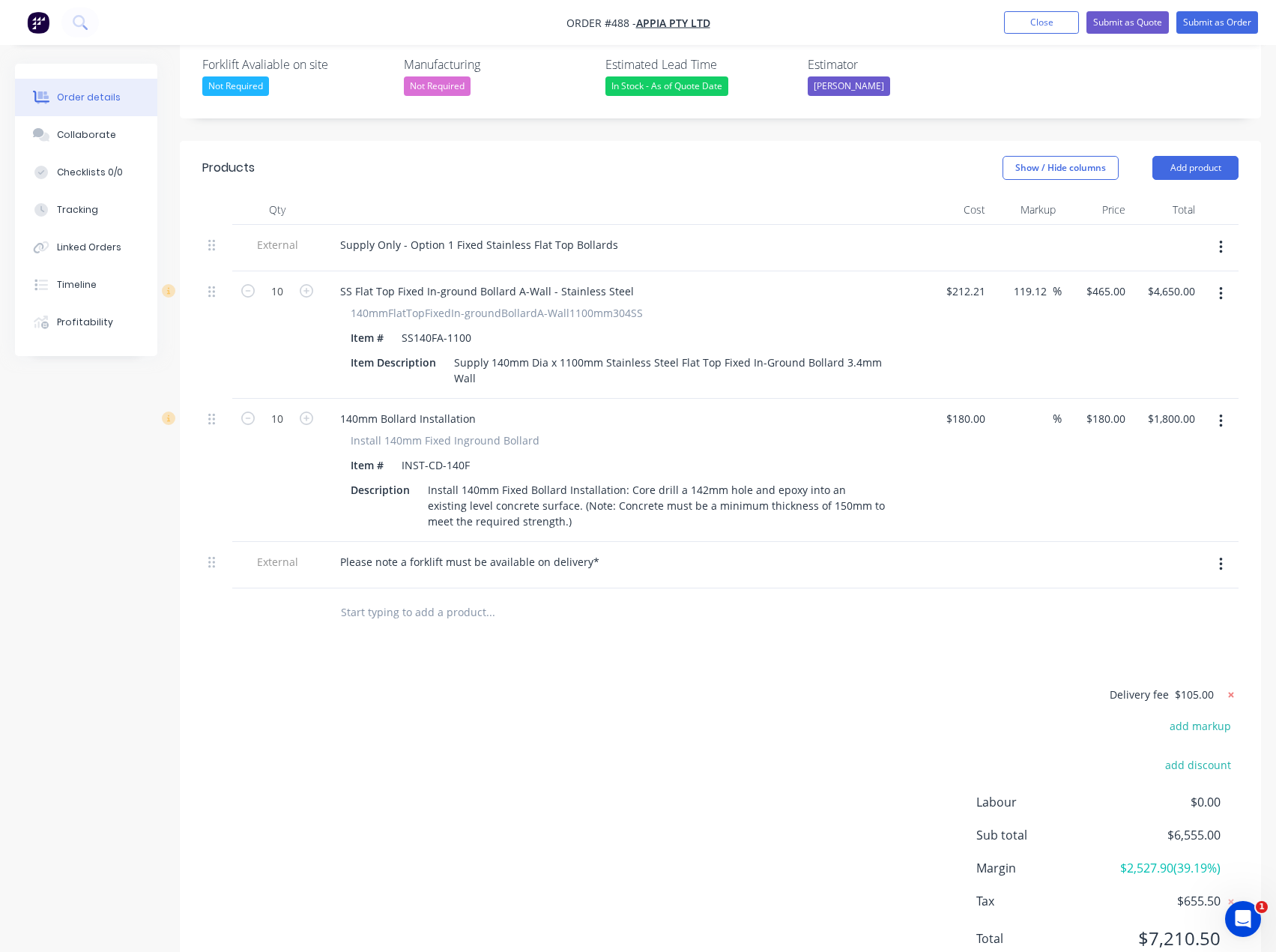
click at [1231, 685] on div "Delivery fee $105.00" at bounding box center [1145, 701] width 187 height 31
click at [1228, 688] on icon at bounding box center [1231, 694] width 15 height 15
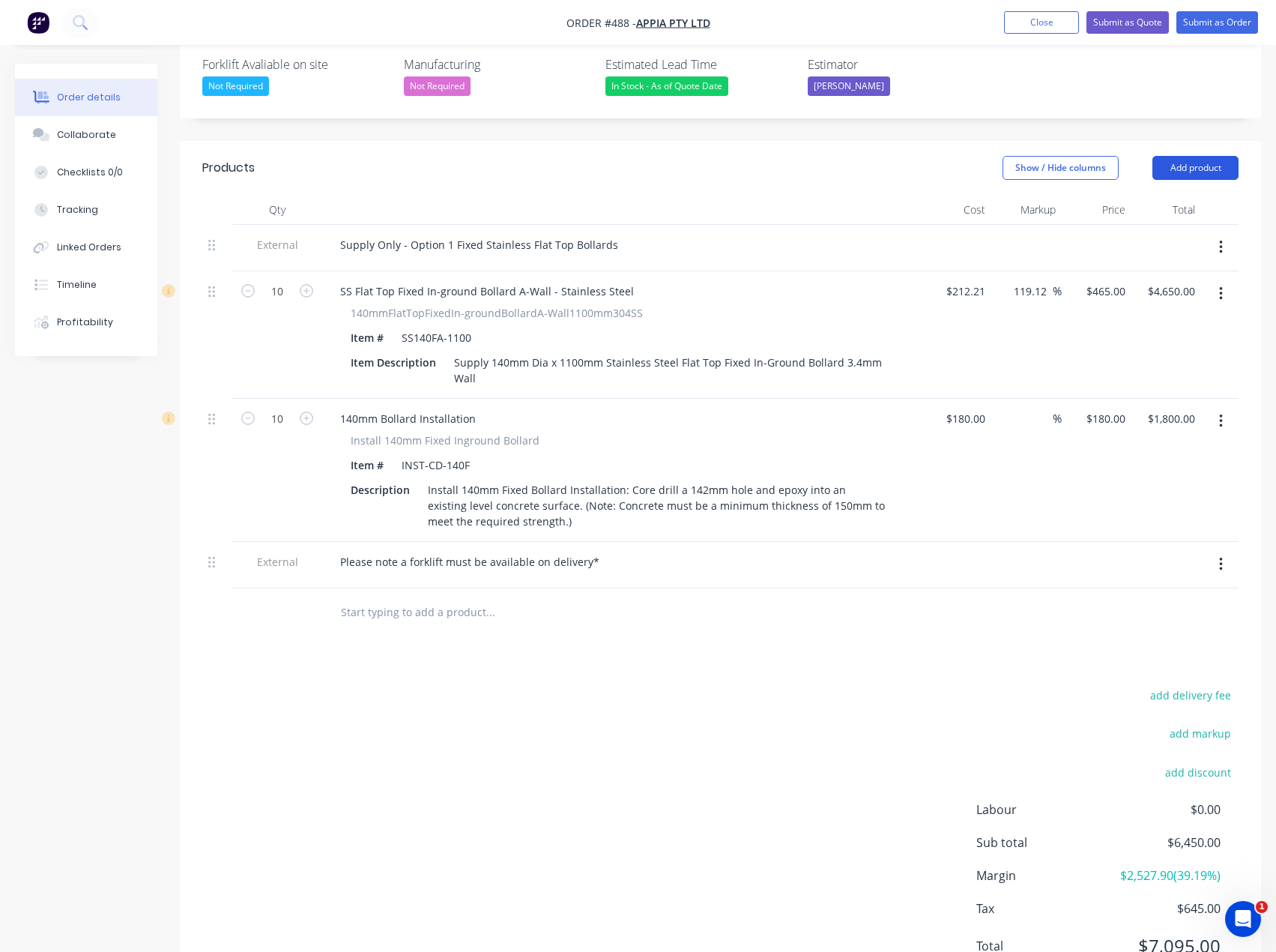
click at [1190, 156] on button "Add product" at bounding box center [1195, 168] width 86 height 24
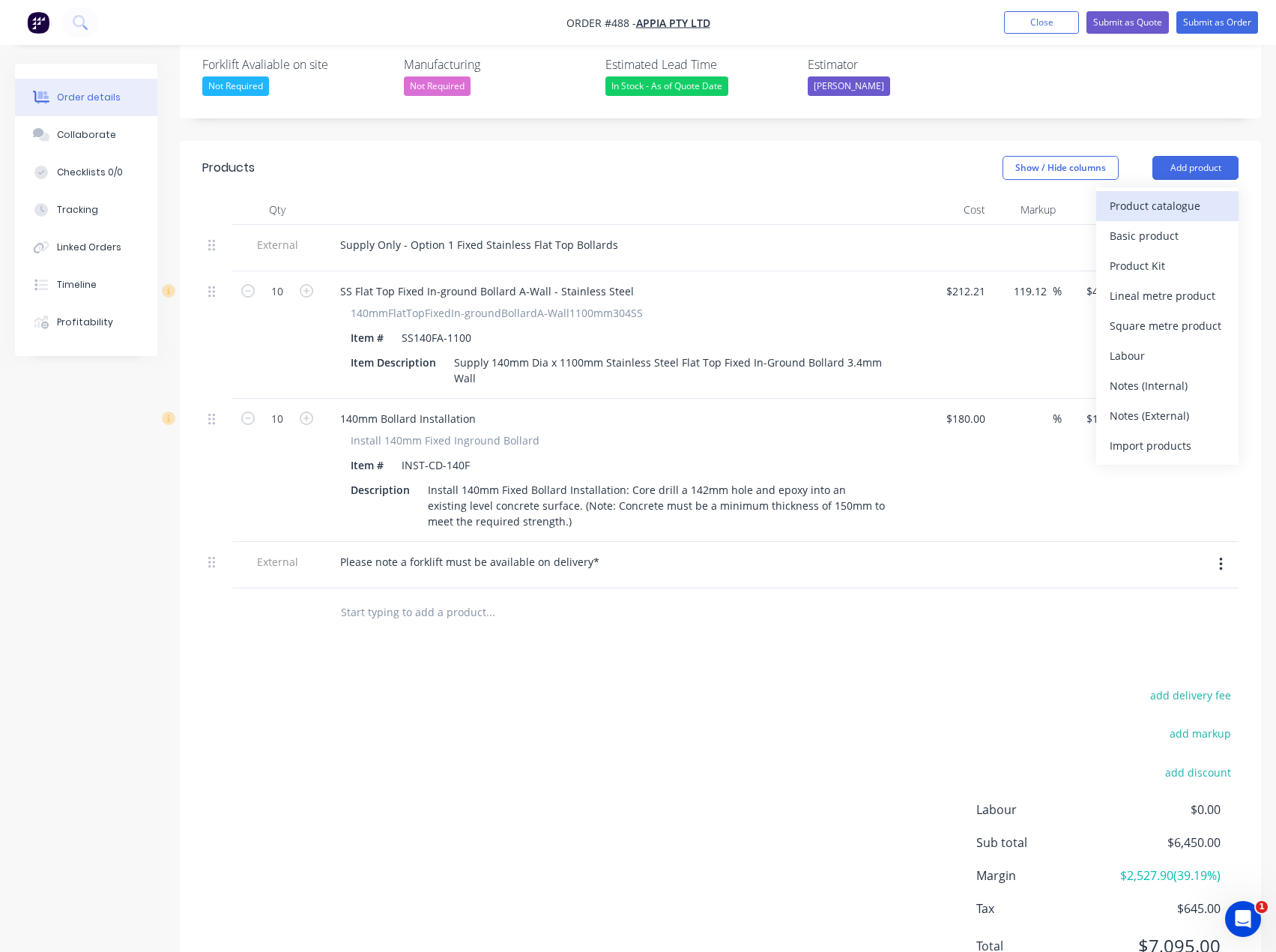
click at [1142, 195] on div "Product catalogue" at bounding box center [1167, 205] width 115 height 22
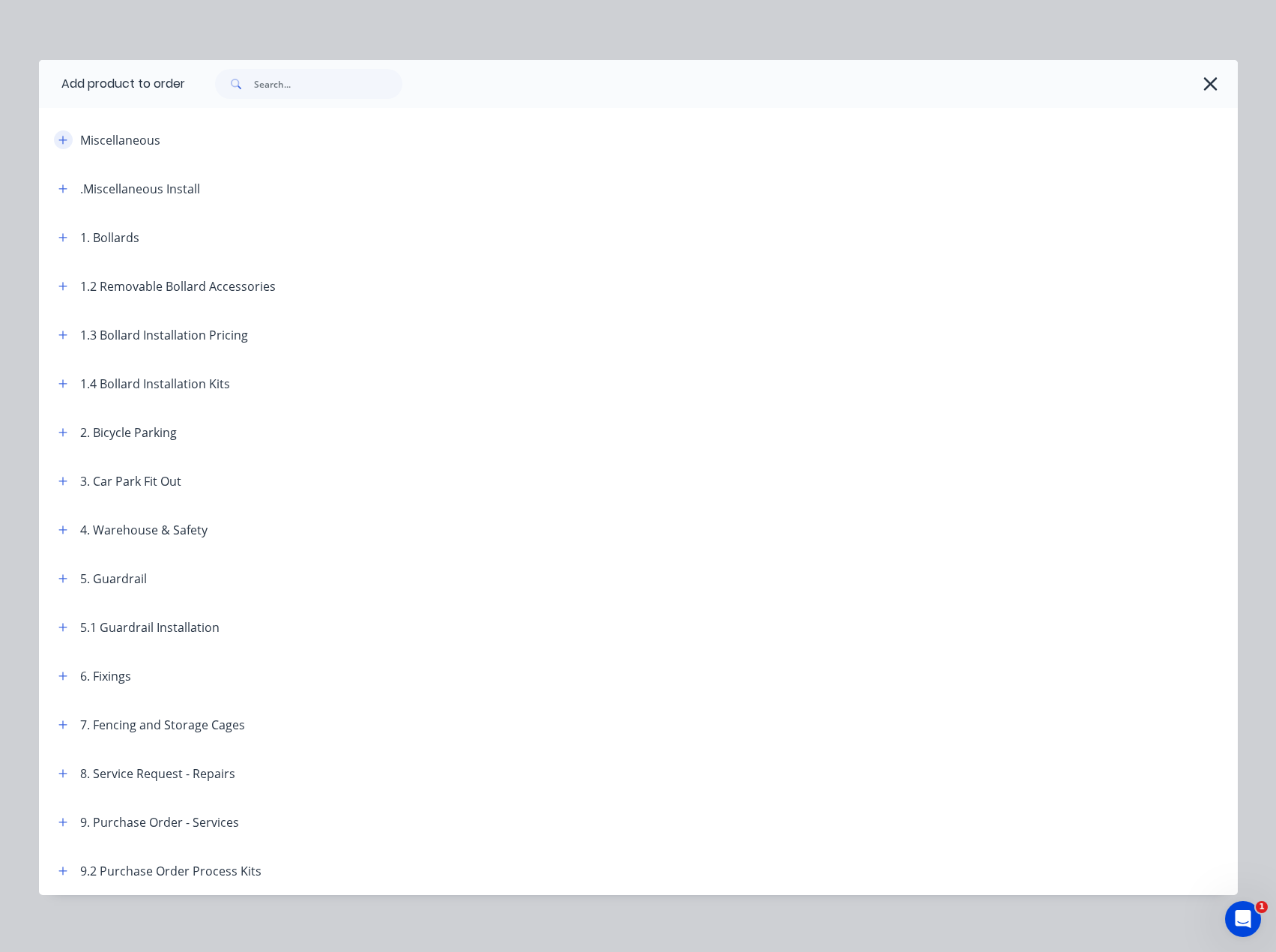
click at [58, 137] on icon "button" at bounding box center [62, 140] width 9 height 10
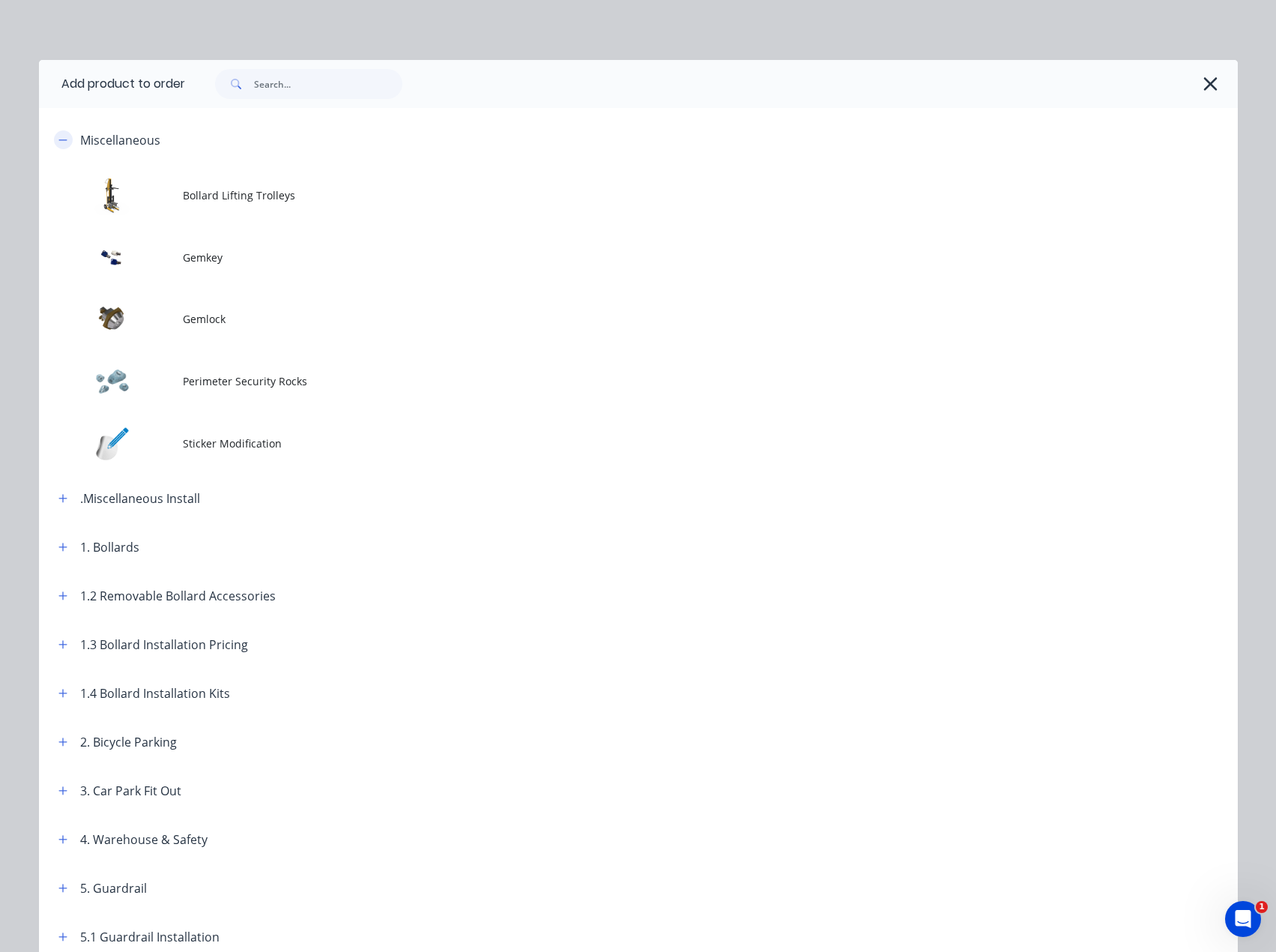
click at [58, 138] on icon "button" at bounding box center [62, 140] width 9 height 10
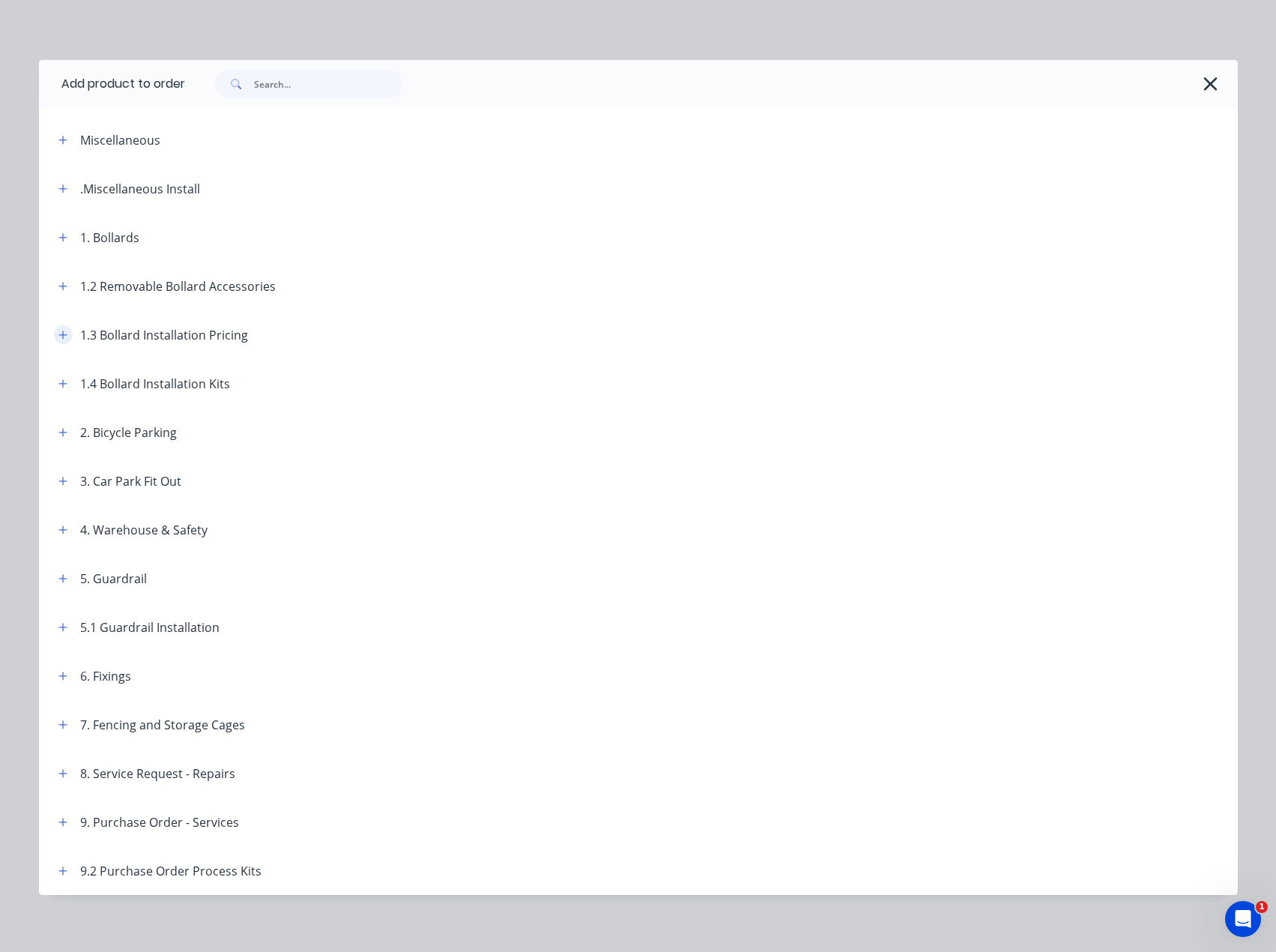
click at [58, 331] on icon "button" at bounding box center [62, 335] width 9 height 10
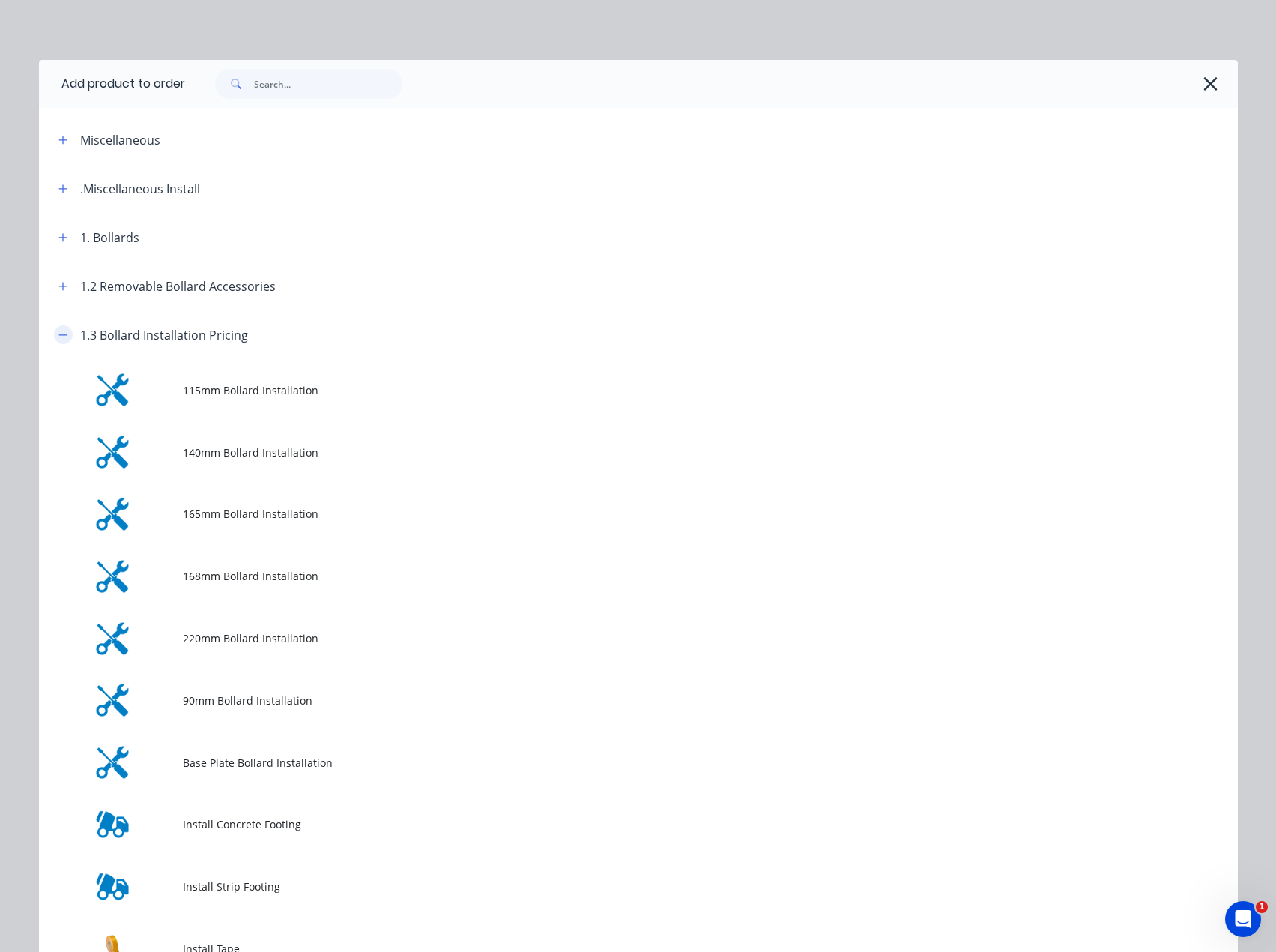
click at [58, 331] on icon "button" at bounding box center [62, 335] width 9 height 10
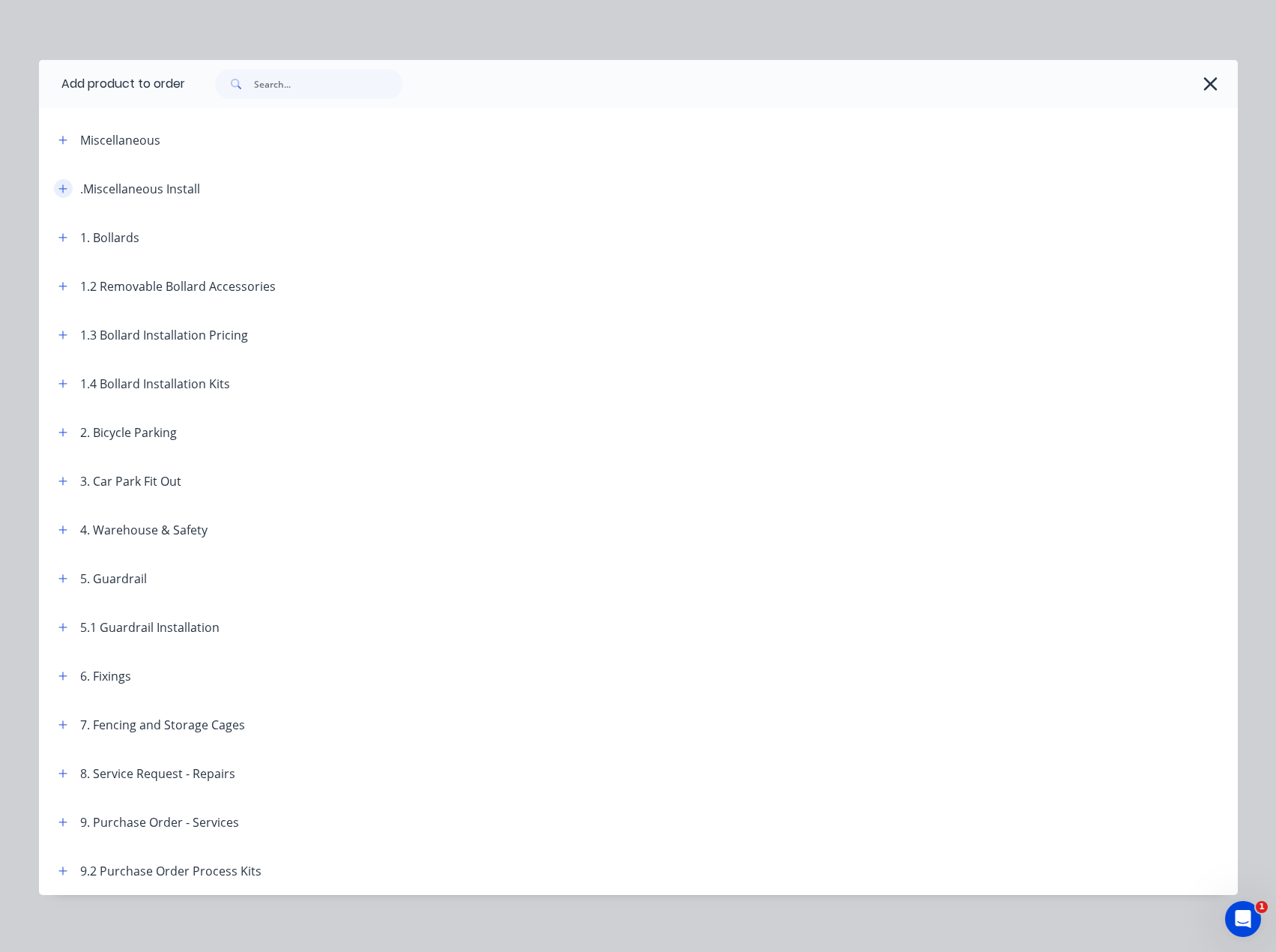
click at [58, 187] on icon "button" at bounding box center [62, 189] width 9 height 9
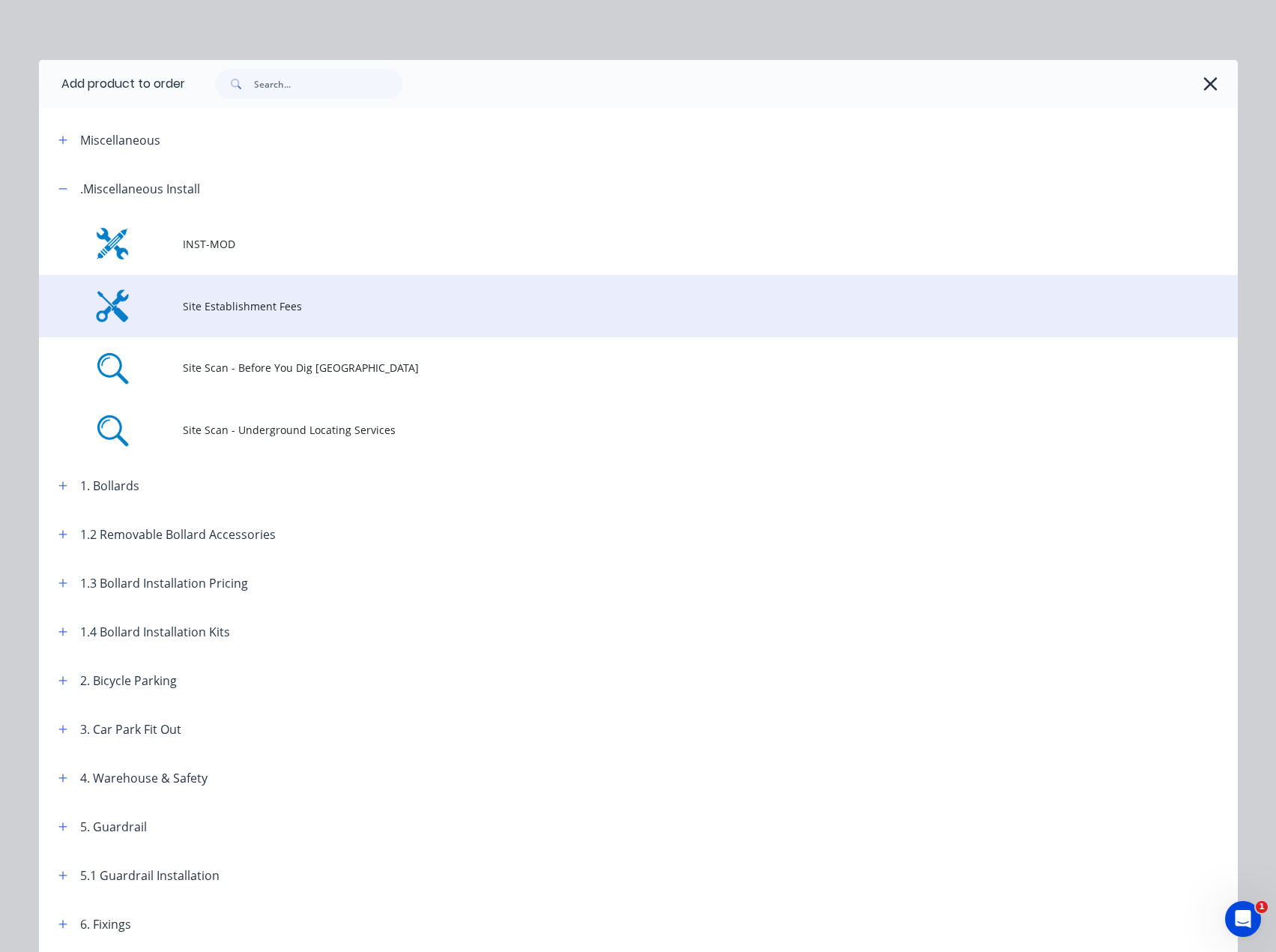
click at [188, 312] on span "Site Establishment Fees" at bounding box center [604, 306] width 843 height 16
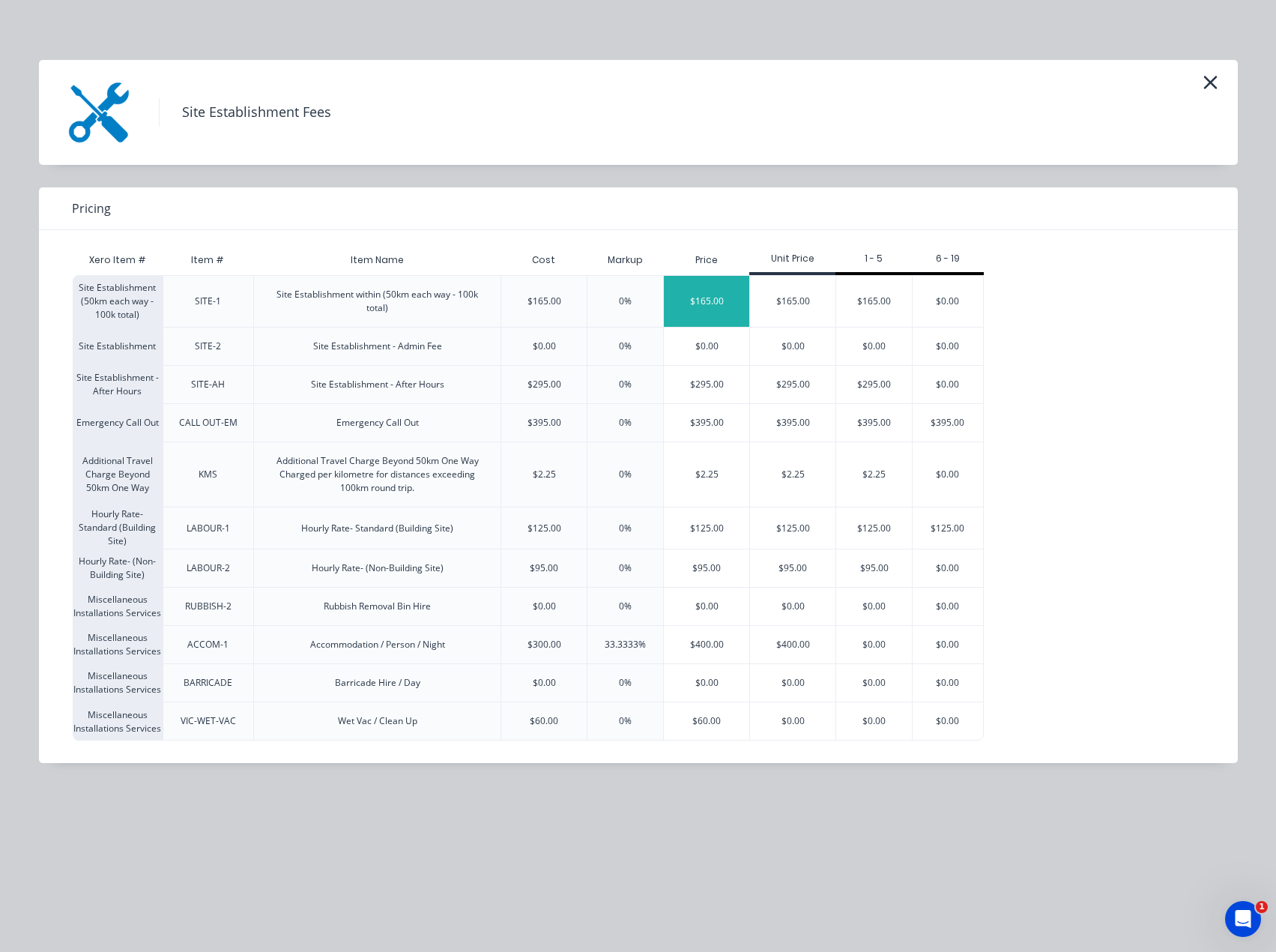
click at [733, 307] on div "$165.00" at bounding box center [706, 301] width 86 height 51
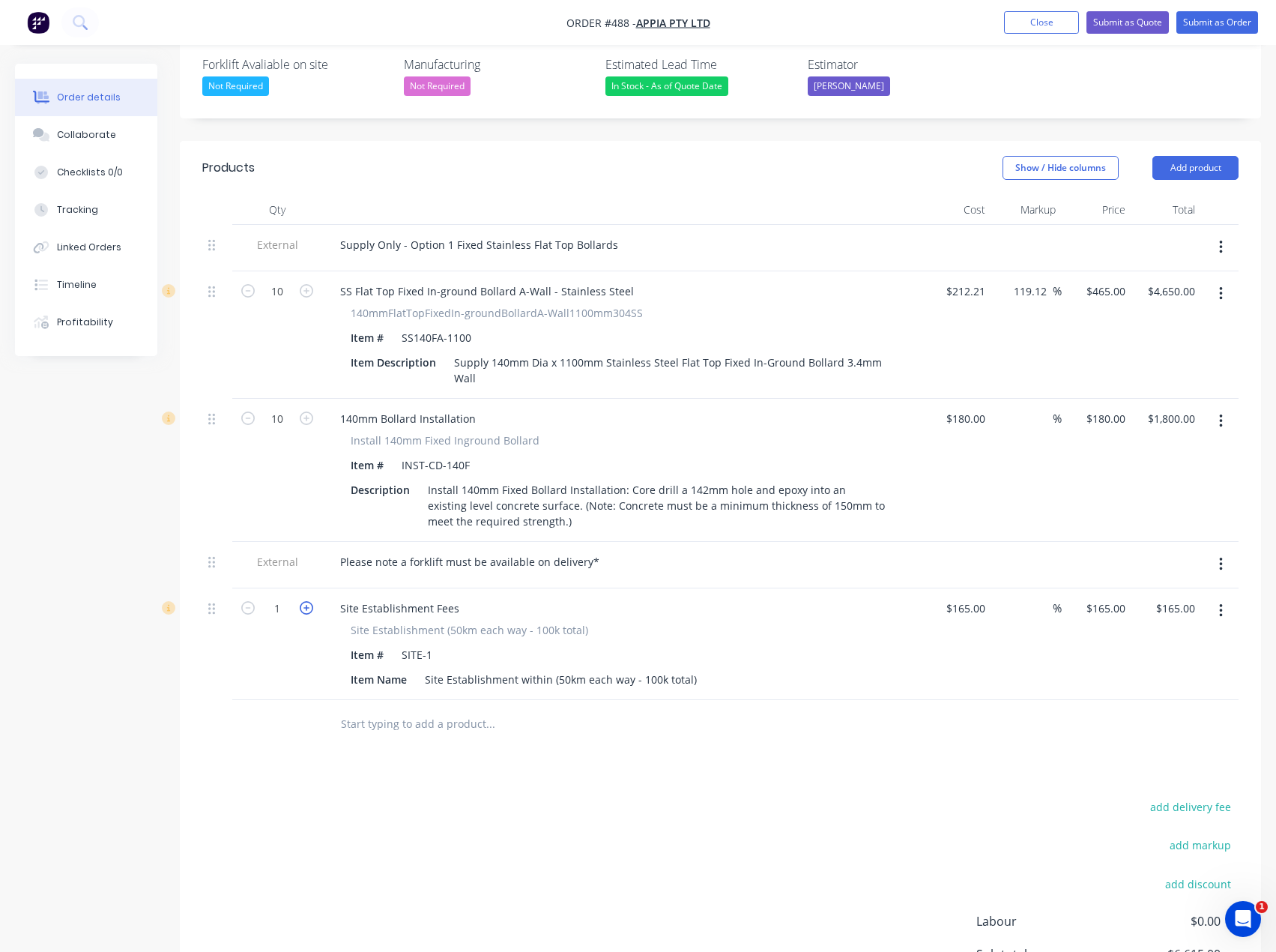
click at [308, 601] on icon "button" at bounding box center [307, 608] width 14 height 14
type input "2"
type input "$330.00"
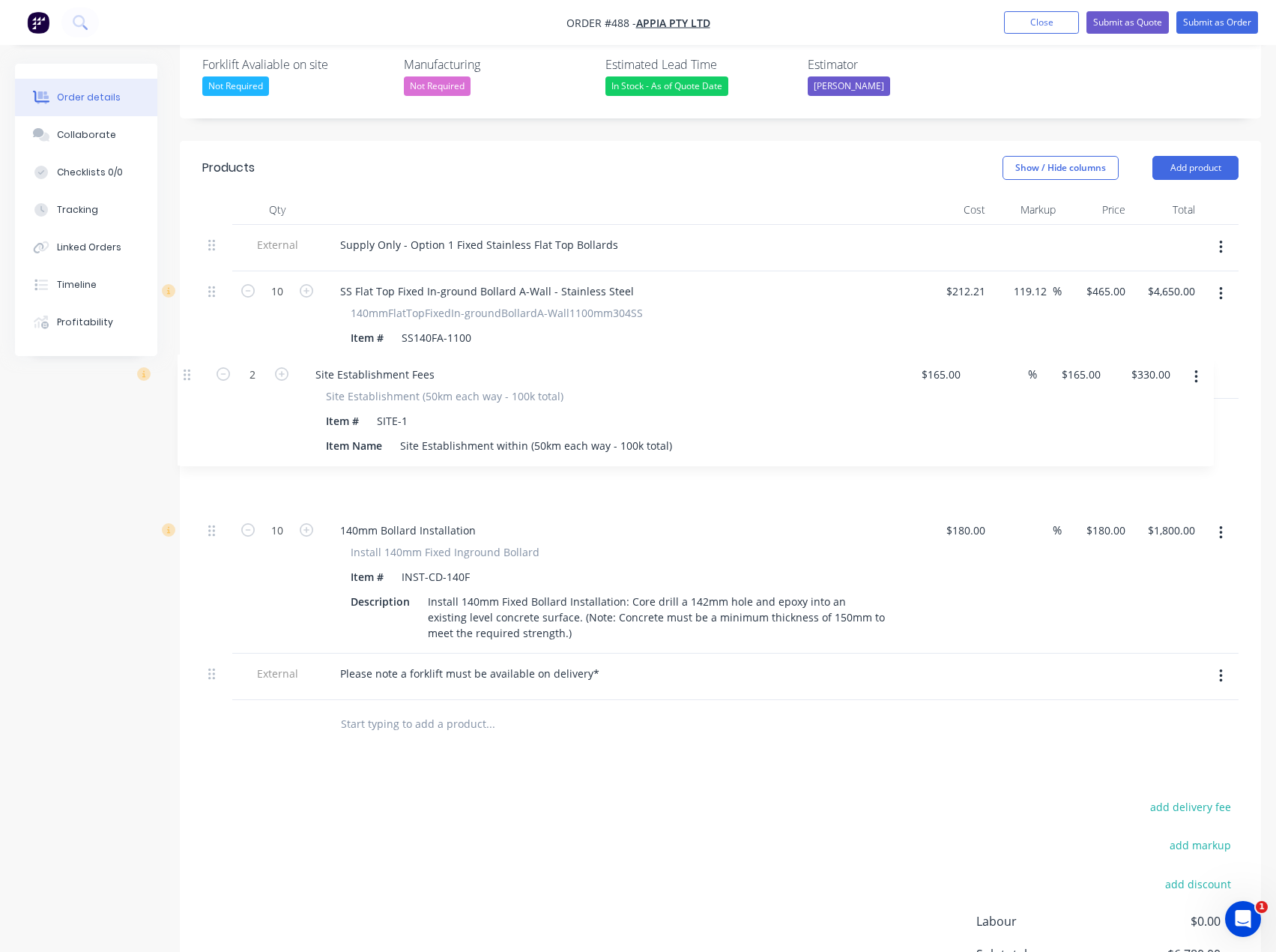
drag, startPoint x: 211, startPoint y: 571, endPoint x: 186, endPoint y: 372, distance: 200.6
click at [186, 372] on div "Qty Cost Markup Price Total External Supply Only - Option 1 Fixed Stainless Fla…" at bounding box center [719, 472] width 1081 height 554
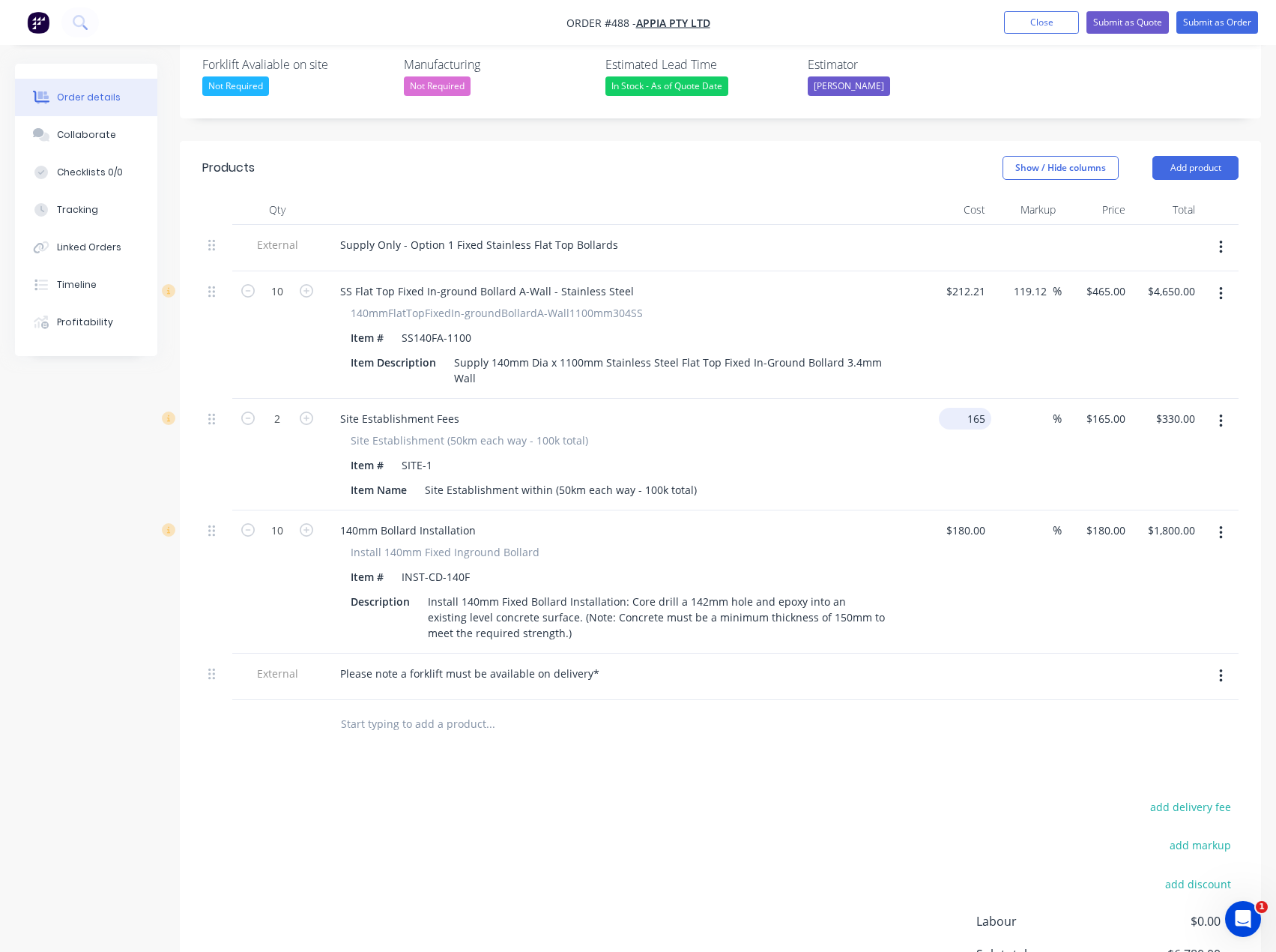
click at [981, 408] on input "165" at bounding box center [968, 418] width 47 height 22
type input "$1.00"
type input "1"
type input "$2.00"
click at [1119, 408] on input "1" at bounding box center [1109, 418] width 47 height 22
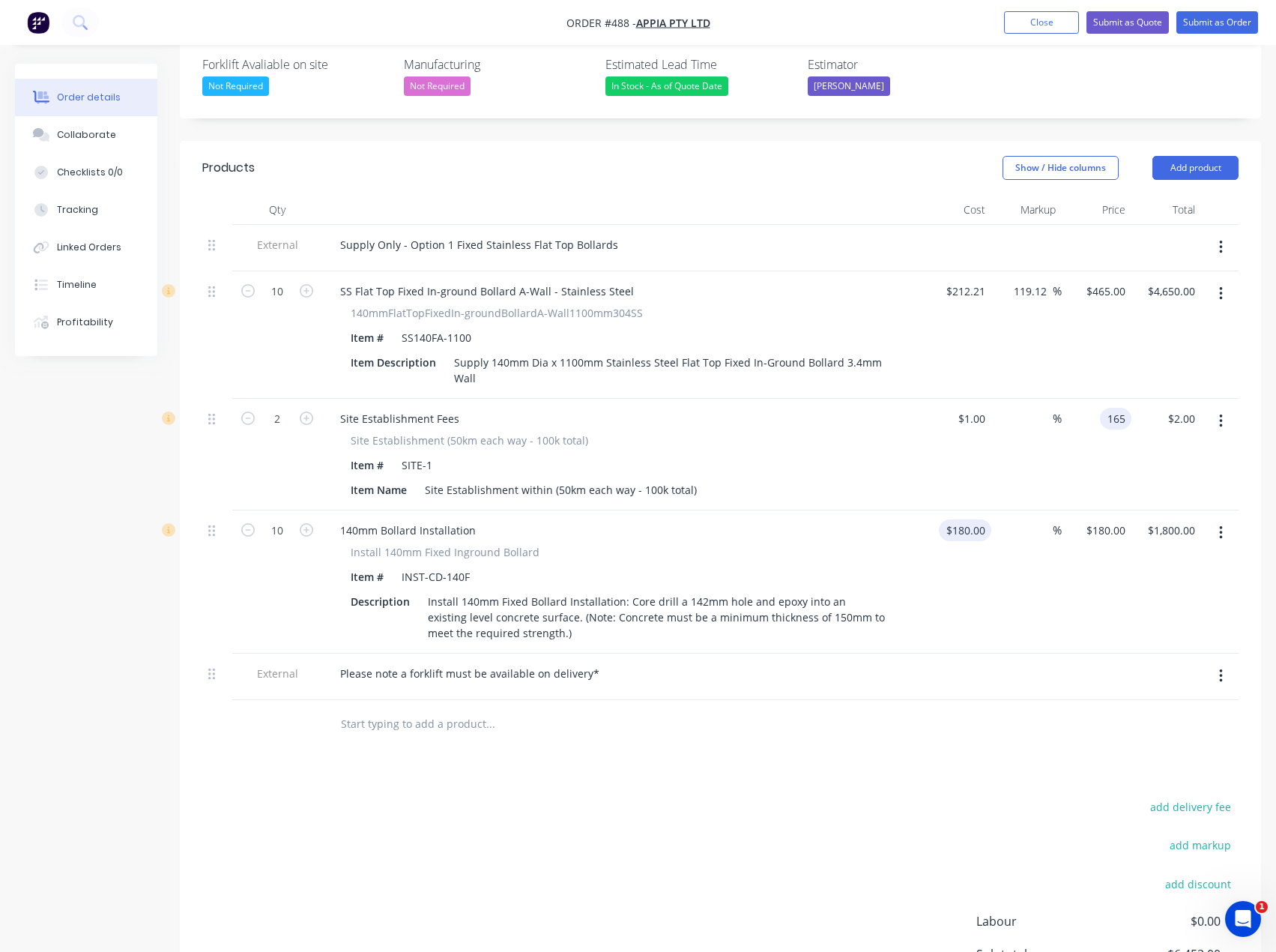
type input "165"
type input "16400"
type input "$165.00"
type input "$330.00"
click at [982, 519] on input "180" at bounding box center [968, 530] width 47 height 22
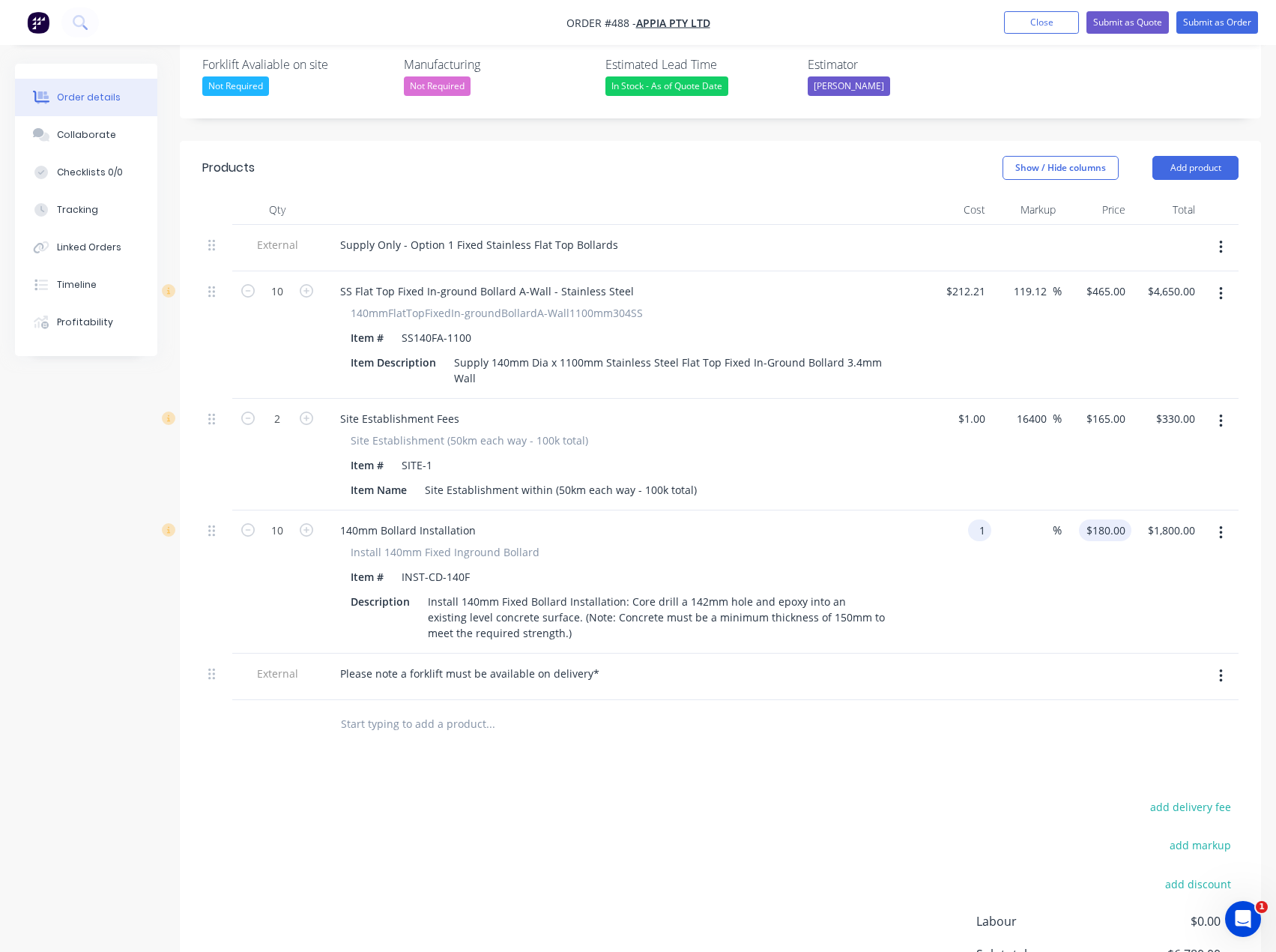
type input "$1.00"
type input "1"
type input "$10.00"
click at [1113, 519] on div "1 1" at bounding box center [1120, 530] width 23 height 22
type input "170"
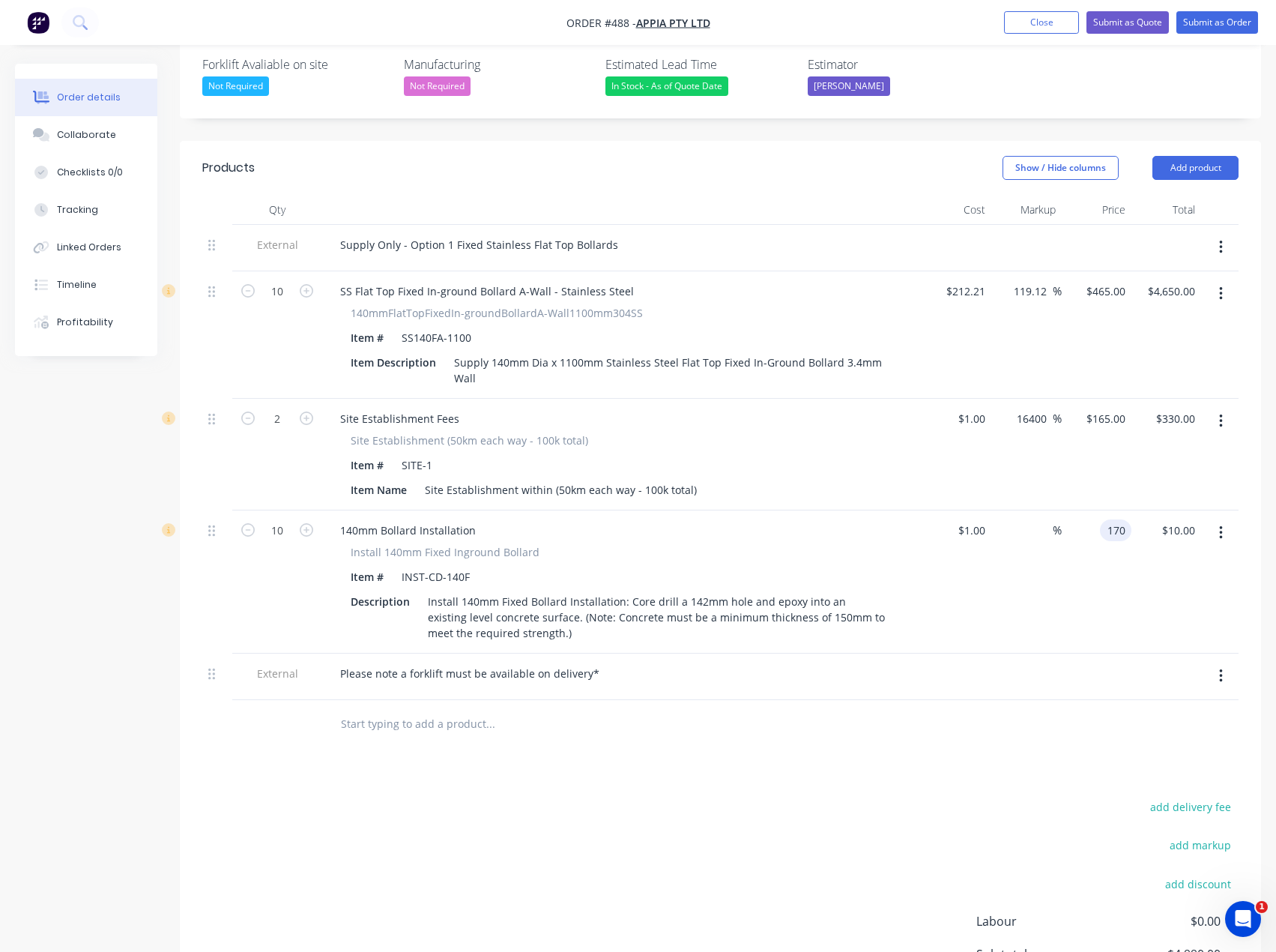
type input "16900"
type input "$170.00"
type input "$1,700.00"
click at [752, 717] on div "Products Show / Hide columns Add product Qty Cost Markup Price Total External S…" at bounding box center [719, 625] width 1081 height 968
drag, startPoint x: 460, startPoint y: 635, endPoint x: 587, endPoint y: 630, distance: 127.1
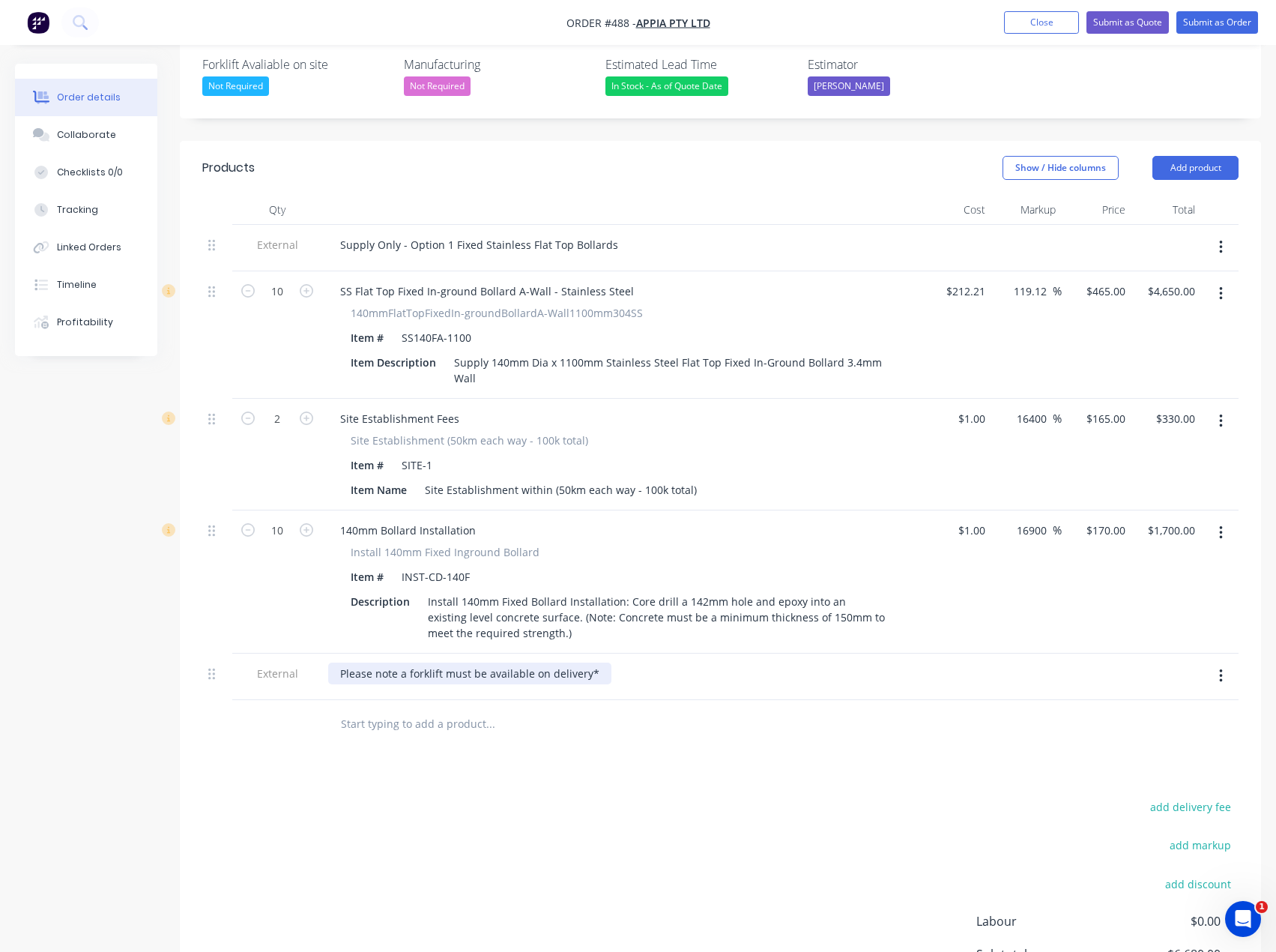
click at [461, 662] on div "Please note a forklift must be available on delivery*" at bounding box center [470, 673] width 283 height 22
drag, startPoint x: 598, startPoint y: 630, endPoint x: 334, endPoint y: 631, distance: 264.0
click at [334, 662] on div "Please note a forklift must be available on delivery*" at bounding box center [470, 673] width 283 height 22
click at [426, 740] on div "Products Show / Hide columns Add product Qty Cost Markup Price Total External S…" at bounding box center [719, 625] width 1081 height 968
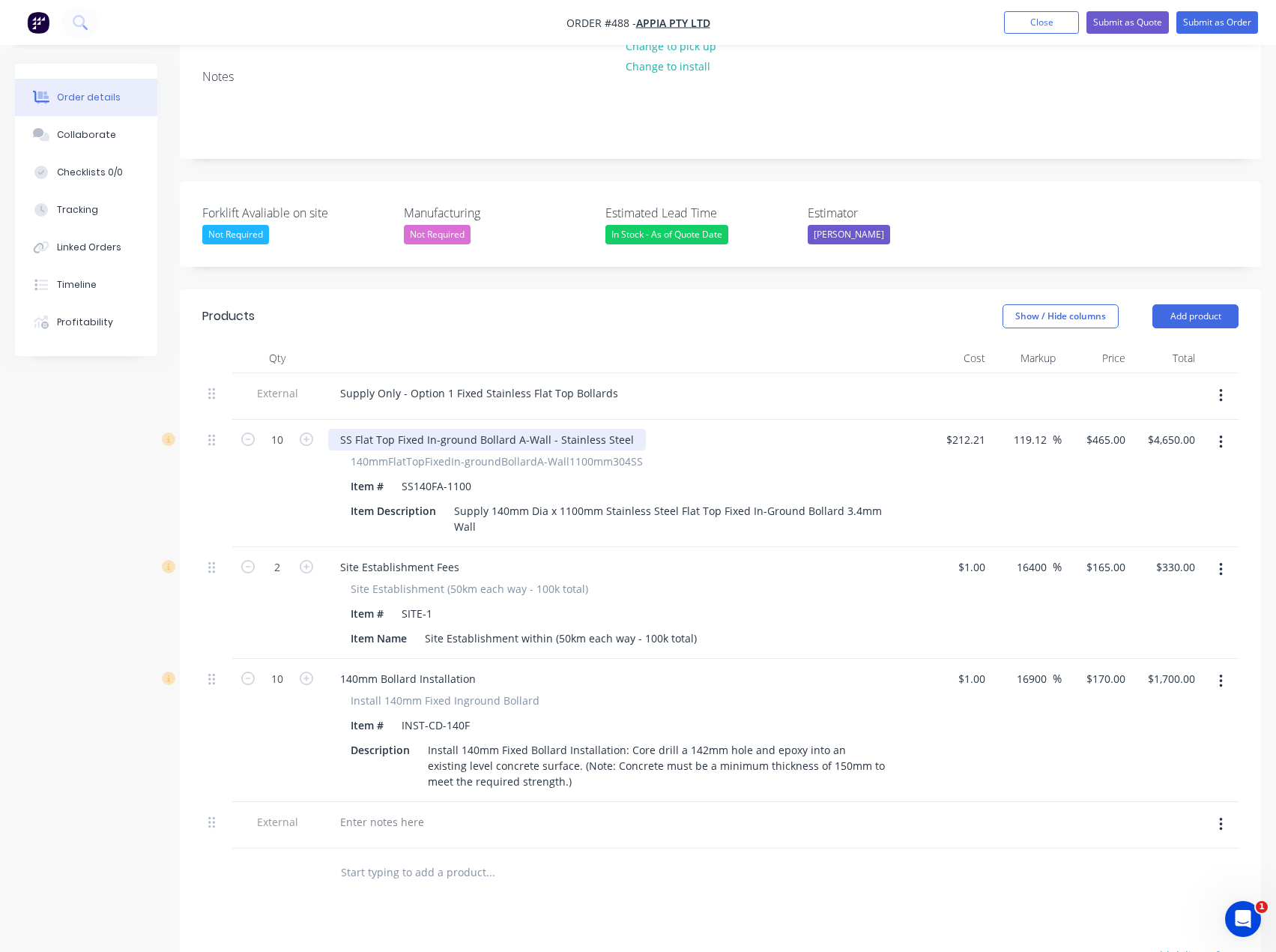
scroll to position [300, 0]
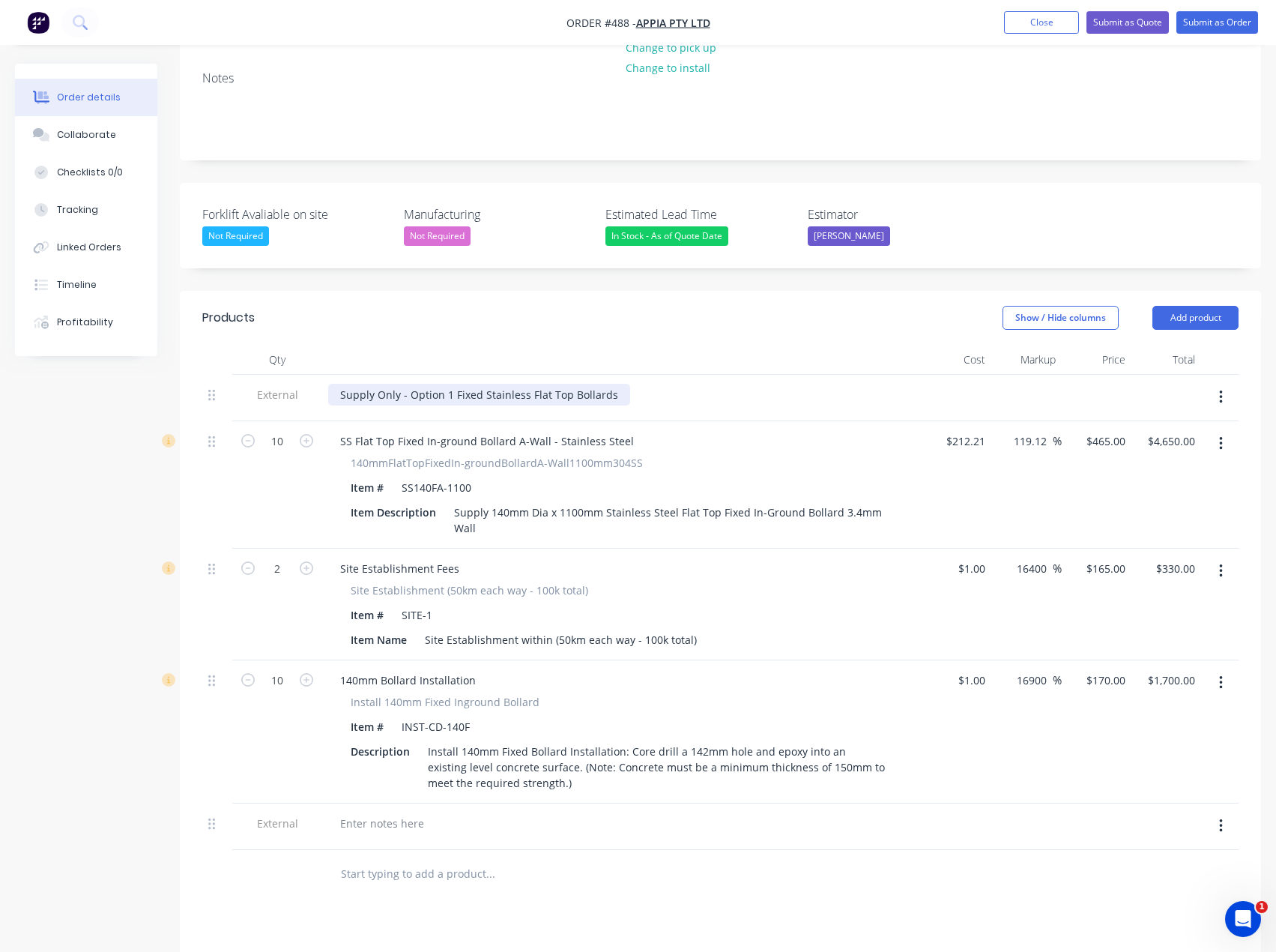
click at [375, 384] on div "Supply Only - Option 1 Fixed Stainless Flat Top Bollards" at bounding box center [479, 394] width 302 height 22
click at [451, 384] on div "Supply and Insatll Only - Option 1 Fixed Stainless Flat Top Bollards" at bounding box center [507, 394] width 358 height 22
click at [478, 384] on div "Supply and Insatll - Option 1 Fixed Stainless Flat Top Bollards" at bounding box center [496, 394] width 335 height 22
click at [426, 384] on div "Supply and Insatll - Option 2 Fixed Stainless Flat Top Bollards" at bounding box center [496, 394] width 335 height 22
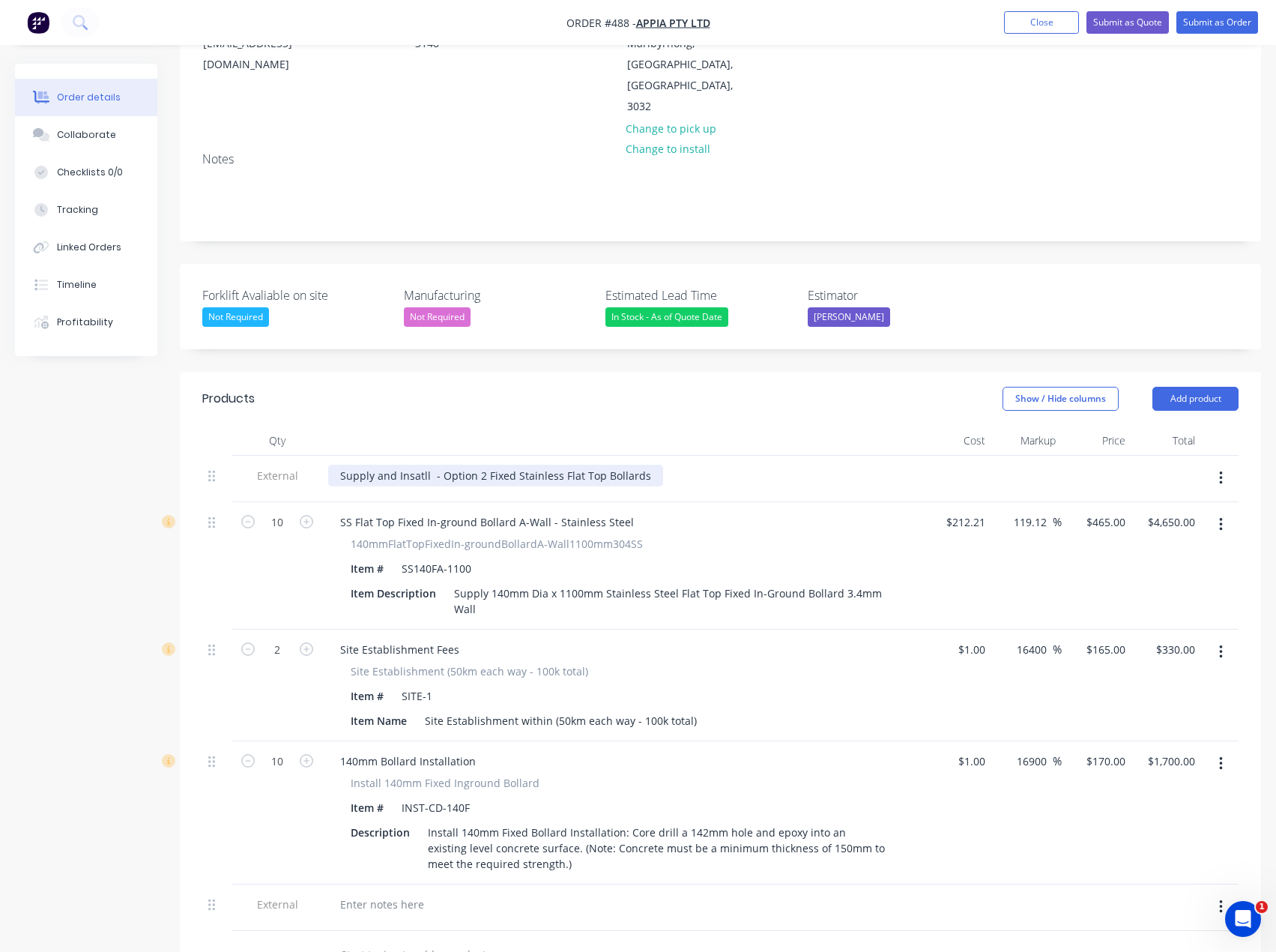
scroll to position [225, 0]
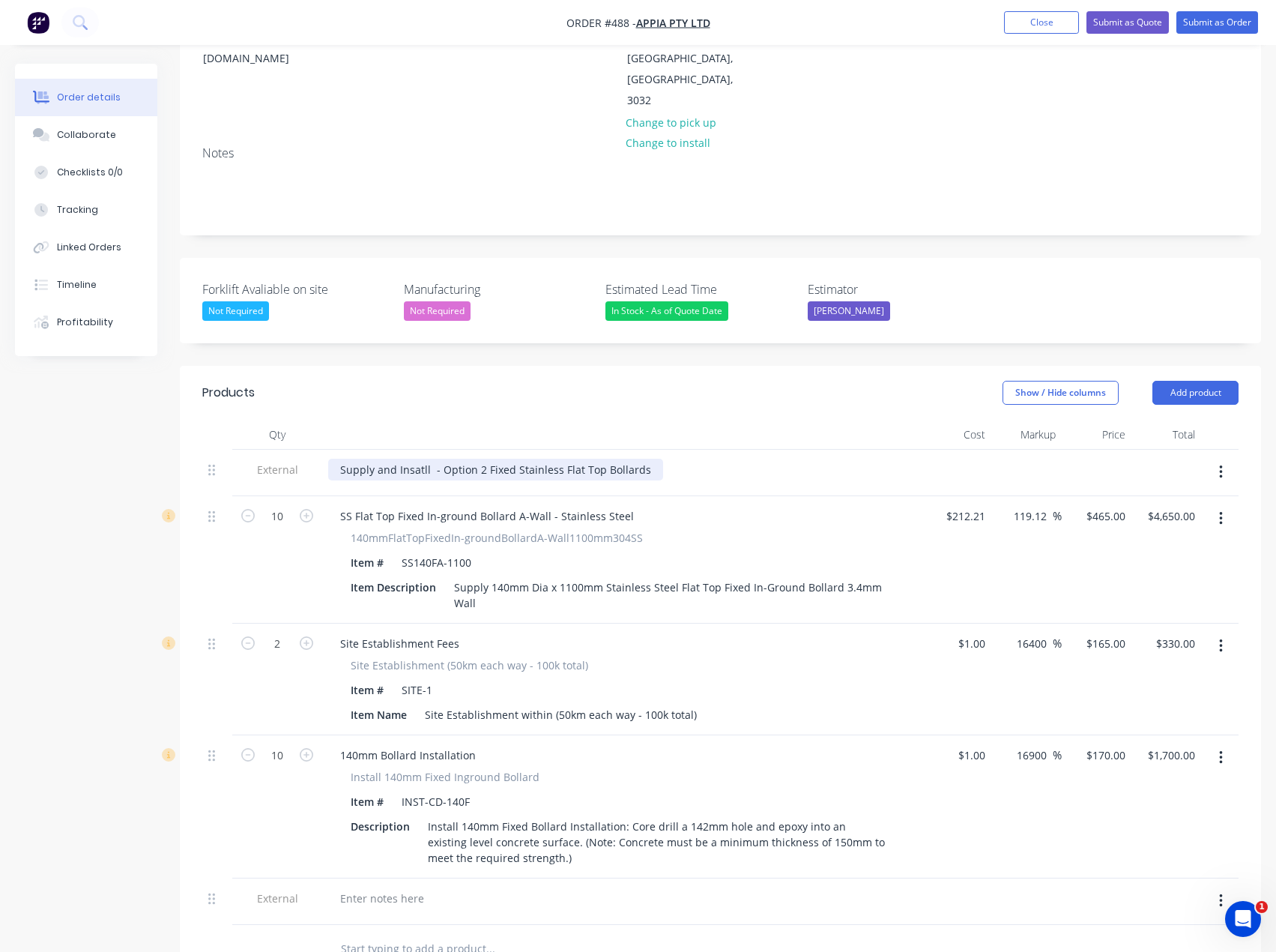
click at [417, 459] on div "Supply and Insatll - Option 2 Fixed Stainless Flat Top Bollards" at bounding box center [496, 469] width 335 height 22
click at [490, 459] on div "Supply and Install - Option 2 Fixed Stainless Flat Top Bollards" at bounding box center [496, 469] width 335 height 22
click at [642, 459] on div "Supply and Install - Option 2 Fixed Stainless Flat Top Bollards" at bounding box center [496, 469] width 335 height 22
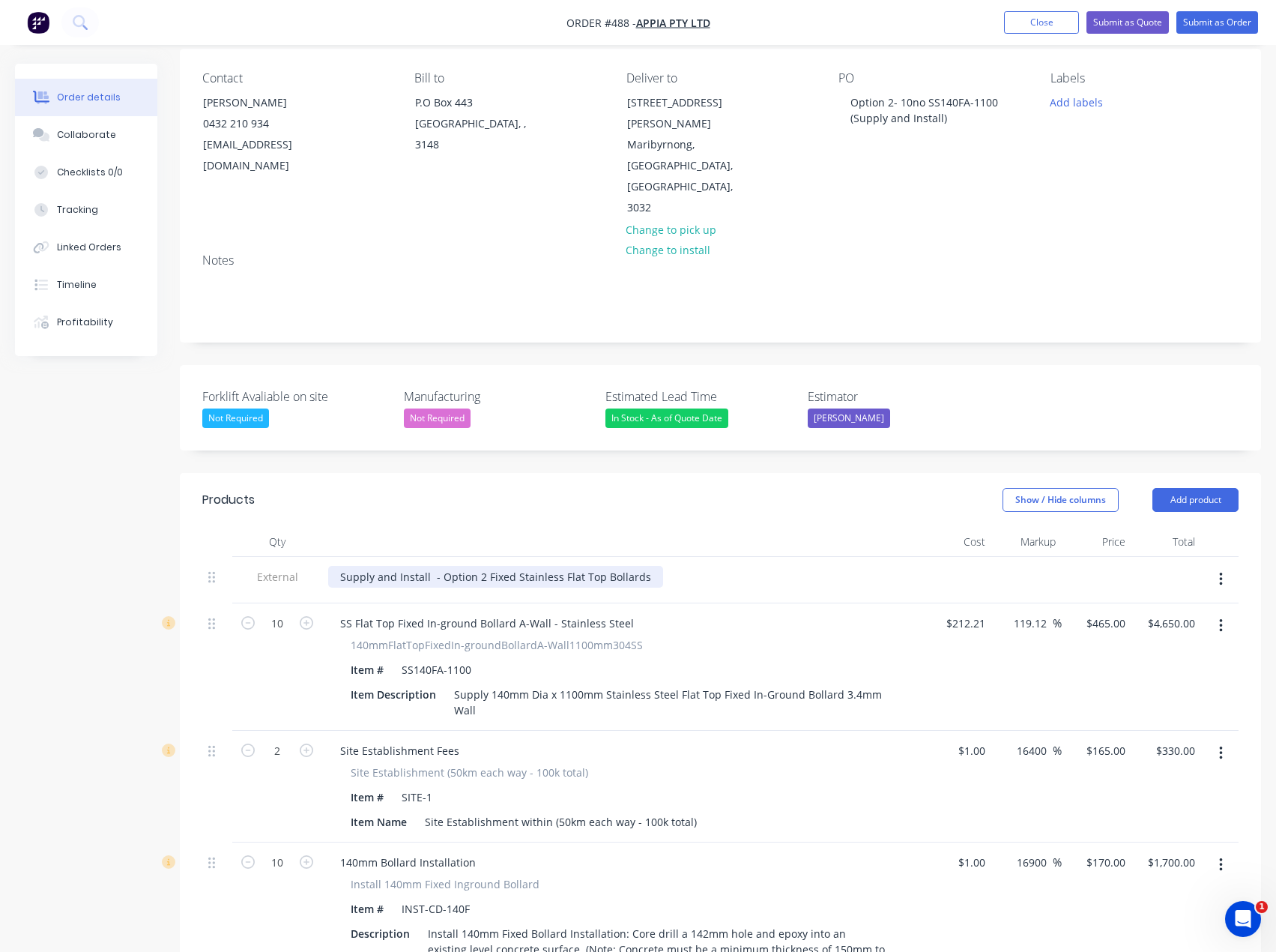
scroll to position [75, 0]
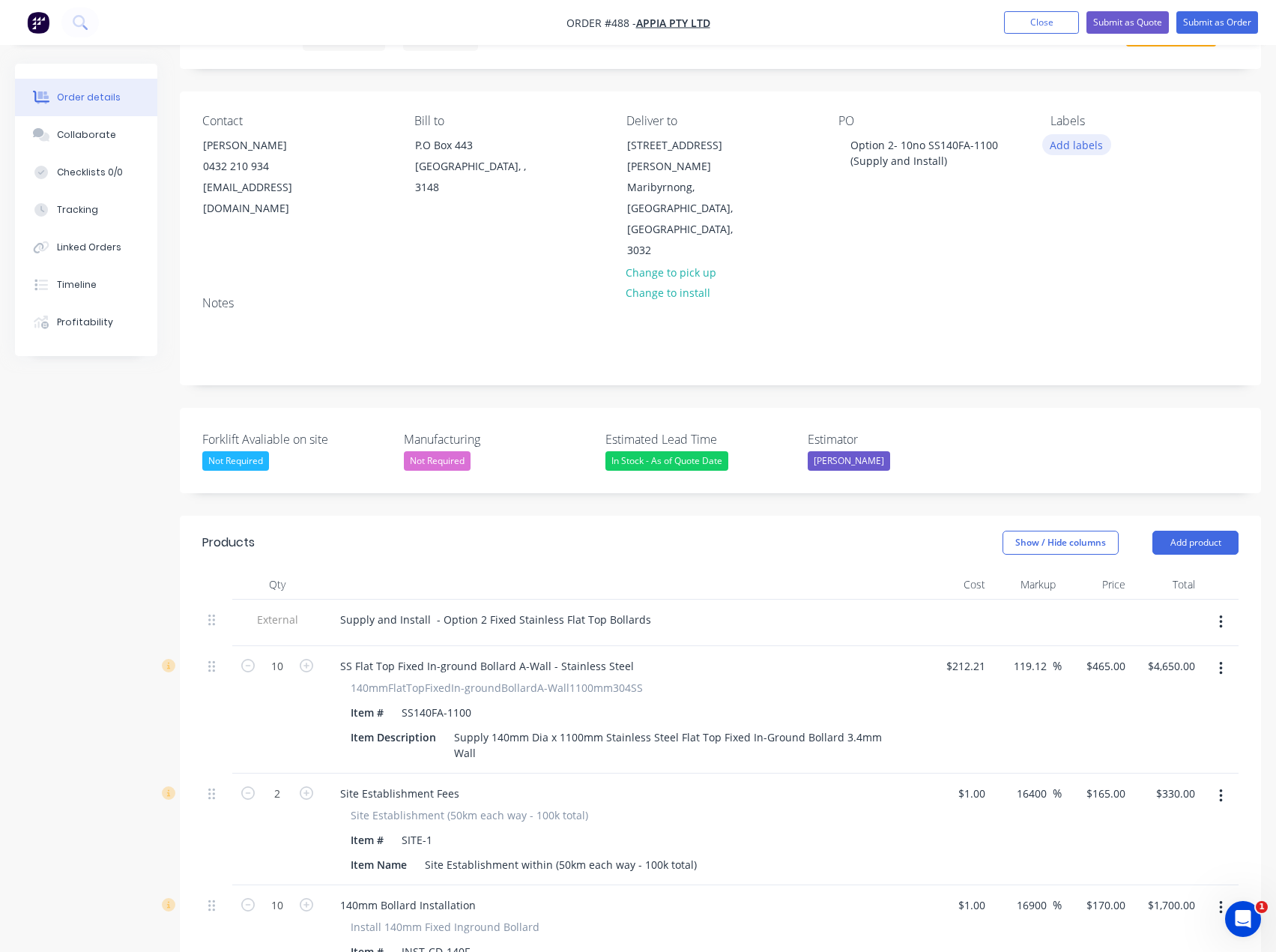
click at [1074, 145] on button "Add labels" at bounding box center [1077, 144] width 69 height 20
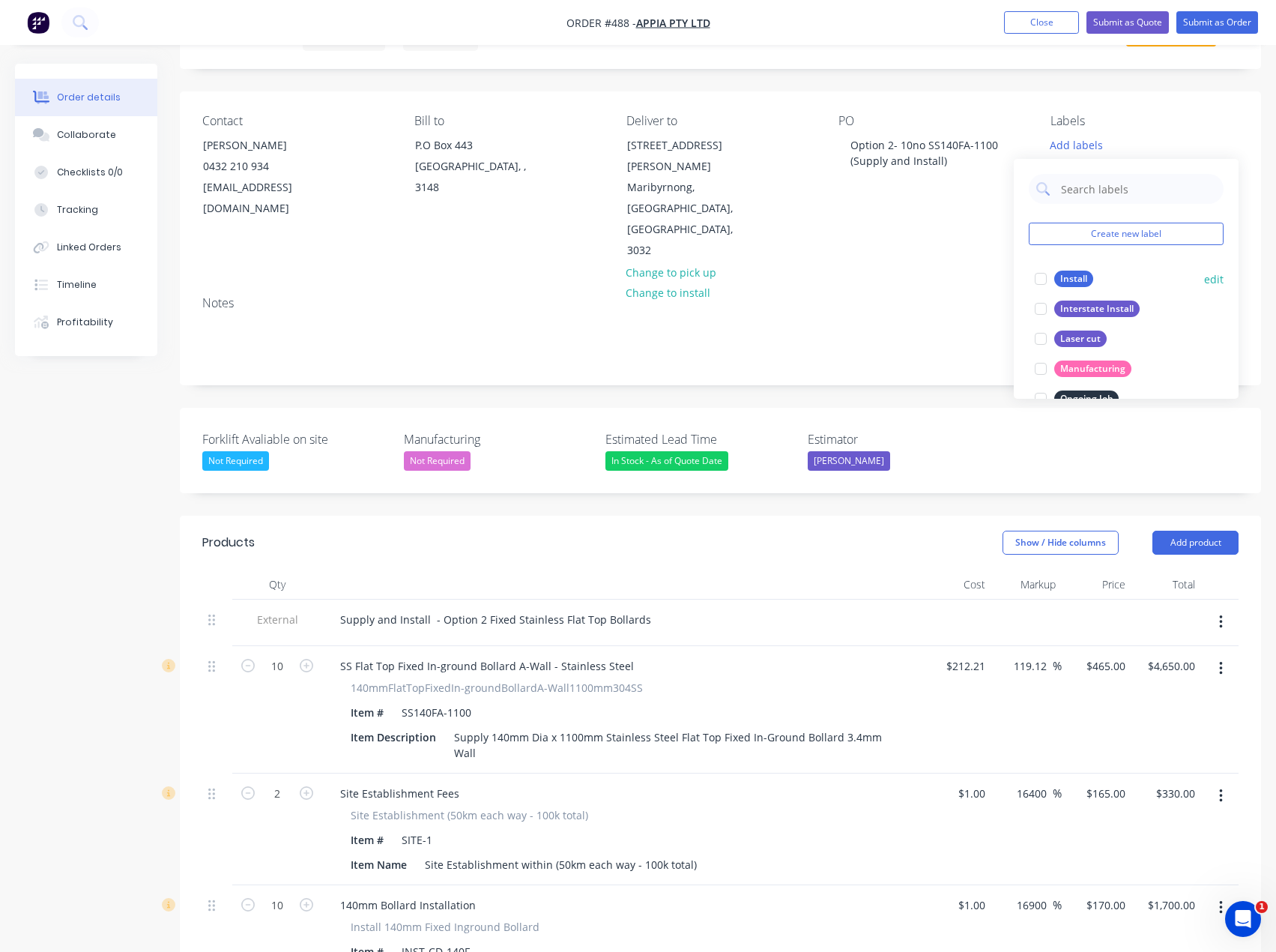
click at [1064, 275] on div "Install" at bounding box center [1073, 278] width 39 height 16
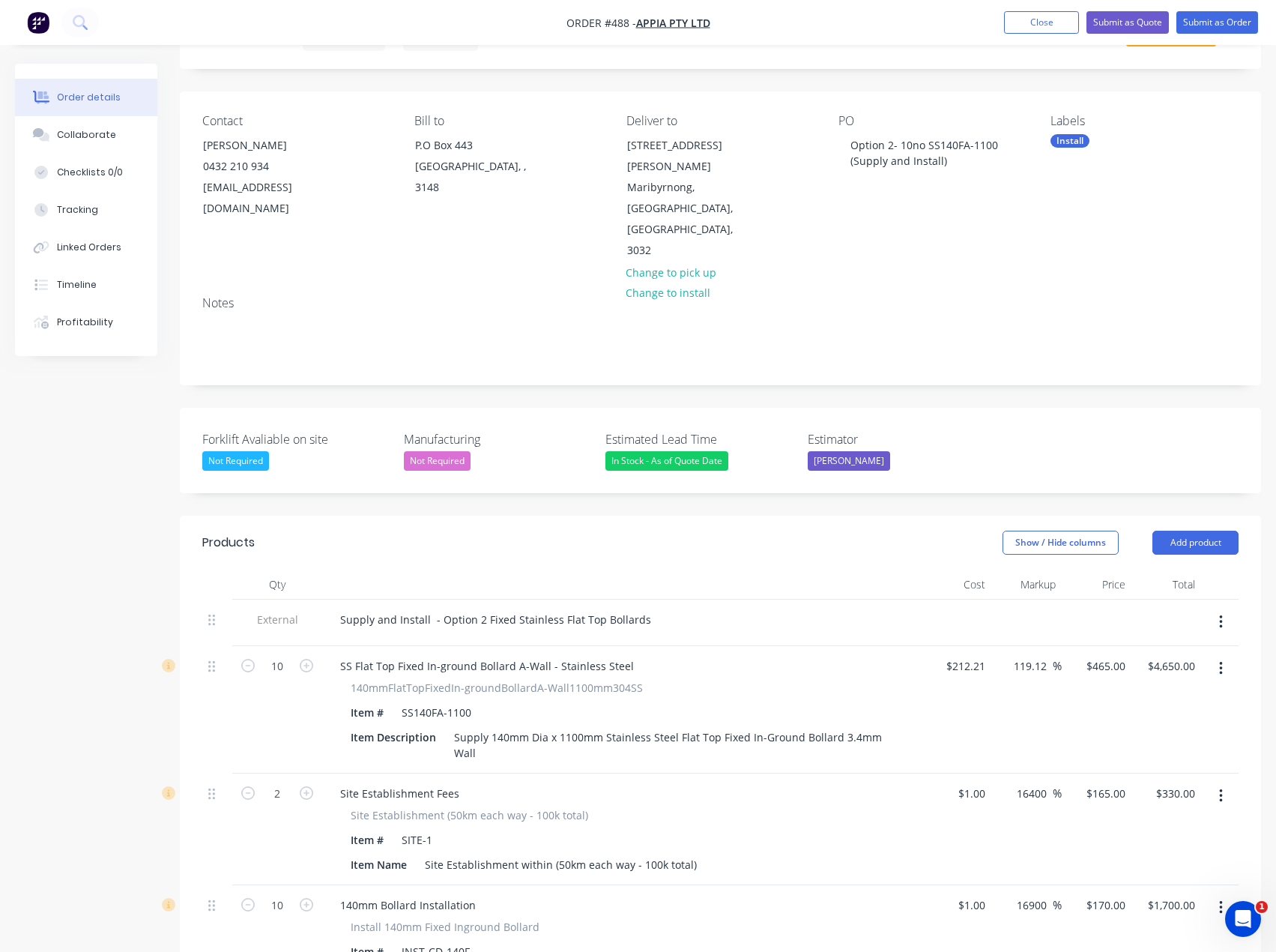
click at [931, 197] on div "PO Option 2- 10no SS140FA-1100 (Supply and Install)" at bounding box center [932, 187] width 188 height 147
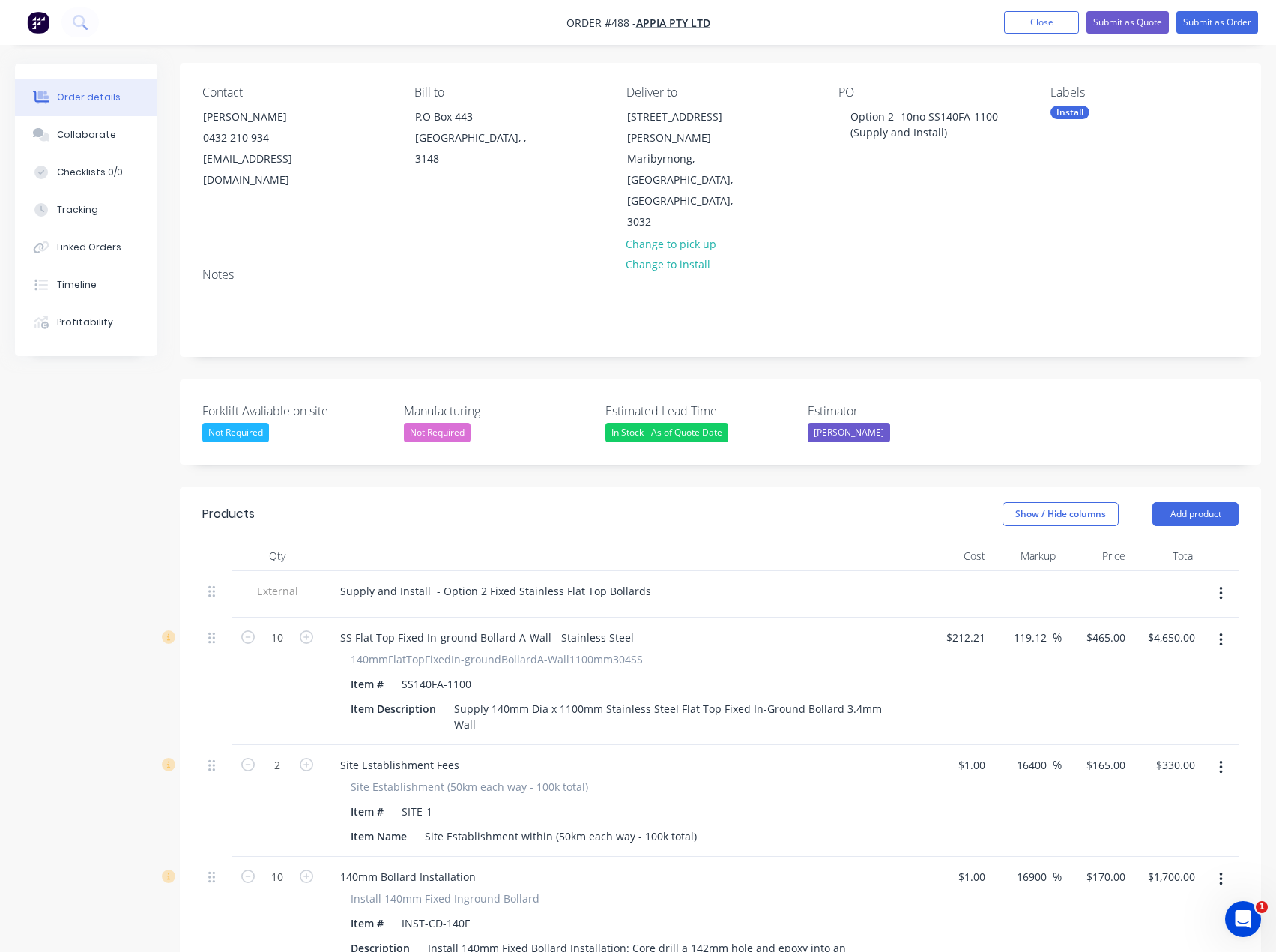
scroll to position [0, 0]
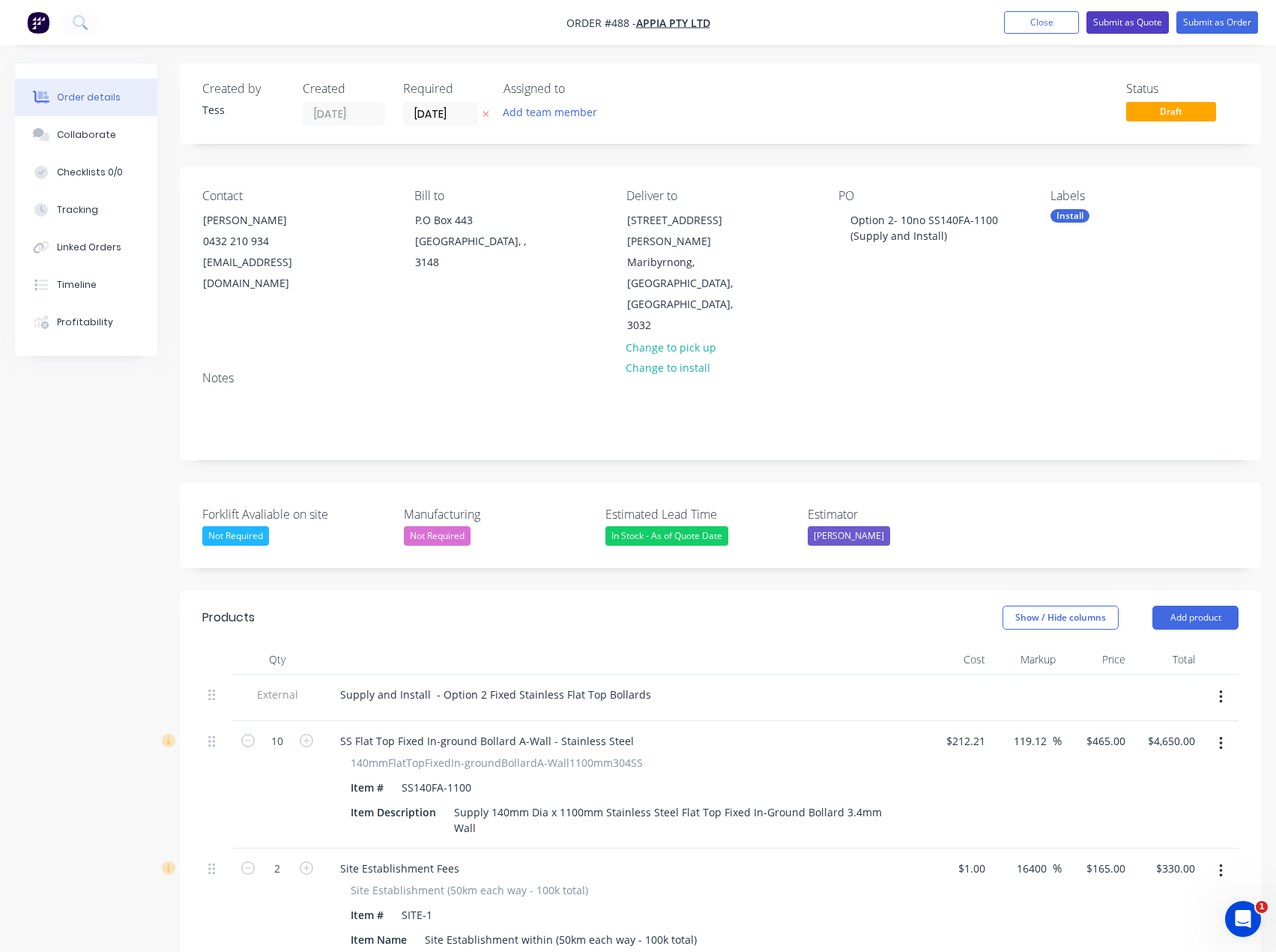
click at [1136, 23] on button "Submit as Quote" at bounding box center [1128, 23] width 82 height 23
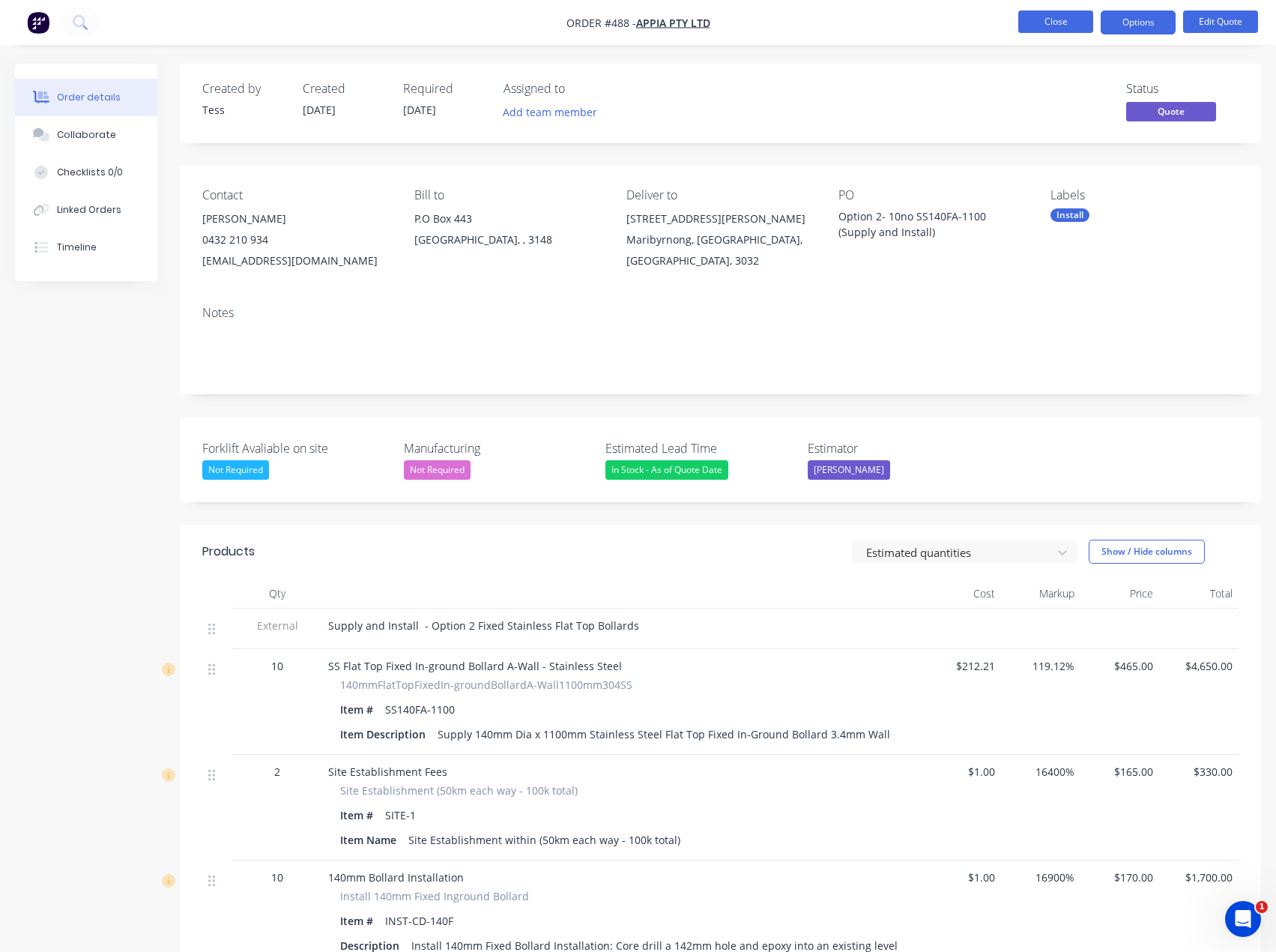
click at [1071, 23] on button "Close" at bounding box center [1056, 22] width 75 height 23
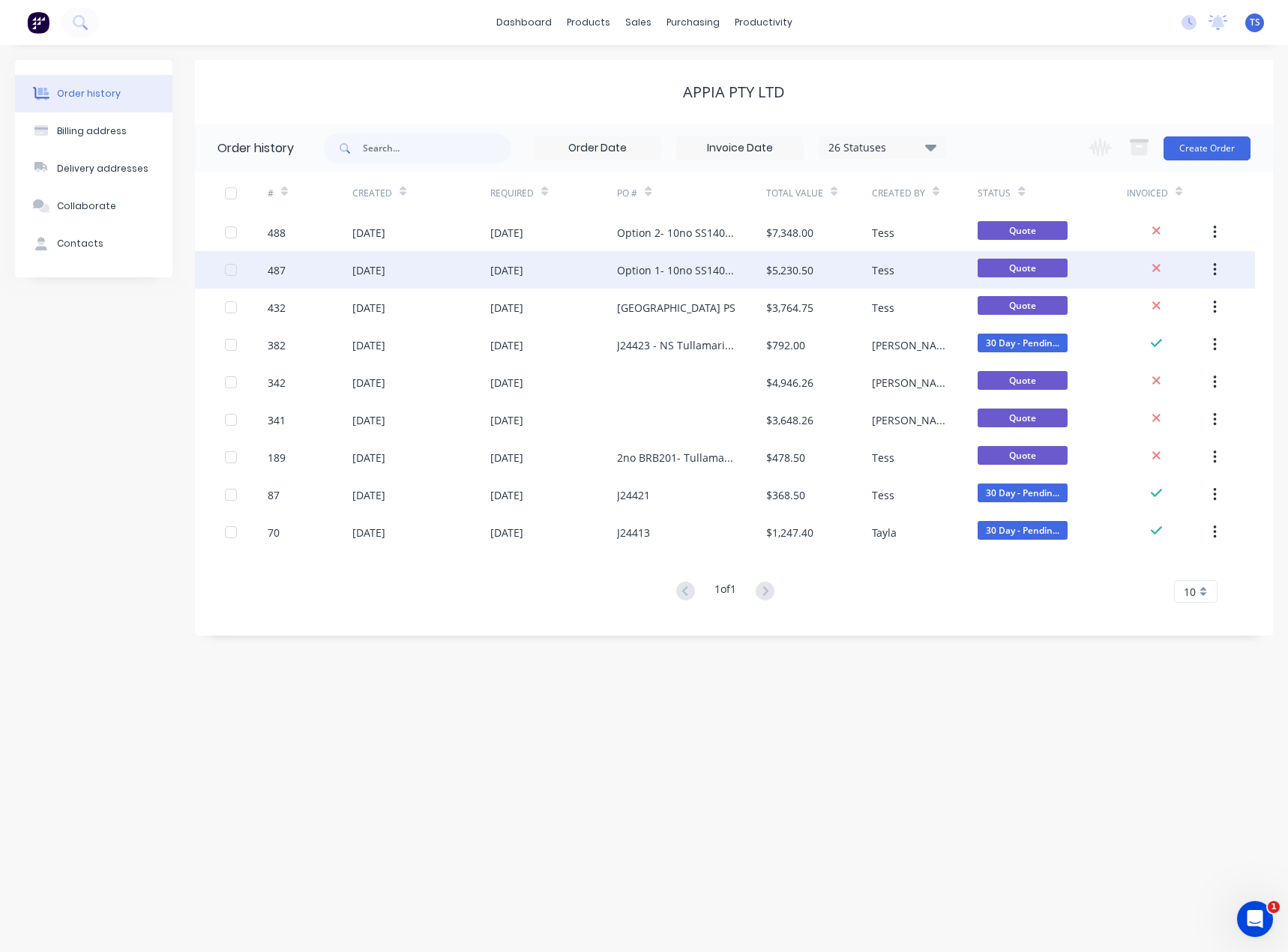
click at [661, 271] on div "Option 1- 10no SS140FA-1100 (Supply only)" at bounding box center [676, 271] width 119 height 16
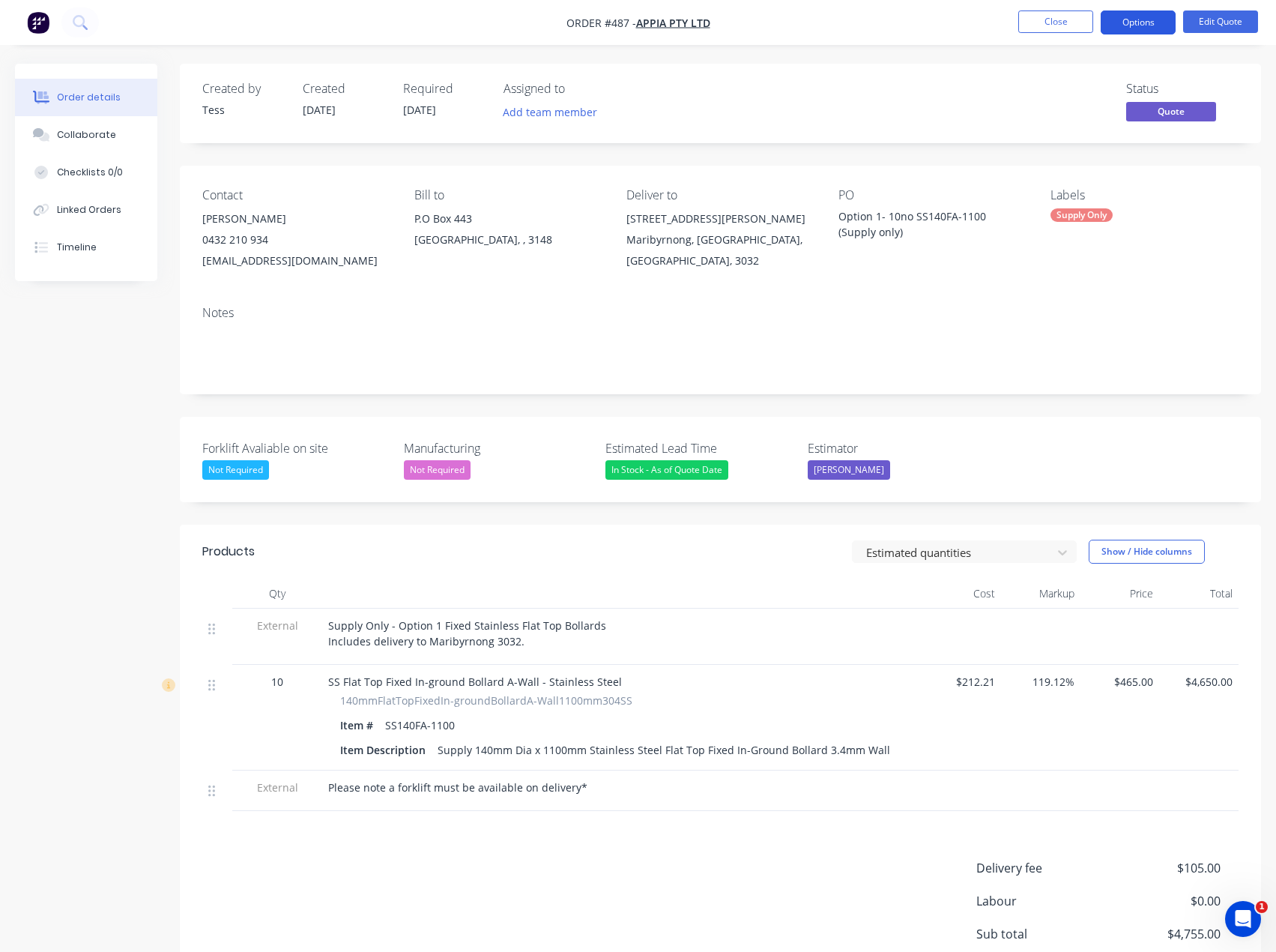
click at [1158, 25] on button "Options" at bounding box center [1138, 23] width 75 height 24
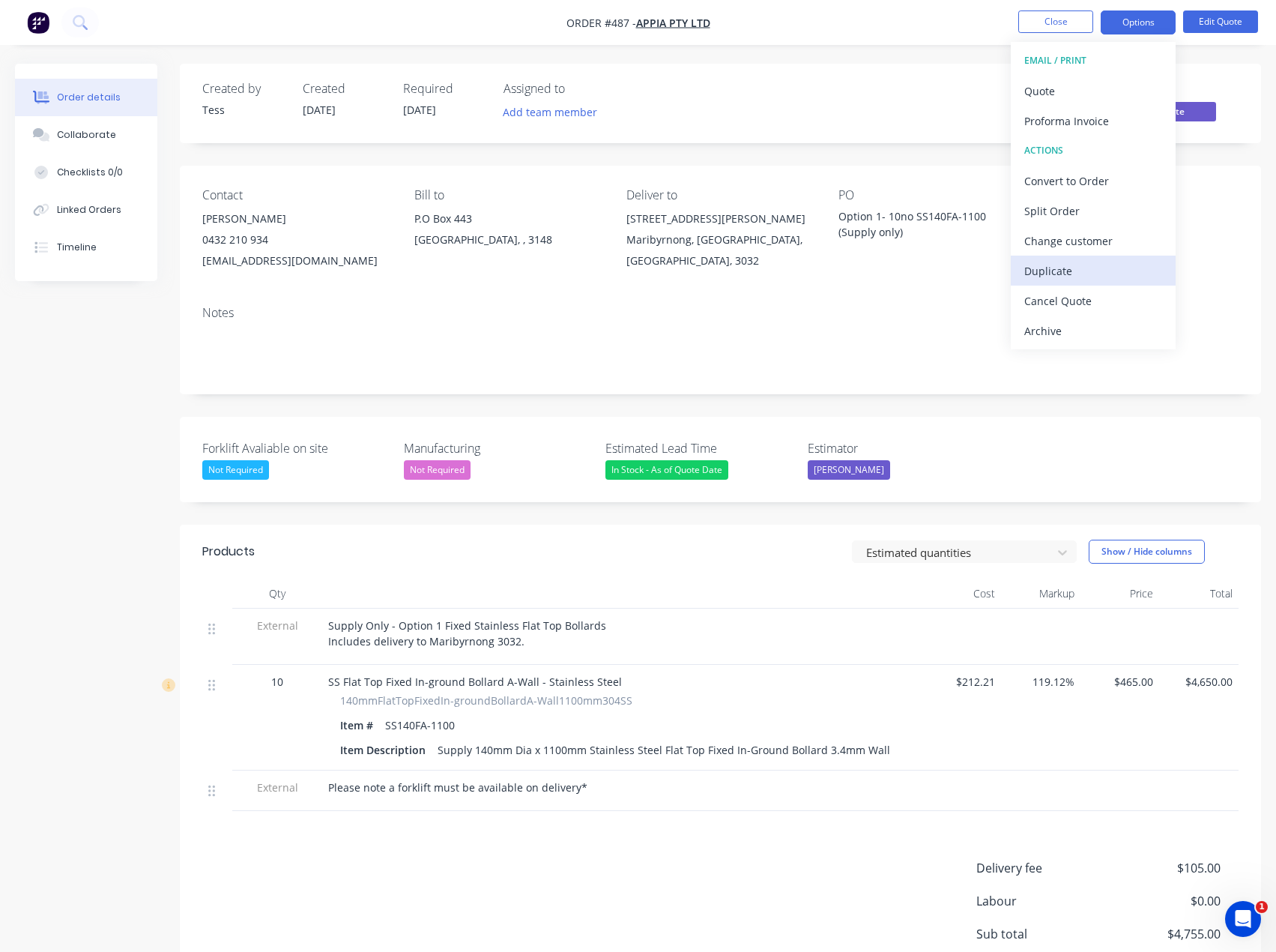
click at [1064, 270] on div "Duplicate" at bounding box center [1093, 271] width 138 height 22
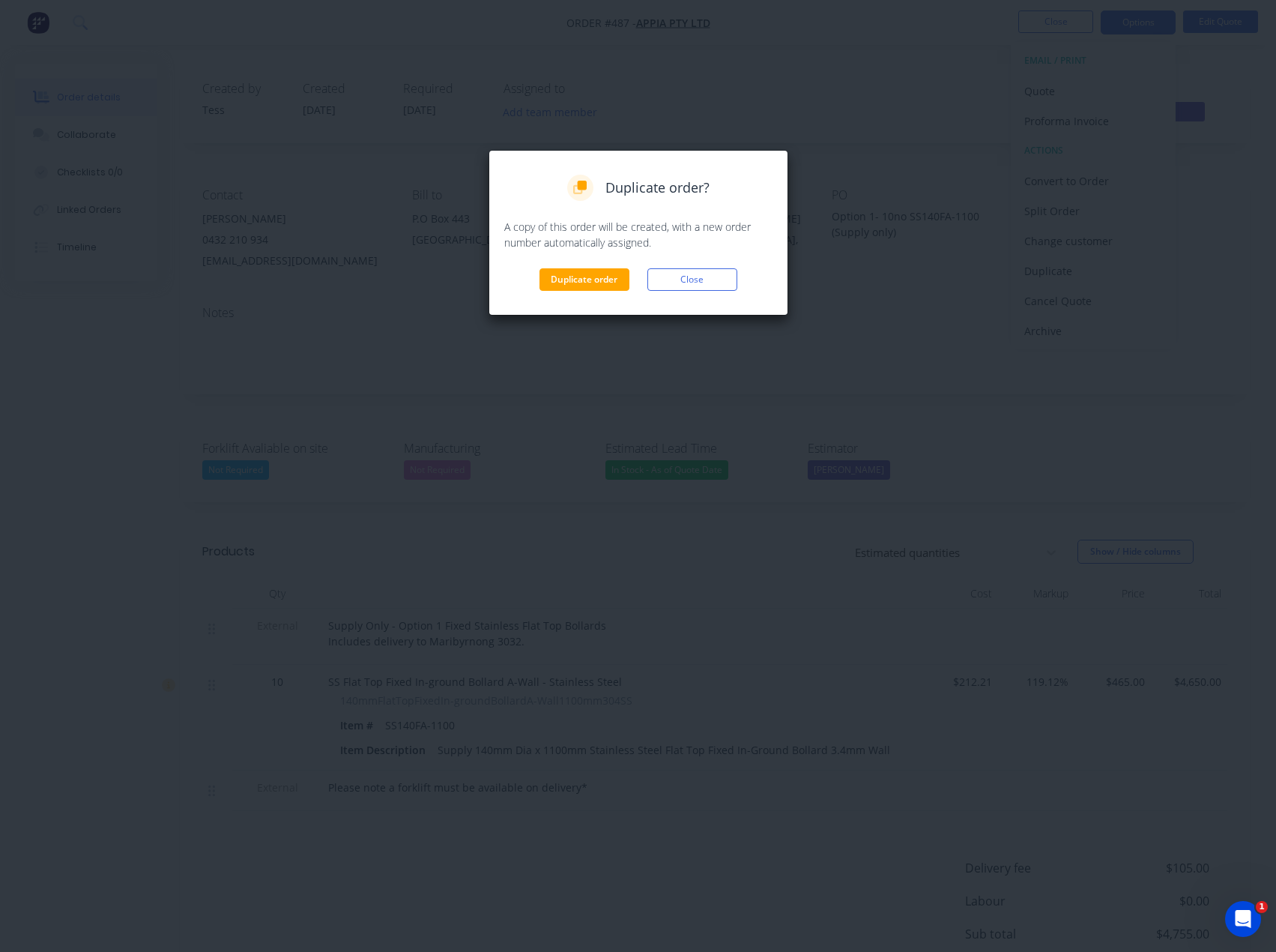
drag, startPoint x: 605, startPoint y: 282, endPoint x: 726, endPoint y: 240, distance: 128.1
click at [604, 282] on button "Duplicate order" at bounding box center [584, 279] width 90 height 23
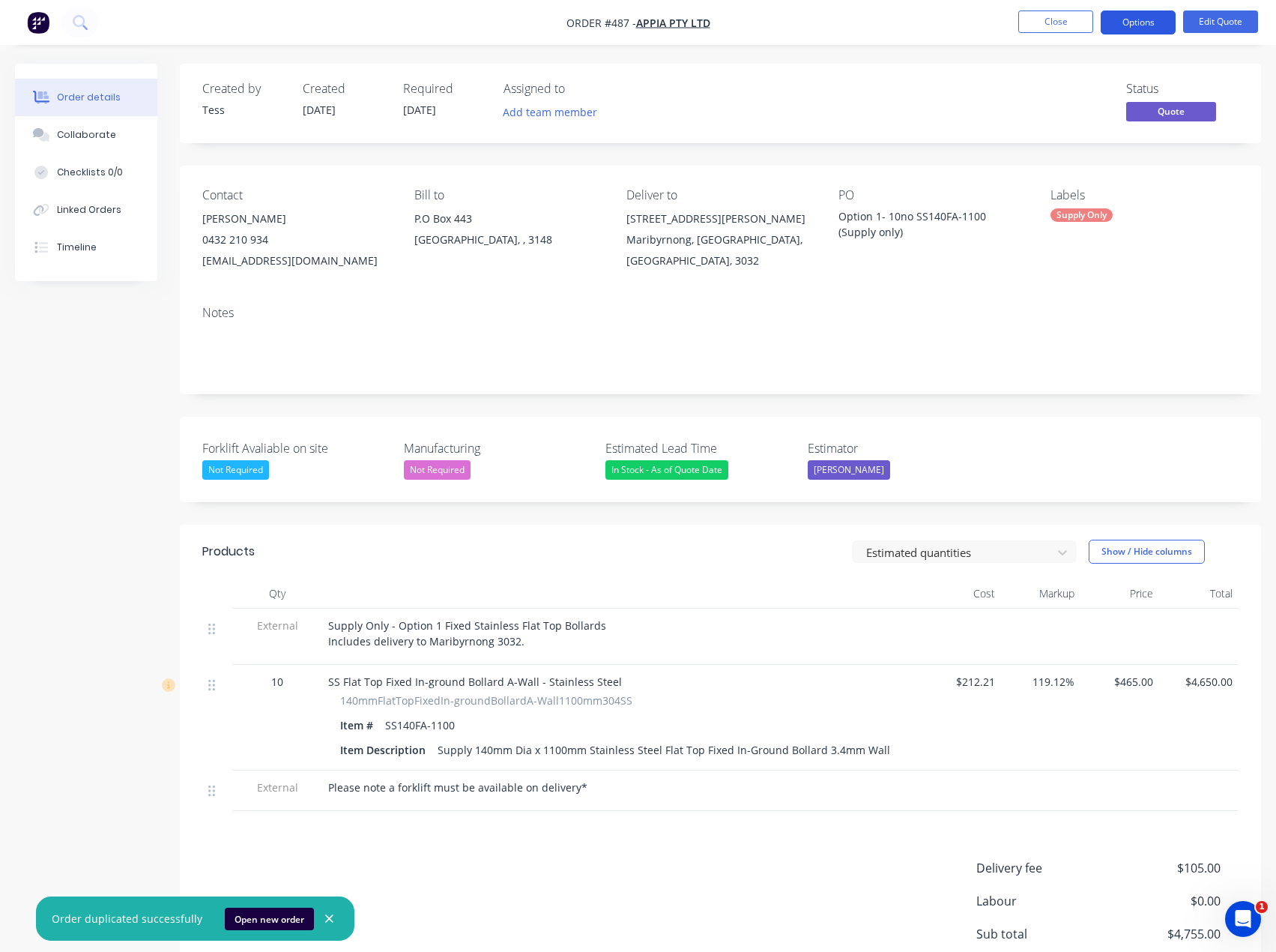
click at [1147, 22] on button "Options" at bounding box center [1138, 23] width 75 height 24
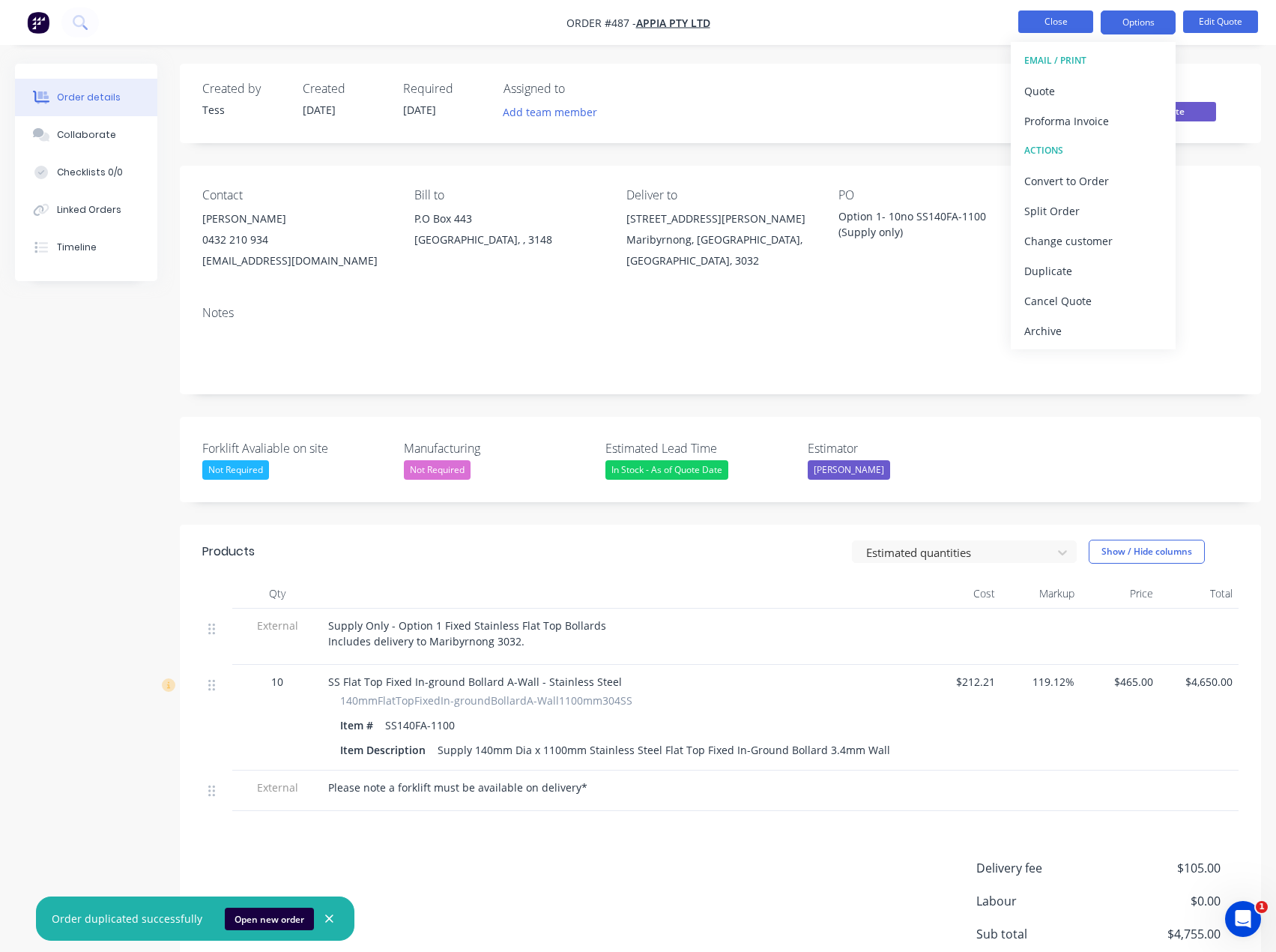
click at [1050, 25] on button "Close" at bounding box center [1056, 22] width 75 height 23
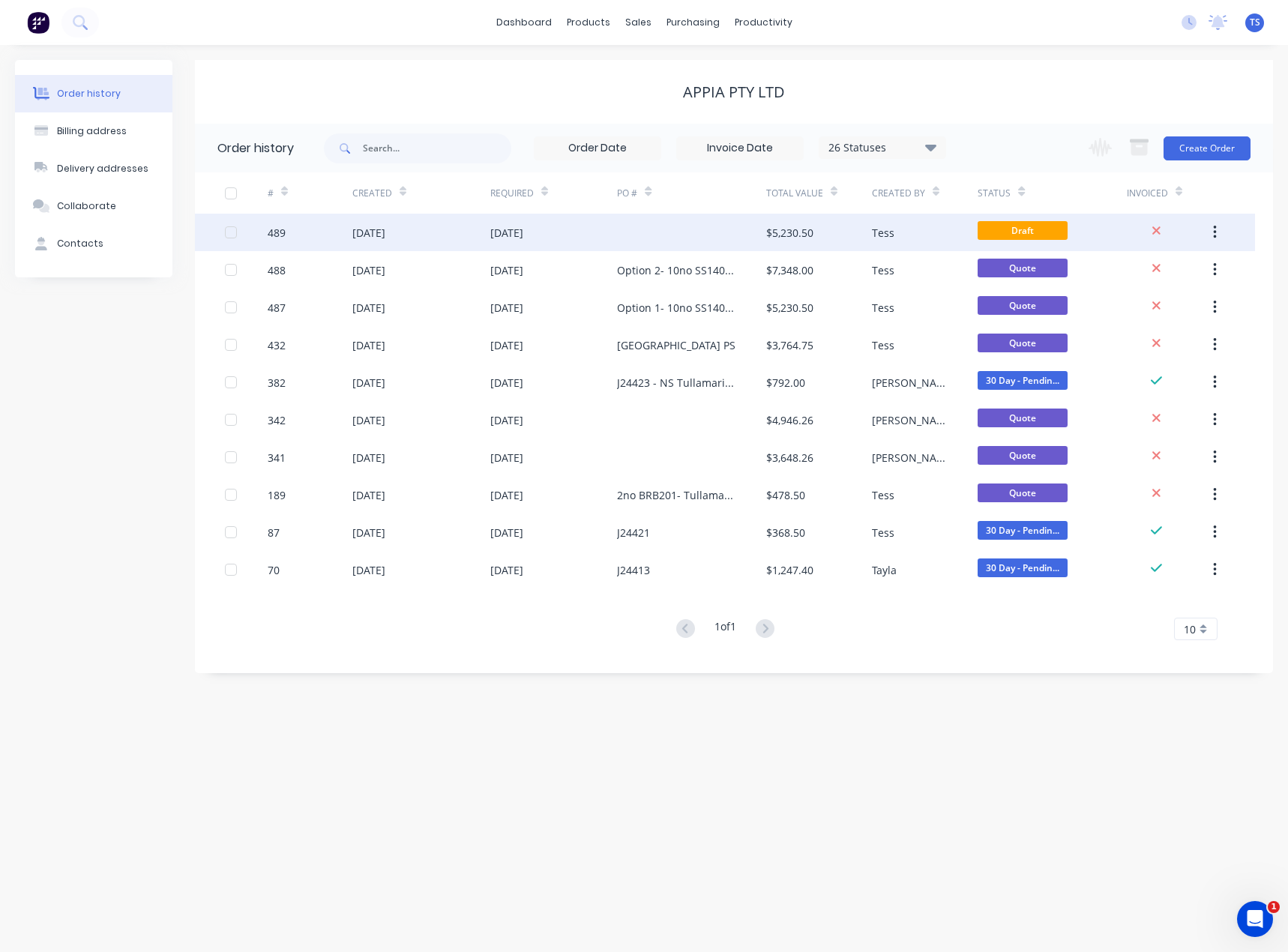
click at [597, 238] on div "[DATE]" at bounding box center [553, 231] width 127 height 37
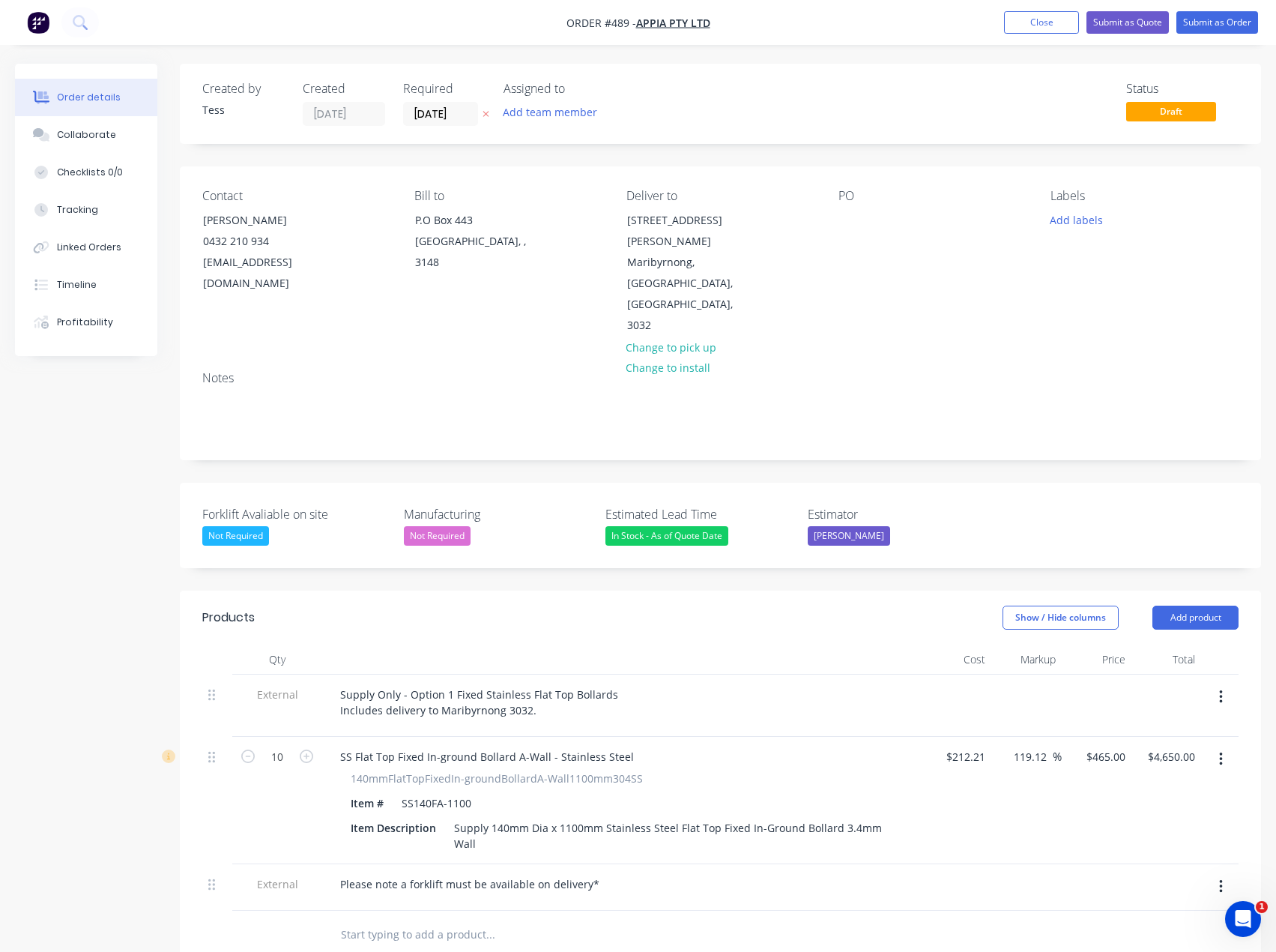
click at [980, 224] on div "PO" at bounding box center [932, 263] width 188 height 147
click at [1081, 220] on button "Add labels" at bounding box center [1077, 218] width 69 height 20
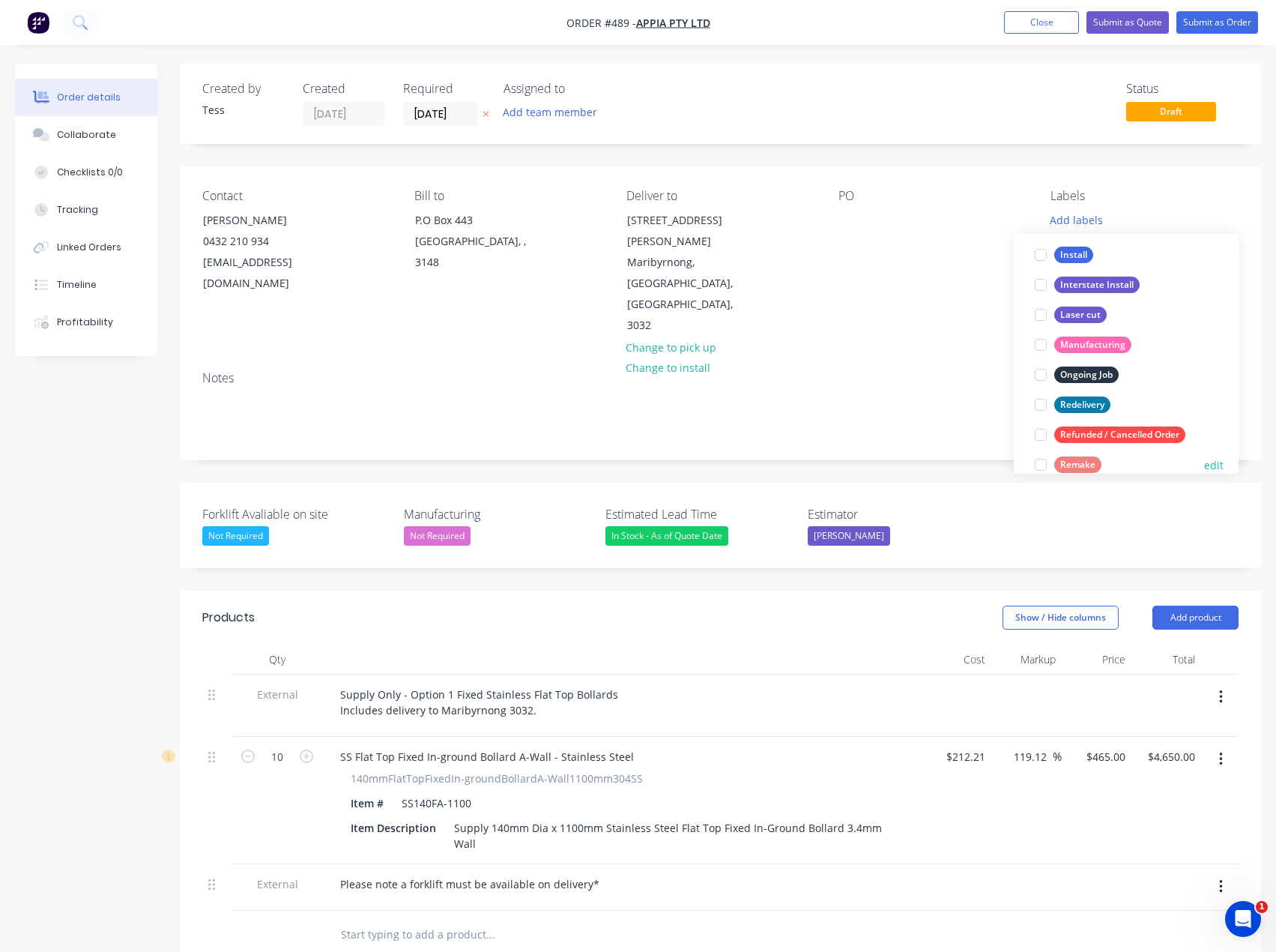
scroll to position [240, 0]
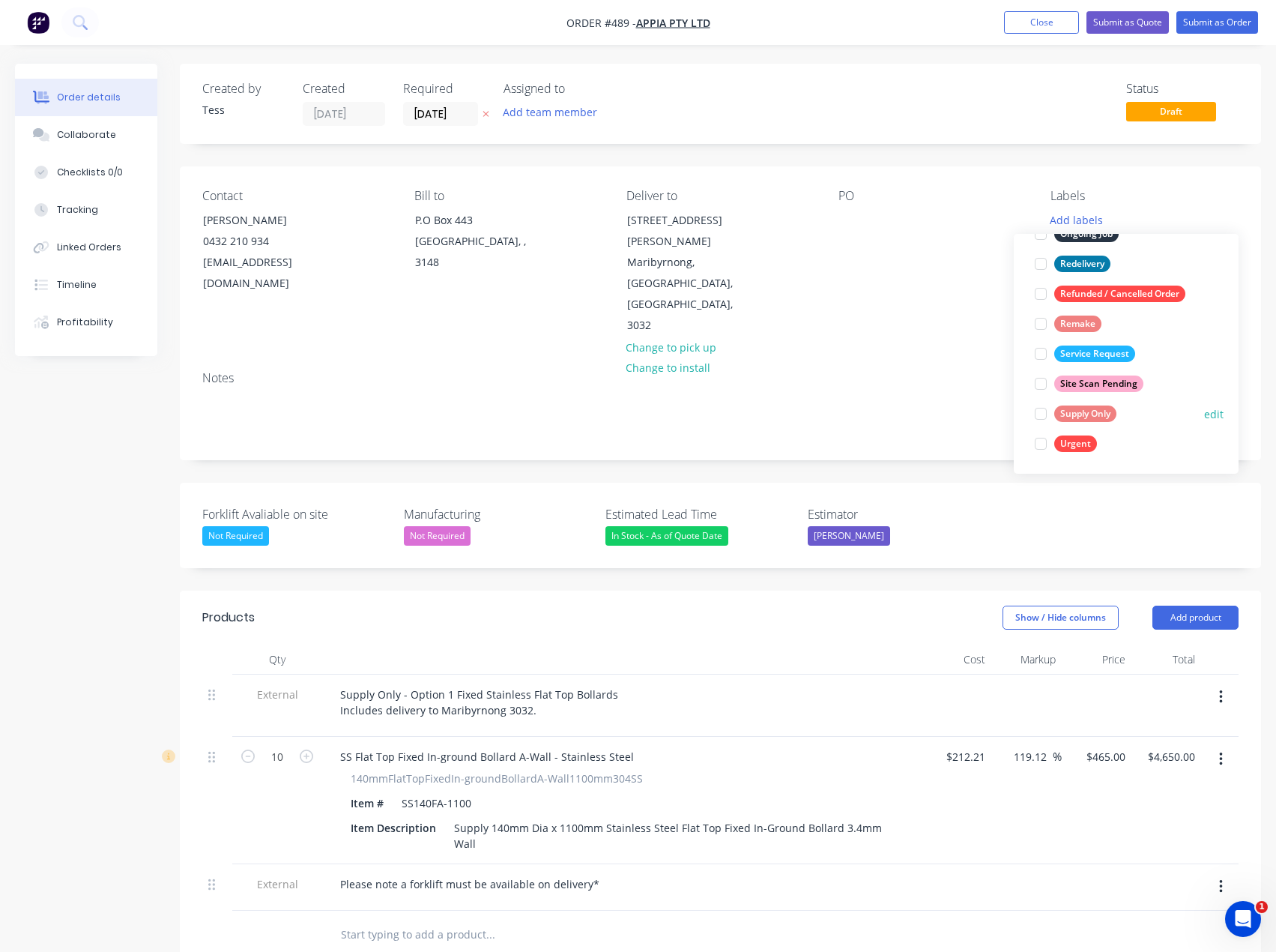
click at [1037, 418] on div at bounding box center [1040, 414] width 30 height 30
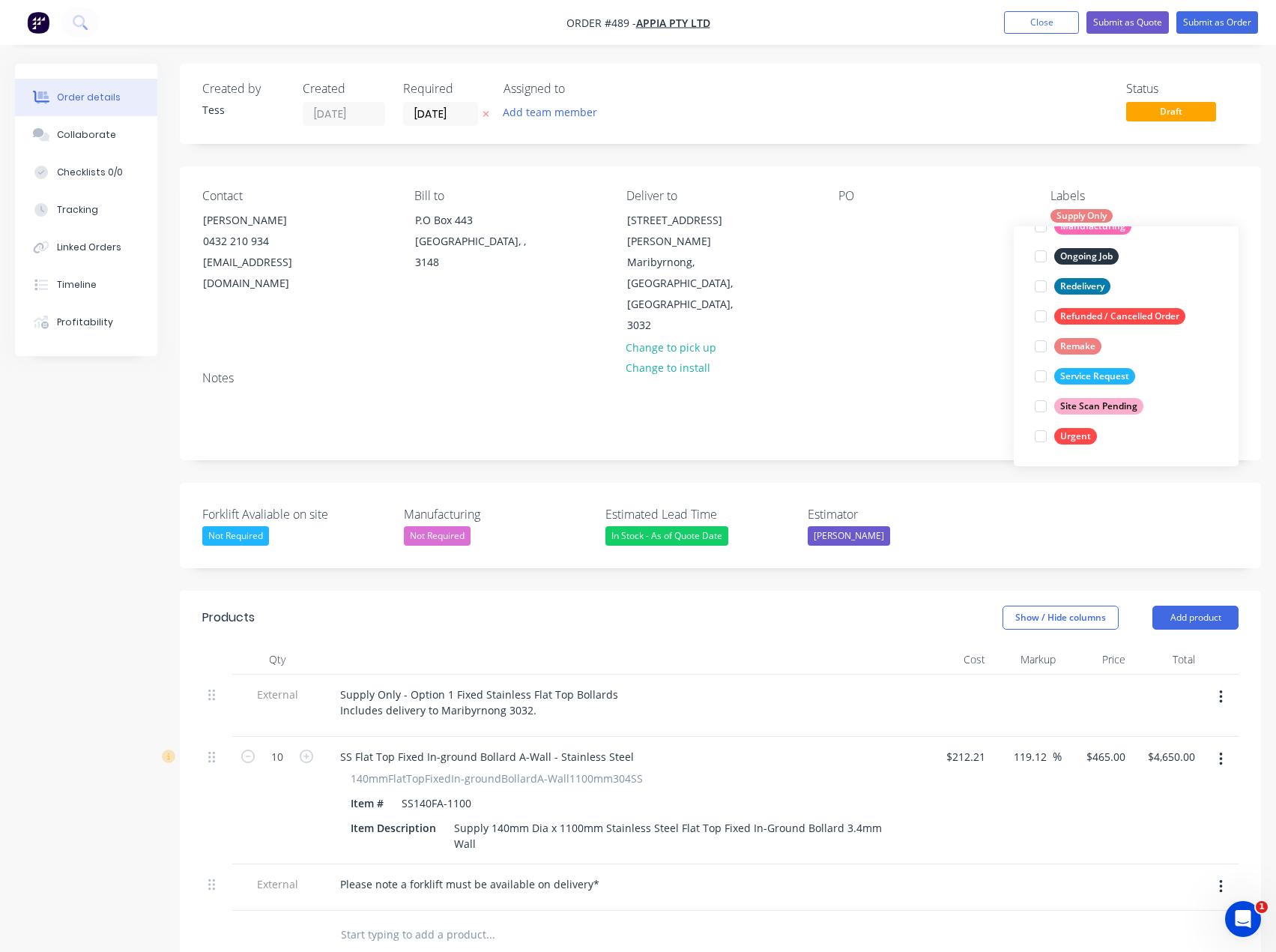
scroll to position [0, 0]
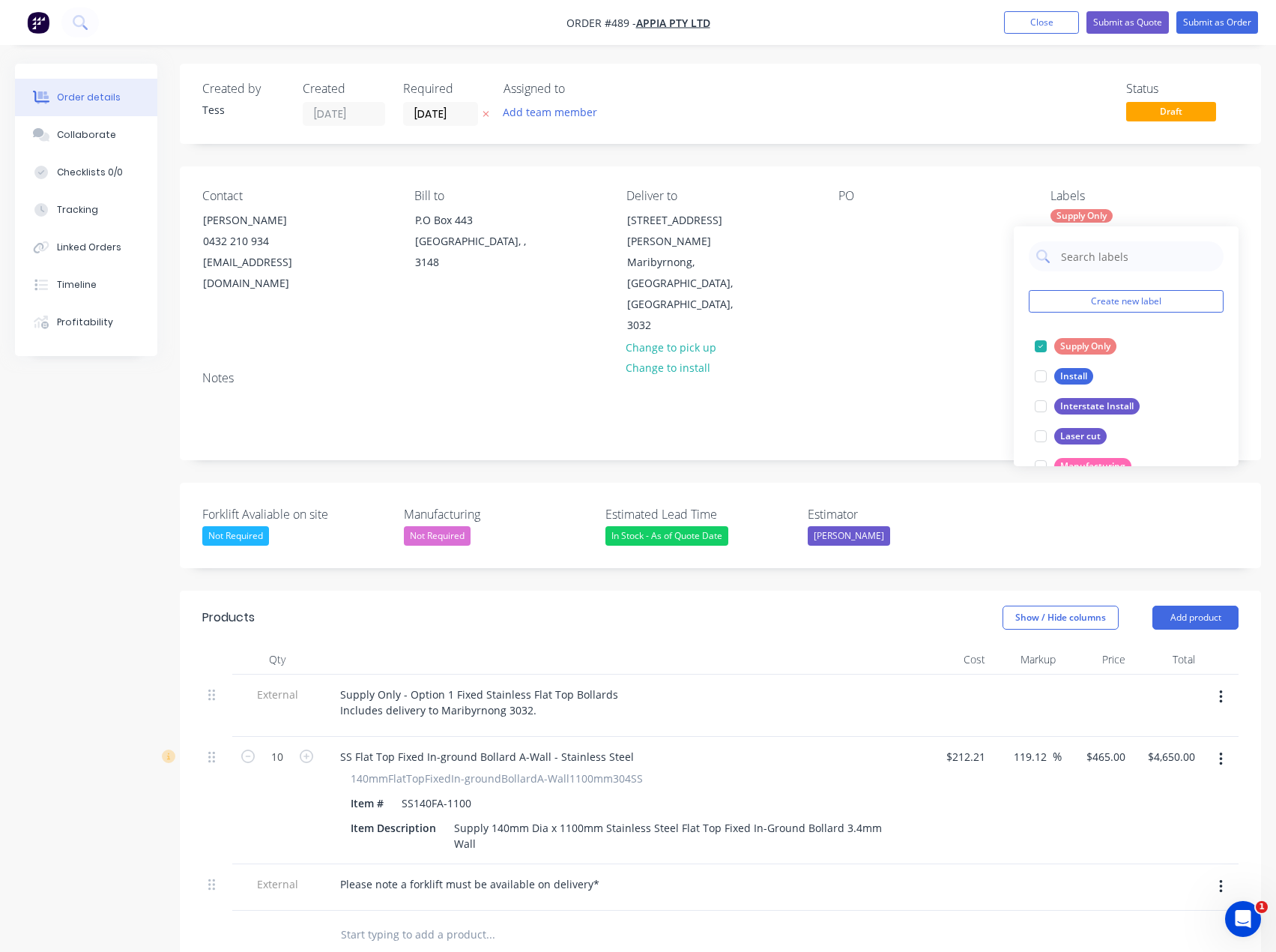
click at [916, 266] on div "PO" at bounding box center [932, 263] width 188 height 147
click at [852, 228] on div at bounding box center [850, 219] width 24 height 22
click at [1192, 606] on button "Add product" at bounding box center [1195, 618] width 86 height 24
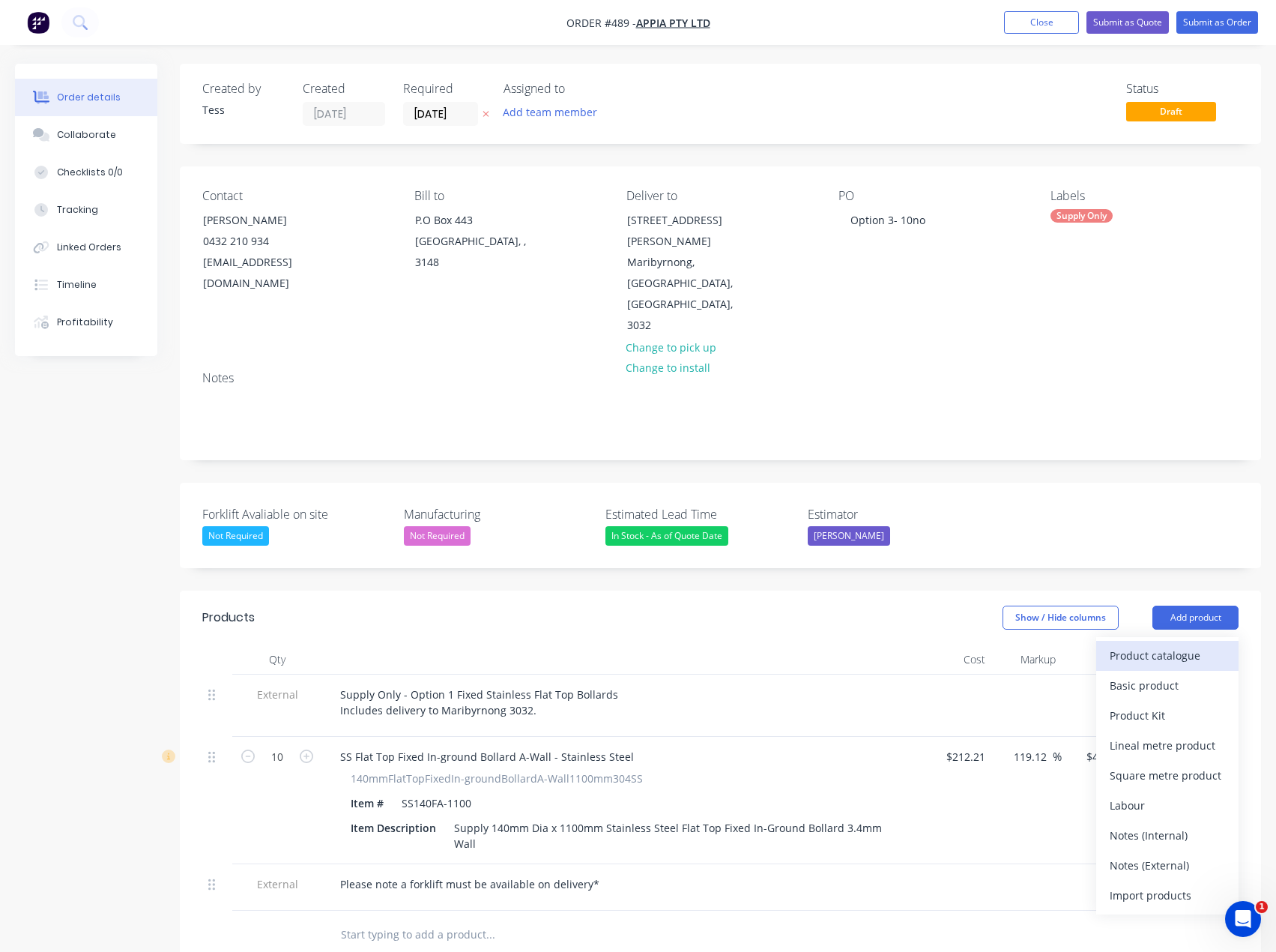
click at [1164, 644] on div "Product catalogue" at bounding box center [1167, 655] width 115 height 22
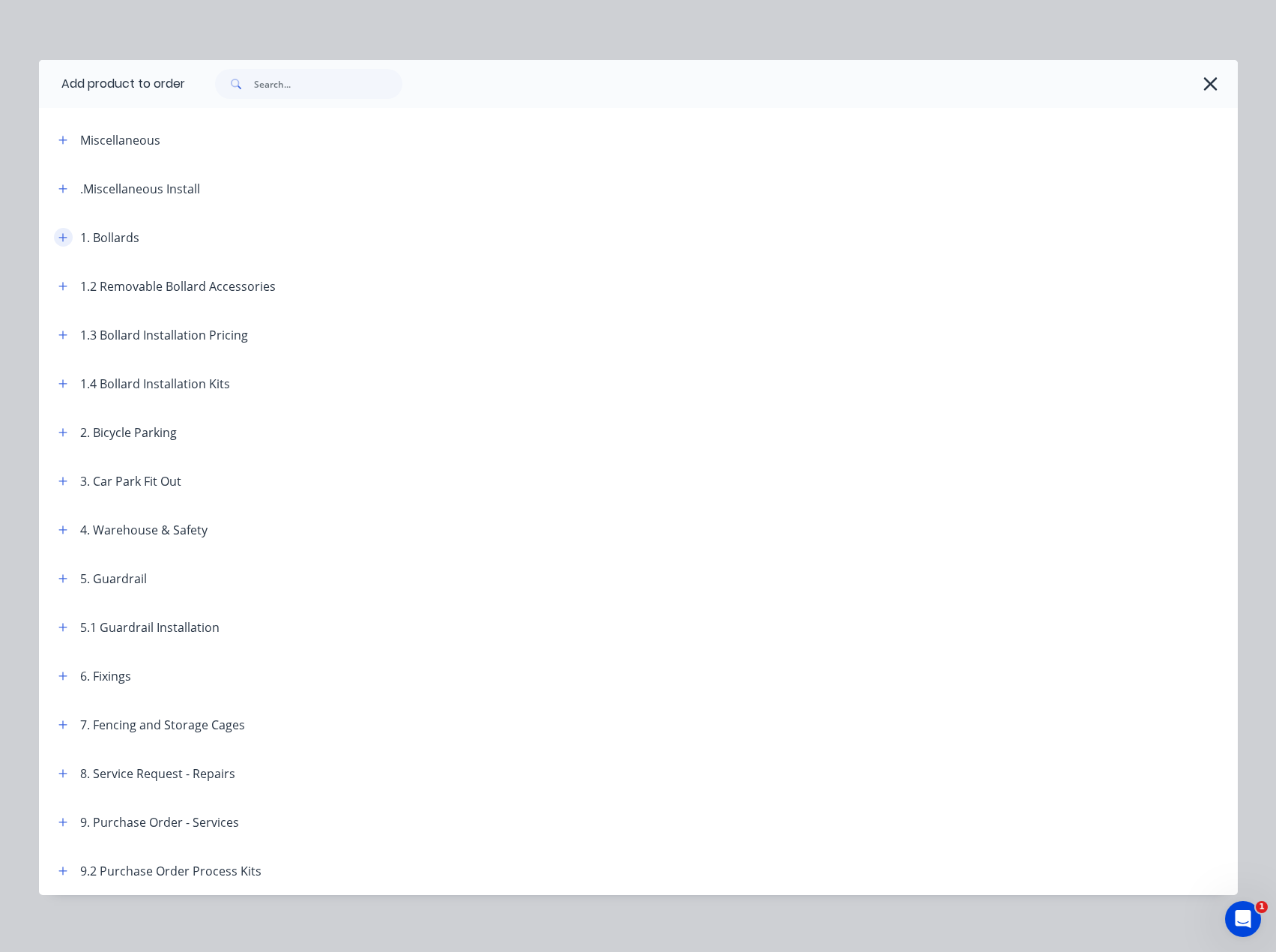
click at [58, 237] on icon "button" at bounding box center [62, 238] width 9 height 9
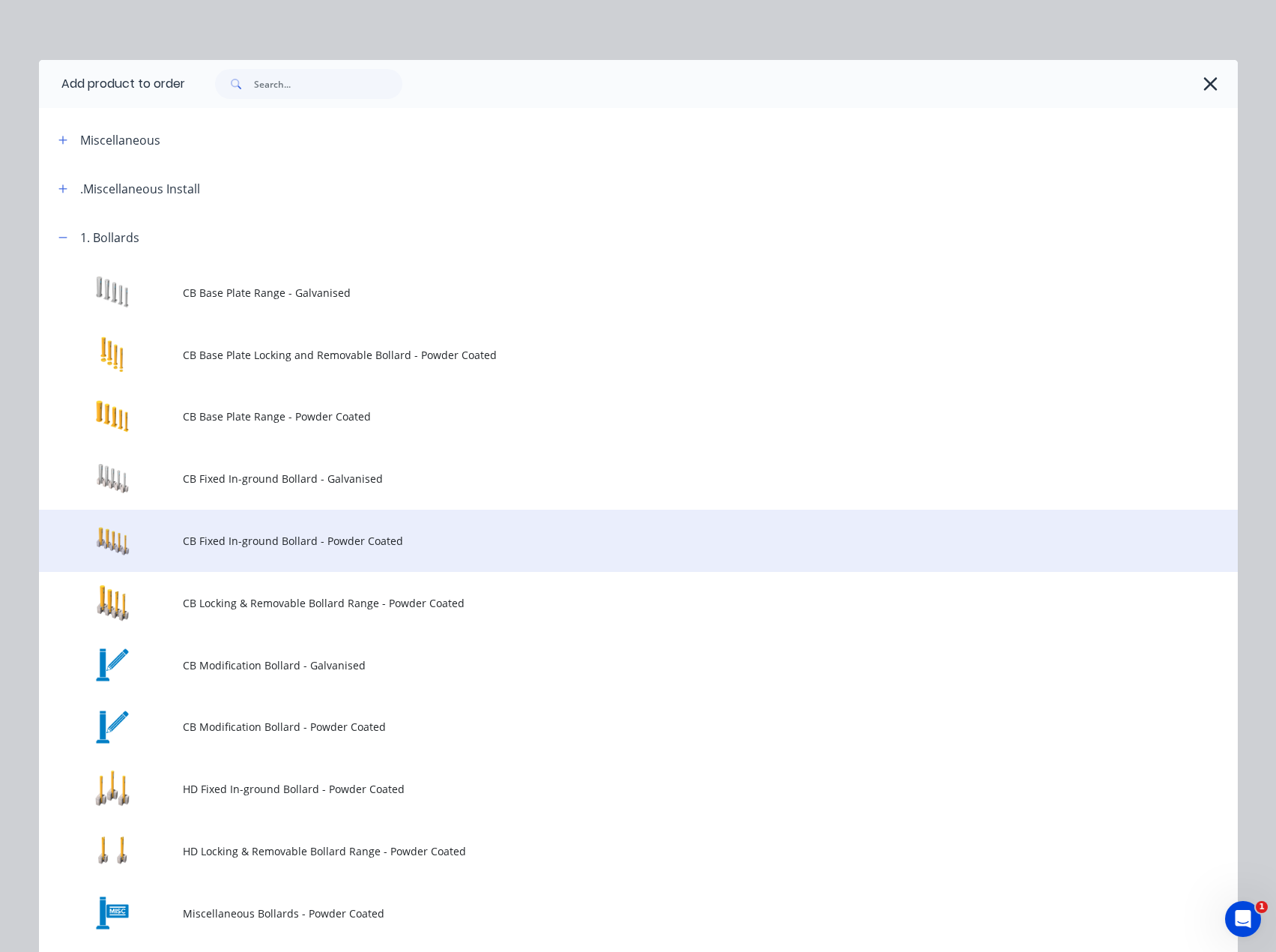
click at [234, 552] on td "CB Fixed In-ground Bollard - Powder Coated" at bounding box center [710, 541] width 1055 height 62
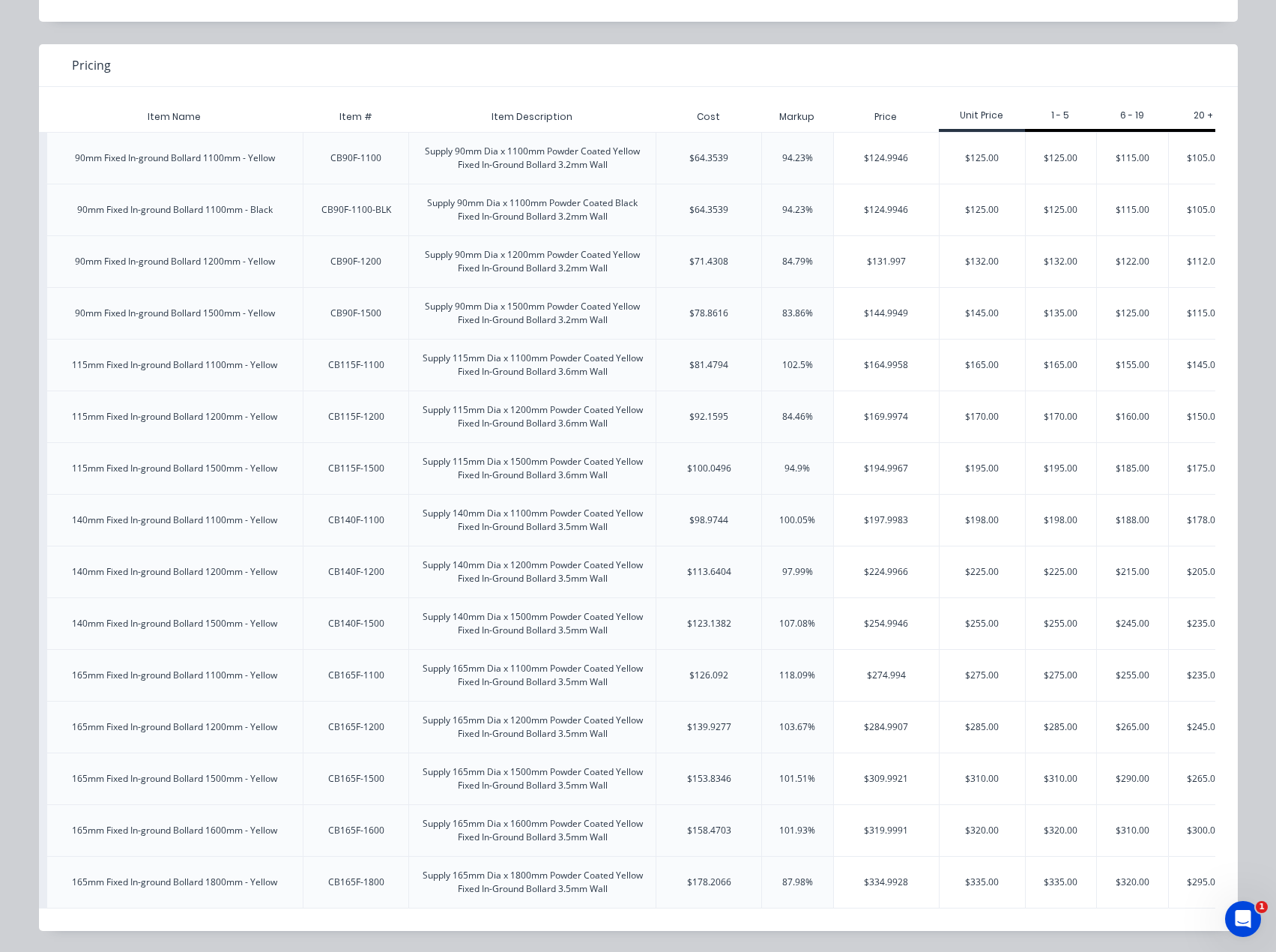
scroll to position [0, 141]
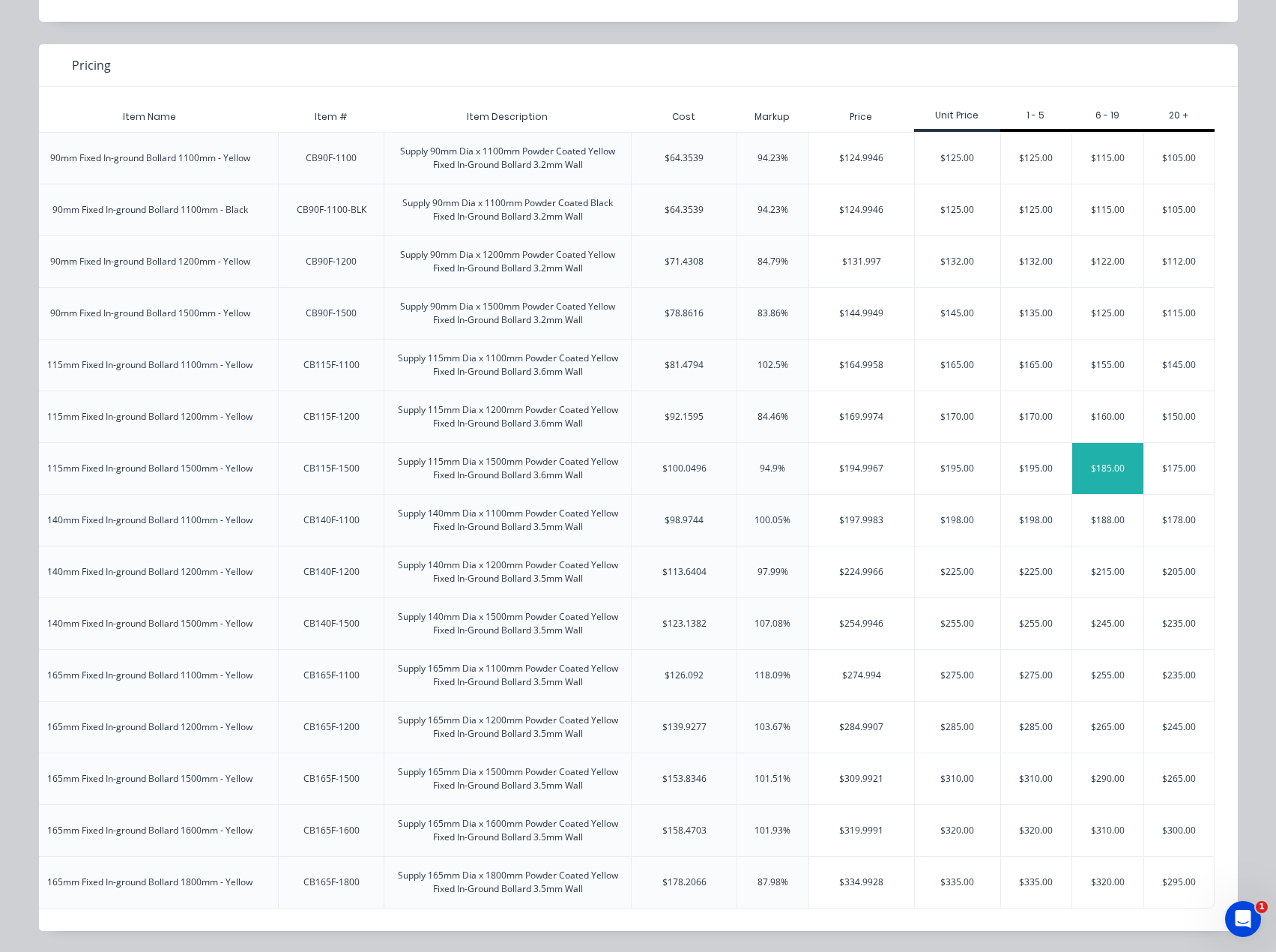
click at [1100, 466] on div "$185.00" at bounding box center [1108, 468] width 71 height 51
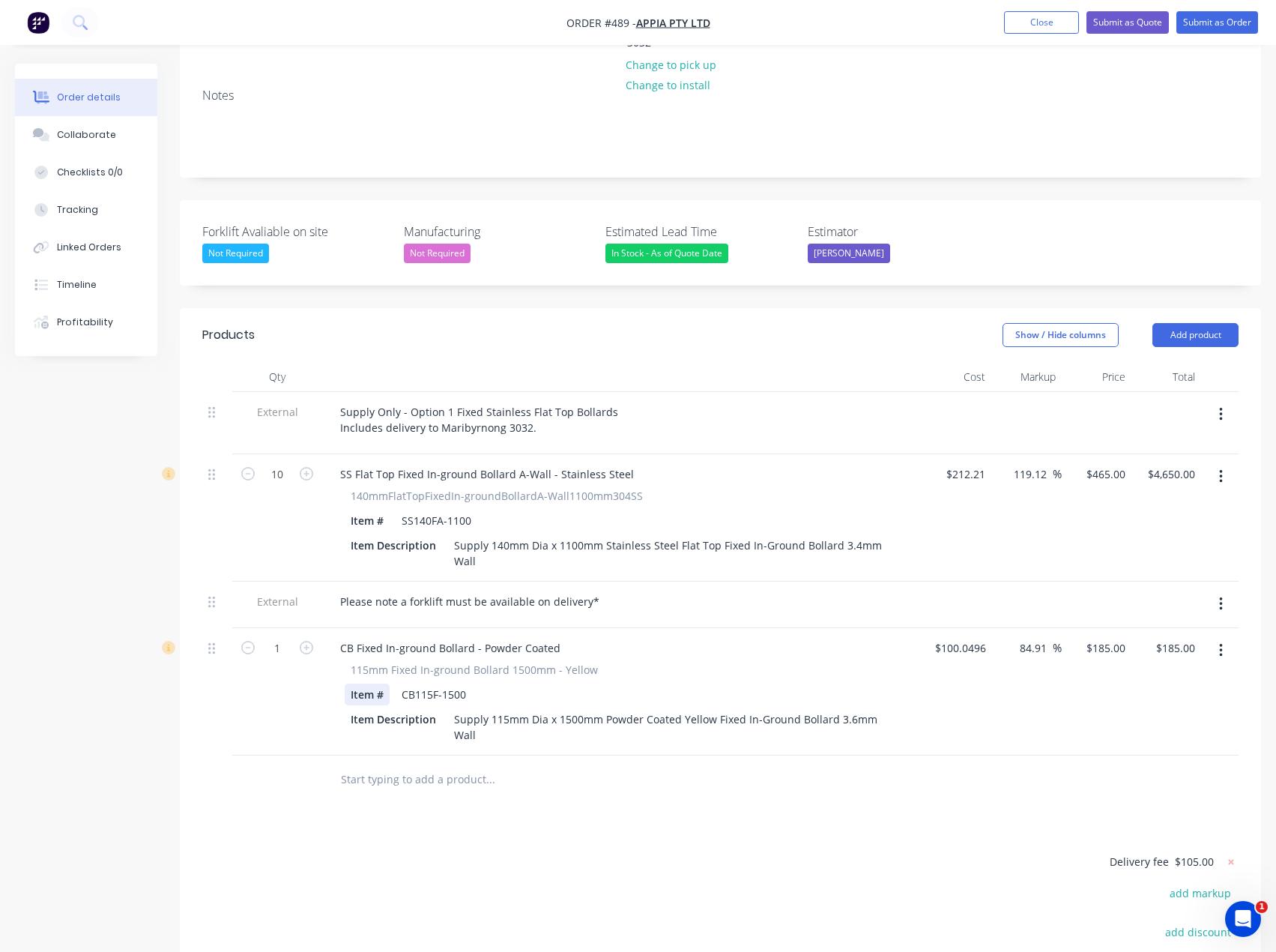
scroll to position [300, 0]
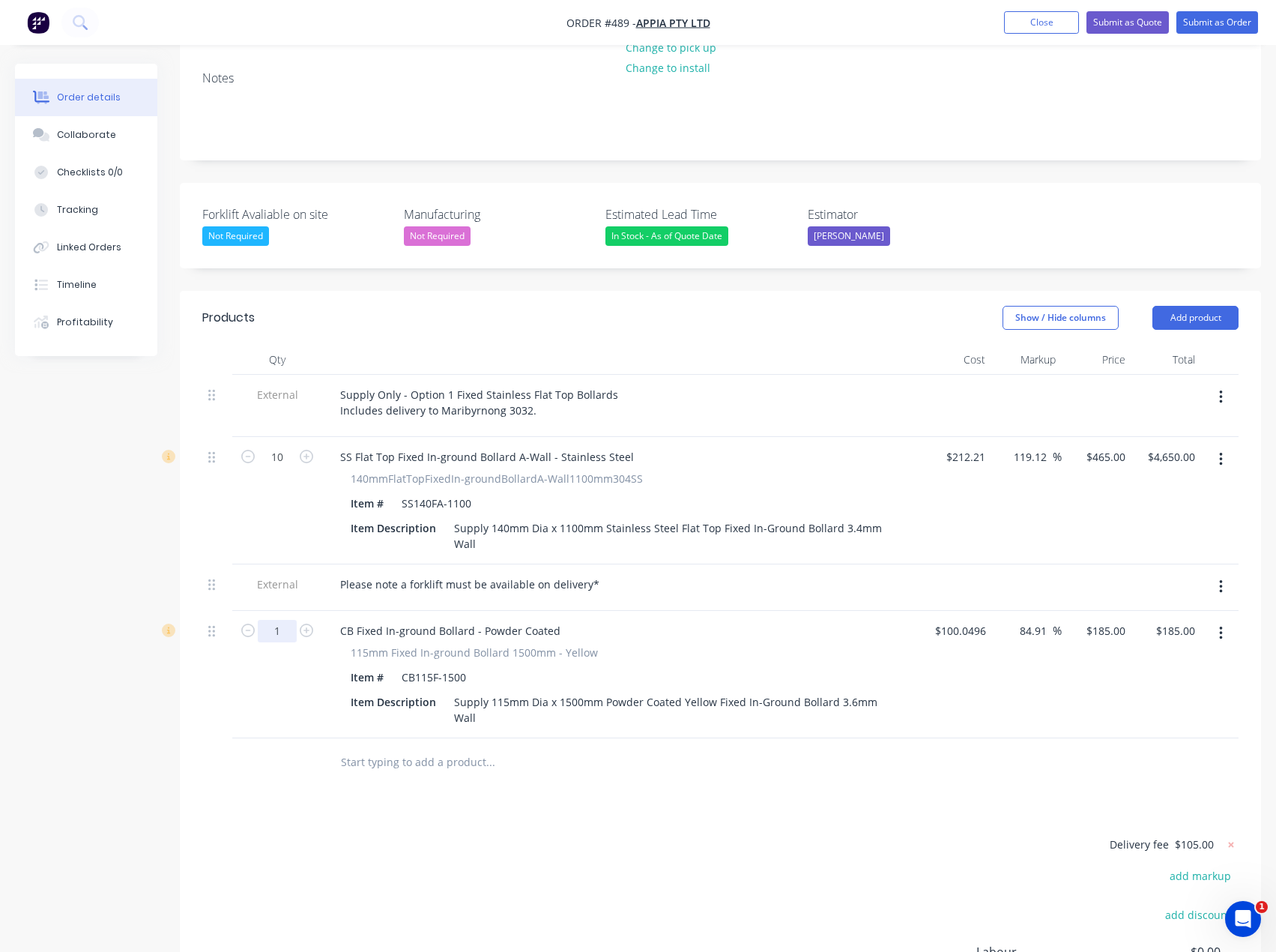
click at [278, 620] on input "1" at bounding box center [277, 631] width 39 height 23
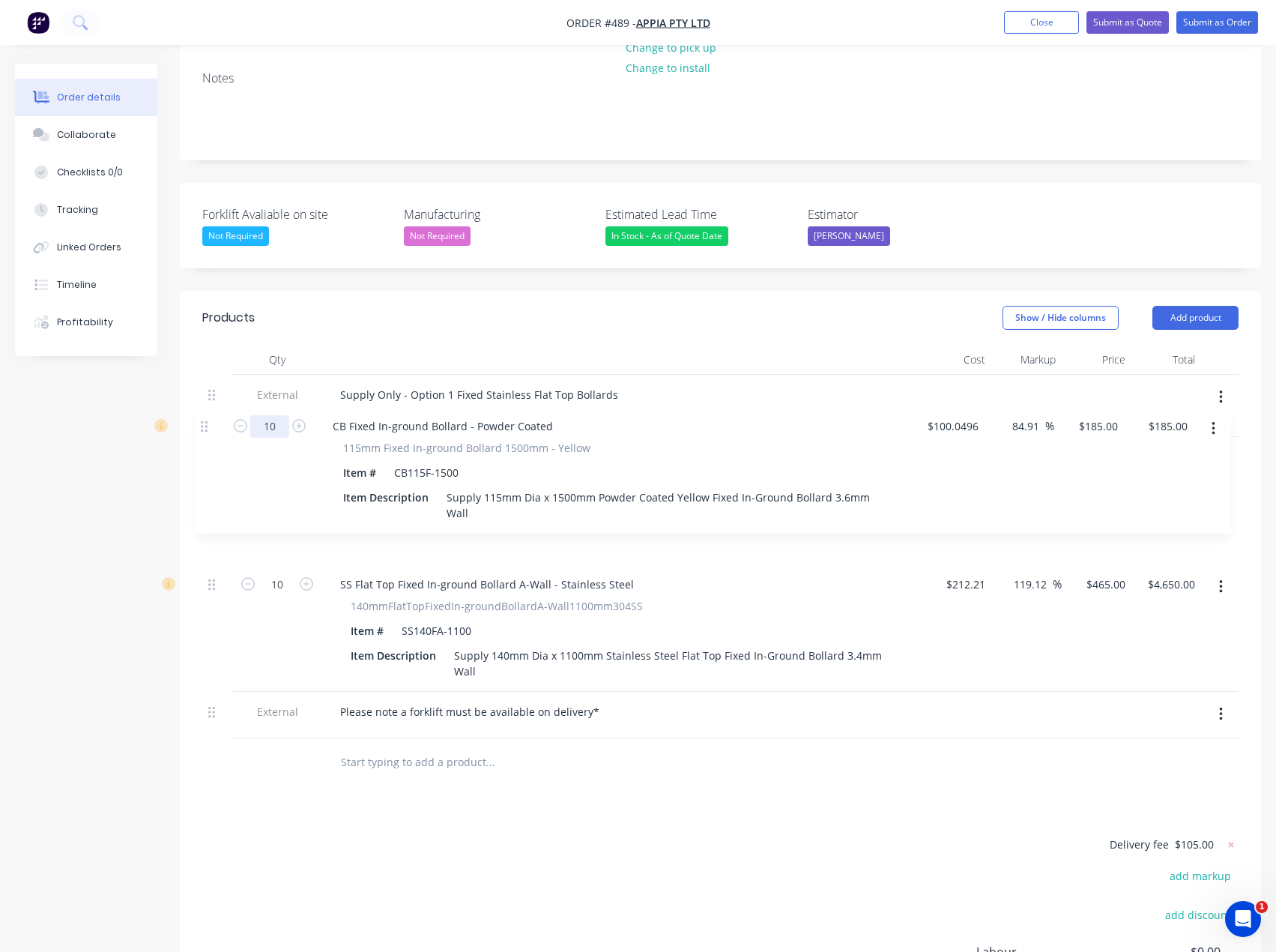
drag, startPoint x: 213, startPoint y: 589, endPoint x: 205, endPoint y: 421, distance: 168.2
click at [205, 421] on div "External Supply Only - Option 1 Fixed Stainless Flat Top Bollards Includes deli…" at bounding box center [720, 556] width 1037 height 363
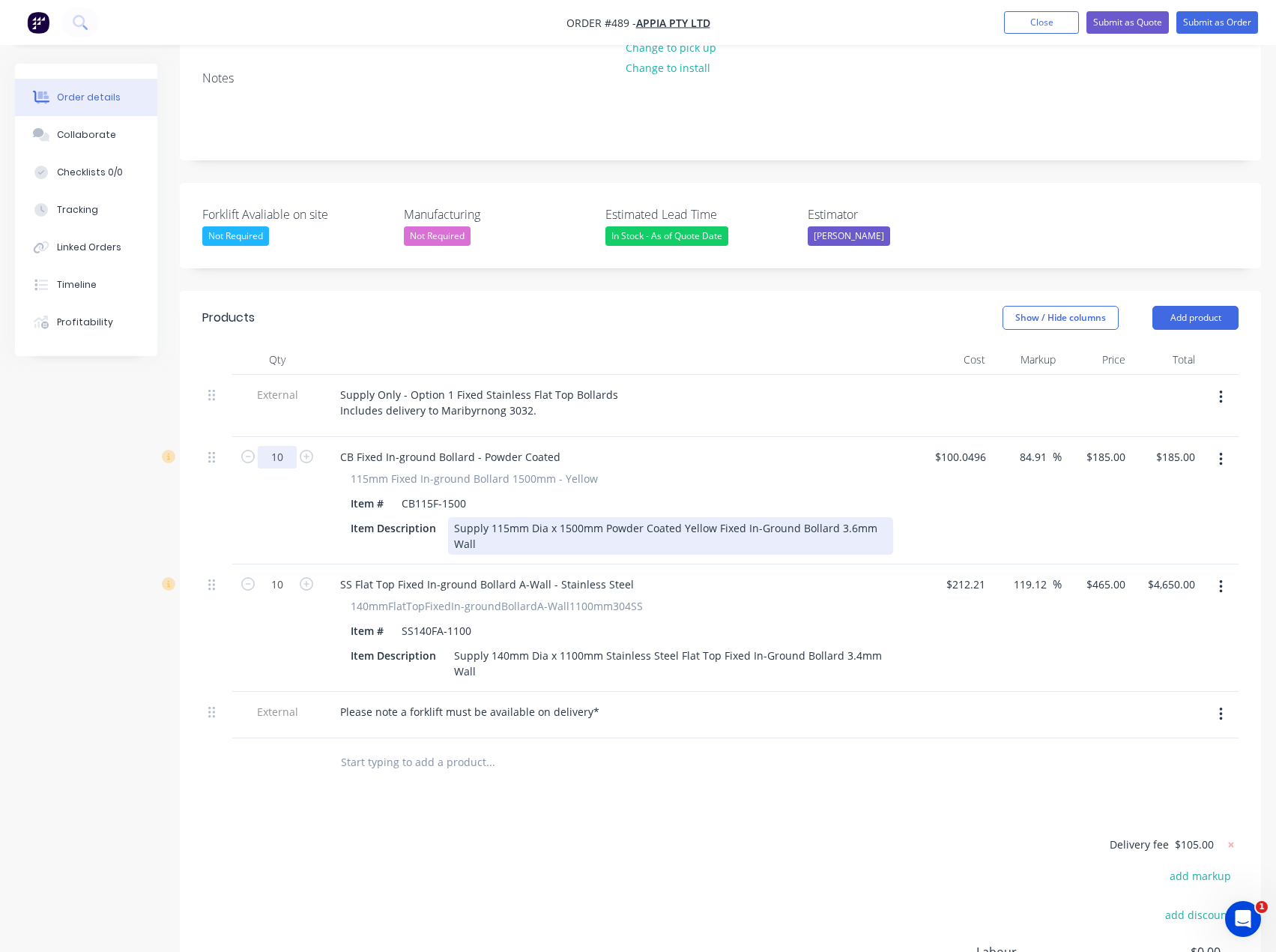
type input "10"
type input "$1,850.00"
click at [509, 517] on div "Supply 115mm Dia x 1500mm Powder Coated Yellow Fixed In-Ground Bollard 3.6mm Wa…" at bounding box center [671, 535] width 446 height 37
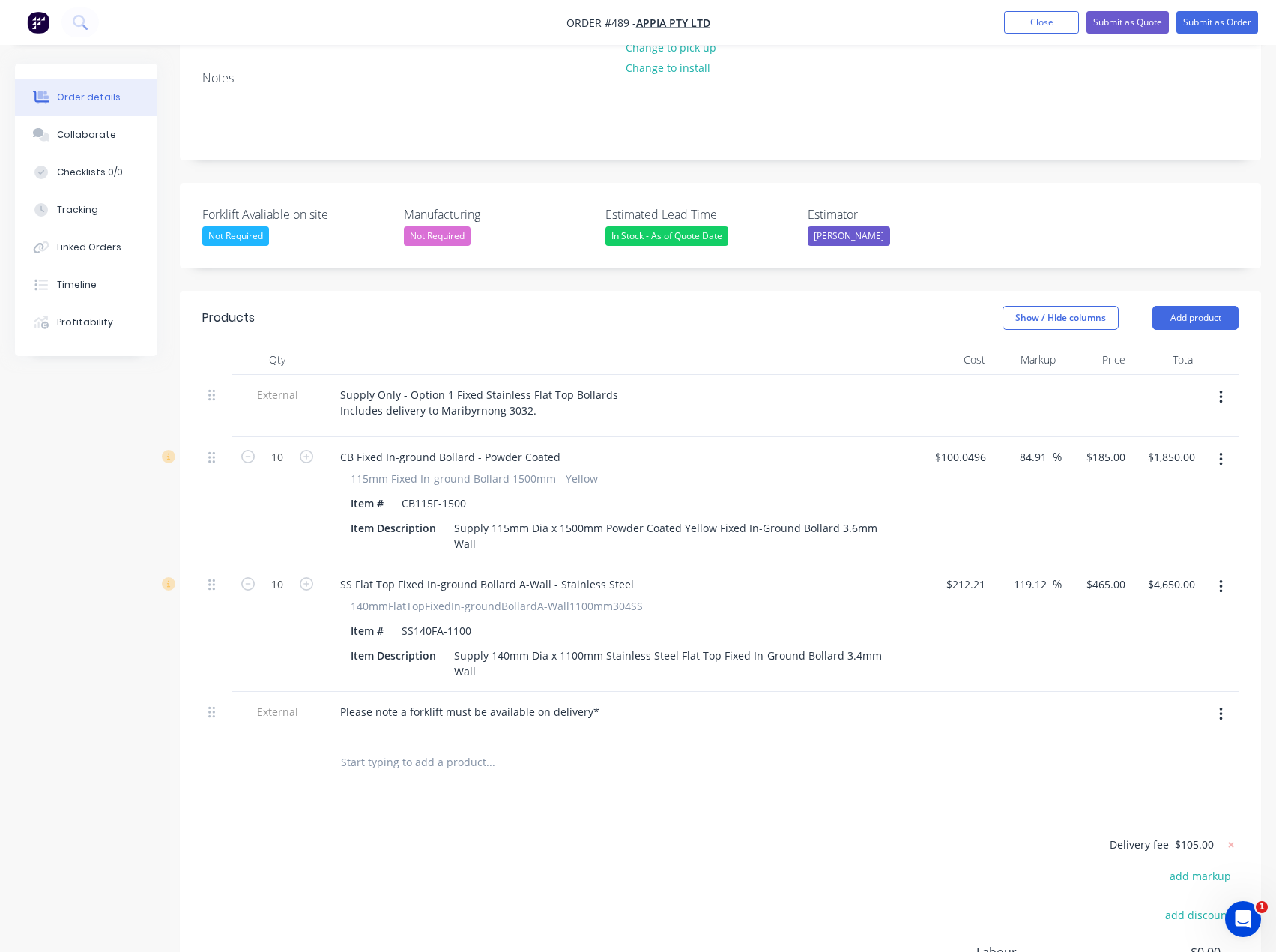
click at [1222, 578] on icon "button" at bounding box center [1221, 586] width 3 height 16
click at [1135, 705] on div "Delete" at bounding box center [1167, 715] width 115 height 22
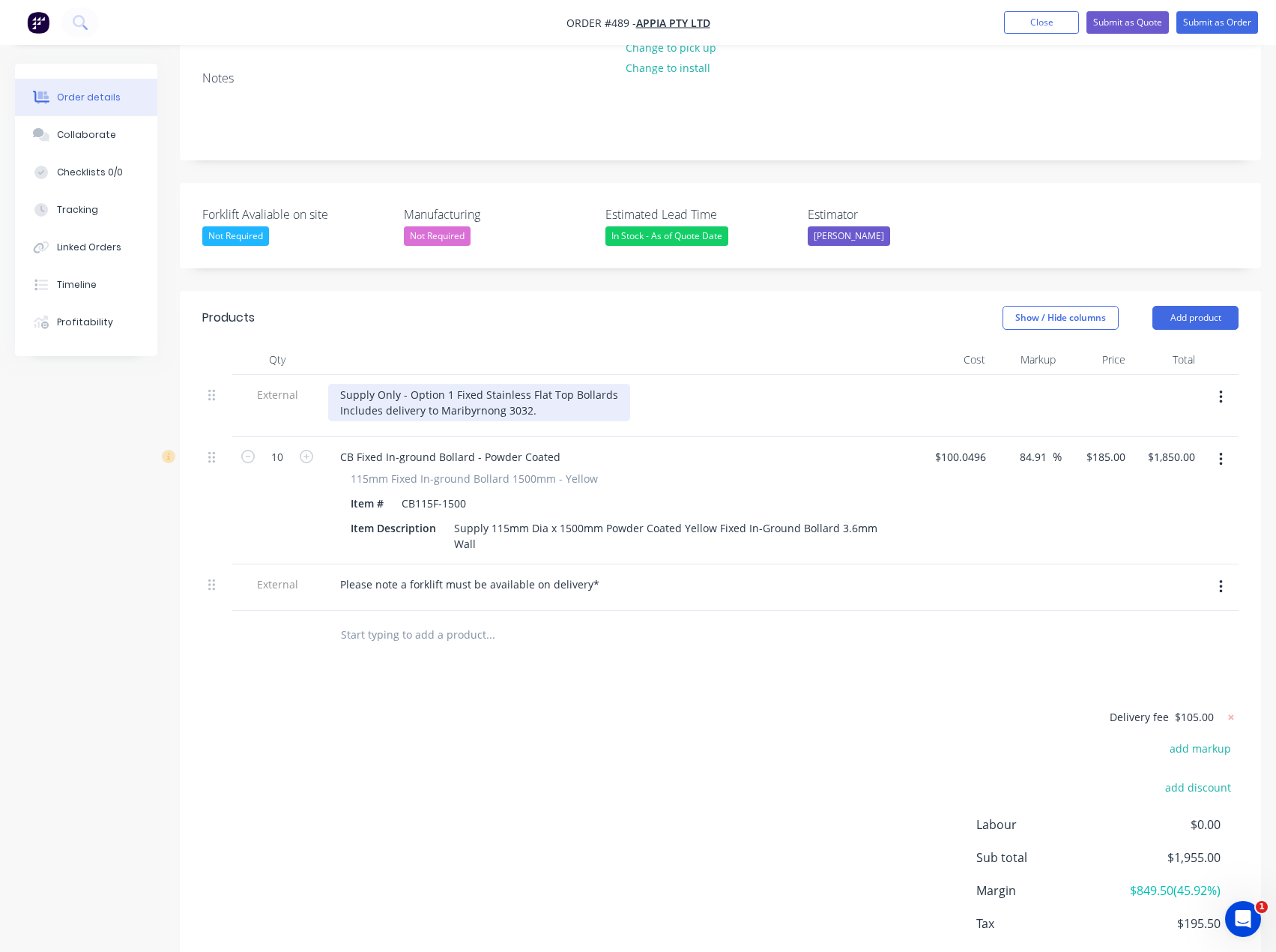
click at [447, 384] on div "Supply Only - Option 1 Fixed Stainless Flat Top Bollards Includes delivery to M…" at bounding box center [479, 402] width 302 height 37
click at [525, 384] on div "Supply Only - Option 3 Fixed Stainless Flat Top Bollards Includes delivery to M…" at bounding box center [479, 402] width 302 height 37
click at [595, 384] on div "Supply Only - Option 3 Fixed Powdercoated Flat Top Bollards Includes delivery t…" at bounding box center [492, 402] width 329 height 37
click at [481, 384] on div "Supply Only - Option 3 Fixed Powdercoated Bollards Includes delivery to Maribyr…" at bounding box center [471, 402] width 285 height 37
click at [635, 384] on div "Supply Only - Option 3 Fixed 140mm Powdercoated Bollards Includes delivery to M…" at bounding box center [492, 402] width 326 height 37
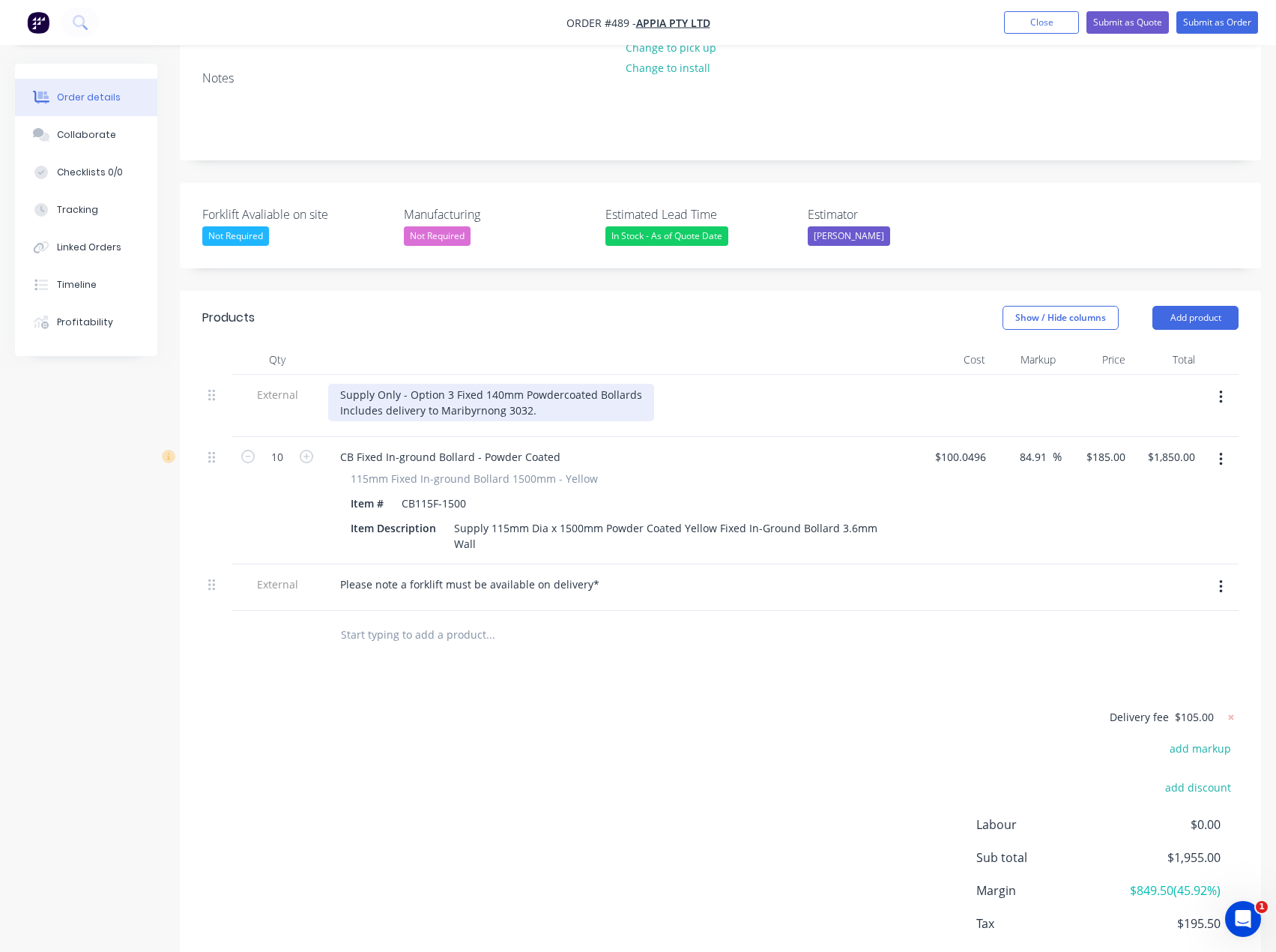
click at [553, 384] on div "Supply Only - Option 3 Fixed 140mm Powdercoated Bollards Includes delivery to M…" at bounding box center [492, 402] width 326 height 37
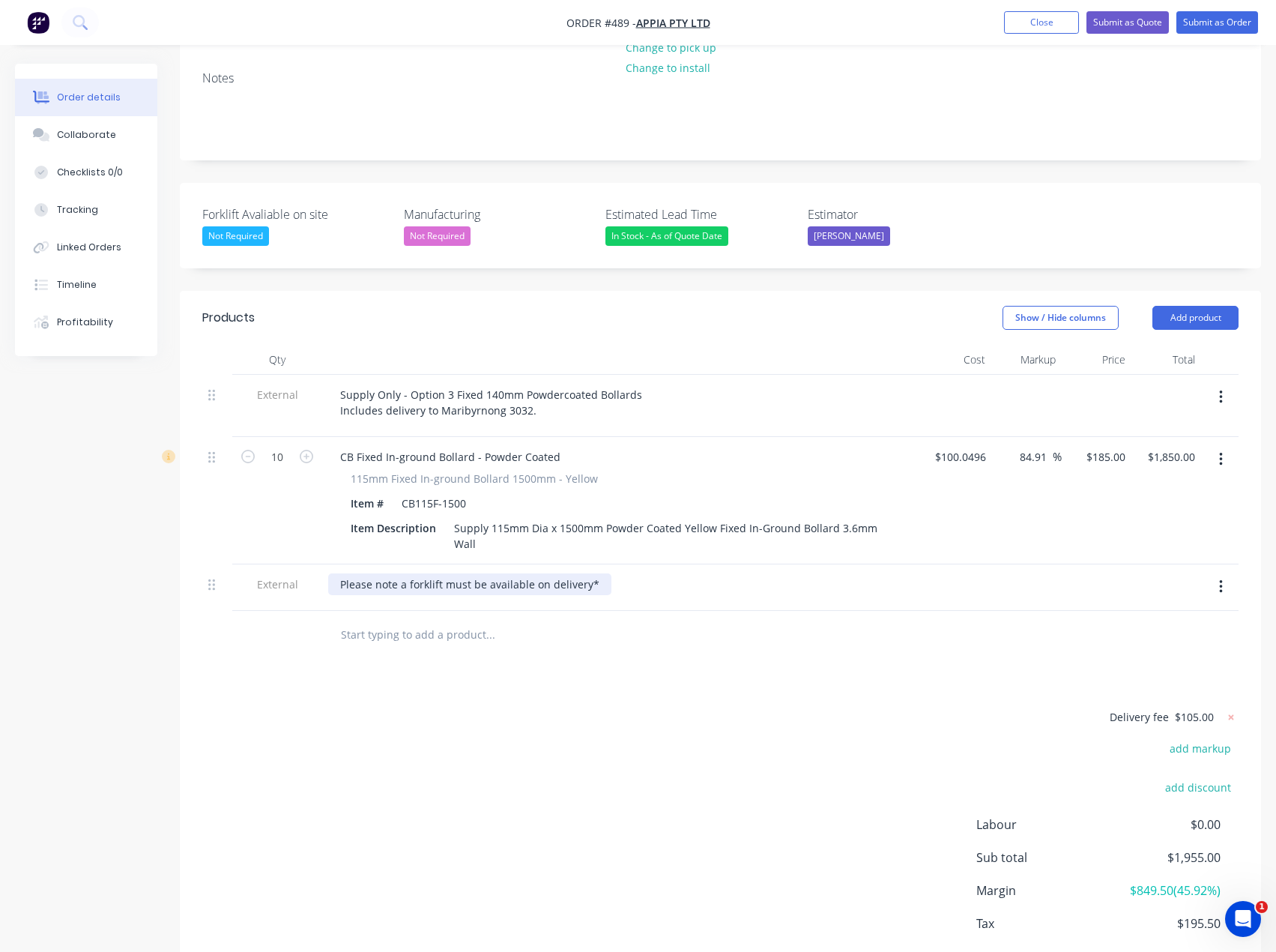
click at [601, 573] on div "Please note a forklift must be available on delivery*" at bounding box center [470, 584] width 283 height 22
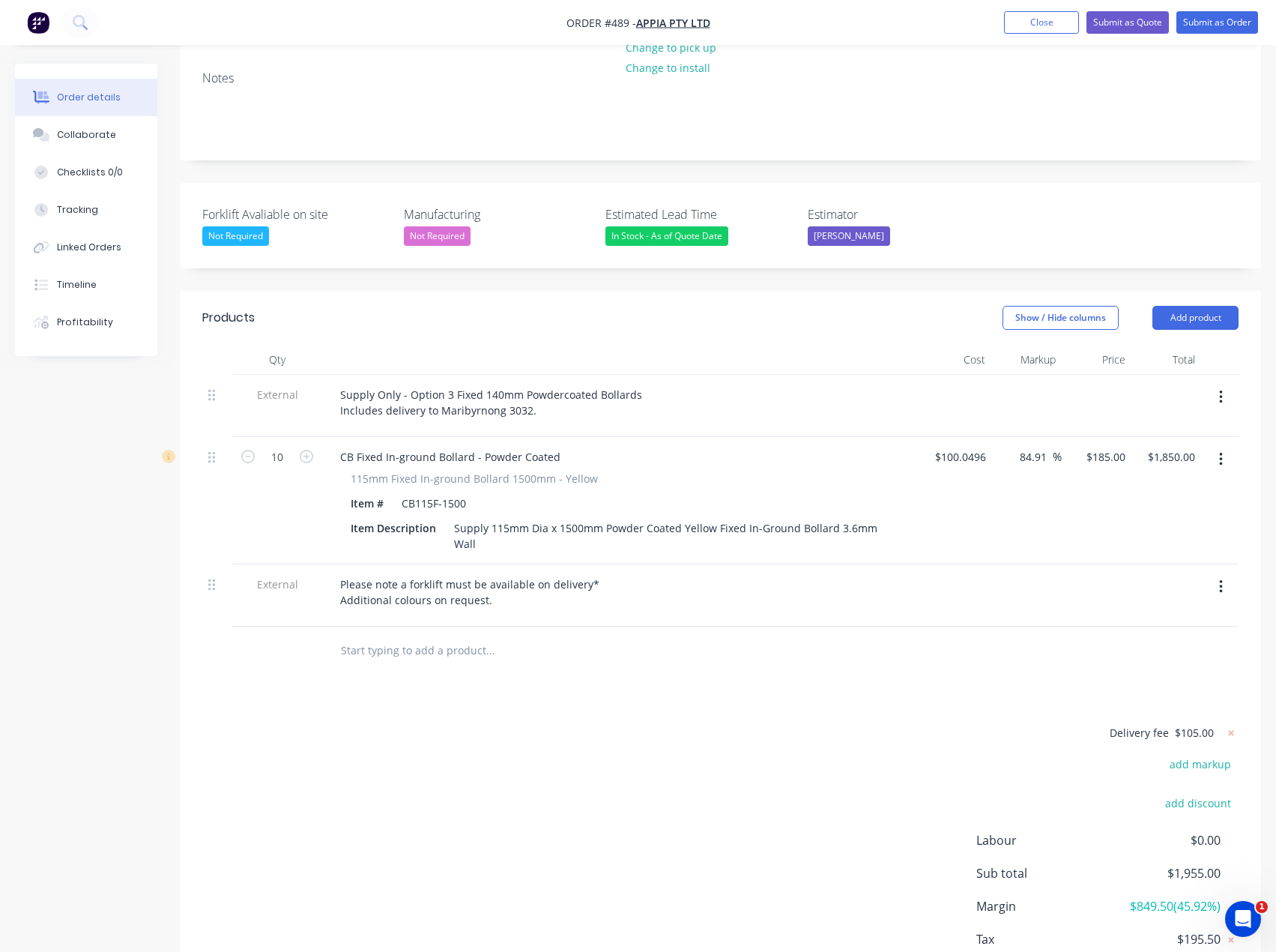
click at [383, 723] on div "Delivery fee $105.00 add markup add discount Labour $0.00 Sub total $1,955.00 M…" at bounding box center [720, 864] width 1037 height 282
click at [1120, 21] on button "Submit as Quote" at bounding box center [1128, 23] width 82 height 23
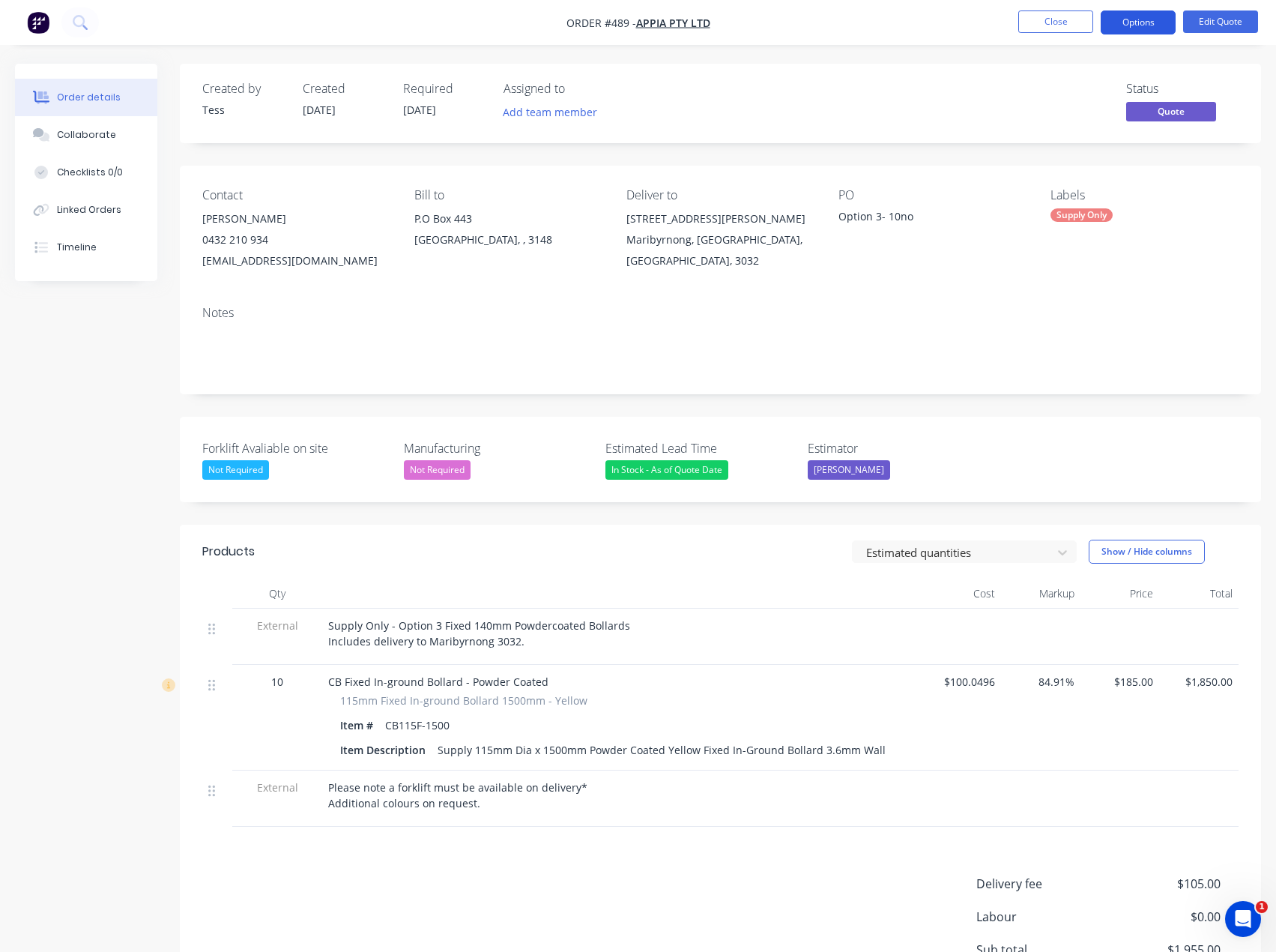
click at [1148, 25] on button "Options" at bounding box center [1138, 23] width 75 height 24
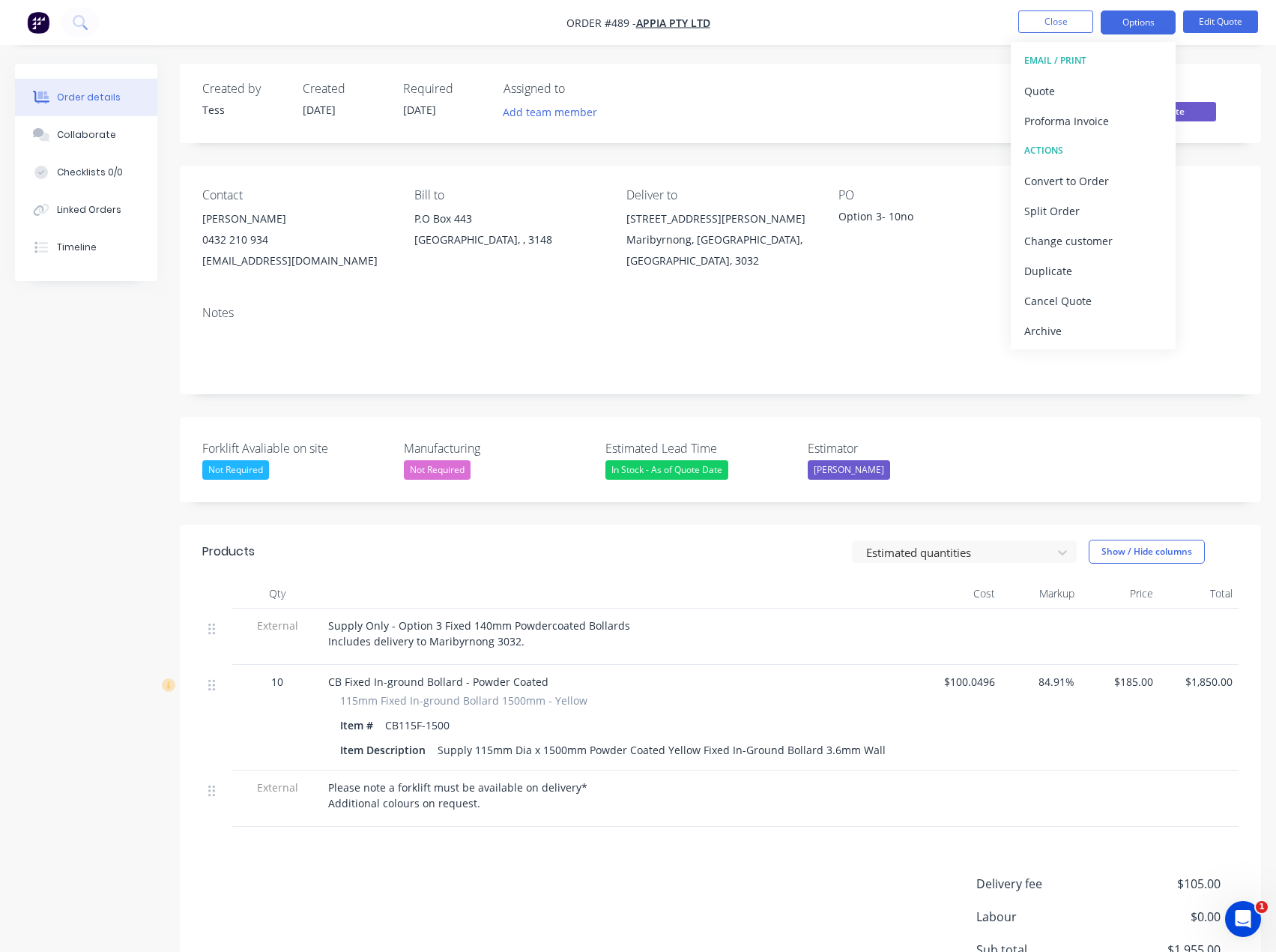
click at [987, 152] on div "Created by Tess Created [DATE] Required [DATE] Assigned to Add team member Stat…" at bounding box center [719, 584] width 1081 height 1040
click at [902, 219] on div "Option 3- 10no" at bounding box center [932, 218] width 187 height 21
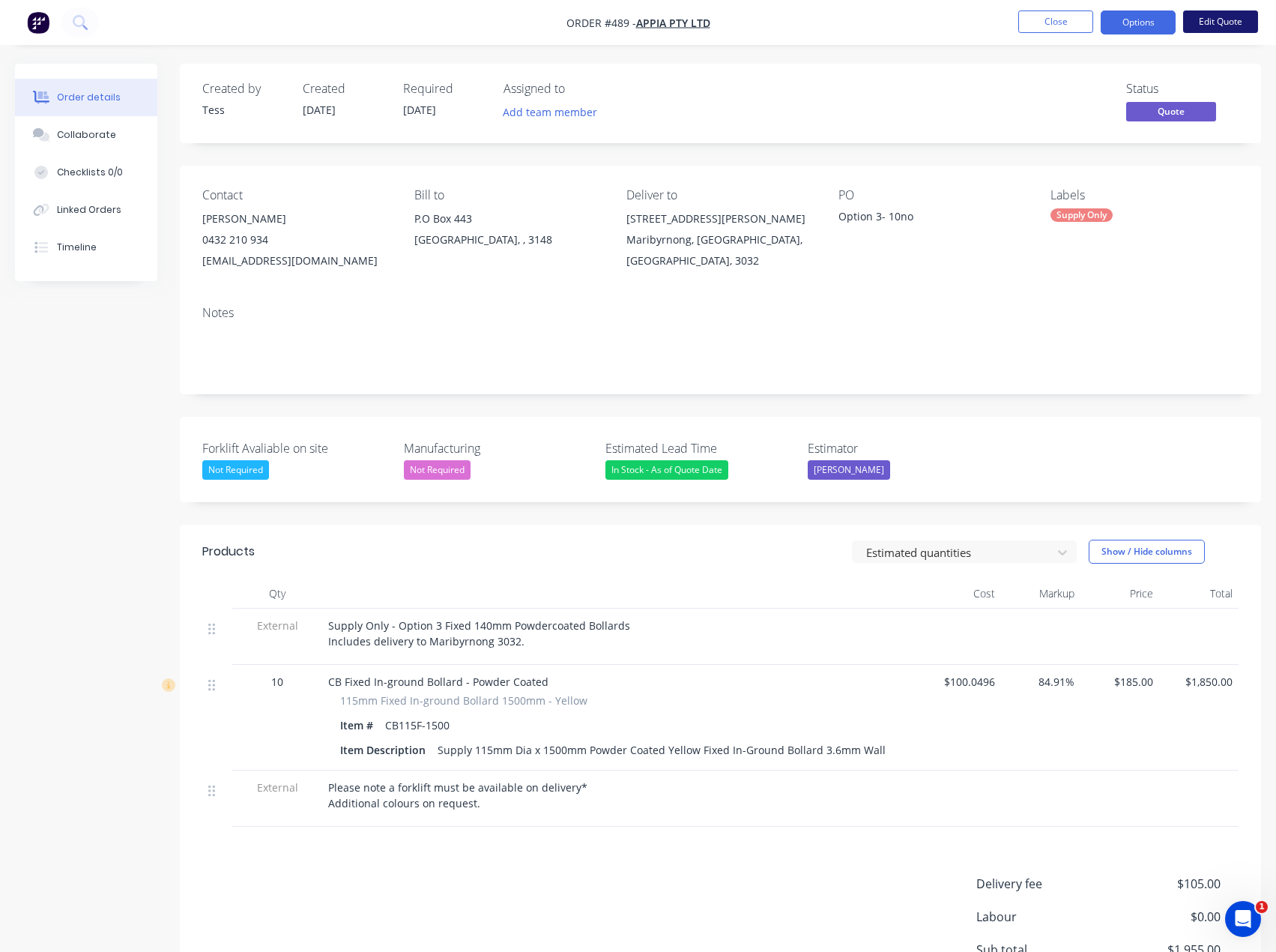
click at [1242, 15] on button "Edit Quote" at bounding box center [1221, 22] width 75 height 23
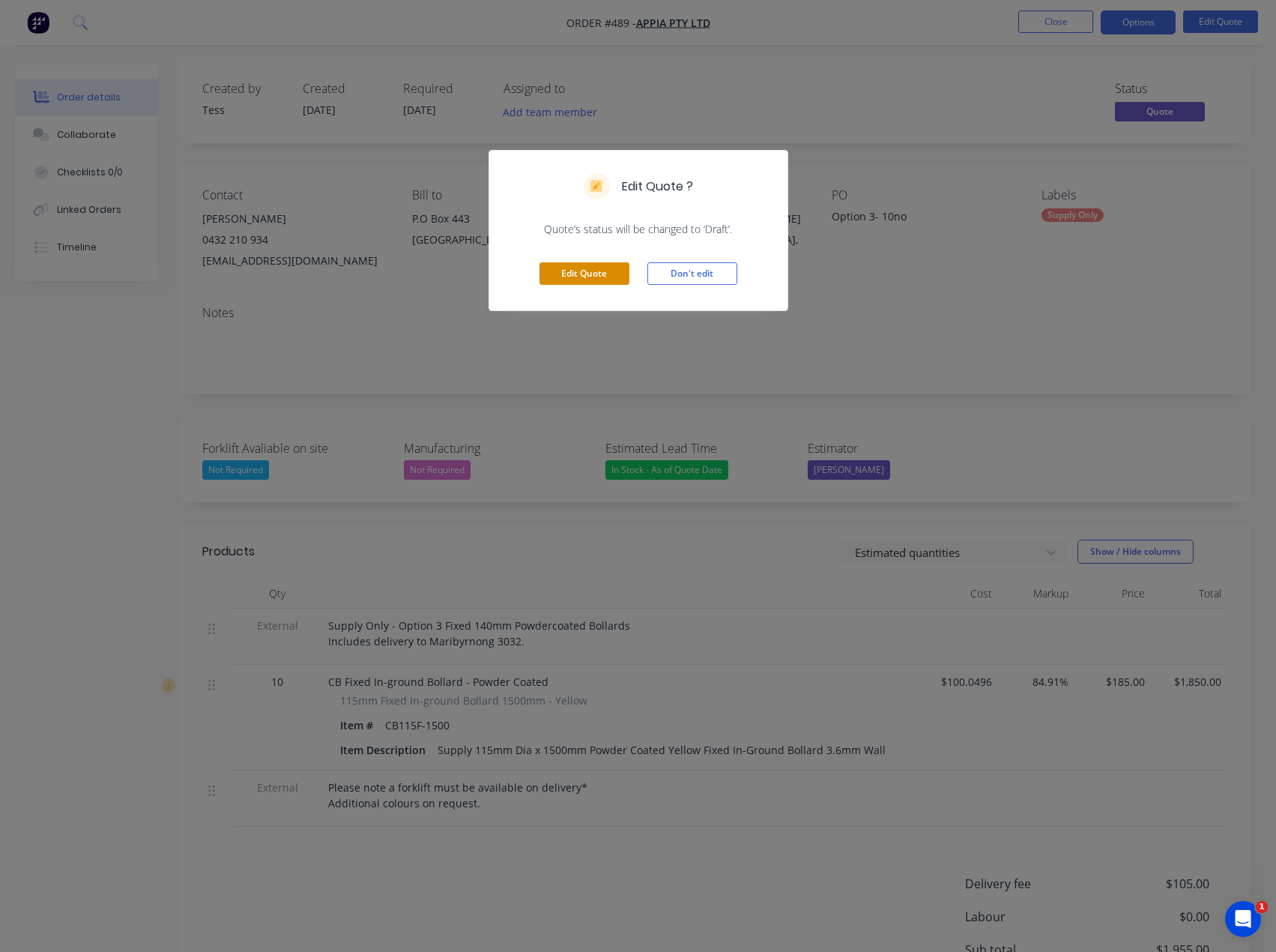
click at [567, 265] on button "Edit Quote" at bounding box center [584, 274] width 90 height 23
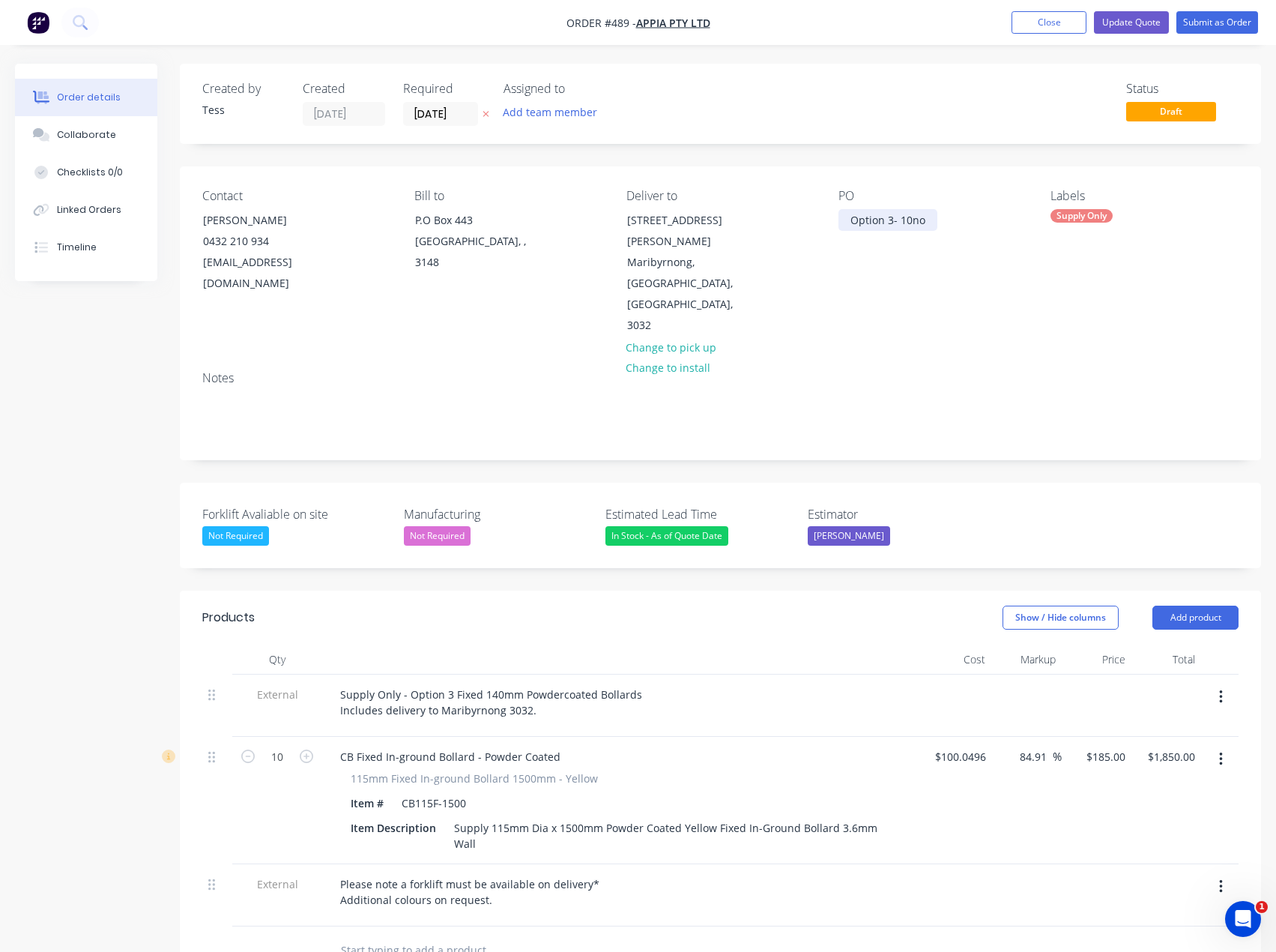
click at [928, 218] on div "Option 3- 10no" at bounding box center [888, 219] width 99 height 22
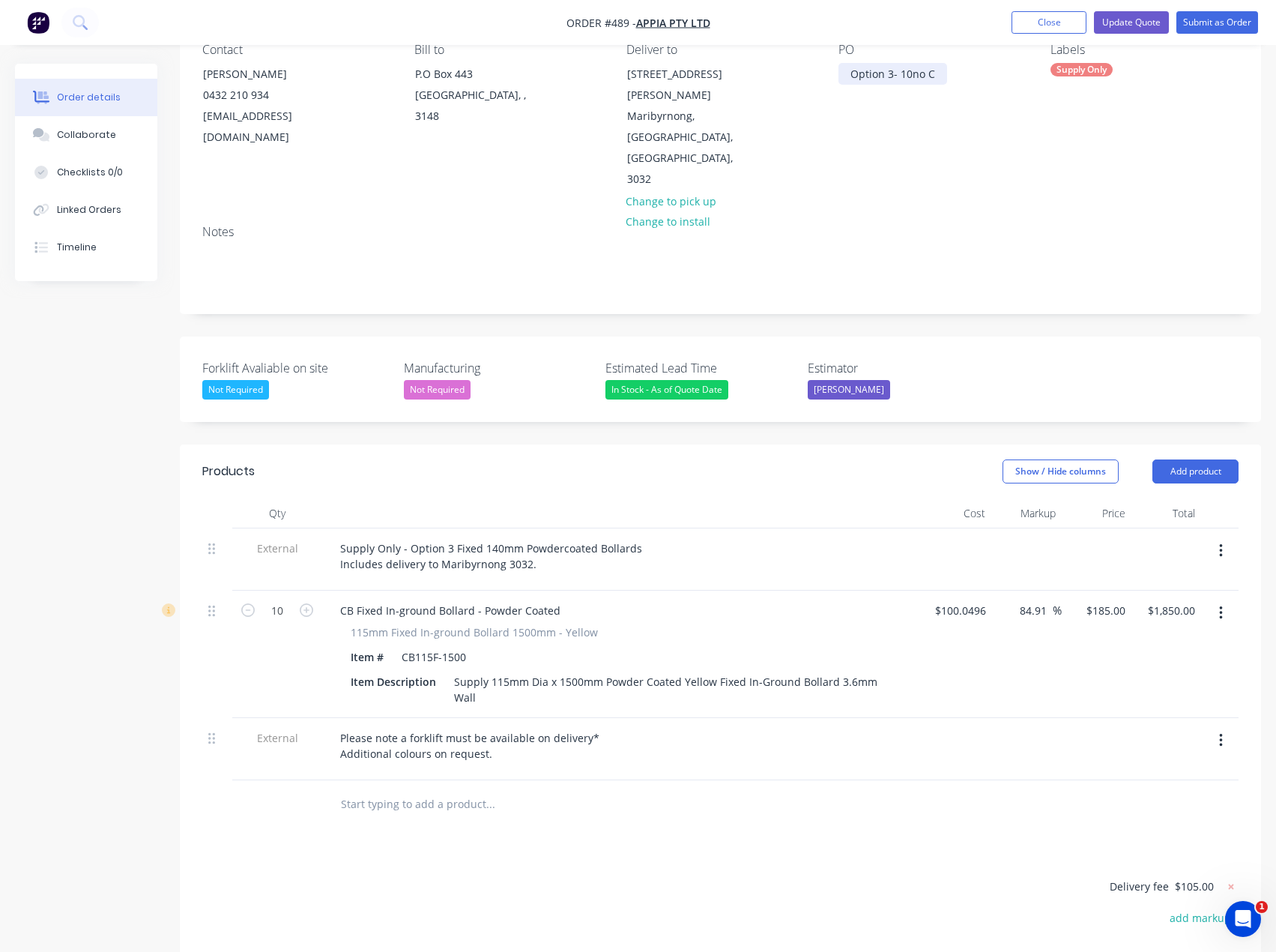
scroll to position [150, 0]
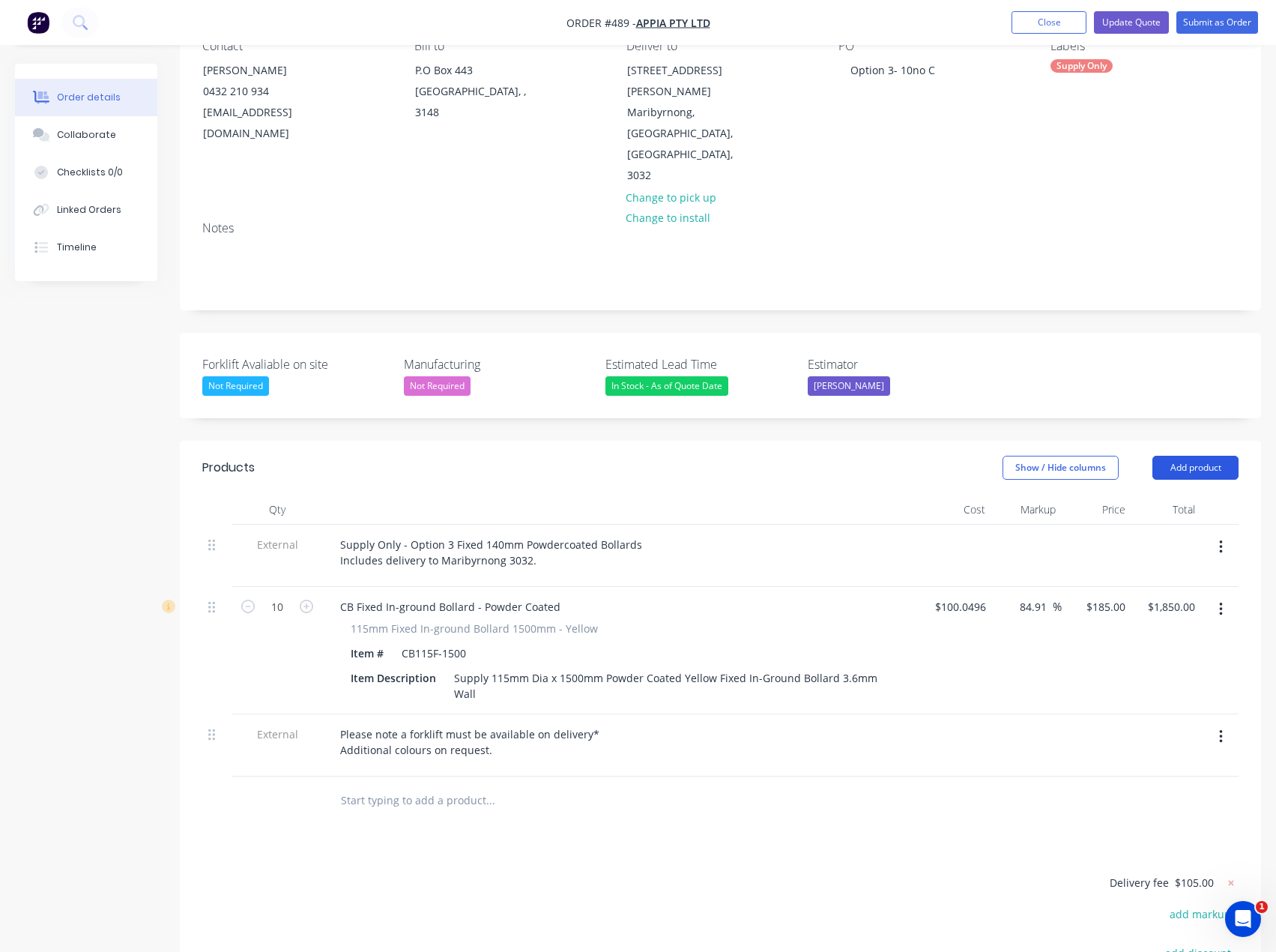
click at [1175, 456] on button "Add product" at bounding box center [1195, 468] width 86 height 24
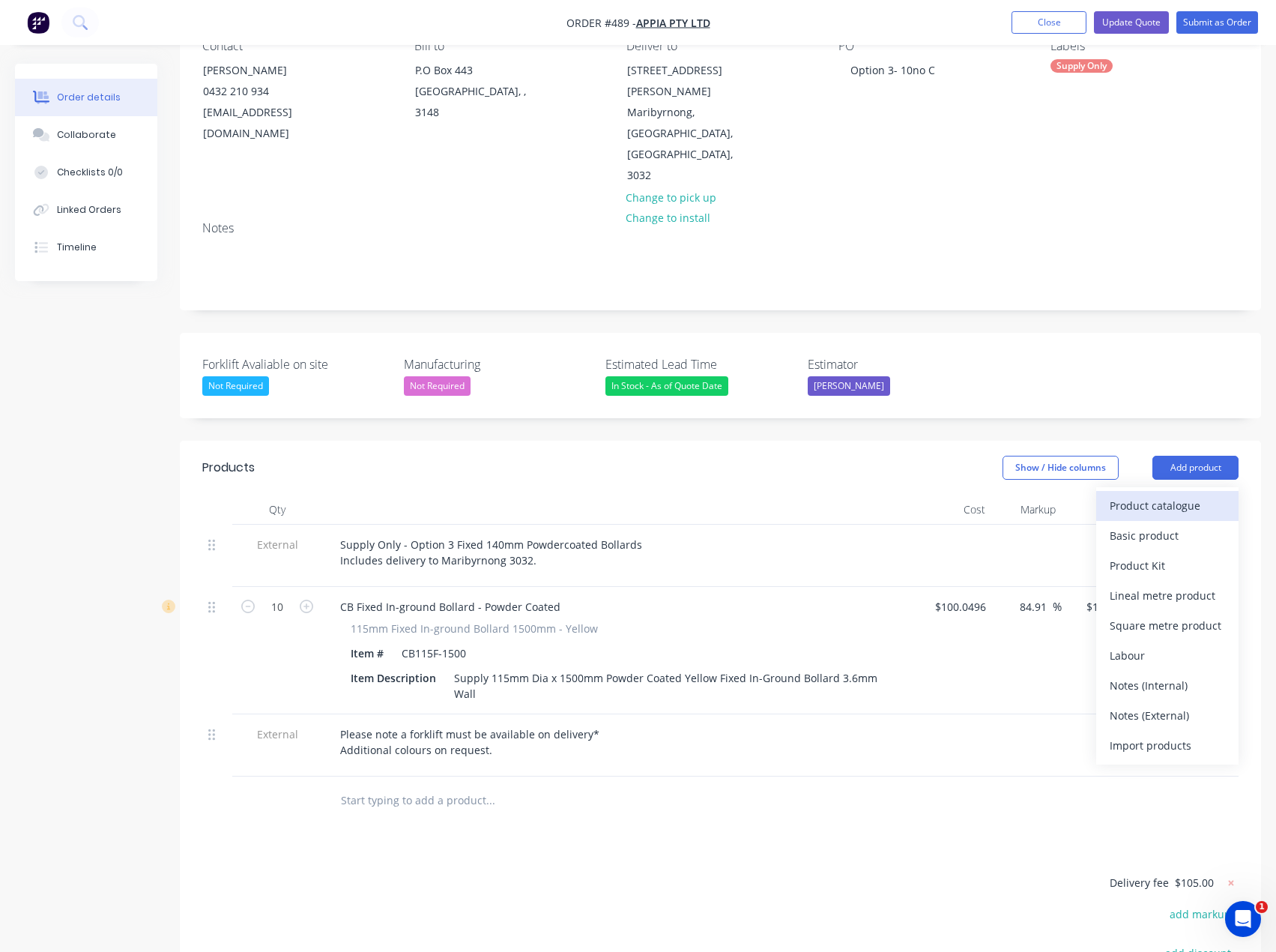
click at [1132, 495] on div "Product catalogue" at bounding box center [1167, 505] width 115 height 22
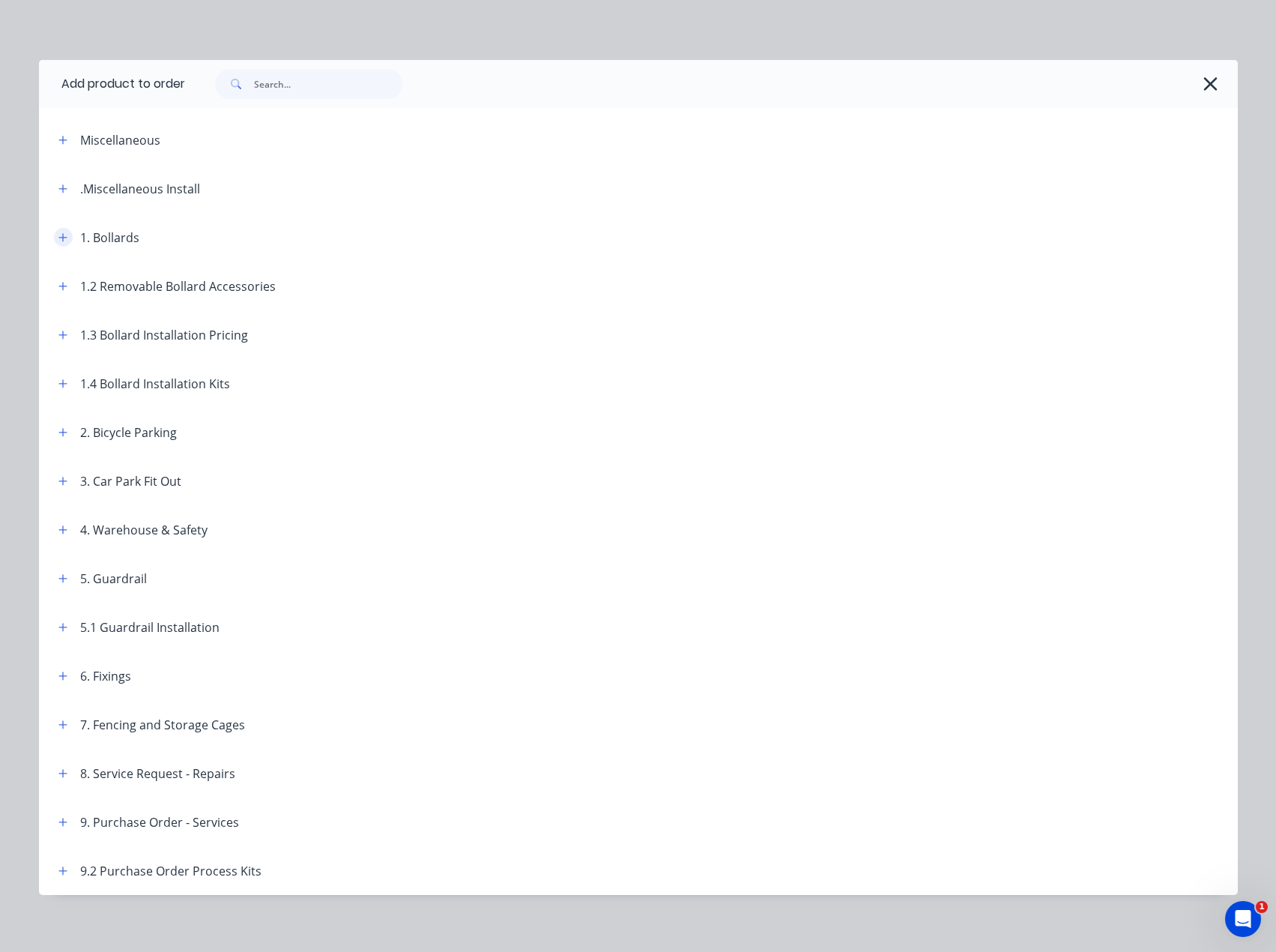
click at [58, 235] on icon "button" at bounding box center [62, 238] width 9 height 10
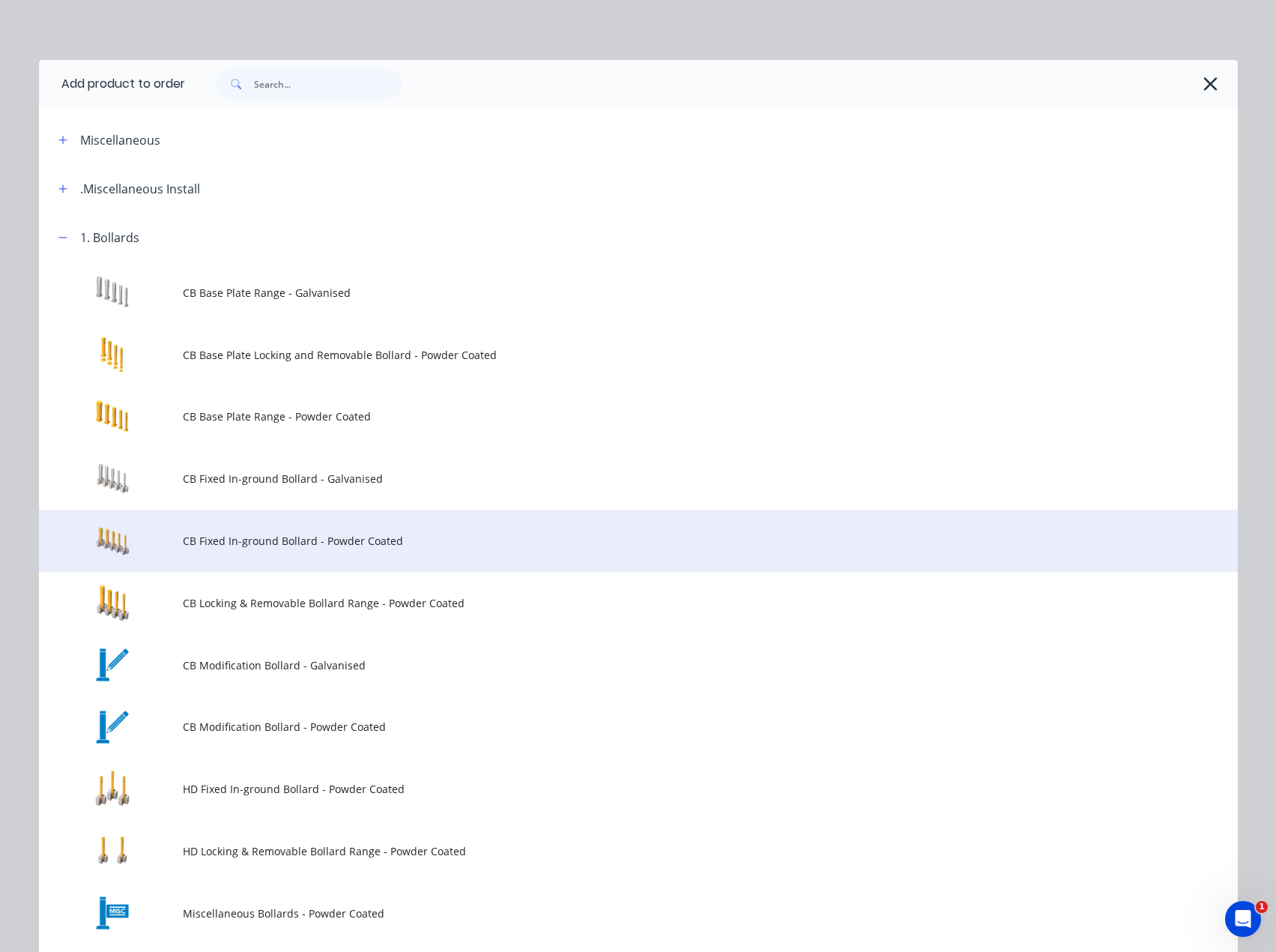
click at [248, 551] on td "CB Fixed In-ground Bollard - Powder Coated" at bounding box center [710, 541] width 1055 height 62
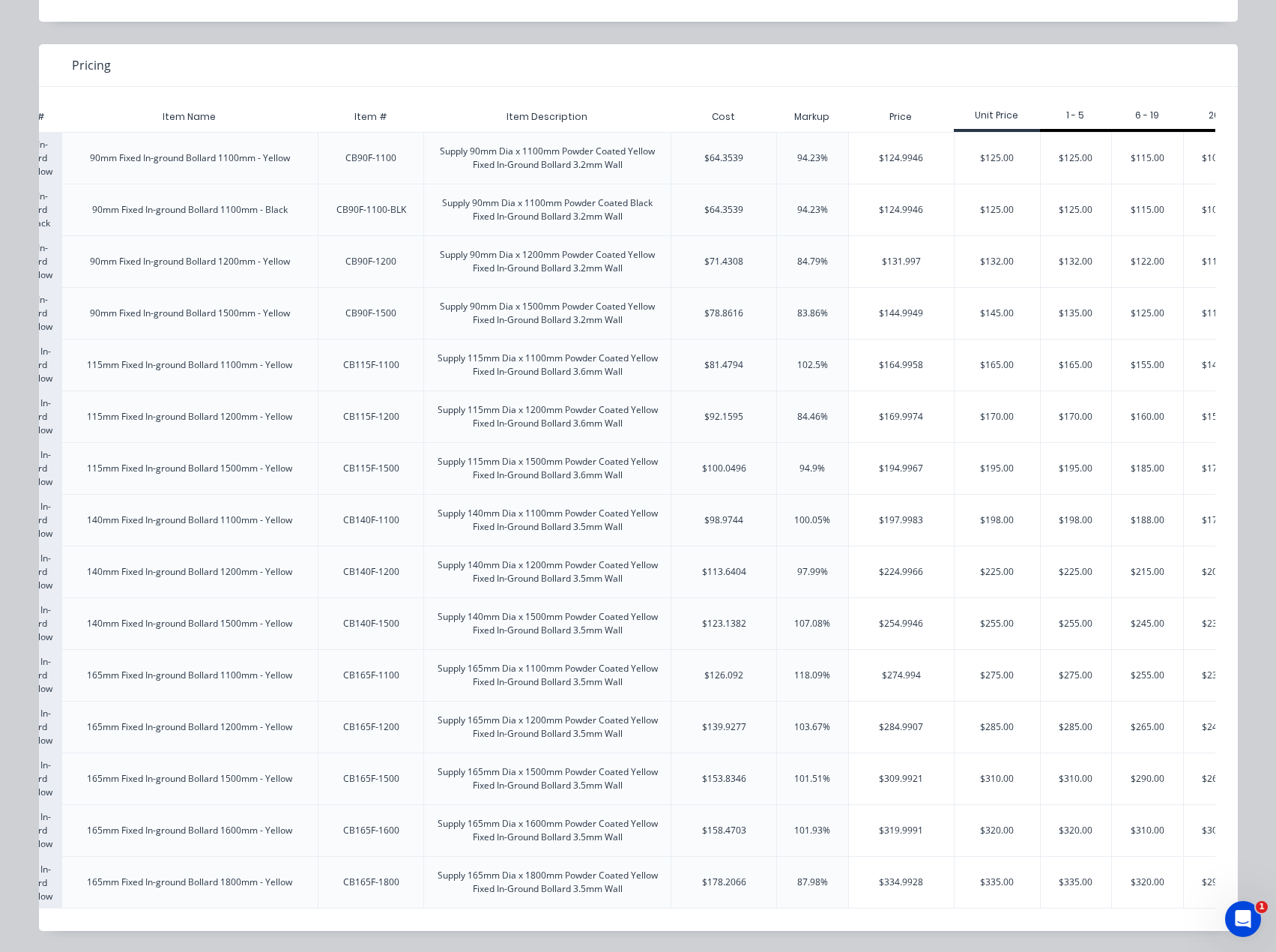
scroll to position [0, 141]
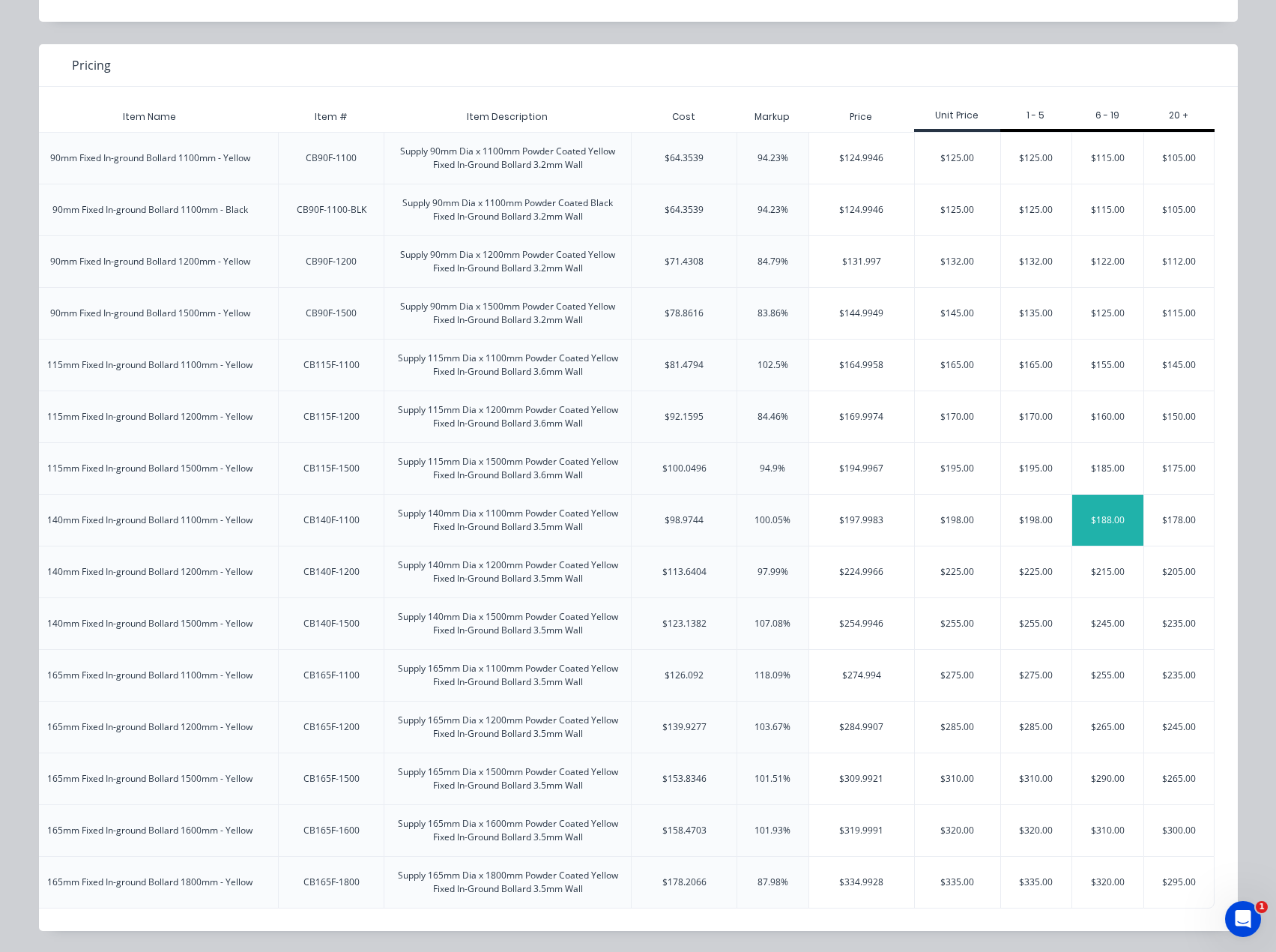
click at [1101, 513] on div "$188.00" at bounding box center [1108, 520] width 71 height 51
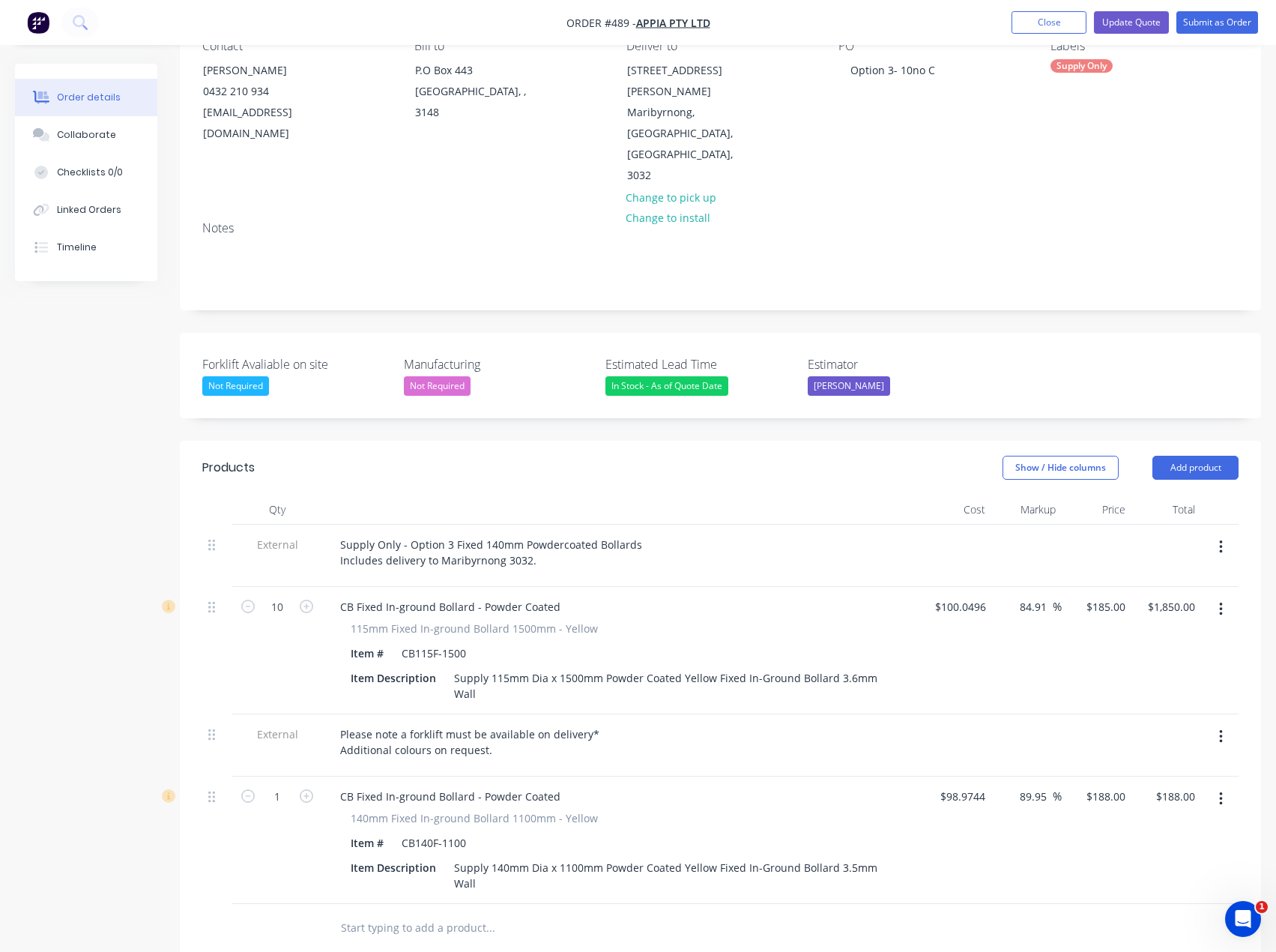
scroll to position [158, 0]
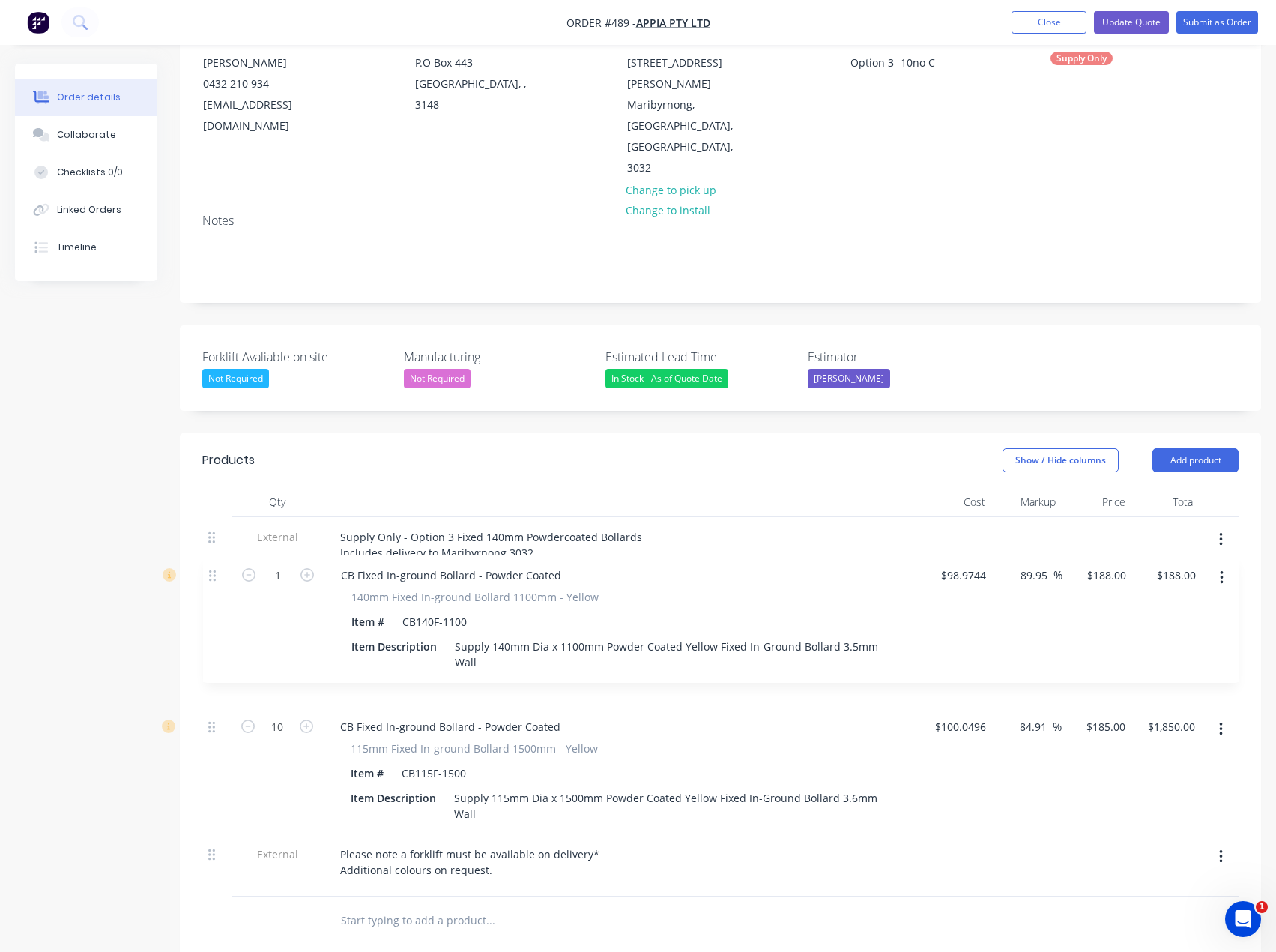
drag, startPoint x: 212, startPoint y: 757, endPoint x: 256, endPoint y: 569, distance: 193.1
click at [212, 570] on div "External Supply Only - Option 3 Fixed 140mm Powdercoated Bollards Includes deli…" at bounding box center [720, 706] width 1037 height 379
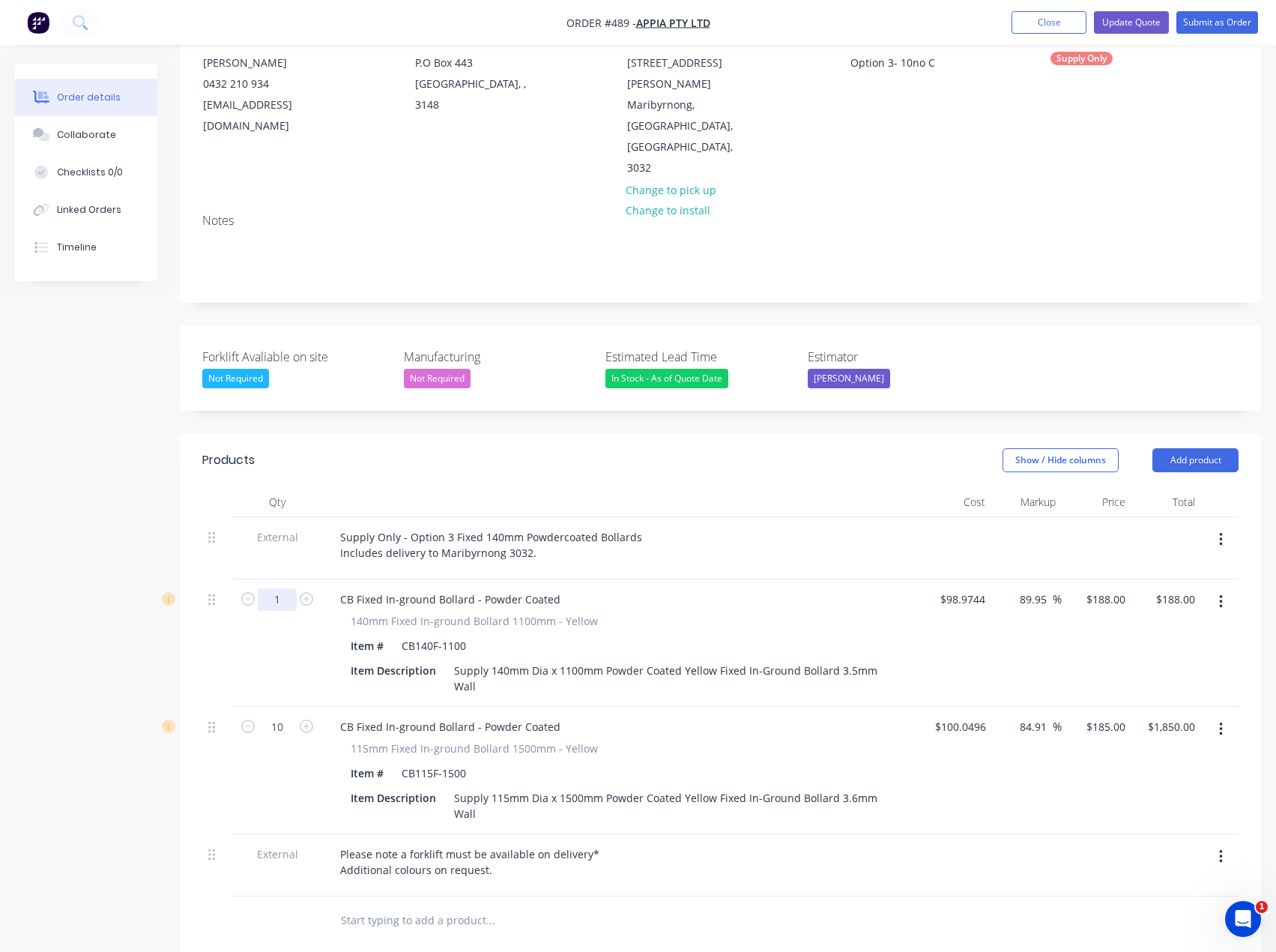
click at [282, 589] on input "1" at bounding box center [277, 600] width 39 height 23
click at [1012, 725] on div "84.91 84.91 %" at bounding box center [1027, 770] width 69 height 127
click at [1189, 448] on button "Add product" at bounding box center [1195, 460] width 86 height 24
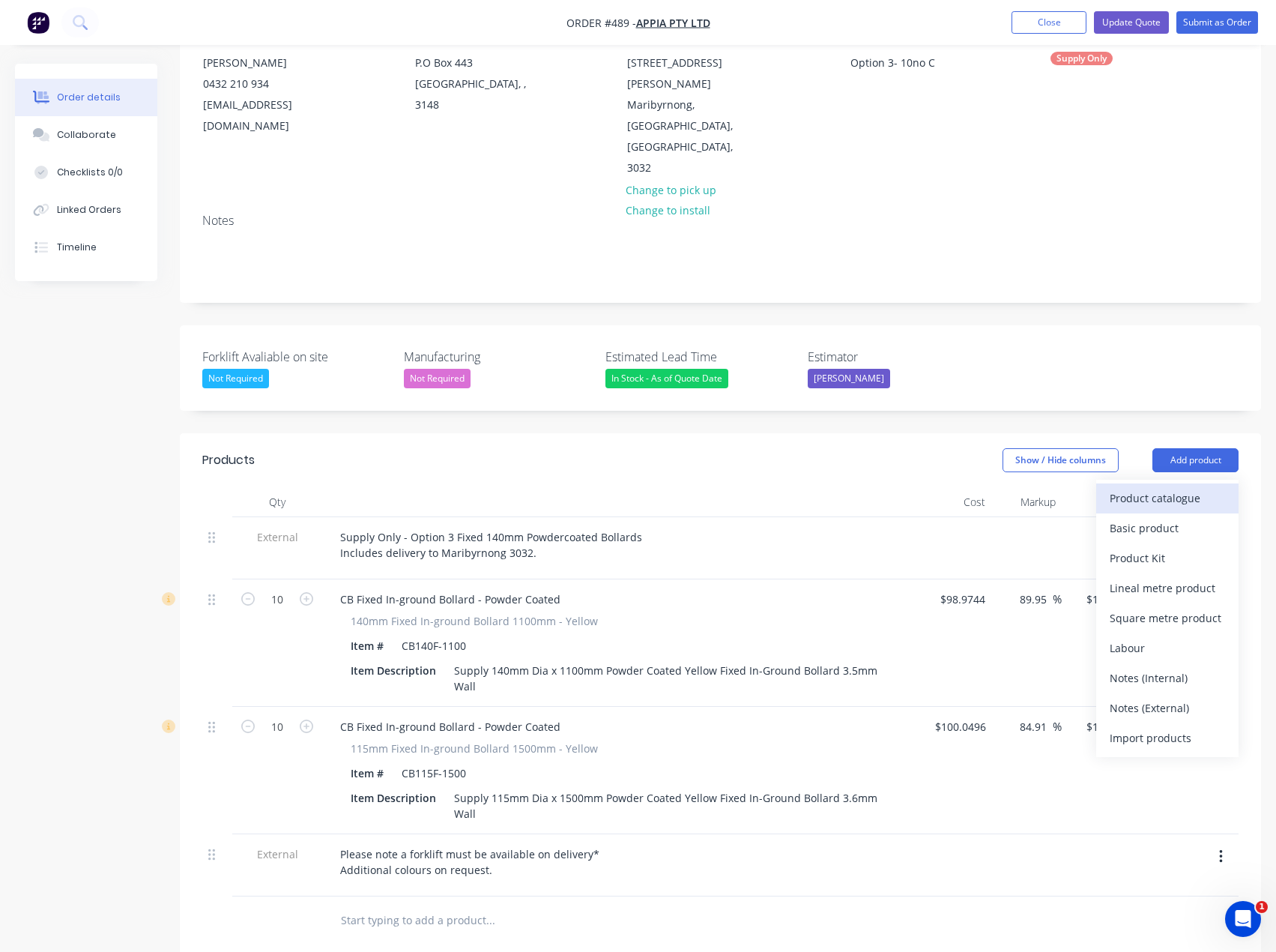
click at [1132, 487] on div "Product catalogue" at bounding box center [1167, 498] width 115 height 22
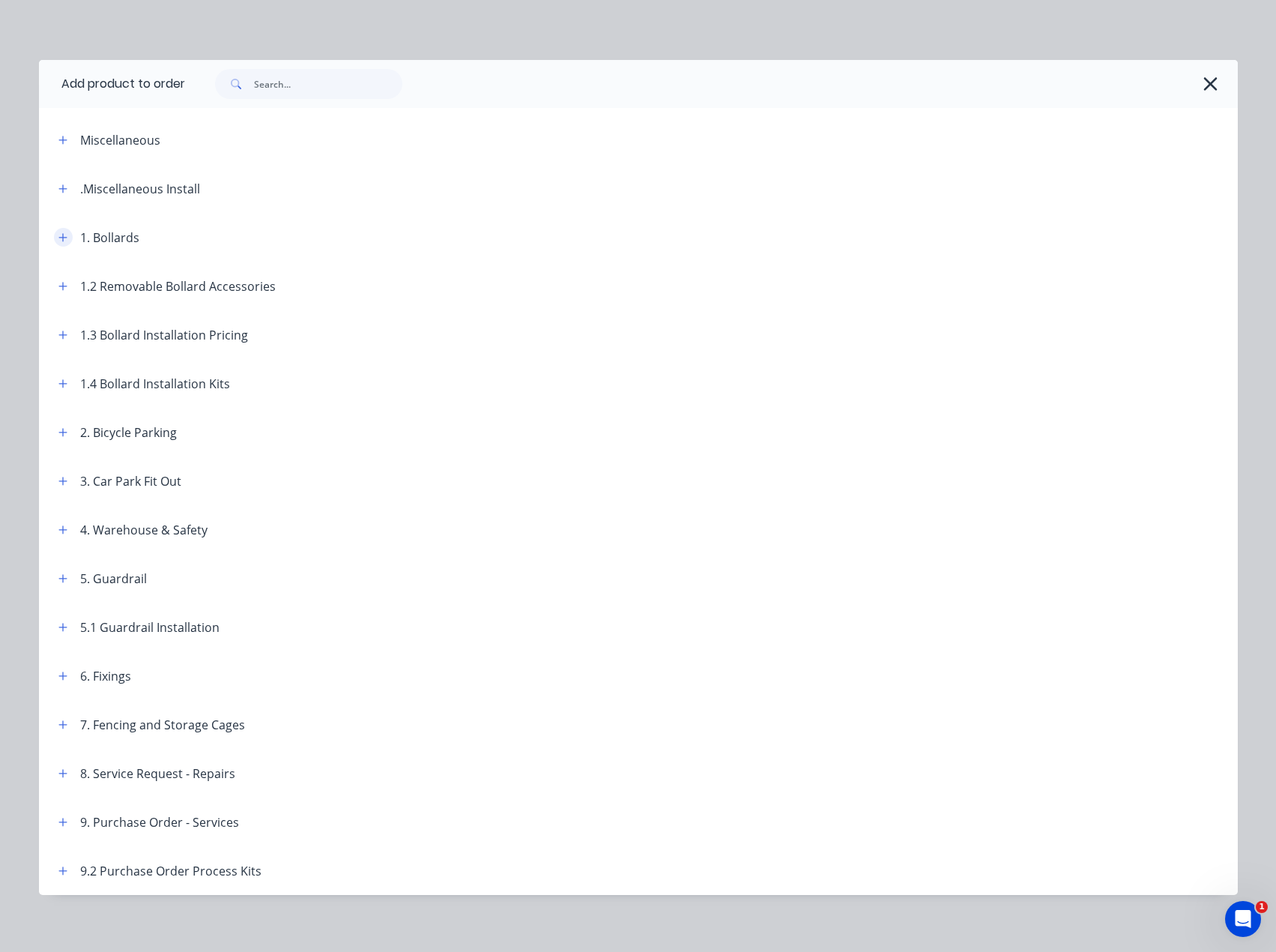
click at [58, 238] on icon "button" at bounding box center [62, 238] width 9 height 9
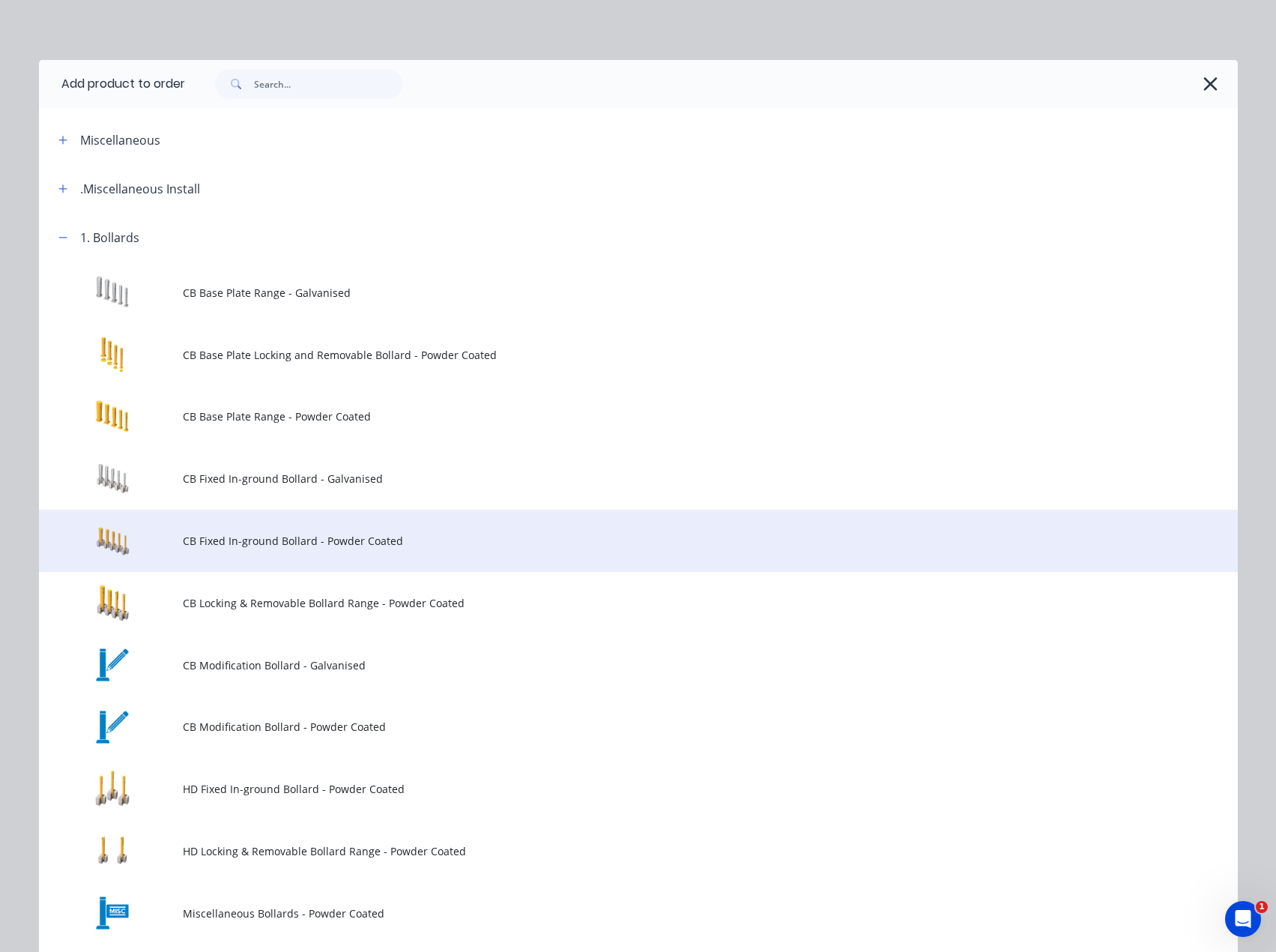
click at [245, 546] on span "CB Fixed In-ground Bollard - Powder Coated" at bounding box center [604, 541] width 843 height 16
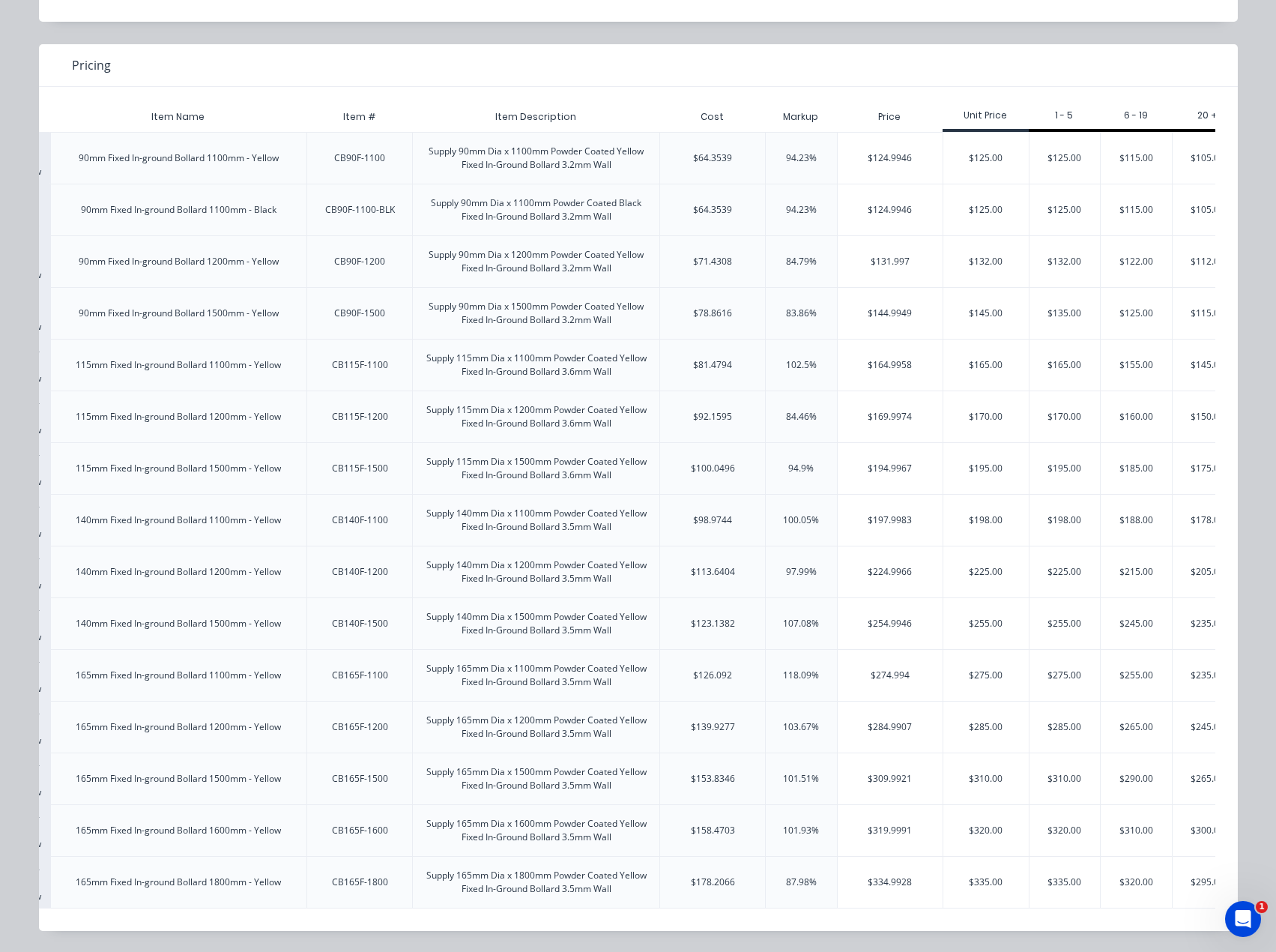
scroll to position [0, 141]
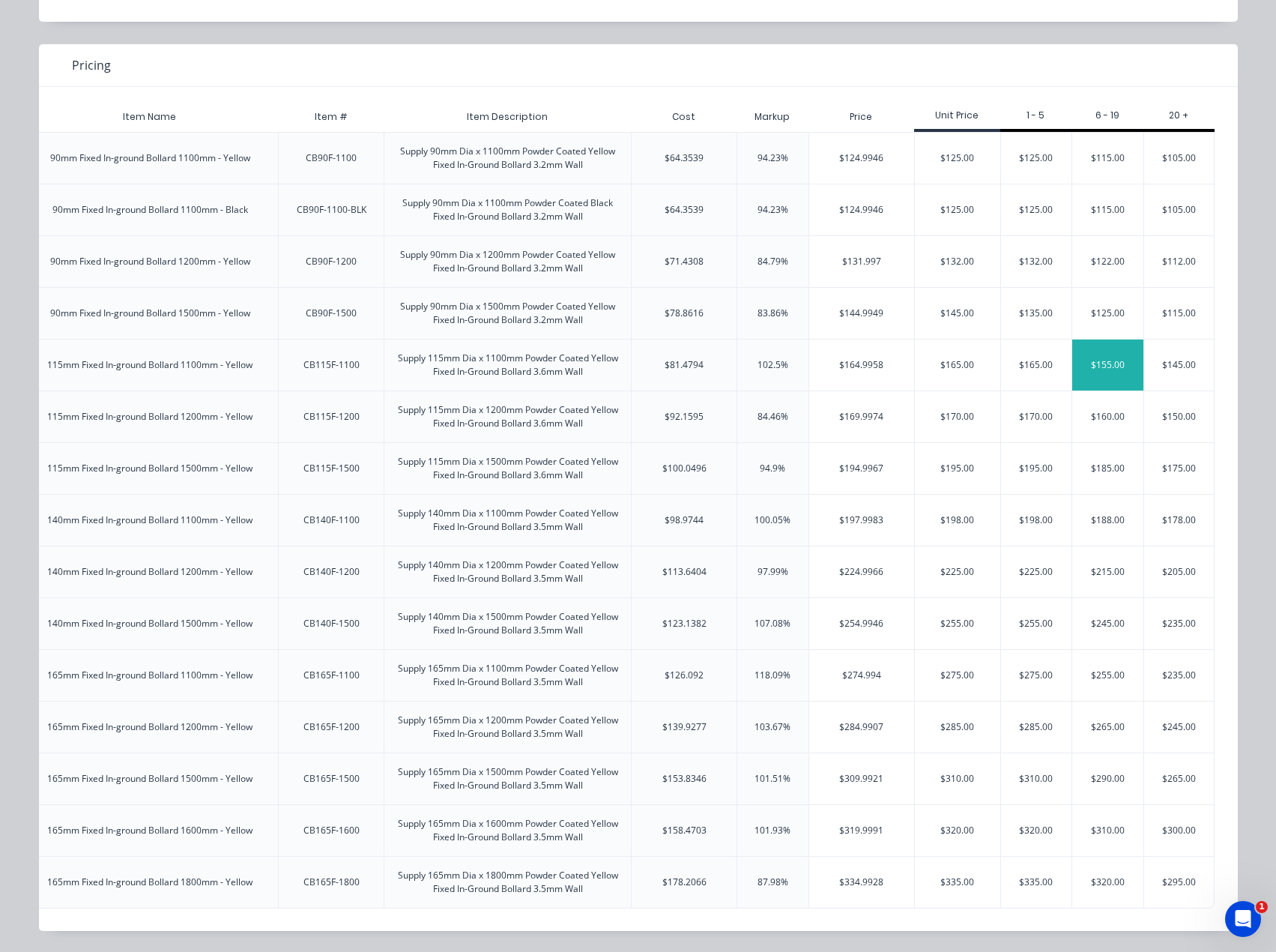
click at [1087, 356] on div "$155.00" at bounding box center [1108, 365] width 71 height 51
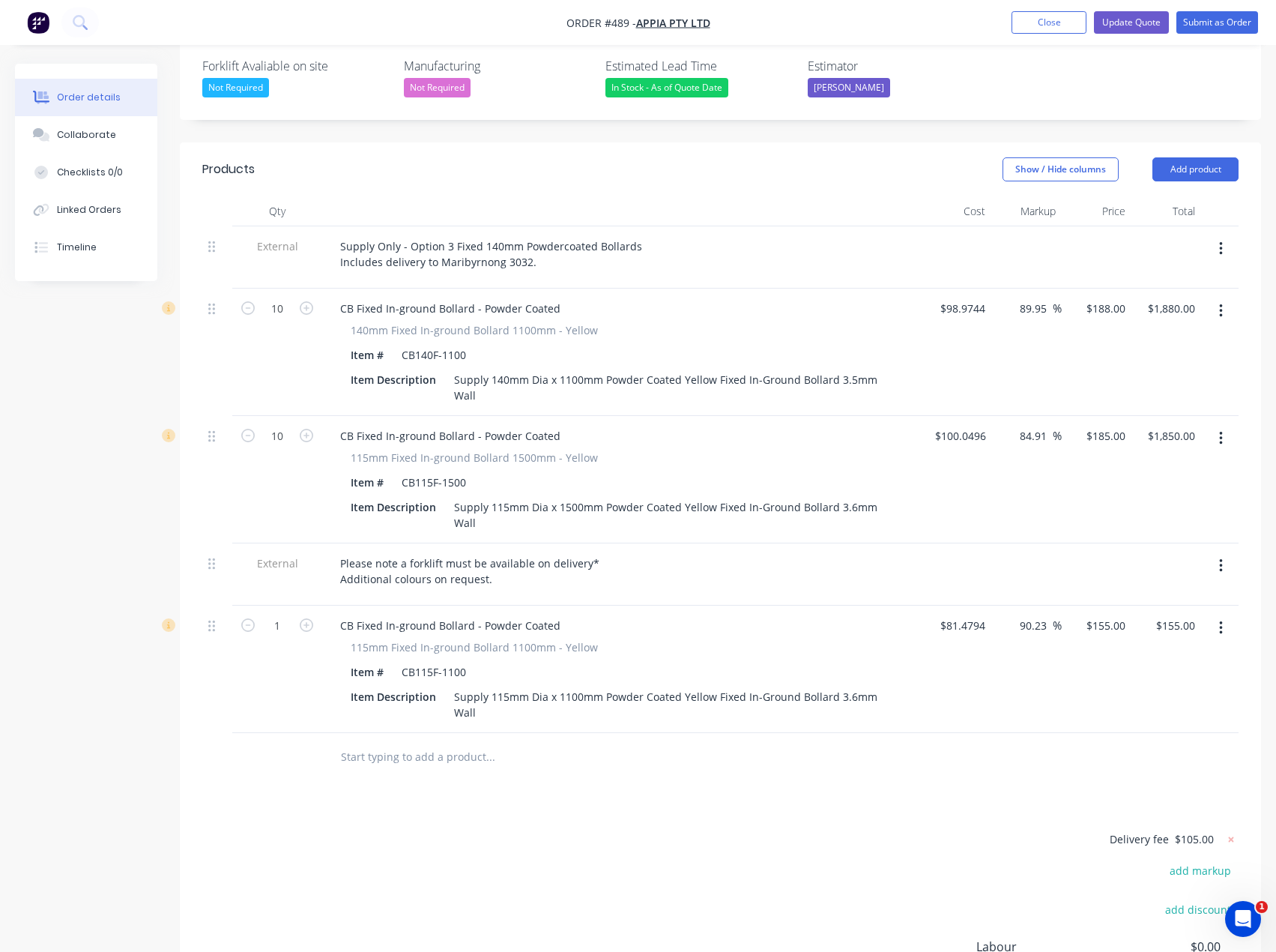
scroll to position [457, 0]
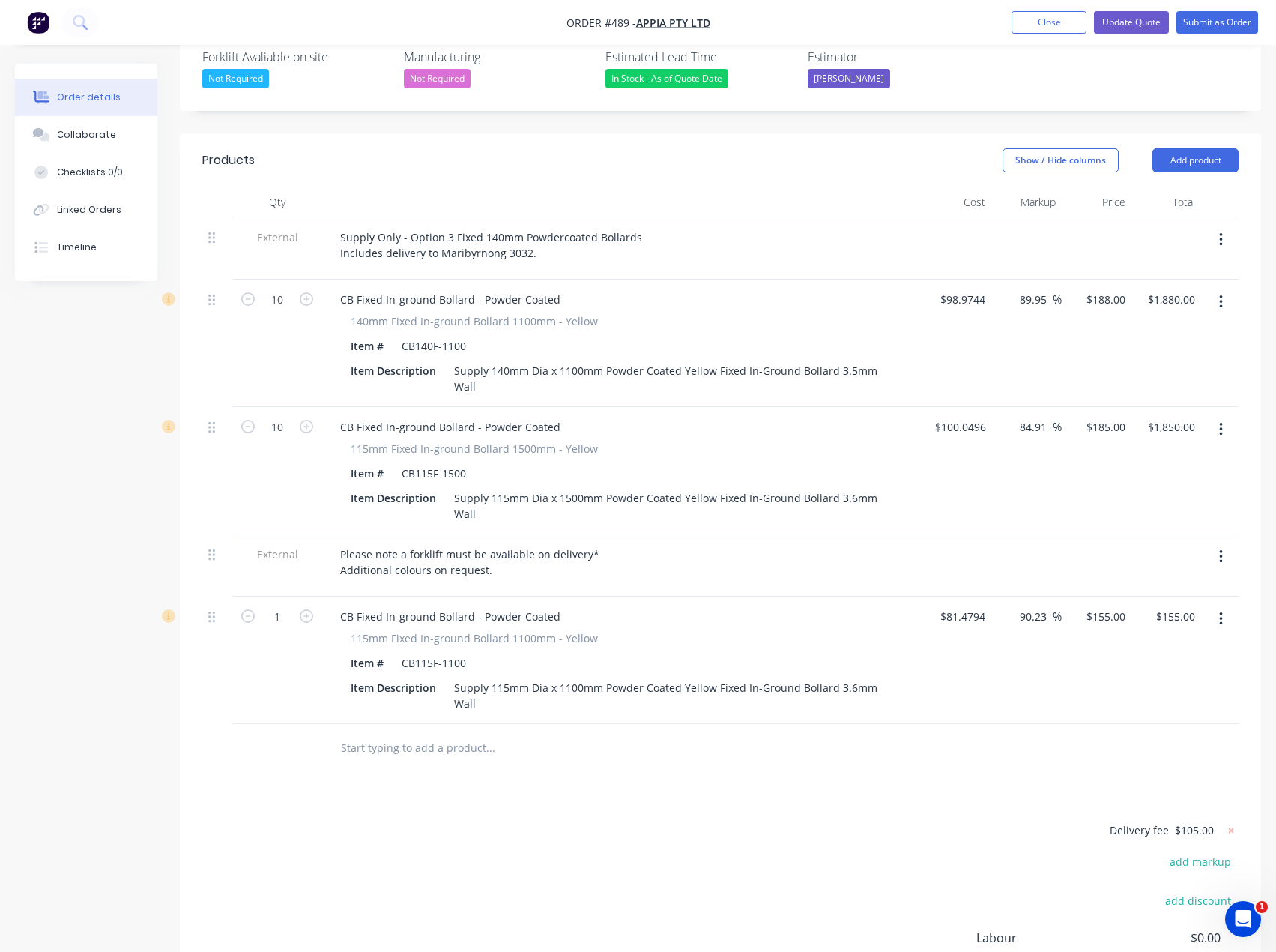
click at [1224, 416] on button "button" at bounding box center [1221, 429] width 36 height 27
click at [1134, 548] on div "Delete" at bounding box center [1167, 558] width 115 height 22
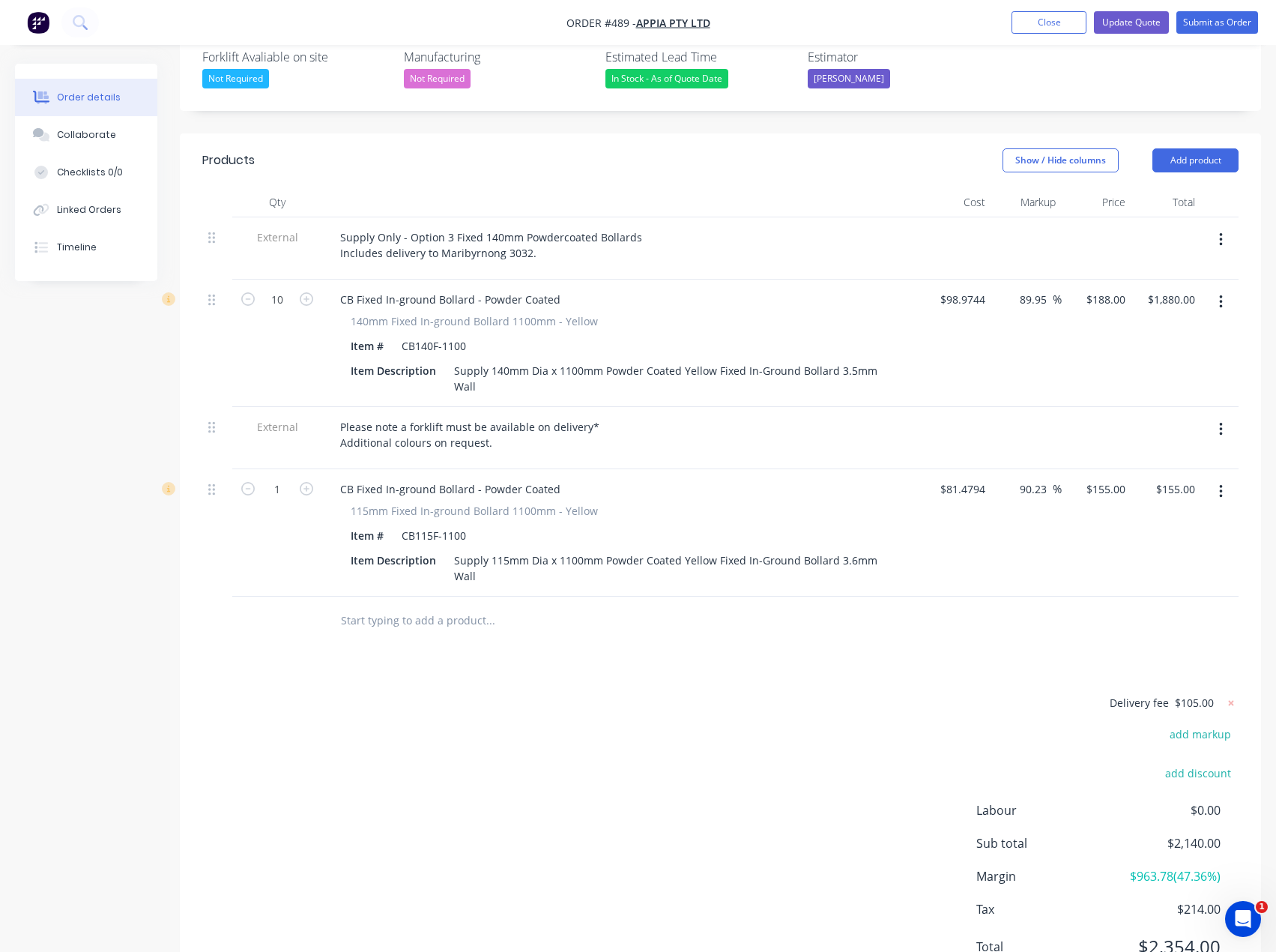
click at [1224, 479] on button "button" at bounding box center [1221, 492] width 36 height 27
click at [1156, 610] on div "Delete" at bounding box center [1167, 621] width 115 height 22
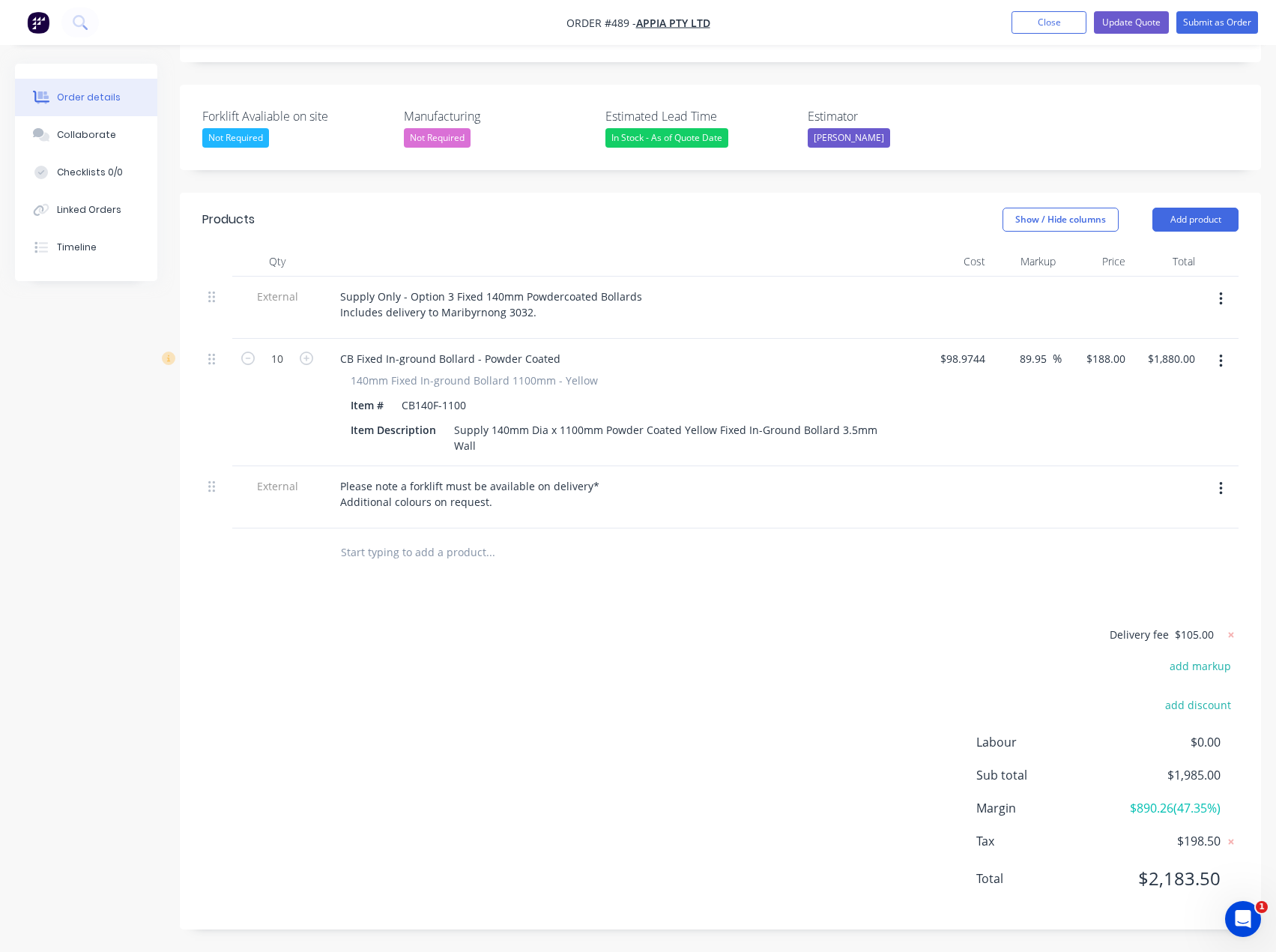
scroll to position [356, 0]
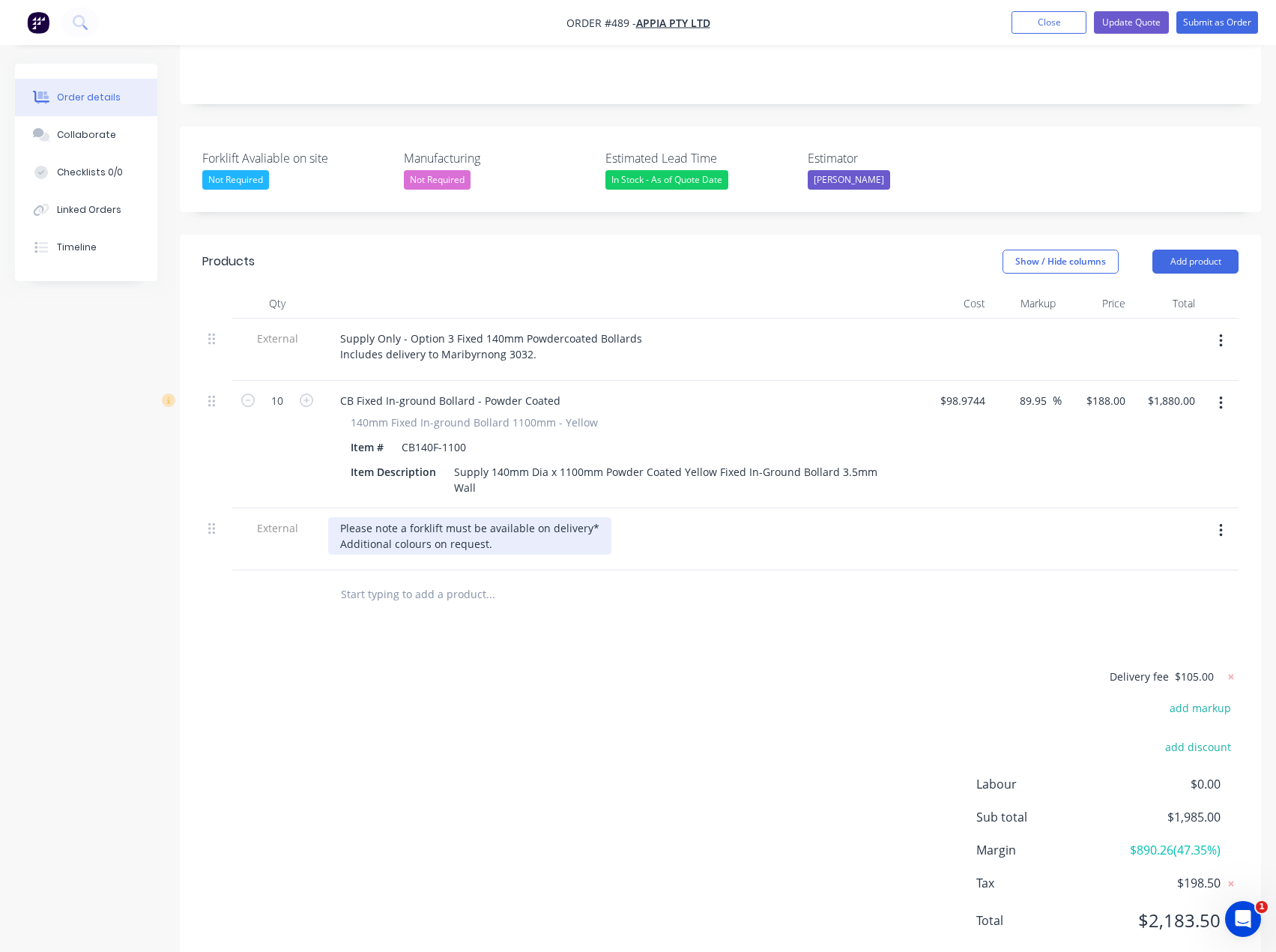
click at [526, 517] on div "Please note a forklift must be available on delivery* Additional colours on req…" at bounding box center [470, 535] width 283 height 37
click at [1121, 18] on button "Update Quote" at bounding box center [1131, 23] width 75 height 23
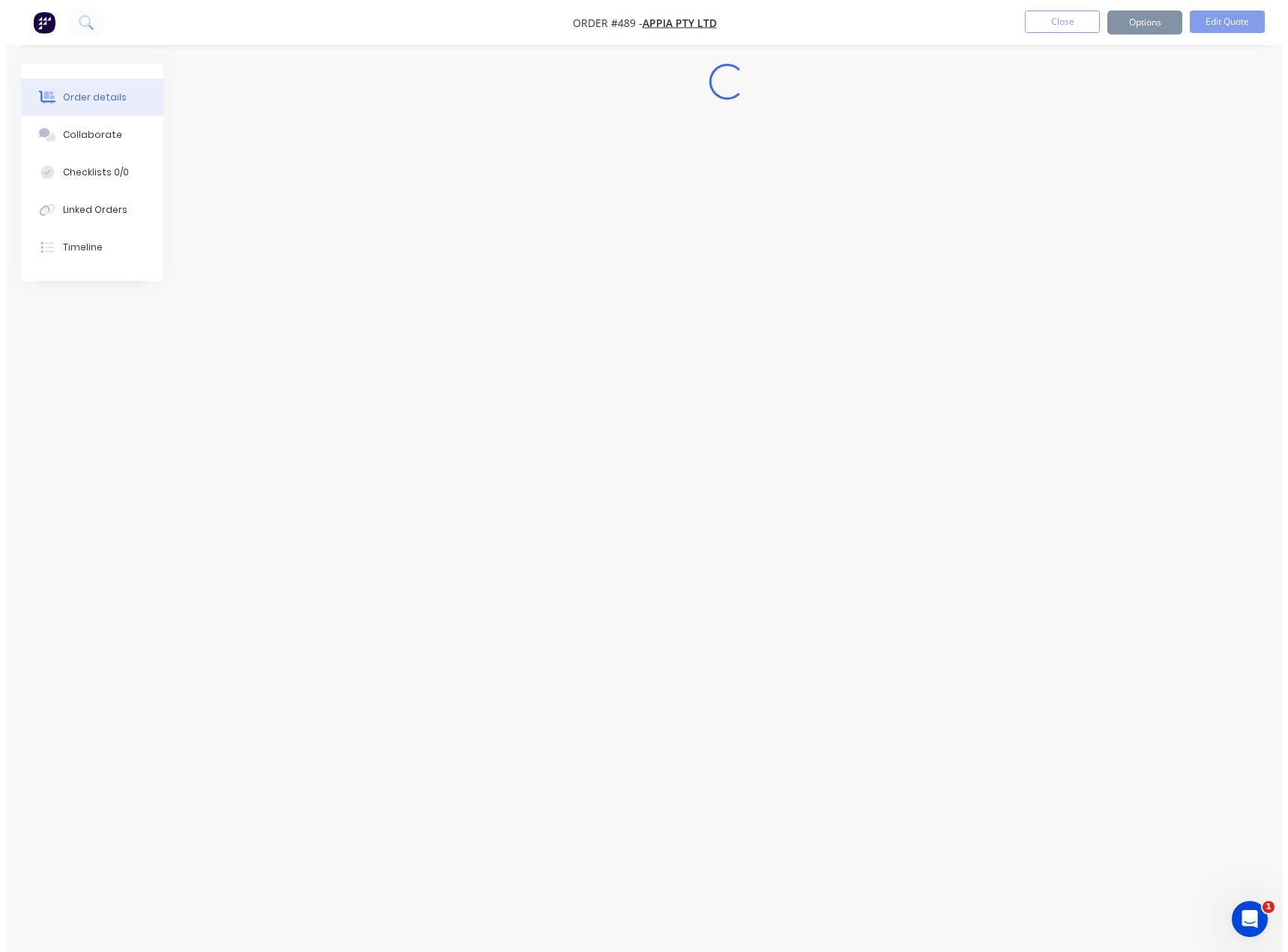
scroll to position [0, 0]
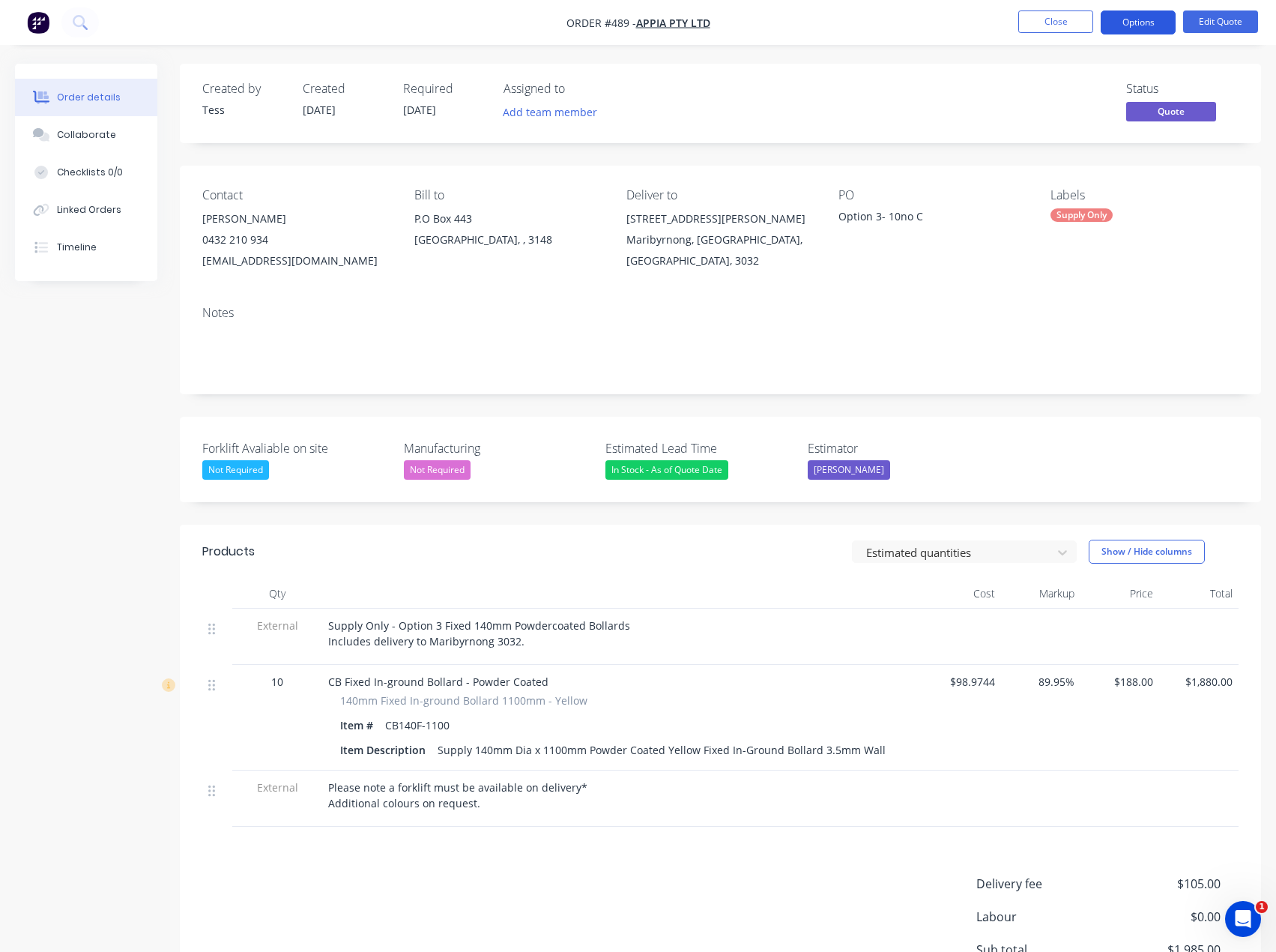
click at [1144, 27] on button "Options" at bounding box center [1138, 23] width 75 height 24
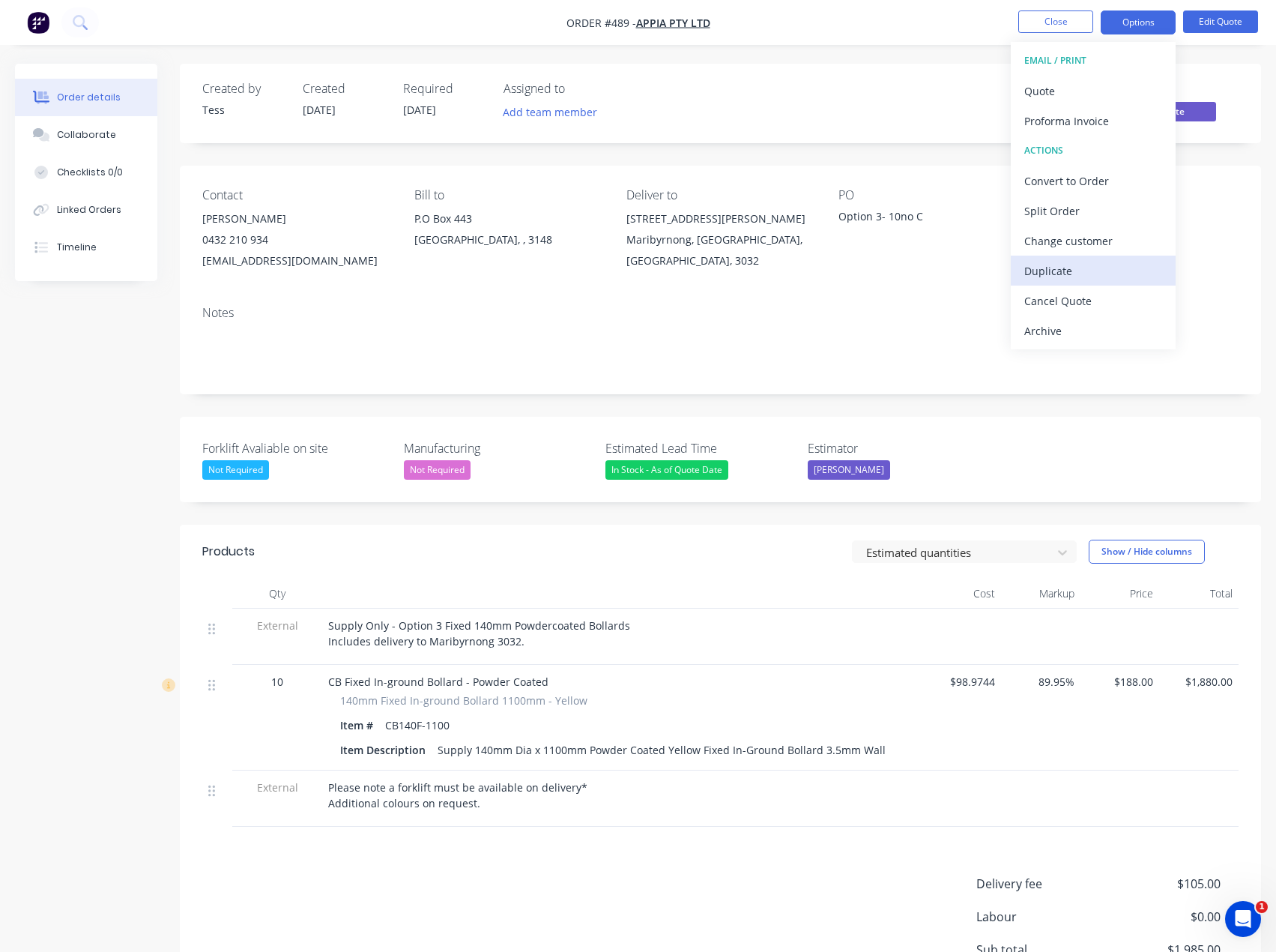
click at [1065, 274] on div "Duplicate" at bounding box center [1093, 271] width 138 height 22
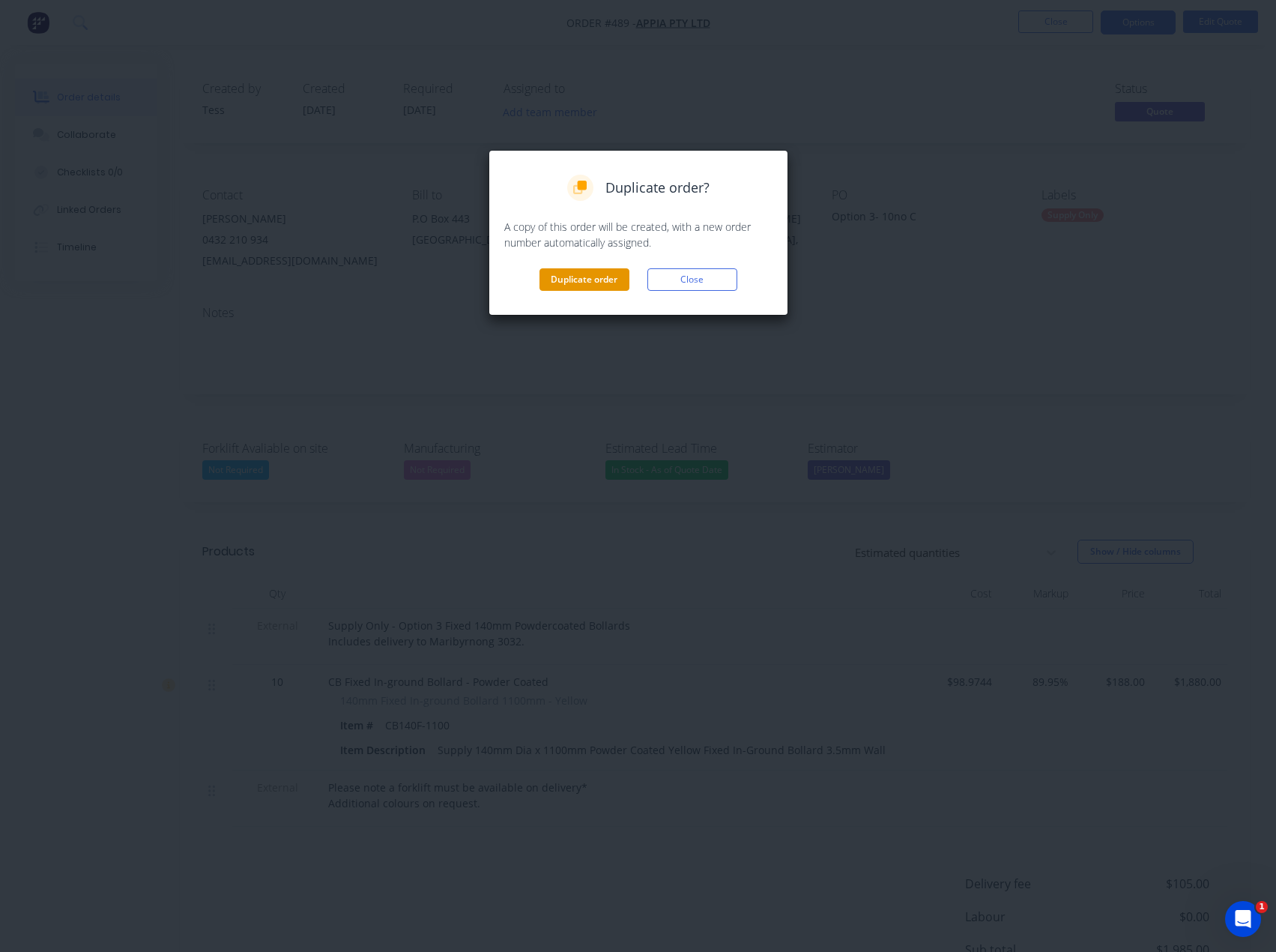
click at [591, 282] on button "Duplicate order" at bounding box center [584, 279] width 90 height 23
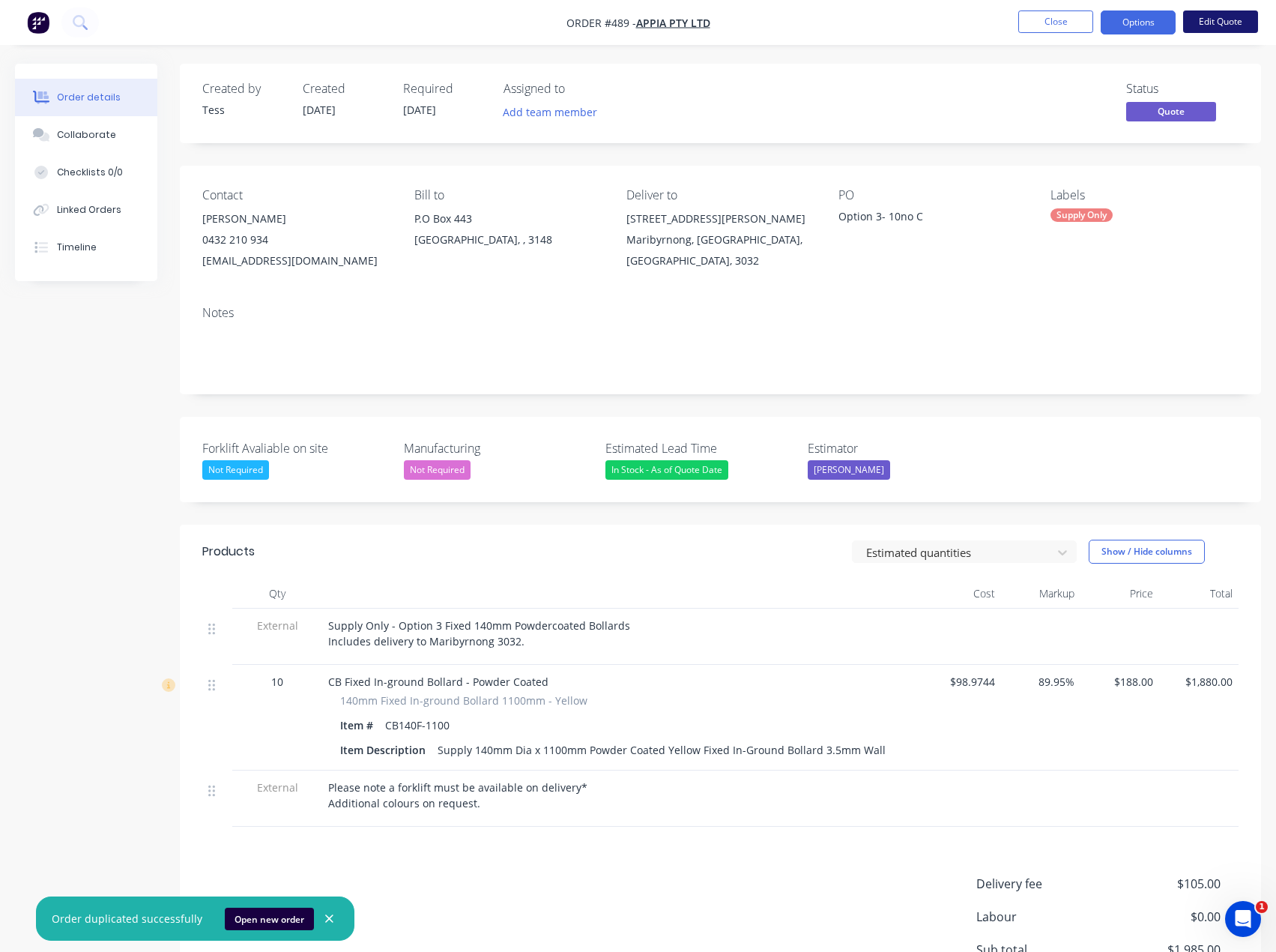
click at [1217, 16] on button "Edit Quote" at bounding box center [1221, 22] width 75 height 23
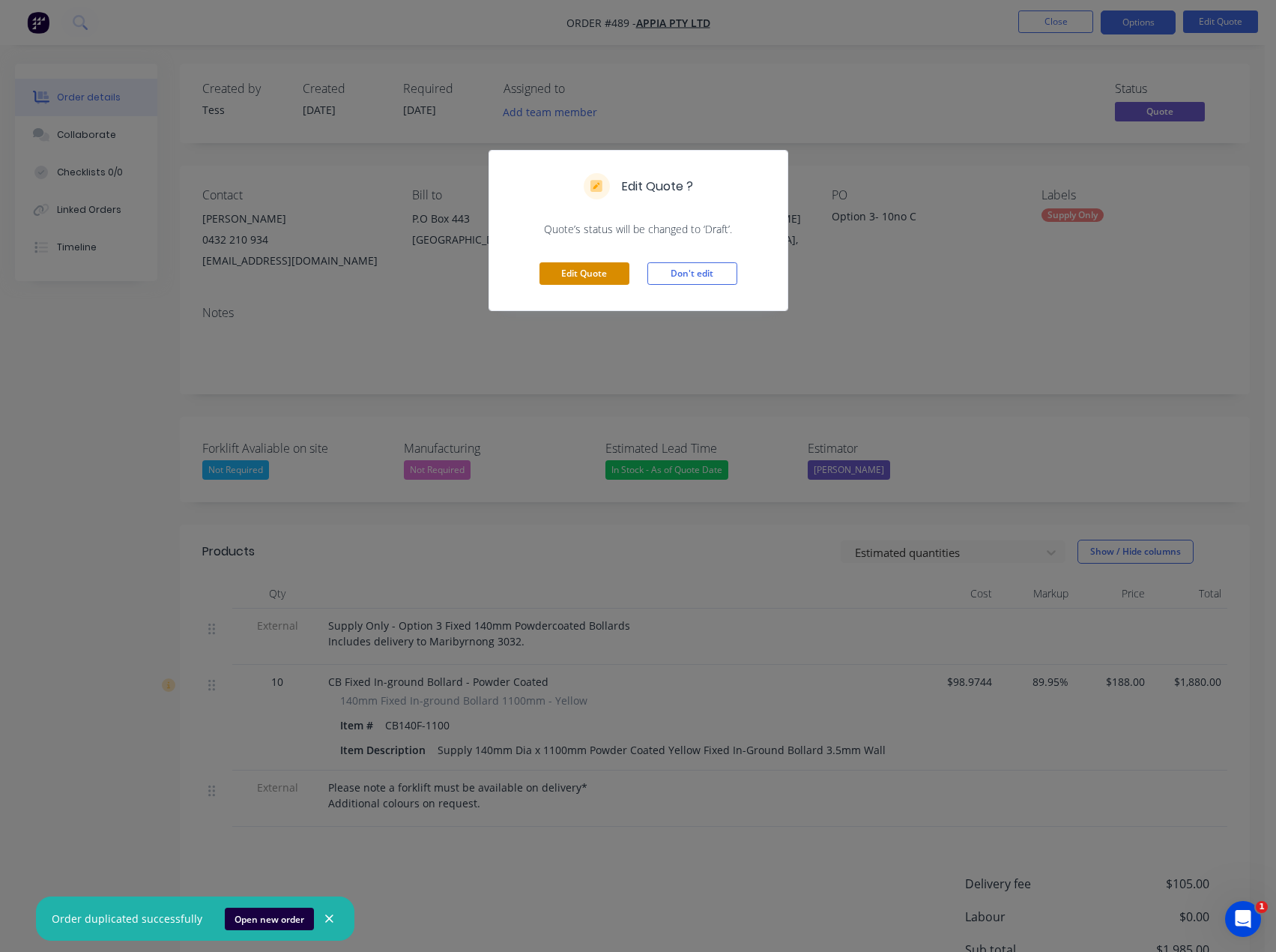
click at [578, 266] on button "Edit Quote" at bounding box center [584, 274] width 90 height 23
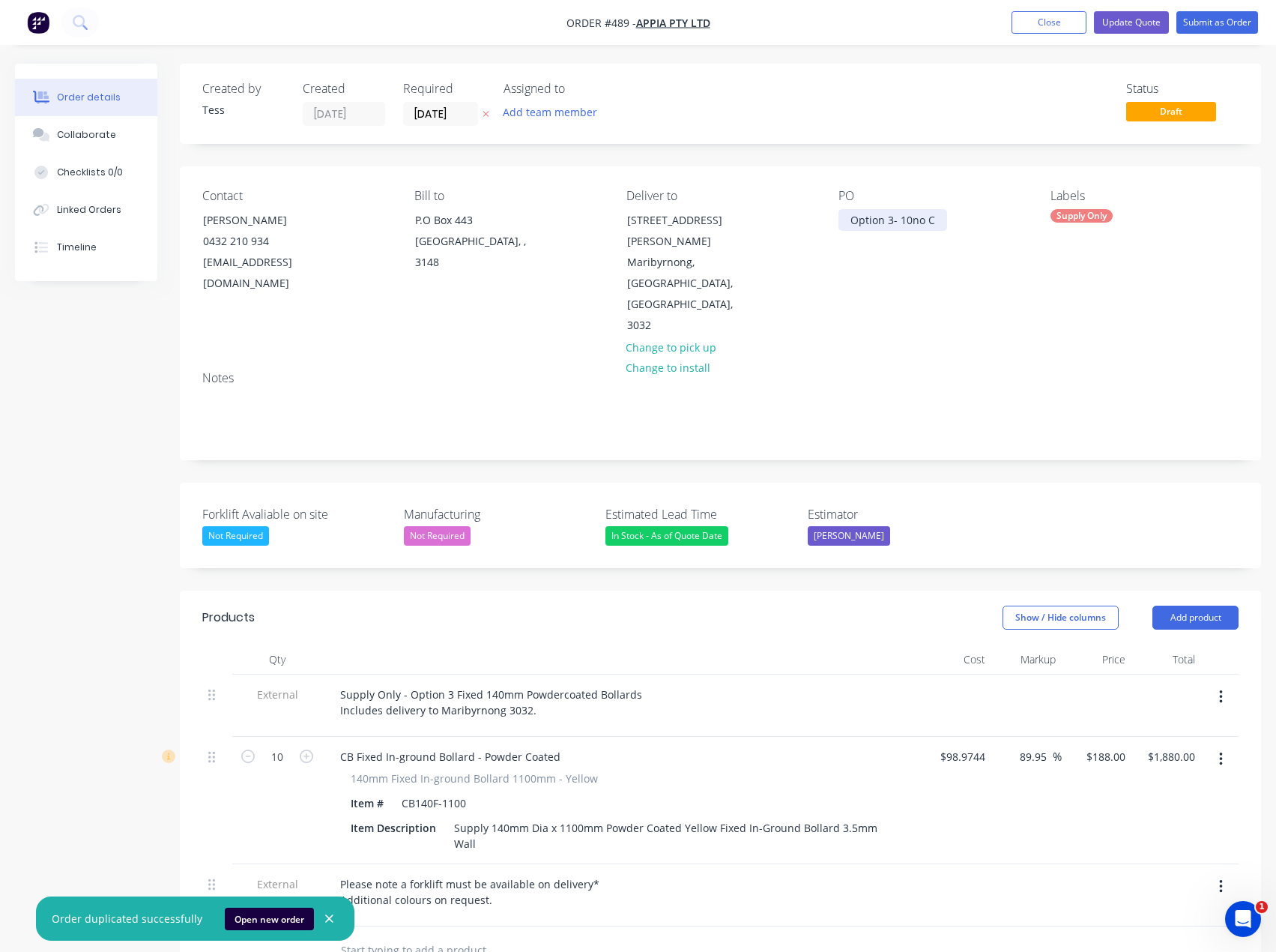
click at [937, 222] on div "Option 3- 10no C" at bounding box center [892, 219] width 108 height 22
click at [965, 266] on div "PO Option 3- 10no CB140F-1100" at bounding box center [932, 263] width 188 height 147
click at [1141, 20] on button "Update Quote" at bounding box center [1131, 23] width 75 height 23
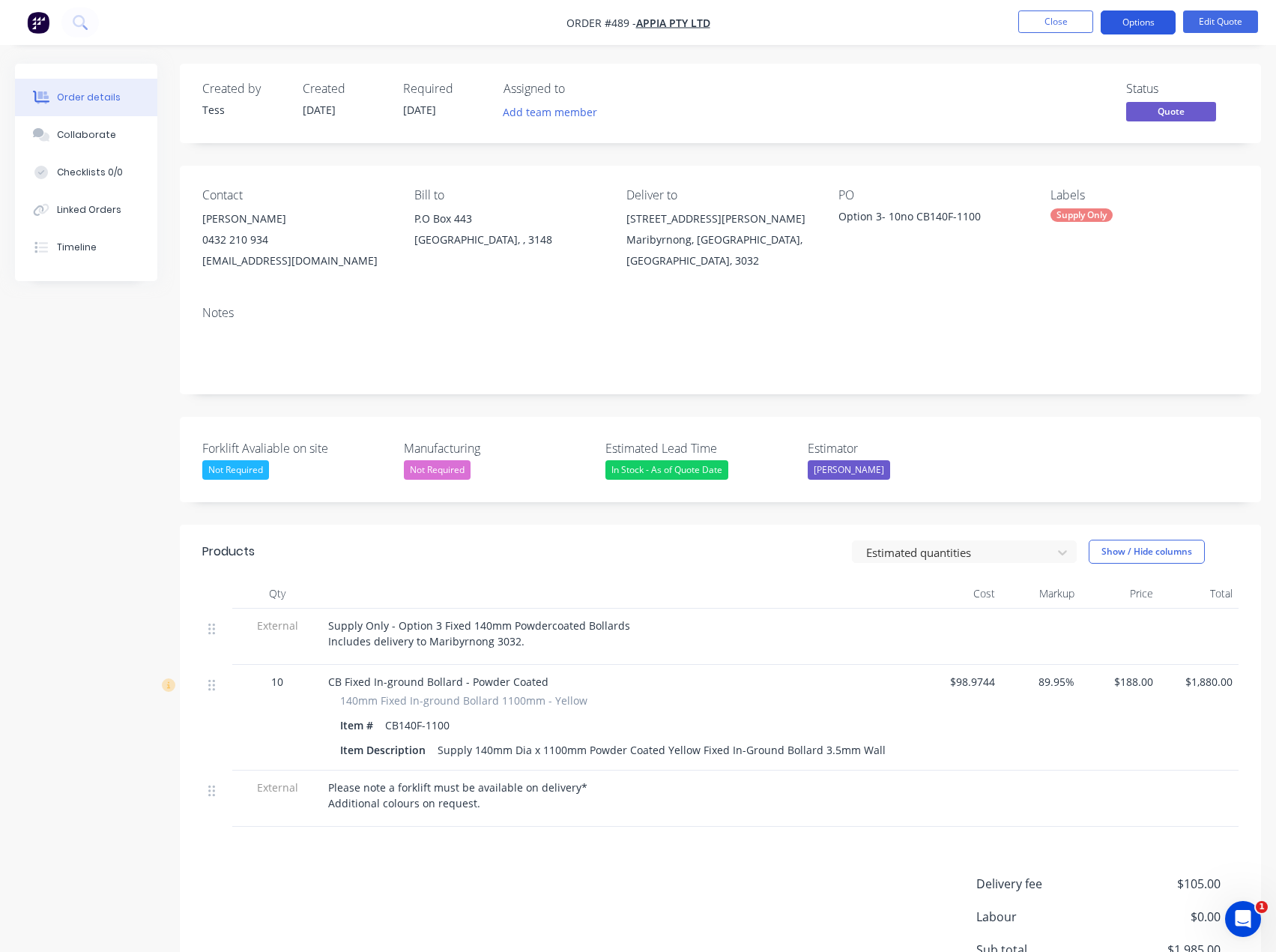
click at [1164, 17] on button "Options" at bounding box center [1138, 23] width 75 height 24
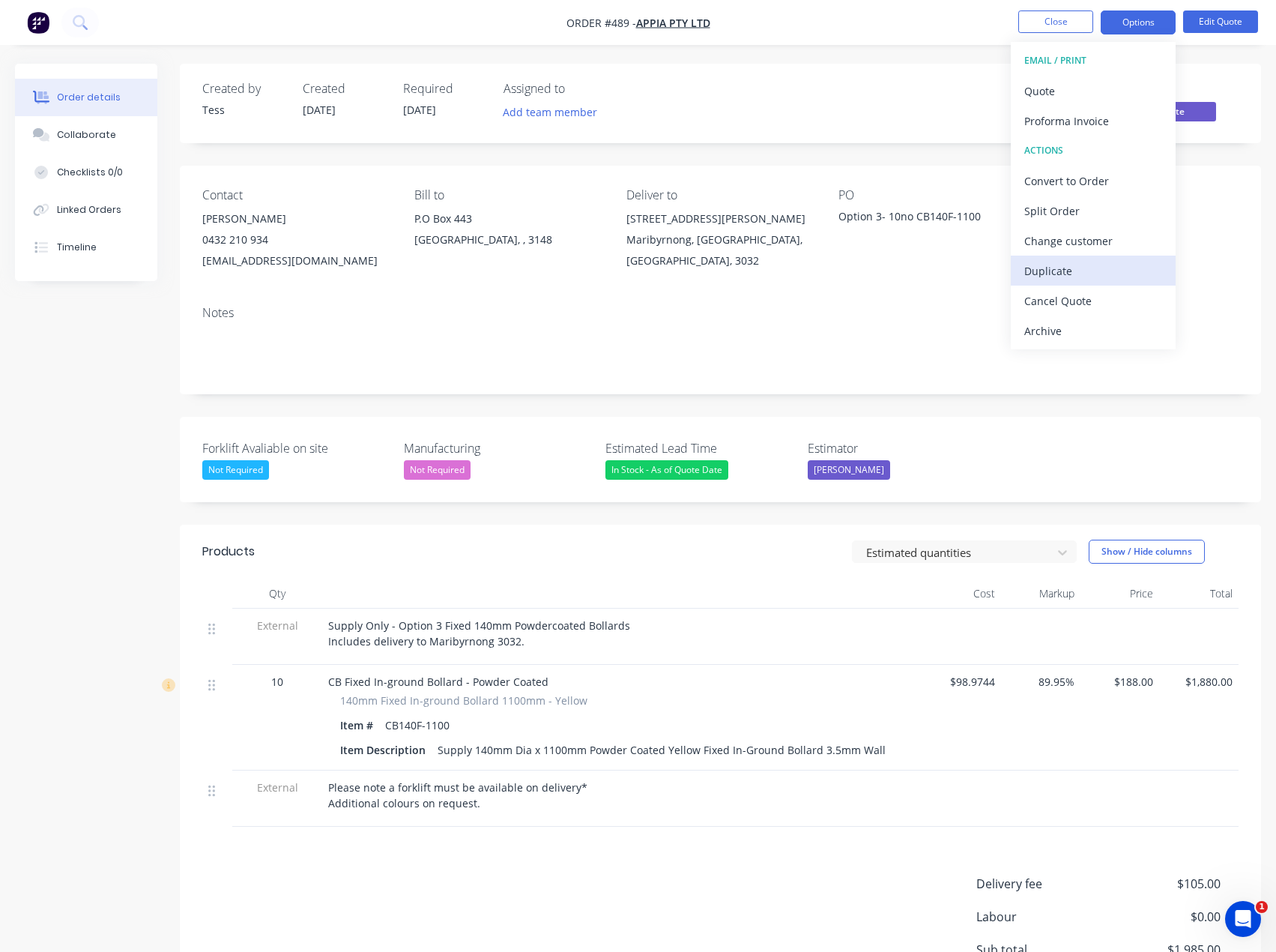
click at [1059, 271] on div "Duplicate" at bounding box center [1093, 271] width 138 height 22
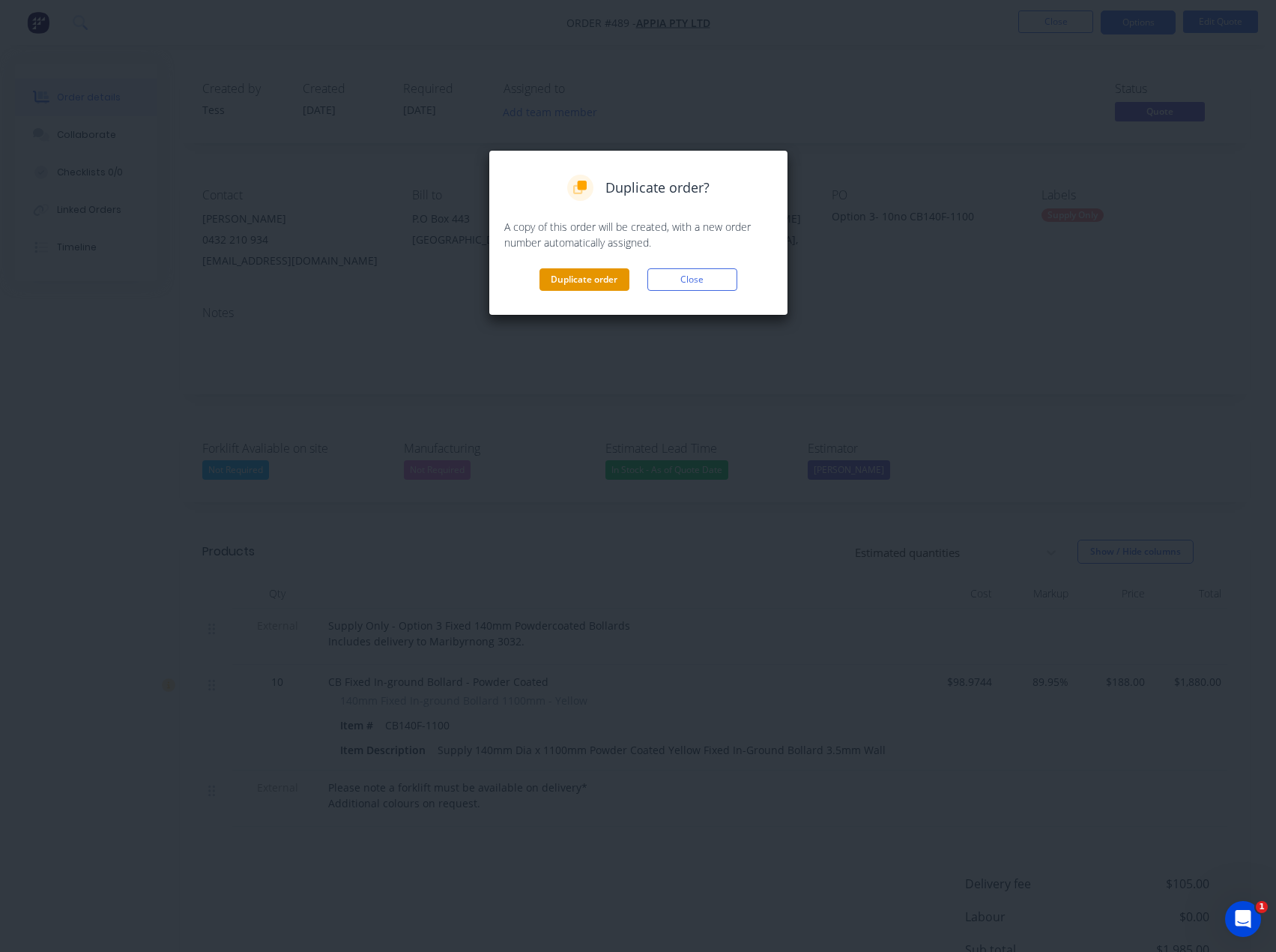
click at [594, 284] on button "Duplicate order" at bounding box center [584, 279] width 90 height 23
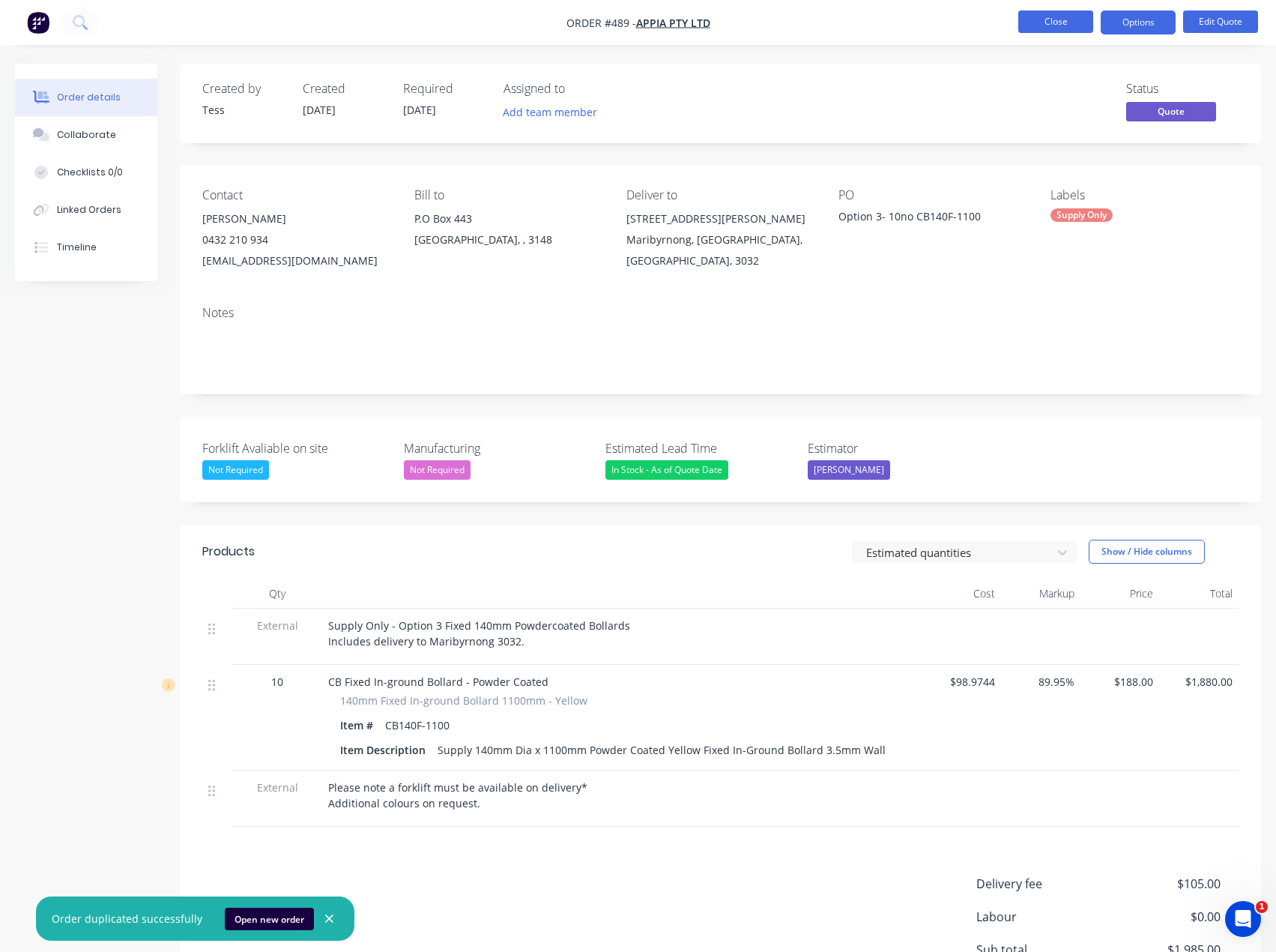
click at [1053, 23] on button "Close" at bounding box center [1056, 22] width 75 height 23
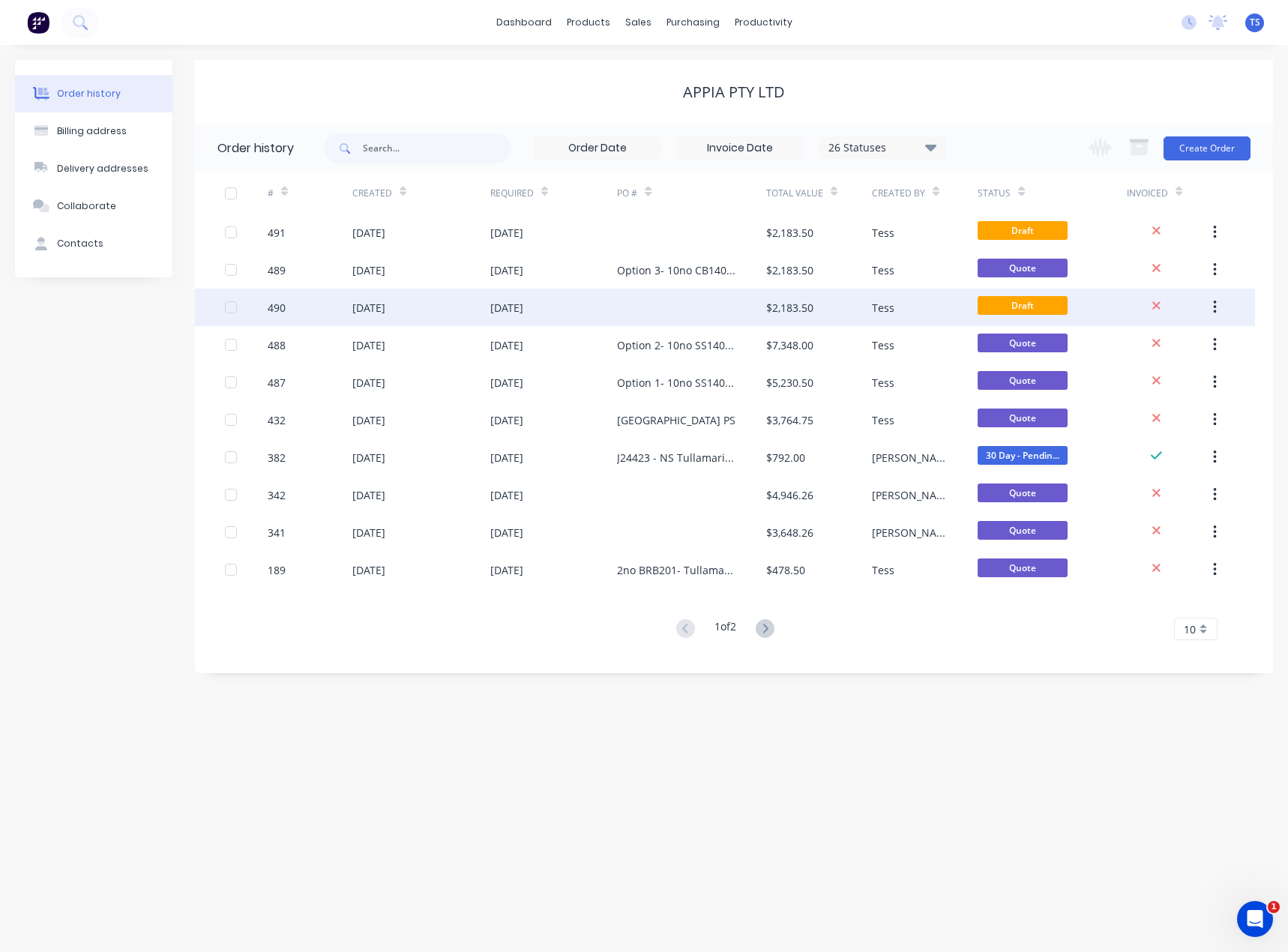
click at [1214, 308] on icon "button" at bounding box center [1214, 308] width 3 height 14
click at [1134, 351] on div "Archive" at bounding box center [1161, 346] width 115 height 22
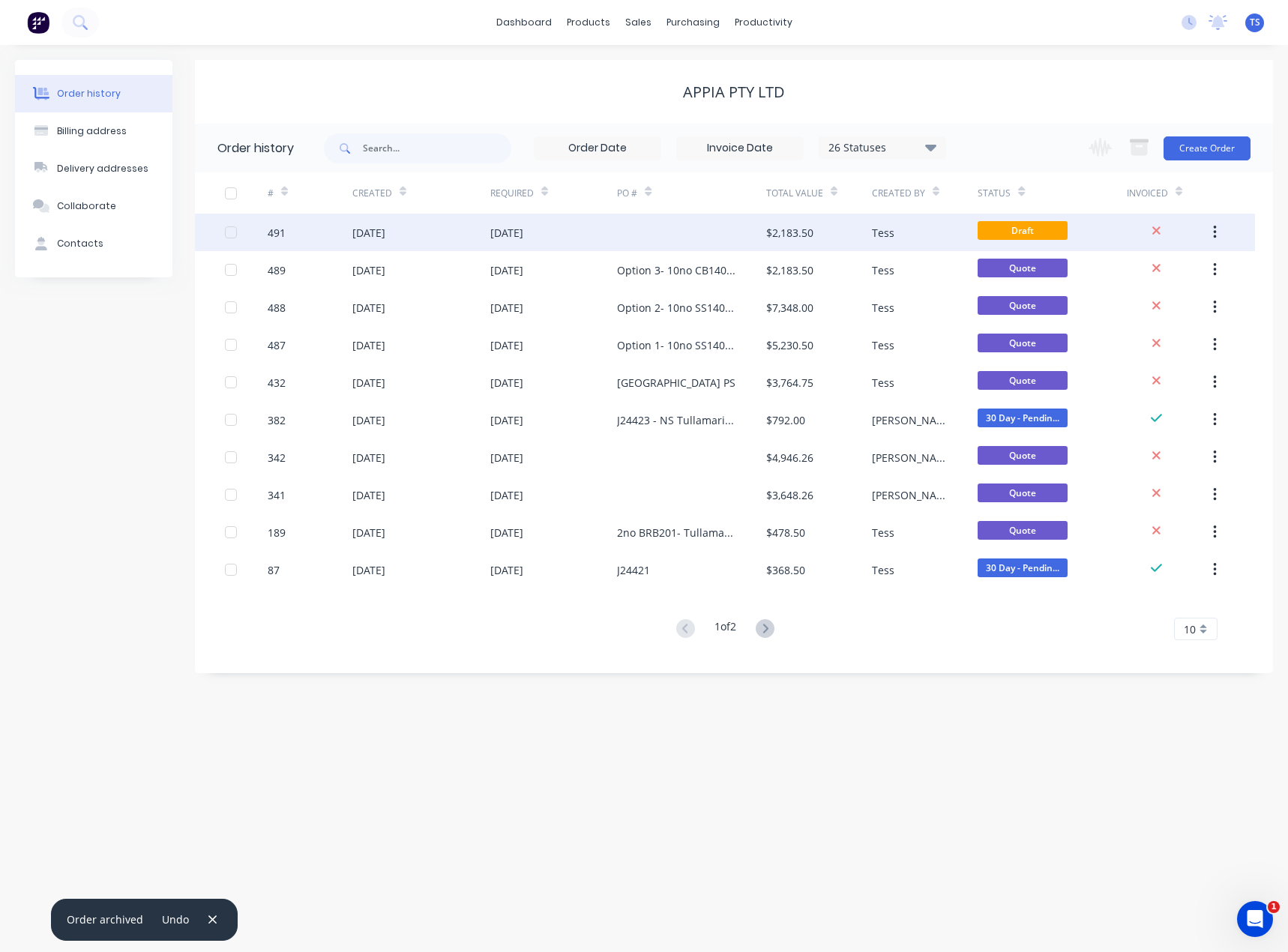
click at [668, 234] on div at bounding box center [690, 231] width 148 height 37
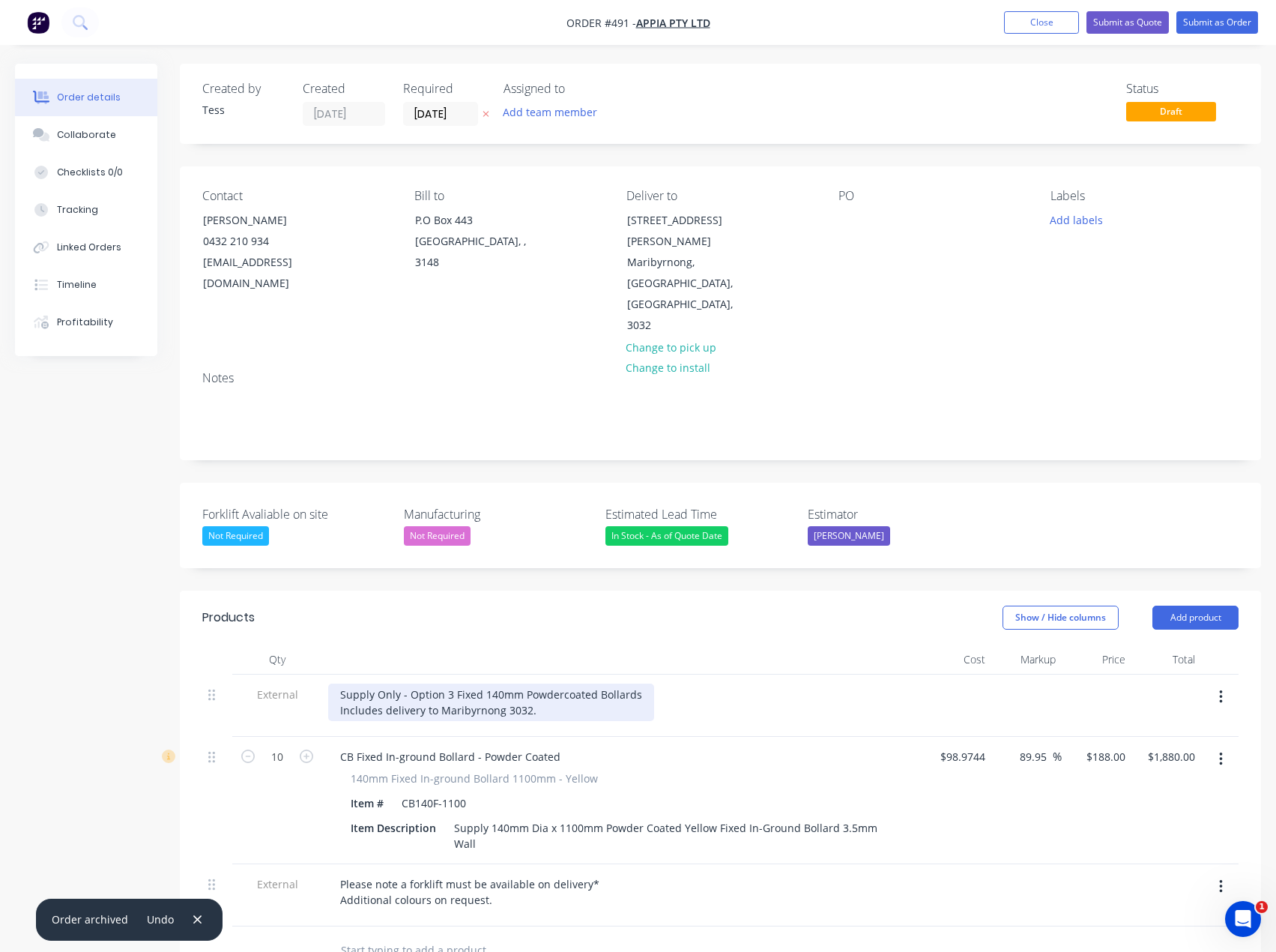
click at [375, 683] on div "Supply Only - Option 3 Fixed 140mm Powdercoated Bollards Includes delivery to M…" at bounding box center [492, 701] width 326 height 37
click at [856, 220] on div at bounding box center [850, 219] width 24 height 22
click at [546, 683] on div "Supply and Install - Option 4 Fixed 140mm Powdercoated Bollards Includes delive…" at bounding box center [506, 701] width 356 height 37
click at [547, 683] on div "Supply and Install - Option 4 Fixed 140mm Powdercoated Bollards Includes delive…" at bounding box center [506, 701] width 356 height 37
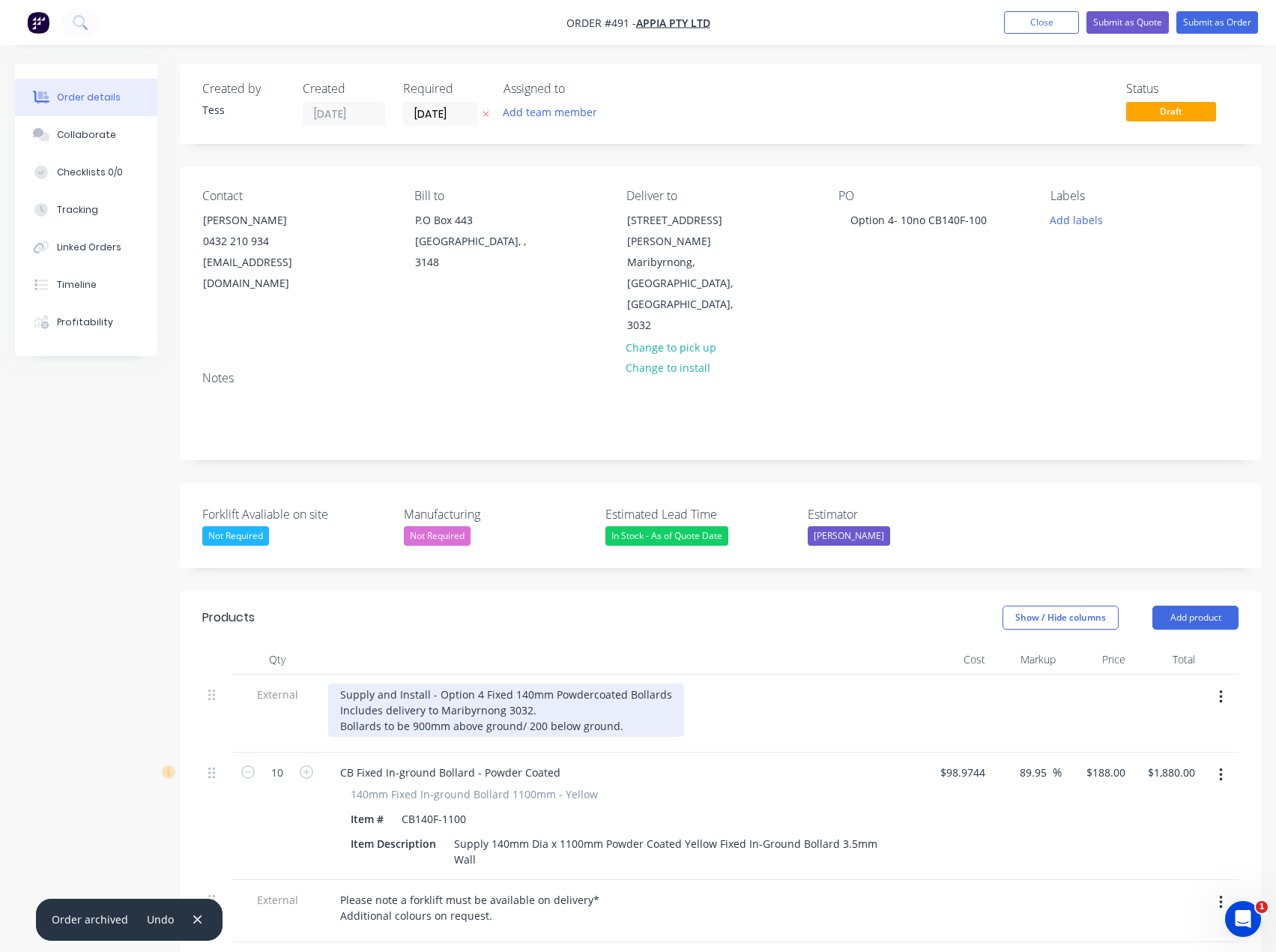
drag, startPoint x: 624, startPoint y: 688, endPoint x: 340, endPoint y: 681, distance: 284.1
click at [340, 683] on div "Supply and Install - Option 4 Fixed 140mm Powdercoated Bollards Includes delive…" at bounding box center [506, 709] width 356 height 53
copy div "Bollards to be 900mm above ground/ 200 below ground."
click at [380, 683] on div "Supply and Install - Option 4 Fixed 140mm Powdercoated Bollards Includes delive…" at bounding box center [506, 709] width 356 height 53
drag, startPoint x: 535, startPoint y: 669, endPoint x: 339, endPoint y: 674, distance: 196.1
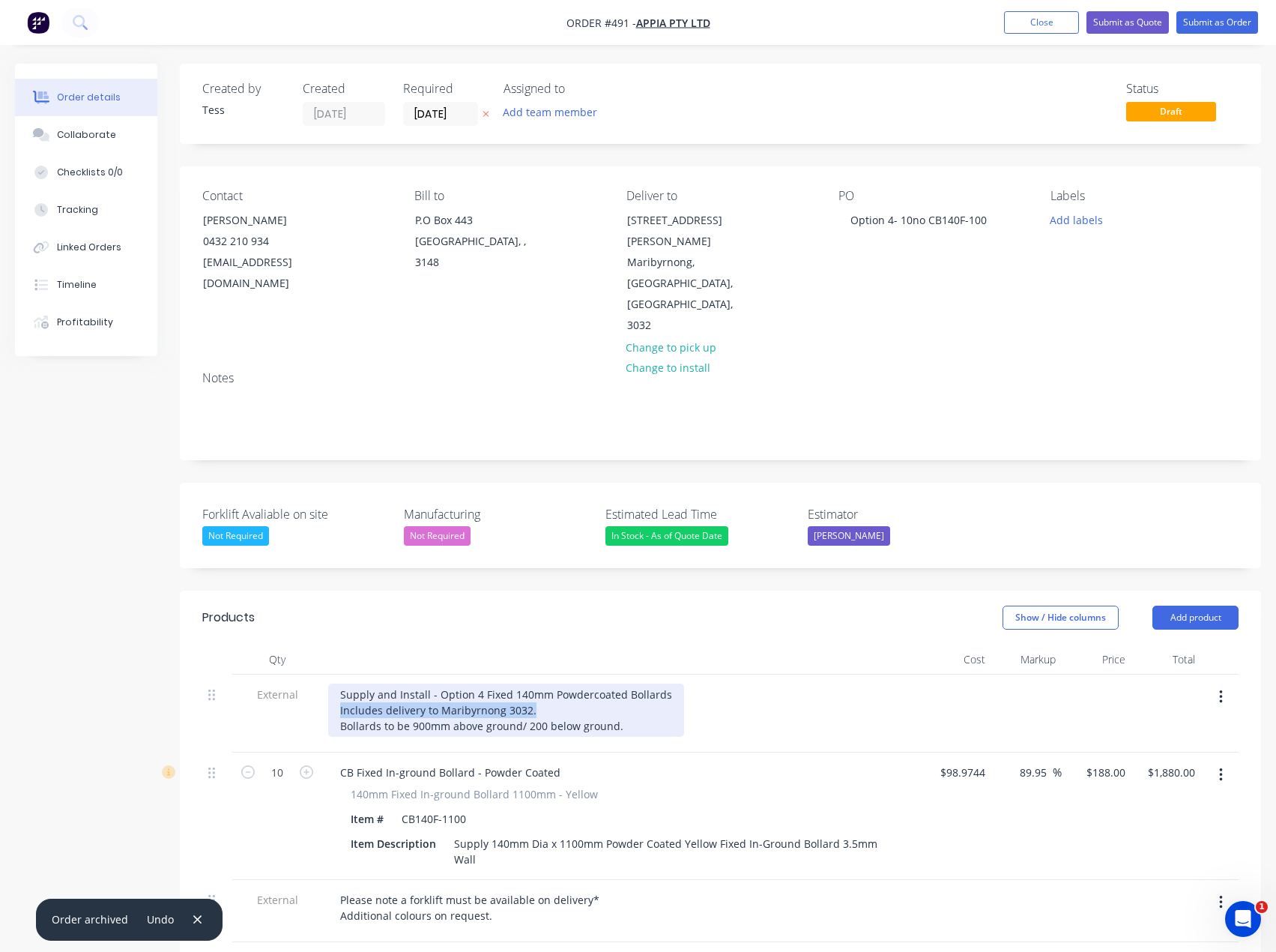
click at [339, 683] on div "Supply and Install - Option 4 Fixed 140mm Powdercoated Bollards Includes delive…" at bounding box center [506, 709] width 356 height 53
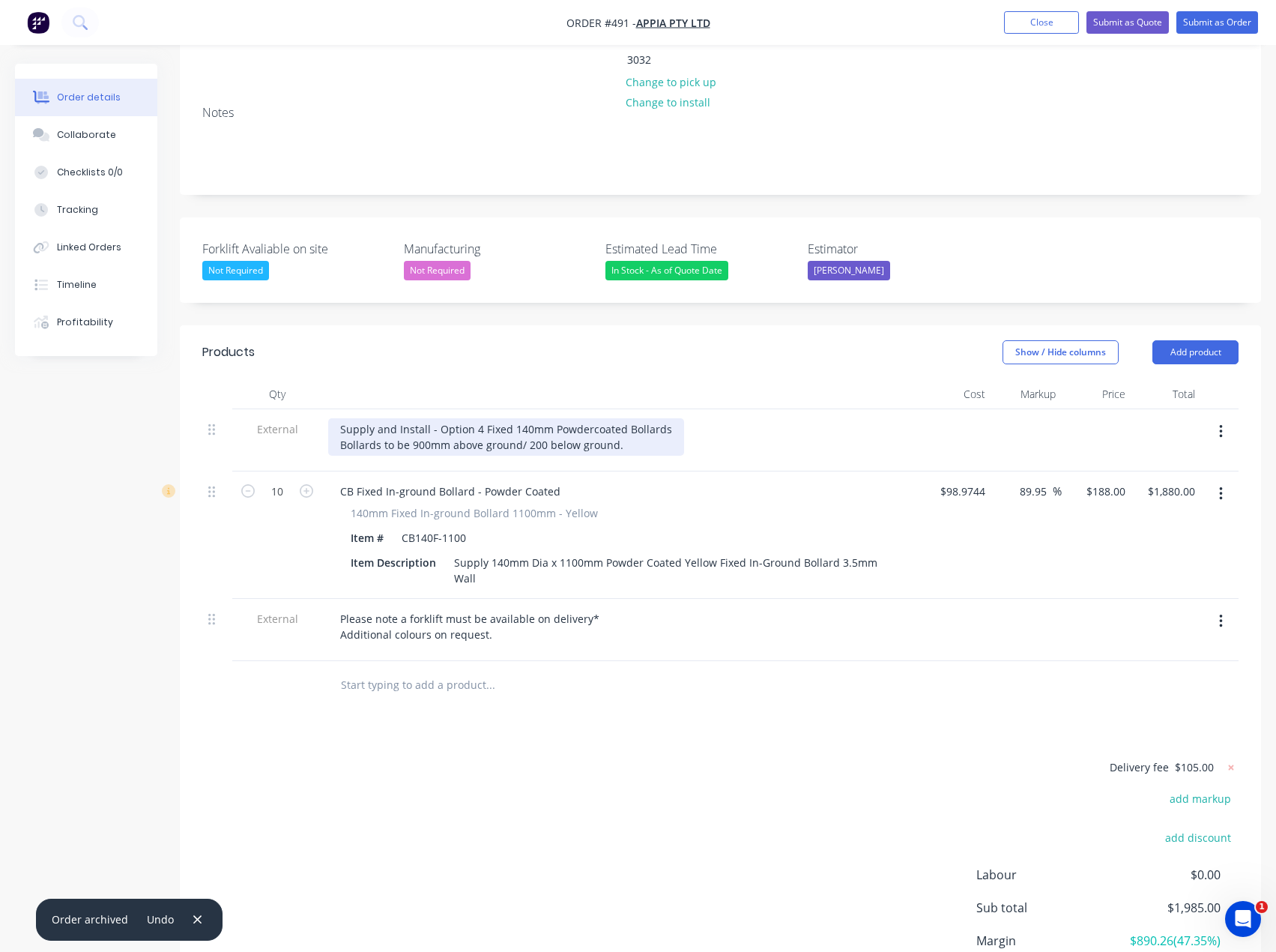
scroll to position [300, 0]
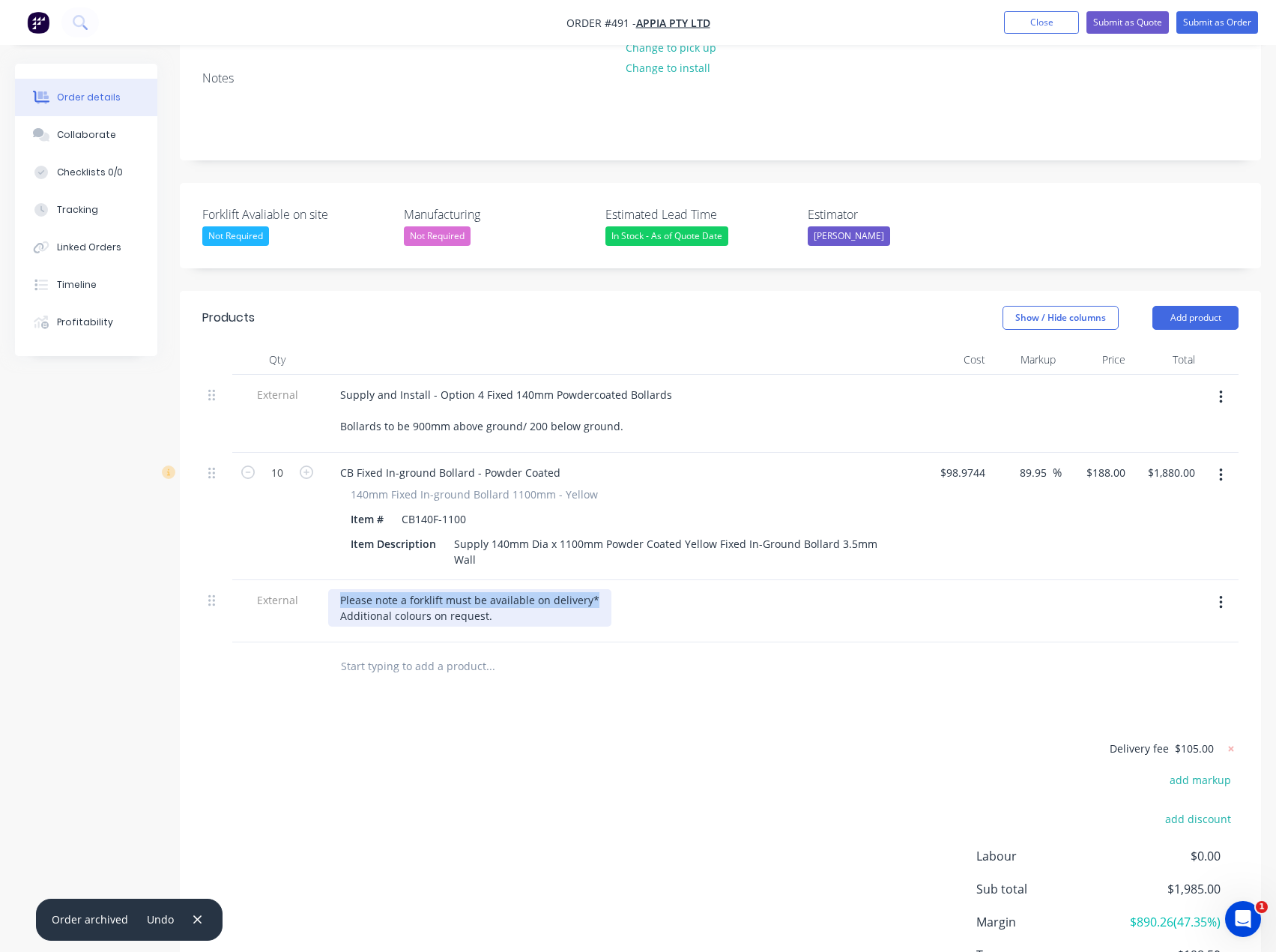
drag, startPoint x: 590, startPoint y: 558, endPoint x: 335, endPoint y: 556, distance: 255.0
click at [335, 589] on div "Please note a forklift must be available on delivery* Additional colours on req…" at bounding box center [470, 607] width 283 height 37
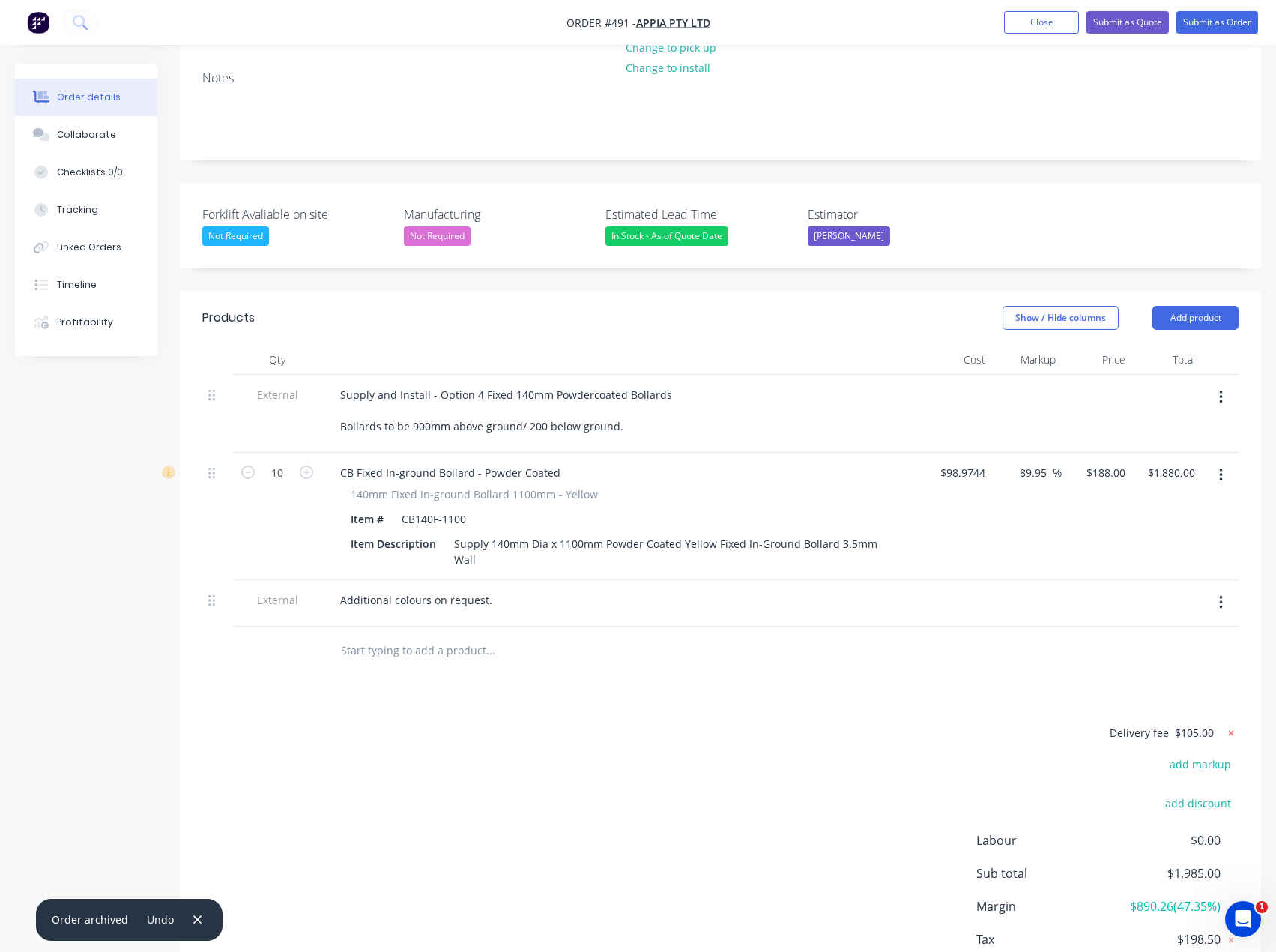
click at [1230, 723] on div "Delivery fee $105.00" at bounding box center [1145, 739] width 187 height 31
click at [1231, 726] on icon at bounding box center [1231, 733] width 15 height 15
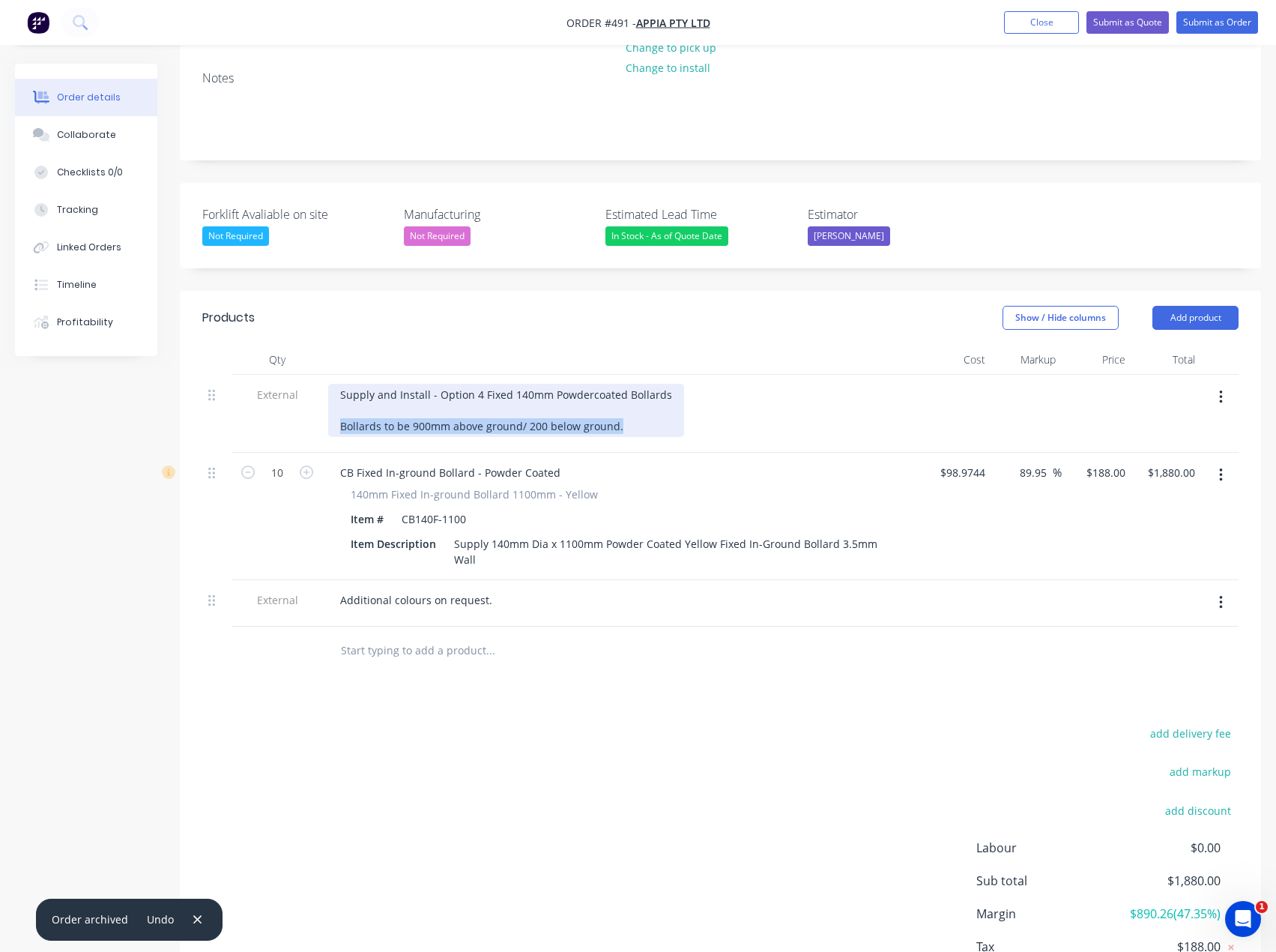
drag, startPoint x: 627, startPoint y: 384, endPoint x: 322, endPoint y: 381, distance: 305.0
click at [322, 381] on div "External Supply and Install - Option 4 Fixed 140mm Powdercoated Bollards Bollar…" at bounding box center [720, 414] width 1037 height 78
click at [343, 384] on div "Supply and Install - Option 4 Fixed 140mm Powdercoated Bollards Bollards to be …" at bounding box center [506, 410] width 356 height 53
click at [341, 384] on div "Supply and Install - Option 4 Fixed 140mm Powdercoated Bollards Bollards to be …" at bounding box center [506, 410] width 356 height 53
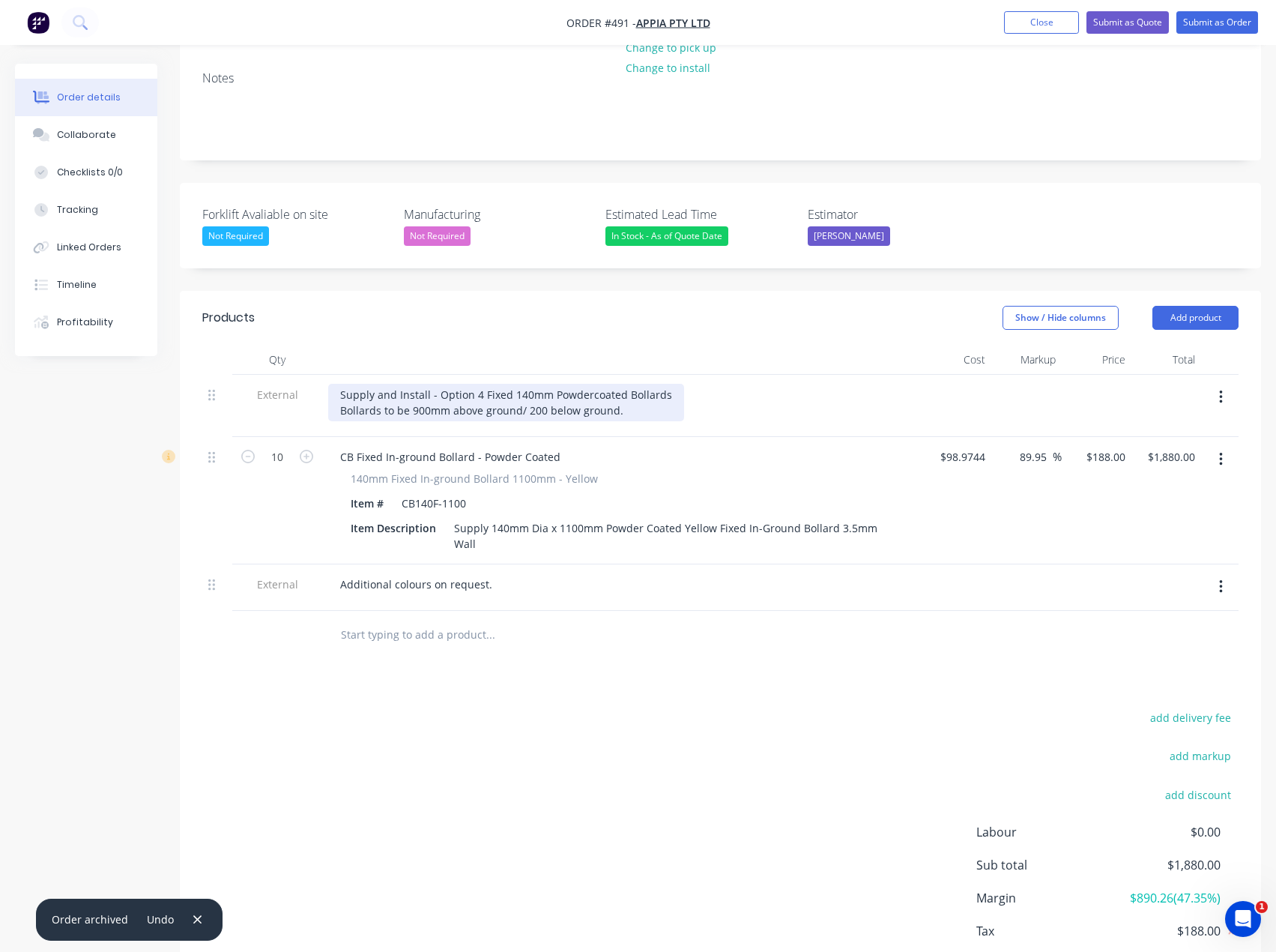
click at [595, 384] on div "Supply and Install - Option 4 Fixed 140mm Powdercoated Bollards Bollards to be …" at bounding box center [506, 402] width 356 height 37
drag, startPoint x: 622, startPoint y: 369, endPoint x: 335, endPoint y: 369, distance: 287.0
click at [335, 384] on div "Supply and Install - Option 4 Fixed 140mm Powdercoated Bollards Bollards to be …" at bounding box center [506, 402] width 356 height 37
copy div "Bollards to be 900mm above ground/ 200 below ground."
click at [850, 306] on div "Show / Hide columns Add product" at bounding box center [830, 318] width 816 height 24
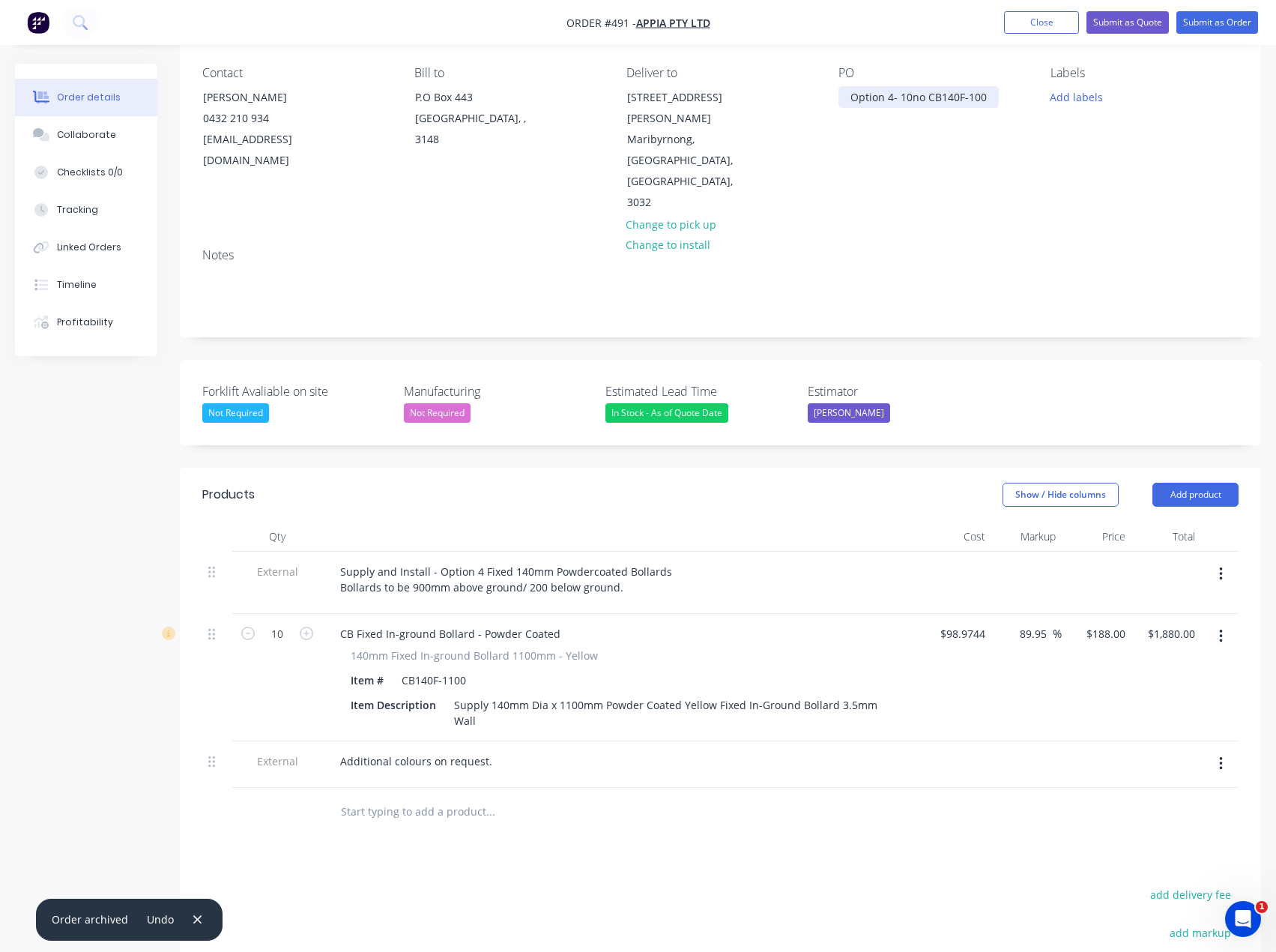
scroll to position [75, 0]
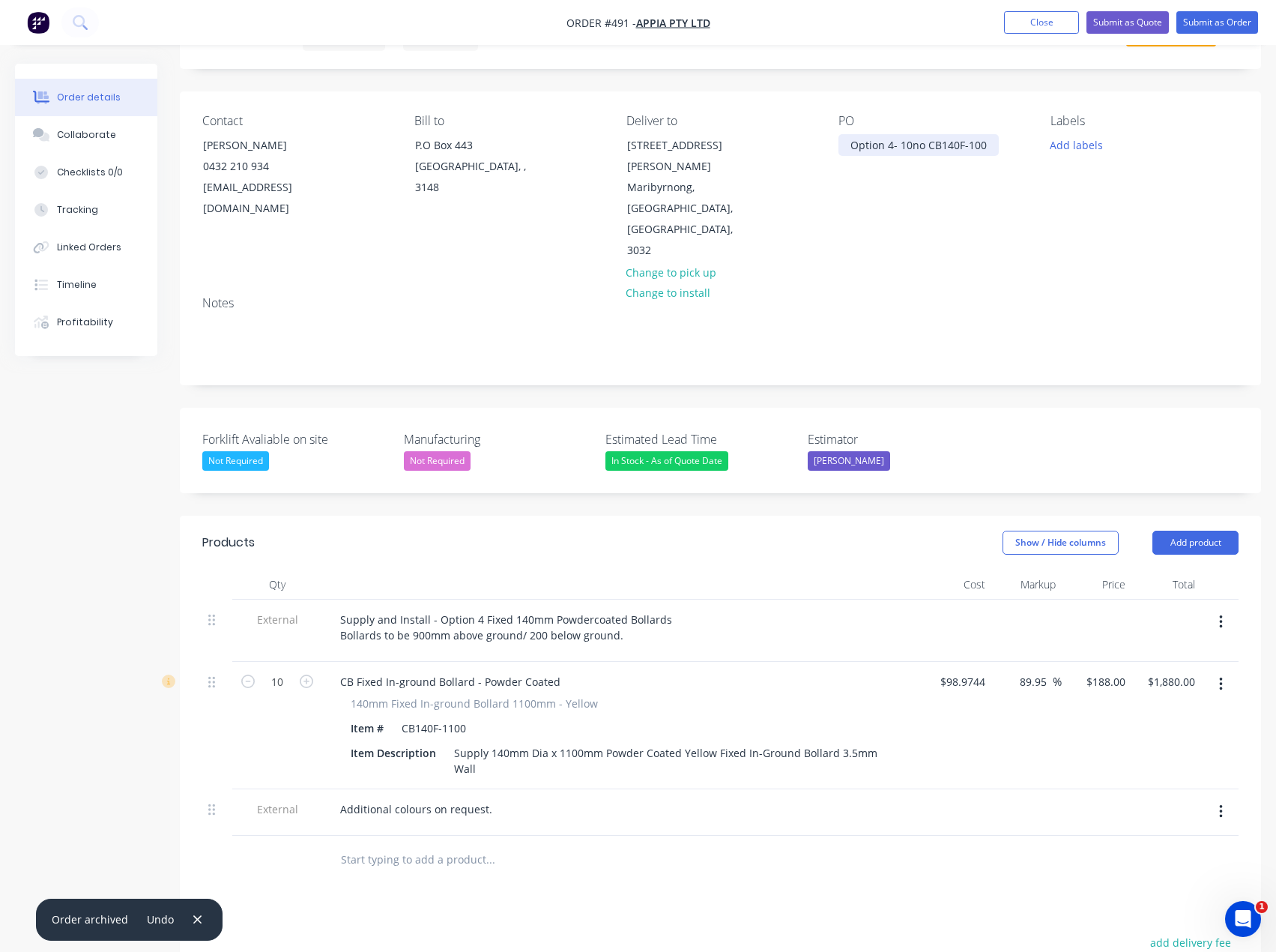
click at [990, 145] on div "Option 4- 10no CB140F-100" at bounding box center [918, 145] width 160 height 22
click at [1092, 148] on button "Add labels" at bounding box center [1077, 144] width 69 height 20
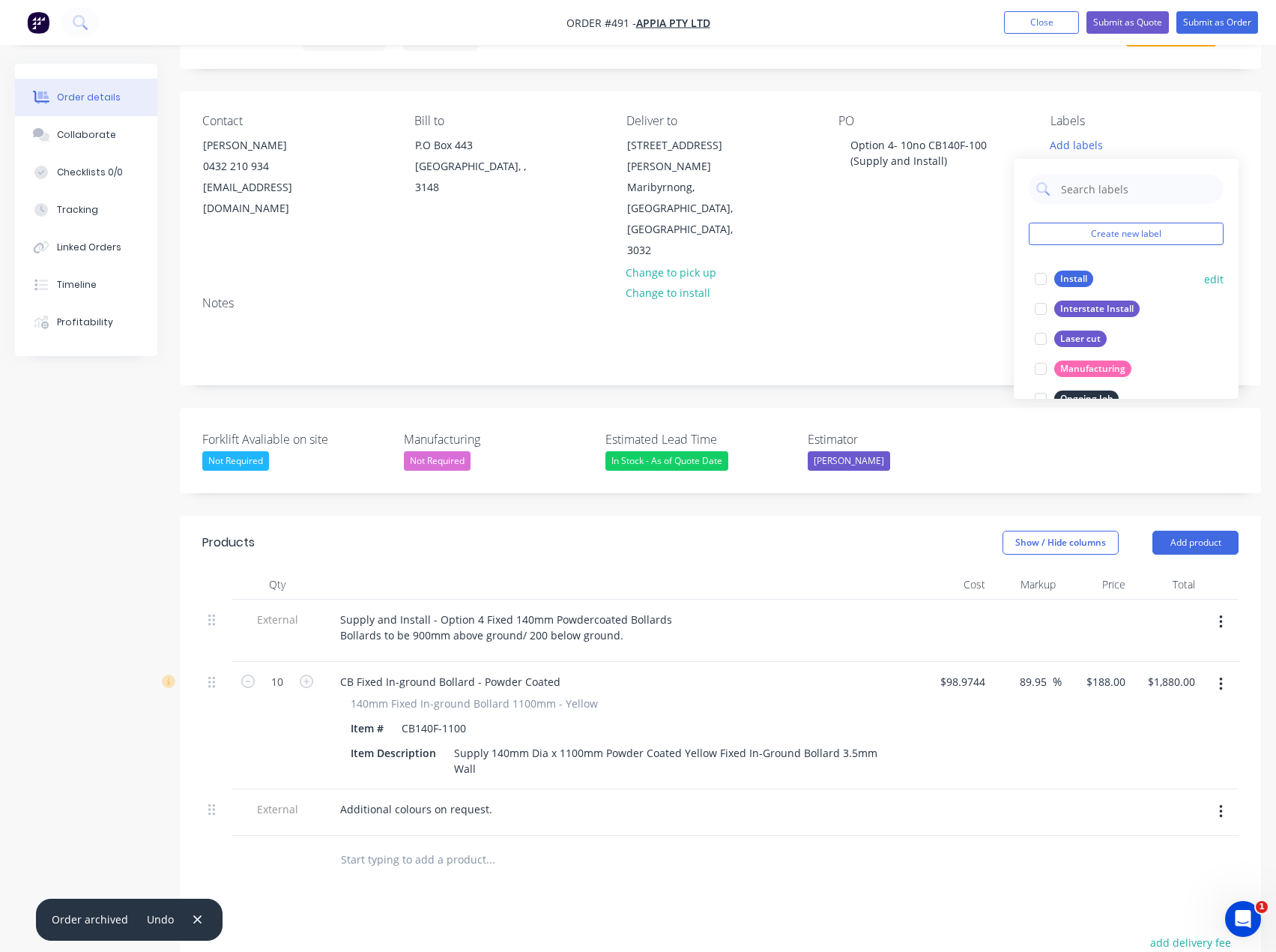
click at [1071, 282] on div "Install" at bounding box center [1073, 278] width 39 height 16
click at [954, 232] on div "Contact Raymond Madrono 0432 210 934 ray@appiagroup.com.au Bill to P.O Box 443 …" at bounding box center [719, 187] width 1081 height 192
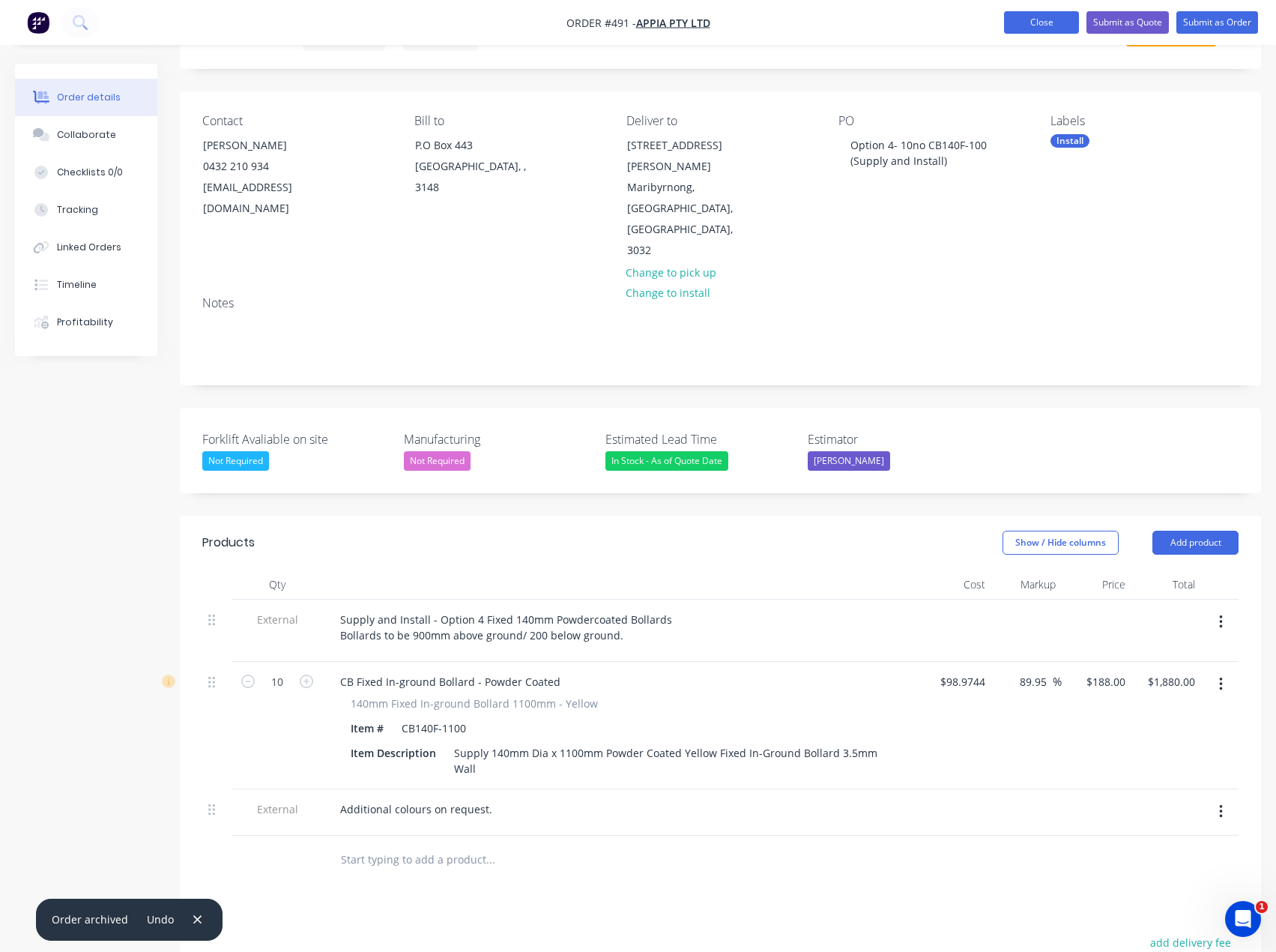
click at [1051, 24] on button "Close" at bounding box center [1041, 23] width 75 height 23
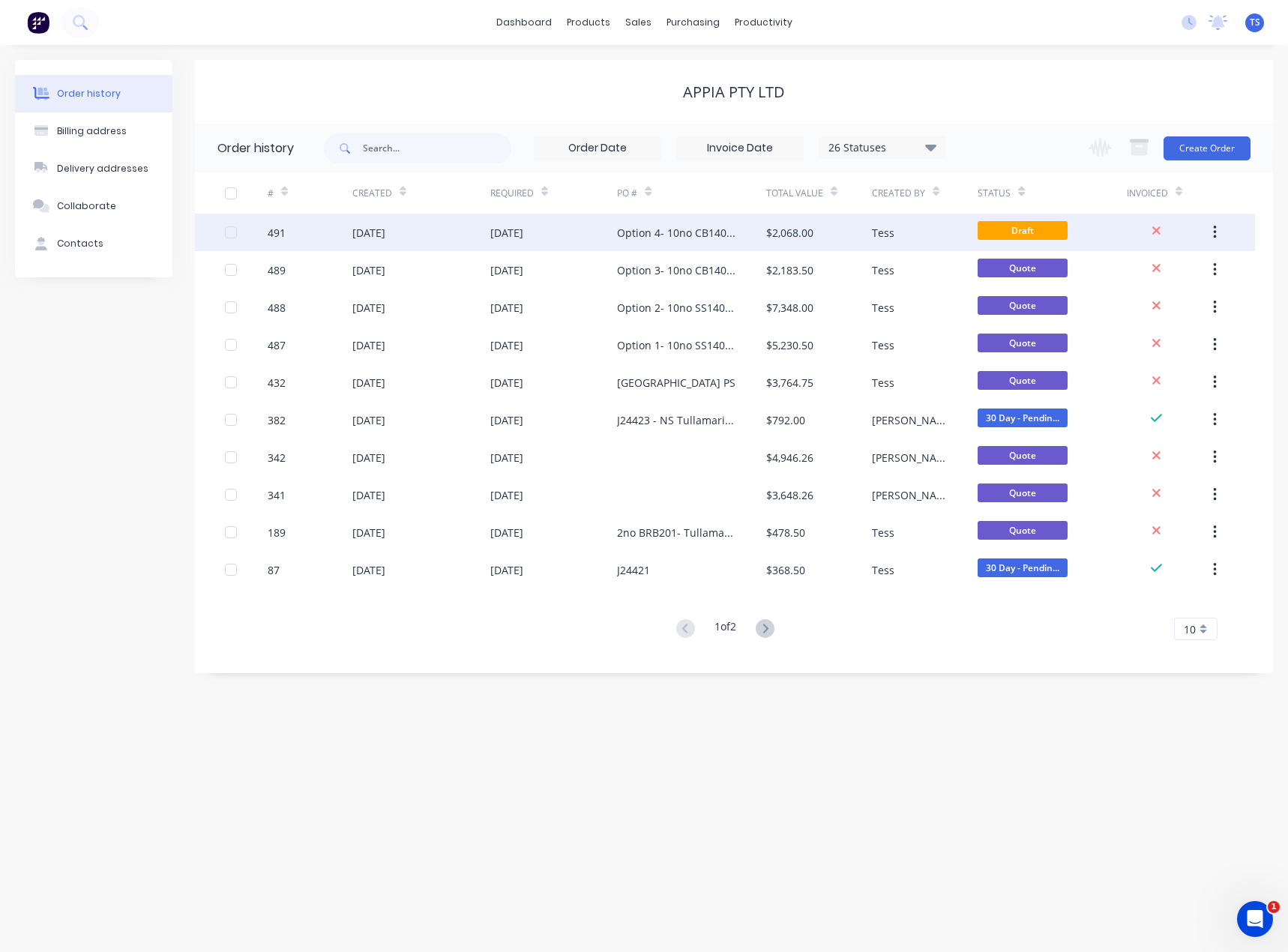
click at [661, 227] on div "Option 4- 10no CB140F-100 (Supply and Install)" at bounding box center [676, 232] width 119 height 16
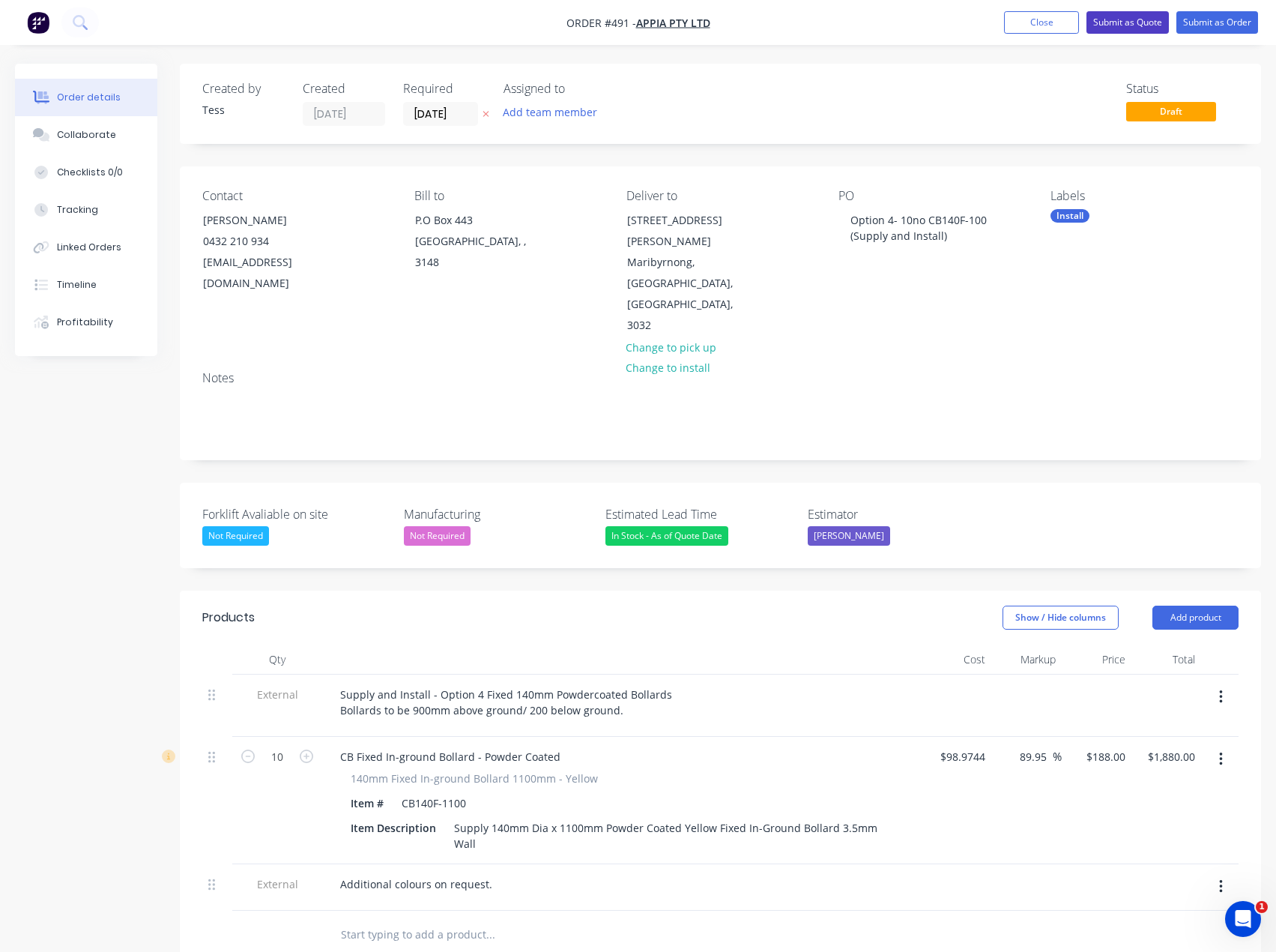
click at [1143, 17] on button "Submit as Quote" at bounding box center [1128, 23] width 82 height 23
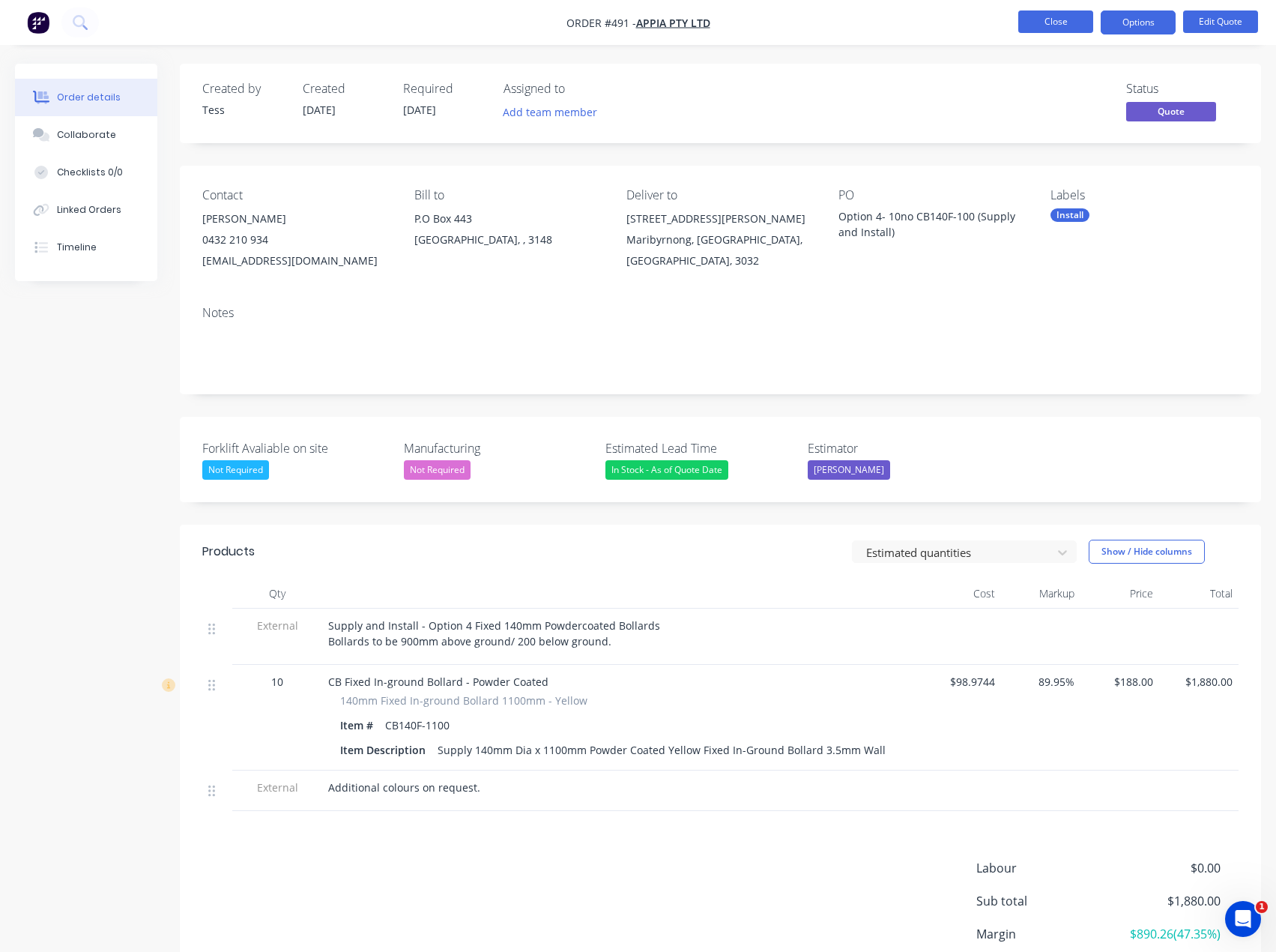
click at [1048, 23] on button "Close" at bounding box center [1056, 22] width 75 height 23
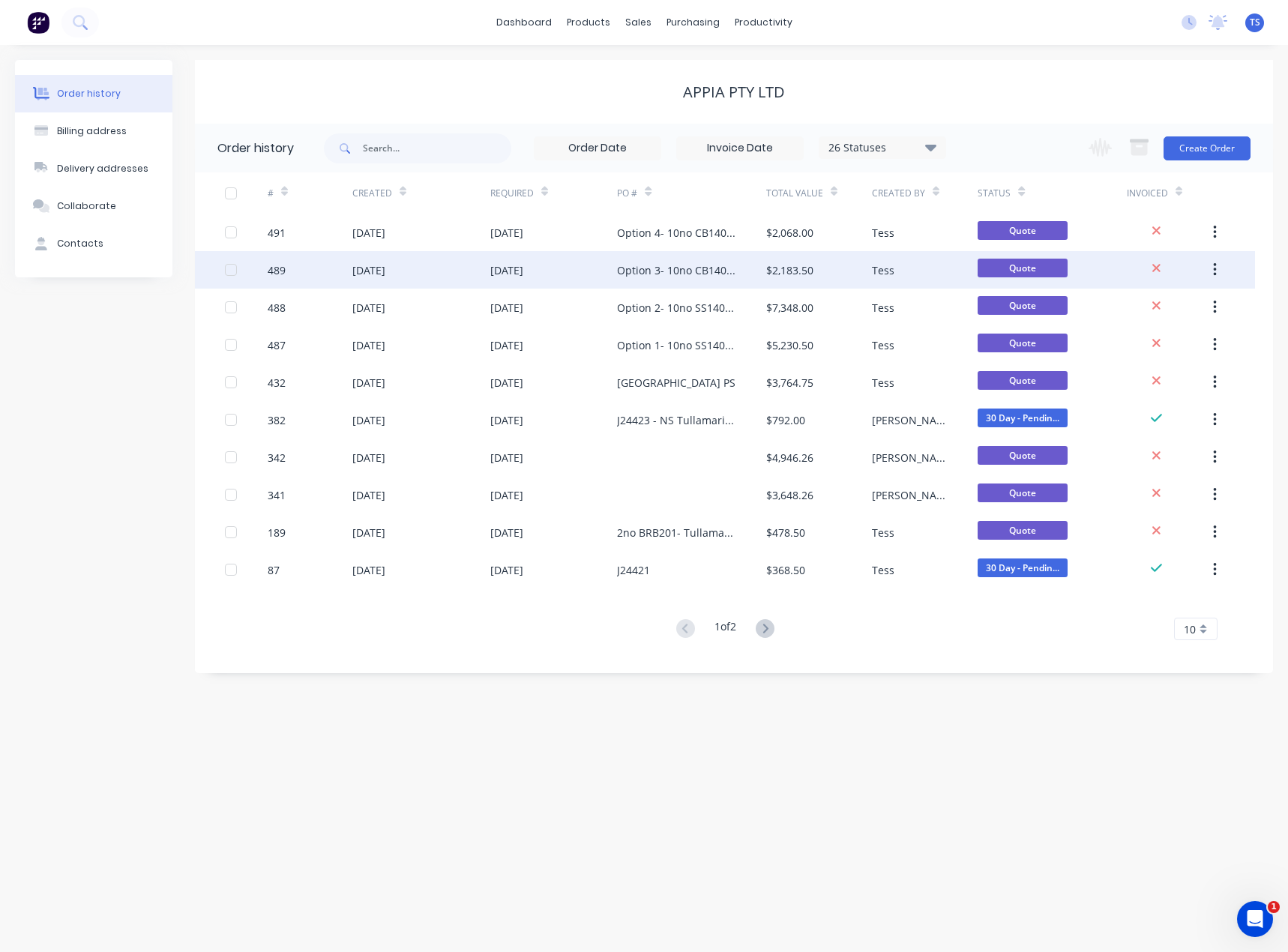
click at [671, 268] on div "Option 3- 10no CB140F-1100" at bounding box center [676, 271] width 119 height 16
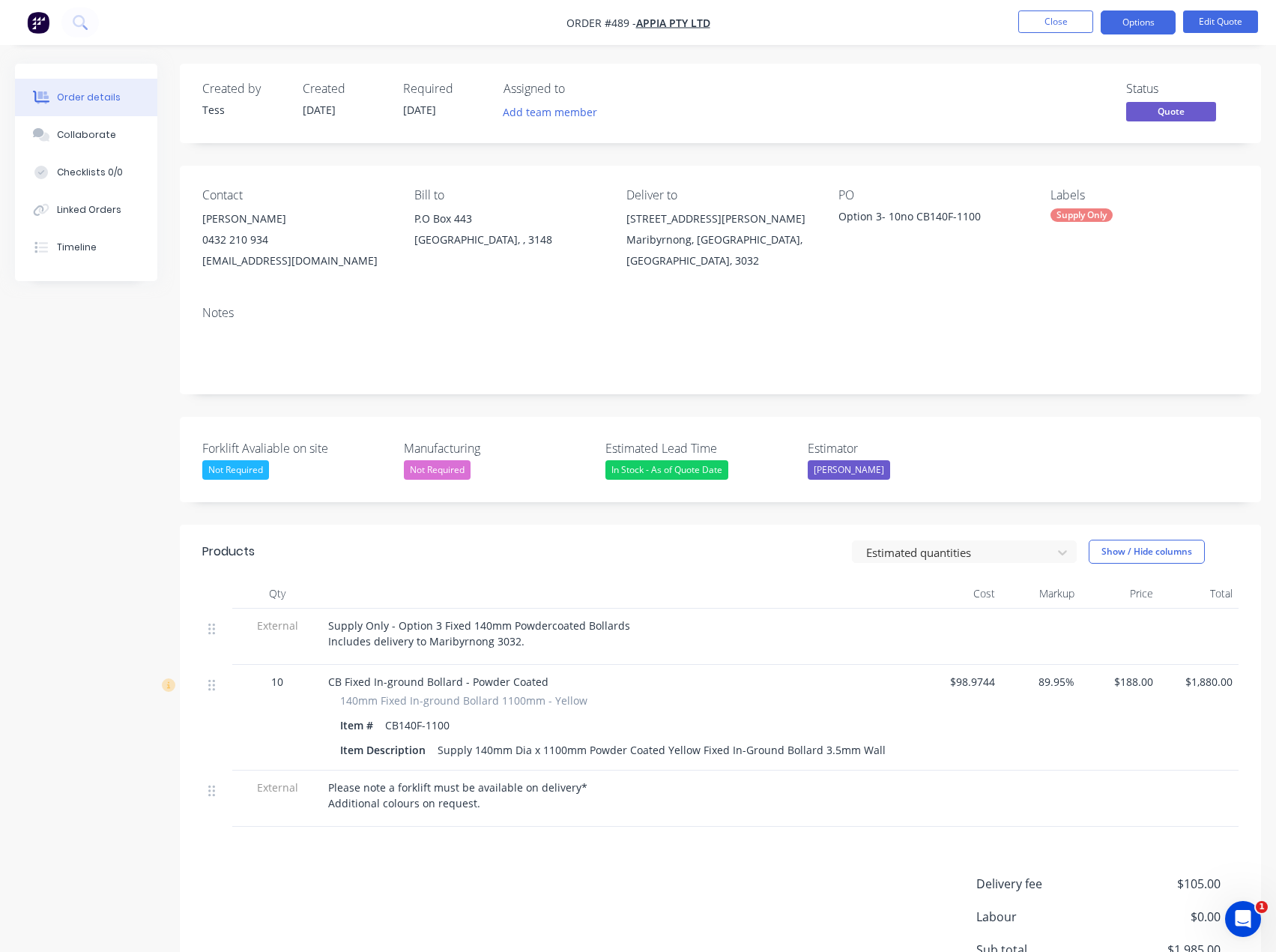
click at [520, 642] on div "Supply Only - Option 3 Fixed 140mm Powdercoated Bollards Includes delivery to M…" at bounding box center [622, 633] width 588 height 31
click at [1213, 19] on button "Edit Quote" at bounding box center [1221, 22] width 75 height 23
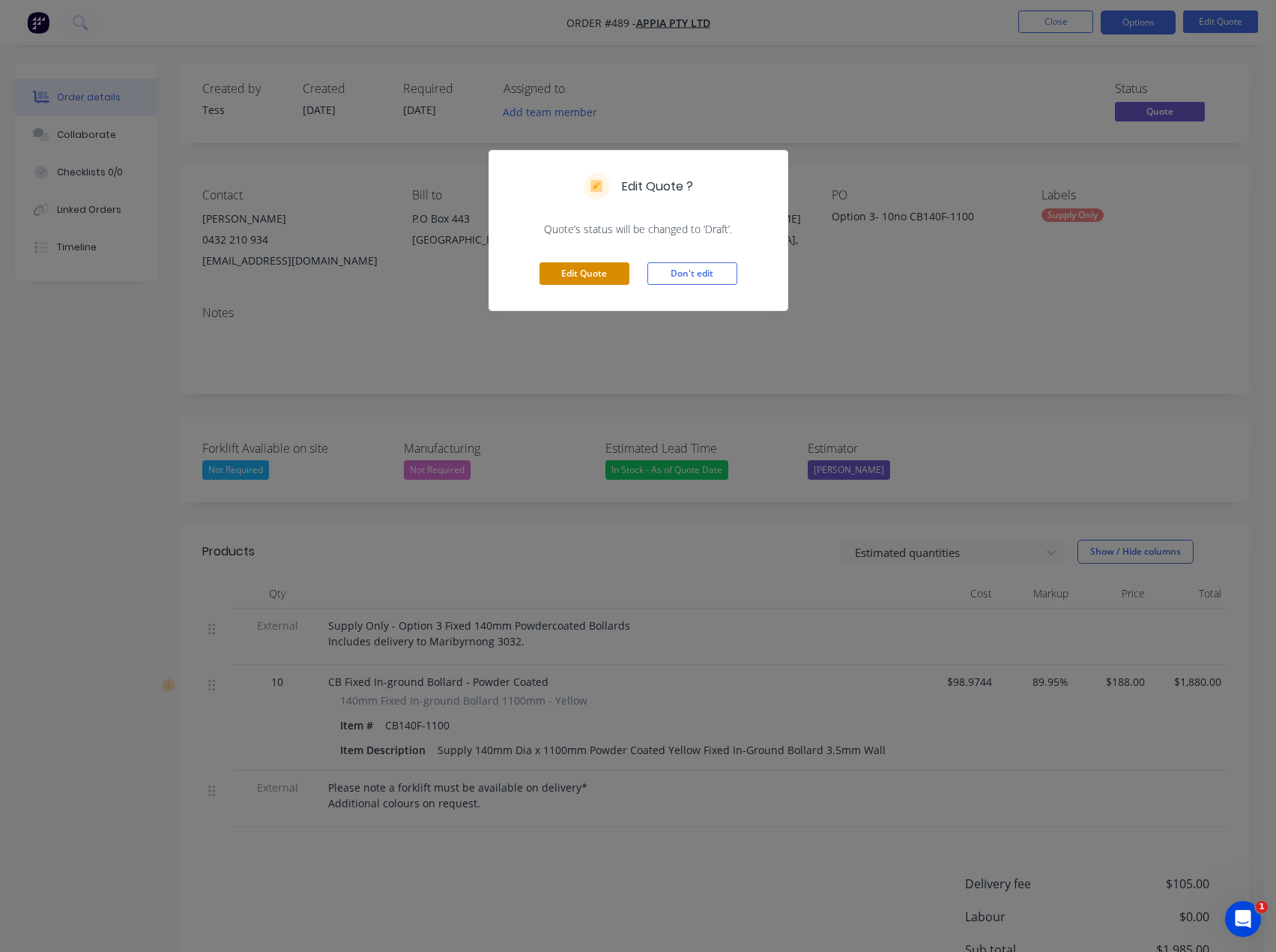
click at [573, 275] on button "Edit Quote" at bounding box center [584, 274] width 90 height 23
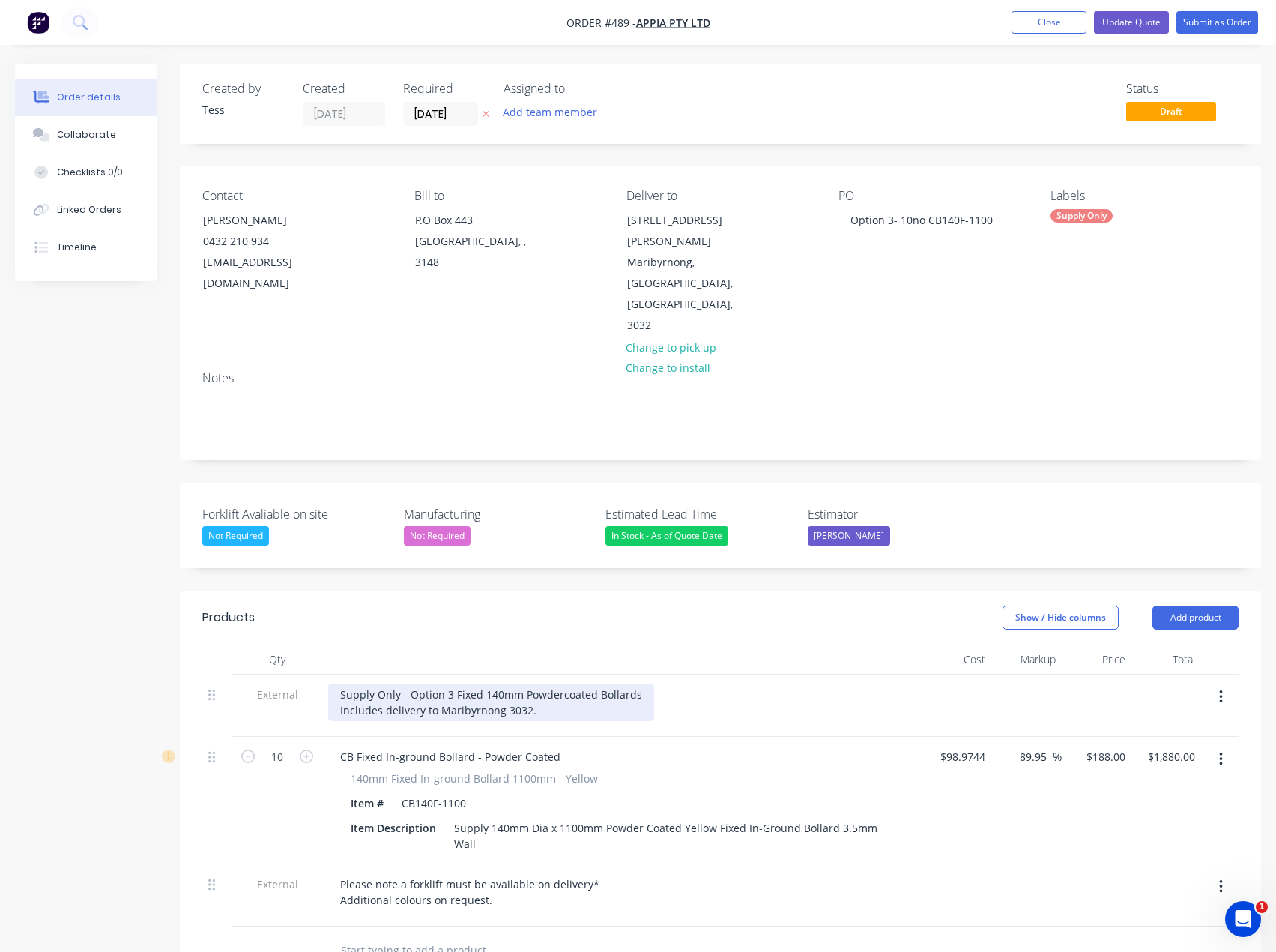
click at [534, 683] on div "Supply Only - Option 3 Fixed 140mm Powdercoated Bollards Includes delivery to M…" at bounding box center [492, 701] width 326 height 37
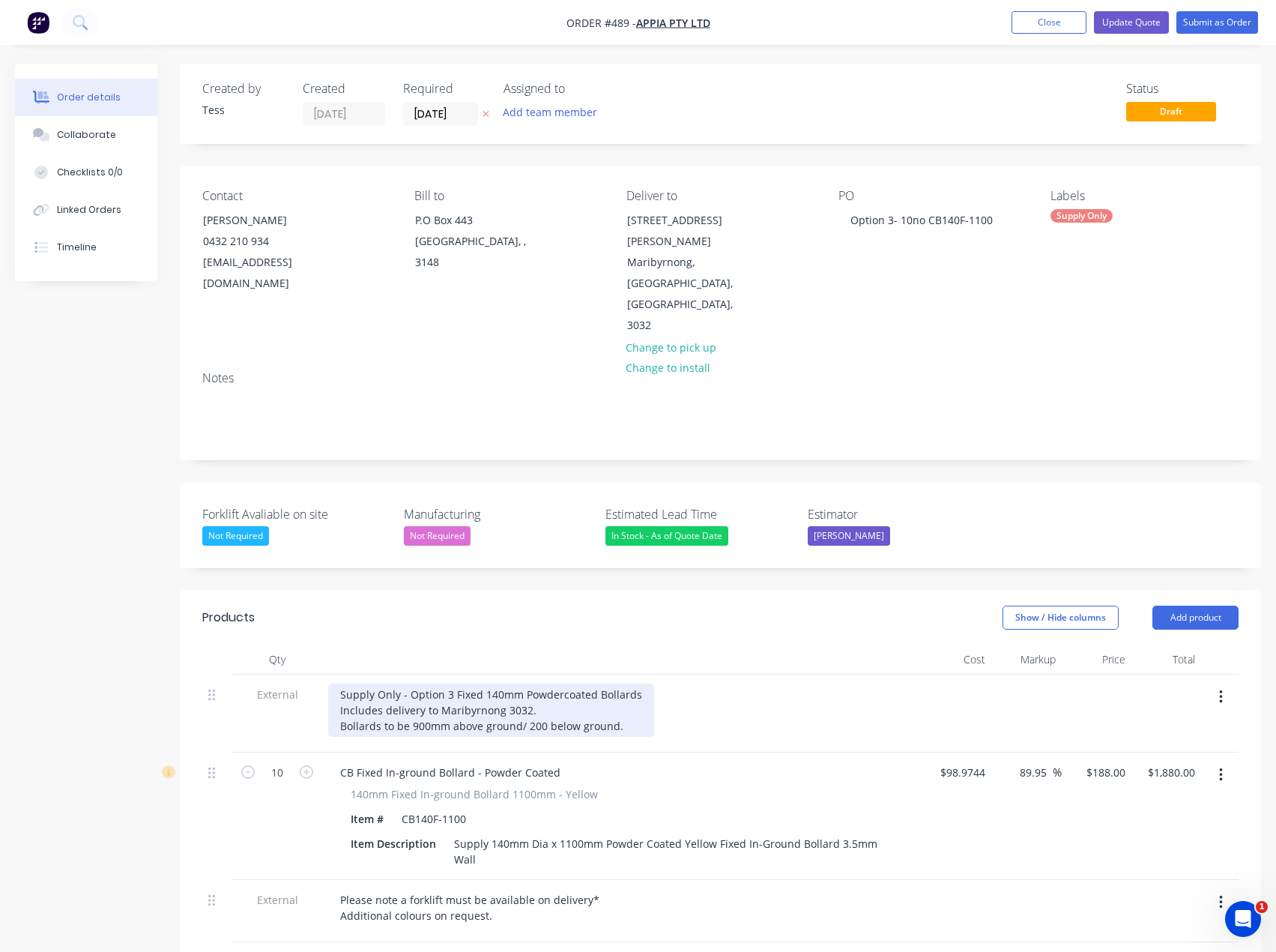
click at [616, 685] on div "Supply Only - Option 3 Fixed 140mm Powdercoated Bollards Includes delivery to M…" at bounding box center [492, 709] width 326 height 53
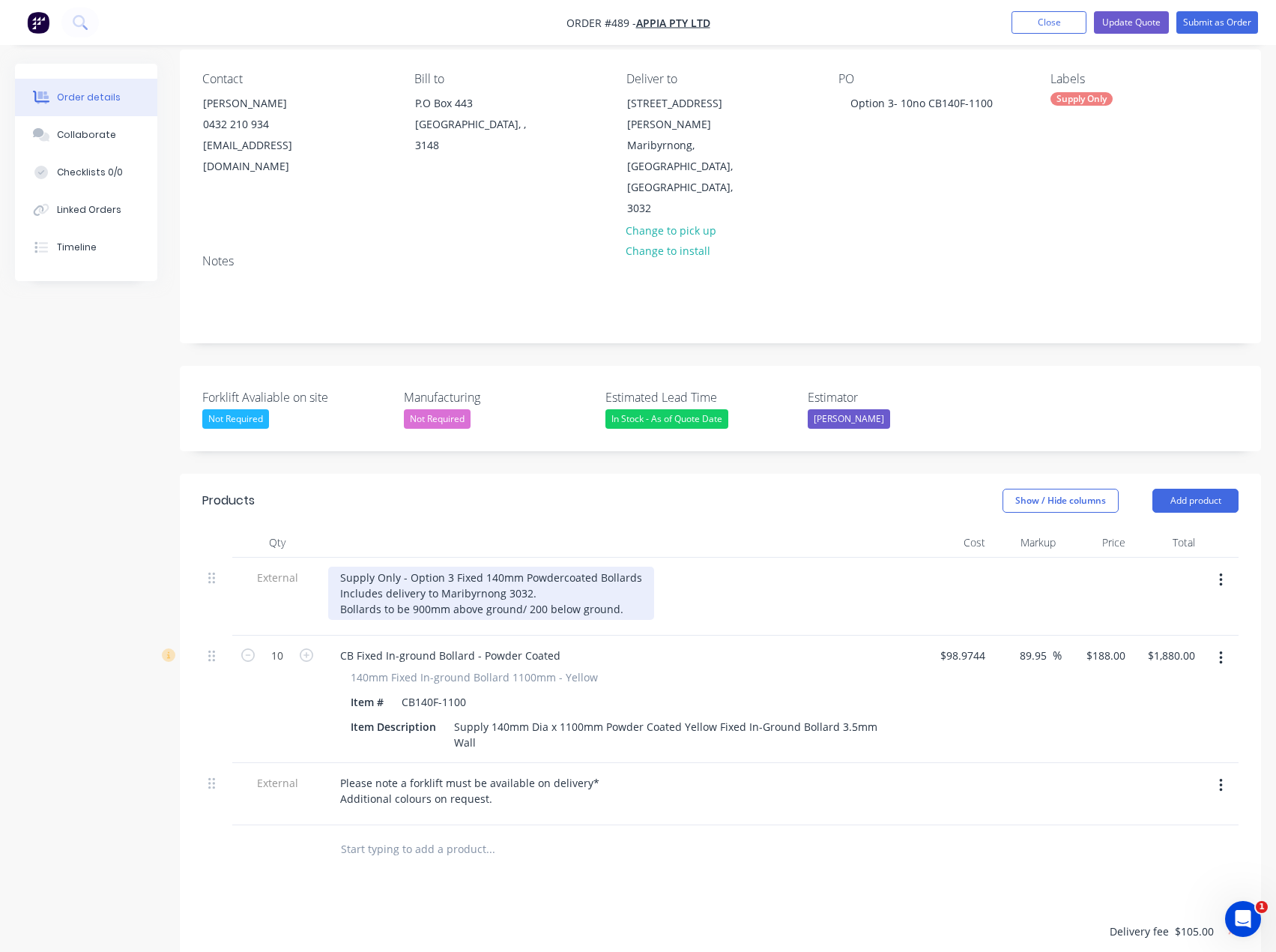
scroll to position [150, 0]
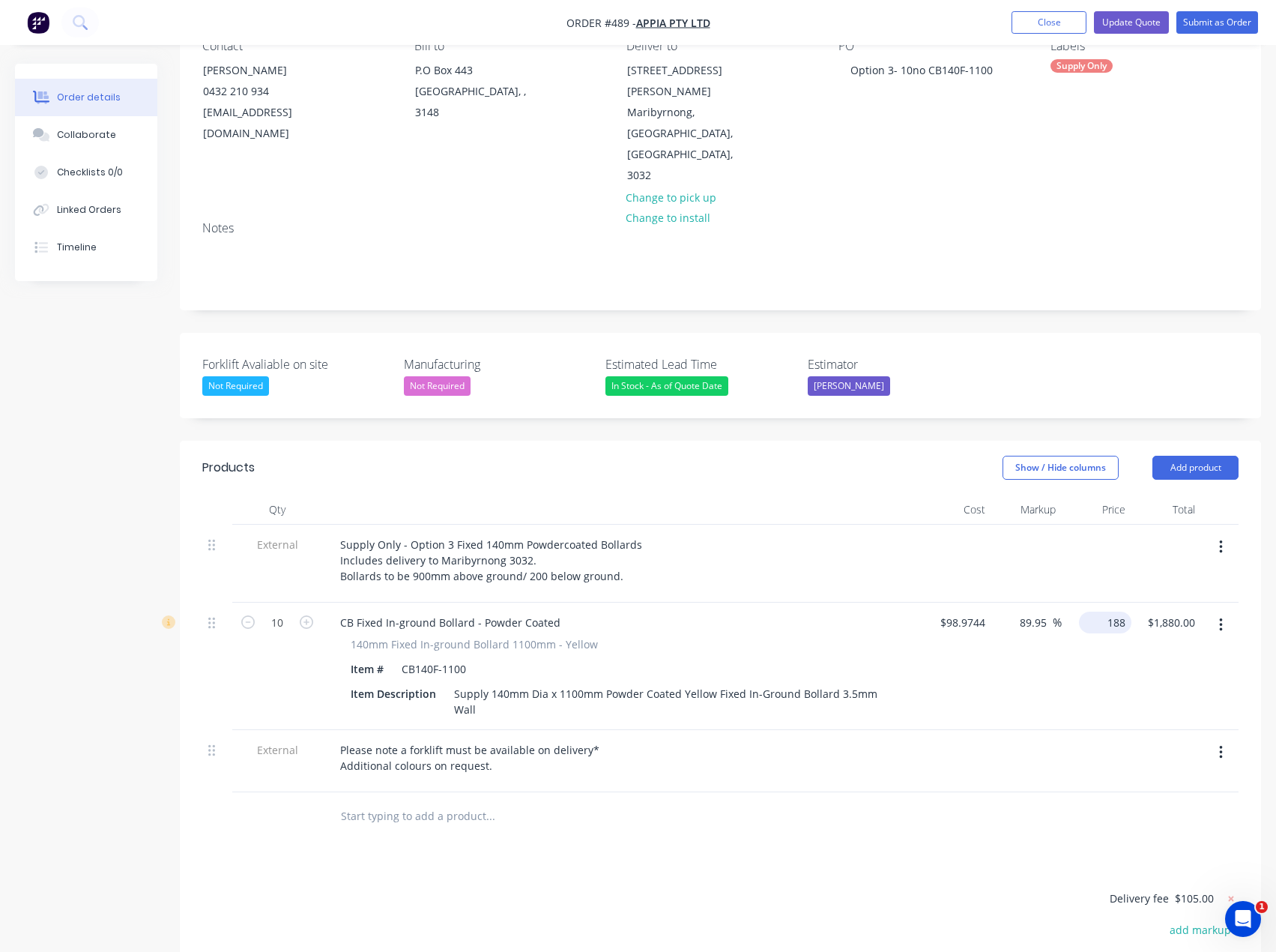
click at [1104, 611] on div "188 $188.00" at bounding box center [1105, 622] width 53 height 22
click at [893, 792] on div at bounding box center [720, 817] width 1037 height 49
click at [1094, 603] on div "188 $188.00" at bounding box center [1097, 666] width 69 height 127
drag, startPoint x: 1128, startPoint y: 581, endPoint x: 1086, endPoint y: 587, distance: 42.4
click at [1086, 603] on div "175 175" at bounding box center [1097, 666] width 69 height 127
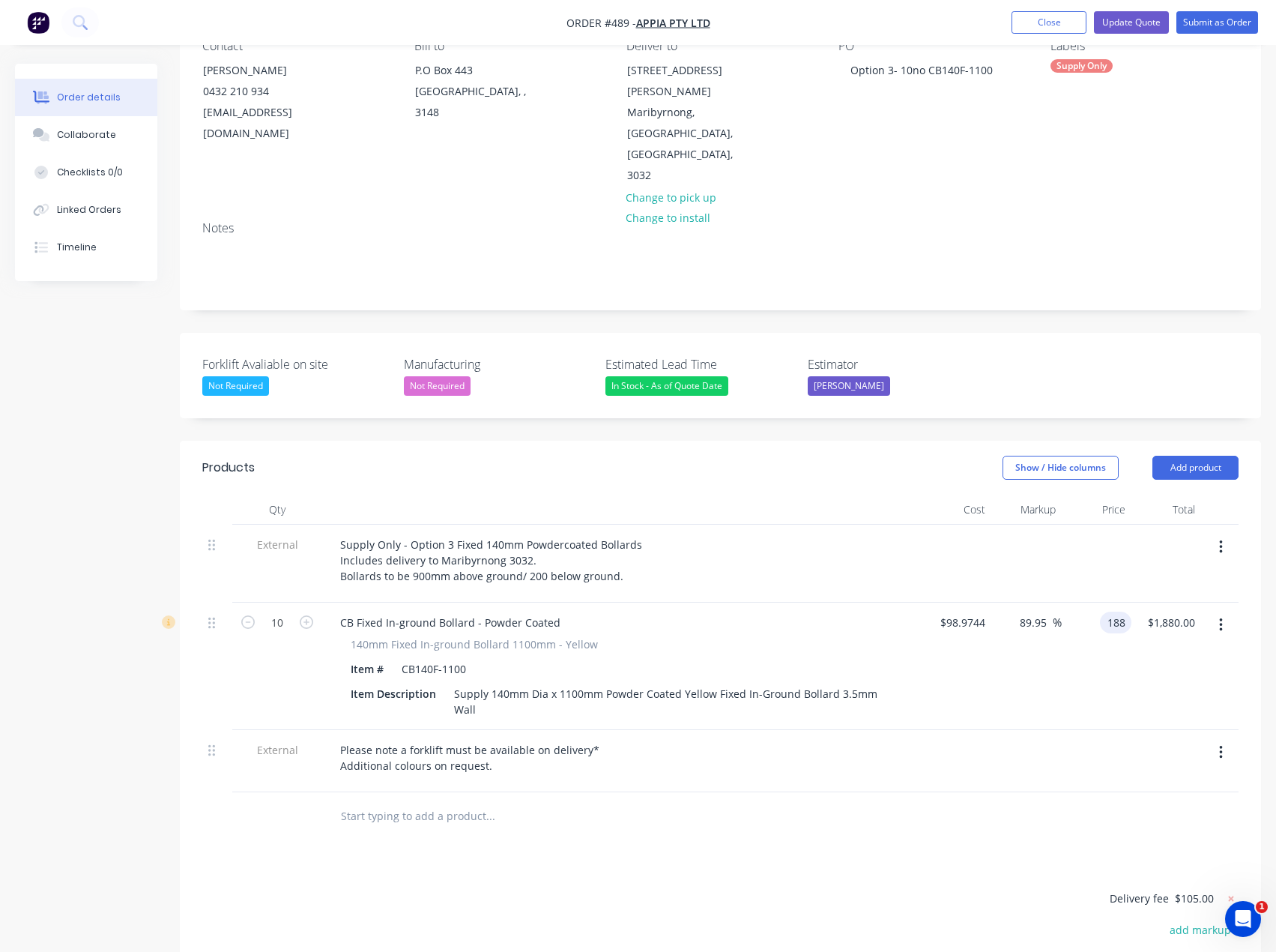
type input "$188.00"
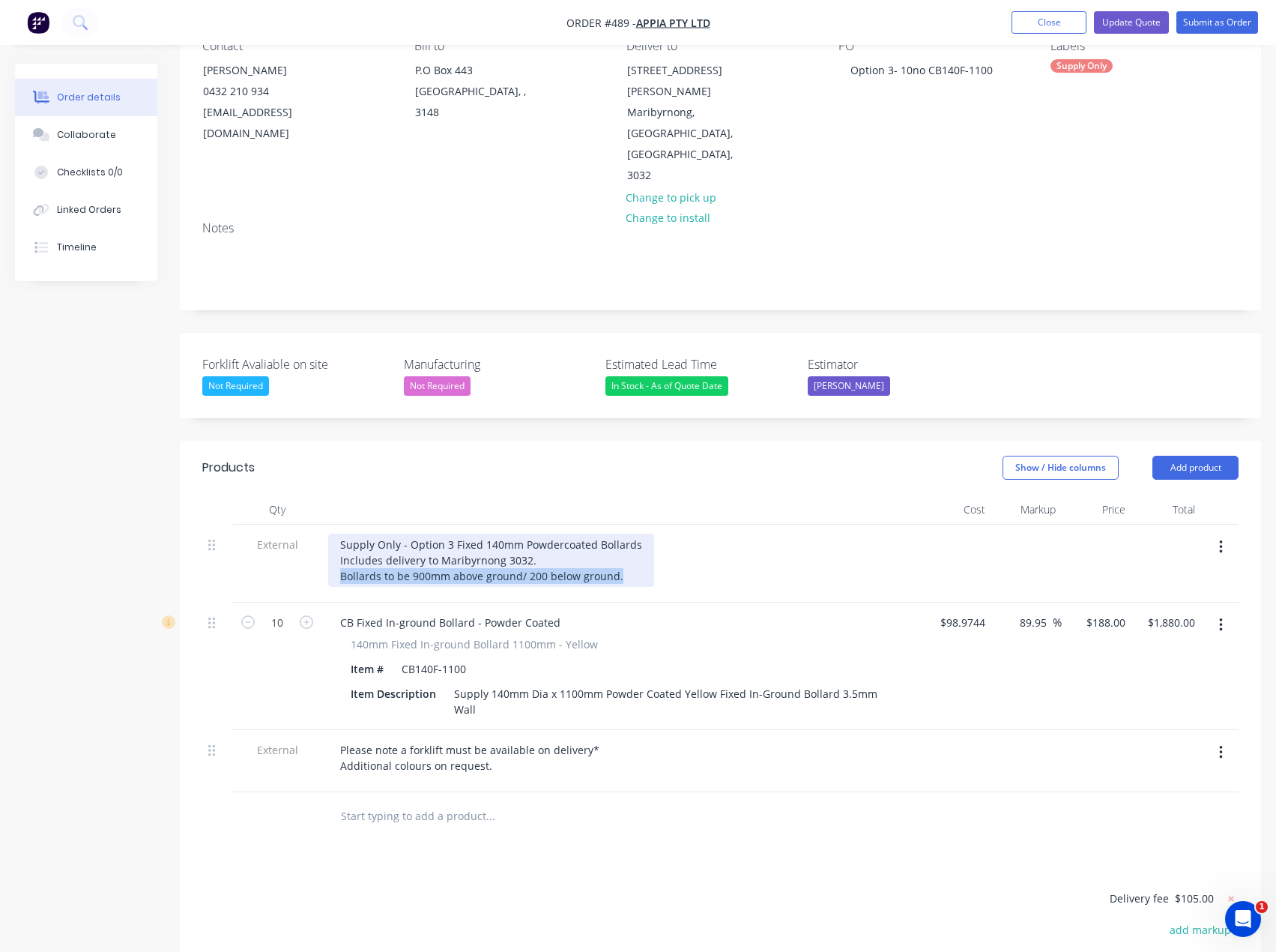
drag, startPoint x: 622, startPoint y: 538, endPoint x: 342, endPoint y: 533, distance: 280.0
click at [342, 534] on div "Supply Only - Option 3 Fixed 140mm Powdercoated Bollards Includes delivery to M…" at bounding box center [492, 560] width 326 height 53
copy div "Bollards to be 900mm above ground/ 200 below ground."
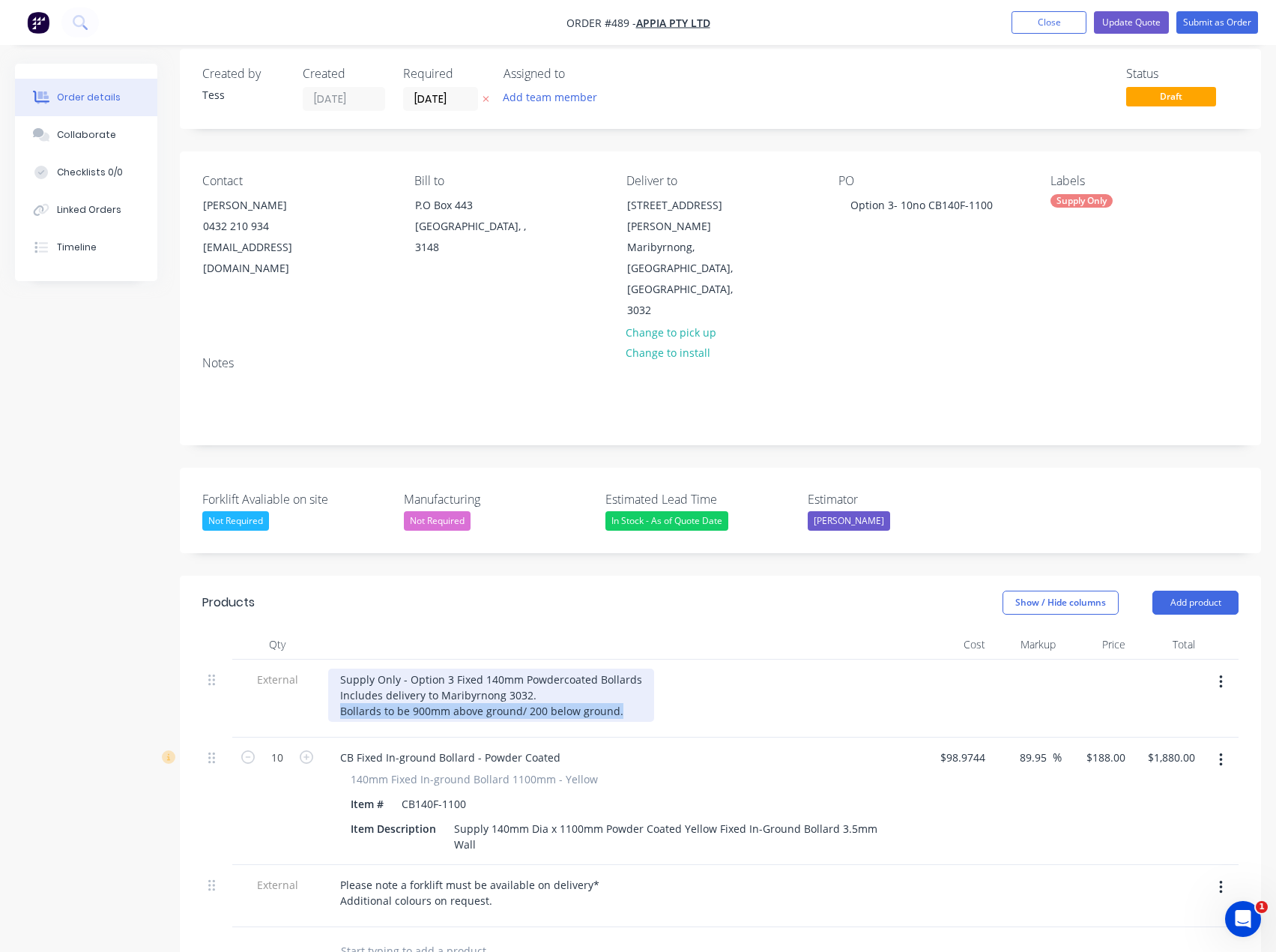
scroll to position [0, 0]
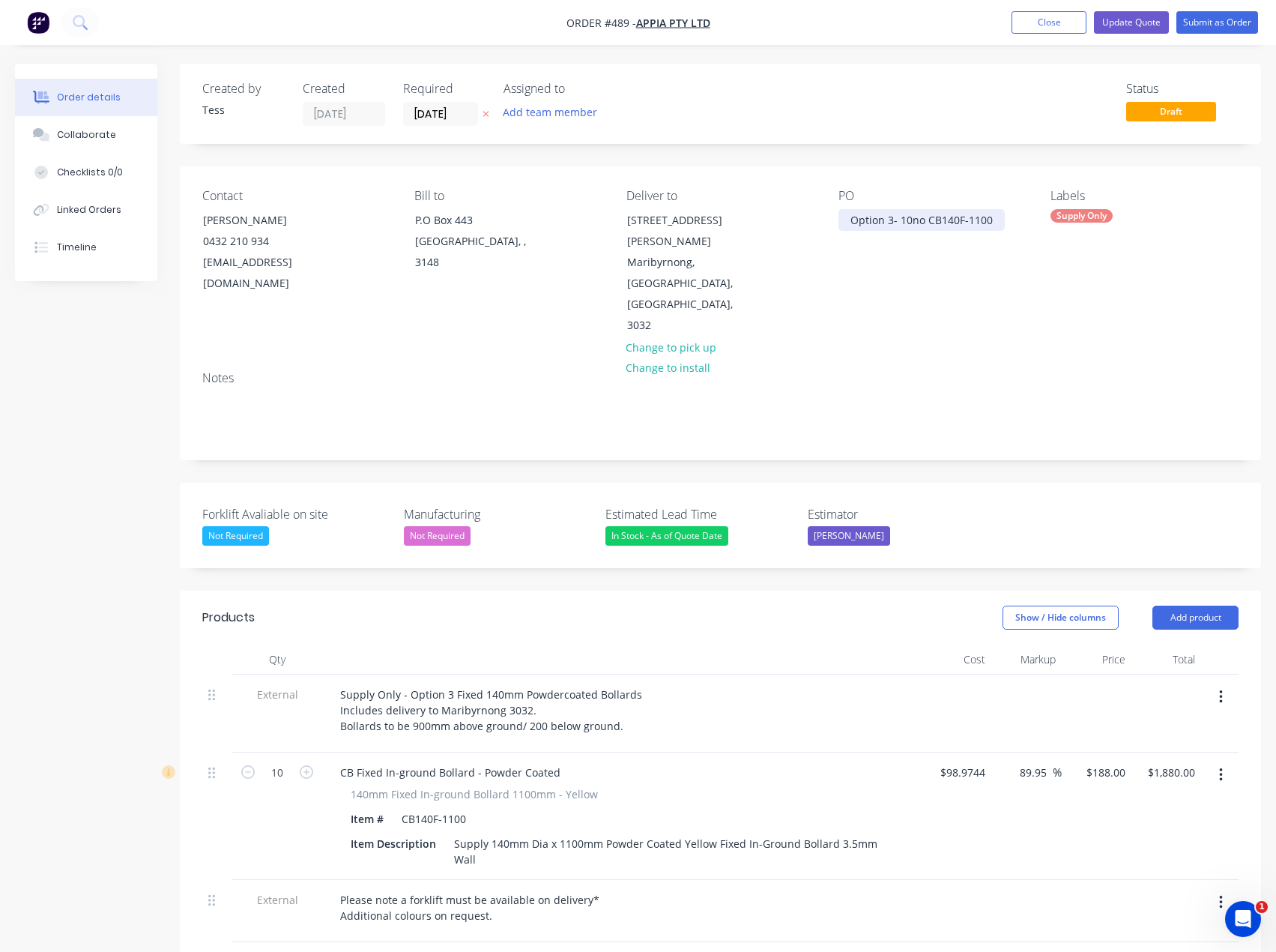
click at [988, 219] on div "Option 3- 10no CB140F-1100" at bounding box center [921, 219] width 166 height 22
click at [1134, 23] on button "Update Quote" at bounding box center [1131, 23] width 75 height 23
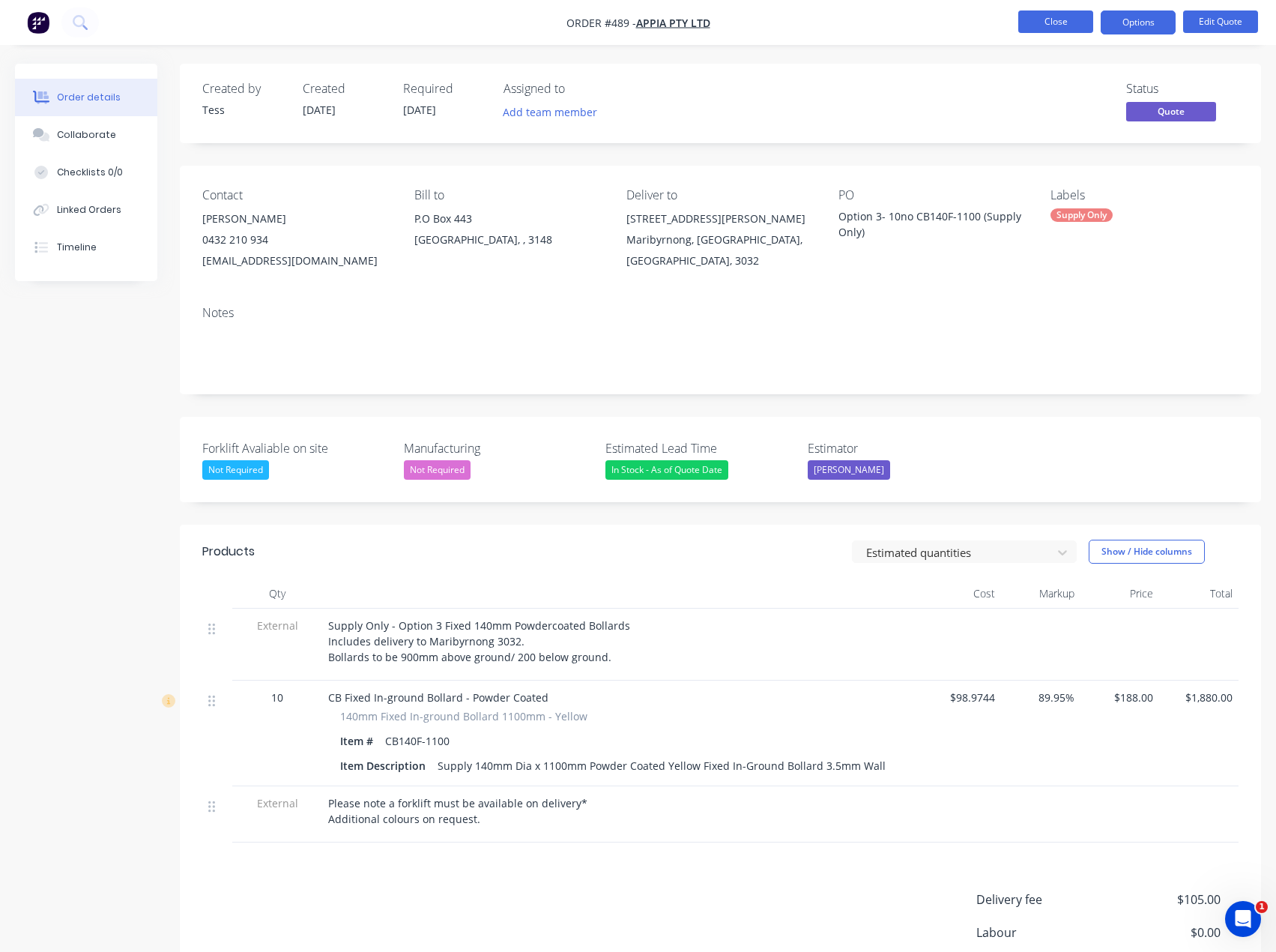
click at [1064, 20] on button "Close" at bounding box center [1056, 22] width 75 height 23
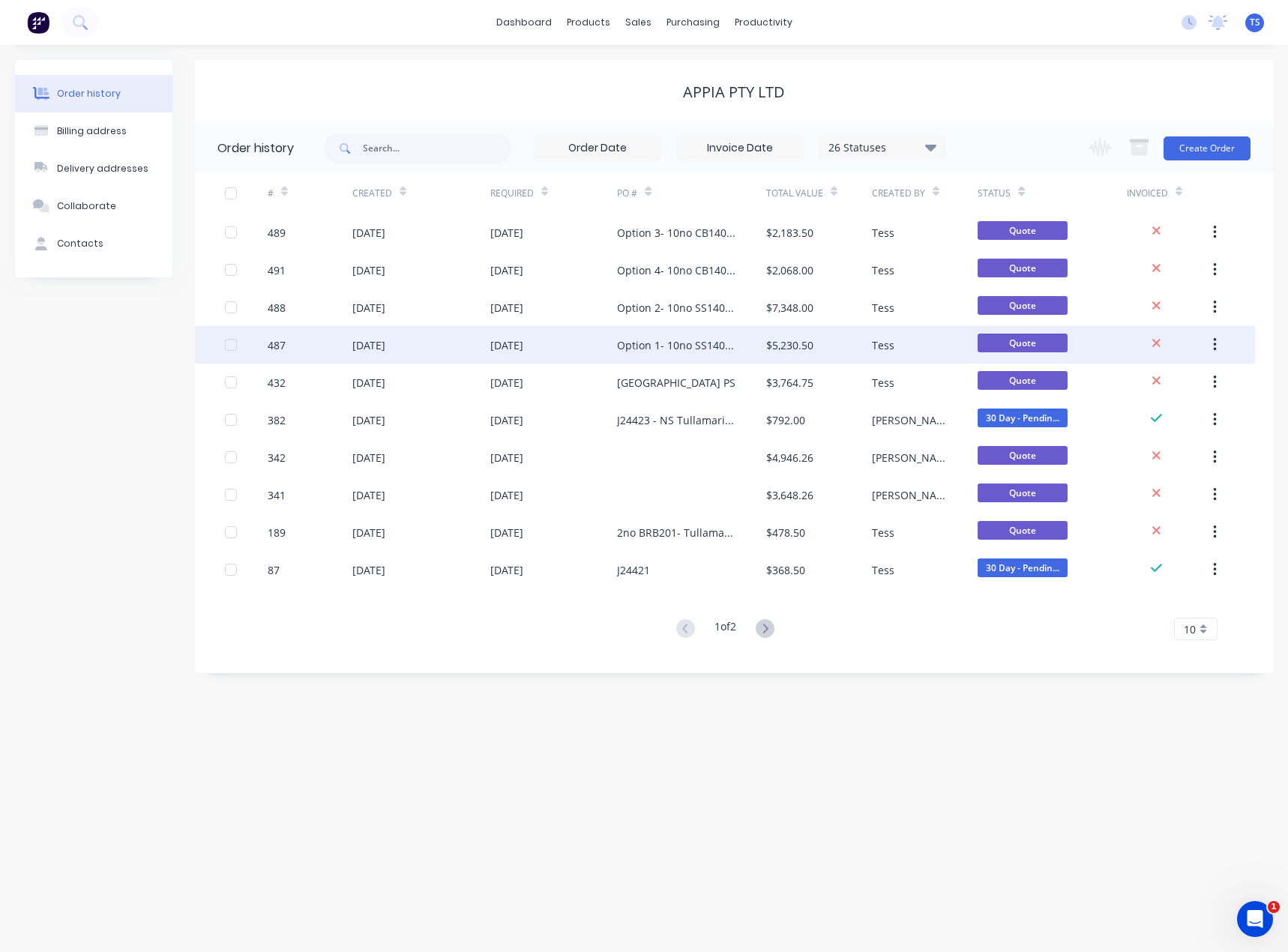
click at [637, 347] on div "Option 1- 10no SS140FA-1100 (Supply only)" at bounding box center [676, 345] width 119 height 16
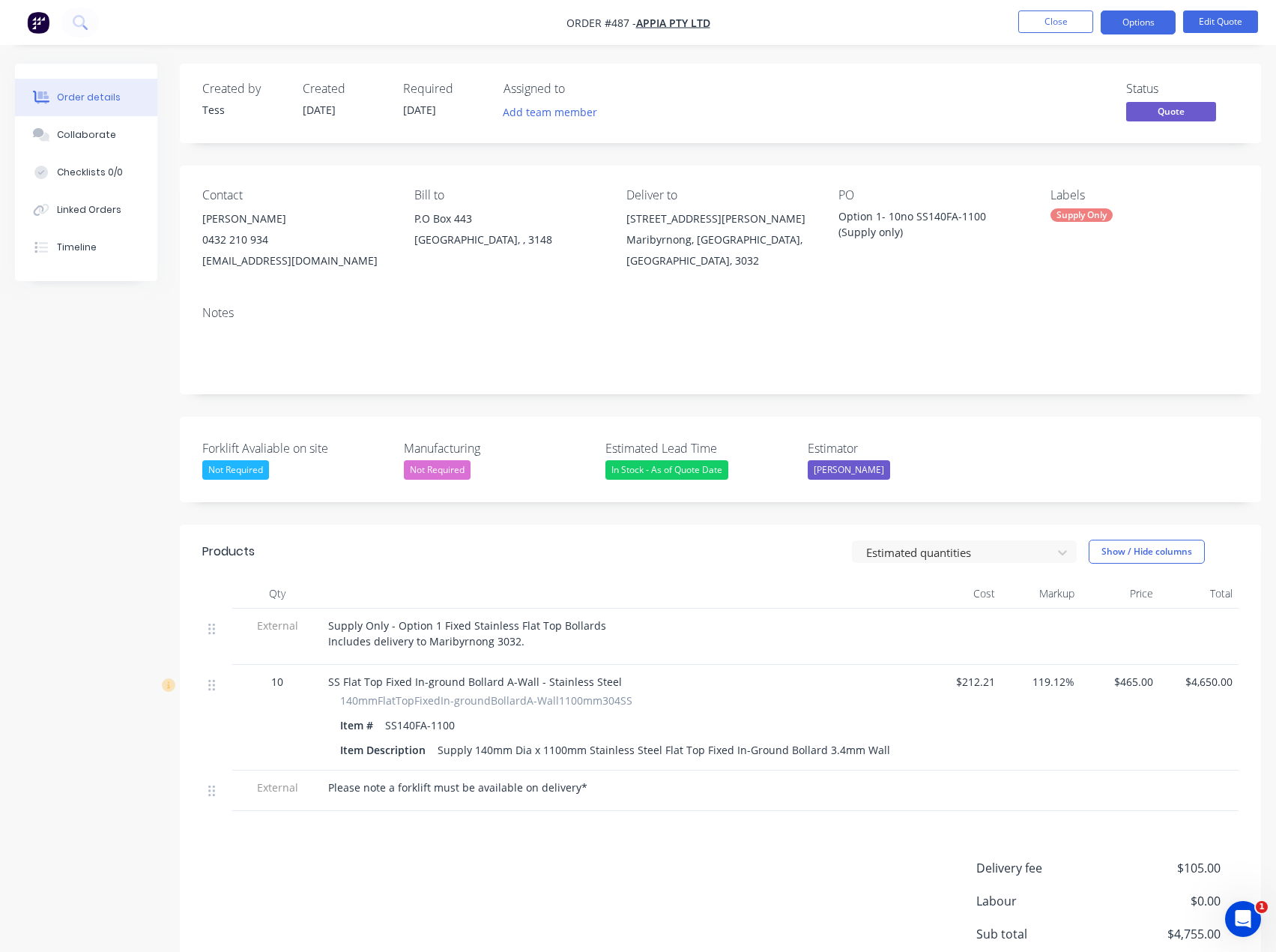
click at [451, 625] on span "Supply Only - Option 1 Fixed Stainless Flat Top Bollards Includes delivery to M…" at bounding box center [467, 633] width 278 height 30
click at [442, 625] on span "Supply Only - Option 1 Fixed Stainless Flat Top Bollards Includes delivery to M…" at bounding box center [467, 633] width 278 height 30
click at [1253, 18] on button "Edit Quote" at bounding box center [1221, 22] width 75 height 23
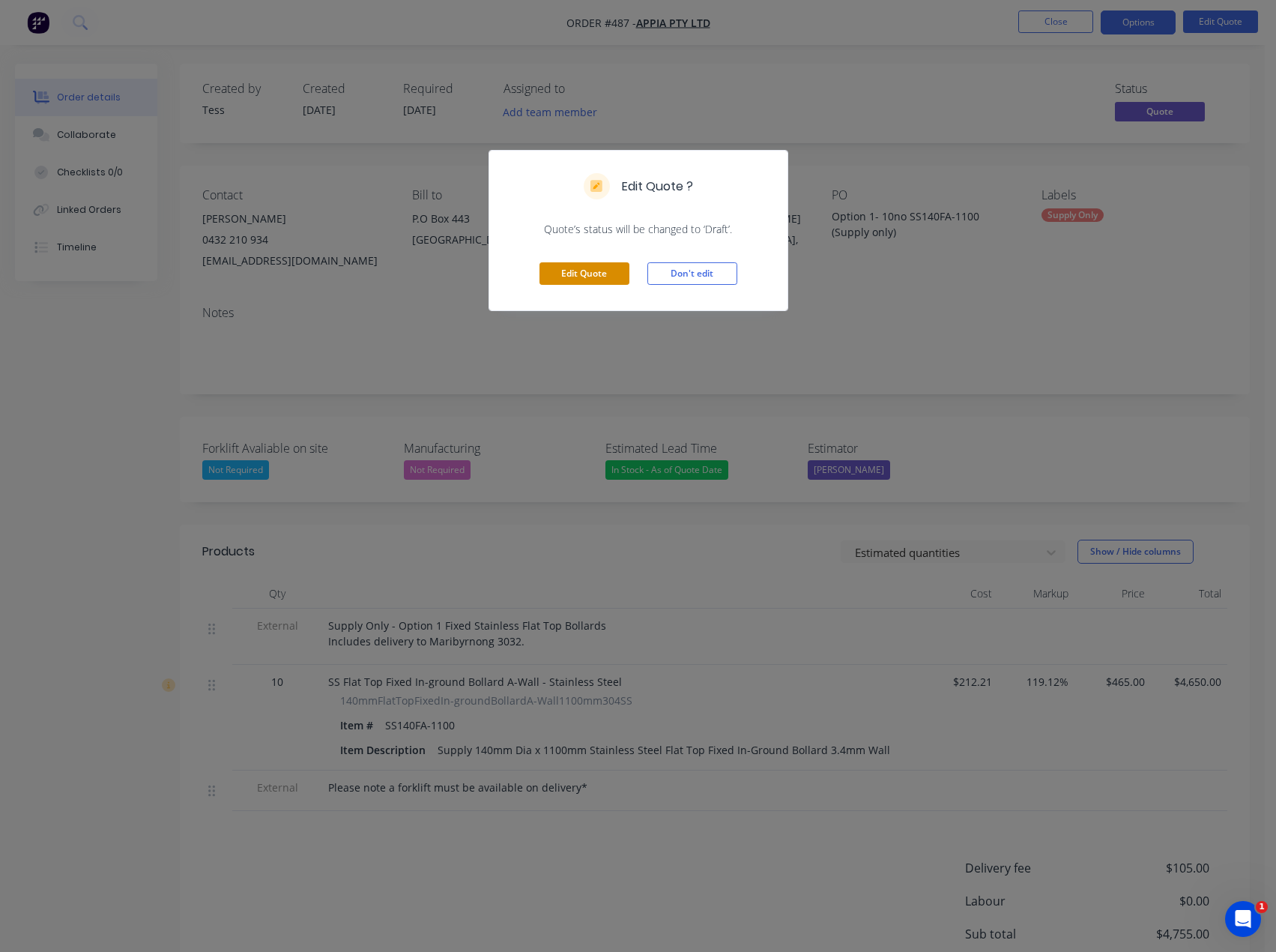
click at [561, 269] on button "Edit Quote" at bounding box center [584, 274] width 90 height 23
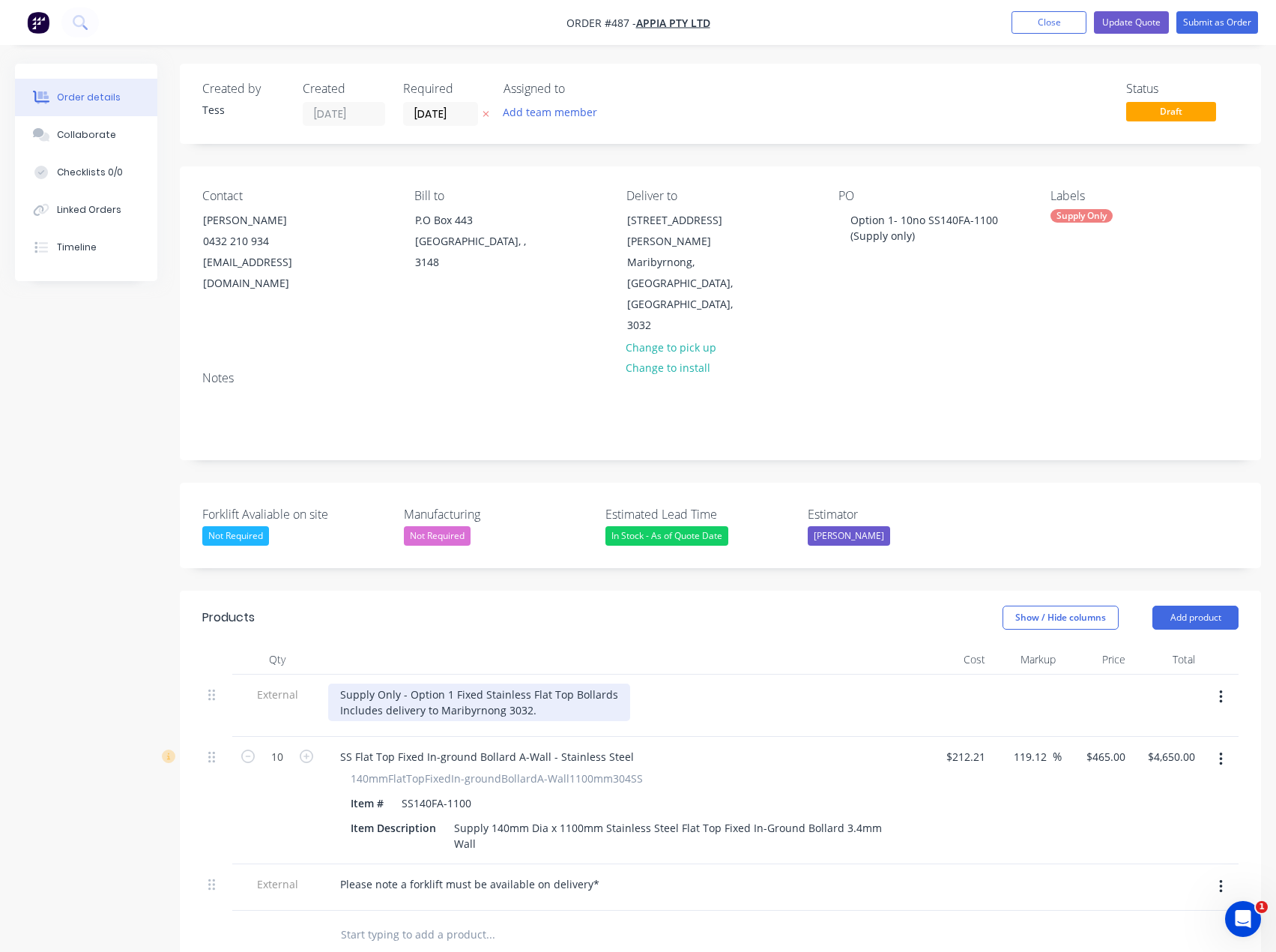
click at [453, 683] on div "Supply Only - Option 1 Fixed Stainless Flat Top Bollards Includes delivery to M…" at bounding box center [479, 701] width 302 height 37
click at [481, 683] on div "Supply Only - Option 1 Fixed Stainless Flat Top Bollards Includes delivery to M…" at bounding box center [479, 701] width 302 height 37
click at [652, 683] on div "Supply Only - Option 1 Fixed 140mm Stainless Flat Top Bollards Includes deliver…" at bounding box center [499, 701] width 342 height 37
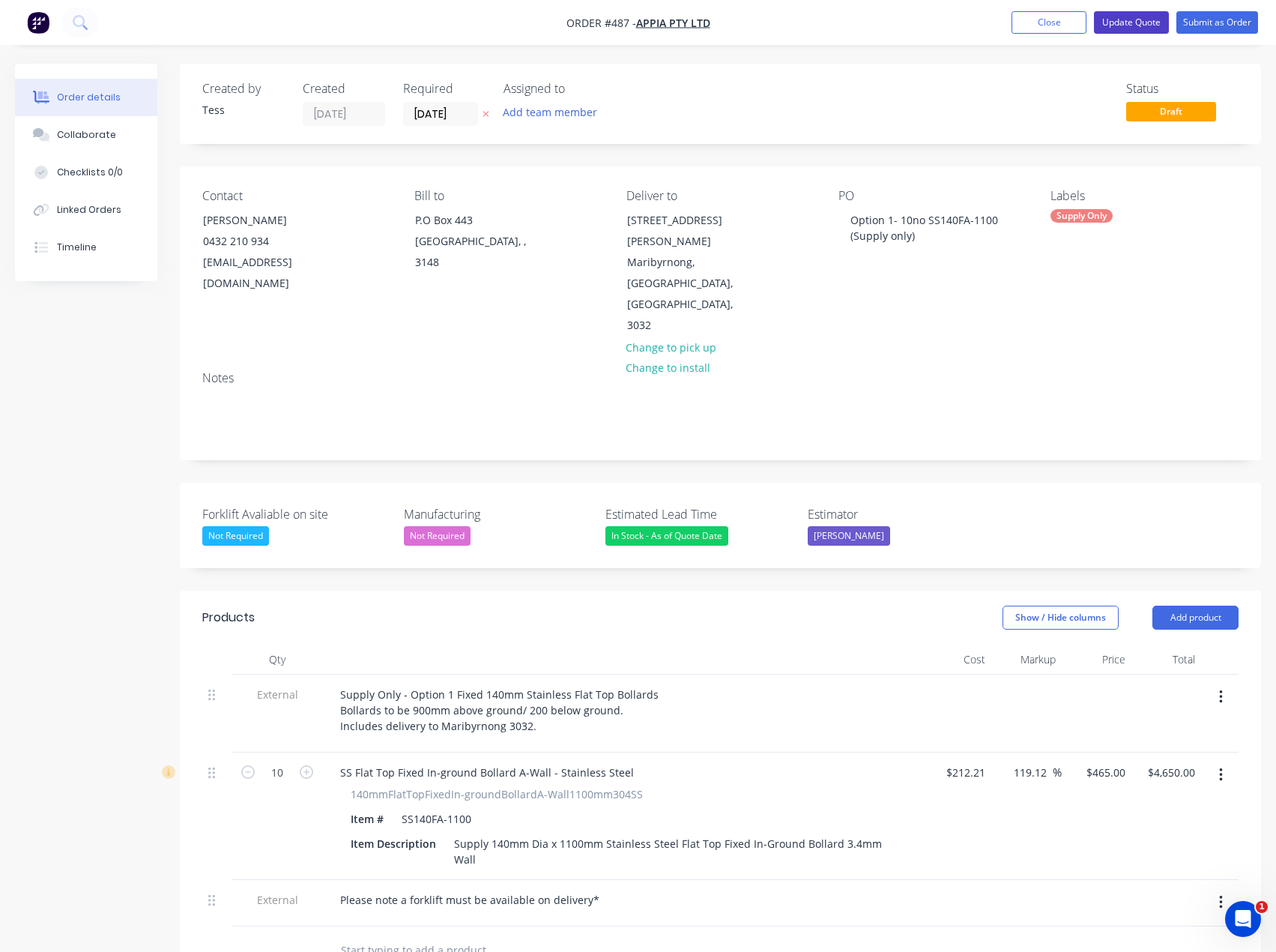
click at [1131, 19] on button "Update Quote" at bounding box center [1131, 23] width 75 height 23
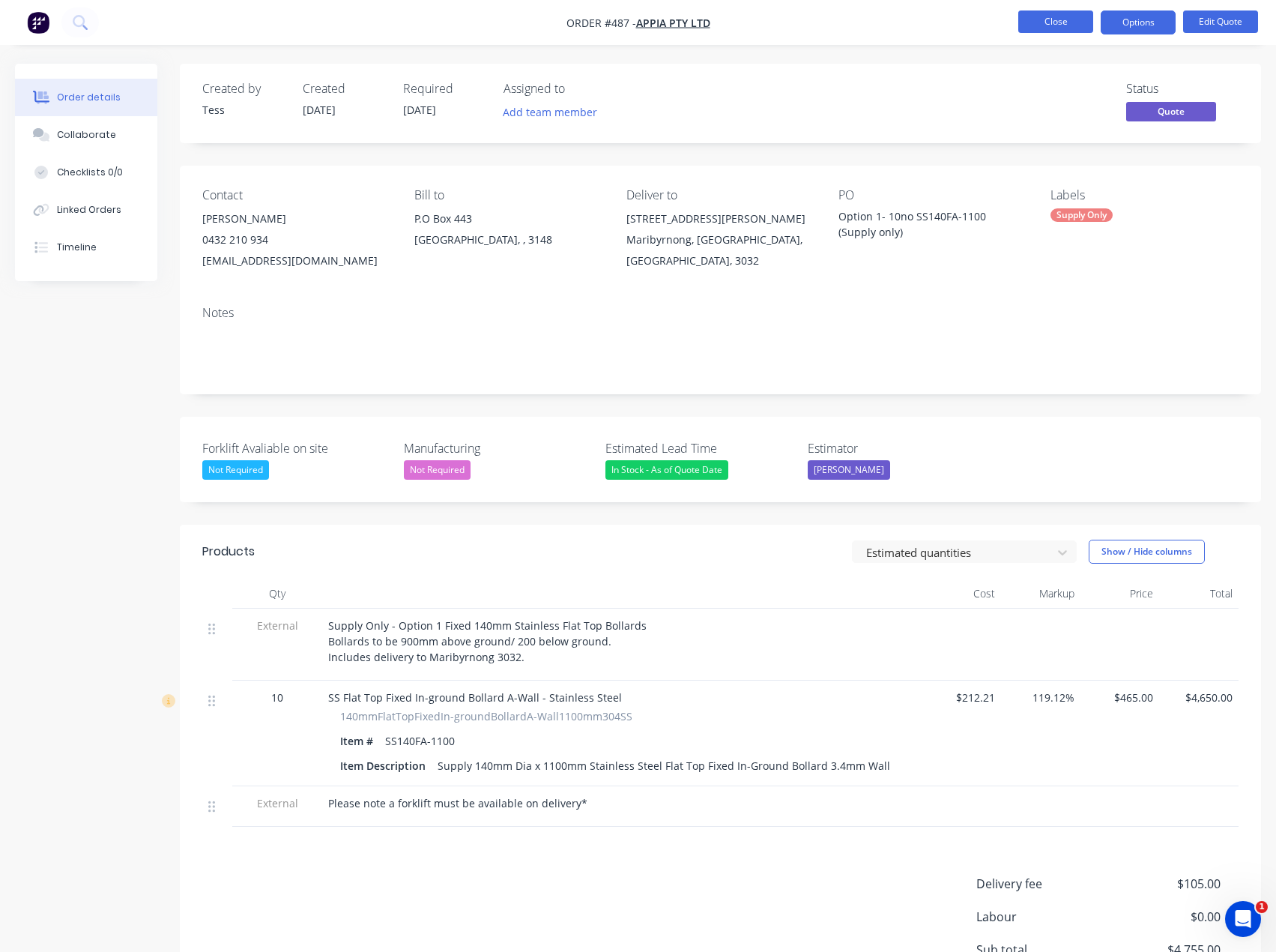
click at [1061, 17] on button "Close" at bounding box center [1056, 22] width 75 height 23
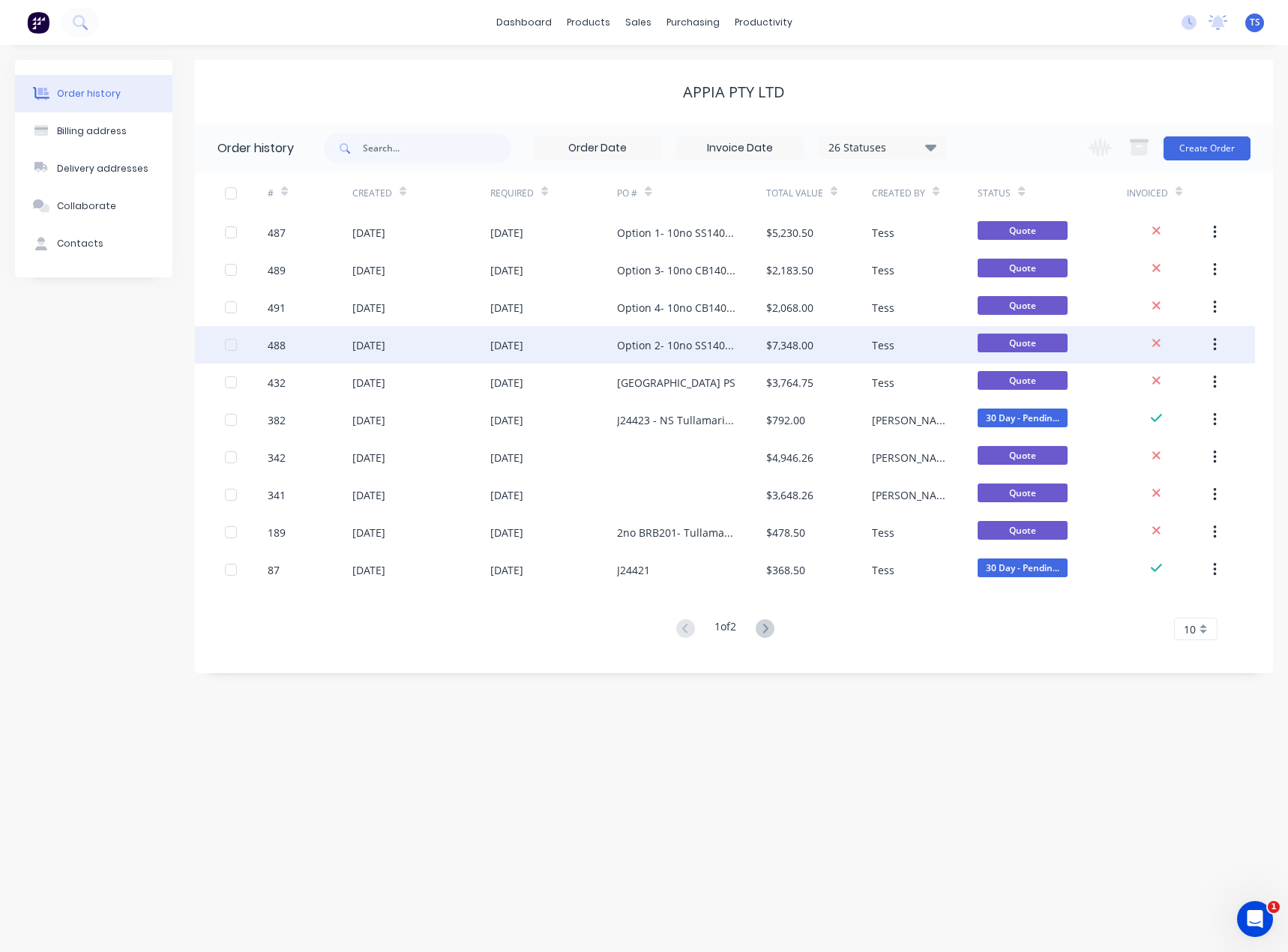
click at [633, 351] on div "Option 2- 10no SS140FA-1100 (Supply and Install)" at bounding box center [676, 345] width 119 height 16
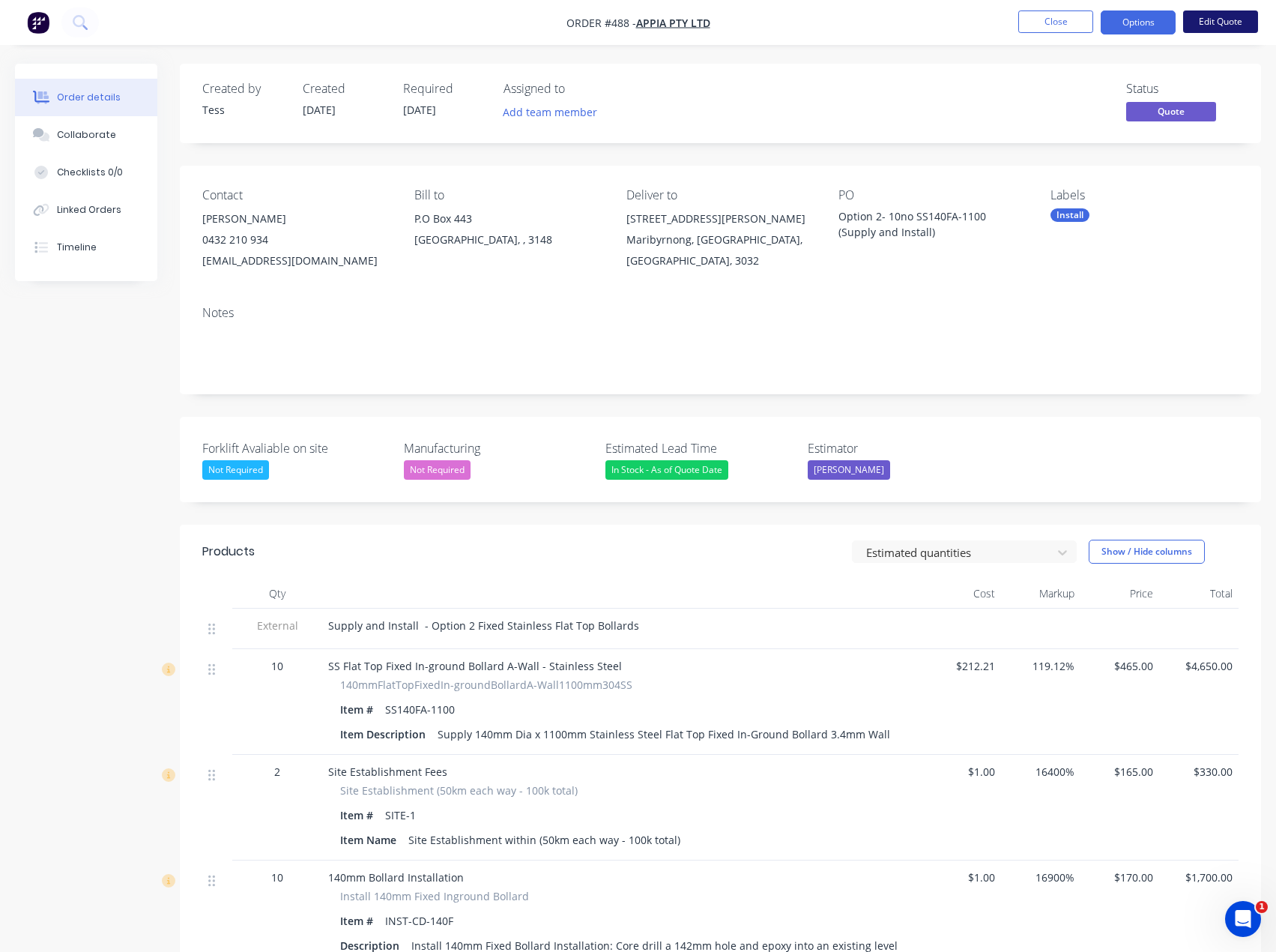
click at [1197, 22] on button "Edit Quote" at bounding box center [1221, 22] width 75 height 23
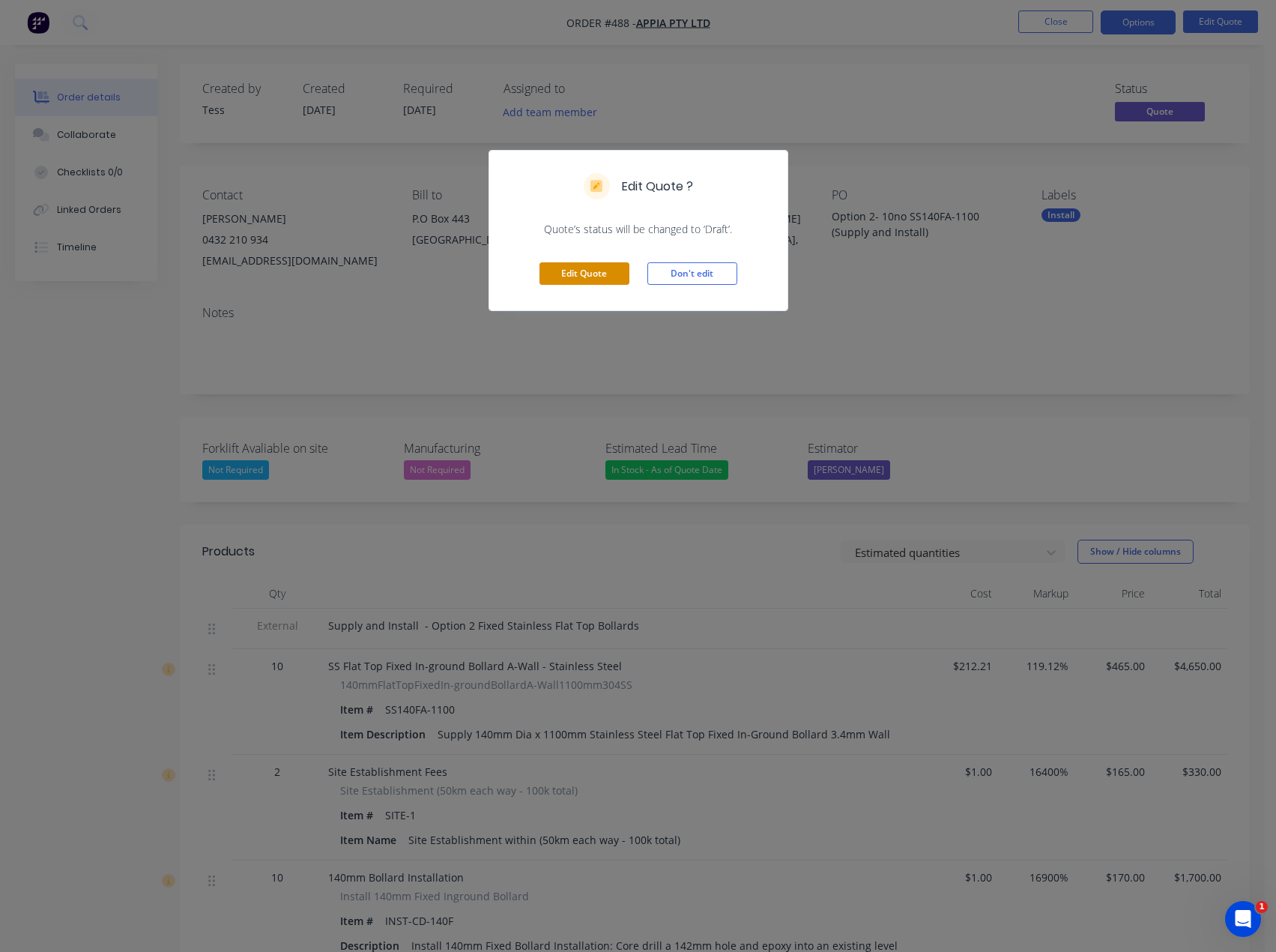
click at [577, 277] on button "Edit Quote" at bounding box center [584, 274] width 90 height 23
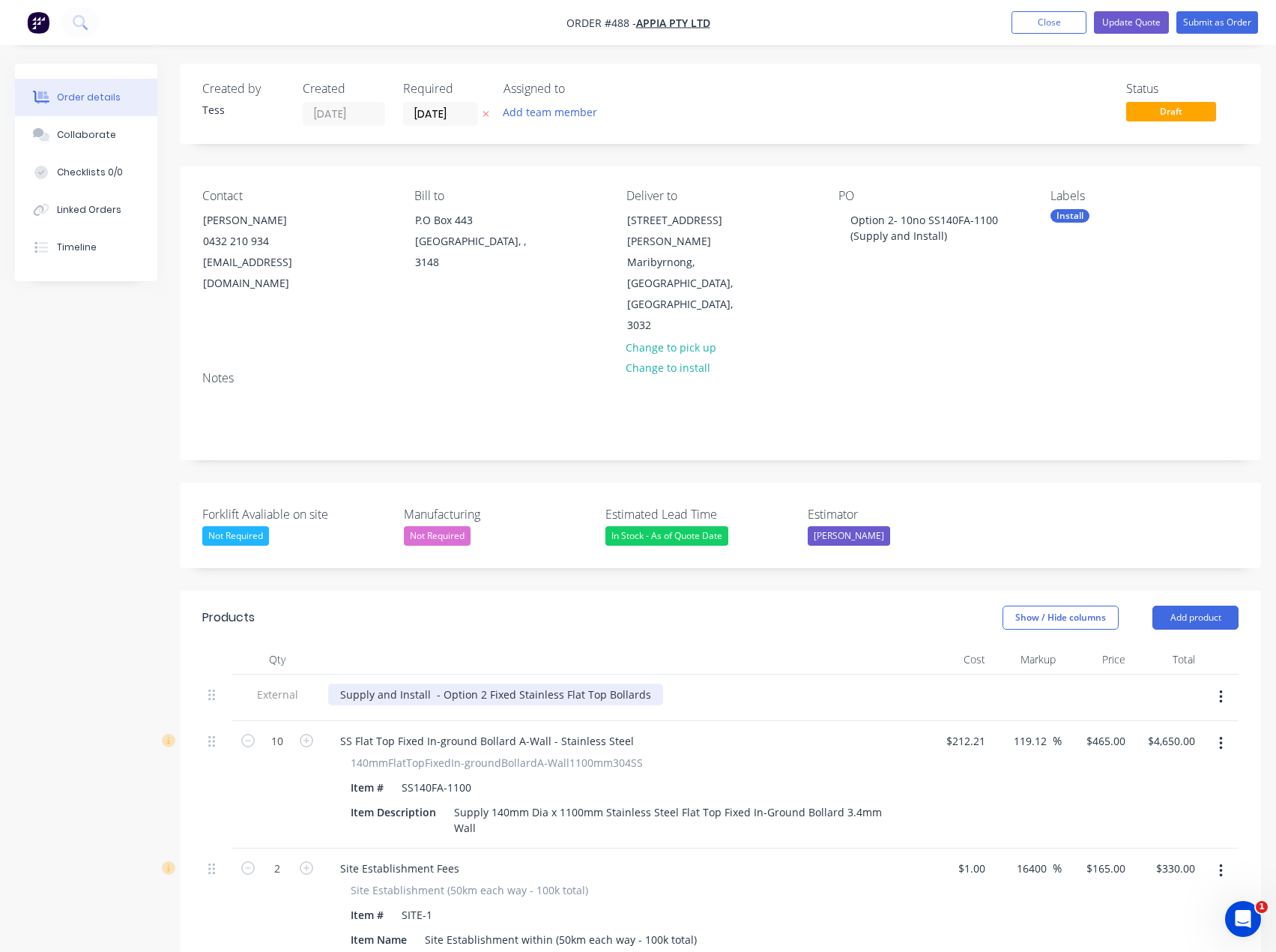
click at [640, 683] on div "Supply and Install - Option 2 Fixed Stainless Flat Top Bollards" at bounding box center [496, 694] width 335 height 22
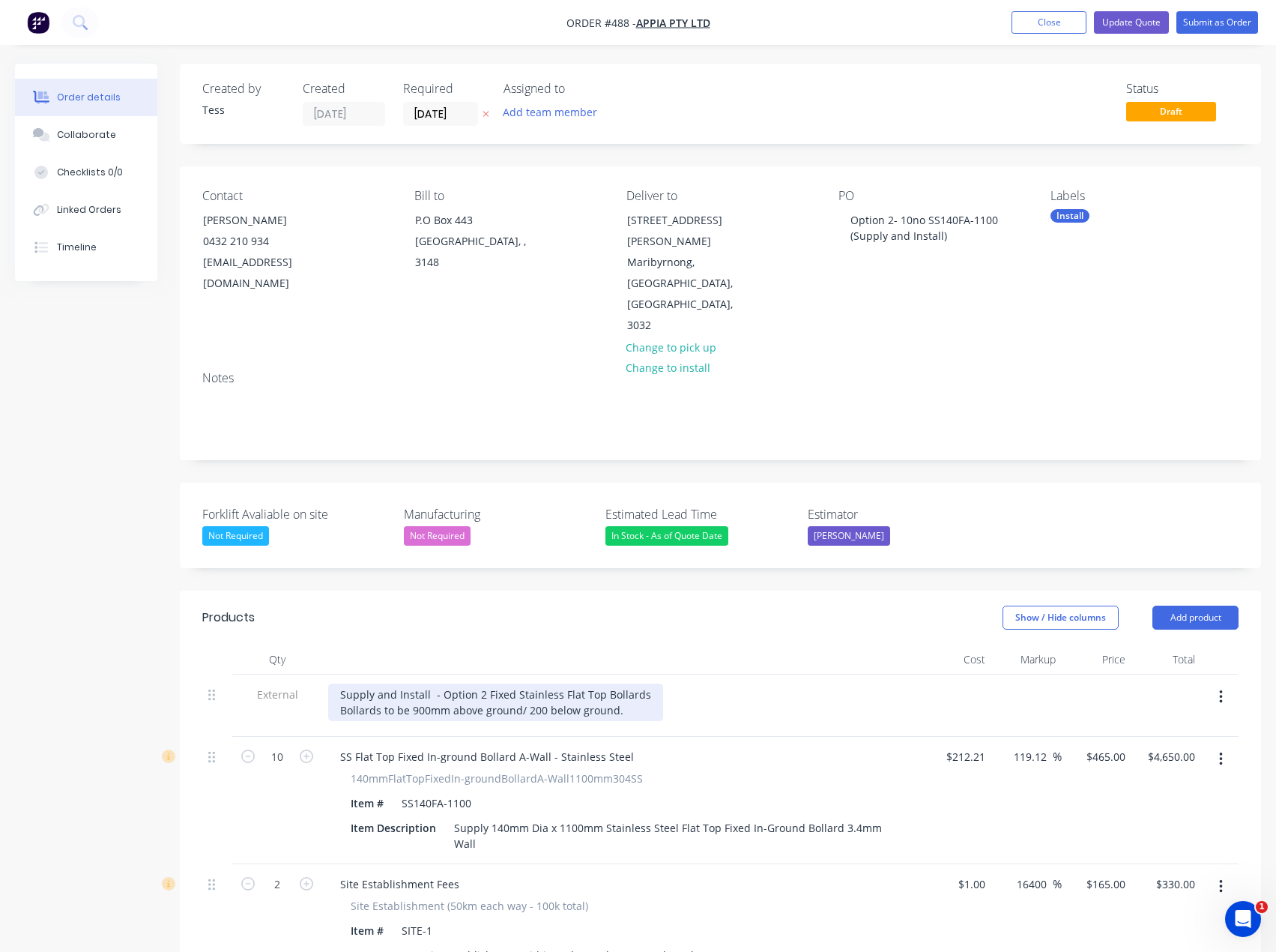
click at [511, 683] on div "Supply and Install - Option 2 Fixed Stainless Flat Top Bollards Bollards to be …" at bounding box center [496, 701] width 335 height 37
click at [1192, 606] on button "Add product" at bounding box center [1195, 618] width 86 height 24
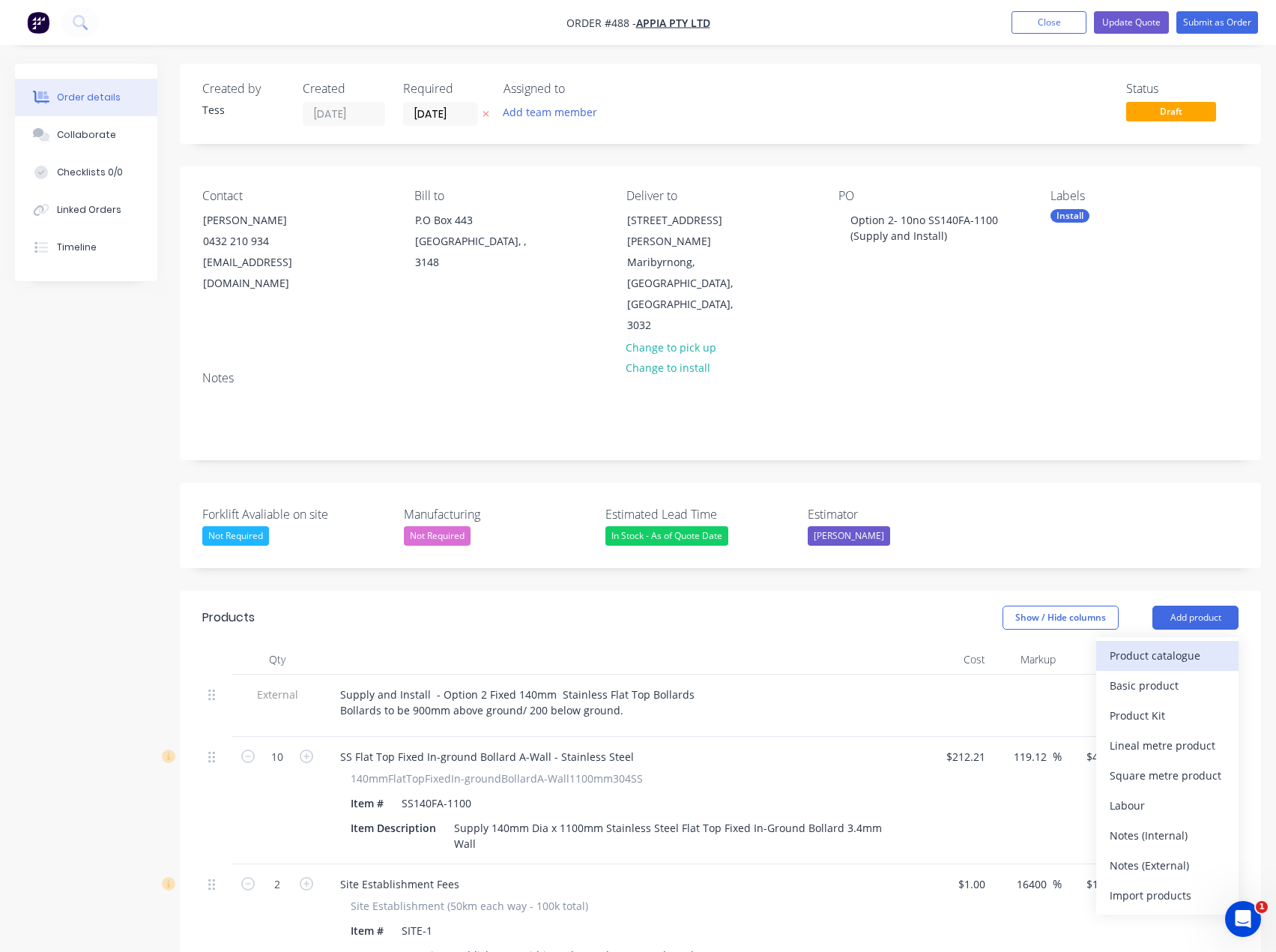
click at [1162, 644] on div "Product catalogue" at bounding box center [1167, 655] width 115 height 22
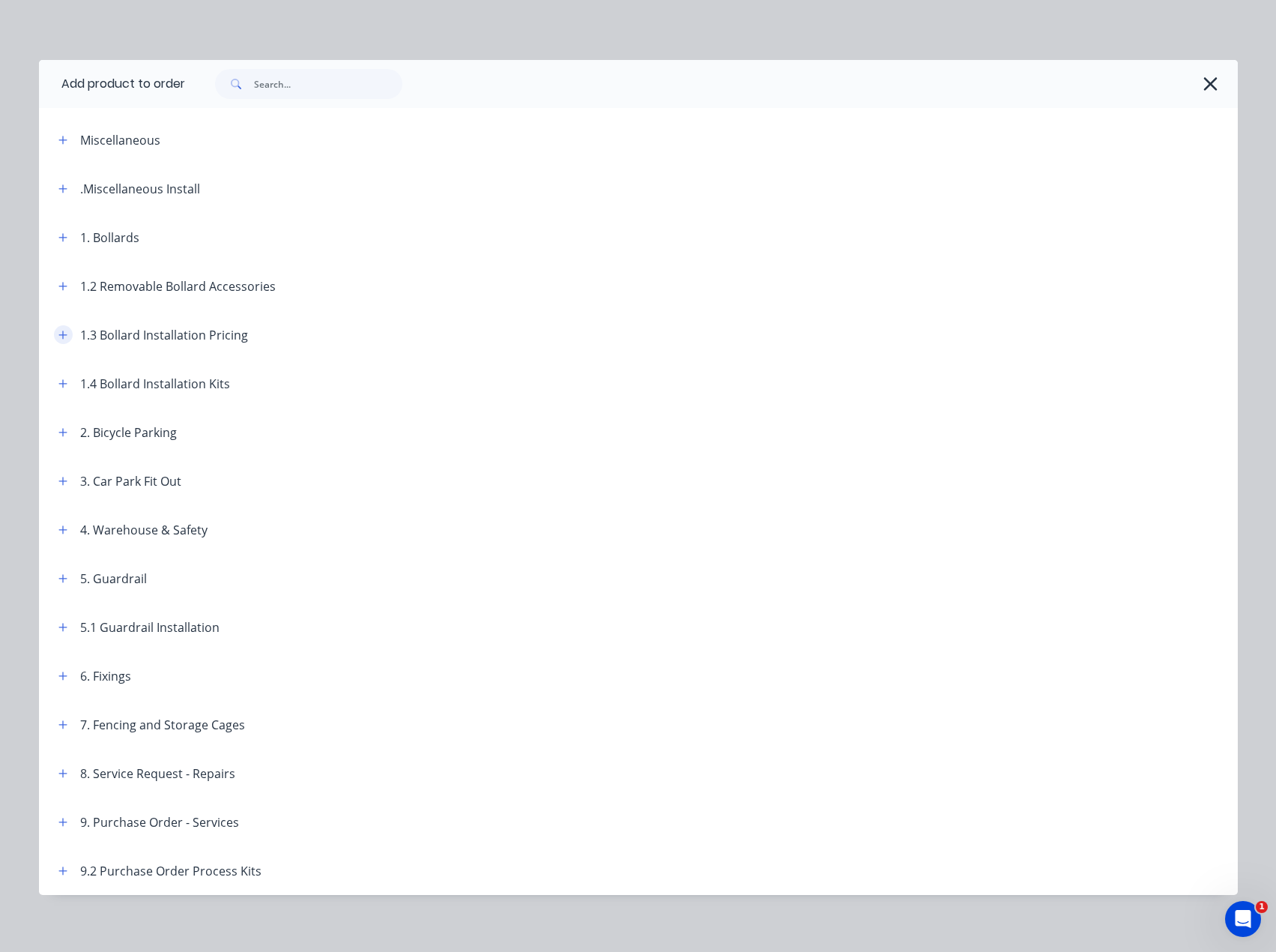
click at [58, 335] on icon "button" at bounding box center [62, 335] width 9 height 9
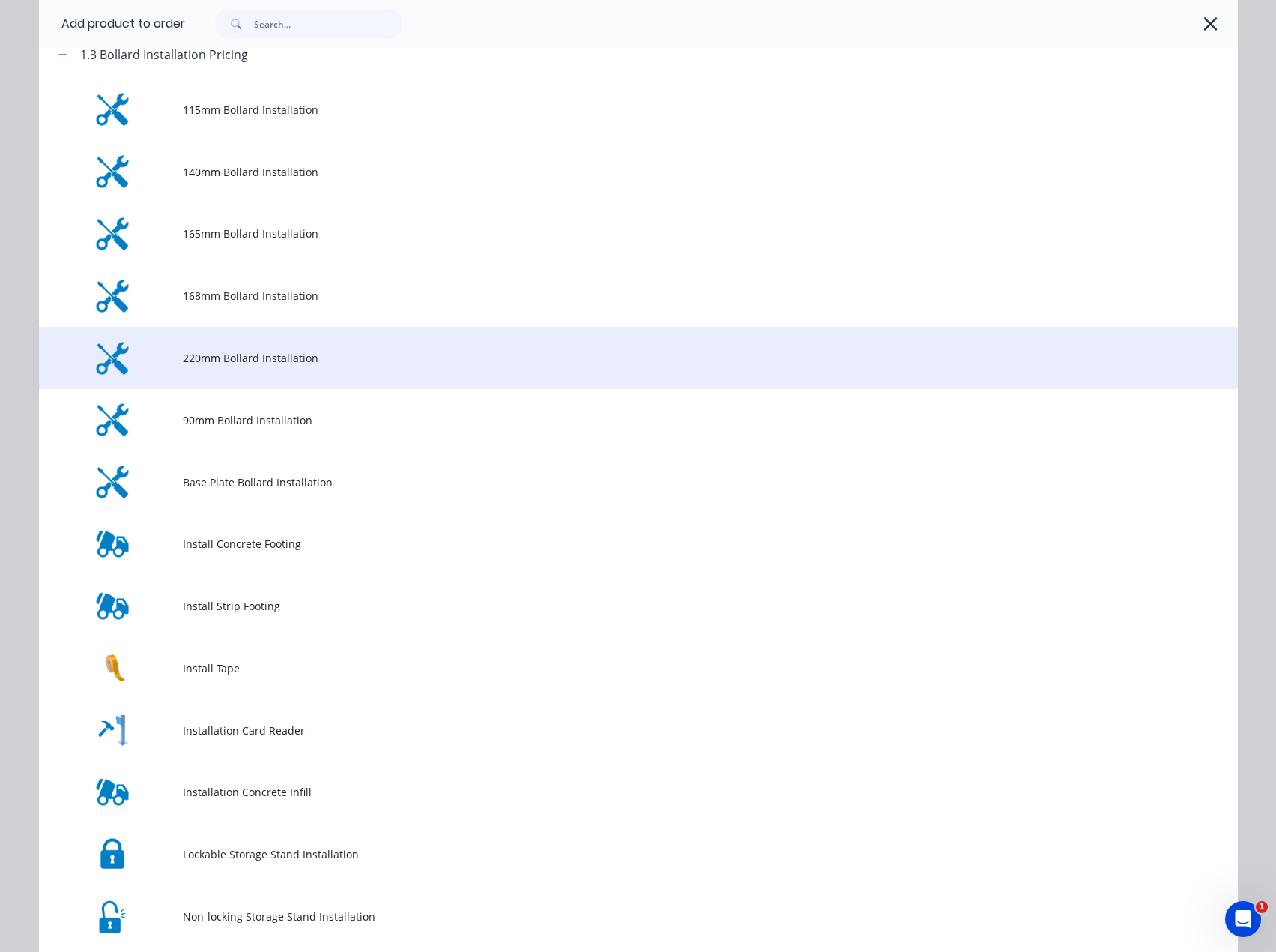
scroll to position [300, 0]
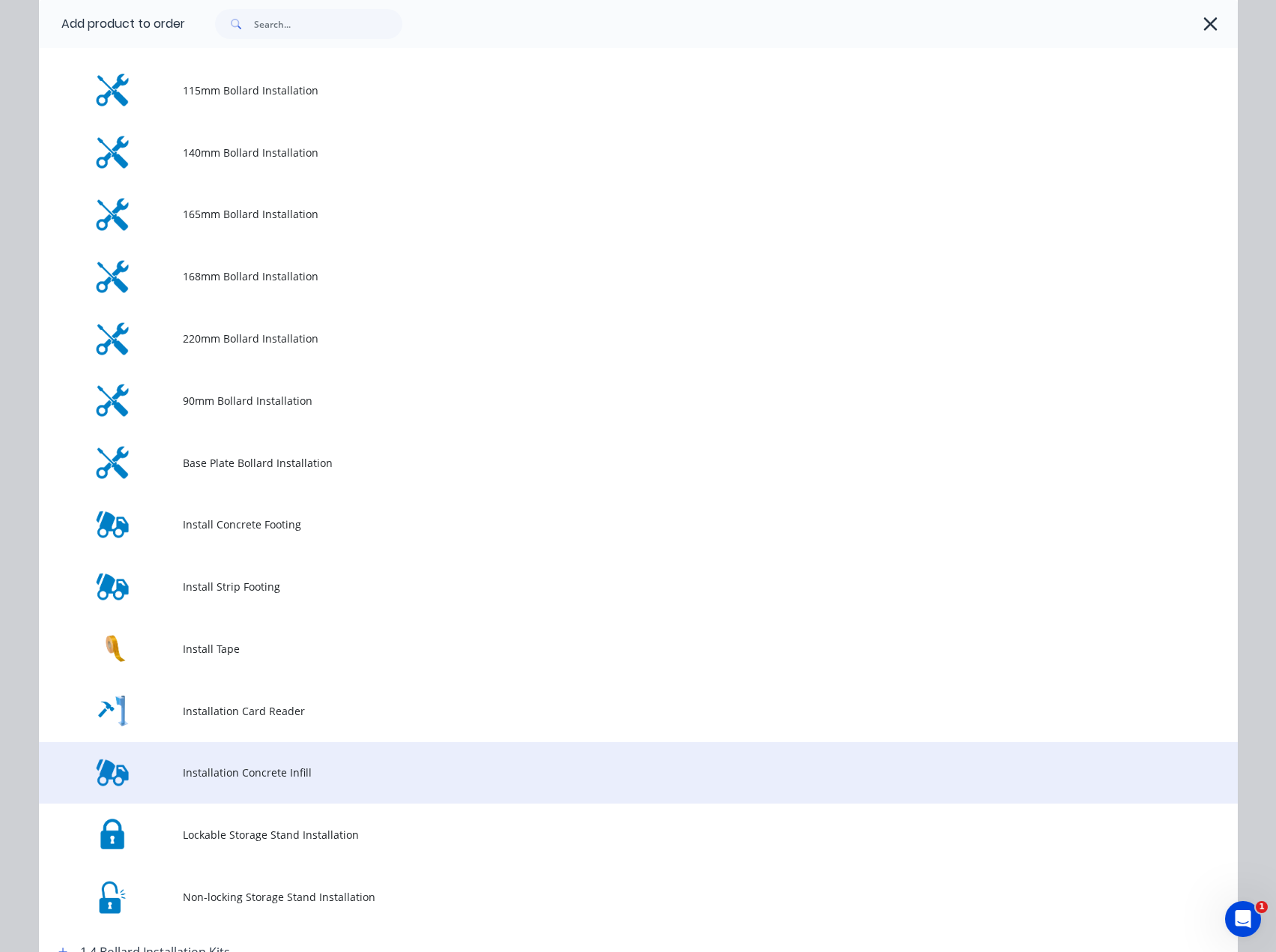
click at [225, 779] on span "Installation Concrete Infill" at bounding box center [604, 773] width 843 height 16
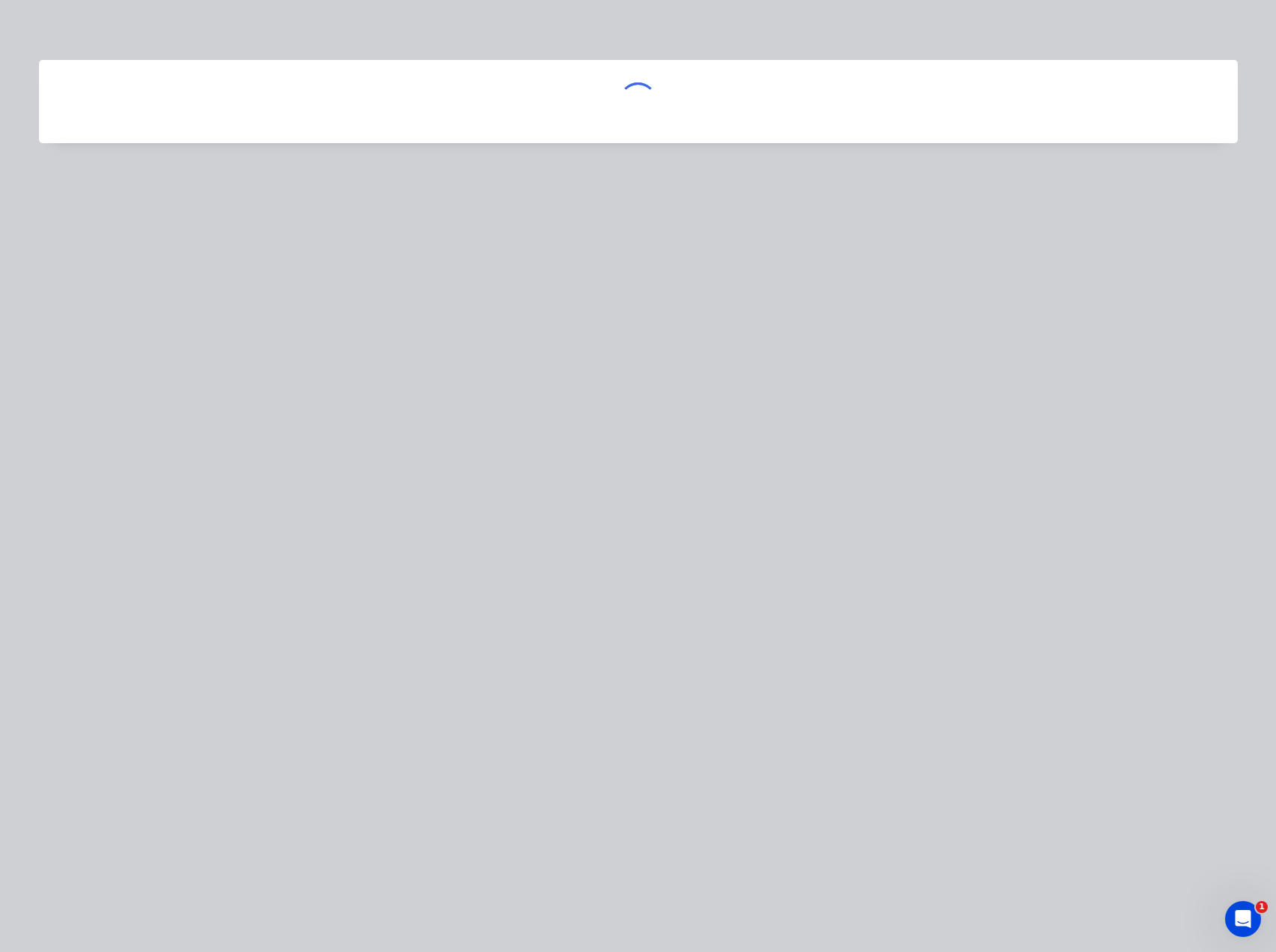
scroll to position [0, 0]
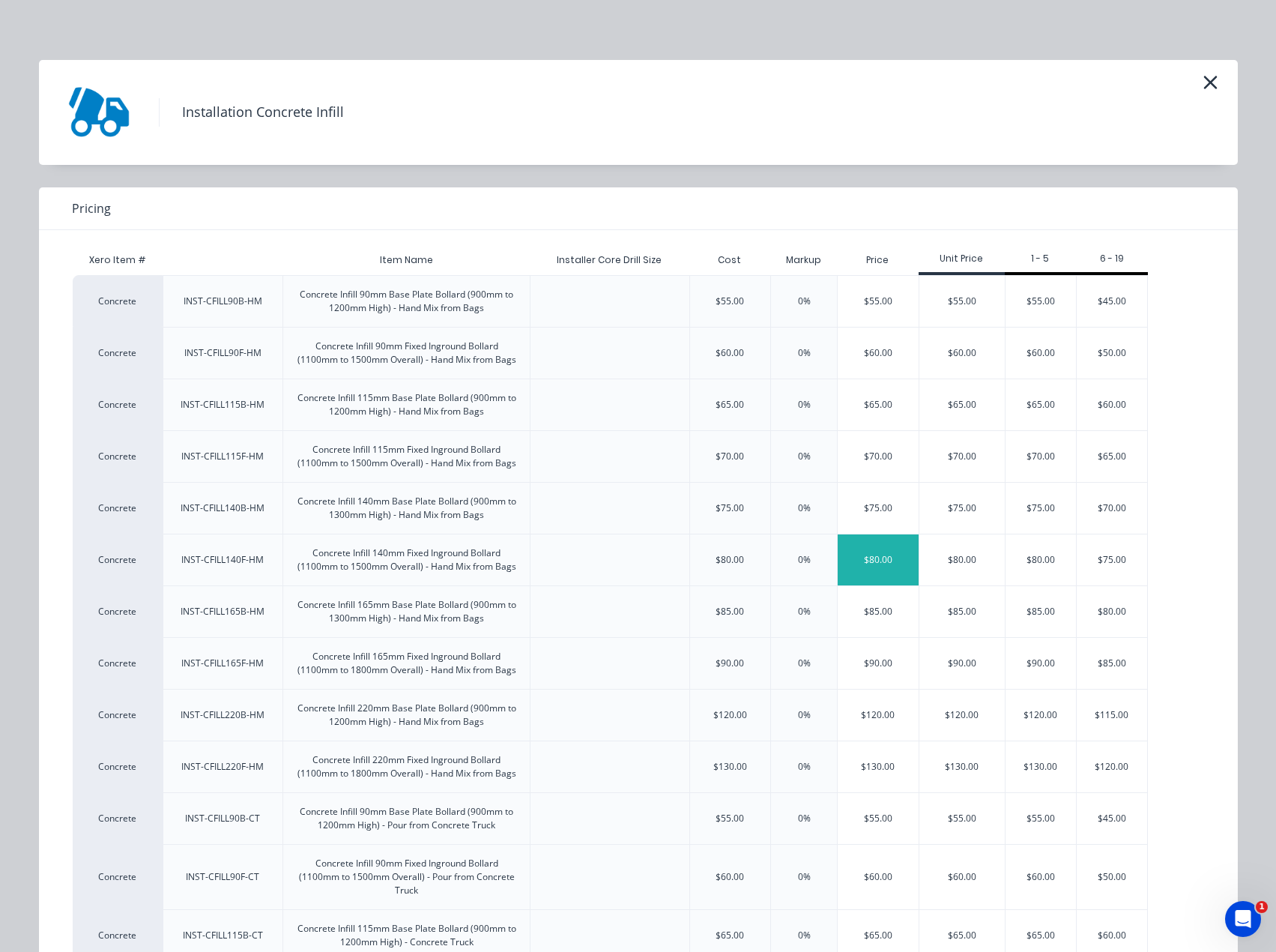
click at [863, 564] on div "$80.00" at bounding box center [877, 559] width 81 height 51
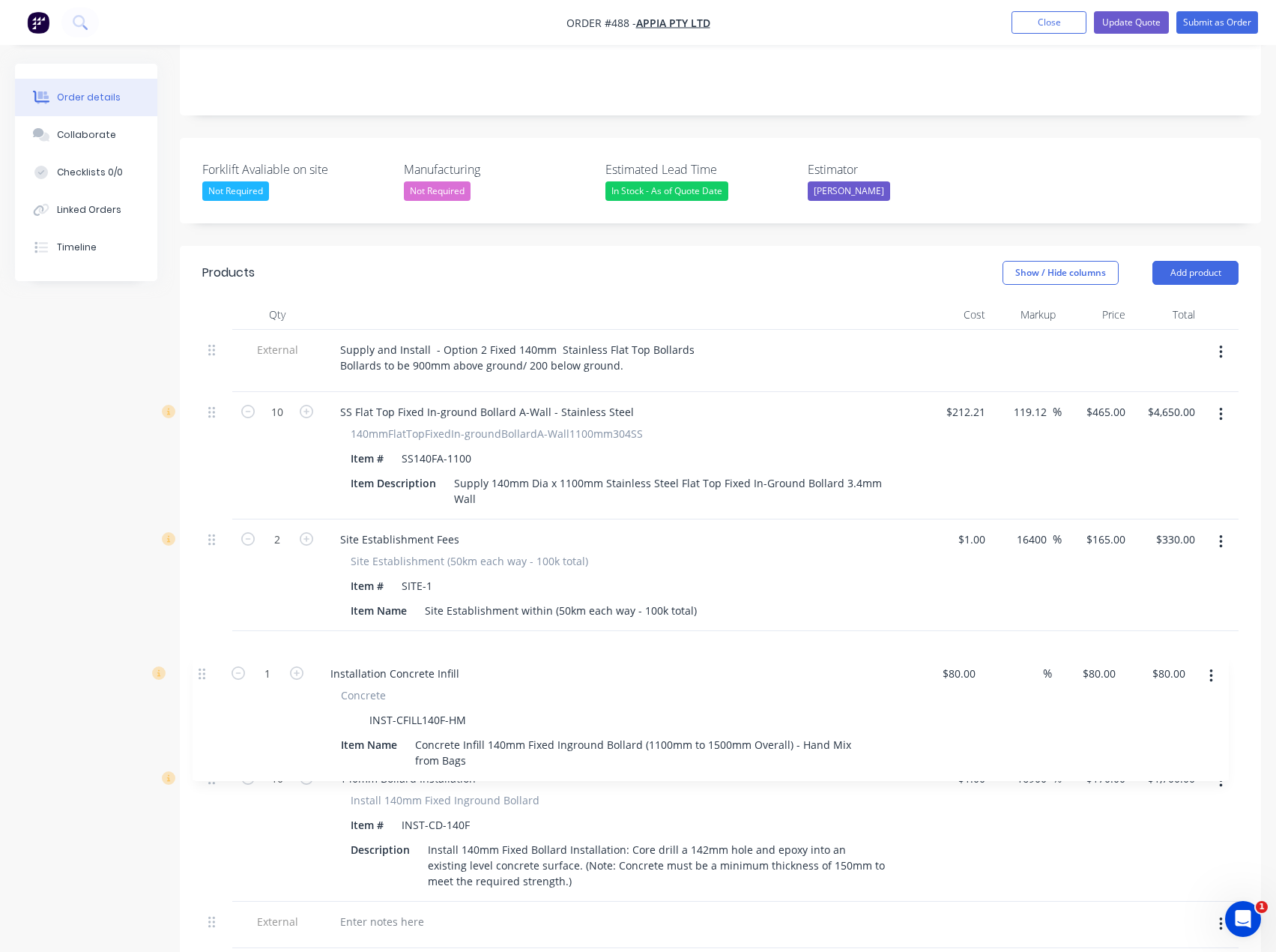
scroll to position [351, 0]
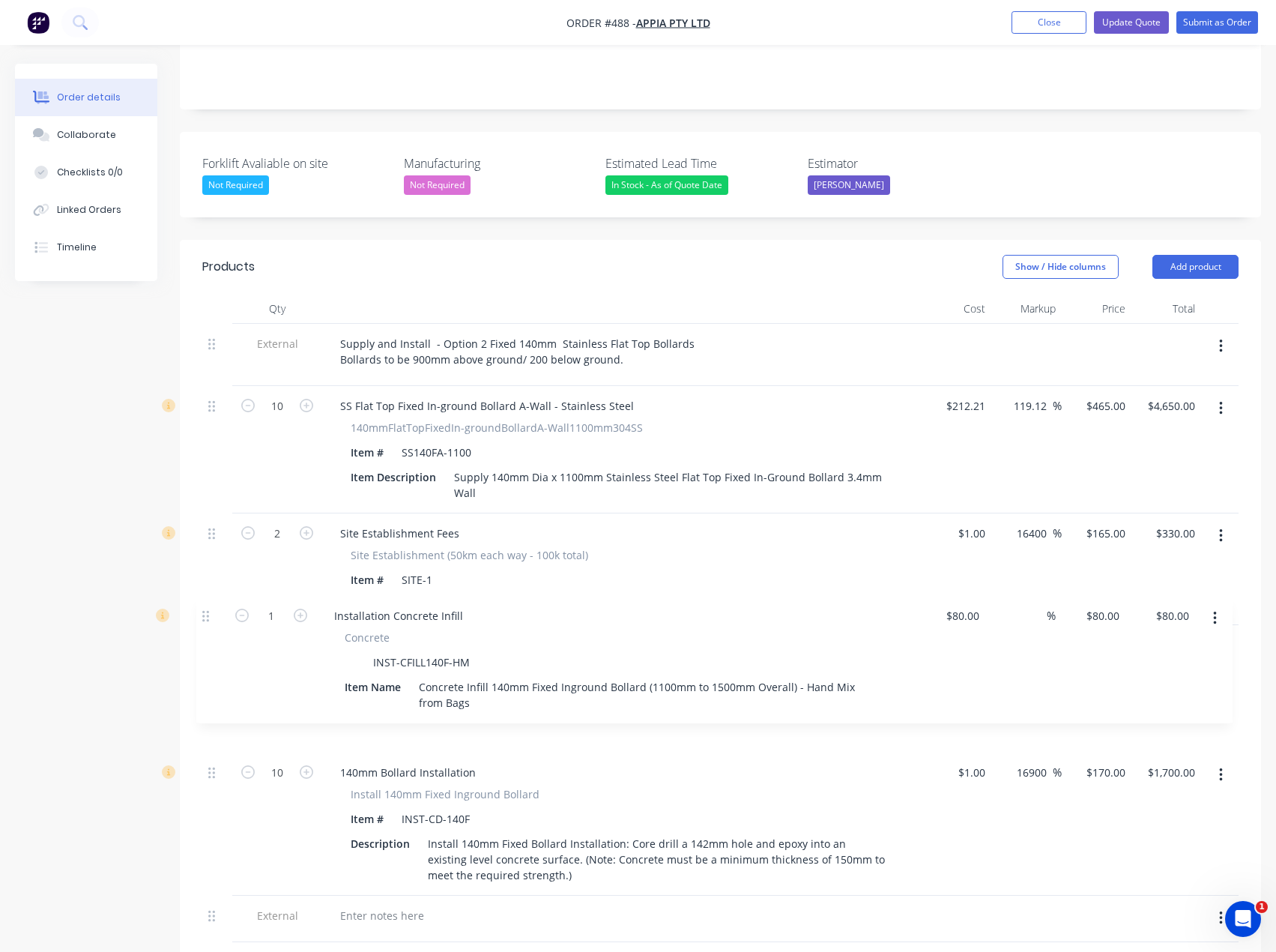
drag, startPoint x: 213, startPoint y: 845, endPoint x: 206, endPoint y: 611, distance: 234.1
click at [206, 611] on div "External Supply and Install - Option 2 Fixed 140mm Stainless Flat Top Bollards …" at bounding box center [720, 632] width 1037 height 618
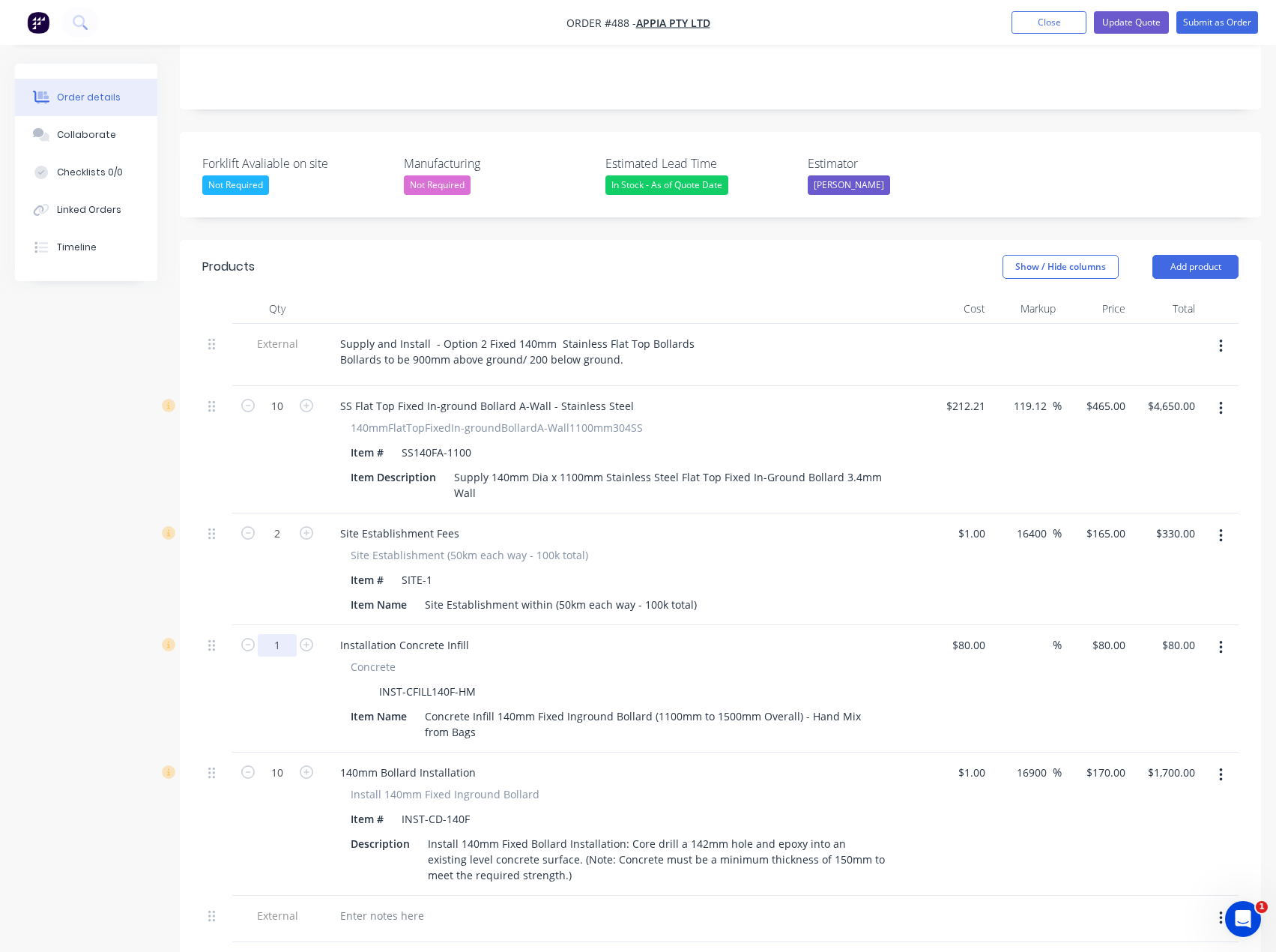
drag, startPoint x: 280, startPoint y: 603, endPoint x: 297, endPoint y: 612, distance: 19.2
click at [280, 634] on input "1" at bounding box center [277, 645] width 39 height 23
type input "10"
type input "80"
type input "$800.00"
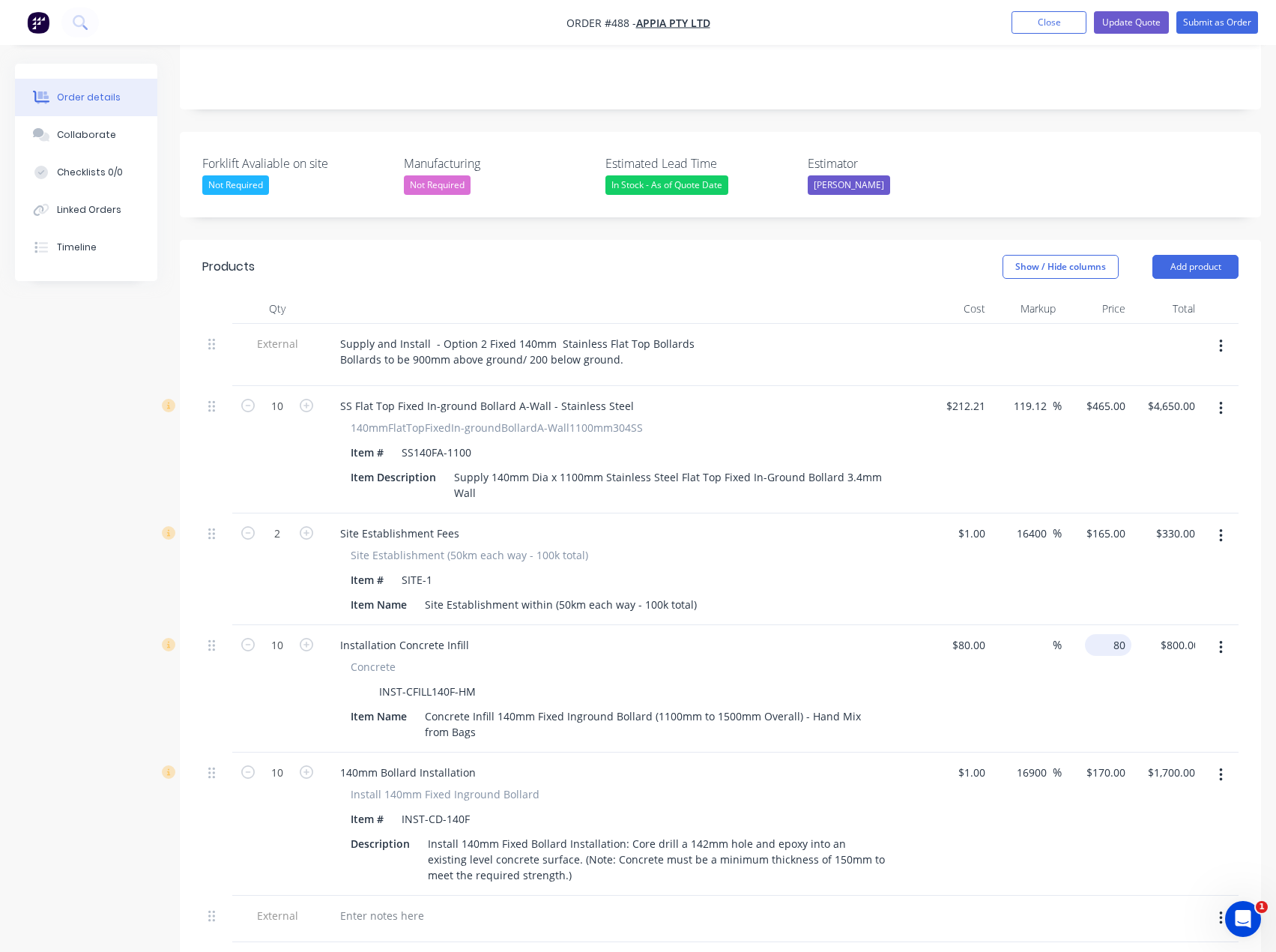
click at [1110, 634] on div "80 $80.00" at bounding box center [1109, 644] width 47 height 22
type input "75"
type input "-6.25"
type input "$75.00"
type input "$750.00"
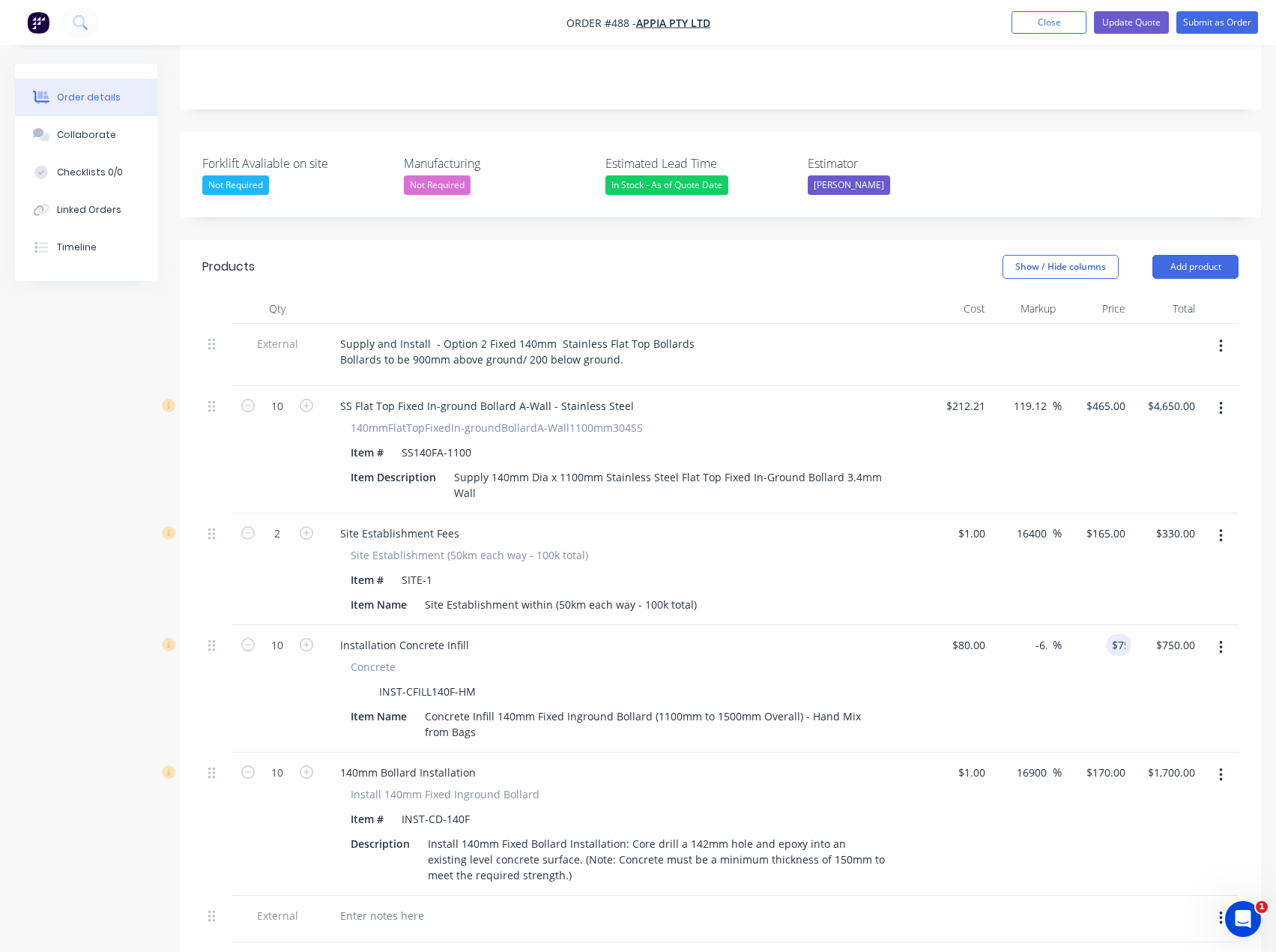
click at [876, 942] on div at bounding box center [720, 967] width 1037 height 49
click at [977, 634] on input "80" at bounding box center [981, 644] width 19 height 22
type input "$1.00"
type input "0.9375"
type input "$9.38"
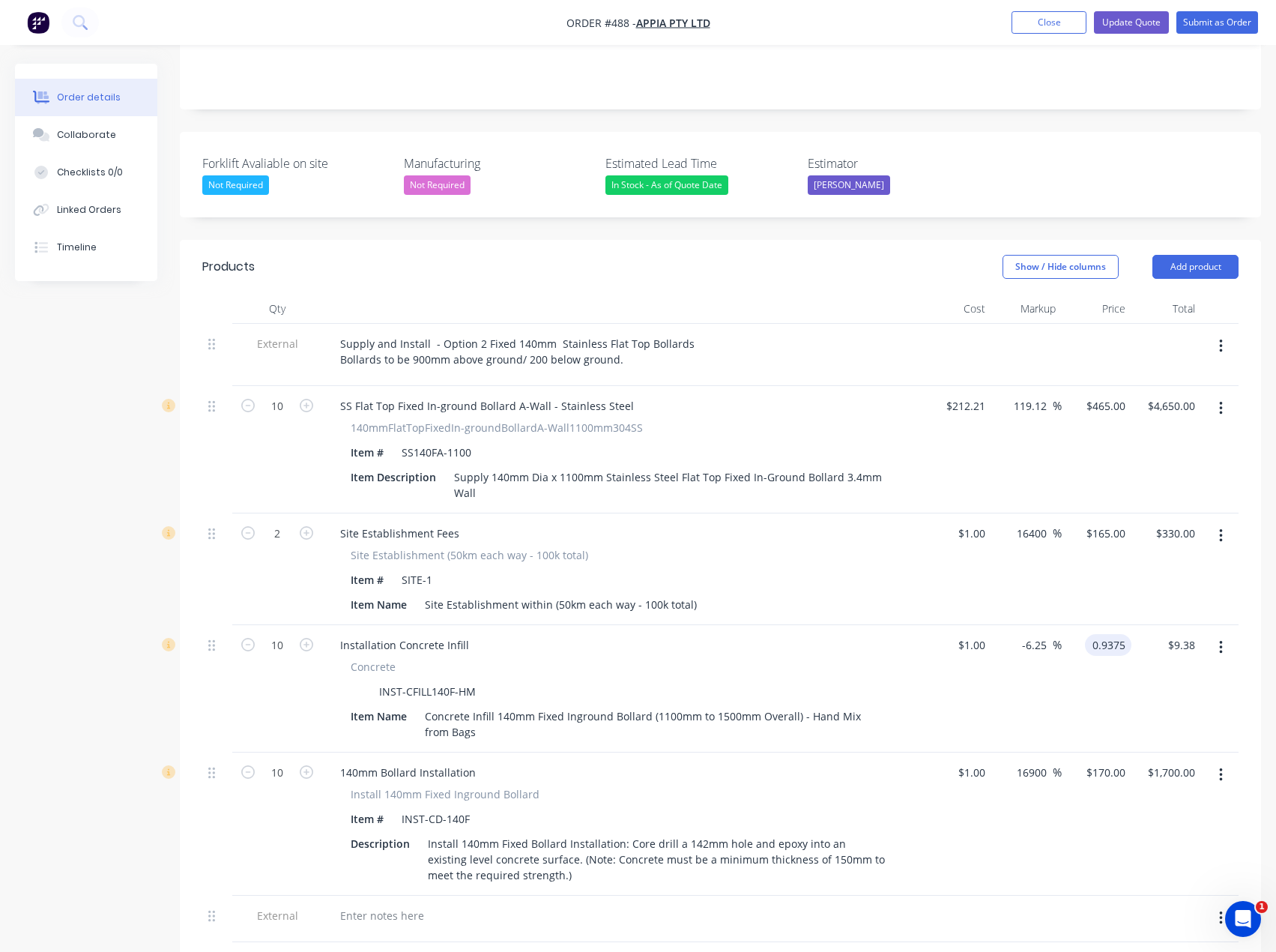
click at [1109, 634] on input "0.9375" at bounding box center [1111, 644] width 41 height 22
type input "75"
type input "7400"
type input "$75.00"
type input "$750.00"
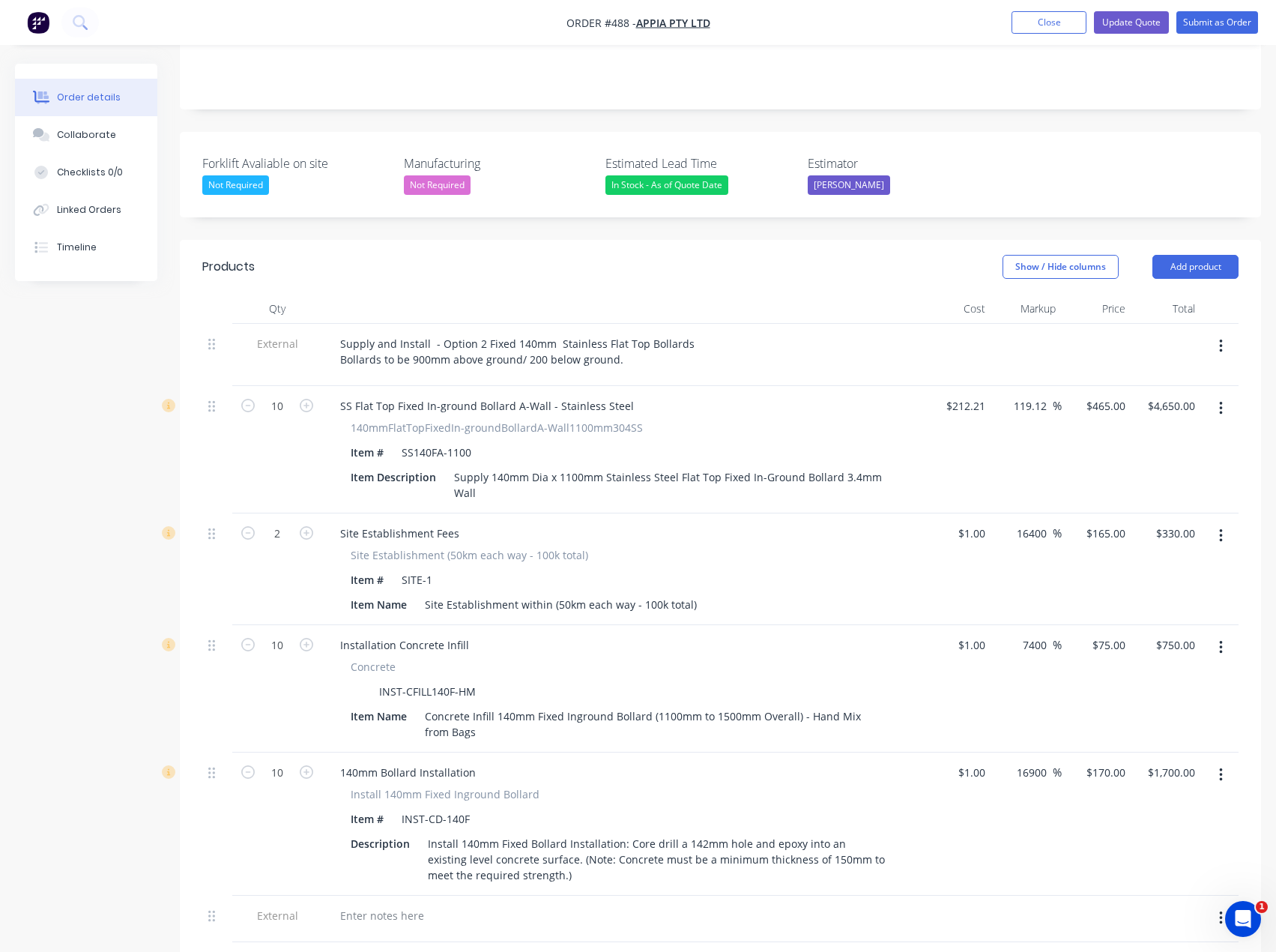
click at [864, 942] on div at bounding box center [720, 967] width 1037 height 49
click at [1102, 625] on div "75 $75.00" at bounding box center [1097, 688] width 69 height 127
type input "$75.00"
click at [891, 659] on div "Concrete" at bounding box center [622, 667] width 543 height 16
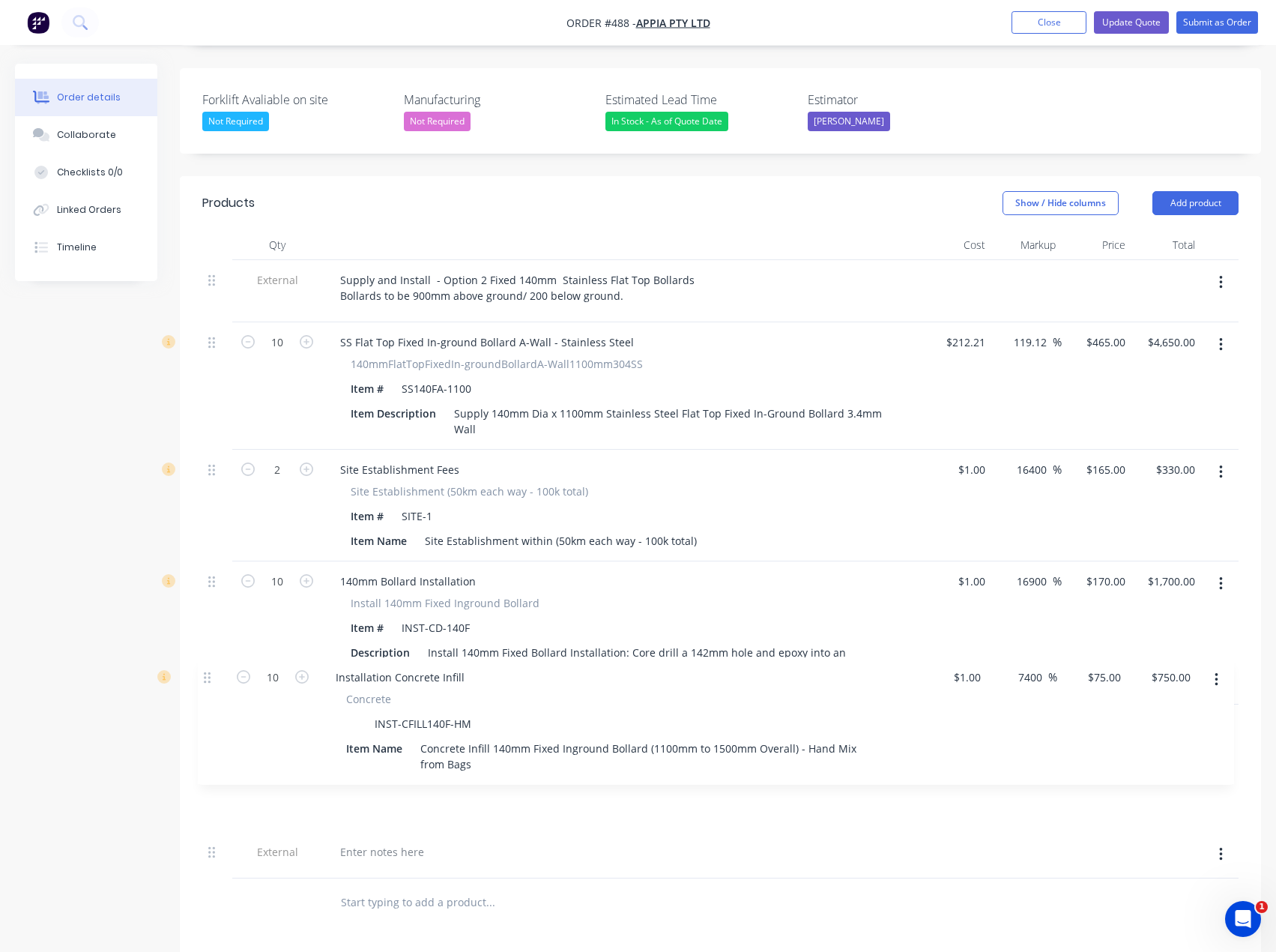
drag, startPoint x: 213, startPoint y: 605, endPoint x: 209, endPoint y: 684, distance: 79.1
click at [209, 684] on div "External Supply and Install - Option 2 Fixed 140mm Stainless Flat Top Bollards …" at bounding box center [720, 569] width 1037 height 618
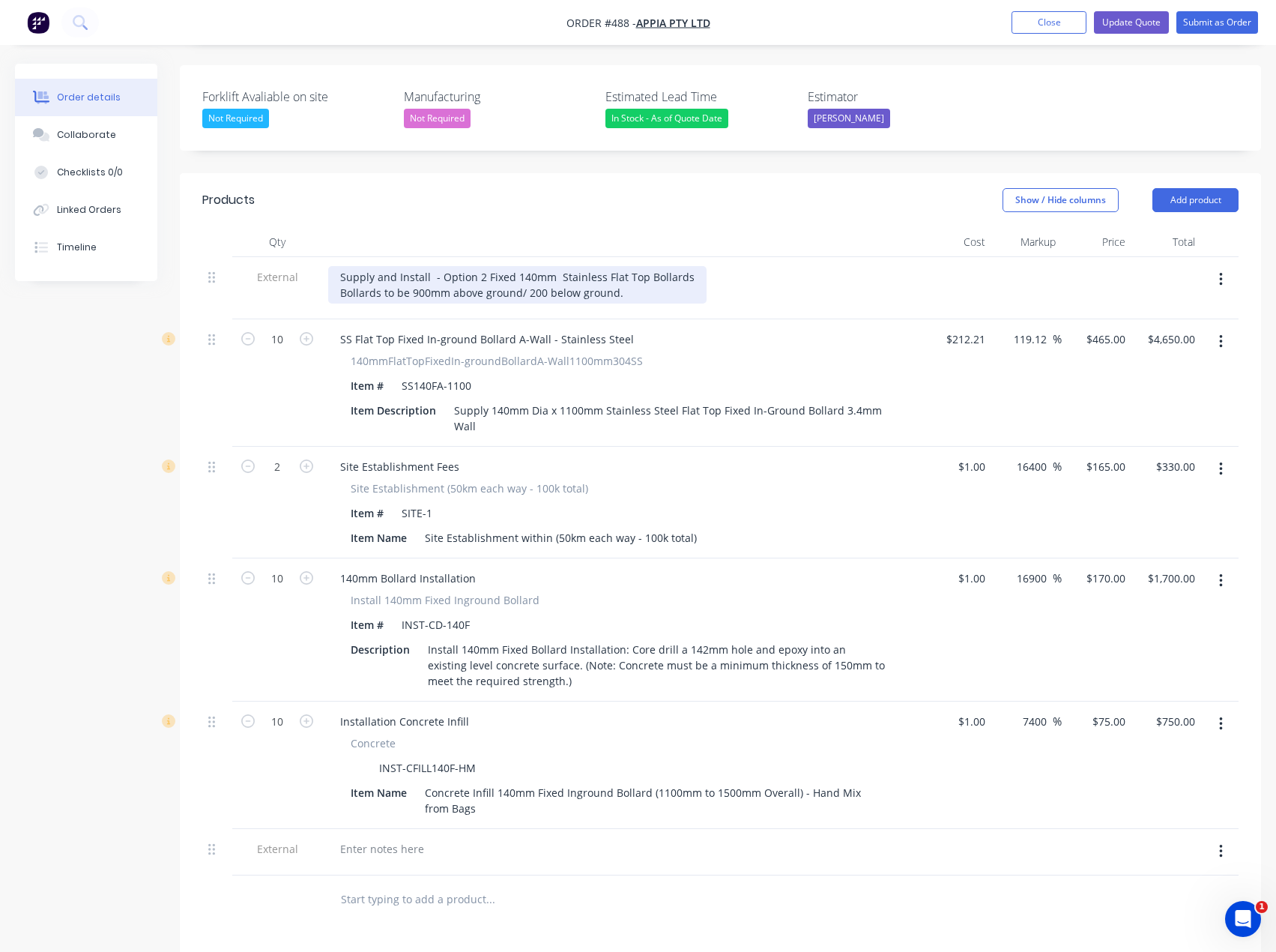
click at [623, 266] on div "Supply and Install - Option 2 Fixed 140mm Stainless Flat Top Bollards Bollards …" at bounding box center [518, 284] width 379 height 37
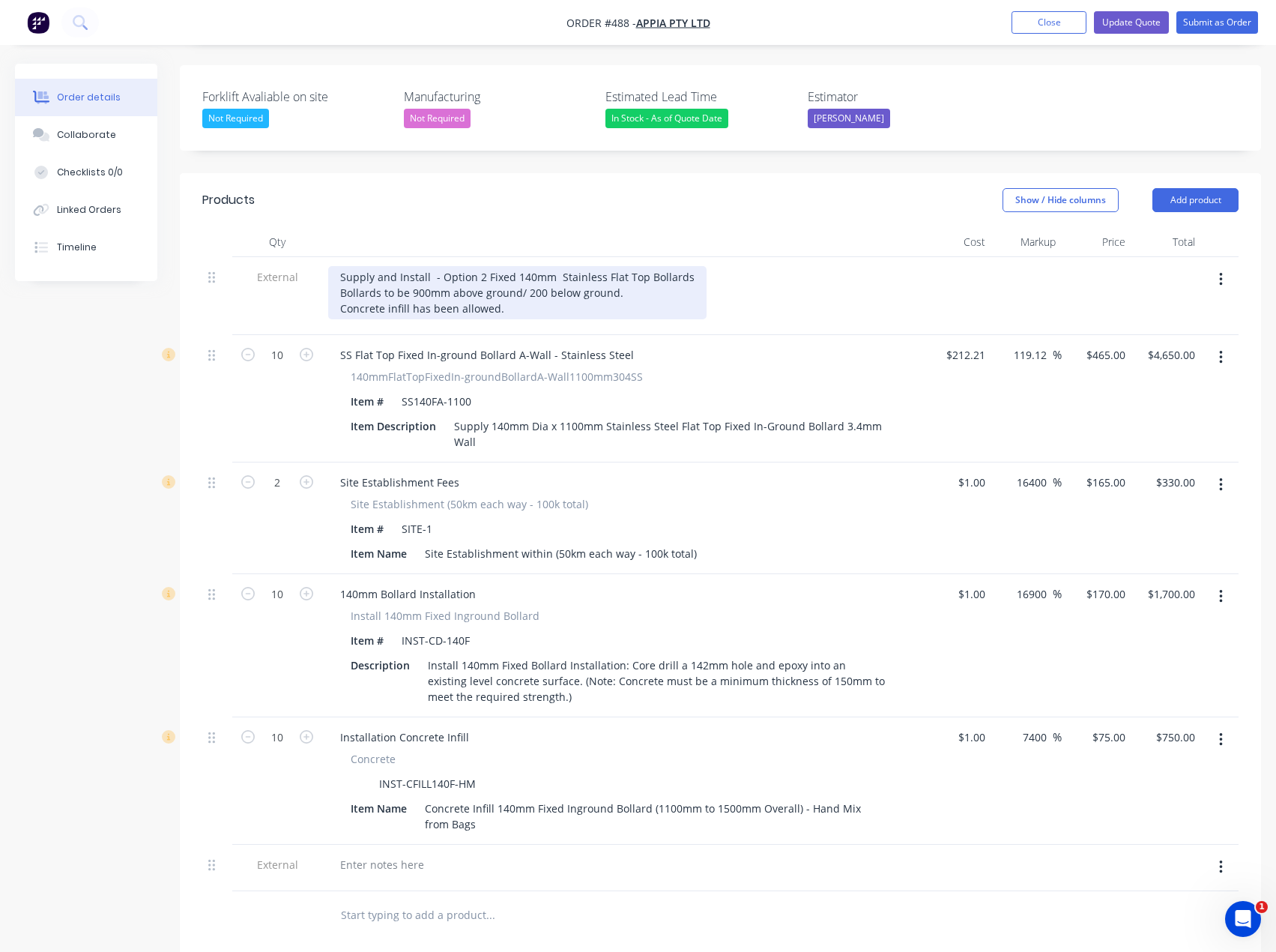
drag, startPoint x: 516, startPoint y: 268, endPoint x: 342, endPoint y: 270, distance: 174.0
click at [342, 270] on div "Supply and Install - Option 2 Fixed 140mm Stainless Flat Top Bollards Bollards …" at bounding box center [518, 292] width 379 height 53
drag, startPoint x: 344, startPoint y: 269, endPoint x: 410, endPoint y: 264, distance: 66.2
click at [410, 266] on div "Supply and Install - Option 2 Fixed 140mm Stainless Flat Top Bollards Bollards …" at bounding box center [518, 292] width 379 height 53
drag, startPoint x: 478, startPoint y: 265, endPoint x: 340, endPoint y: 265, distance: 138.0
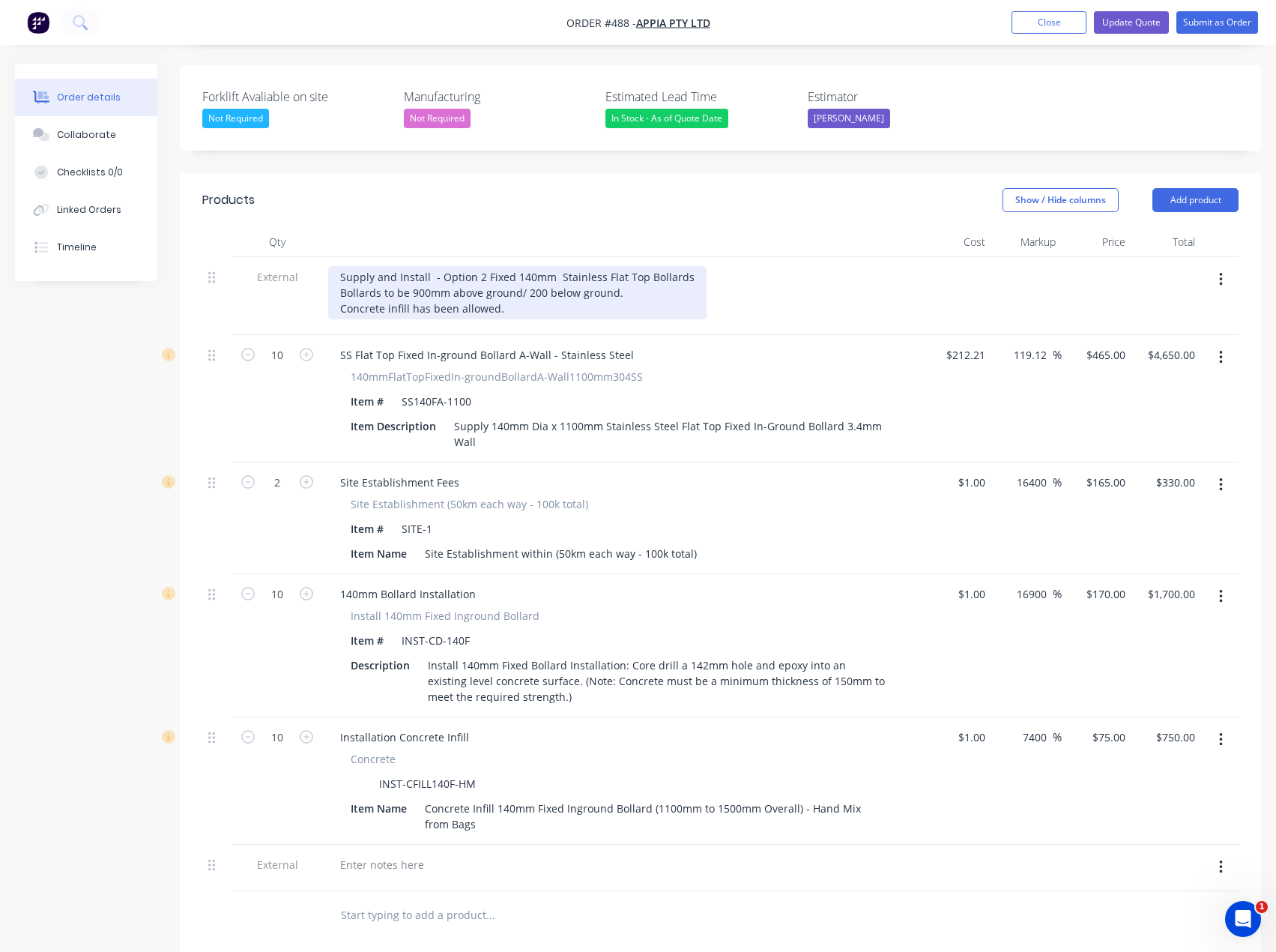
click at [340, 266] on div "Supply and Install - Option 2 Fixed 140mm Stainless Flat Top Bollards Bollards …" at bounding box center [518, 292] width 379 height 53
copy div "Concrete infill has been allowed."
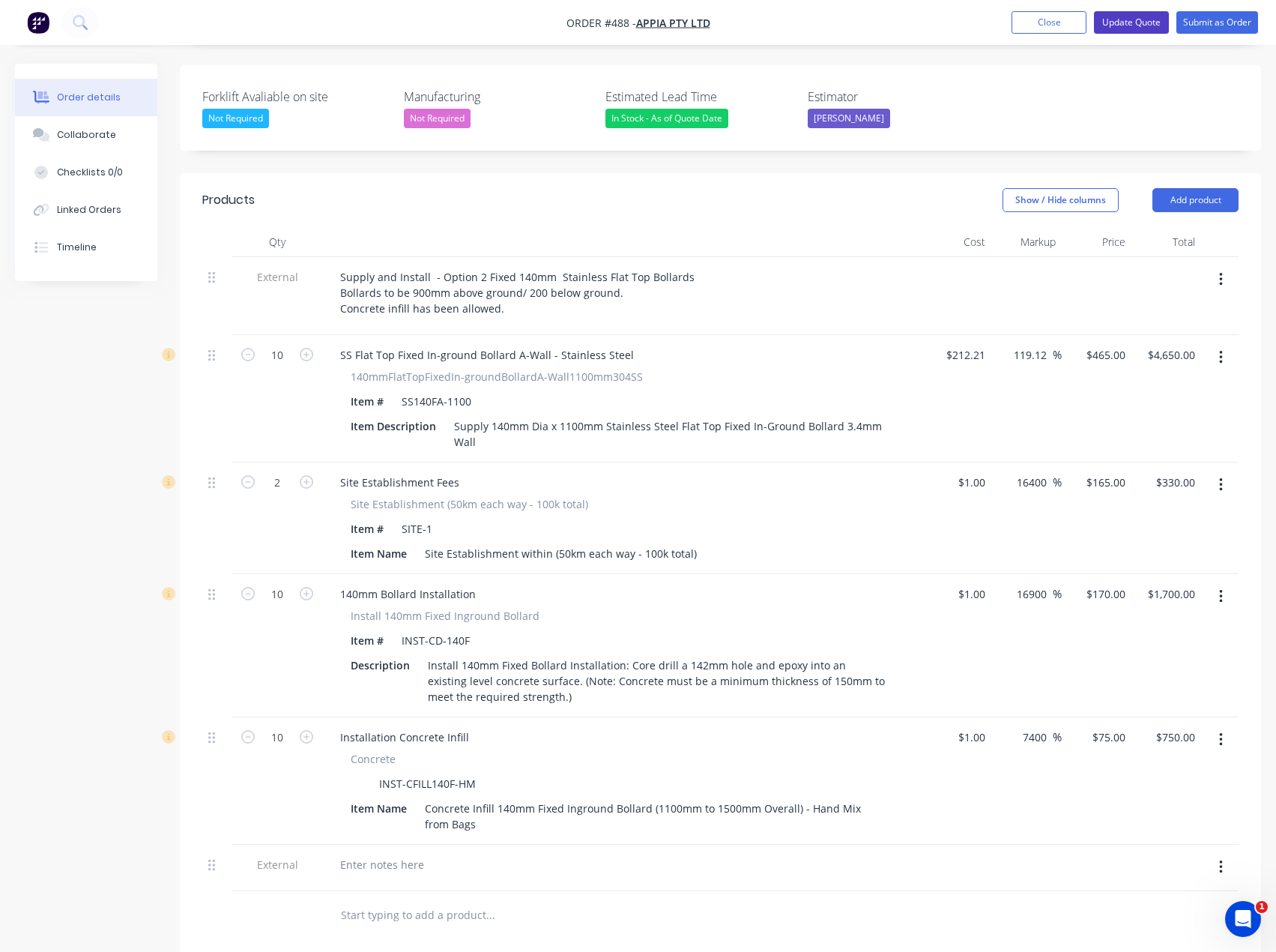
click at [1122, 23] on button "Update Quote" at bounding box center [1131, 23] width 75 height 23
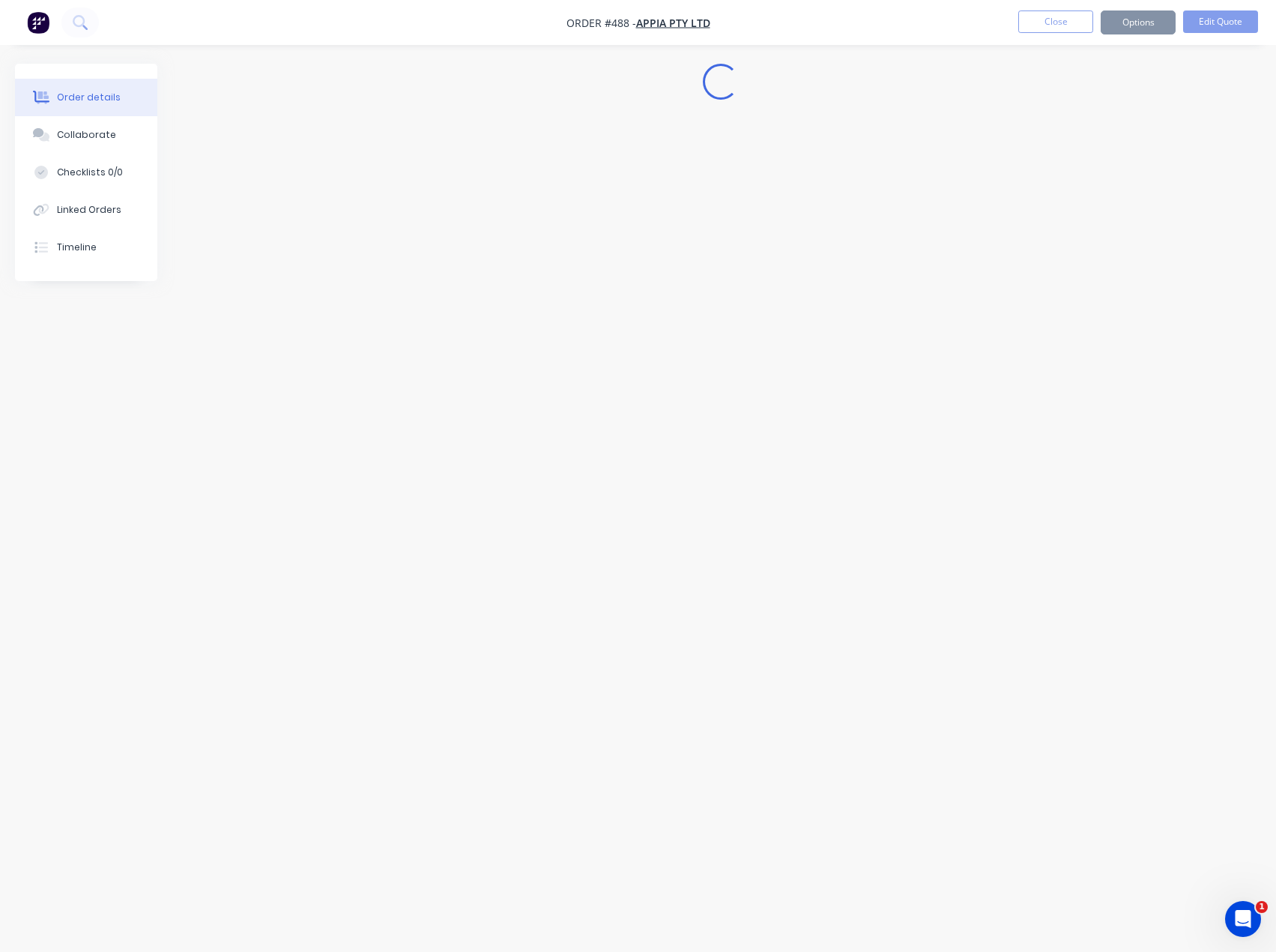
scroll to position [0, 0]
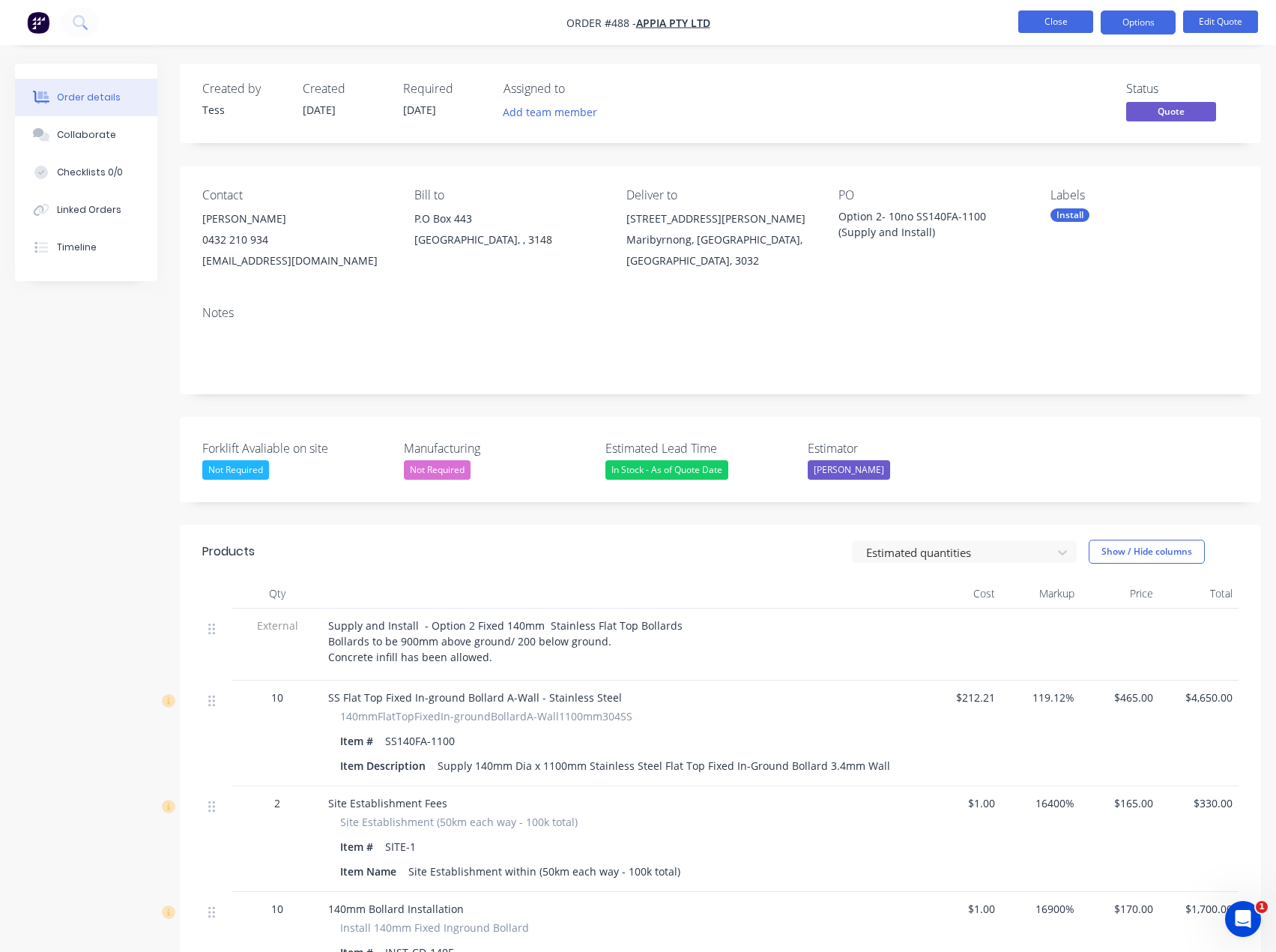
click at [1064, 22] on button "Close" at bounding box center [1056, 22] width 75 height 23
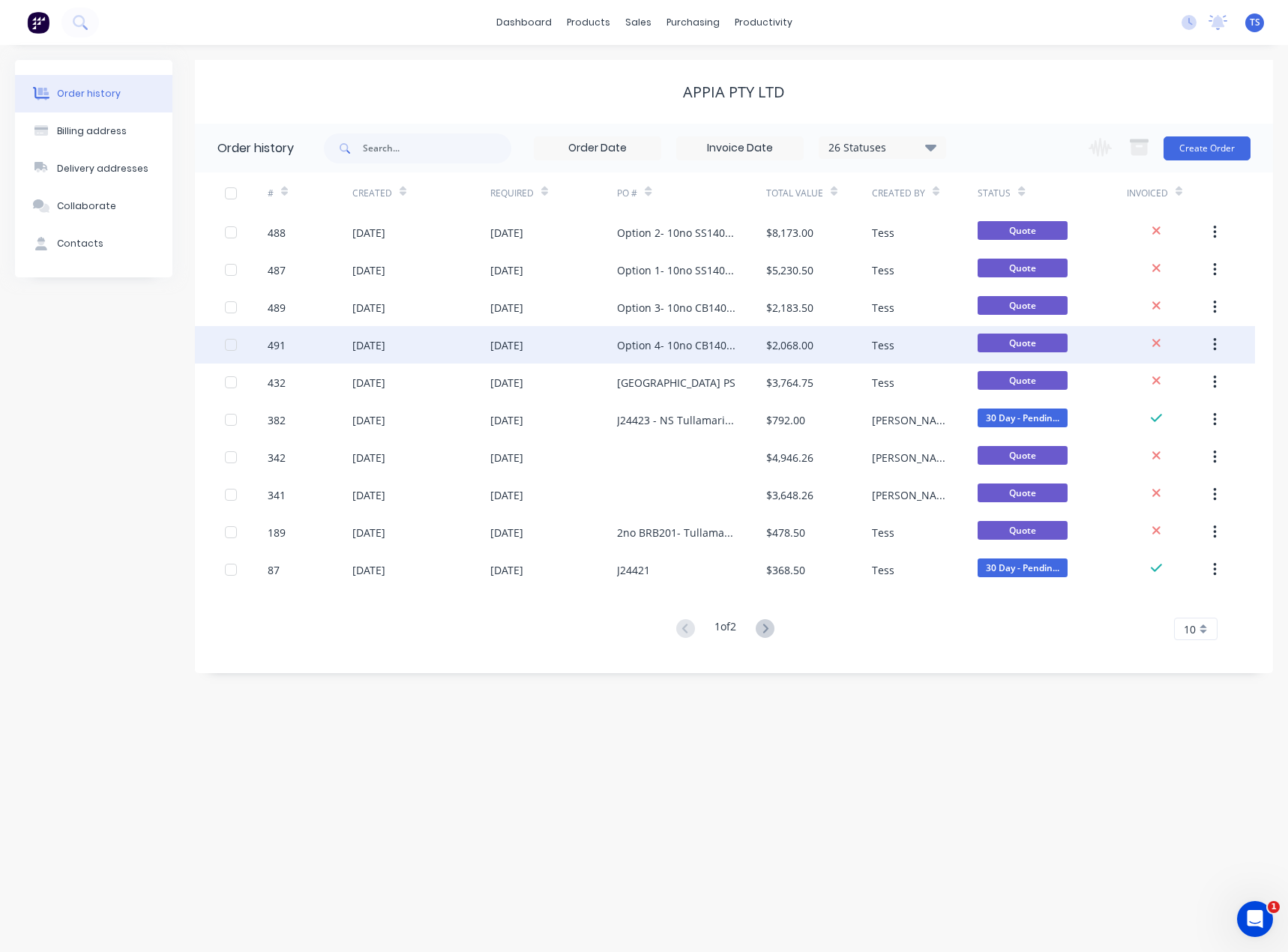
click at [664, 343] on div "Option 4- 10no CB140F-100 (Supply and Install)" at bounding box center [676, 345] width 119 height 16
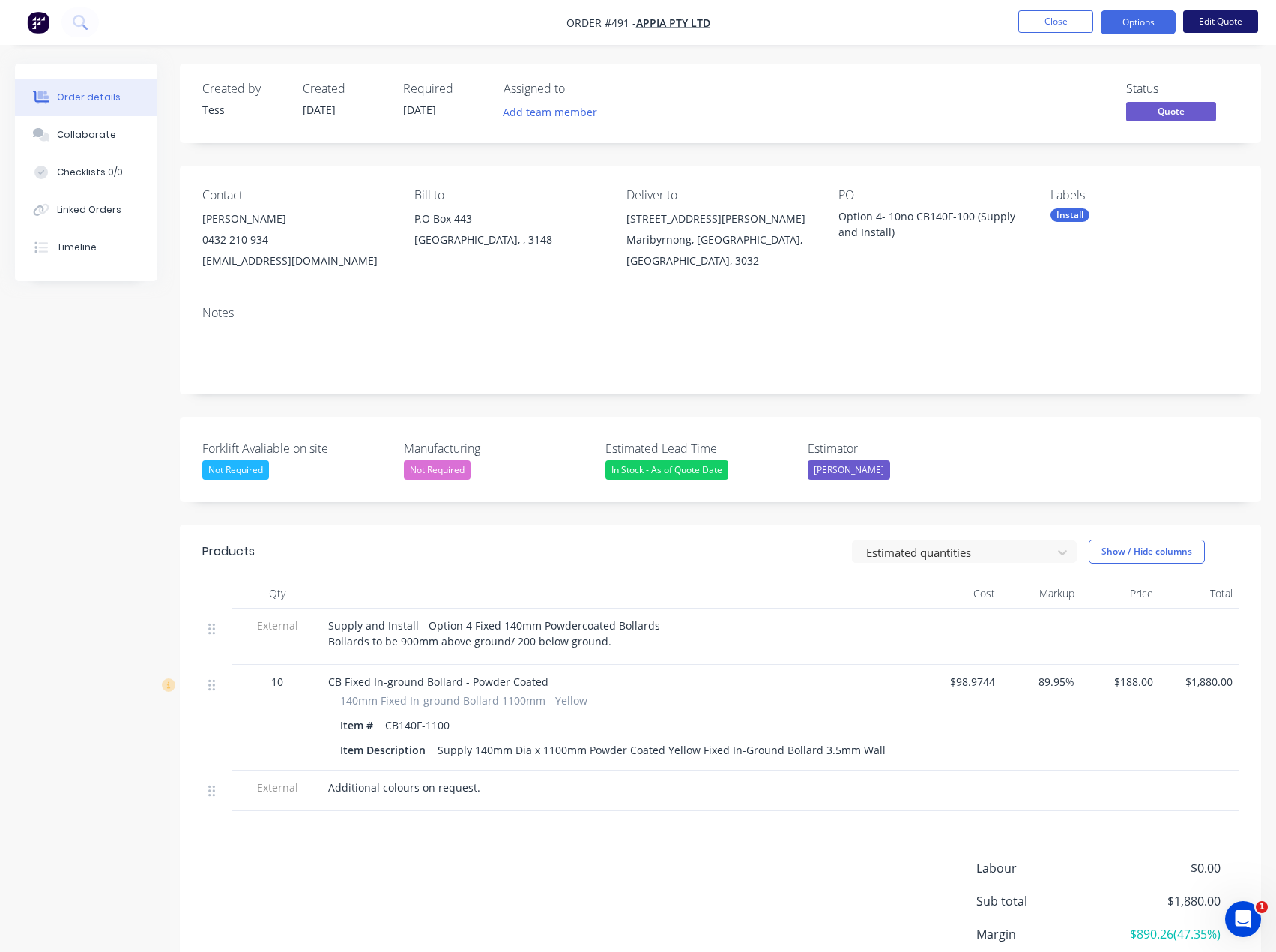
click at [1218, 17] on button "Edit Quote" at bounding box center [1221, 22] width 75 height 23
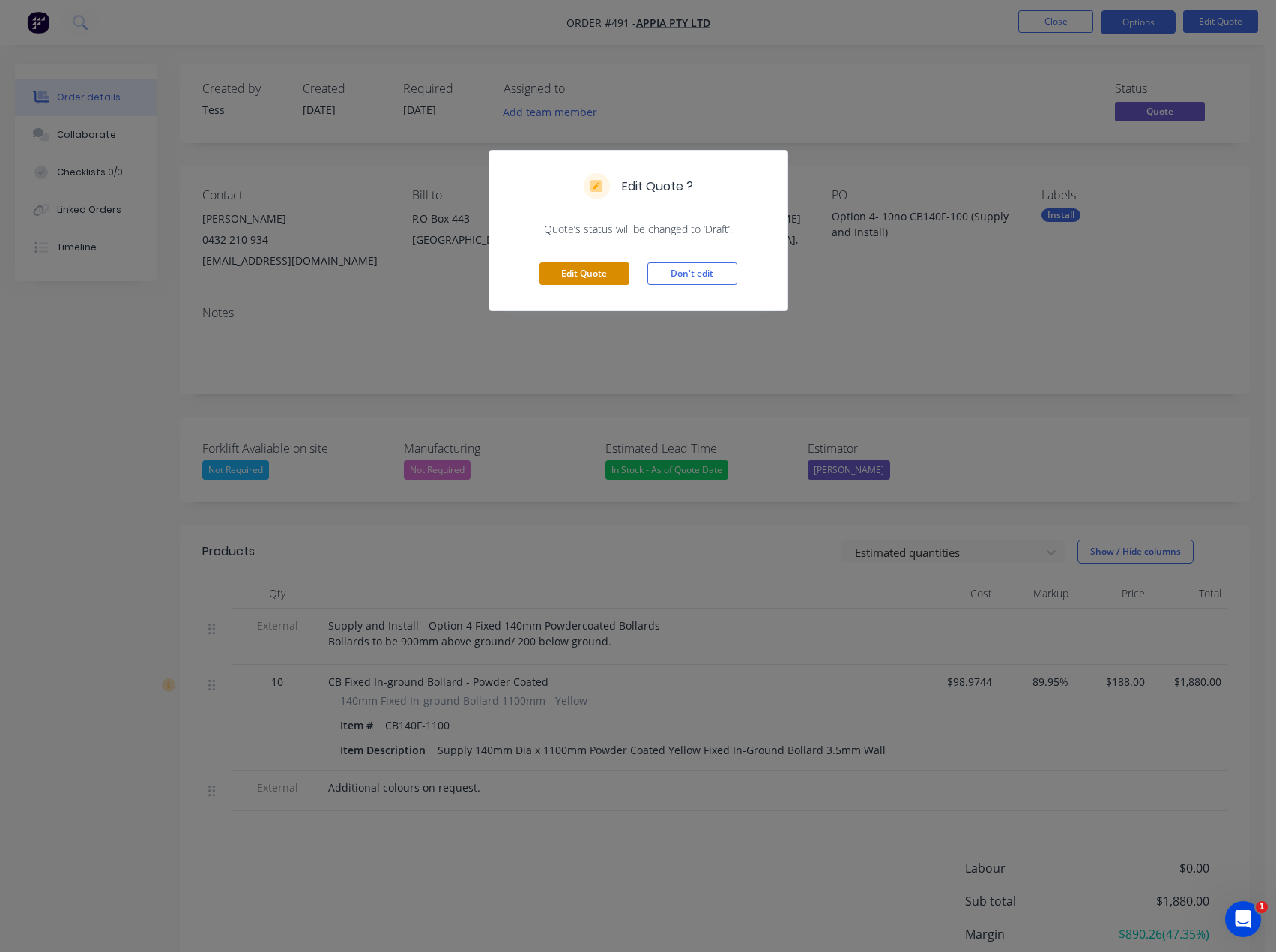
click at [603, 274] on button "Edit Quote" at bounding box center [584, 274] width 90 height 23
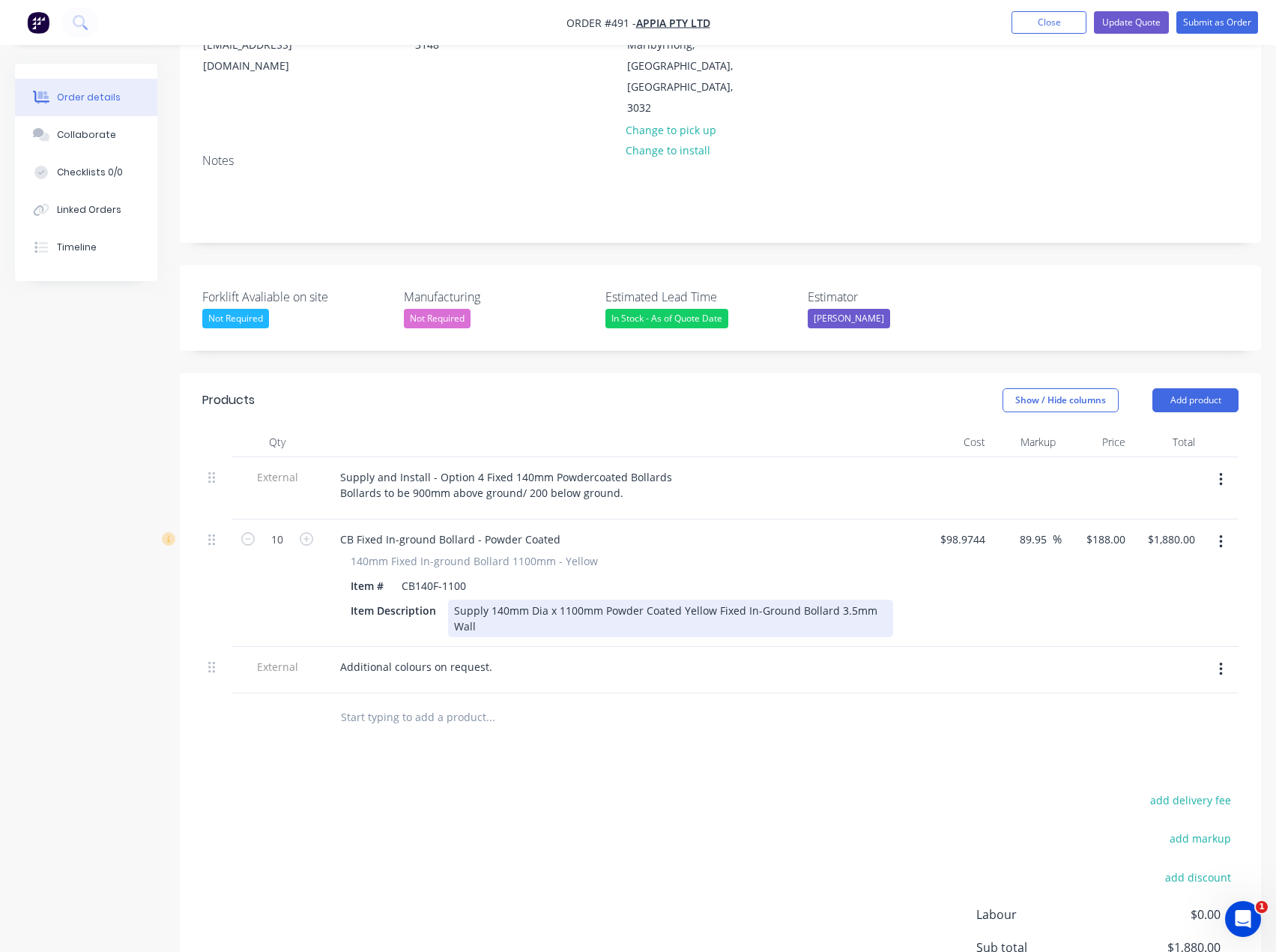
scroll to position [225, 0]
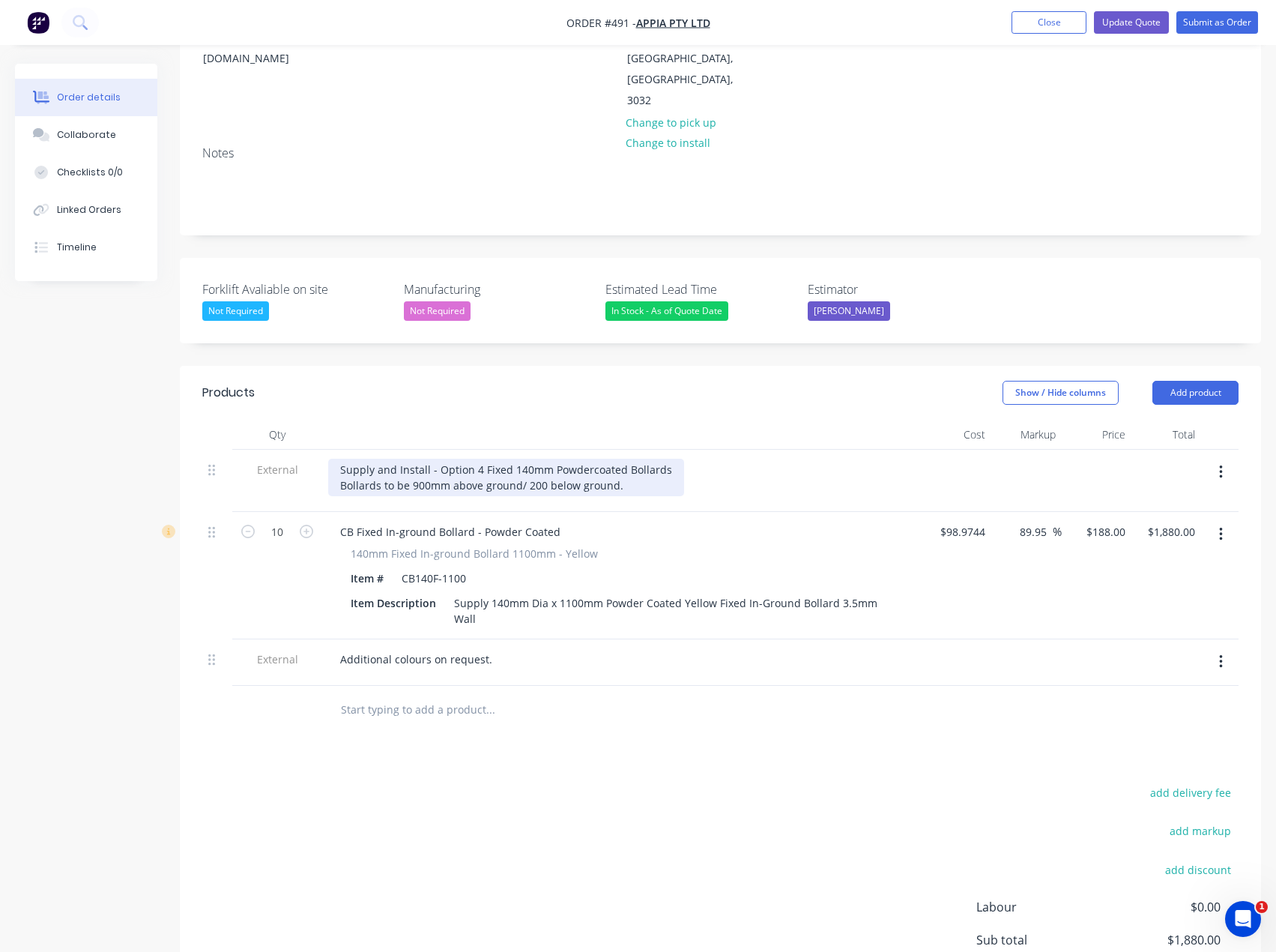
click at [622, 459] on div "Supply and Install - Option 4 Fixed 140mm Powdercoated Bollards Bollards to be …" at bounding box center [506, 477] width 356 height 37
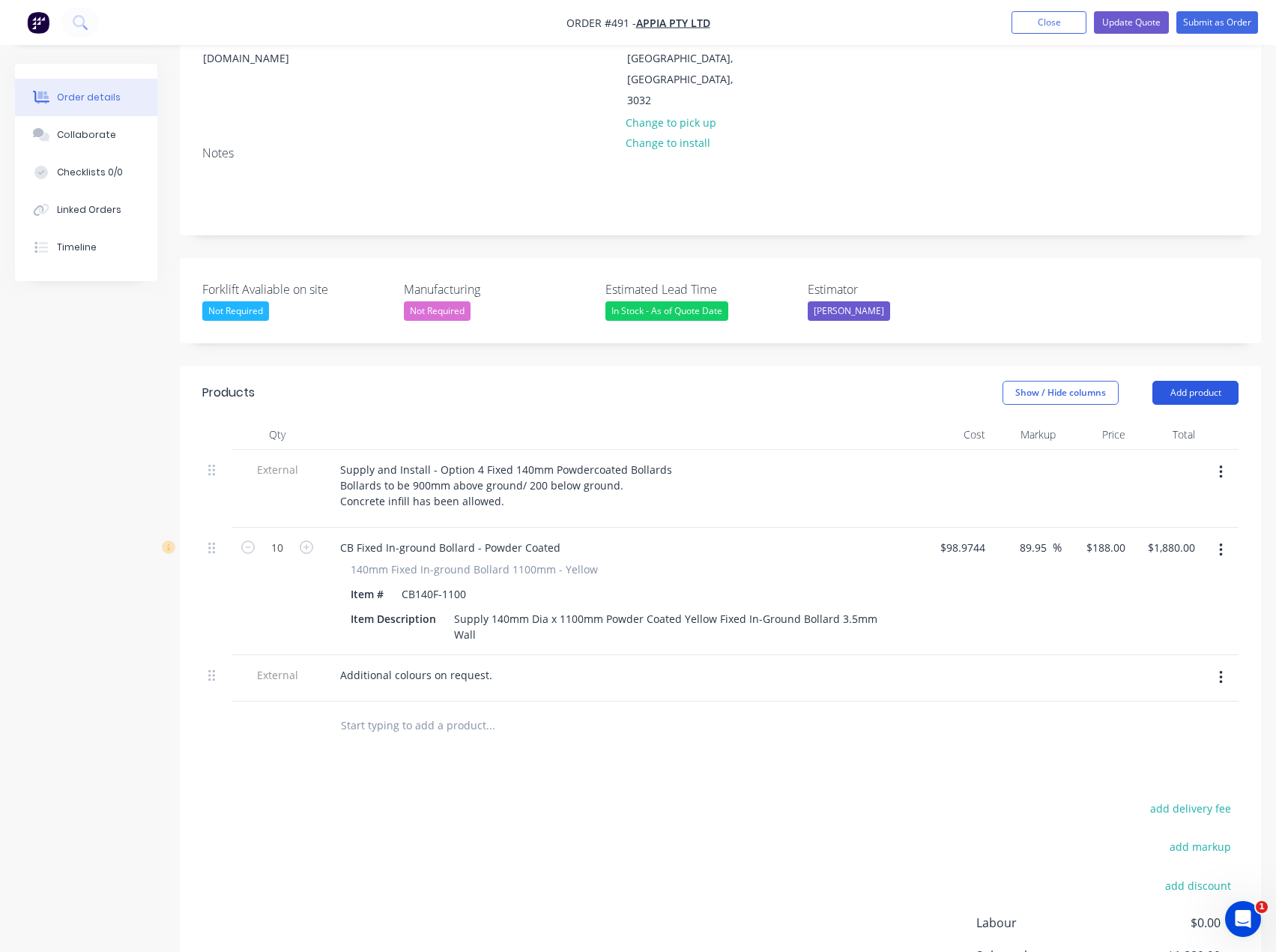
click at [1193, 381] on button "Add product" at bounding box center [1195, 393] width 86 height 24
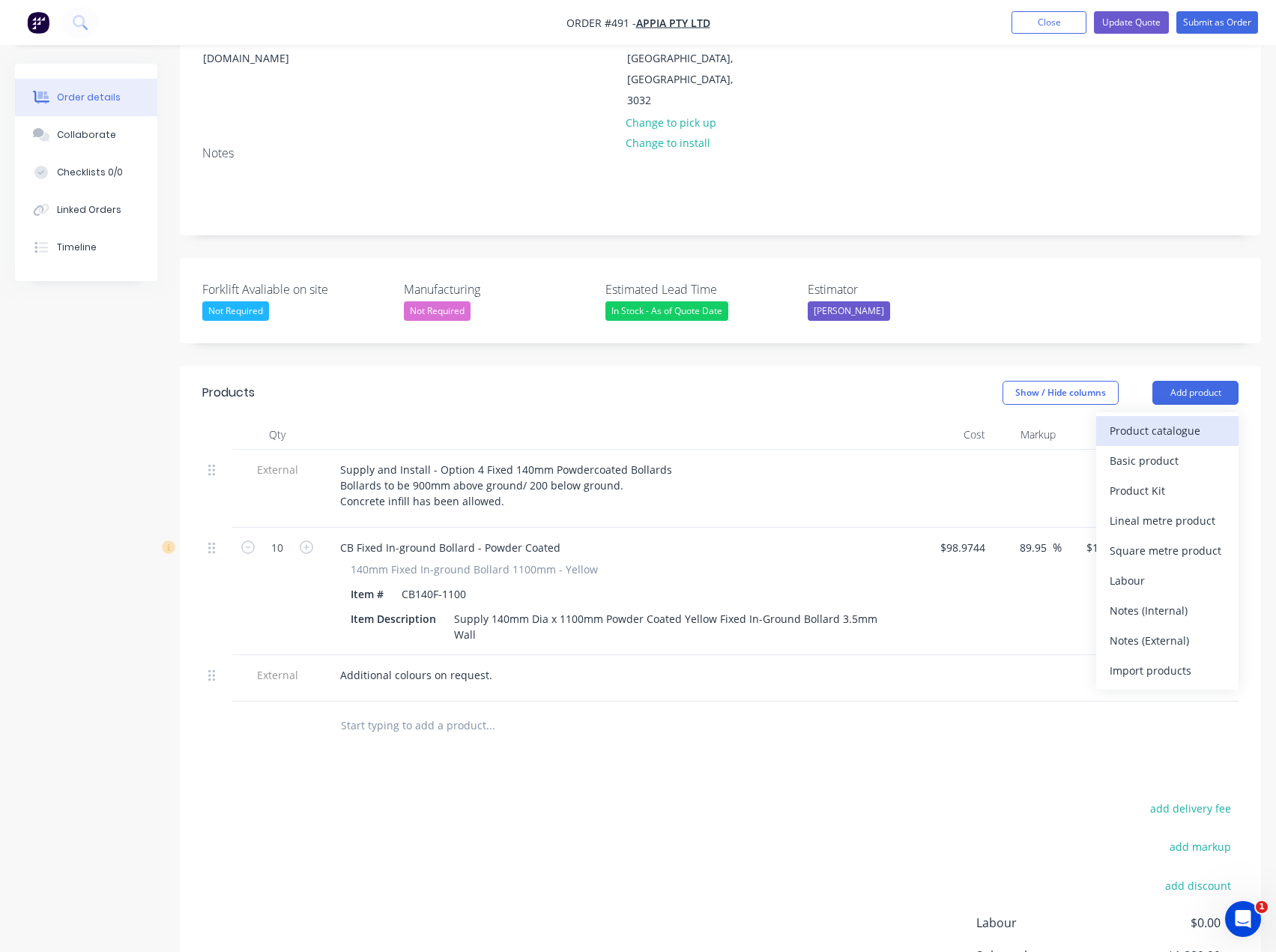
click at [1169, 420] on div "Product catalogue" at bounding box center [1167, 430] width 115 height 22
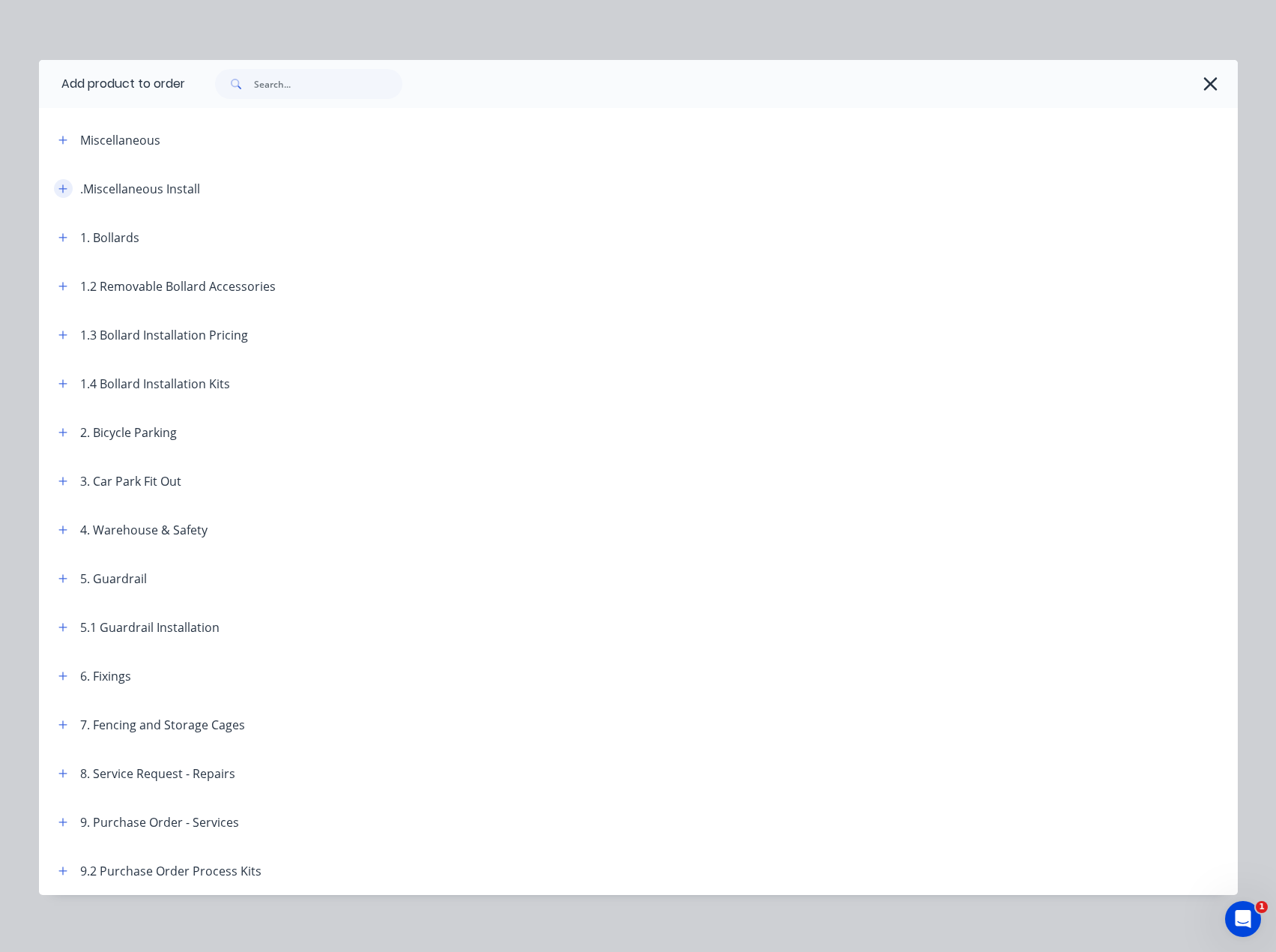
click at [58, 188] on icon "button" at bounding box center [62, 189] width 9 height 9
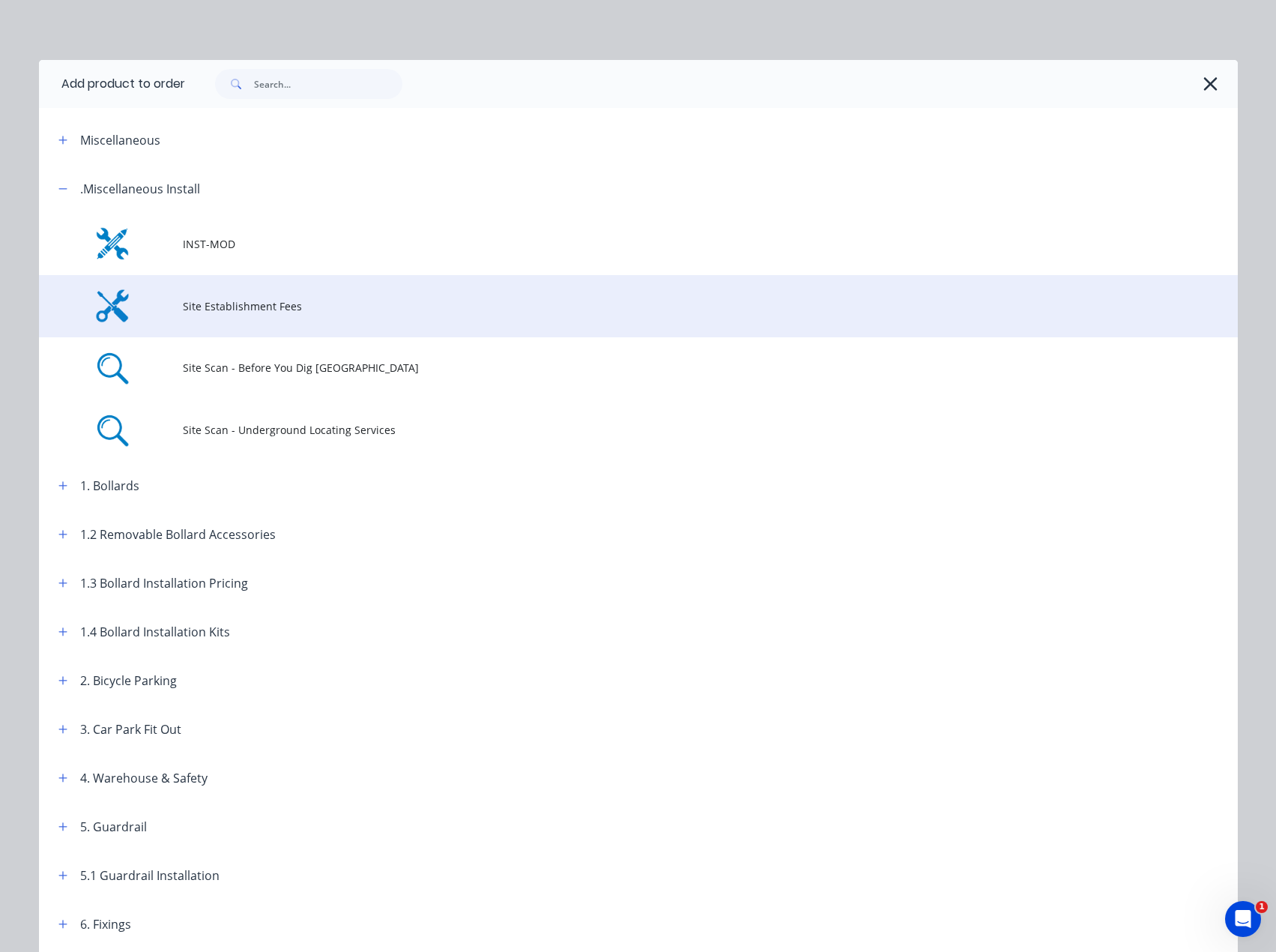
click at [193, 301] on span "Site Establishment Fees" at bounding box center [604, 306] width 843 height 16
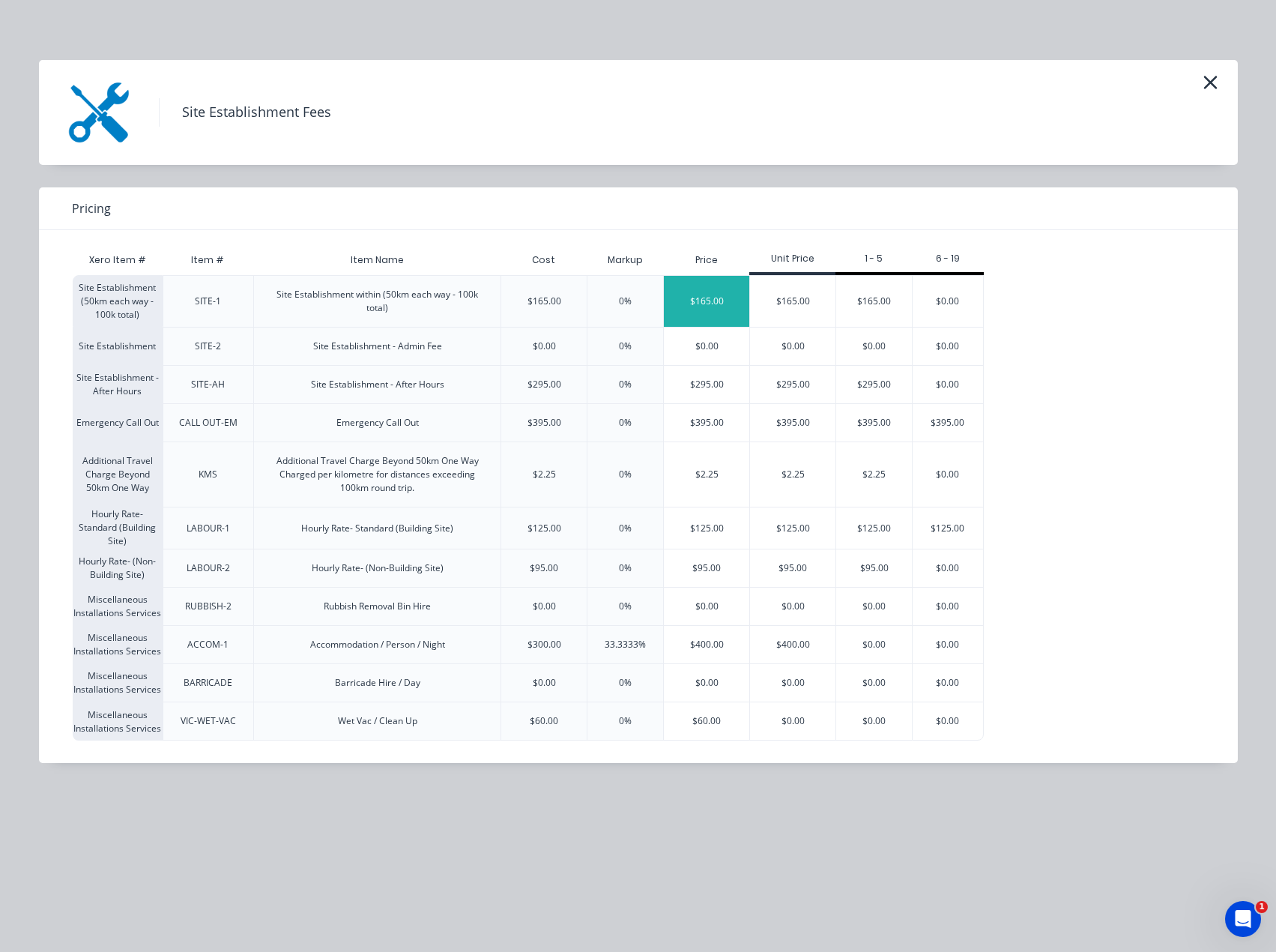
click at [713, 308] on div "$165.00" at bounding box center [706, 301] width 86 height 51
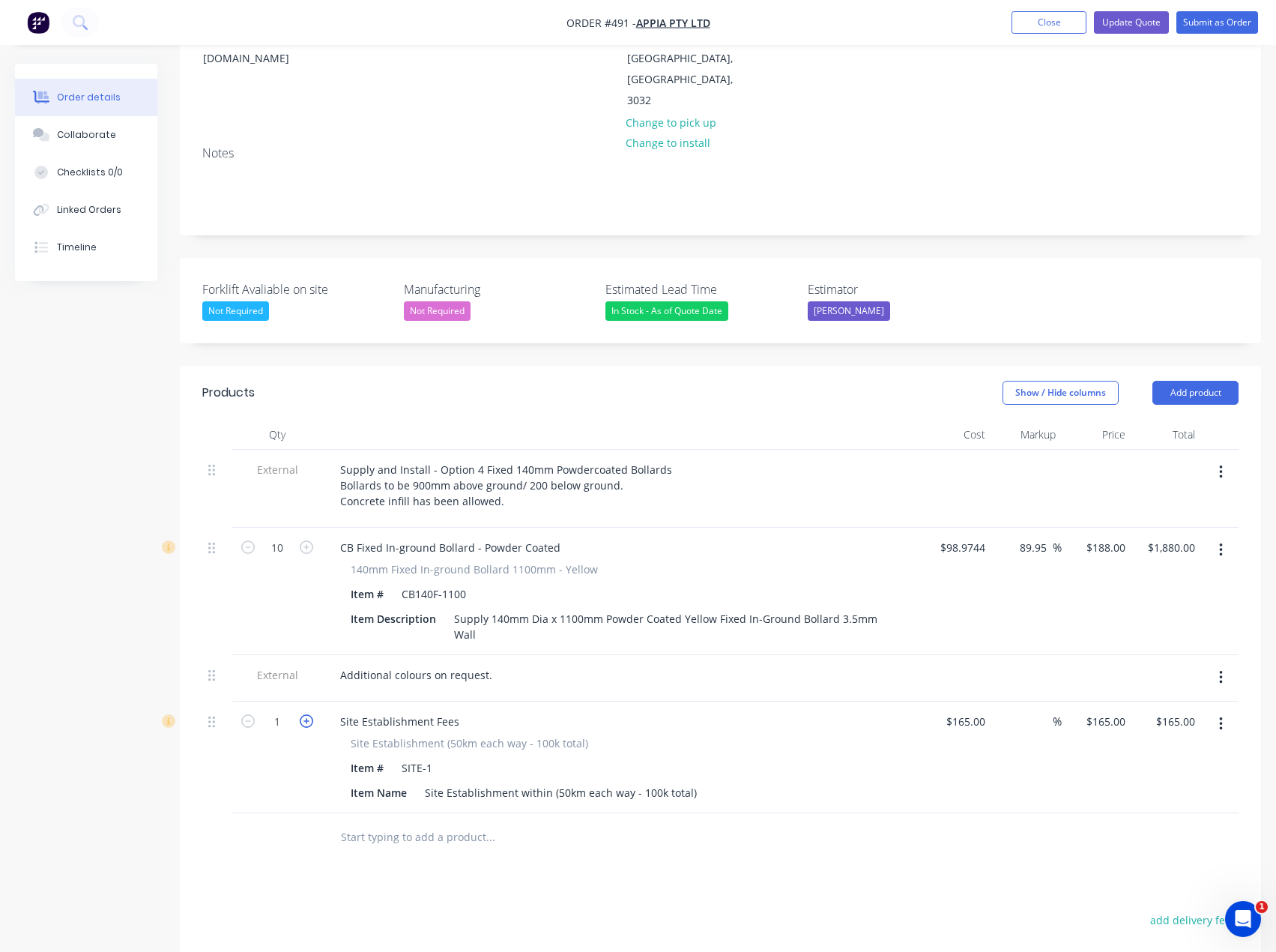
click at [302, 714] on icon "button" at bounding box center [307, 721] width 14 height 14
type input "2"
type input "$330.00"
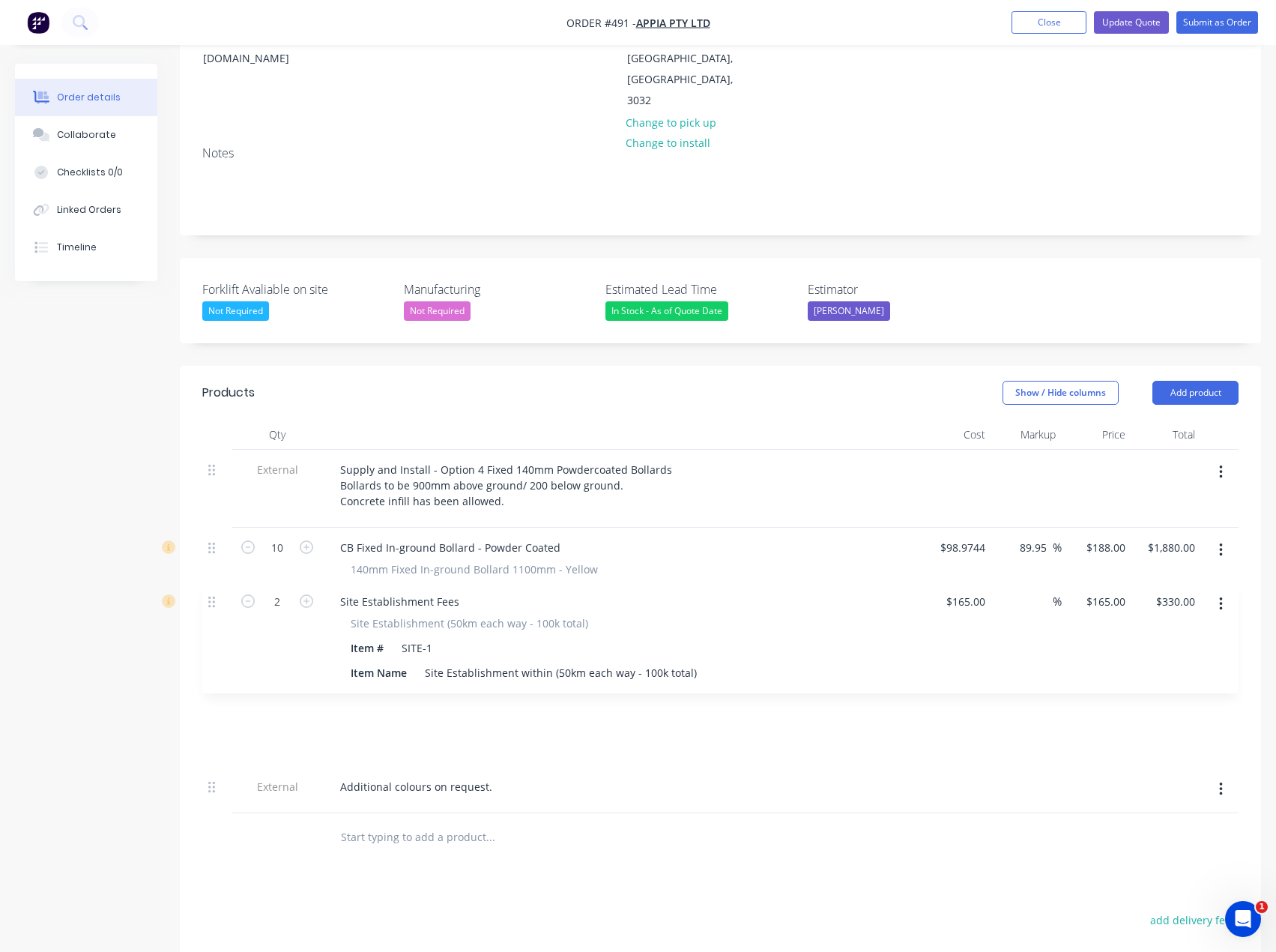
drag, startPoint x: 217, startPoint y: 687, endPoint x: 216, endPoint y: 603, distance: 84.0
click at [216, 603] on div "External Supply and Install - Option 4 Fixed 140mm Powdercoated Bollards Bollar…" at bounding box center [720, 631] width 1037 height 363
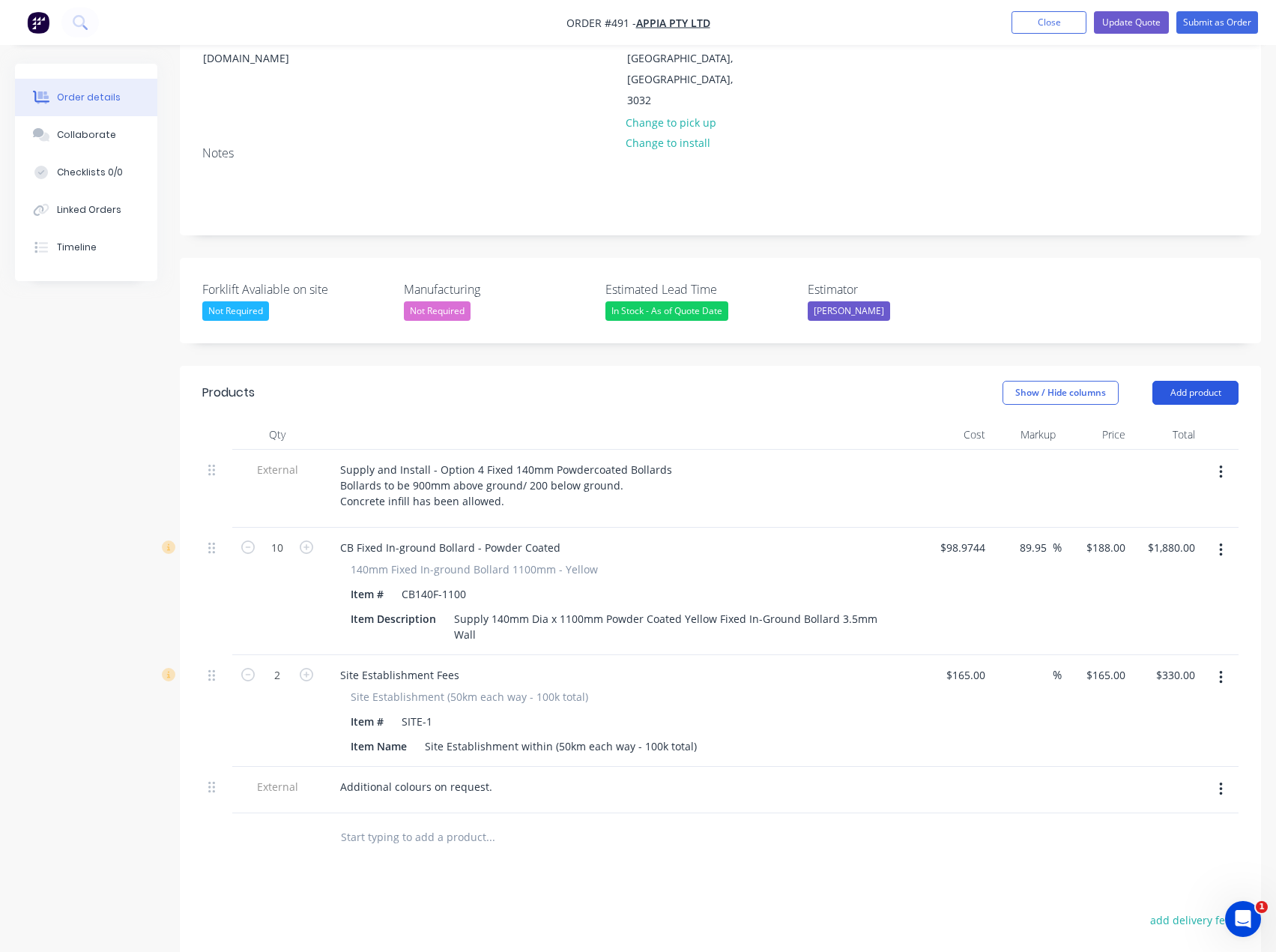
click at [1191, 381] on button "Add product" at bounding box center [1195, 393] width 86 height 24
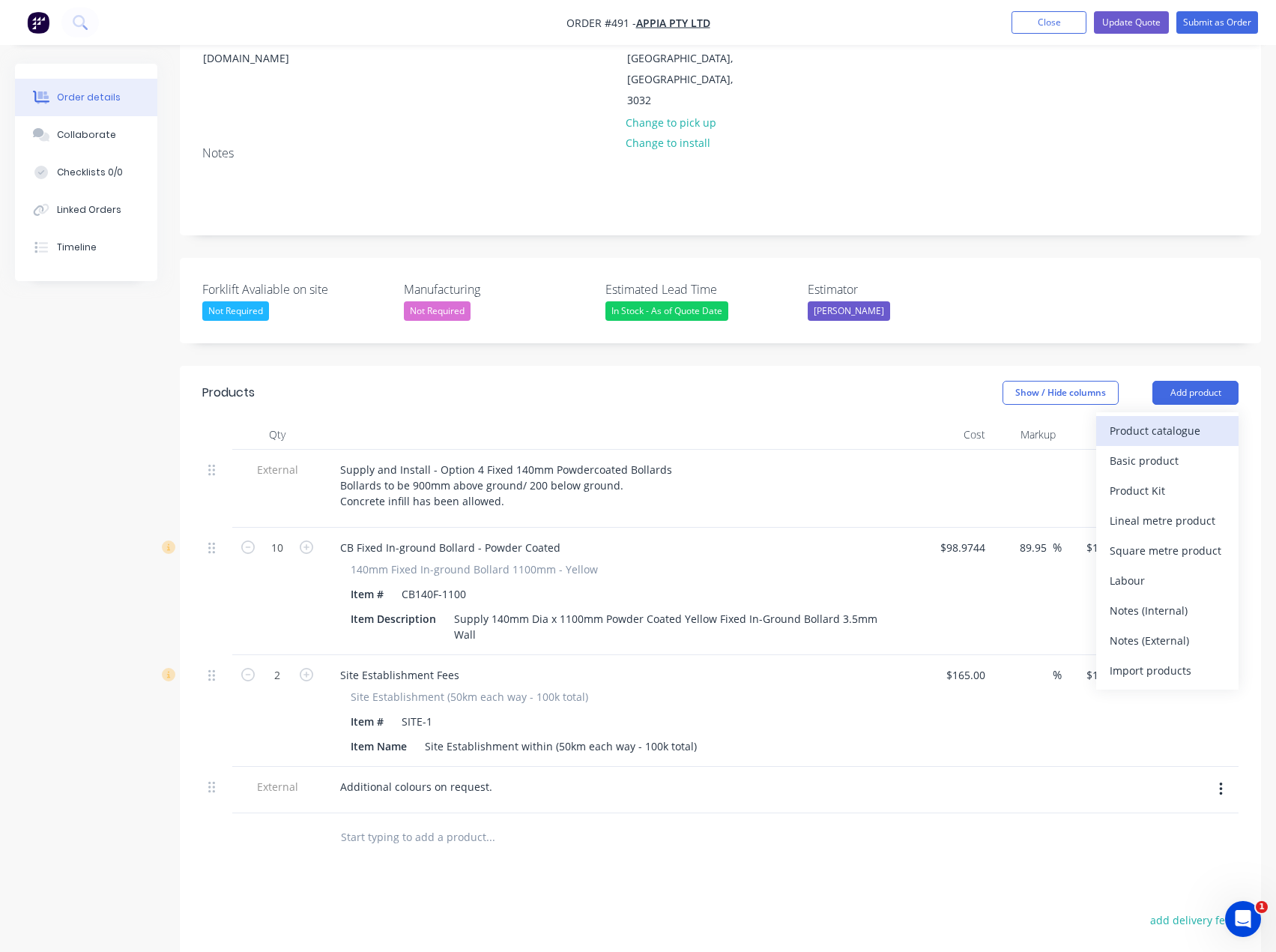
click at [1162, 420] on div "Product catalogue" at bounding box center [1167, 430] width 115 height 22
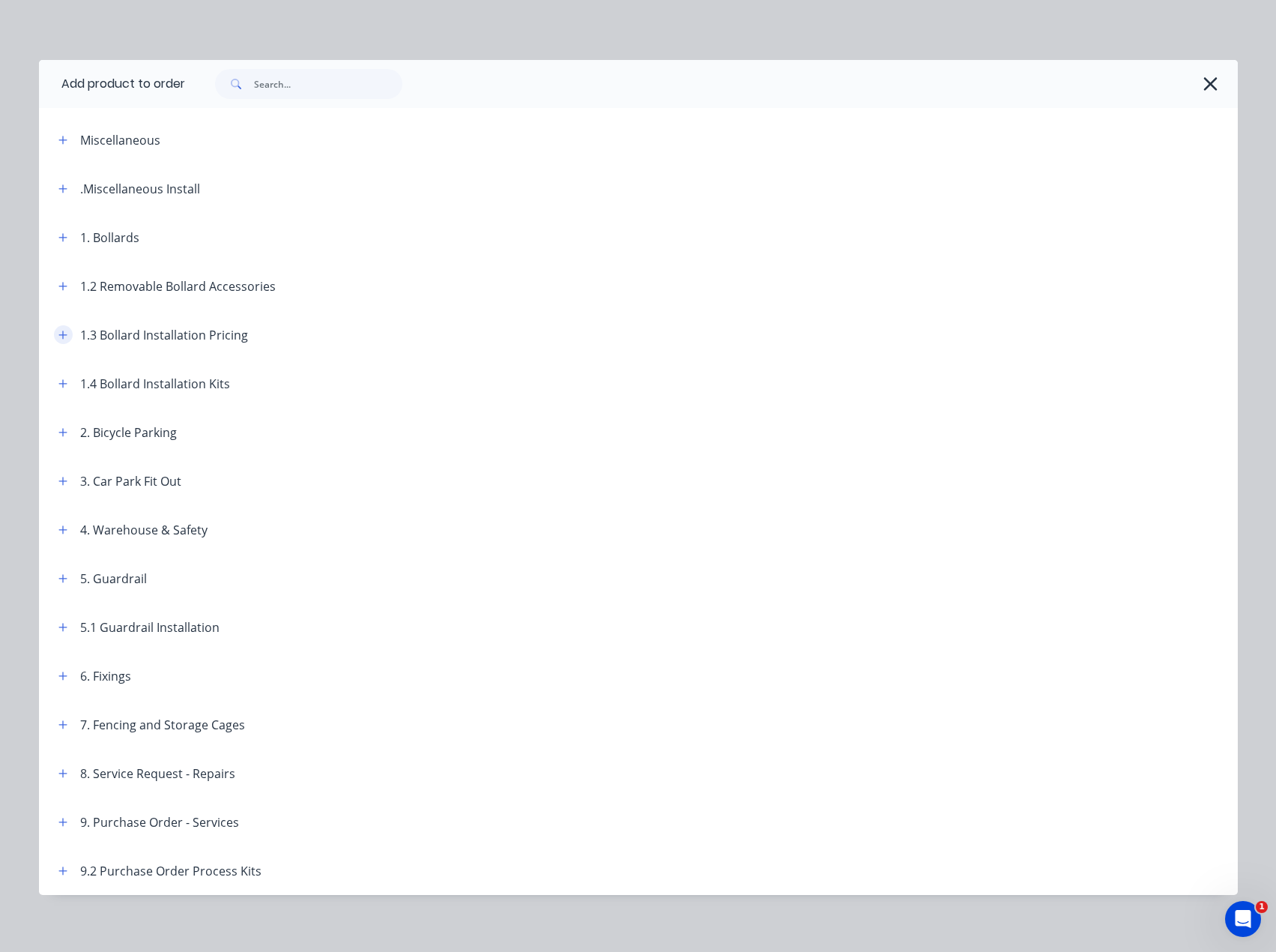
click at [58, 337] on icon "button" at bounding box center [62, 335] width 9 height 10
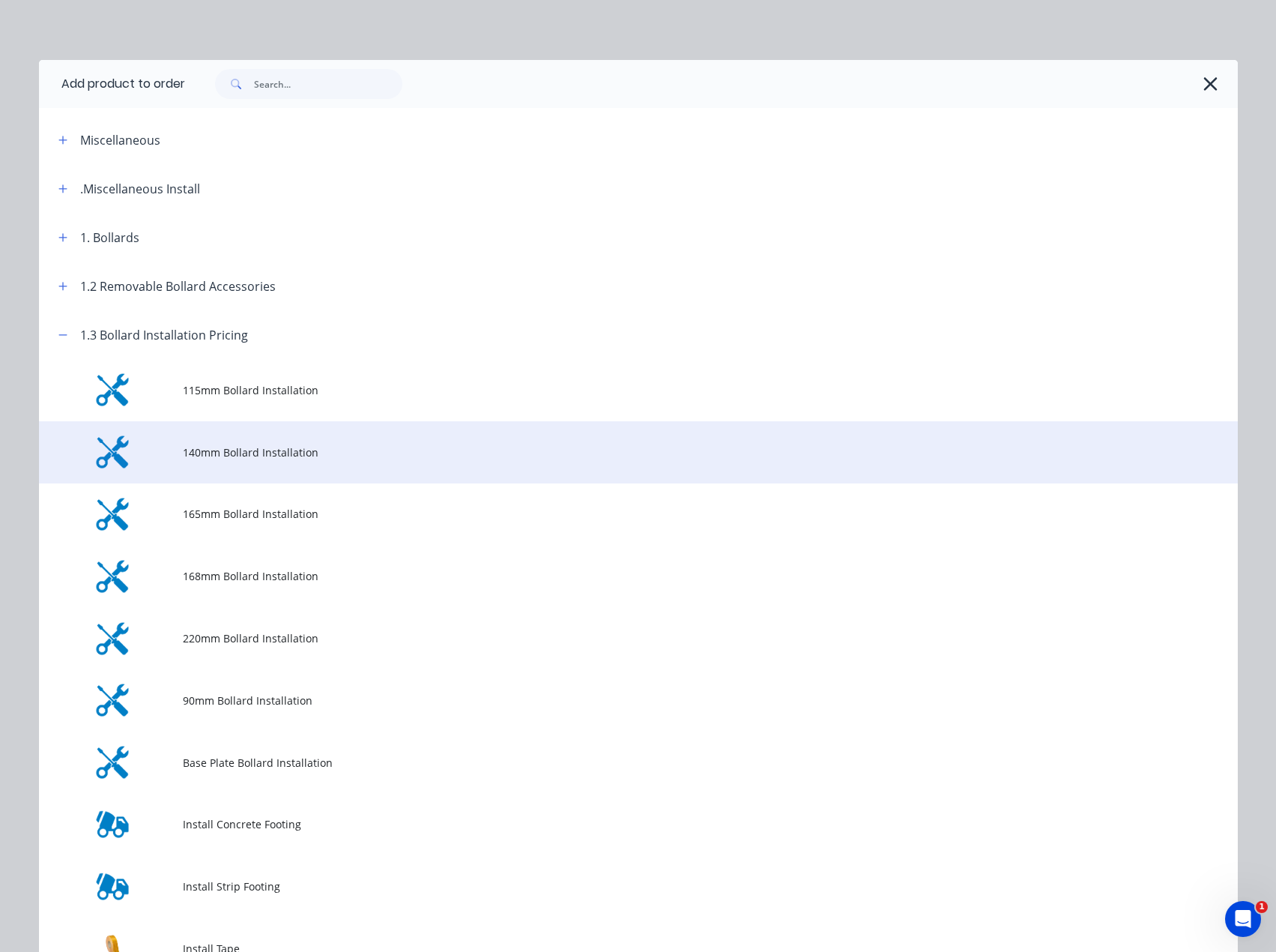
click at [236, 451] on span "140mm Bollard Installation" at bounding box center [604, 453] width 843 height 16
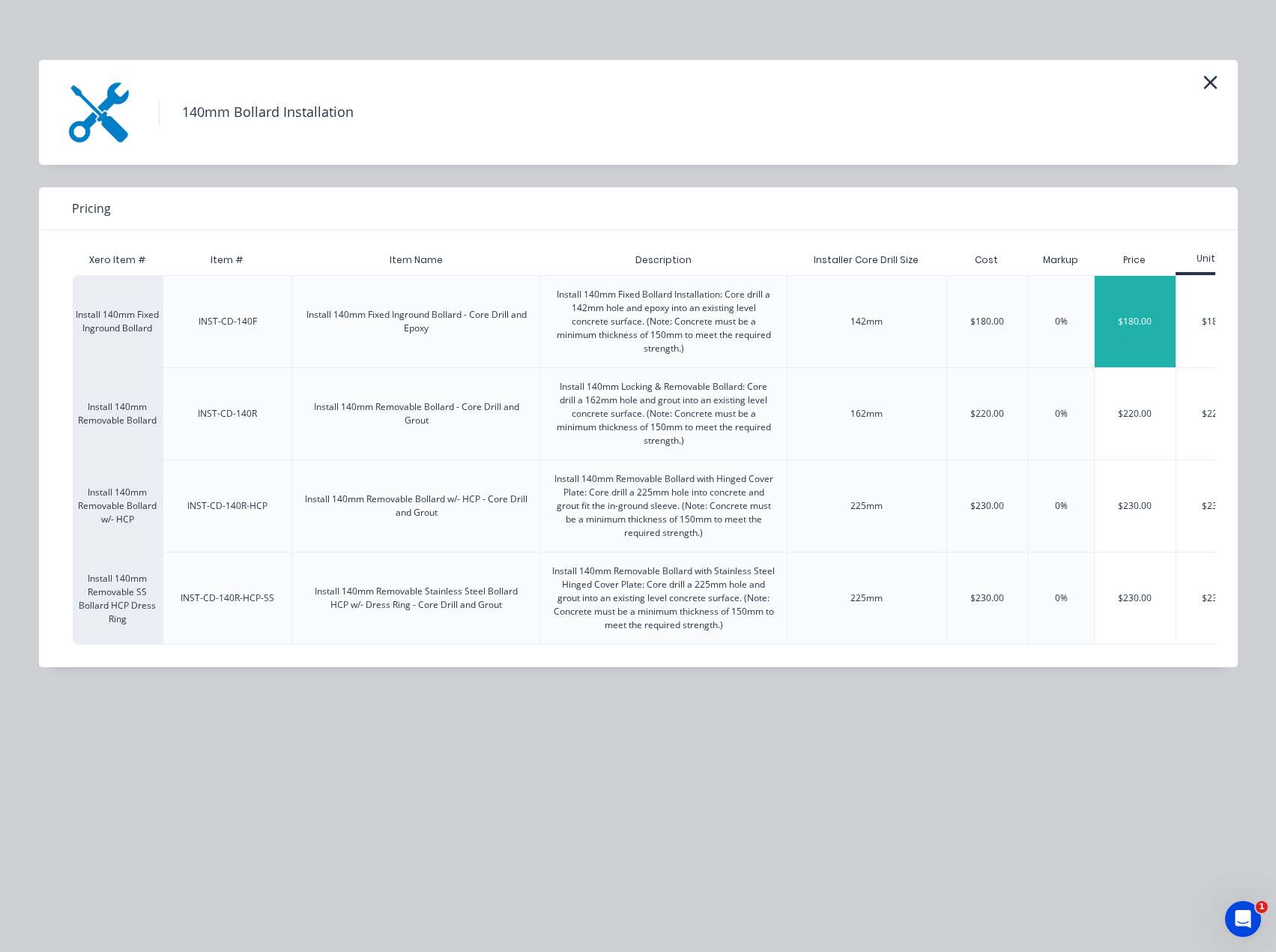
click at [1148, 316] on div "$180.00" at bounding box center [1135, 321] width 81 height 91
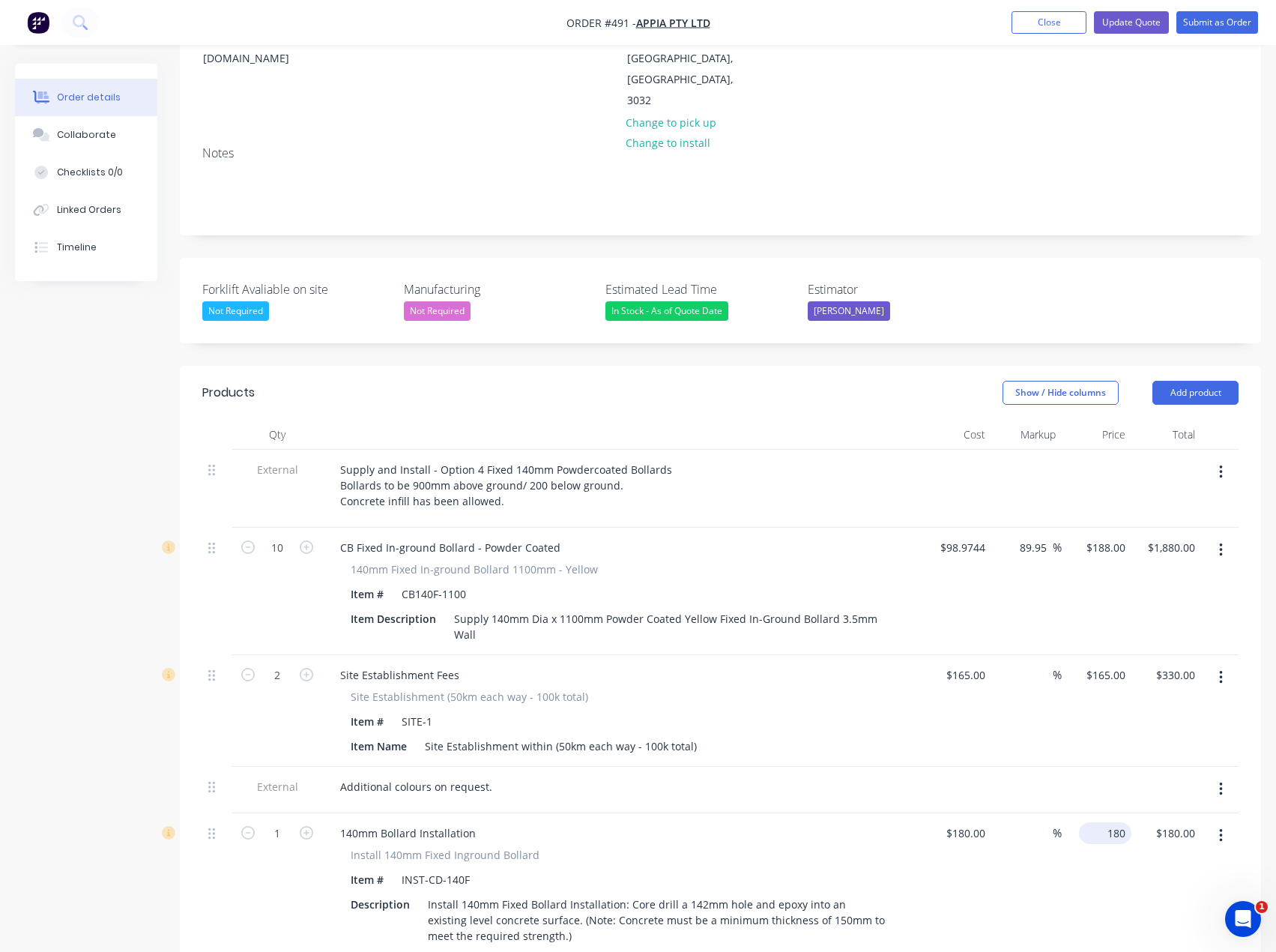
click at [1114, 822] on input "180" at bounding box center [1109, 832] width 47 height 22
type input "170"
type input "-5.56"
type input "$170.00"
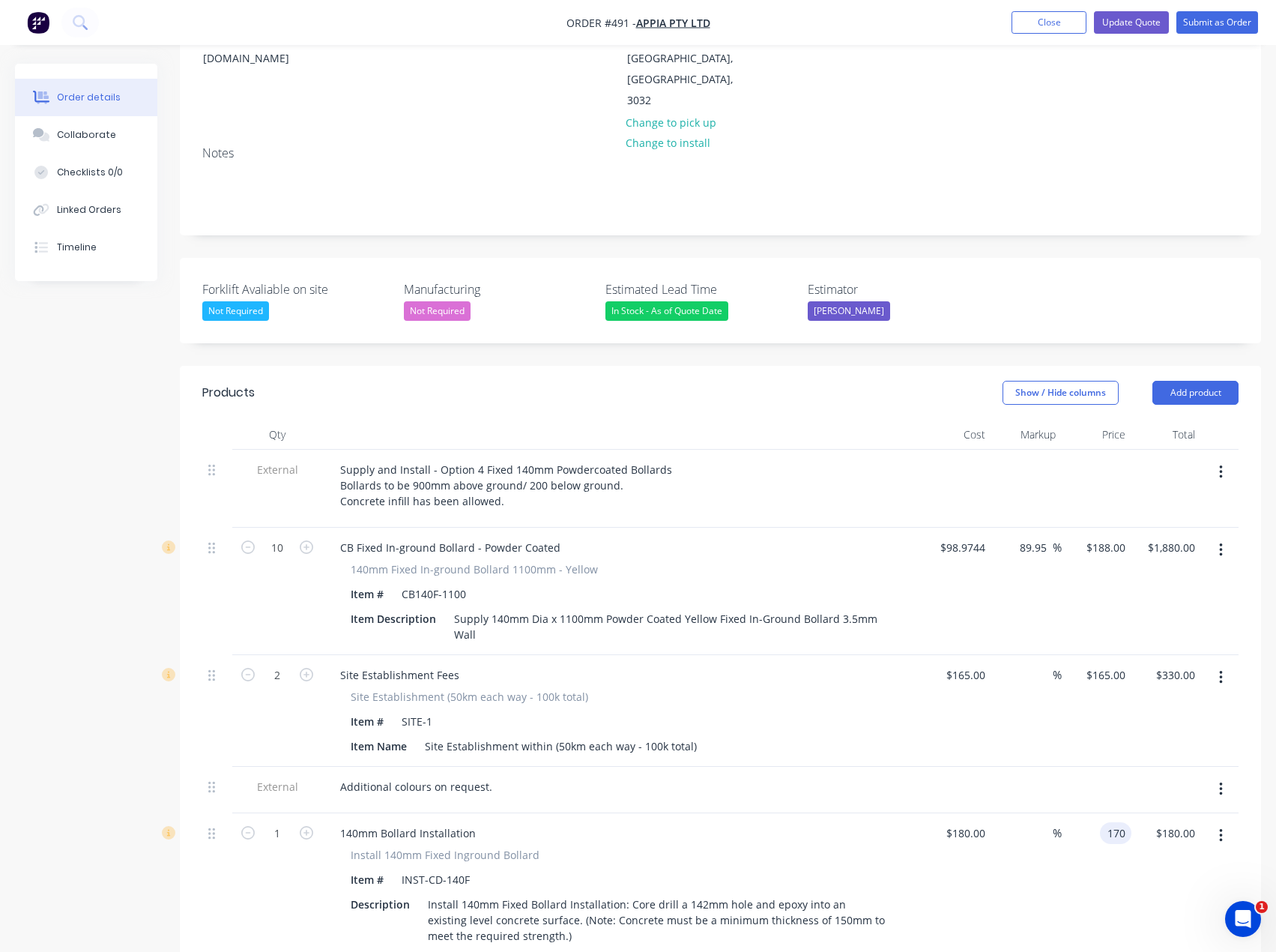
type input "$170.00"
click at [280, 822] on input "1" at bounding box center [277, 833] width 39 height 23
type input "10"
type input "$1,700.00"
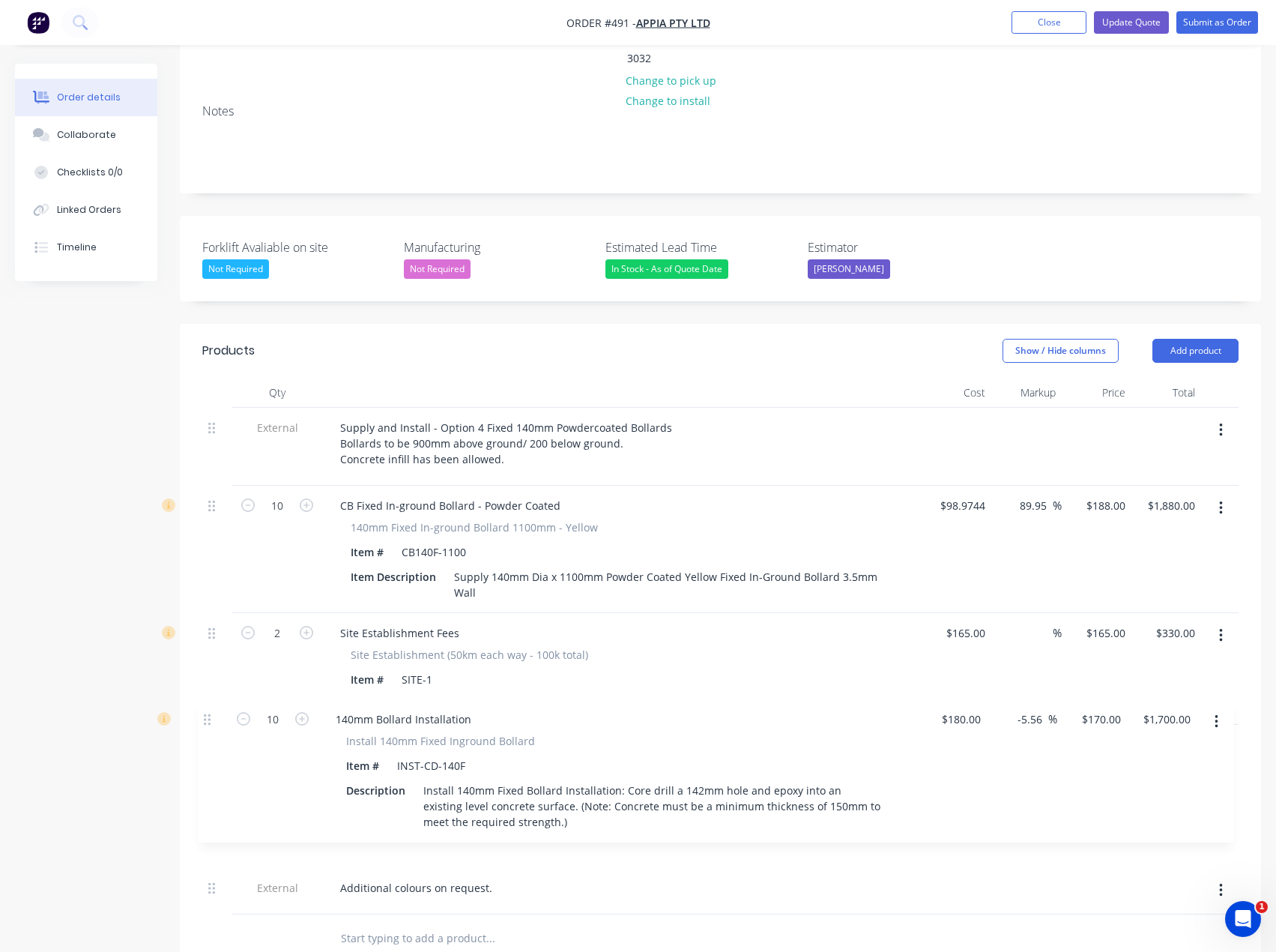
drag, startPoint x: 215, startPoint y: 793, endPoint x: 211, endPoint y: 713, distance: 80.1
click at [211, 713] on div "External Supply and Install - Option 4 Fixed 140mm Powdercoated Bollards Bollar…" at bounding box center [720, 661] width 1037 height 506
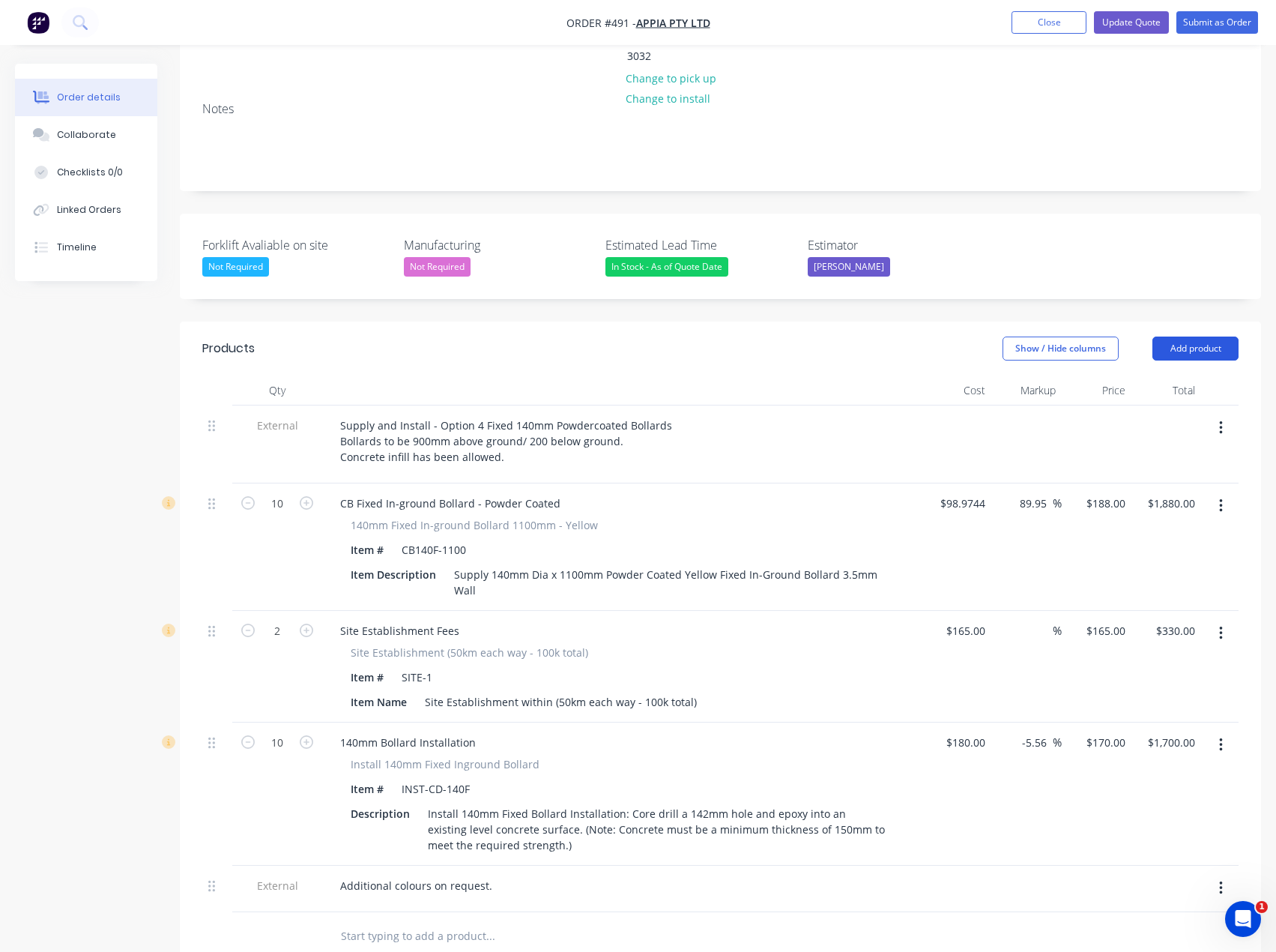
click at [1204, 336] on button "Add product" at bounding box center [1195, 349] width 86 height 24
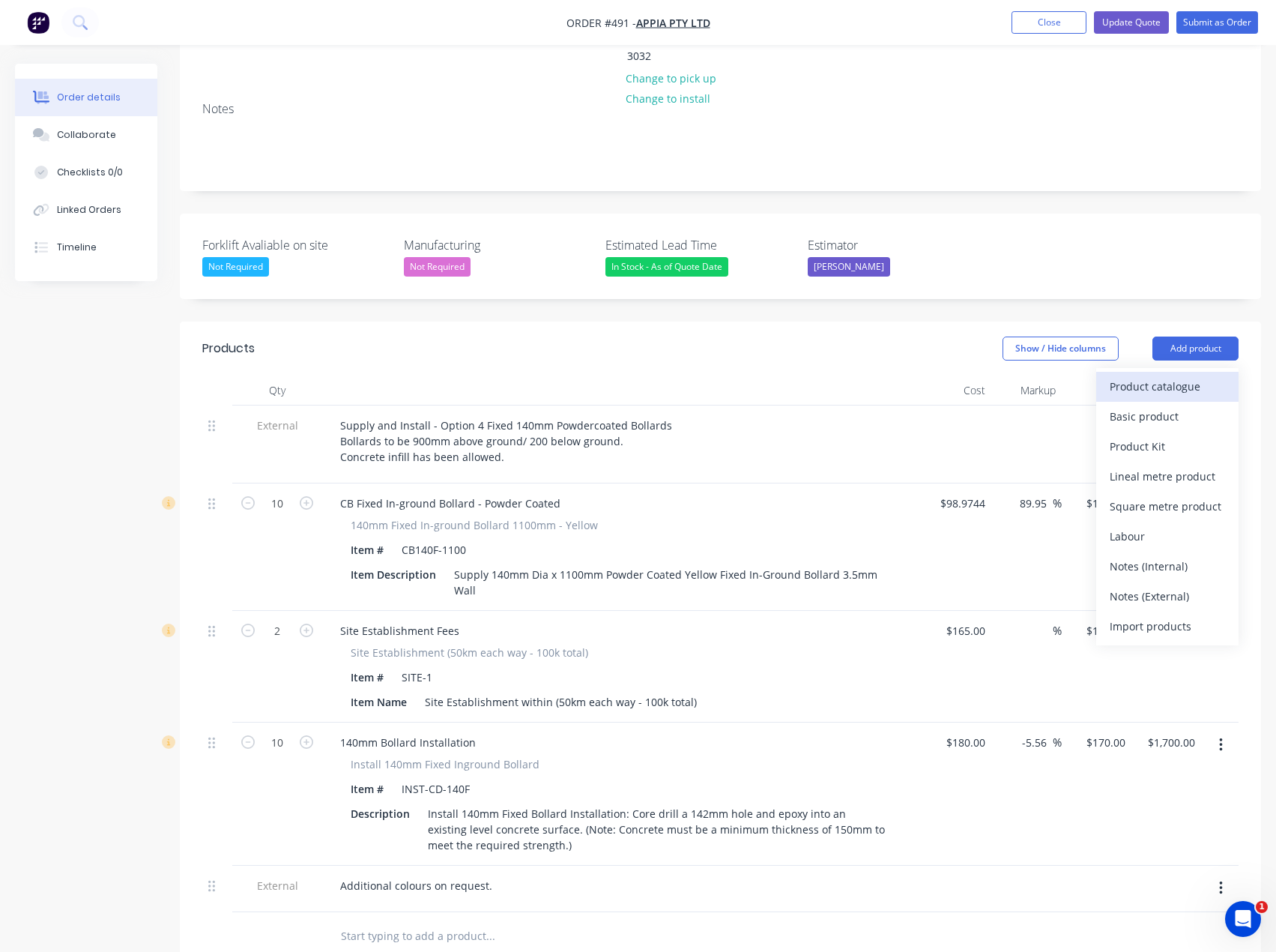
click at [1130, 375] on div "Product catalogue" at bounding box center [1167, 386] width 115 height 22
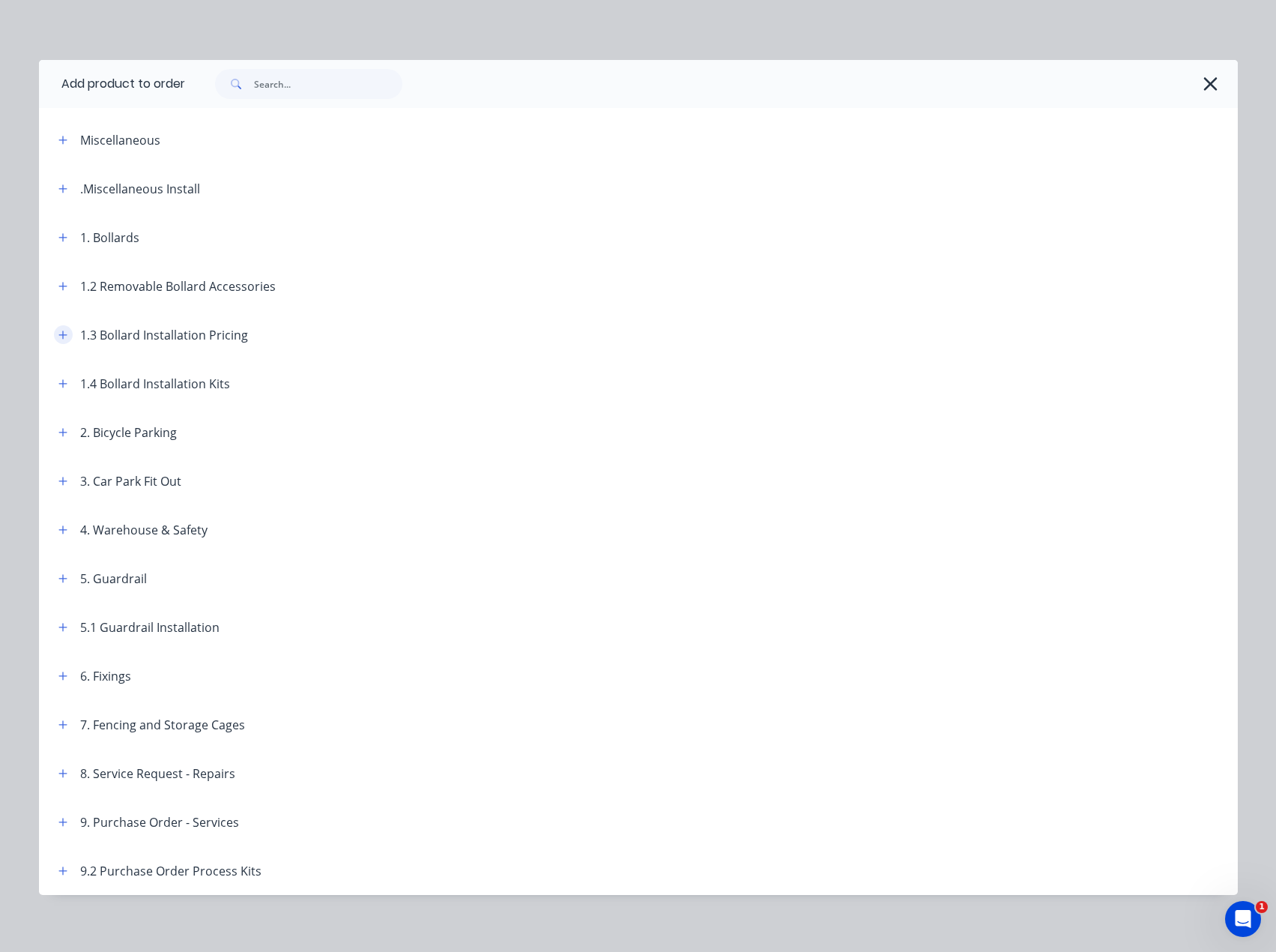
click at [58, 335] on icon "button" at bounding box center [62, 335] width 9 height 9
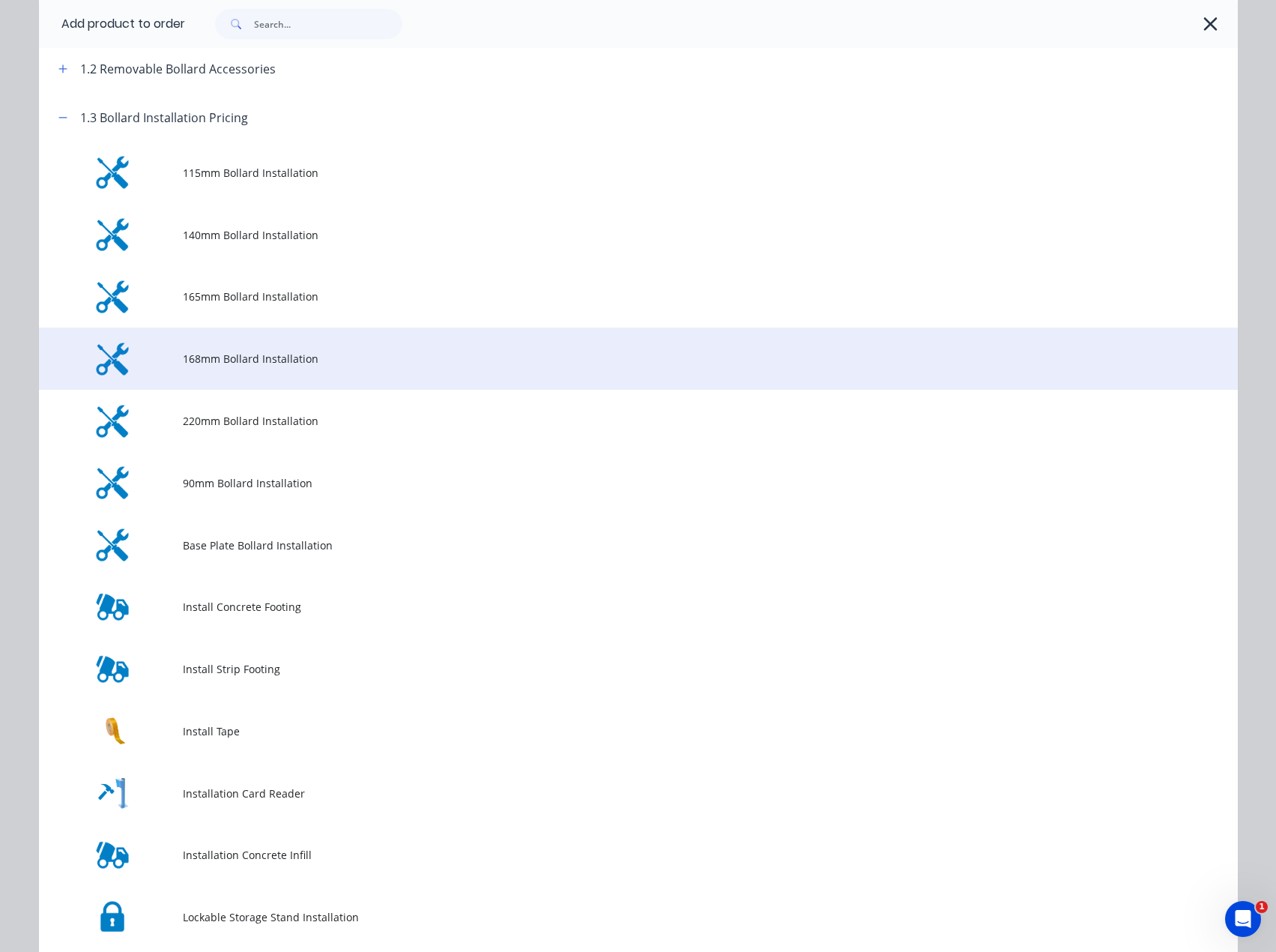
scroll to position [225, 0]
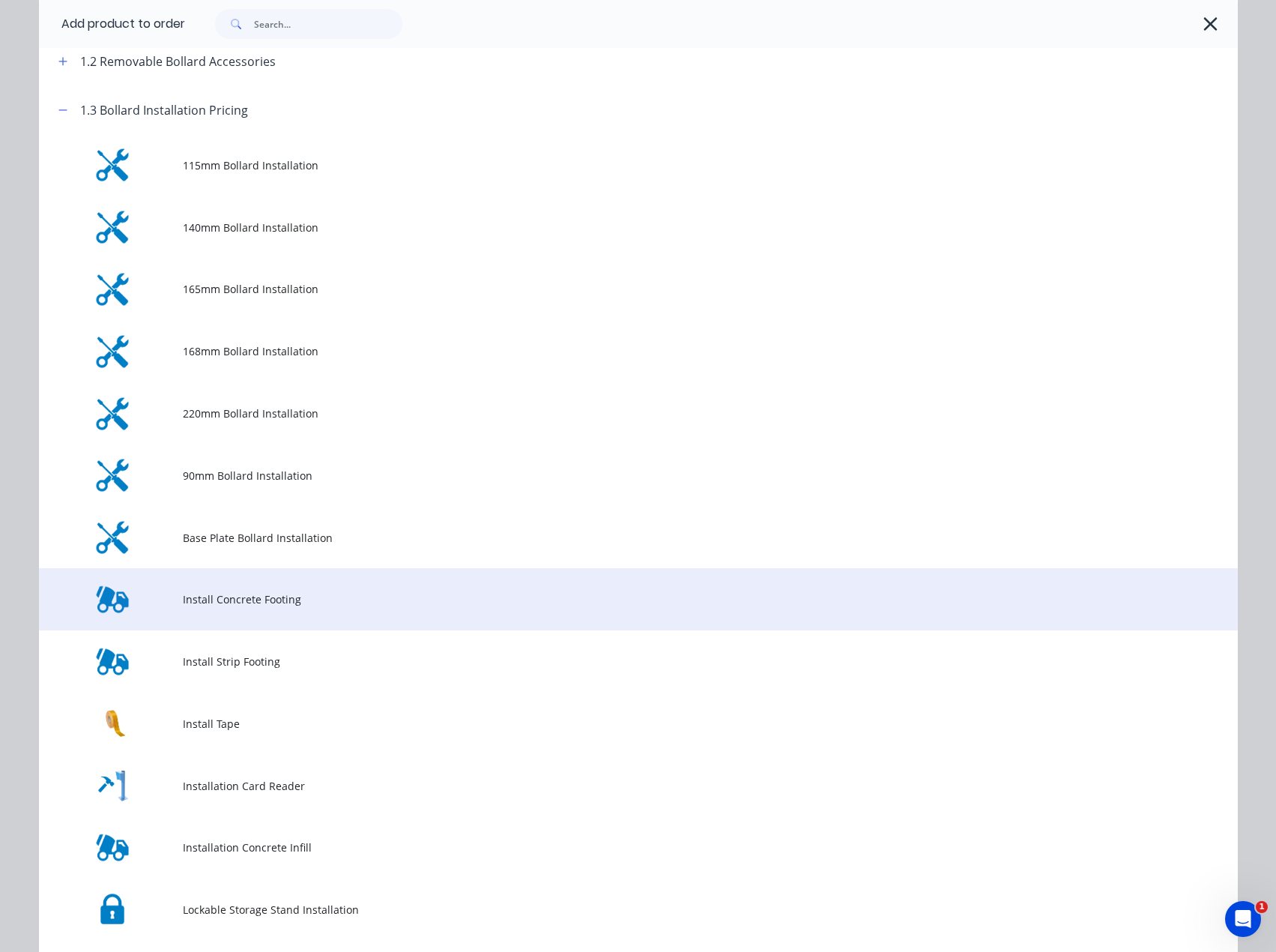
click at [218, 596] on span "Install Concrete Footing" at bounding box center [604, 599] width 843 height 16
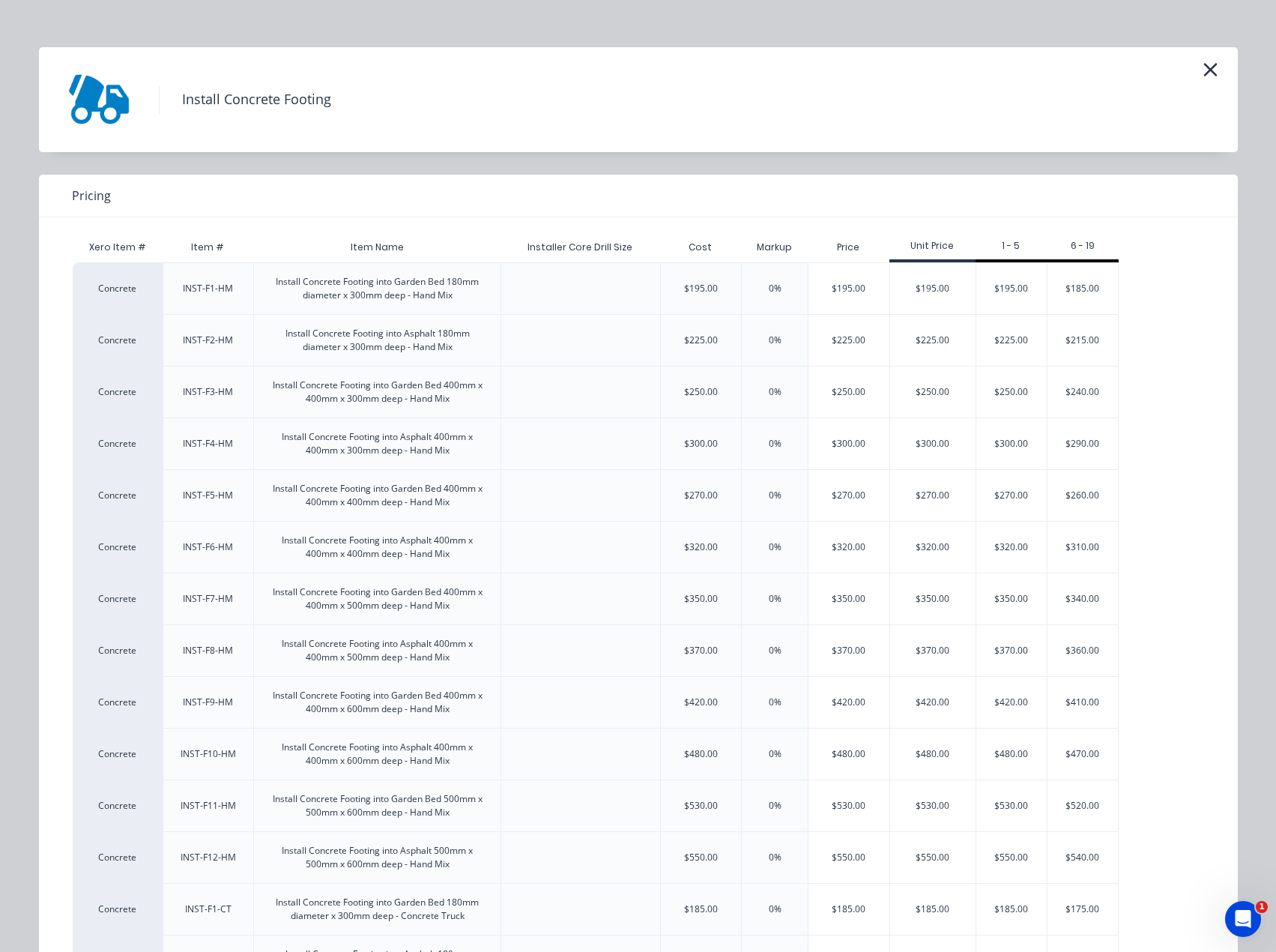
scroll to position [0, 0]
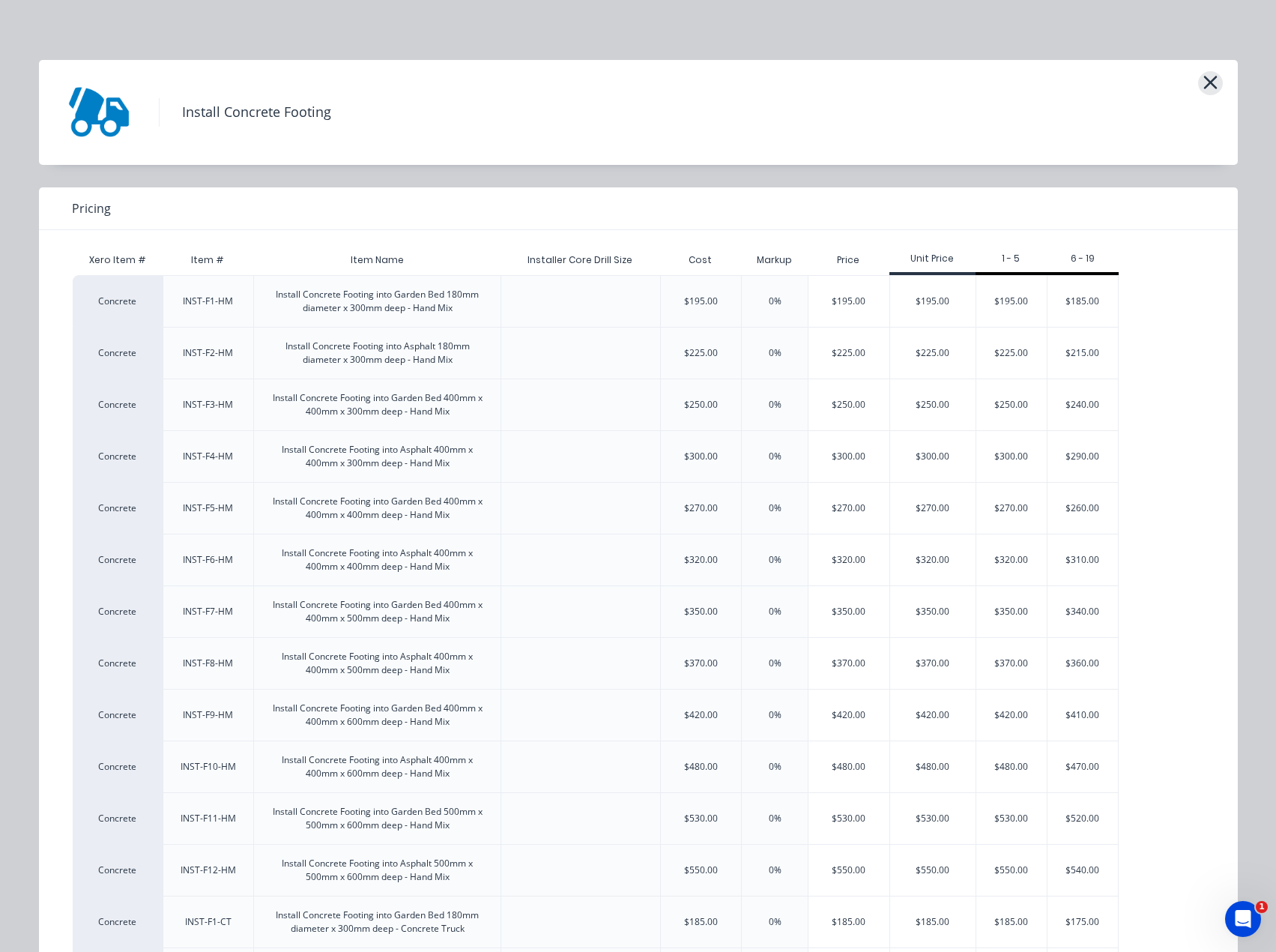
click at [1208, 78] on icon "button" at bounding box center [1210, 82] width 14 height 14
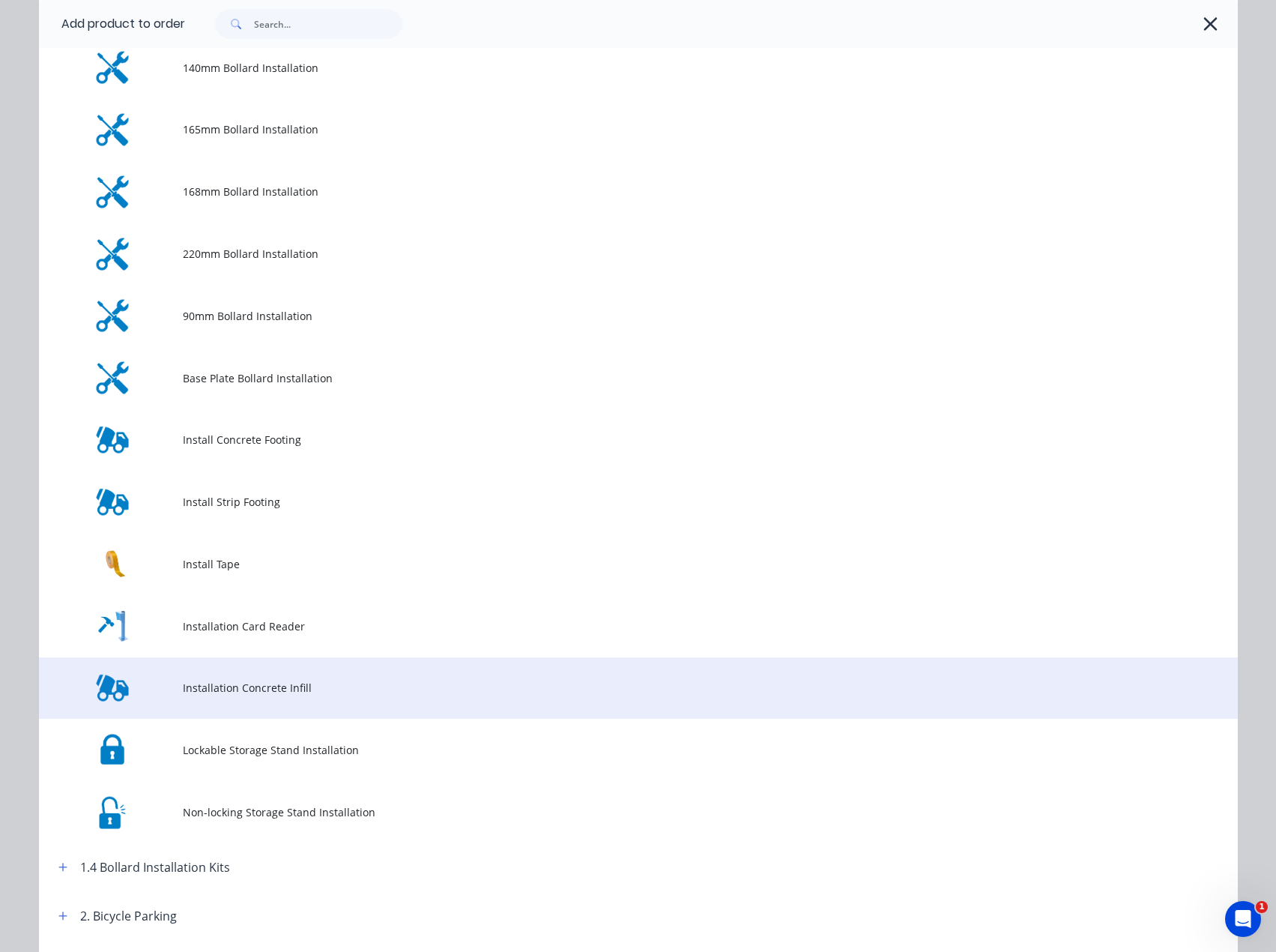
scroll to position [385, 0]
click at [211, 687] on span "Installation Concrete Infill" at bounding box center [604, 687] width 843 height 16
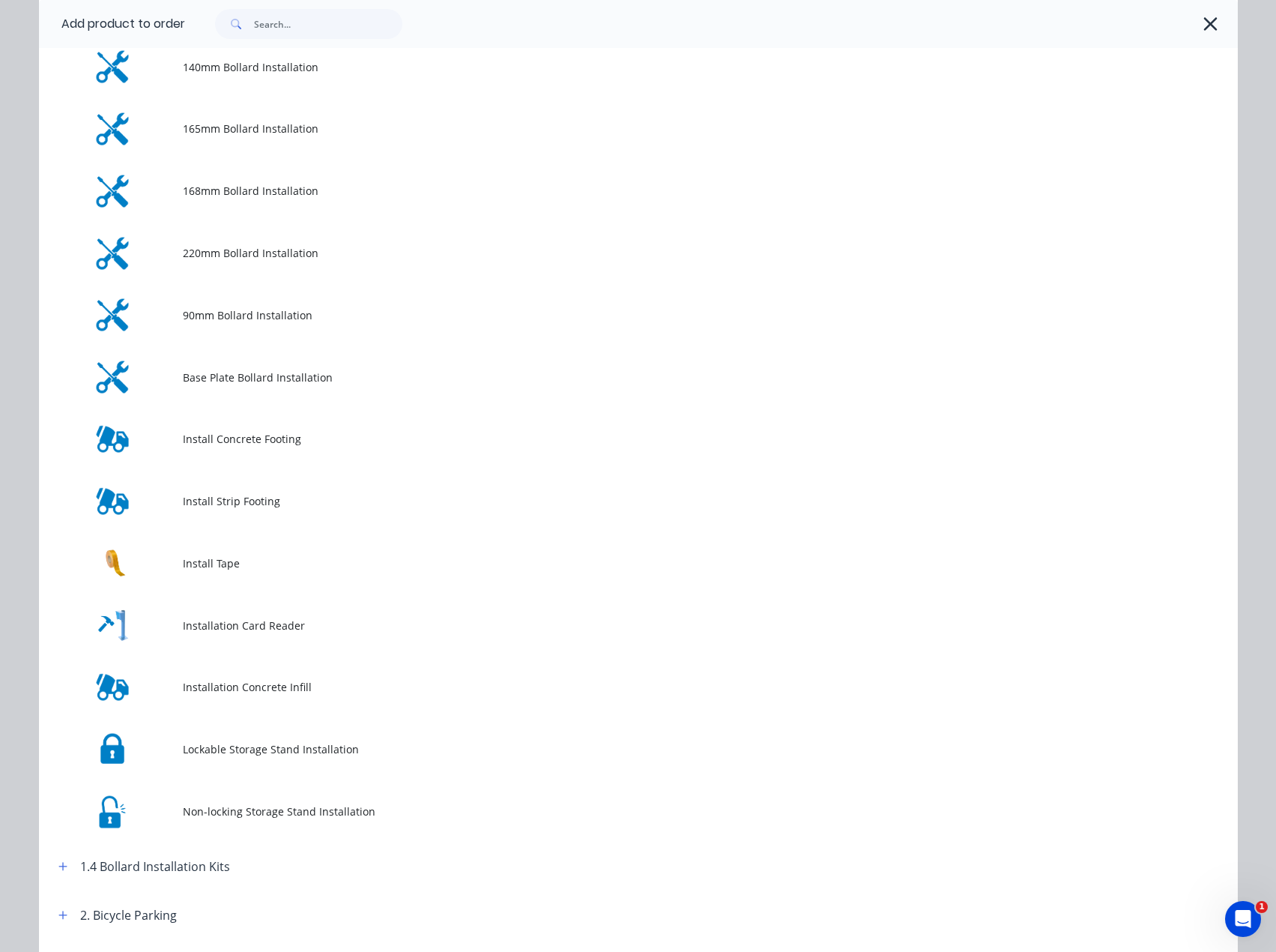
scroll to position [0, 0]
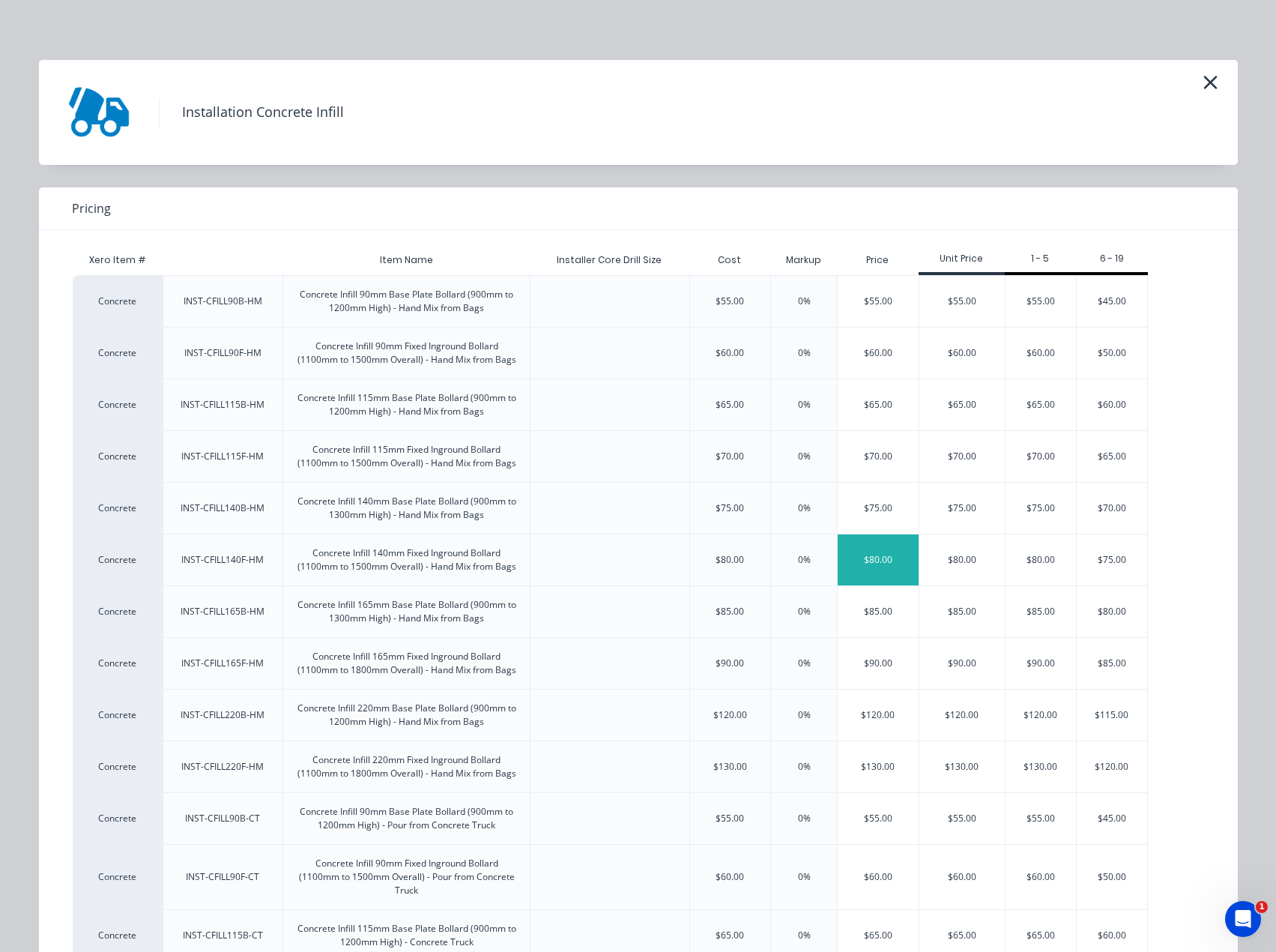
click at [880, 559] on div "$80.00" at bounding box center [877, 559] width 81 height 51
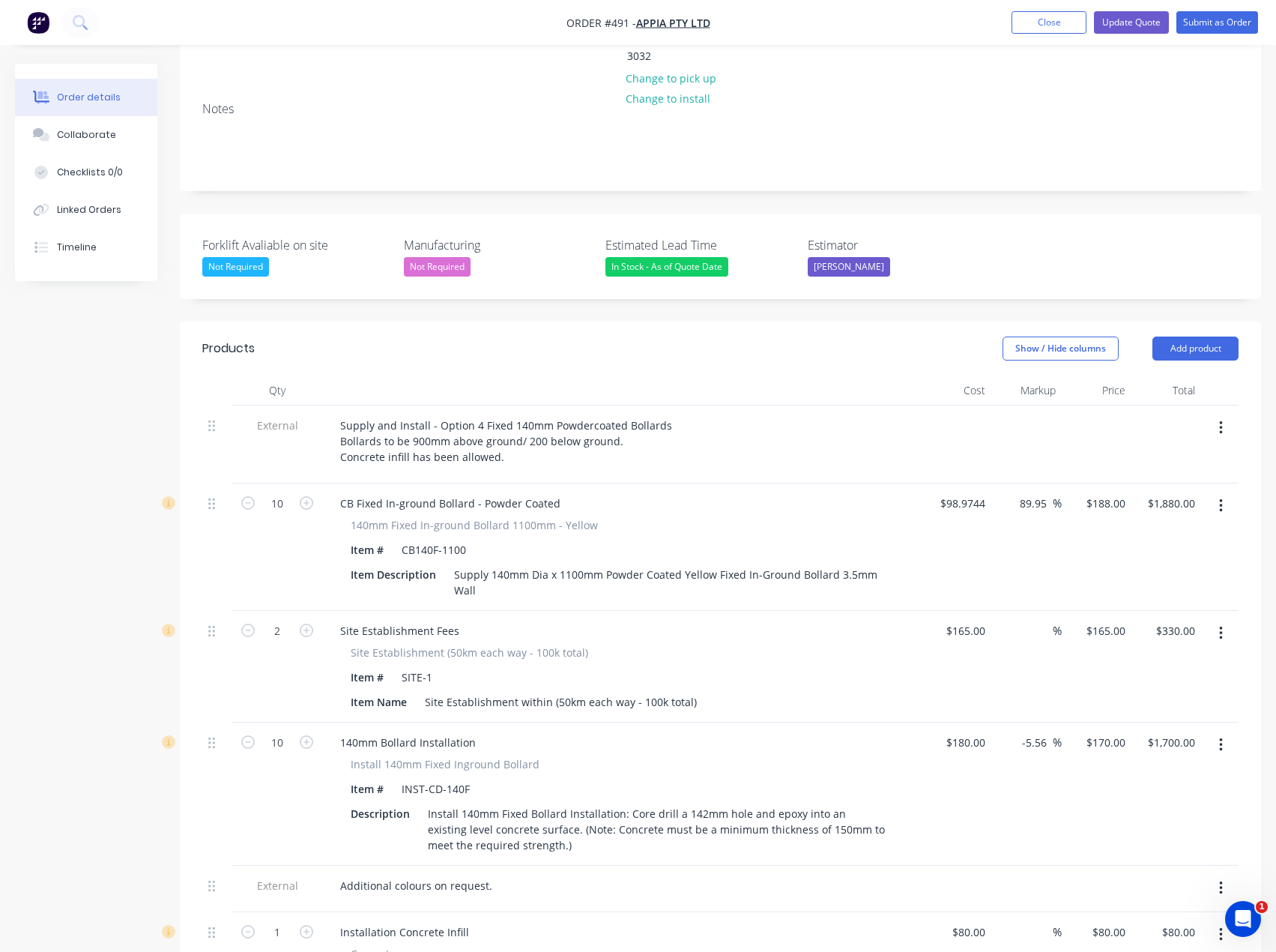
scroll to position [419, 0]
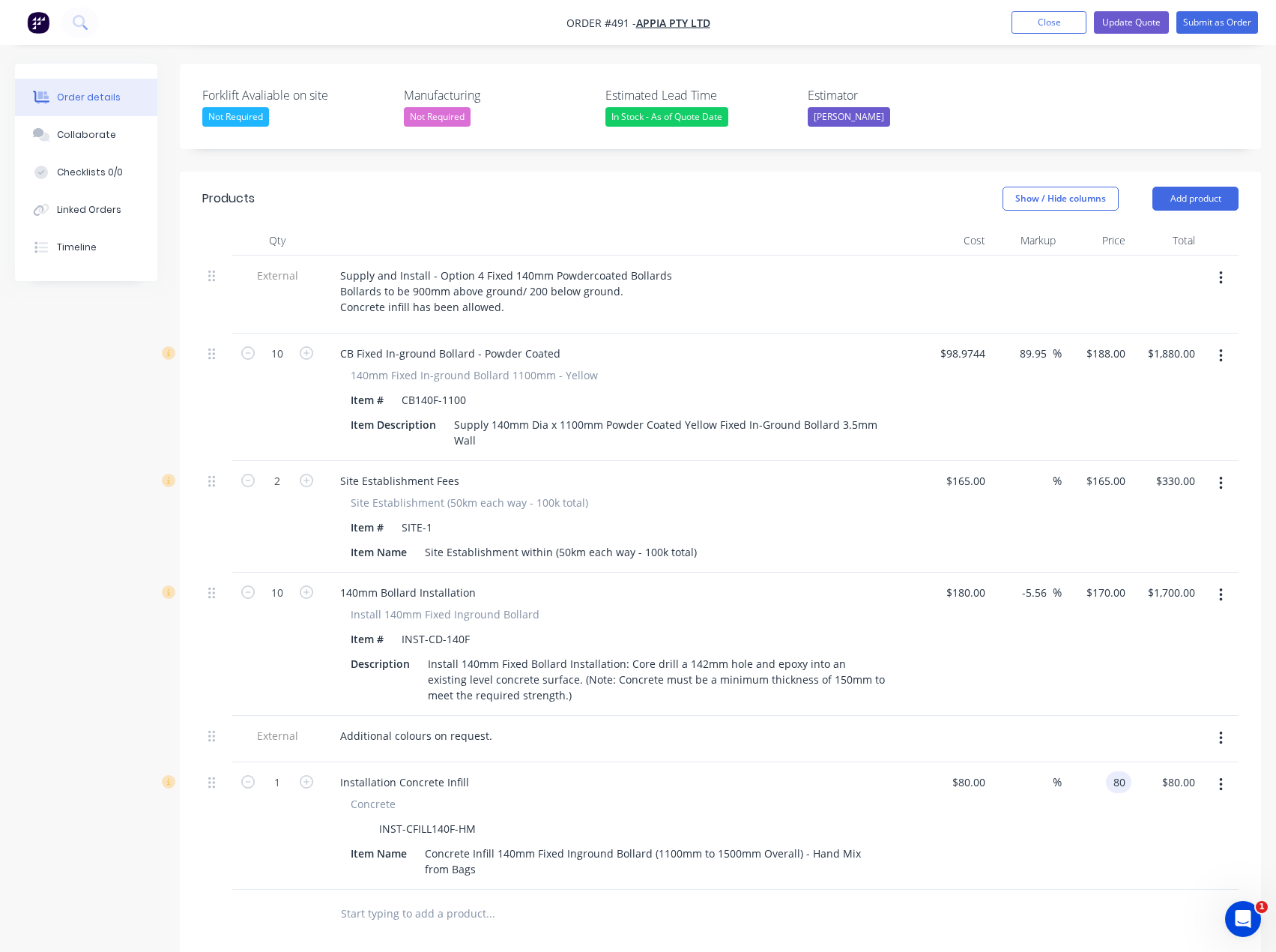
click at [1119, 772] on input "80" at bounding box center [1122, 782] width 19 height 22
type input "75"
type input "-6.25"
type input "$75.00"
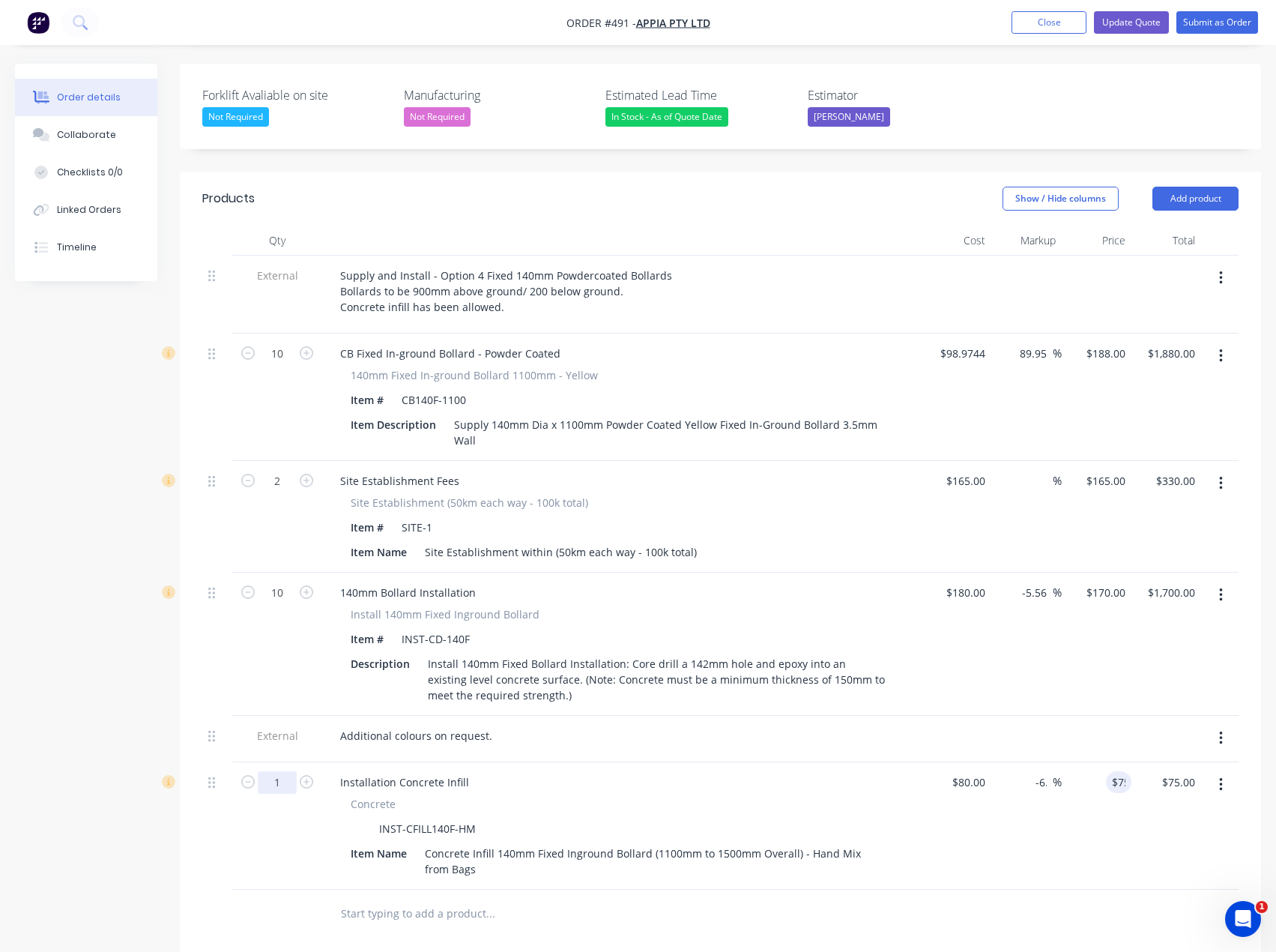
click at [280, 772] on input "1" at bounding box center [277, 783] width 39 height 23
type input "10"
click at [393, 931] on div "Products Show / Hide columns Add product Qty Cost Markup Price Total External S…" at bounding box center [719, 734] width 1081 height 1126
type input "$750.00"
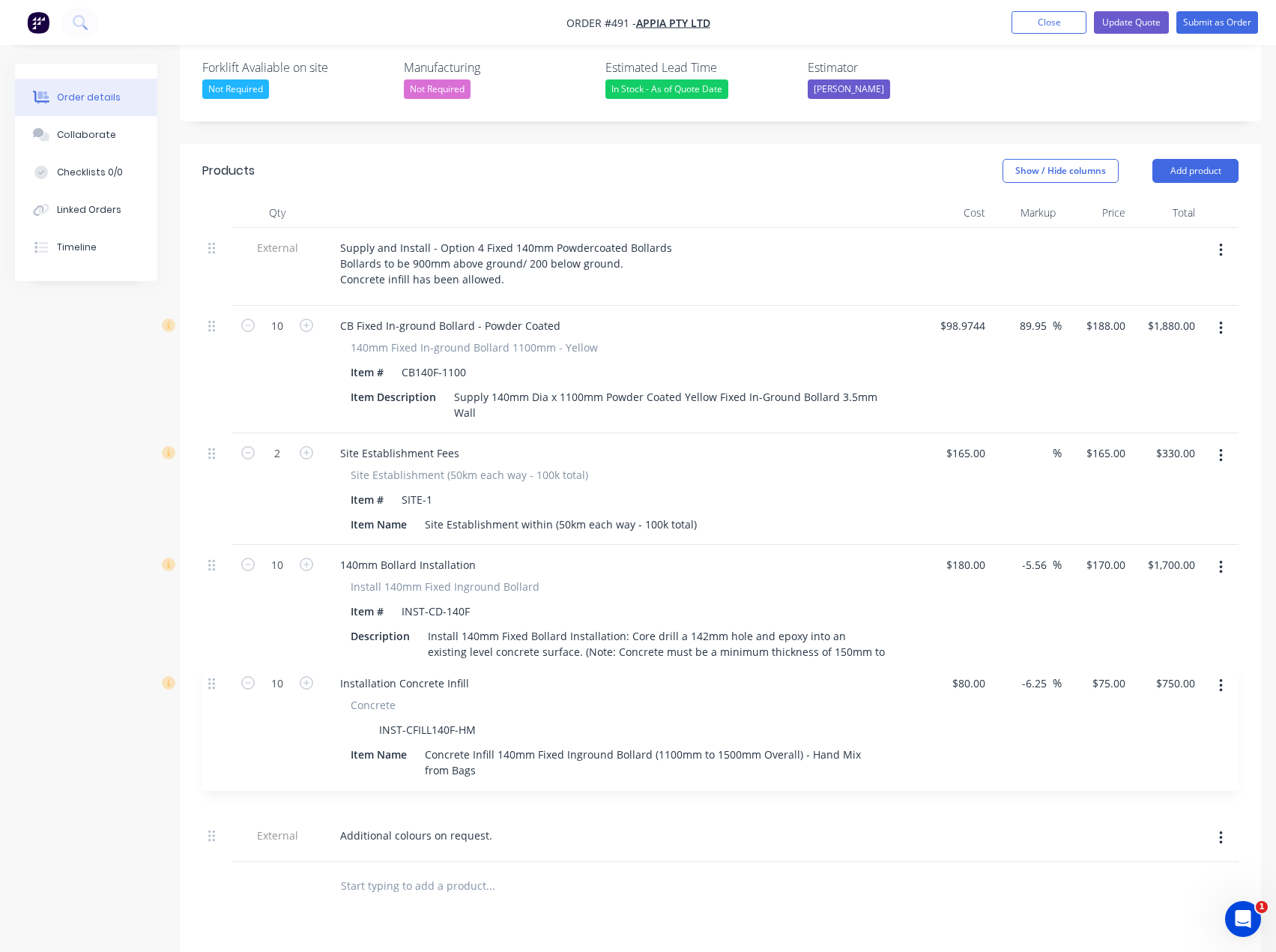
scroll to position [460, 0]
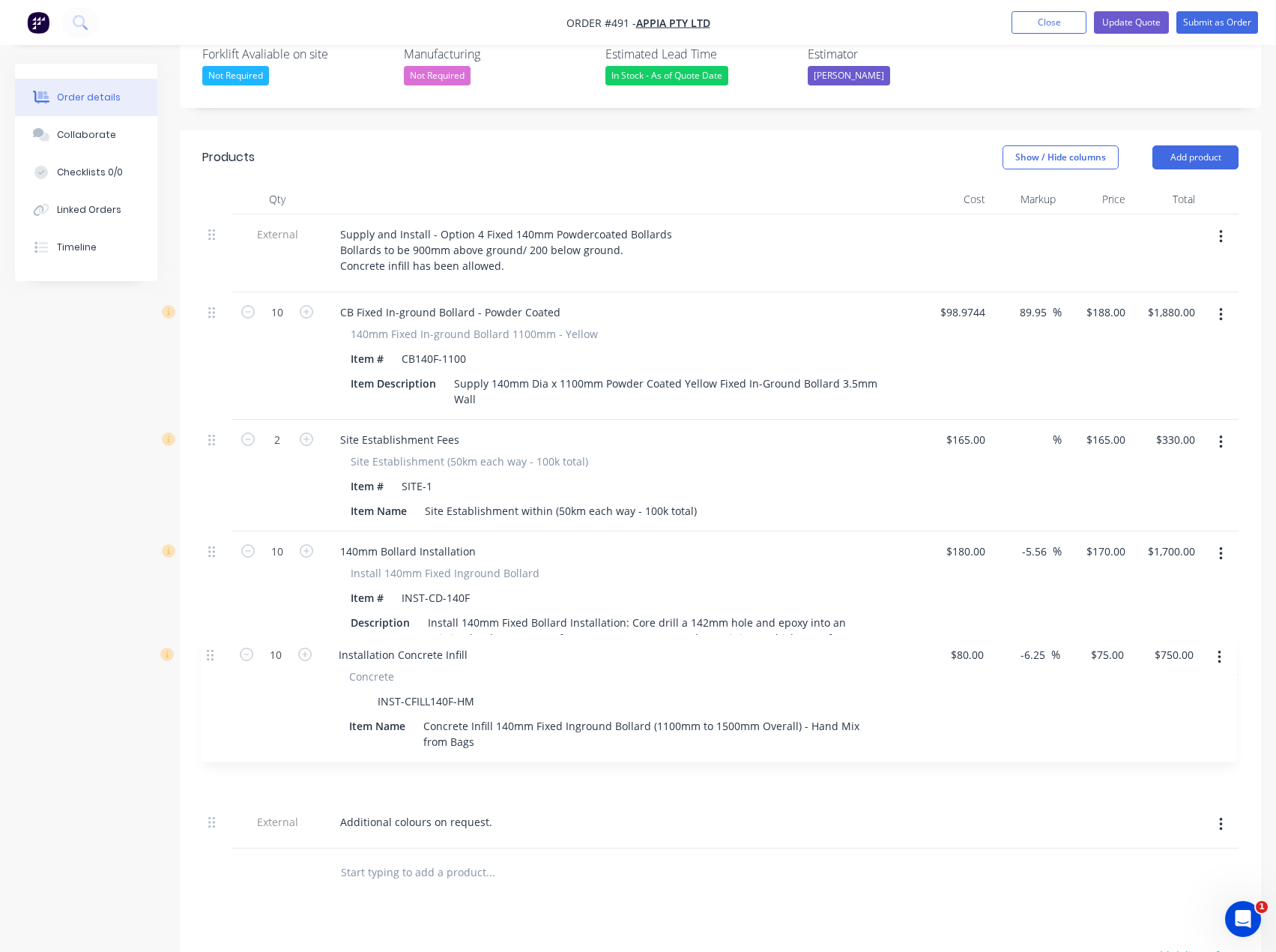
drag, startPoint x: 212, startPoint y: 745, endPoint x: 211, endPoint y: 646, distance: 99.0
click at [211, 646] on div "External Supply and Install - Option 4 Fixed 140mm Powdercoated Bollards Bollar…" at bounding box center [720, 531] width 1037 height 634
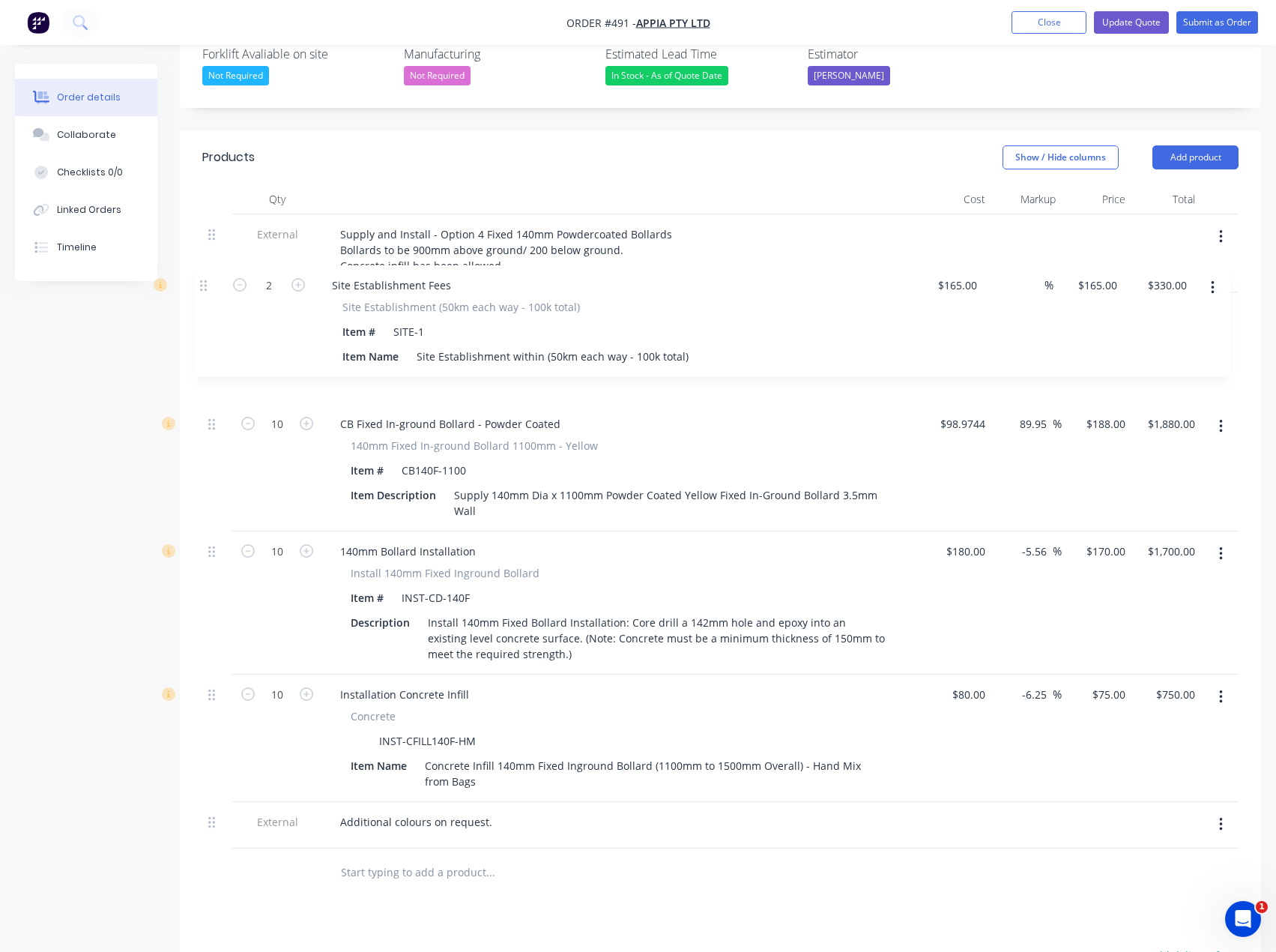
drag, startPoint x: 215, startPoint y: 403, endPoint x: 207, endPoint y: 286, distance: 117.3
click at [207, 286] on div "External Supply and Install - Option 4 Fixed 140mm Powdercoated Bollards Bollar…" at bounding box center [720, 531] width 1037 height 634
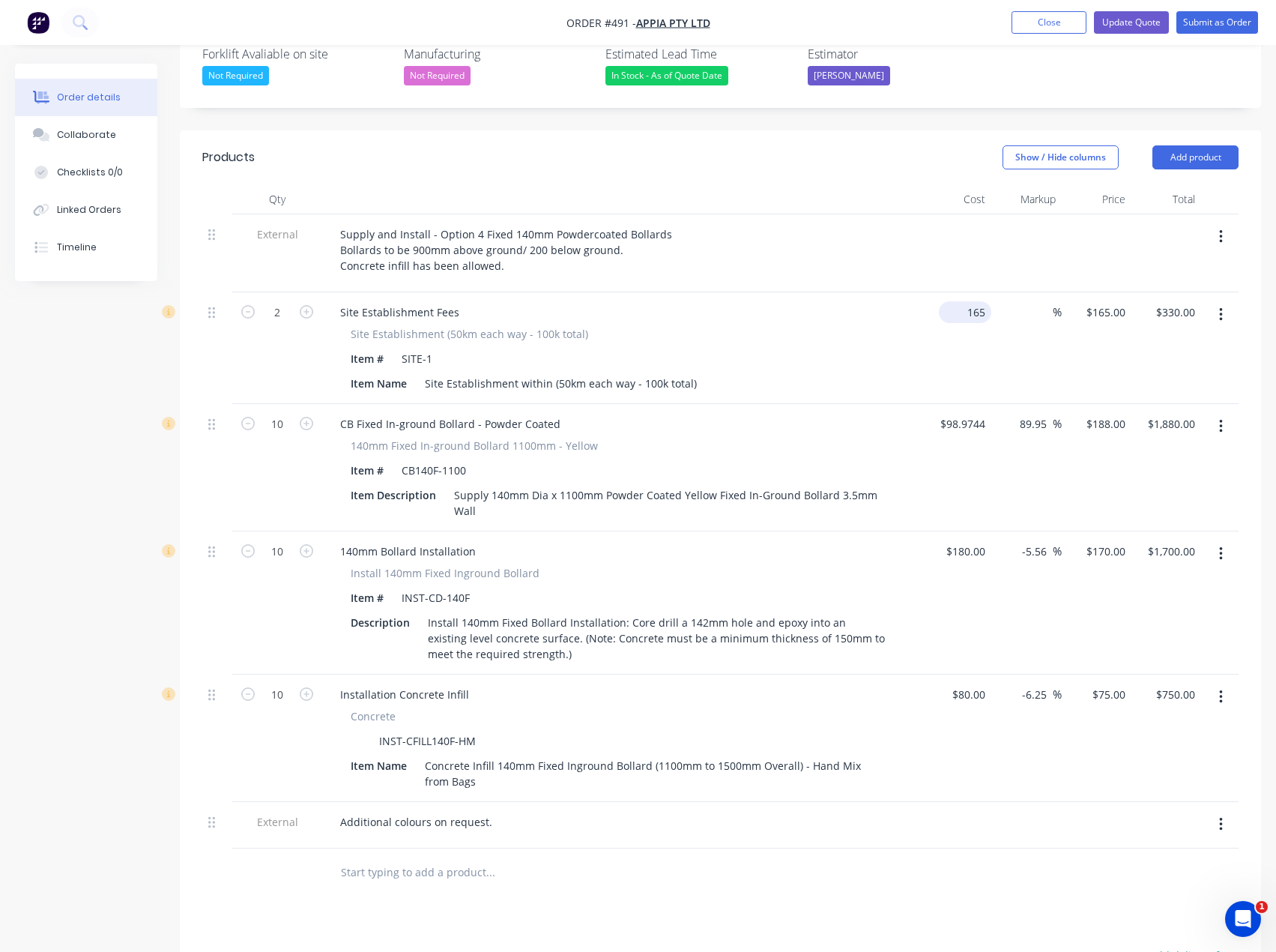
click at [968, 302] on input "165" at bounding box center [968, 312] width 47 height 22
type input "$1.00"
type input "1"
type input "$2.00"
click at [1124, 302] on input "1" at bounding box center [1109, 312] width 47 height 22
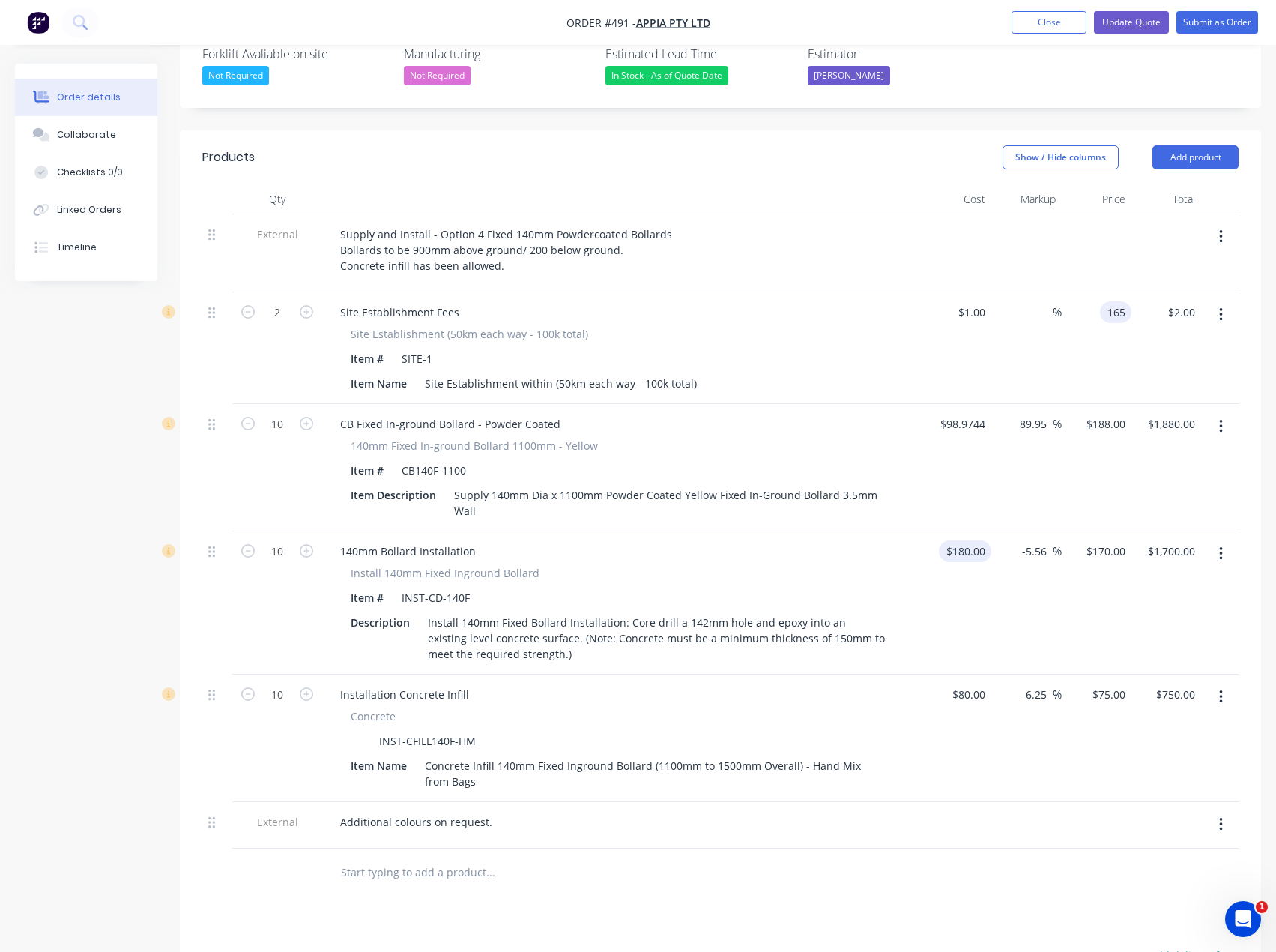
type input "165"
type input "16400"
type input "$165.00"
type input "$330.00"
click at [969, 540] on input "180" at bounding box center [978, 551] width 25 height 22
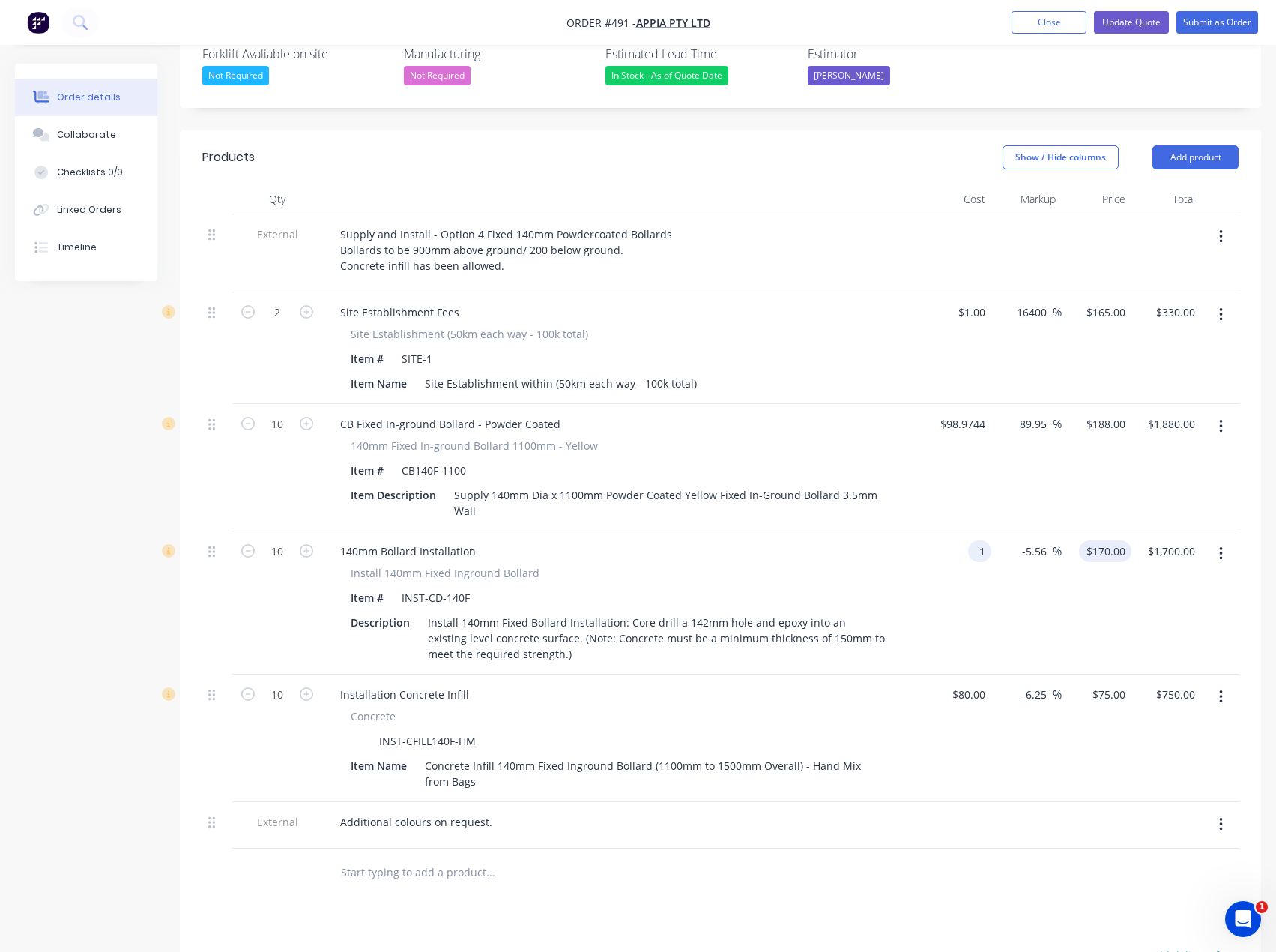
type input "$1.00"
type input "0.9444"
type input "$9.44"
click at [1104, 540] on input "0.9444" at bounding box center [1111, 551] width 41 height 22
type input "170"
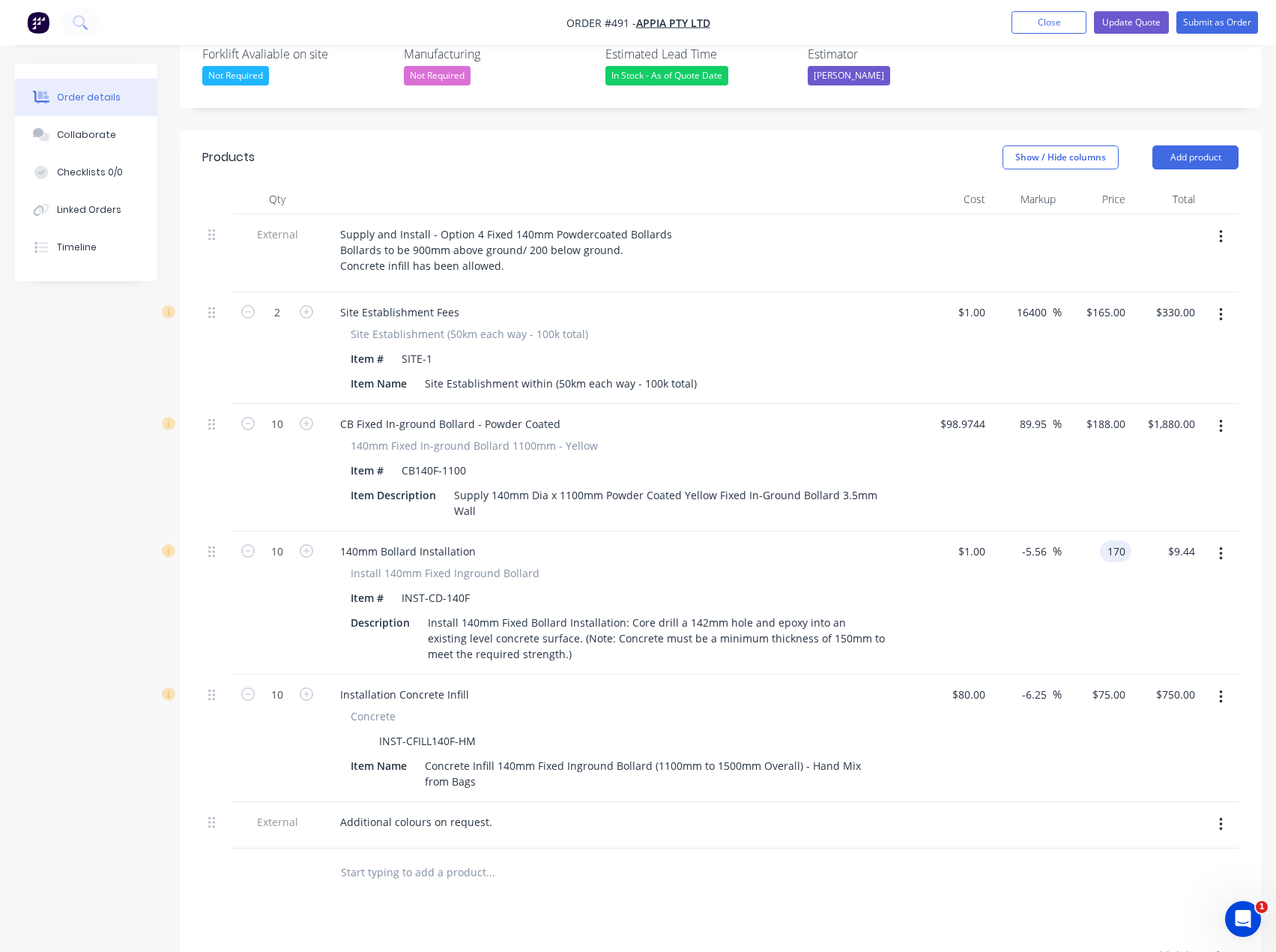
type input "16900"
type input "$170.00"
type input "$1,700.00"
click at [989, 562] on div "$1.00 $1.00" at bounding box center [956, 603] width 69 height 143
click at [978, 683] on input "80" at bounding box center [981, 694] width 19 height 22
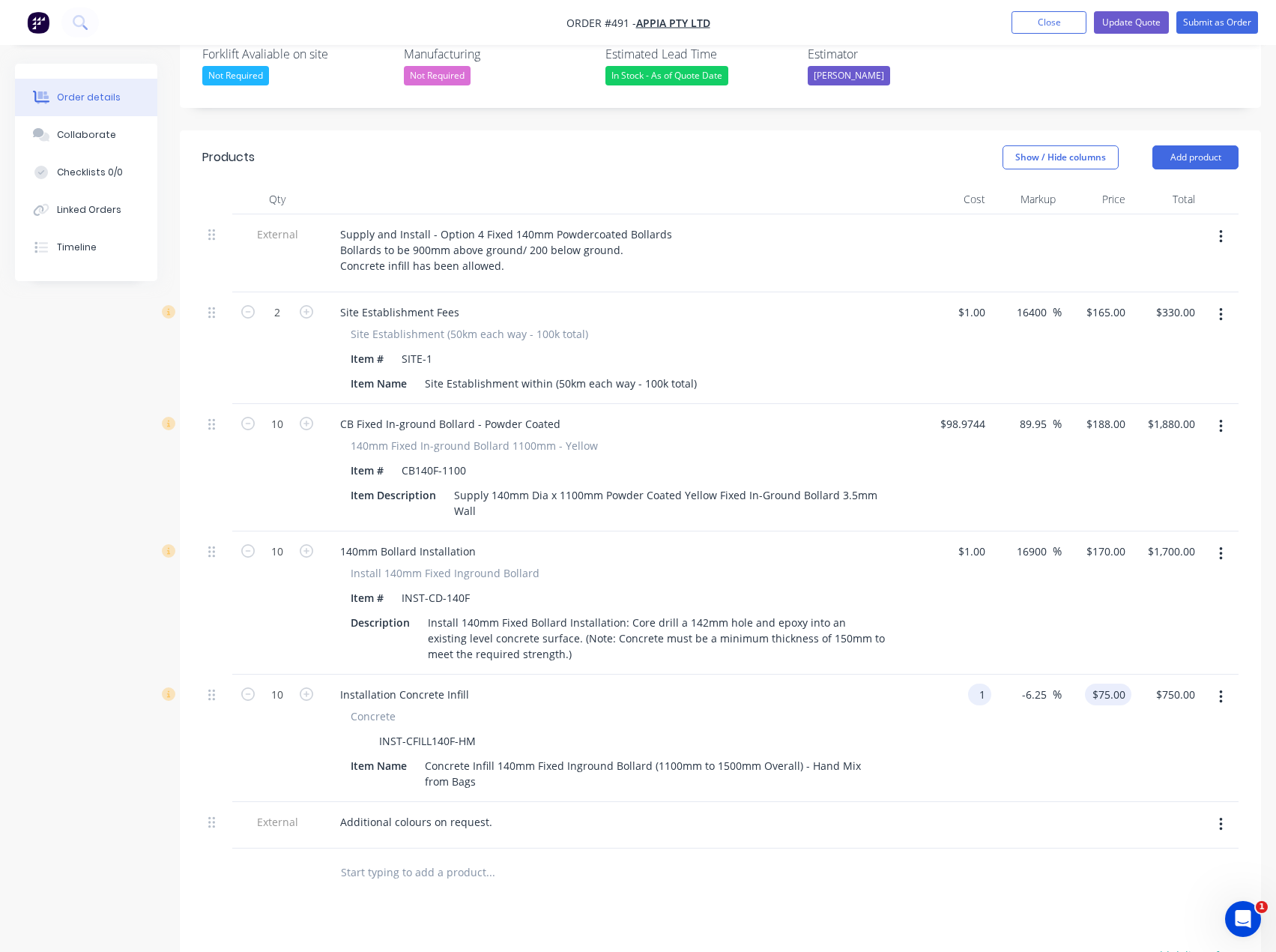
type input "$1.00"
type input "0.9375"
type input "$9.38"
click at [1102, 683] on input "0.9375" at bounding box center [1111, 694] width 41 height 22
type input "75"
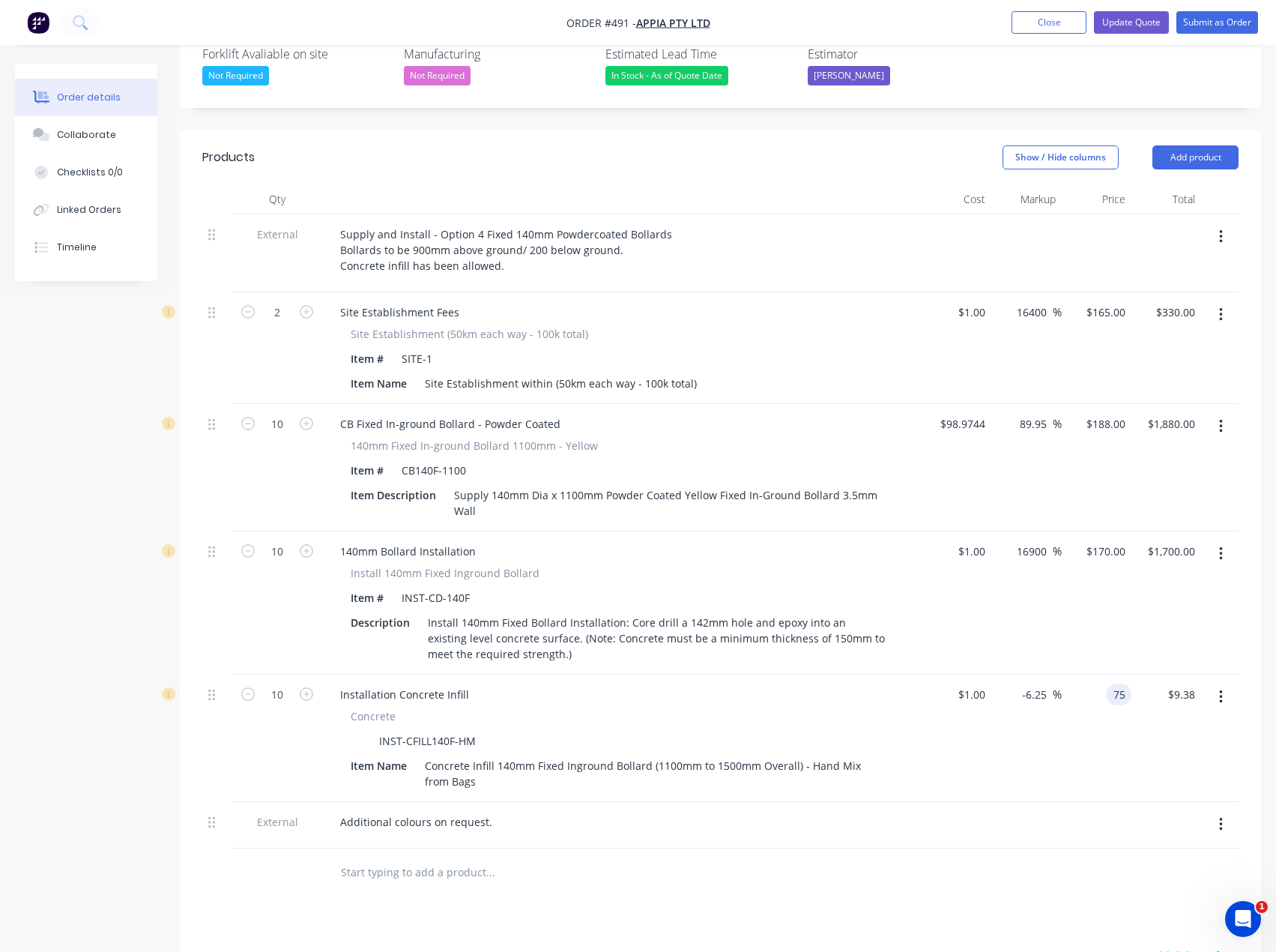
type input "7400"
type input "$75.00"
type input "$750.00"
click at [902, 849] on div at bounding box center [720, 873] width 1037 height 49
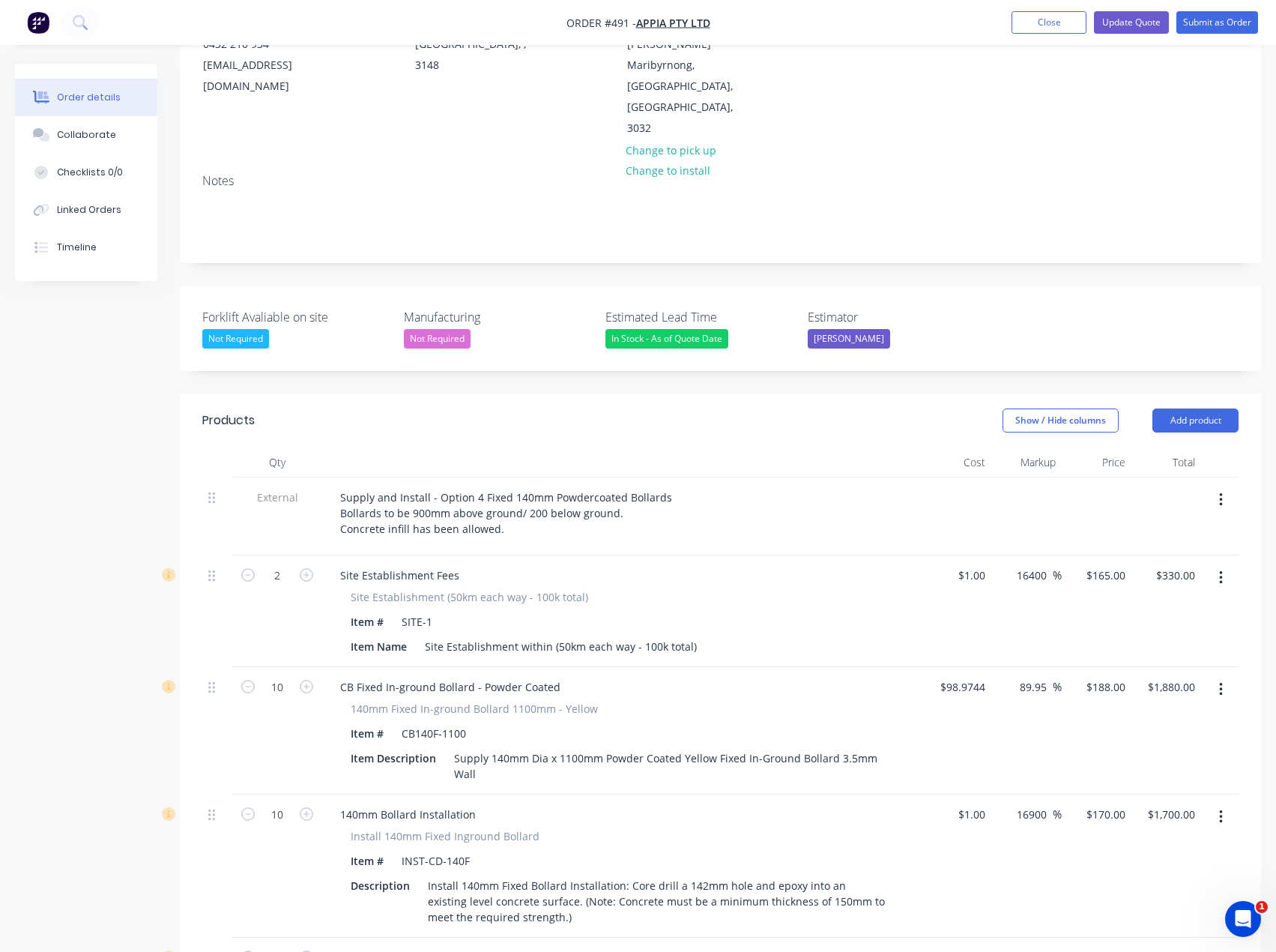
scroll to position [160, 0]
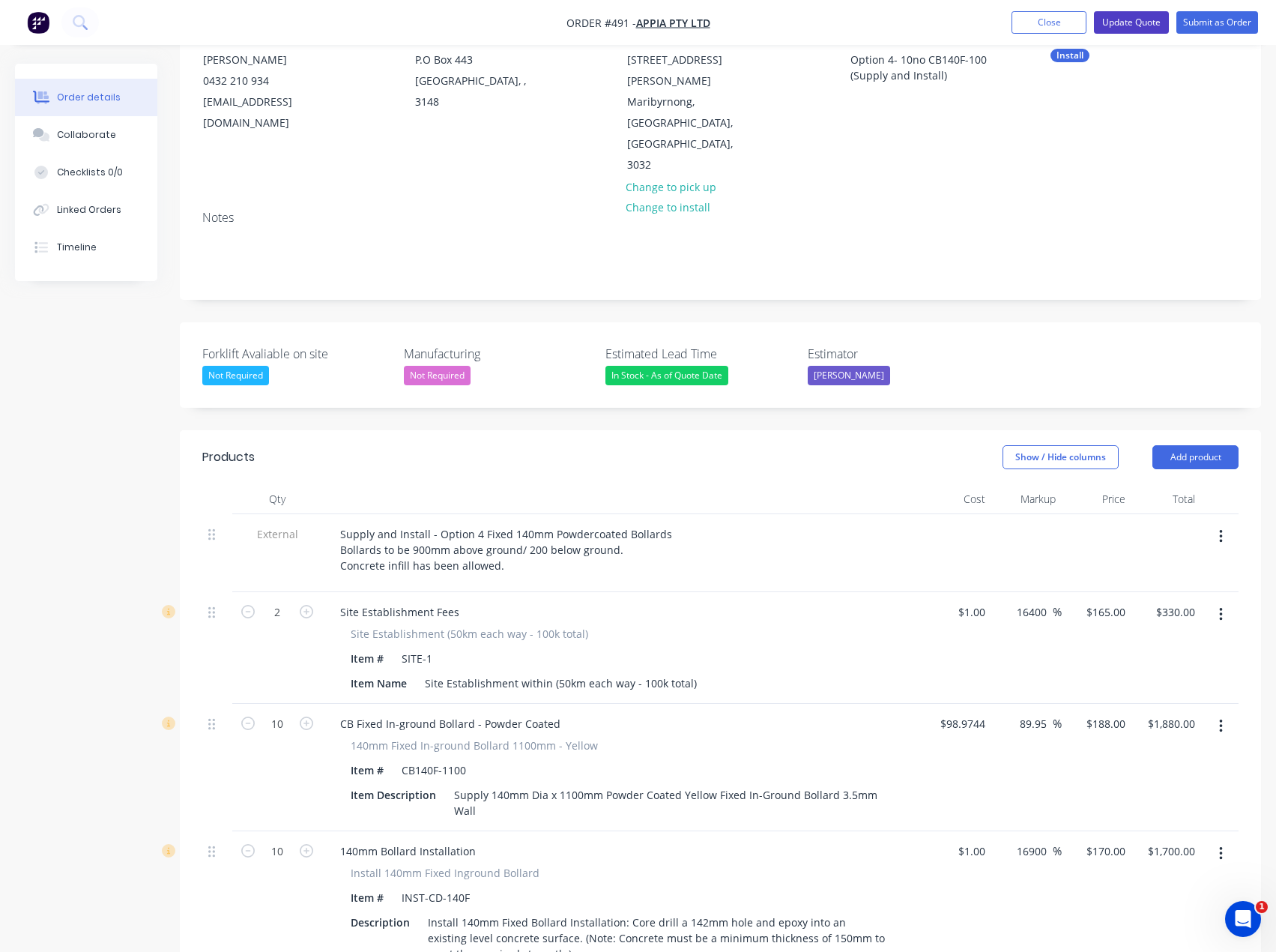
click at [1118, 21] on button "Update Quote" at bounding box center [1131, 23] width 75 height 23
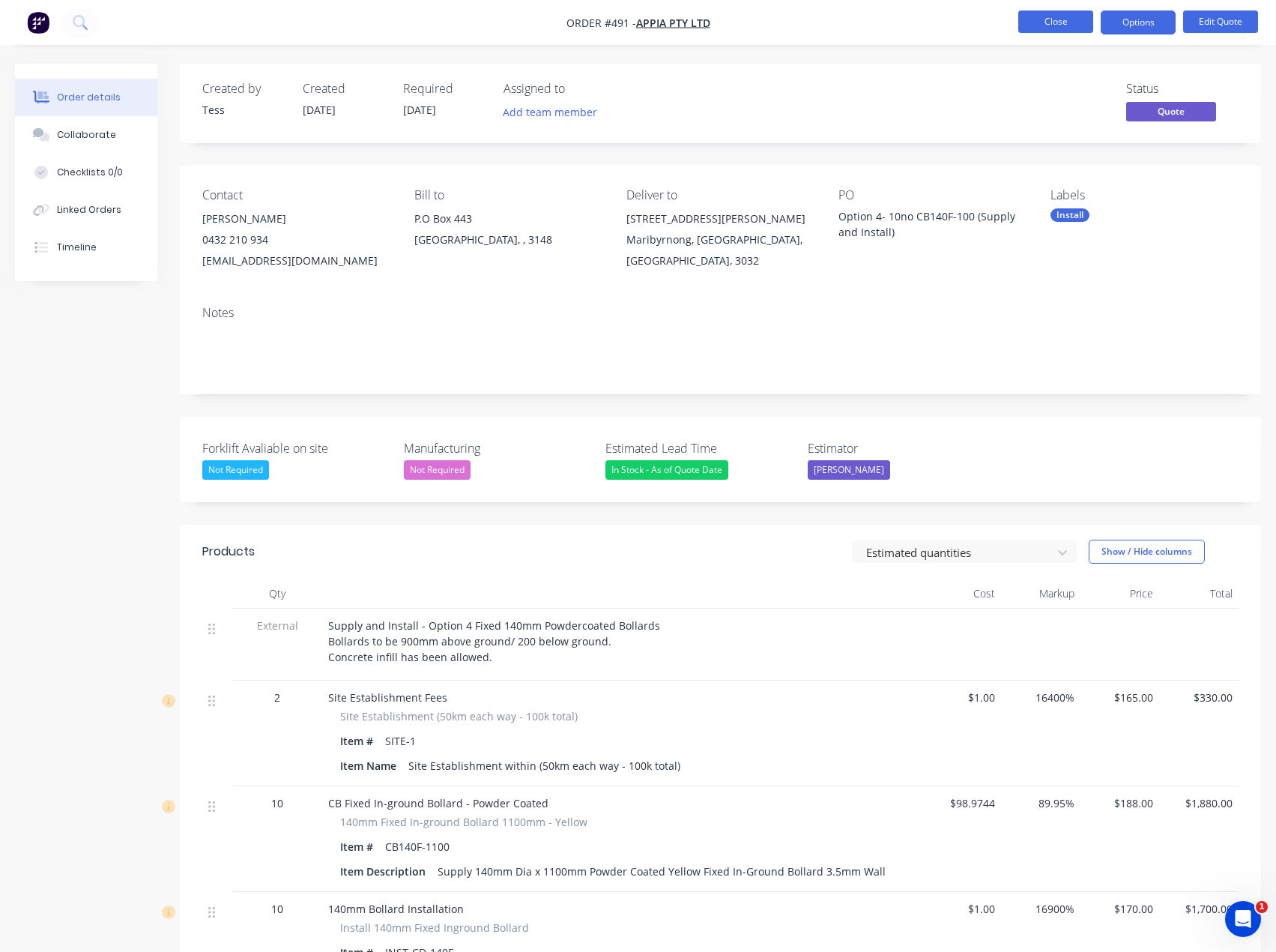
click at [1054, 23] on button "Close" at bounding box center [1056, 22] width 75 height 23
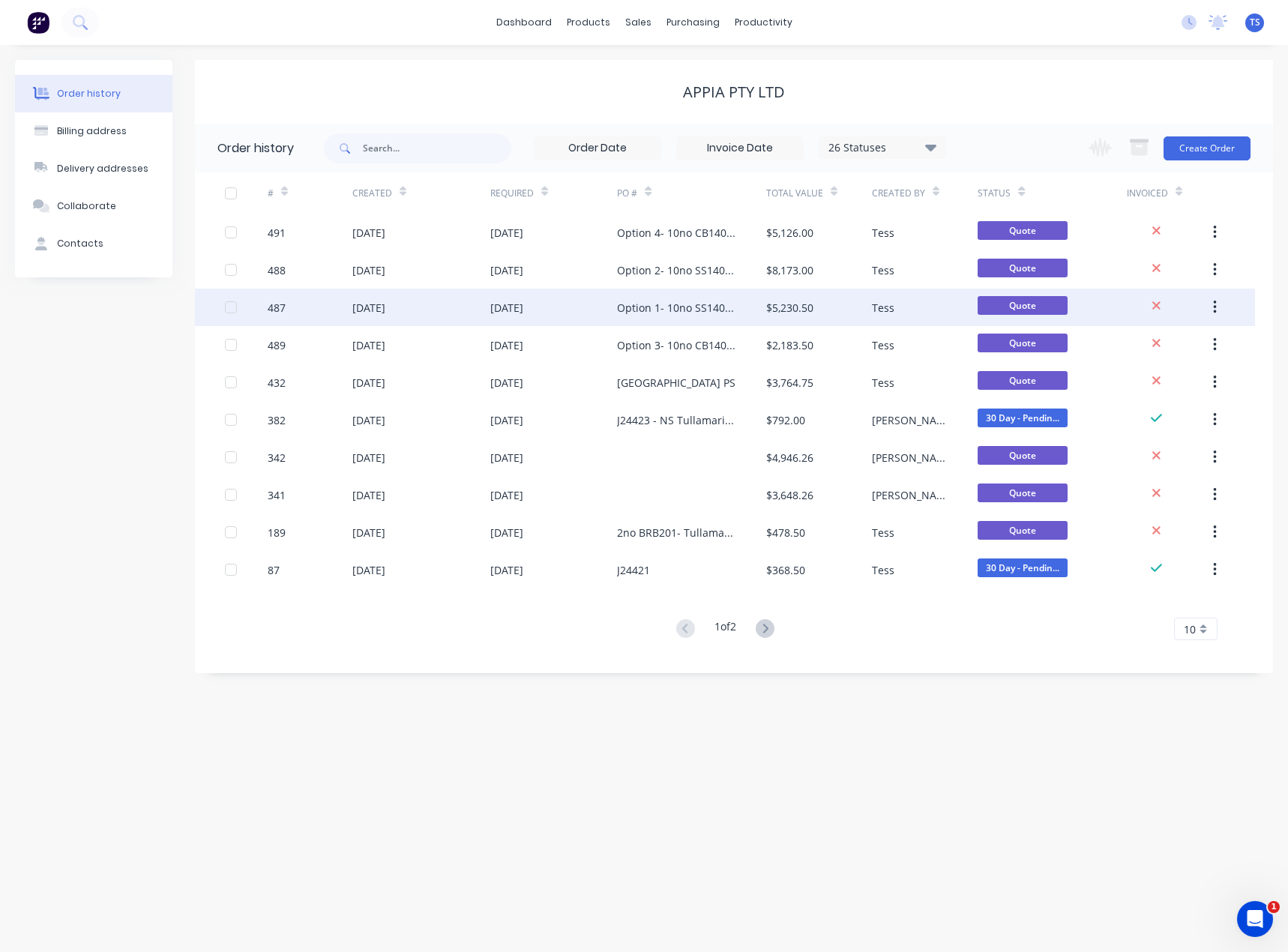
click at [666, 315] on div "Option 1- 10no SS140FA-1100 (Supply only)" at bounding box center [676, 308] width 119 height 16
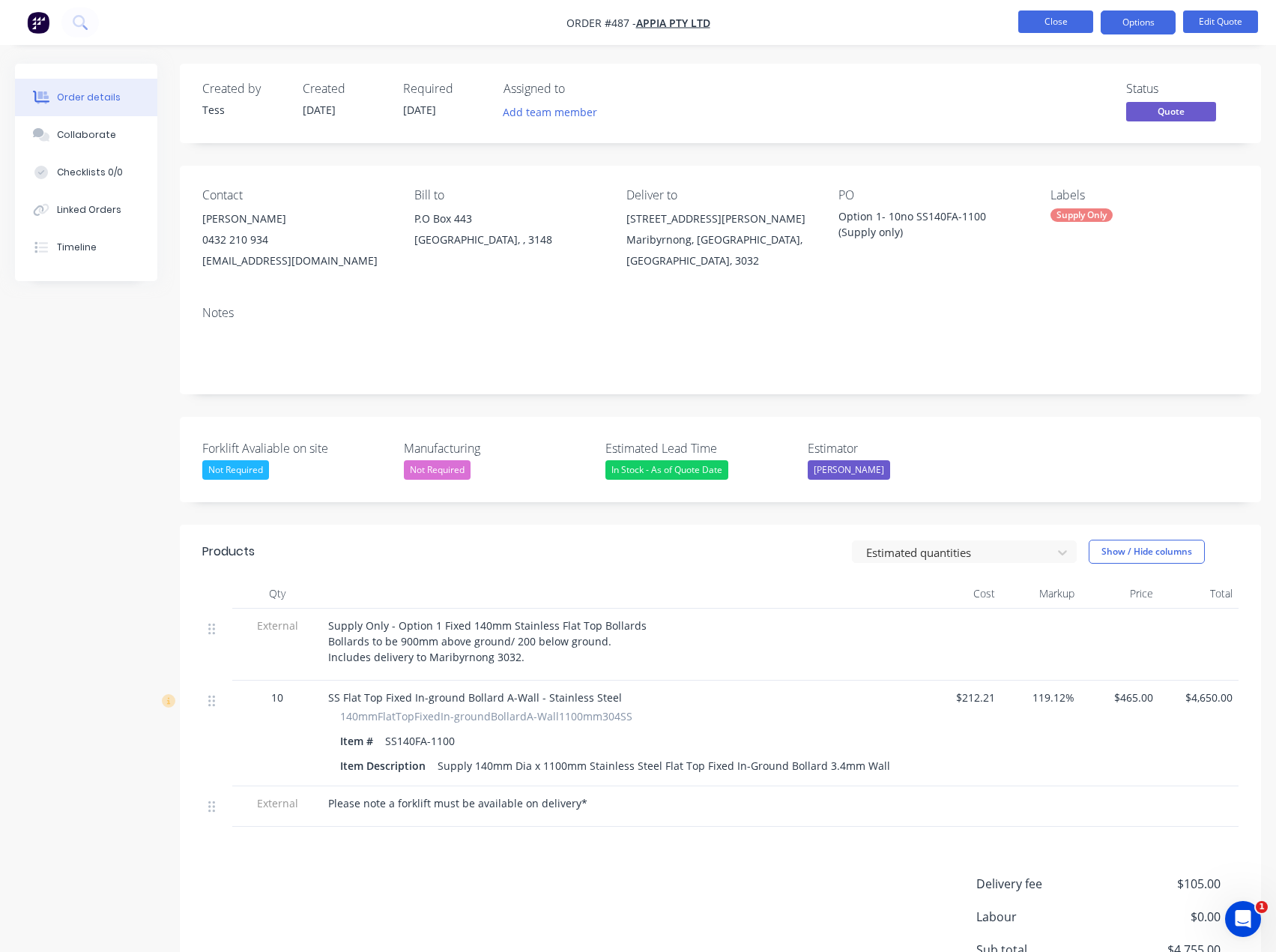
click at [1064, 19] on button "Close" at bounding box center [1056, 22] width 75 height 23
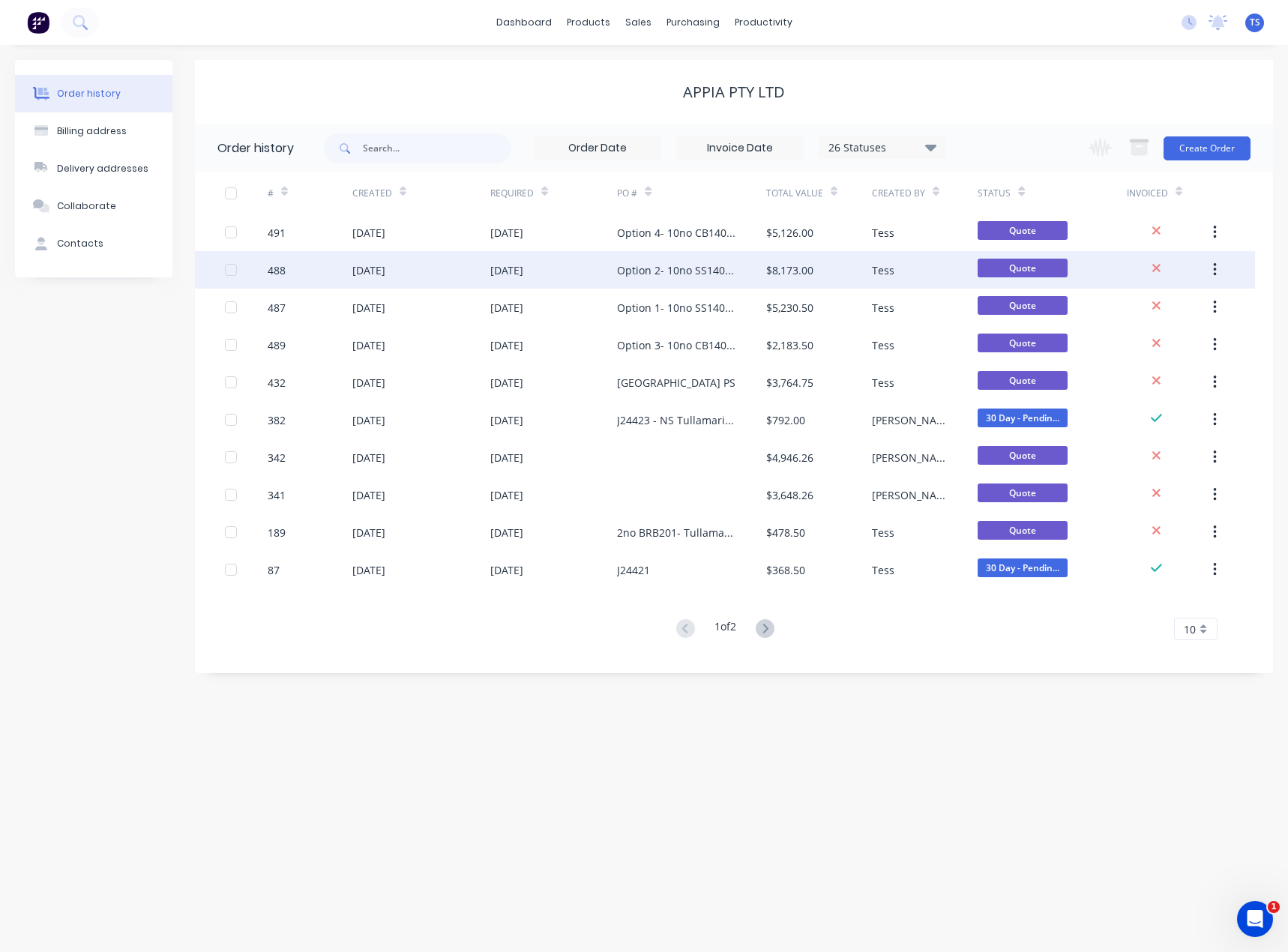
click at [656, 277] on div "Option 2- 10no SS140FA-1100 (Supply and Install)" at bounding box center [676, 271] width 119 height 16
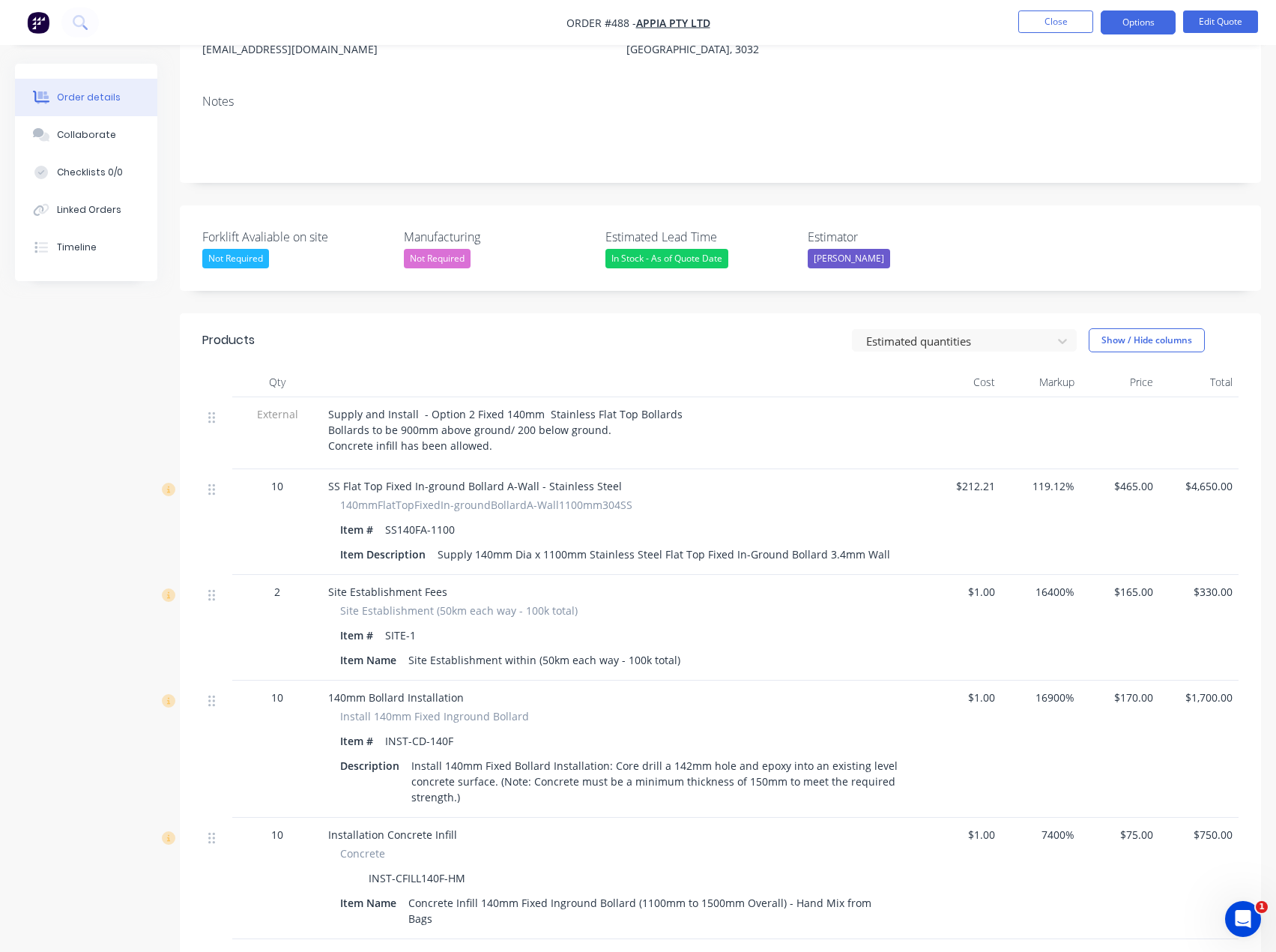
scroll to position [225, 0]
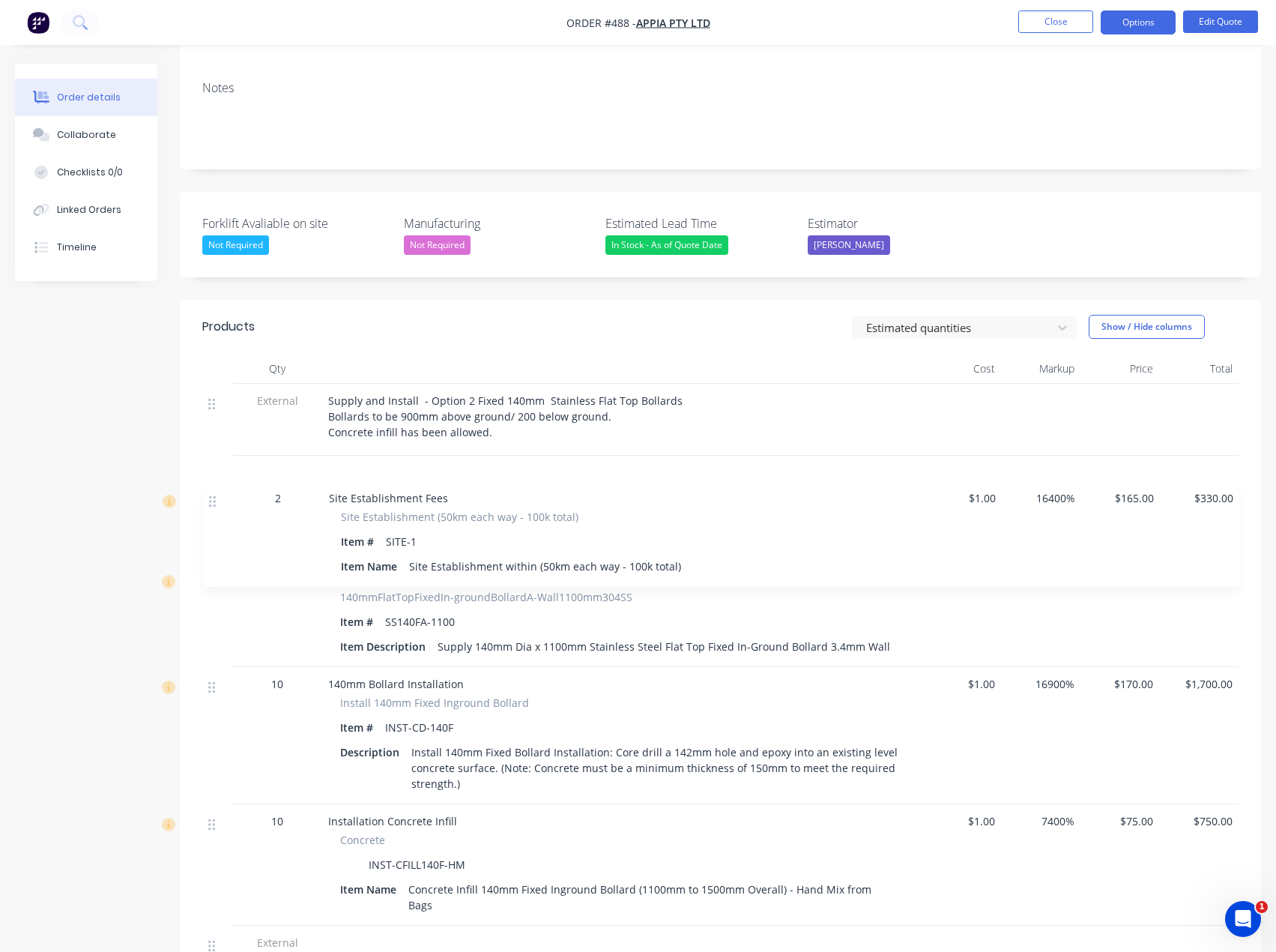
drag, startPoint x: 211, startPoint y: 589, endPoint x: 209, endPoint y: 487, distance: 102.0
click at [209, 487] on div "External Supply and Install - Option 2 Fixed 140mm Stainless Flat Top Bollards …" at bounding box center [720, 675] width 1037 height 581
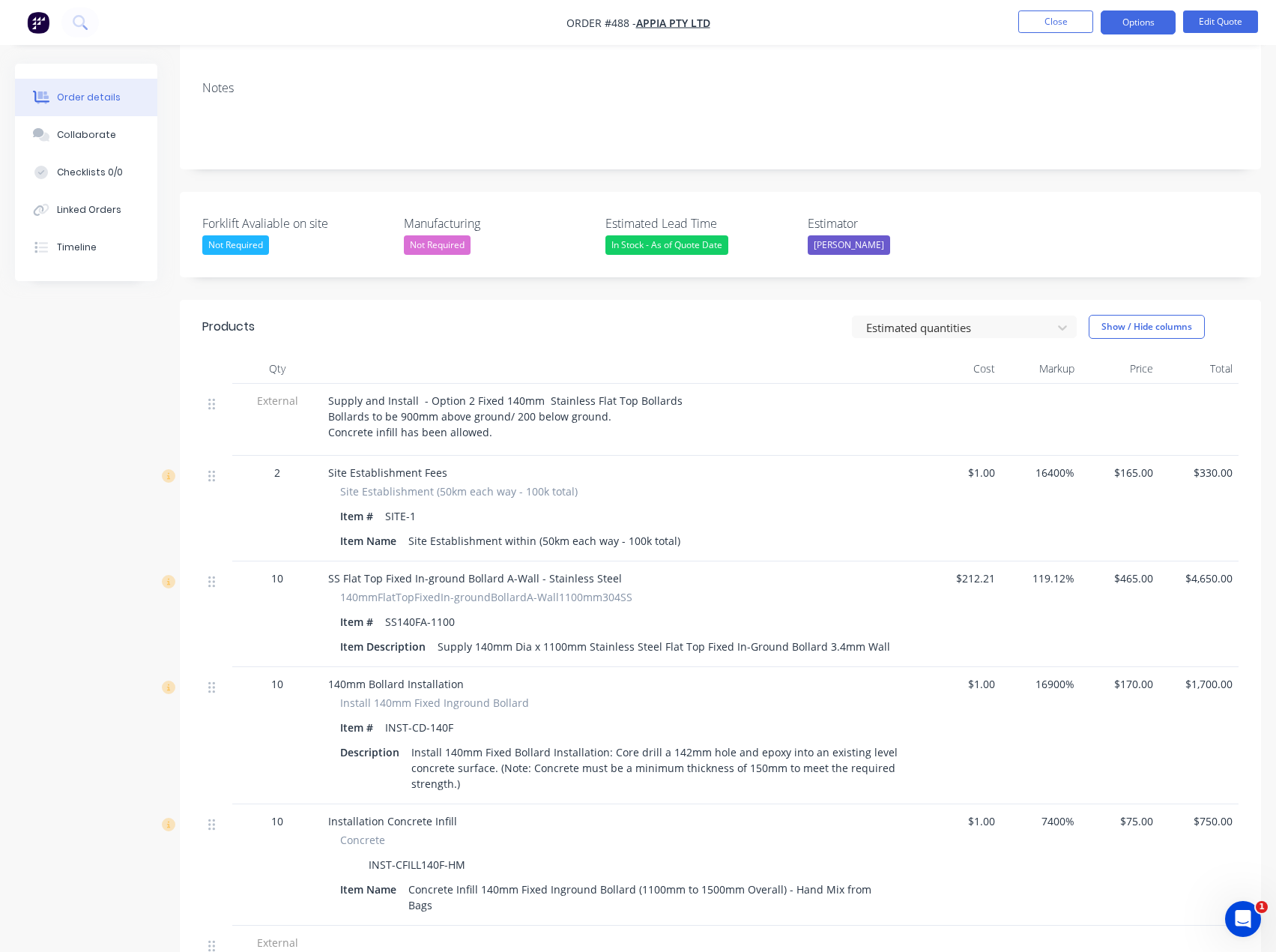
click at [418, 401] on span "Supply and Install - Option 2 Fixed 140mm Stainless Flat Top Bollards Bollards …" at bounding box center [505, 416] width 355 height 46
click at [420, 401] on span "Supply and Install - Option 2 Fixed 140mm Stainless Flat Top Bollards Bollards …" at bounding box center [505, 416] width 355 height 46
click at [1218, 16] on button "Edit Quote" at bounding box center [1221, 22] width 75 height 23
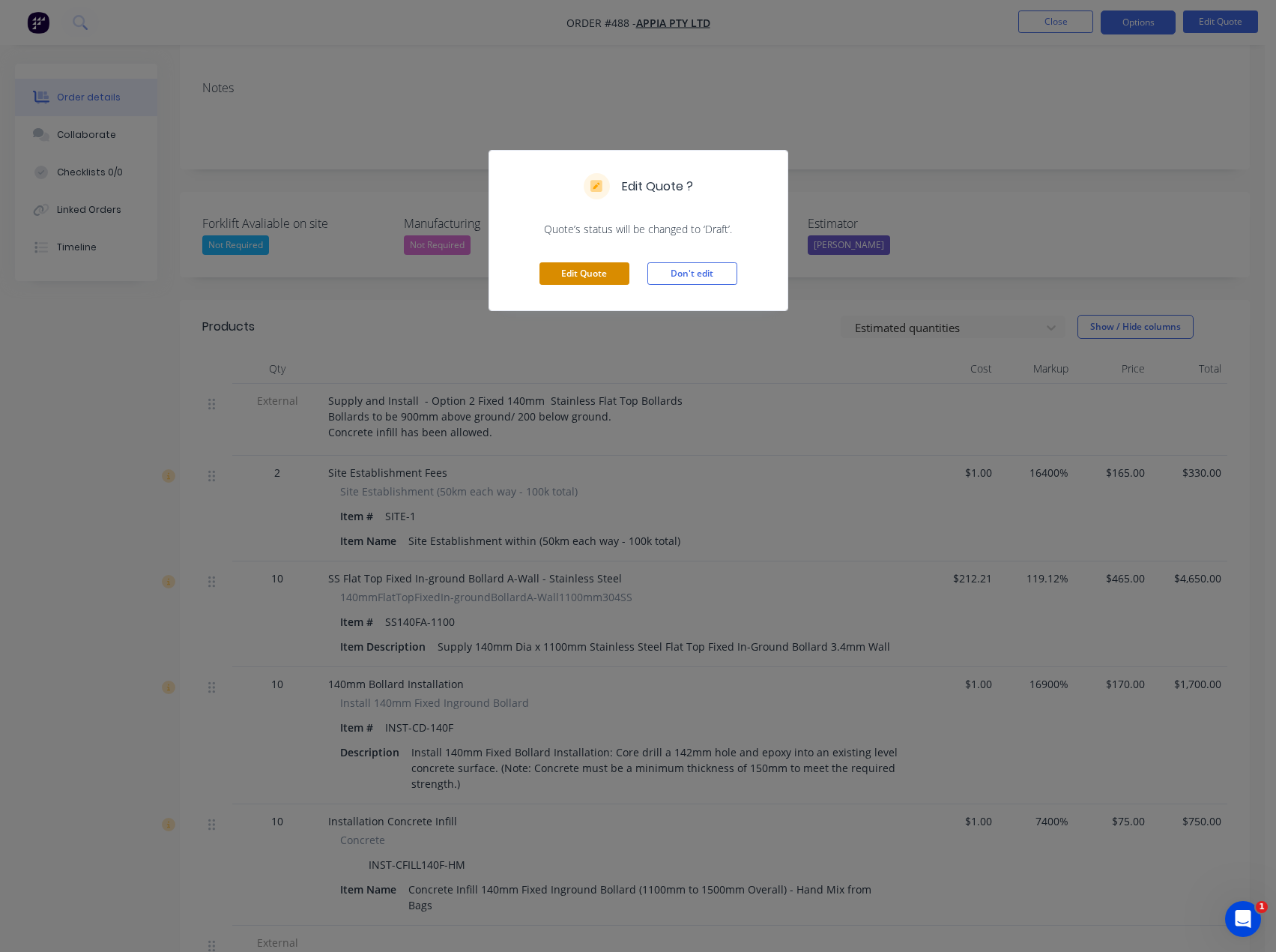
click at [606, 274] on button "Edit Quote" at bounding box center [584, 274] width 90 height 23
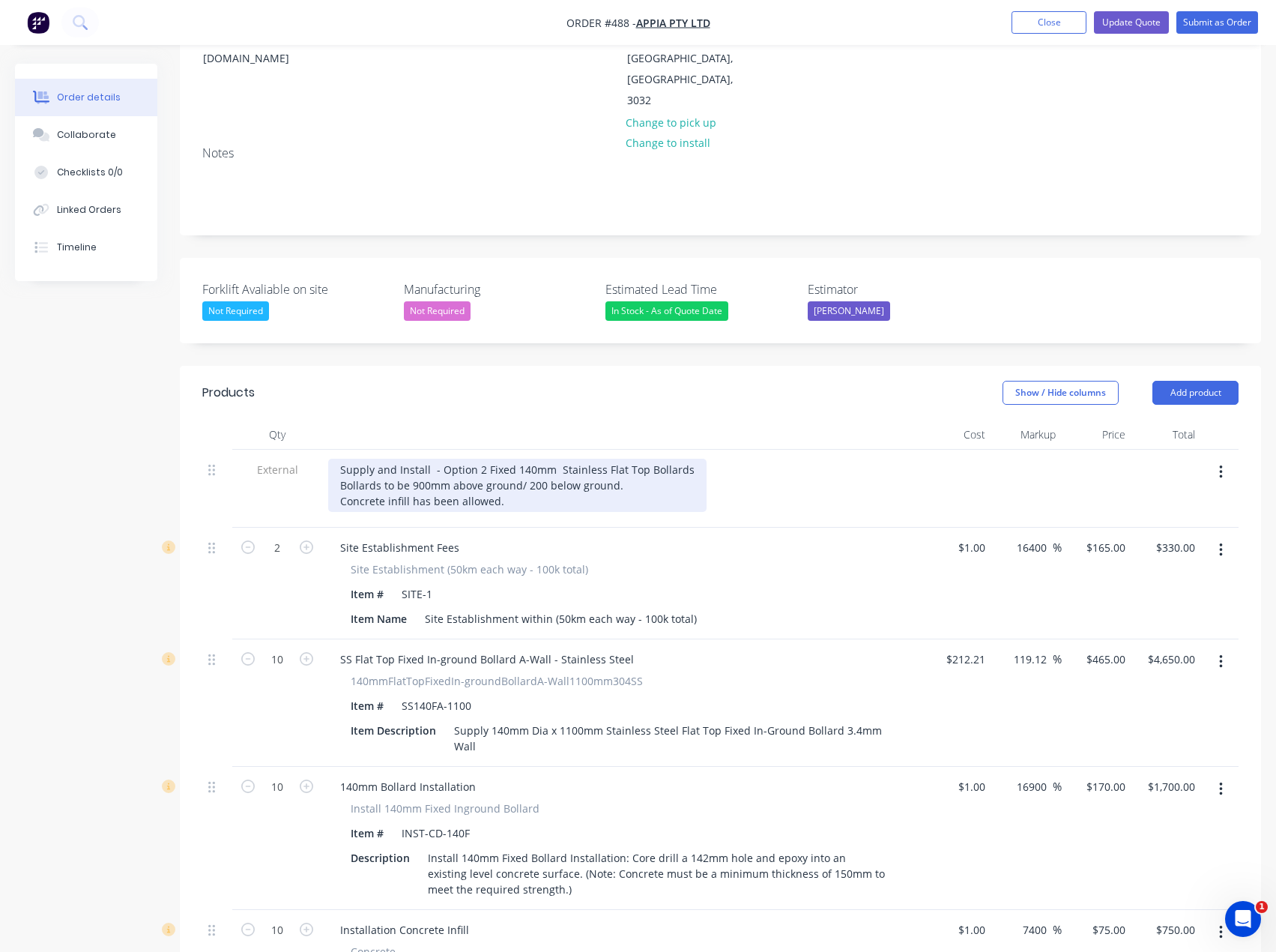
click at [431, 459] on div "Supply and Install - Option 2 Fixed 140mm Stainless Flat Top Bollards Bollards …" at bounding box center [518, 485] width 379 height 53
click at [536, 460] on div "Supply and Install - Option 2 Fixed 140mm Stainless Flat Top Bollards Bollards …" at bounding box center [516, 485] width 375 height 53
click at [522, 459] on div "Supply and Install - Option 2 Fixed 140mm Stainless Flat Top Bollards Bollards …" at bounding box center [516, 485] width 375 height 53
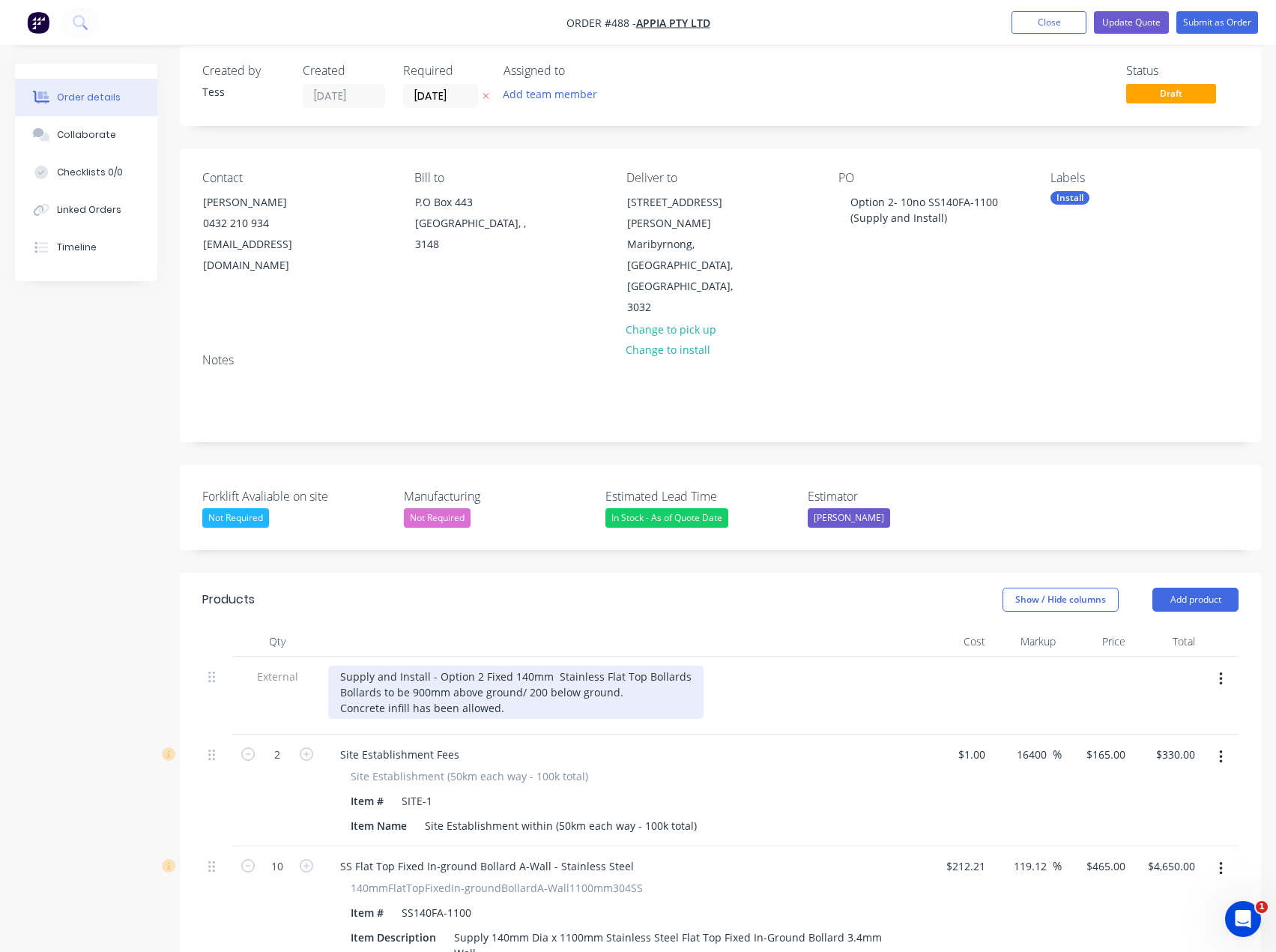
scroll to position [0, 0]
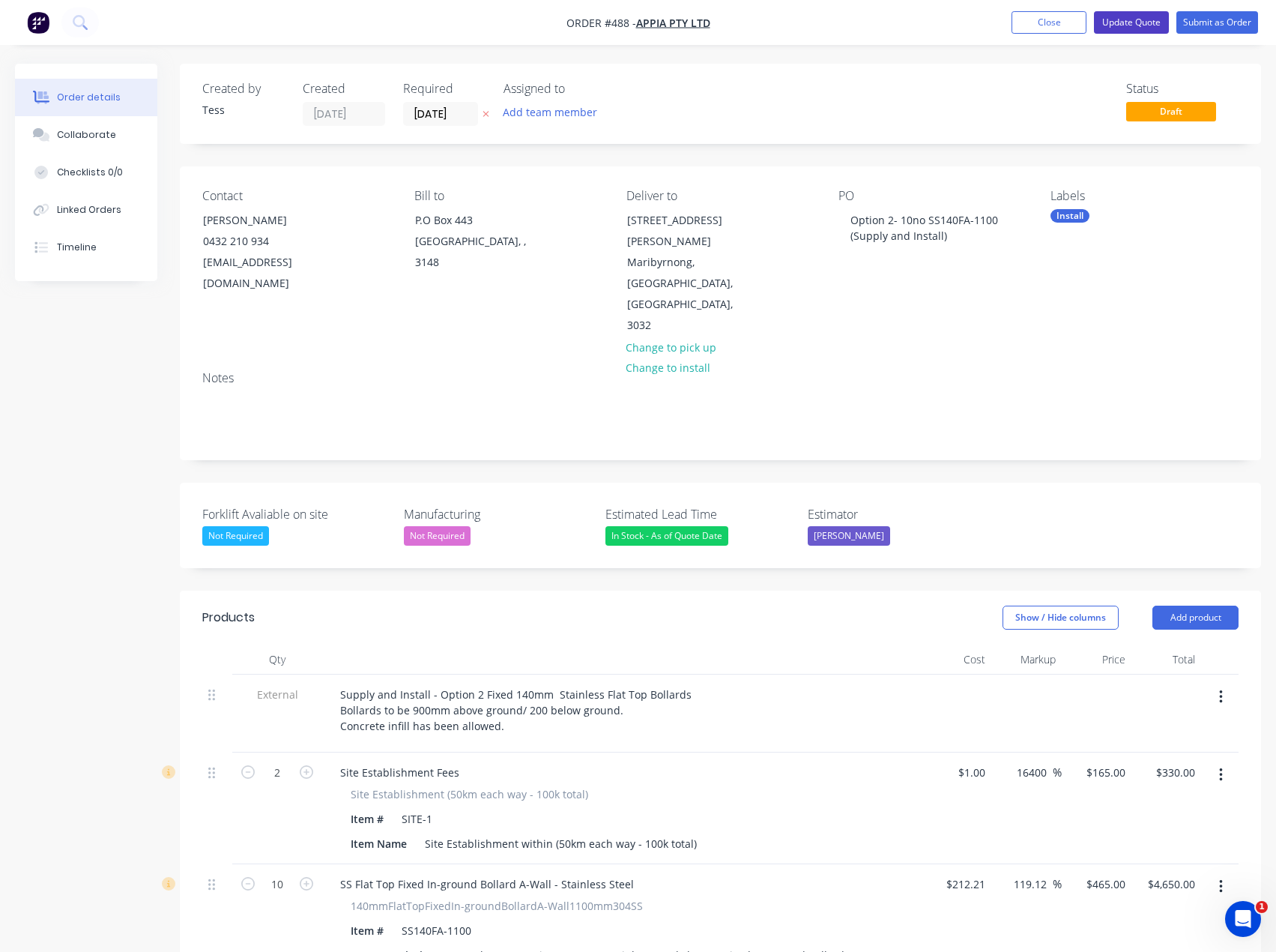
click at [1122, 22] on button "Update Quote" at bounding box center [1131, 23] width 75 height 23
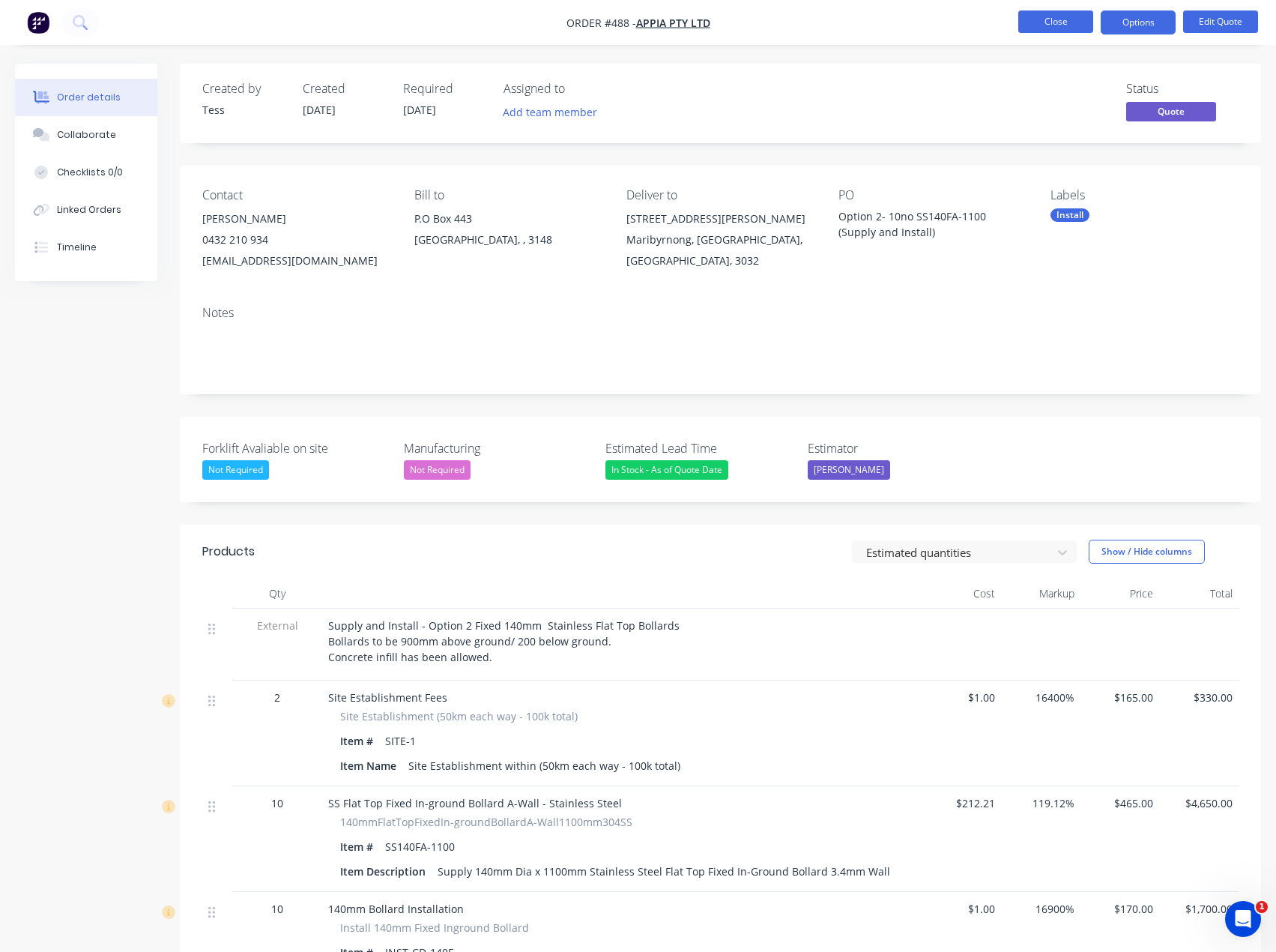
click at [1065, 16] on button "Close" at bounding box center [1056, 22] width 75 height 23
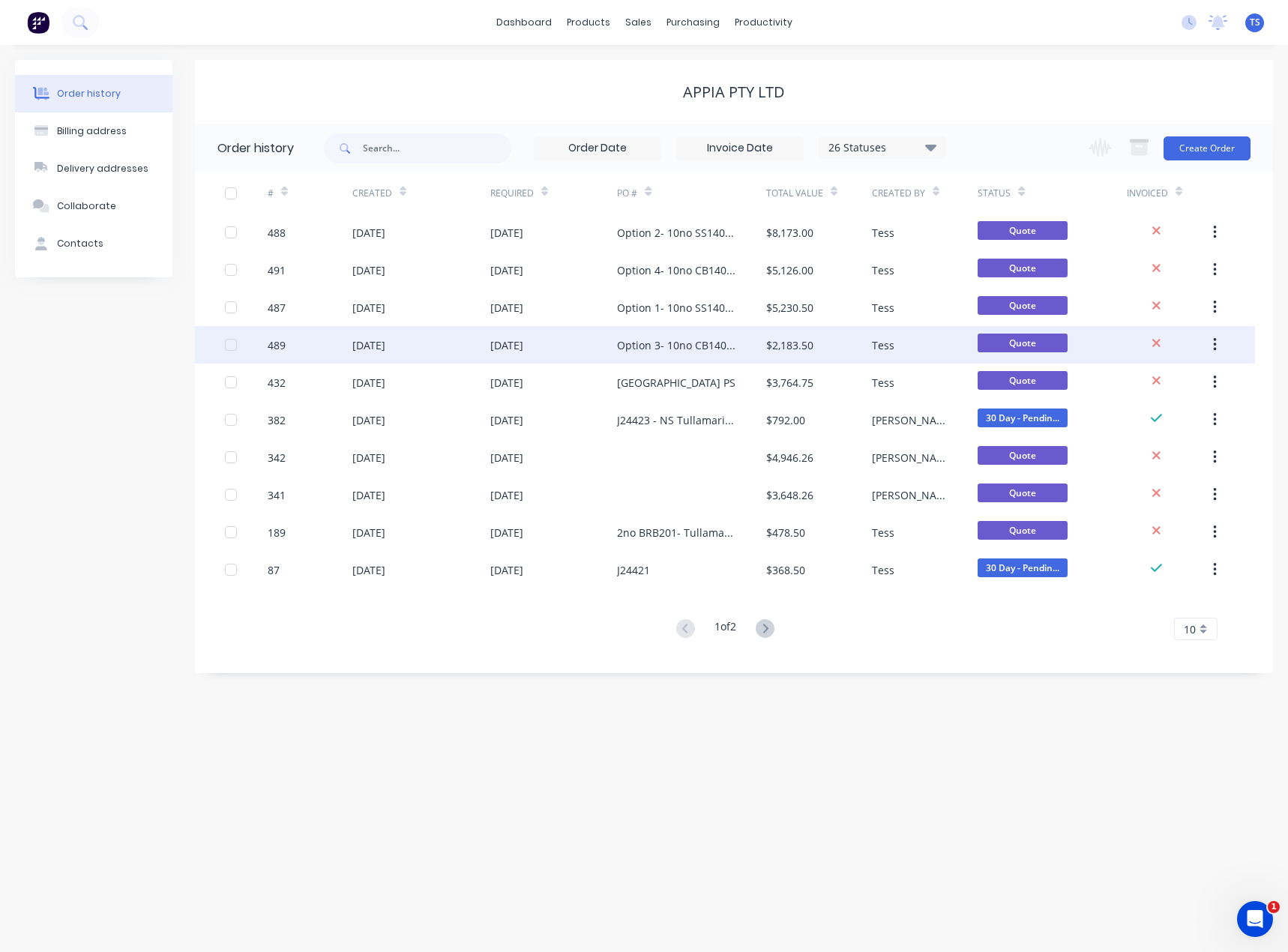
click at [644, 340] on div "Option 3- 10no CB140F-1100 (Supply Only)" at bounding box center [676, 345] width 119 height 16
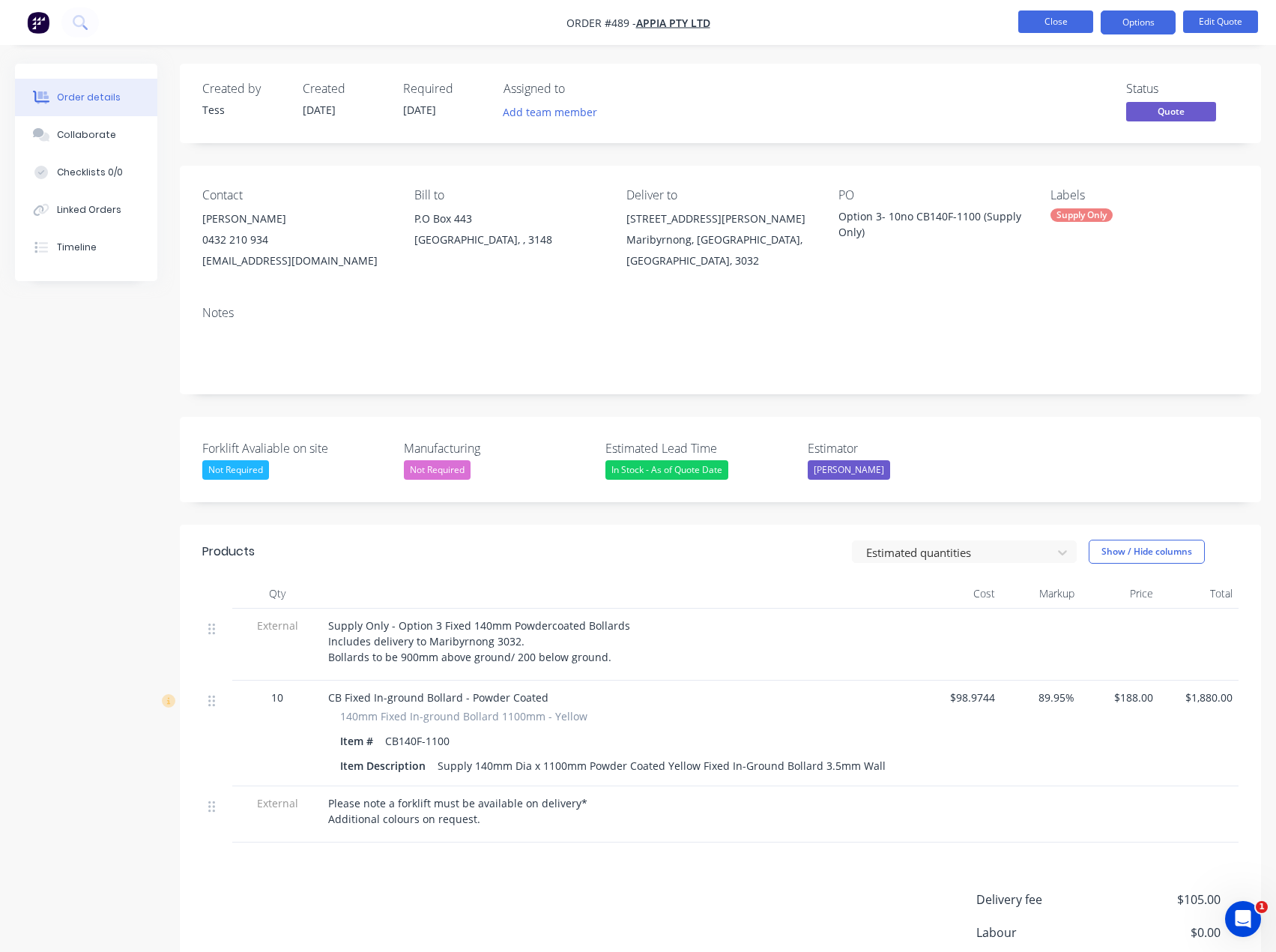
click at [1048, 24] on button "Close" at bounding box center [1056, 22] width 75 height 23
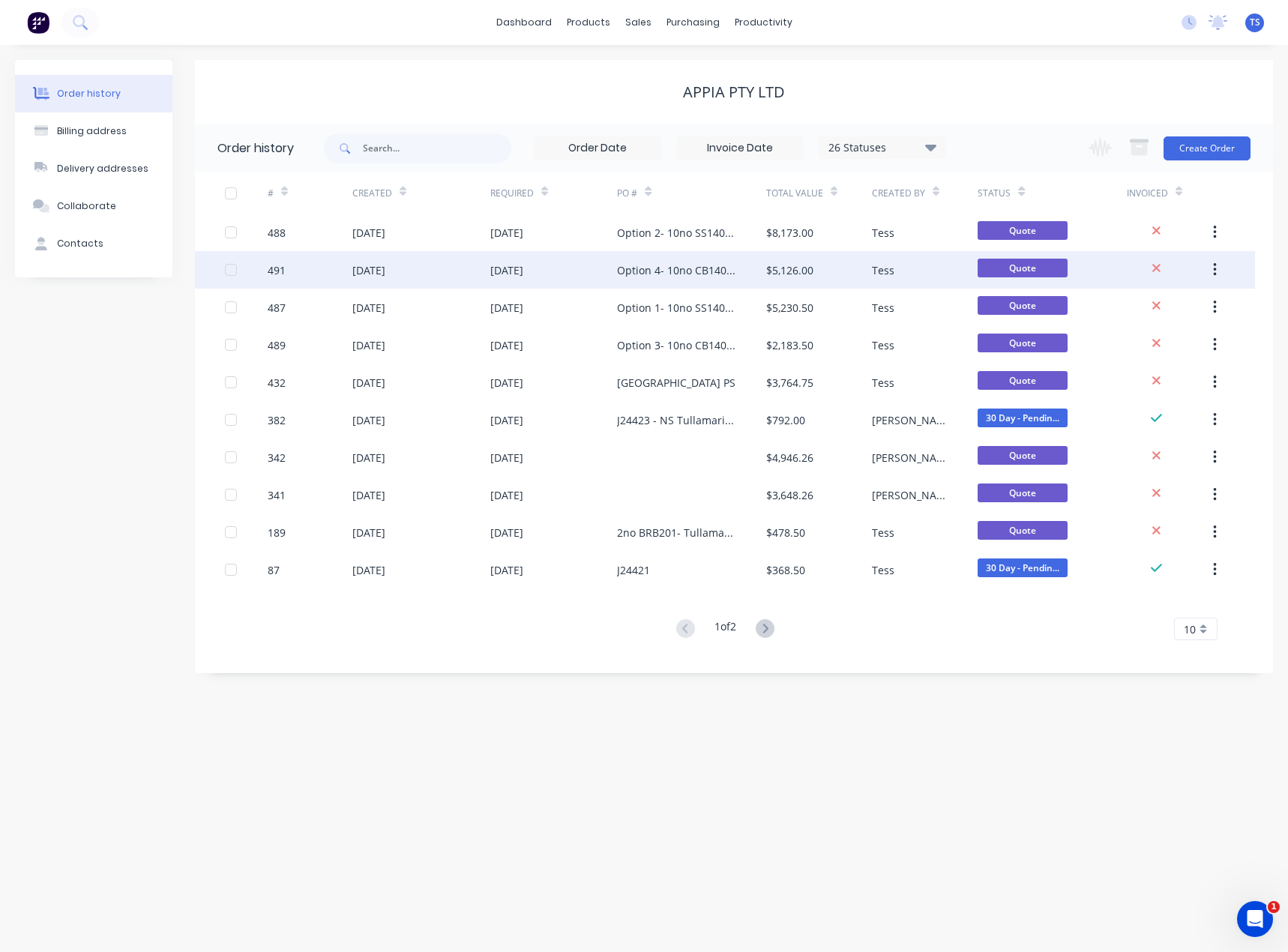
click at [643, 270] on div "Option 4- 10no CB140F-100 (Supply and Install)" at bounding box center [676, 271] width 119 height 16
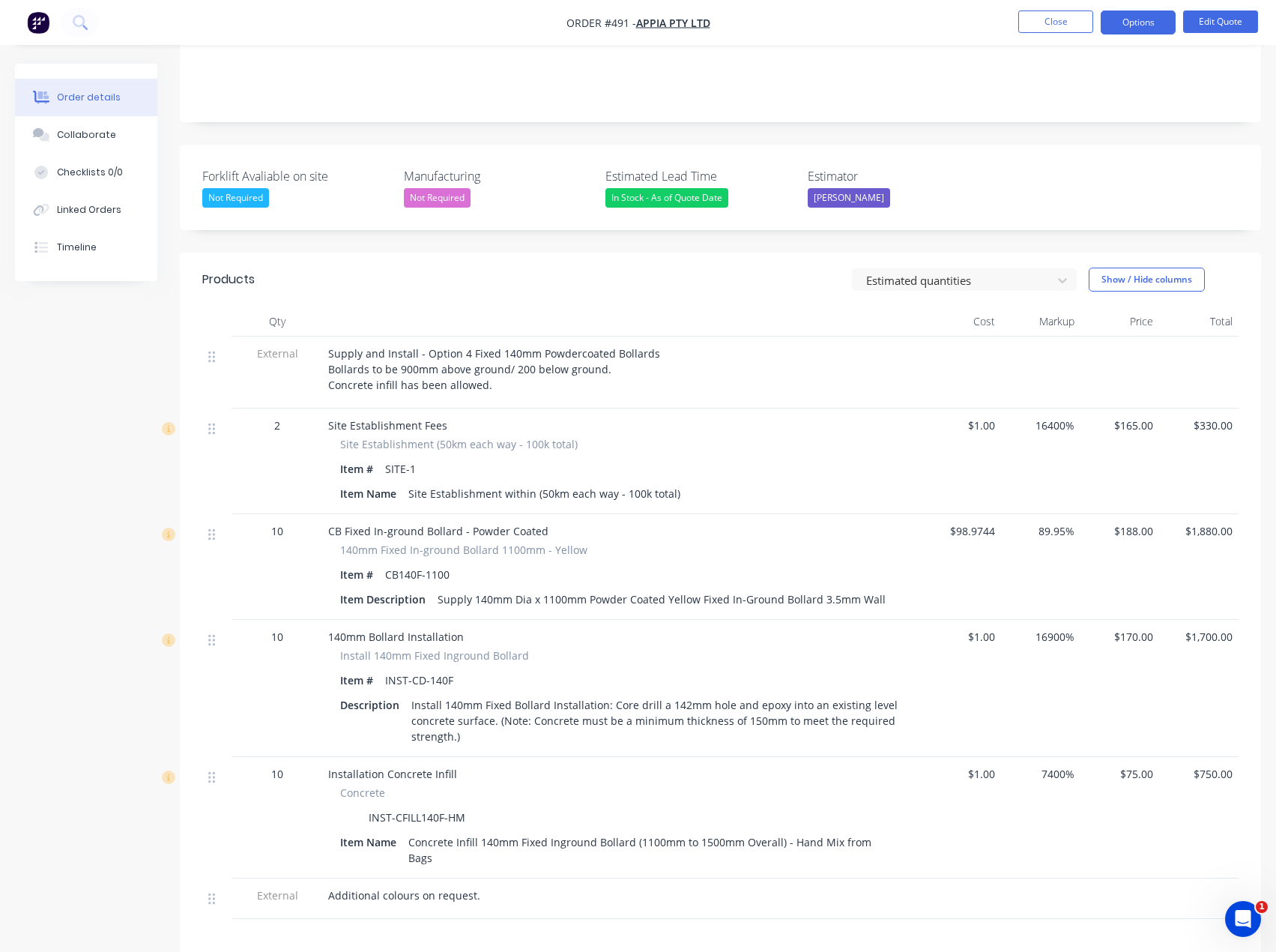
scroll to position [300, 0]
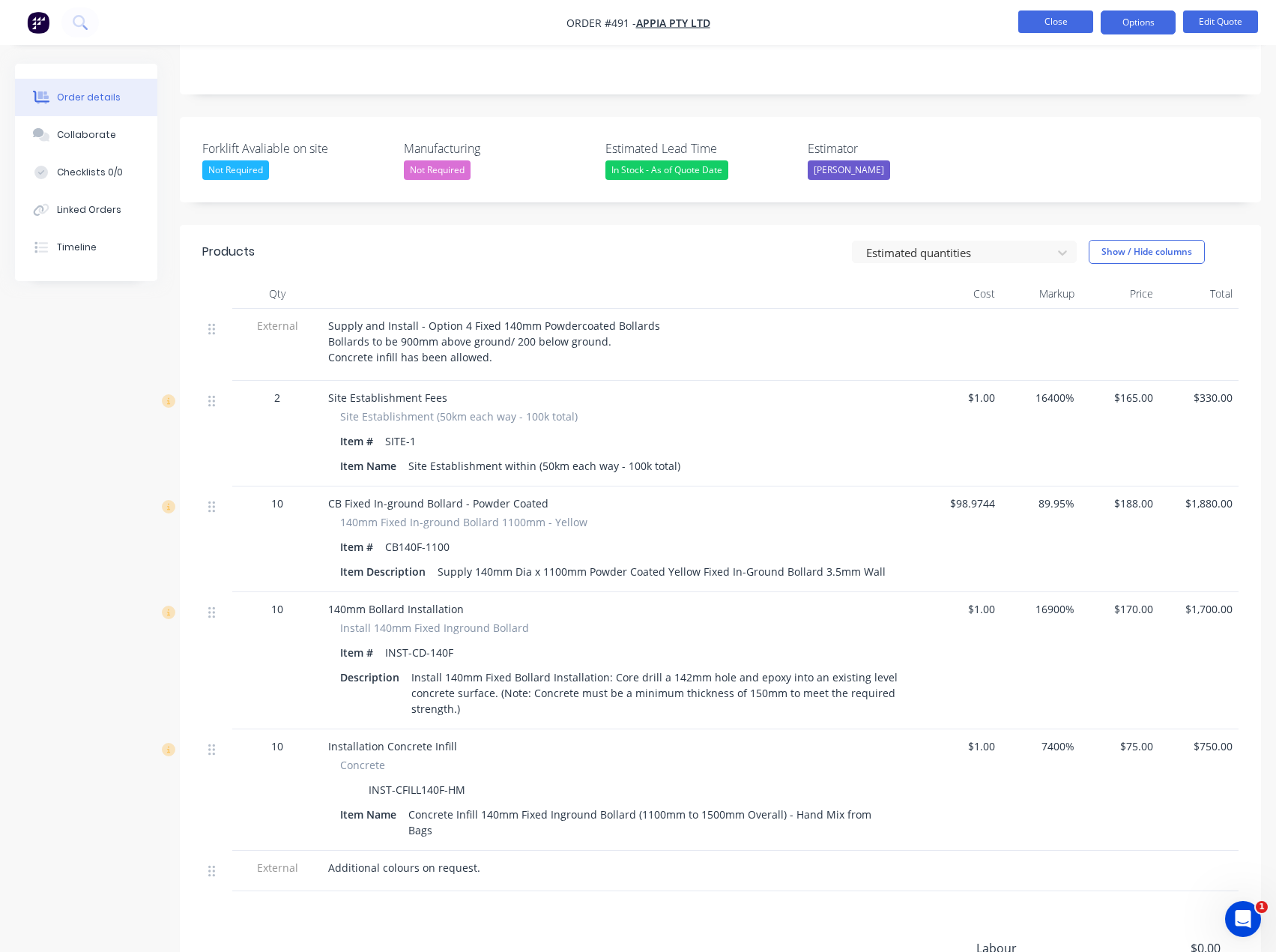
click at [1052, 23] on button "Close" at bounding box center [1056, 22] width 75 height 23
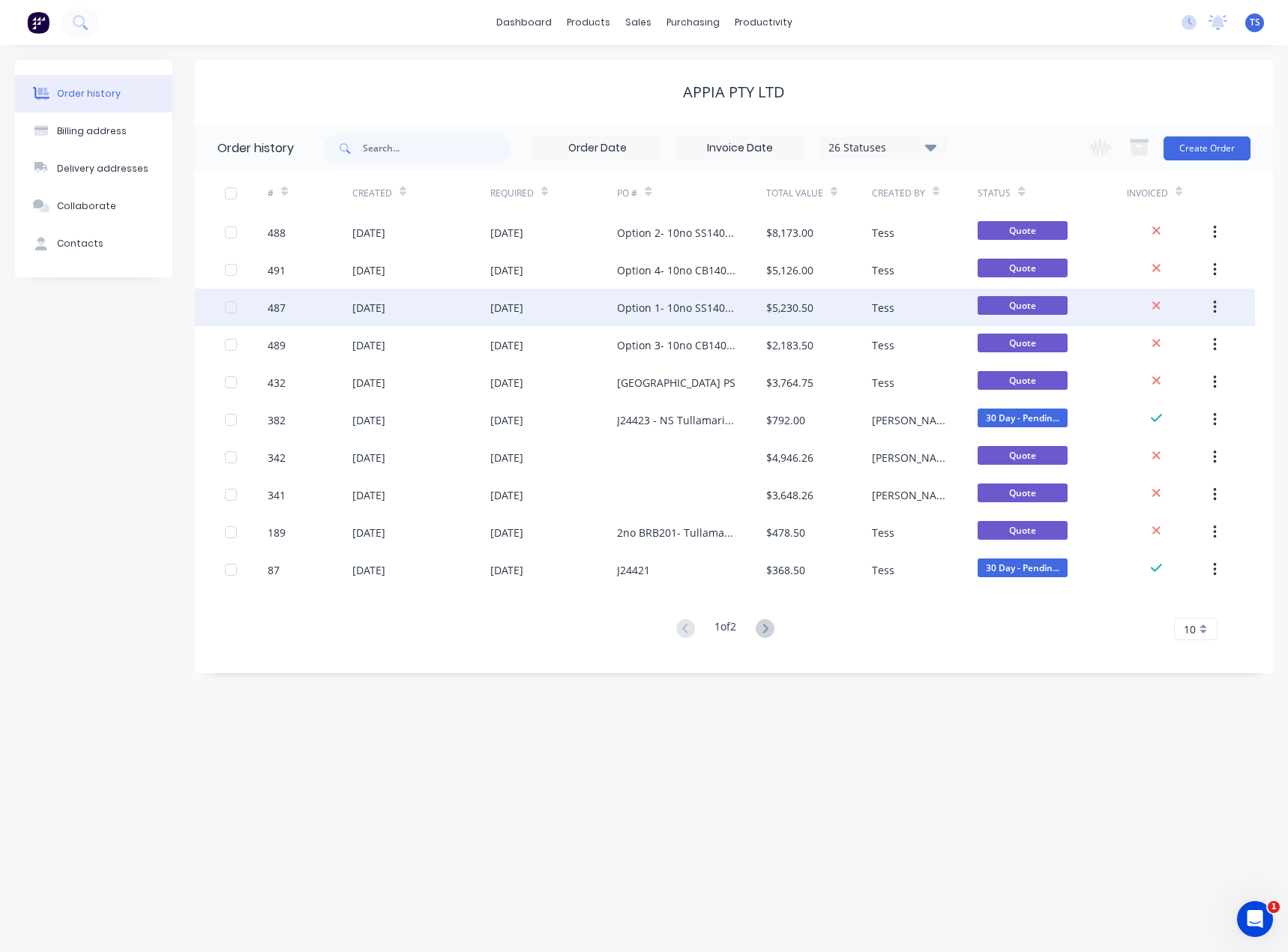
click at [632, 314] on div "Option 1- 10no SS140FA-1100 (Supply only)" at bounding box center [676, 308] width 119 height 16
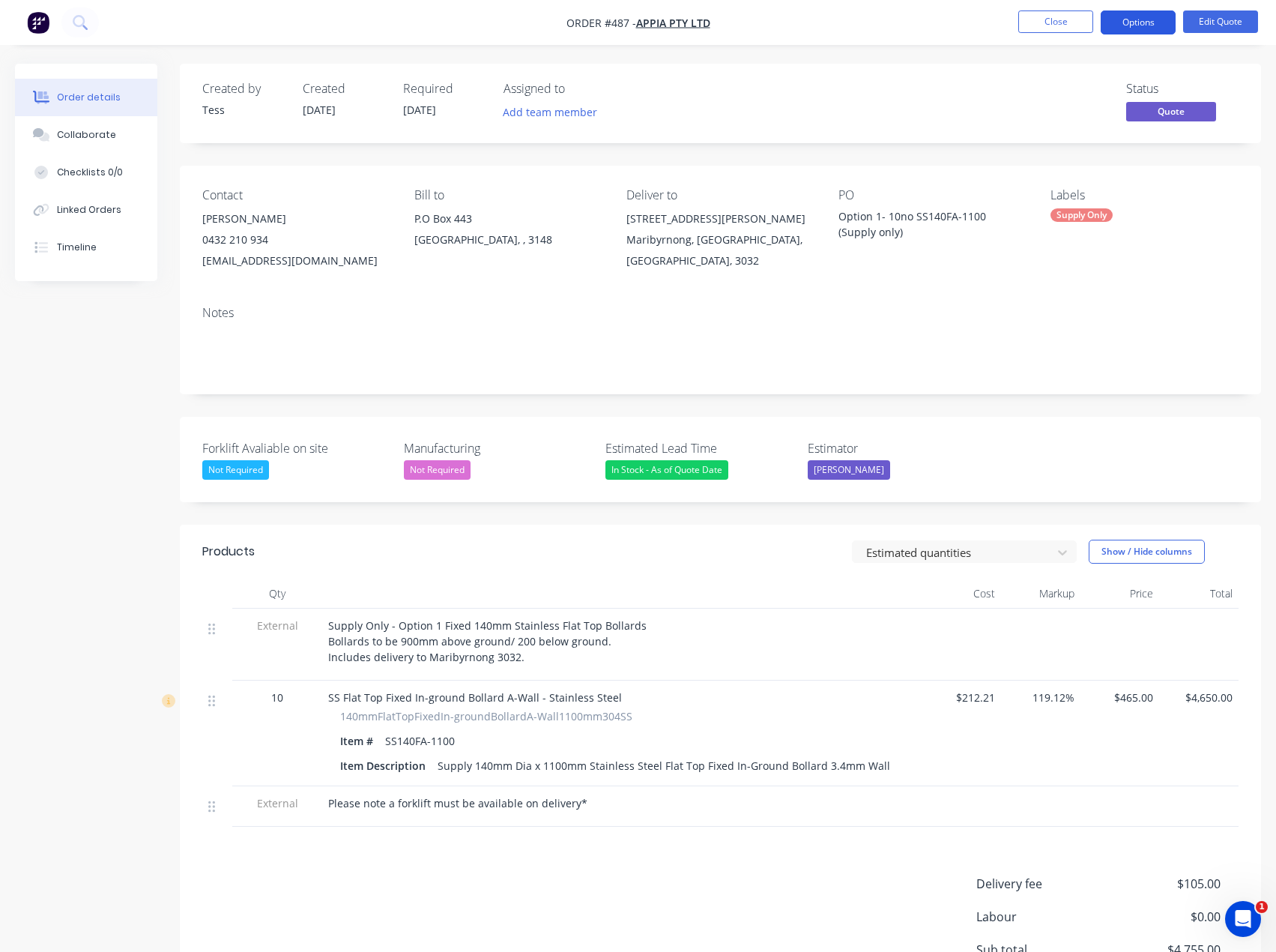
click at [1162, 19] on button "Options" at bounding box center [1138, 23] width 75 height 24
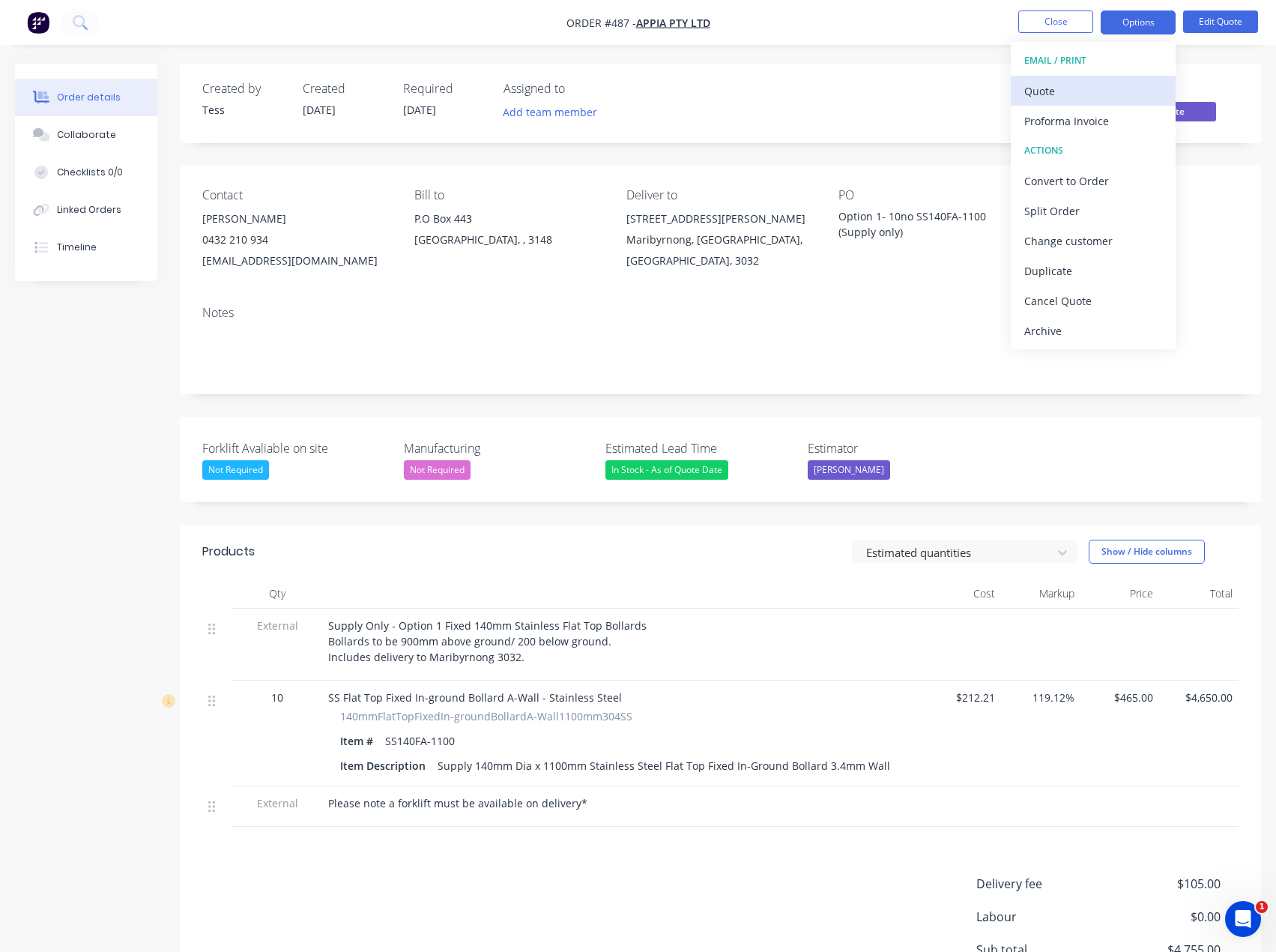
click at [1064, 101] on div "Quote" at bounding box center [1093, 91] width 138 height 22
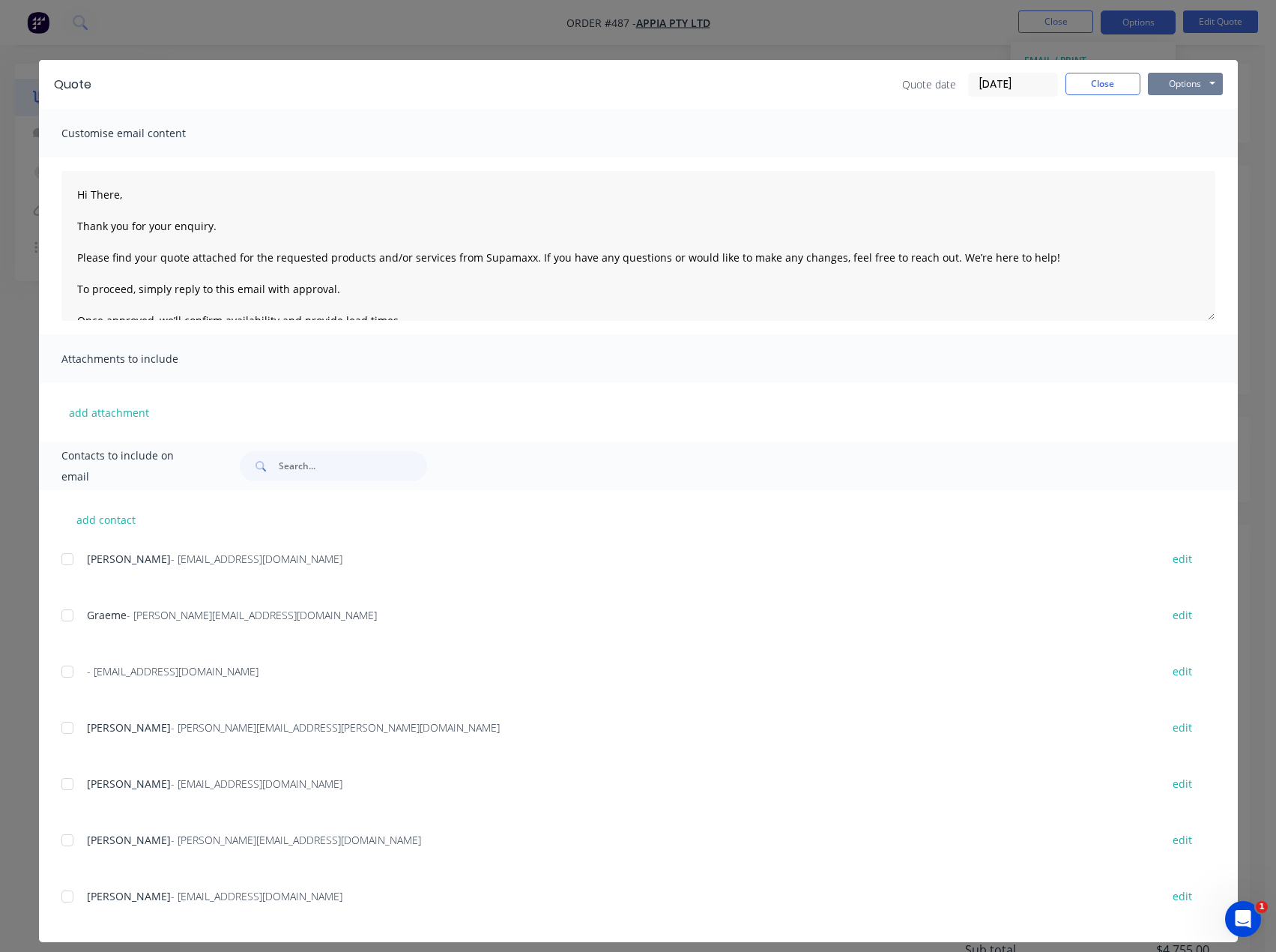
click at [1176, 88] on button "Options" at bounding box center [1185, 84] width 75 height 23
click at [1179, 114] on button "Preview" at bounding box center [1195, 110] width 96 height 25
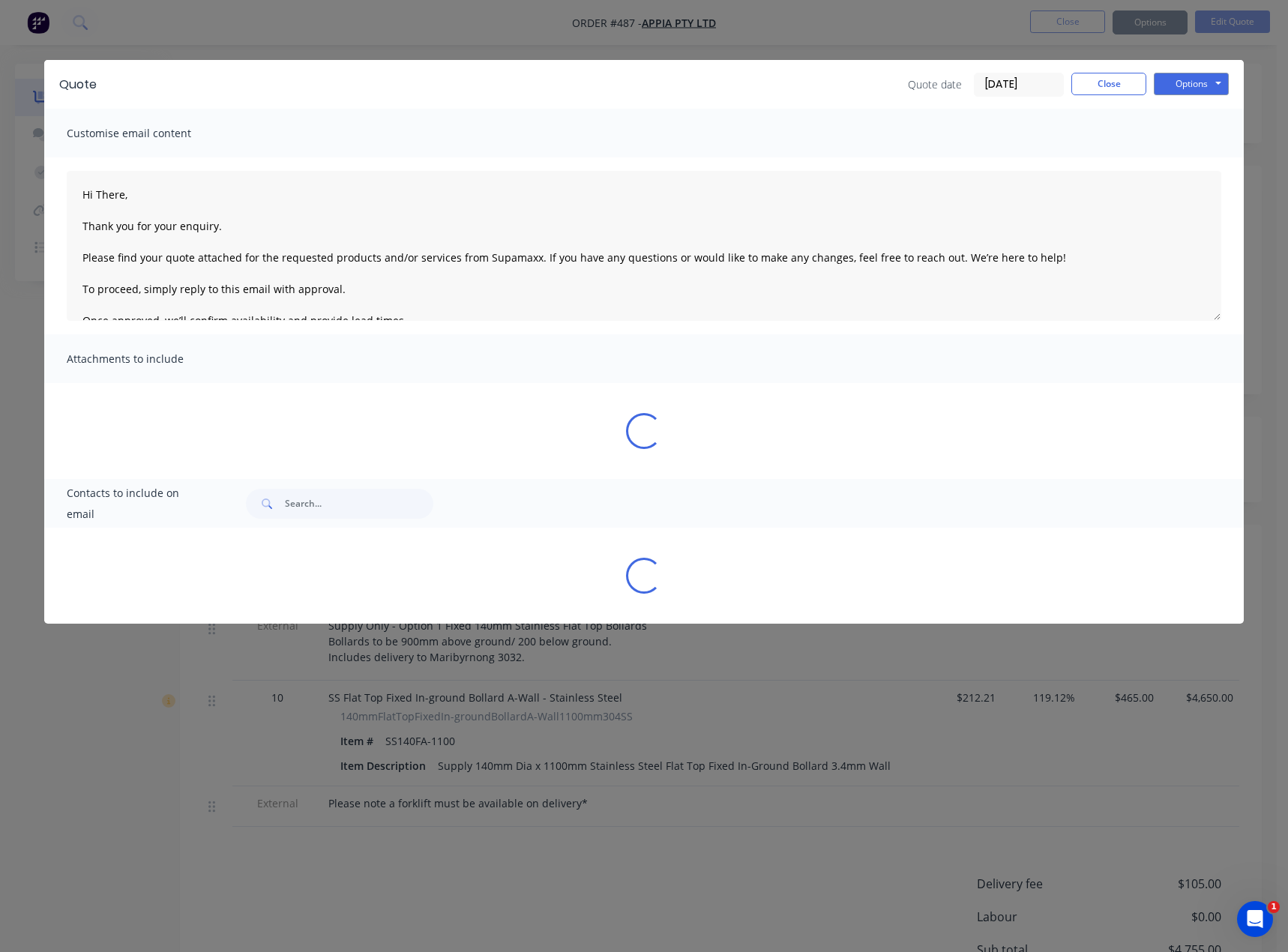
type textarea "Hi There, Thank you for your enquiry. Please find your quote attached for the r…"
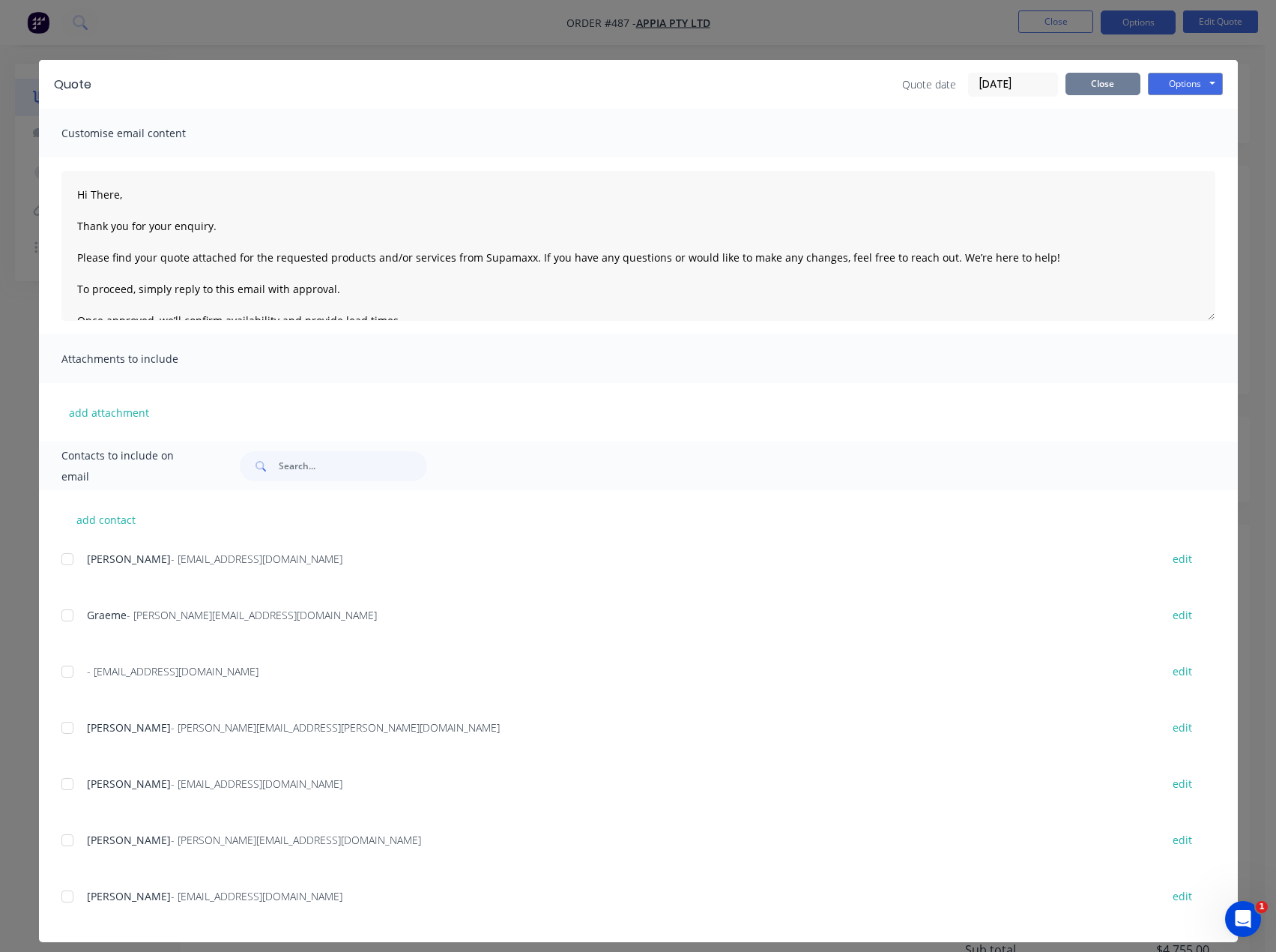
click at [1071, 82] on button "Close" at bounding box center [1103, 84] width 75 height 23
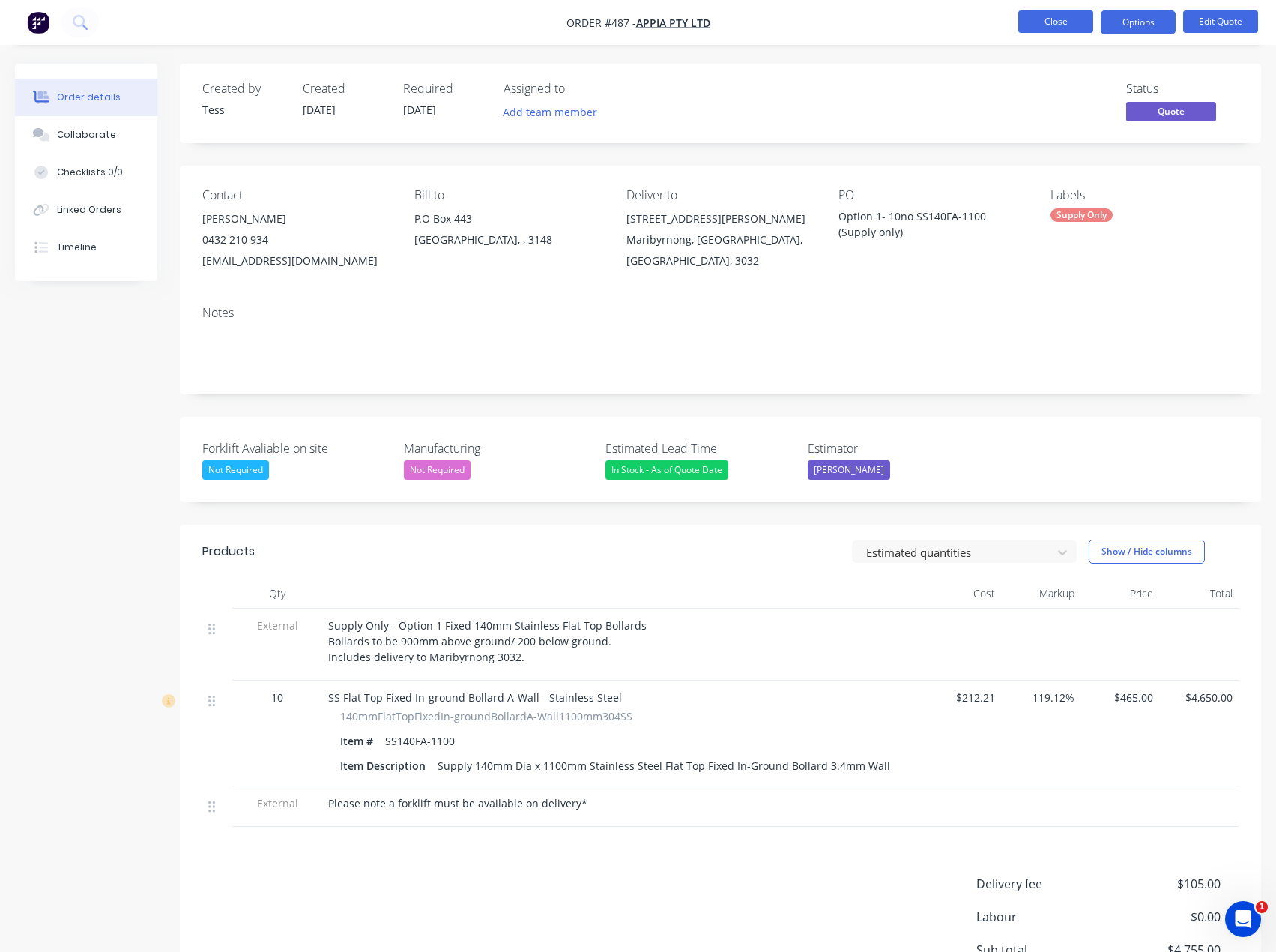
click at [1052, 26] on button "Close" at bounding box center [1056, 22] width 75 height 23
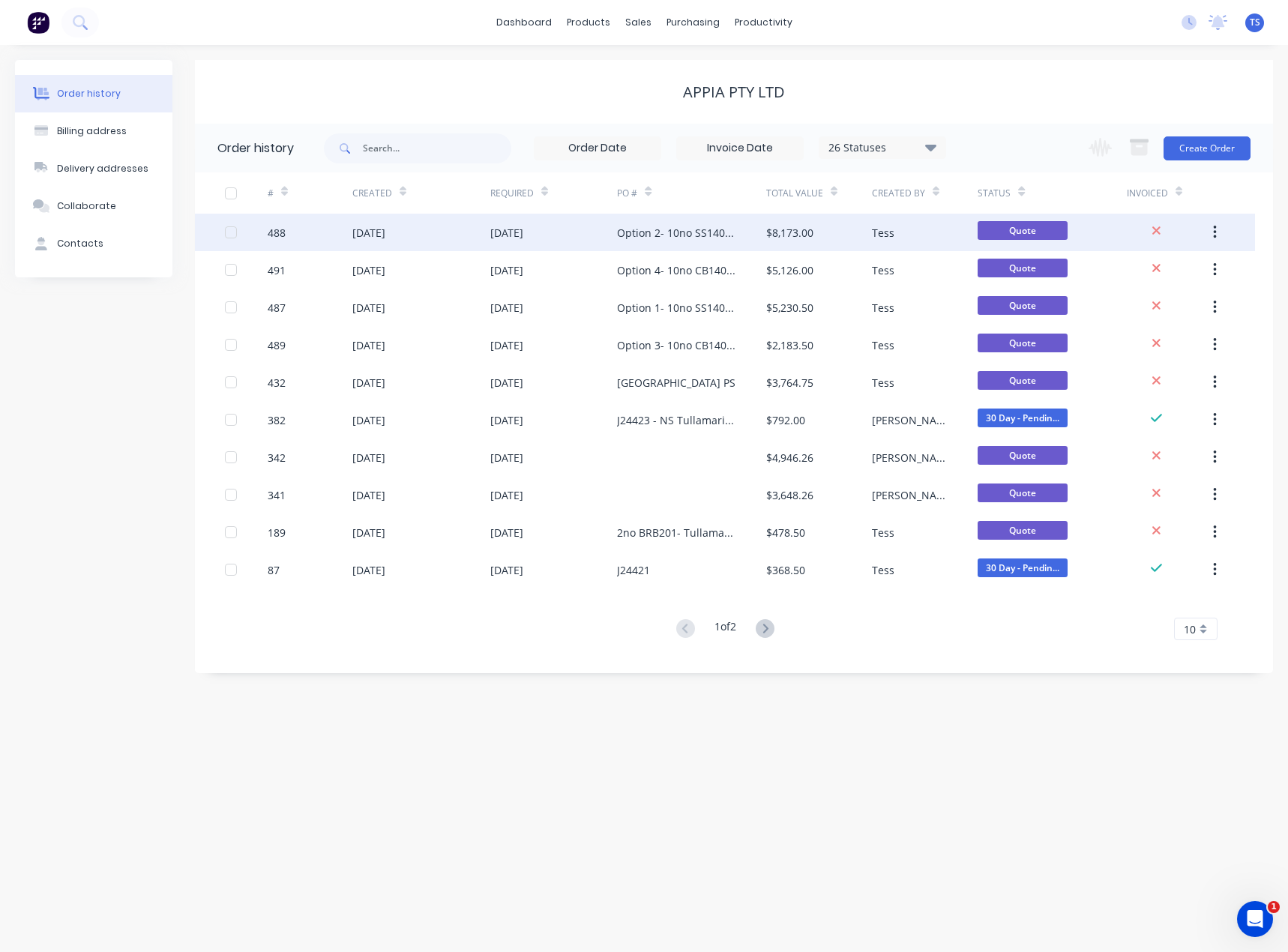
click at [663, 238] on div "Option 2- 10no SS140FA-1100 (Supply and Install)" at bounding box center [676, 232] width 119 height 16
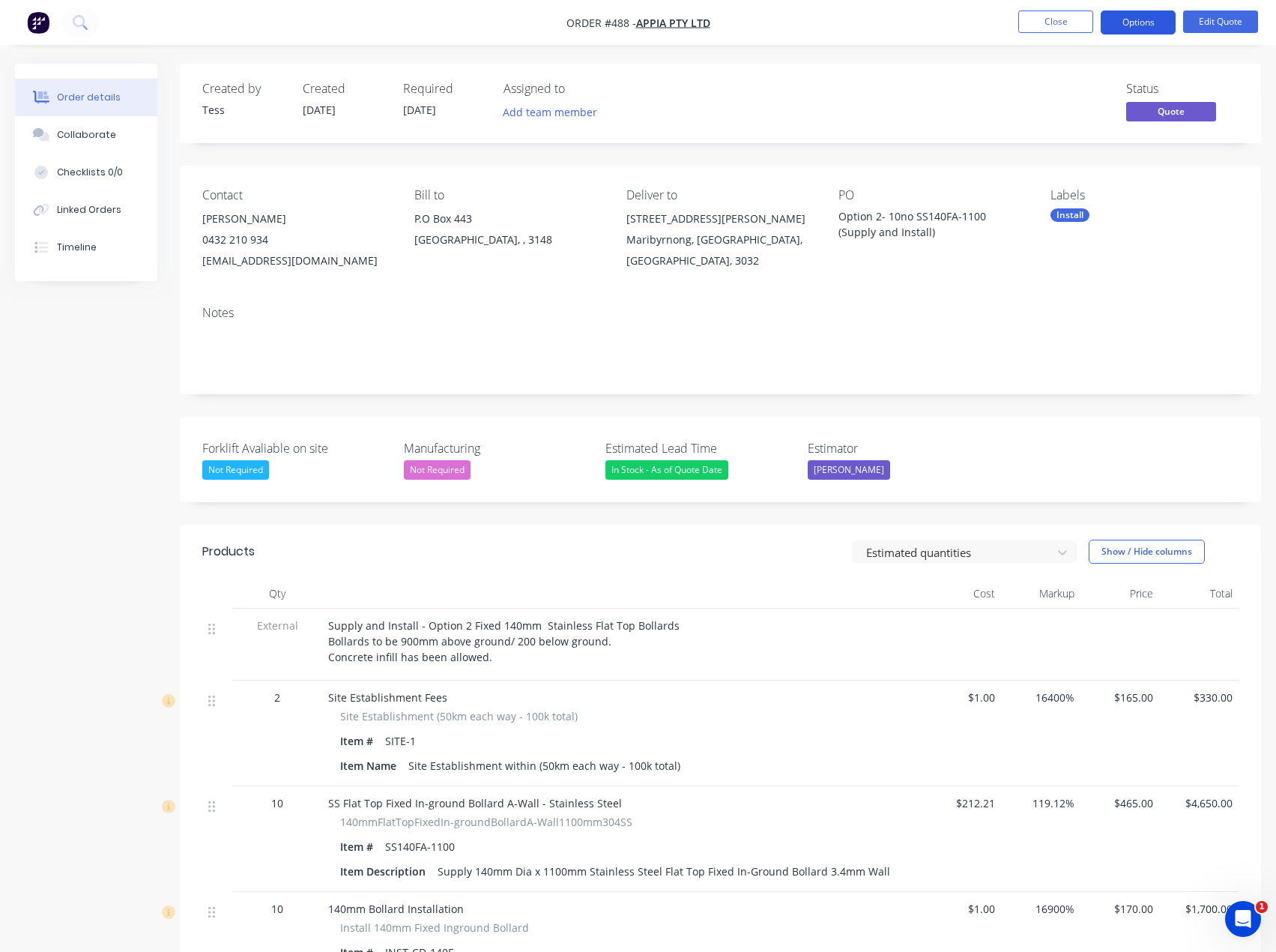
click at [1151, 25] on button "Options" at bounding box center [1138, 23] width 75 height 24
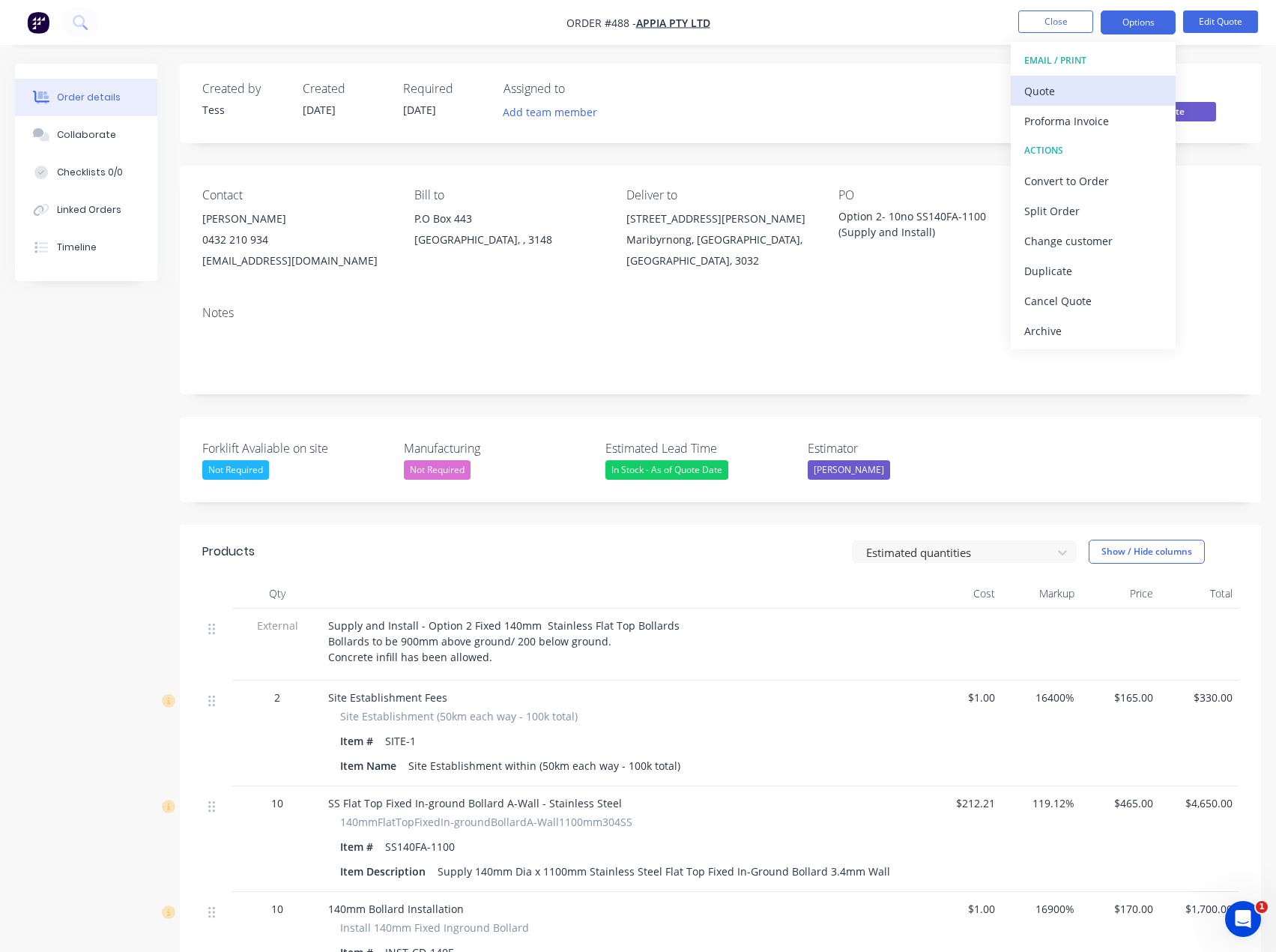
click at [1080, 85] on div "Quote" at bounding box center [1093, 91] width 138 height 22
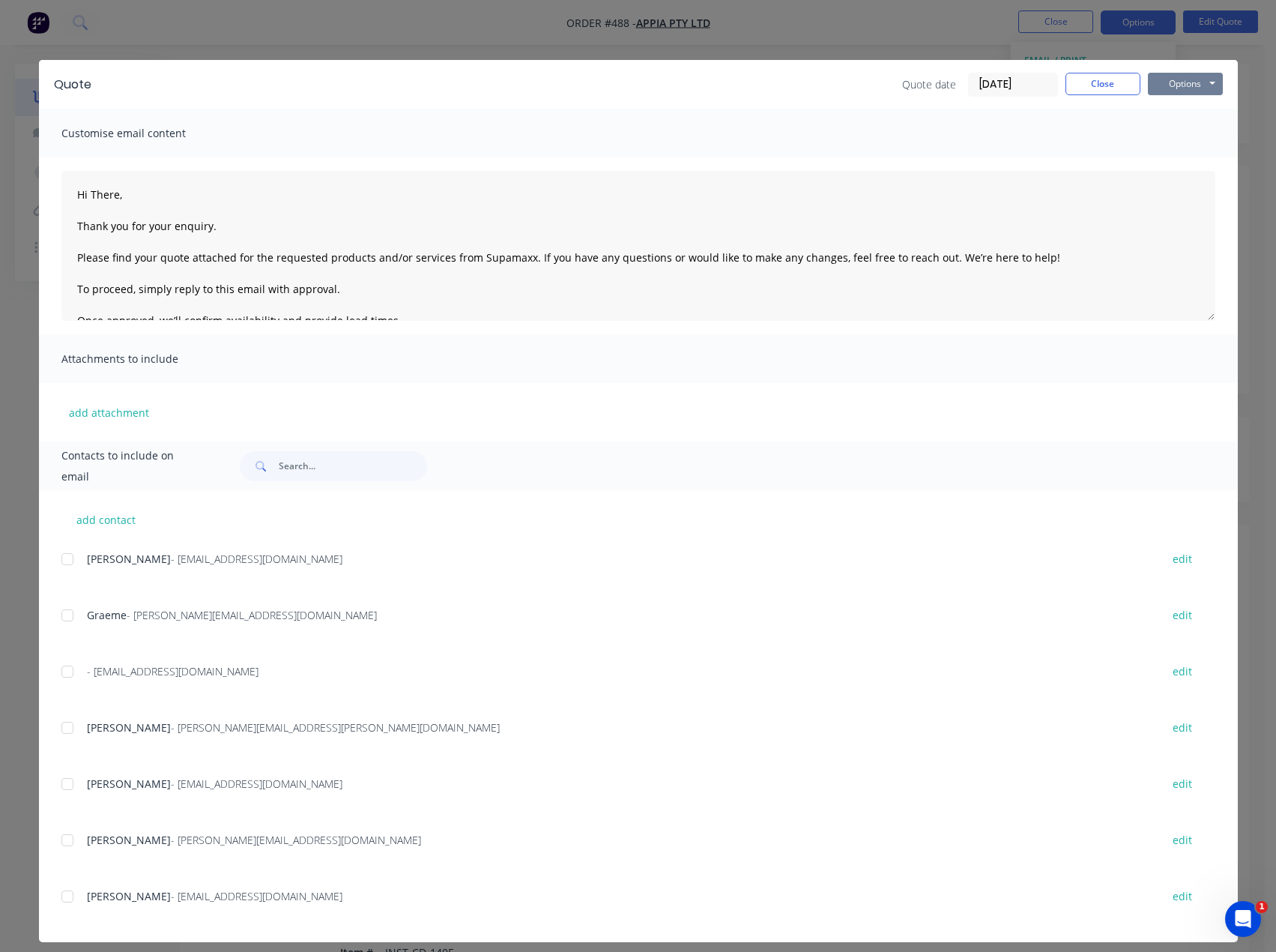
click at [1164, 84] on button "Options" at bounding box center [1185, 84] width 75 height 23
click at [1174, 114] on button "Preview" at bounding box center [1195, 110] width 96 height 25
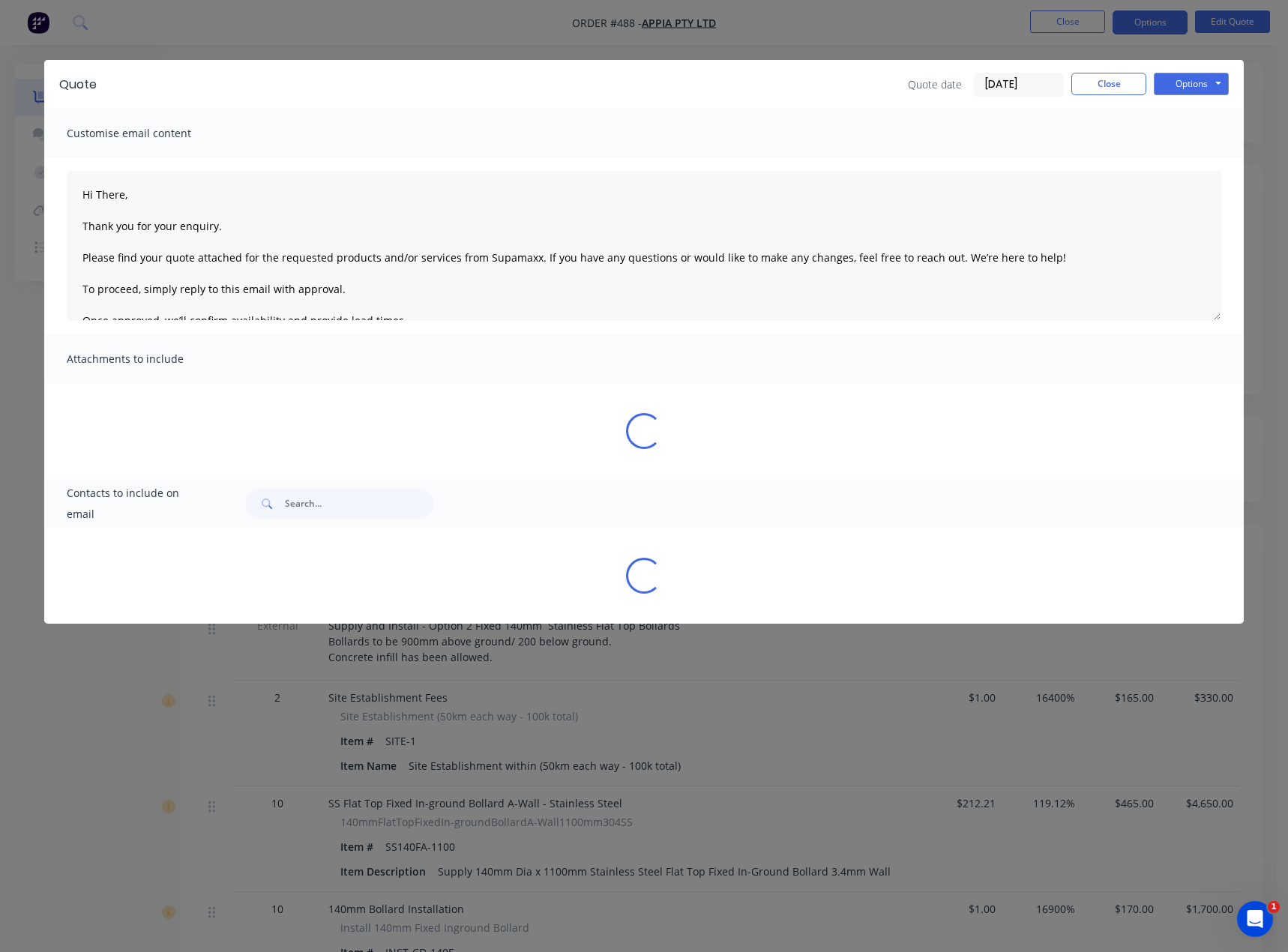
type textarea "Hi There, Thank you for your enquiry. Please find your quote attached for the r…"
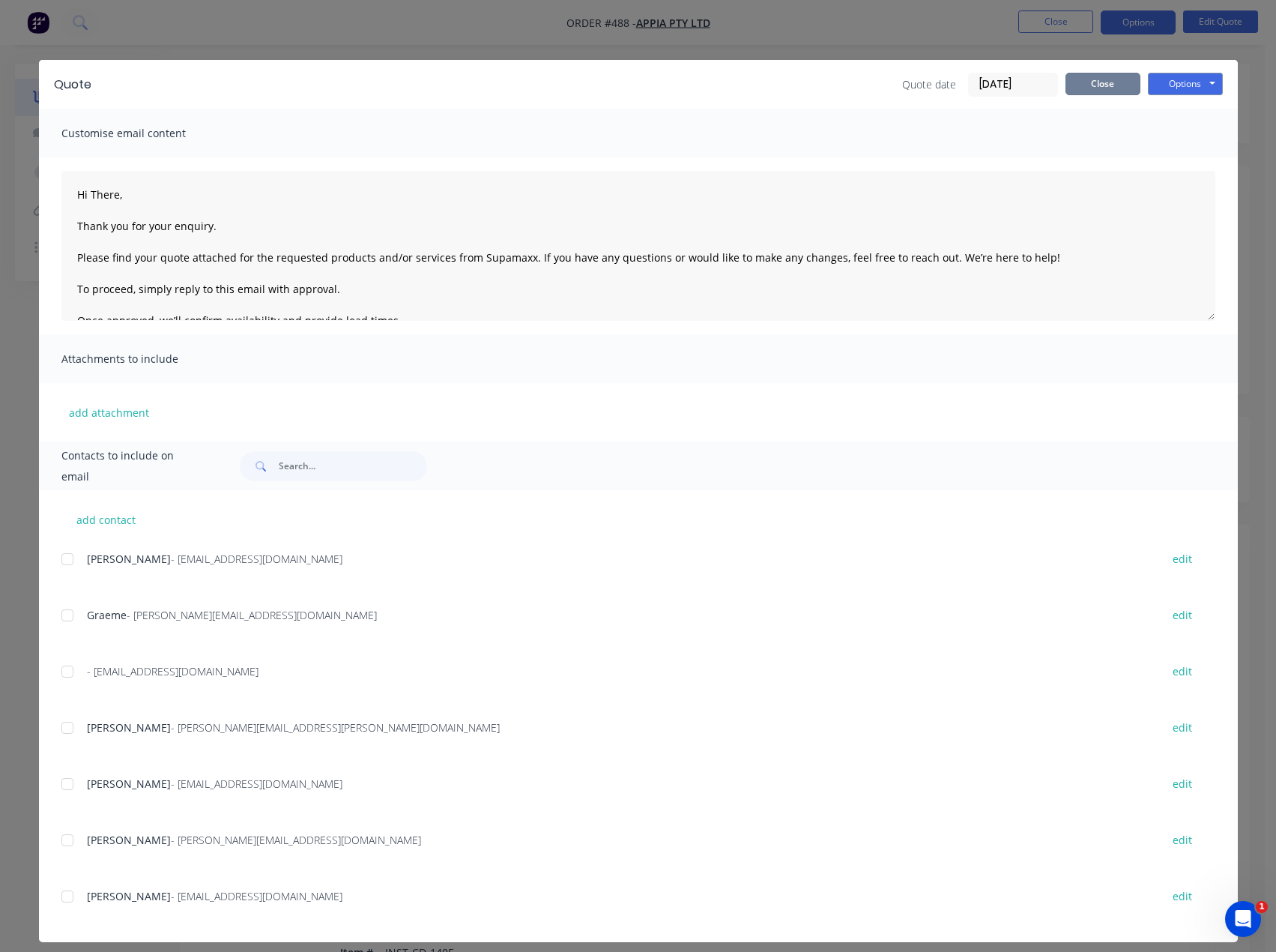
click at [1089, 81] on button "Close" at bounding box center [1103, 84] width 75 height 23
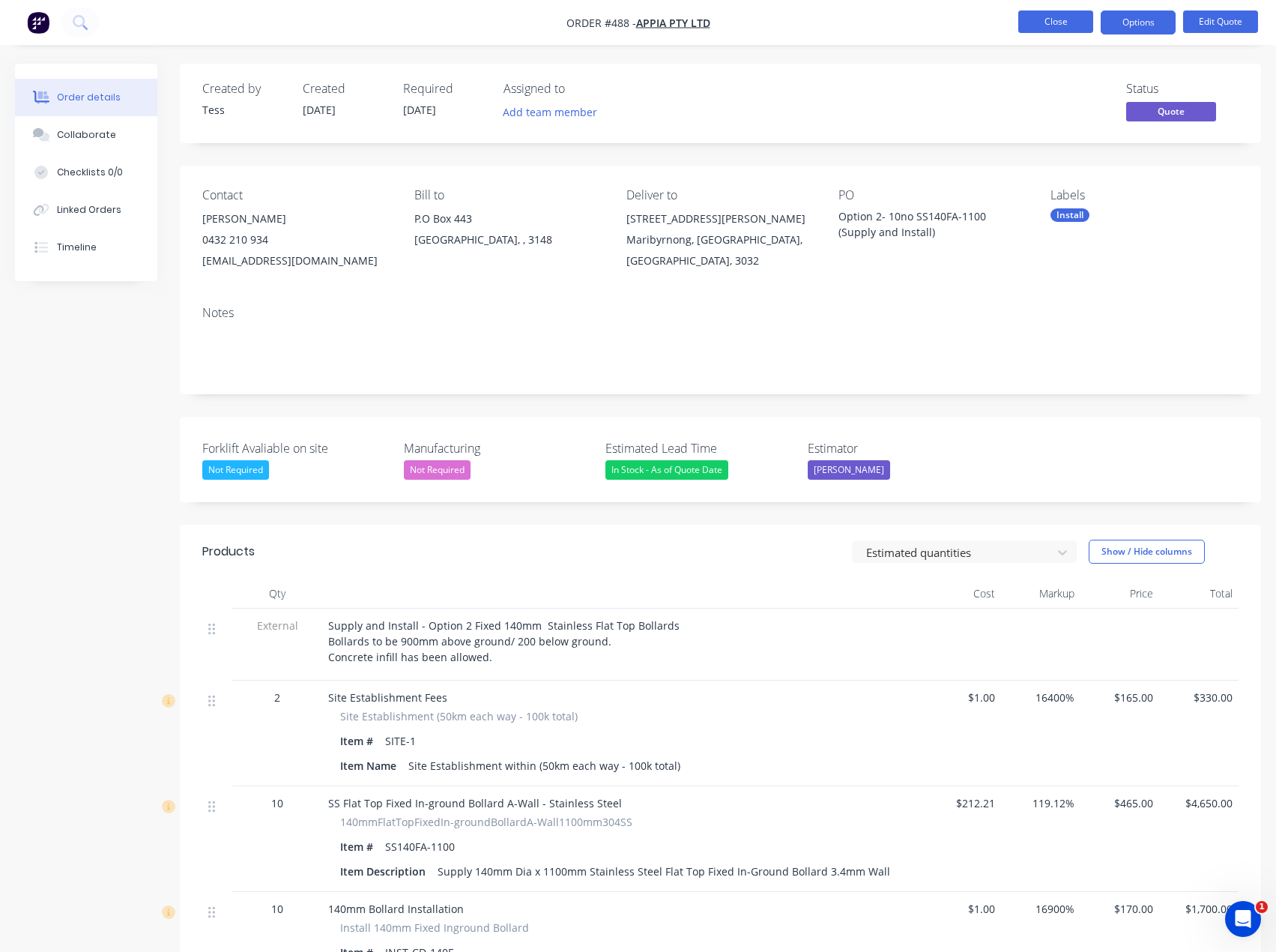
click at [1069, 19] on button "Close" at bounding box center [1056, 22] width 75 height 23
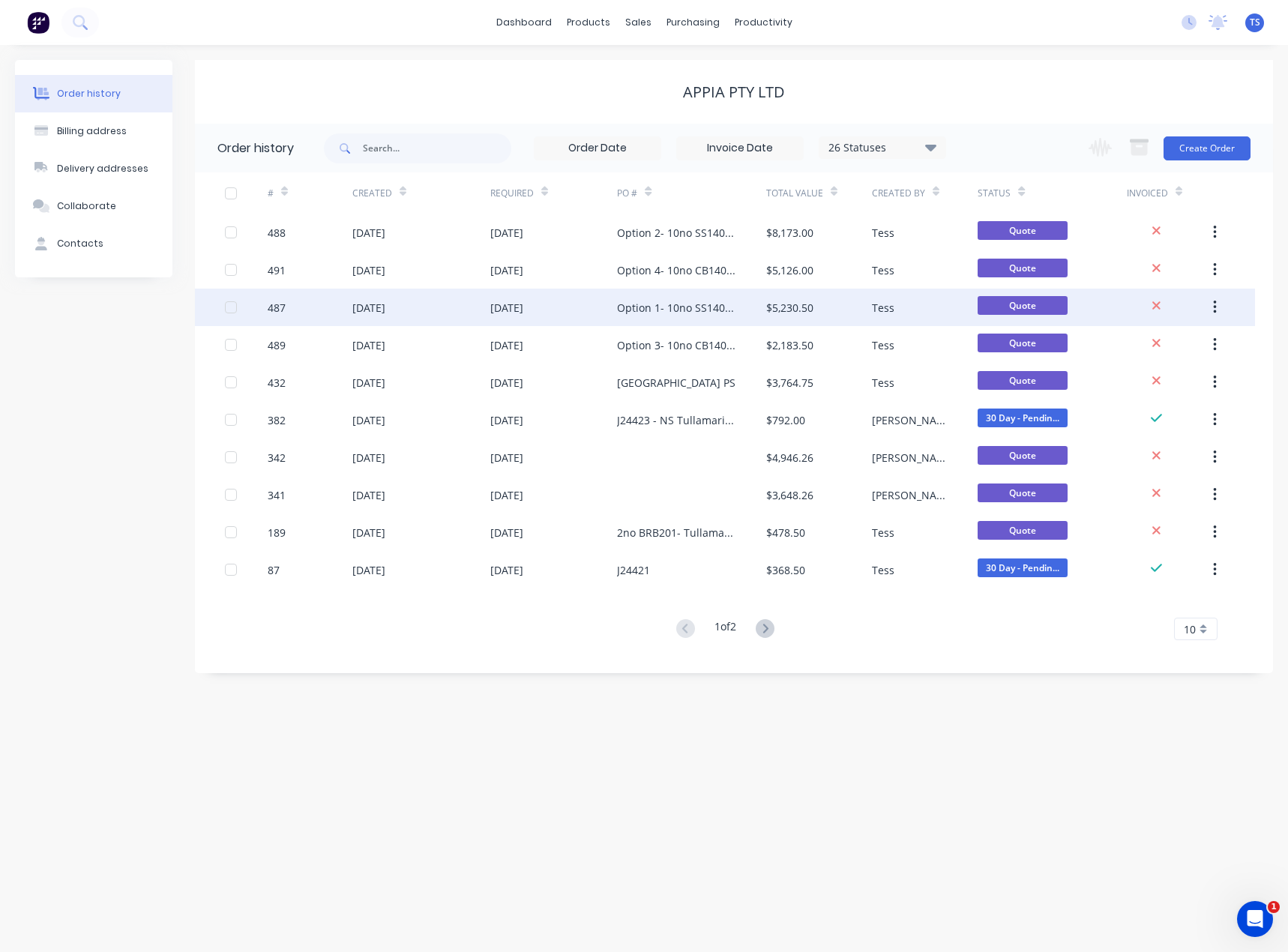
click at [615, 307] on div "[DATE]" at bounding box center [553, 307] width 127 height 37
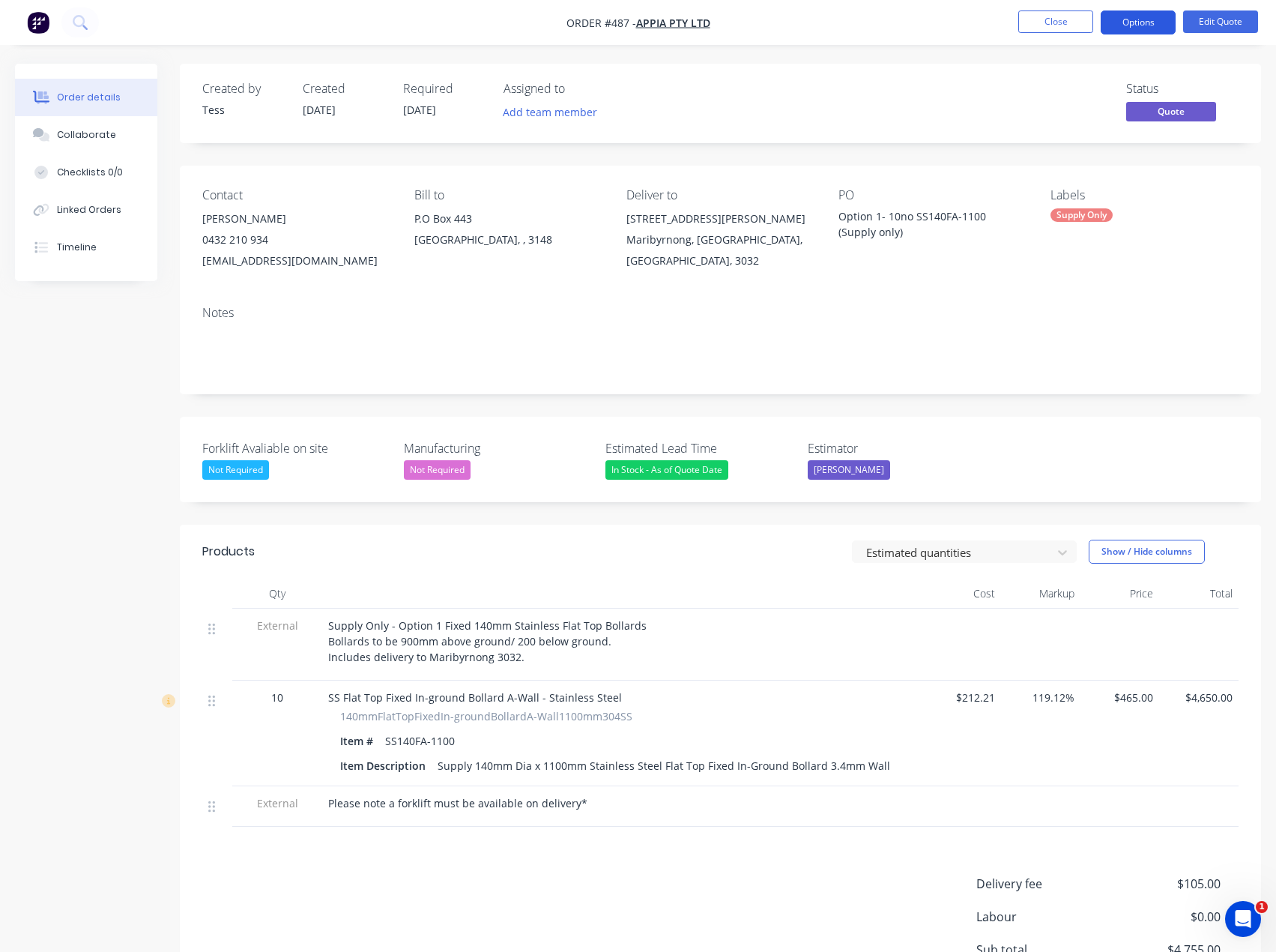
click at [1154, 24] on button "Options" at bounding box center [1138, 23] width 75 height 24
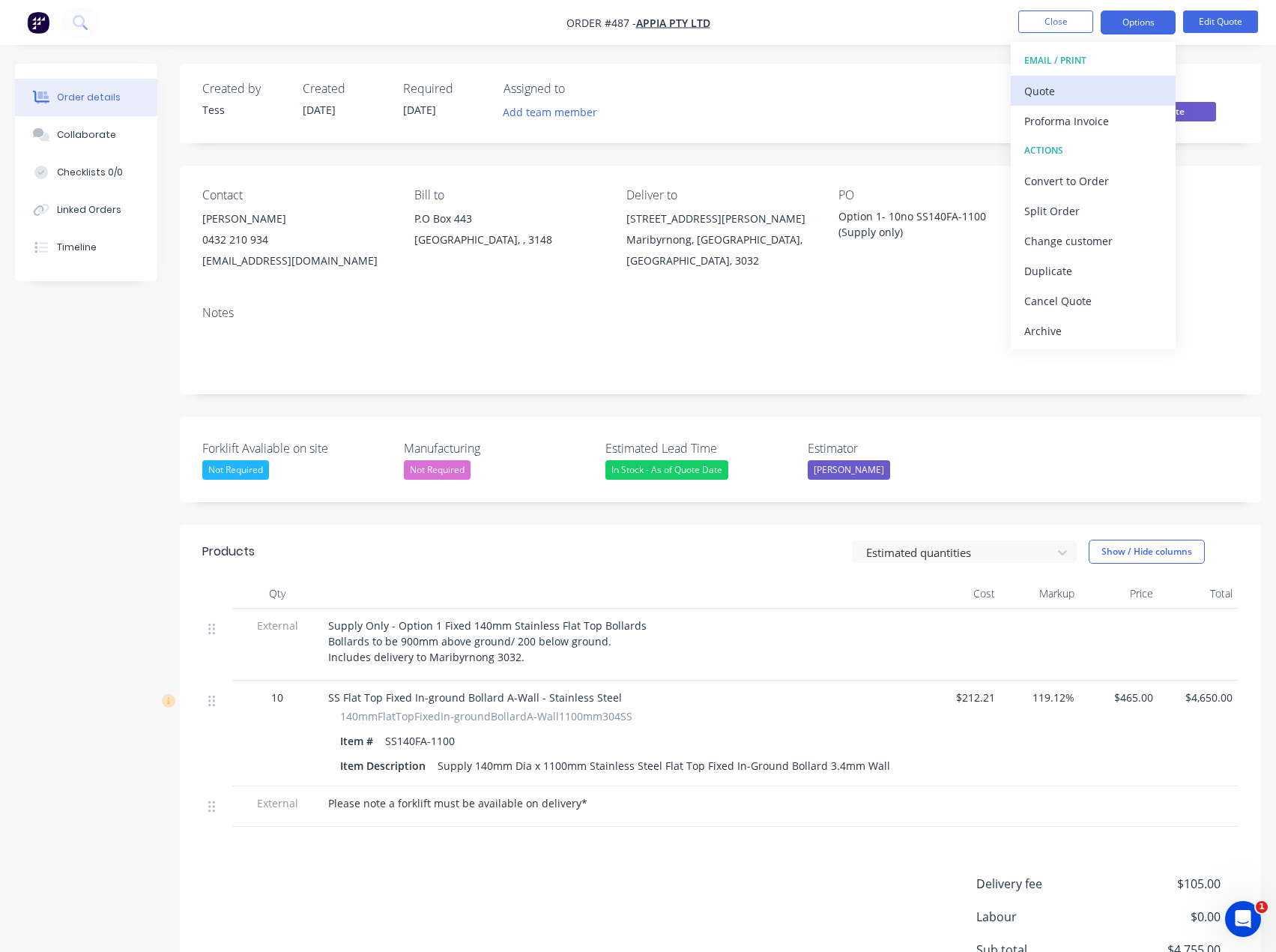
click at [1073, 91] on div "Quote" at bounding box center [1093, 91] width 138 height 22
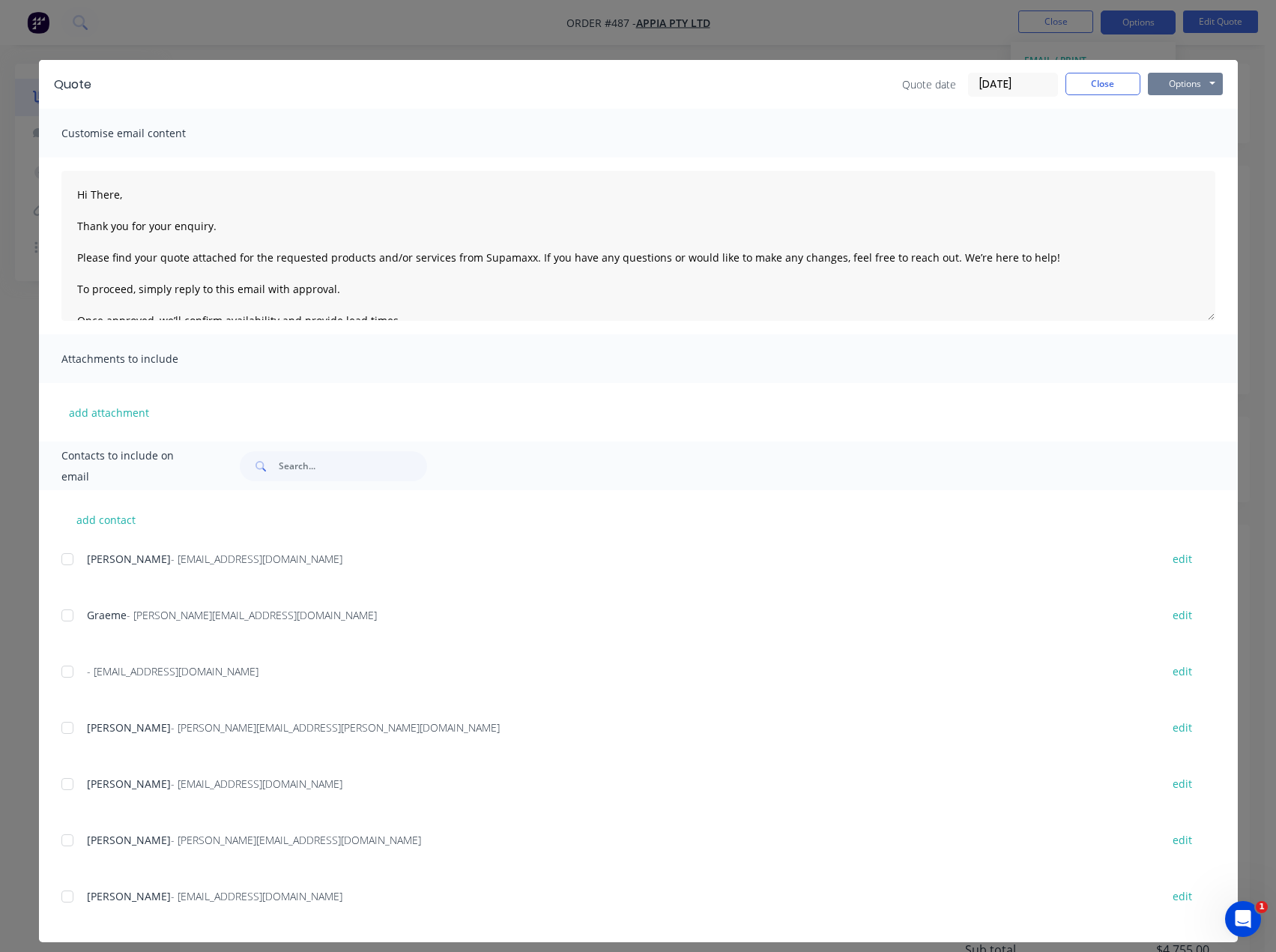
click at [1179, 81] on button "Options" at bounding box center [1185, 84] width 75 height 23
click at [1175, 113] on button "Preview" at bounding box center [1195, 110] width 96 height 25
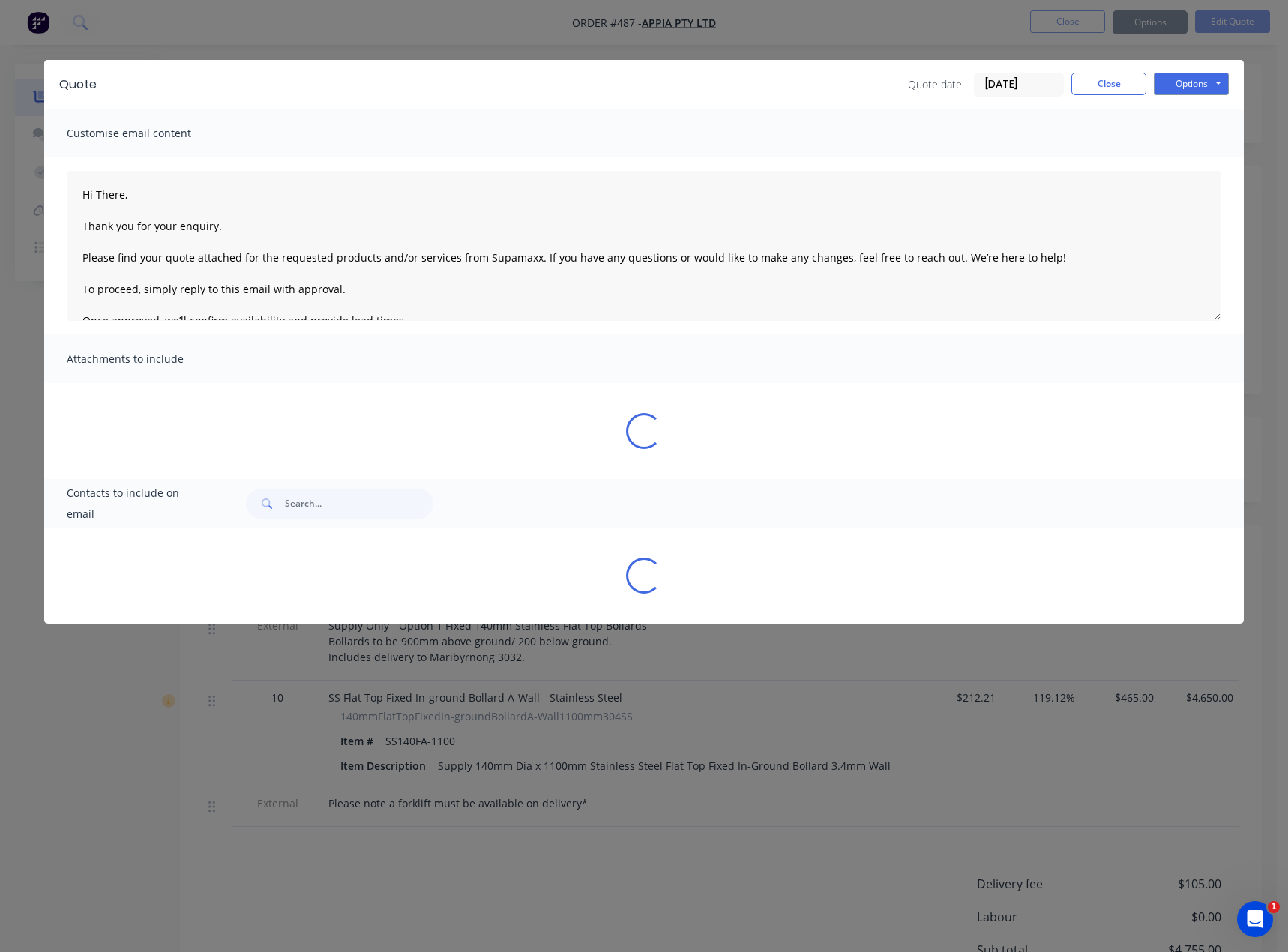
type textarea "Hi There, Thank you for your enquiry. Please find your quote attached for the r…"
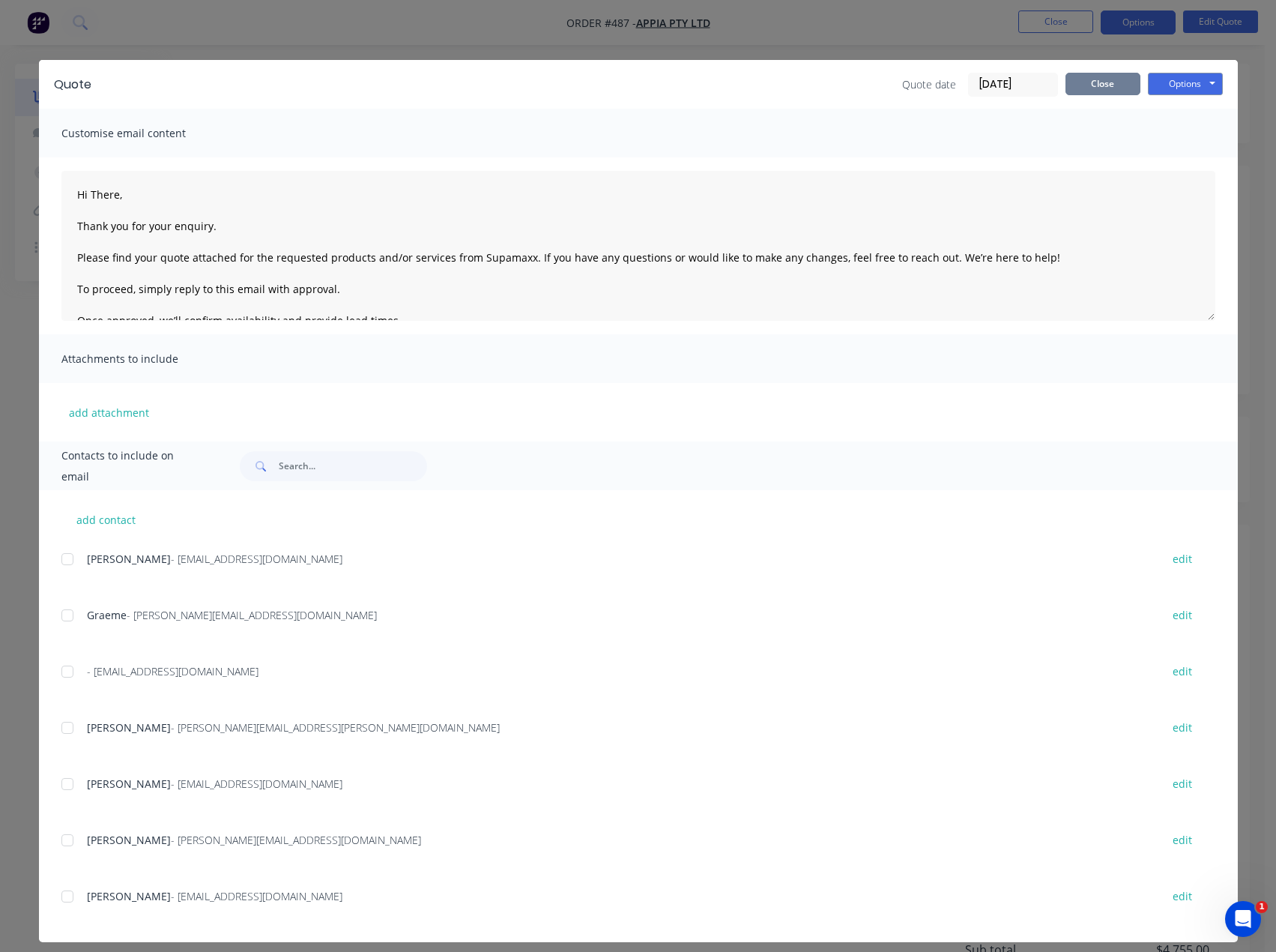
click at [1103, 82] on button "Close" at bounding box center [1103, 84] width 75 height 23
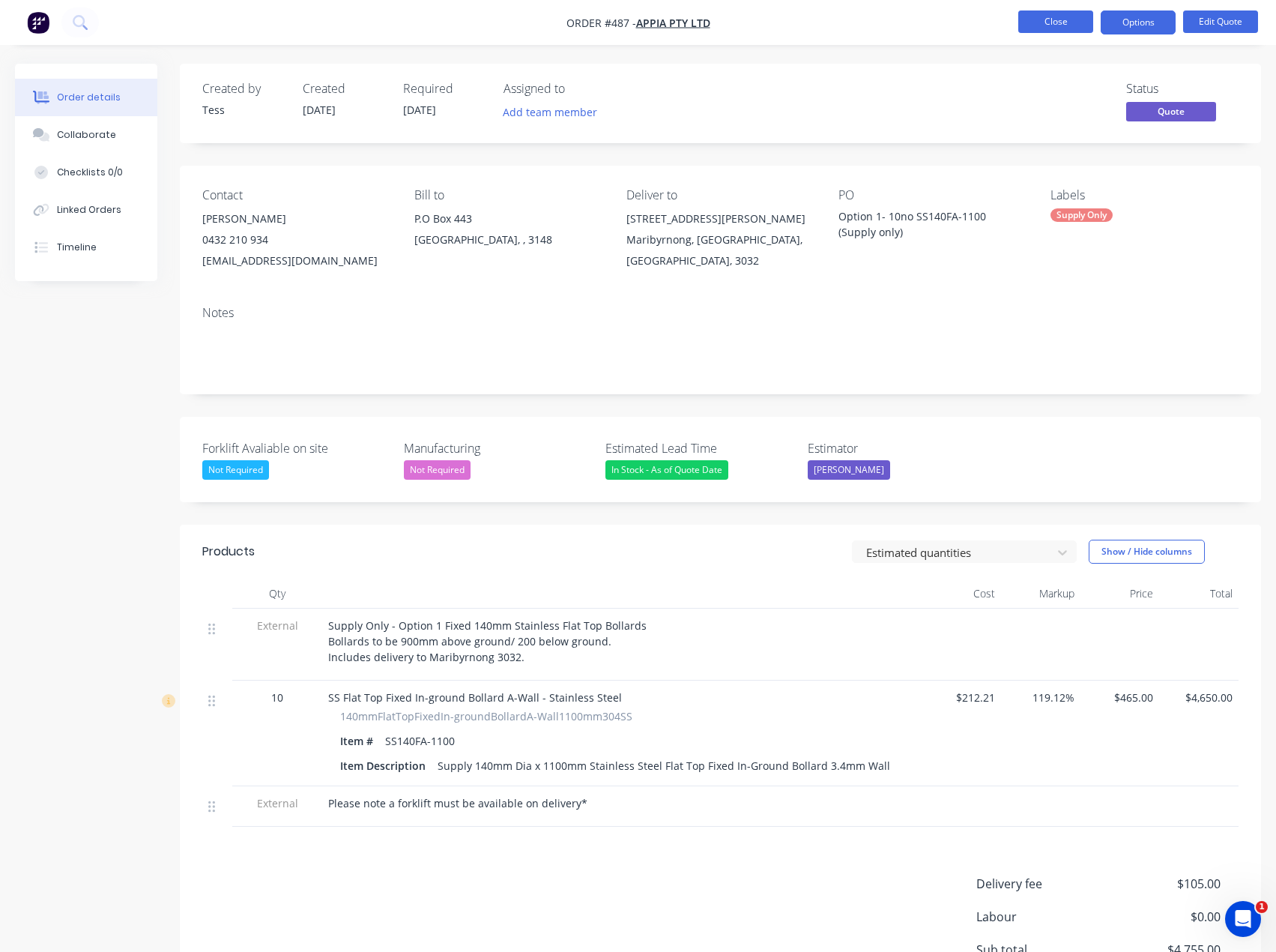
click at [1050, 15] on button "Close" at bounding box center [1056, 22] width 75 height 23
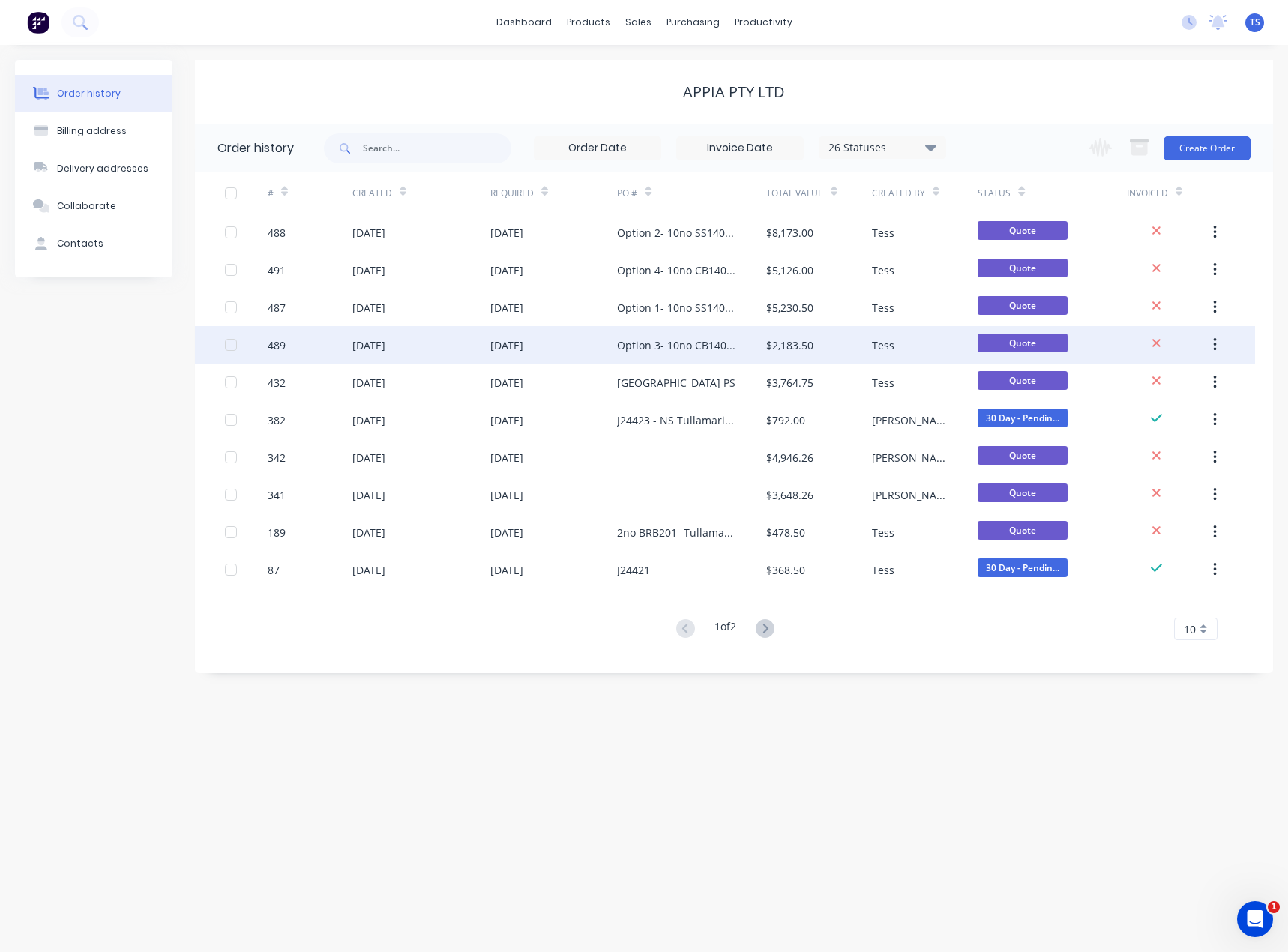
click at [637, 348] on div "Option 3- 10no CB140F-1100 (Supply Only)" at bounding box center [676, 345] width 119 height 16
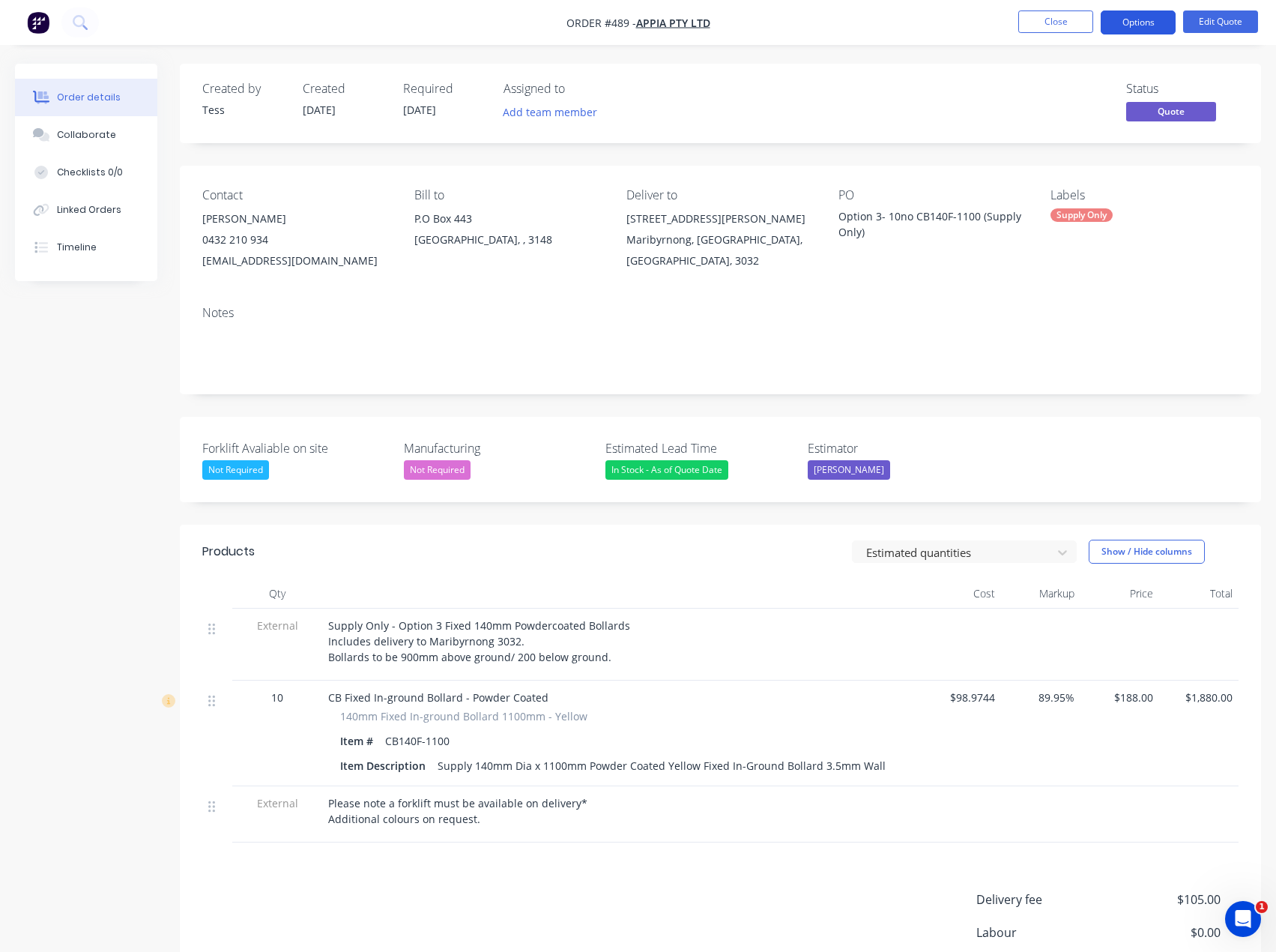
click at [1154, 20] on button "Options" at bounding box center [1138, 23] width 75 height 24
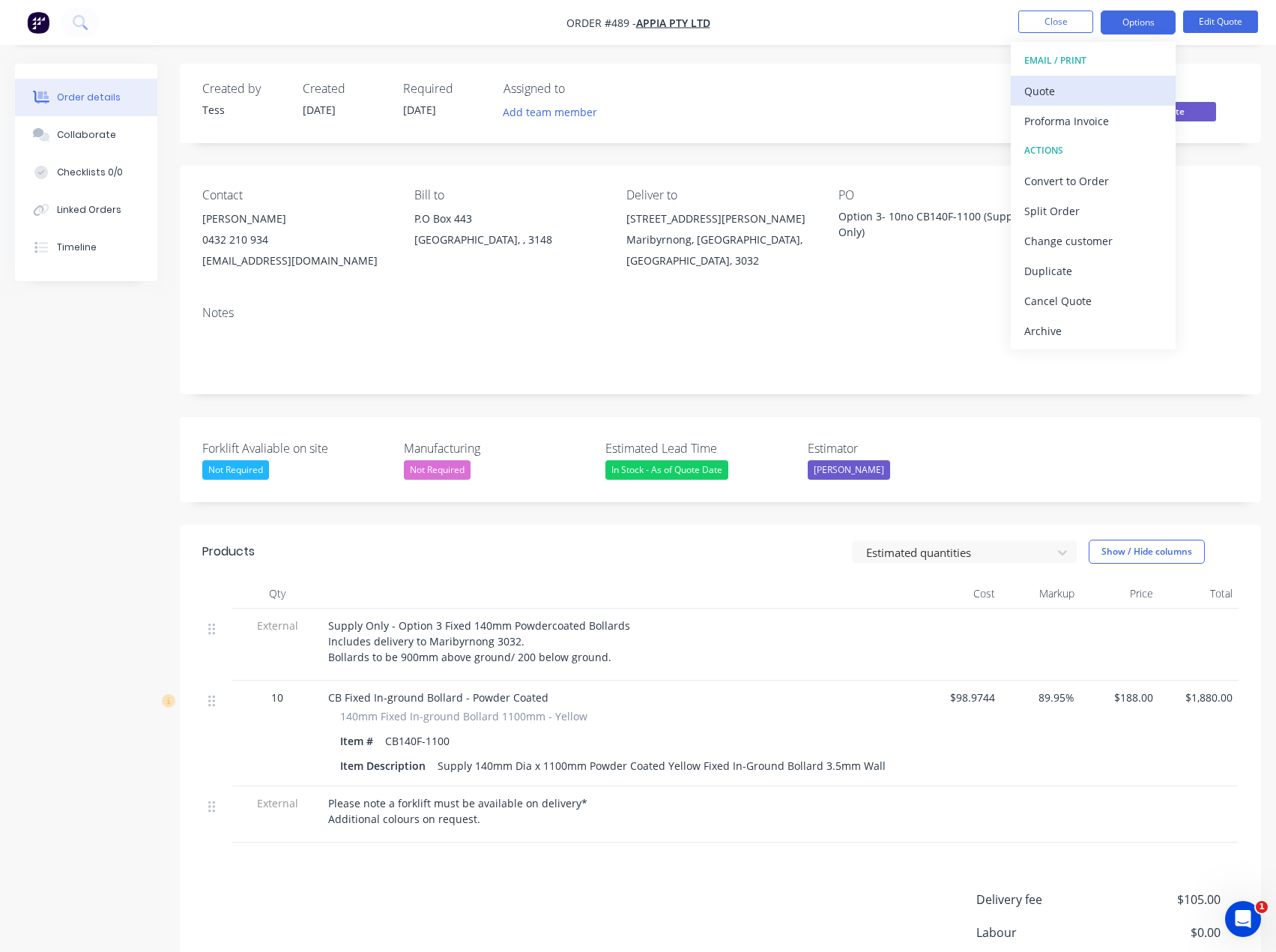
click at [1079, 88] on div "Quote" at bounding box center [1093, 91] width 138 height 22
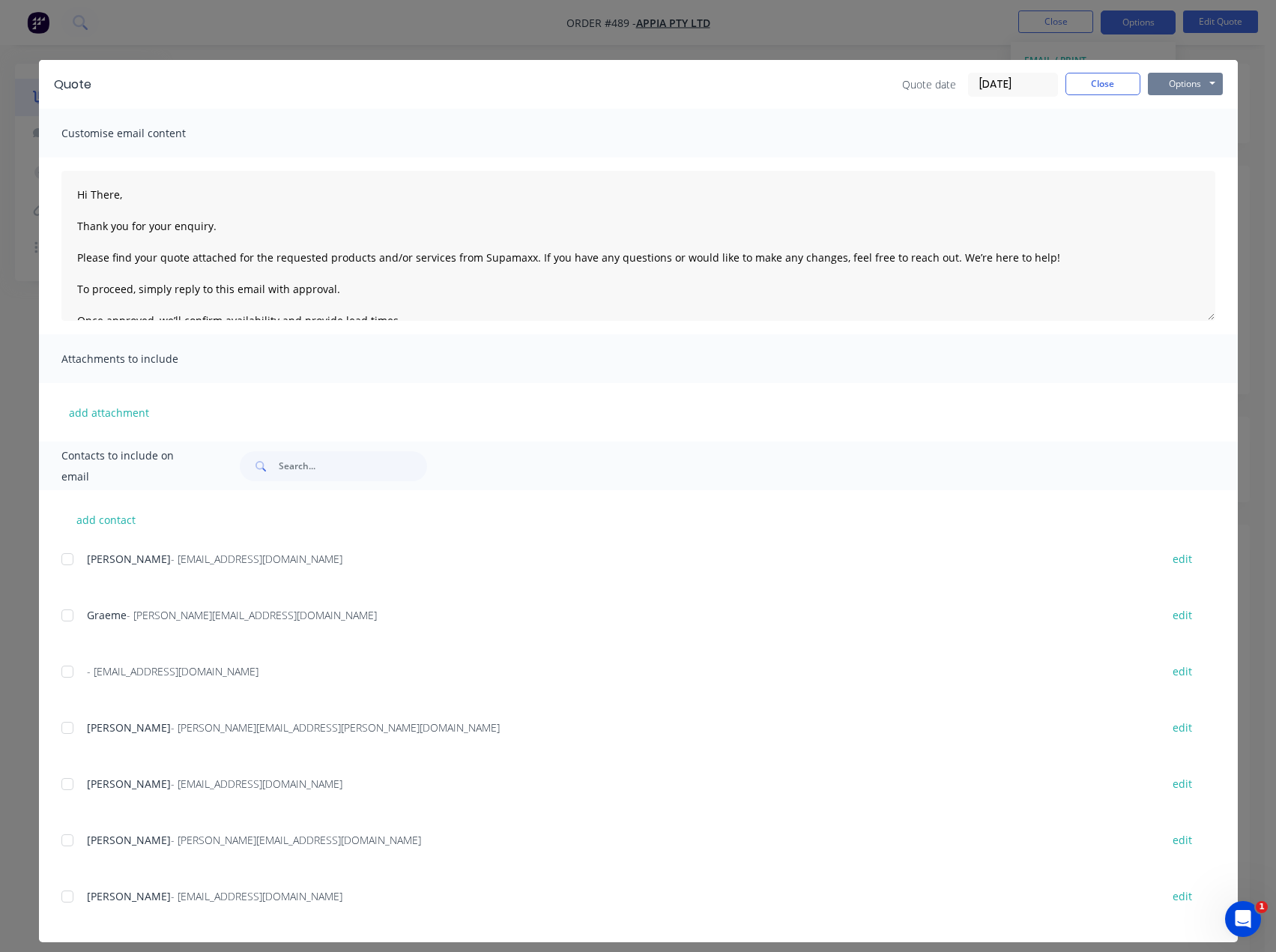
click at [1174, 85] on button "Options" at bounding box center [1185, 84] width 75 height 23
click at [1179, 108] on button "Preview" at bounding box center [1195, 110] width 96 height 25
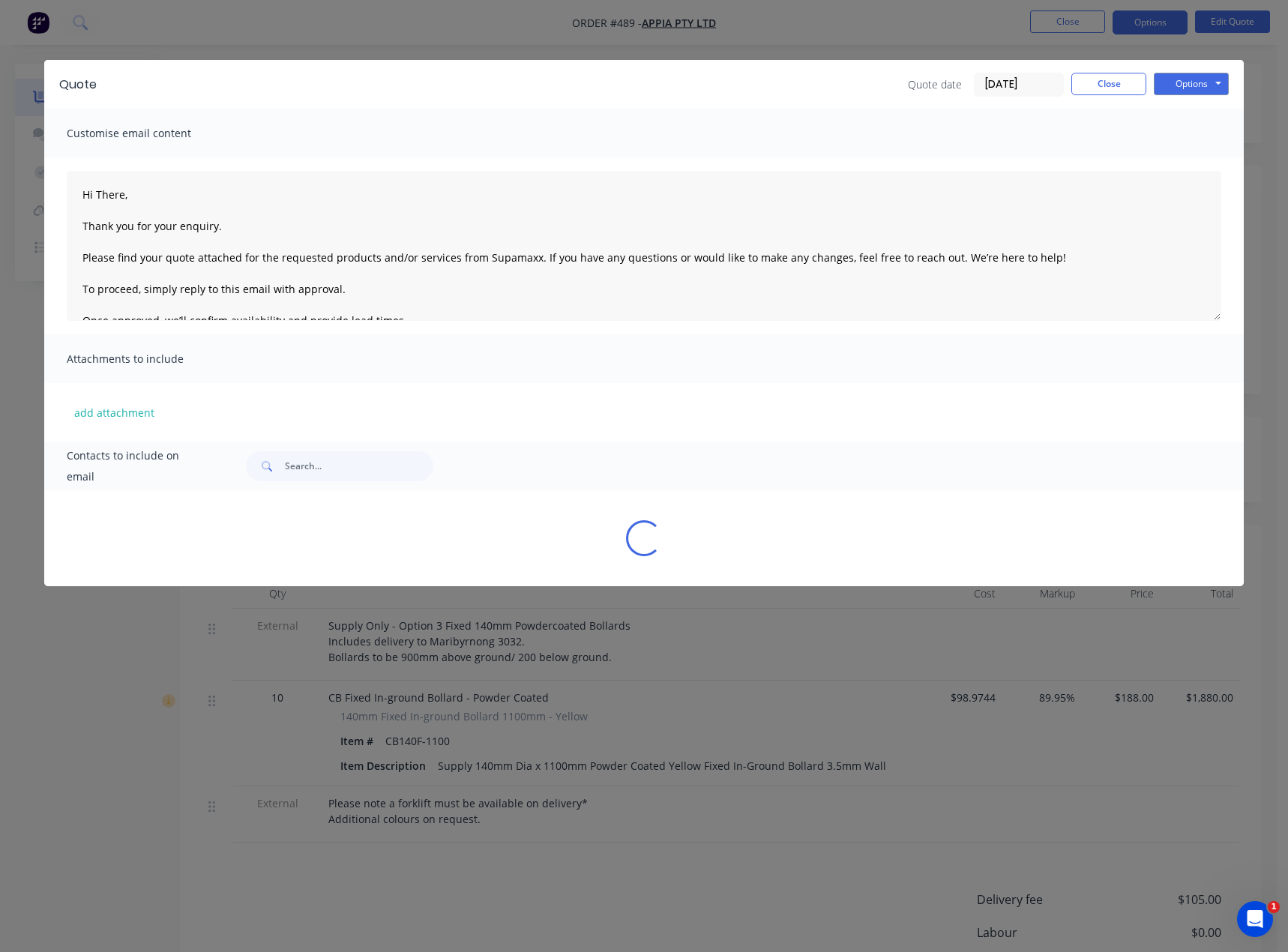
type textarea "Hi There, Thank you for your enquiry. Please find your quote attached for the r…"
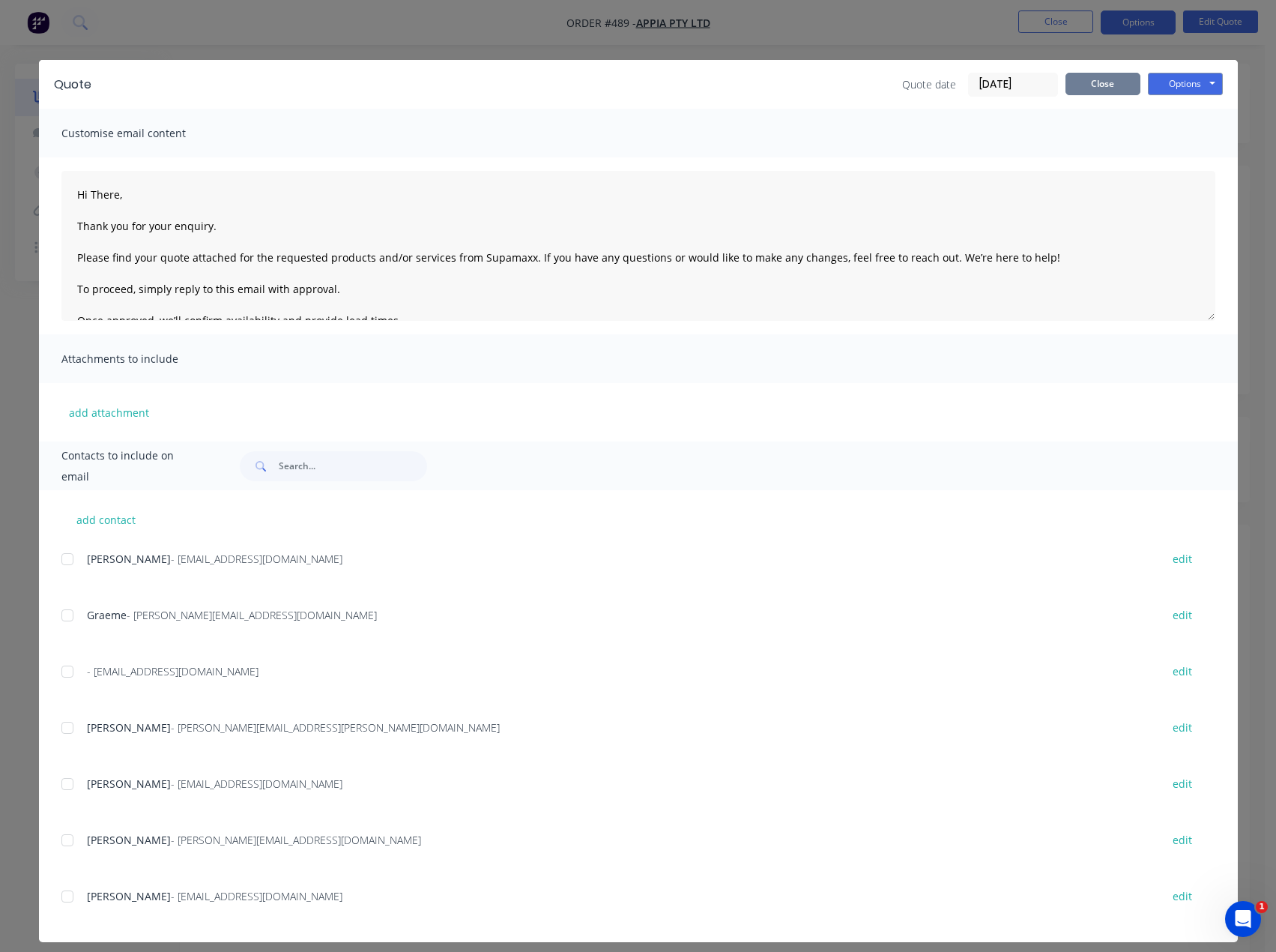
click at [1081, 82] on button "Close" at bounding box center [1103, 84] width 75 height 23
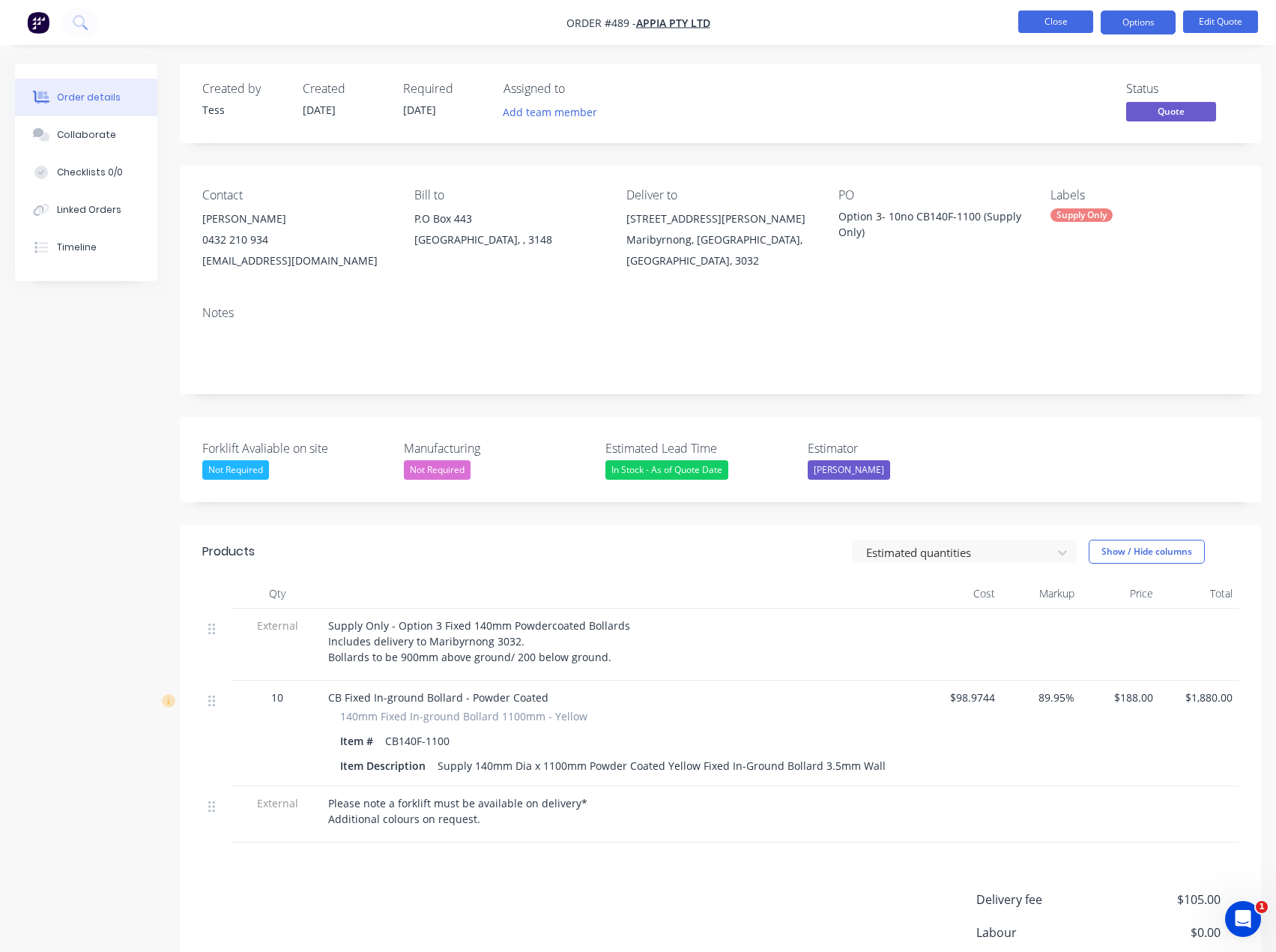
click at [1068, 23] on button "Close" at bounding box center [1056, 22] width 75 height 23
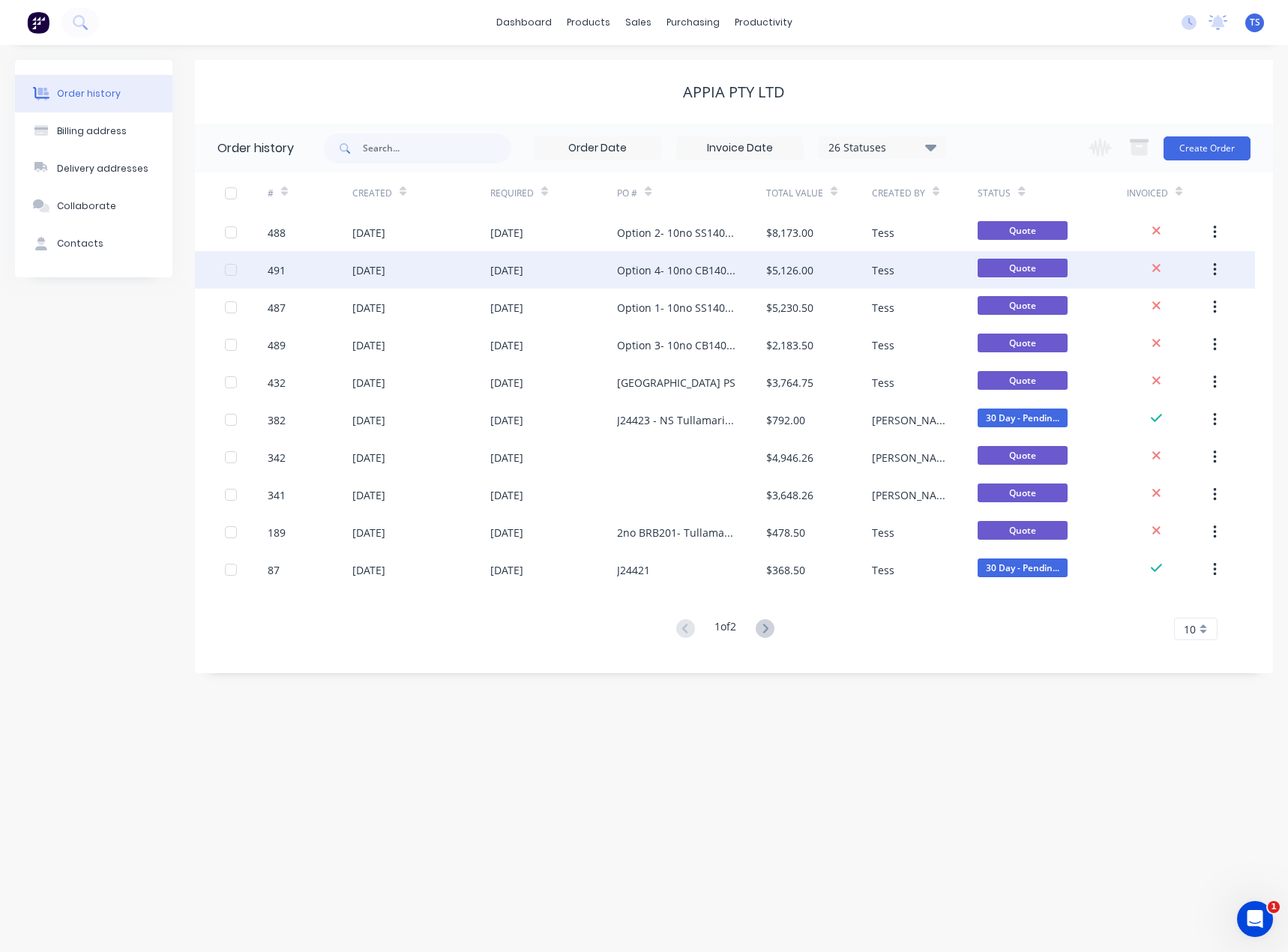
click at [639, 275] on div "Option 4- 10no CB140F-100 (Supply and Install)" at bounding box center [676, 271] width 119 height 16
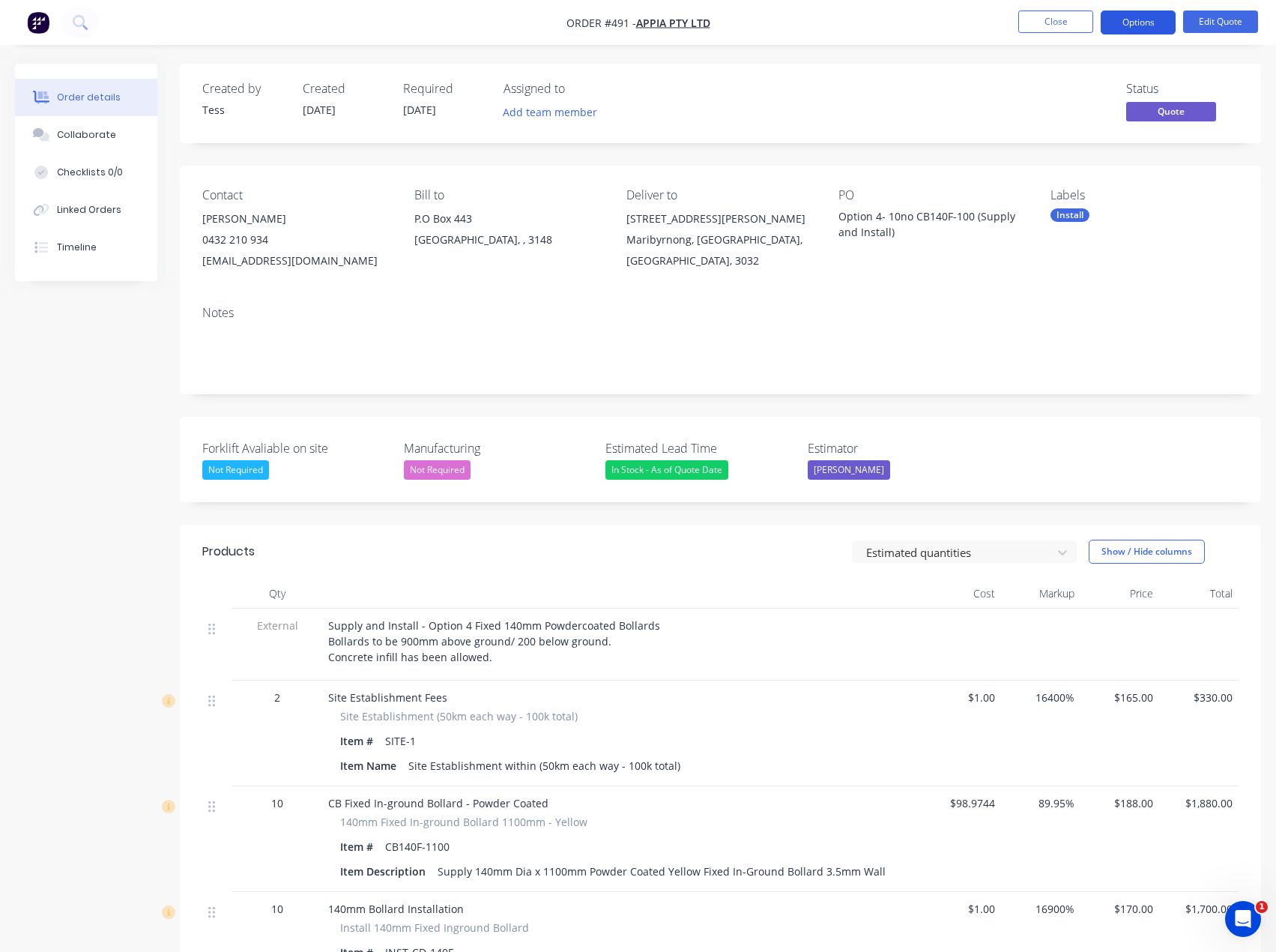
click at [1144, 20] on button "Options" at bounding box center [1138, 23] width 75 height 24
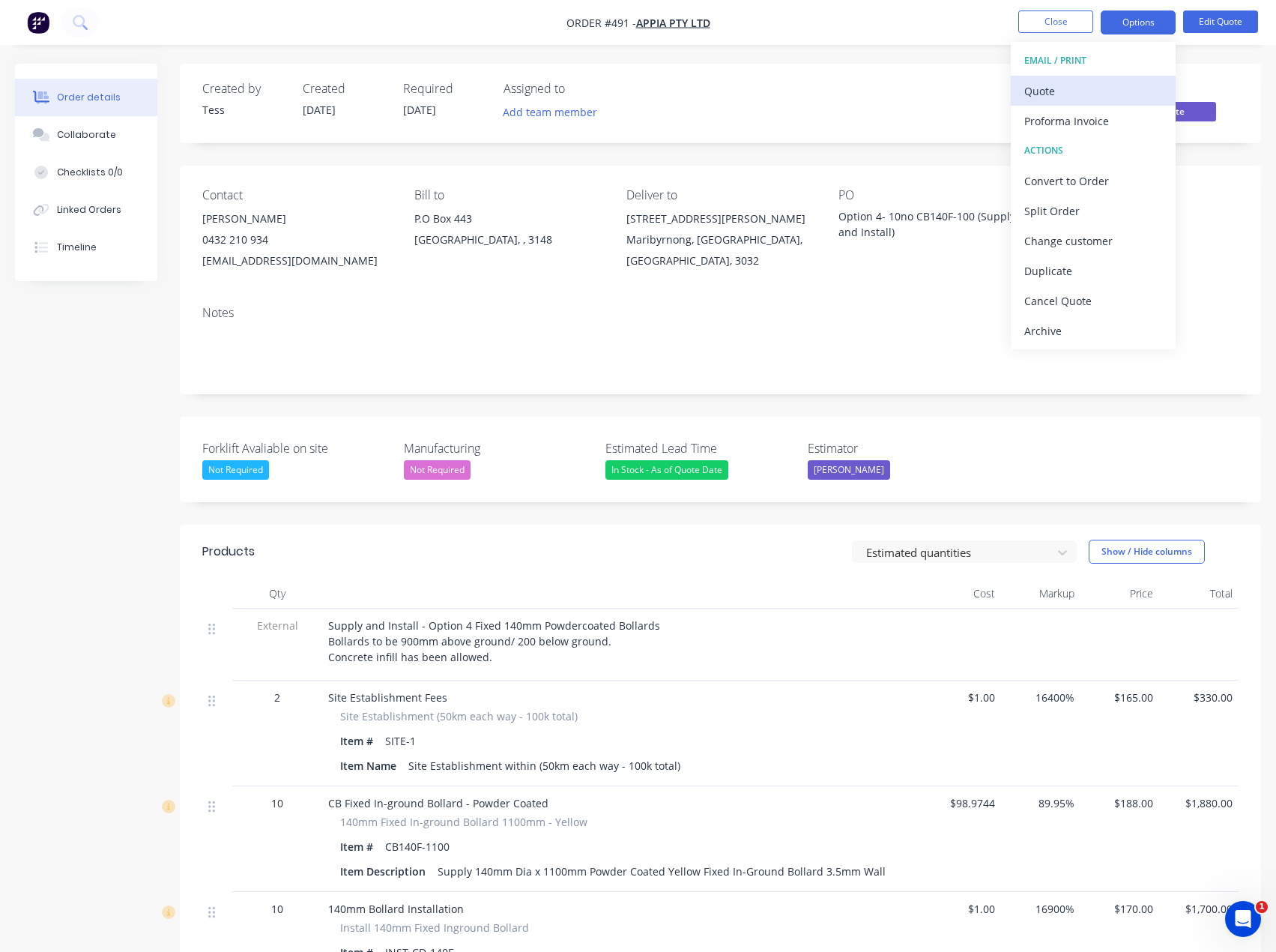
click at [1089, 88] on div "Quote" at bounding box center [1093, 91] width 138 height 22
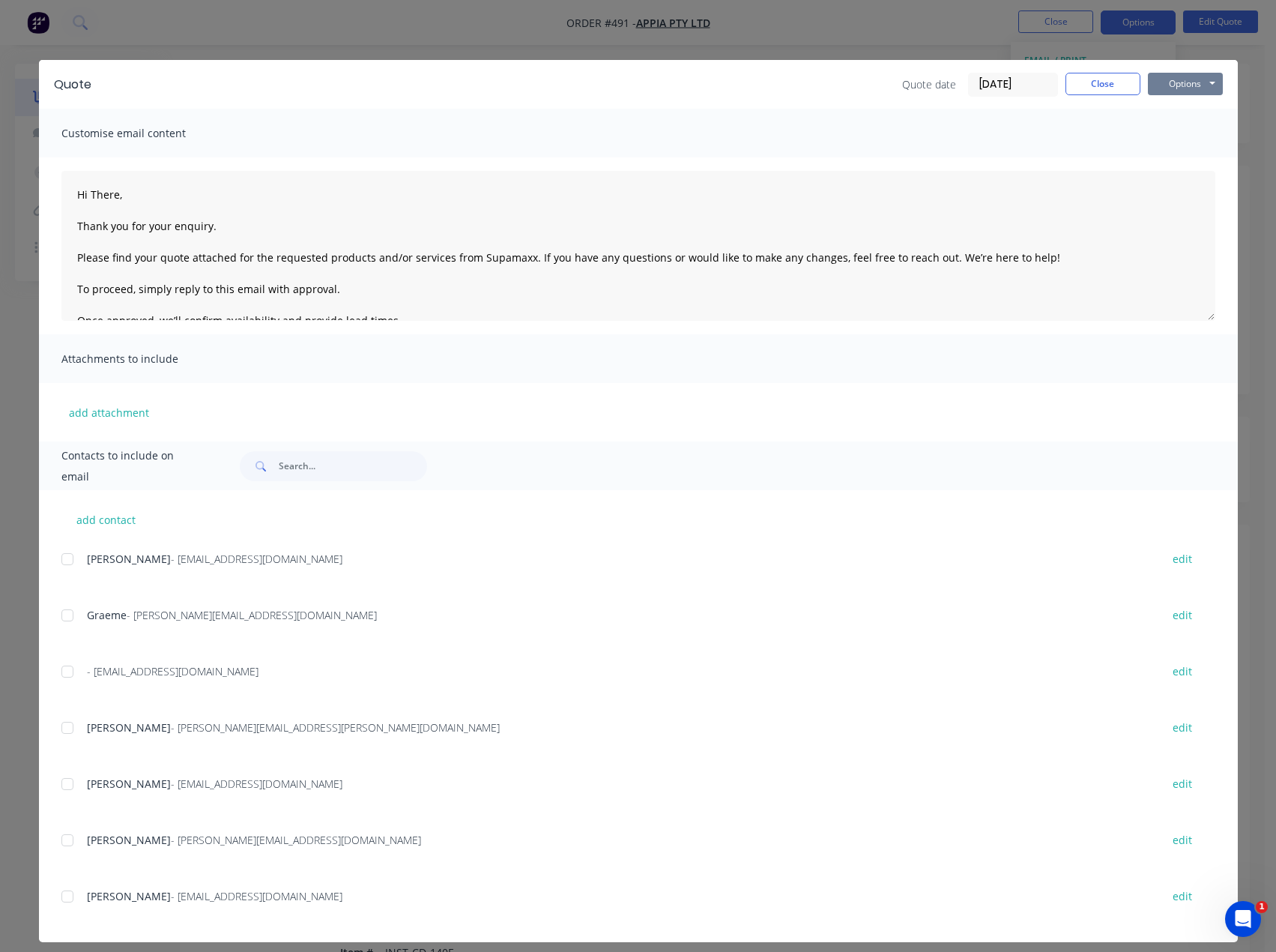
click at [1192, 91] on button "Options" at bounding box center [1185, 84] width 75 height 23
click at [1187, 114] on button "Preview" at bounding box center [1195, 110] width 96 height 25
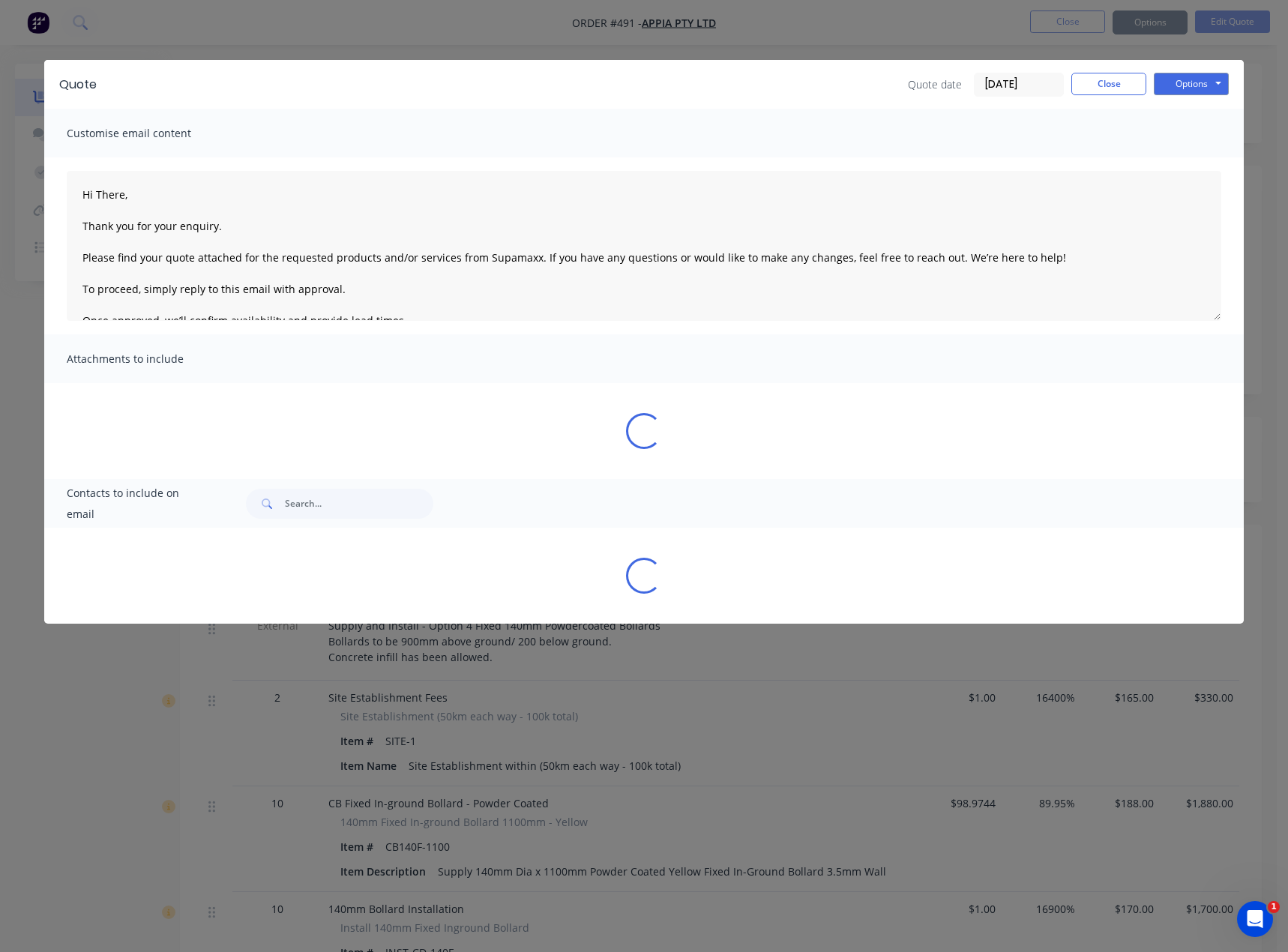
type textarea "Hi There, Thank you for your enquiry. Please find your quote attached for the r…"
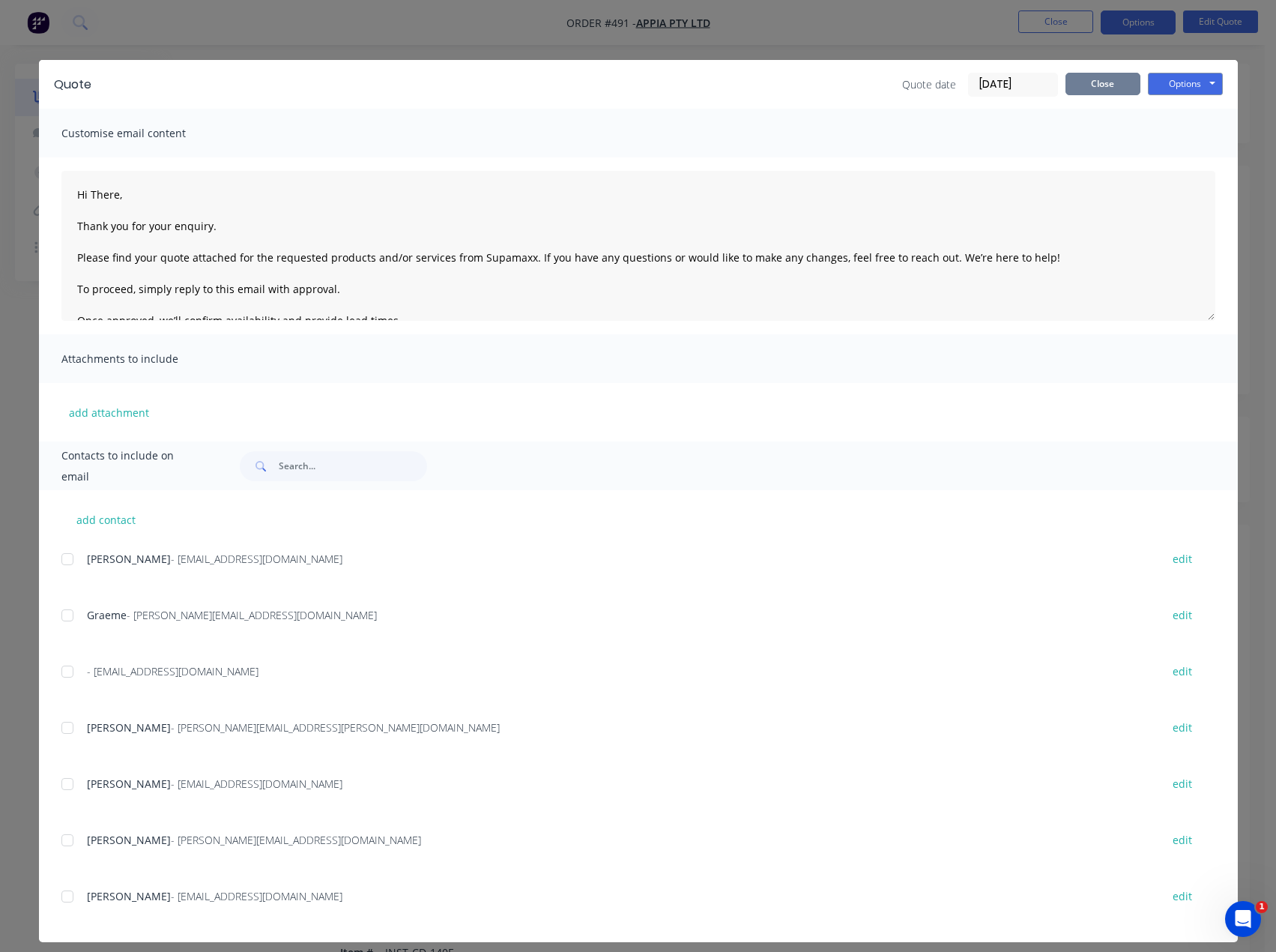
click at [1087, 86] on button "Close" at bounding box center [1103, 84] width 75 height 23
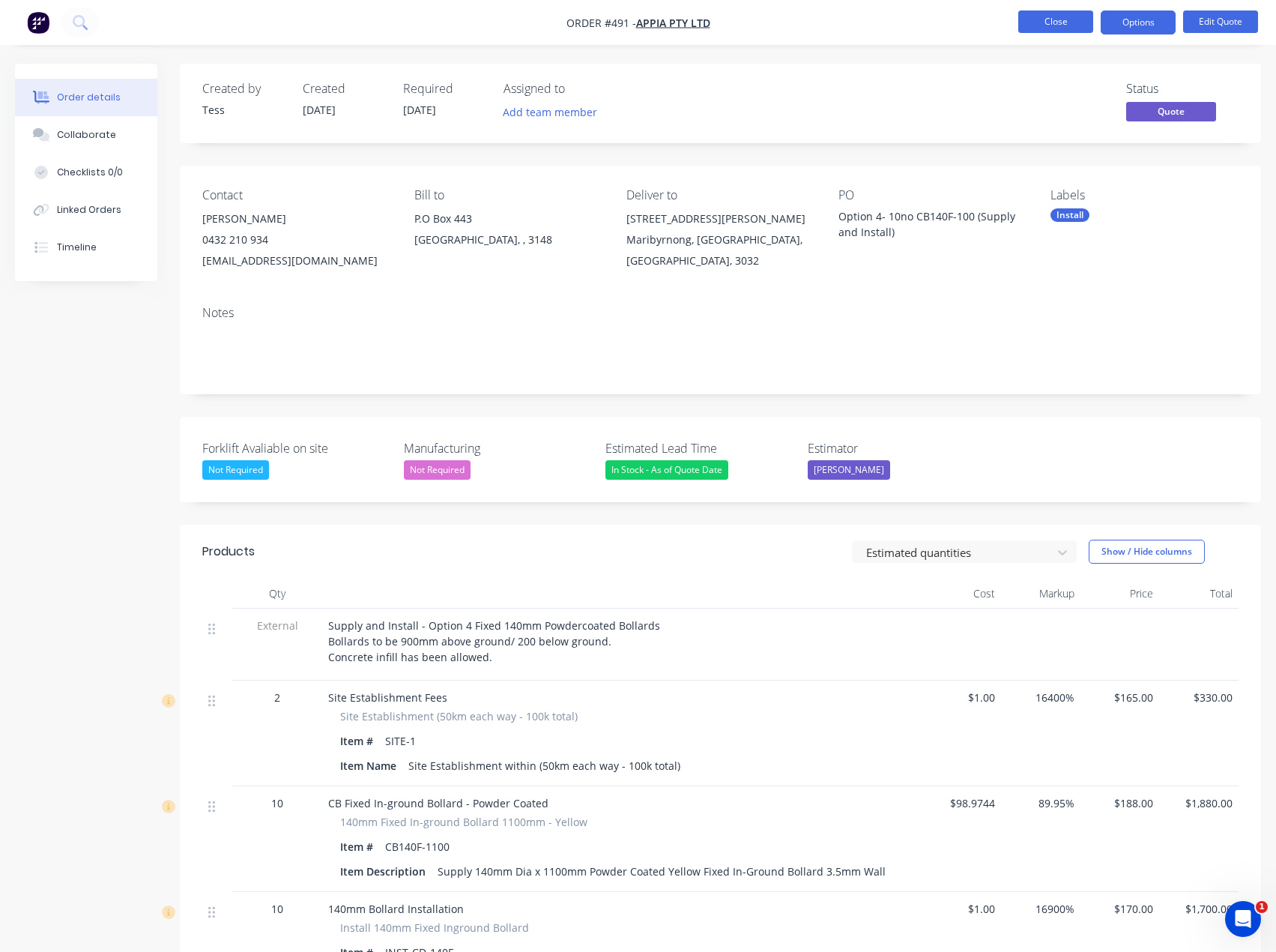
click at [1065, 16] on button "Close" at bounding box center [1056, 22] width 75 height 23
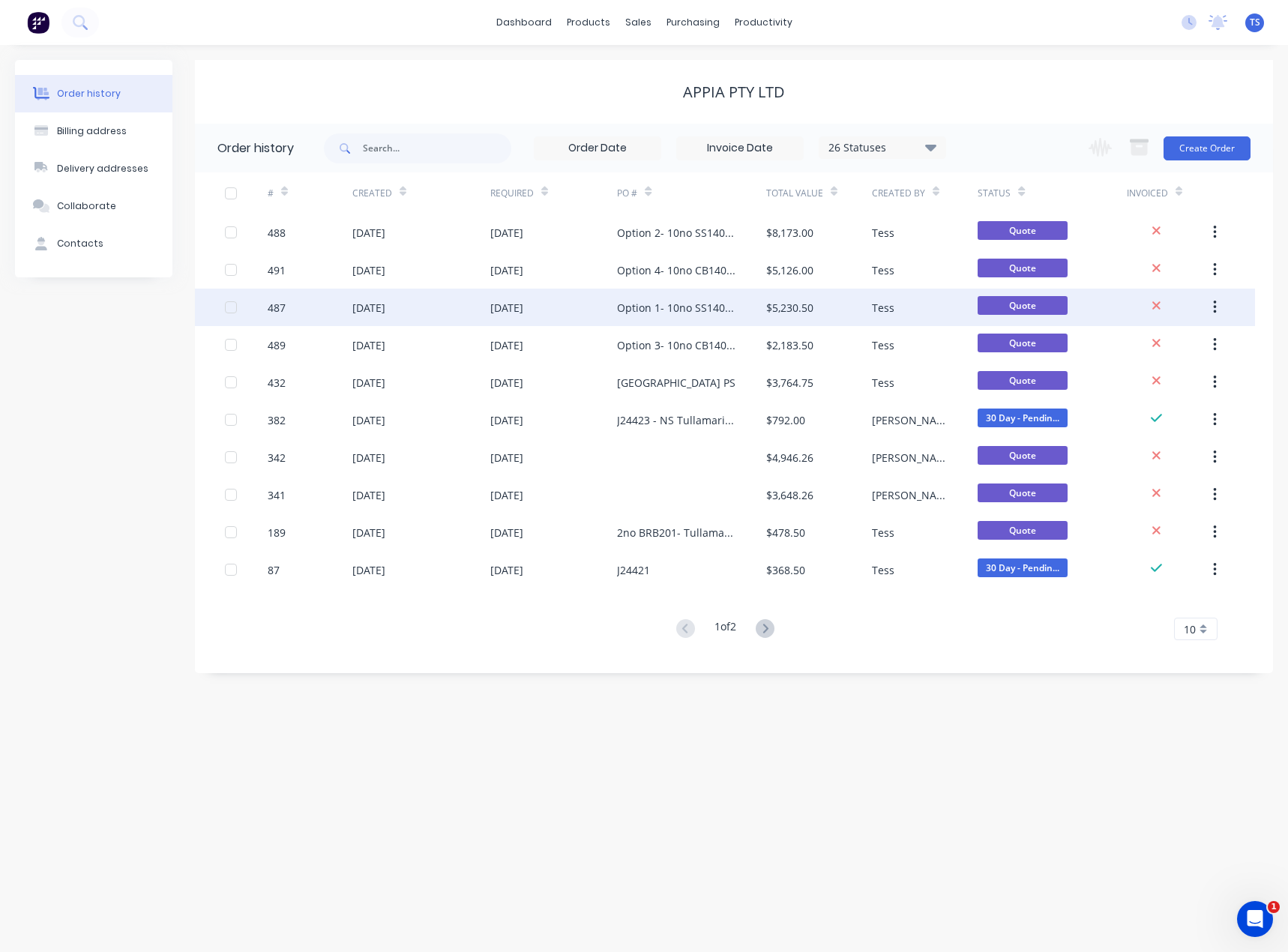
click at [663, 310] on div "Option 1- 10no SS140FA-1100 (Supply only)" at bounding box center [676, 308] width 119 height 16
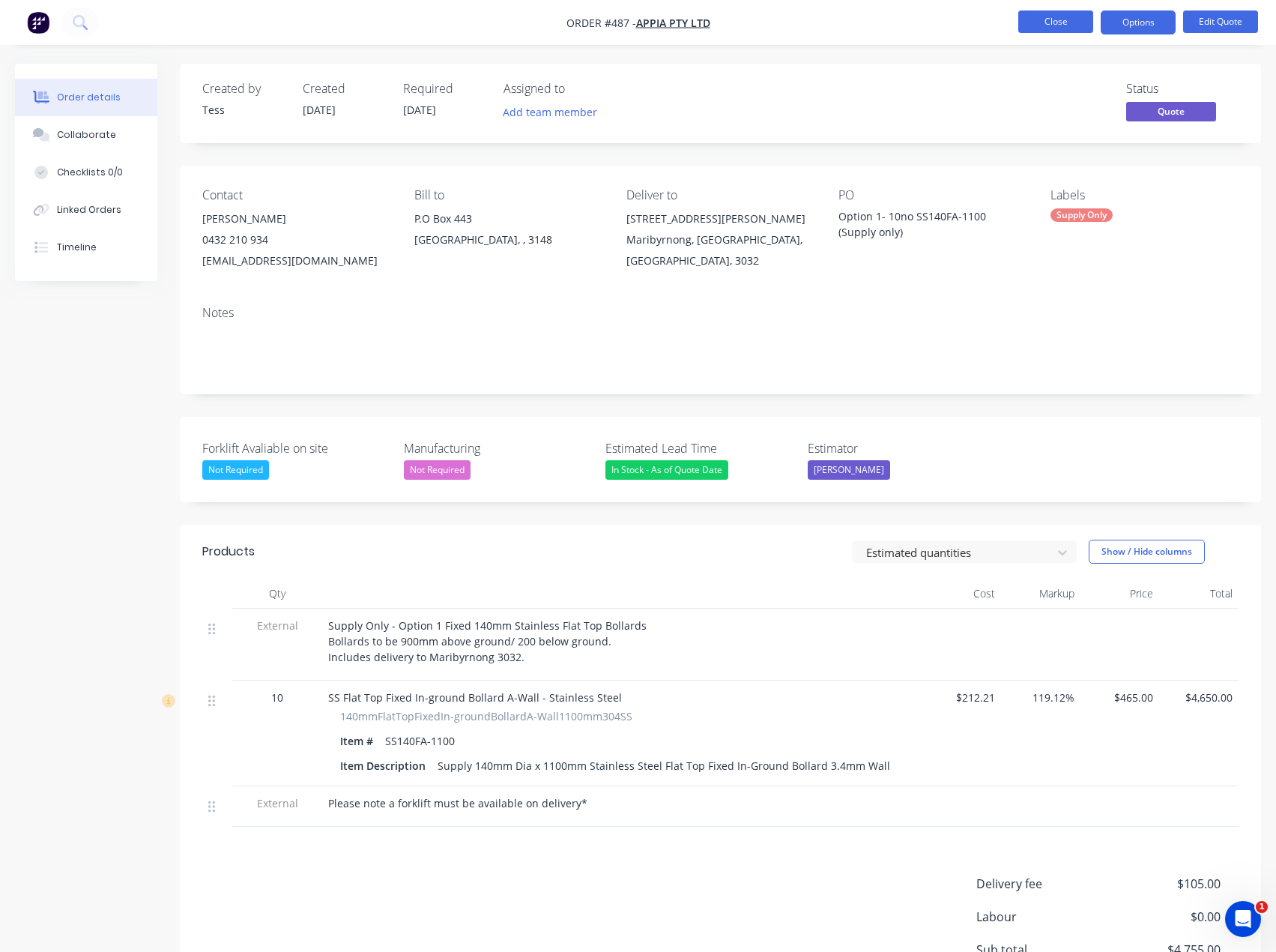
click at [1068, 20] on button "Close" at bounding box center [1056, 22] width 75 height 23
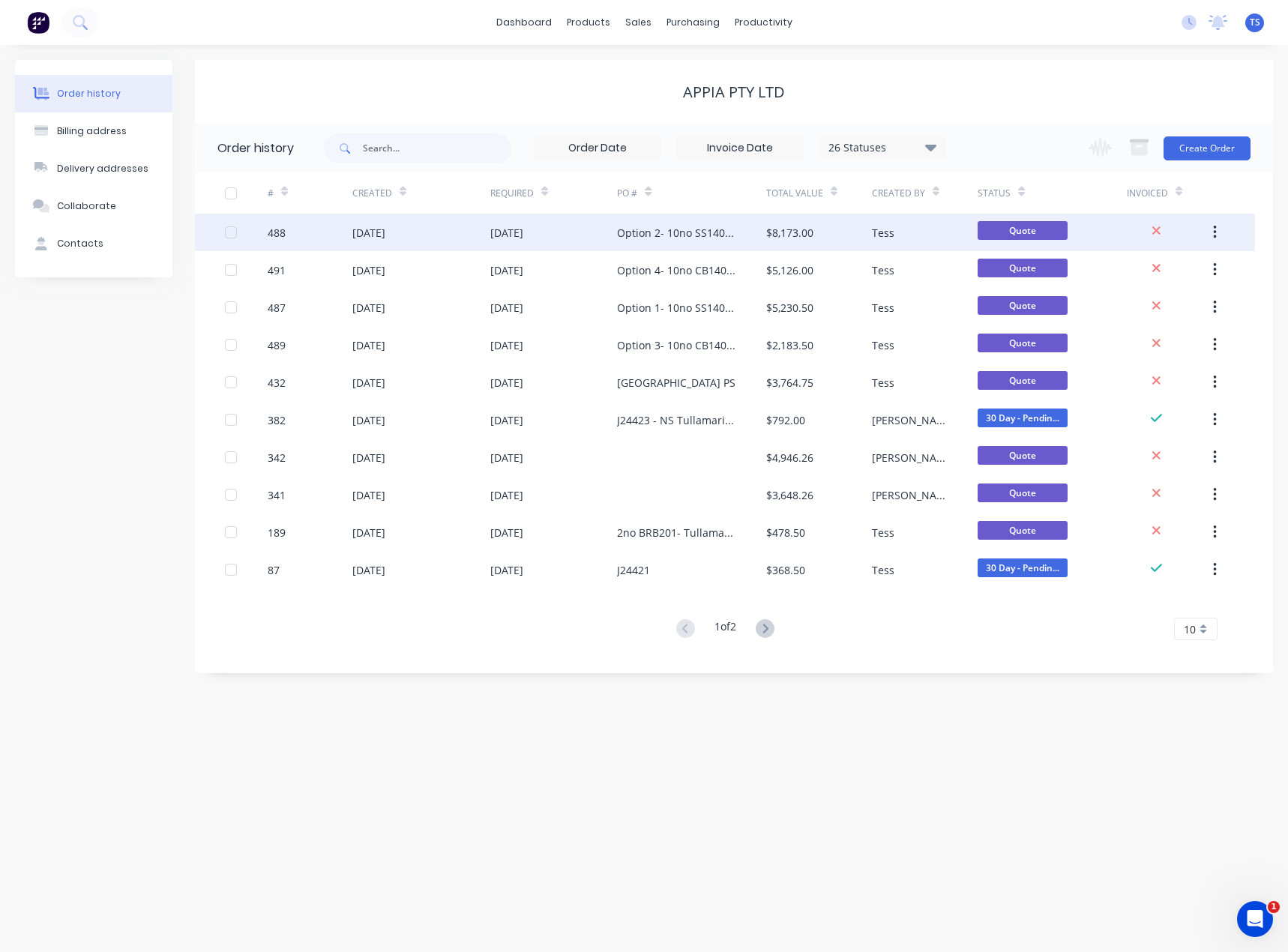
click at [658, 235] on div "Option 2- 10no SS140FA-1100 (Supply and Install)" at bounding box center [676, 232] width 119 height 16
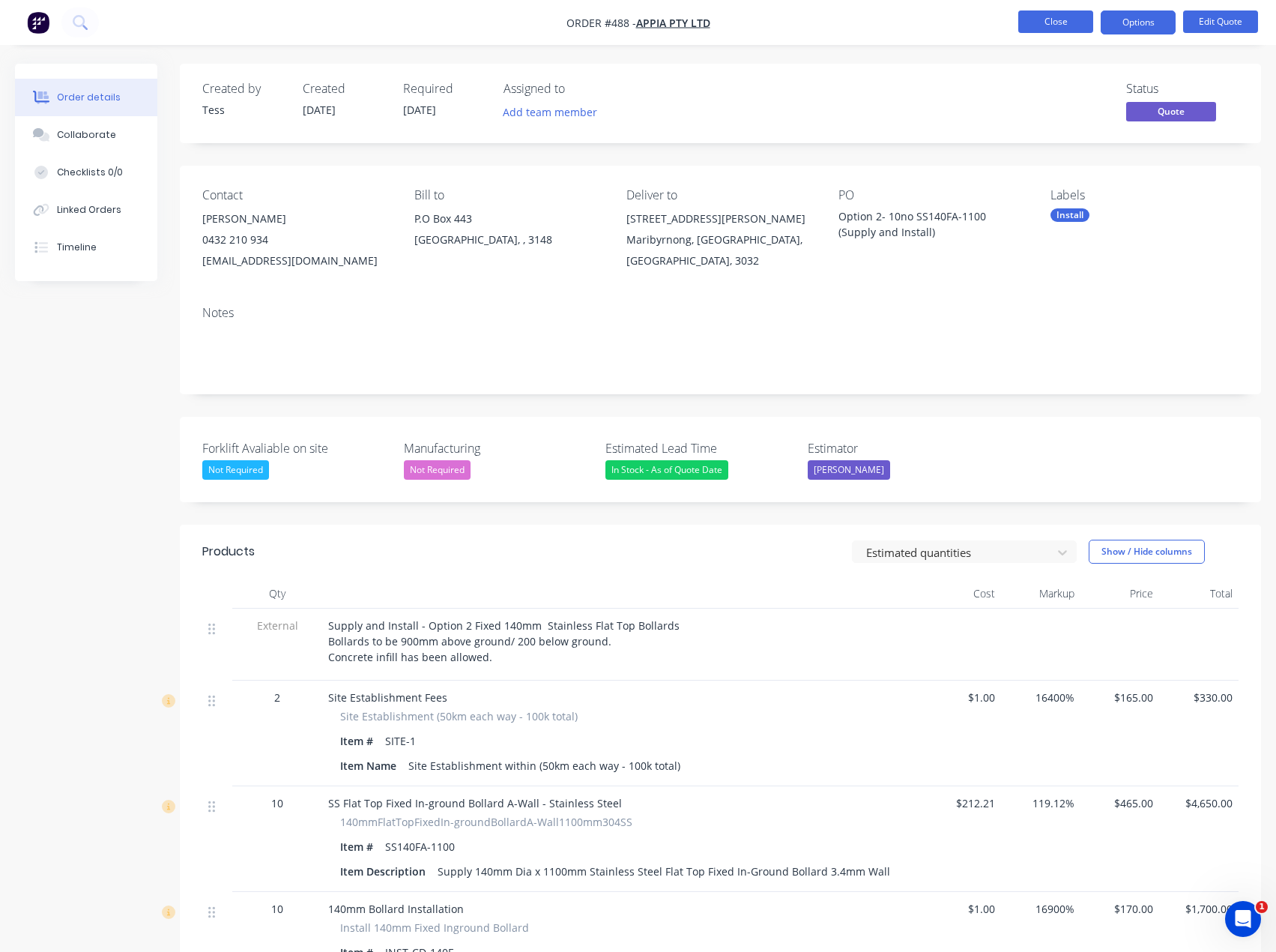
click at [1066, 19] on button "Close" at bounding box center [1056, 22] width 75 height 23
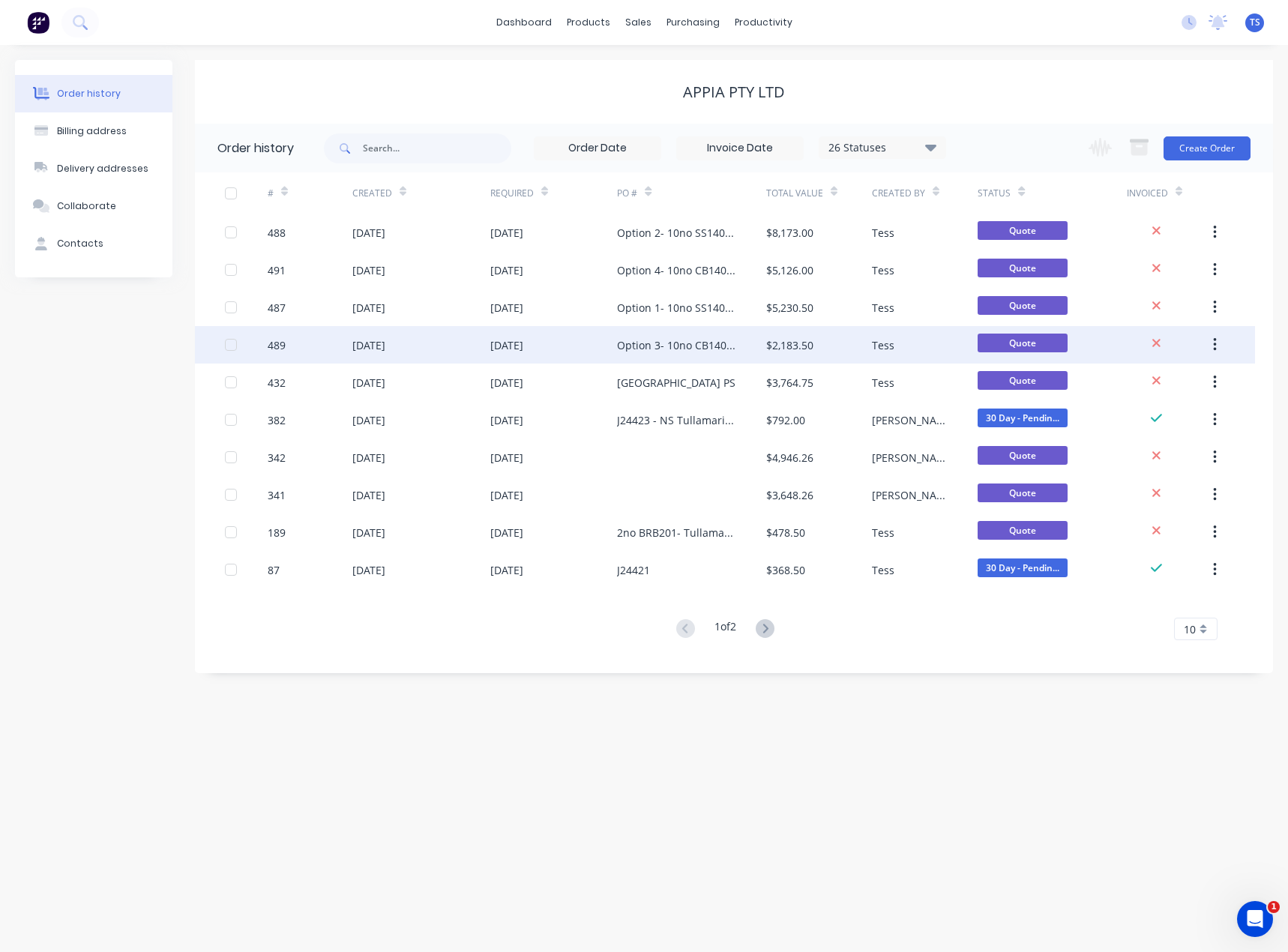
click at [642, 343] on div "Option 3- 10no CB140F-1100 (Supply Only)" at bounding box center [676, 345] width 119 height 16
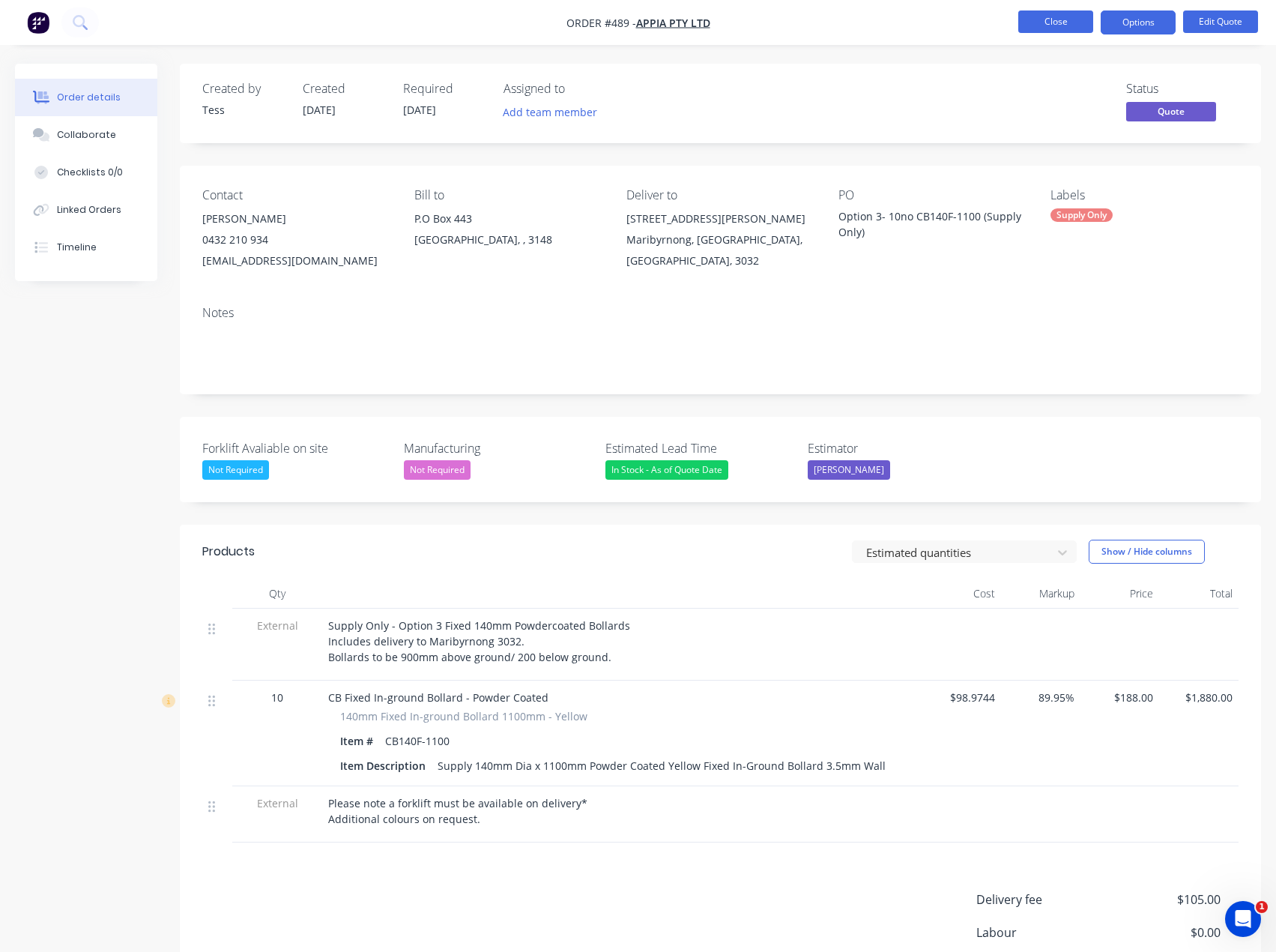
click at [1060, 23] on button "Close" at bounding box center [1056, 22] width 75 height 23
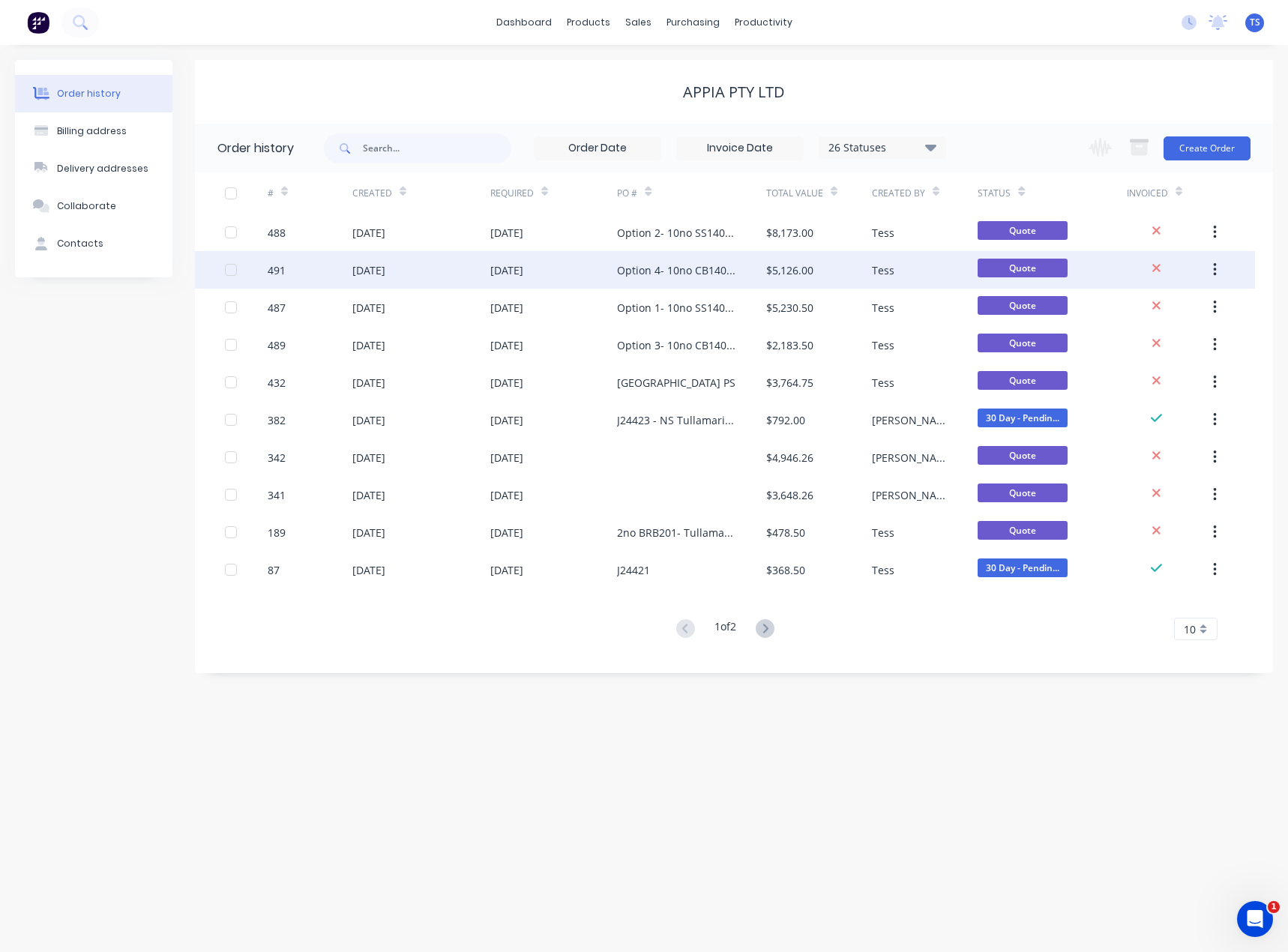
click at [656, 264] on div "Option 4- 10no CB140F-100 (Supply and Install)" at bounding box center [676, 271] width 119 height 16
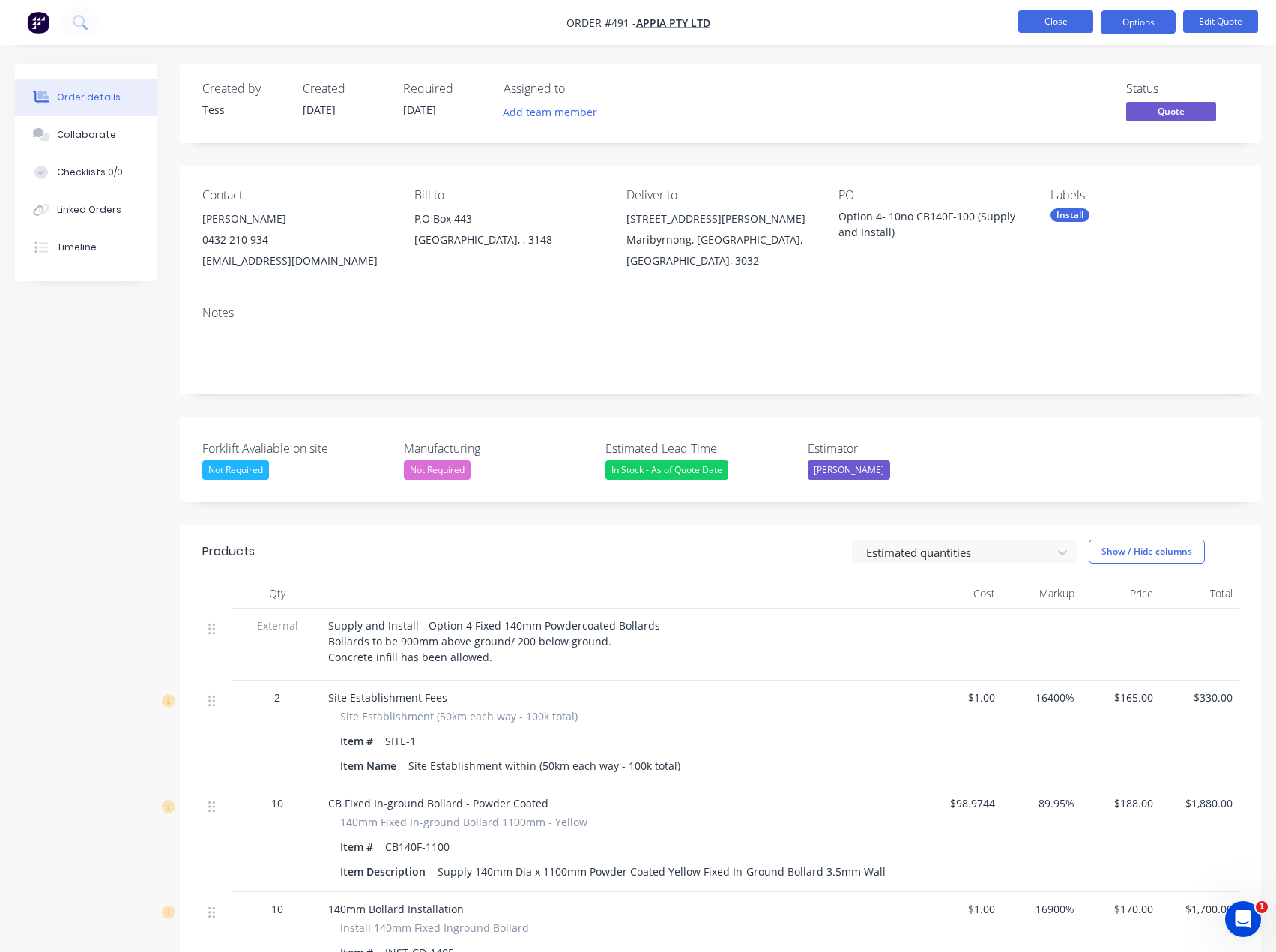
click at [1066, 26] on button "Close" at bounding box center [1056, 22] width 75 height 23
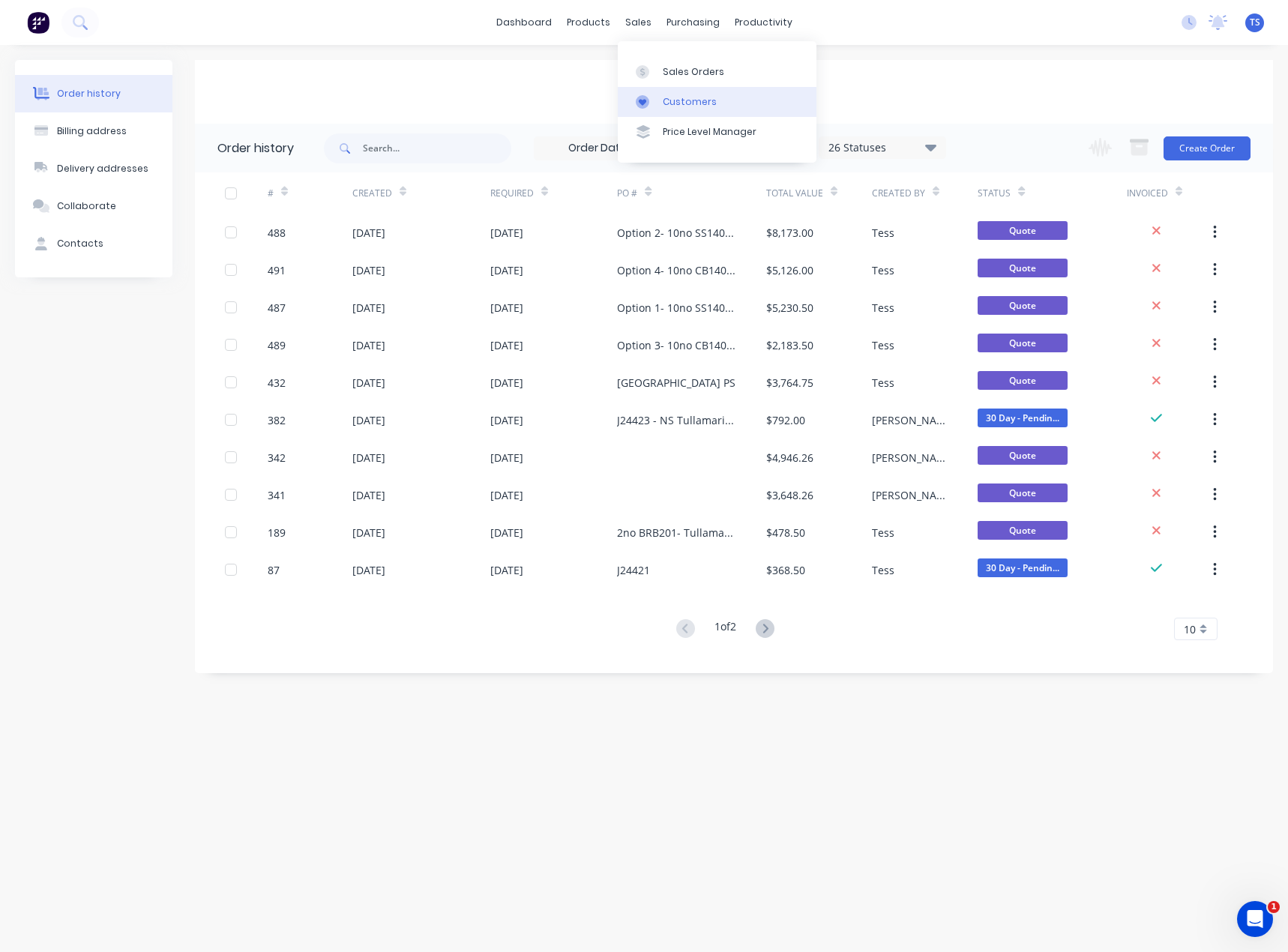
click at [672, 106] on div "Customers" at bounding box center [690, 102] width 54 height 14
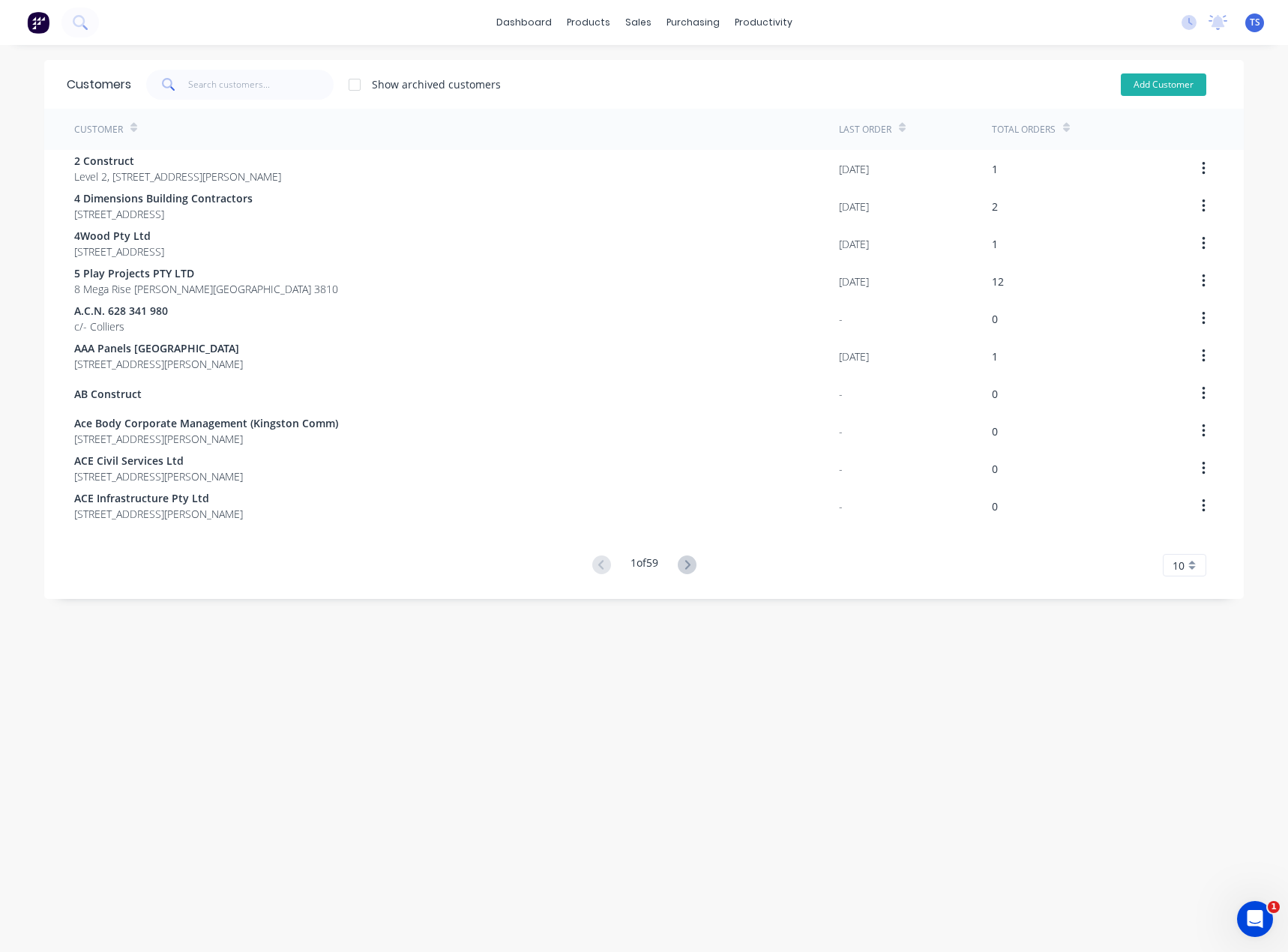
click at [1149, 88] on button "Add Customer" at bounding box center [1163, 85] width 86 height 23
select select "AU"
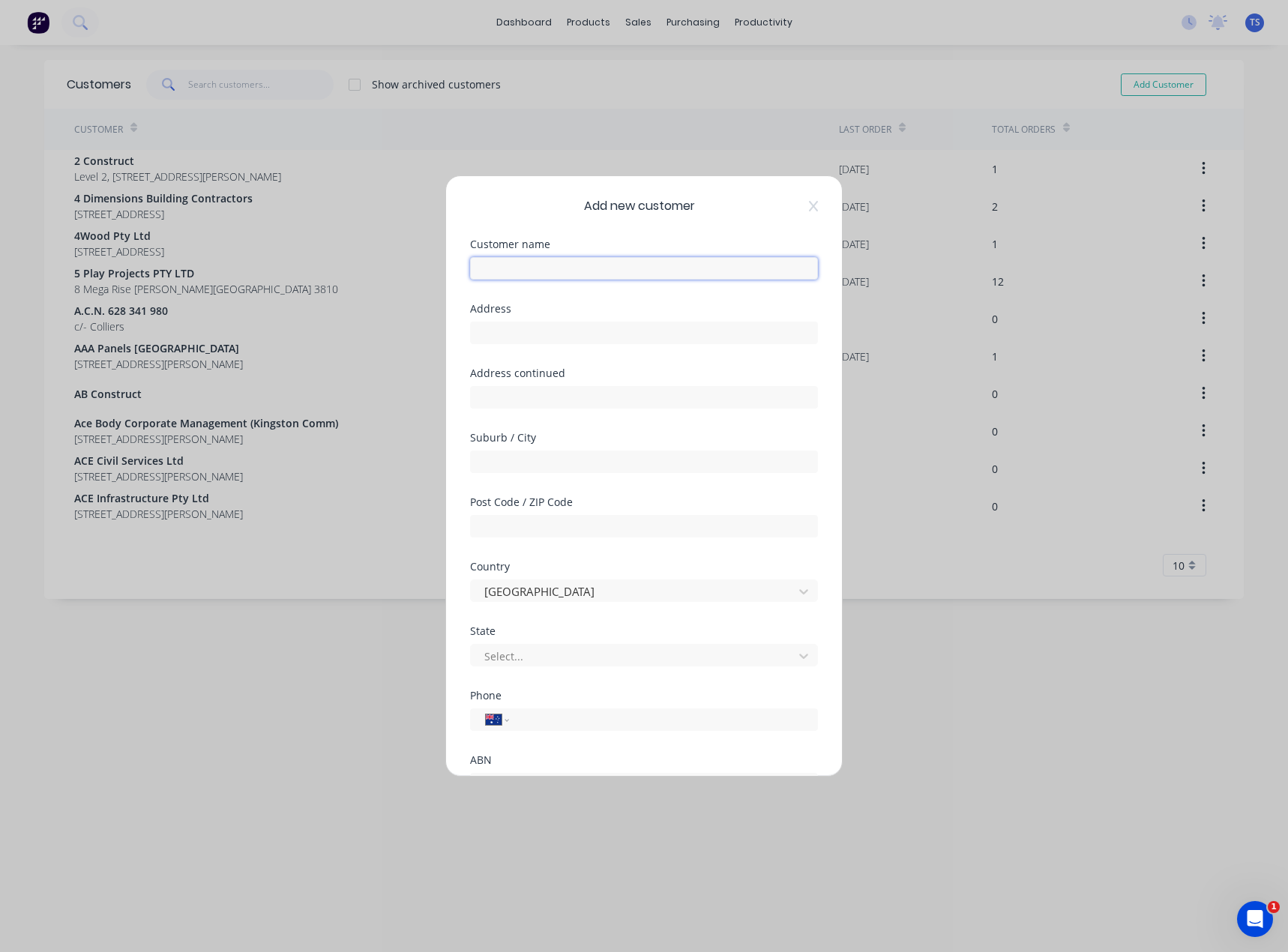
paste input "R&V concreting services"
click at [559, 271] on input "R&V concreting services" at bounding box center [644, 269] width 348 height 23
click at [505, 269] on input "R&V concreting Services" at bounding box center [644, 269] width 348 height 23
type input "R&V Concreting Services"
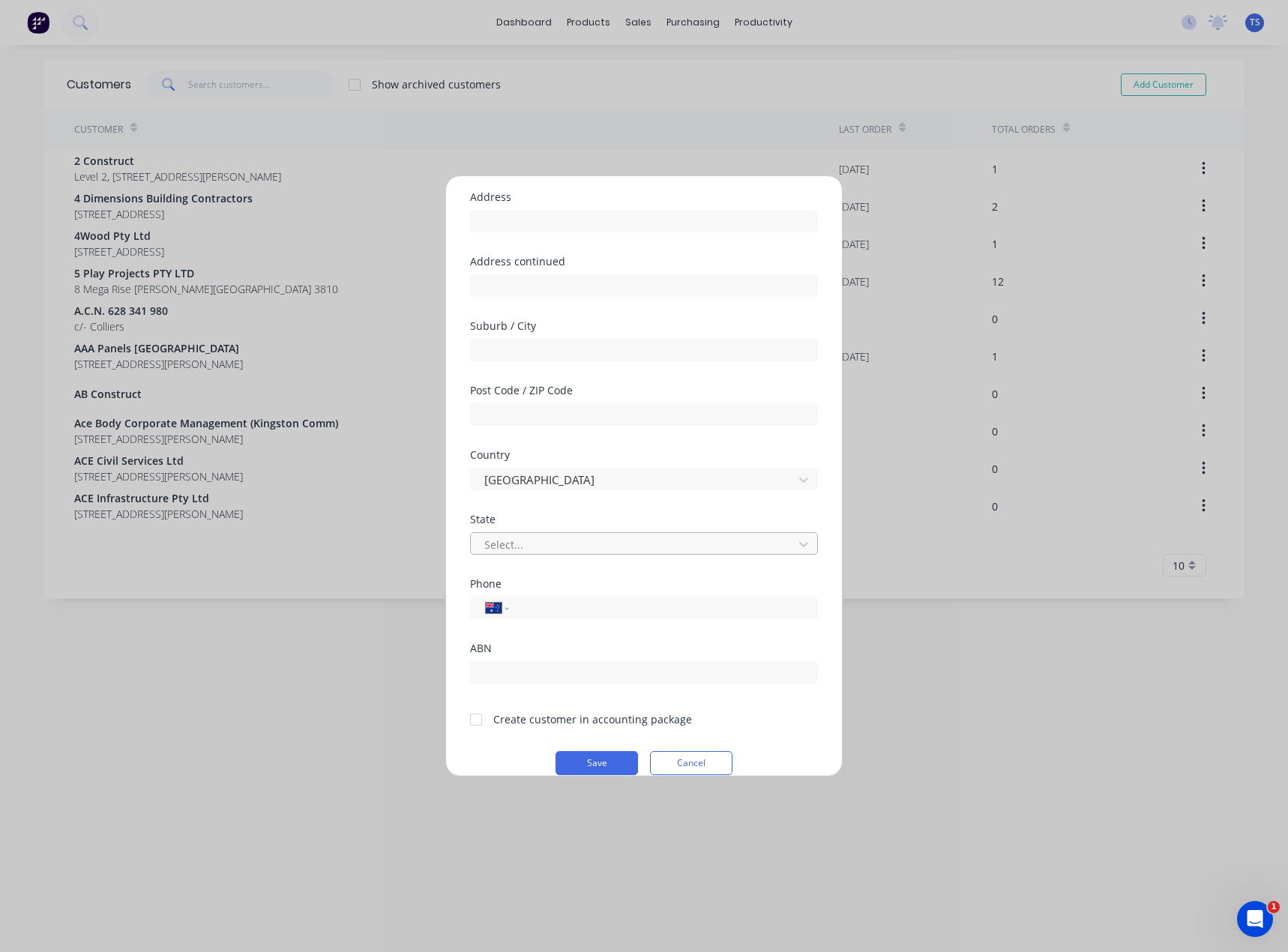
scroll to position [132, 0]
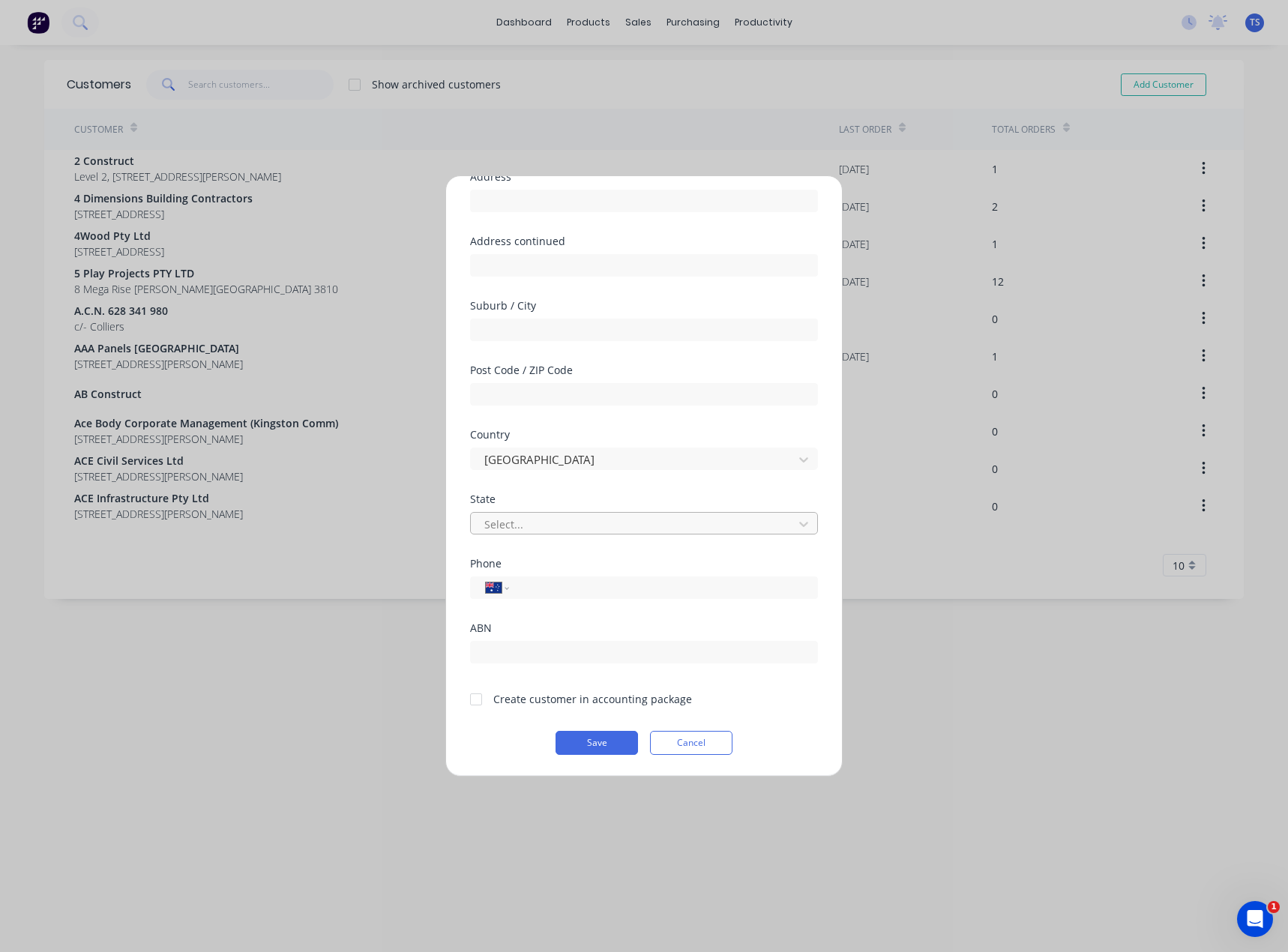
click at [517, 523] on div at bounding box center [634, 525] width 303 height 19
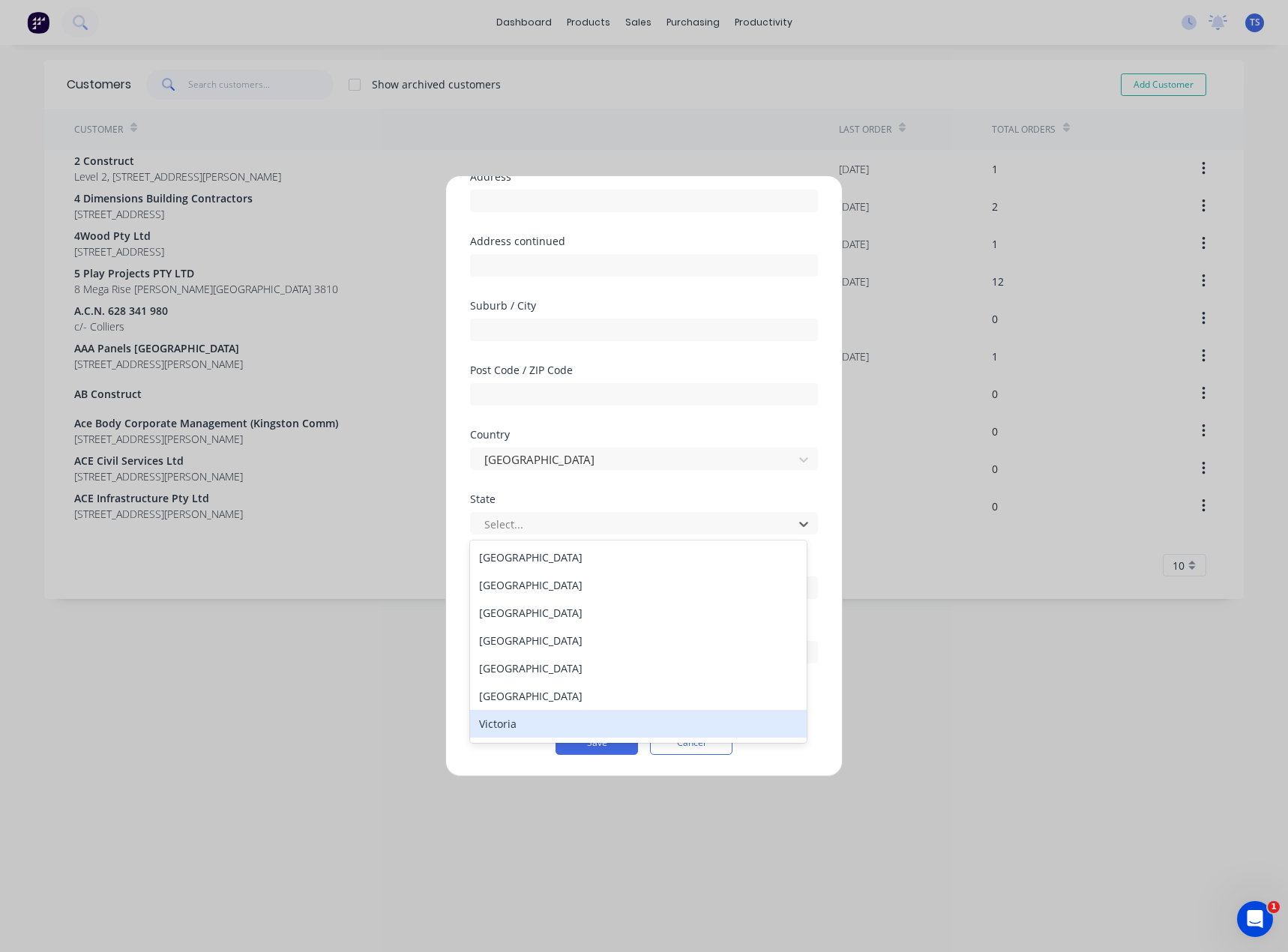
click at [509, 730] on div "Victoria" at bounding box center [638, 724] width 337 height 28
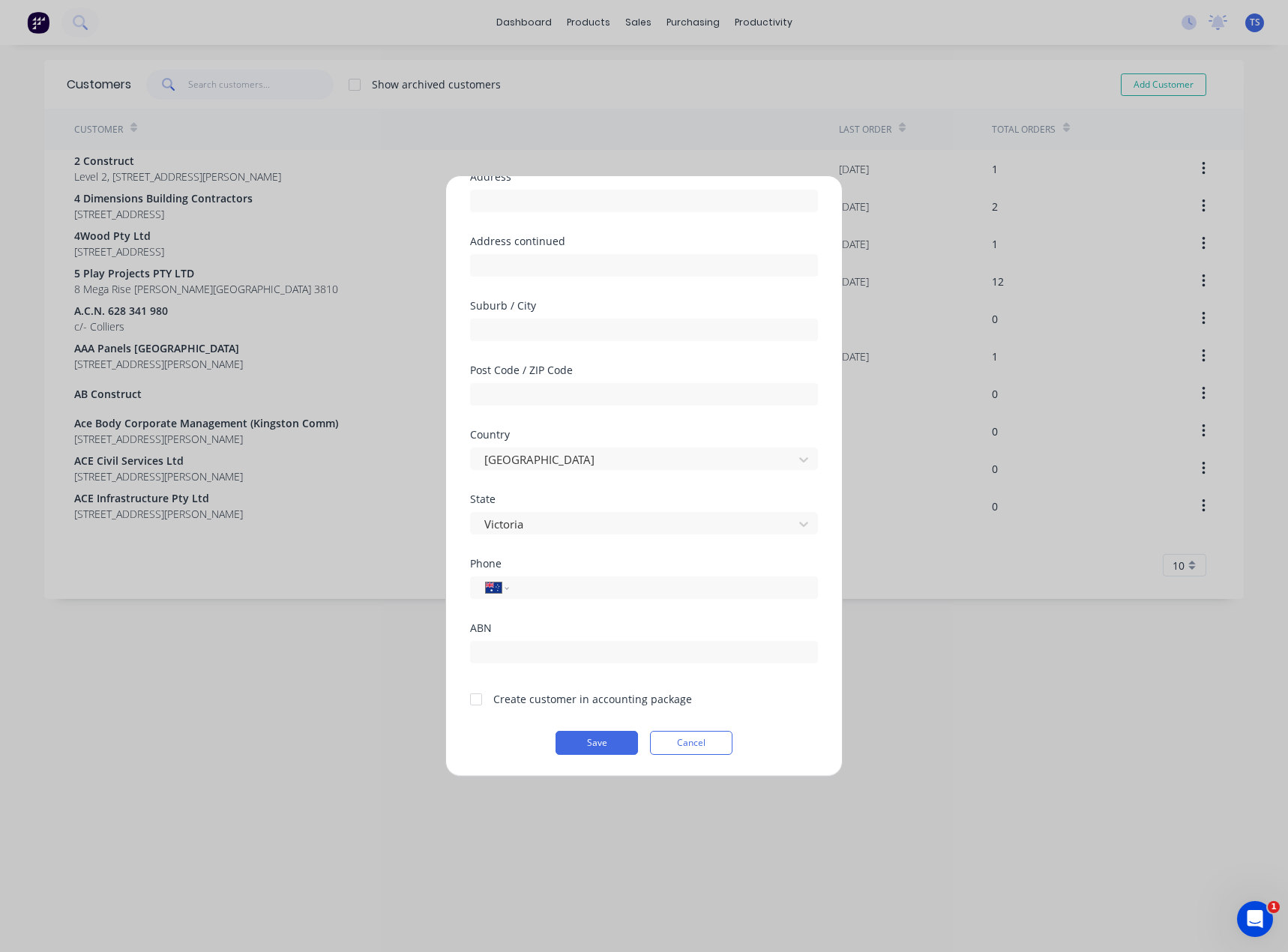
click at [478, 700] on div at bounding box center [476, 699] width 30 height 30
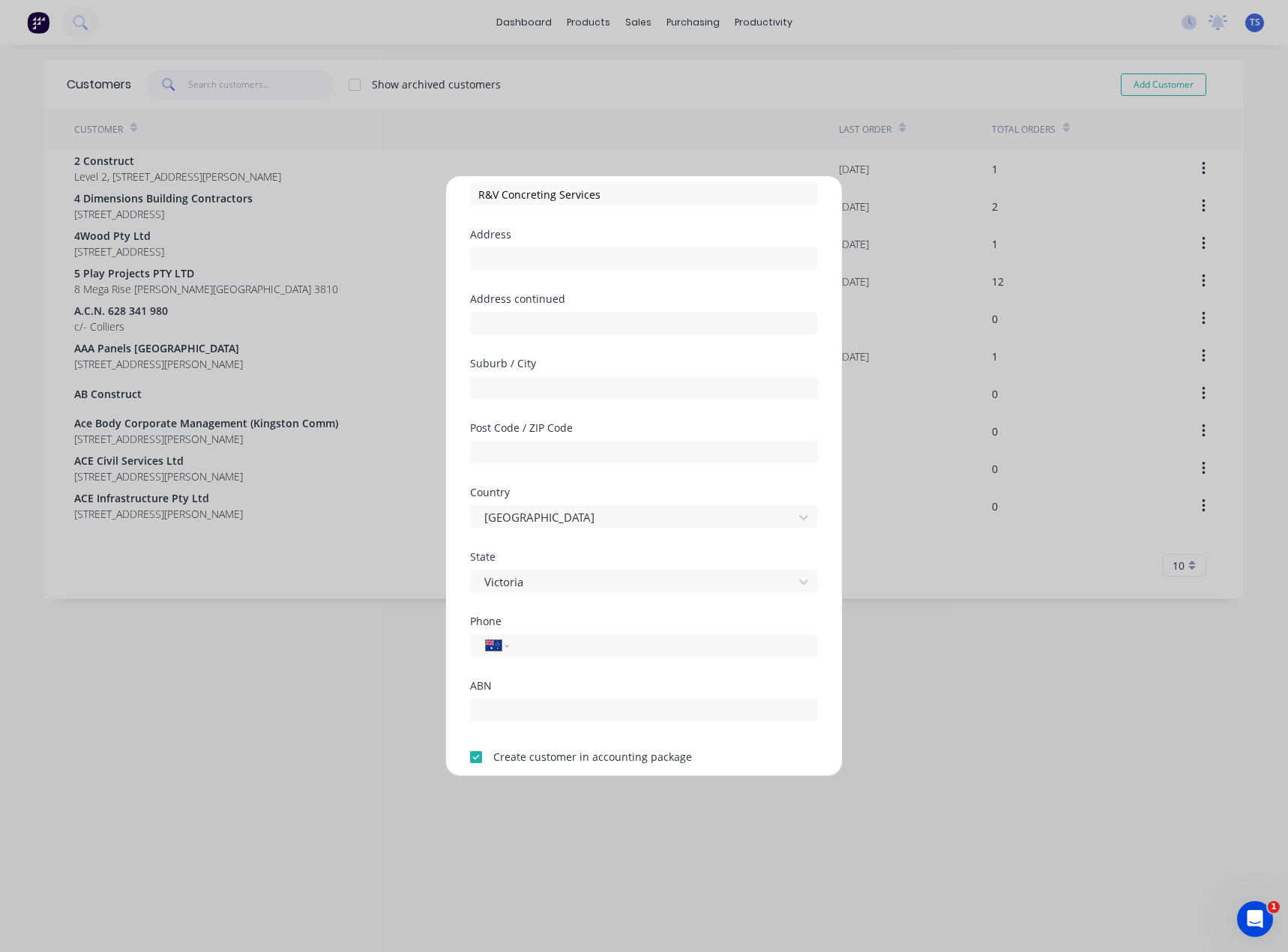
scroll to position [75, 0]
click at [584, 650] on input "tel" at bounding box center [661, 645] width 283 height 17
paste input "0419 544 419"
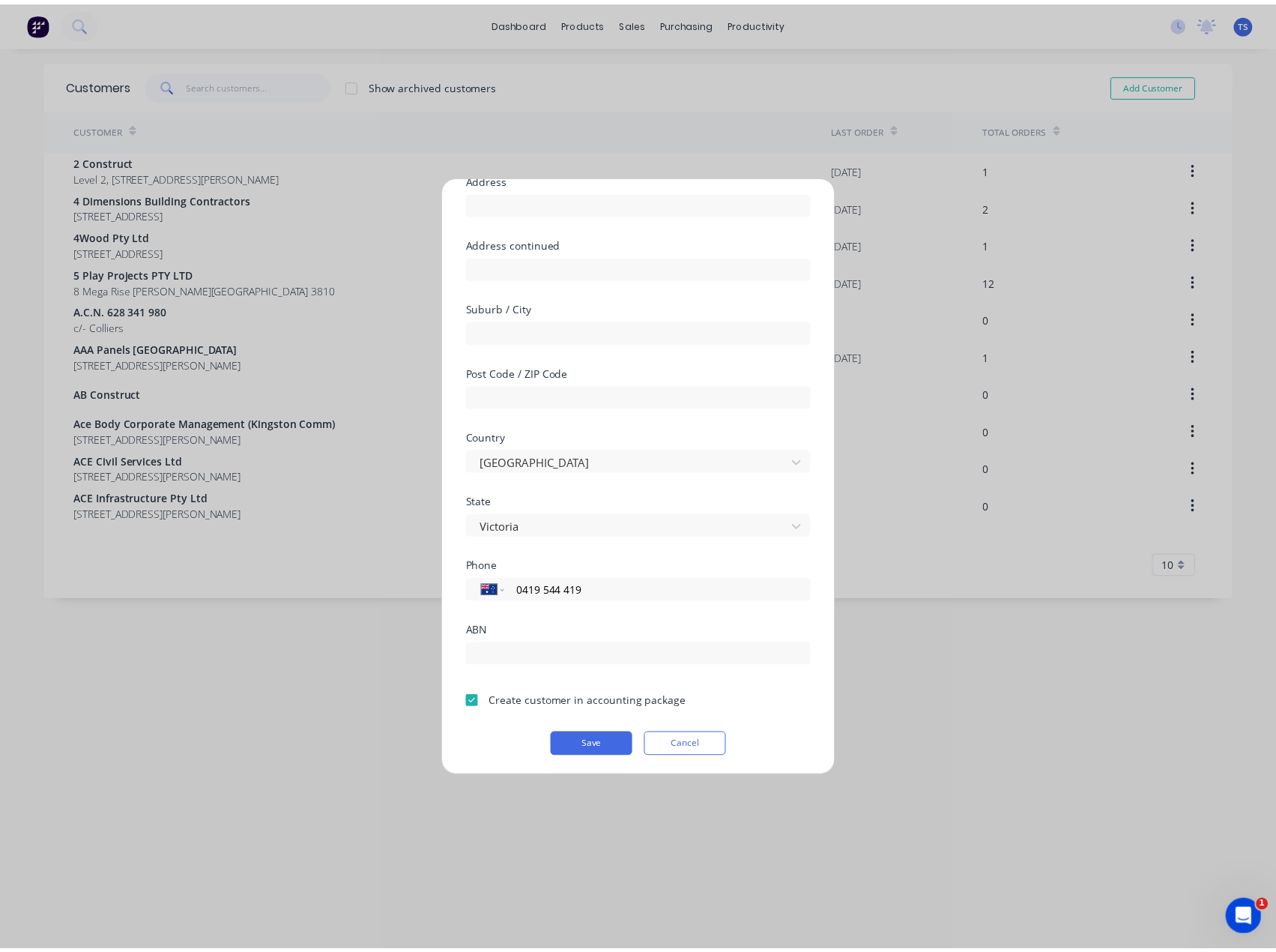
scroll to position [132, 0]
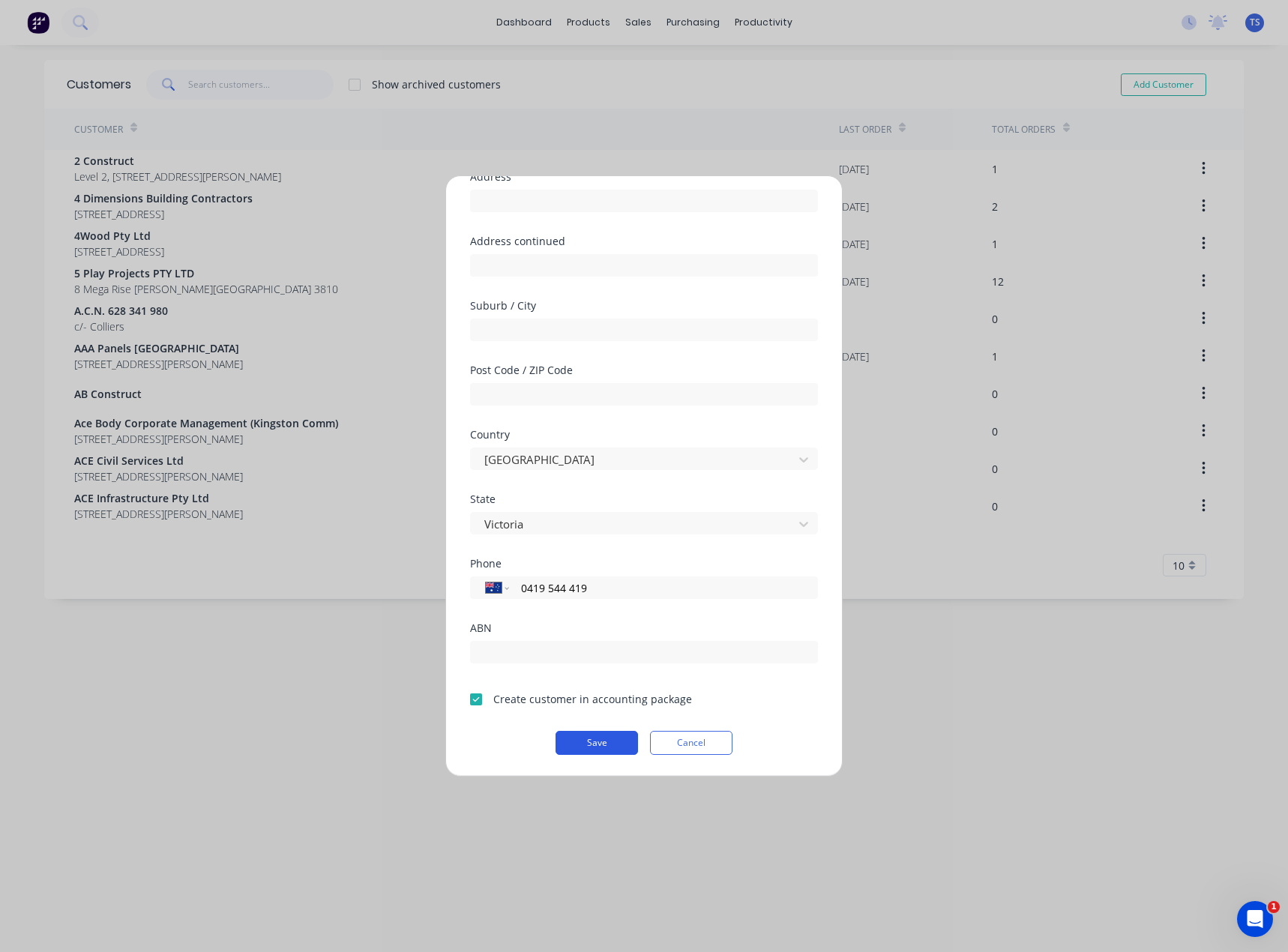
type input "0419 544 419"
click at [606, 740] on button "Save" at bounding box center [597, 743] width 82 height 24
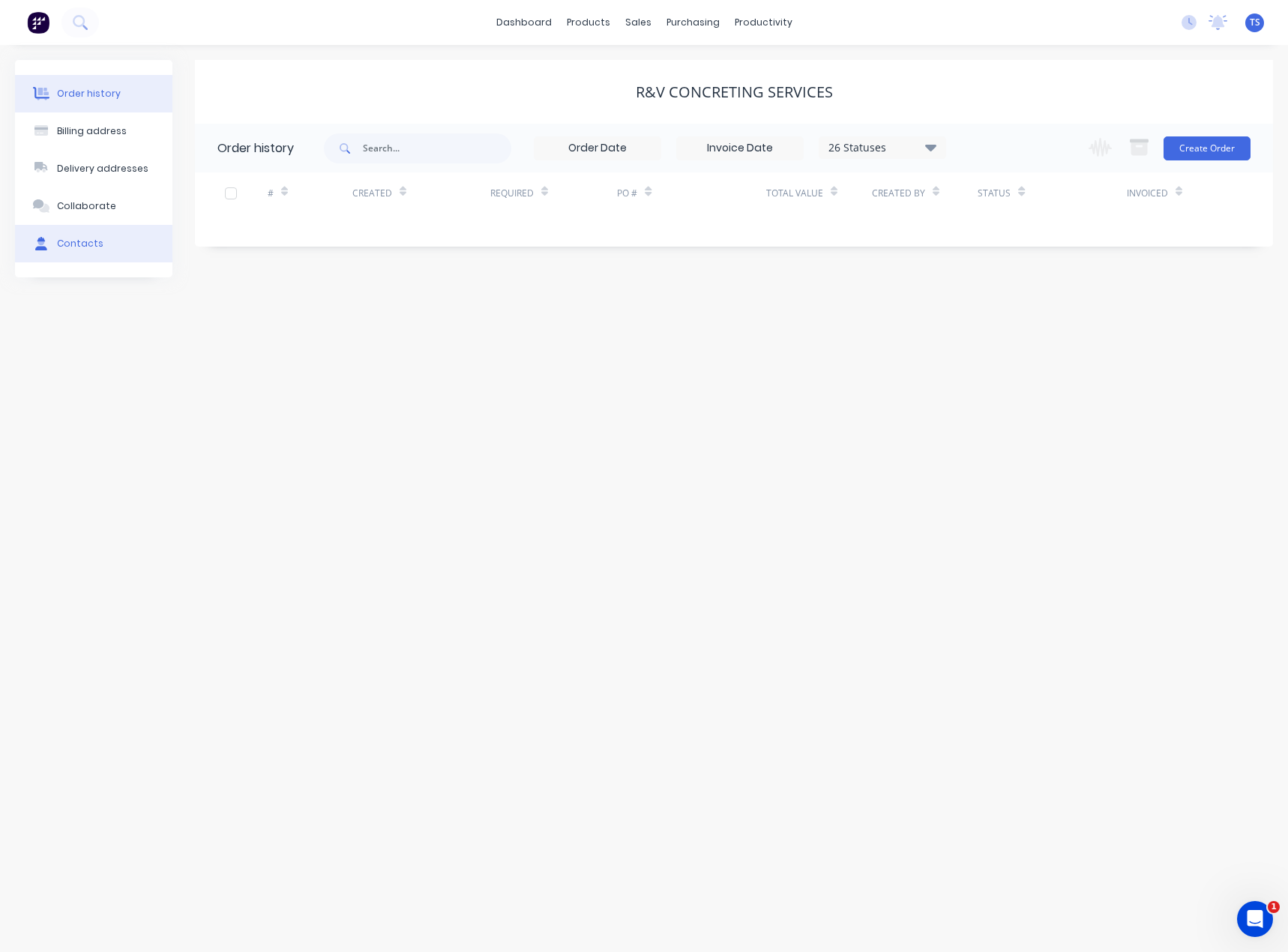
click at [93, 247] on div "Contacts" at bounding box center [81, 244] width 47 height 14
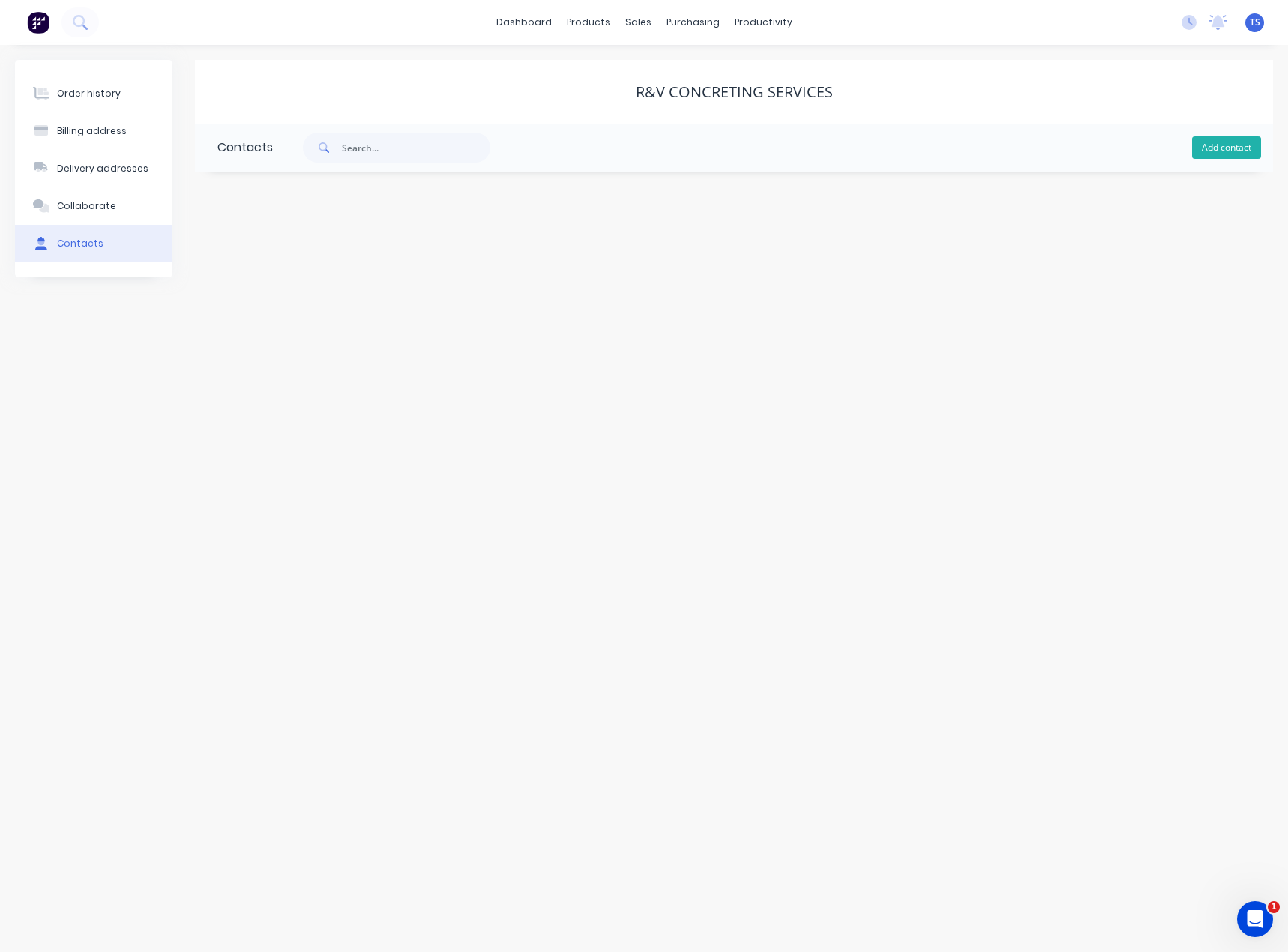
click at [1216, 147] on button "Add contact" at bounding box center [1227, 147] width 69 height 23
select select "AU"
click at [272, 263] on input "text" at bounding box center [340, 258] width 245 height 23
type input "Ross"
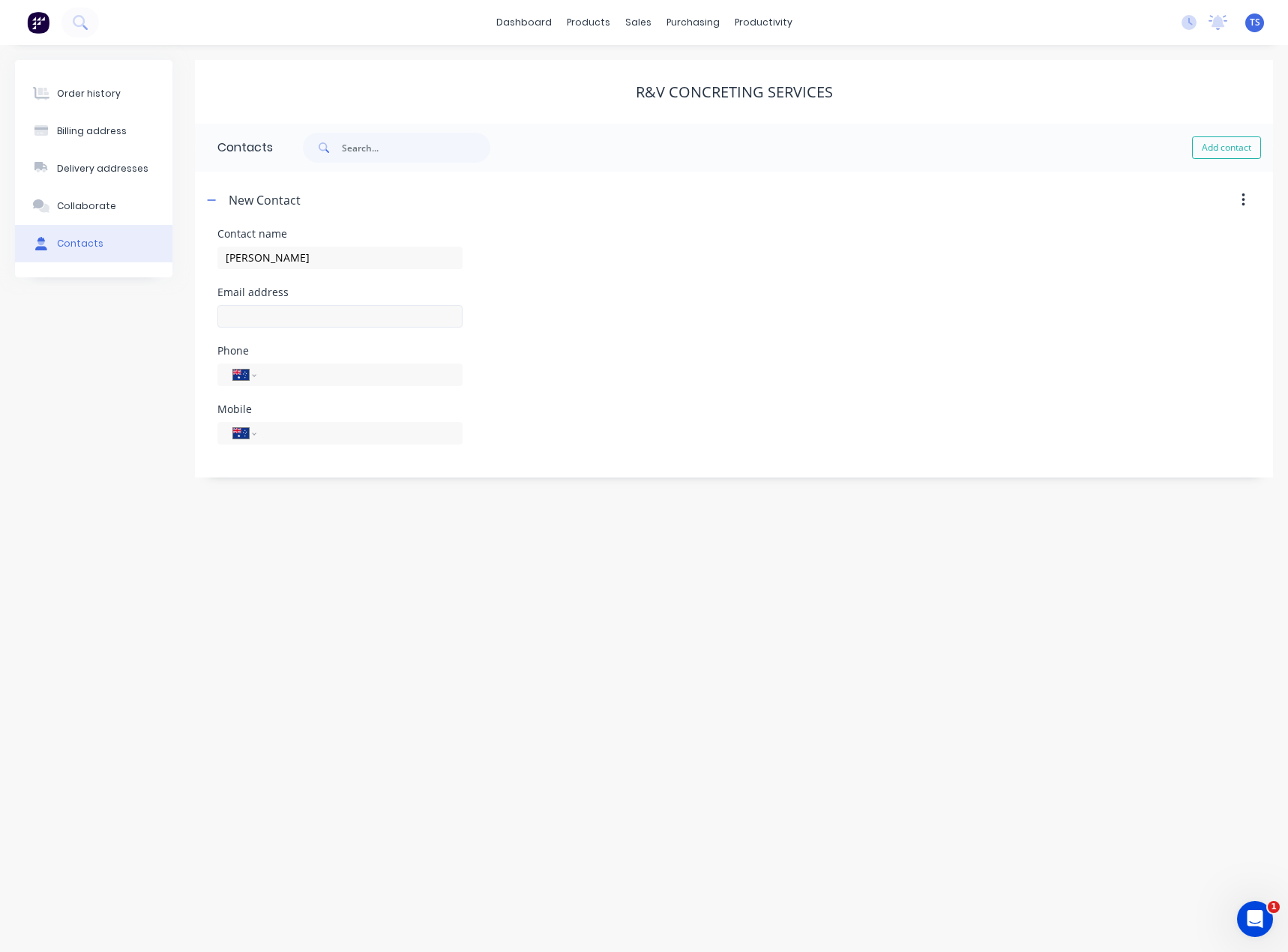
select select "AU"
drag, startPoint x: 302, startPoint y: 314, endPoint x: 204, endPoint y: 319, distance: 98.1
click at [204, 319] on div "Contact name Ross Email address 0419 544 419 Phone International Afghanistan Ål…" at bounding box center [734, 353] width 1078 height 249
type input "0419 544 419"
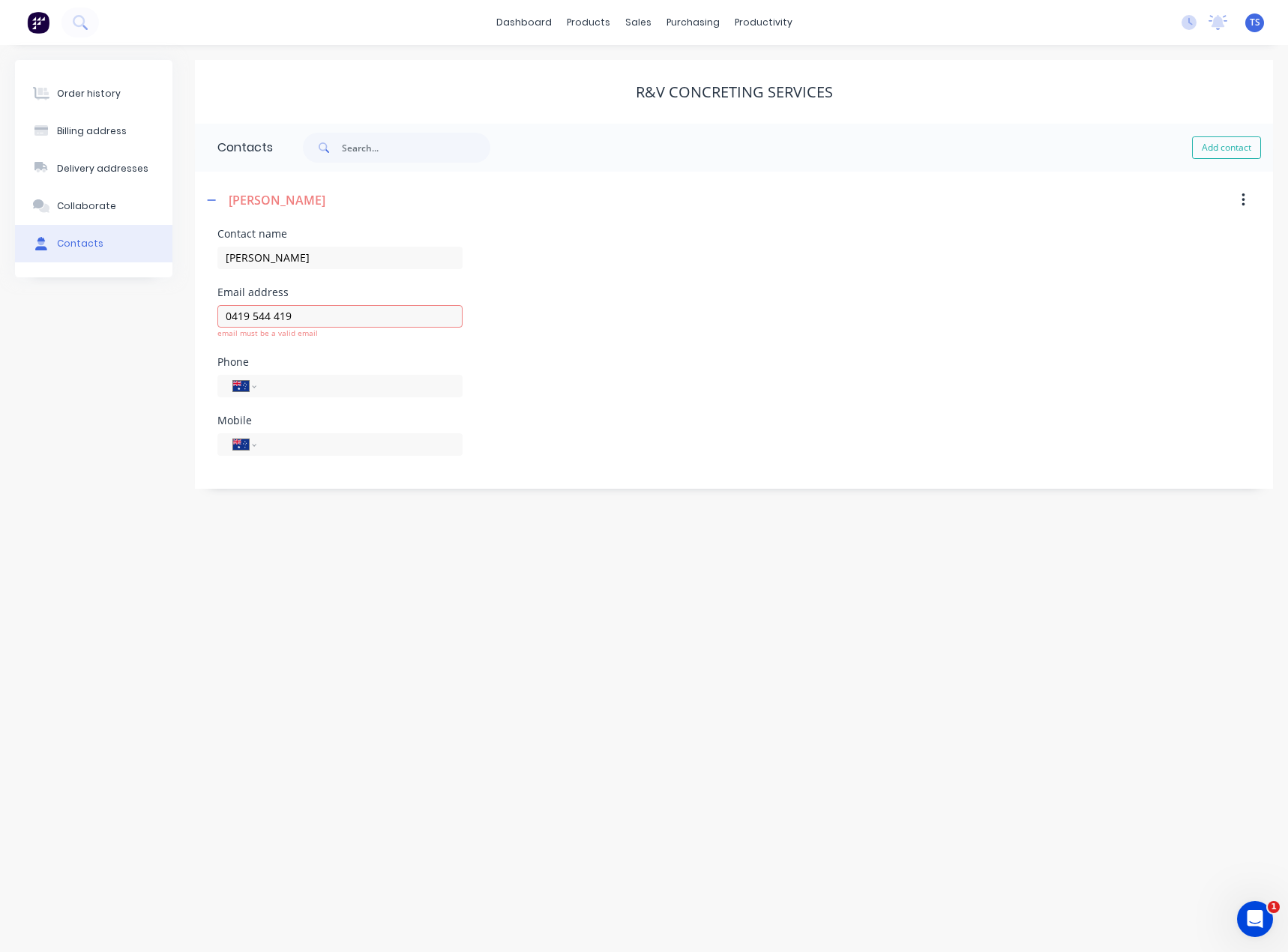
click at [272, 429] on div "International Afghanistan Åland Islands Albania Algeria American Samoa Andorra …" at bounding box center [340, 451] width 245 height 44
drag, startPoint x: 272, startPoint y: 429, endPoint x: 266, endPoint y: 451, distance: 22.8
click at [267, 451] on input "tel" at bounding box center [356, 444] width 180 height 17
paste input "0419 544 419"
type input "0419 544 419"
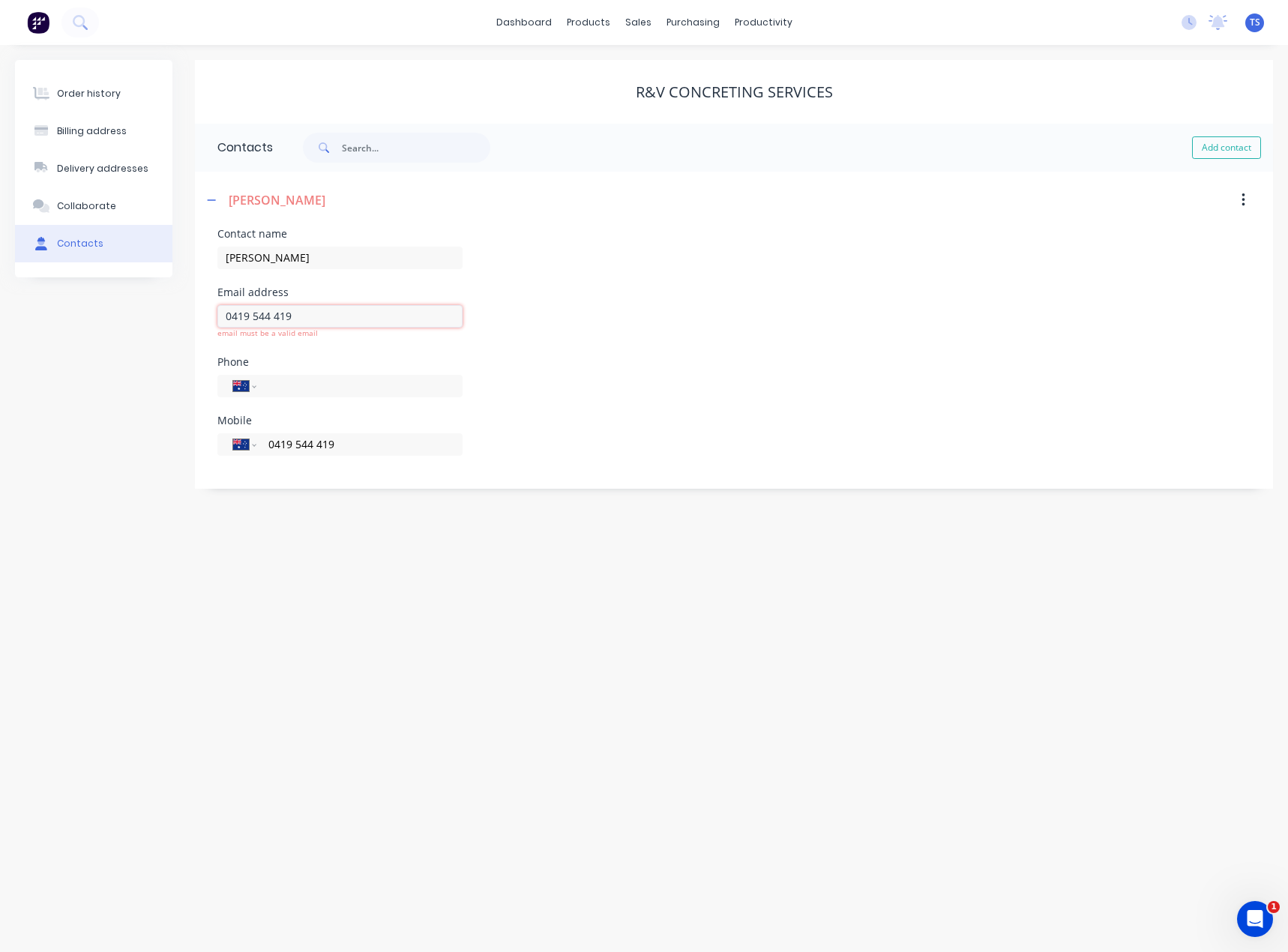
drag, startPoint x: 297, startPoint y: 316, endPoint x: 145, endPoint y: 323, distance: 152.2
click at [145, 323] on div "Order history Billing address Delivery addresses Collaborate Contacts R&V Concr…" at bounding box center [644, 274] width 1259 height 428
click at [135, 523] on div "Order history Billing address Delivery addresses Collaborate Contacts R&V Concr…" at bounding box center [644, 499] width 1288 height 907
click at [212, 199] on icon "button" at bounding box center [212, 200] width 9 height 10
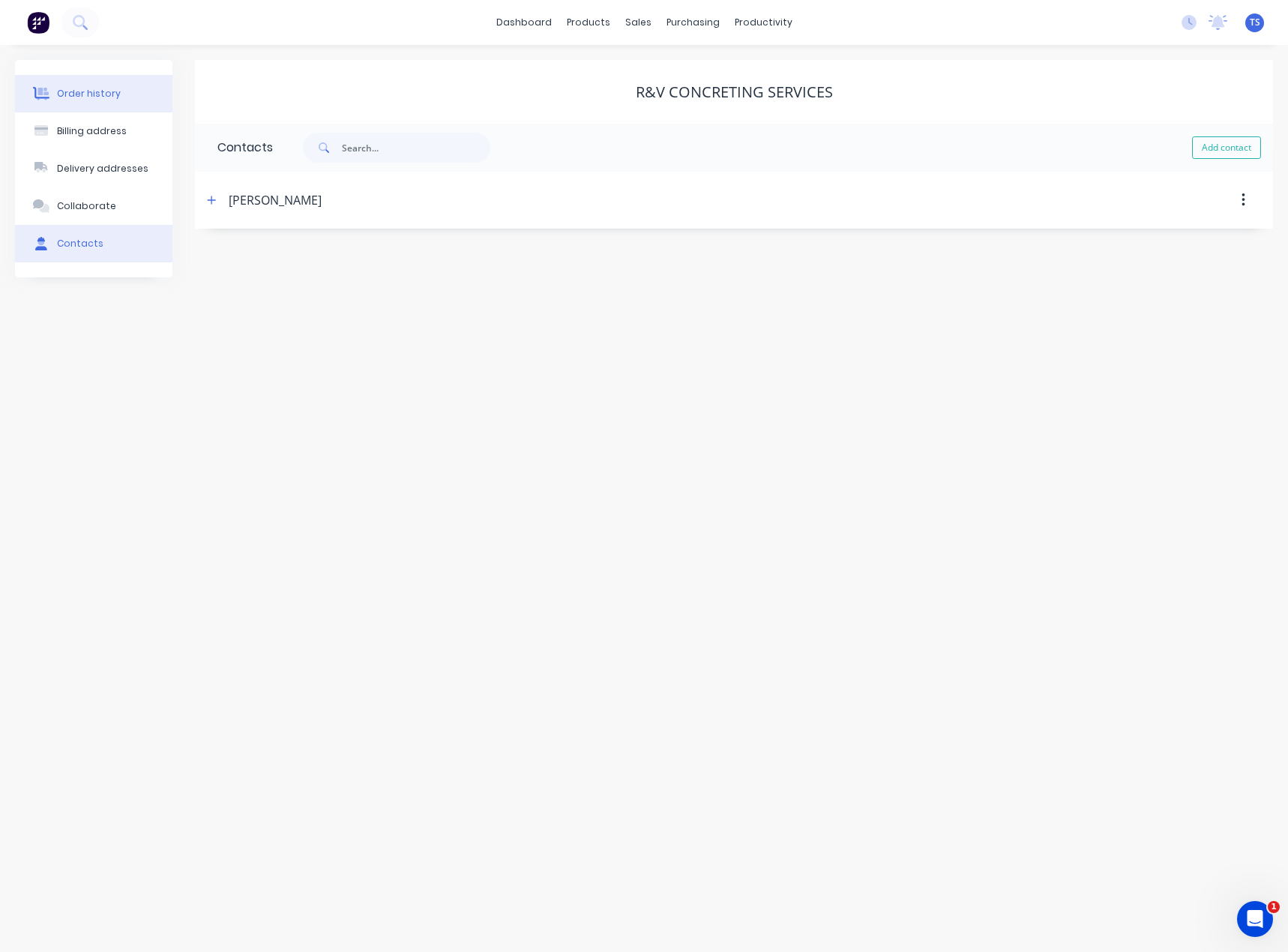
click at [74, 95] on div "Order history" at bounding box center [88, 94] width 63 height 14
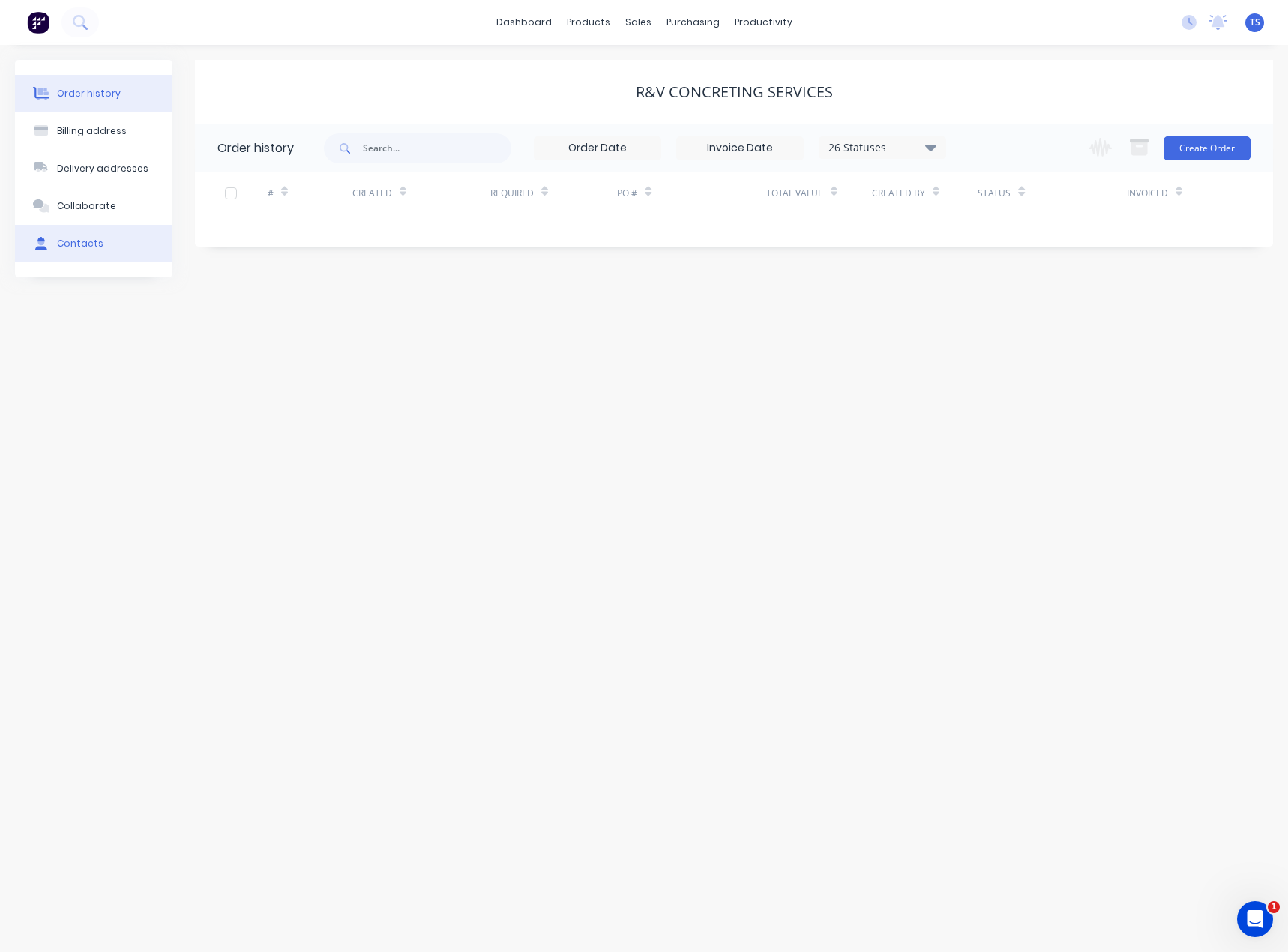
click at [33, 250] on div at bounding box center [42, 244] width 23 height 14
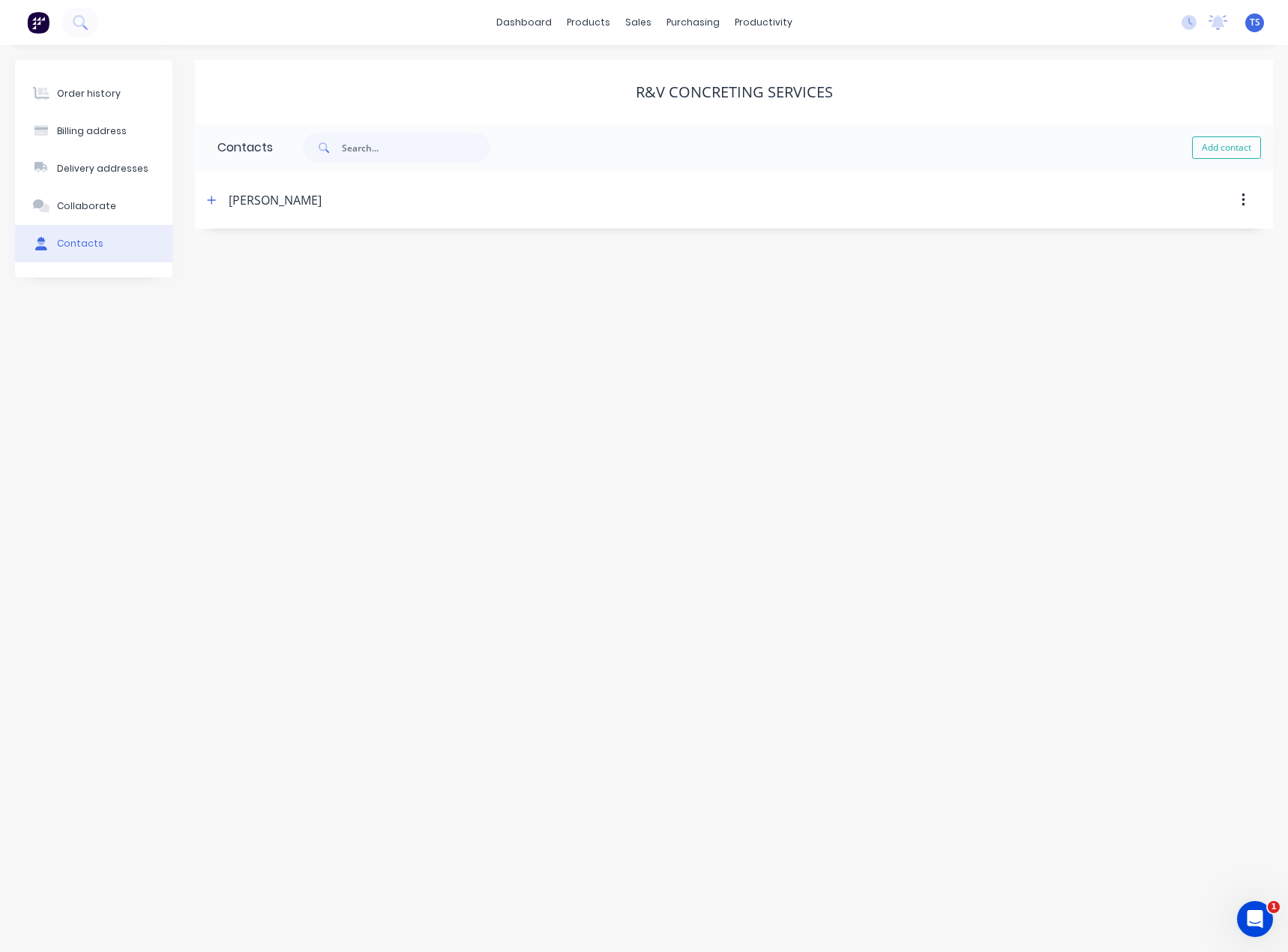
click at [74, 93] on div "Order history" at bounding box center [88, 94] width 63 height 14
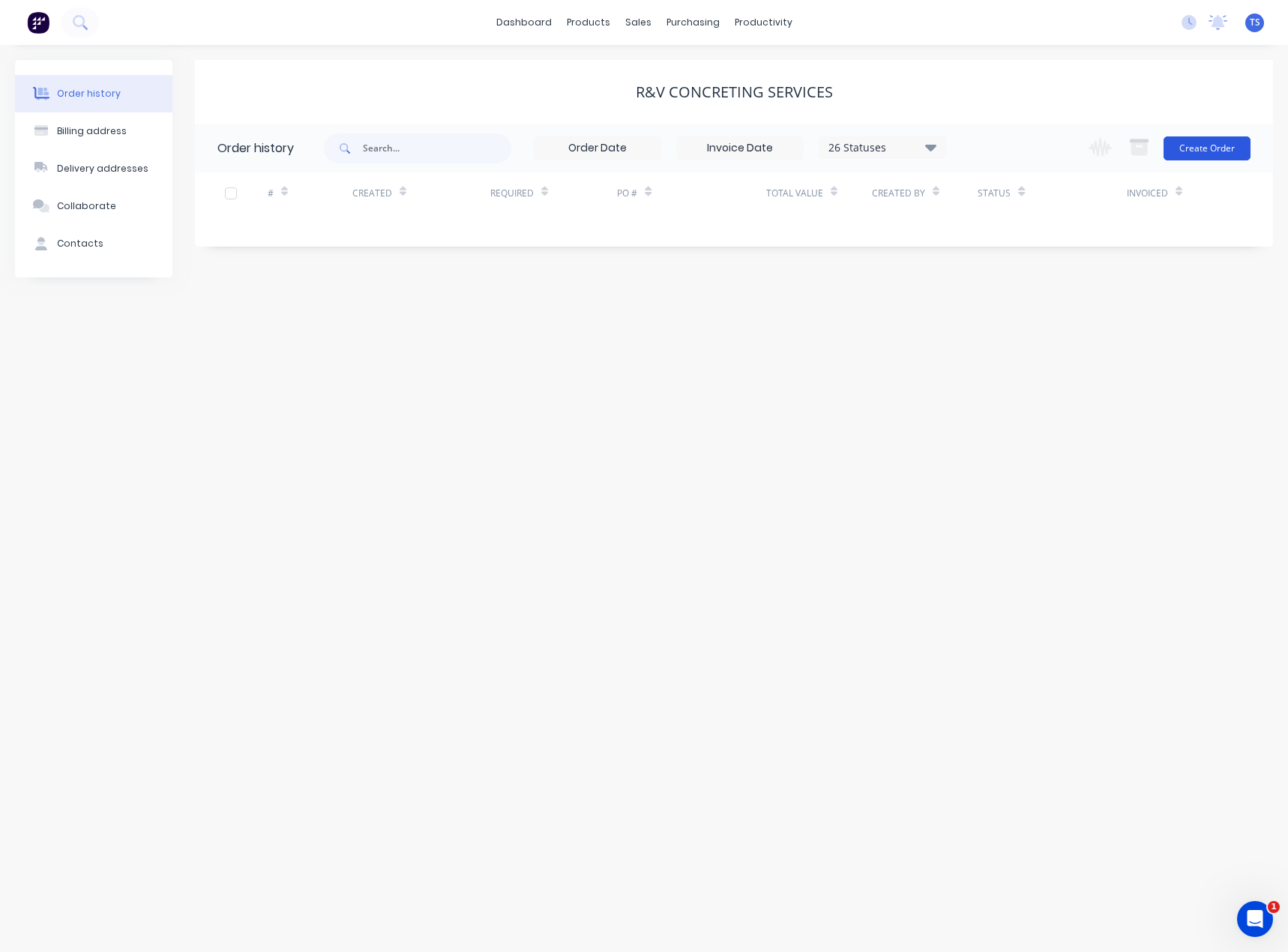
click at [1227, 149] on button "Create Order" at bounding box center [1207, 148] width 87 height 24
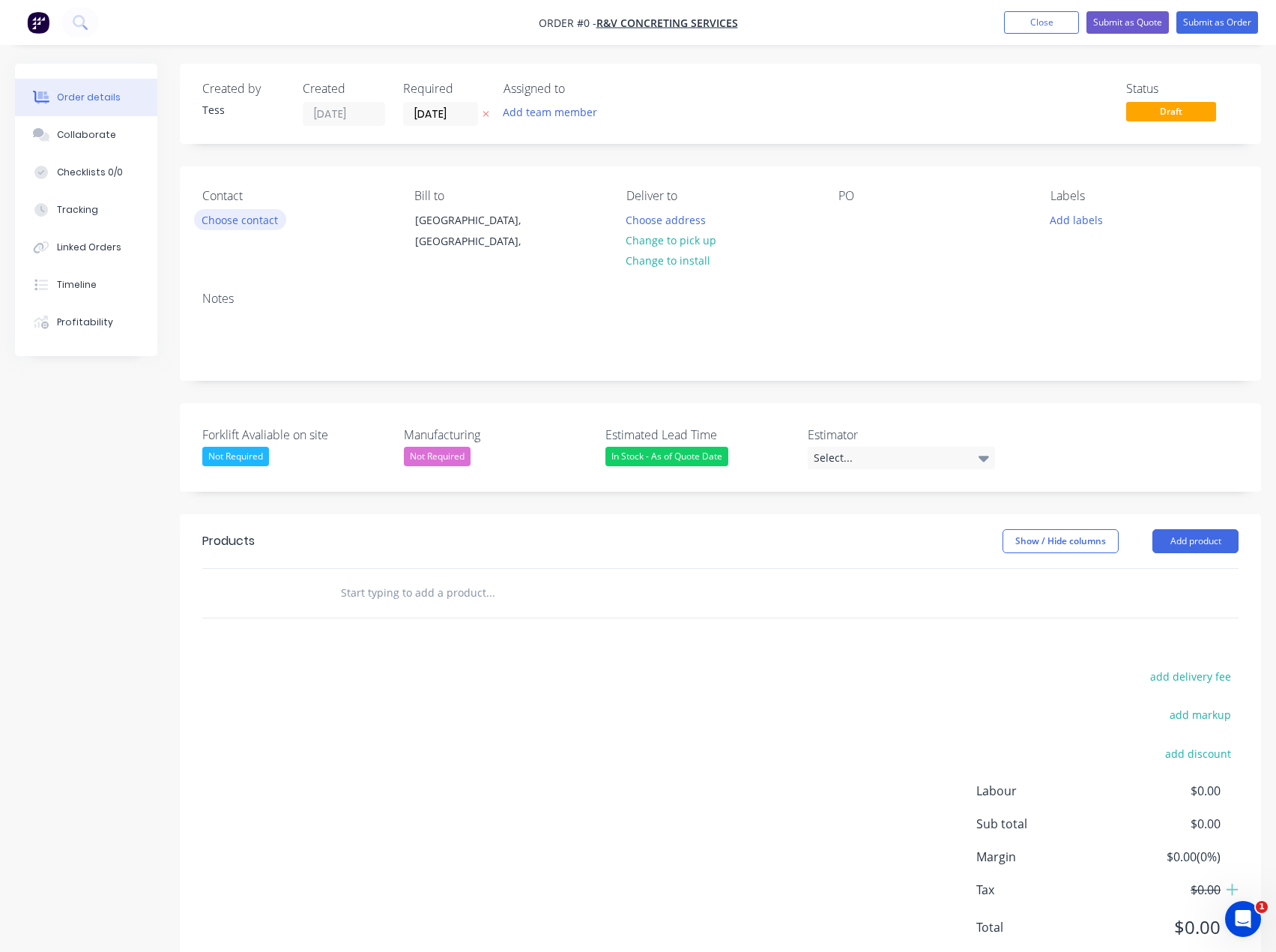
click at [251, 220] on button "Choose contact" at bounding box center [240, 218] width 92 height 20
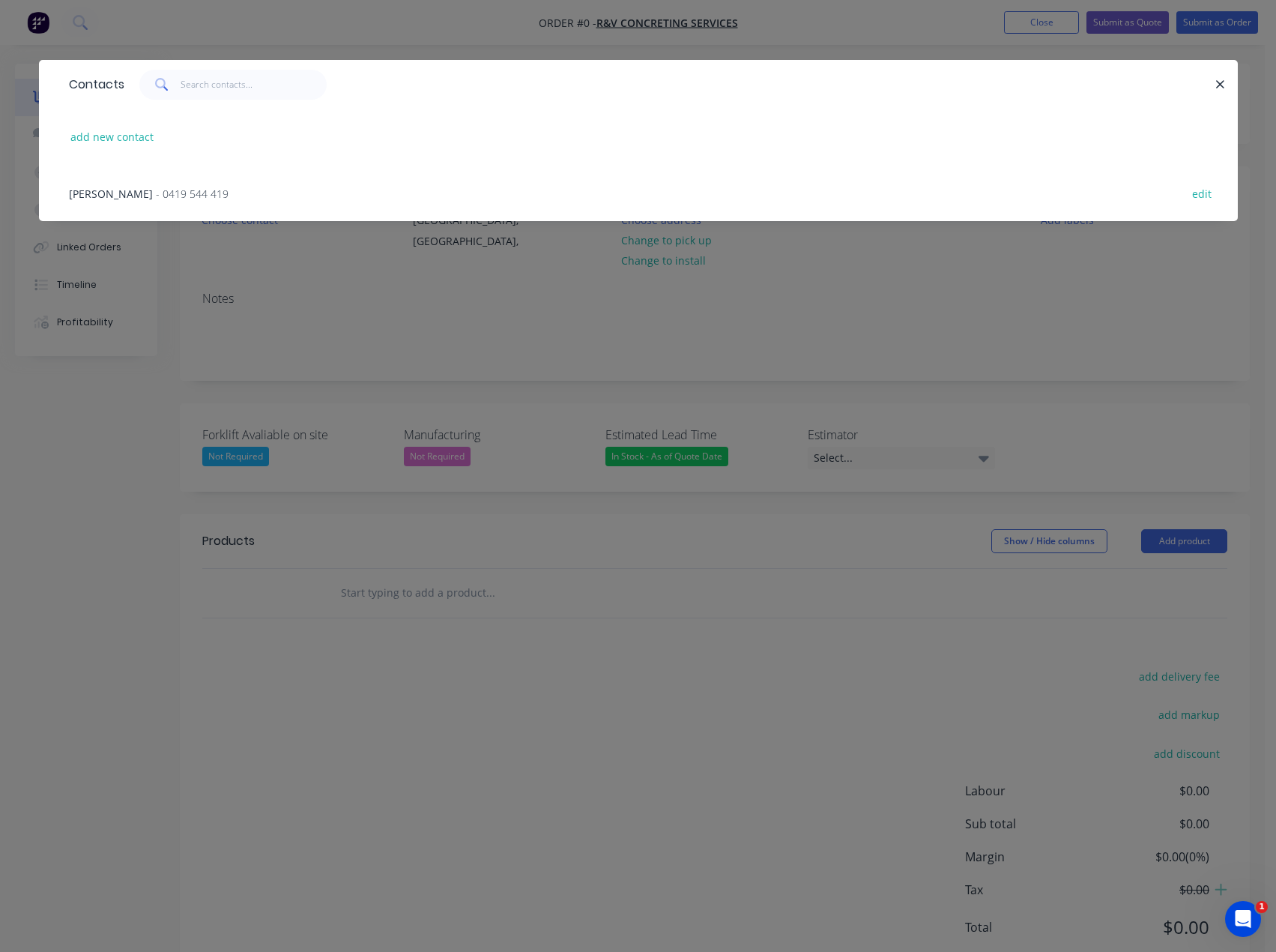
drag, startPoint x: 125, startPoint y: 193, endPoint x: 137, endPoint y: 199, distance: 13.4
click at [156, 194] on span "- 0419 544 419" at bounding box center [192, 193] width 73 height 14
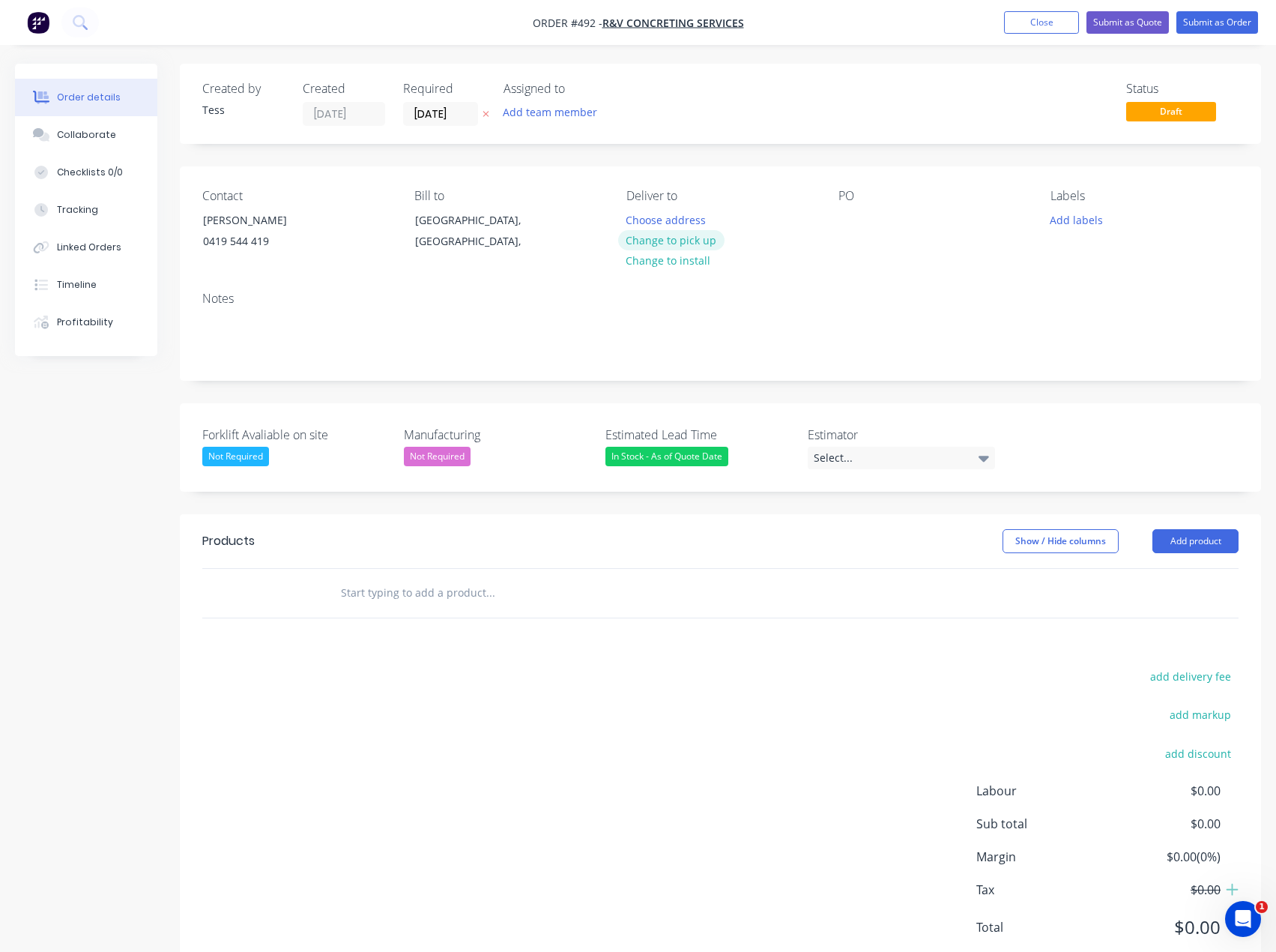
click at [672, 238] on button "Change to pick up" at bounding box center [671, 239] width 107 height 20
click at [539, 116] on button "Add team member" at bounding box center [550, 112] width 110 height 20
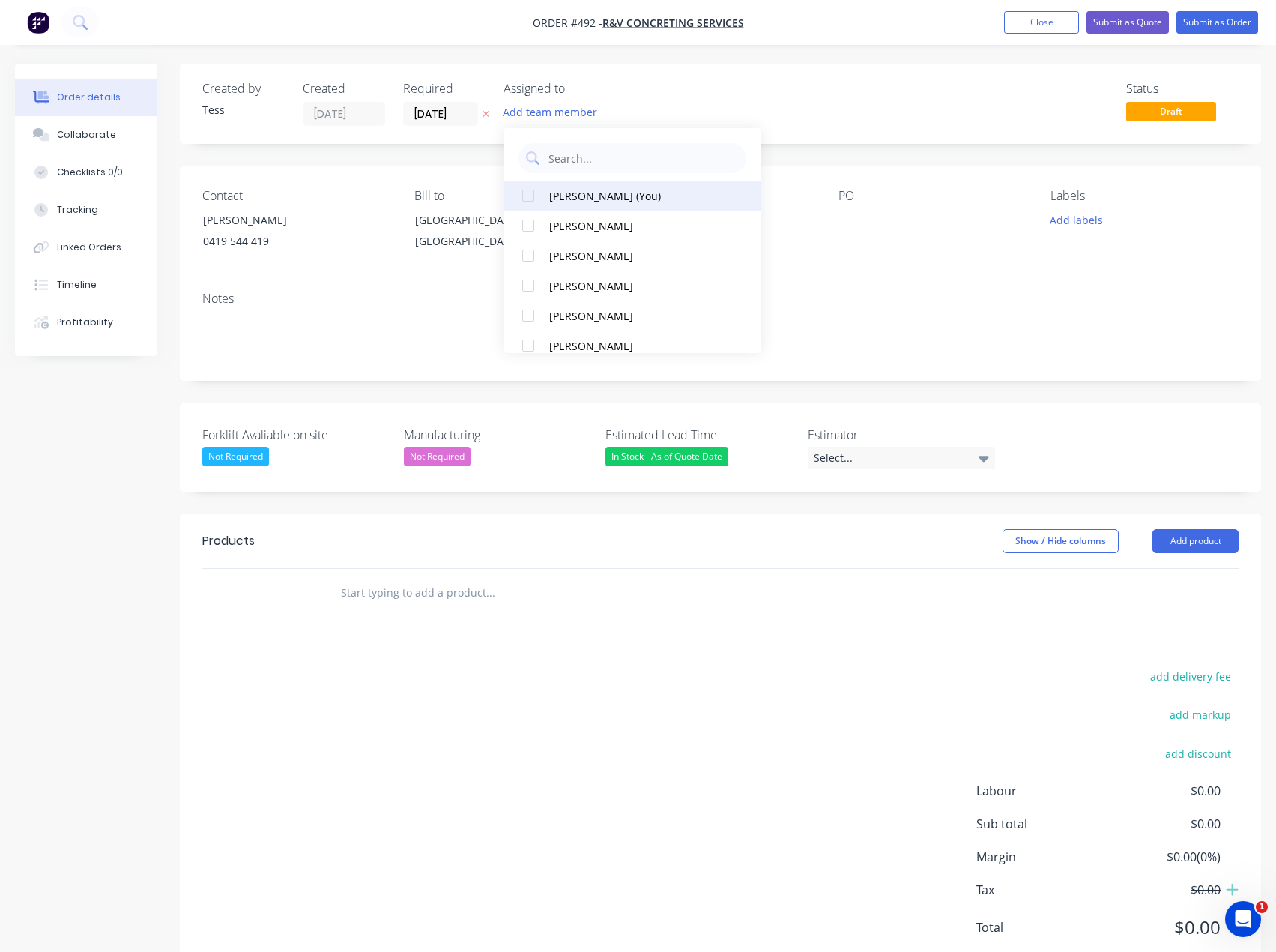
click at [556, 195] on div "[PERSON_NAME] (You)" at bounding box center [637, 196] width 176 height 16
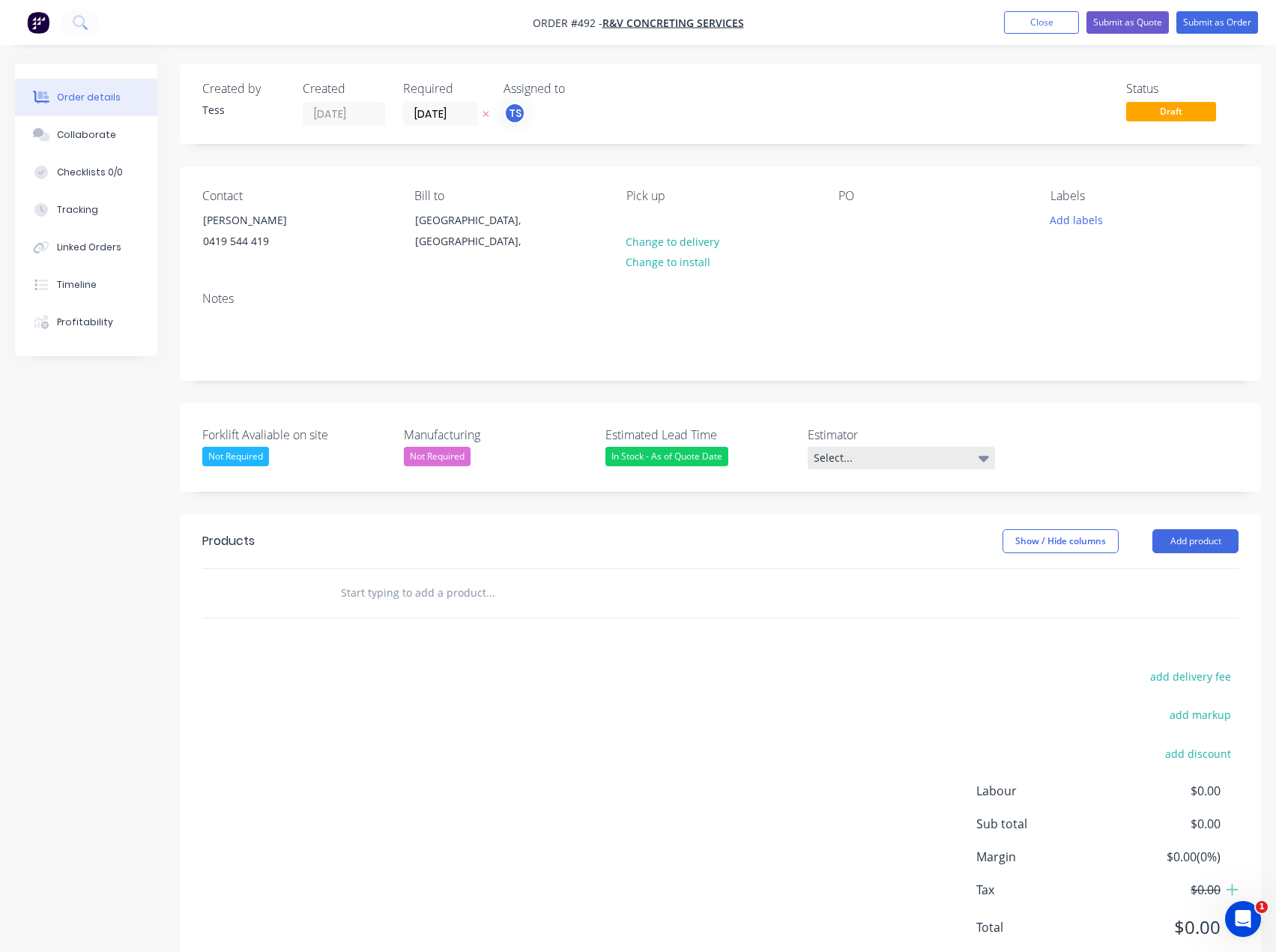
click at [890, 455] on div "Select..." at bounding box center [902, 458] width 187 height 23
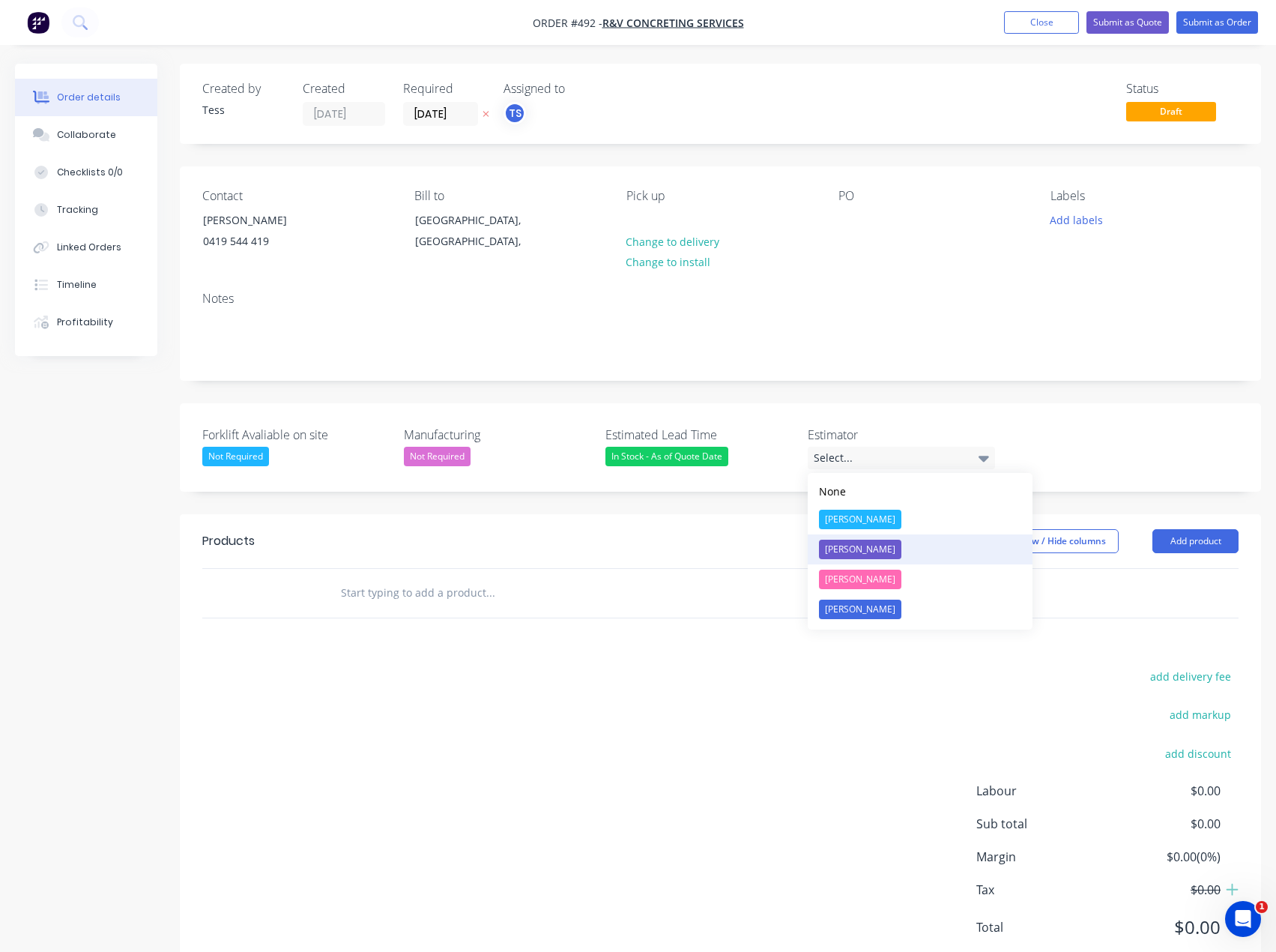
click at [857, 549] on div "[PERSON_NAME]" at bounding box center [860, 549] width 82 height 19
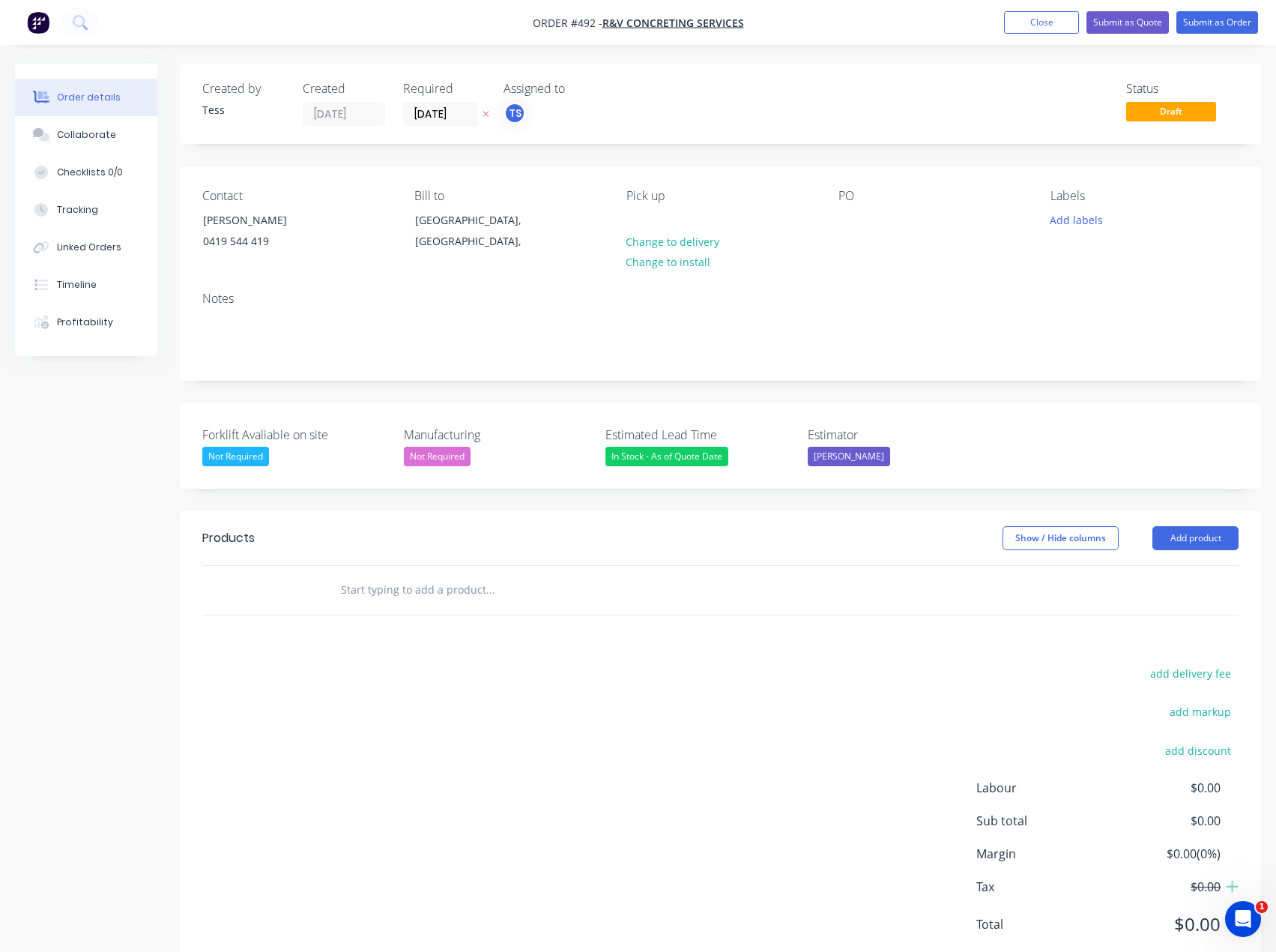
click at [402, 589] on input "text" at bounding box center [490, 590] width 300 height 30
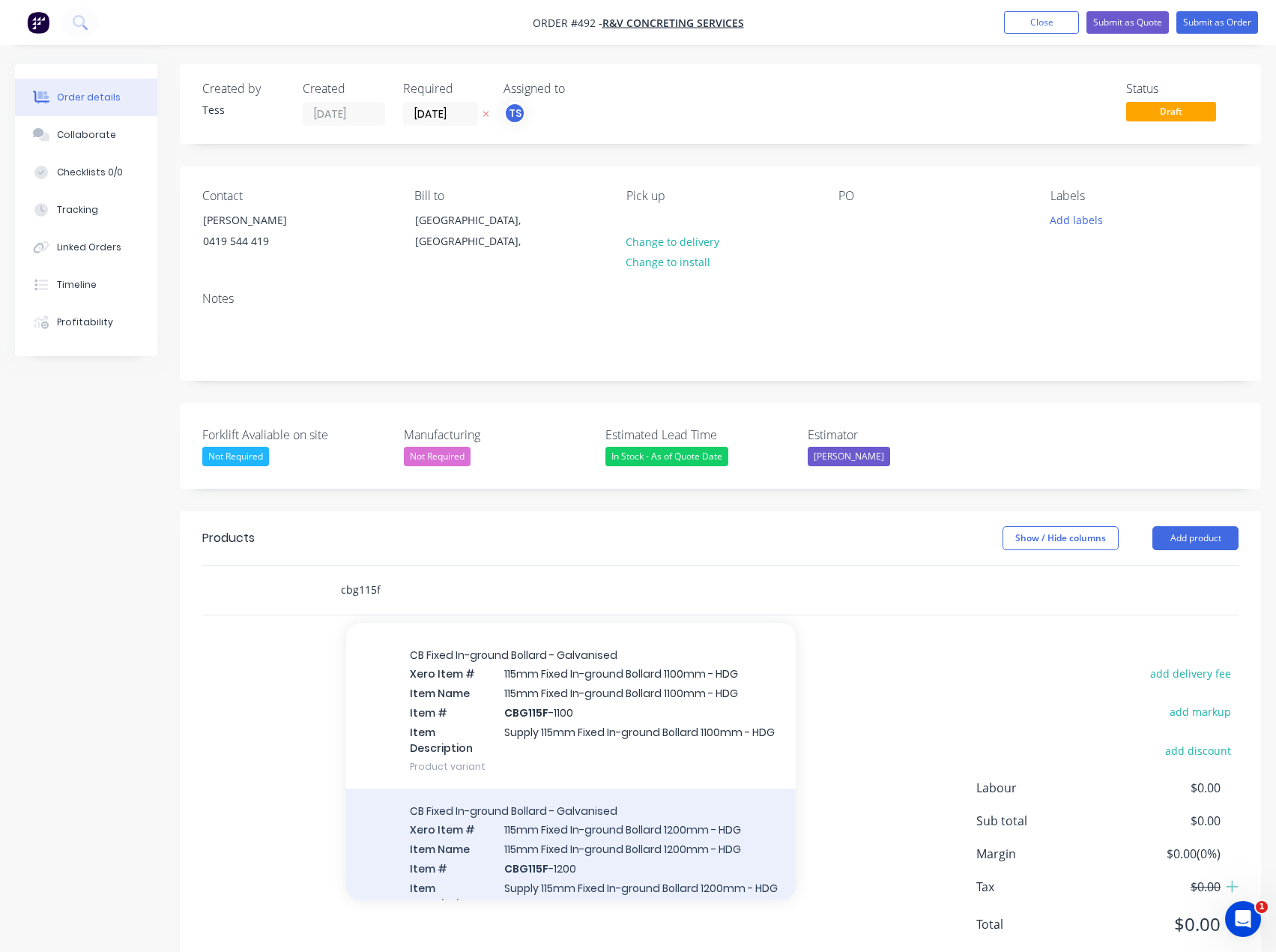
scroll to position [75, 0]
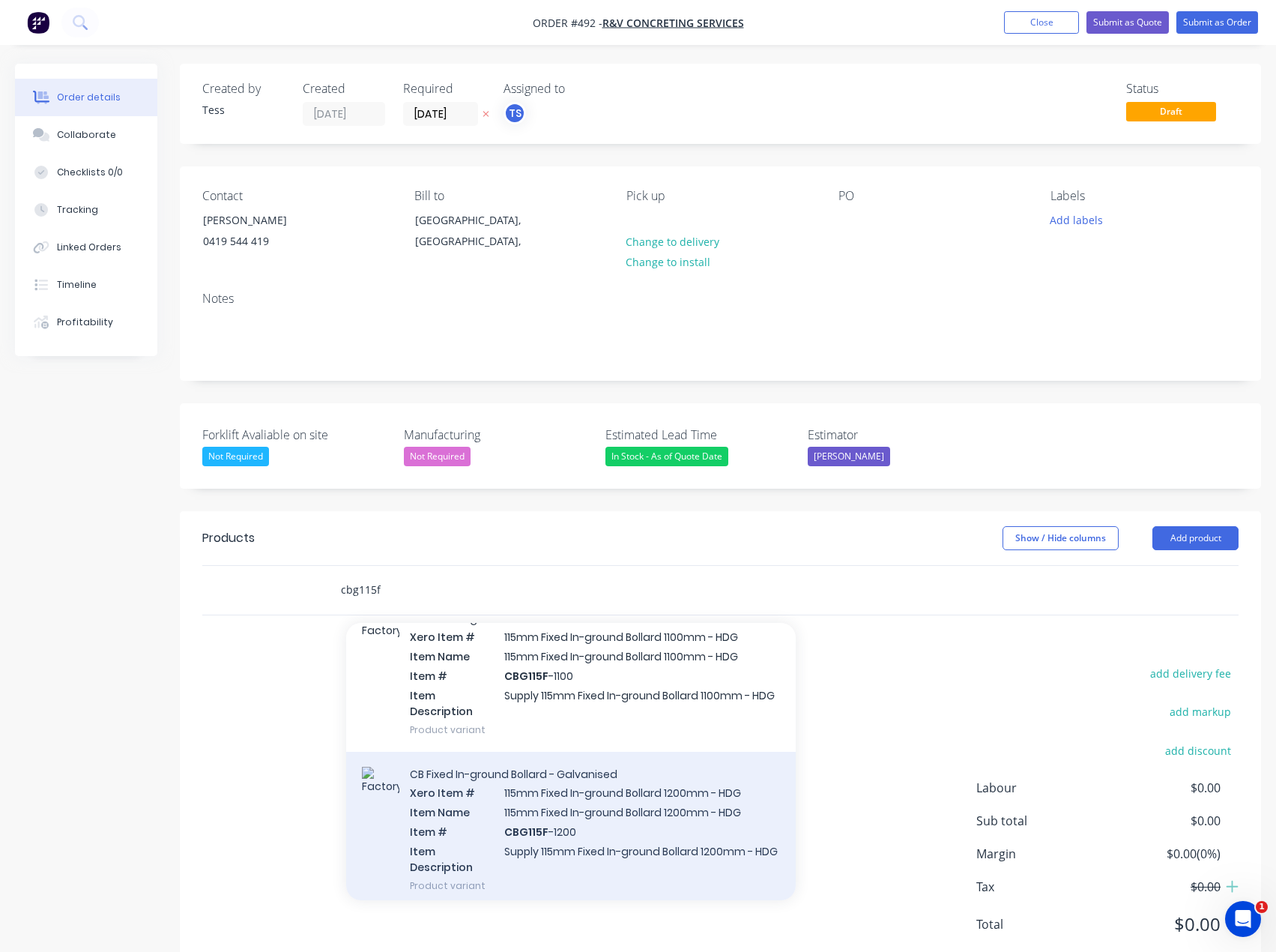
type input "cbg115f"
click at [561, 827] on div "CB Fixed In-ground Bollard - Galvanised Xero Item # 115mm Fixed In-ground Bolla…" at bounding box center [570, 830] width 450 height 156
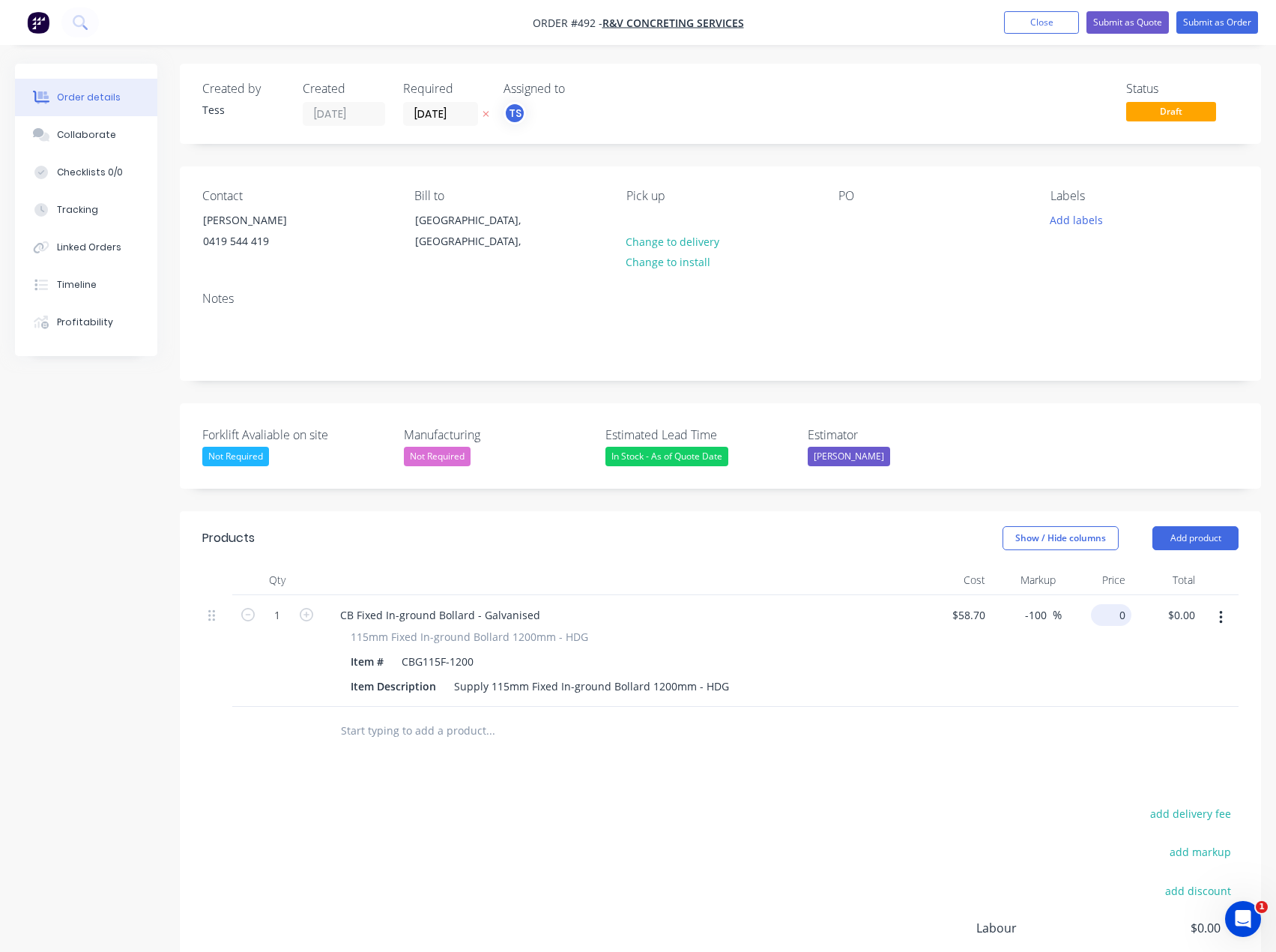
click at [1111, 616] on div "0 $0.00" at bounding box center [1111, 615] width 41 height 22
type input "135"
type input "129.98"
type input "$135.00"
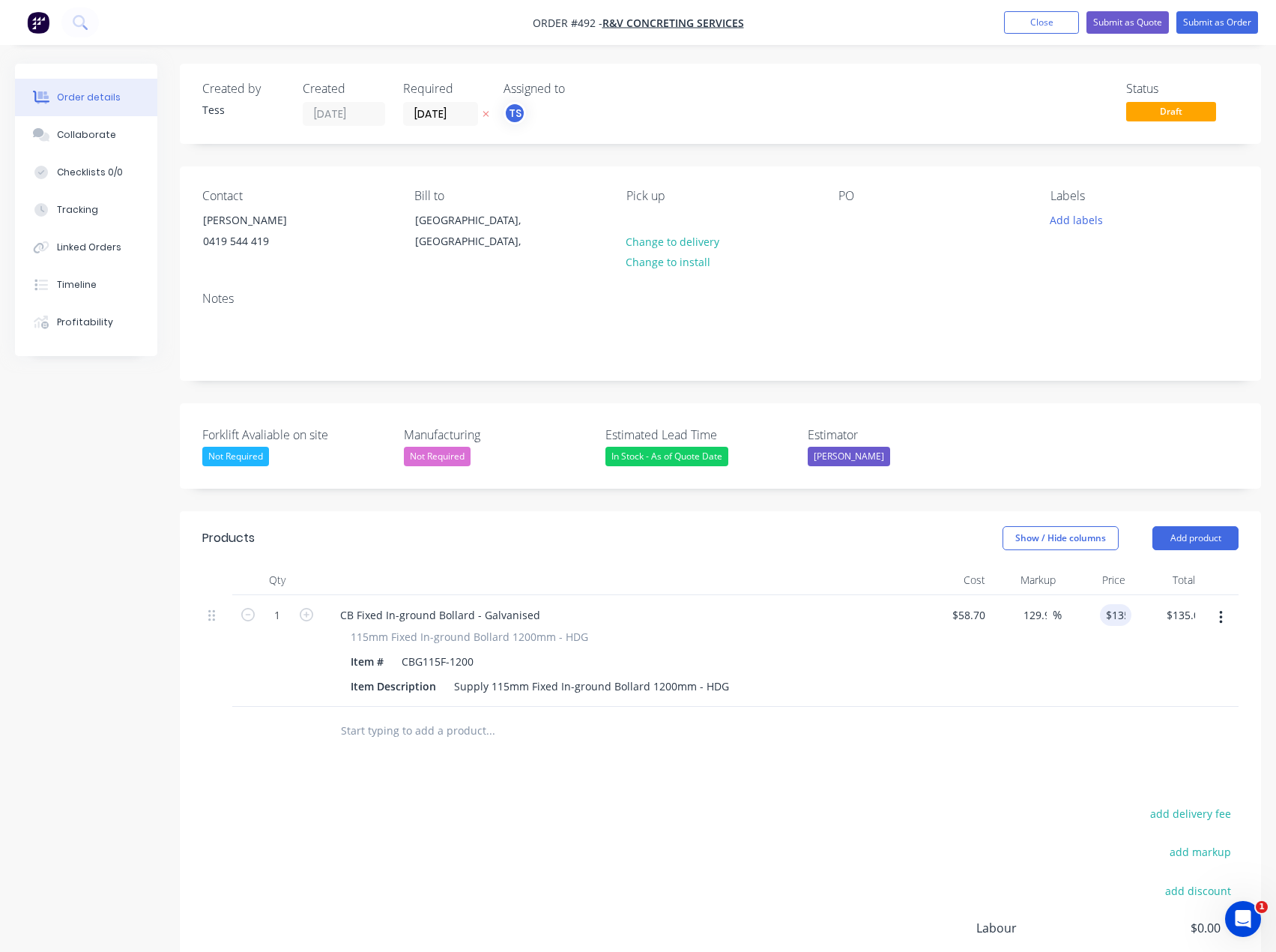
click at [830, 742] on div at bounding box center [592, 731] width 528 height 30
click at [1060, 220] on button "Add labels" at bounding box center [1077, 218] width 69 height 20
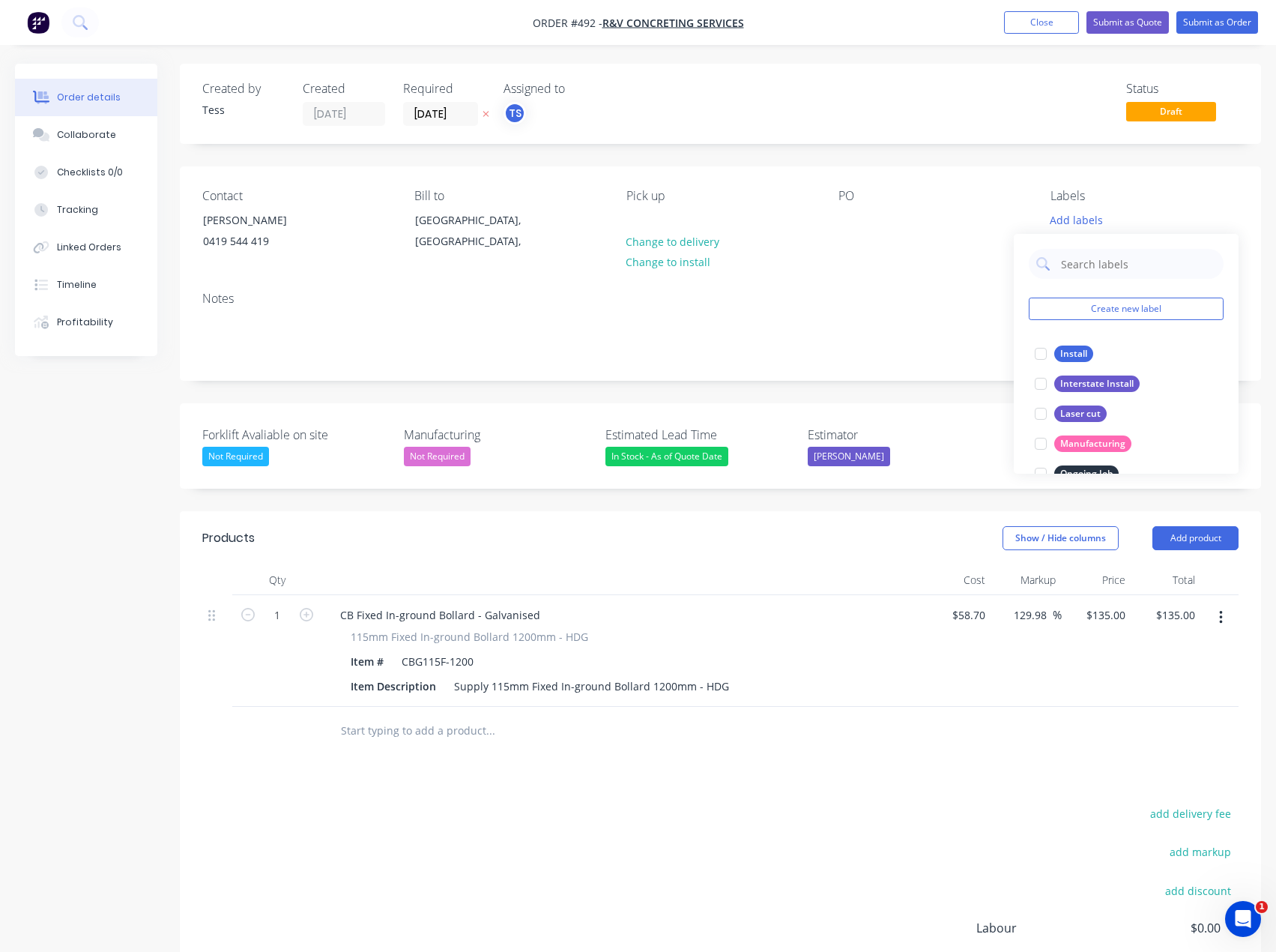
scroll to position [225, 0]
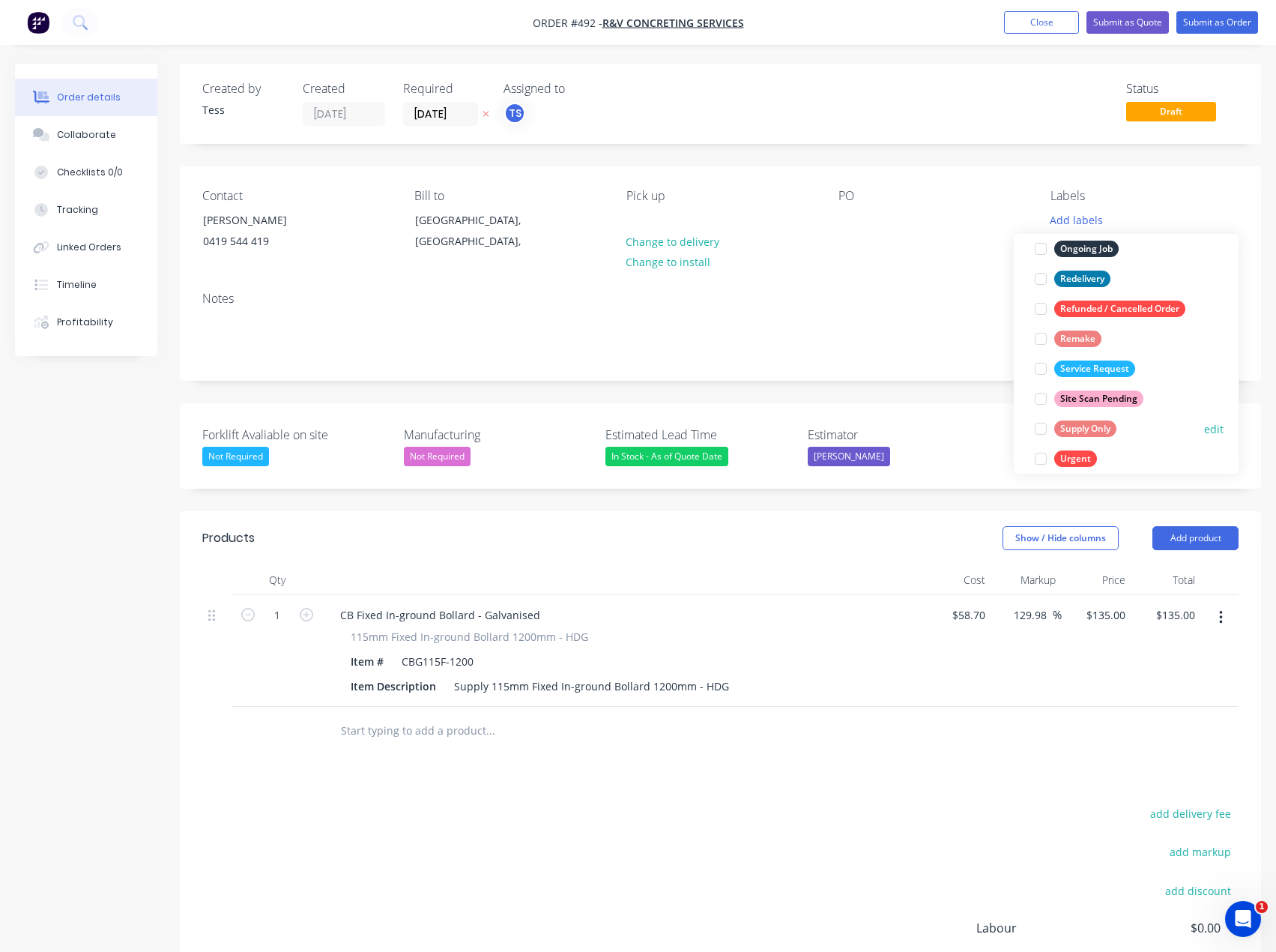
click at [1043, 427] on div at bounding box center [1040, 428] width 30 height 30
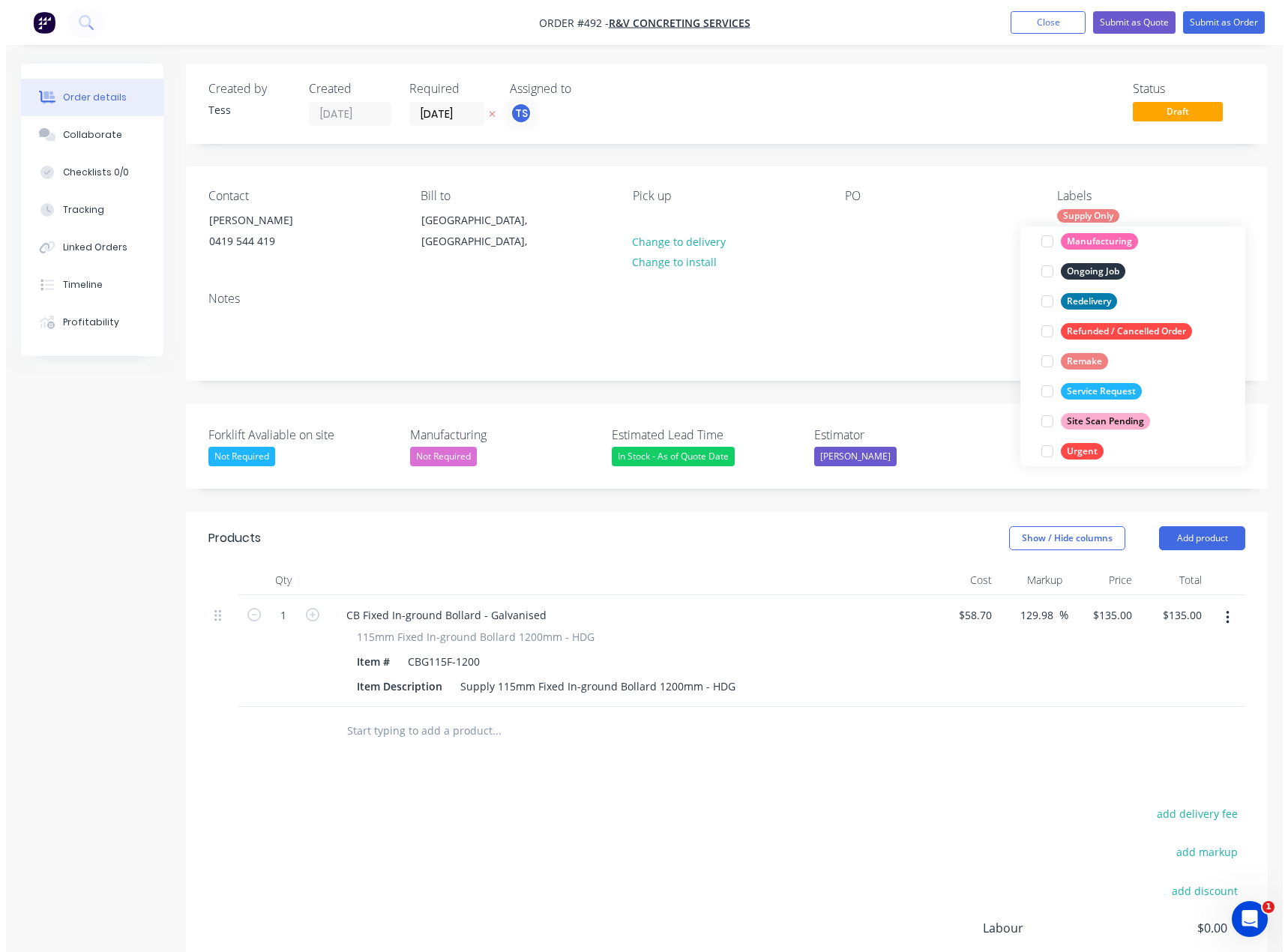
scroll to position [0, 0]
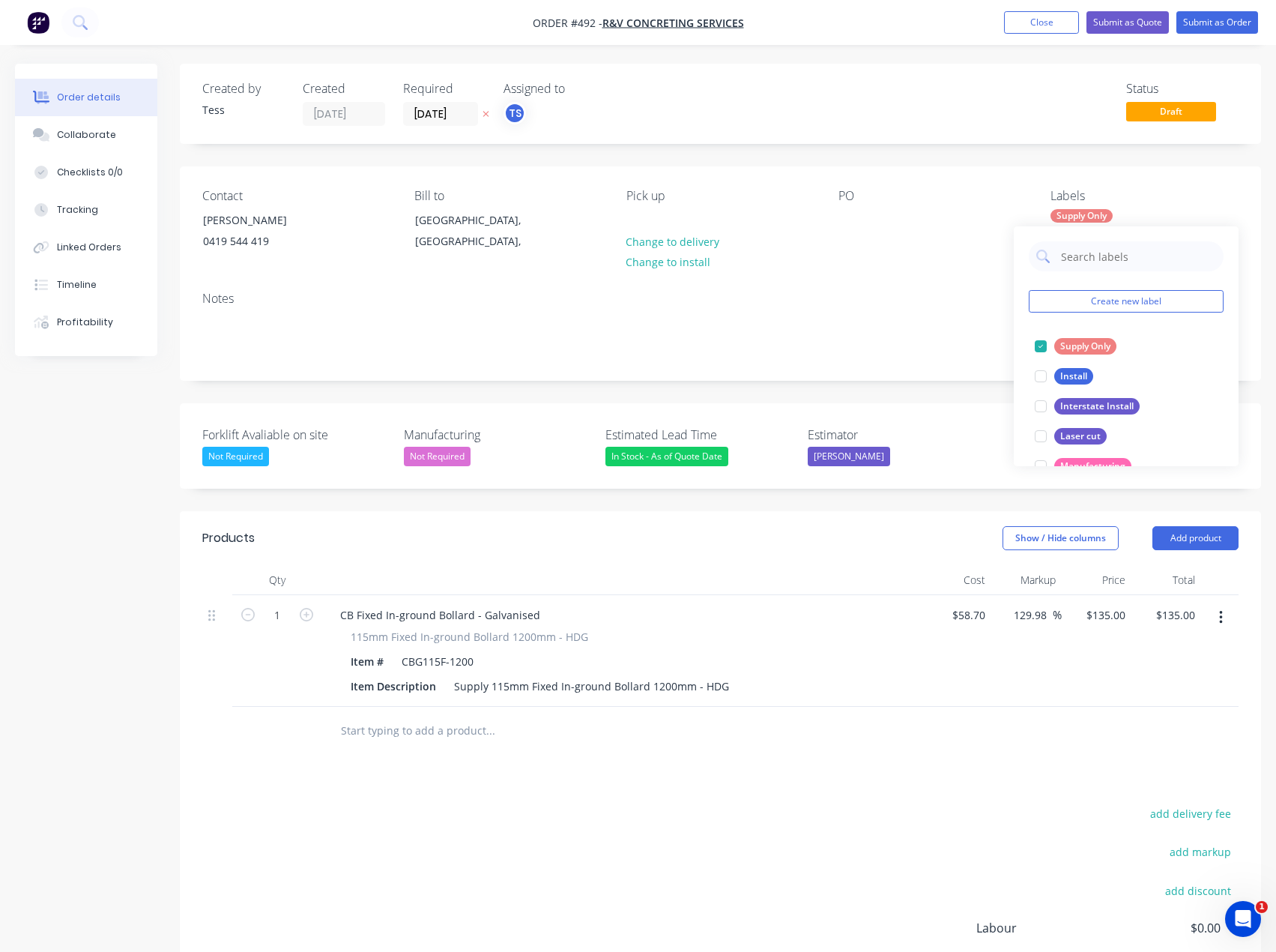
click at [908, 175] on div "Contact Ross 0419 544 419 Bill to Victoria, Australia, Pick up Change to delive…" at bounding box center [719, 223] width 1081 height 114
click at [1129, 20] on button "Submit as Quote" at bounding box center [1128, 23] width 82 height 23
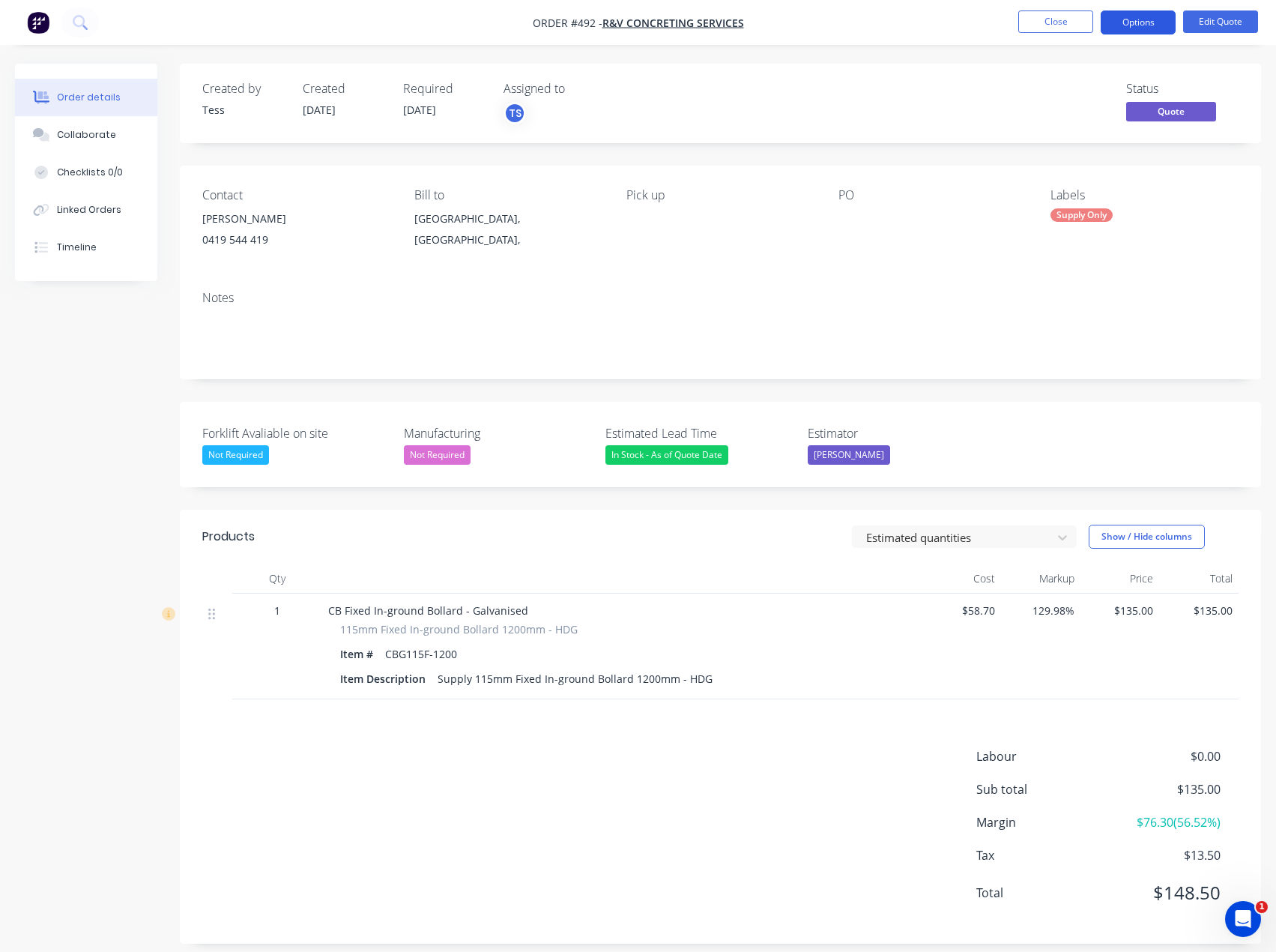
click at [1153, 22] on button "Options" at bounding box center [1138, 23] width 75 height 24
click at [976, 57] on div "Order details Collaborate Checklists 0/0 Linked Orders Timeline Order details C…" at bounding box center [638, 483] width 1276 height 966
click at [1125, 17] on button "Options" at bounding box center [1138, 23] width 75 height 24
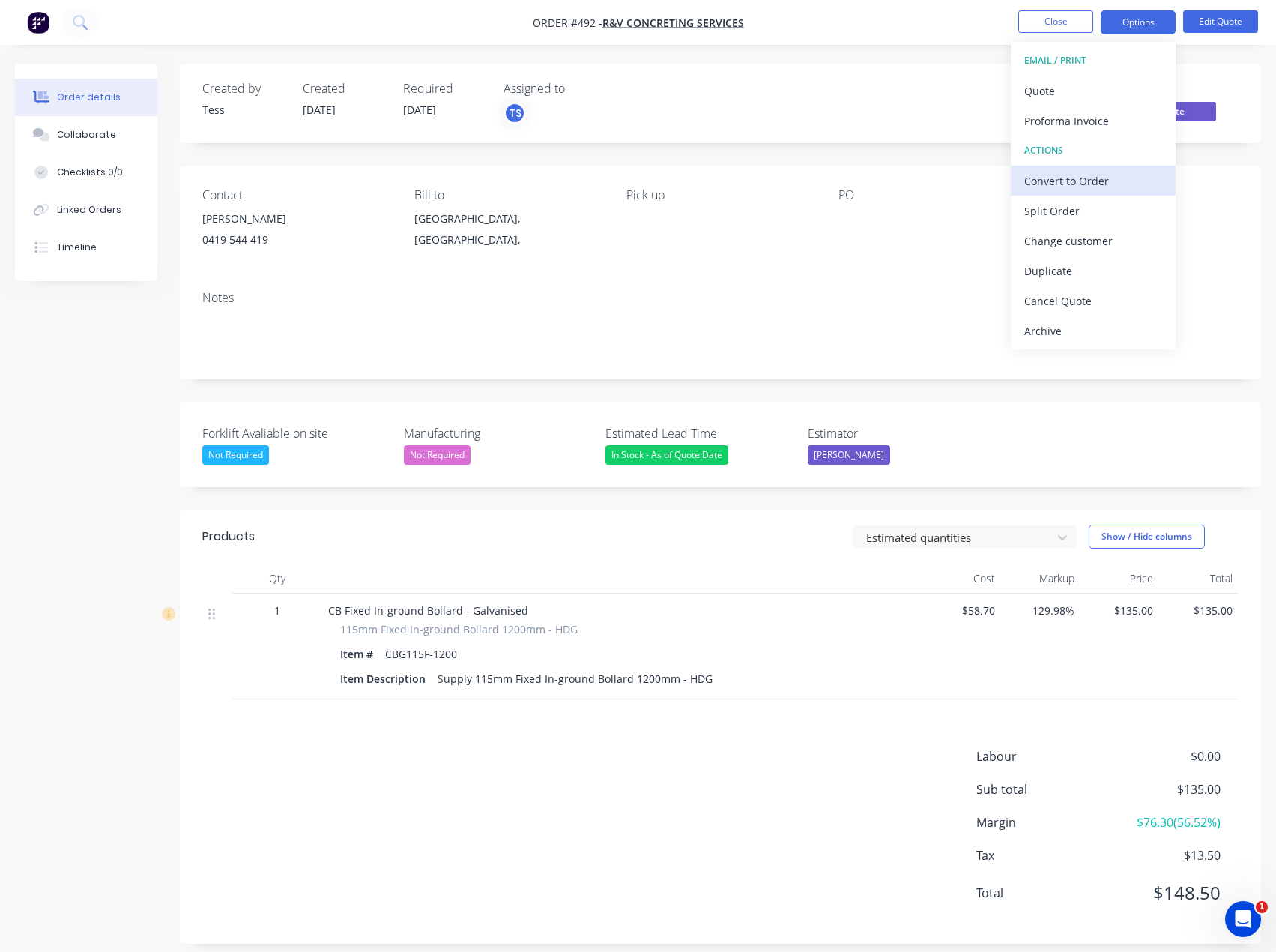
click at [1061, 183] on div "Convert to Order" at bounding box center [1093, 180] width 138 height 22
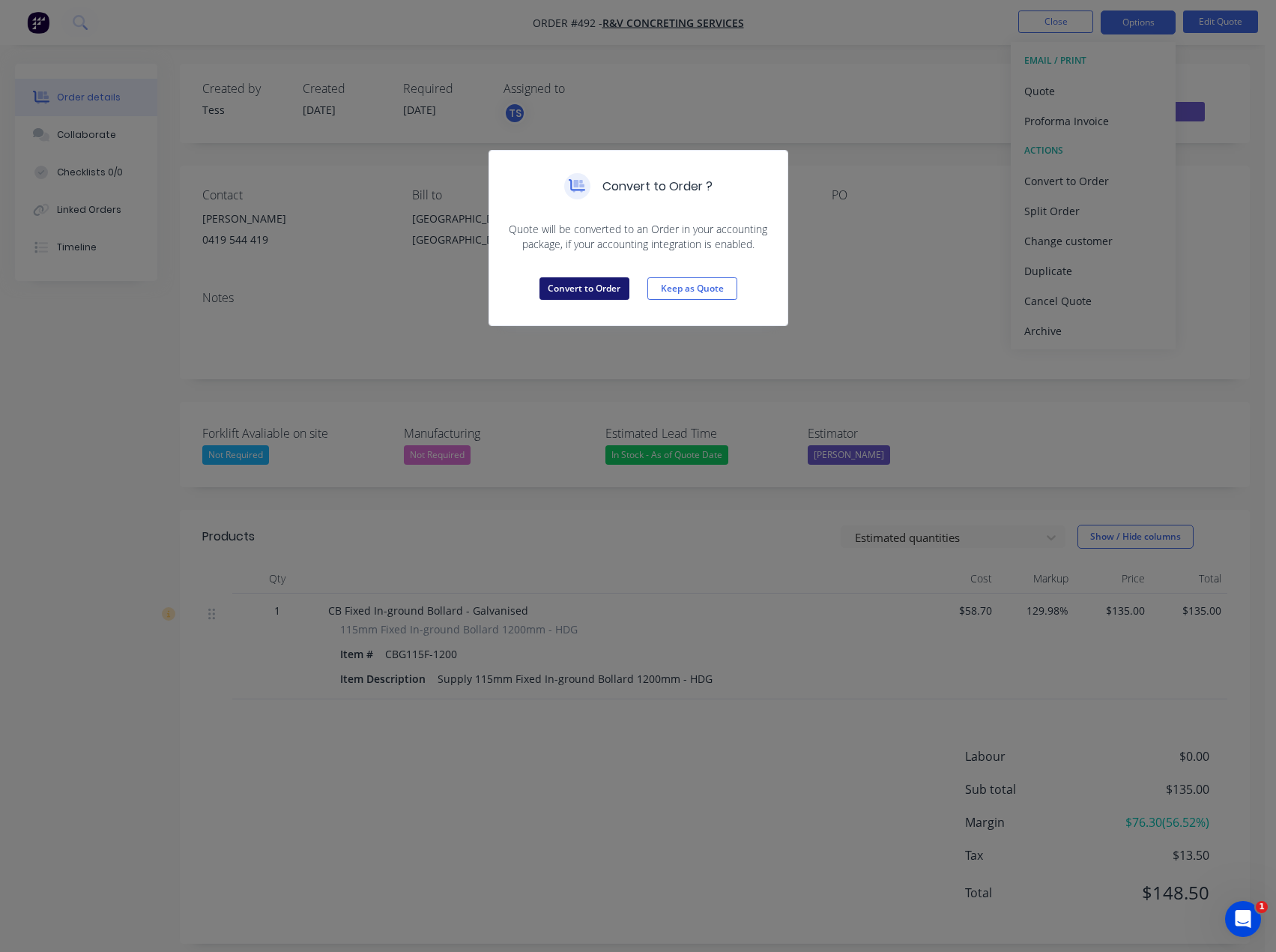
click at [601, 288] on button "Convert to Order" at bounding box center [584, 289] width 90 height 23
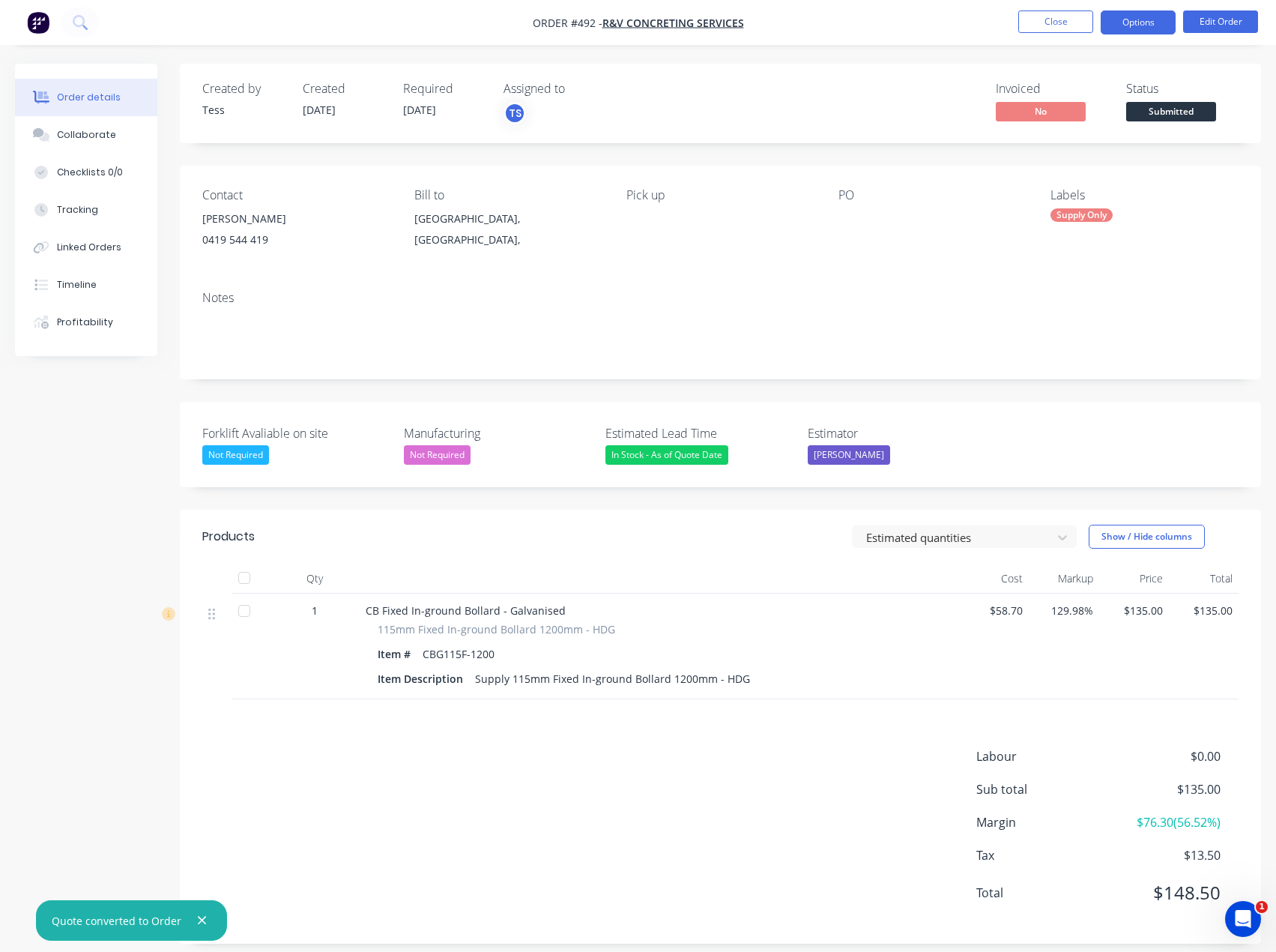
click at [1156, 23] on button "Options" at bounding box center [1138, 23] width 75 height 24
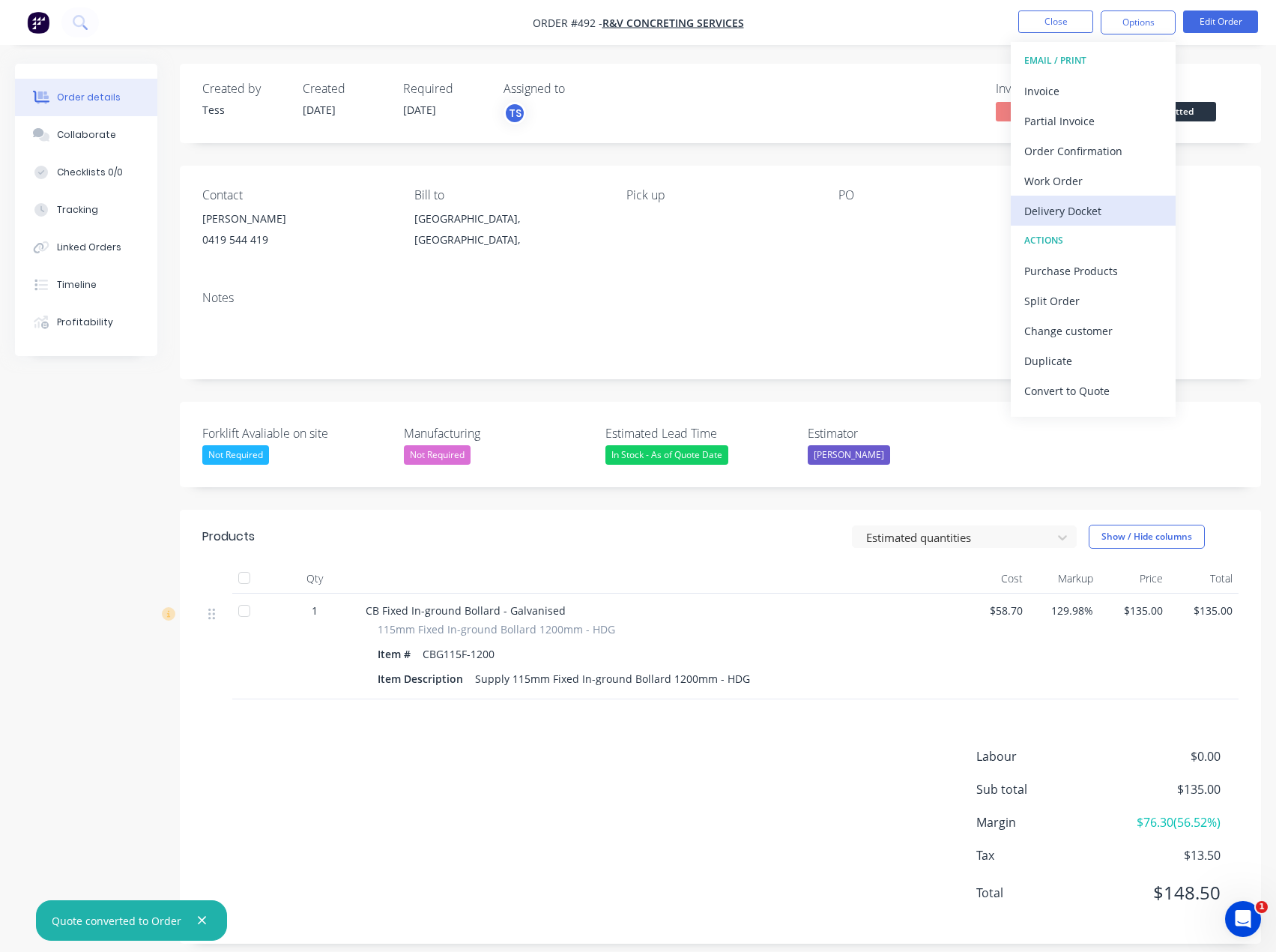
click at [1053, 206] on div "Delivery Docket" at bounding box center [1093, 211] width 138 height 22
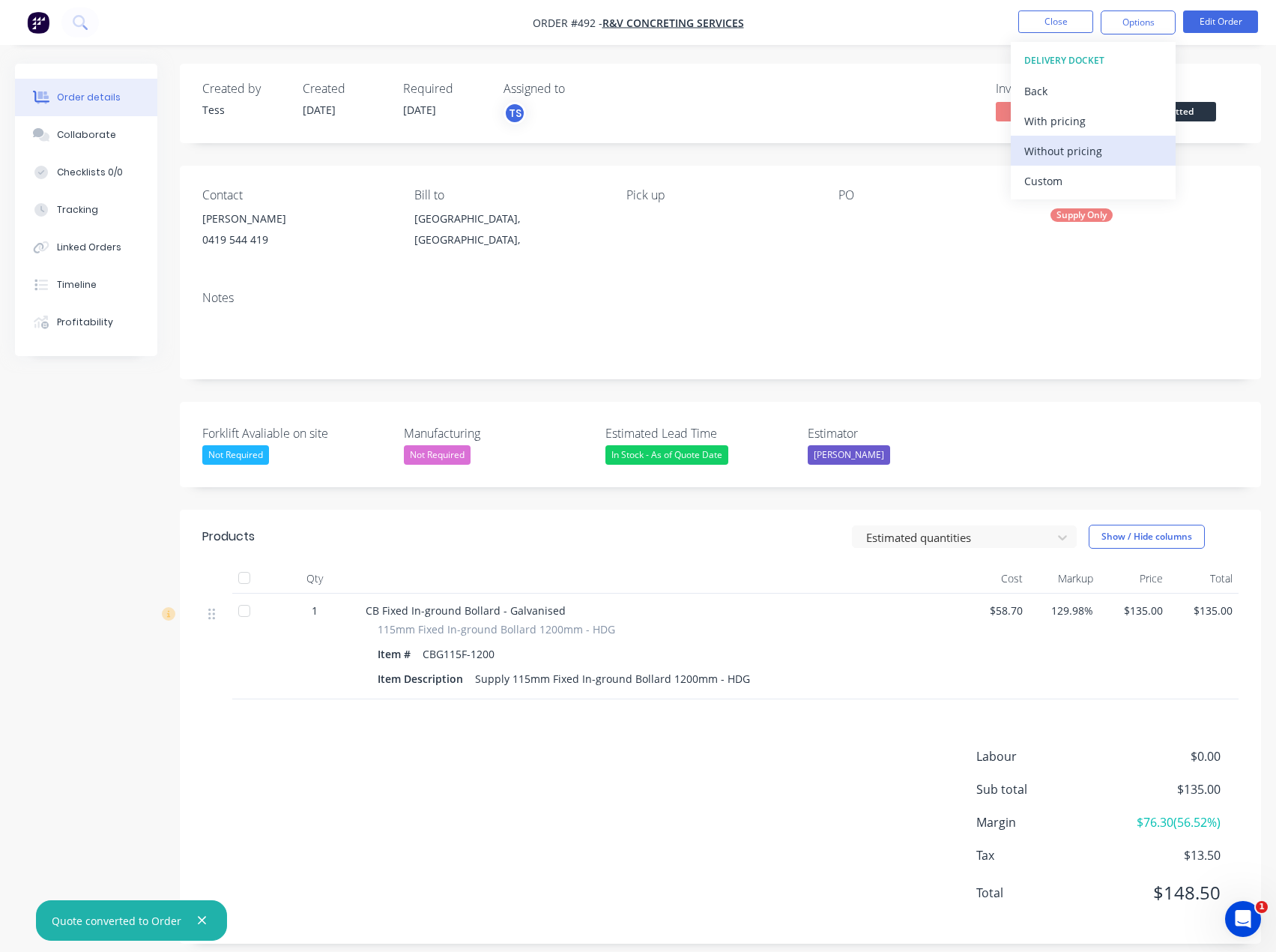
click at [1051, 147] on div "Without pricing" at bounding box center [1093, 151] width 138 height 22
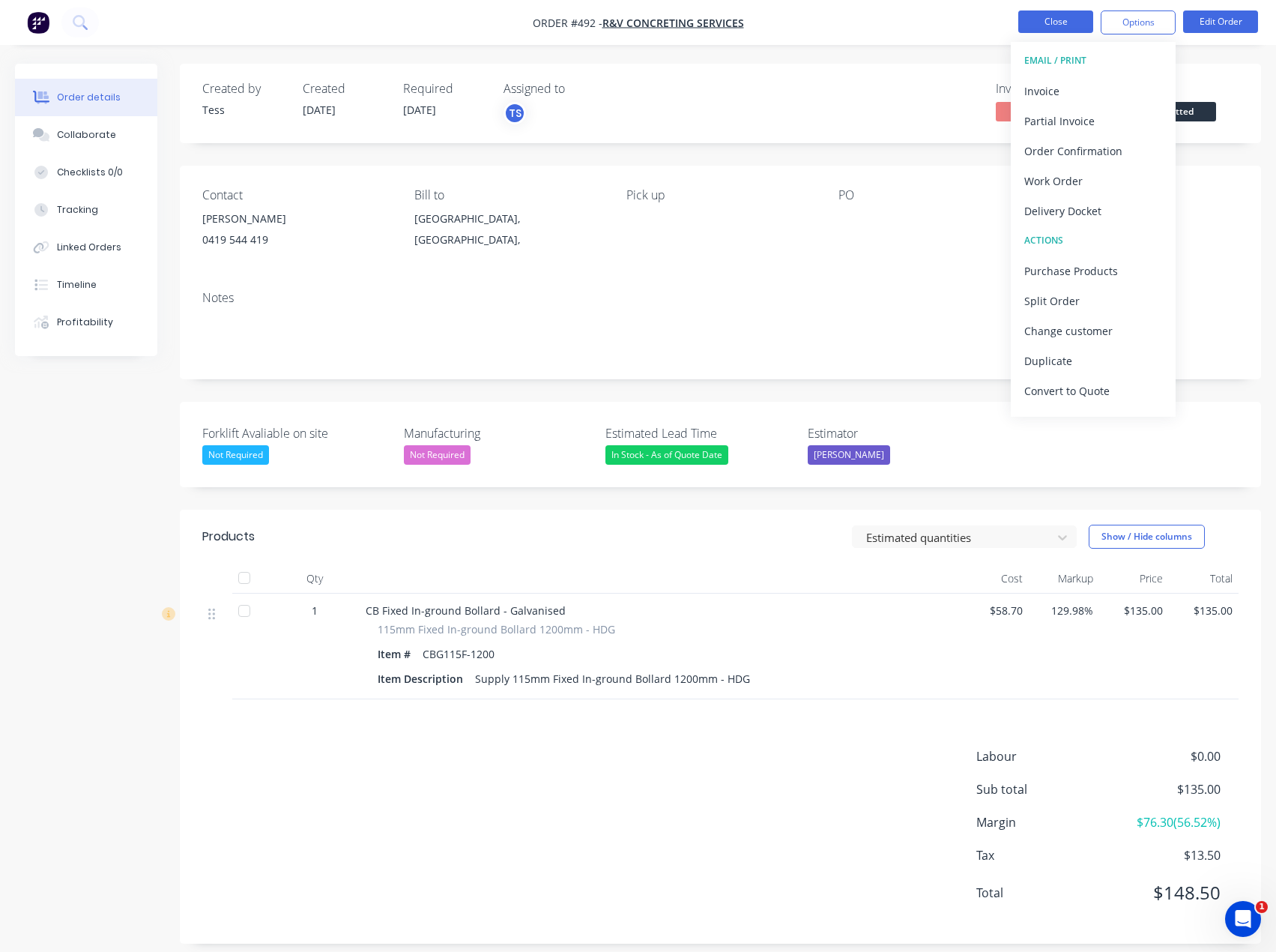
click at [1064, 18] on button "Close" at bounding box center [1056, 22] width 75 height 23
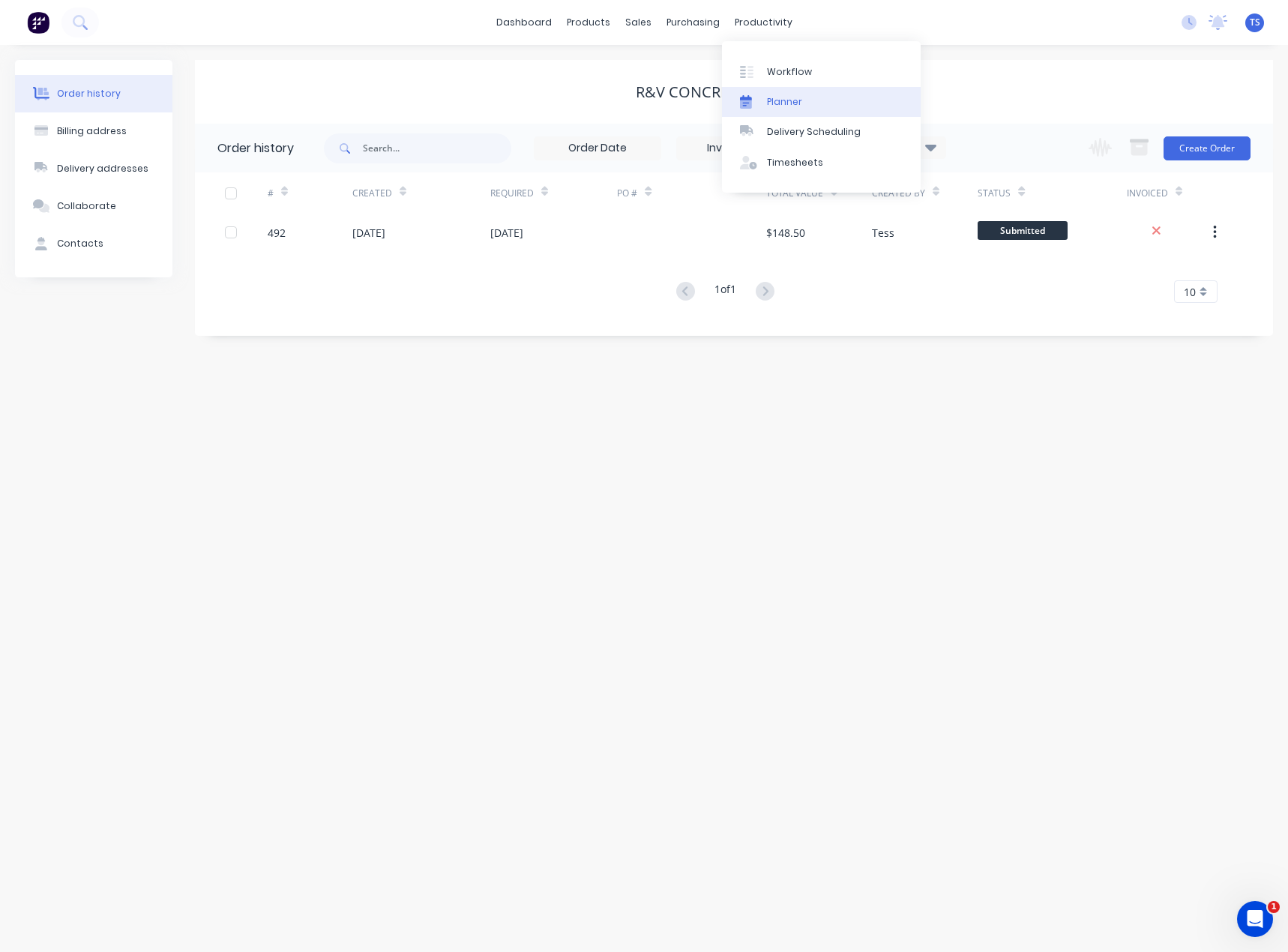
click at [764, 98] on link "Planner" at bounding box center [821, 101] width 199 height 30
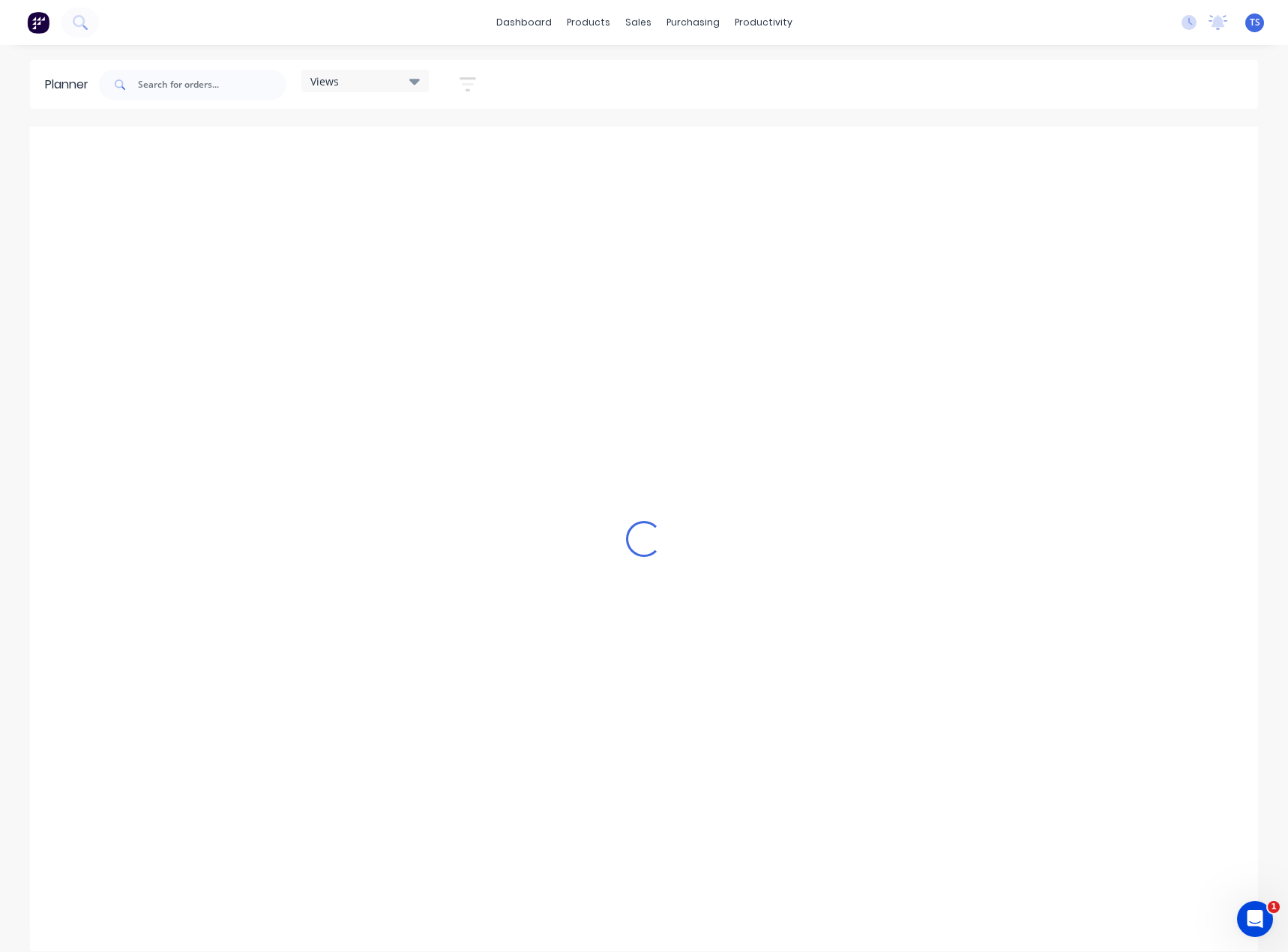
scroll to position [0, 1078]
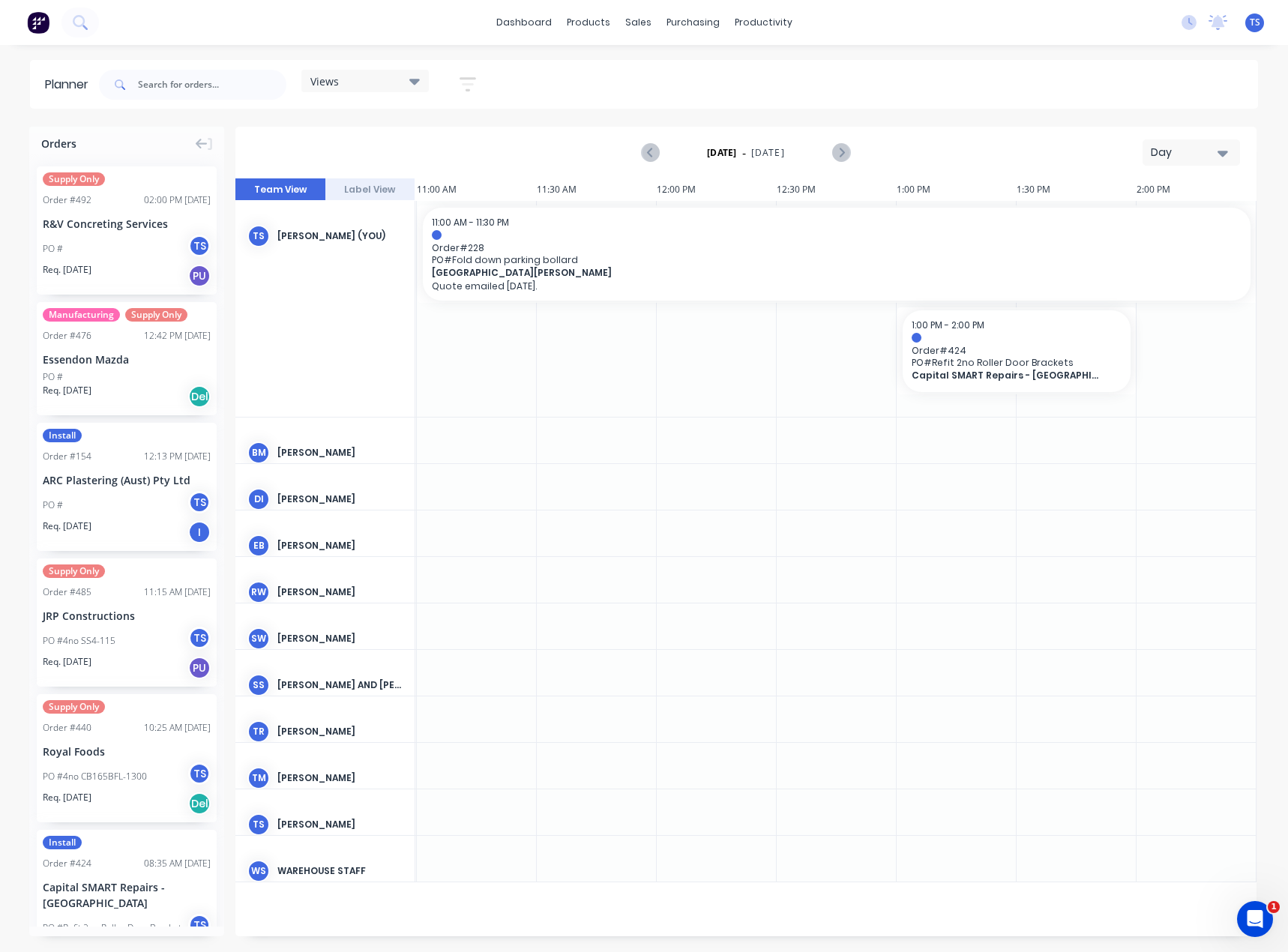
click at [1178, 156] on div "Day" at bounding box center [1186, 153] width 69 height 16
click at [1163, 248] on div "Month" at bounding box center [1164, 252] width 148 height 30
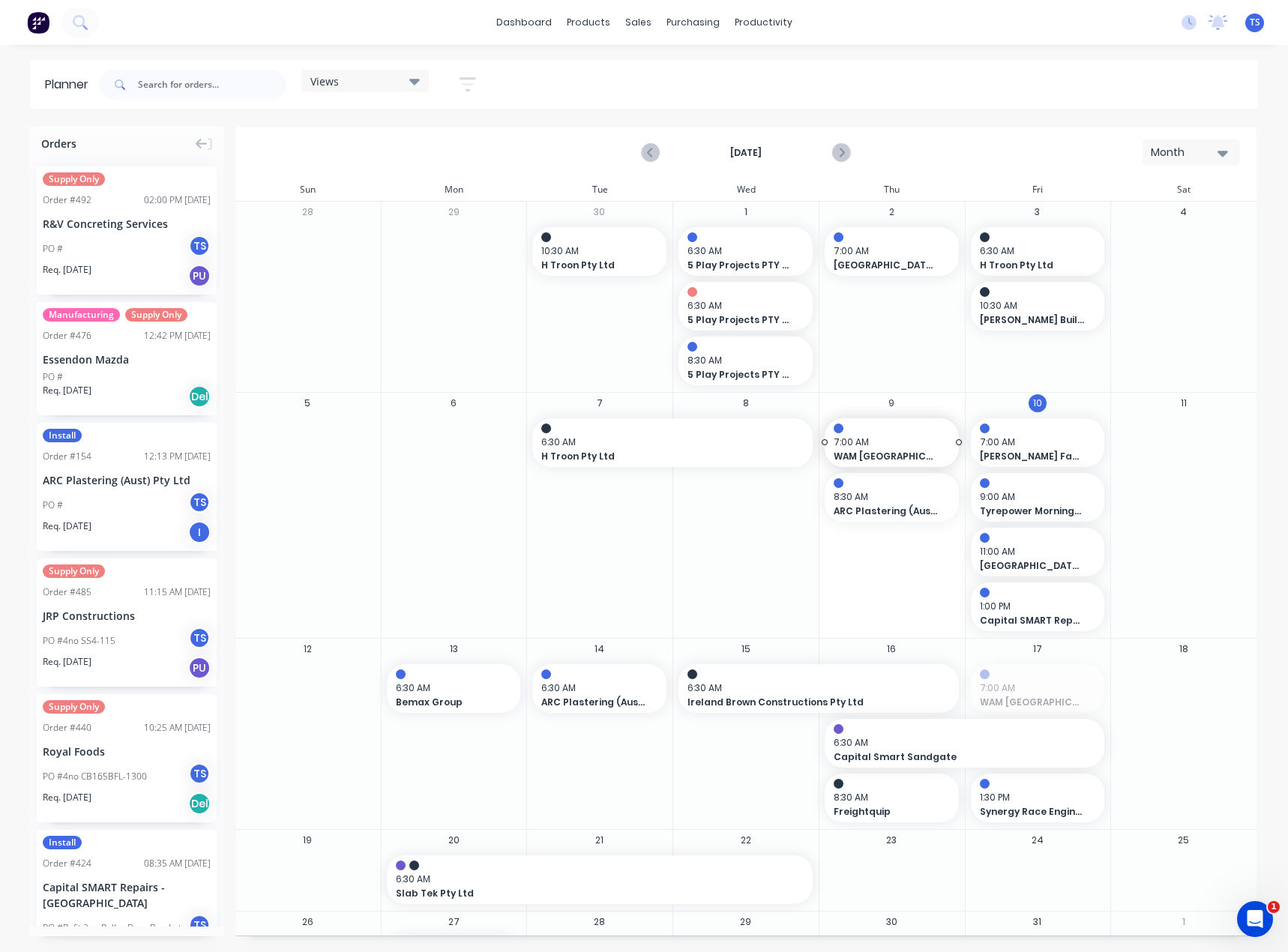
drag, startPoint x: 1018, startPoint y: 694, endPoint x: 876, endPoint y: 582, distance: 180.9
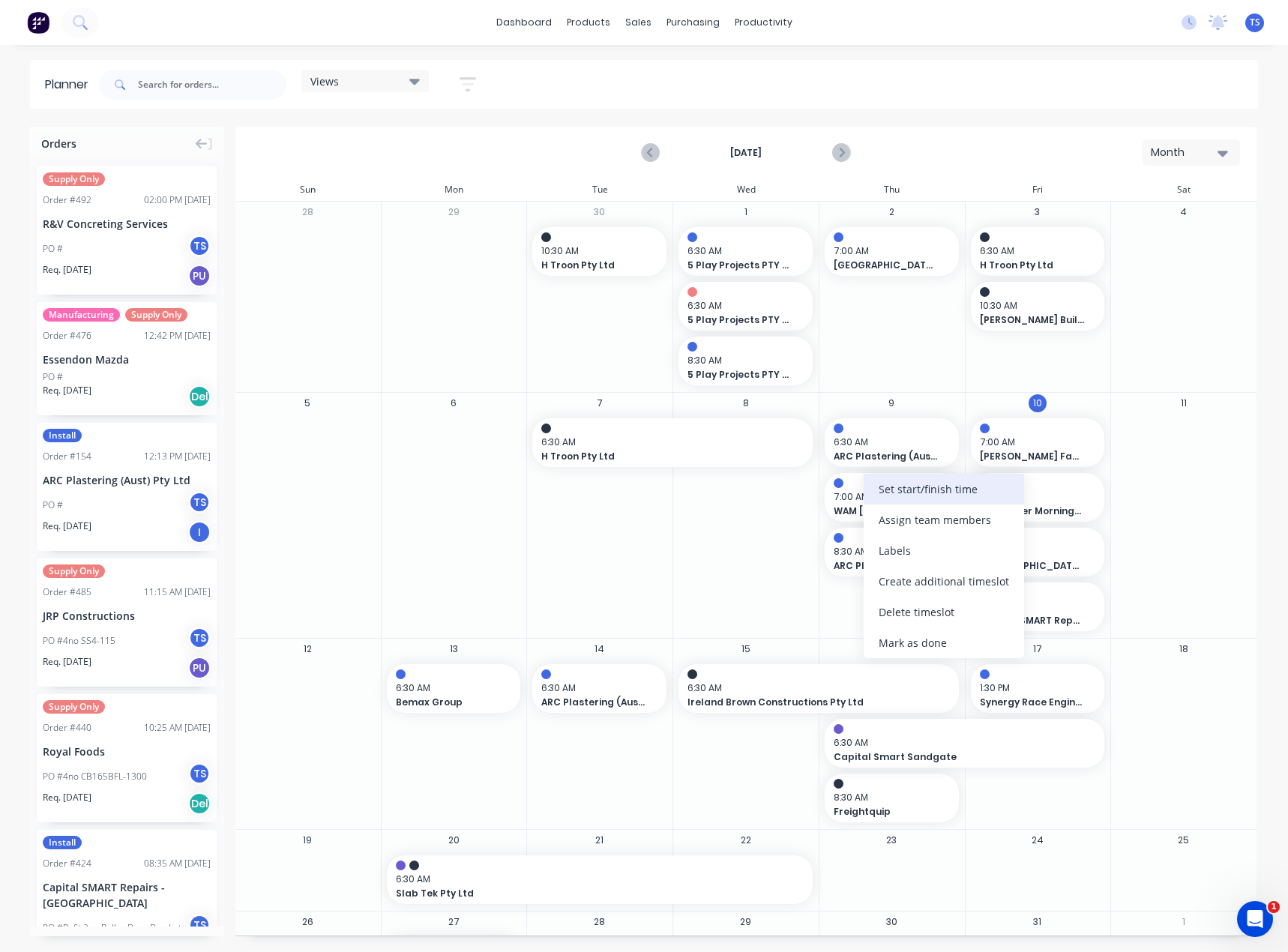
click at [894, 492] on div "Set start/finish time" at bounding box center [944, 488] width 160 height 30
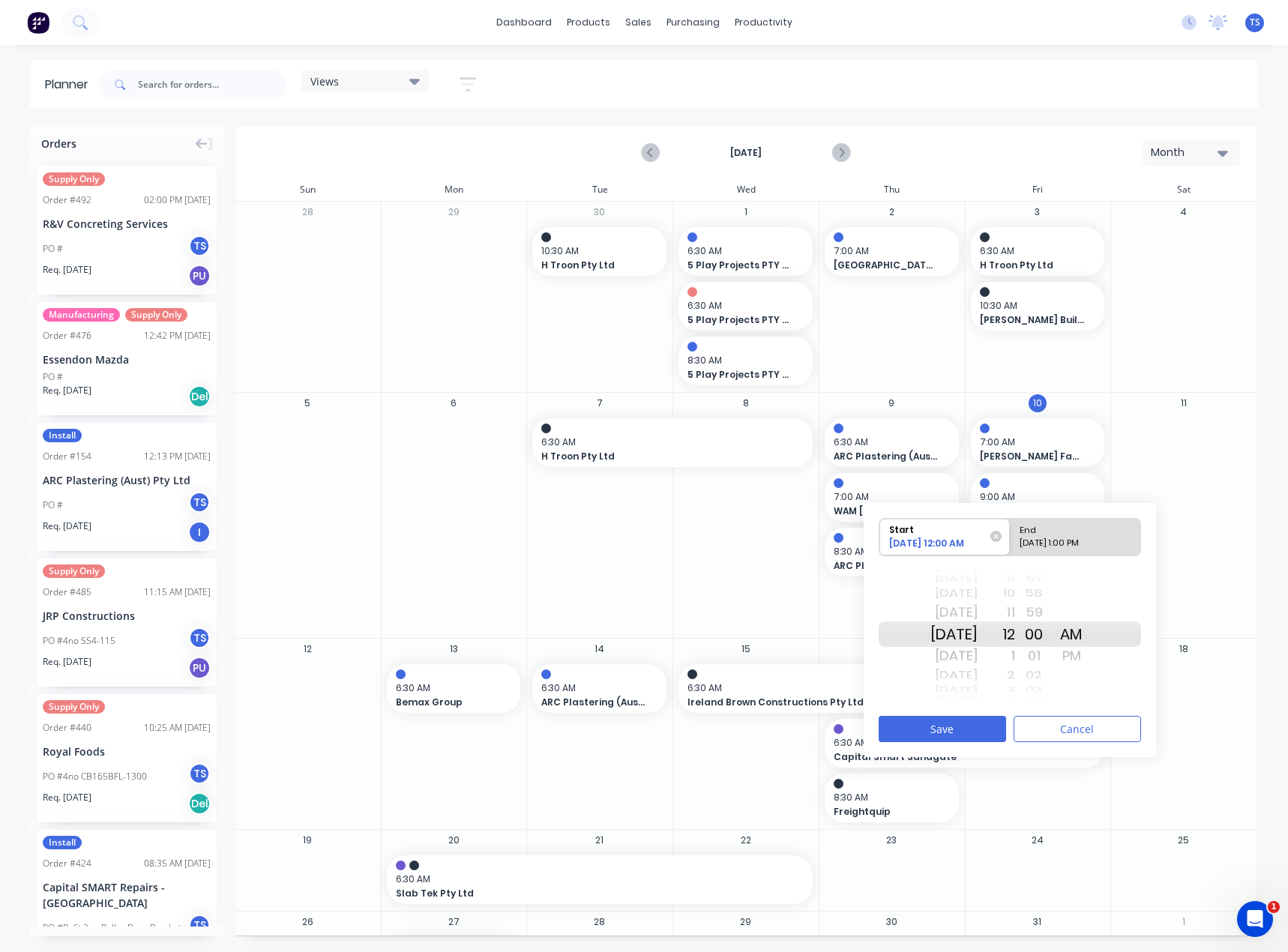
click at [1090, 655] on div "PM" at bounding box center [1071, 656] width 37 height 24
click at [1072, 544] on div "10/09/2025 1:00 PM" at bounding box center [1069, 546] width 108 height 19
click at [1010, 544] on input "End 10/09/2025 1:00 PM" at bounding box center [1010, 537] width 1 height 36
radio input "true"
click at [1016, 655] on div "2" at bounding box center [996, 656] width 37 height 24
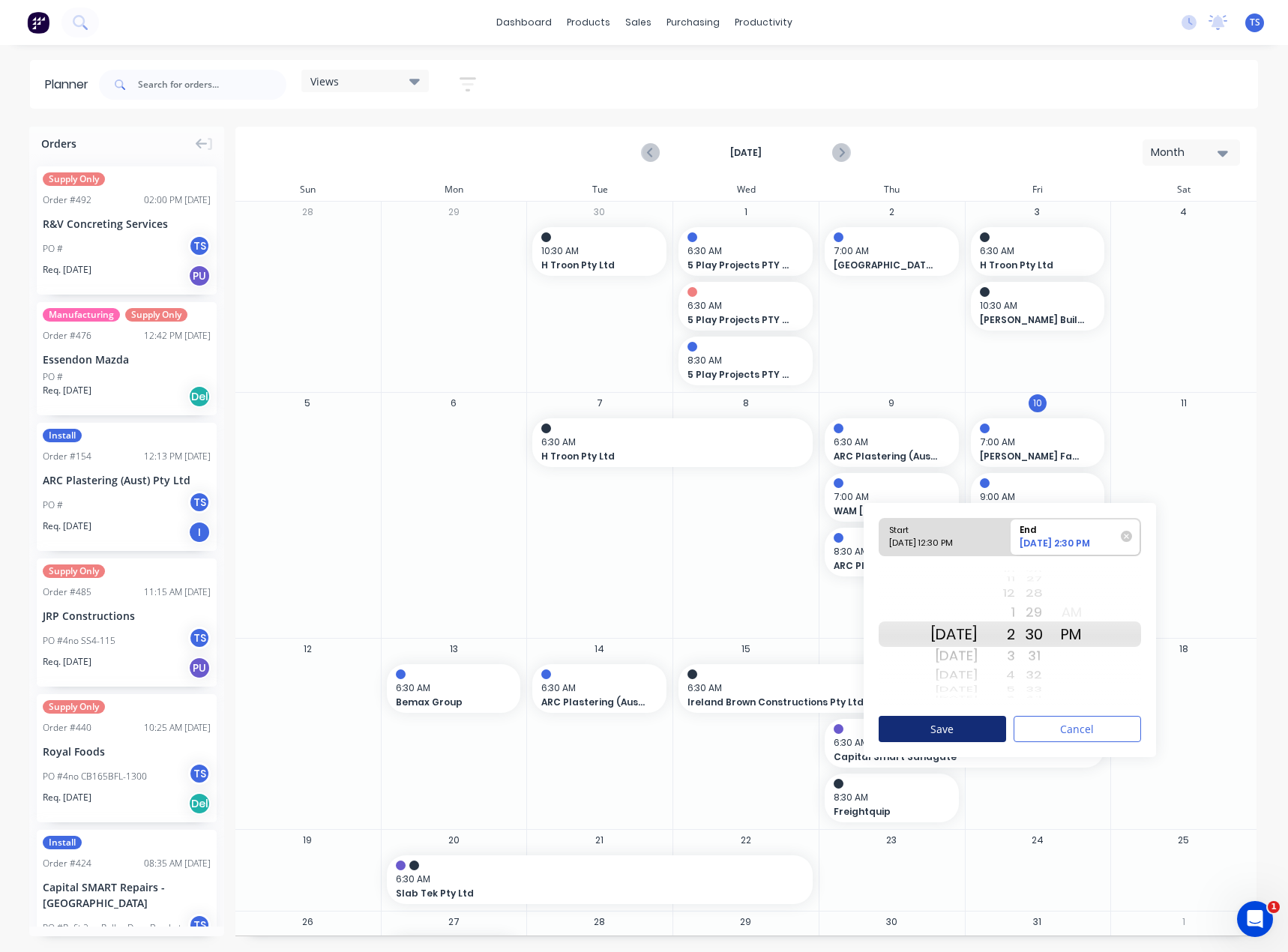
click at [955, 726] on button "Save" at bounding box center [942, 729] width 127 height 26
